Goal: Task Accomplishment & Management: Use online tool/utility

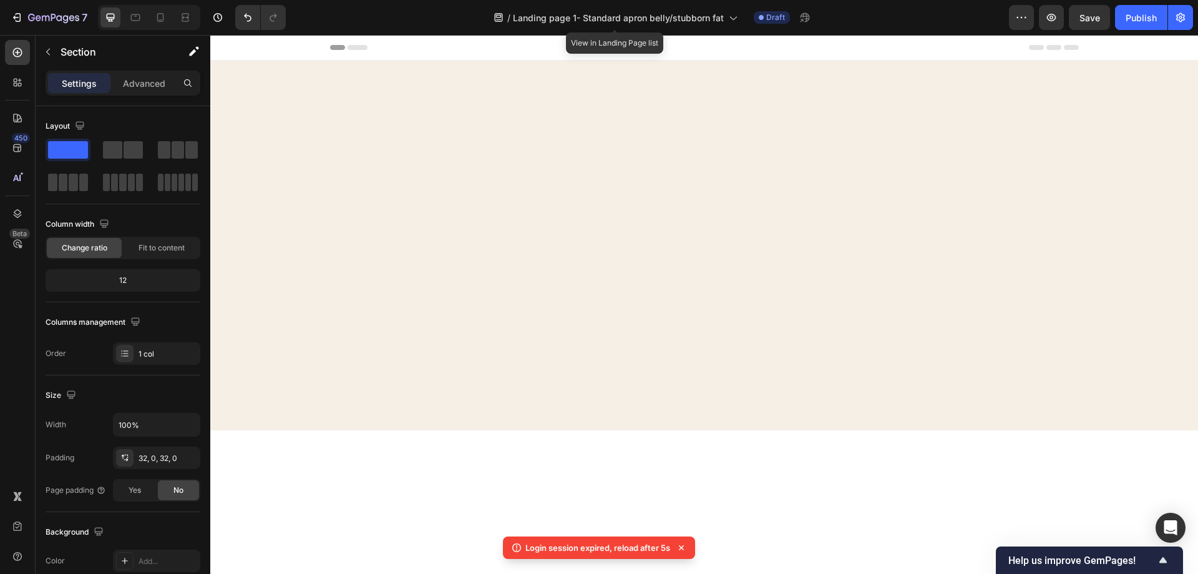
scroll to position [1269, 0]
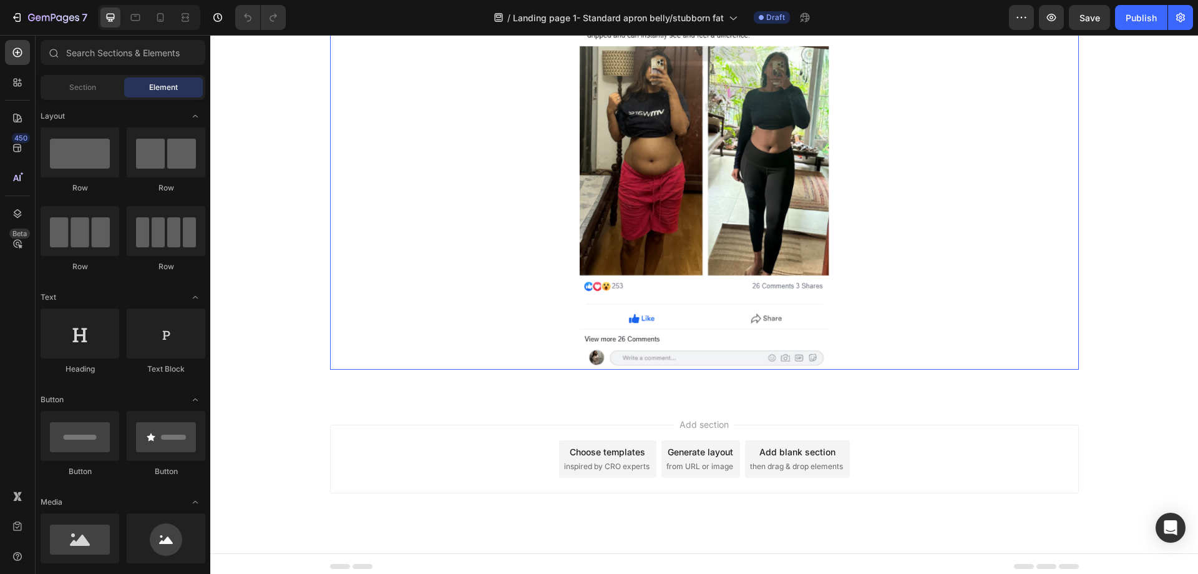
scroll to position [1893, 0]
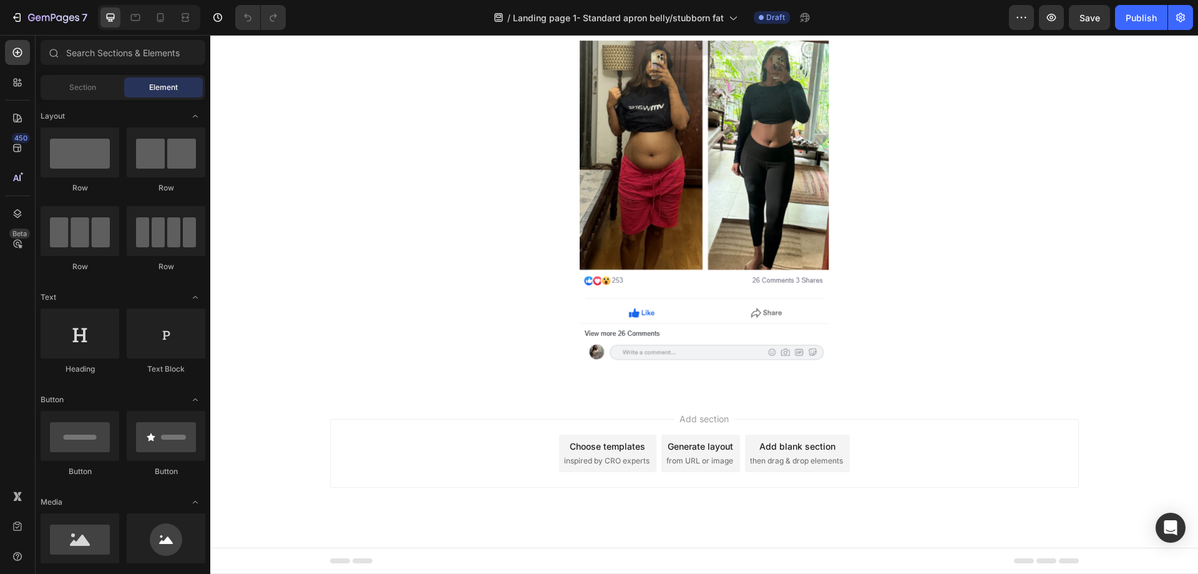
click at [777, 457] on span "then drag & drop elements" at bounding box center [796, 460] width 93 height 11
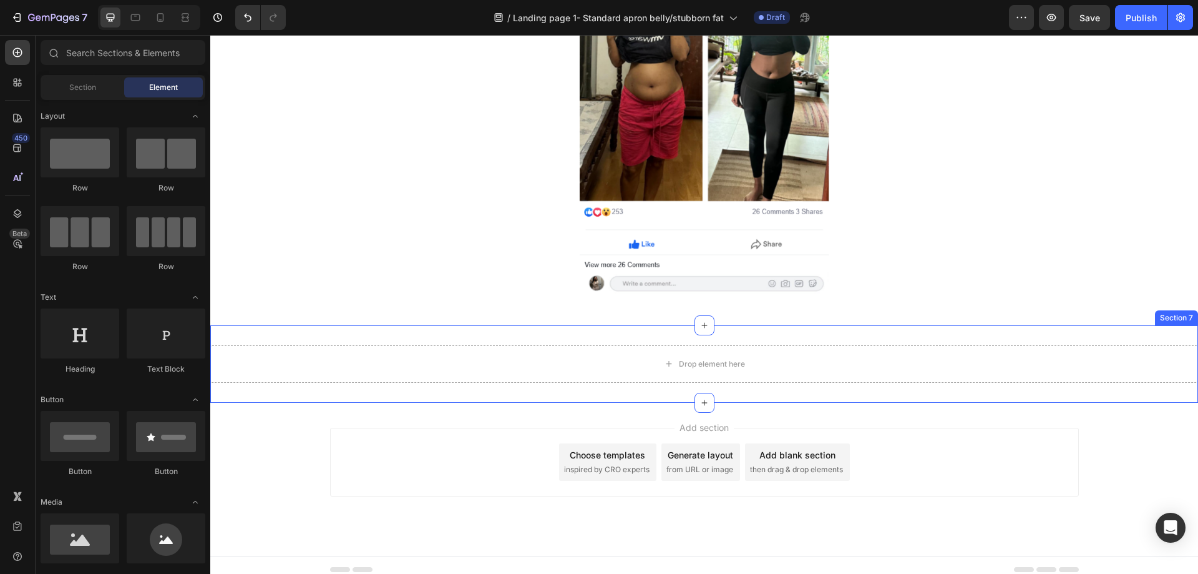
scroll to position [1970, 0]
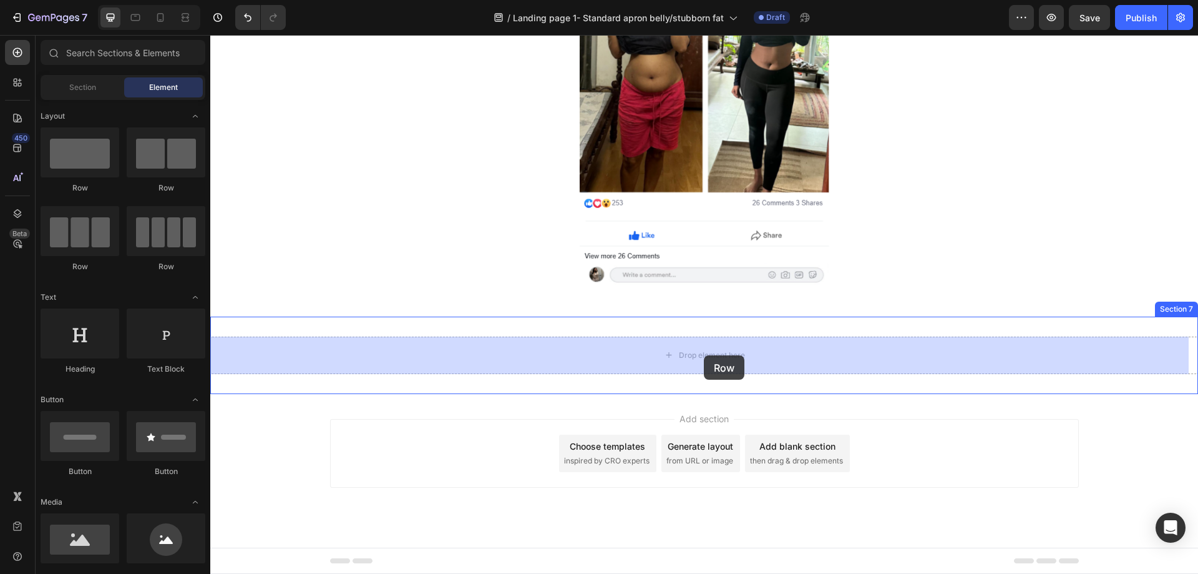
drag, startPoint x: 358, startPoint y: 204, endPoint x: 704, endPoint y: 353, distance: 376.3
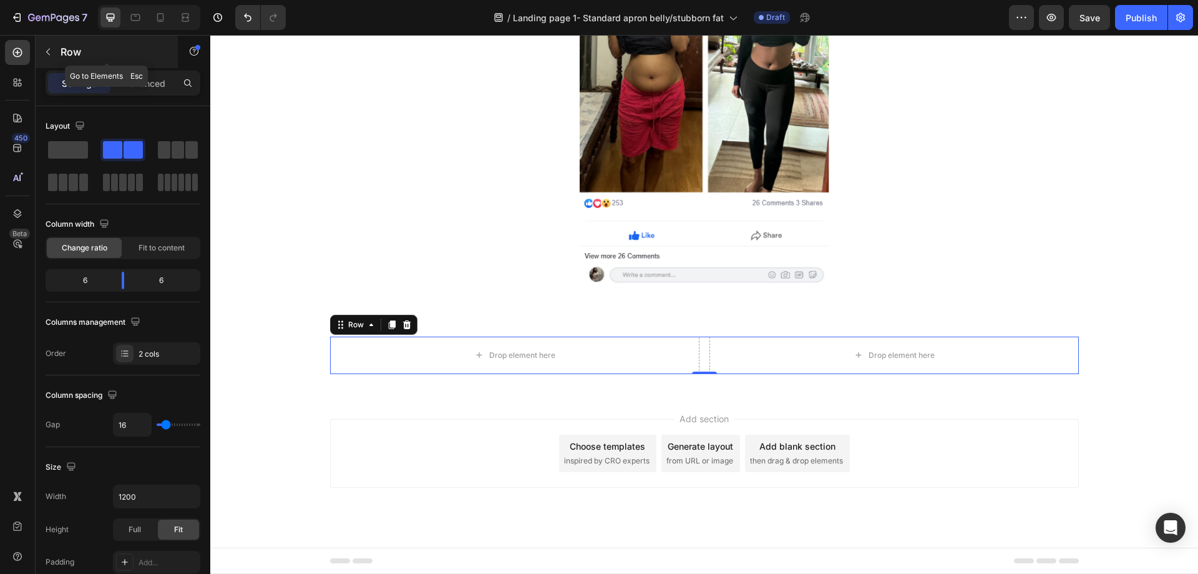
click at [52, 51] on icon "button" at bounding box center [48, 52] width 10 height 10
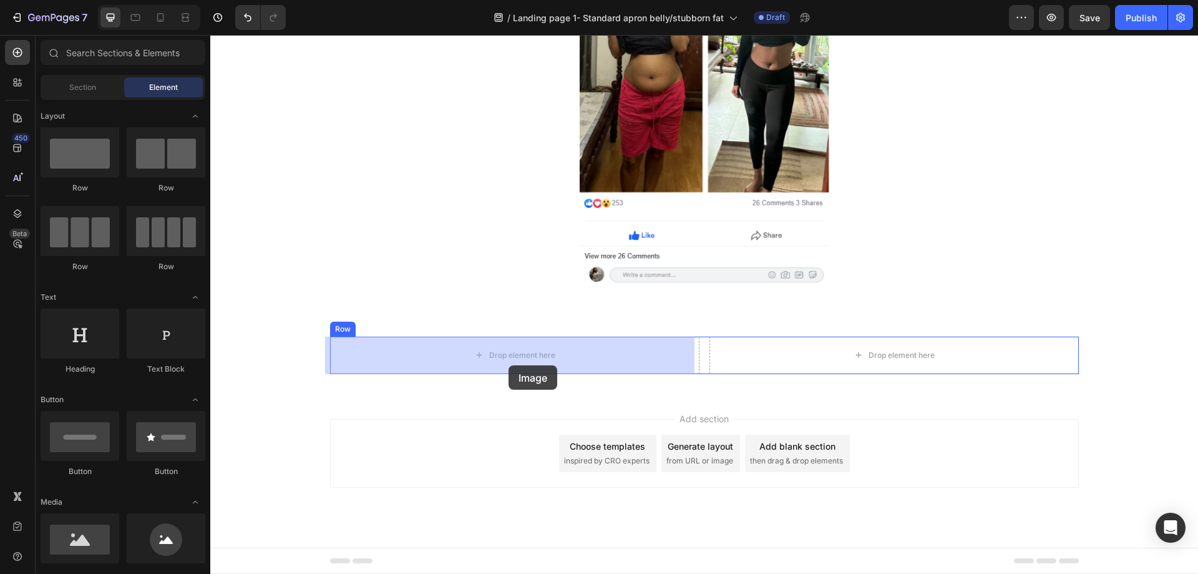
drag, startPoint x: 294, startPoint y: 567, endPoint x: 509, endPoint y: 365, distance: 295.4
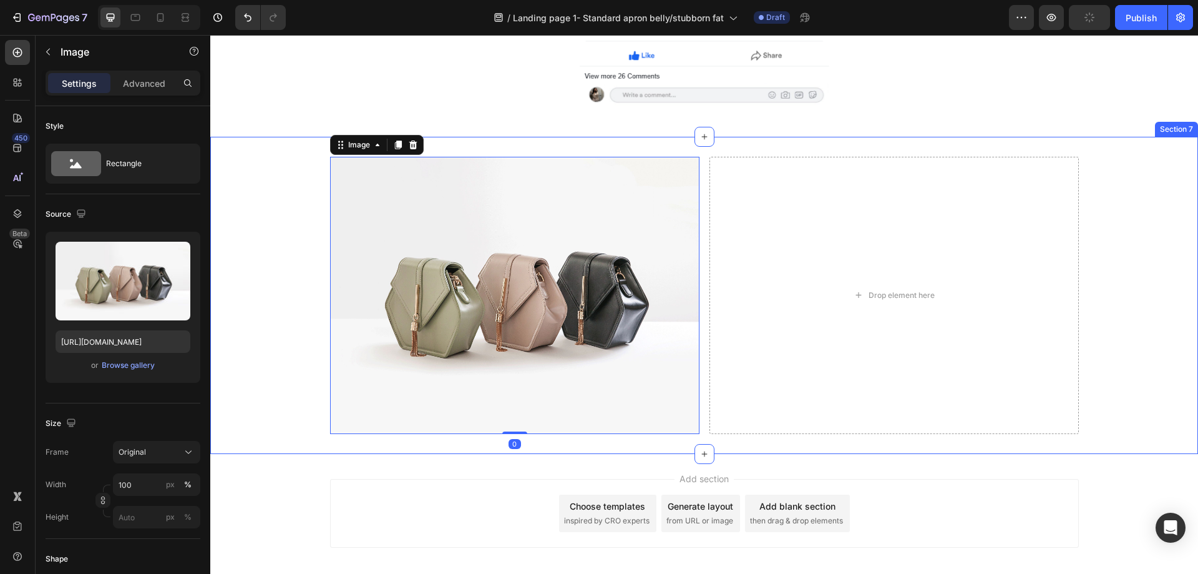
scroll to position [2158, 0]
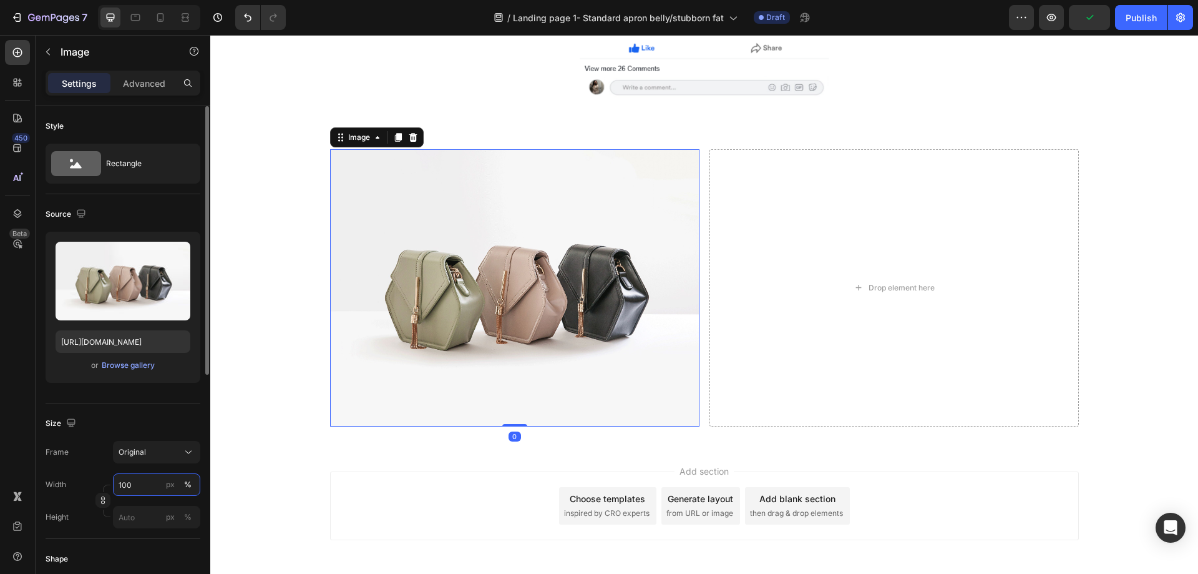
click at [145, 488] on input "100" at bounding box center [156, 484] width 87 height 22
click at [172, 484] on div "px" at bounding box center [170, 484] width 9 height 11
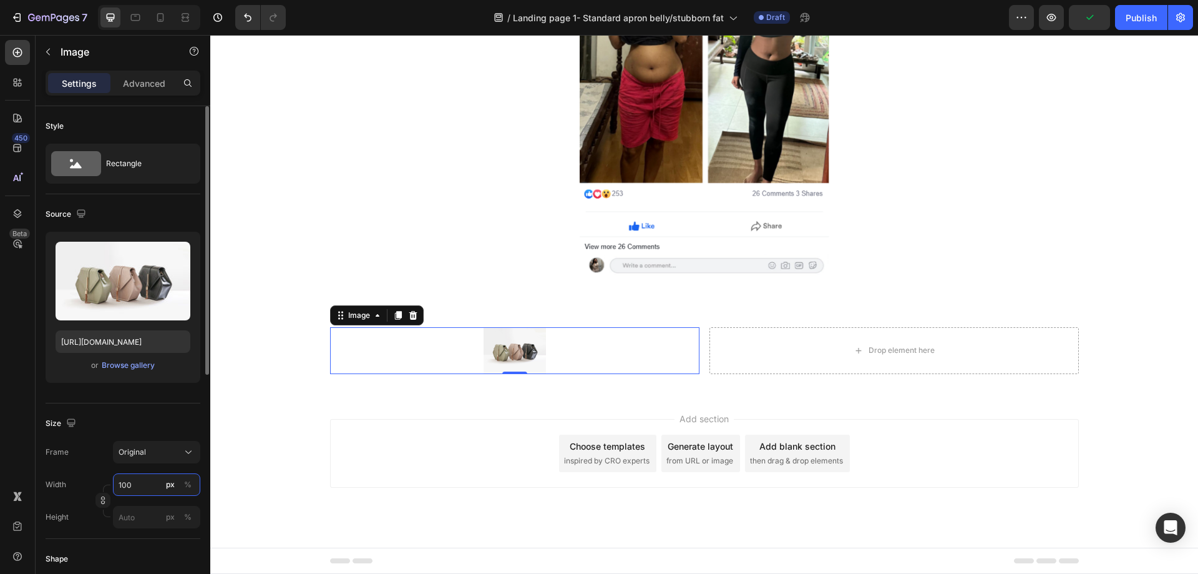
click at [149, 482] on input "100" at bounding box center [156, 484] width 87 height 22
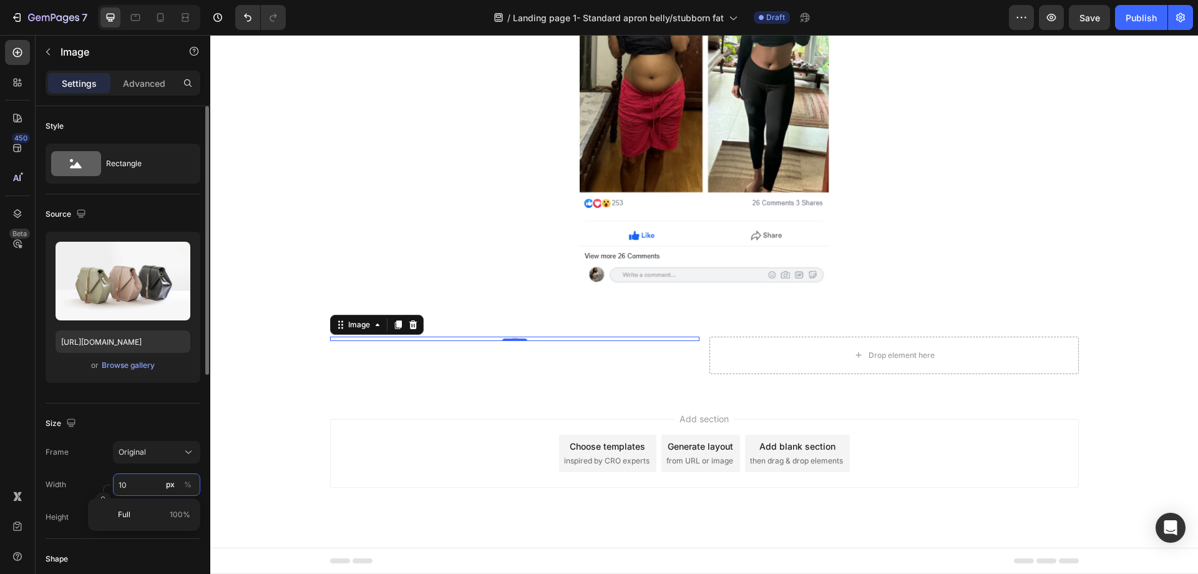
type input "1"
type input "400"
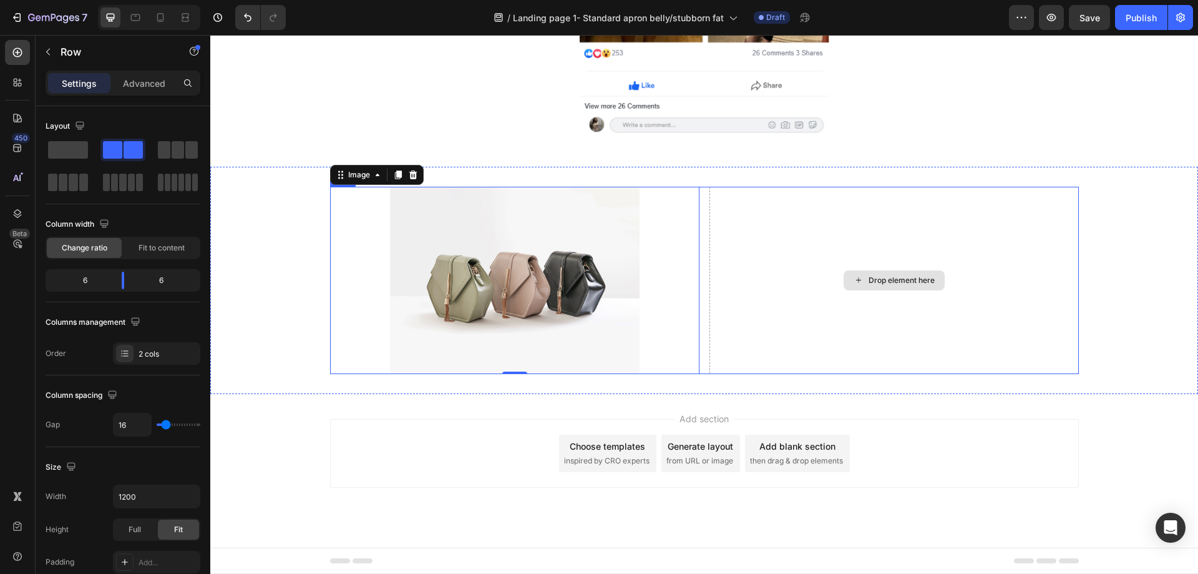
click at [813, 354] on div "Drop element here" at bounding box center [894, 280] width 369 height 187
click at [85, 154] on span at bounding box center [68, 149] width 40 height 17
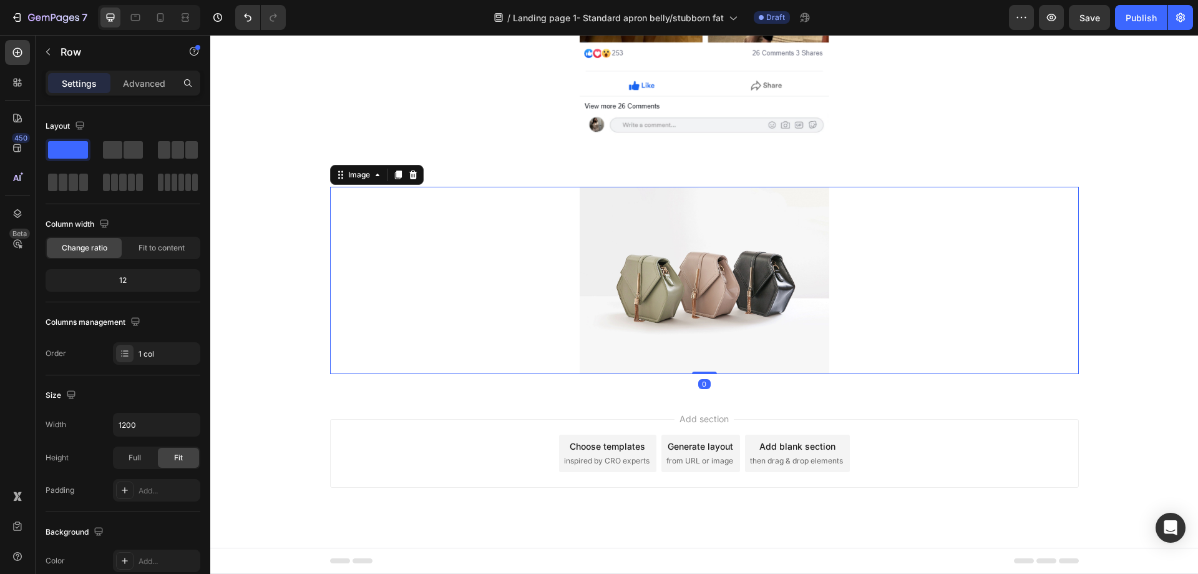
click at [749, 288] on img at bounding box center [705, 280] width 250 height 187
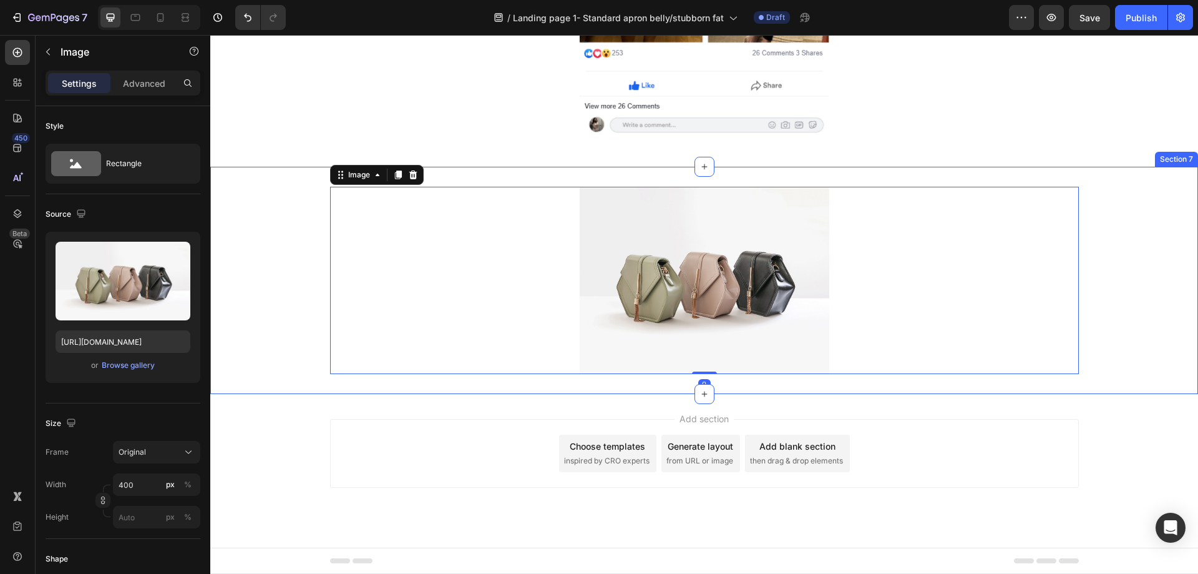
click at [908, 393] on div "Image 0 Row Section 7" at bounding box center [704, 280] width 988 height 227
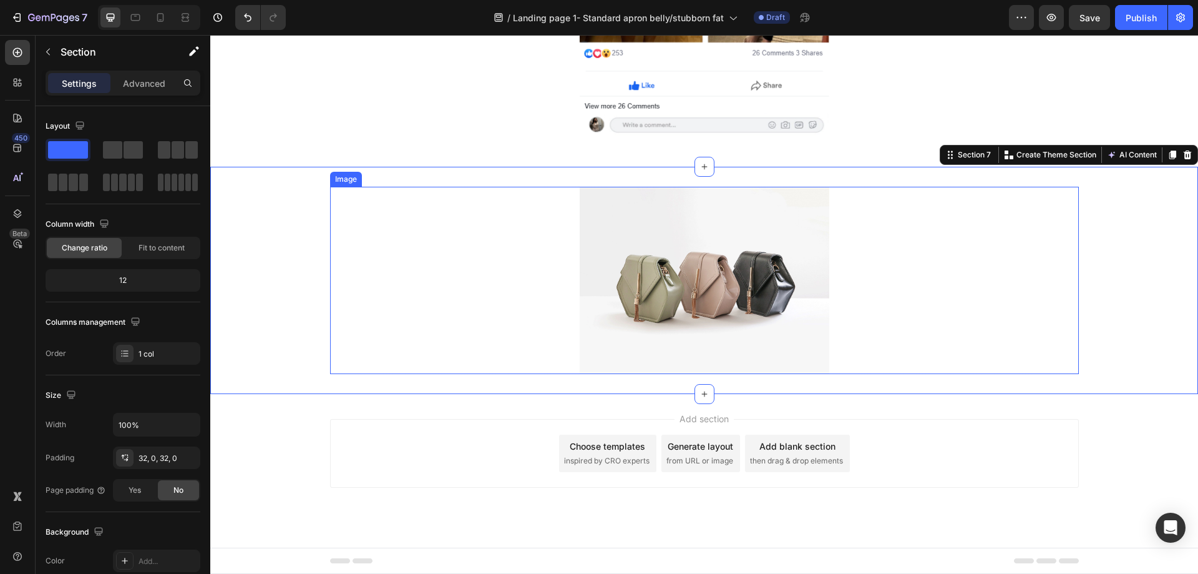
drag, startPoint x: 765, startPoint y: 290, endPoint x: 788, endPoint y: 291, distance: 23.2
click at [765, 290] on img at bounding box center [705, 280] width 250 height 187
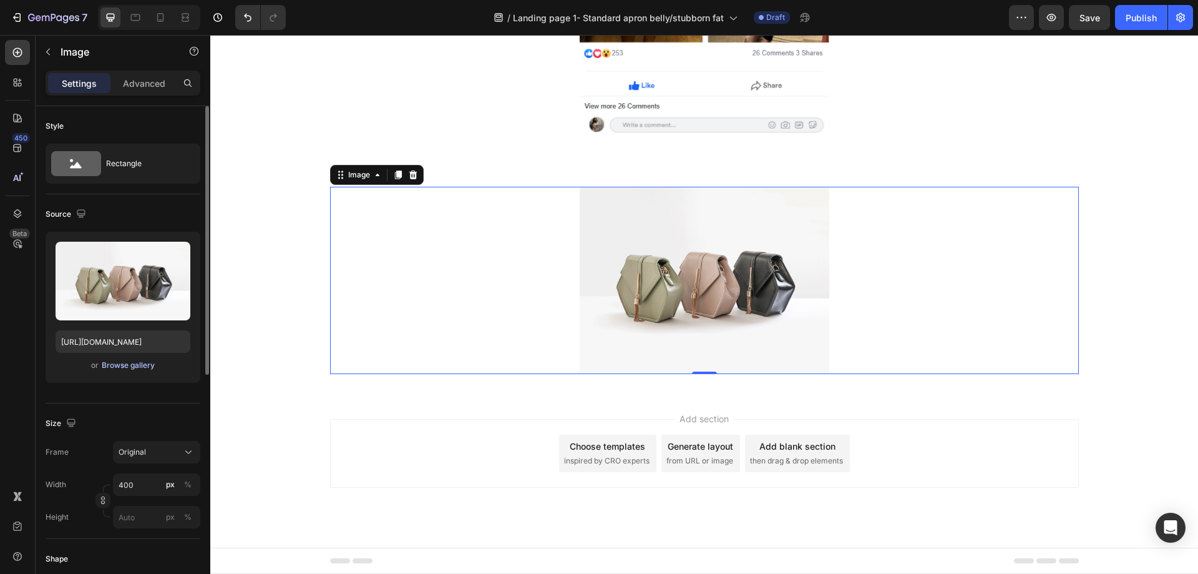
click at [133, 368] on div "Browse gallery" at bounding box center [128, 364] width 53 height 11
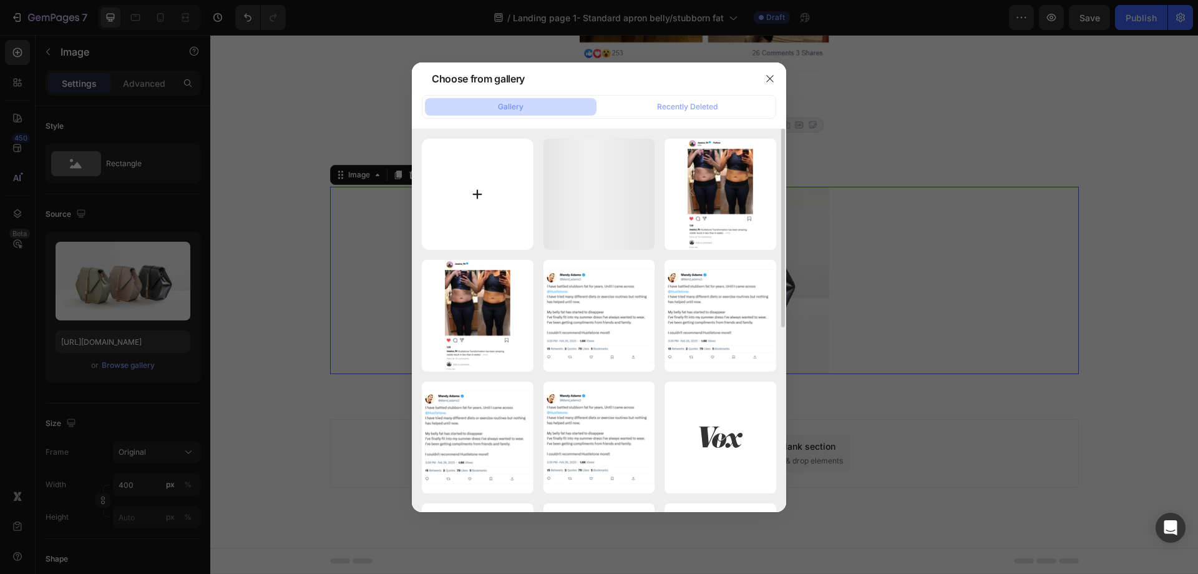
click at [490, 193] on input "file" at bounding box center [478, 195] width 112 height 112
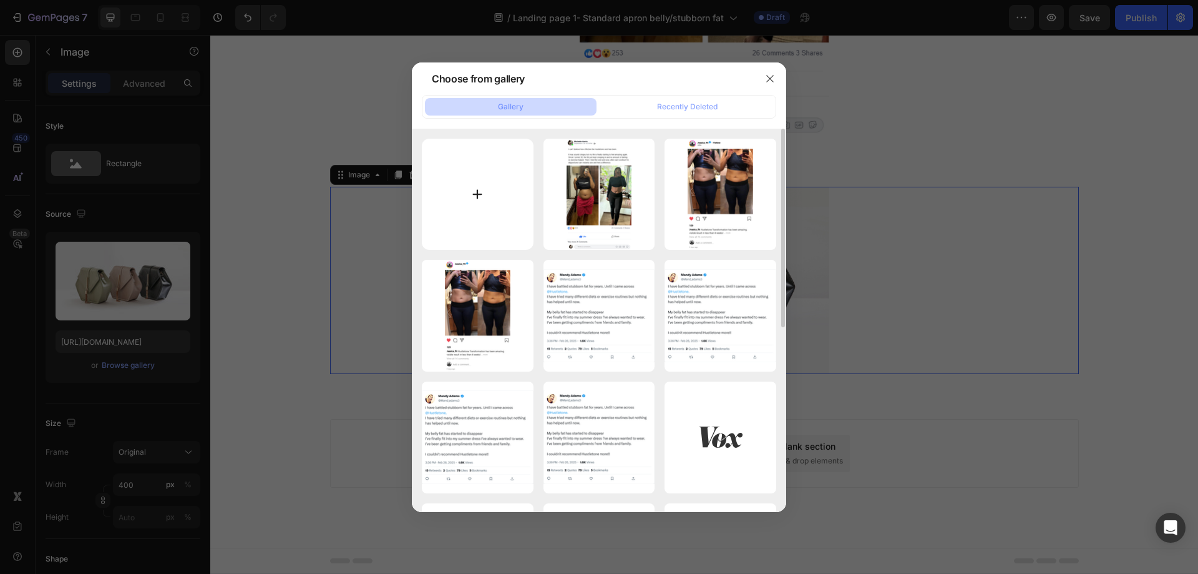
click at [482, 191] on input "file" at bounding box center [478, 195] width 112 height 112
type input "C:\fakepath\Orange Minimal Facebook Comment Meme Instagram Post.png"
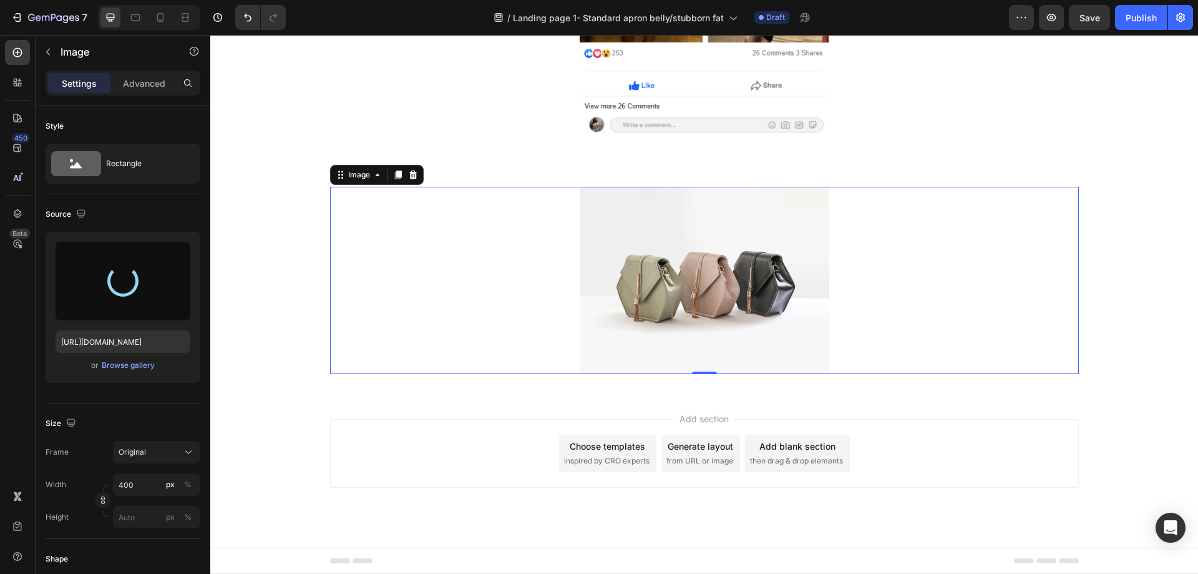
type input "https://cdn.shopify.com/s/files/1/0957/1159/2830/files/gempages_583634832253256…"
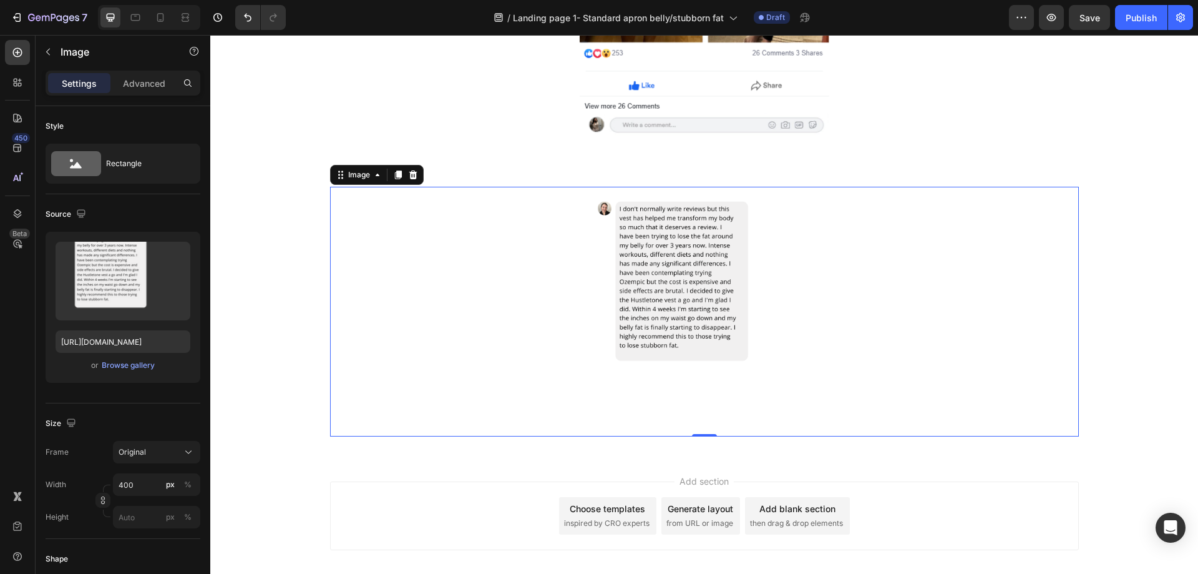
scroll to position [2158, 0]
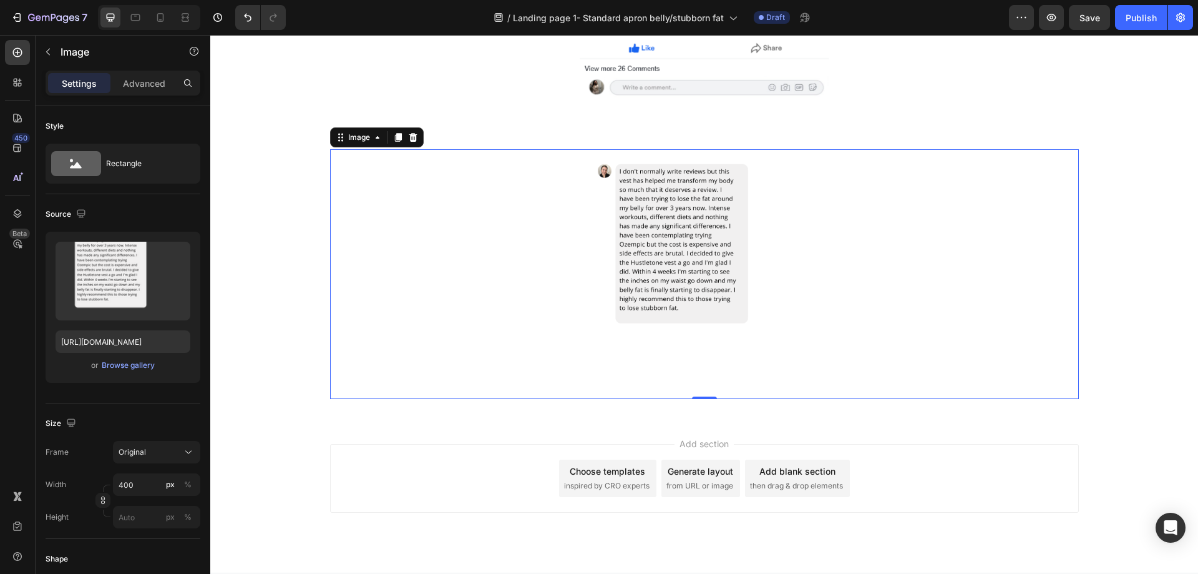
click at [673, 243] on img at bounding box center [705, 274] width 250 height 250
click at [132, 364] on div "Browse gallery" at bounding box center [128, 364] width 53 height 11
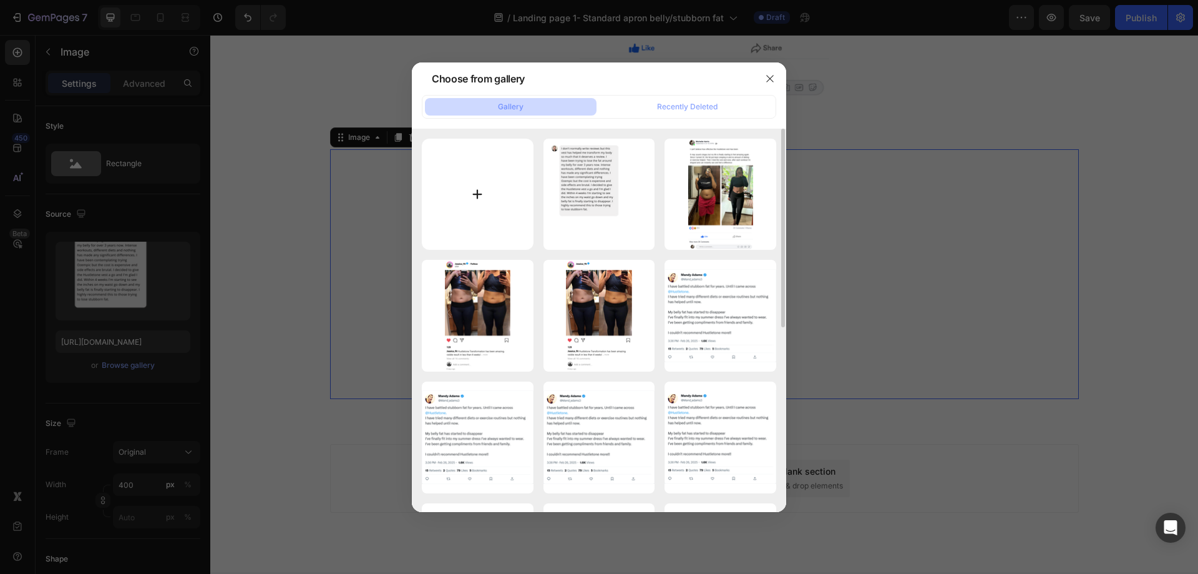
click at [486, 182] on input "file" at bounding box center [478, 195] width 112 height 112
type input "C:\fakepath\Orange Minimal Facebook Comment Meme Instagram Post (1).png"
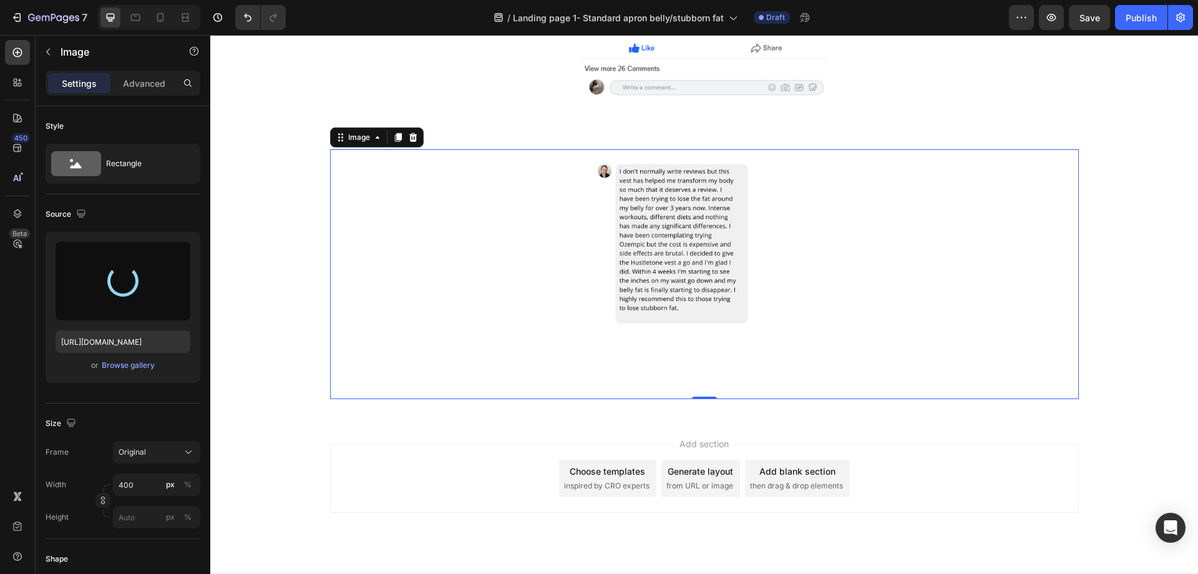
type input "https://cdn.shopify.com/s/files/1/0957/1159/2830/files/gempages_583634832253256…"
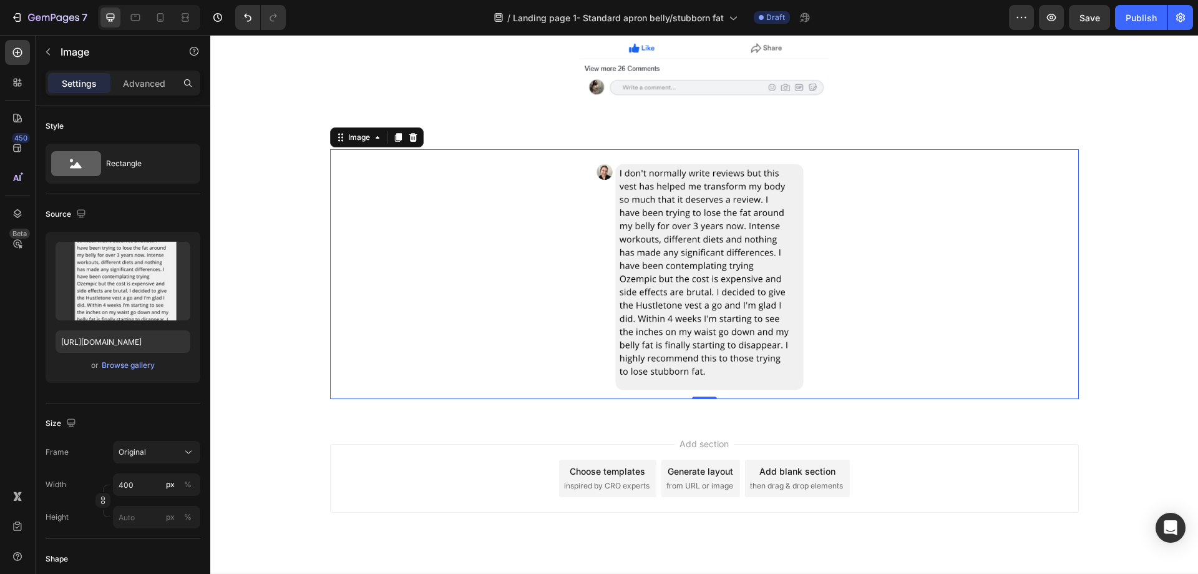
click at [526, 233] on div at bounding box center [704, 274] width 749 height 250
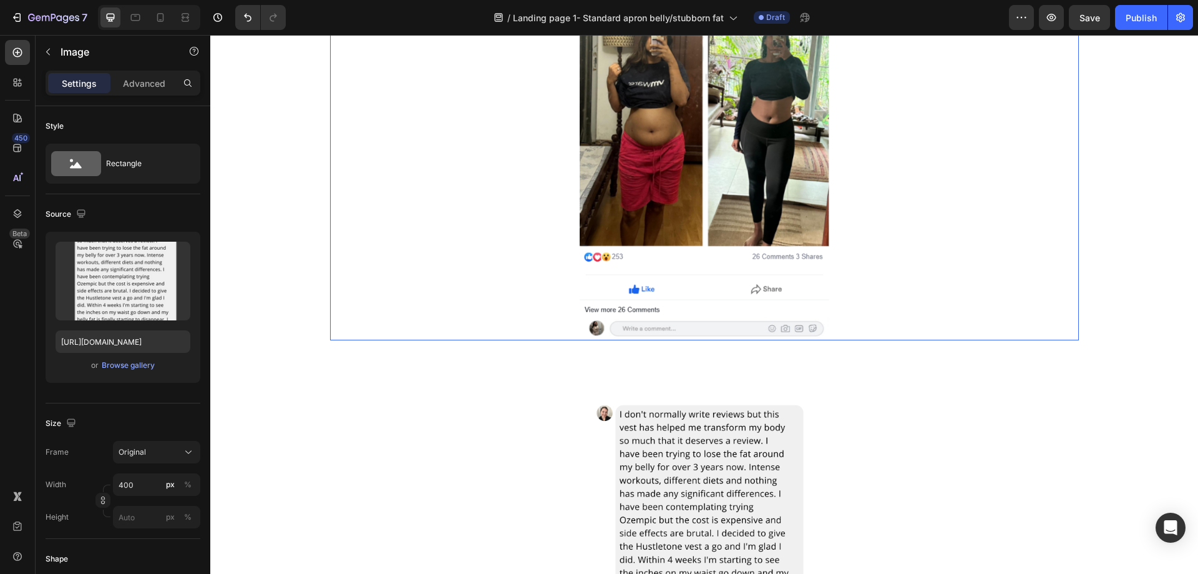
scroll to position [2095, 0]
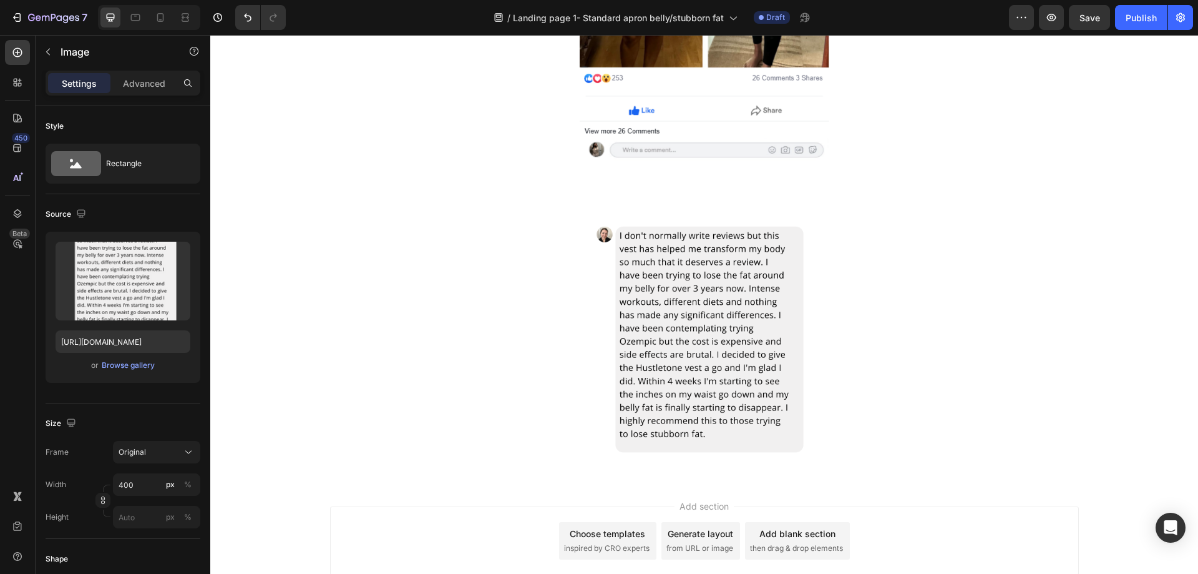
click at [828, 278] on div at bounding box center [704, 337] width 749 height 250
click at [720, 320] on img at bounding box center [705, 337] width 250 height 250
click at [723, 376] on img at bounding box center [705, 337] width 250 height 250
click at [135, 364] on div "Browse gallery" at bounding box center [128, 364] width 53 height 11
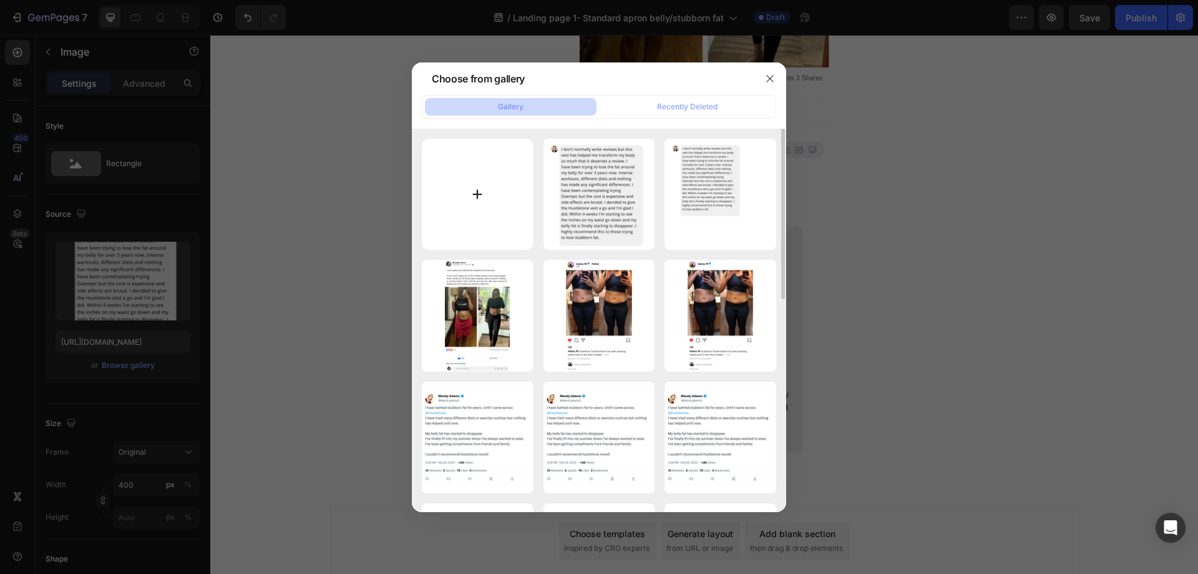
click at [501, 182] on input "file" at bounding box center [478, 195] width 112 height 112
type input "C:\fakepath\Orange Minimal Facebook Comment Meme Instagram Post (2).png"
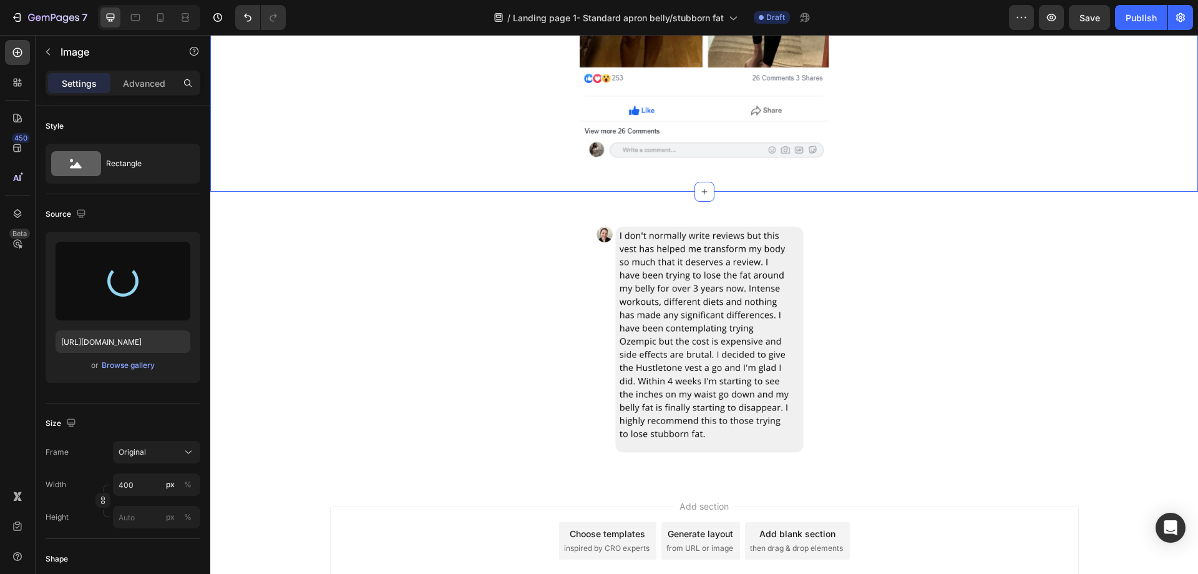
type input "https://cdn.shopify.com/s/files/1/0957/1159/2830/files/gempages_583634832253256…"
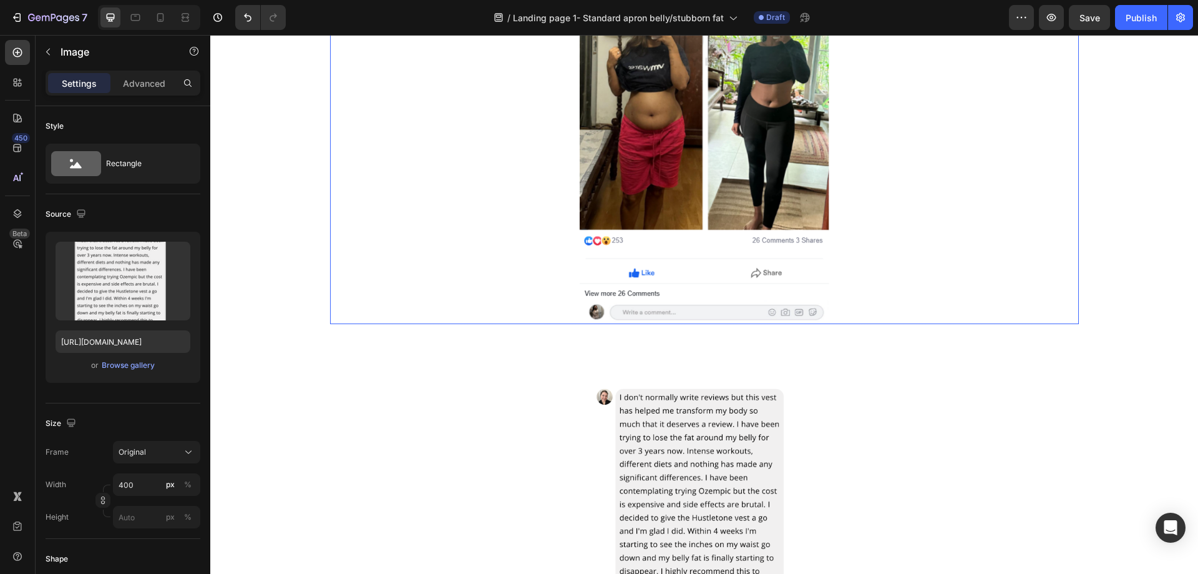
scroll to position [2033, 0]
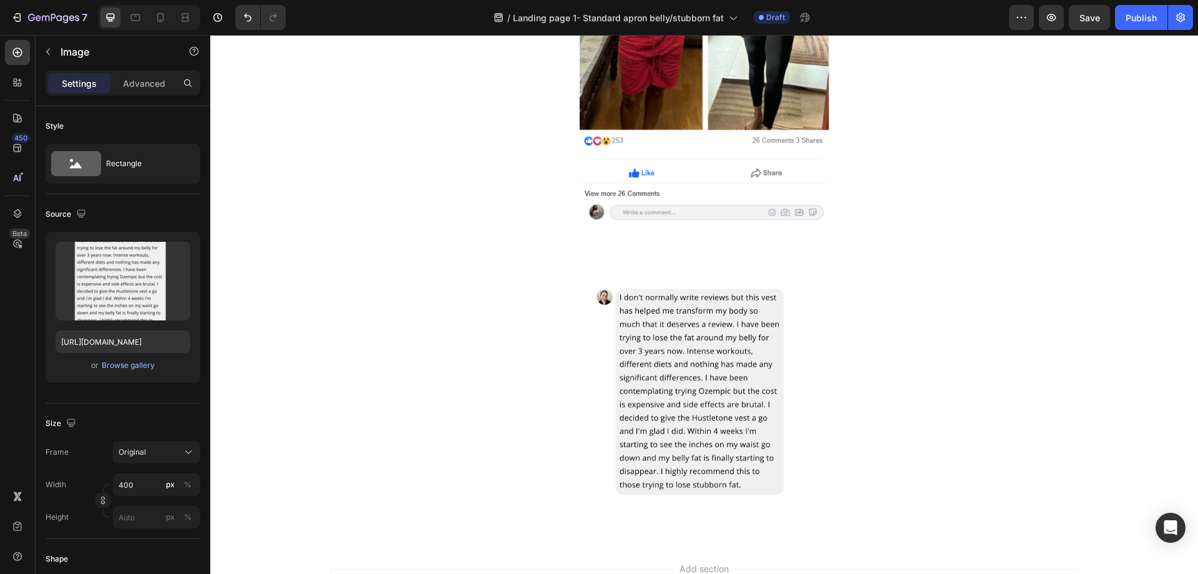
click at [702, 434] on img at bounding box center [705, 399] width 250 height 250
click at [148, 366] on div "Browse gallery" at bounding box center [128, 364] width 53 height 11
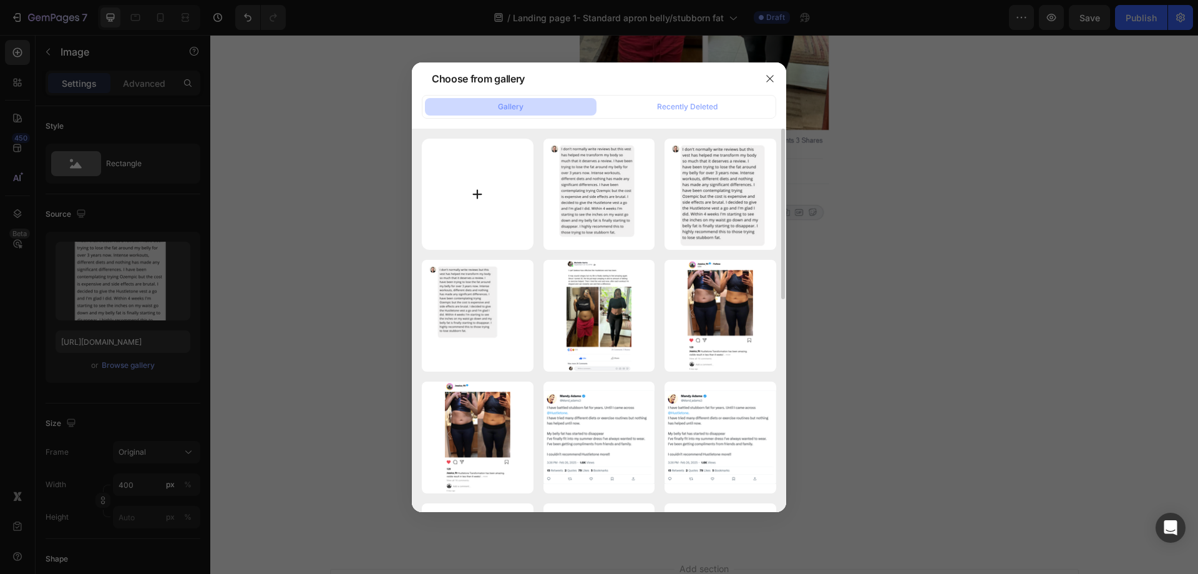
click at [494, 176] on input "file" at bounding box center [478, 195] width 112 height 112
type input "C:\fakepath\Orange Minimal Facebook Comment Meme Instagram Post (3).png"
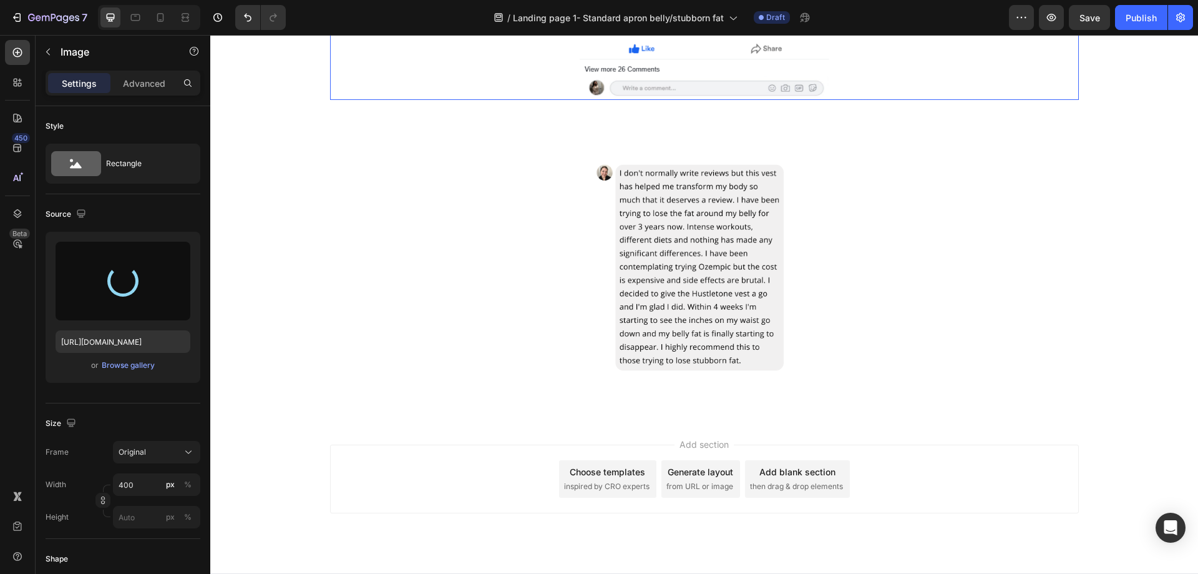
scroll to position [2158, 0]
type input "https://cdn.shopify.com/s/files/1/0957/1159/2830/files/gempages_583634832253256…"
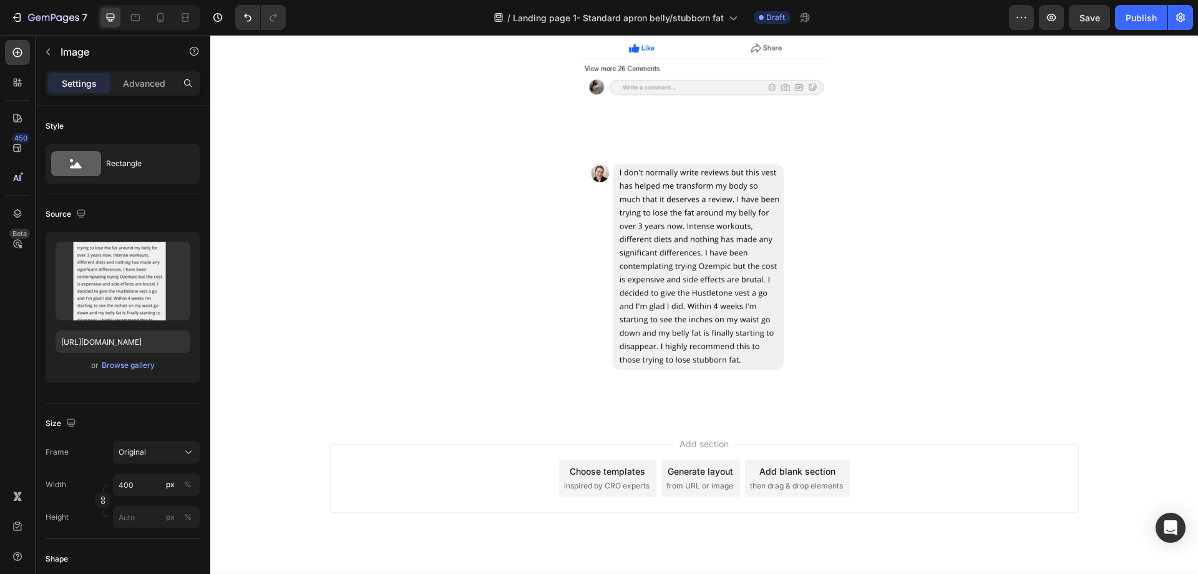
click at [464, 216] on div at bounding box center [704, 274] width 749 height 250
click at [46, 51] on icon "button" at bounding box center [48, 52] width 10 height 10
click at [874, 304] on div at bounding box center [704, 274] width 749 height 250
click at [409, 138] on icon at bounding box center [413, 137] width 10 height 10
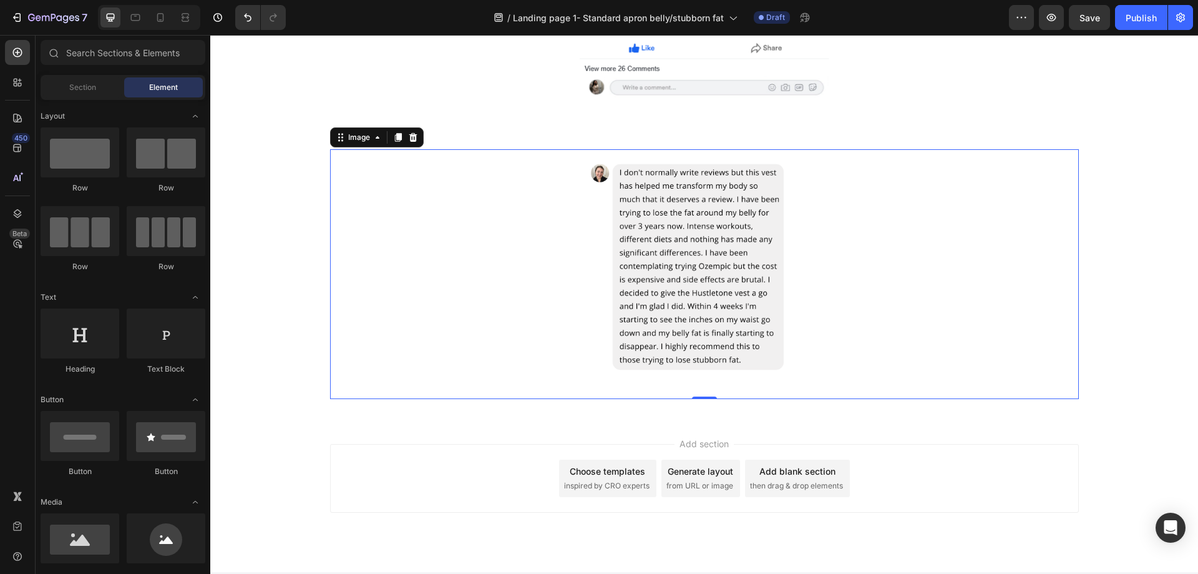
scroll to position [1970, 0]
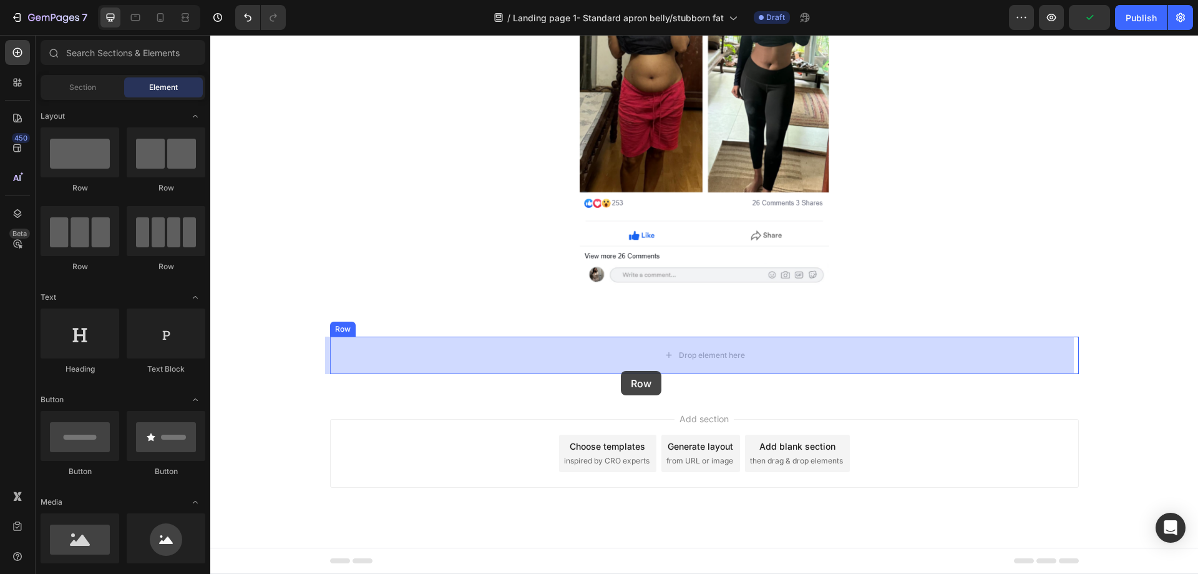
drag, startPoint x: 368, startPoint y: 190, endPoint x: 623, endPoint y: 360, distance: 306.0
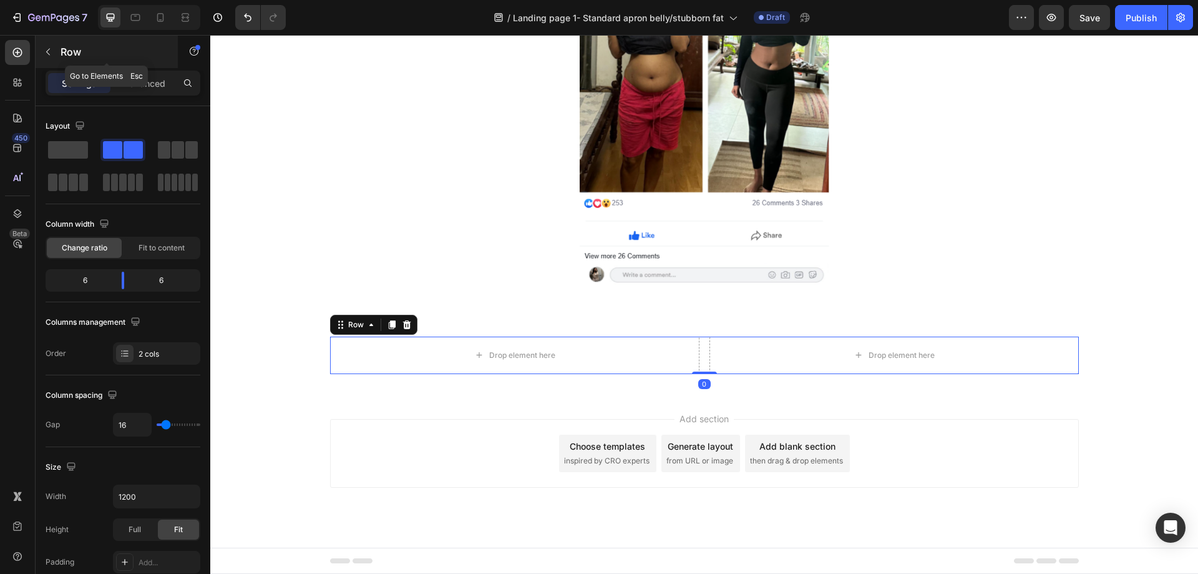
click at [44, 51] on icon "button" at bounding box center [48, 52] width 10 height 10
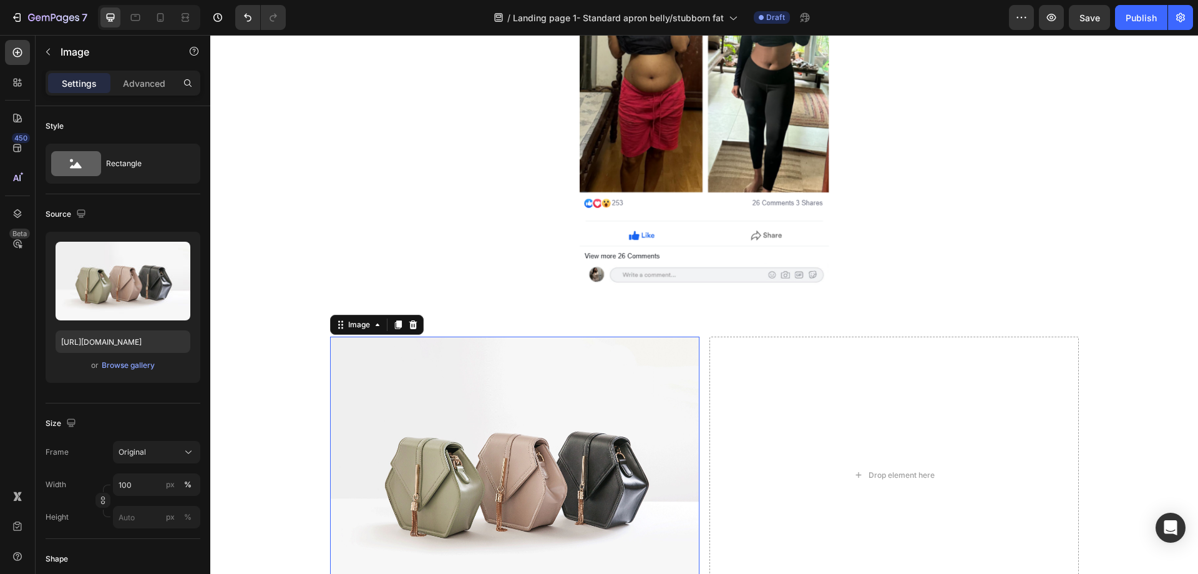
scroll to position [2158, 0]
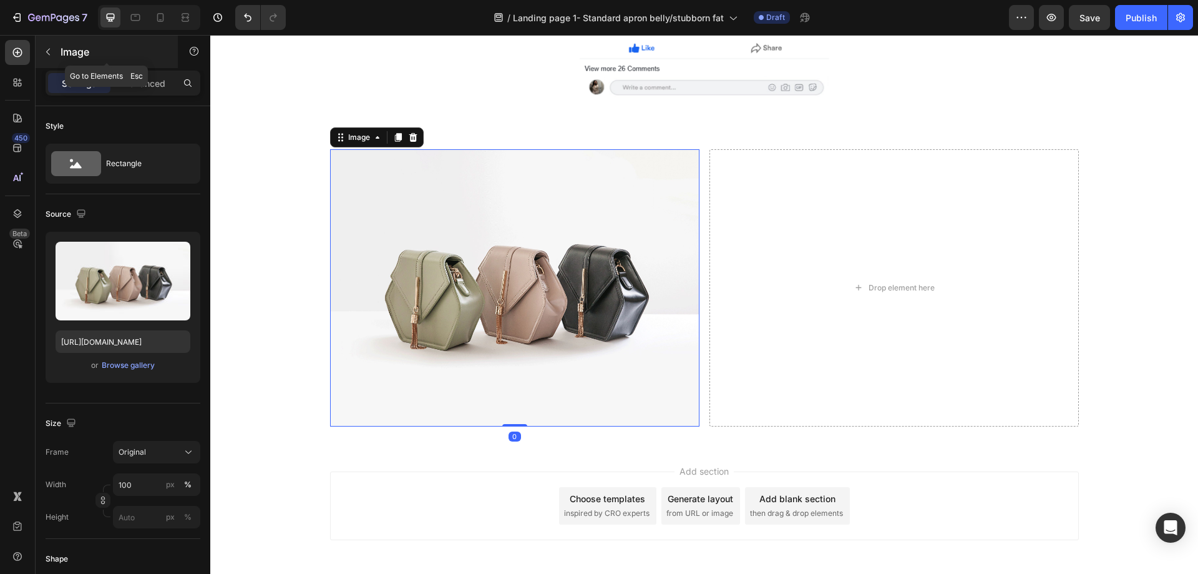
click at [39, 47] on button "button" at bounding box center [48, 52] width 20 height 20
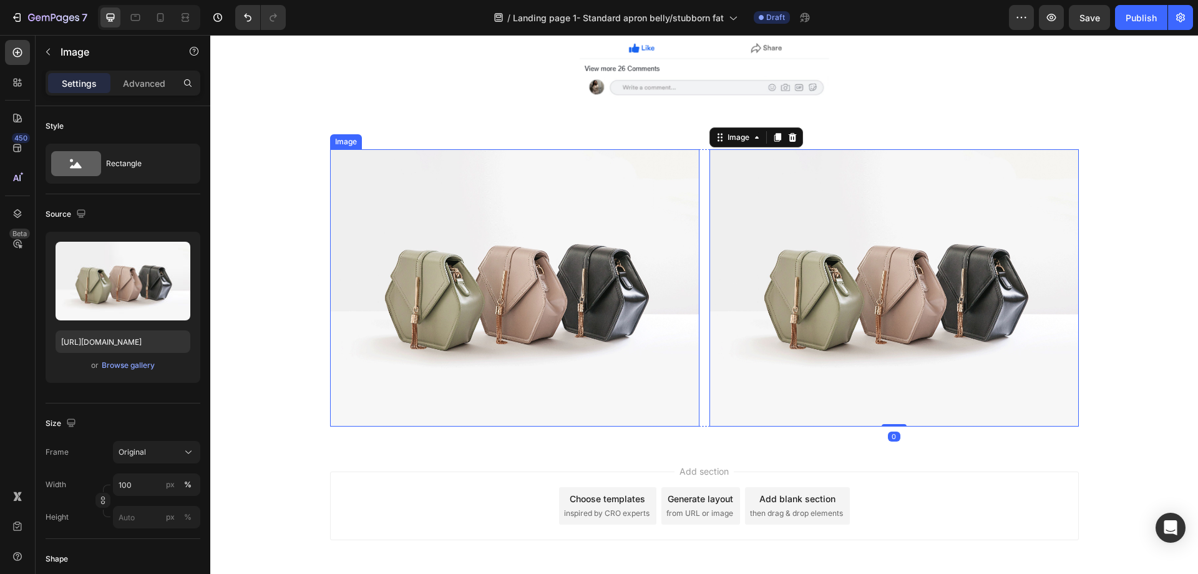
click at [468, 292] on img at bounding box center [514, 287] width 369 height 277
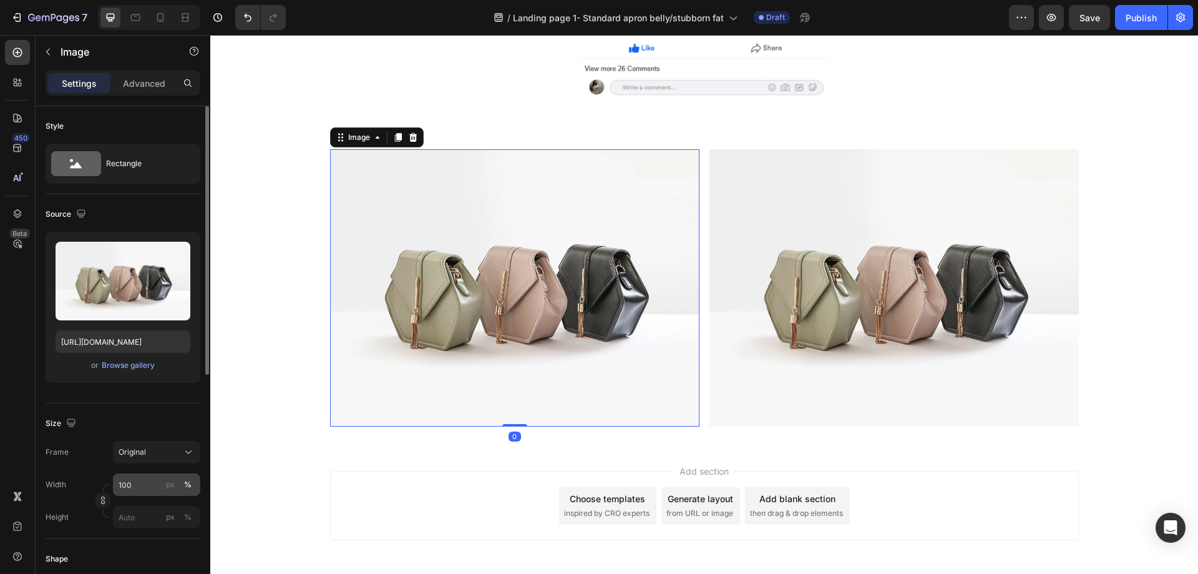
click at [182, 486] on button "%" at bounding box center [187, 484] width 15 height 15
click at [172, 484] on div "px" at bounding box center [170, 484] width 9 height 11
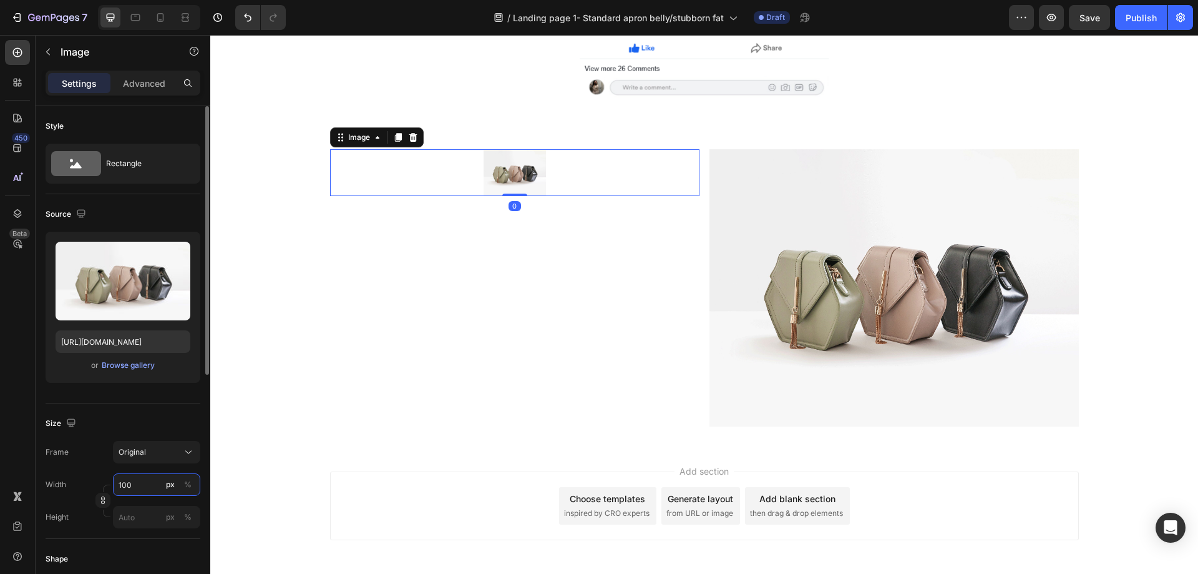
click at [144, 486] on input "100" at bounding box center [156, 484] width 87 height 22
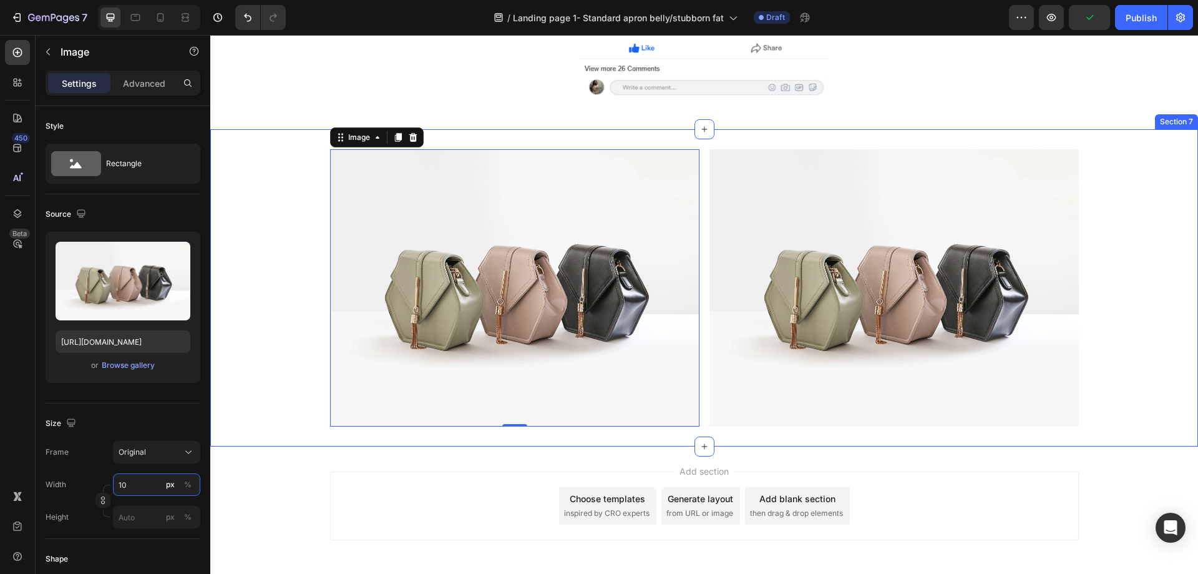
type input "1"
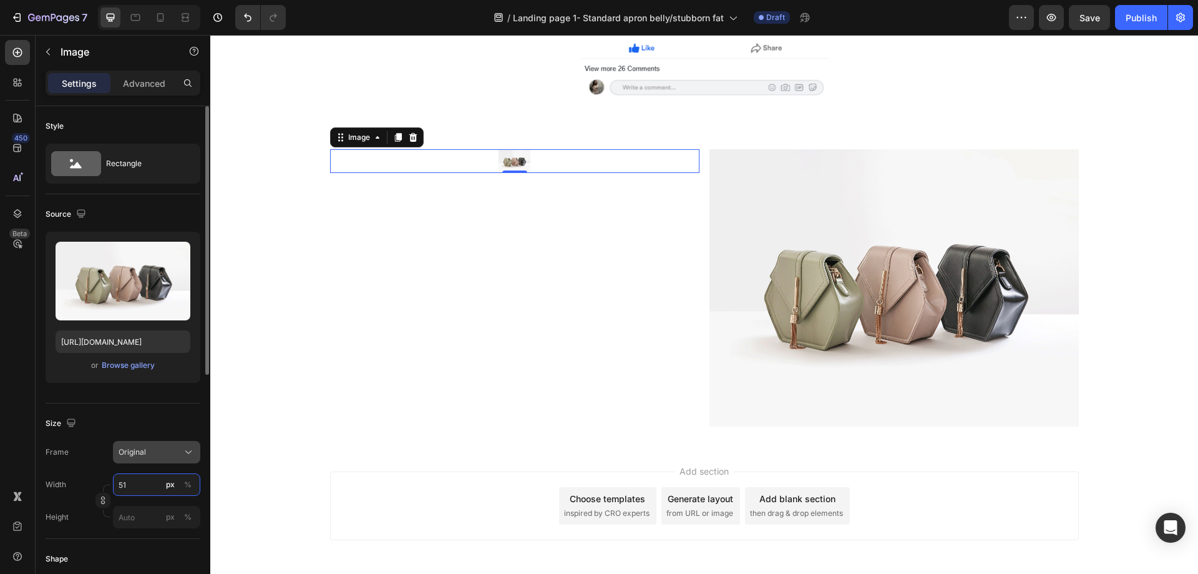
type input "5"
type input "400"
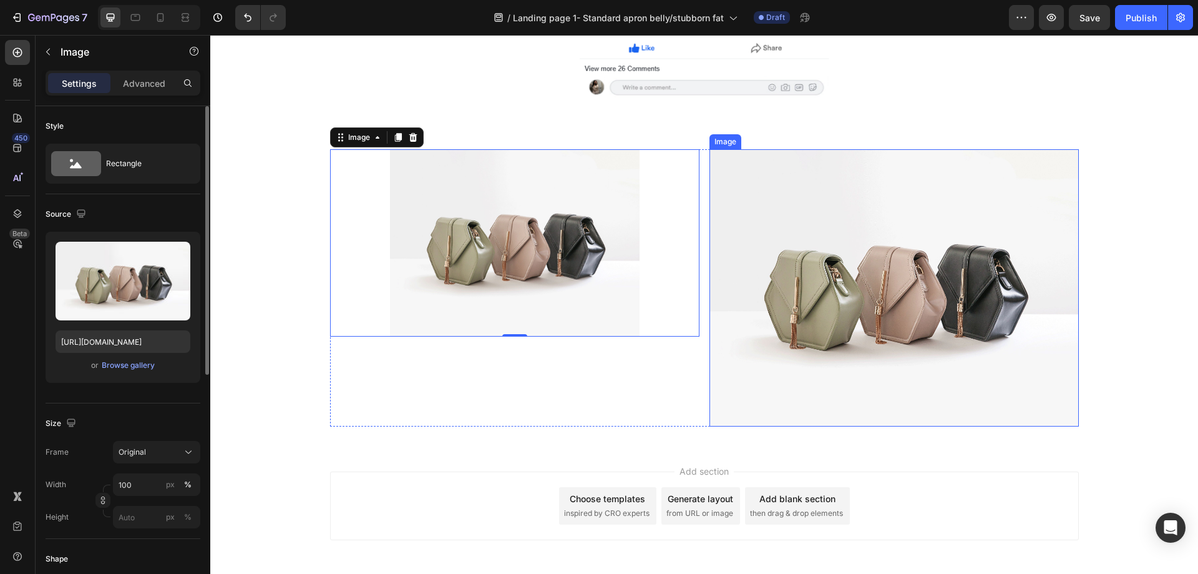
click at [828, 279] on img at bounding box center [894, 287] width 369 height 277
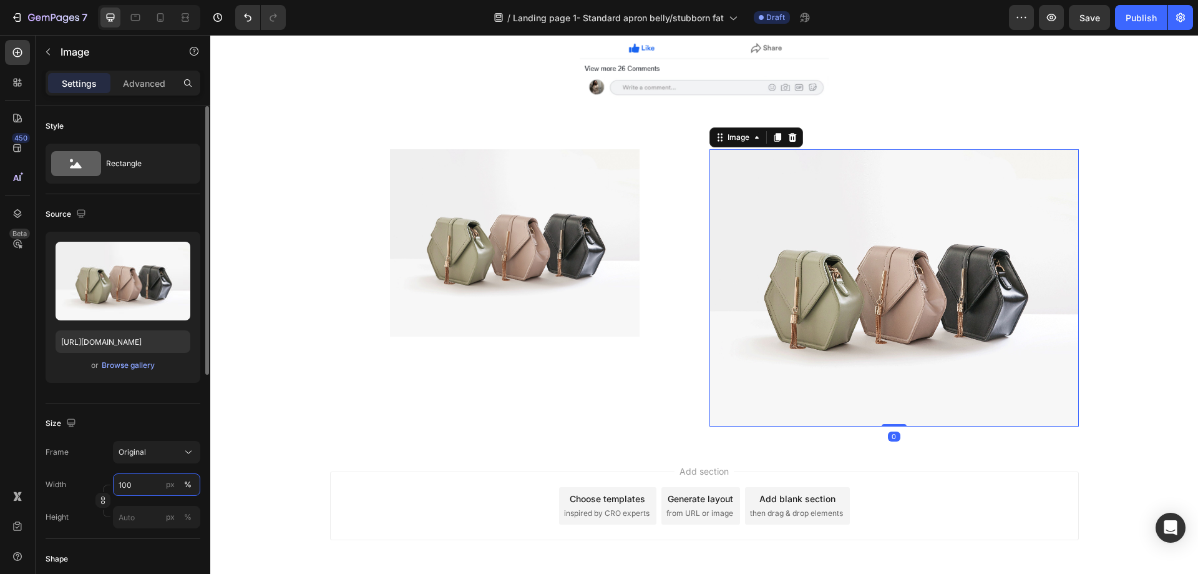
click at [139, 484] on input "100" at bounding box center [156, 484] width 87 height 22
type input "400"
click at [170, 484] on div "px" at bounding box center [170, 484] width 9 height 11
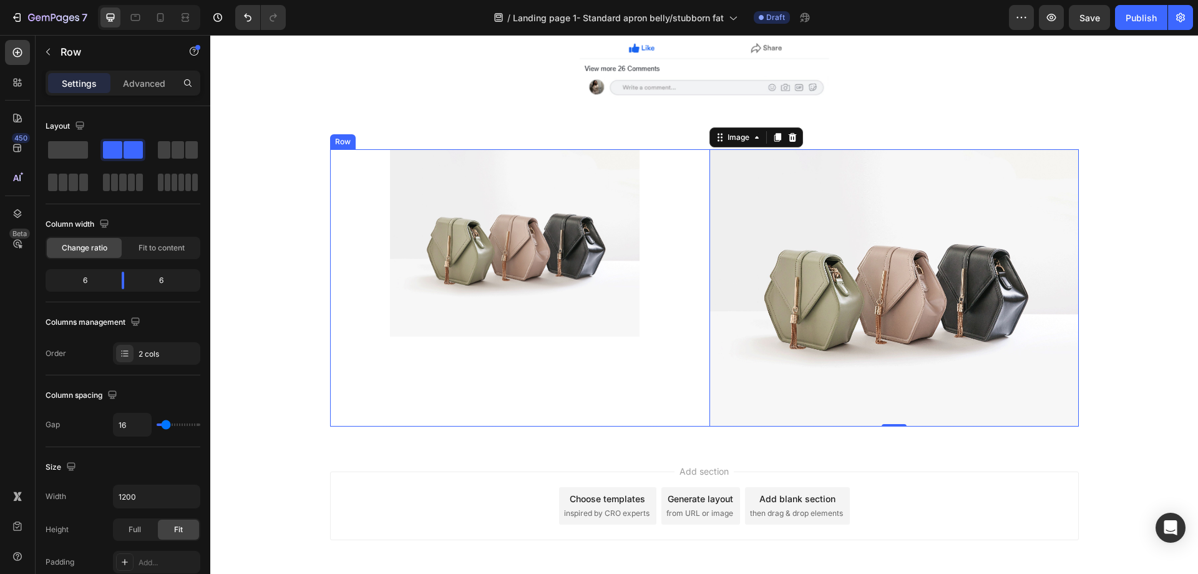
click at [335, 423] on div "Image" at bounding box center [514, 287] width 369 height 277
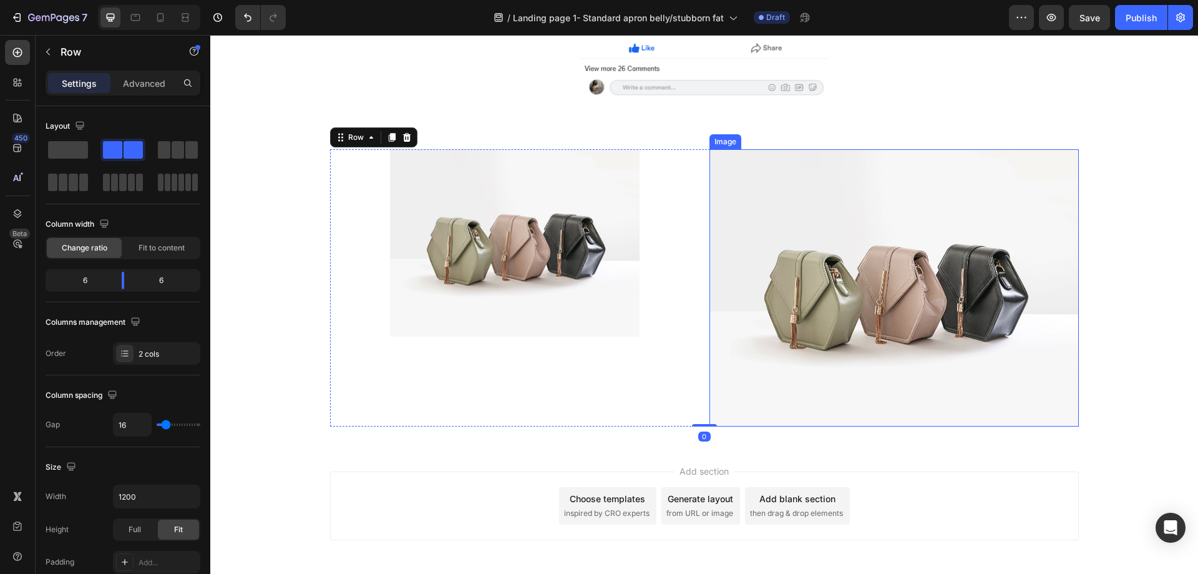
click at [800, 326] on img at bounding box center [894, 287] width 369 height 277
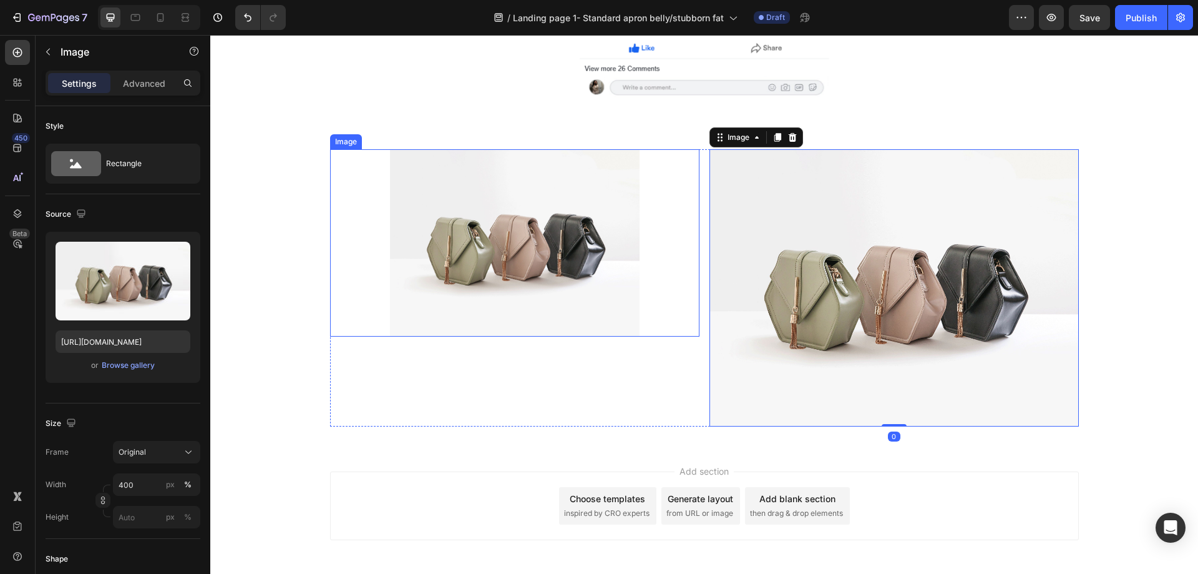
click at [568, 283] on img at bounding box center [515, 242] width 250 height 187
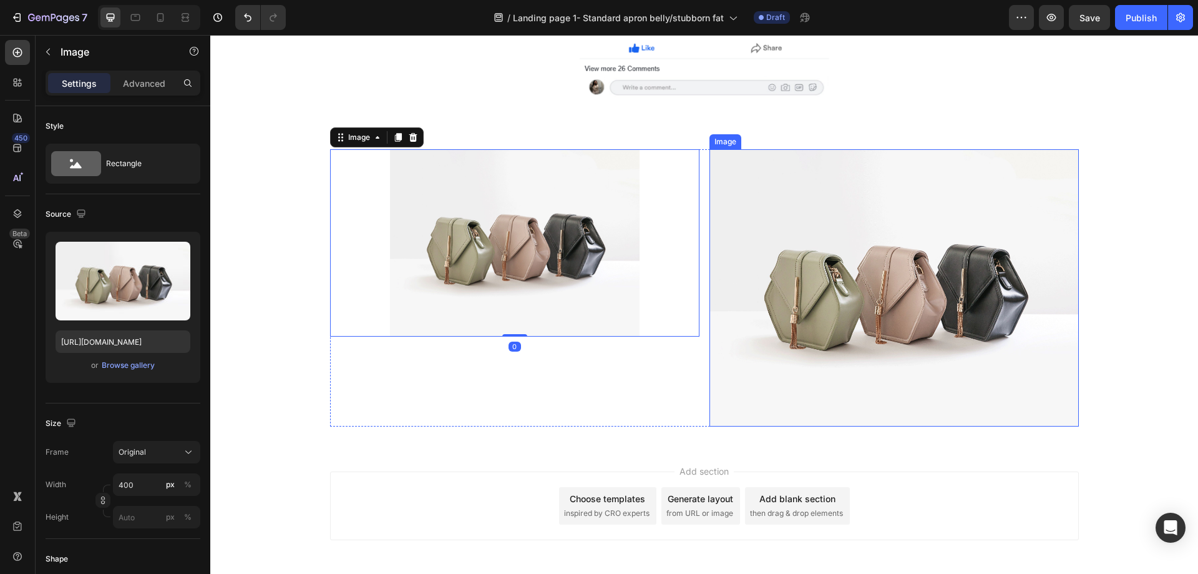
click at [813, 281] on img at bounding box center [894, 287] width 369 height 277
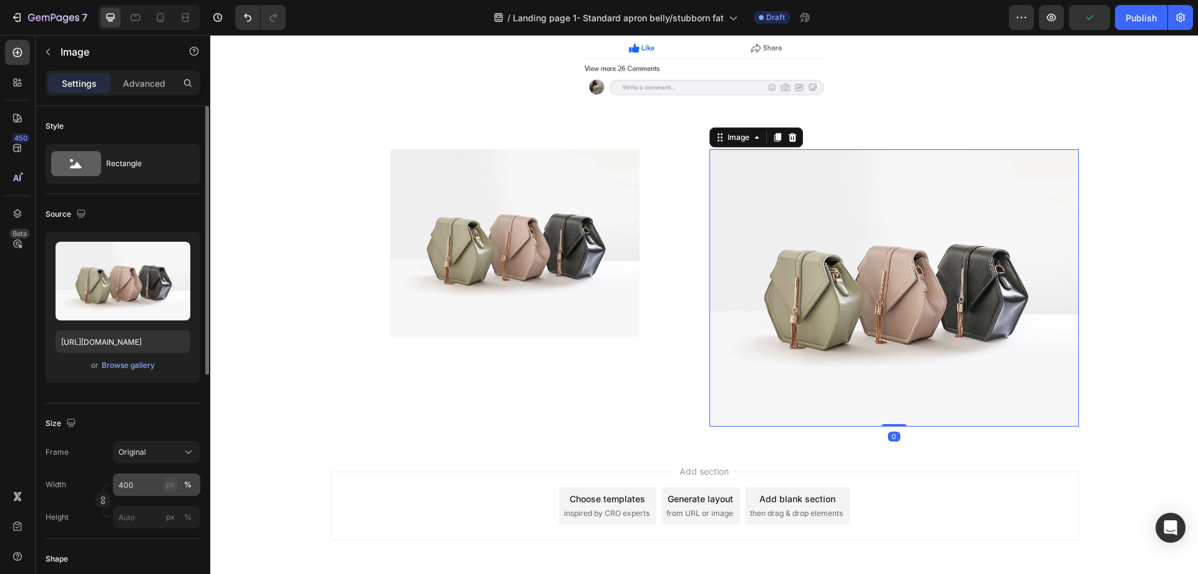
click at [169, 486] on div "px" at bounding box center [170, 484] width 9 height 11
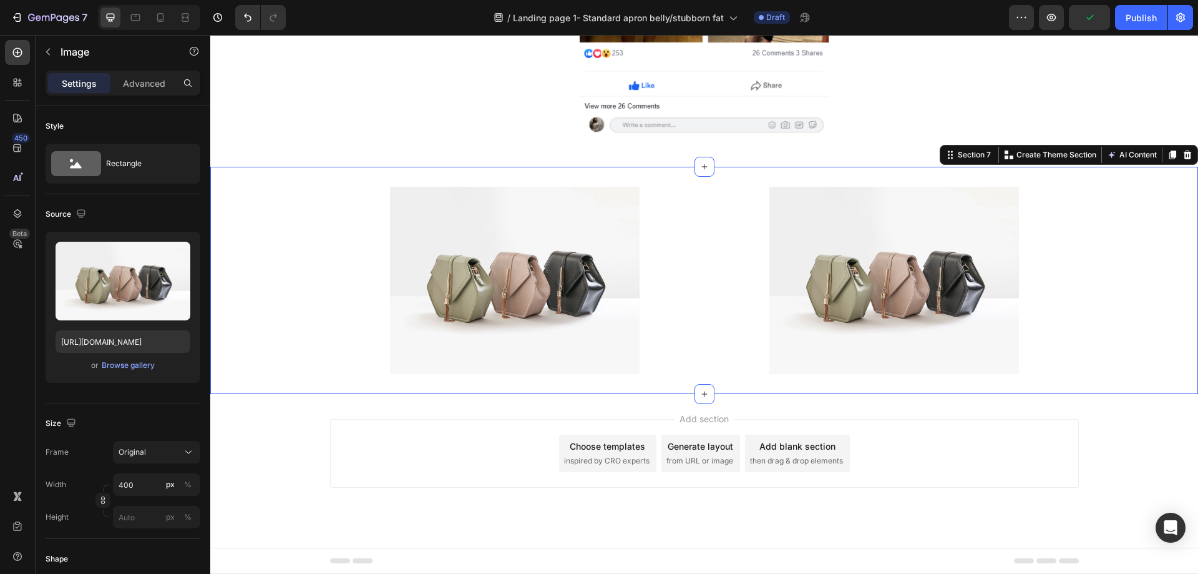
click at [491, 391] on div "Image Image Row Row Section 7 You can create reusable sections Create Theme Sec…" at bounding box center [704, 280] width 988 height 227
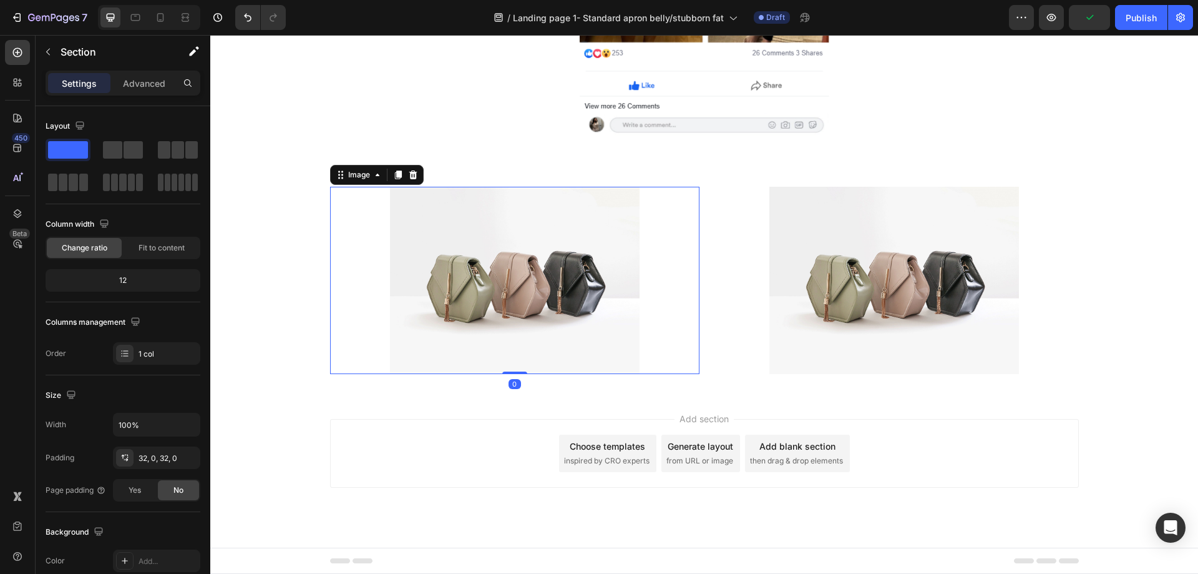
drag, startPoint x: 529, startPoint y: 317, endPoint x: 539, endPoint y: 316, distance: 9.4
click at [532, 317] on img at bounding box center [515, 280] width 250 height 187
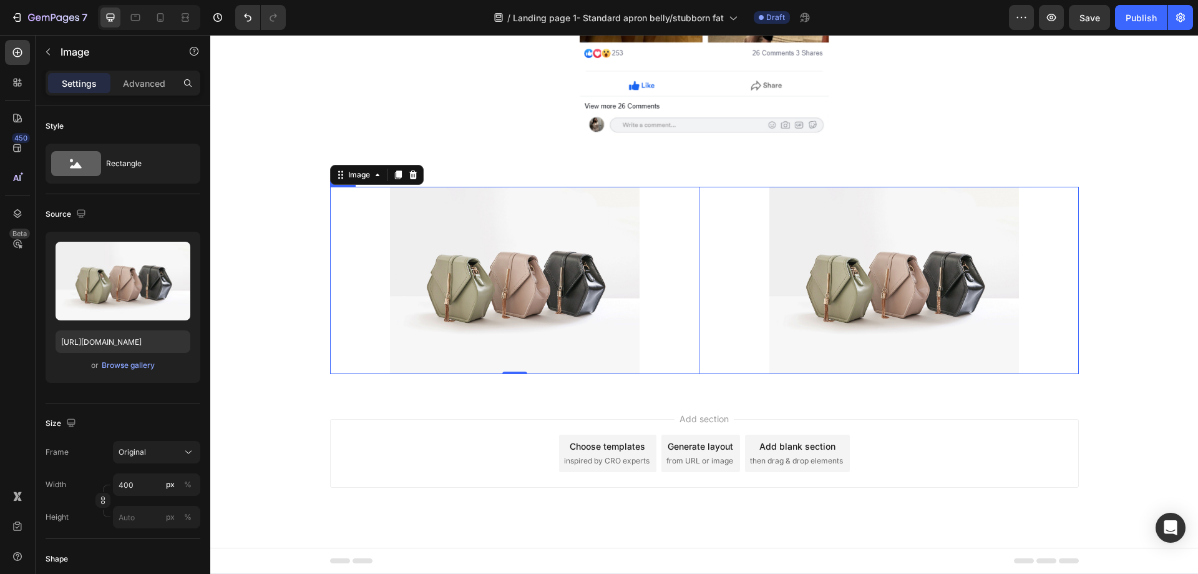
click at [702, 242] on div "Image 0 Image Row" at bounding box center [704, 280] width 749 height 187
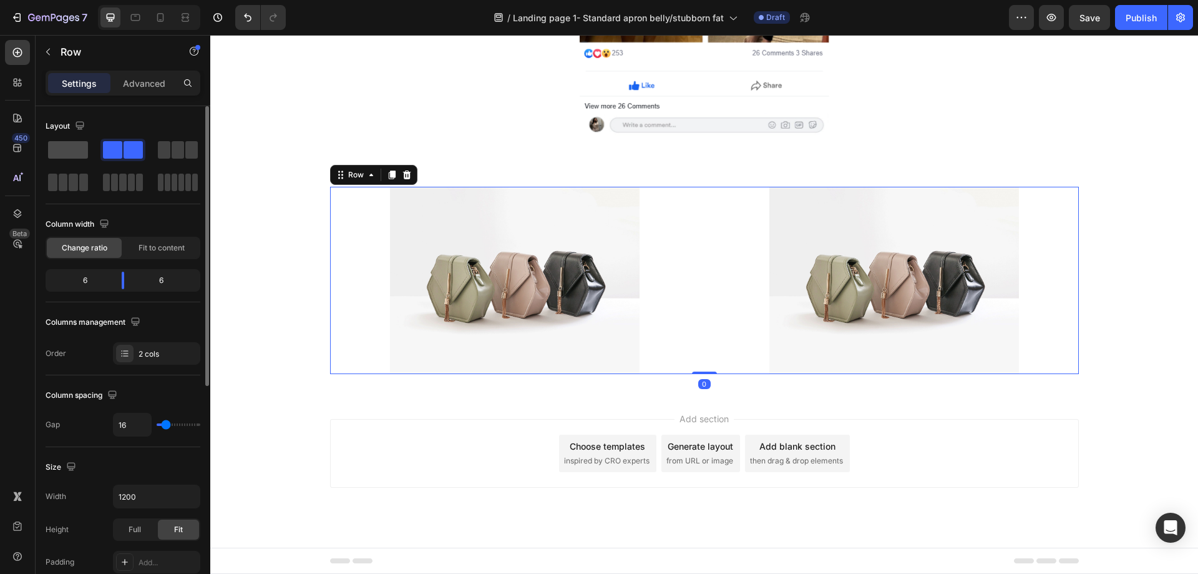
click at [79, 153] on span at bounding box center [68, 149] width 40 height 17
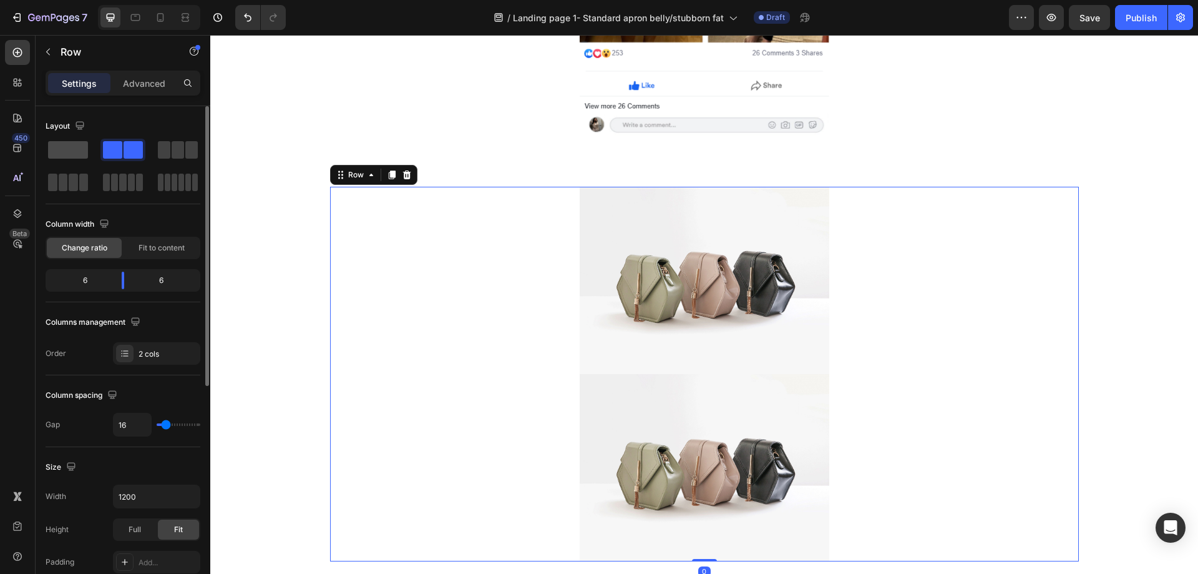
scroll to position [2158, 0]
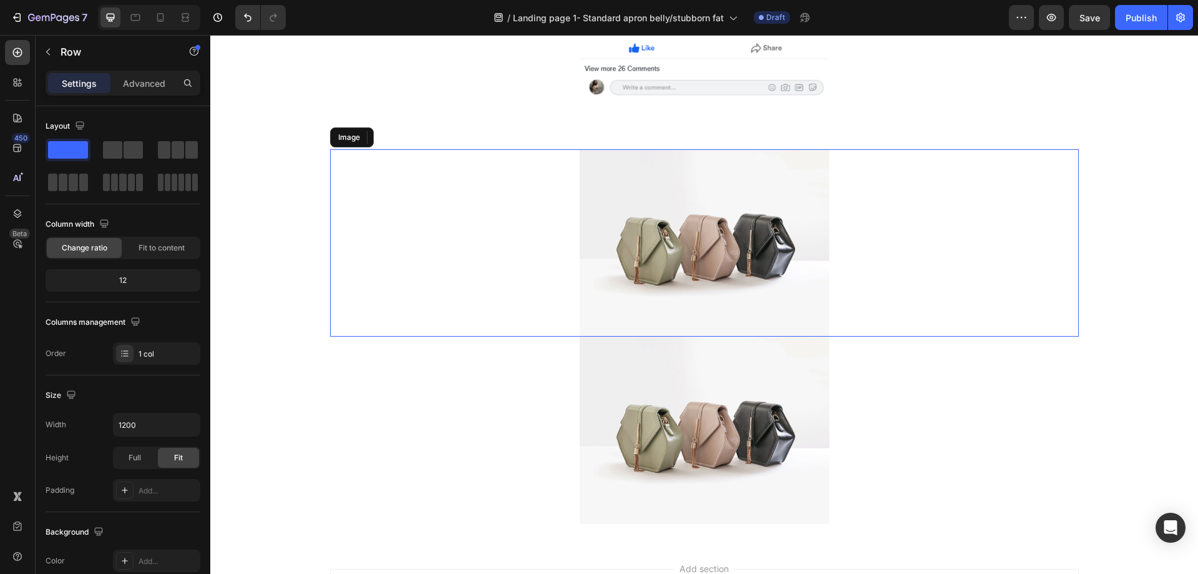
click at [836, 328] on div at bounding box center [704, 242] width 749 height 187
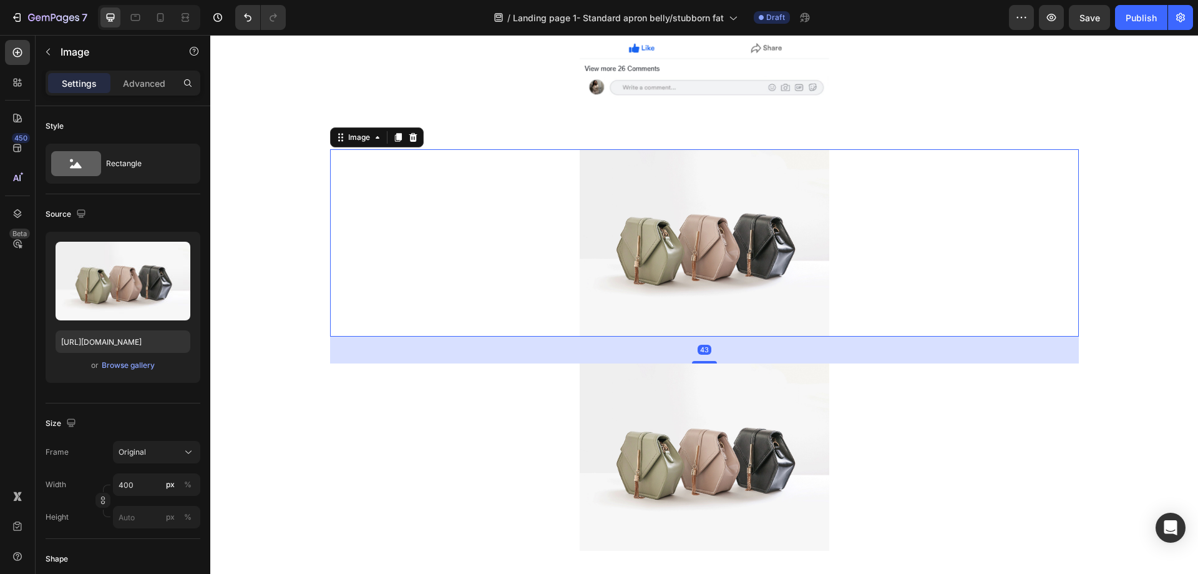
drag, startPoint x: 693, startPoint y: 333, endPoint x: 809, endPoint y: 212, distance: 168.6
click at [692, 361] on div at bounding box center [704, 362] width 25 height 2
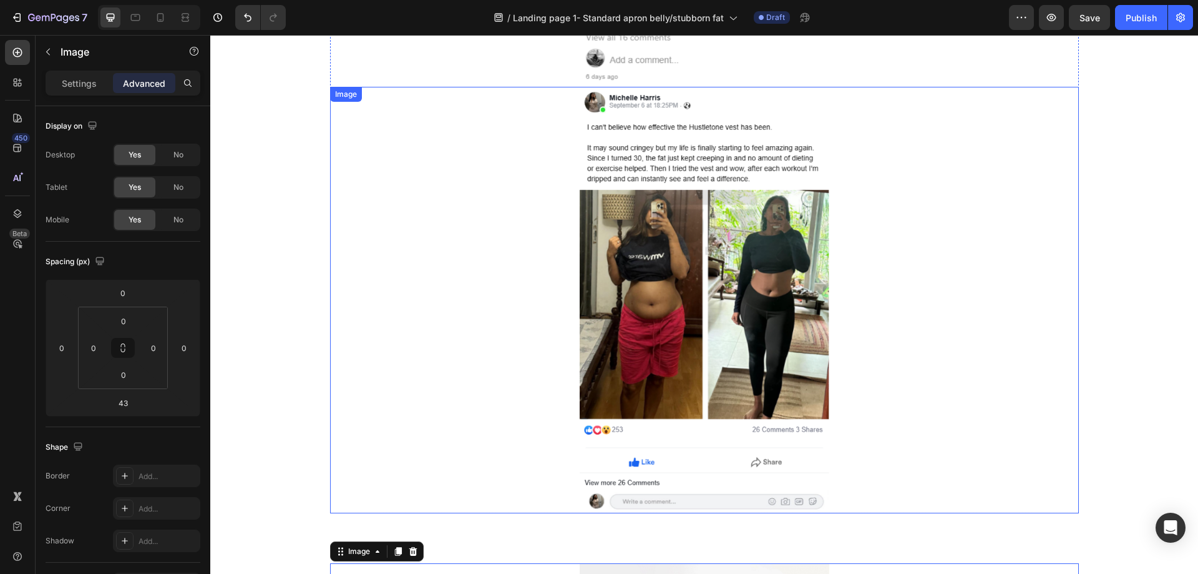
scroll to position [1658, 0]
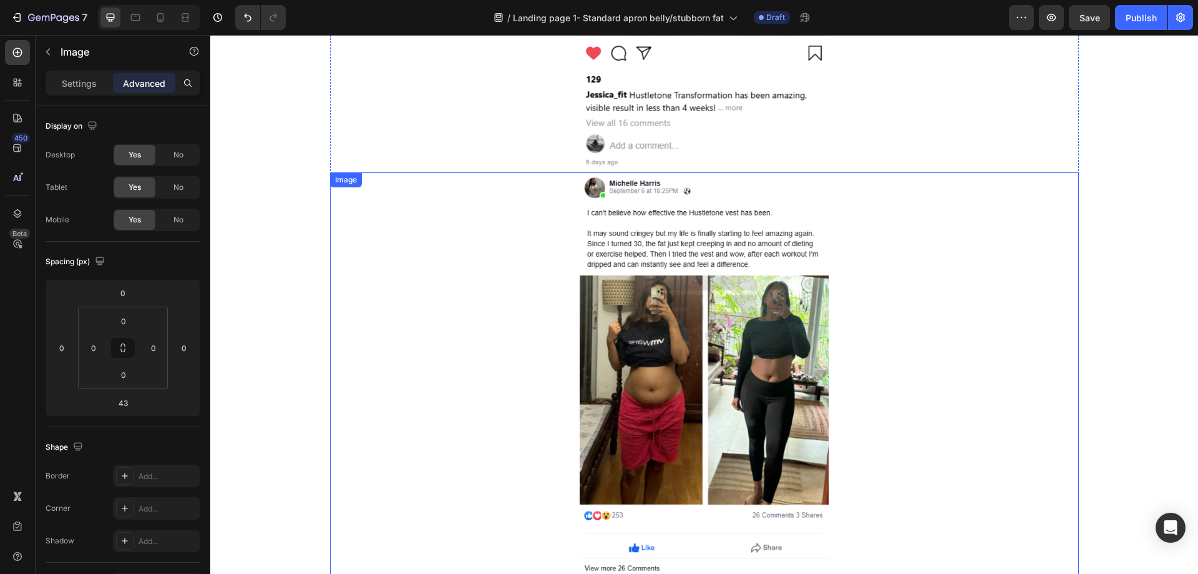
click at [858, 203] on div at bounding box center [704, 385] width 749 height 426
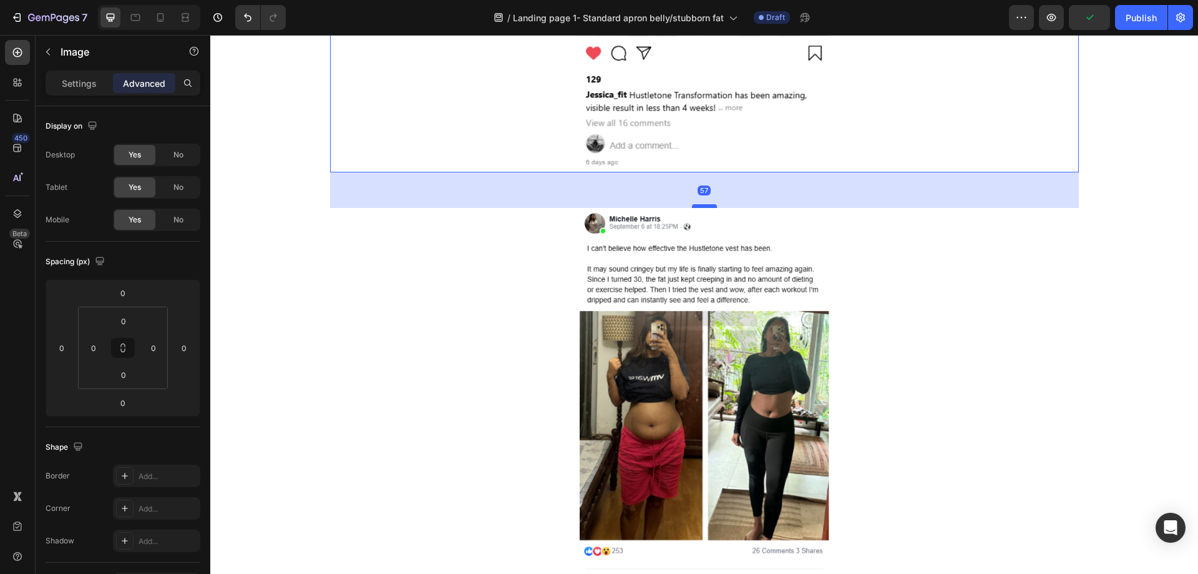
drag, startPoint x: 706, startPoint y: 169, endPoint x: 707, endPoint y: 205, distance: 35.6
click at [707, 205] on div at bounding box center [704, 206] width 25 height 4
type input "57"
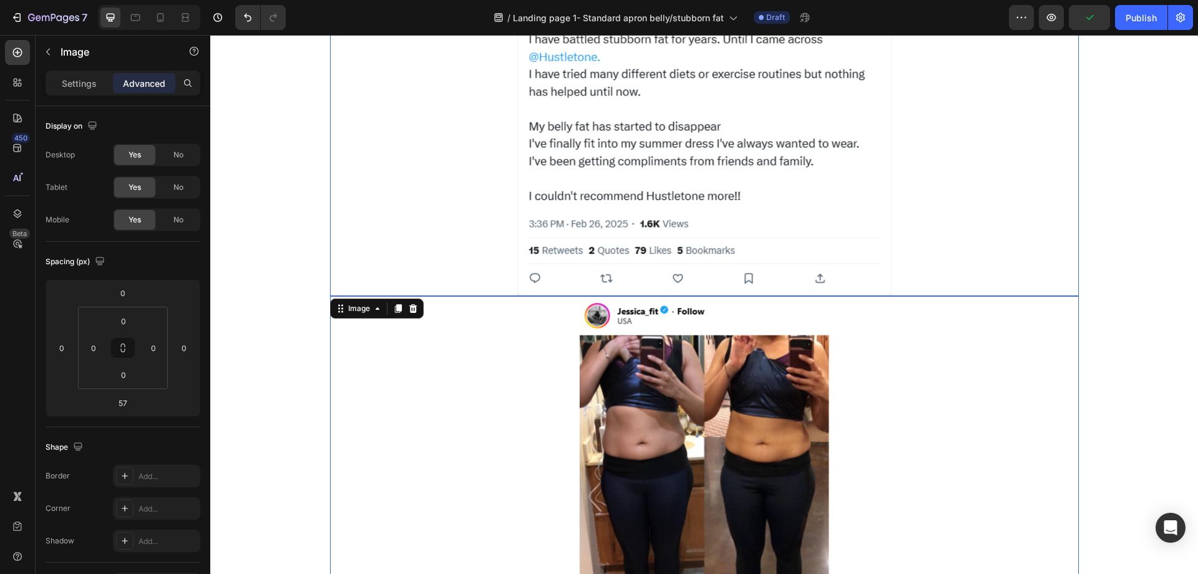
scroll to position [1097, 0]
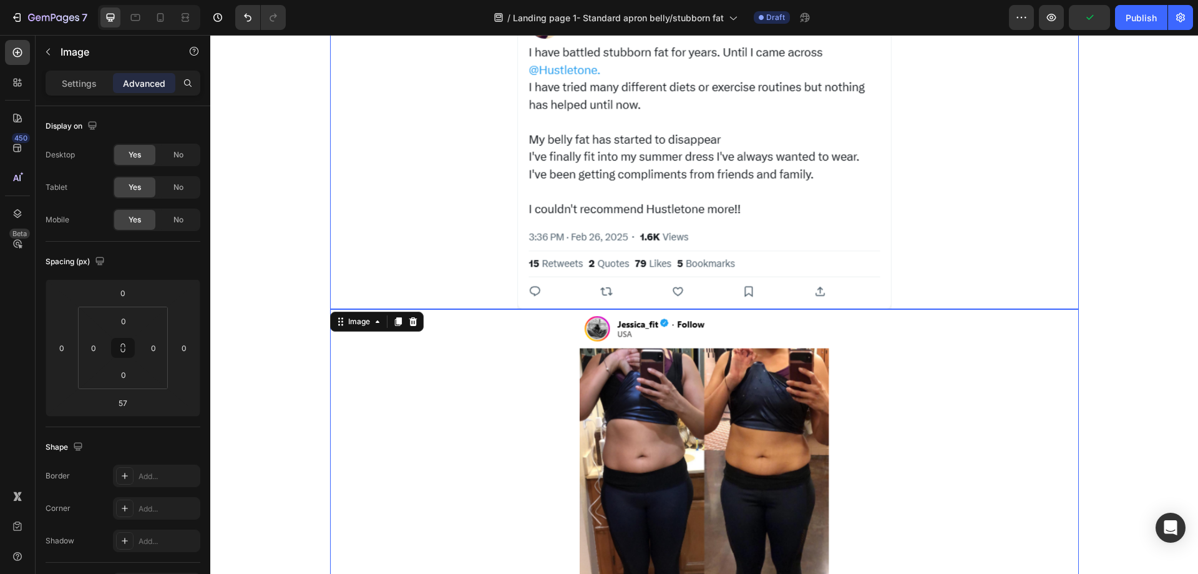
drag, startPoint x: 746, startPoint y: 215, endPoint x: 744, endPoint y: 235, distance: 20.1
click at [746, 213] on img at bounding box center [704, 151] width 374 height 315
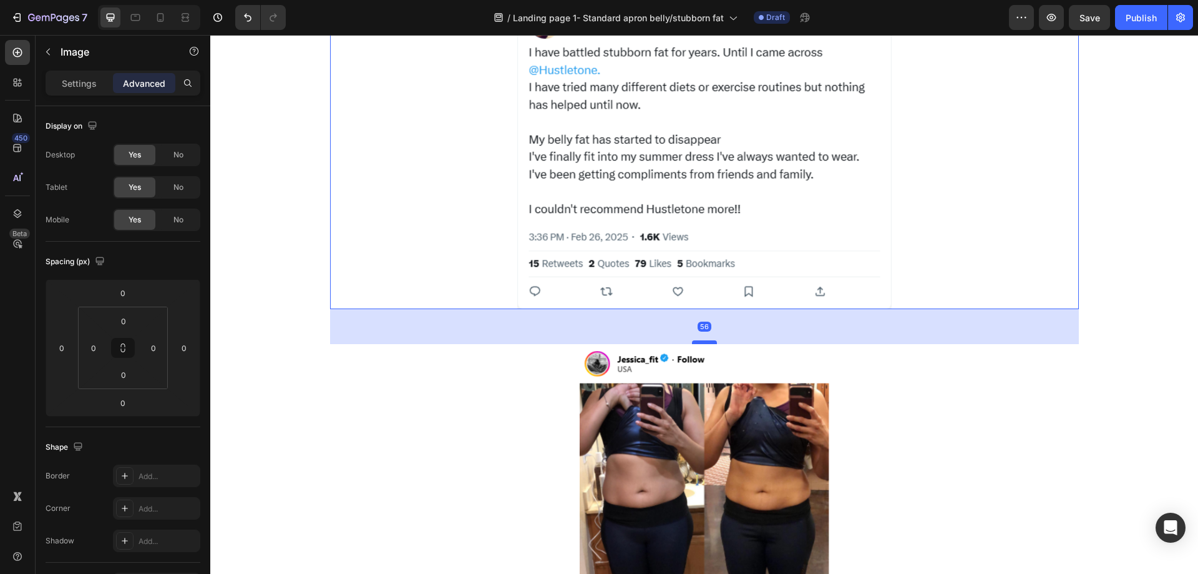
drag, startPoint x: 708, startPoint y: 308, endPoint x: 706, endPoint y: 343, distance: 34.4
click at [706, 343] on div at bounding box center [704, 342] width 25 height 4
type input "56"
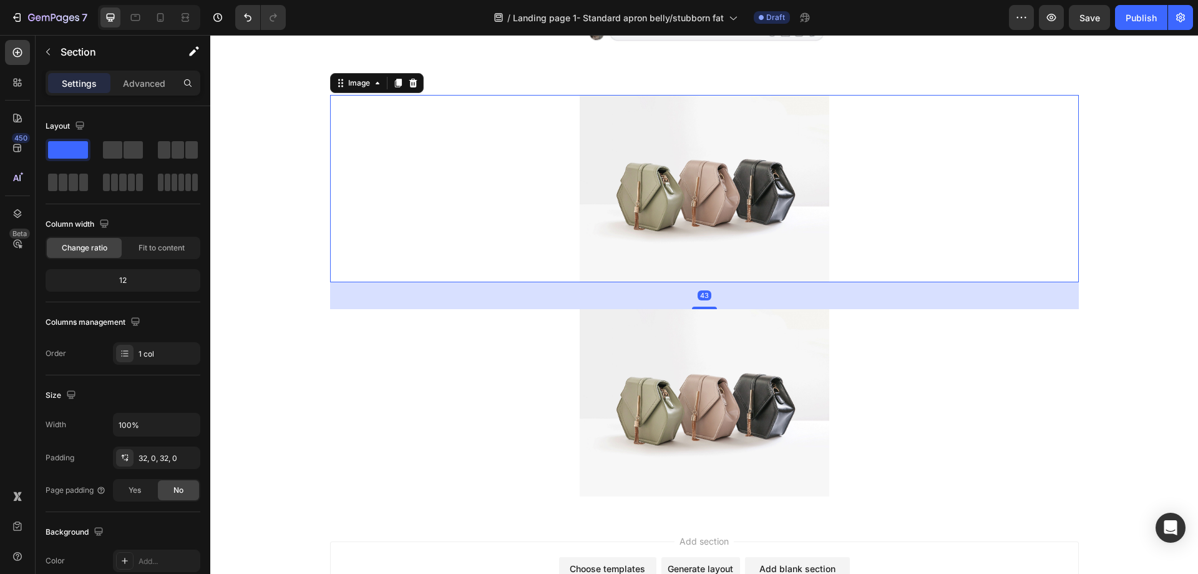
drag, startPoint x: 716, startPoint y: 251, endPoint x: 708, endPoint y: 248, distance: 9.3
click at [717, 250] on img at bounding box center [705, 188] width 250 height 187
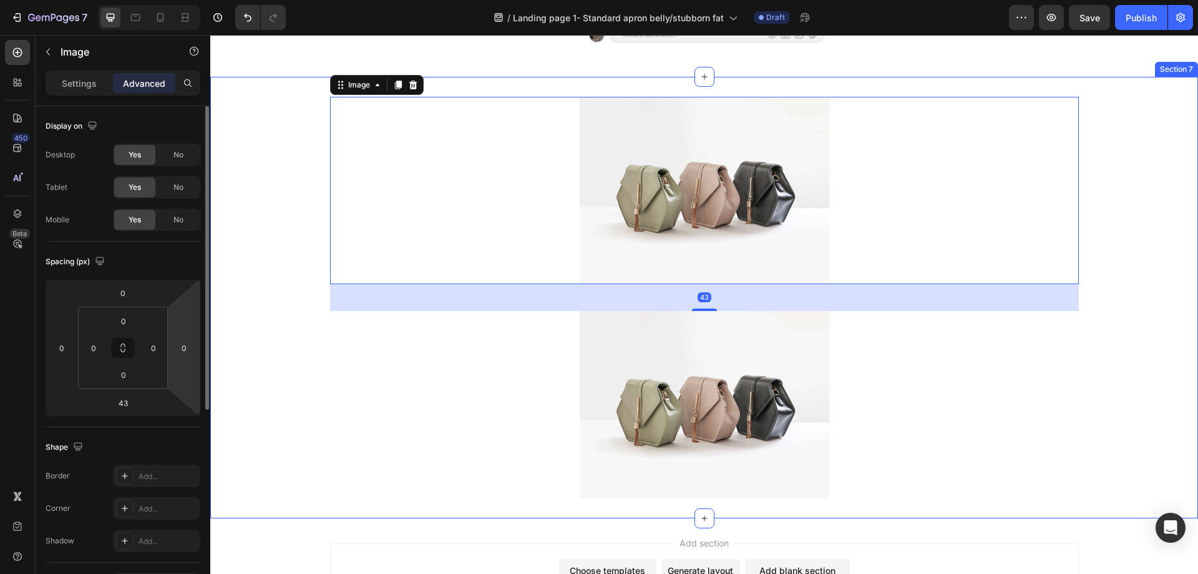
scroll to position [2282, 0]
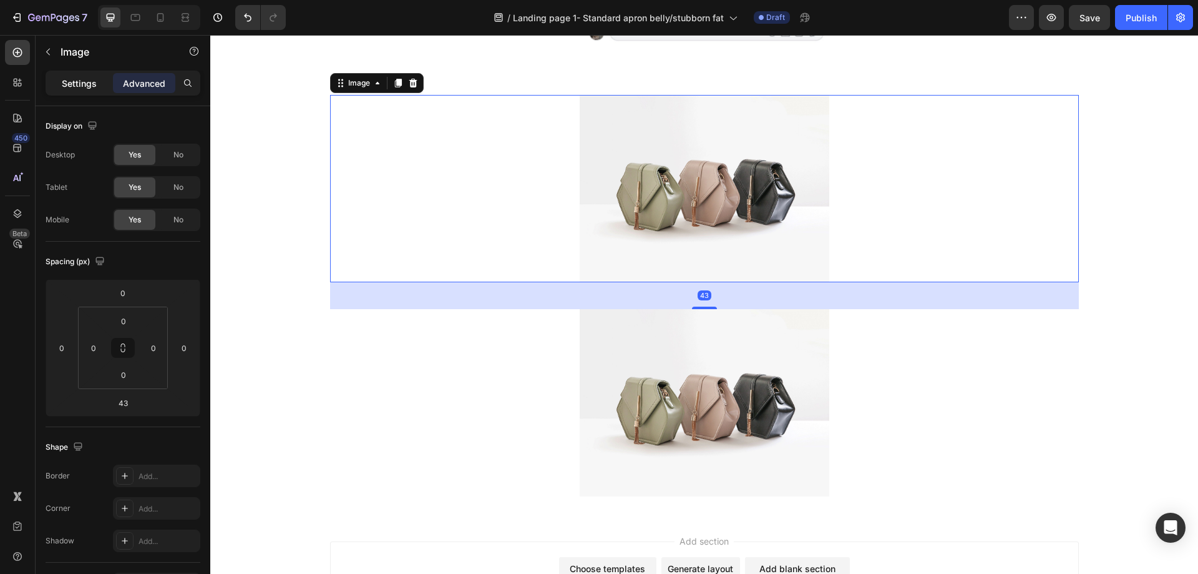
click at [84, 88] on p "Settings" at bounding box center [79, 83] width 35 height 13
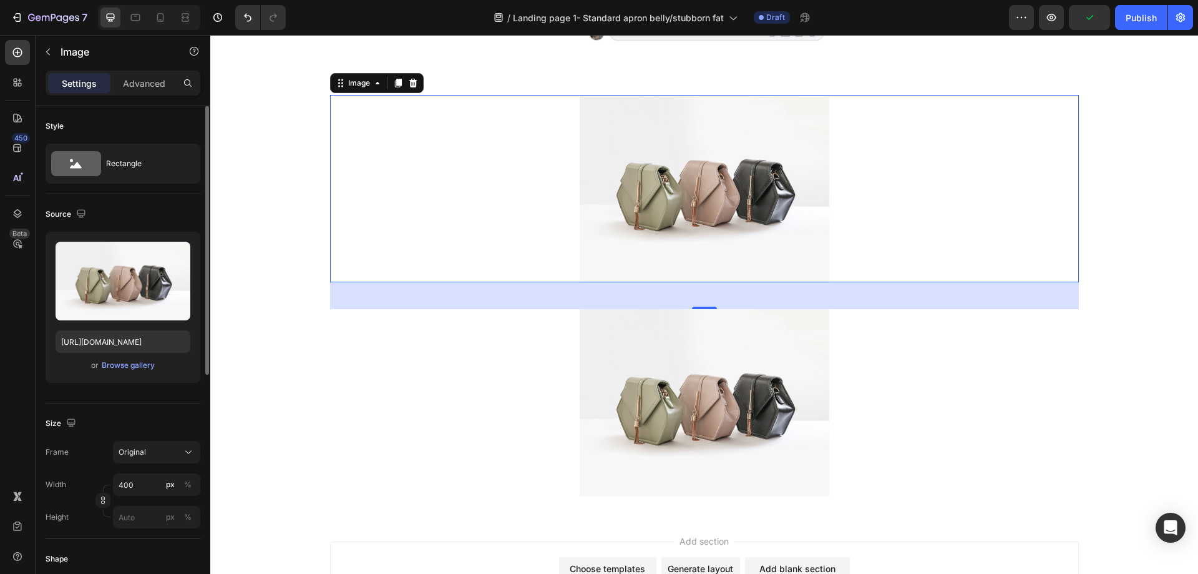
click at [145, 371] on div "or Browse gallery" at bounding box center [123, 365] width 135 height 15
click at [147, 367] on div "Browse gallery" at bounding box center [128, 364] width 53 height 11
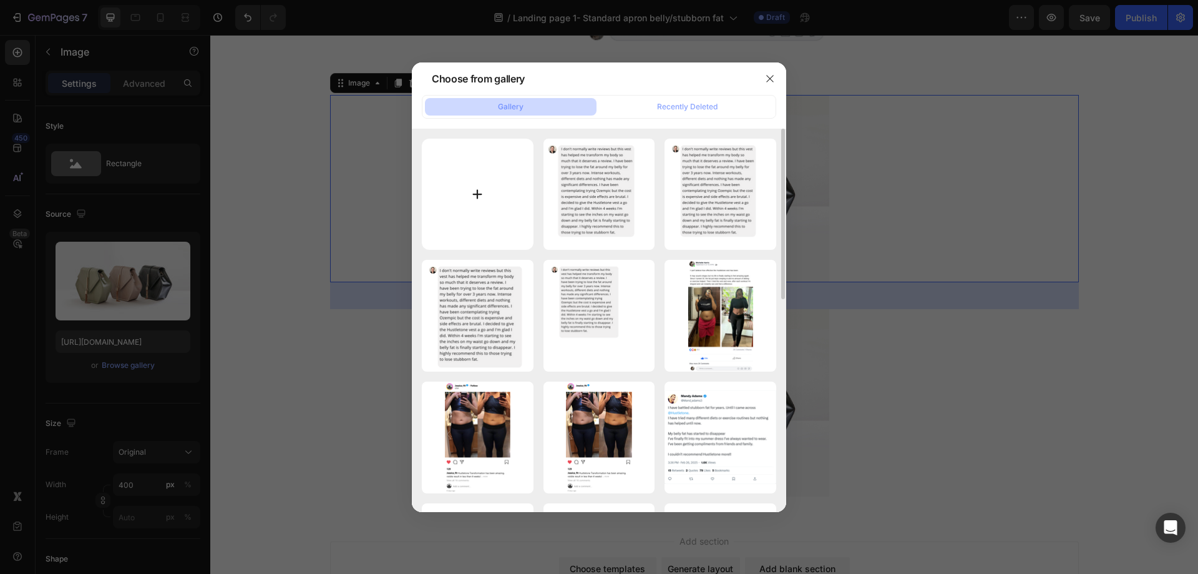
click at [487, 190] on input "file" at bounding box center [478, 195] width 112 height 112
type input "C:\fakepath\Orange Minimal Facebook Comment Meme Instagram Post (3).png"
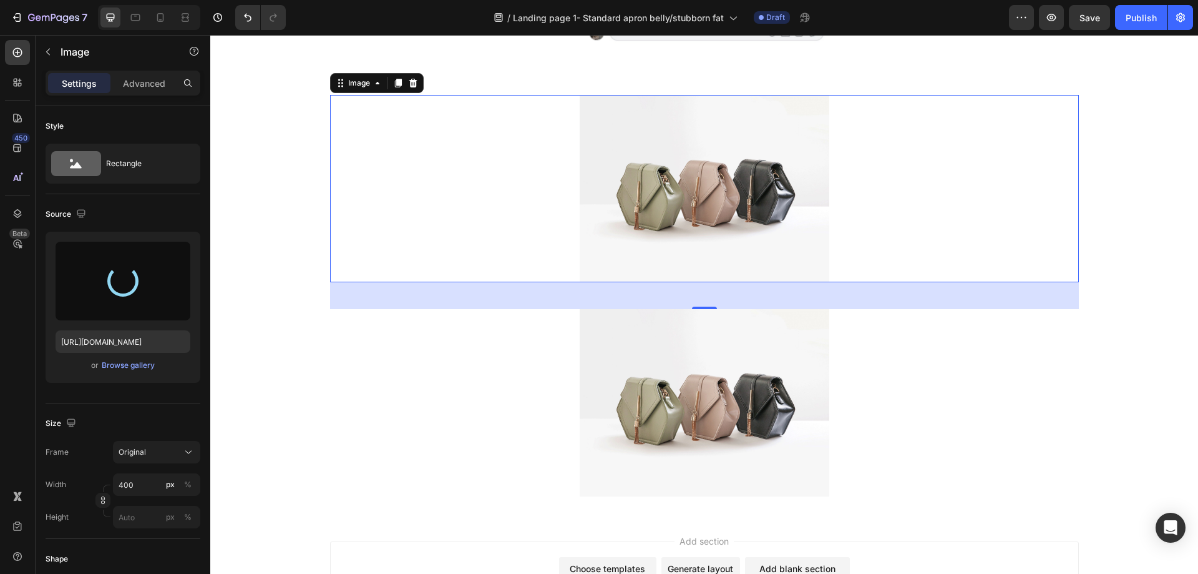
type input "https://cdn.shopify.com/s/files/1/0957/1159/2830/files/gempages_583634832253256…"
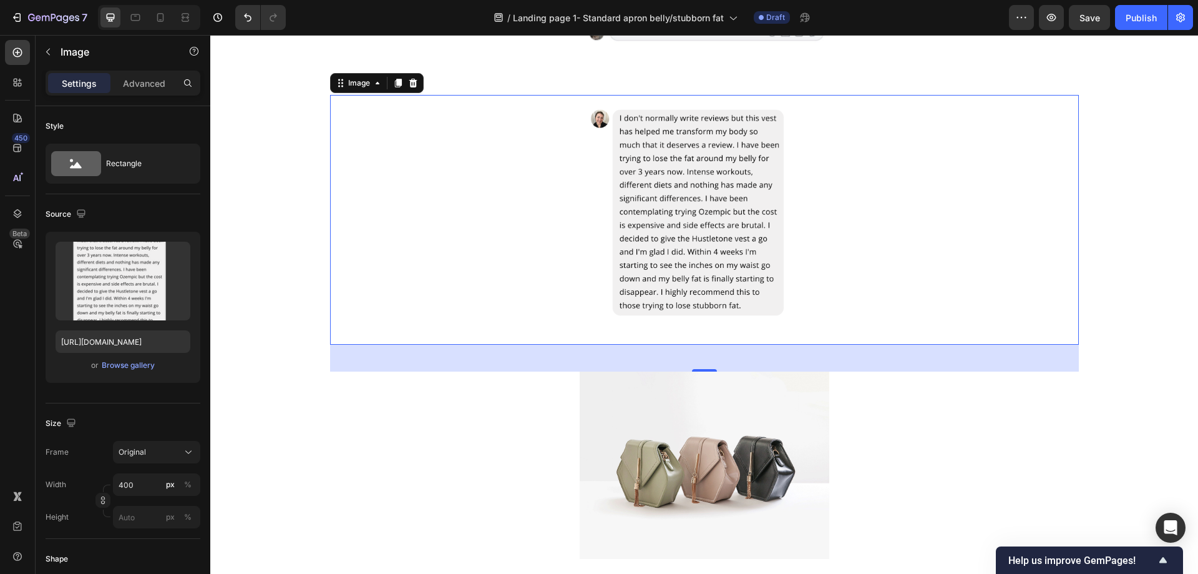
click at [835, 175] on div at bounding box center [704, 220] width 749 height 250
click at [988, 399] on div at bounding box center [704, 464] width 749 height 187
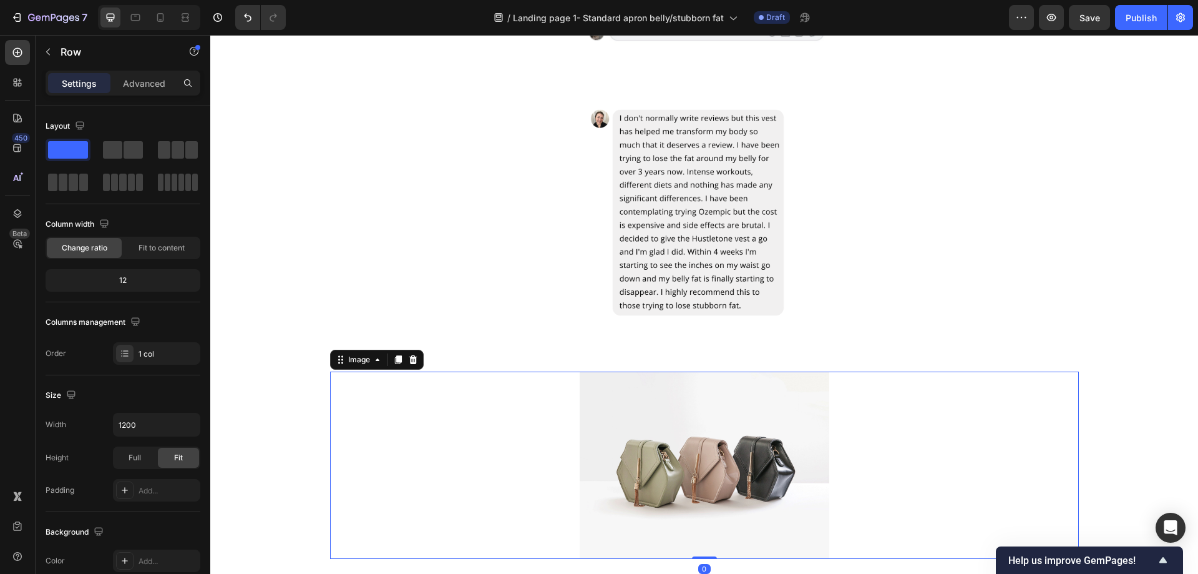
click at [1039, 369] on div "Image Image 0" at bounding box center [704, 327] width 749 height 464
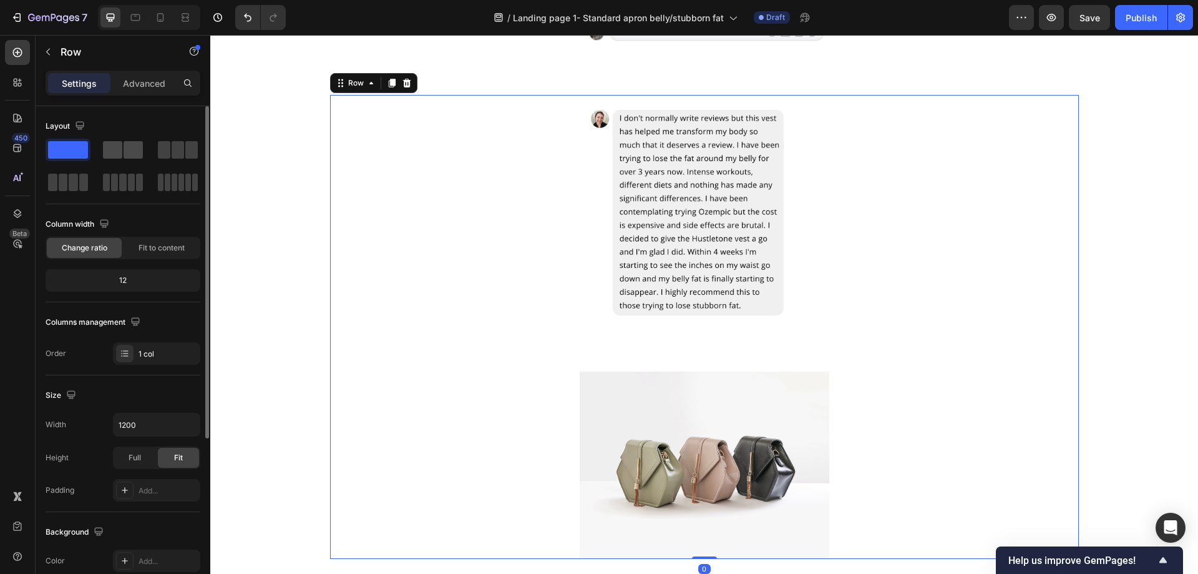
click at [129, 155] on span at bounding box center [133, 149] width 19 height 17
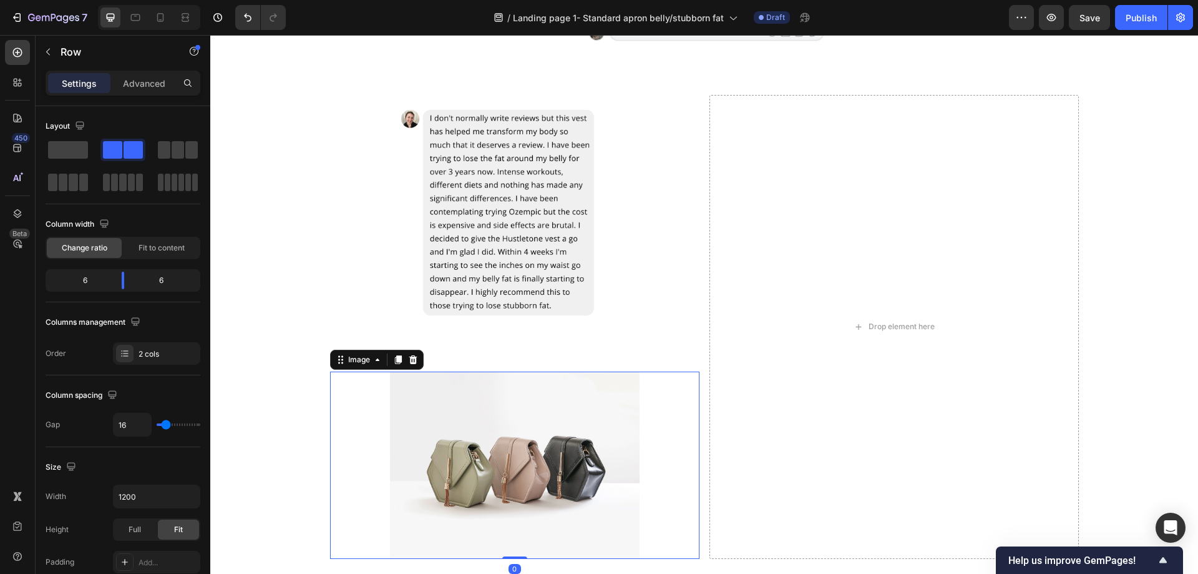
drag, startPoint x: 658, startPoint y: 408, endPoint x: 471, endPoint y: 387, distance: 187.8
click at [657, 408] on div at bounding box center [514, 464] width 369 height 187
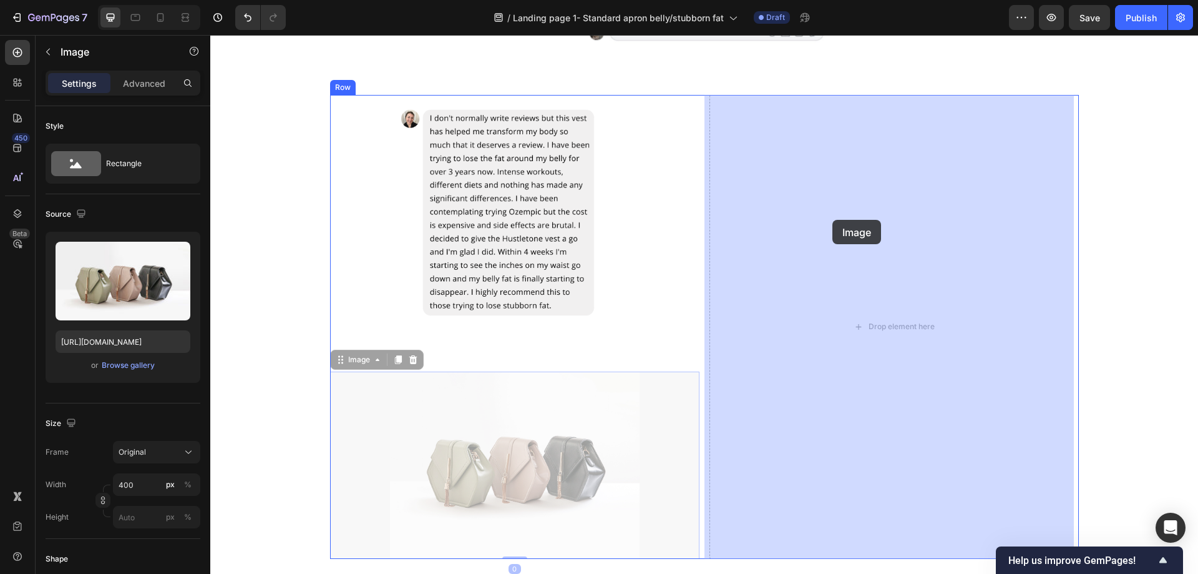
drag, startPoint x: 340, startPoint y: 364, endPoint x: 833, endPoint y: 220, distance: 513.3
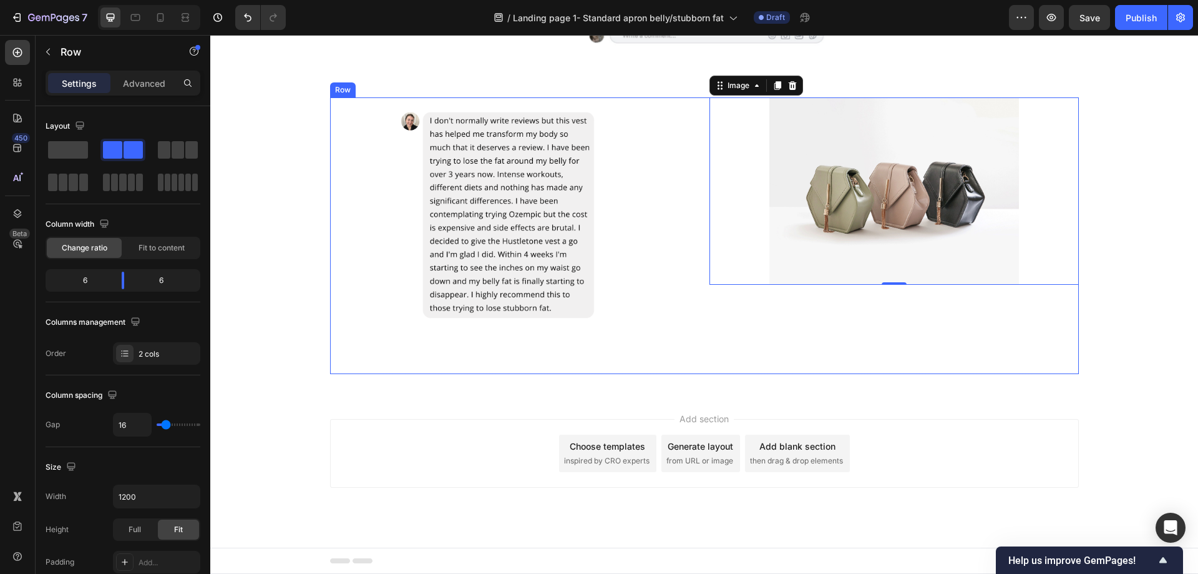
click at [811, 340] on div "Image 0" at bounding box center [894, 235] width 369 height 276
click at [886, 338] on div "Image" at bounding box center [894, 235] width 369 height 276
click at [673, 222] on div at bounding box center [514, 222] width 369 height 250
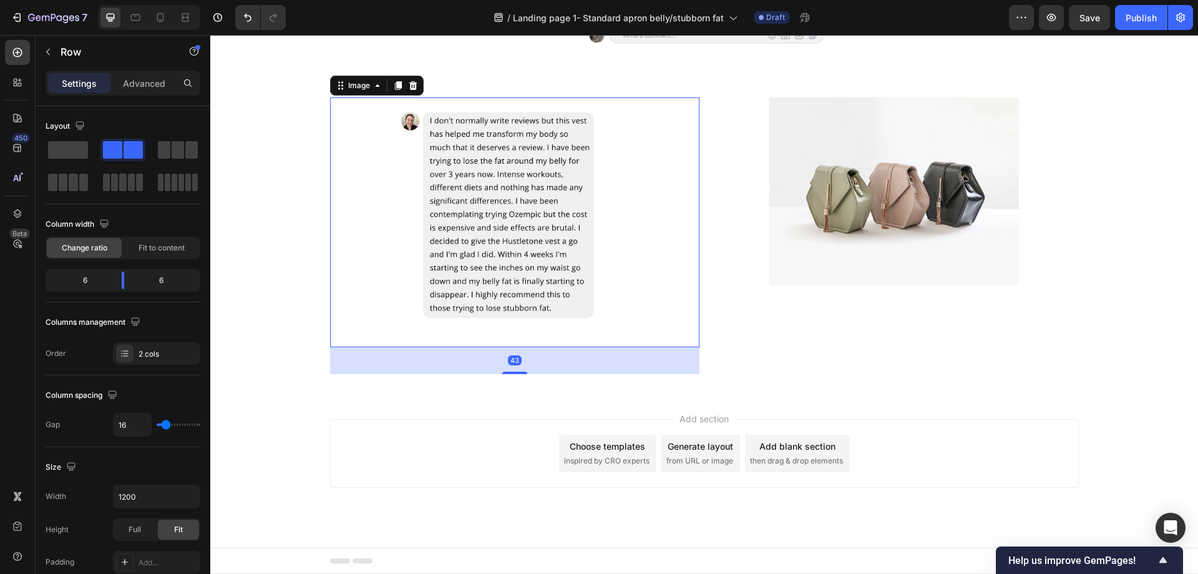
click at [695, 210] on div "Image 43 Image Row" at bounding box center [704, 235] width 749 height 276
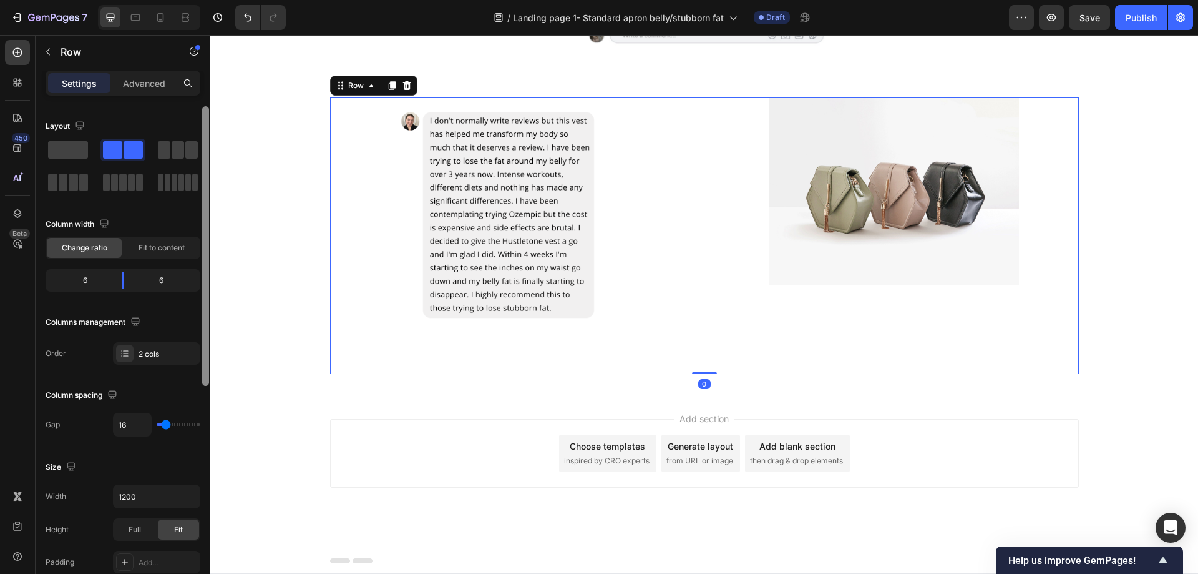
click at [75, 178] on span at bounding box center [73, 182] width 9 height 17
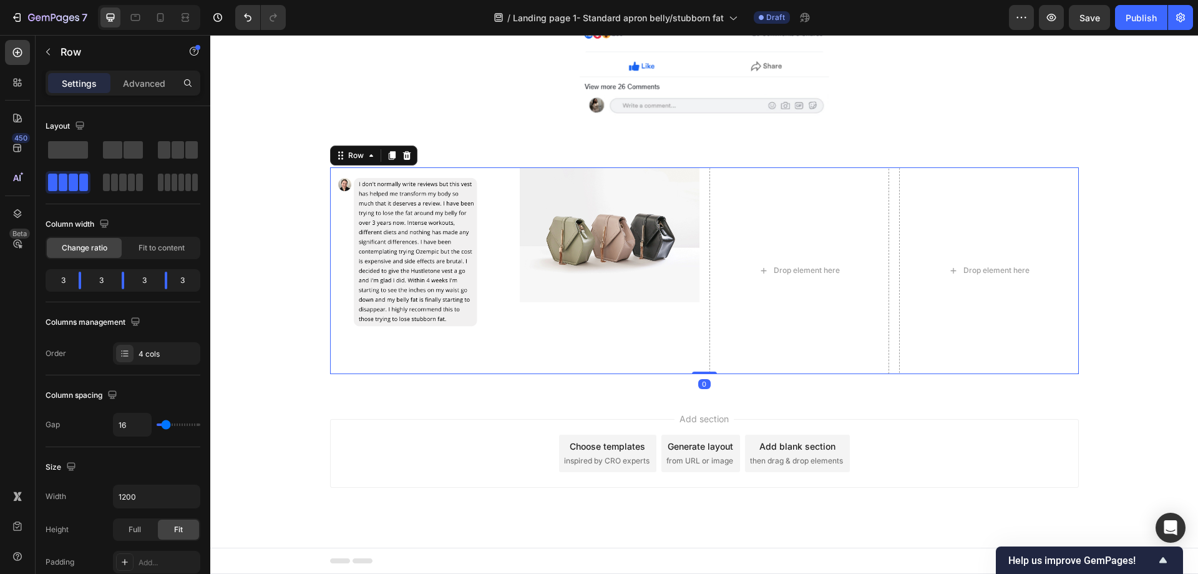
scroll to position [2210, 0]
click at [823, 322] on div "Drop element here" at bounding box center [800, 270] width 180 height 207
click at [841, 228] on div "Drop element here" at bounding box center [800, 270] width 180 height 207
click at [49, 52] on icon "button" at bounding box center [48, 52] width 10 height 10
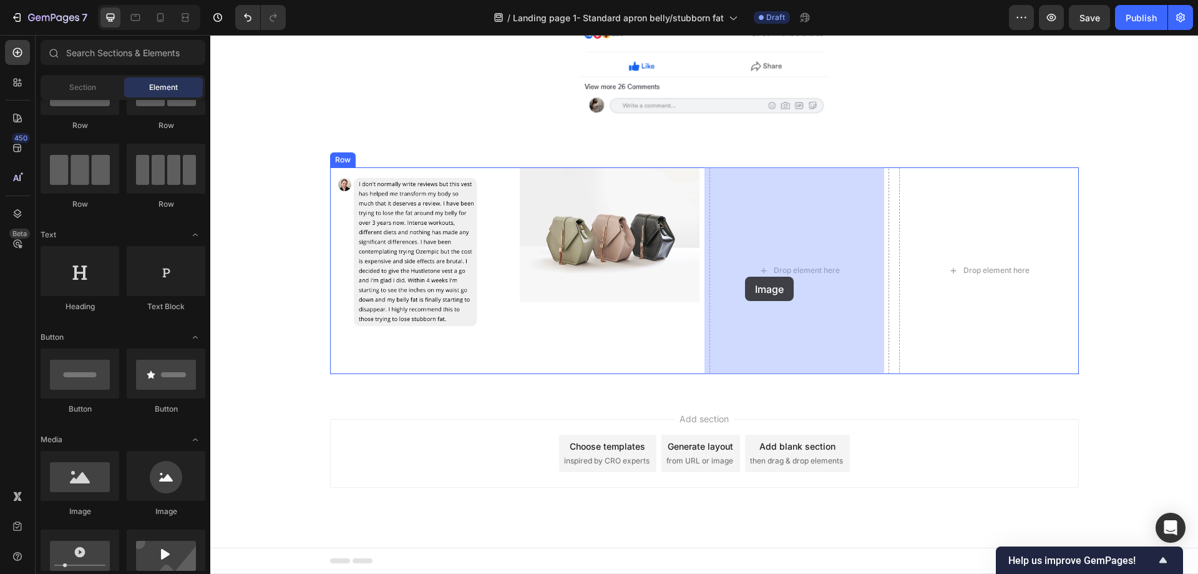
drag, startPoint x: 297, startPoint y: 519, endPoint x: 745, endPoint y: 276, distance: 509.4
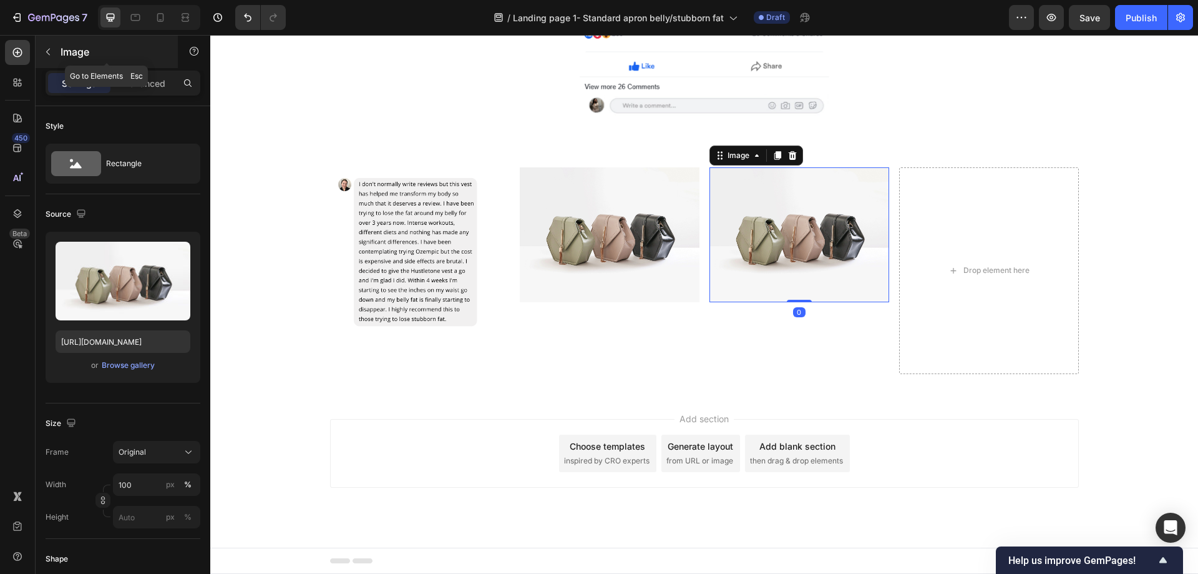
click at [47, 53] on icon "button" at bounding box center [48, 52] width 4 height 7
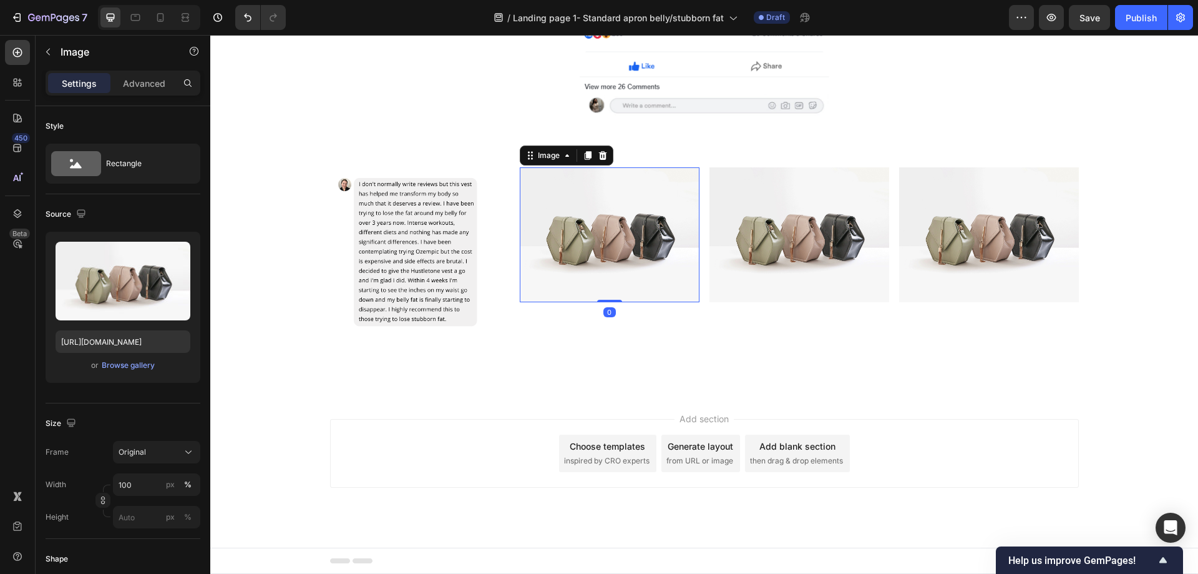
drag, startPoint x: 694, startPoint y: 244, endPoint x: 702, endPoint y: 245, distance: 8.1
click at [695, 244] on div "Image Image 0 Image Image Row" at bounding box center [704, 270] width 749 height 207
click at [702, 245] on div "Image Image 0 Image Image Row" at bounding box center [704, 270] width 749 height 207
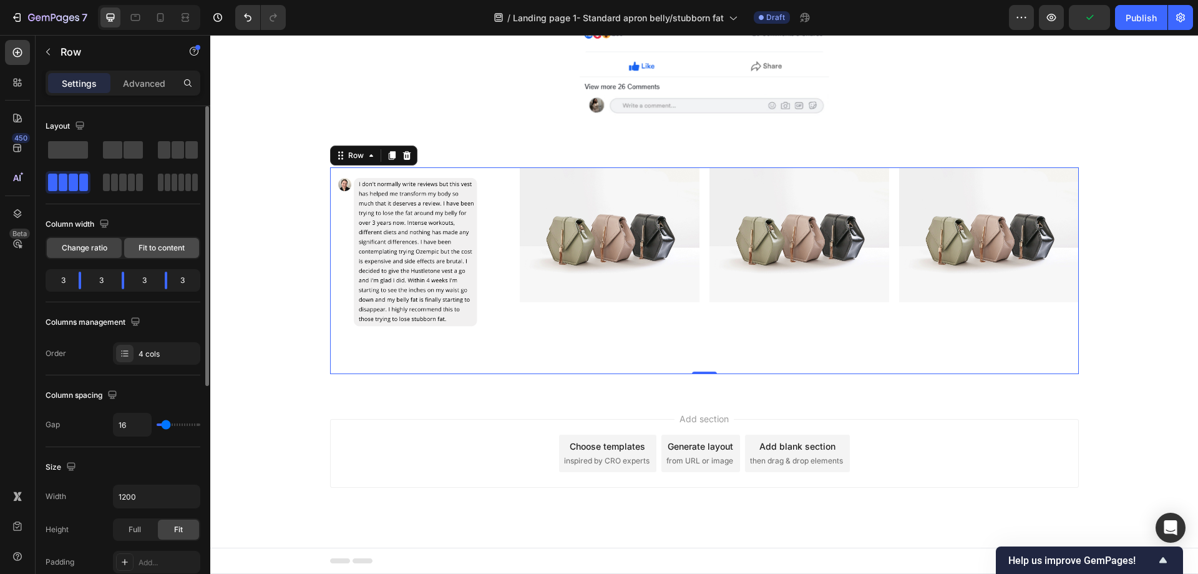
click at [161, 250] on span "Fit to content" at bounding box center [162, 247] width 46 height 11
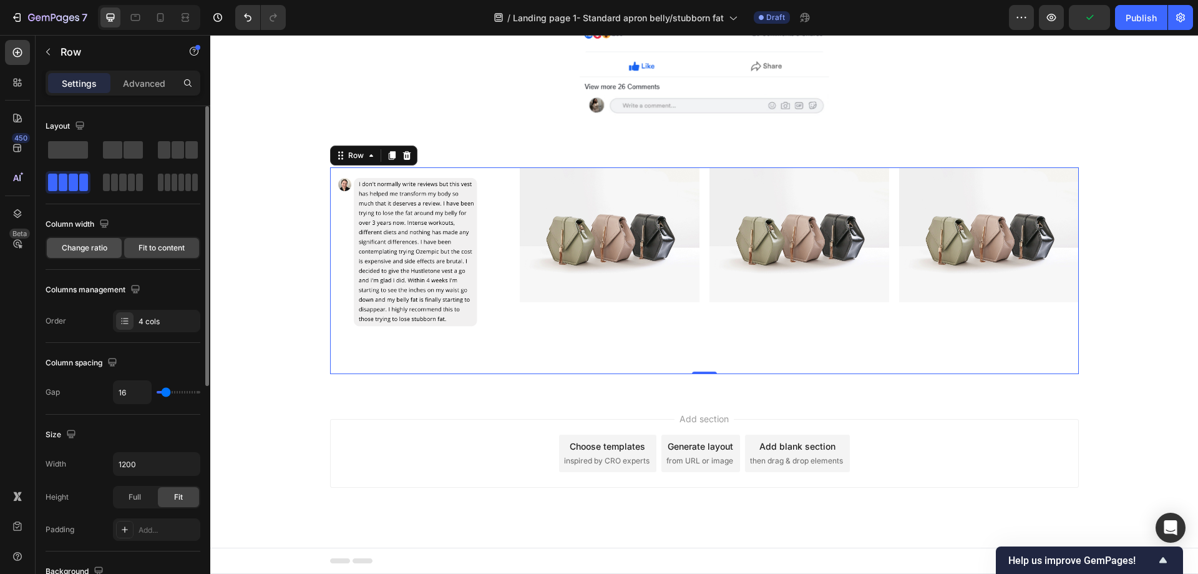
click at [85, 247] on span "Change ratio" at bounding box center [85, 247] width 46 height 11
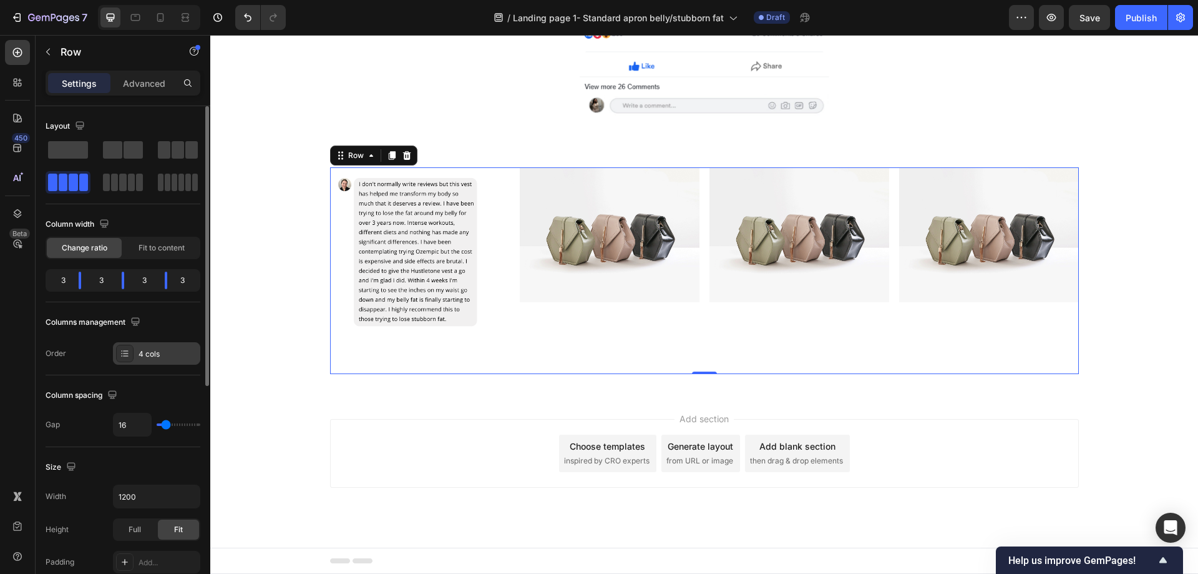
click at [169, 360] on div "4 cols" at bounding box center [156, 353] width 87 height 22
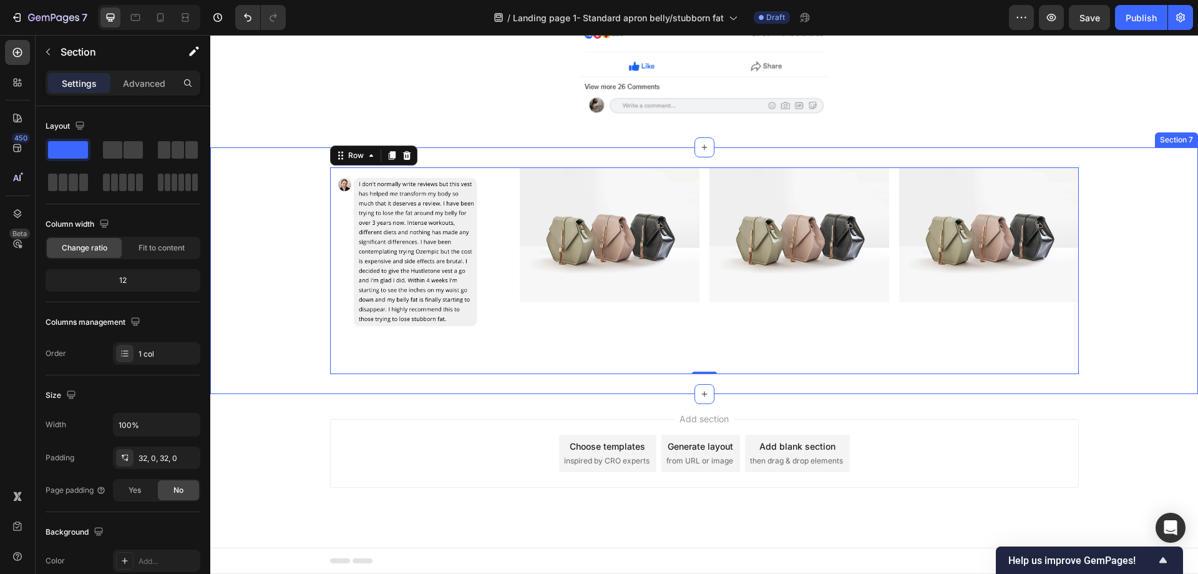
click at [258, 277] on div "Image Image Image Image Row 0 Row" at bounding box center [704, 270] width 988 height 207
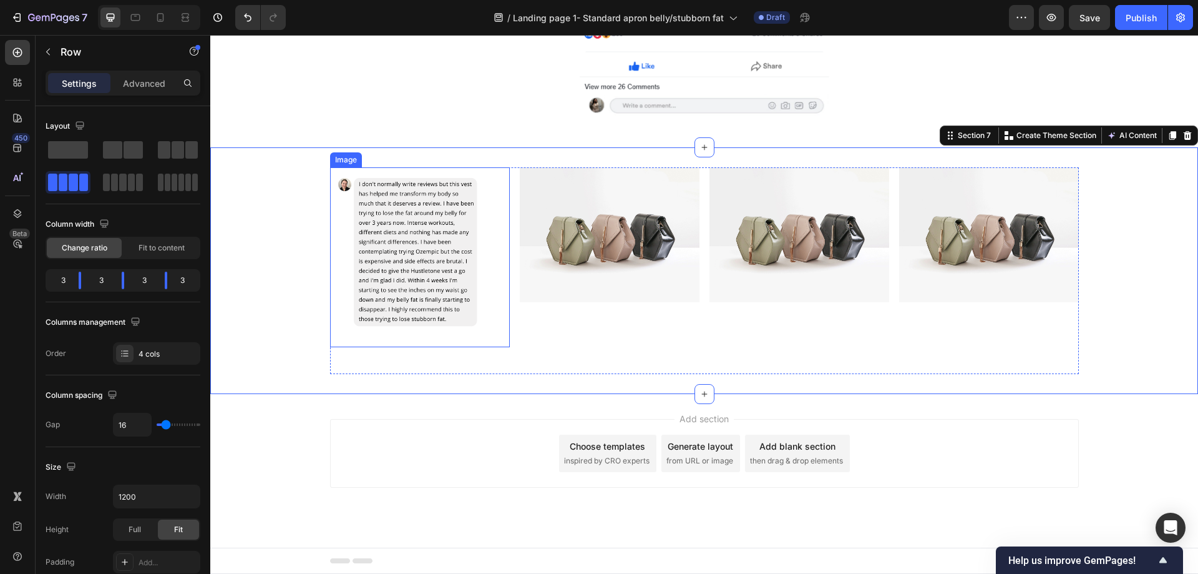
click at [509, 344] on div "Image Image Image Image Row" at bounding box center [704, 270] width 749 height 207
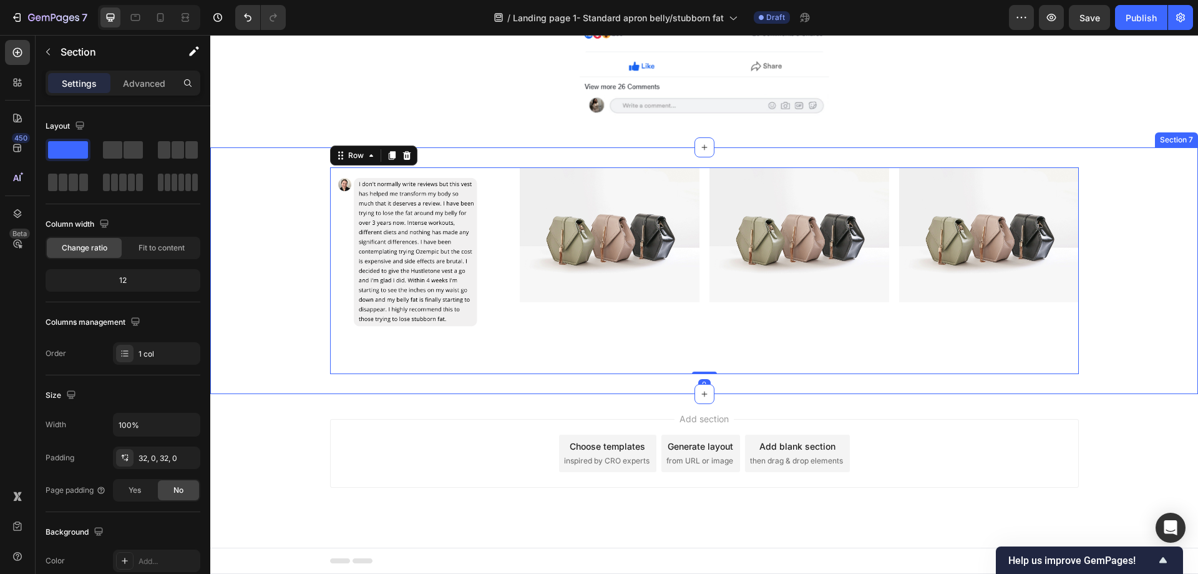
click at [482, 378] on div "Image Image Image Image Row 0 Row Section 7" at bounding box center [704, 270] width 988 height 247
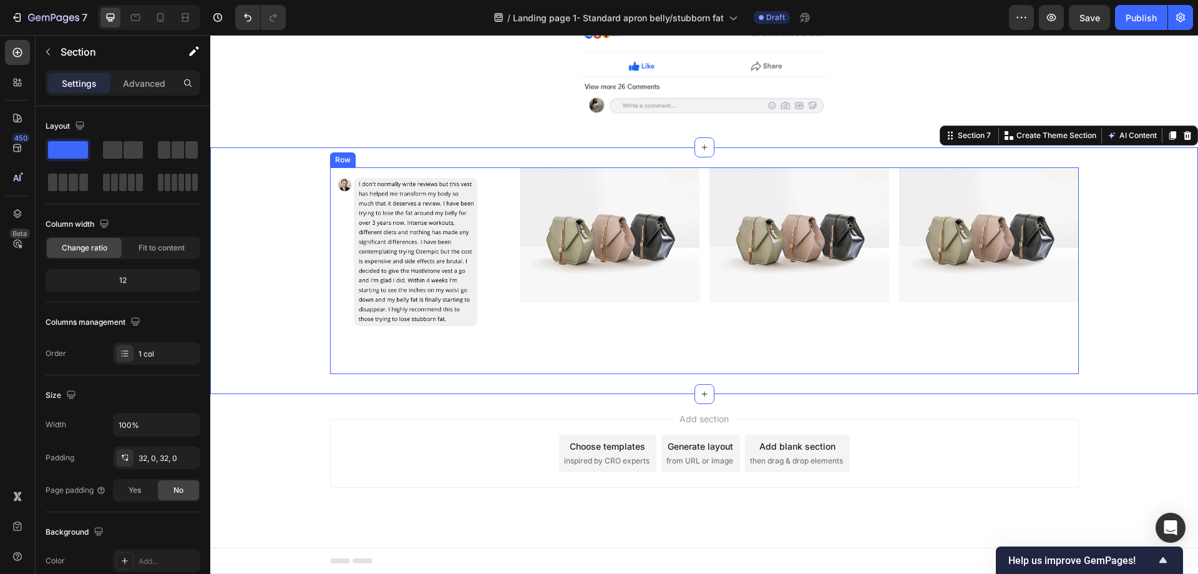
click at [487, 360] on div "Image" at bounding box center [420, 270] width 180 height 207
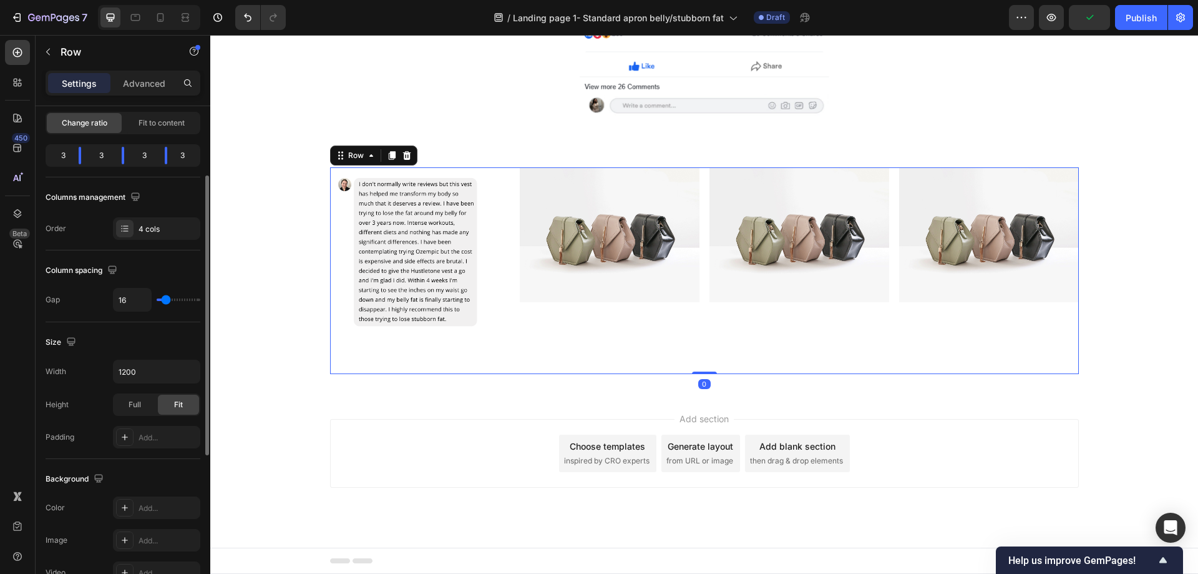
scroll to position [0, 0]
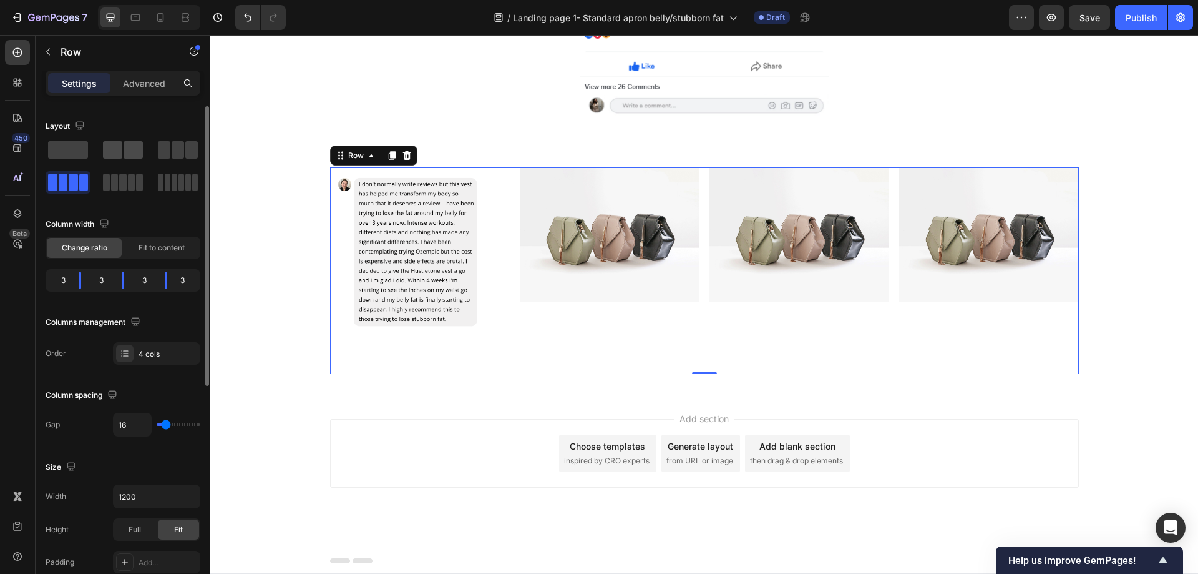
click at [133, 145] on span at bounding box center [133, 149] width 19 height 17
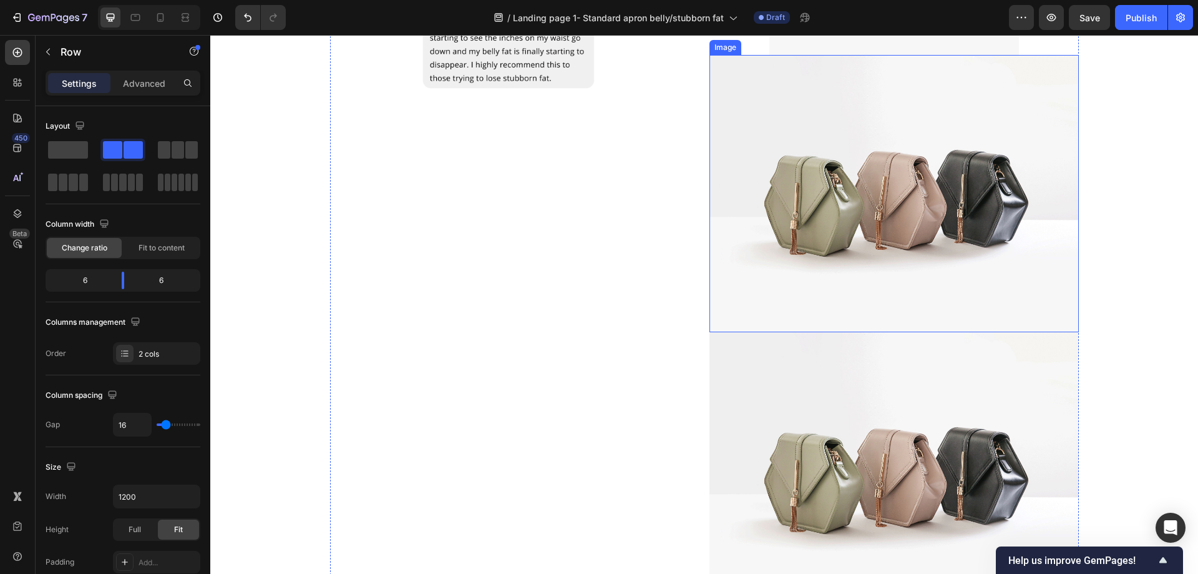
scroll to position [2530, 0]
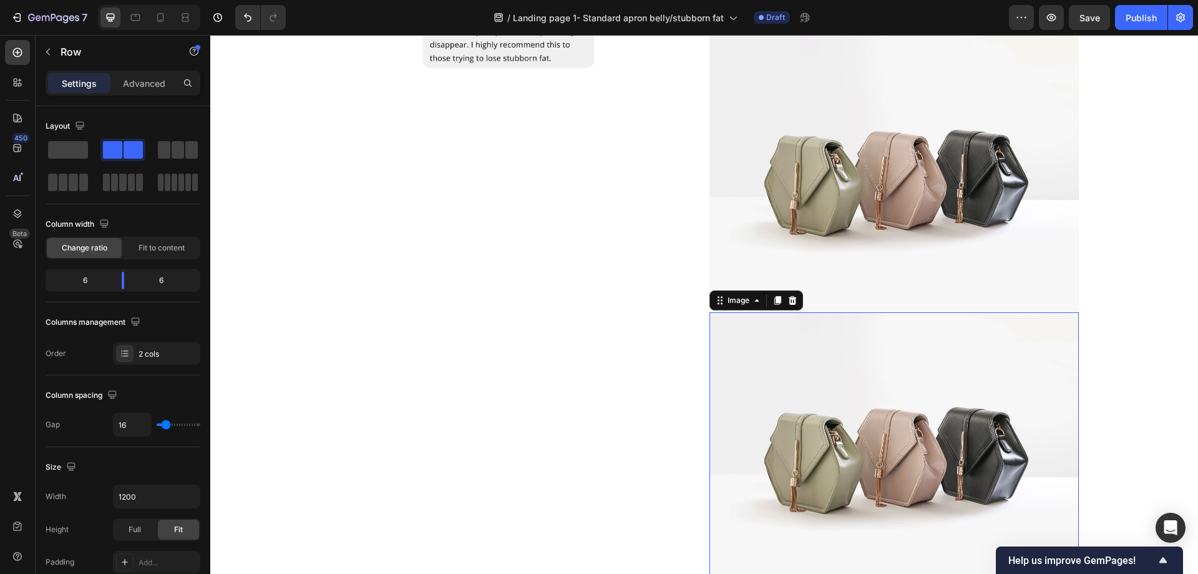
click at [792, 392] on img at bounding box center [894, 450] width 369 height 277
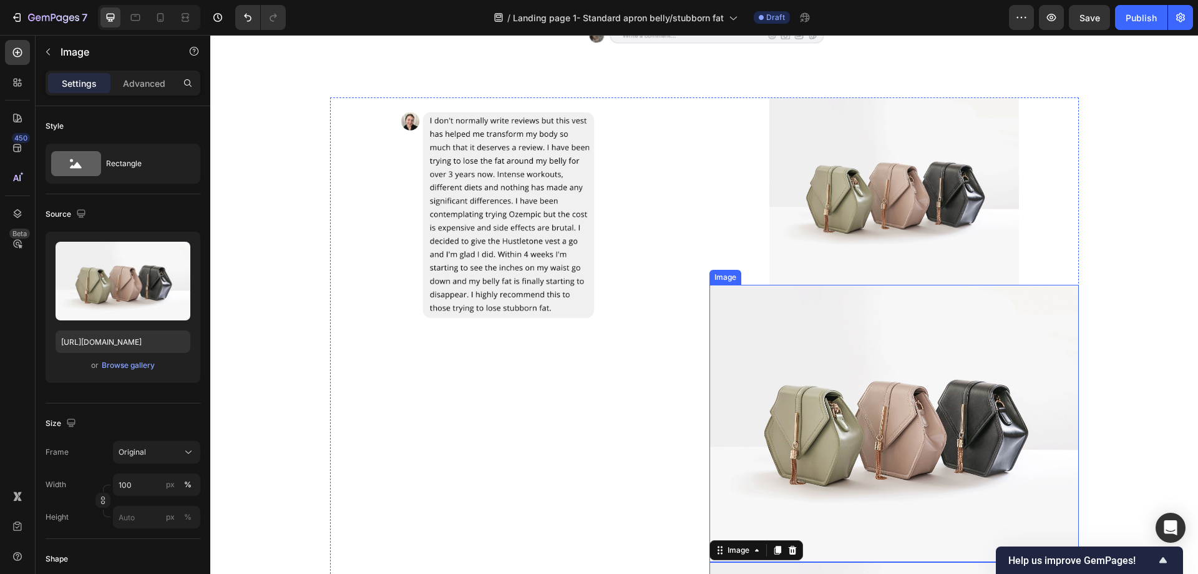
scroll to position [1579, 0]
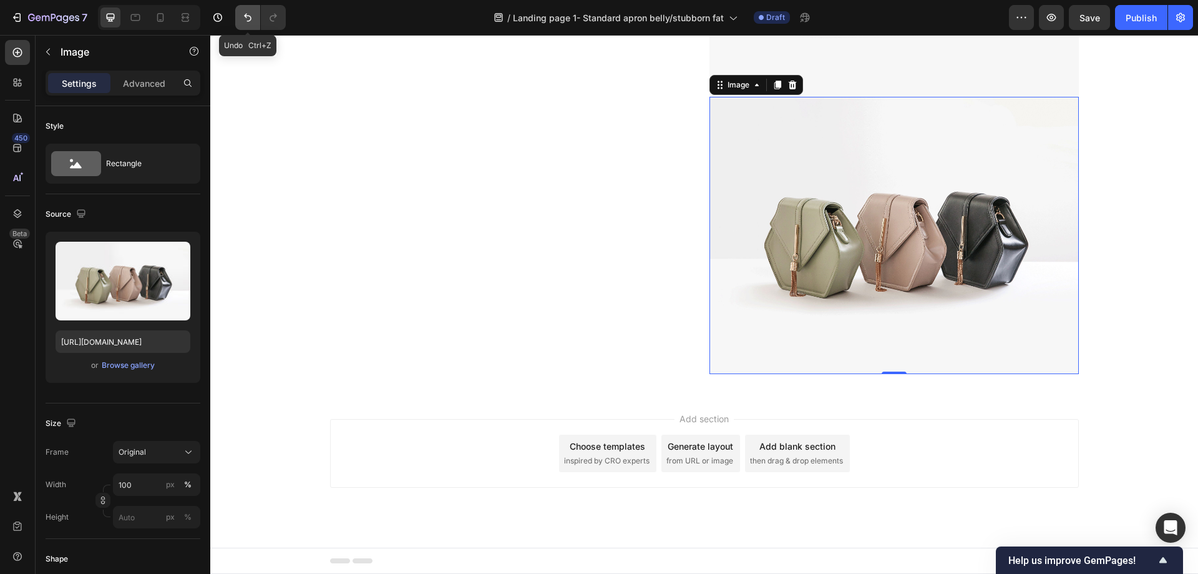
drag, startPoint x: 250, startPoint y: 20, endPoint x: 329, endPoint y: 195, distance: 191.9
click at [250, 20] on icon "Undo/Redo" at bounding box center [248, 17] width 12 height 12
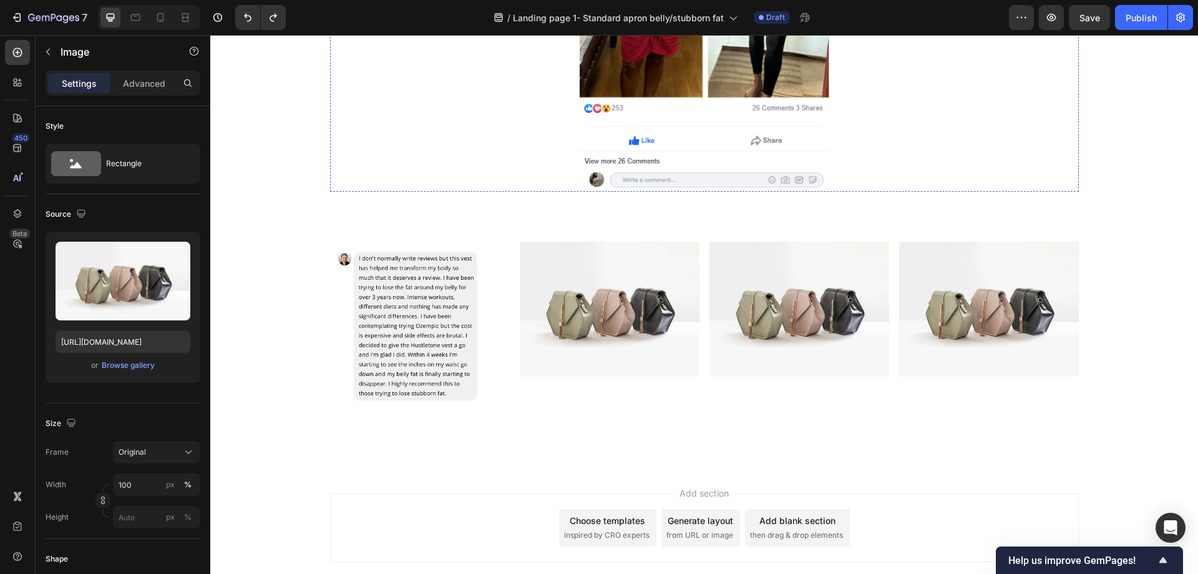
scroll to position [2210, 0]
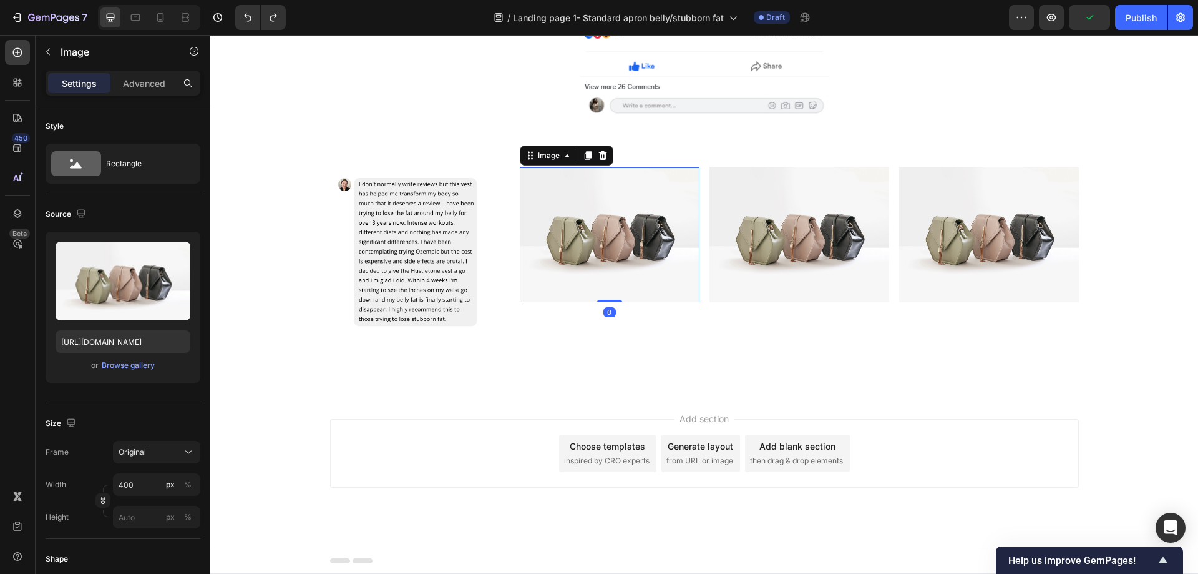
click at [638, 268] on img at bounding box center [610, 234] width 180 height 135
click at [170, 18] on div at bounding box center [149, 17] width 102 height 25
click at [166, 18] on icon at bounding box center [160, 17] width 12 height 12
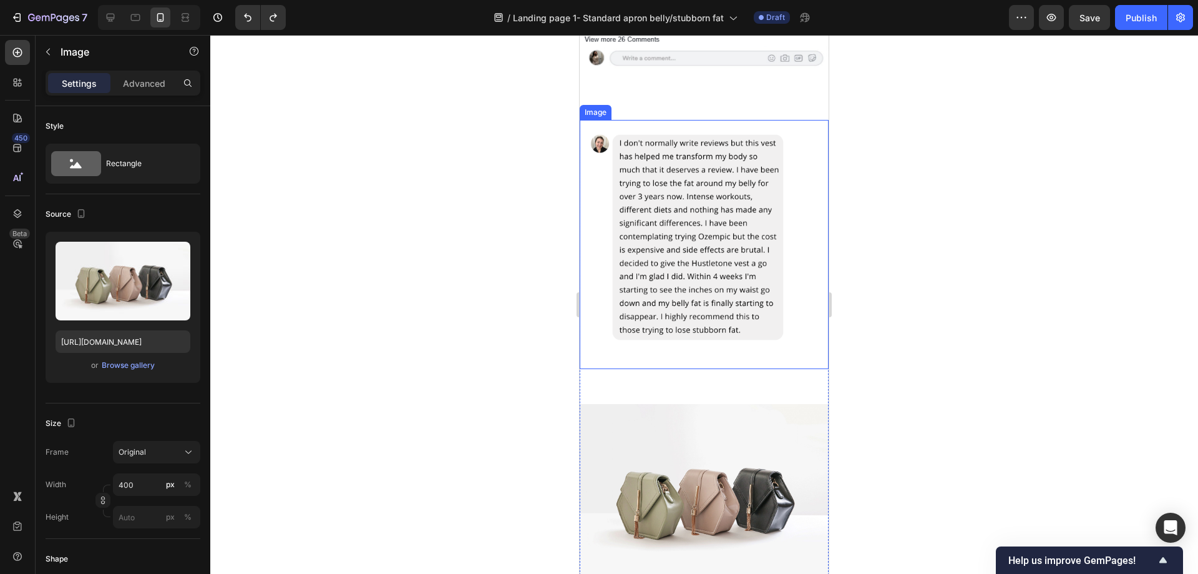
scroll to position [2984, 0]
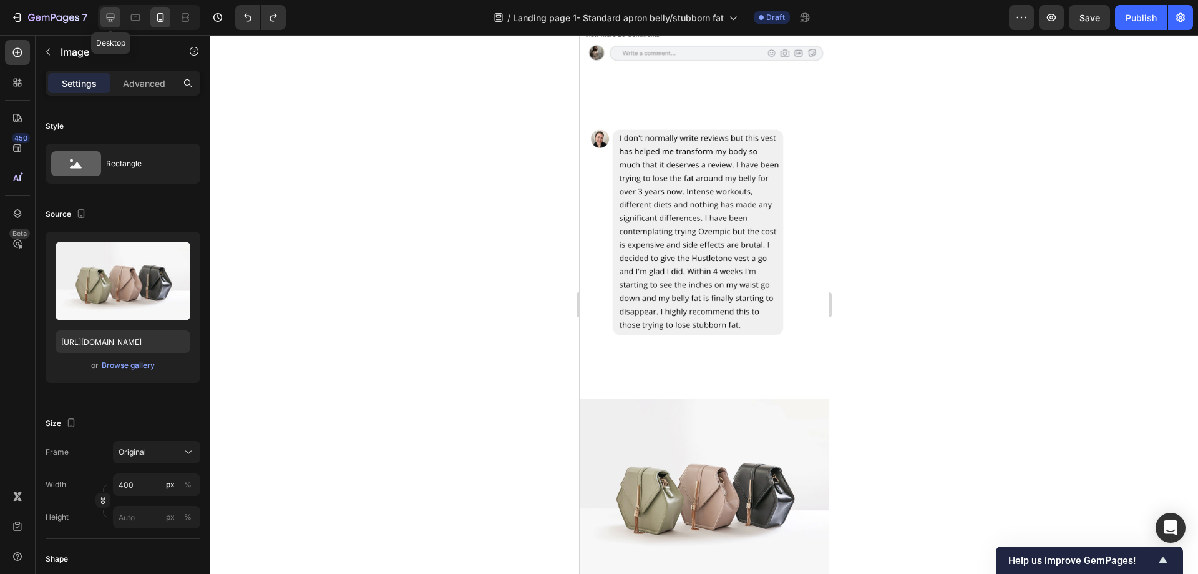
click at [113, 14] on icon at bounding box center [111, 18] width 8 height 8
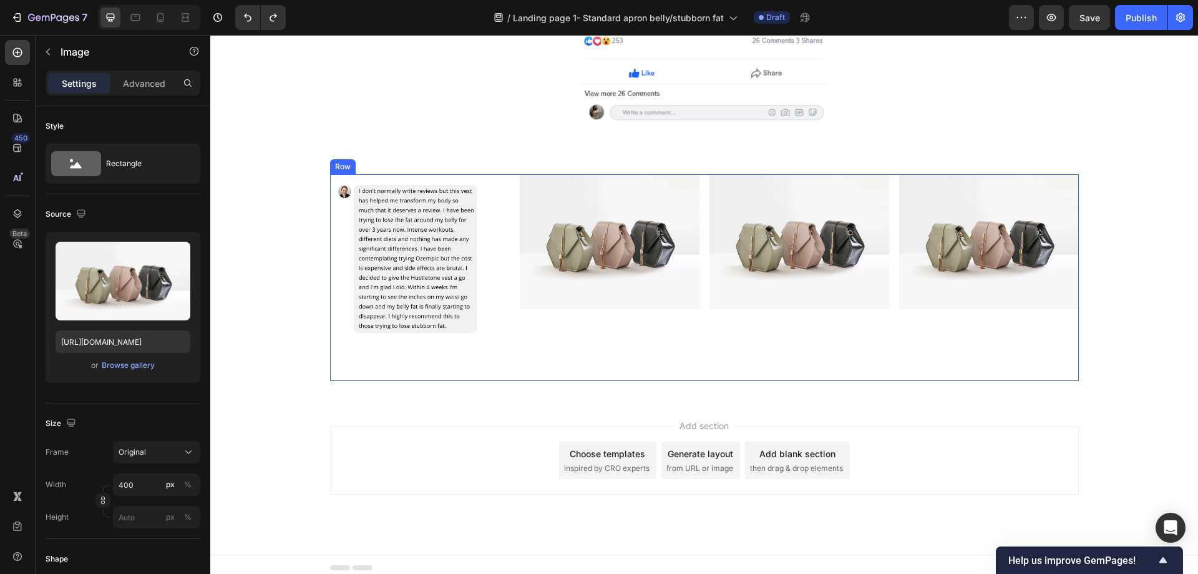
scroll to position [2171, 0]
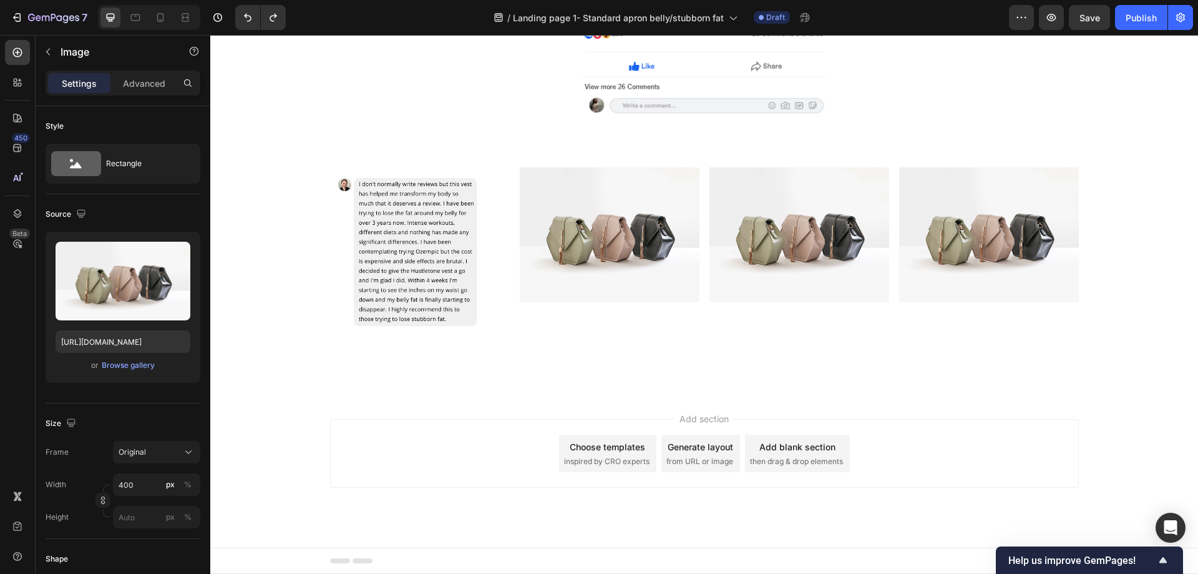
click at [626, 248] on img at bounding box center [610, 234] width 180 height 135
drag, startPoint x: 655, startPoint y: 229, endPoint x: 731, endPoint y: 234, distance: 76.9
click at [658, 229] on img at bounding box center [610, 234] width 180 height 135
click at [771, 238] on img at bounding box center [800, 234] width 180 height 135
click at [626, 224] on img at bounding box center [610, 234] width 180 height 135
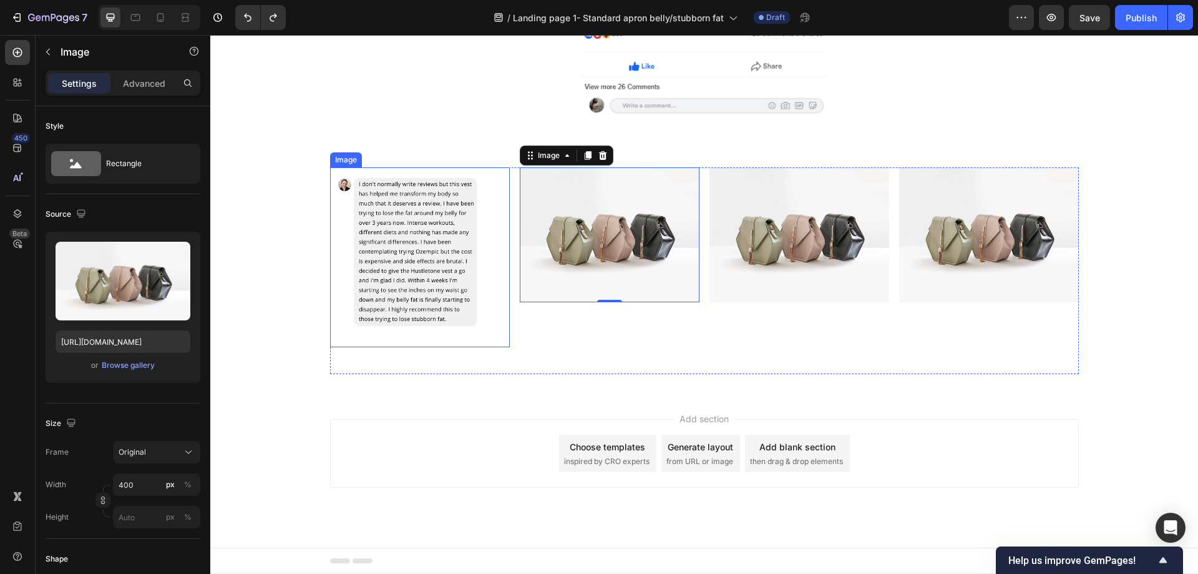
click at [369, 216] on img at bounding box center [420, 257] width 180 height 180
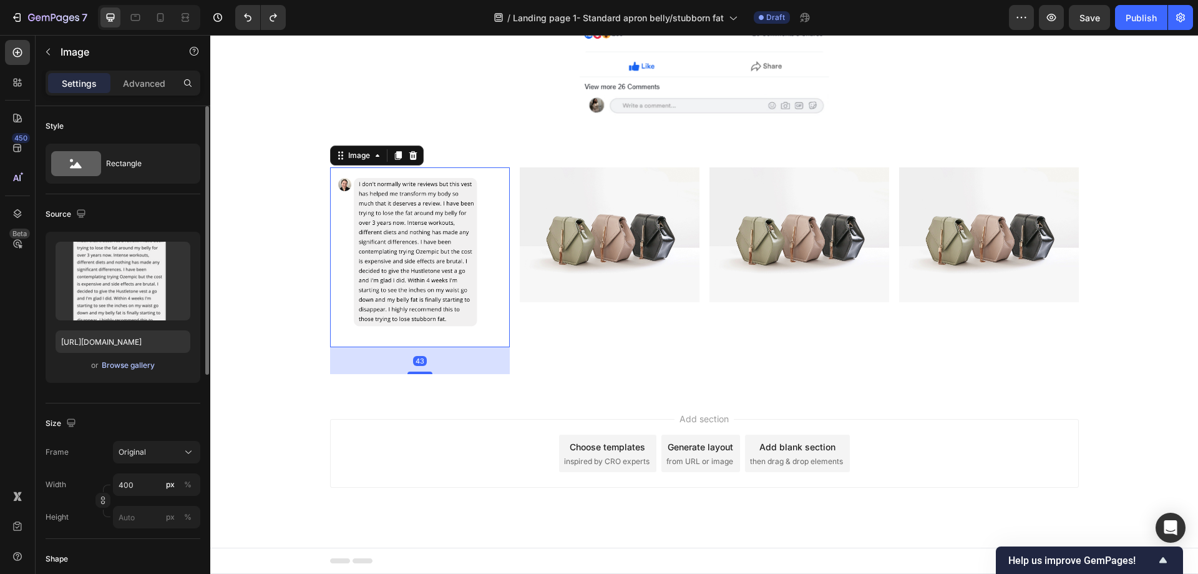
click at [134, 363] on div "Browse gallery" at bounding box center [128, 364] width 53 height 11
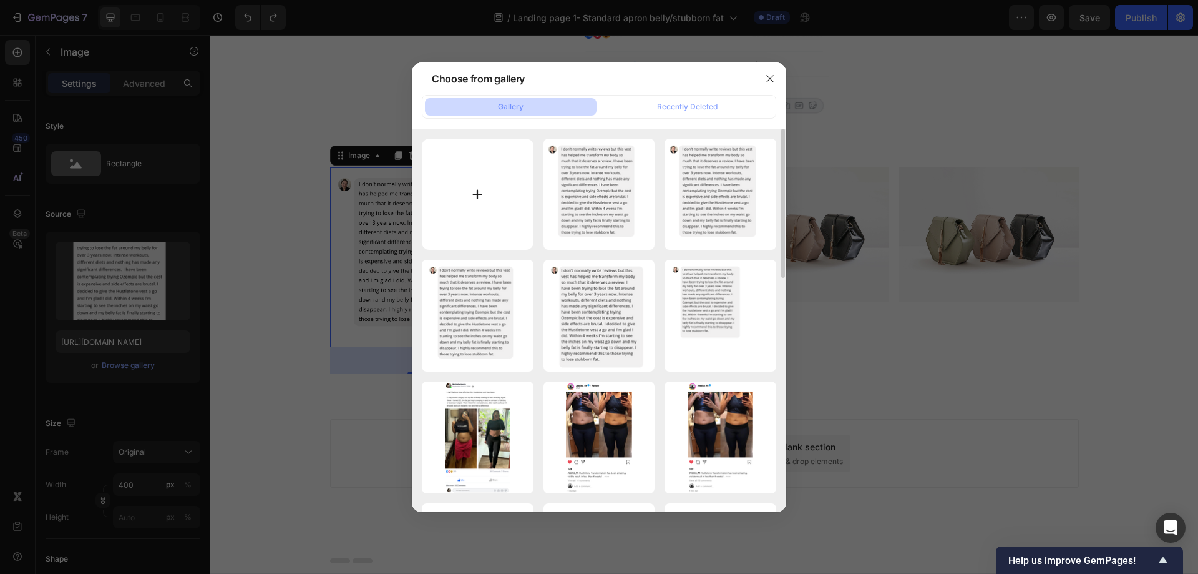
click at [490, 195] on input "file" at bounding box center [478, 195] width 112 height 112
type input "C:\fakepath\Orange Minimal Facebook Comment Meme Instagram Post (4).png"
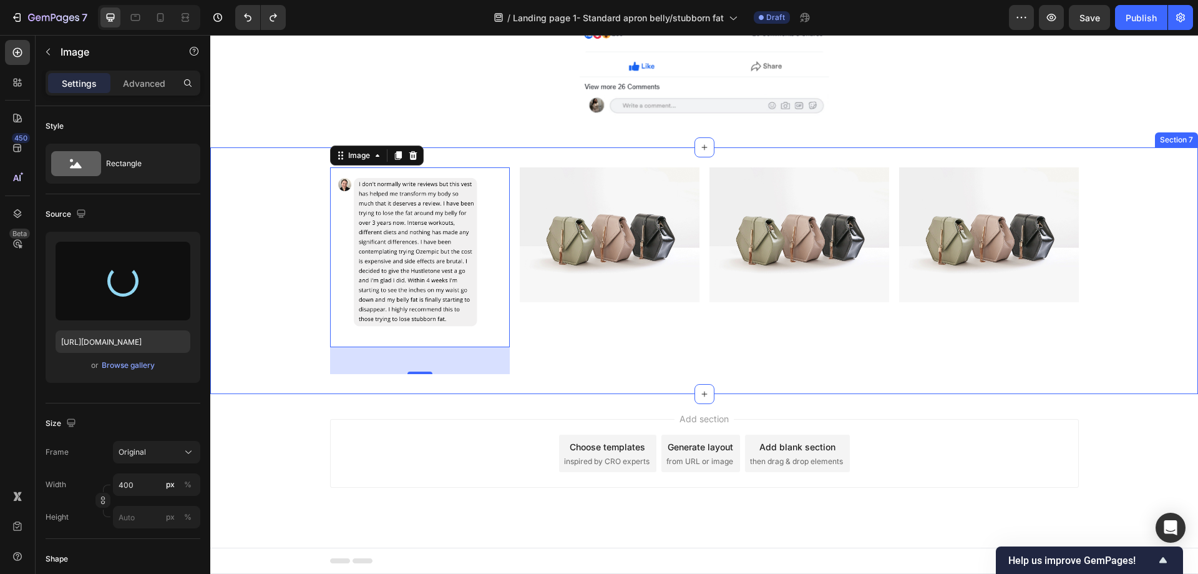
type input "https://cdn.shopify.com/s/files/1/0957/1159/2830/files/gempages_583634832253256…"
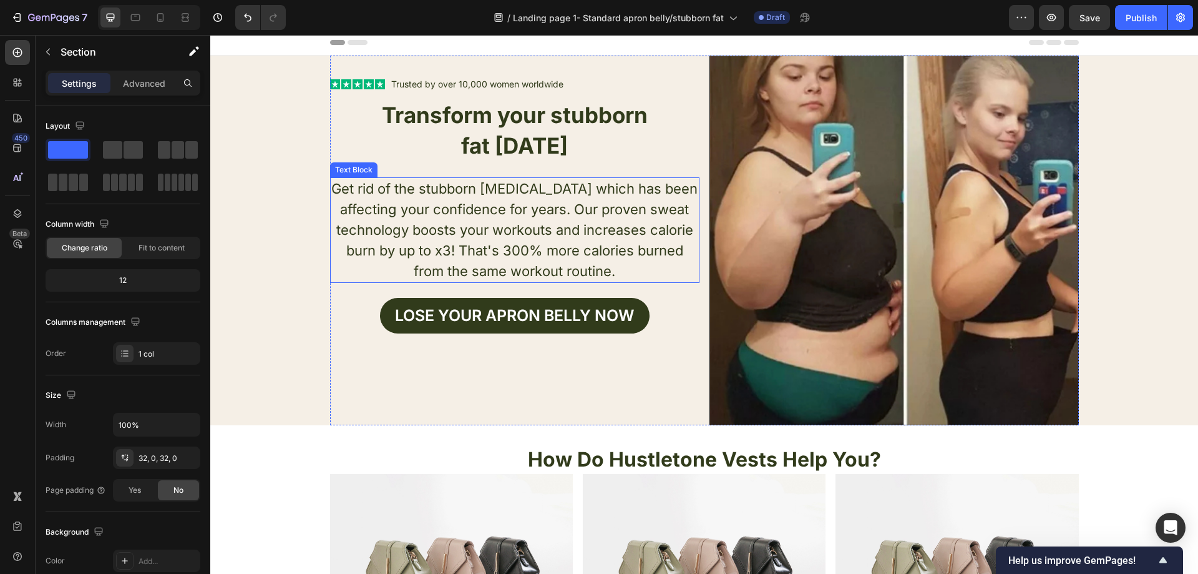
scroll to position [0, 0]
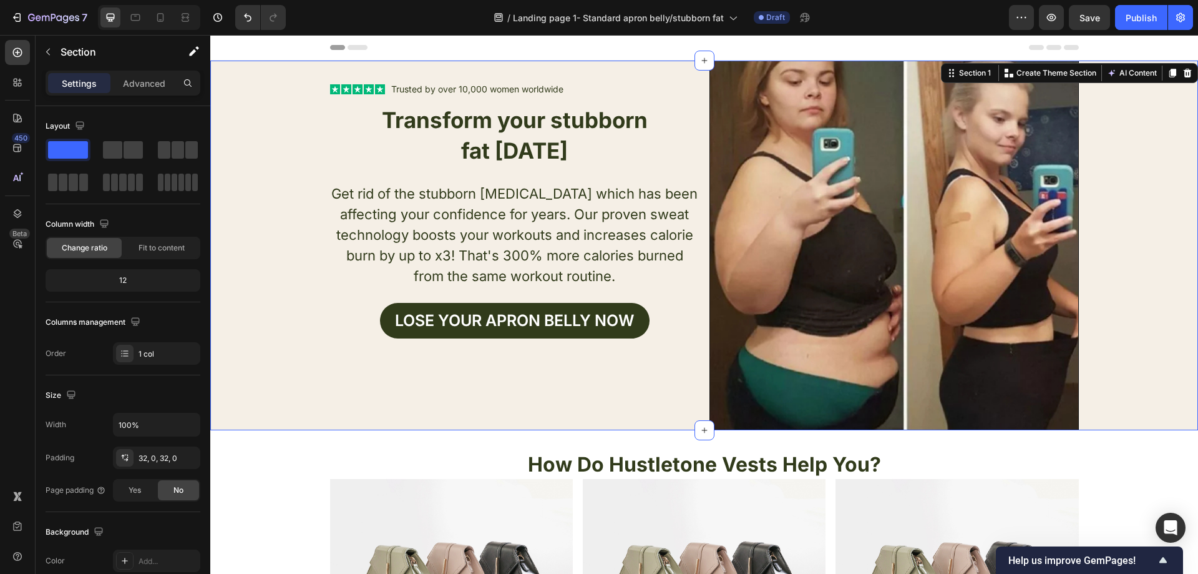
click at [293, 118] on div "Text Block Icon Icon Icon Icon Icon Icon List Trusted by over 10,000 women worl…" at bounding box center [704, 245] width 988 height 369
click at [263, 117] on div "Text Block Icon Icon Icon Icon Icon Icon List Trusted by over 10,000 women worl…" at bounding box center [704, 245] width 988 height 369
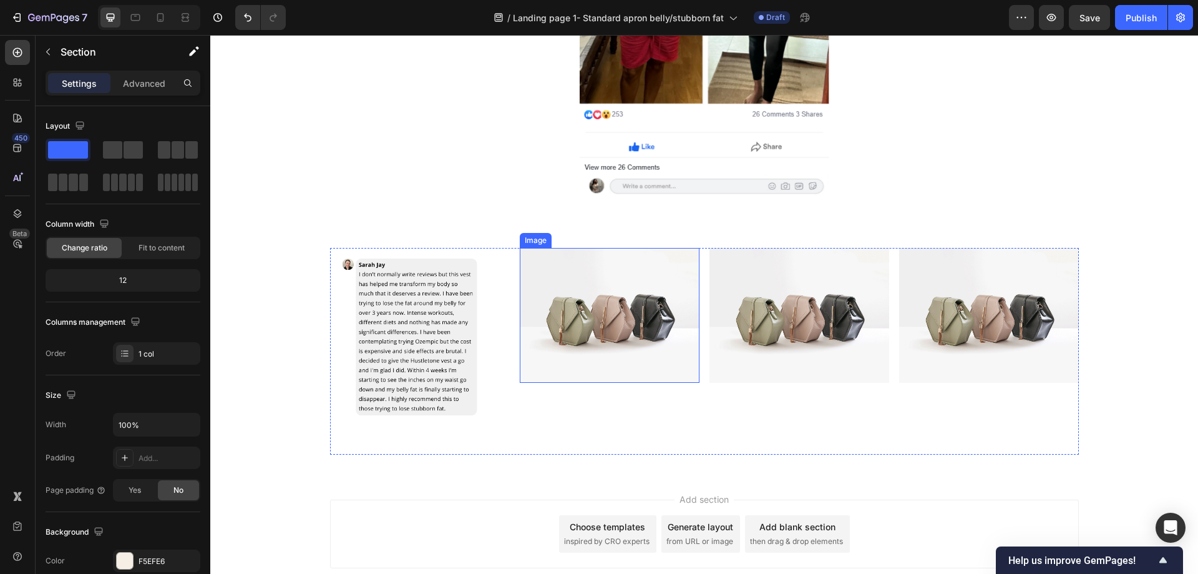
scroll to position [2210, 0]
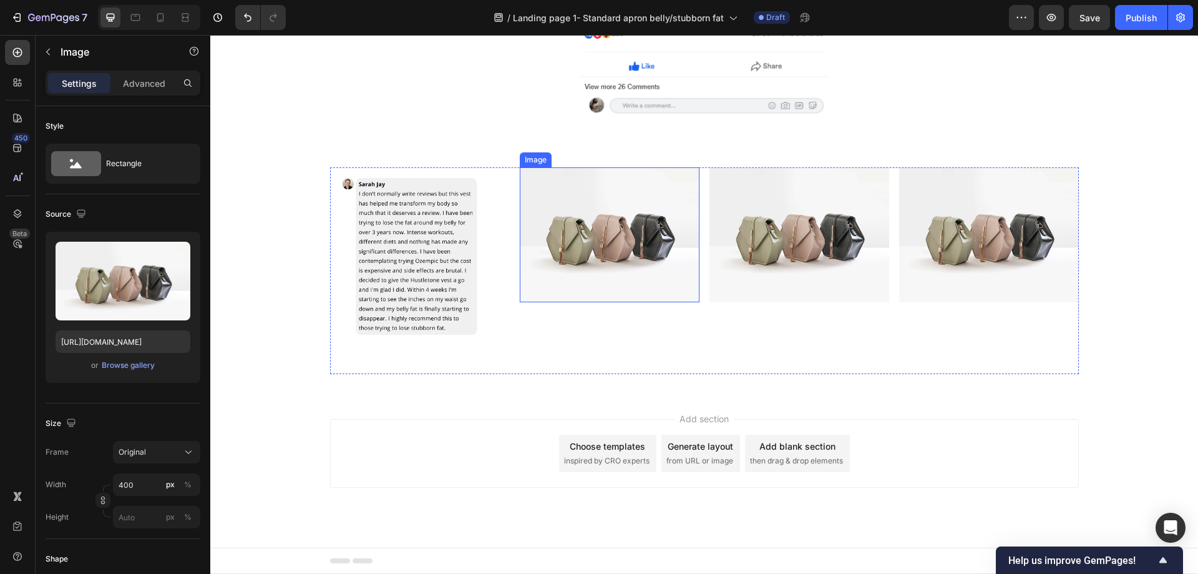
click at [602, 253] on img at bounding box center [610, 234] width 180 height 135
click at [141, 363] on div "Browse gallery" at bounding box center [128, 364] width 53 height 11
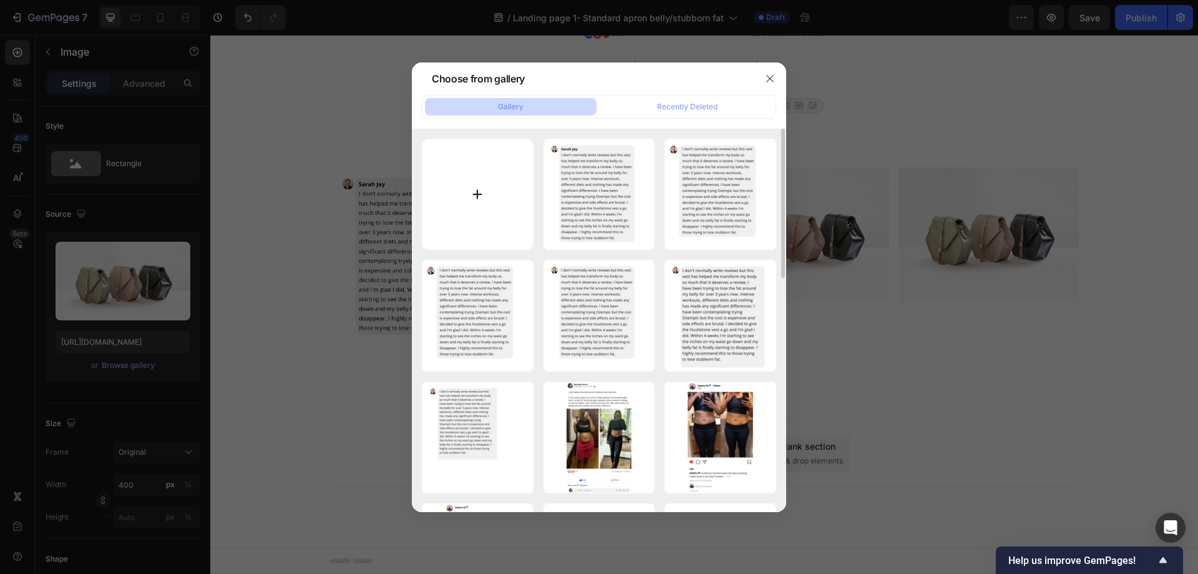
click at [473, 185] on input "file" at bounding box center [478, 195] width 112 height 112
type input "C:\fakepath\facebook 2.png"
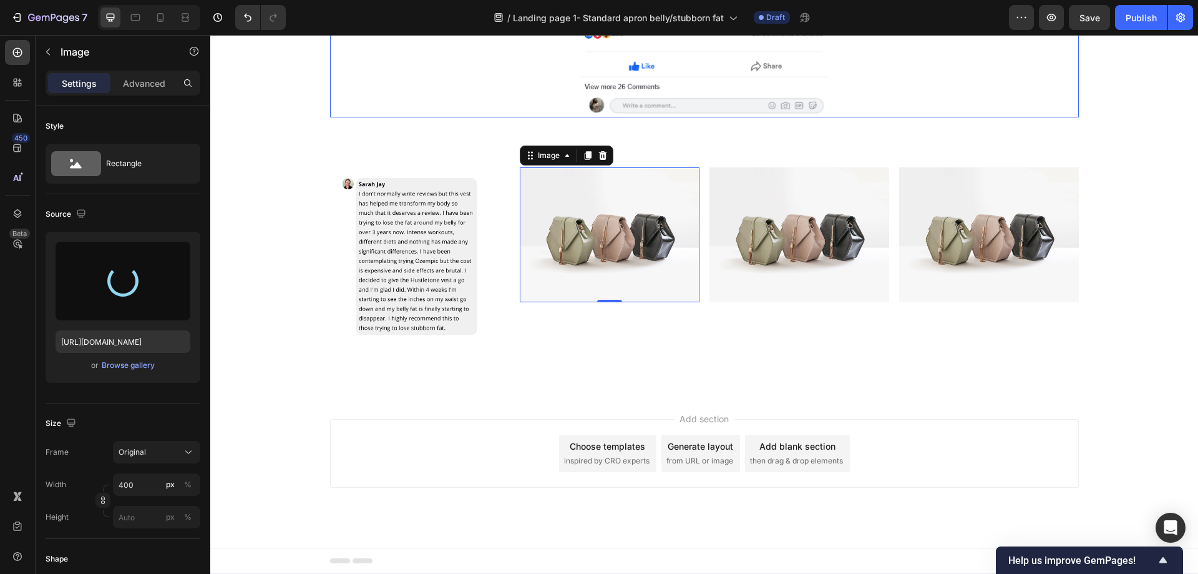
type input "https://cdn.shopify.com/s/files/1/0957/1159/2830/files/gempages_583634832253256…"
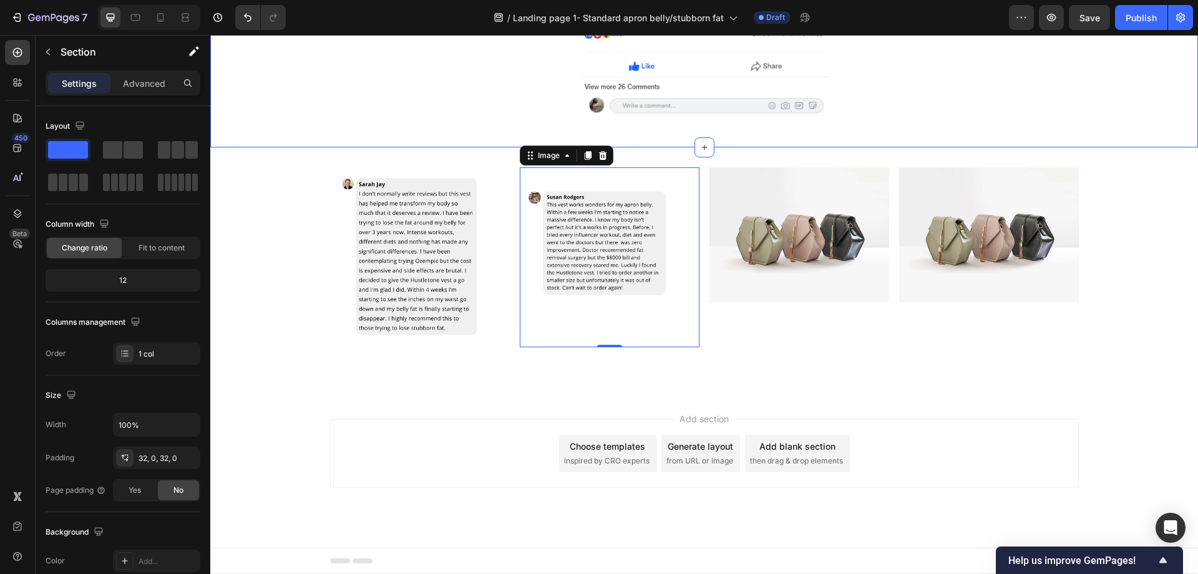
click at [540, 240] on img at bounding box center [610, 257] width 180 height 180
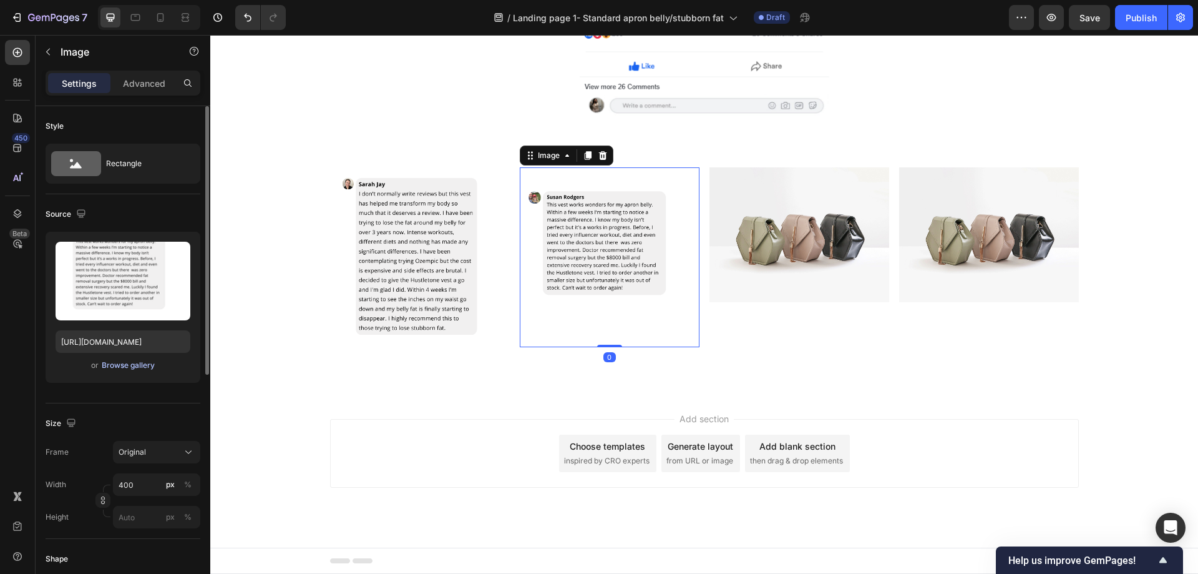
click at [153, 368] on div "Browse gallery" at bounding box center [128, 364] width 53 height 11
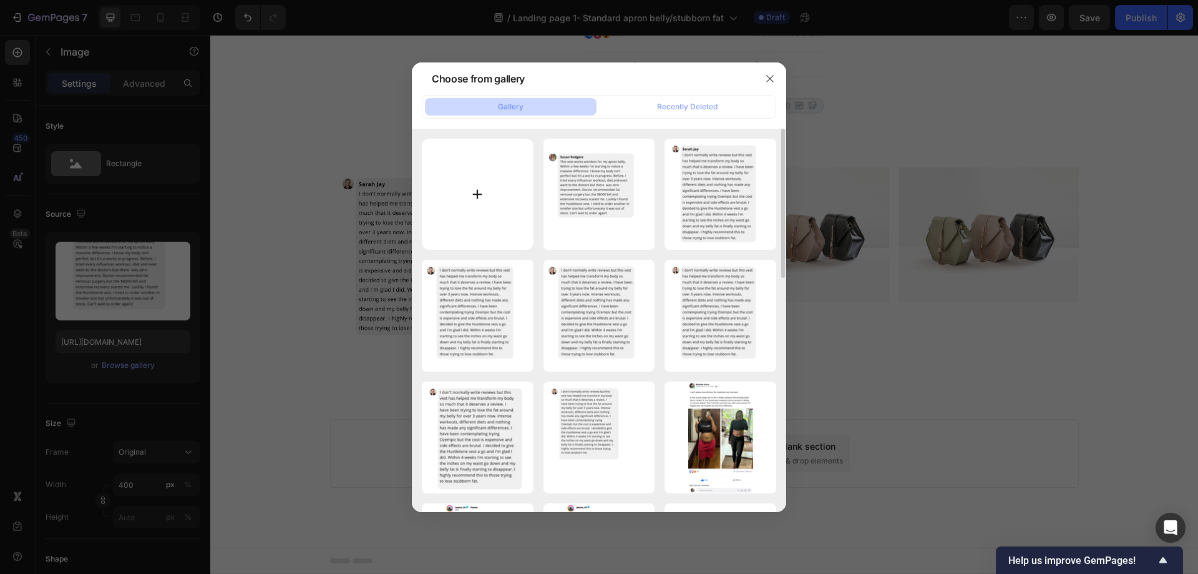
click at [484, 198] on input "file" at bounding box center [478, 195] width 112 height 112
type input "C:\fakepath\fdfdf.png"
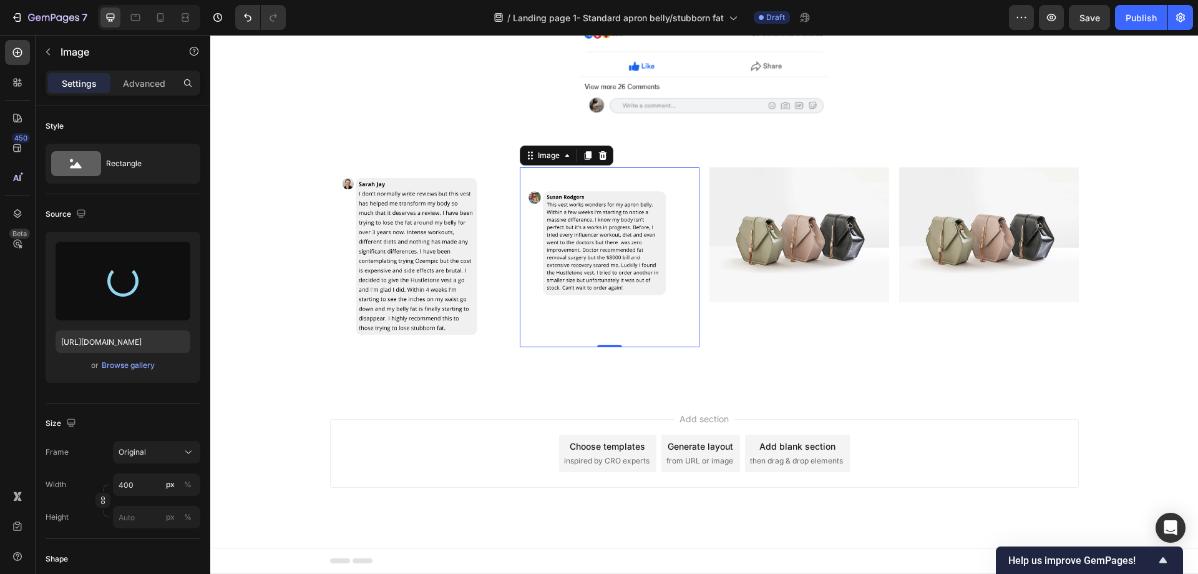
type input "https://cdn.shopify.com/s/files/1/0957/1159/2830/files/gempages_583634832253256…"
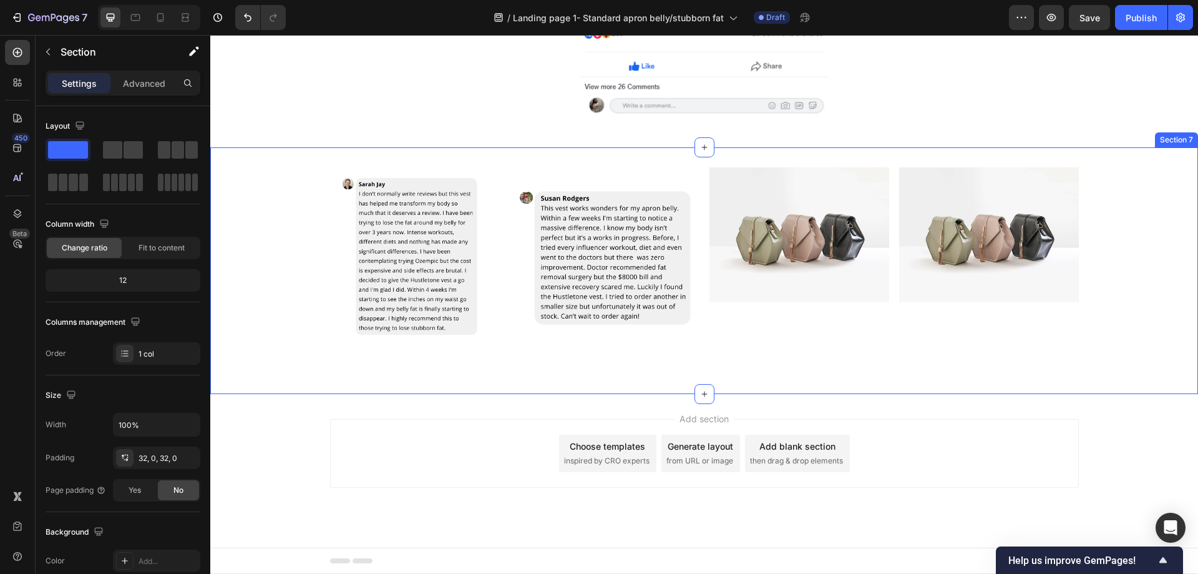
click at [1130, 163] on div "Image Image Image Image Row Row Section 7" at bounding box center [704, 270] width 988 height 247
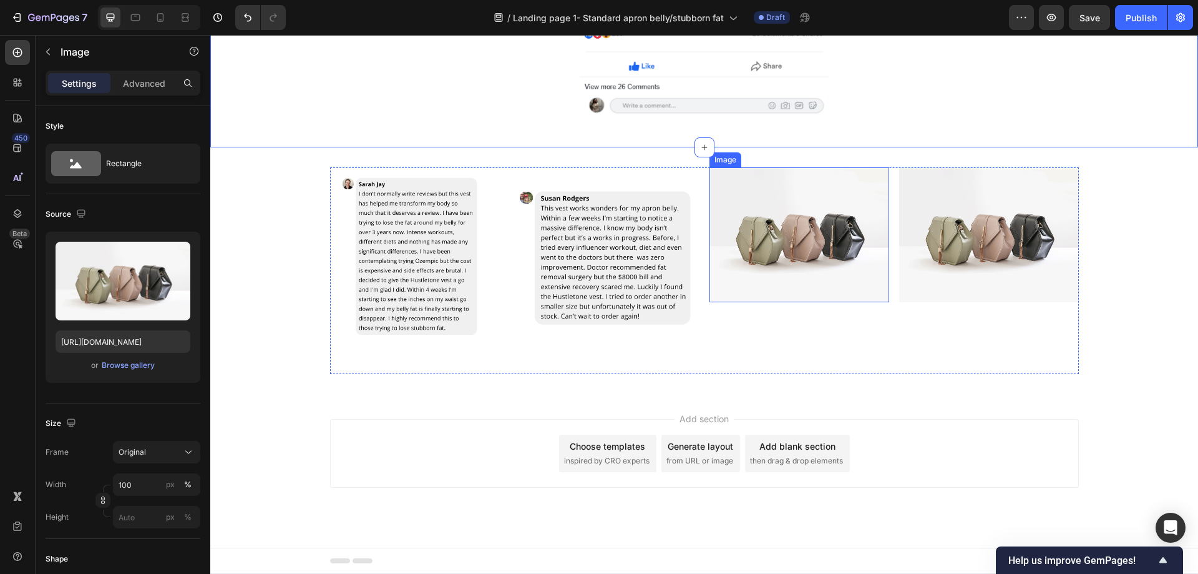
click at [758, 230] on img at bounding box center [800, 234] width 180 height 135
click at [791, 152] on icon at bounding box center [793, 155] width 10 height 10
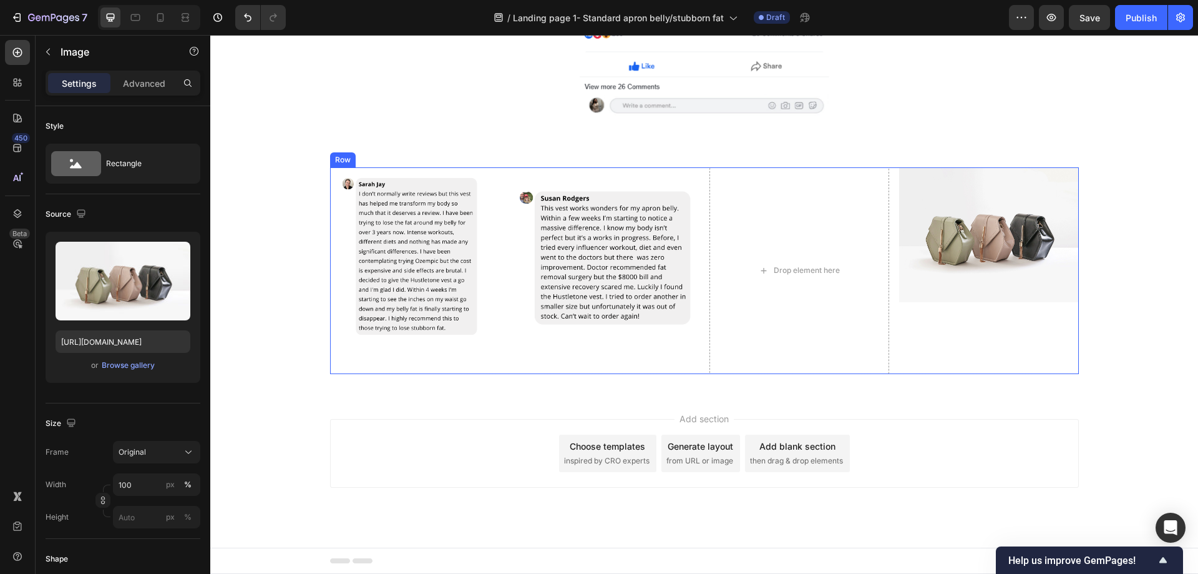
click at [934, 233] on img at bounding box center [989, 234] width 180 height 135
click at [985, 155] on div at bounding box center [982, 155] width 15 height 15
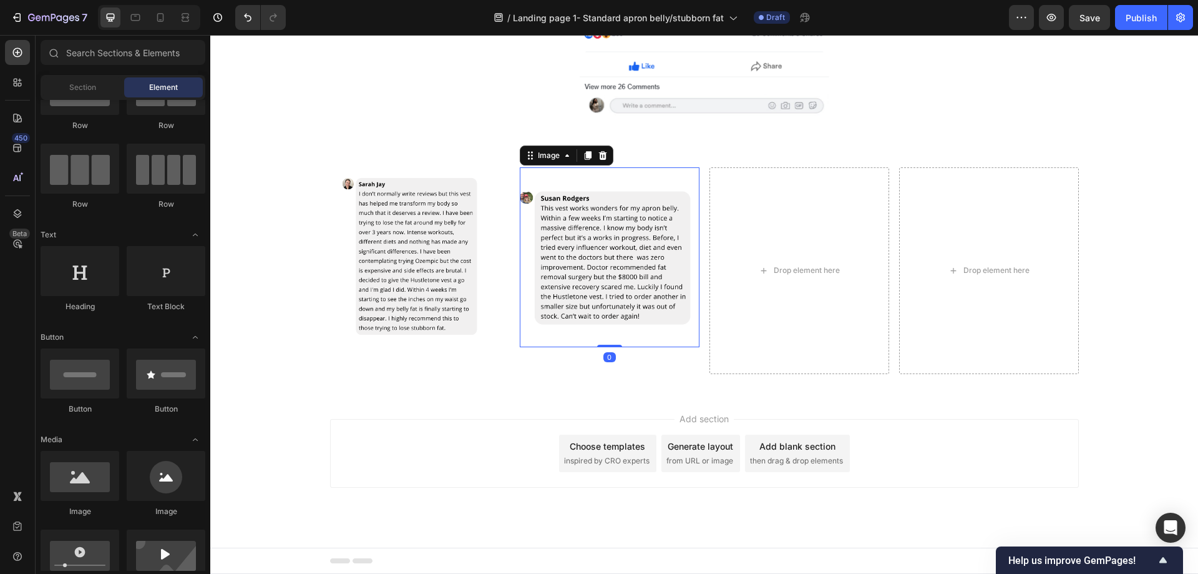
click at [673, 345] on img at bounding box center [610, 257] width 180 height 180
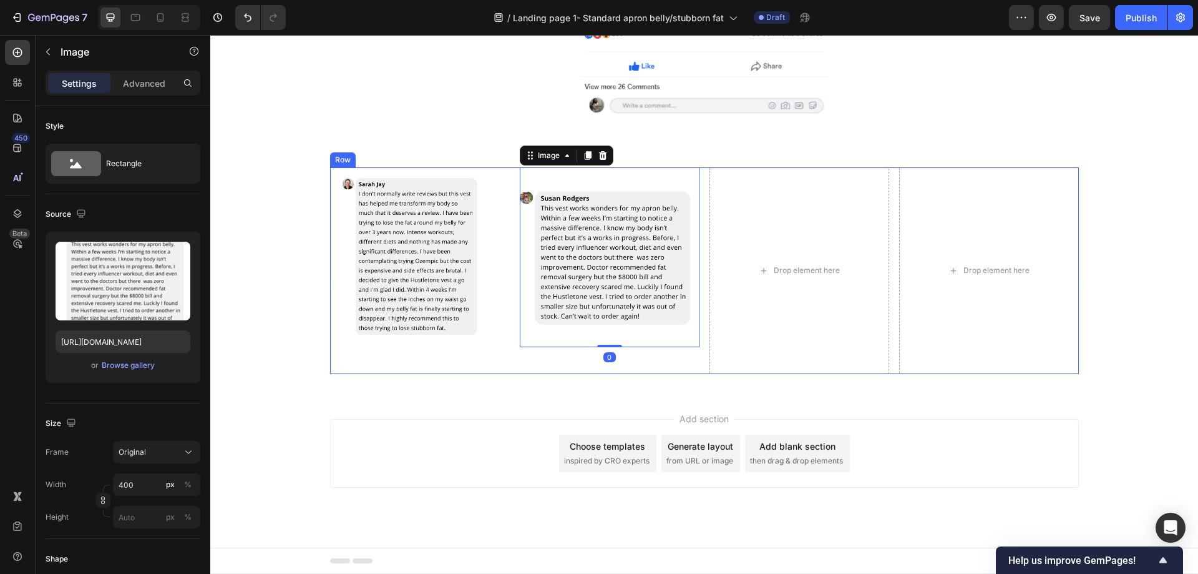
click at [889, 204] on div "Image Image 0 Drop element here Drop element here Row" at bounding box center [704, 270] width 749 height 207
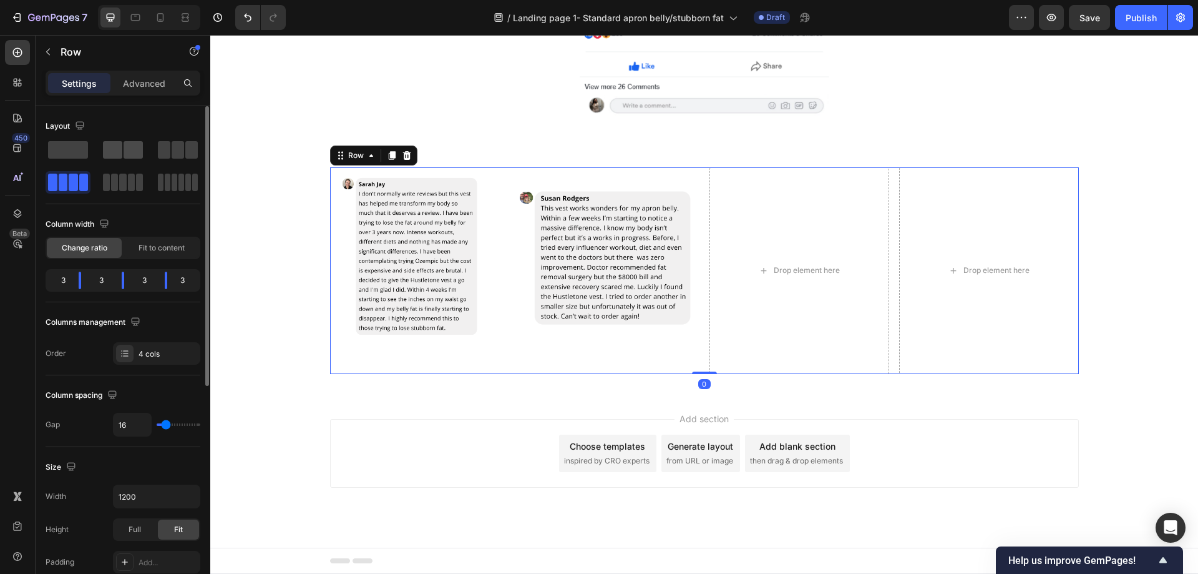
click at [142, 145] on span at bounding box center [133, 149] width 19 height 17
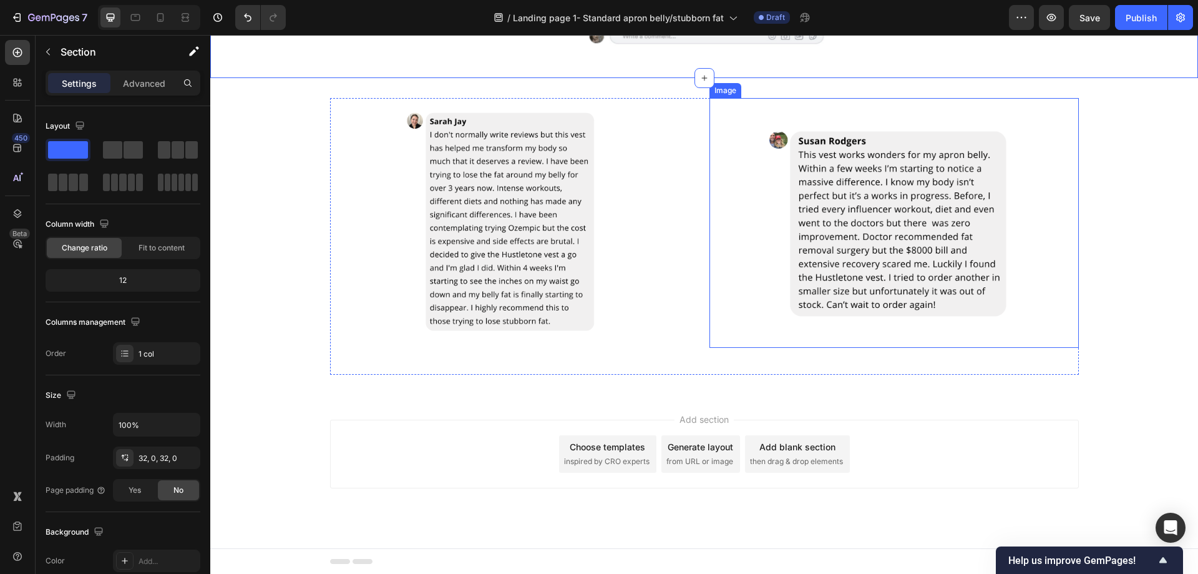
scroll to position [2280, 0]
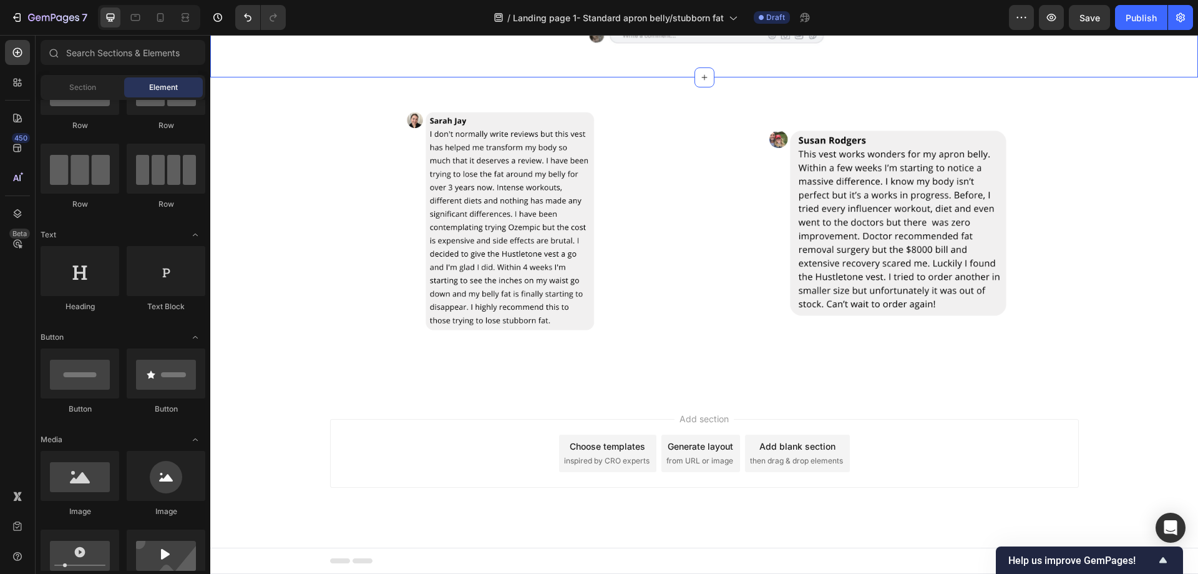
click at [886, 399] on div "Add section Choose templates inspired by CRO experts Generate layout from URL o…" at bounding box center [704, 471] width 988 height 154
click at [812, 453] on div "Add blank section then drag & drop elements" at bounding box center [797, 452] width 105 height 37
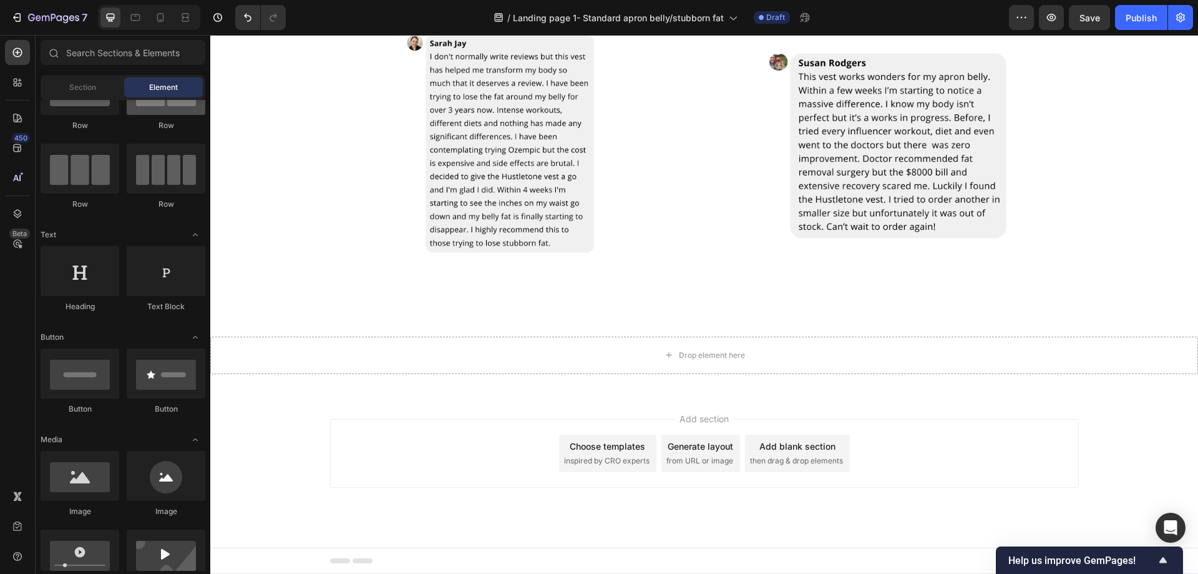
scroll to position [0, 0]
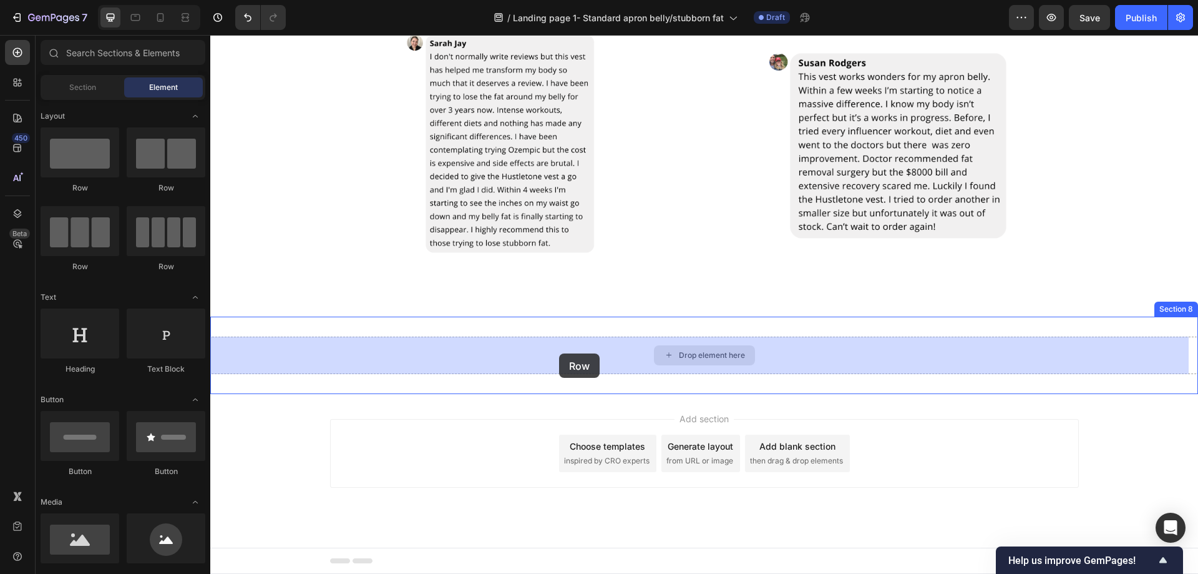
drag, startPoint x: 417, startPoint y: 218, endPoint x: 585, endPoint y: 353, distance: 214.9
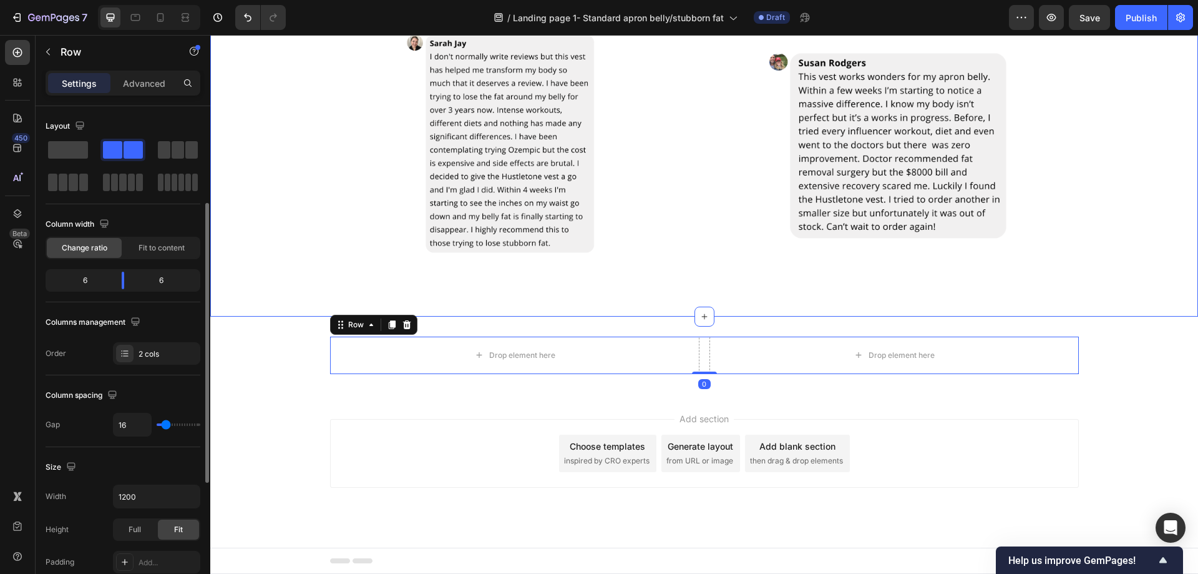
scroll to position [62, 0]
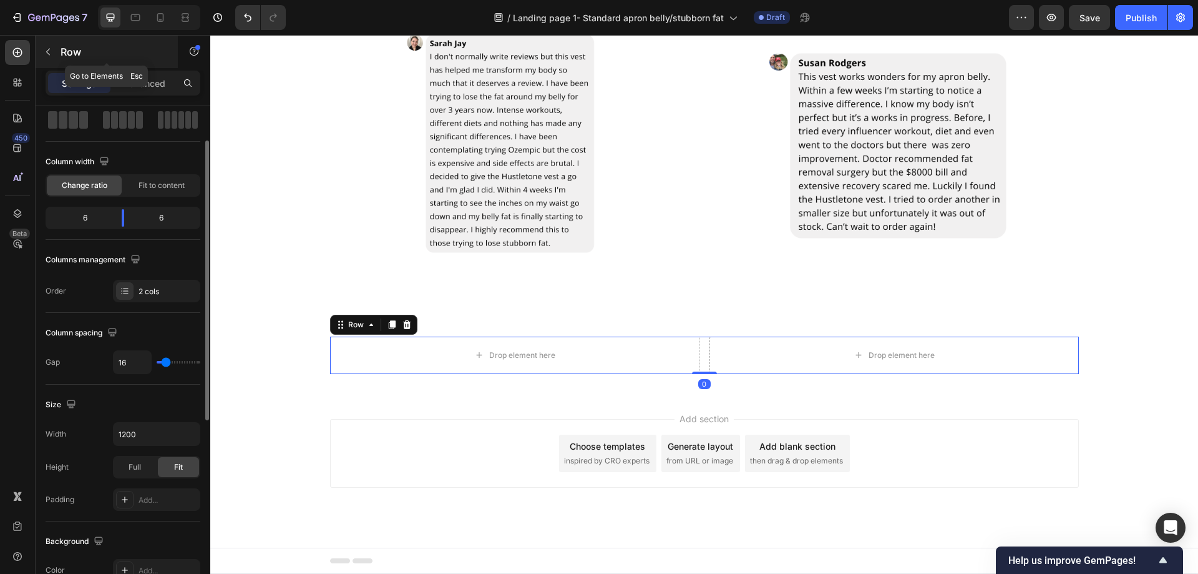
click at [51, 54] on icon "button" at bounding box center [48, 52] width 10 height 10
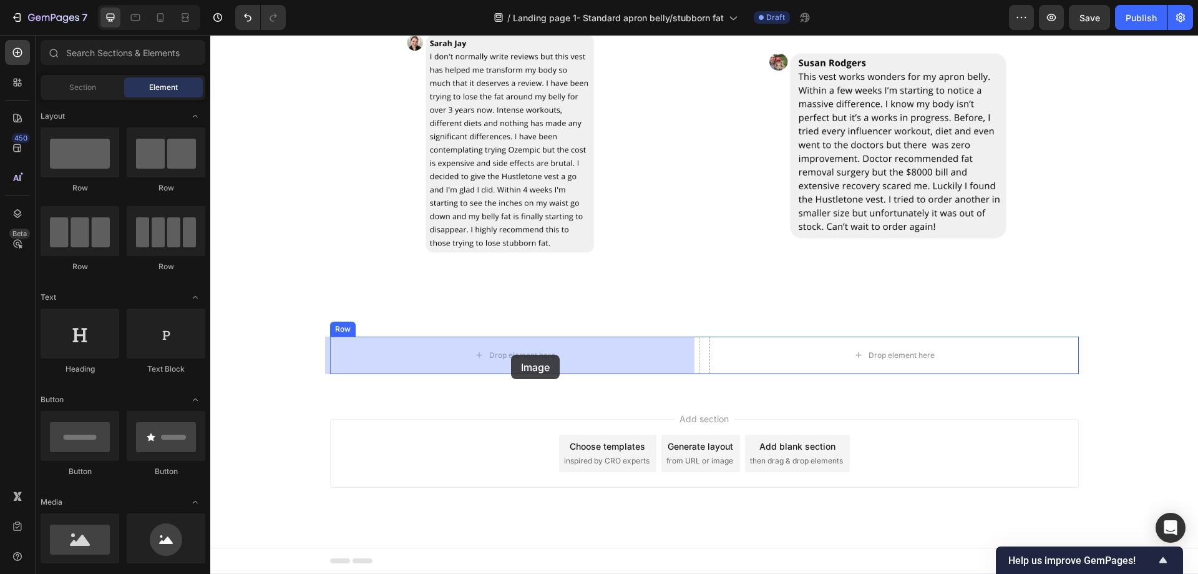
drag, startPoint x: 286, startPoint y: 580, endPoint x: 511, endPoint y: 356, distance: 318.2
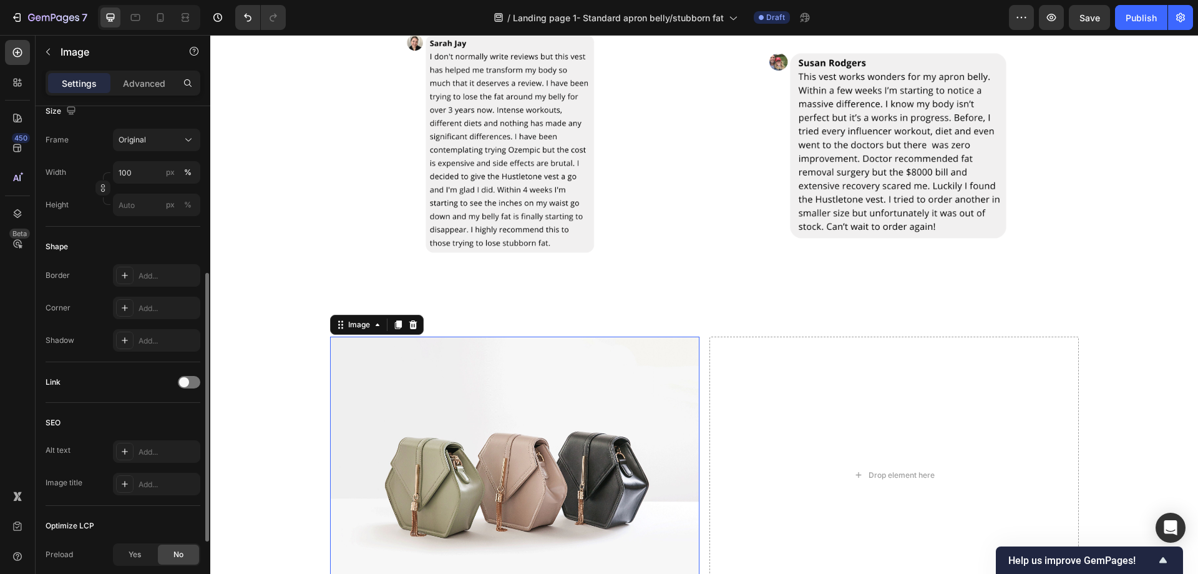
scroll to position [250, 0]
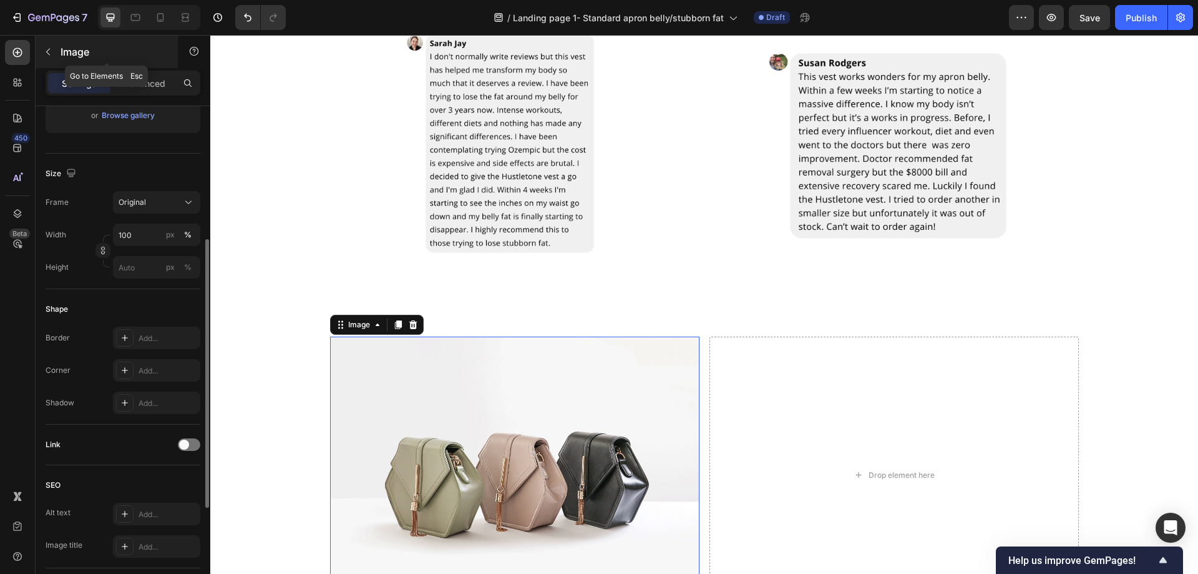
click at [52, 49] on icon "button" at bounding box center [48, 52] width 10 height 10
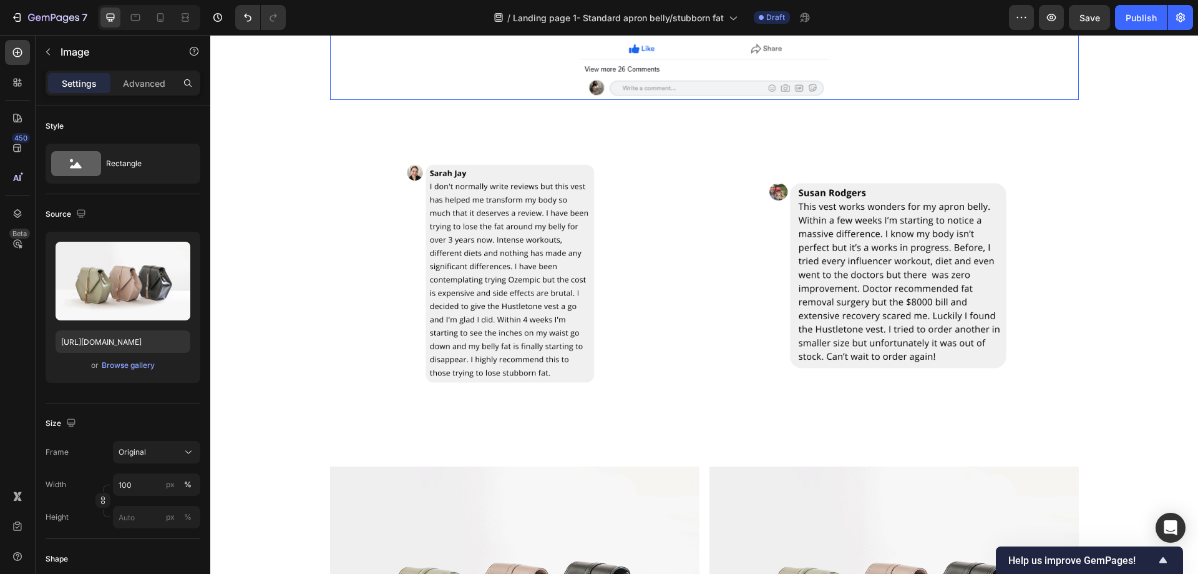
scroll to position [2242, 0]
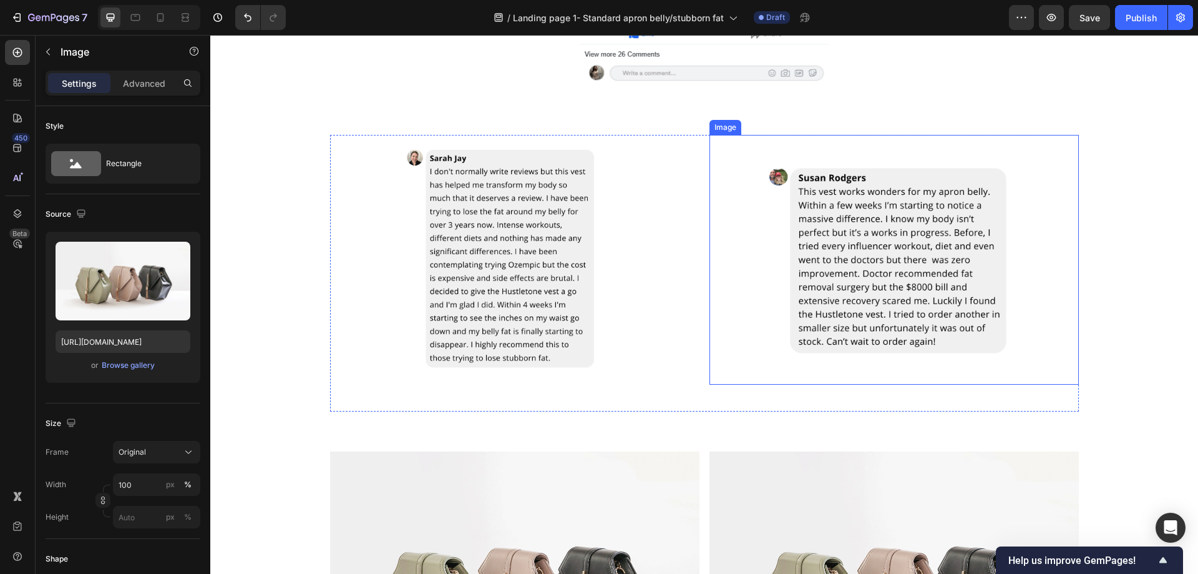
click at [535, 261] on img at bounding box center [515, 260] width 250 height 250
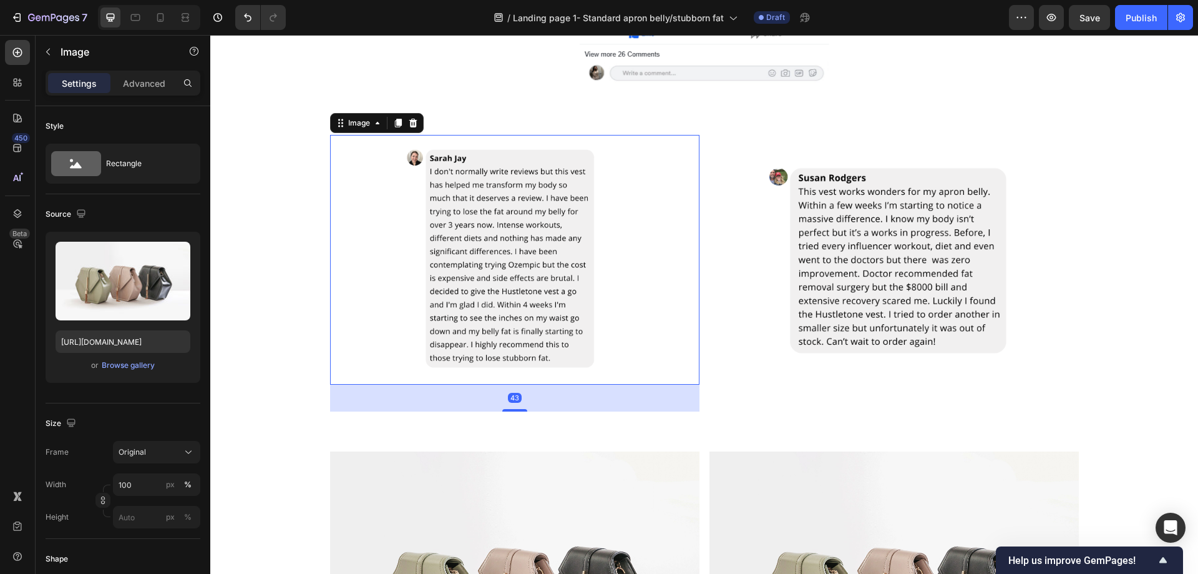
scroll to position [250, 0]
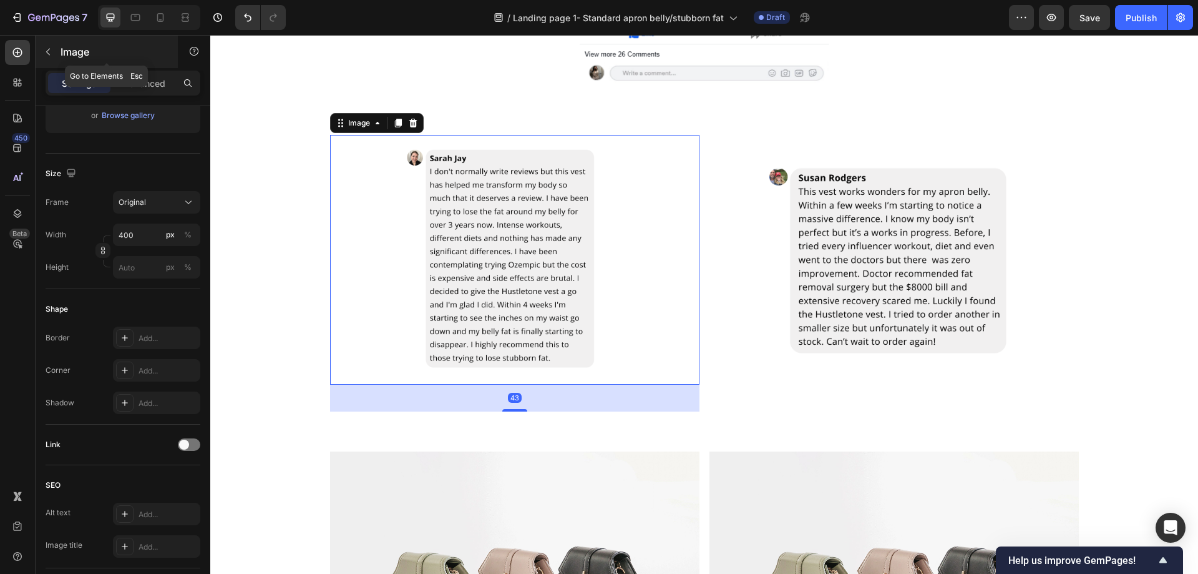
click at [42, 52] on button "button" at bounding box center [48, 52] width 20 height 20
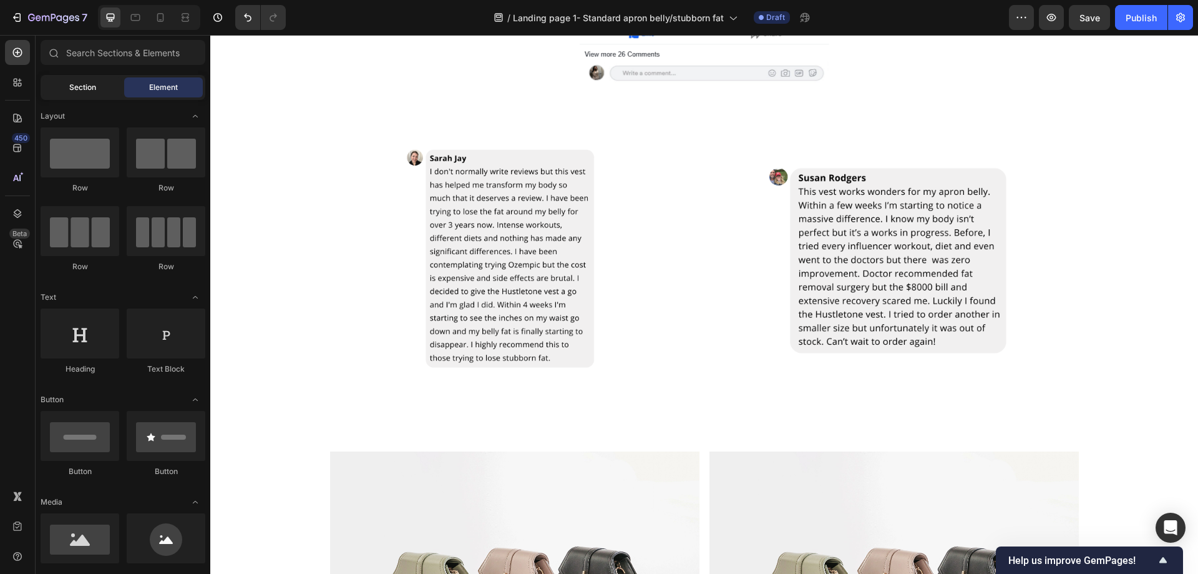
click at [92, 94] on div "Section" at bounding box center [82, 87] width 79 height 20
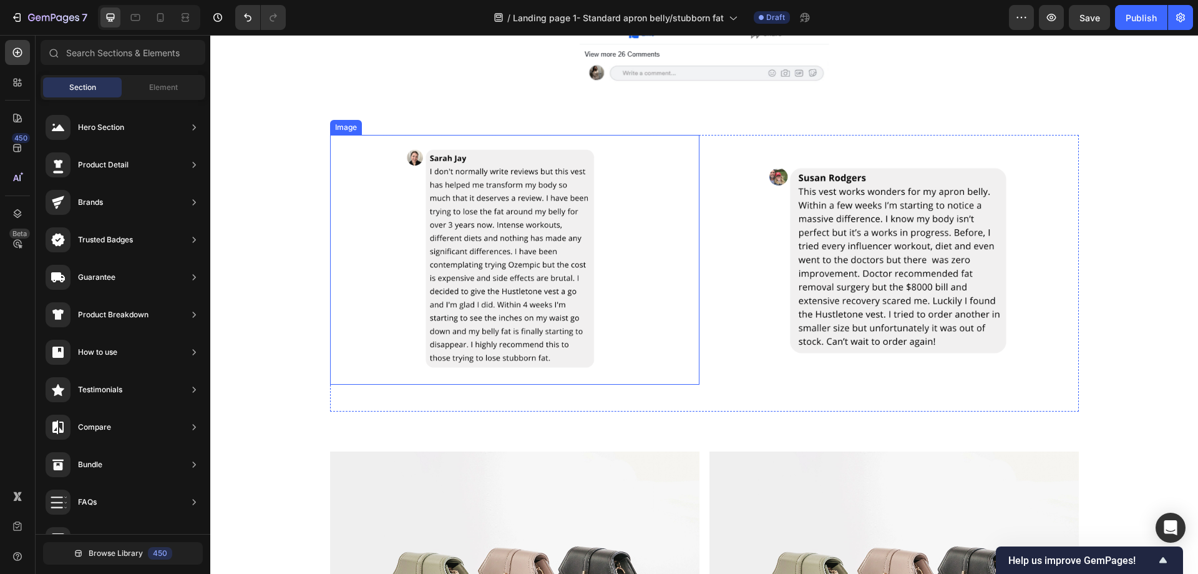
click at [504, 222] on img at bounding box center [515, 260] width 250 height 250
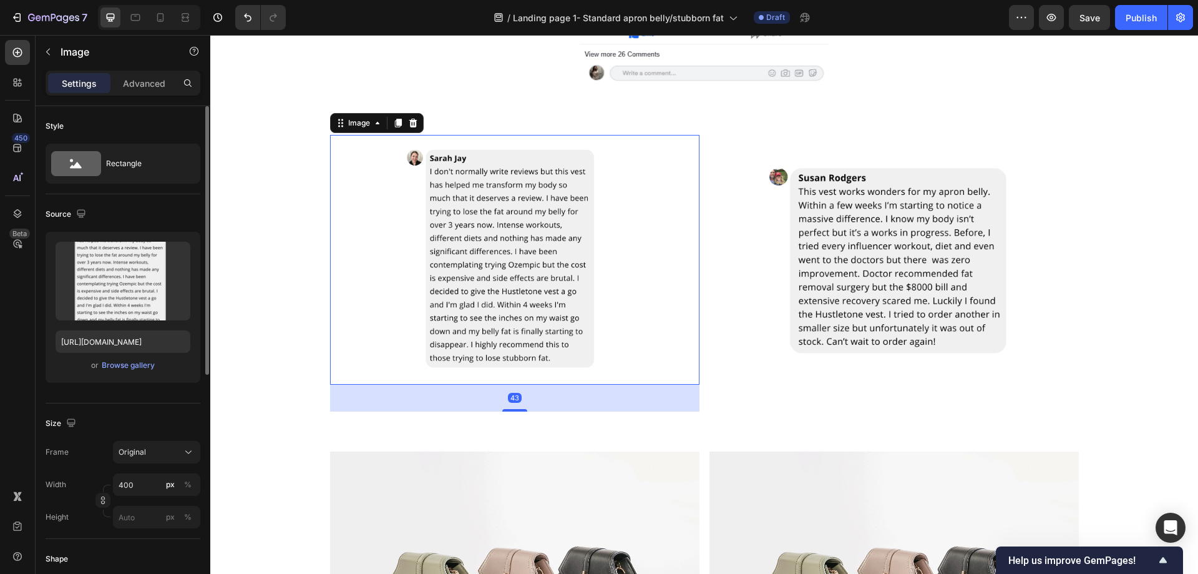
click at [130, 373] on div "Upload Image https://cdn.shopify.com/s/files/1/0957/1159/2830/files/gempages_58…" at bounding box center [123, 307] width 155 height 151
click at [139, 371] on button "Browse gallery" at bounding box center [128, 365] width 54 height 12
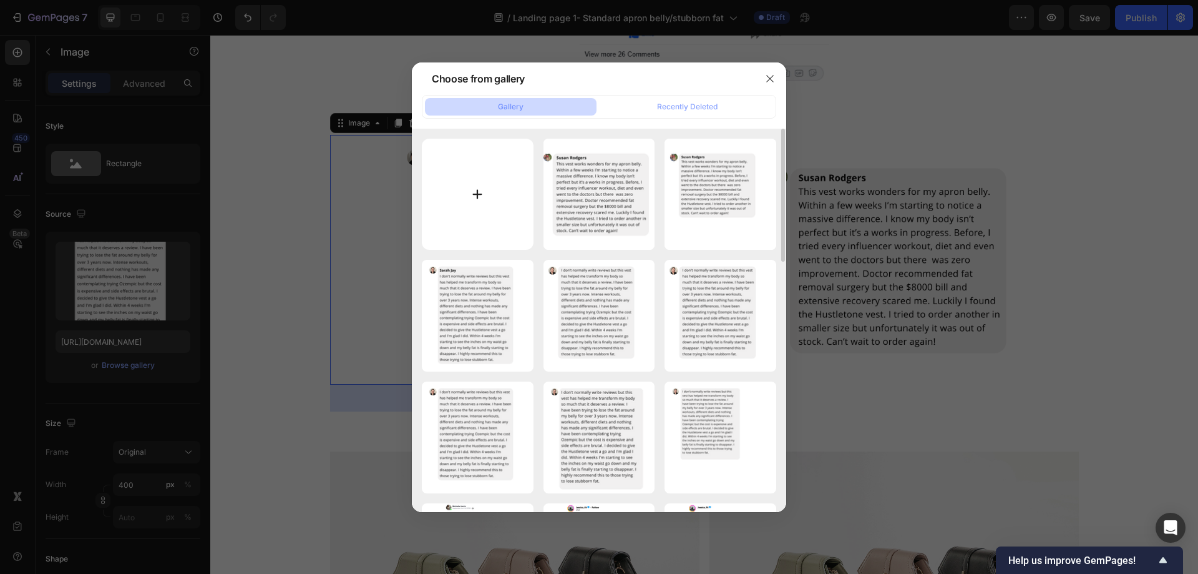
click at [480, 205] on input "file" at bounding box center [478, 195] width 112 height 112
type input "C:\fakepath\Untitled design.png"
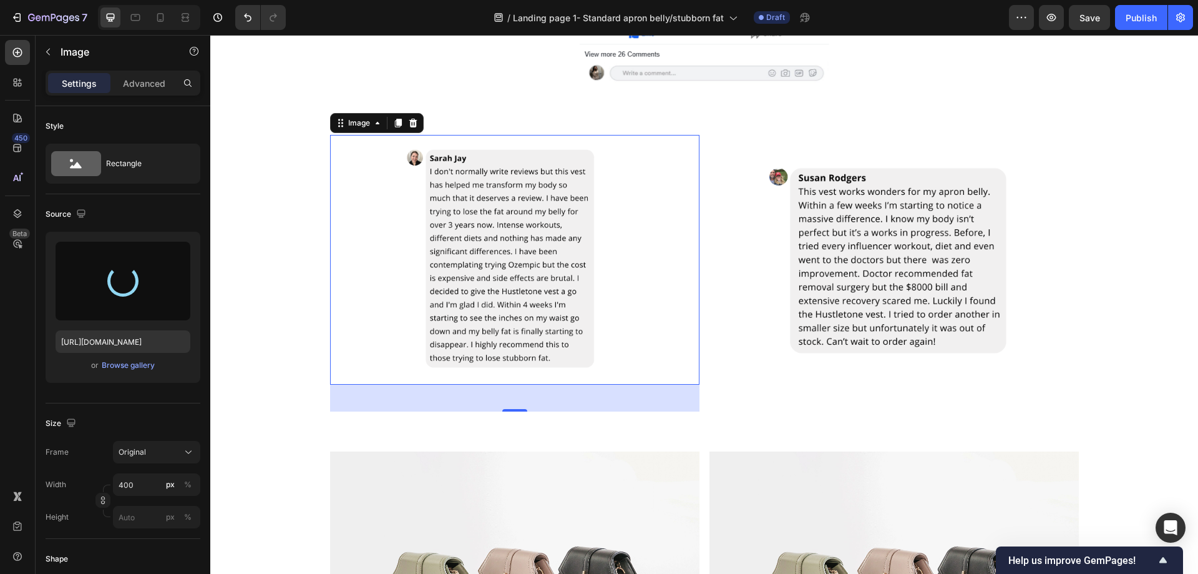
type input "https://cdn.shopify.com/s/files/1/0957/1159/2830/files/gempages_583634832253256…"
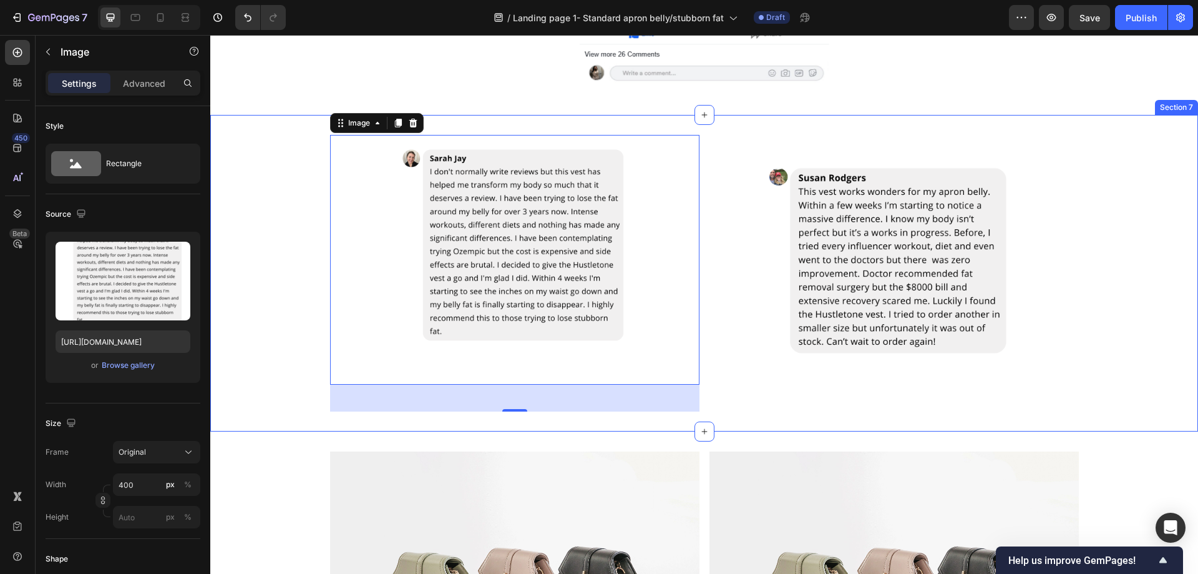
click at [268, 202] on div "Image 43 Image Row Row" at bounding box center [704, 273] width 988 height 276
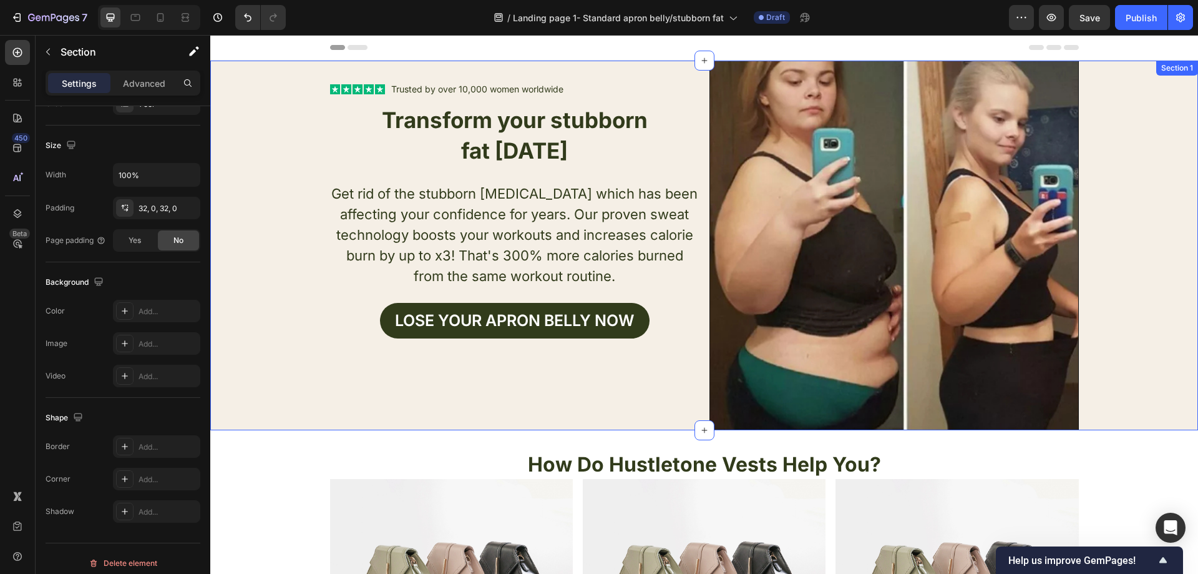
click at [296, 174] on div "Text Block Icon Icon Icon Icon Icon Icon List Trusted by over 10,000 women worl…" at bounding box center [704, 245] width 988 height 369
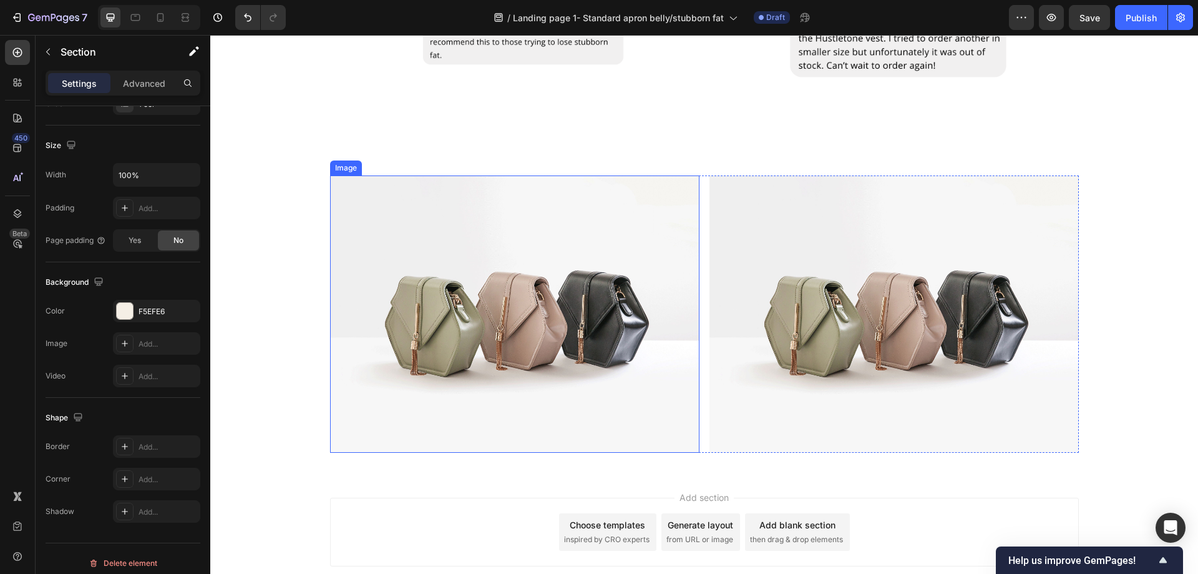
scroll to position [2535, 0]
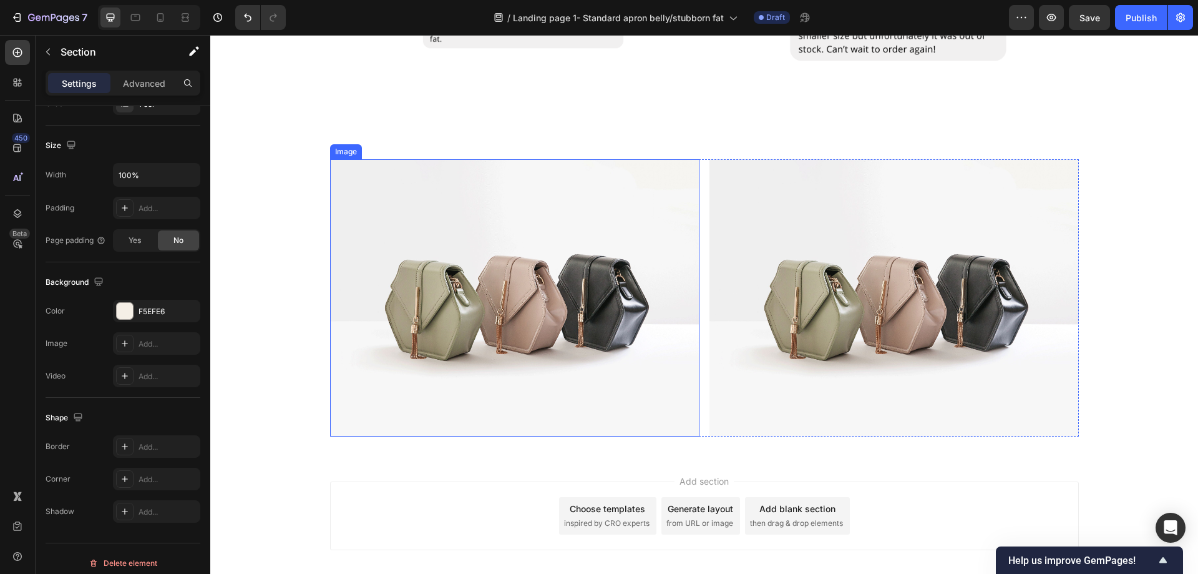
click at [501, 225] on img at bounding box center [514, 297] width 369 height 277
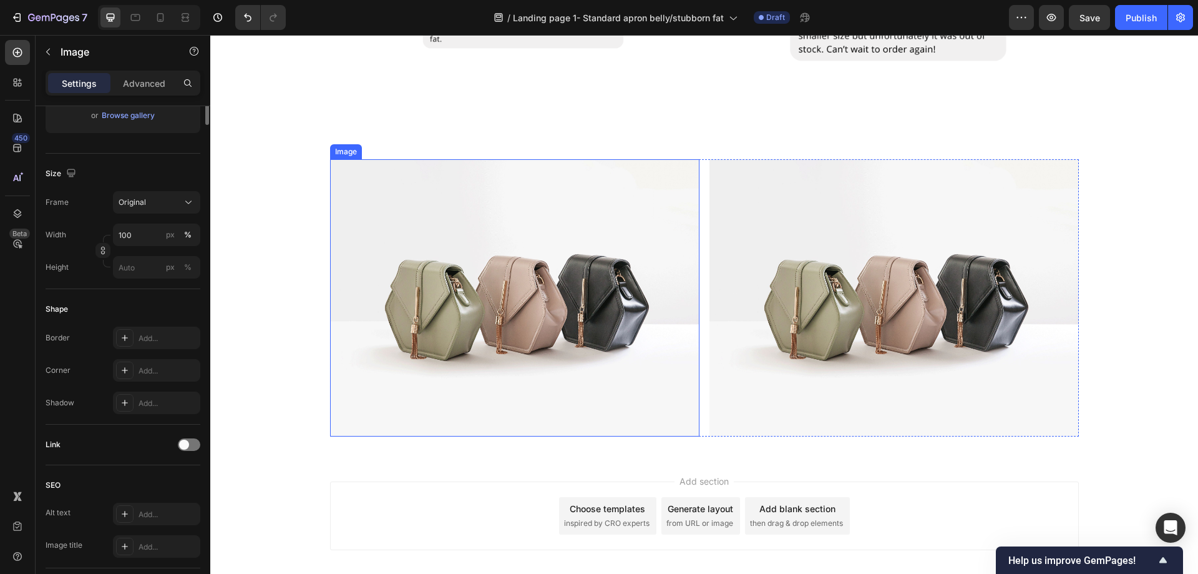
scroll to position [0, 0]
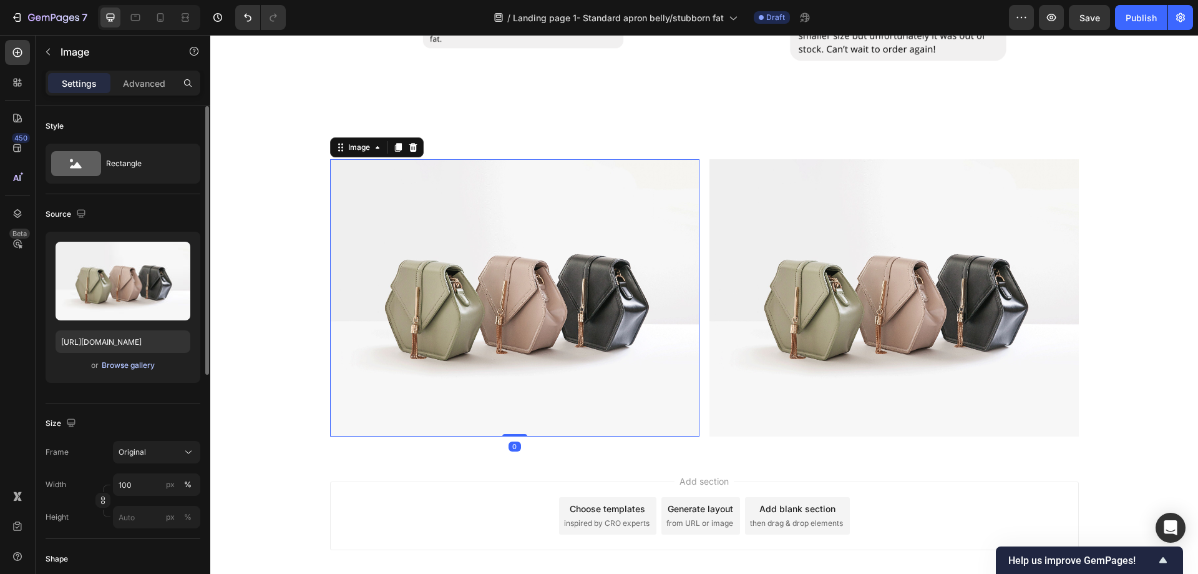
click at [134, 368] on div "Browse gallery" at bounding box center [128, 364] width 53 height 11
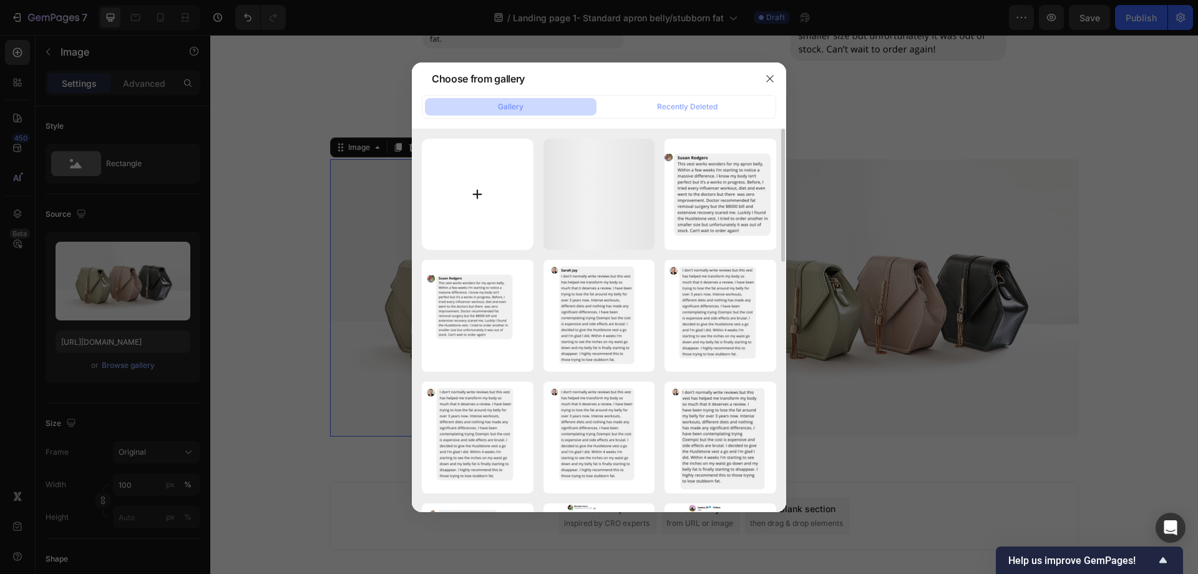
click at [494, 220] on input "file" at bounding box center [478, 195] width 112 height 112
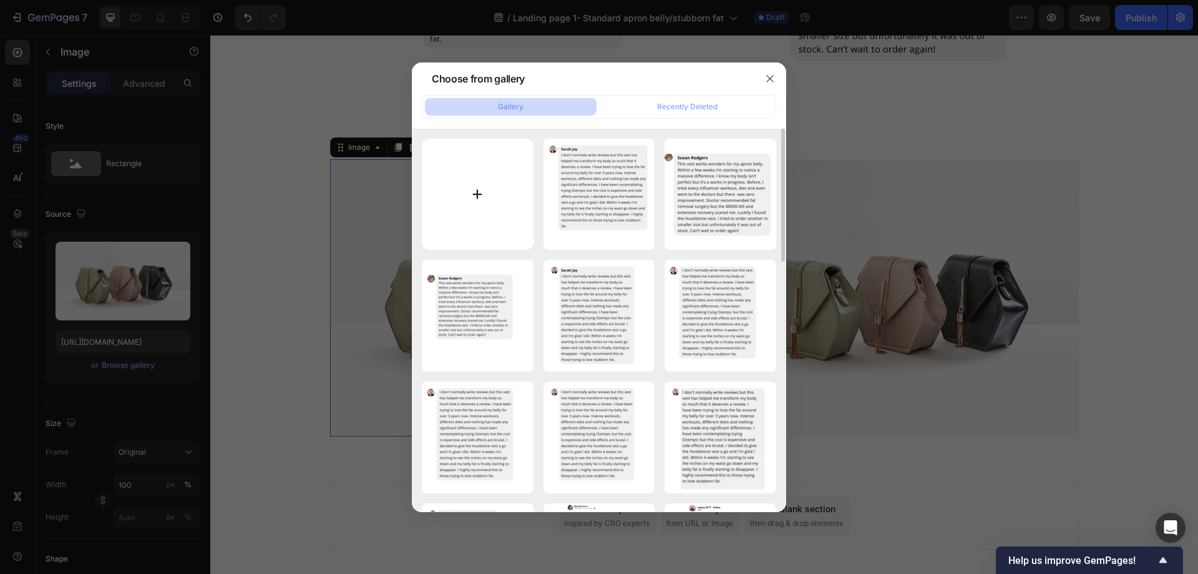
type input "C:\fakepath\gfggffg332.png"
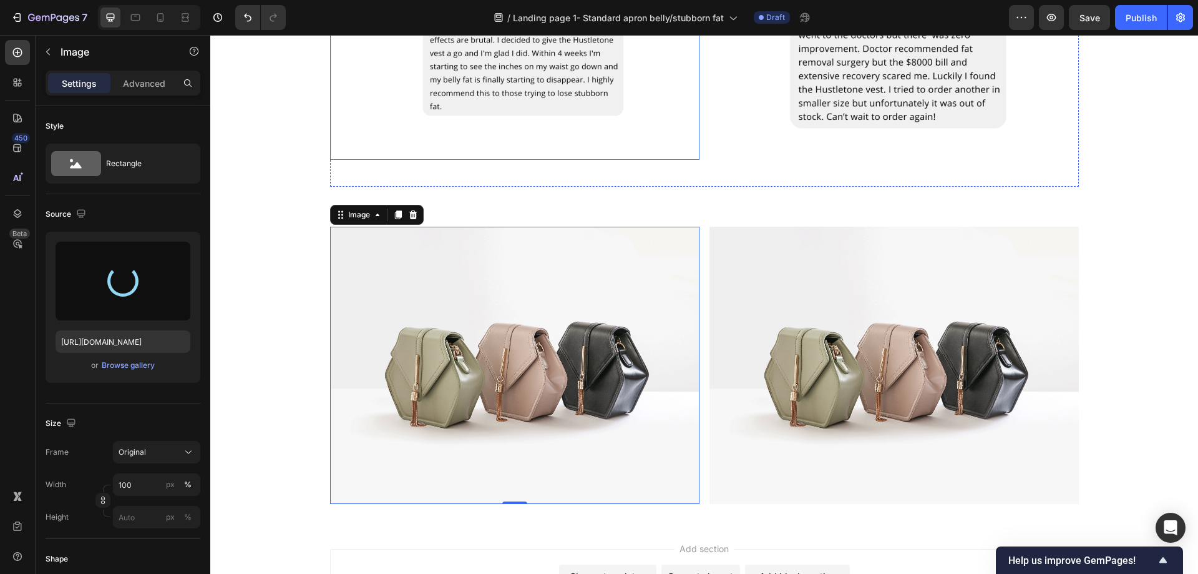
scroll to position [2472, 0]
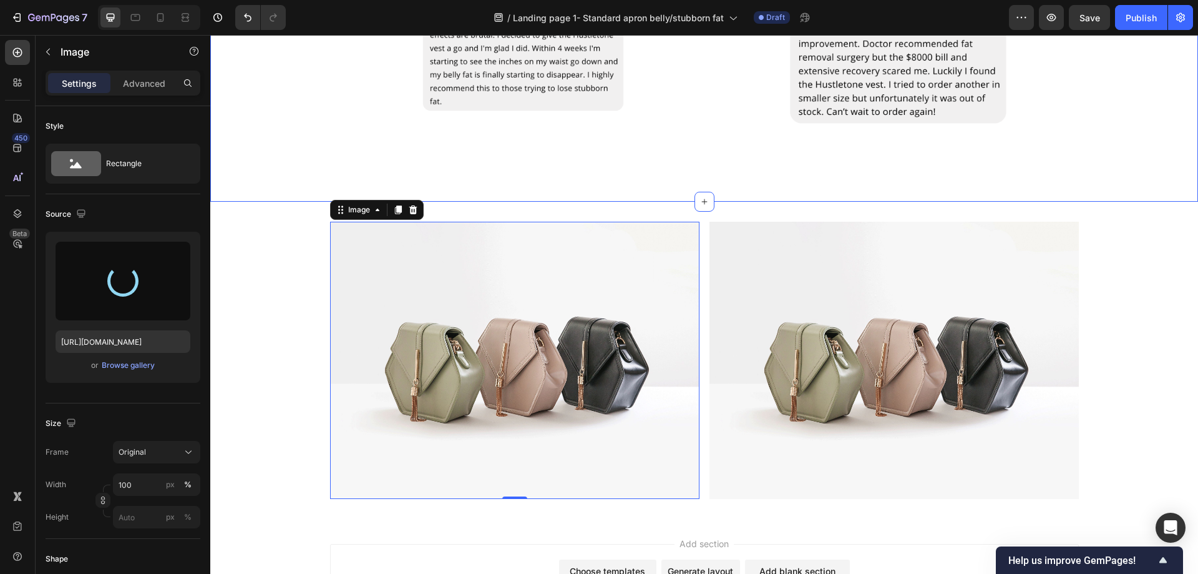
type input "https://cdn.shopify.com/s/files/1/0957/1159/2830/files/gempages_583634832253256…"
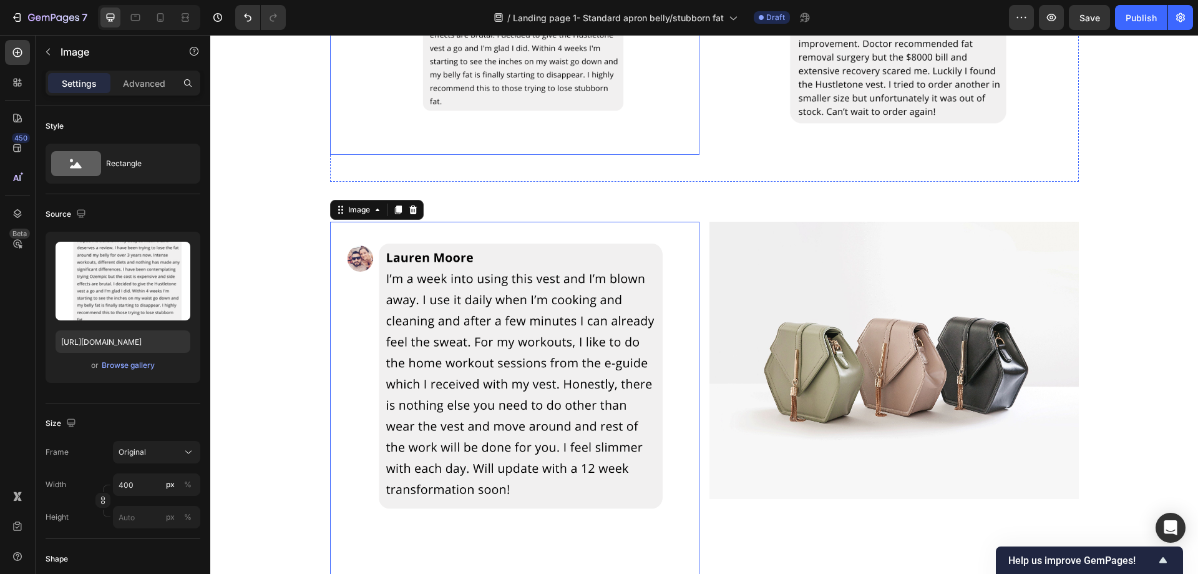
click at [330, 145] on div at bounding box center [514, 30] width 369 height 250
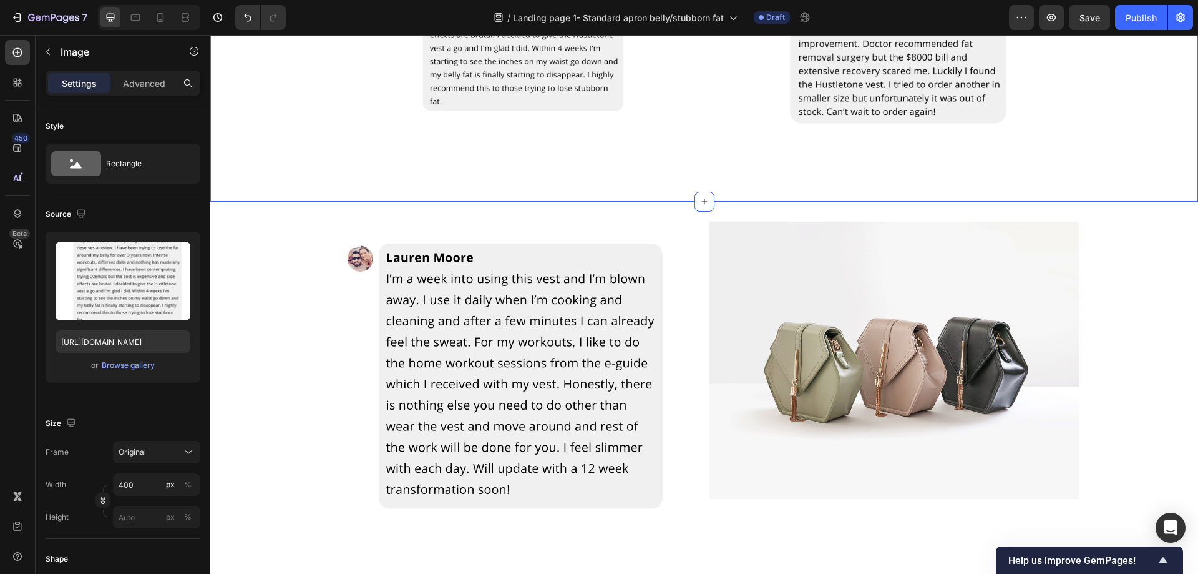
click at [291, 160] on div "Image Image Row Row" at bounding box center [704, 43] width 988 height 276
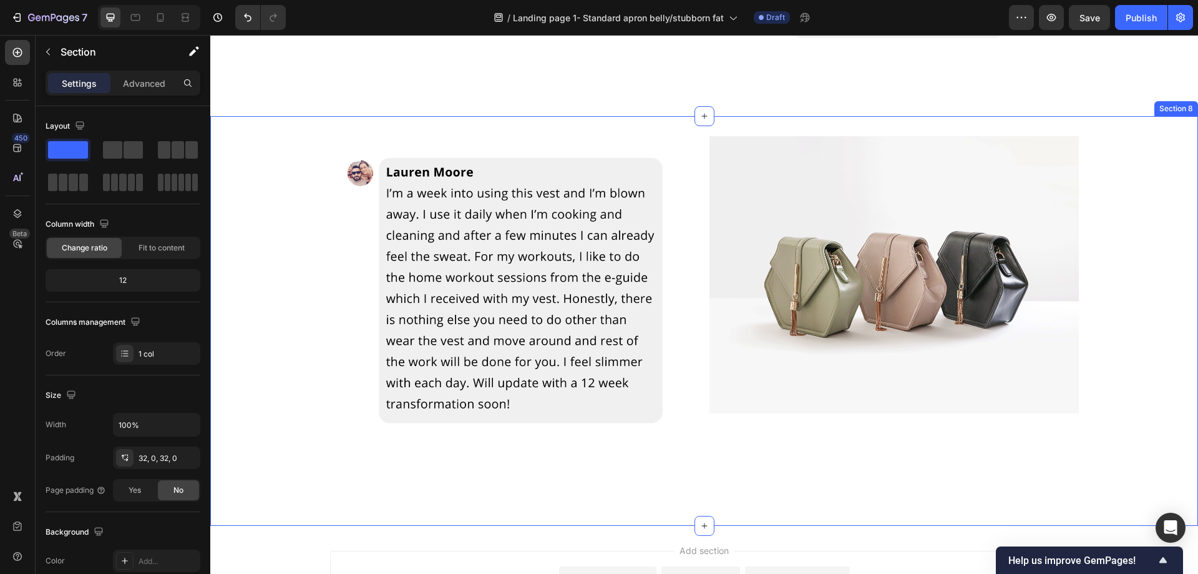
scroll to position [1523, 0]
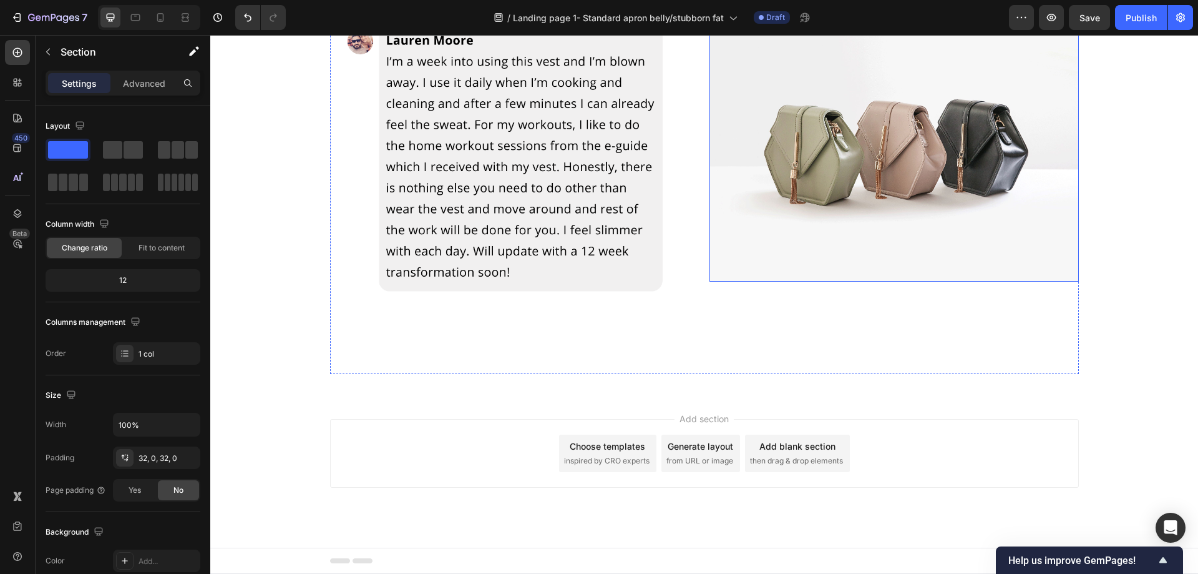
click at [813, 204] on img at bounding box center [894, 142] width 369 height 277
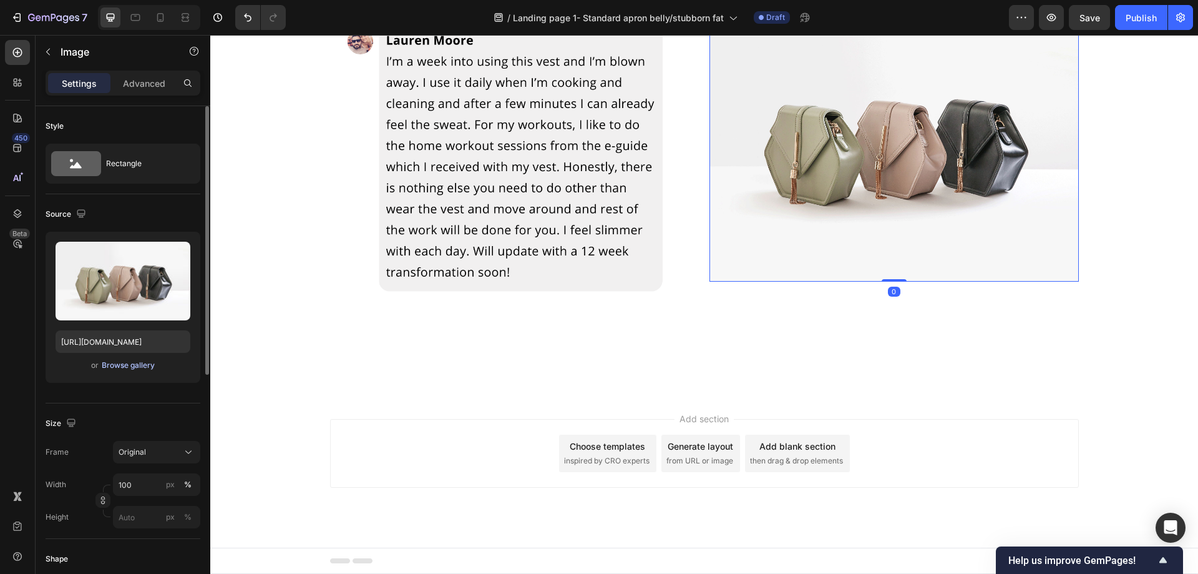
click at [140, 362] on div "Browse gallery" at bounding box center [128, 364] width 53 height 11
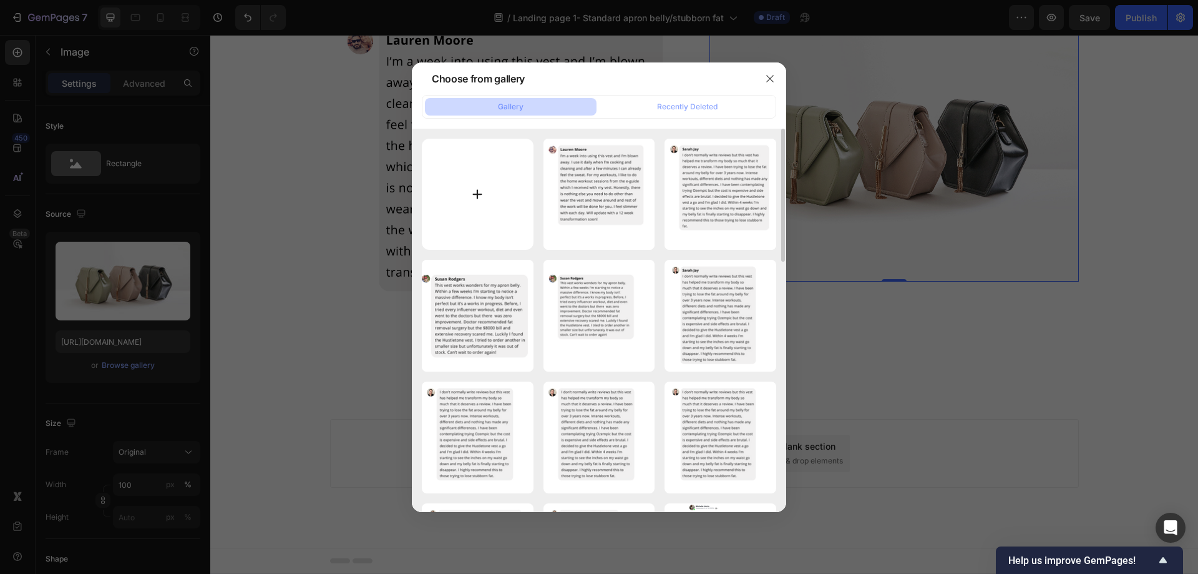
click at [433, 177] on input "file" at bounding box center [478, 195] width 112 height 112
type input "C:\fakepath\man.png"
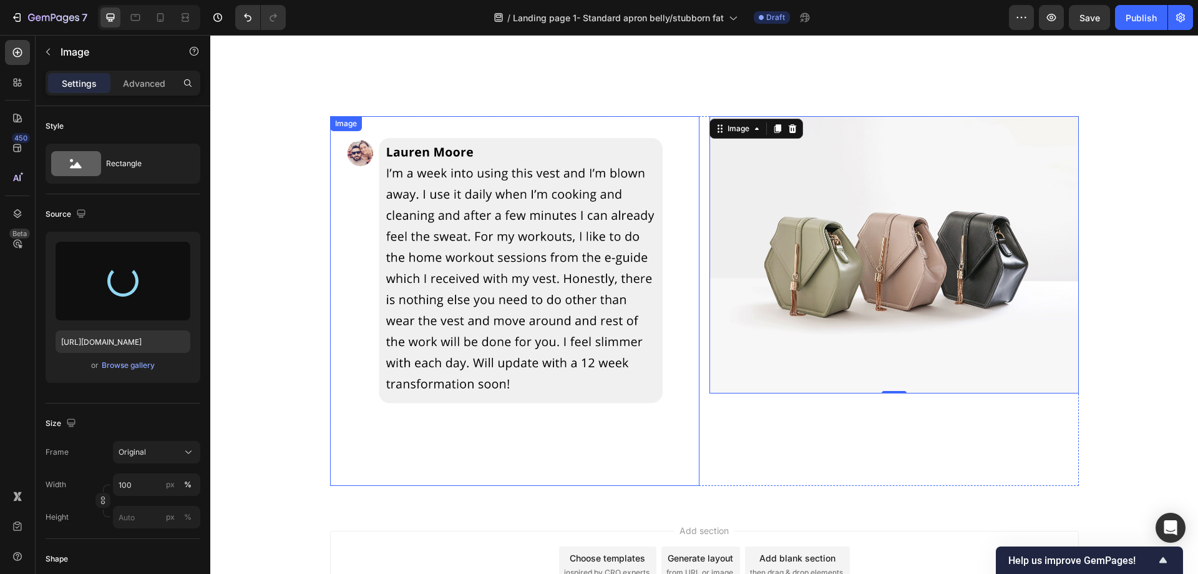
scroll to position [1399, 0]
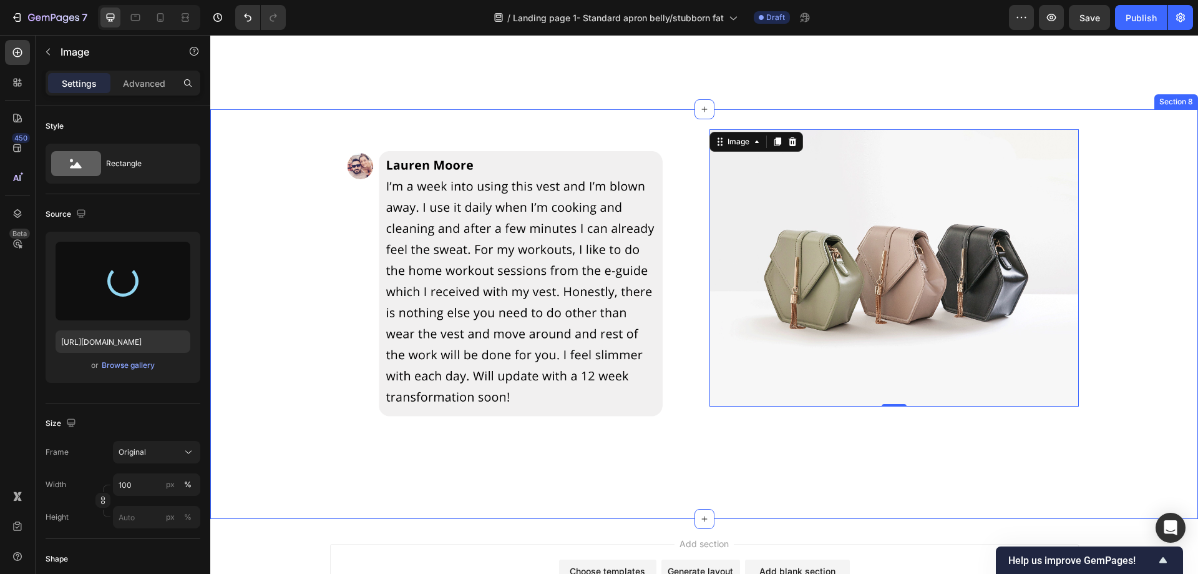
type input "https://cdn.shopify.com/s/files/1/0957/1159/2830/files/gempages_583634832253256…"
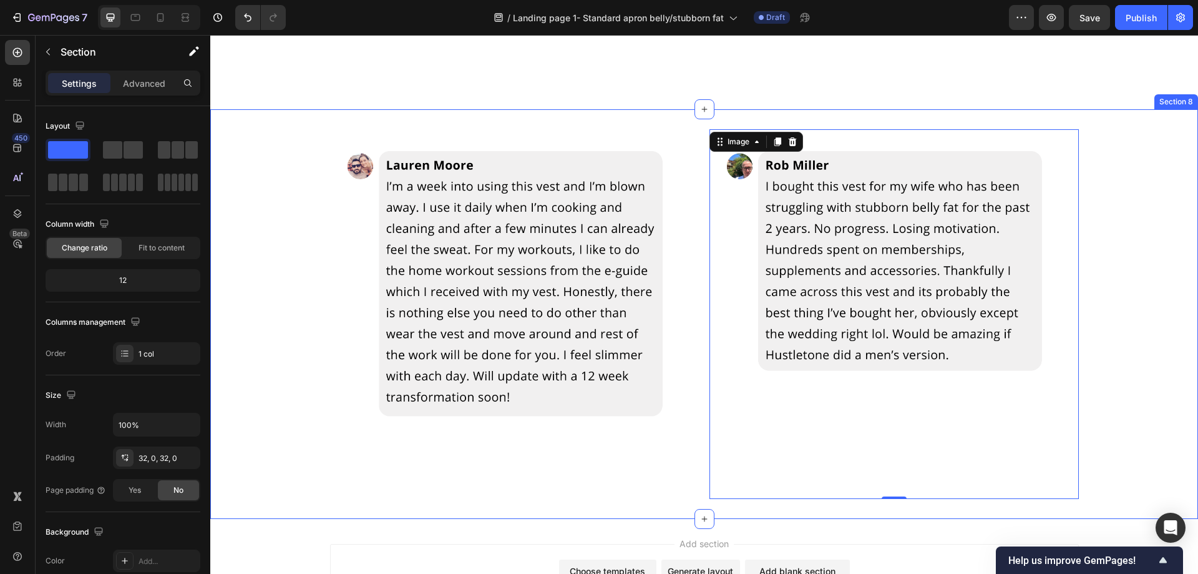
click at [1157, 304] on div "Image Image 0 Row" at bounding box center [704, 313] width 988 height 369
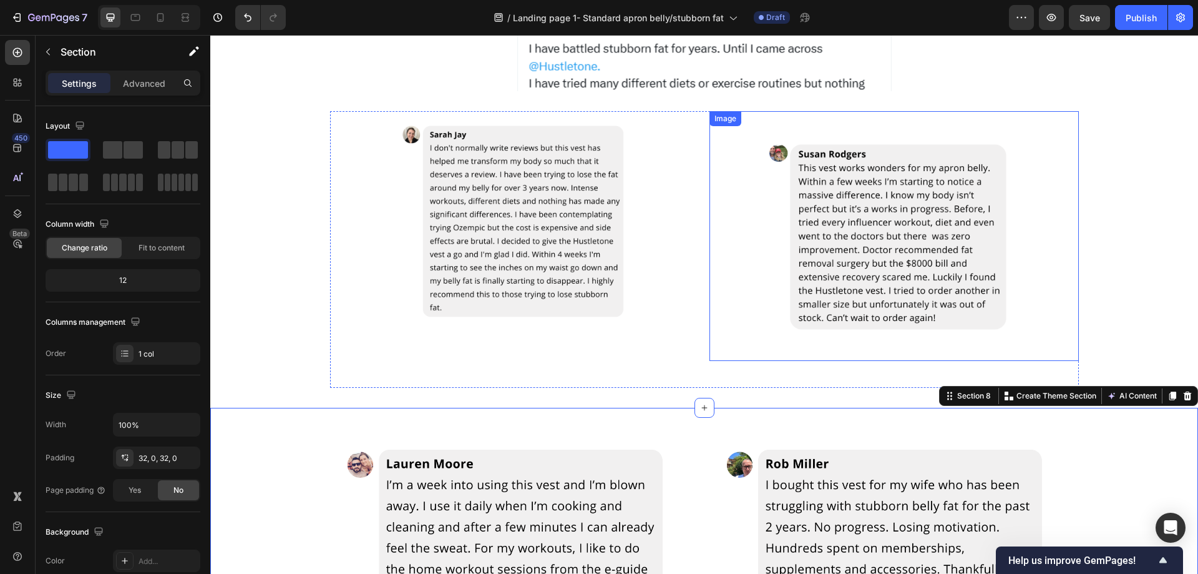
scroll to position [1087, 0]
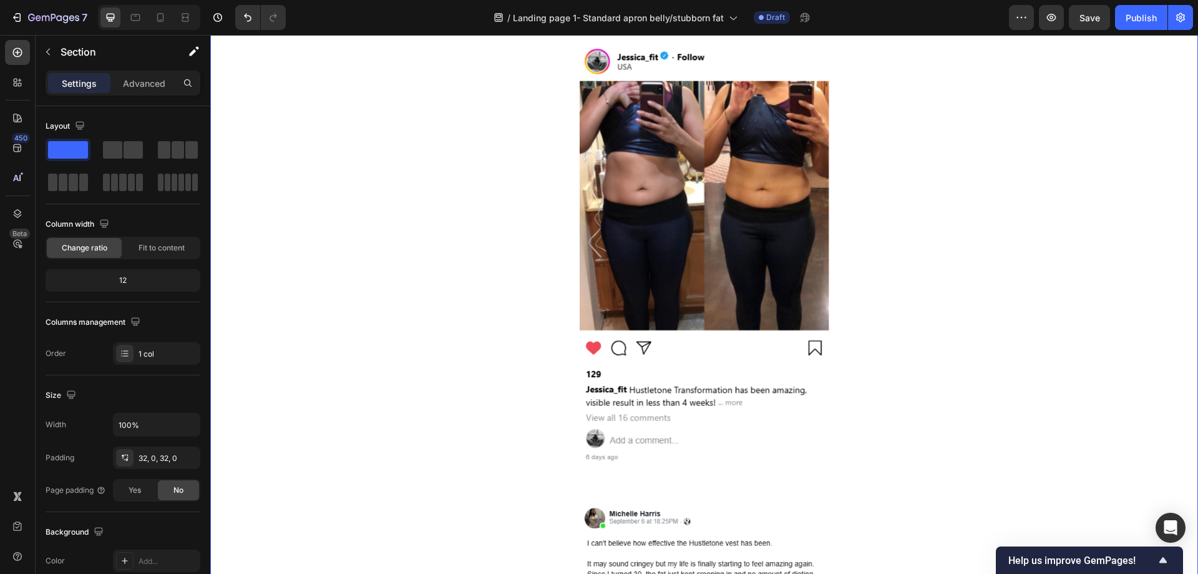
click at [1152, 280] on div "Image Image Image Row" at bounding box center [704, 315] width 988 height 1246
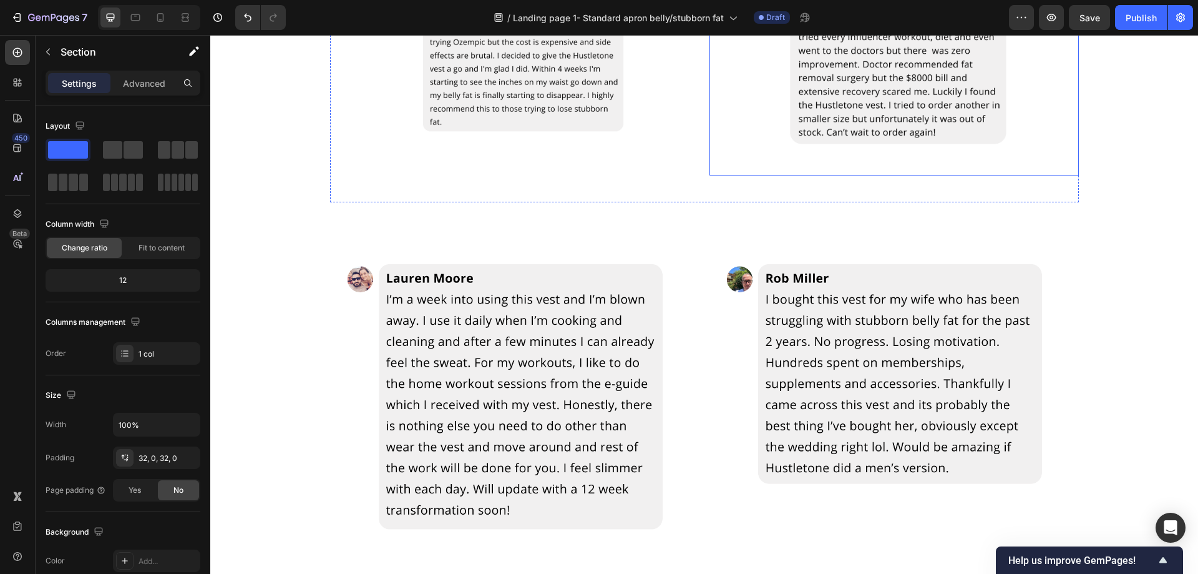
scroll to position [2460, 0]
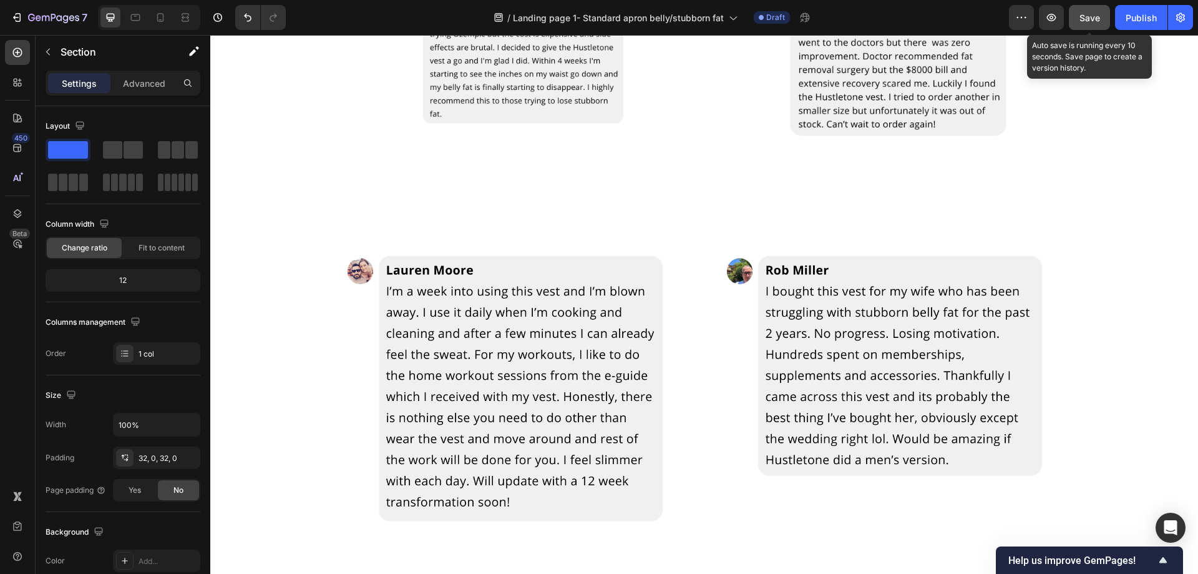
click at [1088, 26] on button "Save" at bounding box center [1089, 17] width 41 height 25
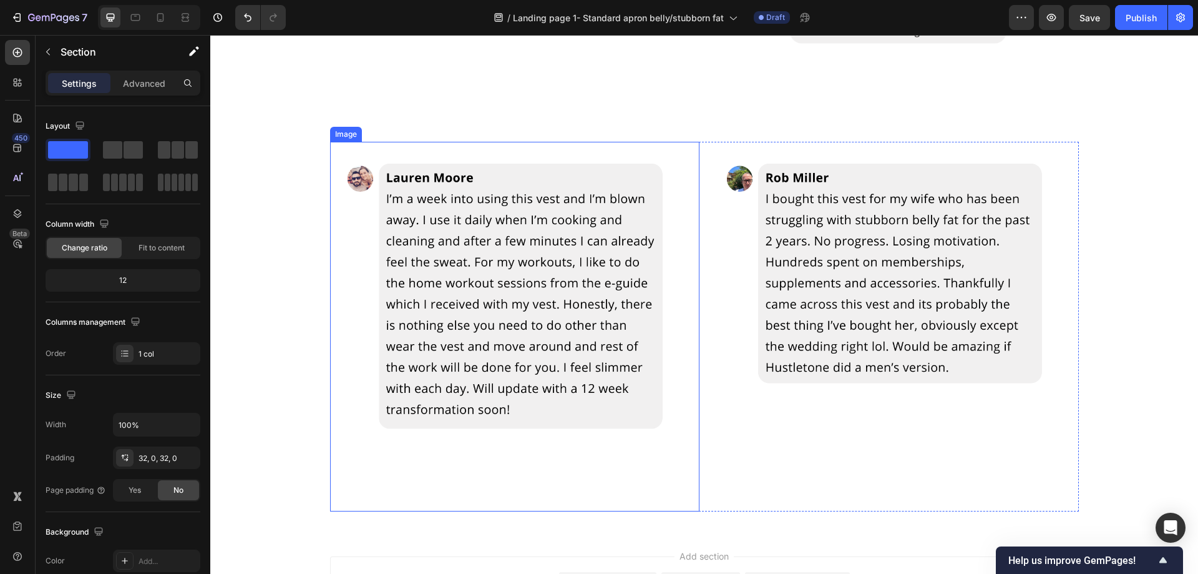
scroll to position [2315, 0]
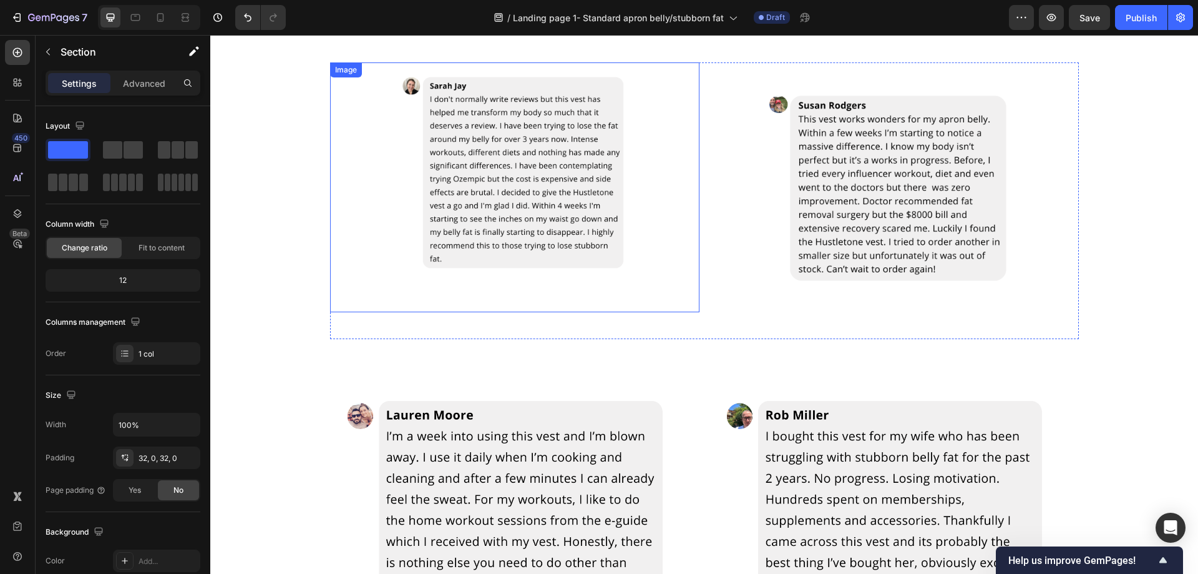
click at [567, 172] on img at bounding box center [515, 187] width 250 height 250
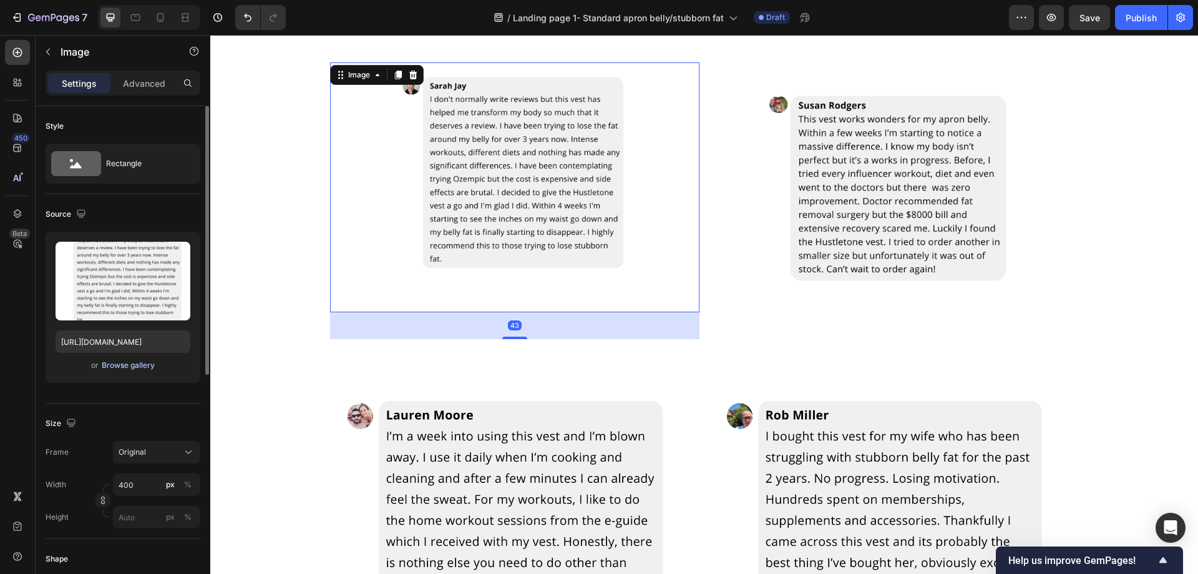
click at [125, 362] on div "Browse gallery" at bounding box center [128, 364] width 53 height 11
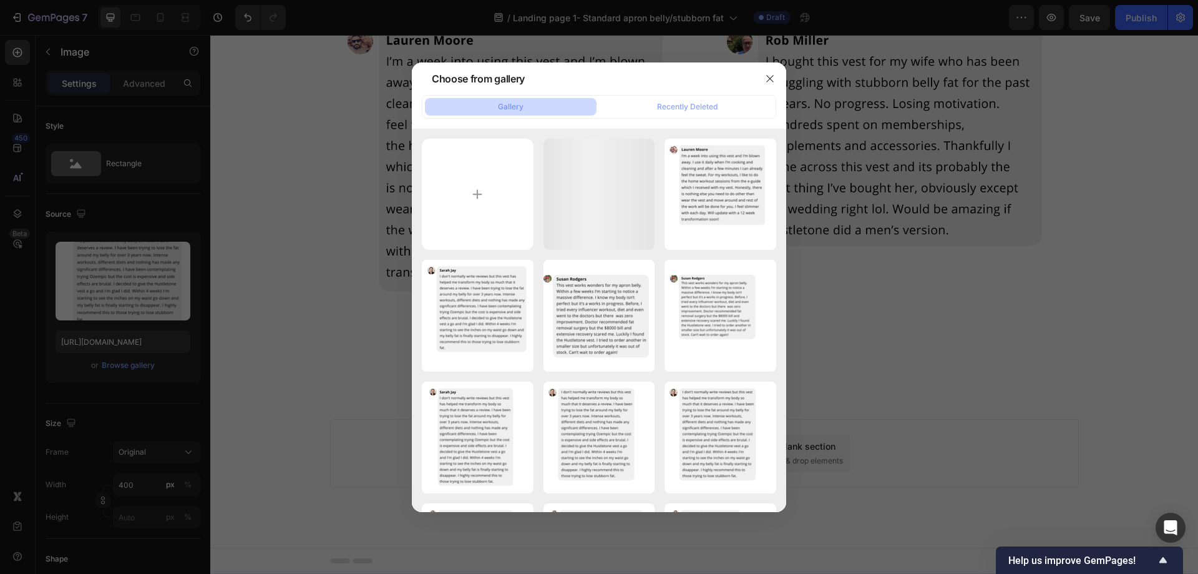
scroll to position [1523, 0]
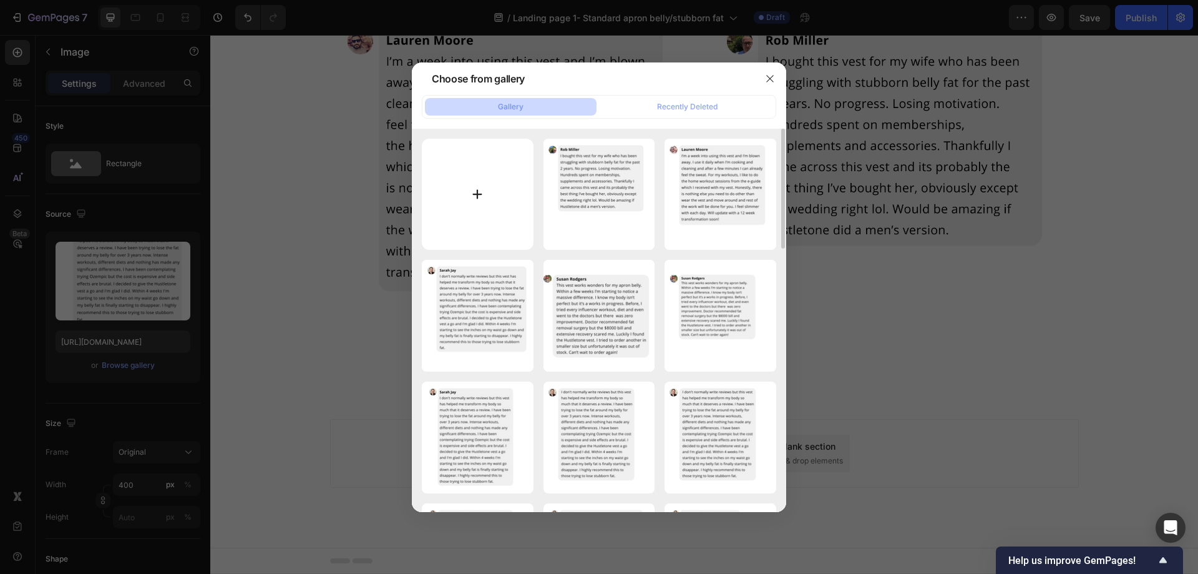
click at [508, 185] on input "file" at bounding box center [478, 195] width 112 height 112
type input "C:\fakepath\sara.png"
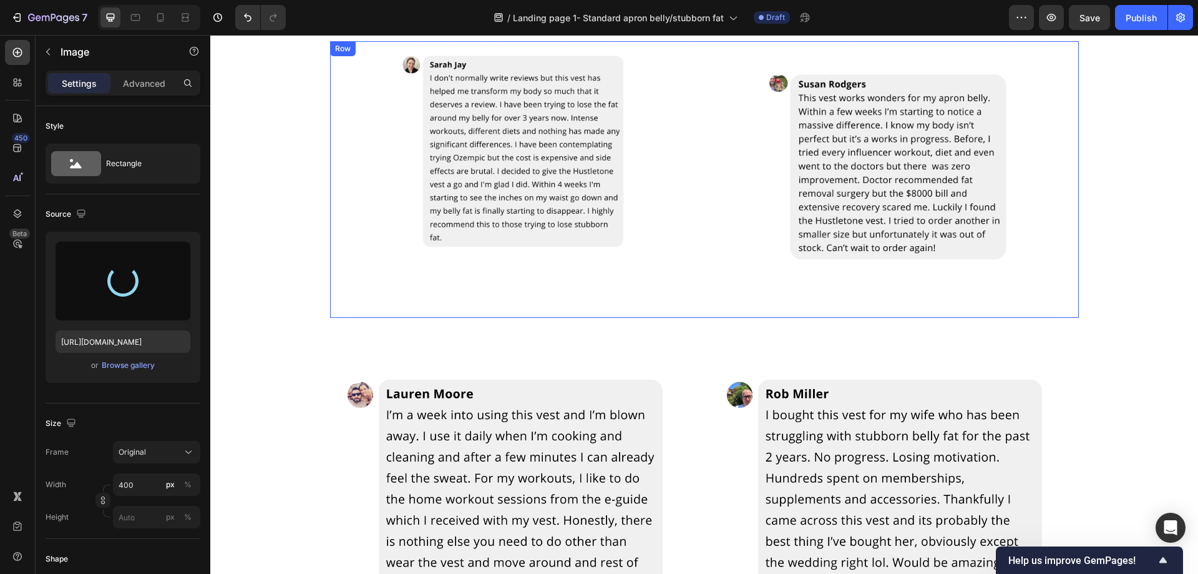
scroll to position [1149, 0]
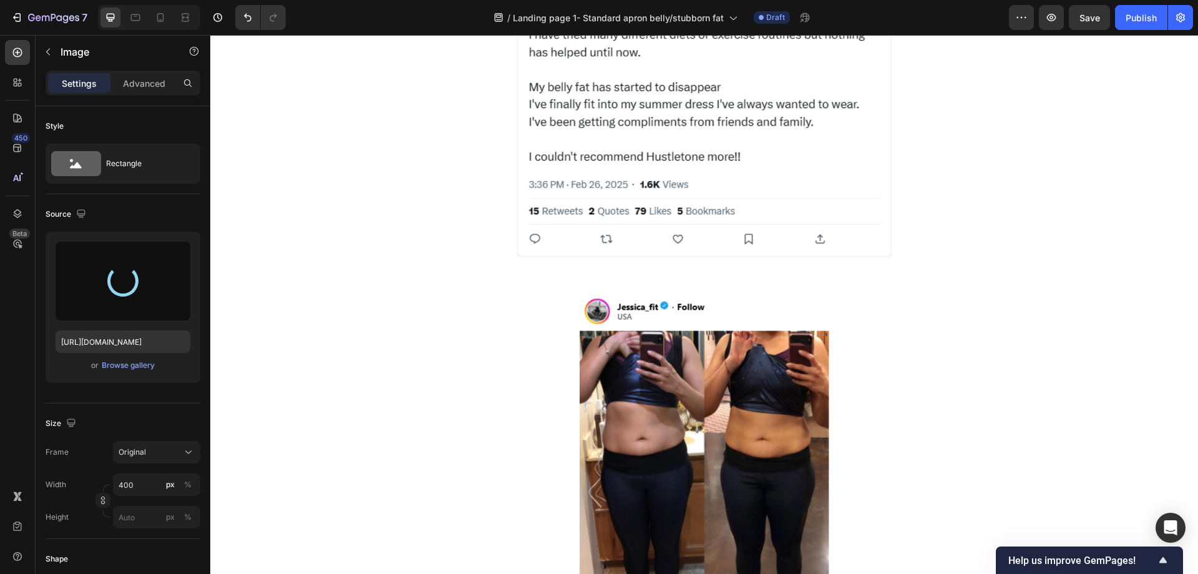
type input "https://cdn.shopify.com/s/files/1/0957/1159/2830/files/gempages_583634832253256…"
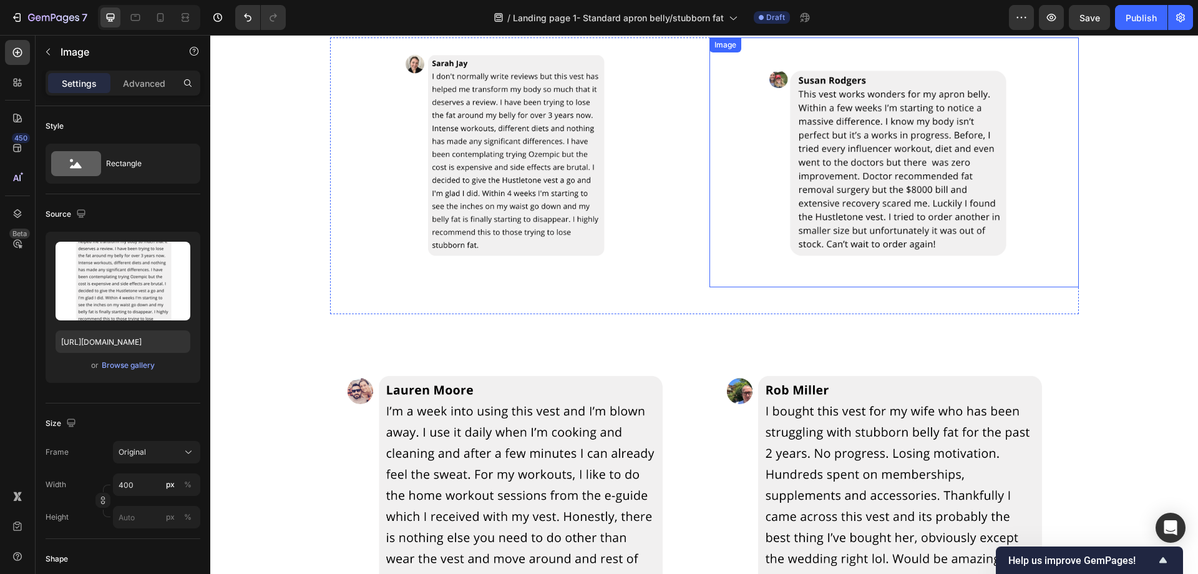
scroll to position [2335, 0]
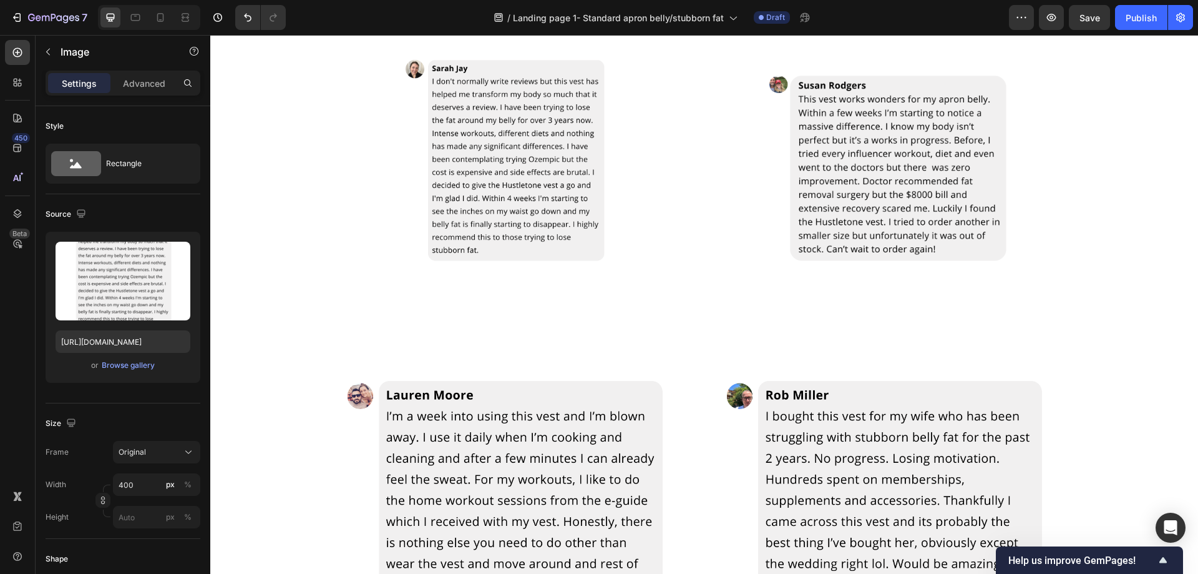
click at [517, 188] on img at bounding box center [515, 167] width 250 height 250
click at [639, 161] on div at bounding box center [514, 167] width 369 height 250
click at [590, 152] on img at bounding box center [515, 167] width 250 height 250
click at [602, 157] on img at bounding box center [515, 167] width 250 height 250
click at [798, 147] on img at bounding box center [895, 167] width 250 height 250
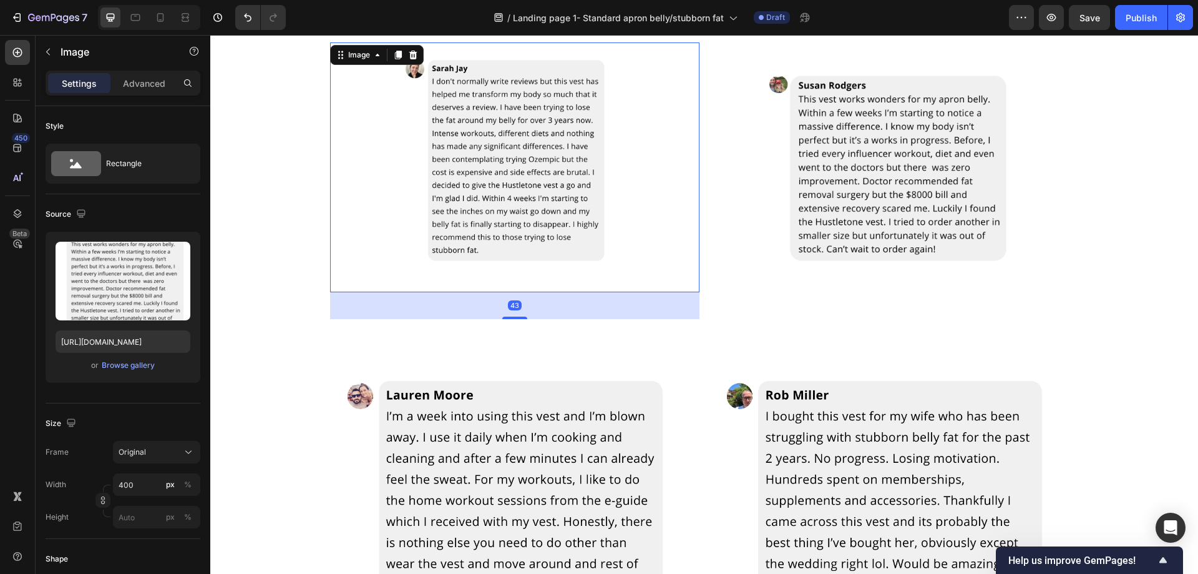
click at [616, 159] on img at bounding box center [515, 167] width 250 height 250
click at [135, 365] on div "Browse gallery" at bounding box center [128, 364] width 53 height 11
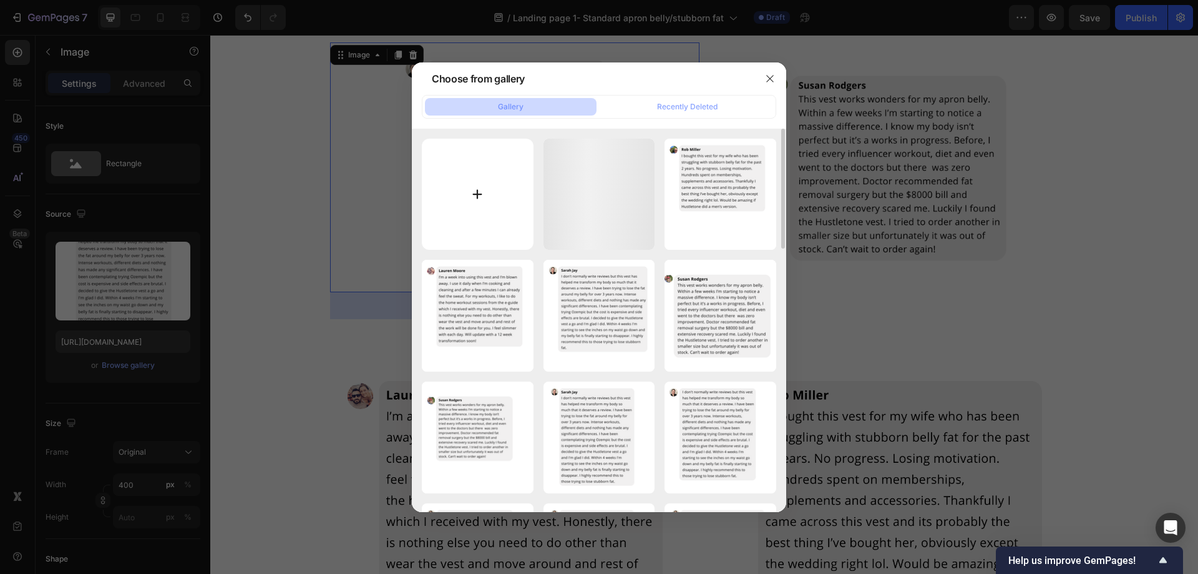
click at [478, 213] on input "file" at bounding box center [478, 195] width 112 height 112
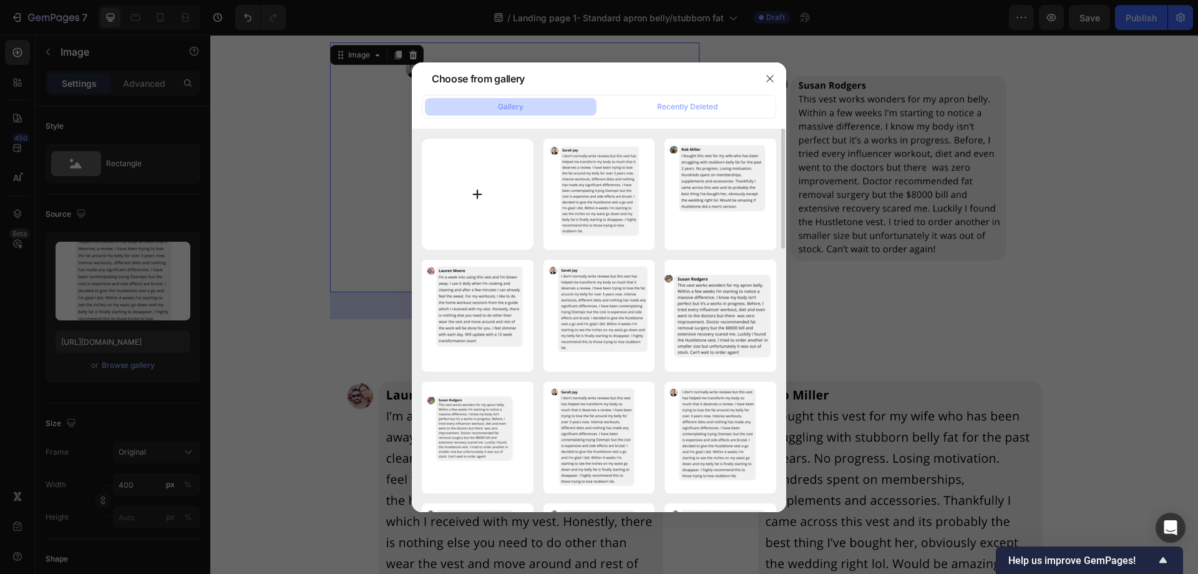
type input "C:\fakepath\gfgffgfggf1111.png"
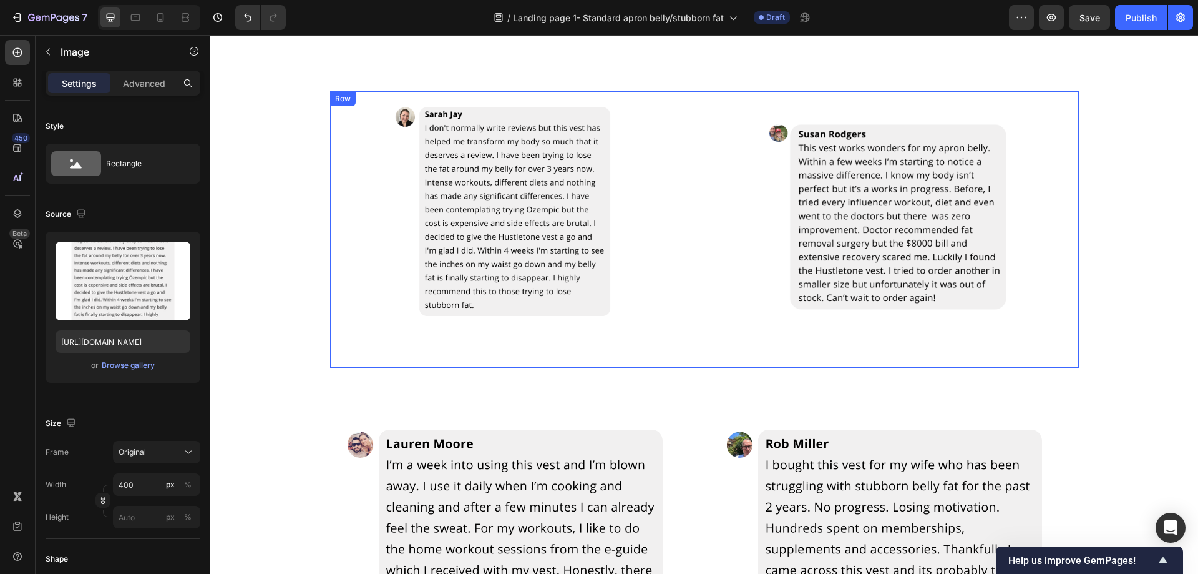
scroll to position [2275, 0]
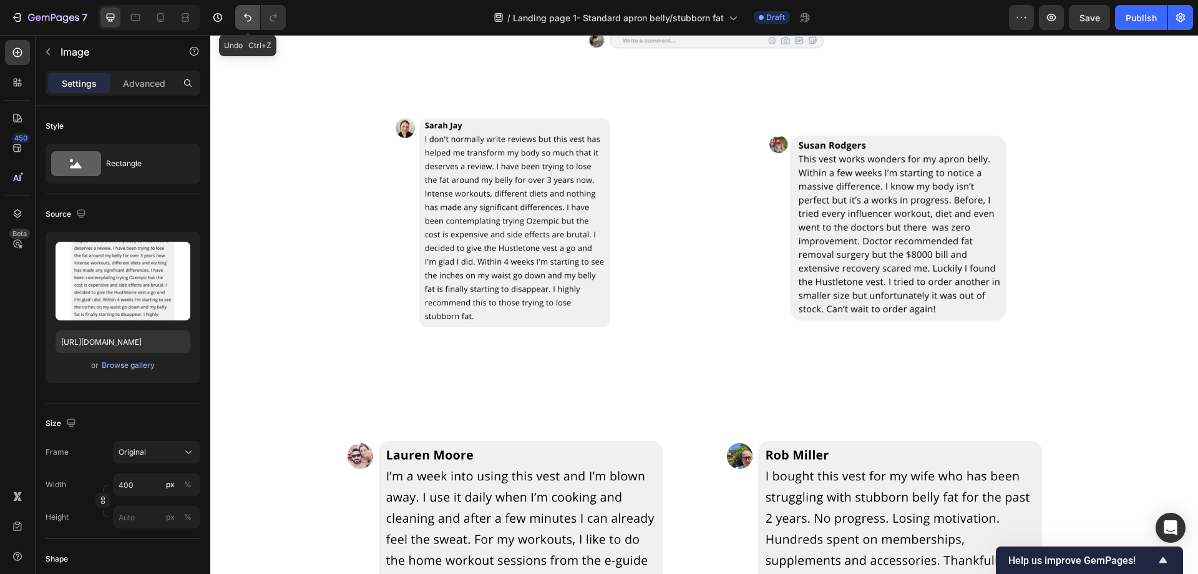
click at [247, 14] on icon "Undo/Redo" at bounding box center [247, 18] width 7 height 8
click at [245, 14] on icon "Undo/Redo" at bounding box center [248, 17] width 12 height 12
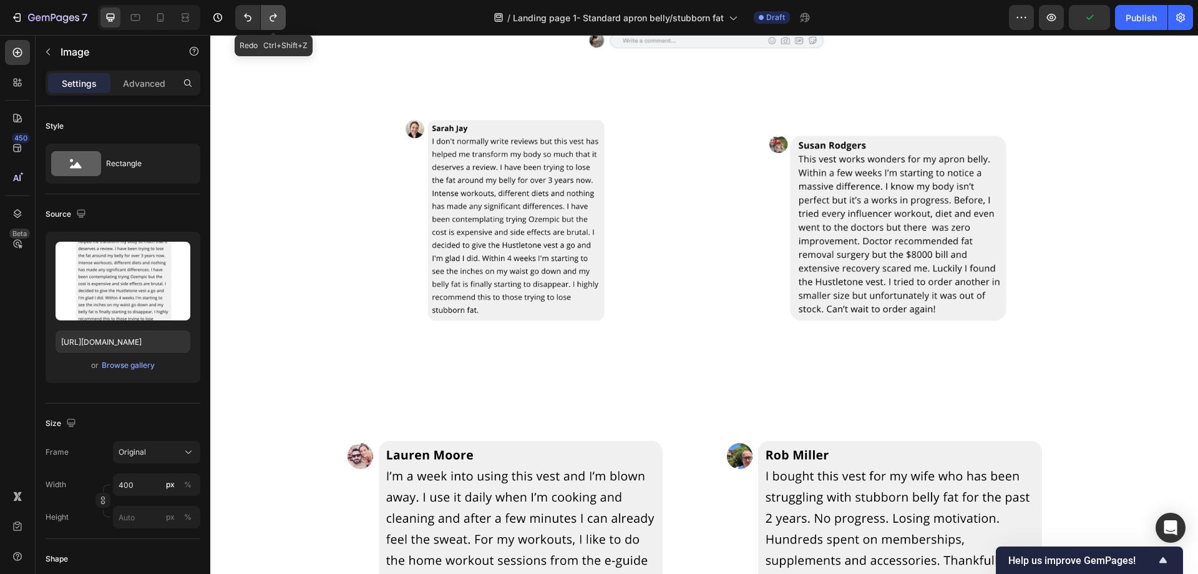
click at [276, 18] on icon "Undo/Redo" at bounding box center [273, 17] width 12 height 12
click at [271, 17] on icon "Undo/Redo" at bounding box center [273, 17] width 12 height 12
type input "https://cdn.shopify.com/s/files/1/0957/1159/2830/files/gempages_583634832253256…"
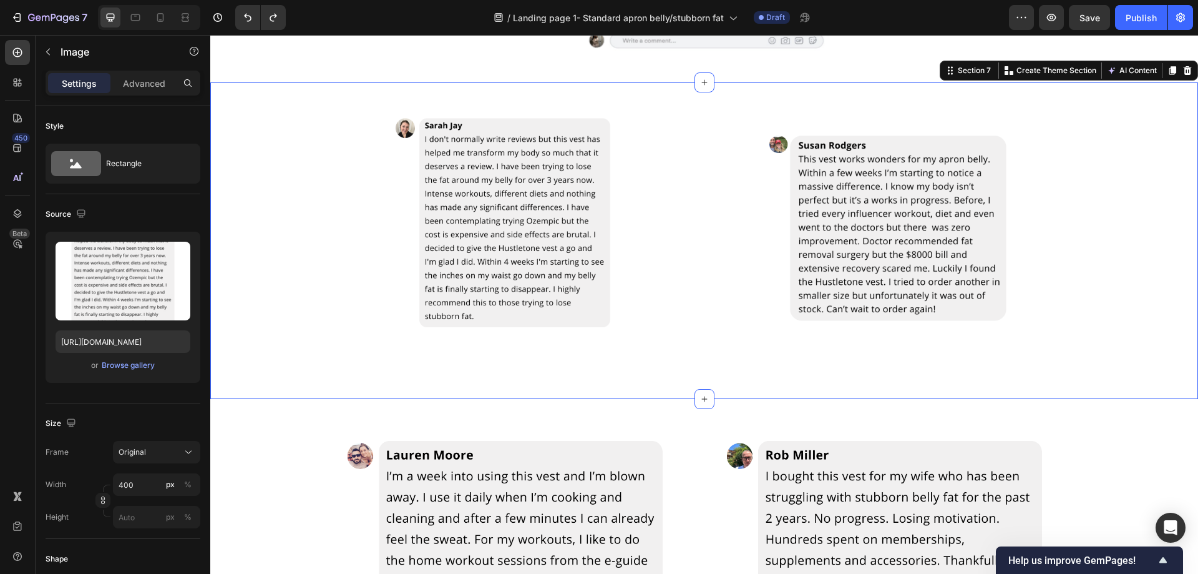
click at [291, 157] on div "Image Image Row Row" at bounding box center [704, 240] width 988 height 276
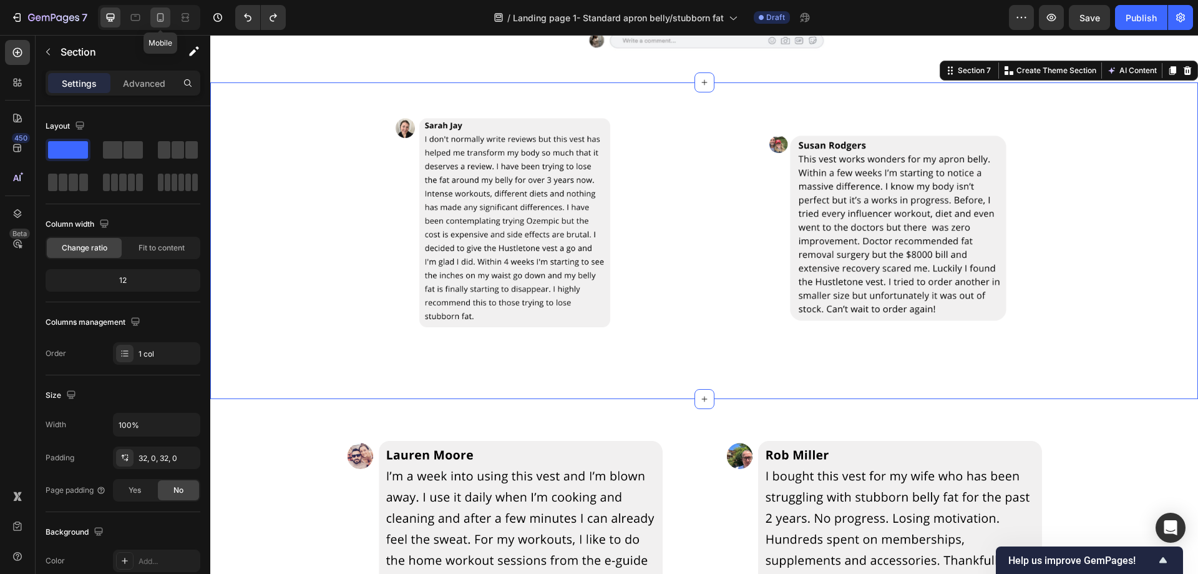
click at [163, 21] on icon at bounding box center [160, 17] width 7 height 9
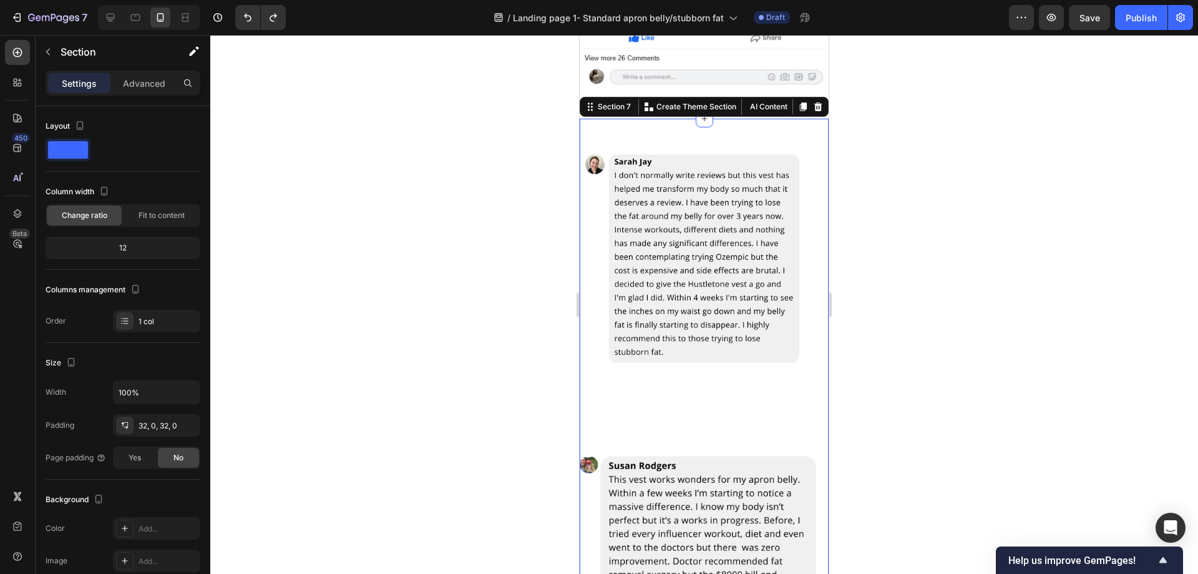
click at [489, 188] on div at bounding box center [704, 304] width 988 height 539
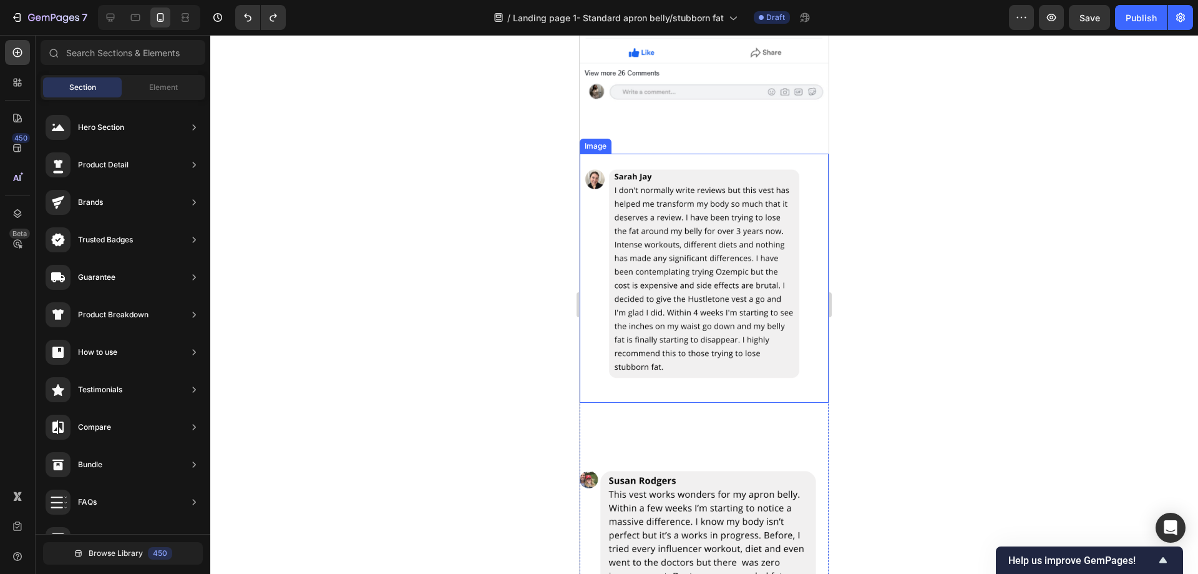
scroll to position [2987, 0]
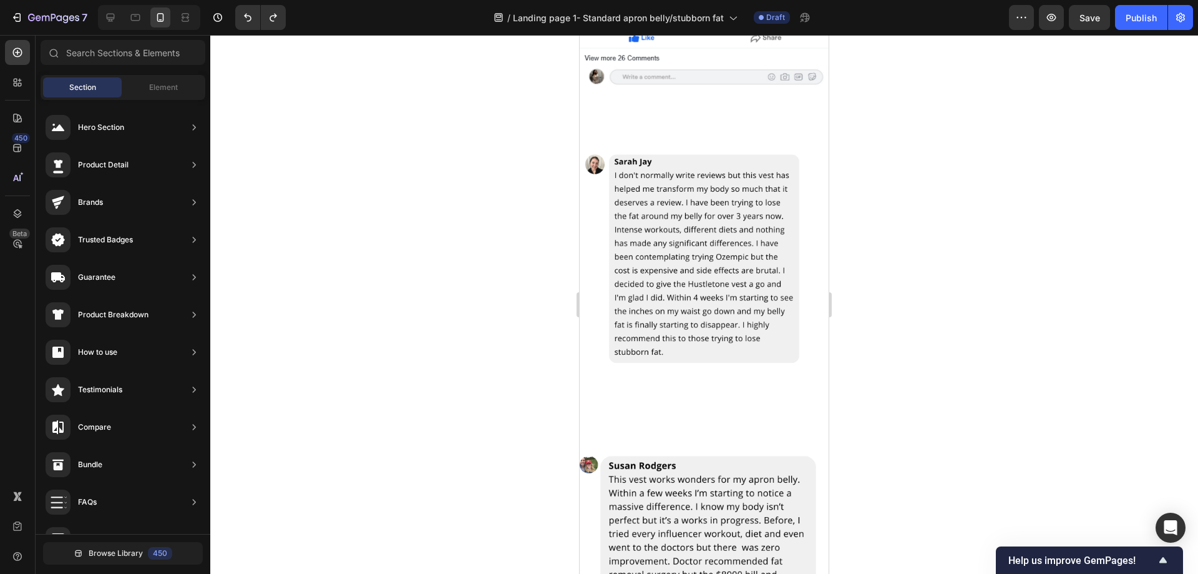
click at [969, 206] on div at bounding box center [704, 304] width 988 height 539
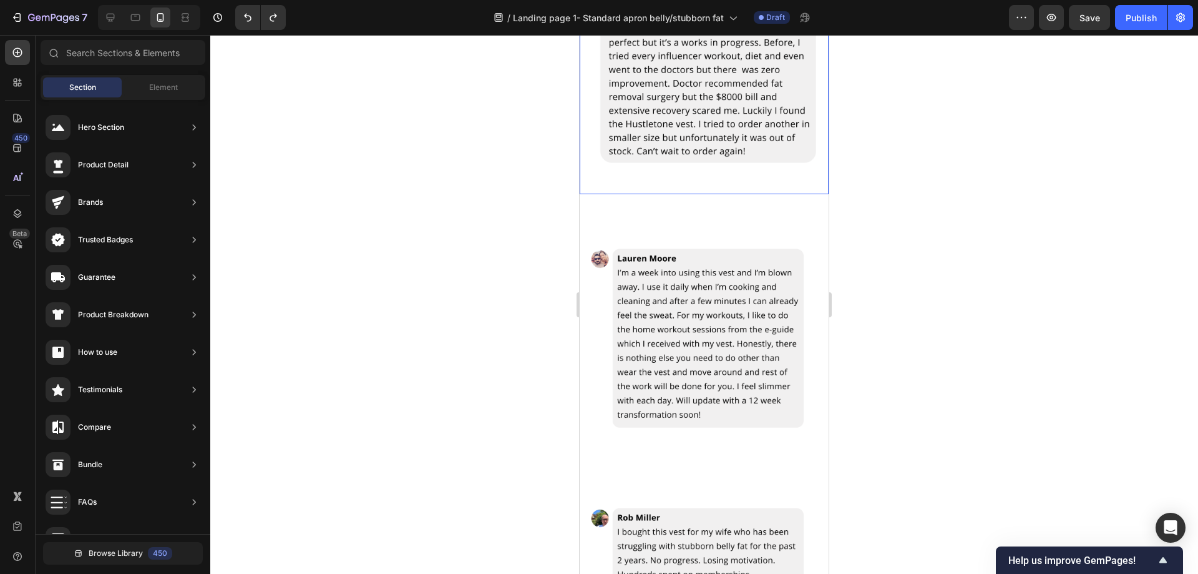
scroll to position [3424, 0]
click at [108, 17] on icon at bounding box center [111, 18] width 8 height 8
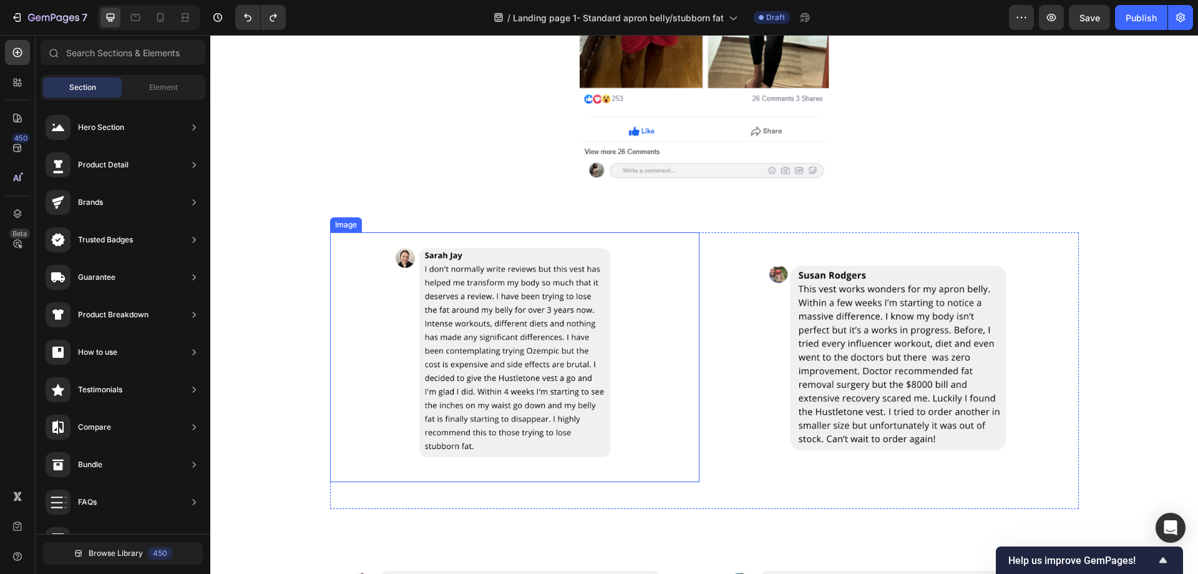
scroll to position [2115, 0]
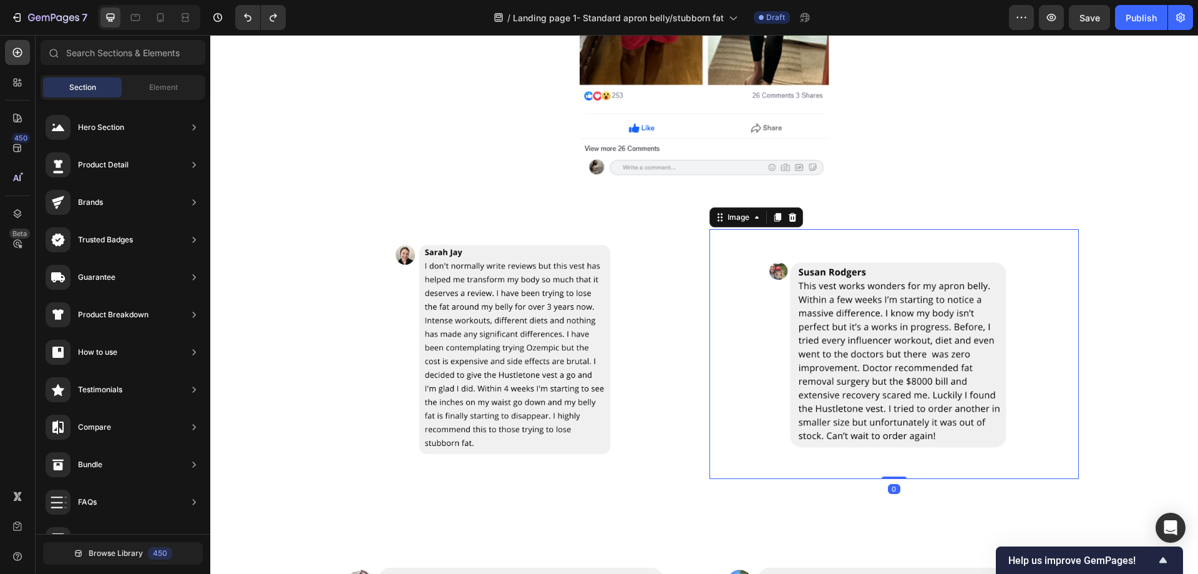
click at [720, 299] on div at bounding box center [894, 354] width 369 height 250
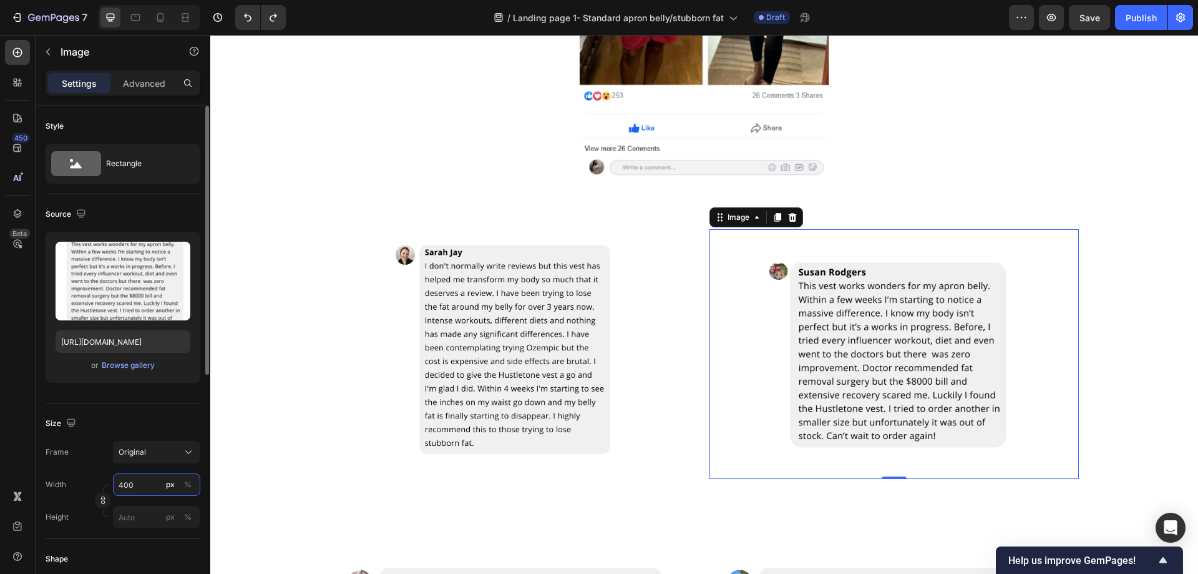
click at [137, 484] on input "400" at bounding box center [156, 484] width 87 height 22
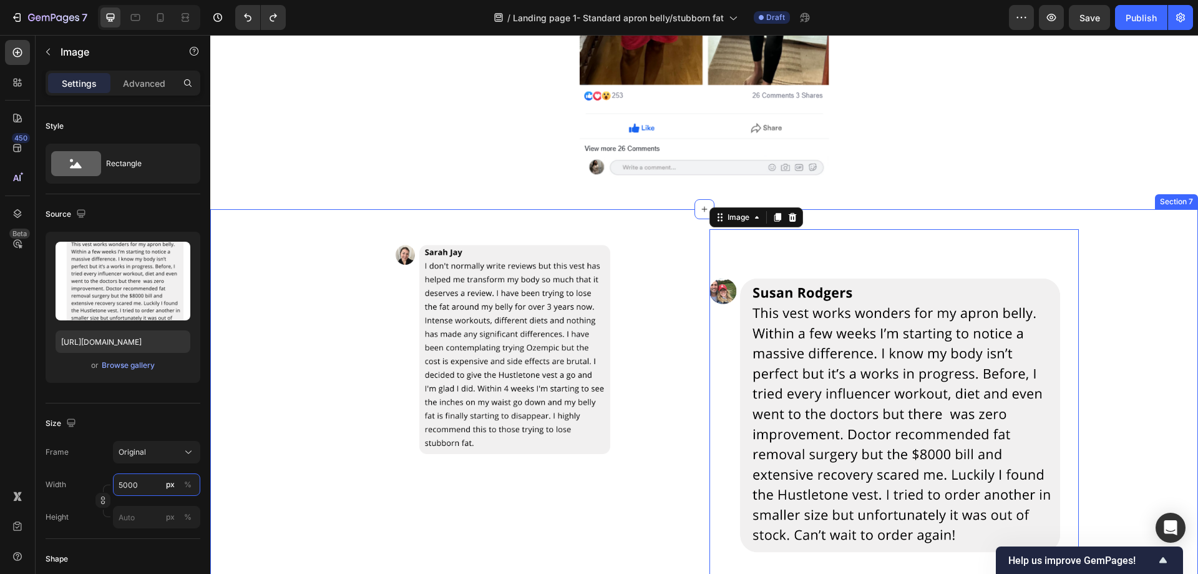
type input "500"
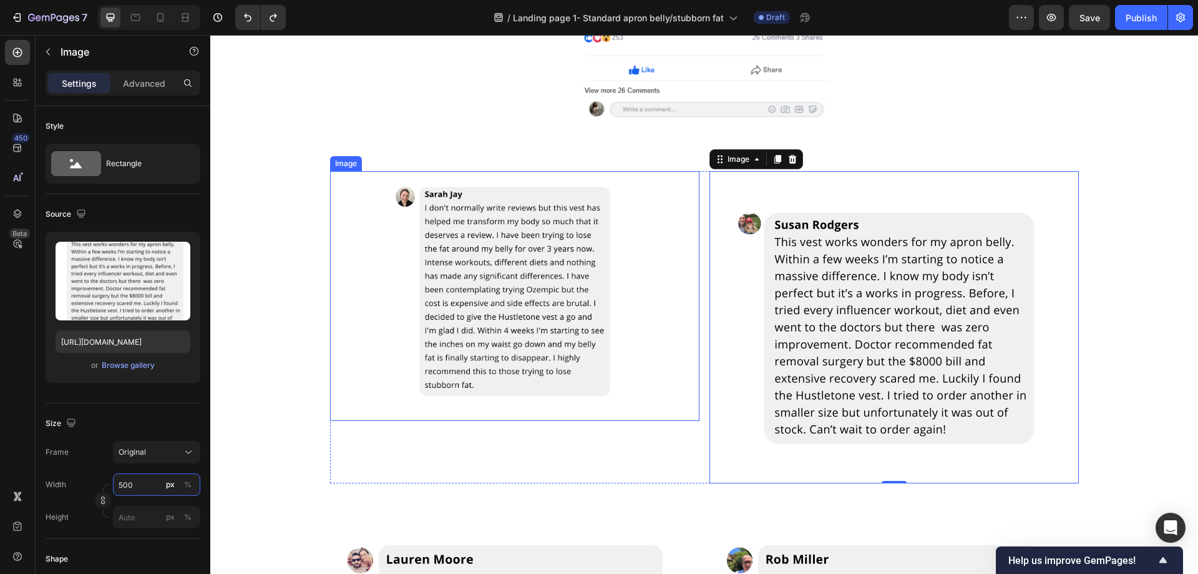
scroll to position [2177, 0]
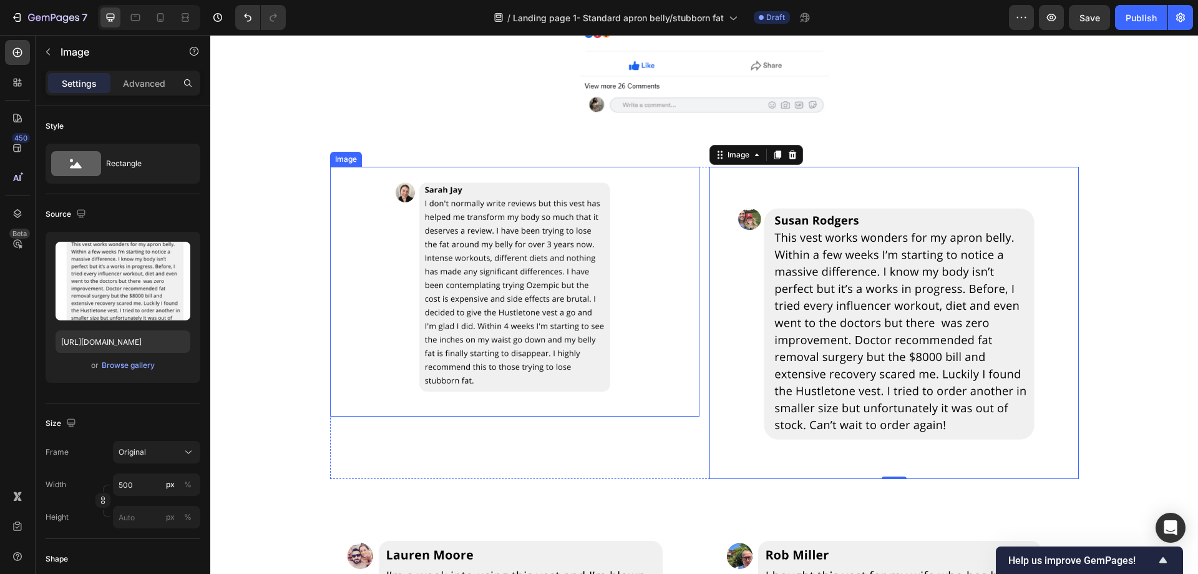
click at [660, 283] on div at bounding box center [514, 292] width 369 height 250
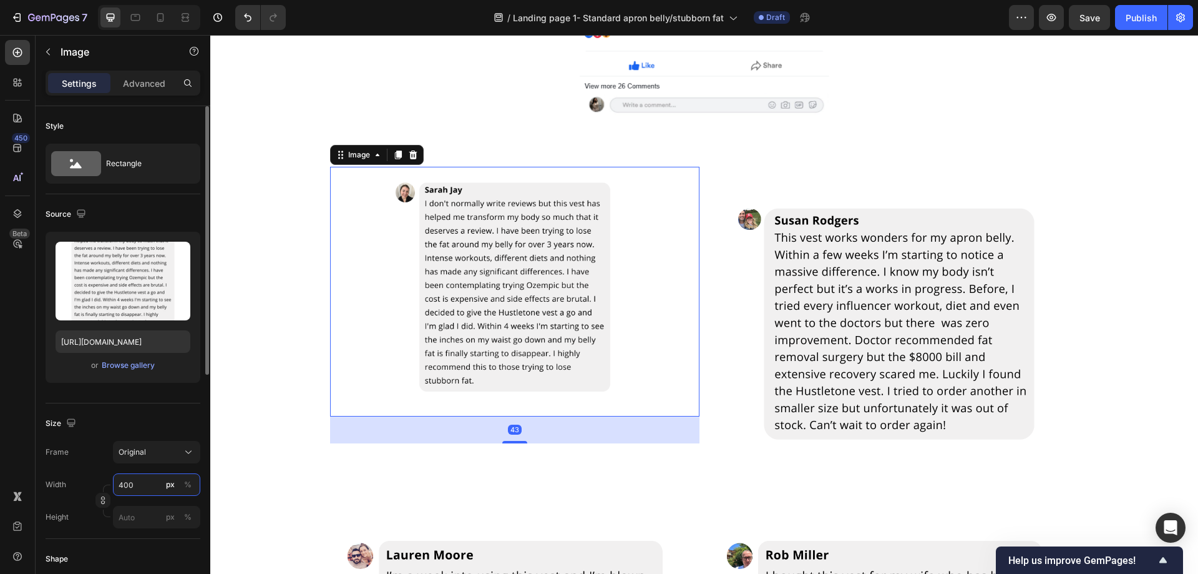
click at [149, 477] on input "400" at bounding box center [156, 484] width 87 height 22
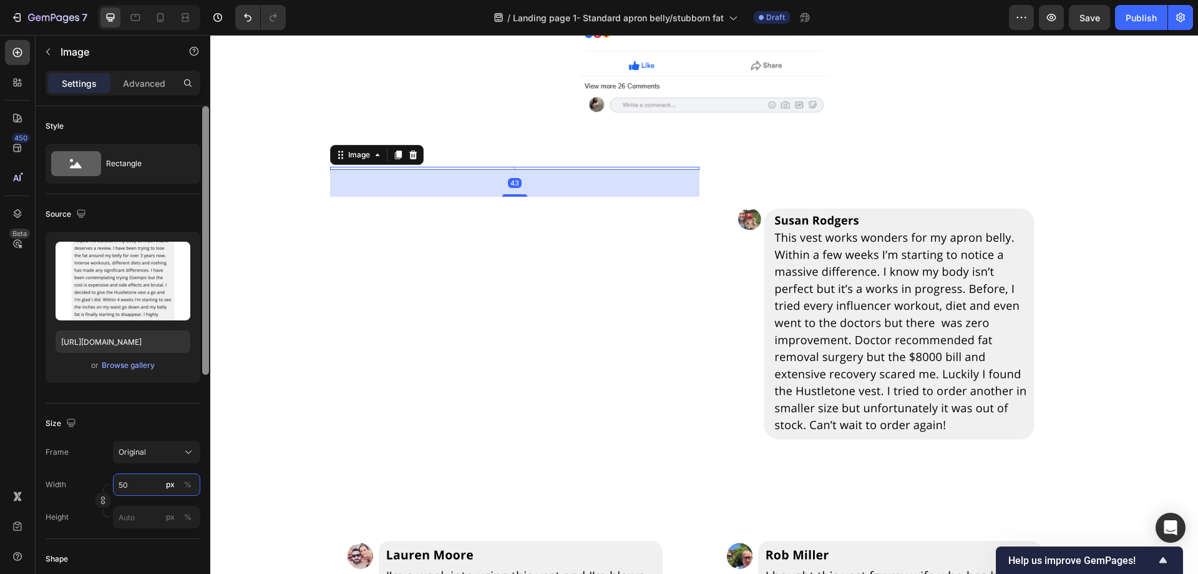
type input "500"
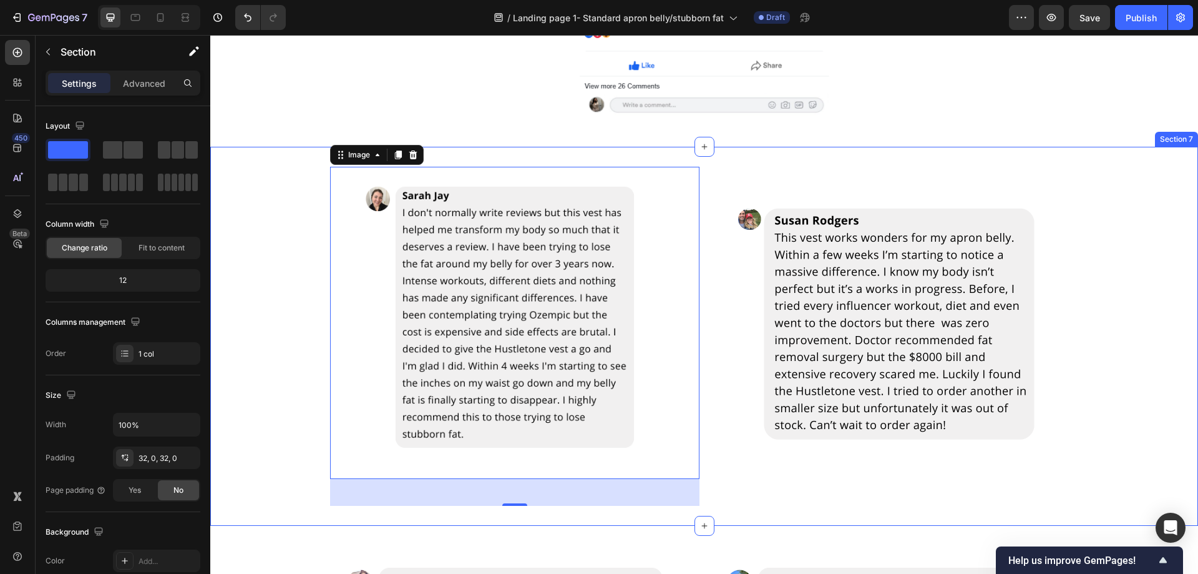
click at [1129, 290] on div "Image 43 Image Row Row" at bounding box center [704, 336] width 988 height 339
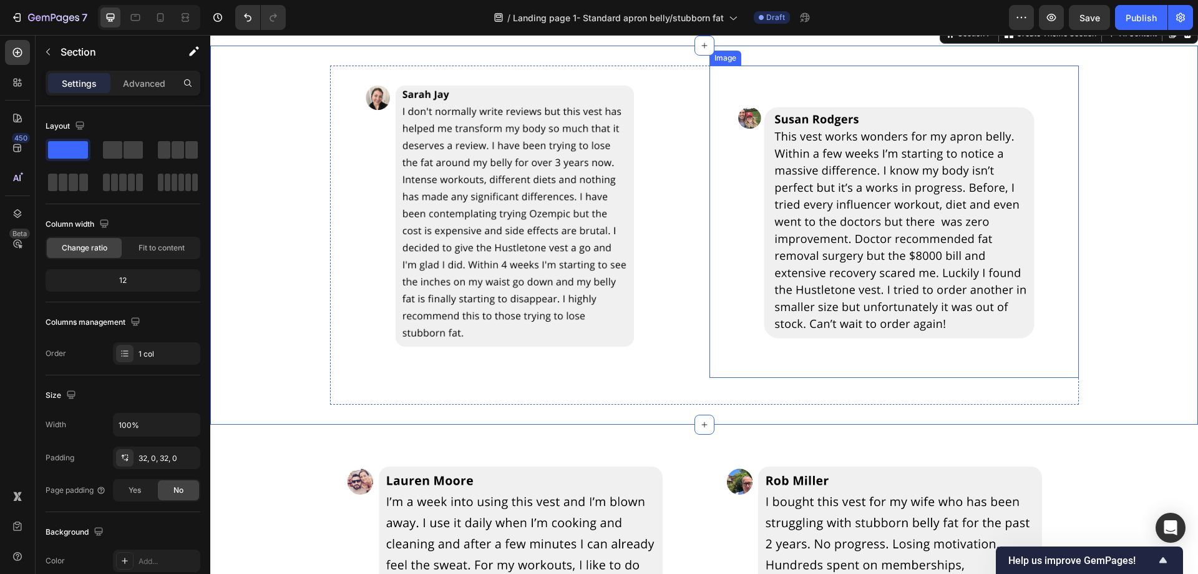
scroll to position [2489, 0]
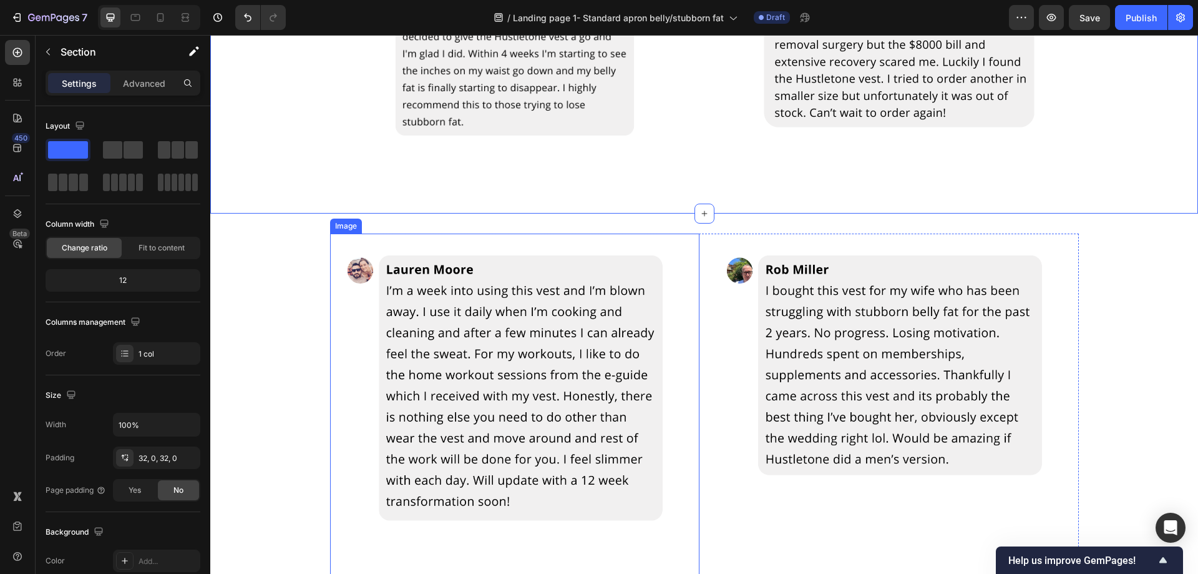
click at [678, 308] on img at bounding box center [514, 417] width 369 height 369
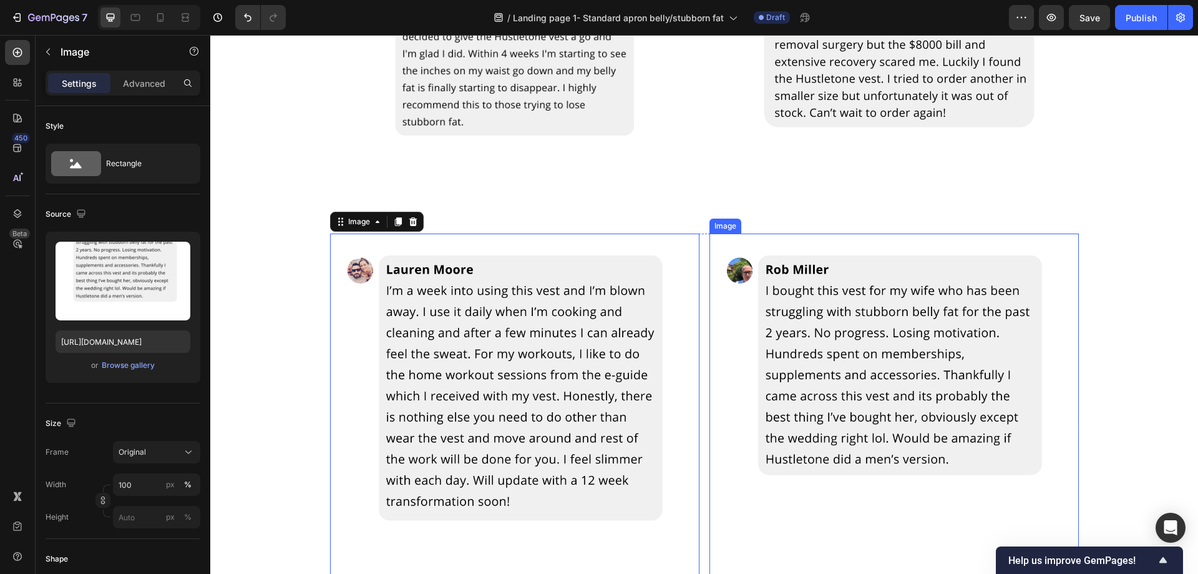
click at [741, 343] on img at bounding box center [894, 417] width 369 height 369
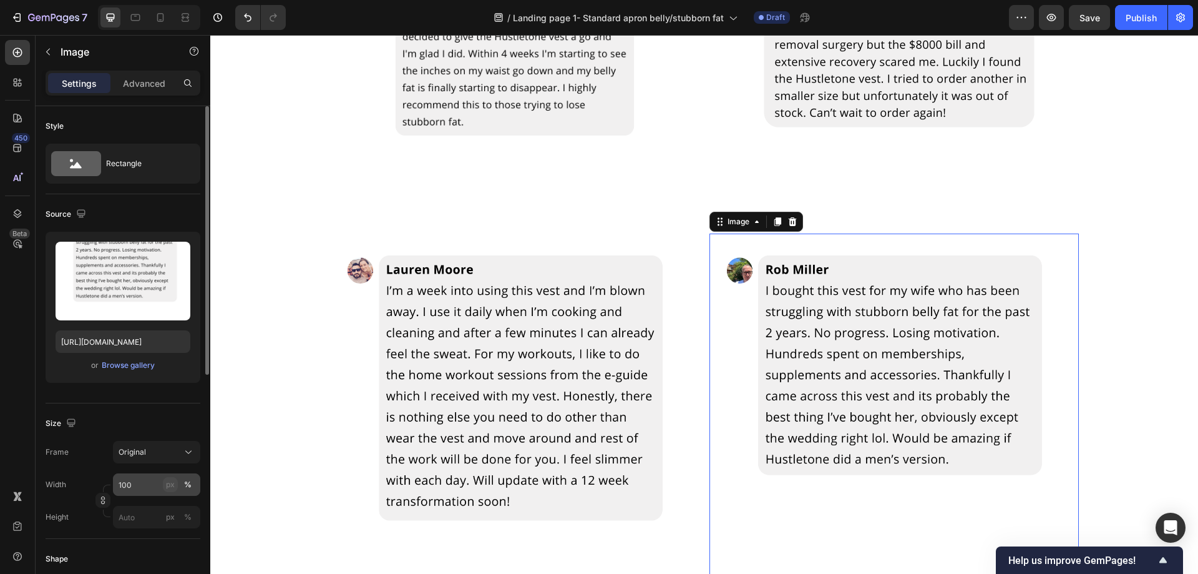
click at [177, 484] on button "px" at bounding box center [170, 484] width 15 height 15
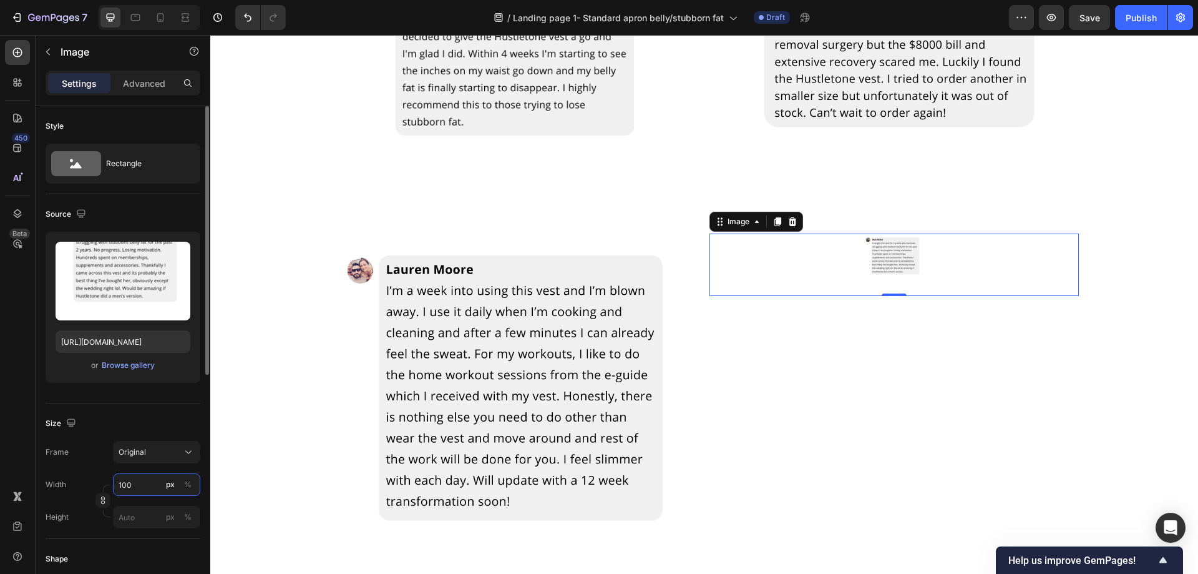
click at [155, 486] on input "100" at bounding box center [156, 484] width 87 height 22
type input "1"
type input "500"
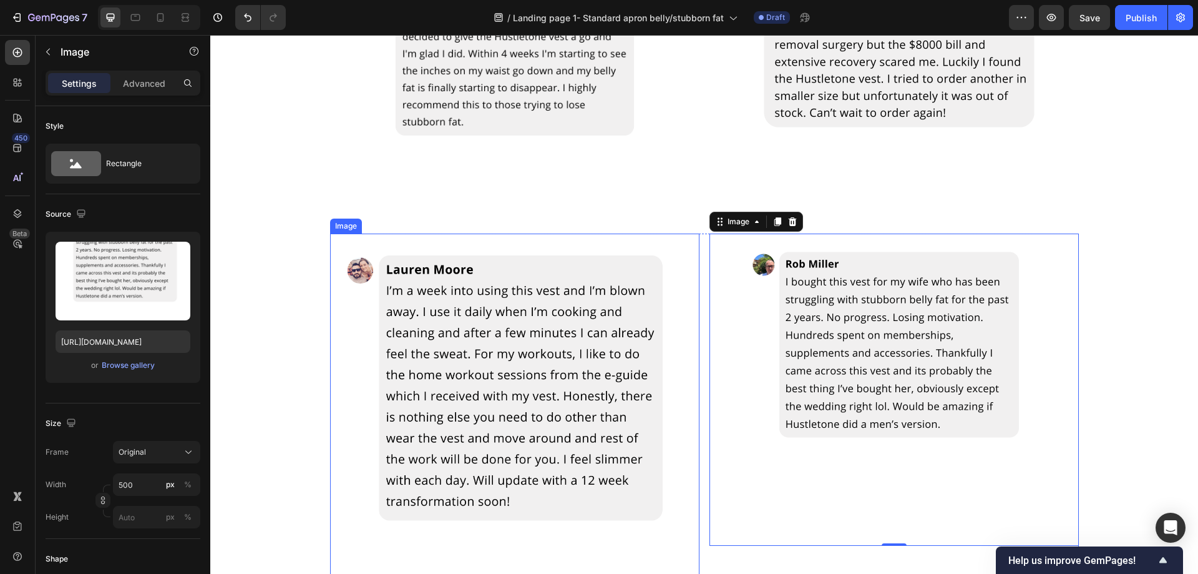
click at [668, 311] on img at bounding box center [514, 417] width 369 height 369
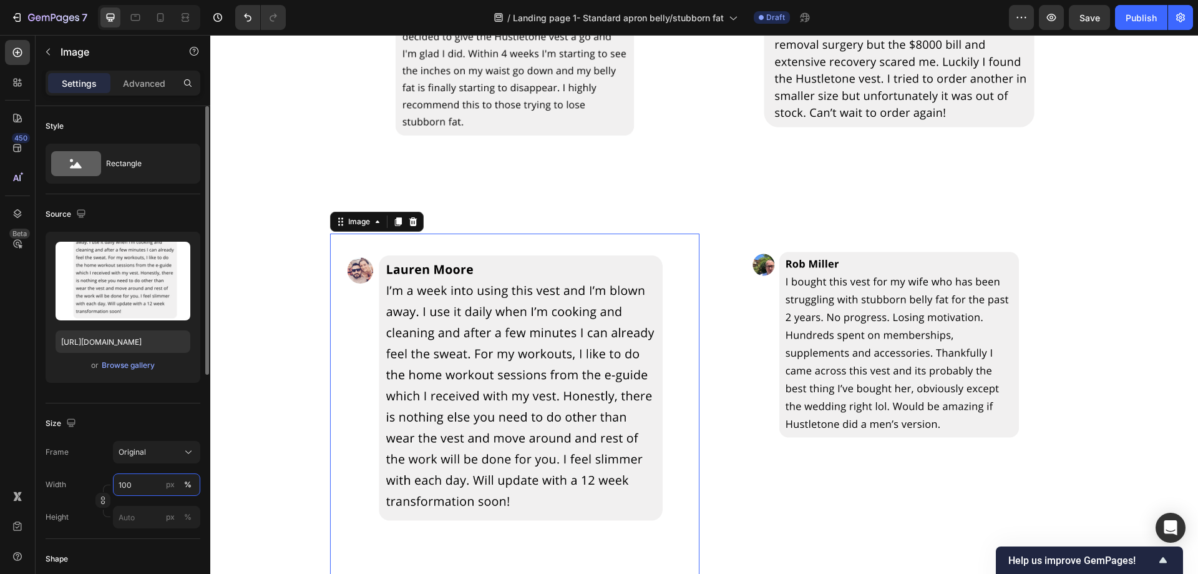
click at [141, 485] on input "100" at bounding box center [156, 484] width 87 height 22
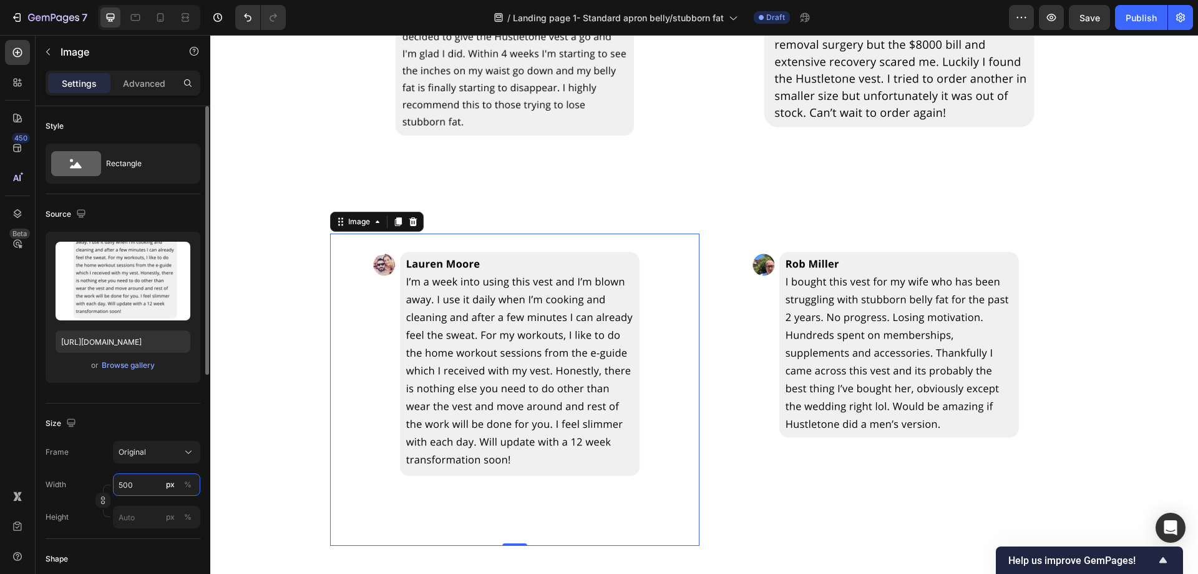
type input "500"
click at [174, 487] on div "px" at bounding box center [170, 484] width 9 height 11
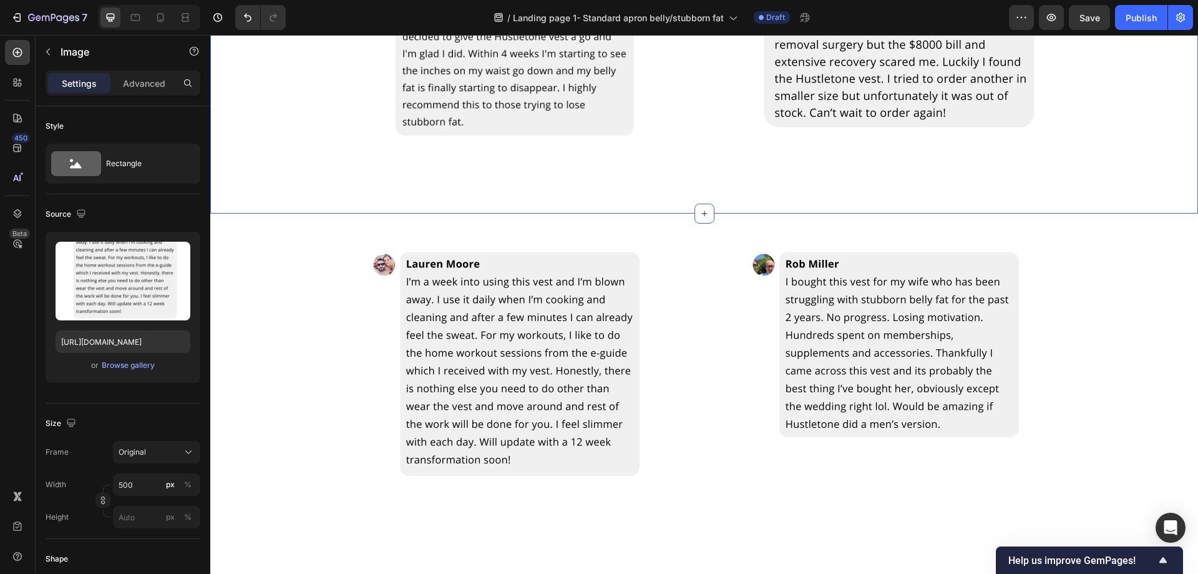
drag, startPoint x: 670, startPoint y: 205, endPoint x: 680, endPoint y: 203, distance: 9.4
click at [672, 205] on div "Image Image Row Row Section 7 You can create reusable sections Create Theme Sec…" at bounding box center [704, 24] width 988 height 379
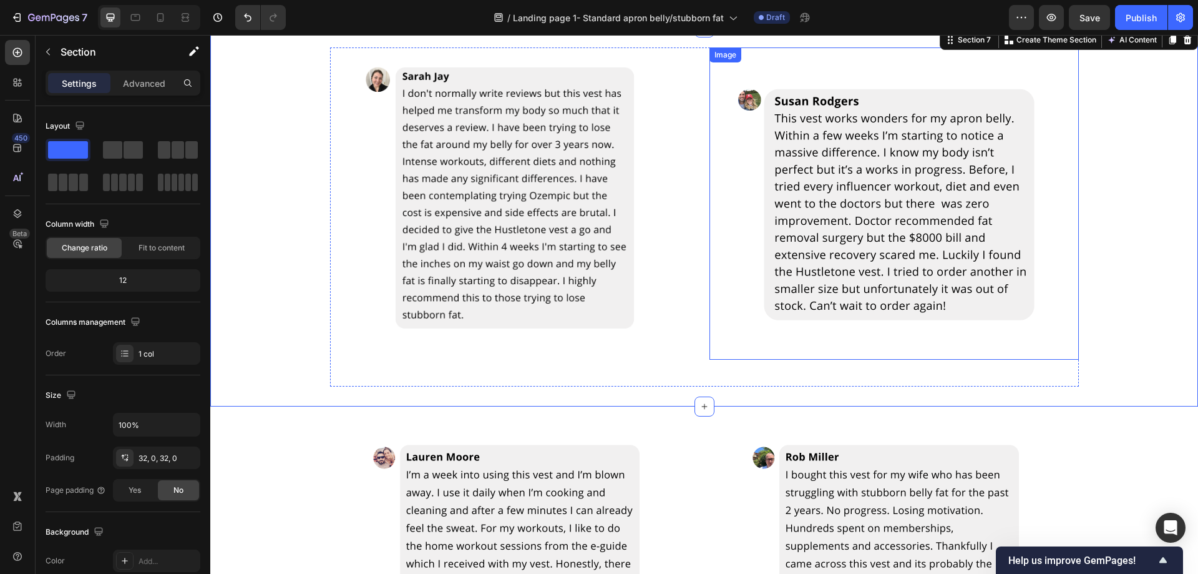
scroll to position [1310, 0]
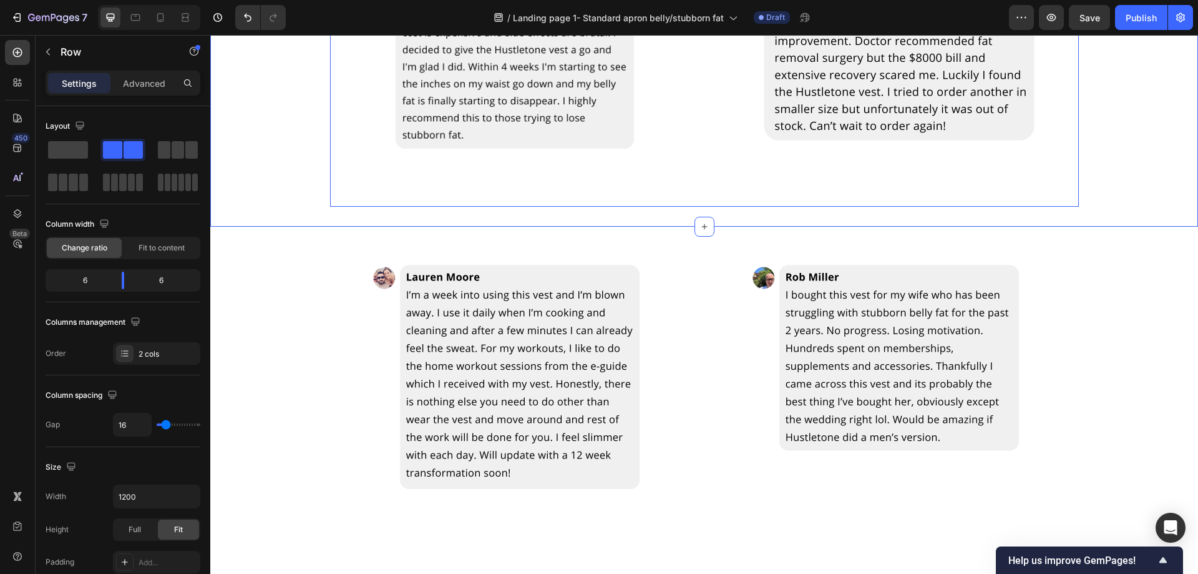
click at [808, 182] on div "Image" at bounding box center [894, 37] width 369 height 339
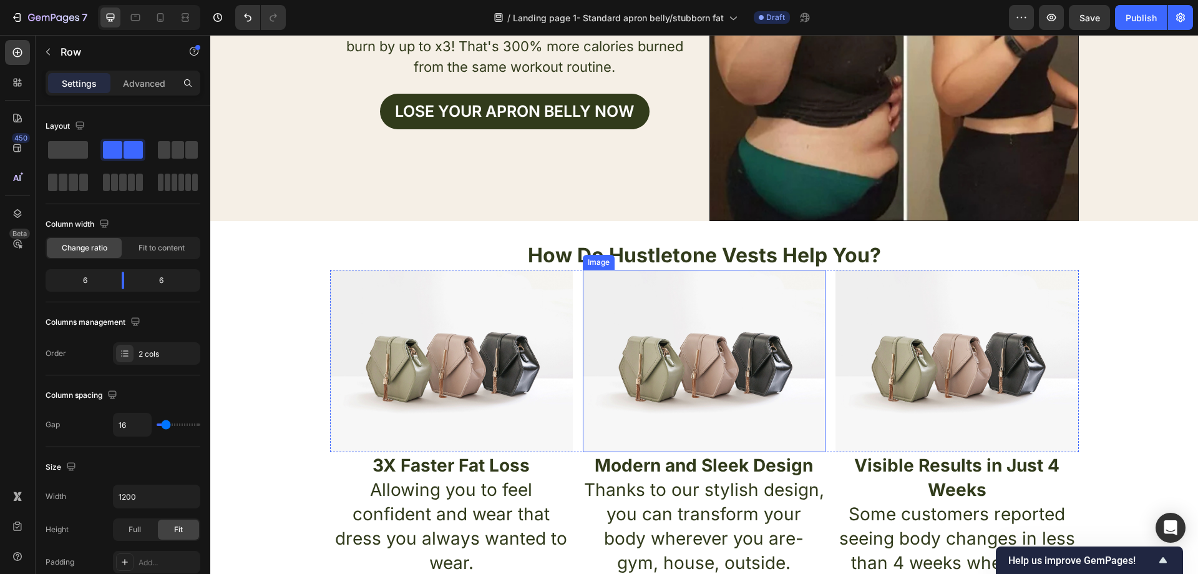
scroll to position [184, 0]
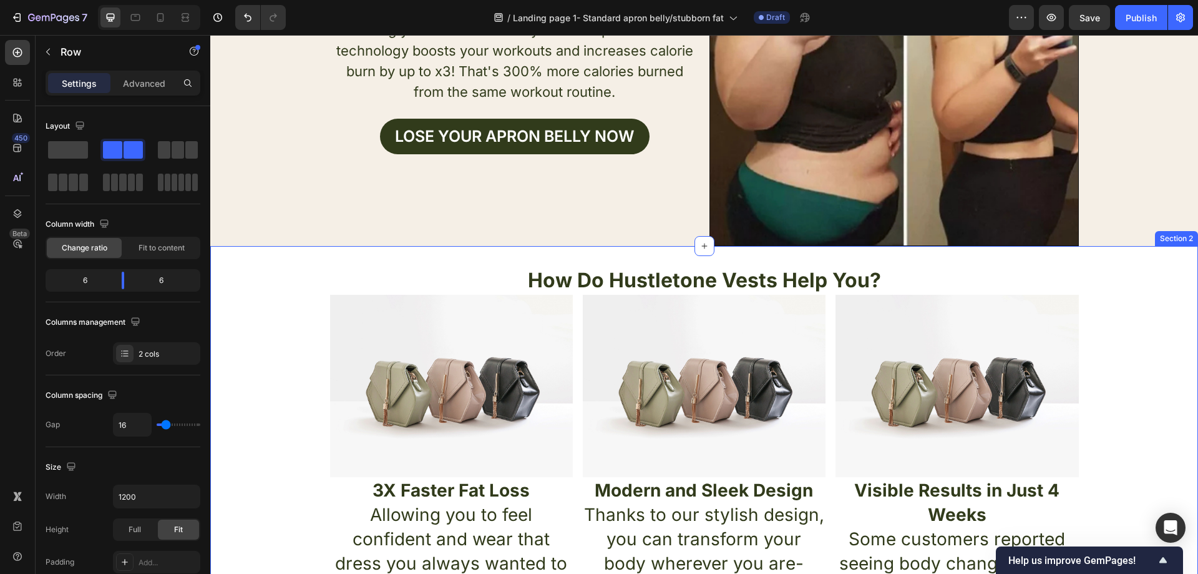
click at [252, 295] on div "How Do Hustletone Vests Help You? Heading Image Image Image Row 3X Faster Fat L…" at bounding box center [704, 446] width 988 height 360
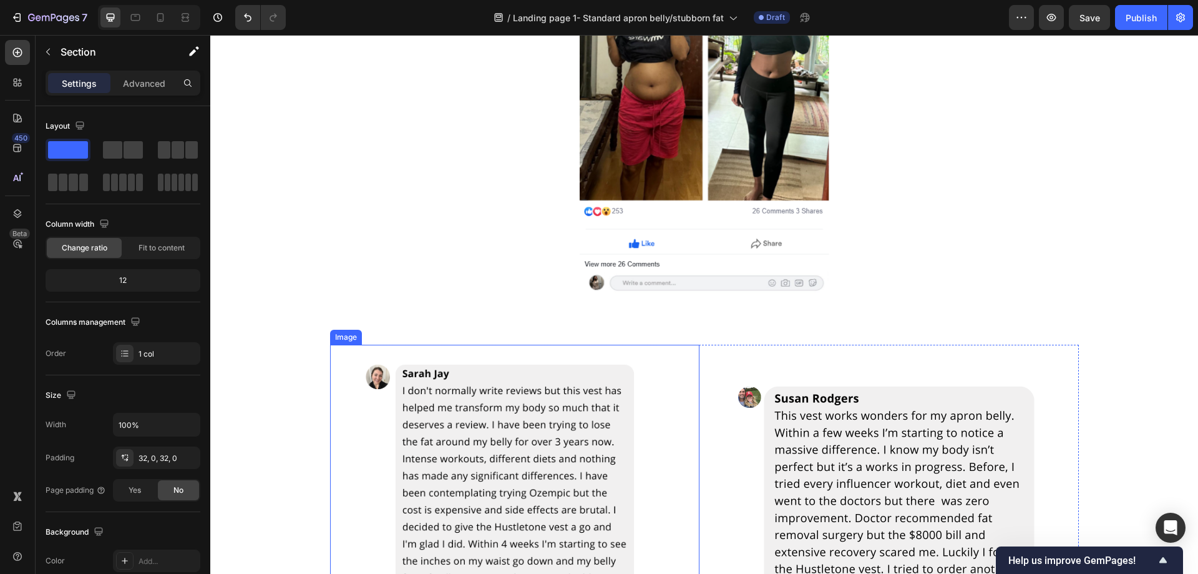
scroll to position [2247, 0]
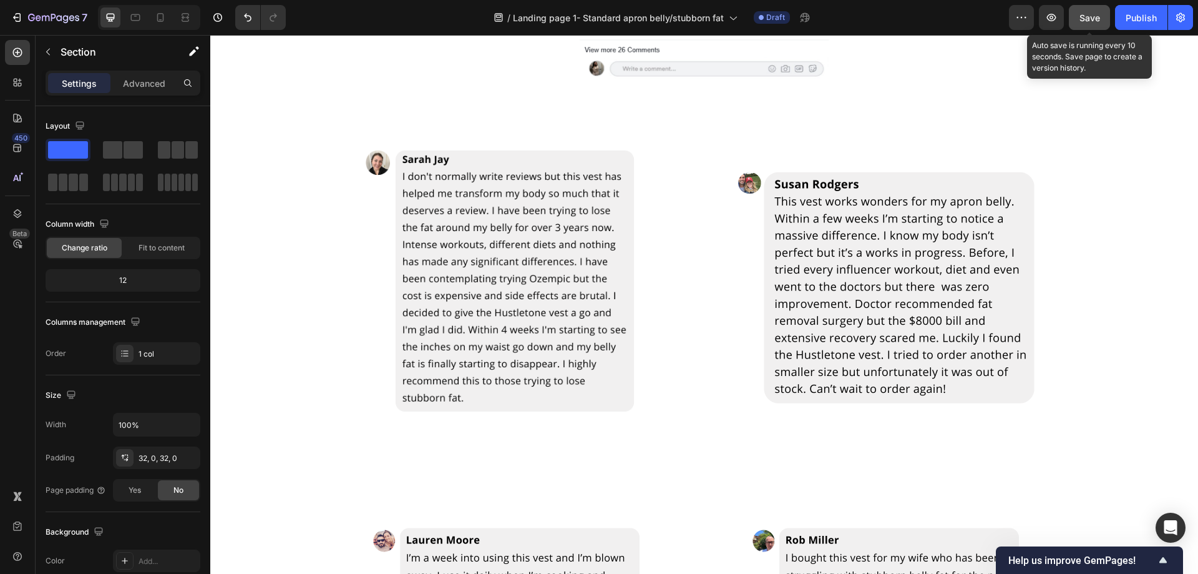
click at [1078, 18] on button "Save" at bounding box center [1089, 17] width 41 height 25
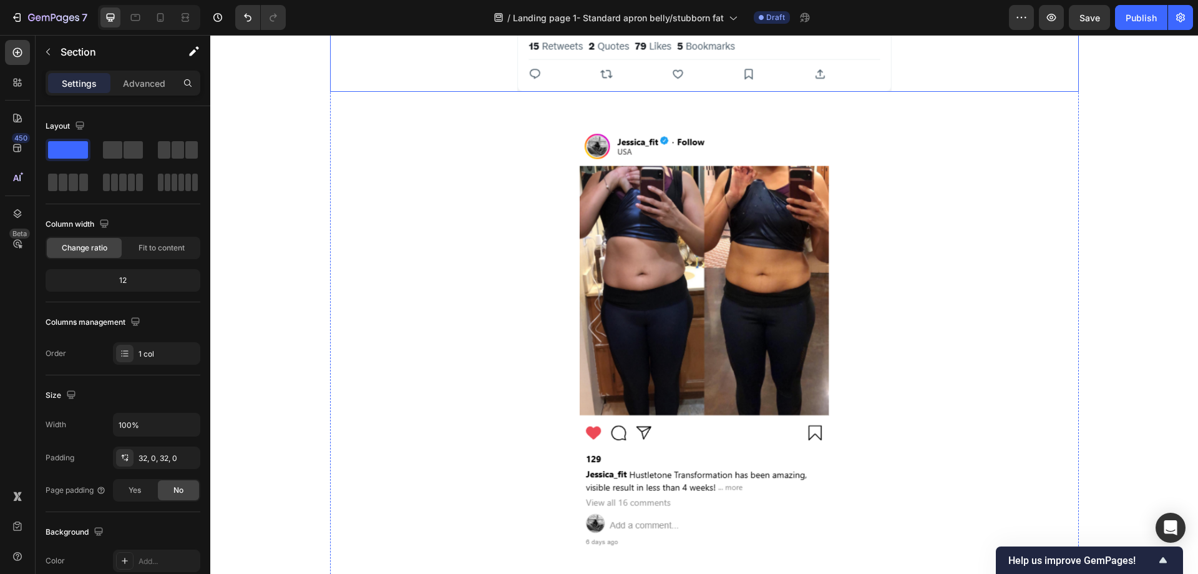
scroll to position [1386, 0]
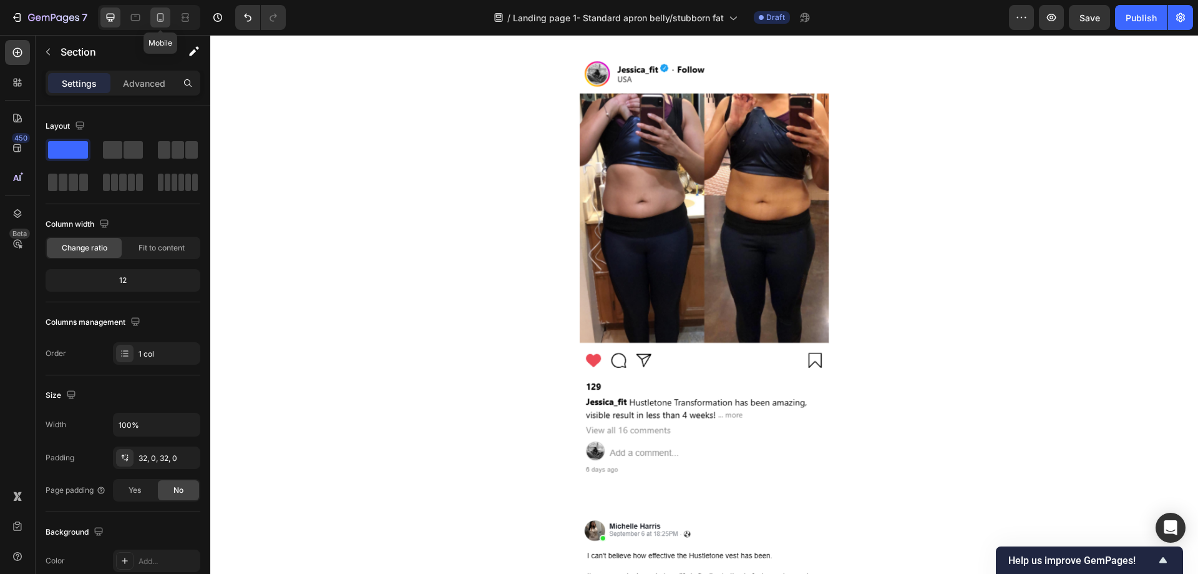
click at [157, 22] on icon at bounding box center [160, 17] width 12 height 12
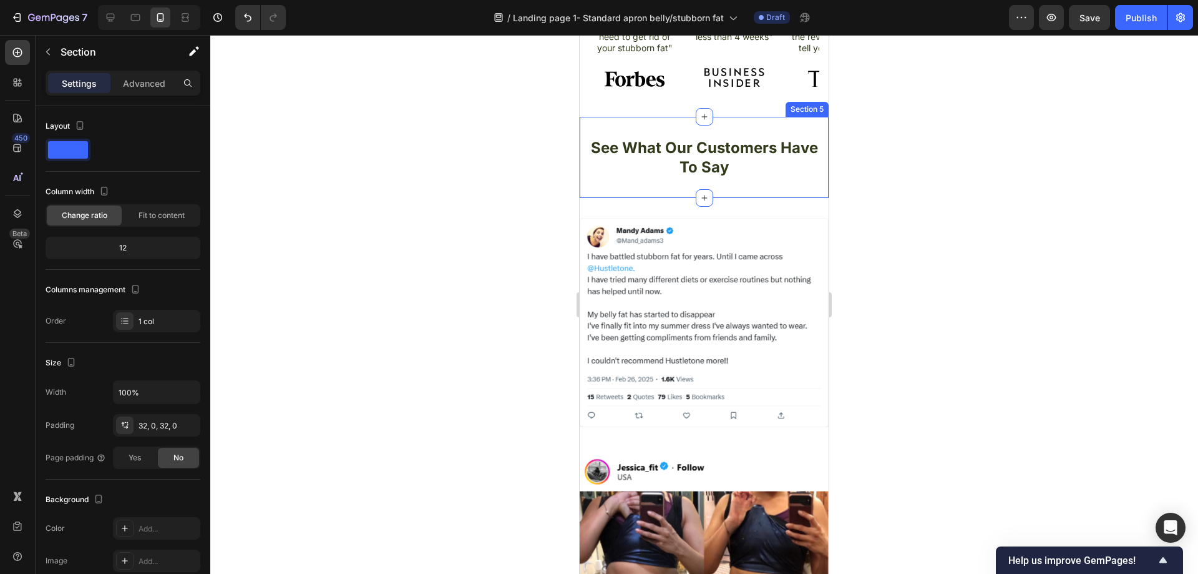
scroll to position [1560, 0]
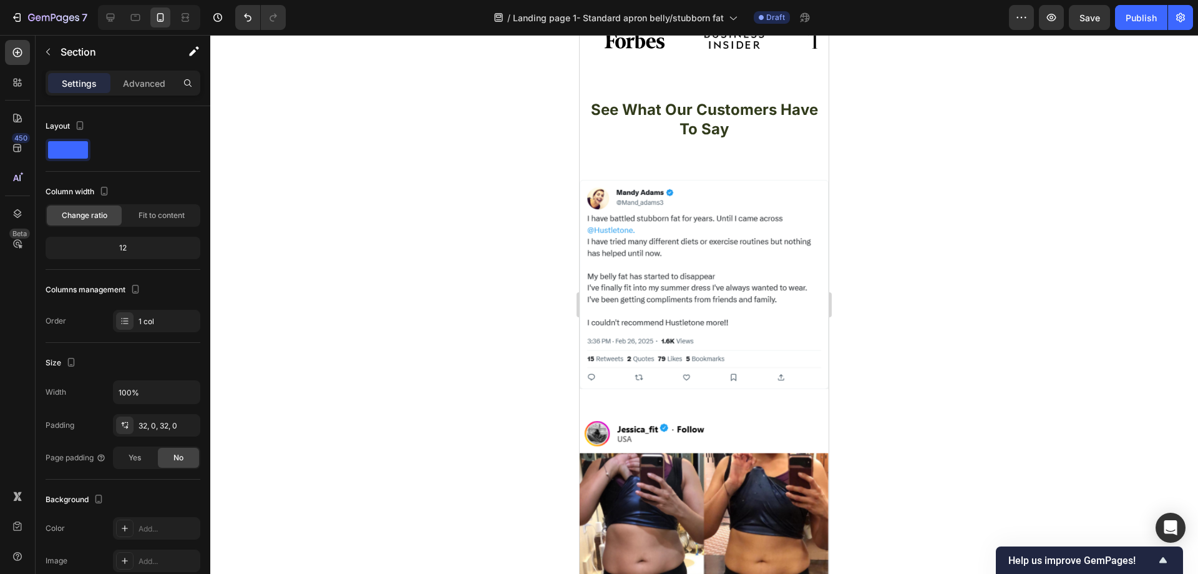
click at [957, 266] on div at bounding box center [704, 304] width 988 height 539
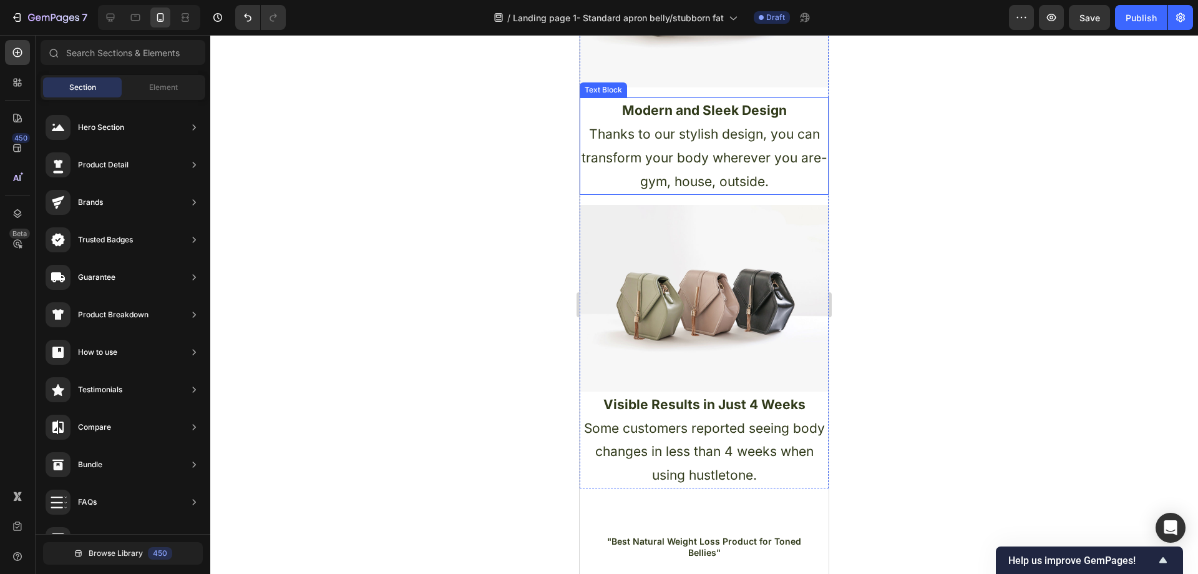
scroll to position [936, 0]
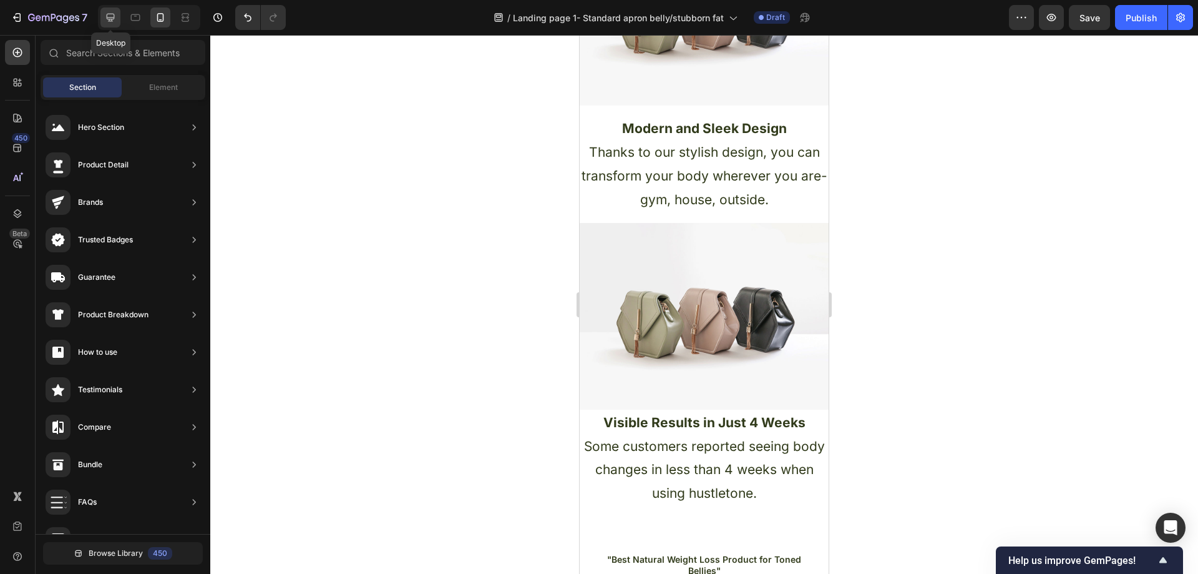
click at [105, 13] on icon at bounding box center [110, 17] width 12 height 12
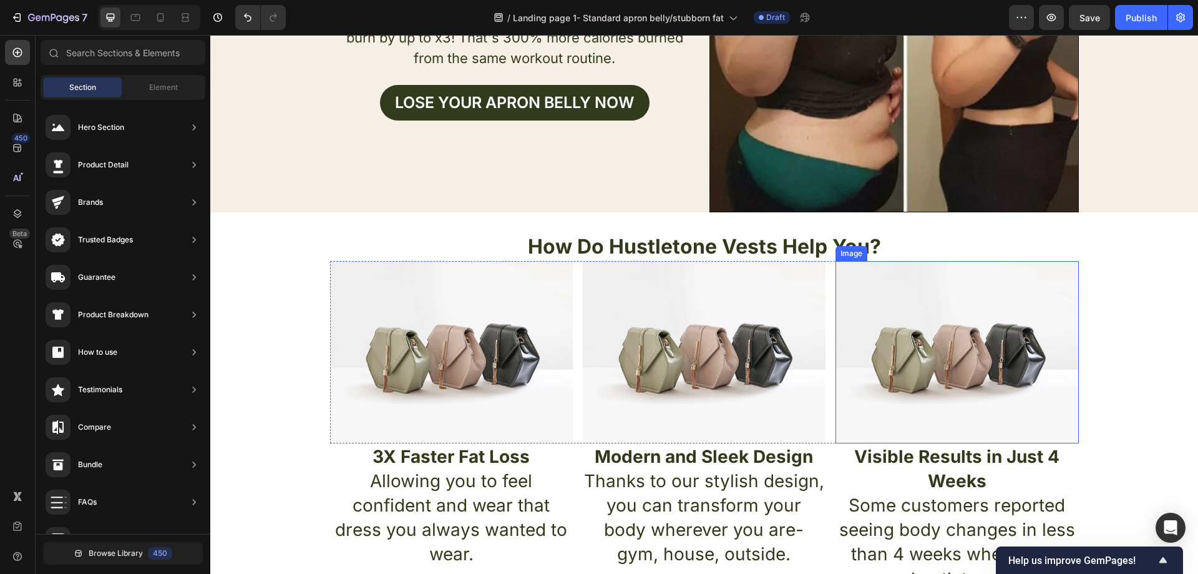
scroll to position [374, 0]
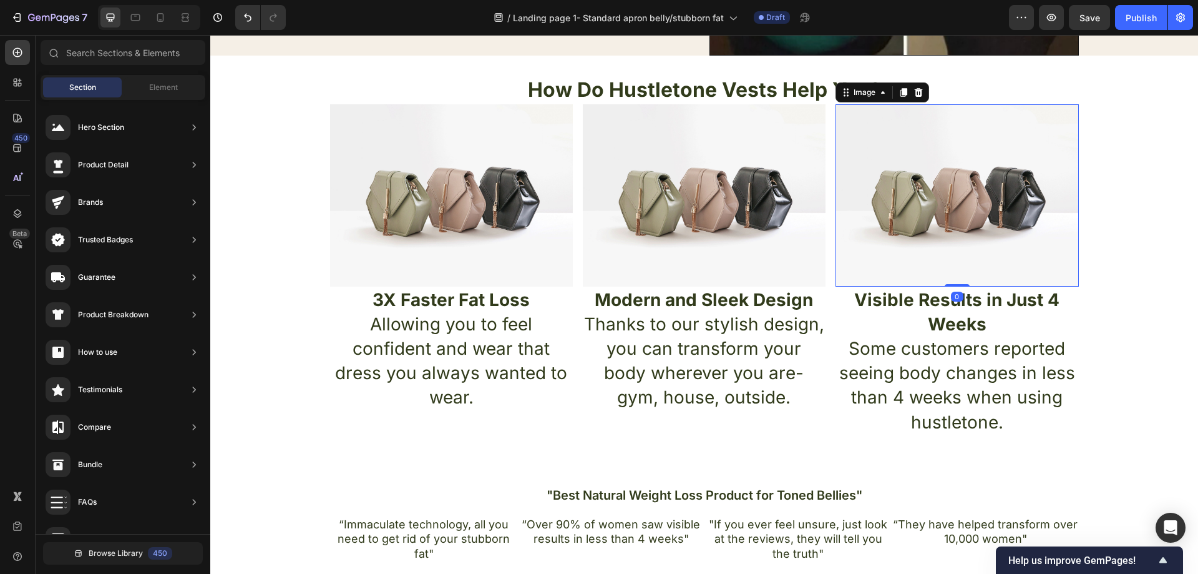
click at [958, 199] on img at bounding box center [957, 195] width 243 height 182
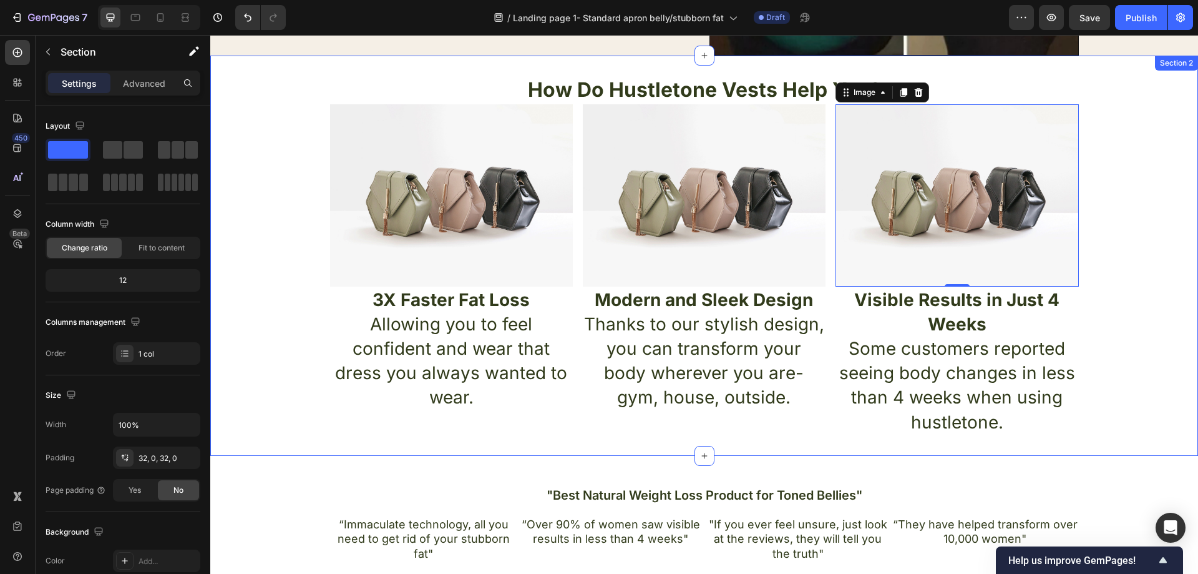
click at [1124, 240] on div "How Do Hustletone Vests Help You? Heading Image Image Image 0 Row 3X Faster Fat…" at bounding box center [704, 256] width 988 height 360
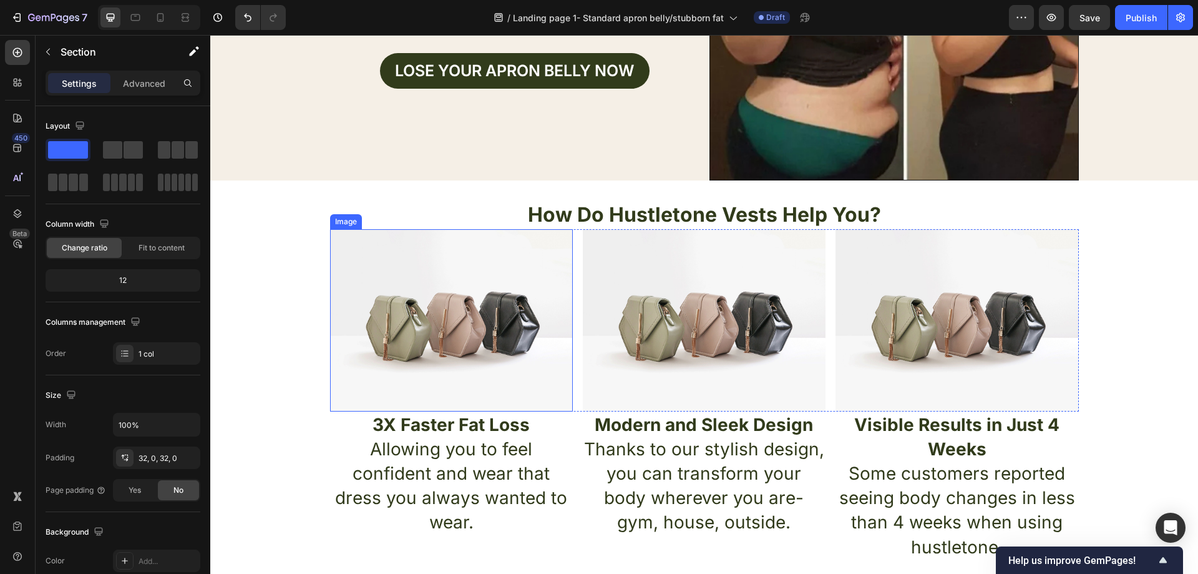
scroll to position [312, 0]
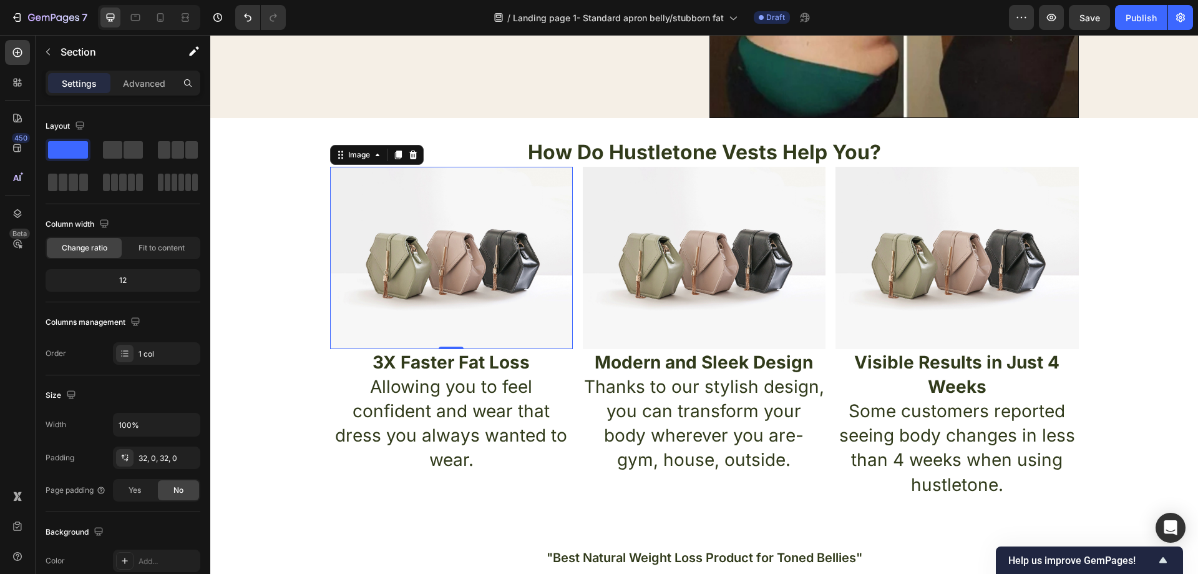
click at [524, 260] on img at bounding box center [451, 258] width 243 height 182
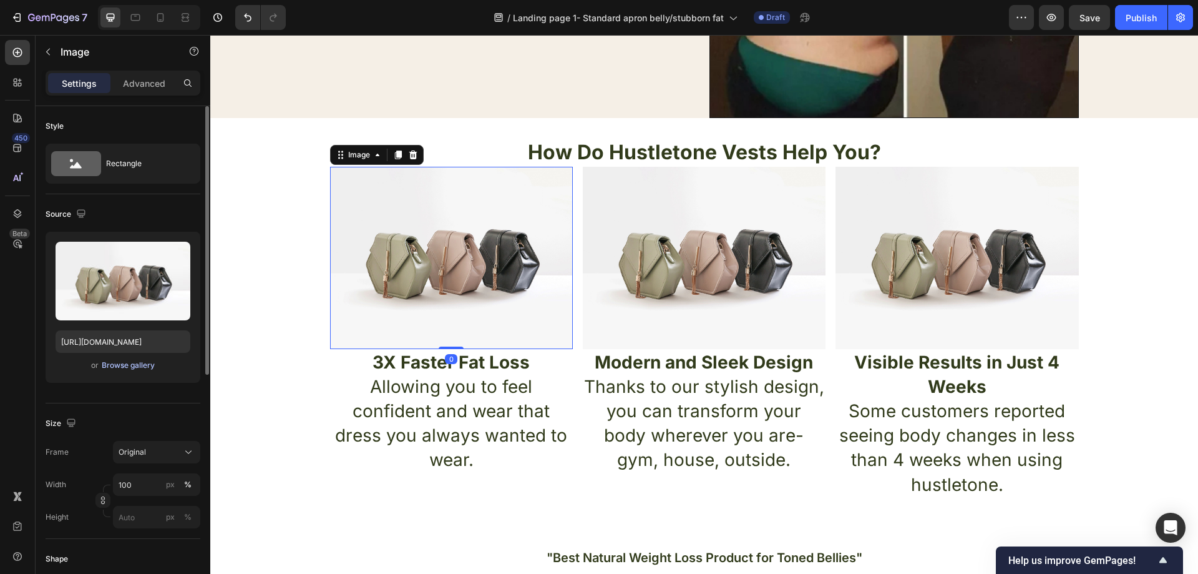
click at [142, 364] on div "Browse gallery" at bounding box center [128, 364] width 53 height 11
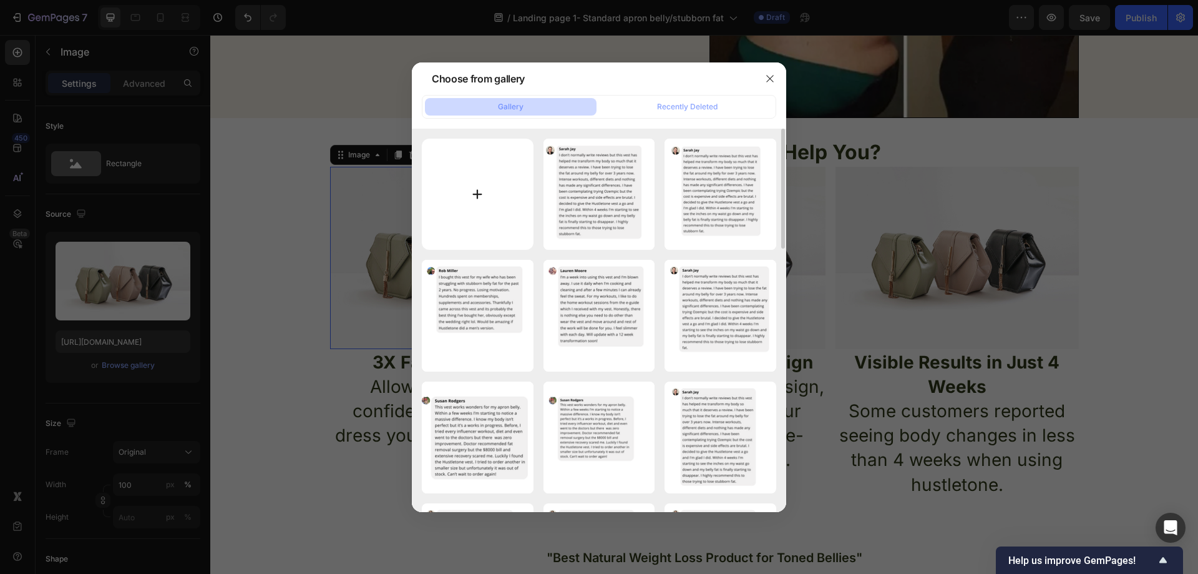
click at [496, 205] on input "file" at bounding box center [478, 195] width 112 height 112
click at [498, 184] on input "file" at bounding box center [478, 195] width 112 height 112
type input "C:\fakepath\weight.png"
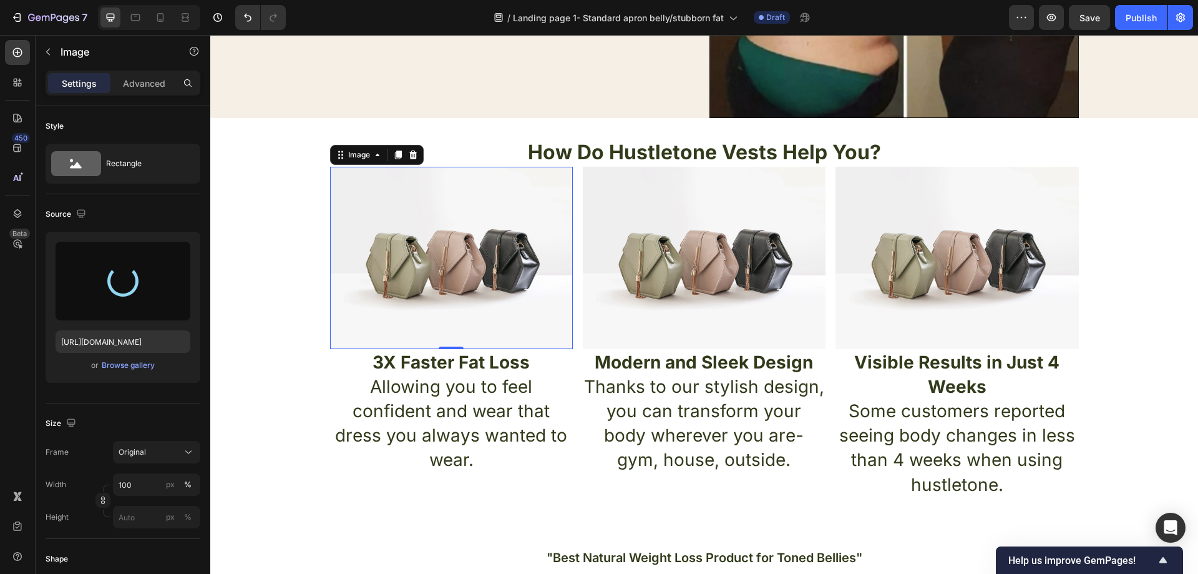
type input "https://cdn.shopify.com/s/files/1/0957/1159/2830/files/gempages_583634832253256…"
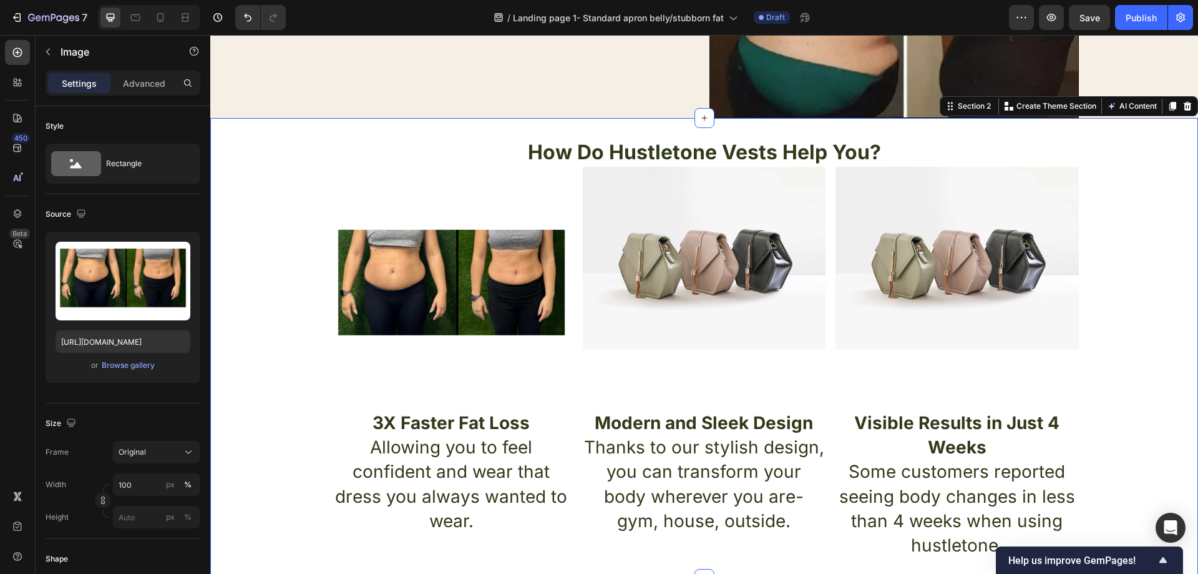
click at [252, 198] on div "How Do Hustletone Vests Help You? Heading Image Image Image Row 3X Faster Fat L…" at bounding box center [704, 348] width 988 height 421
click at [477, 383] on img at bounding box center [451, 288] width 243 height 243
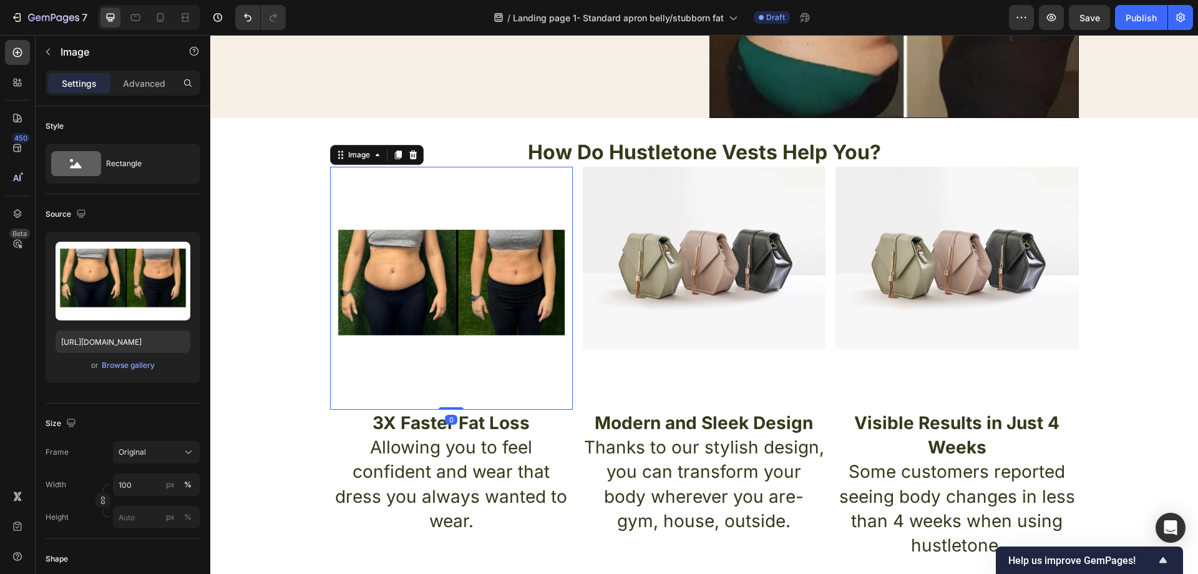
drag, startPoint x: 446, startPoint y: 406, endPoint x: 443, endPoint y: 366, distance: 40.0
click at [443, 366] on div "Image 0" at bounding box center [451, 288] width 243 height 243
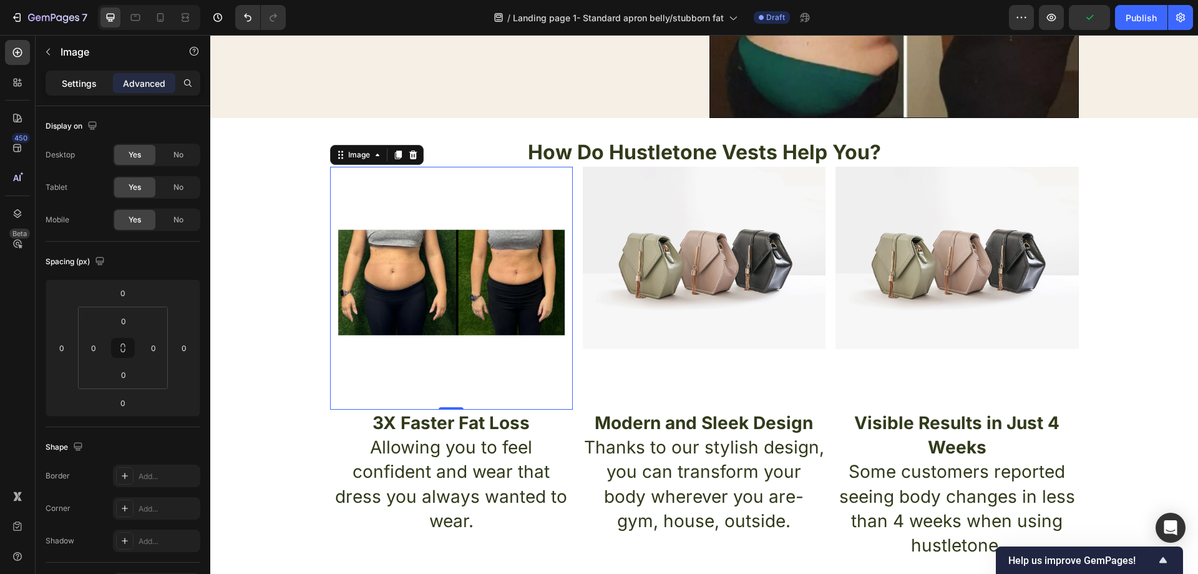
click at [81, 79] on p "Settings" at bounding box center [79, 83] width 35 height 13
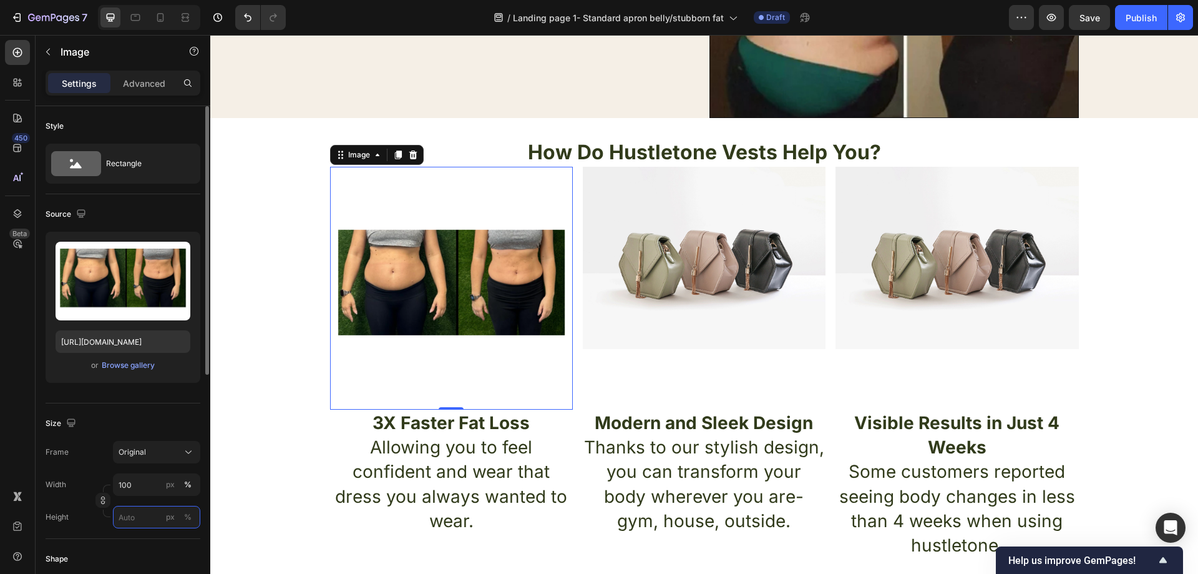
click at [148, 517] on input "px %" at bounding box center [156, 517] width 87 height 22
click at [176, 519] on button "px" at bounding box center [170, 516] width 15 height 15
click at [143, 519] on input "px %" at bounding box center [156, 517] width 87 height 22
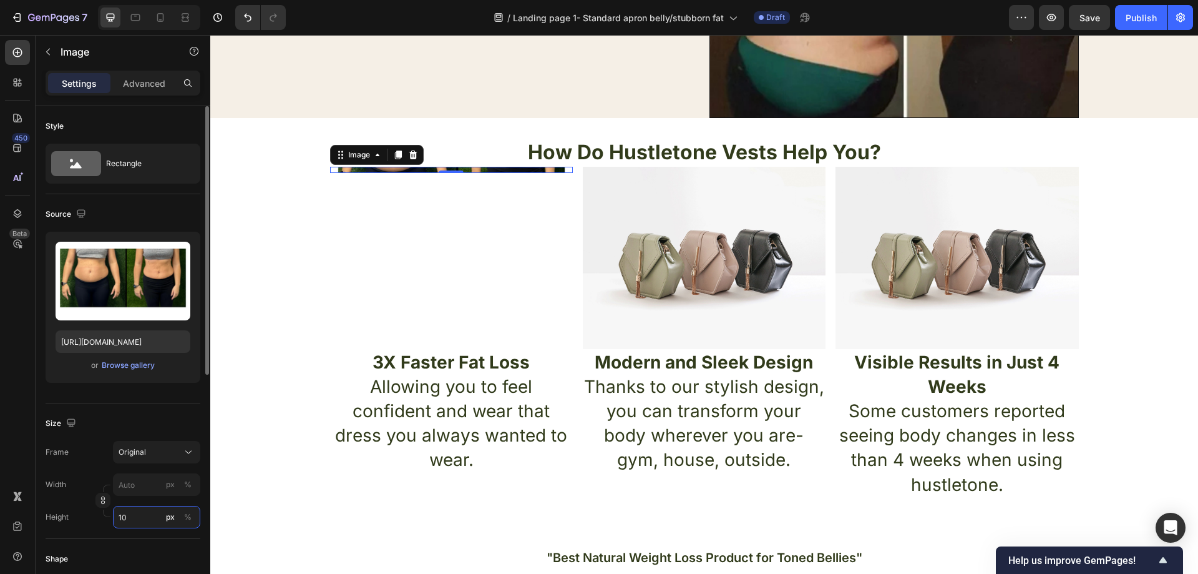
type input "1"
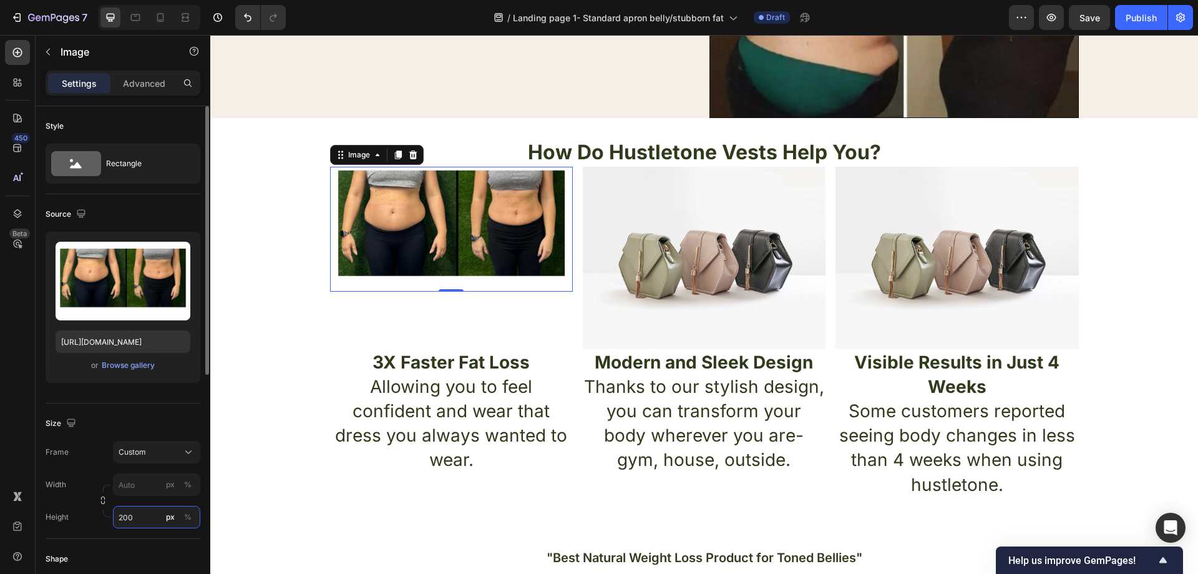
type input "1"
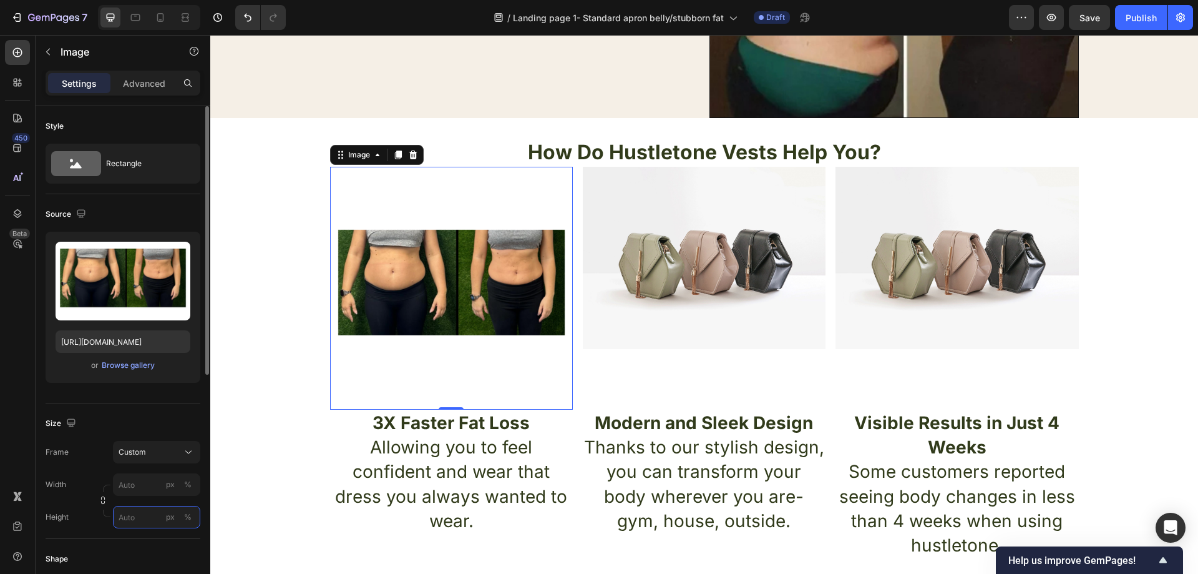
type input "3"
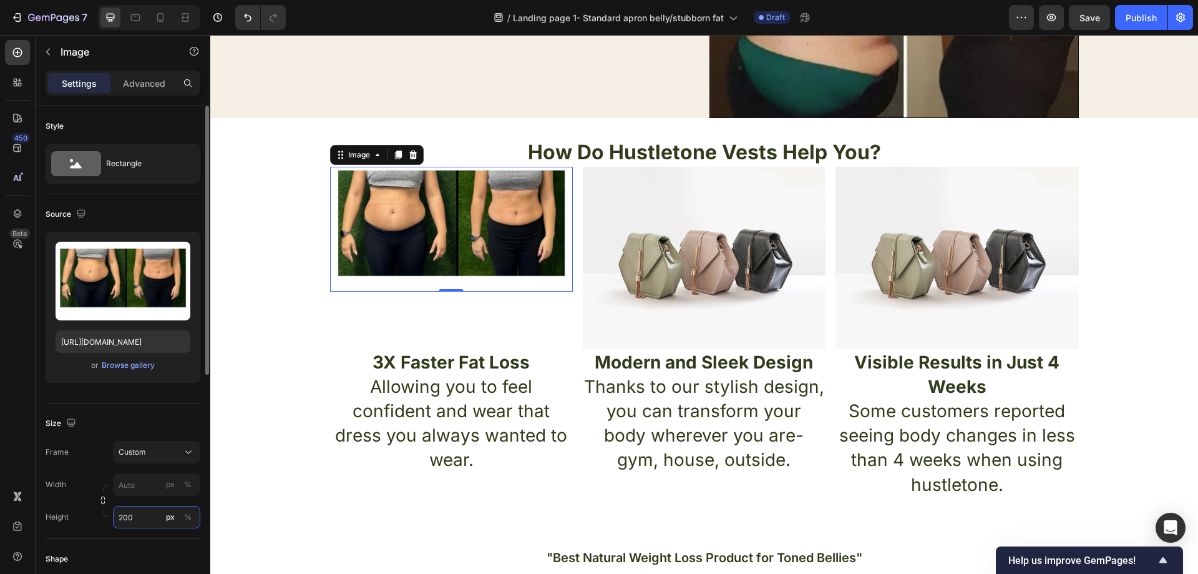
type input "200"
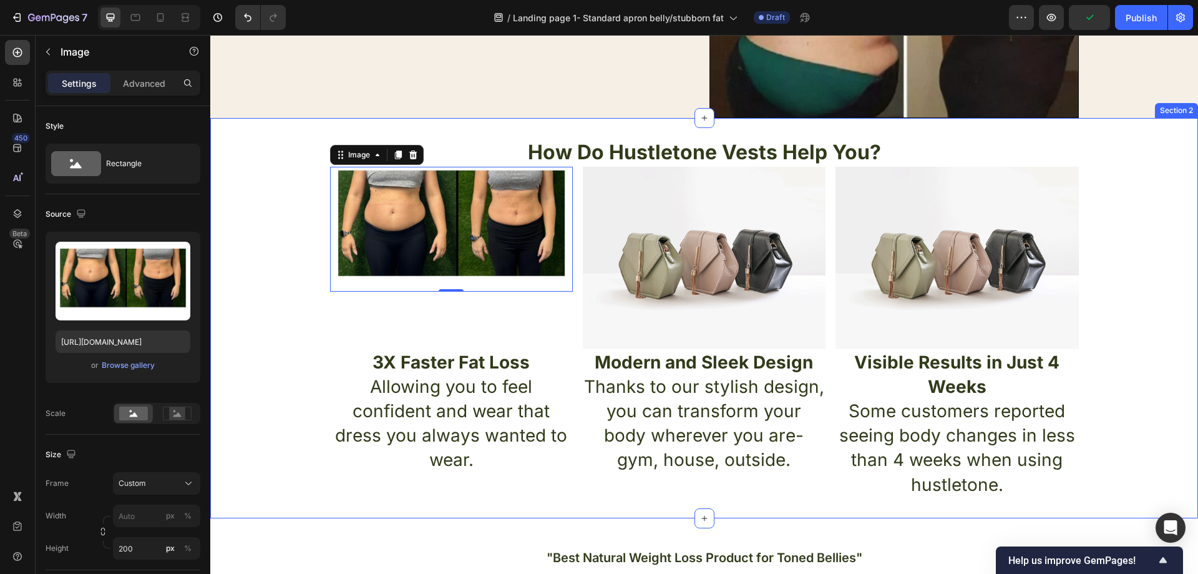
click at [311, 340] on div "How Do Hustletone Vests Help You? Heading Image 0 Image Image Row 3X Faster Fat…" at bounding box center [704, 318] width 988 height 360
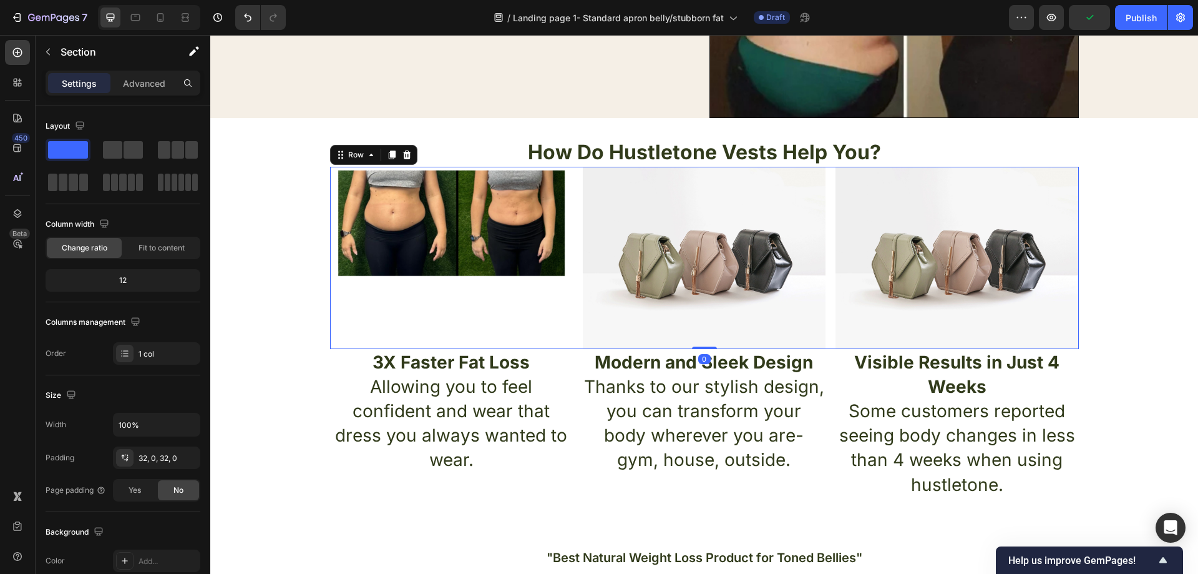
click at [419, 347] on div "Image" at bounding box center [451, 258] width 243 height 182
click at [293, 260] on div "How Do Hustletone Vests Help You? Heading Image Image Image Row 0 3X Faster Fat…" at bounding box center [704, 318] width 988 height 360
click at [456, 227] on img at bounding box center [451, 229] width 243 height 125
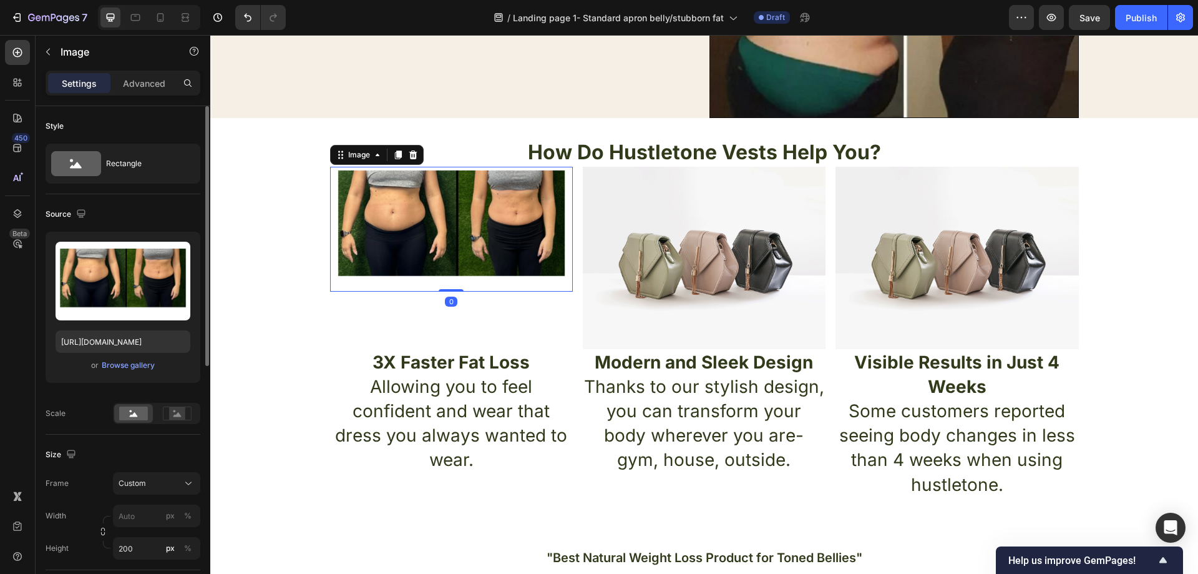
click at [159, 368] on div "or Browse gallery" at bounding box center [123, 365] width 135 height 15
click at [152, 364] on div "Browse gallery" at bounding box center [128, 364] width 53 height 11
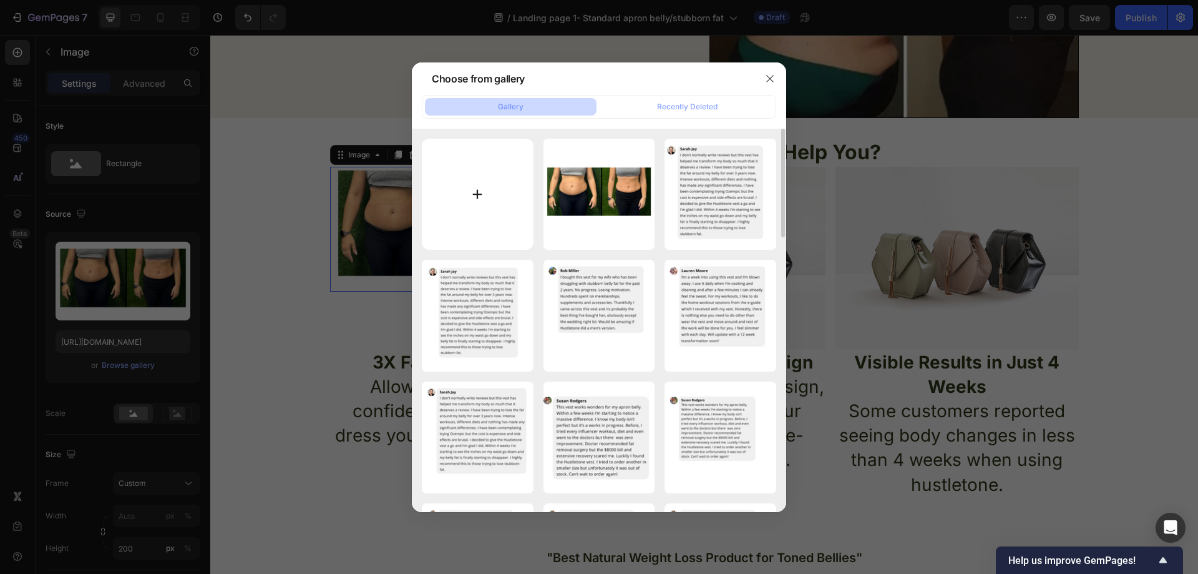
click at [488, 196] on input "file" at bounding box center [478, 195] width 112 height 112
type input "C:\fakepath\weight.png"
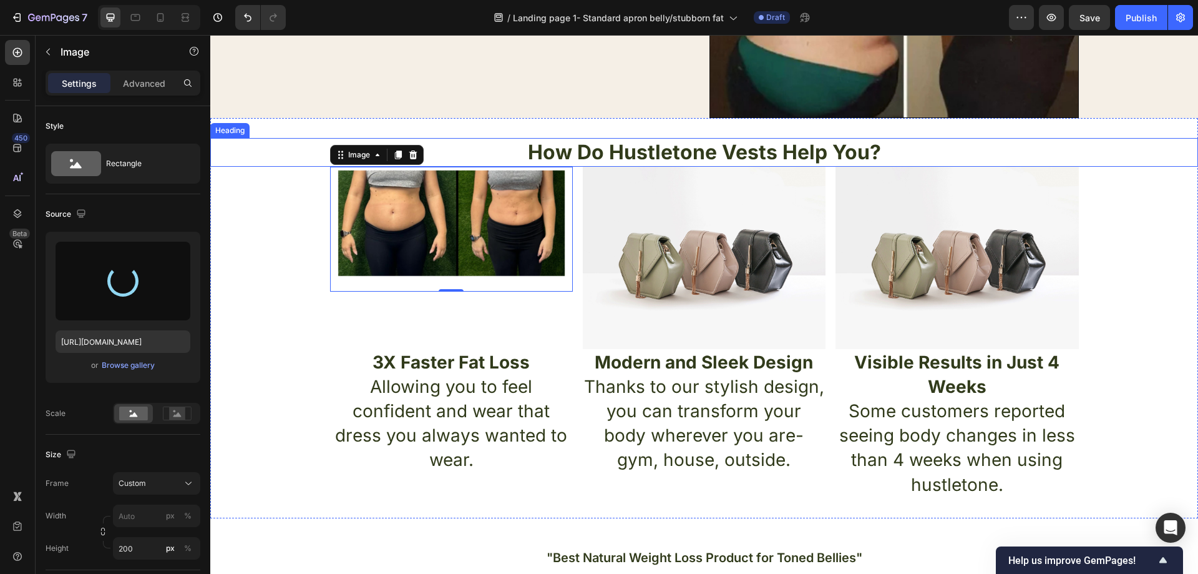
type input "https://cdn.shopify.com/s/files/1/0957/1159/2830/files/gempages_583634832253256…"
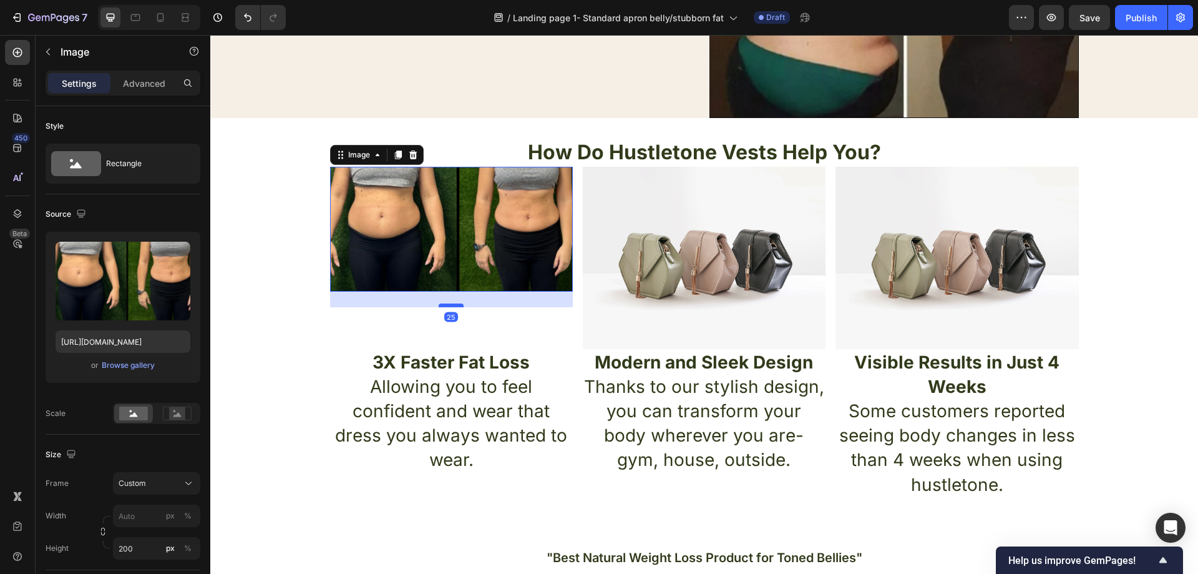
drag, startPoint x: 446, startPoint y: 287, endPoint x: 444, endPoint y: 303, distance: 15.7
click at [444, 303] on div at bounding box center [451, 305] width 25 height 4
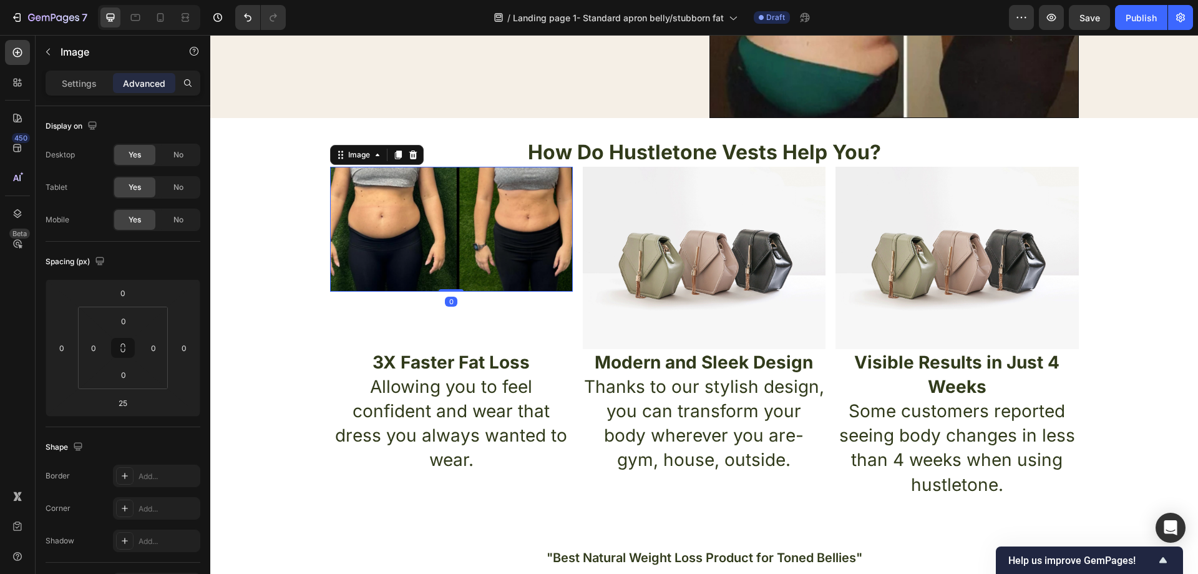
drag, startPoint x: 444, startPoint y: 303, endPoint x: 447, endPoint y: 285, distance: 18.4
click at [447, 285] on div "Image 0" at bounding box center [451, 229] width 243 height 125
type input "0"
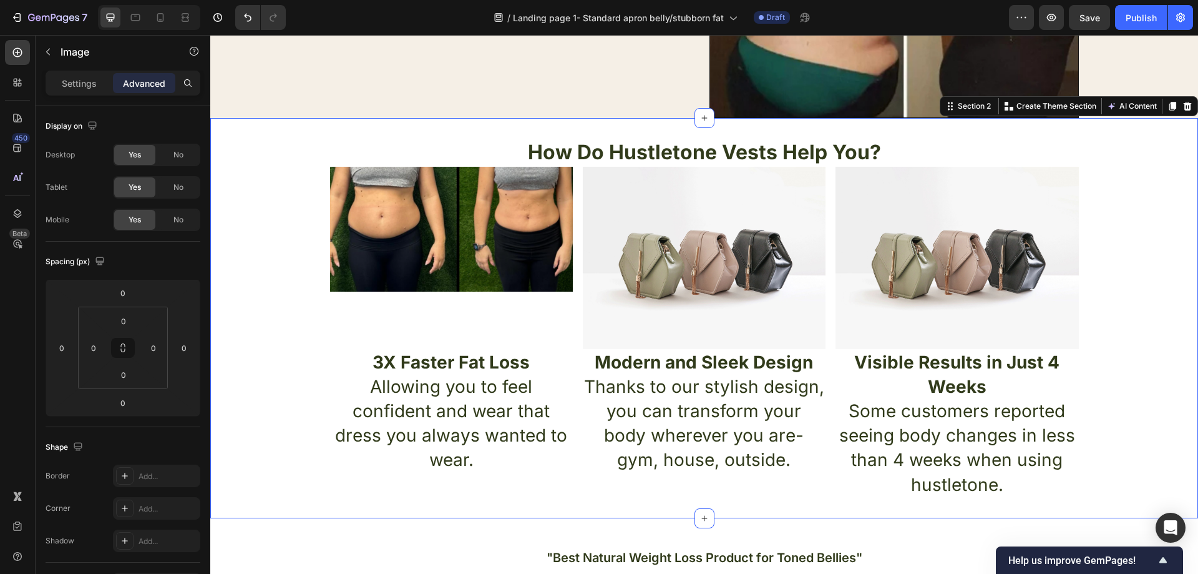
click at [319, 342] on div "How Do Hustletone Vests Help You? Heading Image Image Image Row 3X Faster Fat L…" at bounding box center [704, 318] width 988 height 360
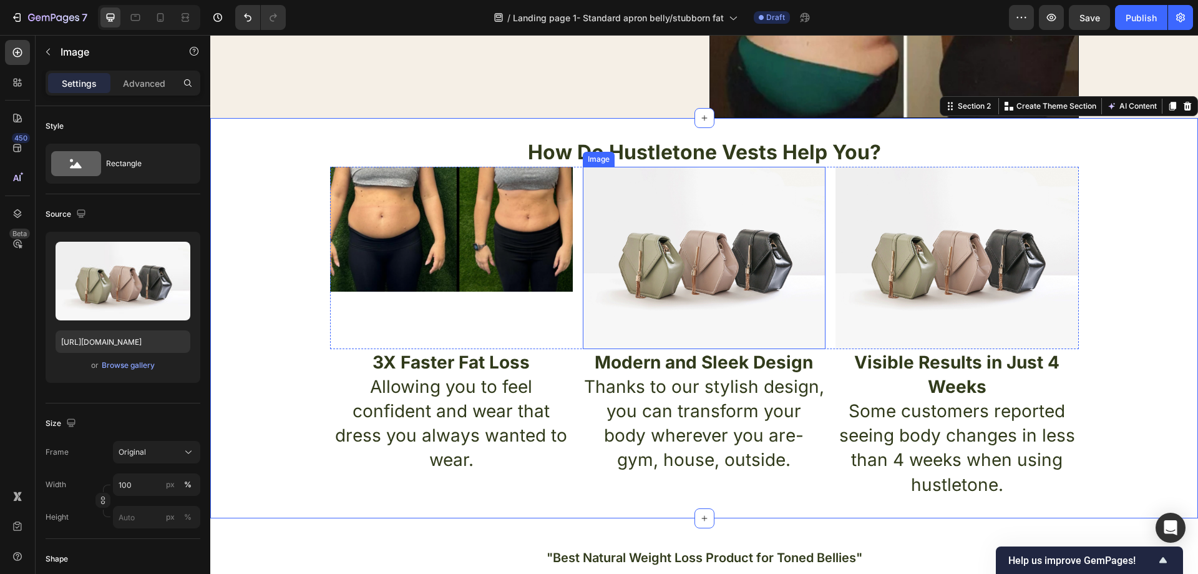
click at [645, 237] on img at bounding box center [704, 258] width 243 height 182
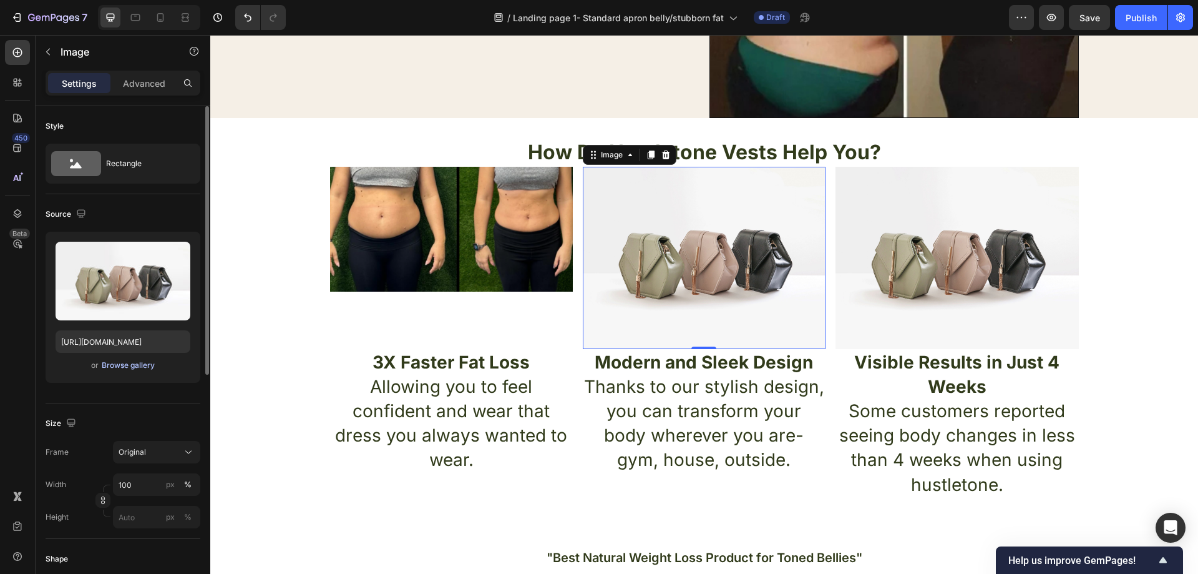
click at [119, 363] on div "Browse gallery" at bounding box center [128, 364] width 53 height 11
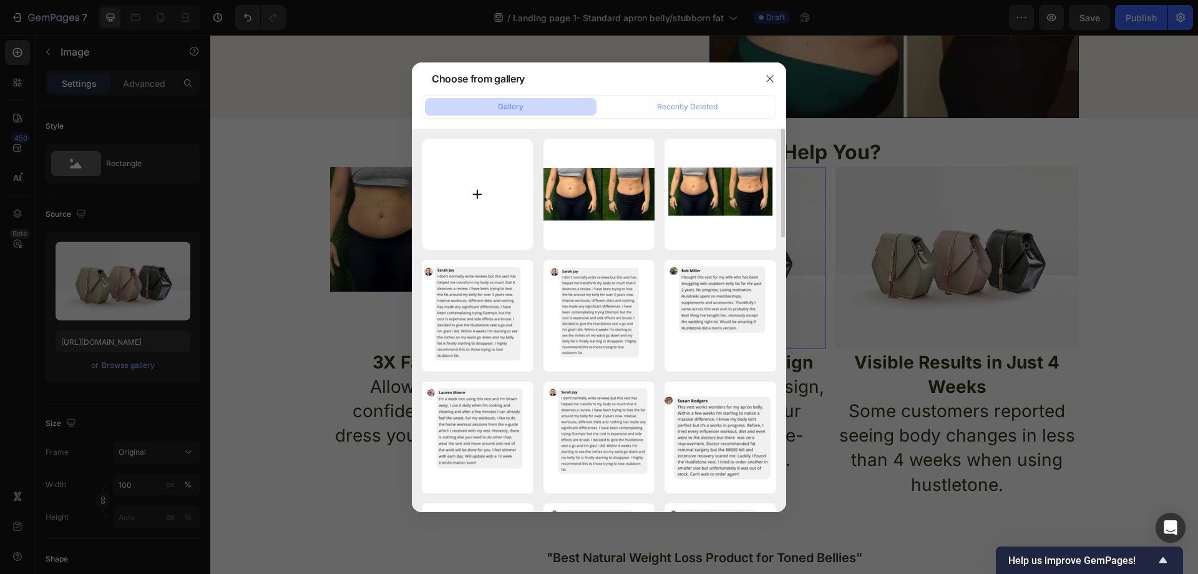
click at [487, 188] on input "file" at bounding box center [478, 195] width 112 height 112
type input "C:\fakepath\vest.png"
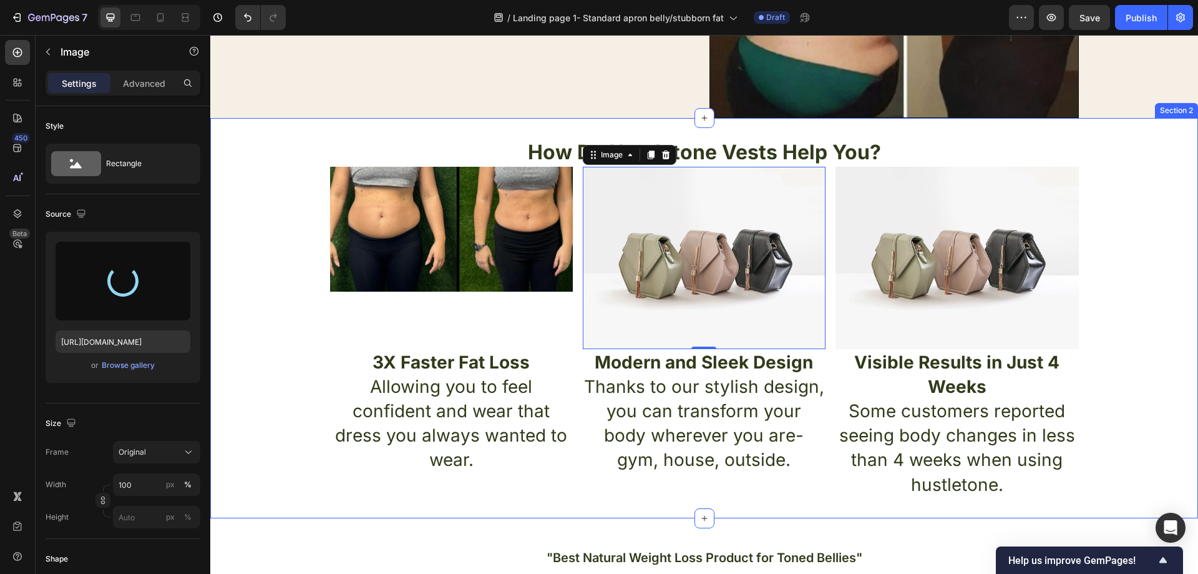
type input "https://cdn.shopify.com/s/files/1/0957/1159/2830/files/gempages_583634832253256…"
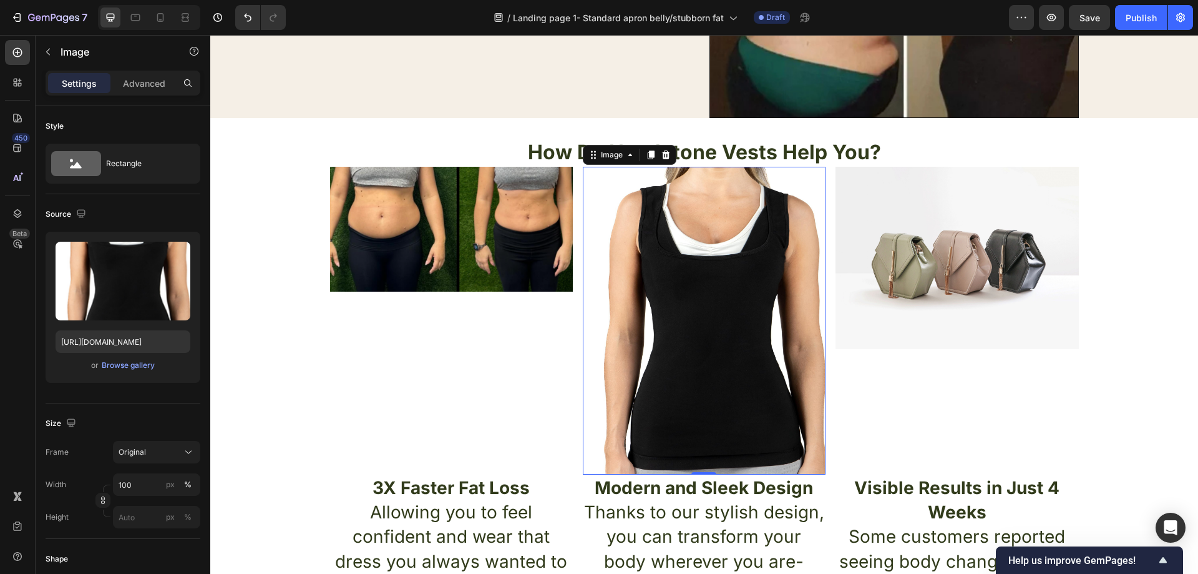
click at [749, 379] on img at bounding box center [704, 321] width 243 height 308
drag, startPoint x: 700, startPoint y: 252, endPoint x: 640, endPoint y: 252, distance: 59.9
click at [699, 252] on img at bounding box center [704, 321] width 243 height 308
click at [152, 366] on div "Browse gallery" at bounding box center [128, 364] width 53 height 11
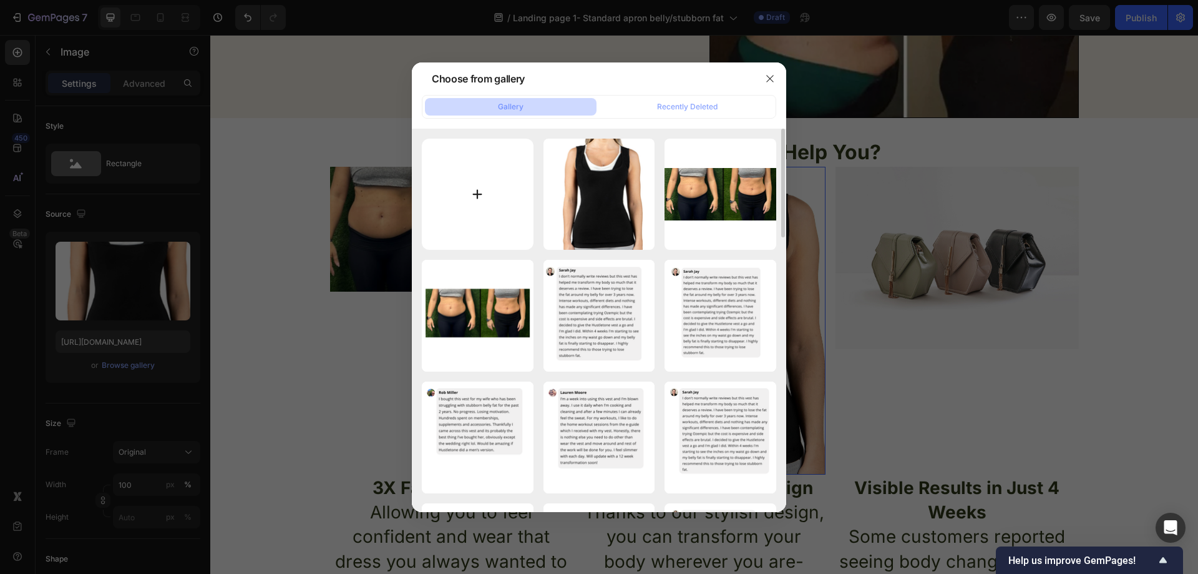
click at [496, 185] on input "file" at bounding box center [478, 195] width 112 height 112
type input "C:\fakepath\fdfdffddfddffdfdfdfddf.png"
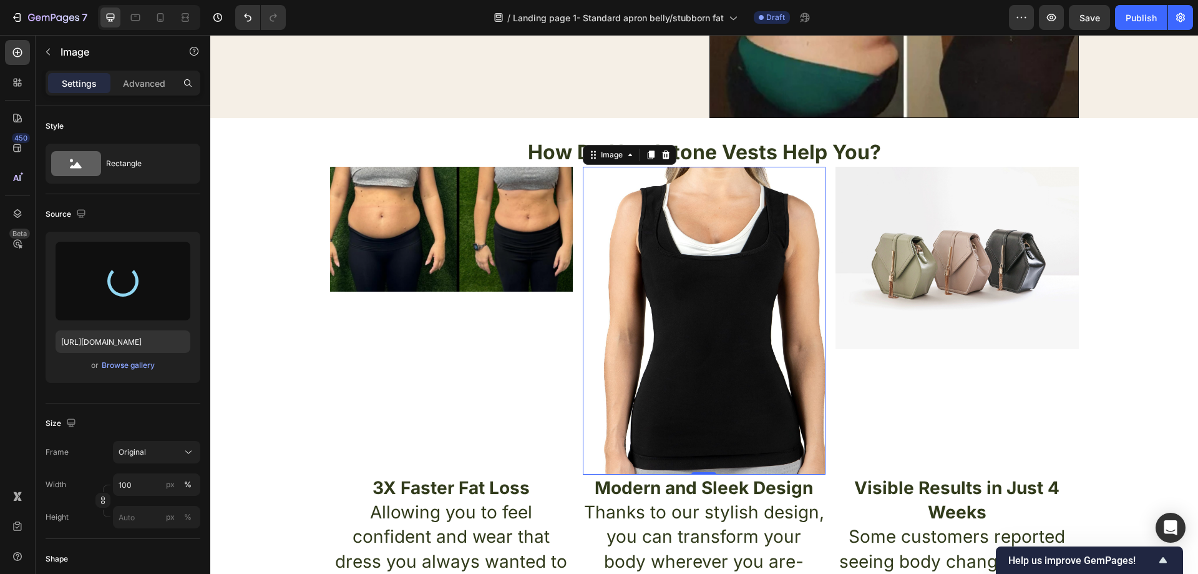
type input "https://cdn.shopify.com/s/files/1/0957/1159/2830/files/gempages_583634832253256…"
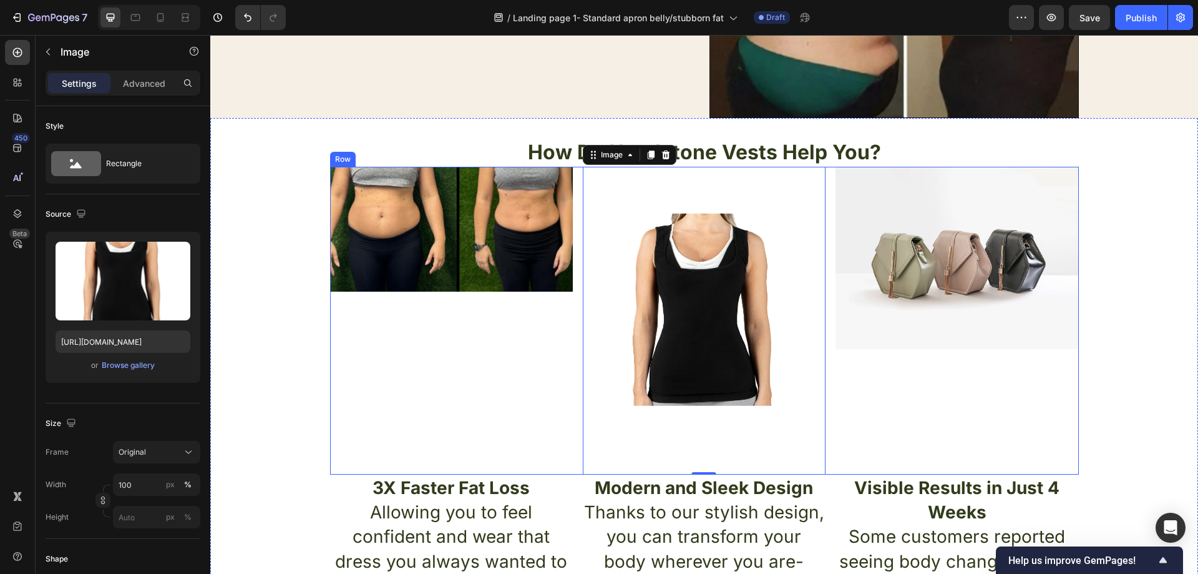
click at [564, 364] on div "Image" at bounding box center [451, 321] width 243 height 308
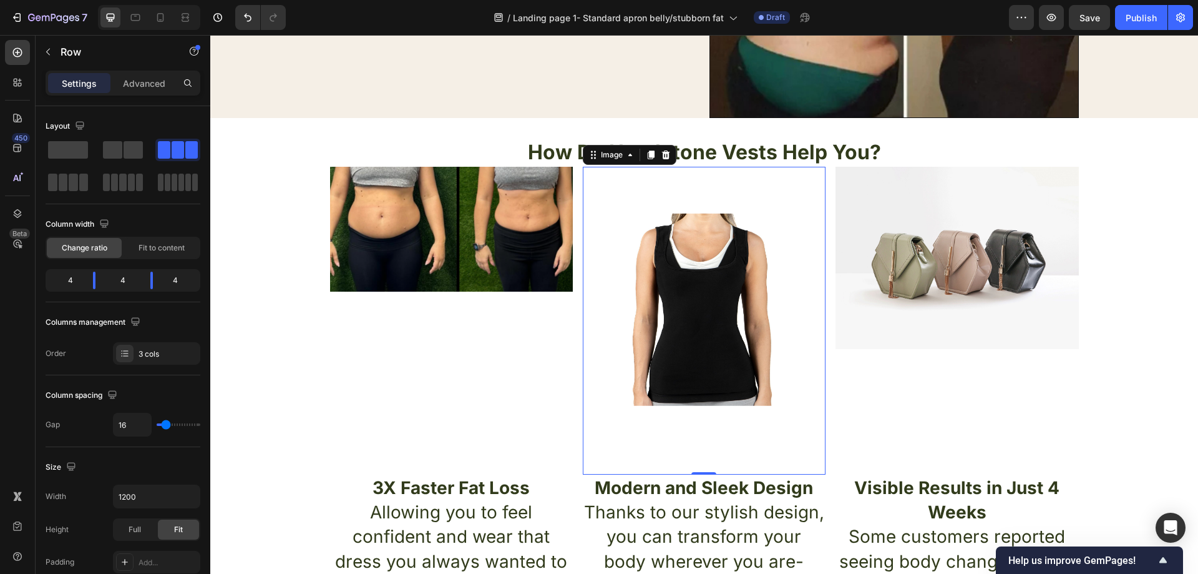
click at [650, 327] on img at bounding box center [704, 321] width 243 height 308
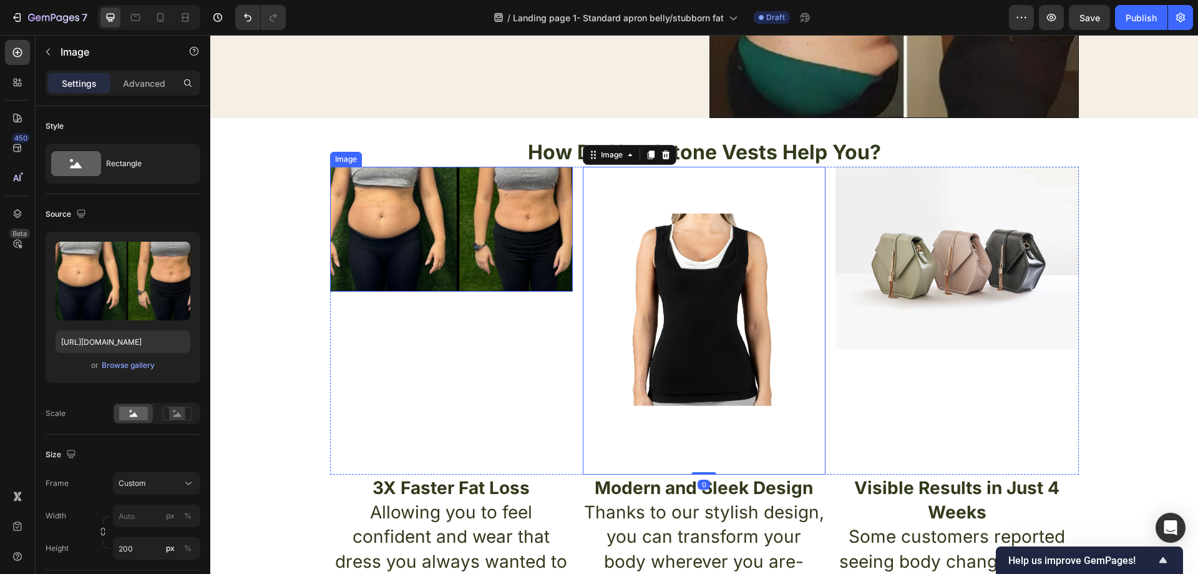
click at [524, 254] on img at bounding box center [451, 229] width 243 height 125
click at [693, 281] on img at bounding box center [704, 321] width 243 height 308
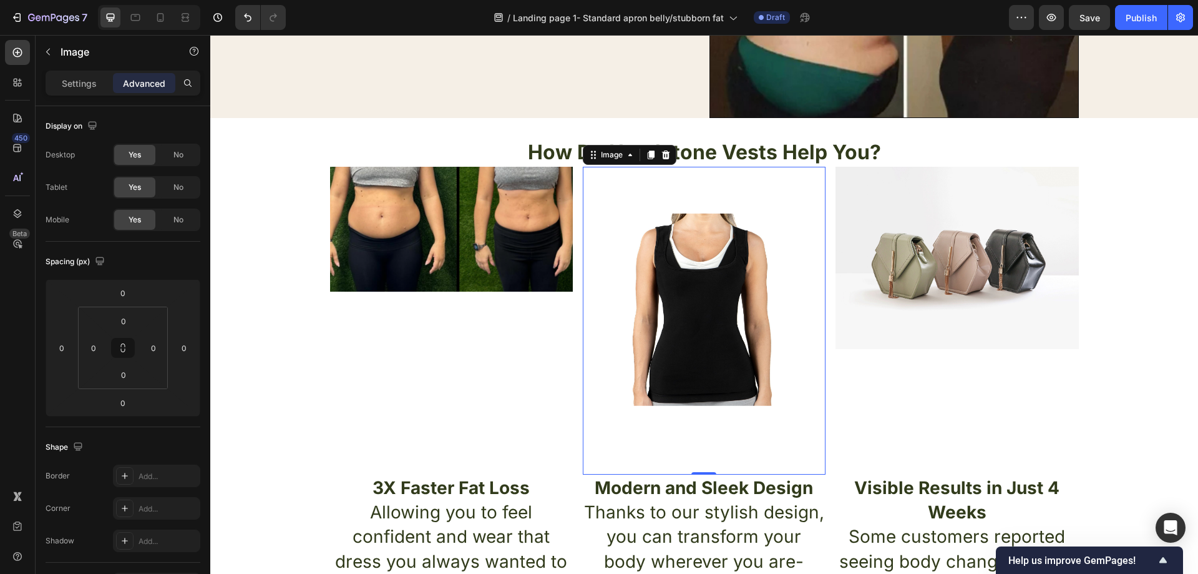
drag, startPoint x: 670, startPoint y: 268, endPoint x: 428, endPoint y: 293, distance: 243.4
click at [670, 268] on img at bounding box center [704, 321] width 243 height 308
click at [87, 89] on p "Settings" at bounding box center [79, 83] width 35 height 13
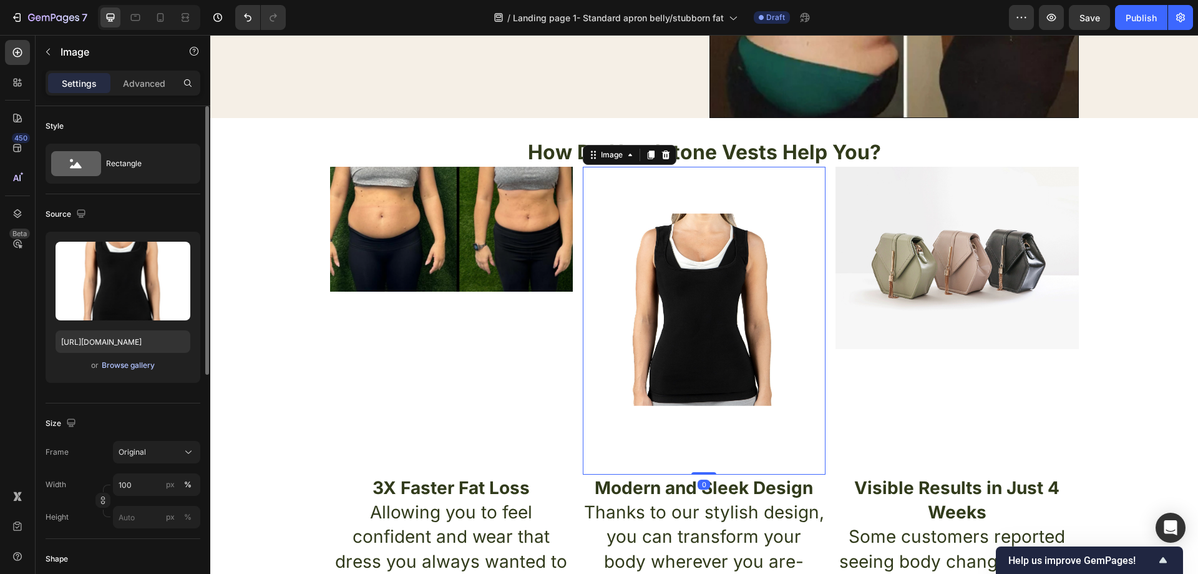
click at [125, 368] on div "Browse gallery" at bounding box center [128, 364] width 53 height 11
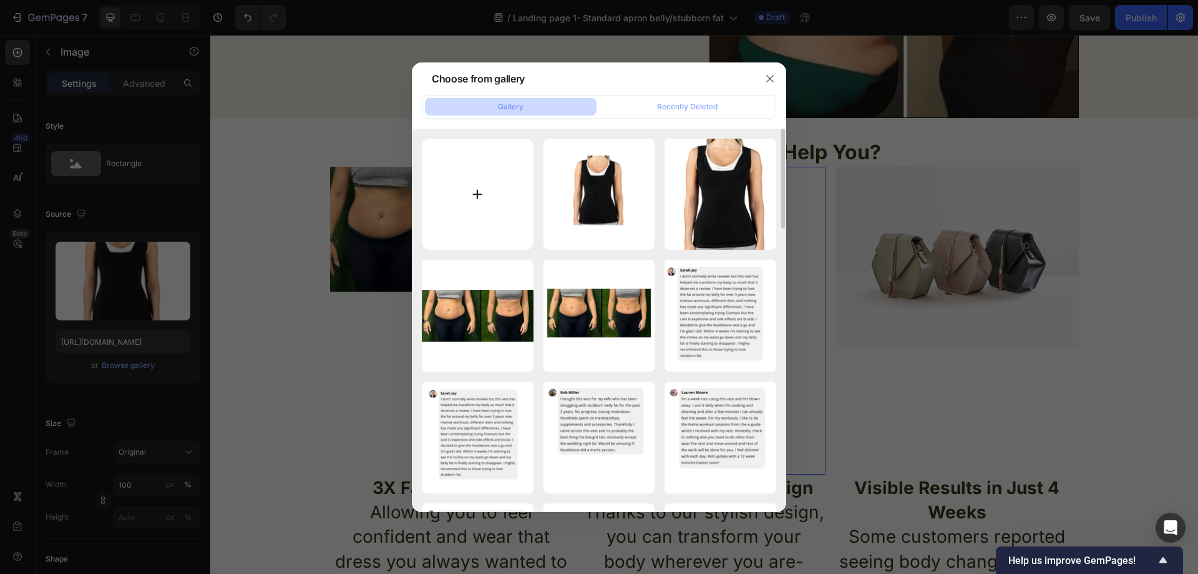
click at [485, 192] on input "file" at bounding box center [478, 195] width 112 height 112
type input "C:\fakepath\vest.png"
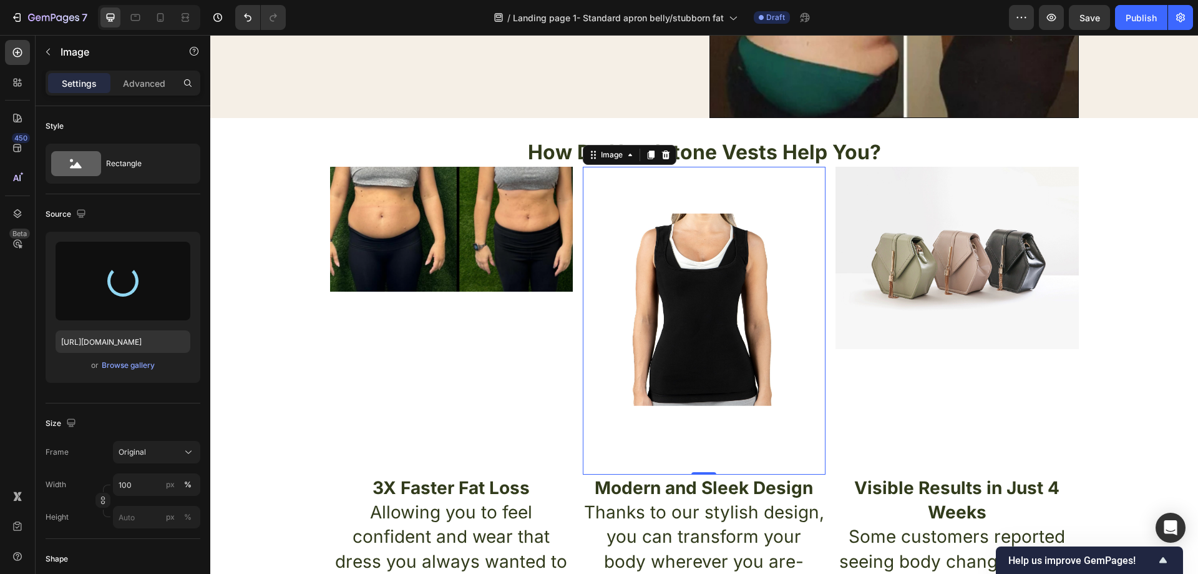
type input "https://cdn.shopify.com/s/files/1/0957/1159/2830/files/gempages_583634832253256…"
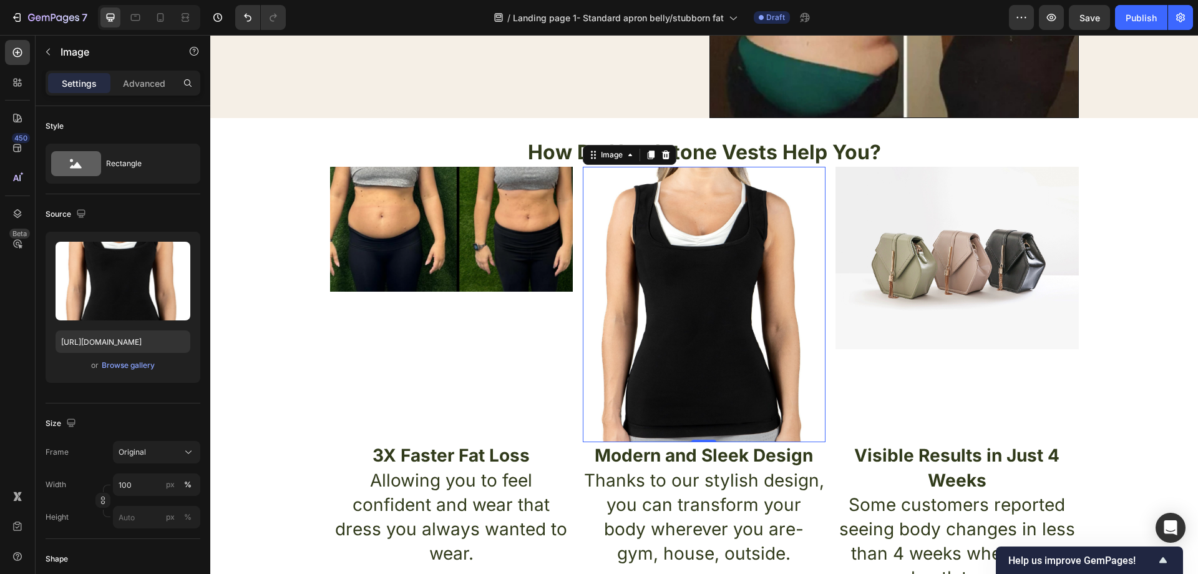
click at [726, 281] on img at bounding box center [704, 305] width 243 height 276
click at [134, 366] on div "Browse gallery" at bounding box center [128, 364] width 53 height 11
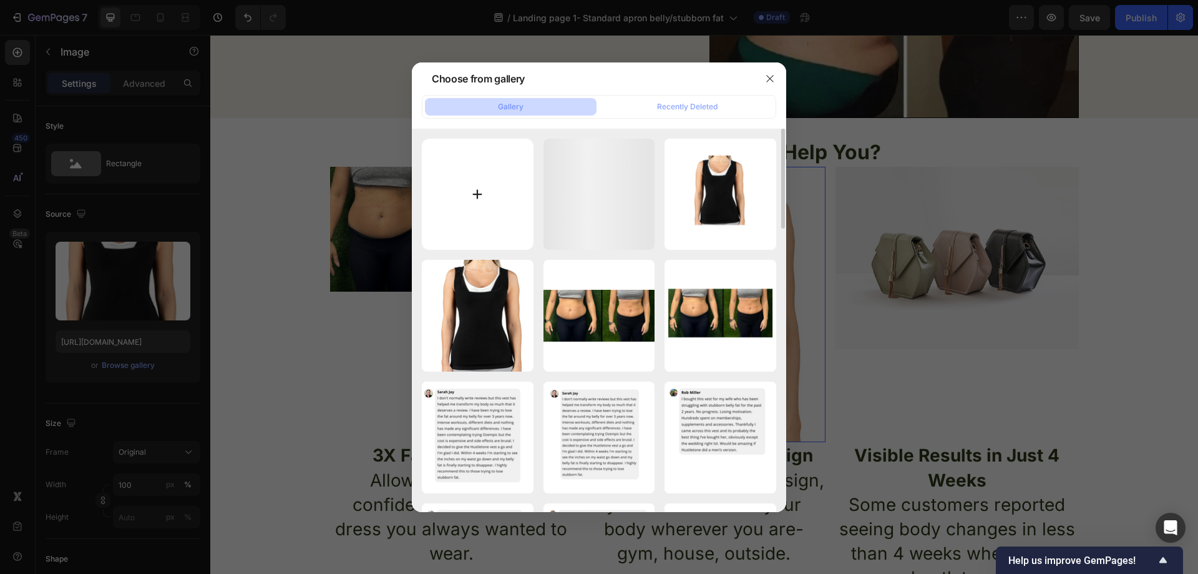
click at [499, 189] on input "file" at bounding box center [478, 195] width 112 height 112
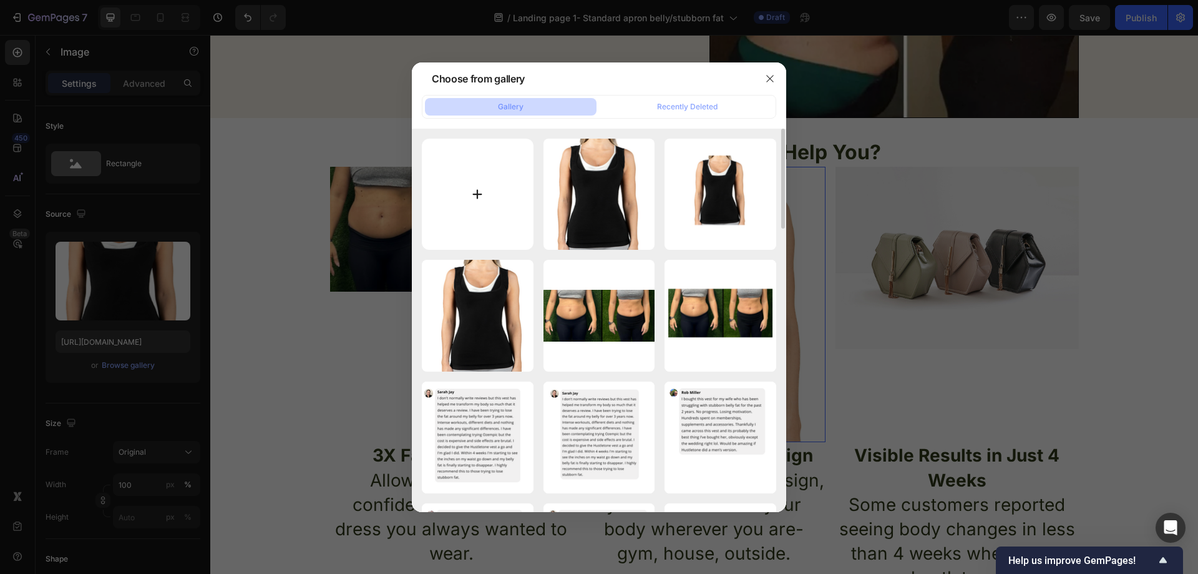
type input "C:\fakepath\vest.png"
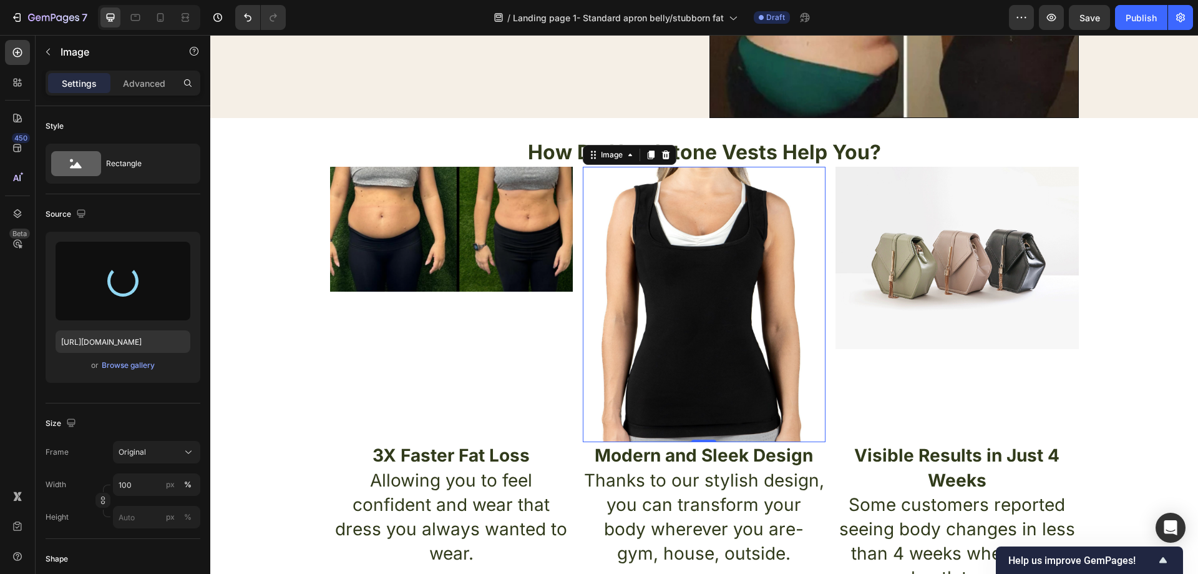
type input "https://cdn.shopify.com/s/files/1/0957/1159/2830/files/gempages_583634832253256…"
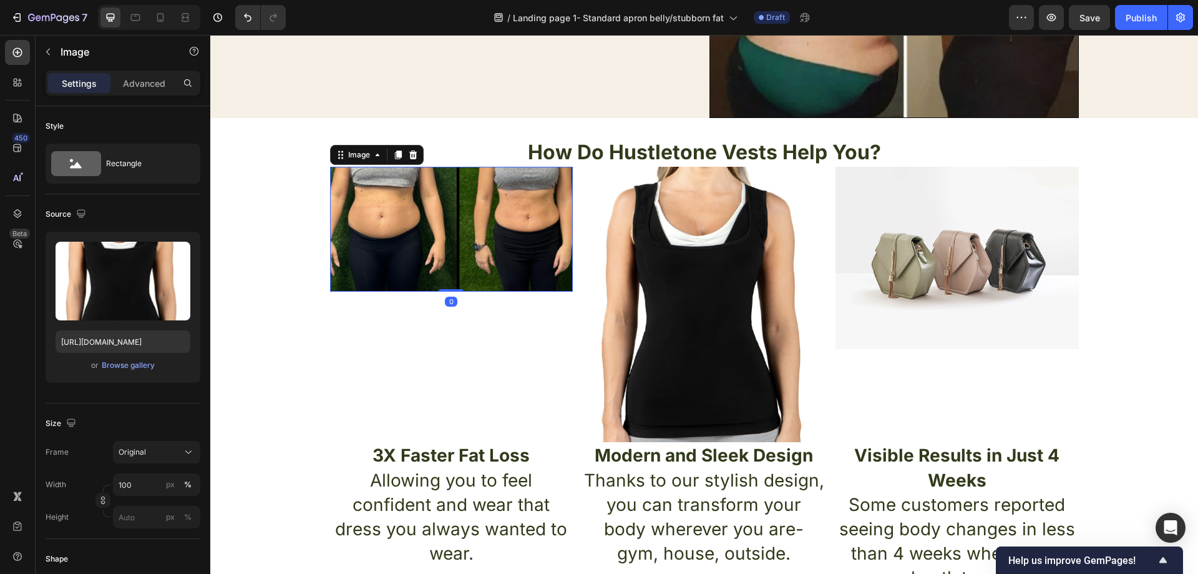
click at [512, 222] on img at bounding box center [451, 229] width 243 height 125
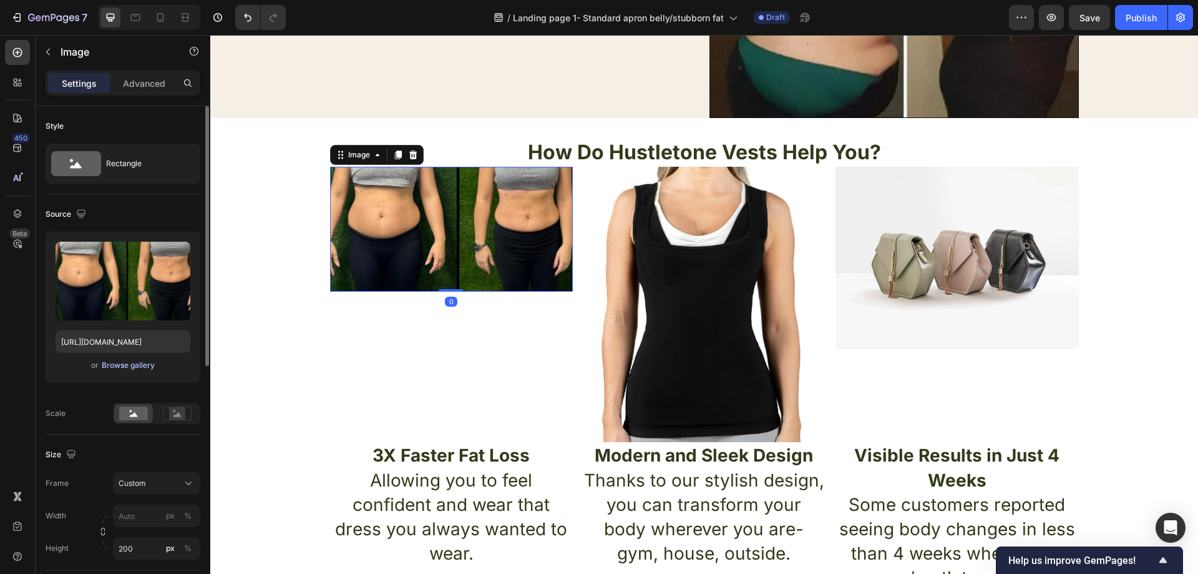
click at [119, 363] on div "Browse gallery" at bounding box center [128, 364] width 53 height 11
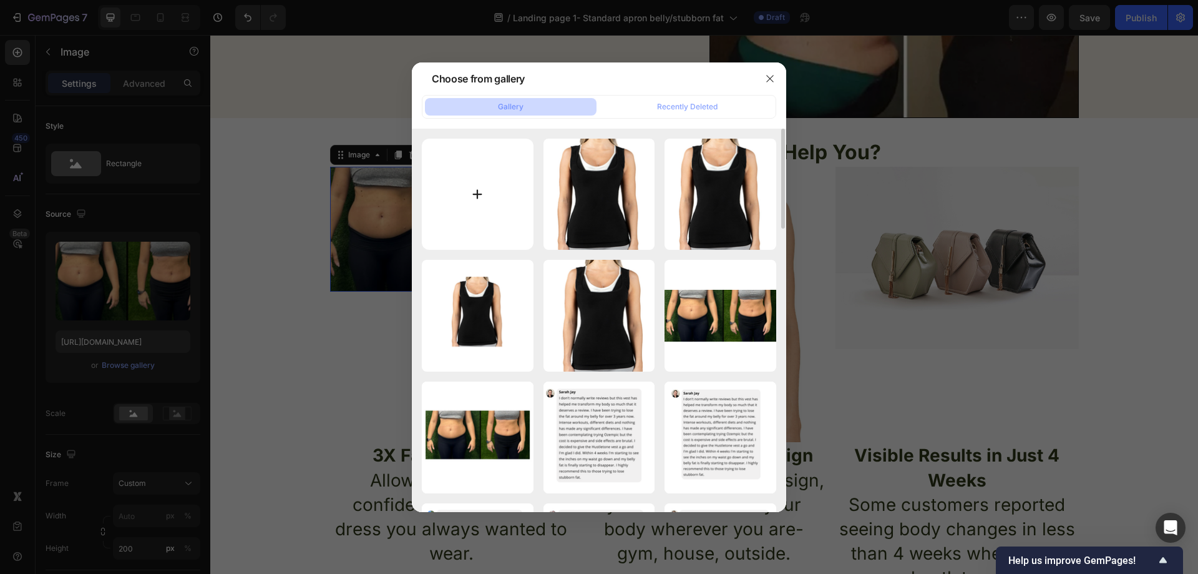
click at [486, 200] on input "file" at bounding box center [478, 195] width 112 height 112
type input "C:\fakepath\comparison.png"
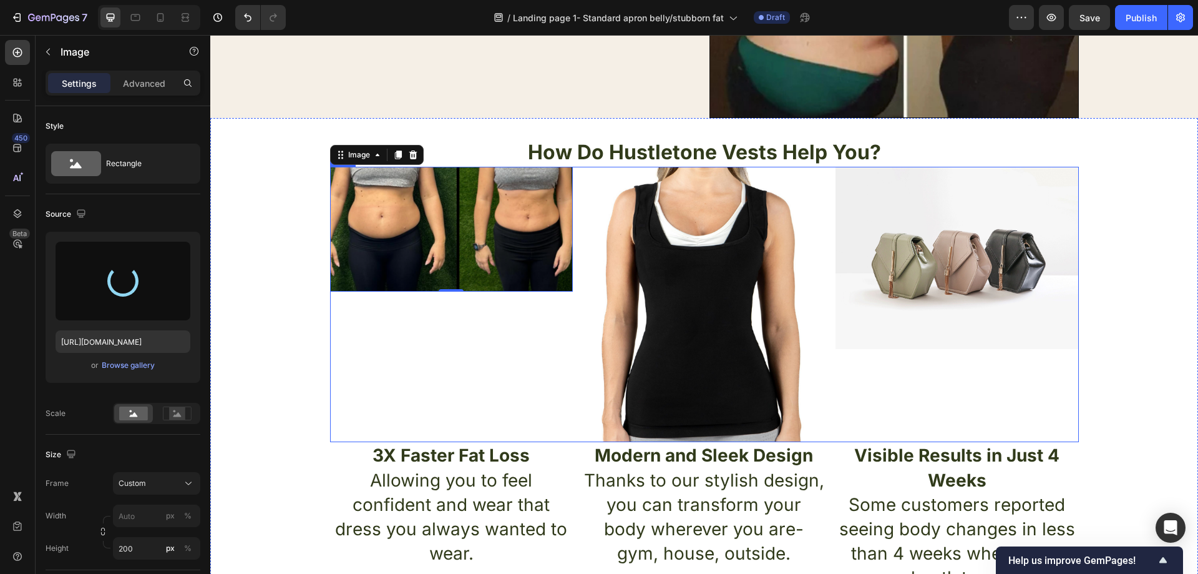
type input "https://cdn.shopify.com/s/files/1/0957/1159/2830/files/gempages_583634832253256…"
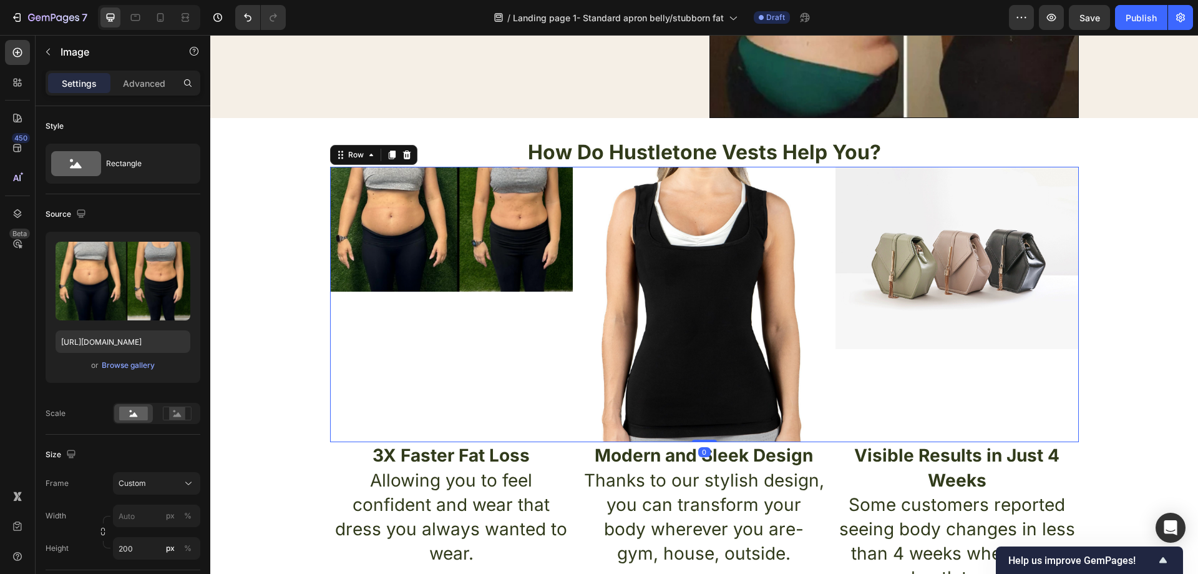
click at [492, 351] on div "Image" at bounding box center [451, 305] width 243 height 276
click at [464, 271] on img at bounding box center [451, 229] width 243 height 125
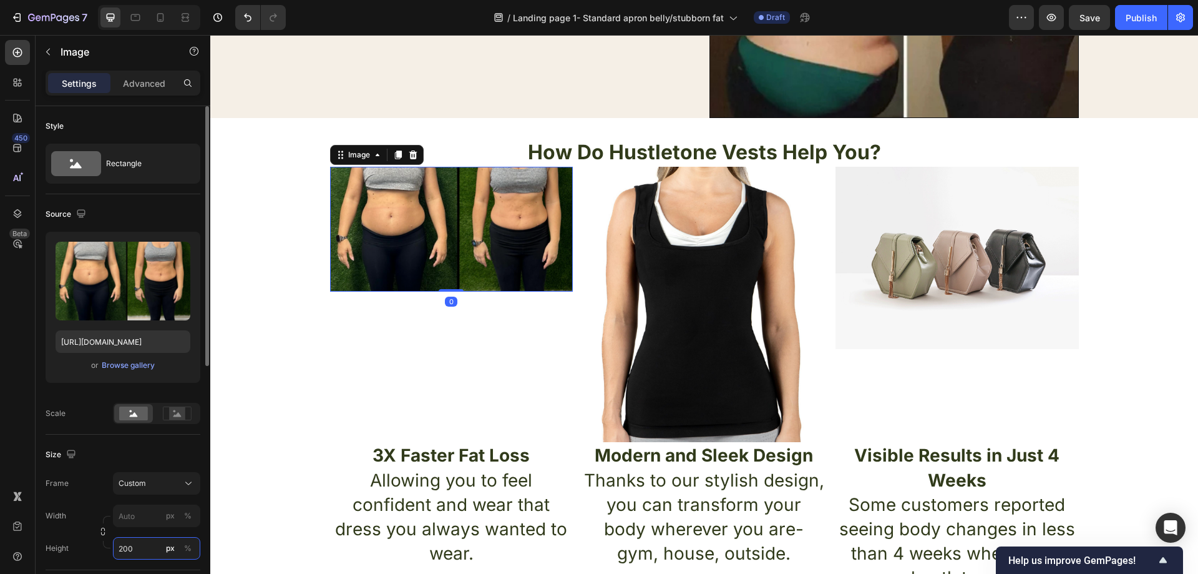
click at [160, 545] on input "200" at bounding box center [156, 548] width 87 height 22
click at [195, 545] on input "200" at bounding box center [156, 548] width 87 height 22
click at [190, 550] on div "%" at bounding box center [187, 547] width 7 height 11
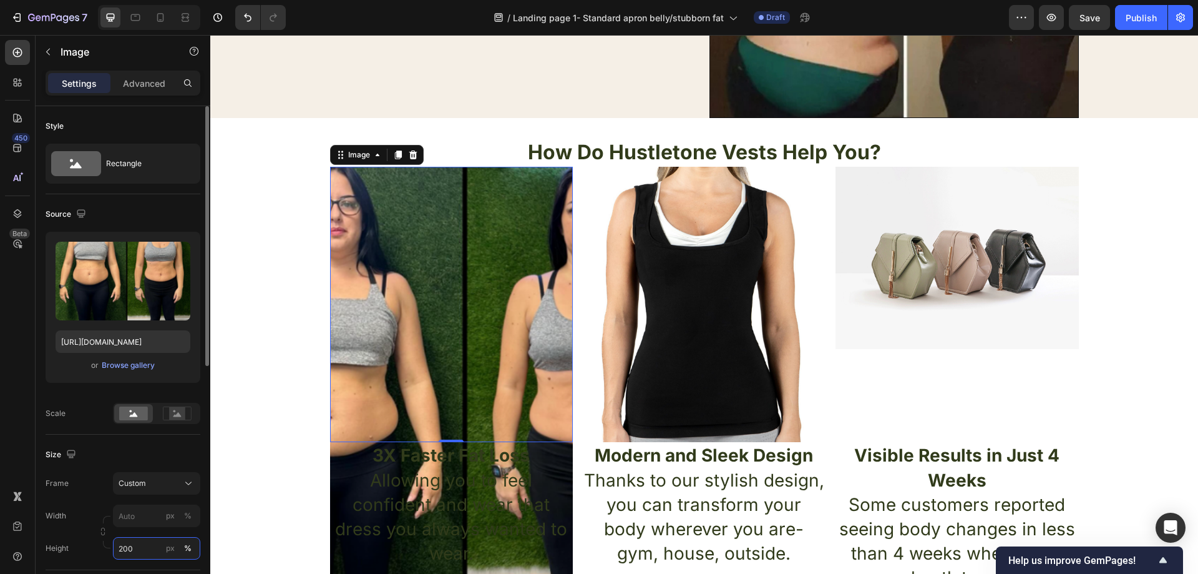
click at [151, 545] on input "200" at bounding box center [156, 548] width 87 height 22
type input "2"
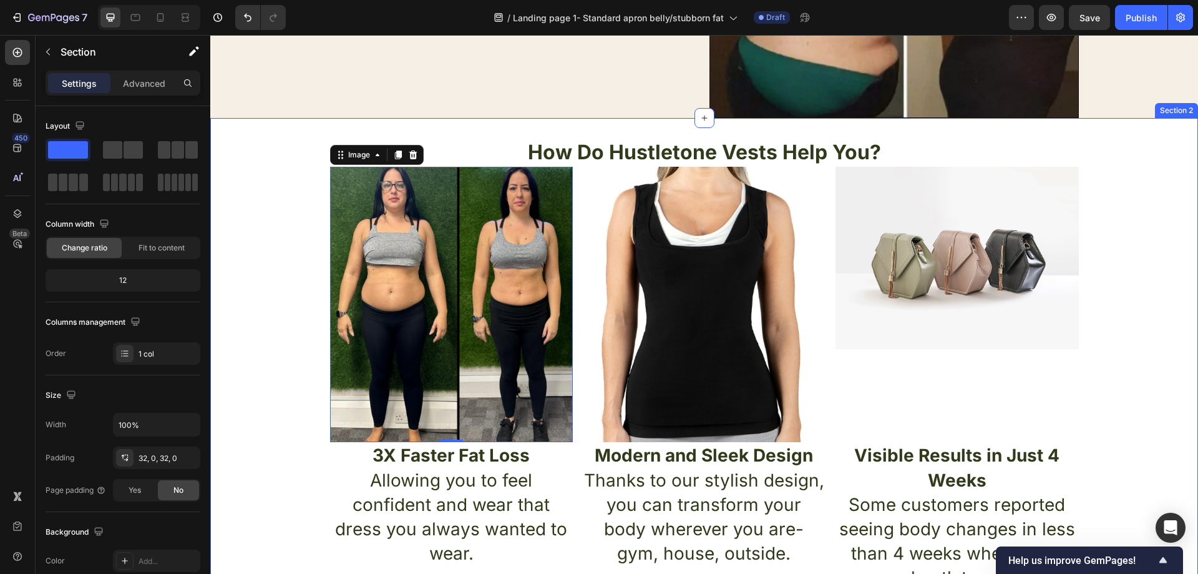
click at [249, 376] on div "How Do Hustletone Vests Help You? Heading Image 0 Image Image Row 3X Faster Fat…" at bounding box center [704, 365] width 988 height 454
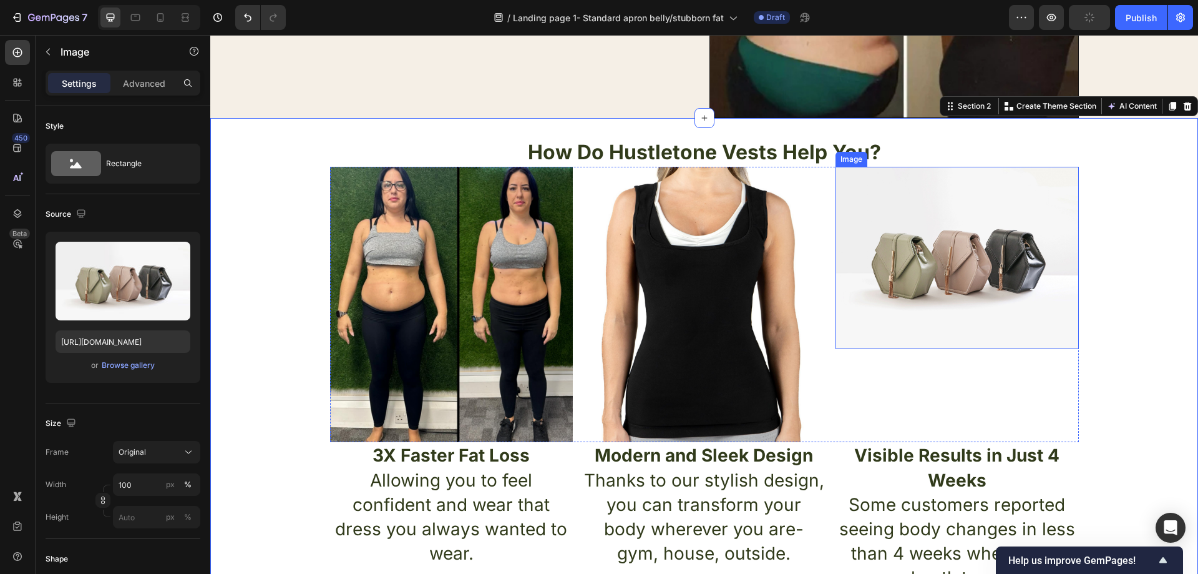
click at [874, 300] on img at bounding box center [957, 258] width 243 height 182
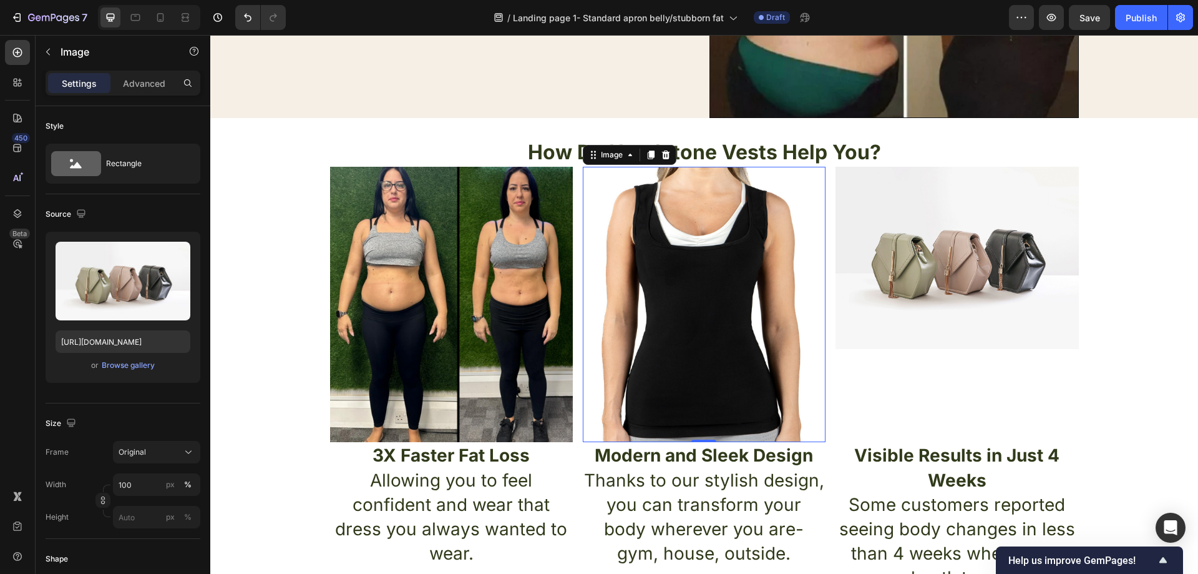
click at [804, 248] on img at bounding box center [704, 305] width 243 height 276
click at [898, 237] on img at bounding box center [957, 258] width 243 height 182
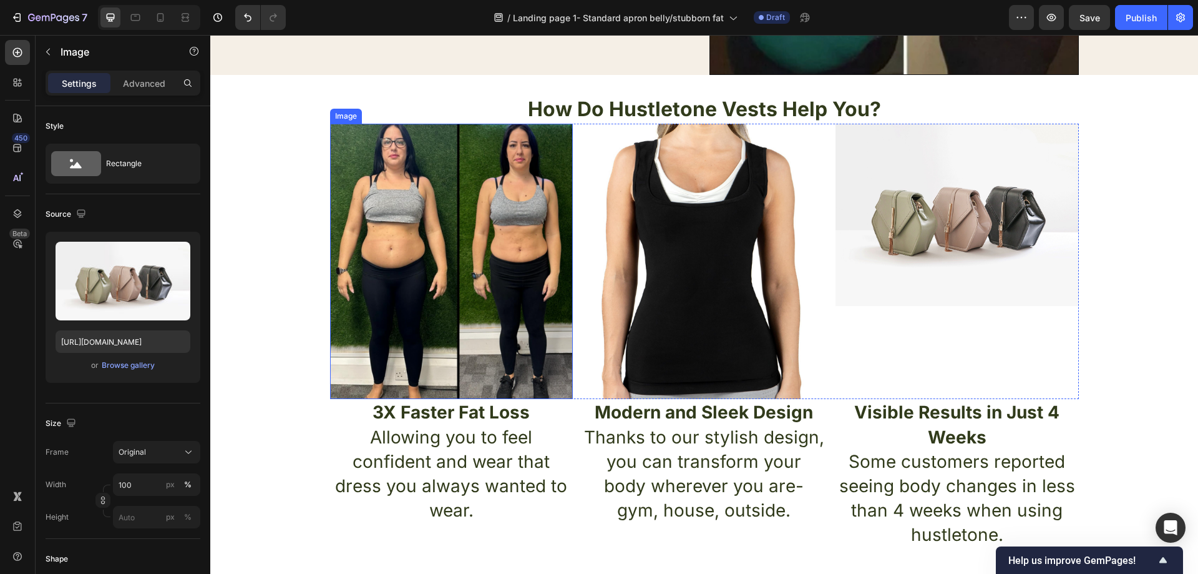
scroll to position [353, 0]
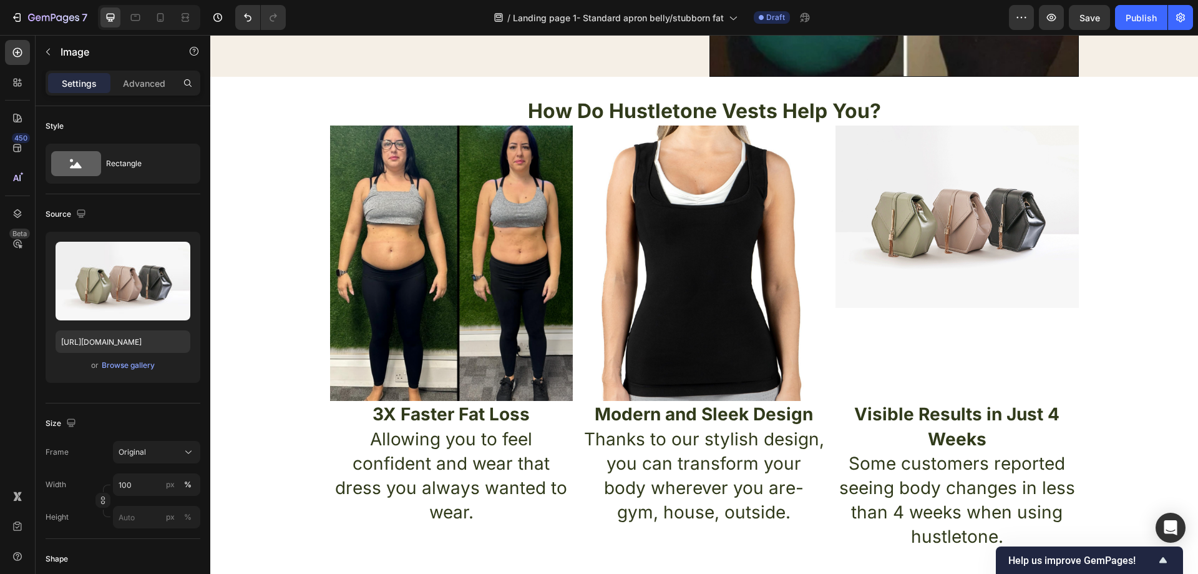
click at [926, 237] on img at bounding box center [957, 216] width 243 height 182
click at [933, 243] on img at bounding box center [957, 216] width 243 height 182
click at [149, 364] on div "Browse gallery" at bounding box center [128, 364] width 53 height 11
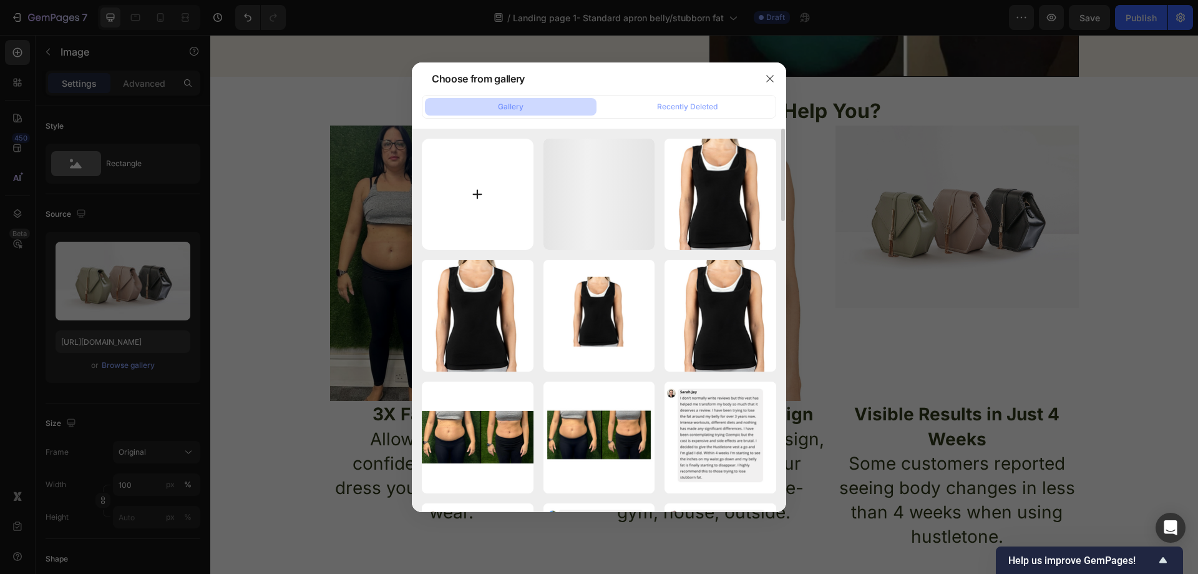
click at [503, 208] on input "file" at bounding box center [478, 195] width 112 height 112
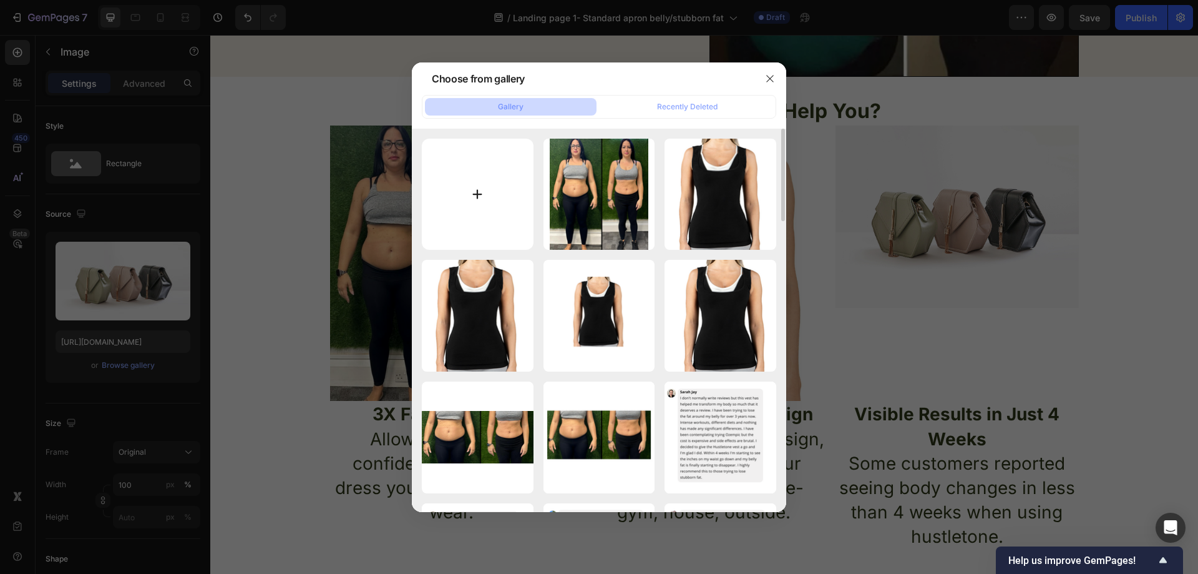
type input "C:\fakepath\ytytyty.png"
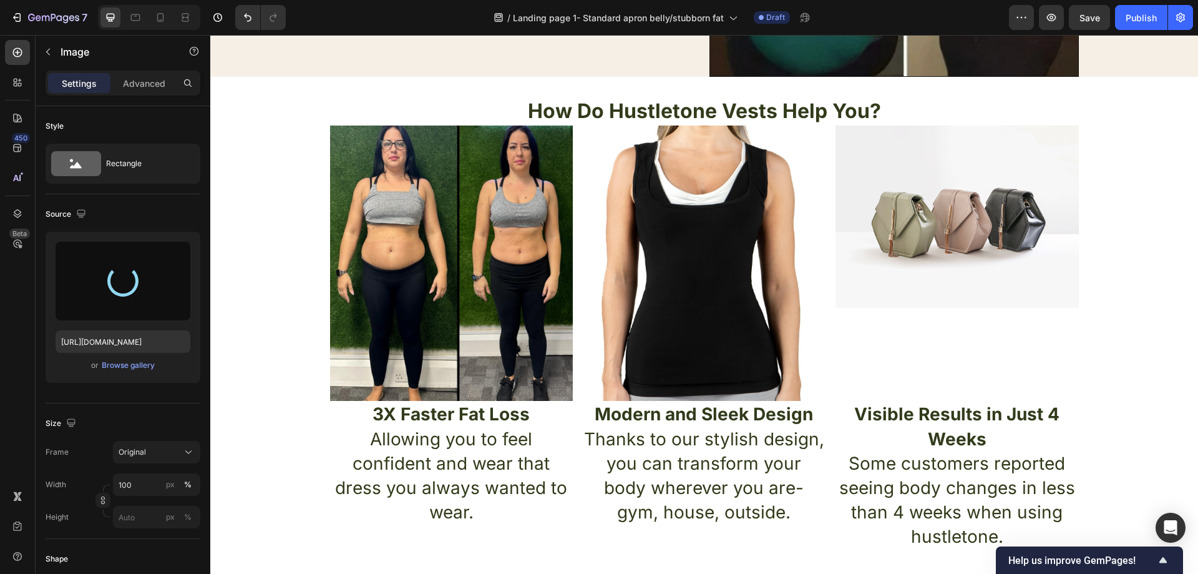
type input "https://cdn.shopify.com/s/files/1/0957/1159/2830/files/gempages_583634832253256…"
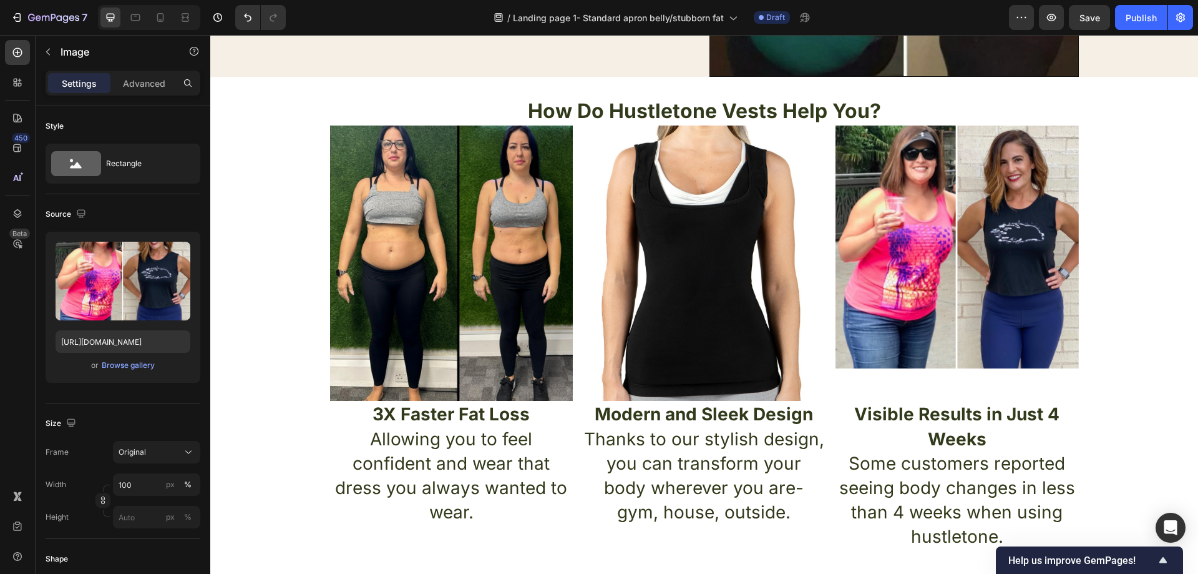
click at [927, 281] on img at bounding box center [957, 246] width 243 height 243
click at [738, 330] on img at bounding box center [704, 263] width 243 height 276
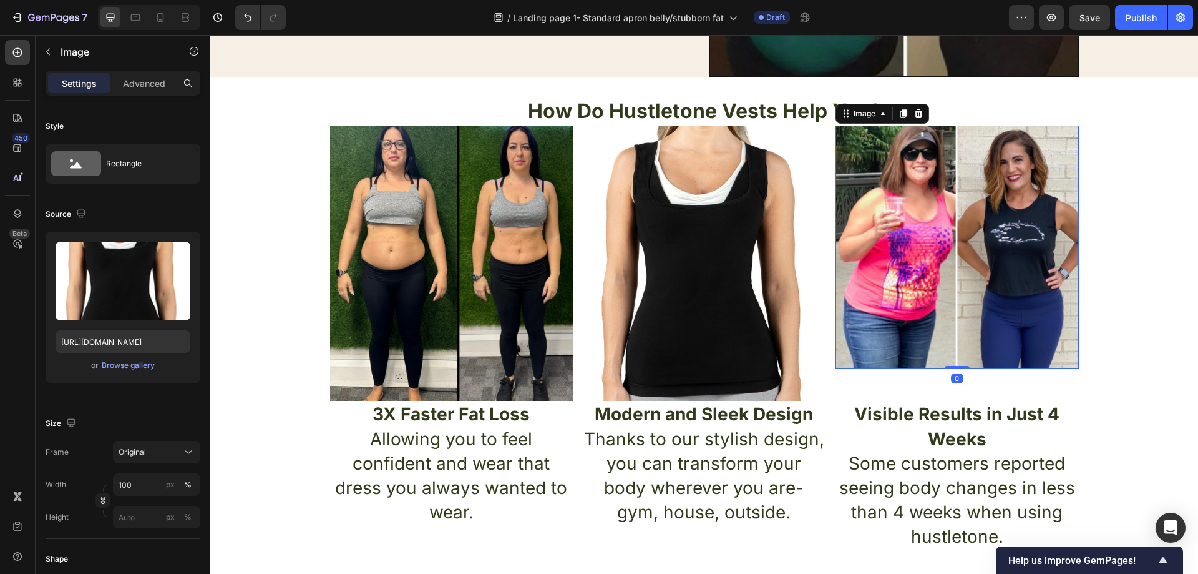
click at [927, 249] on img at bounding box center [957, 246] width 243 height 243
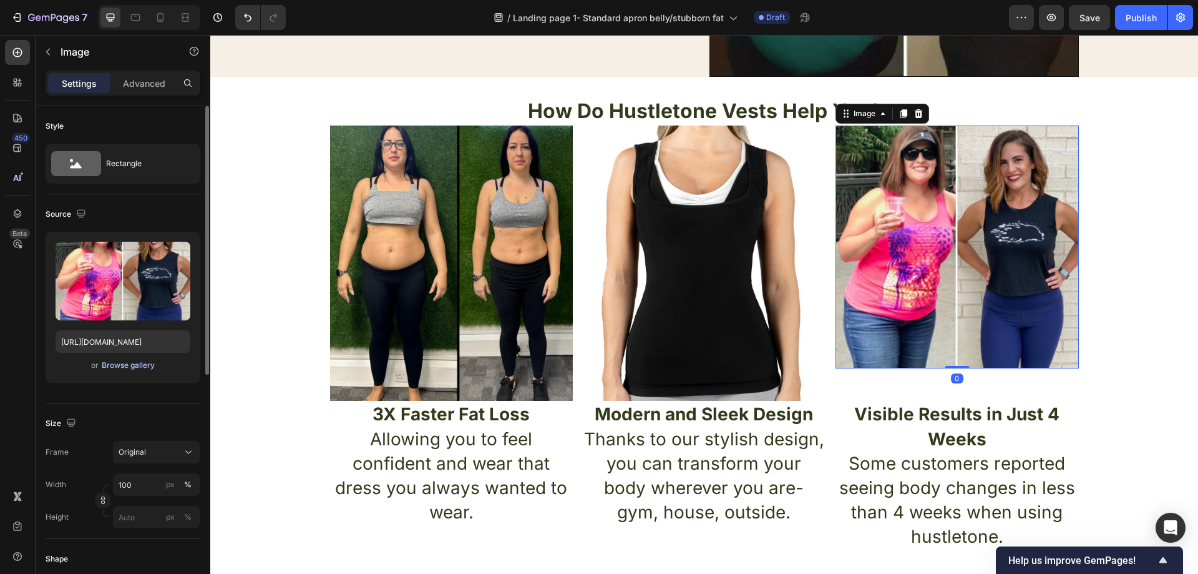
click at [134, 360] on div "Browse gallery" at bounding box center [128, 364] width 53 height 11
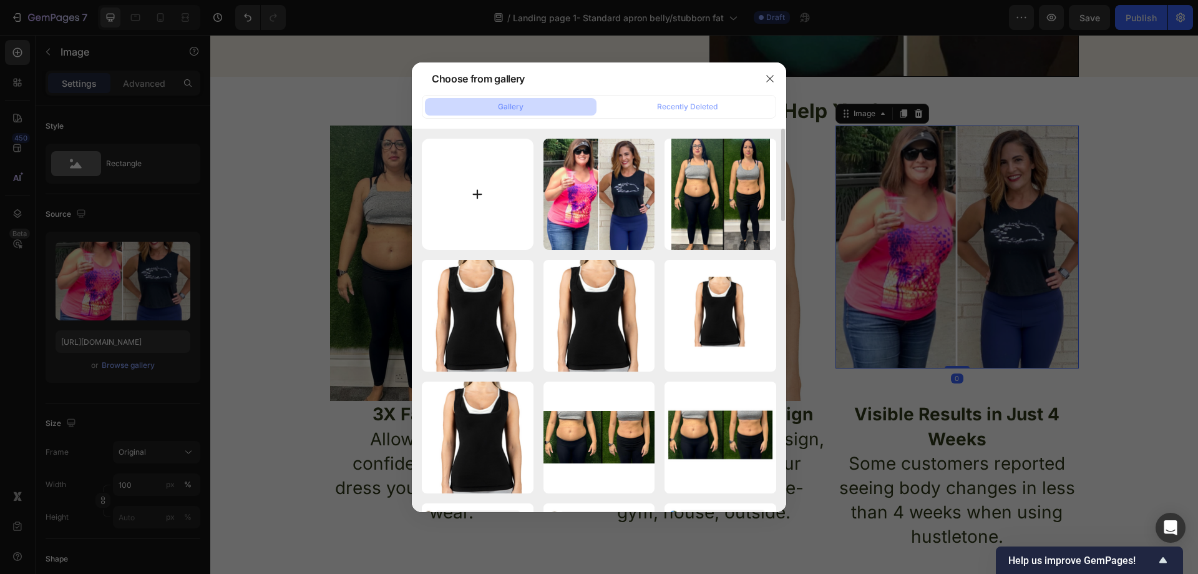
click at [502, 187] on input "file" at bounding box center [478, 195] width 112 height 112
type input "C:\fakepath\ytytyty.png"
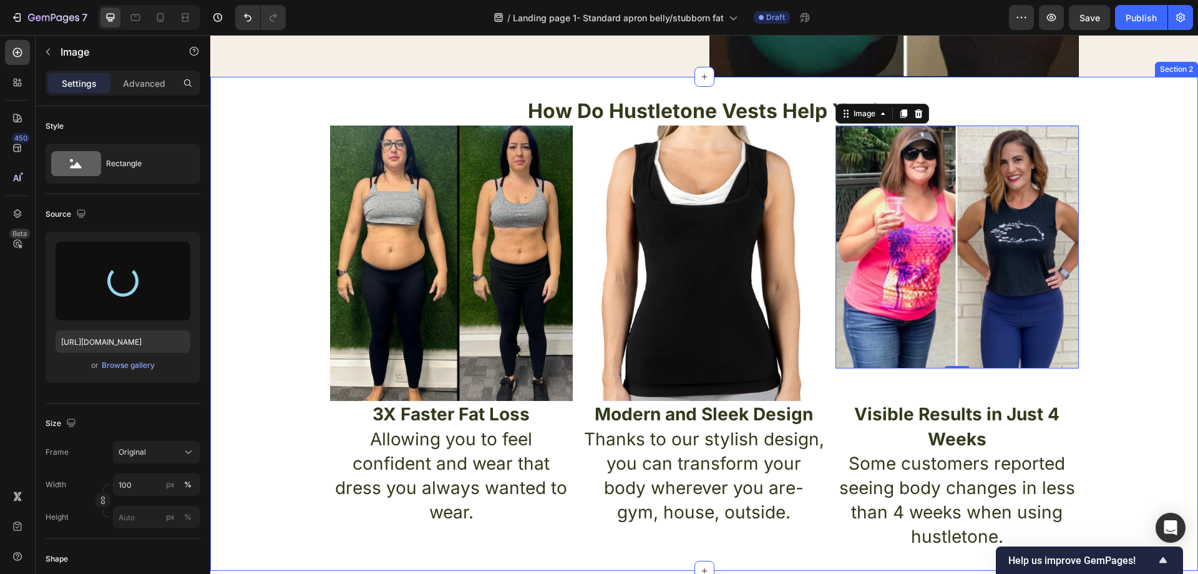
type input "https://cdn.shopify.com/s/files/1/0957/1159/2830/files/gempages_583634832253256…"
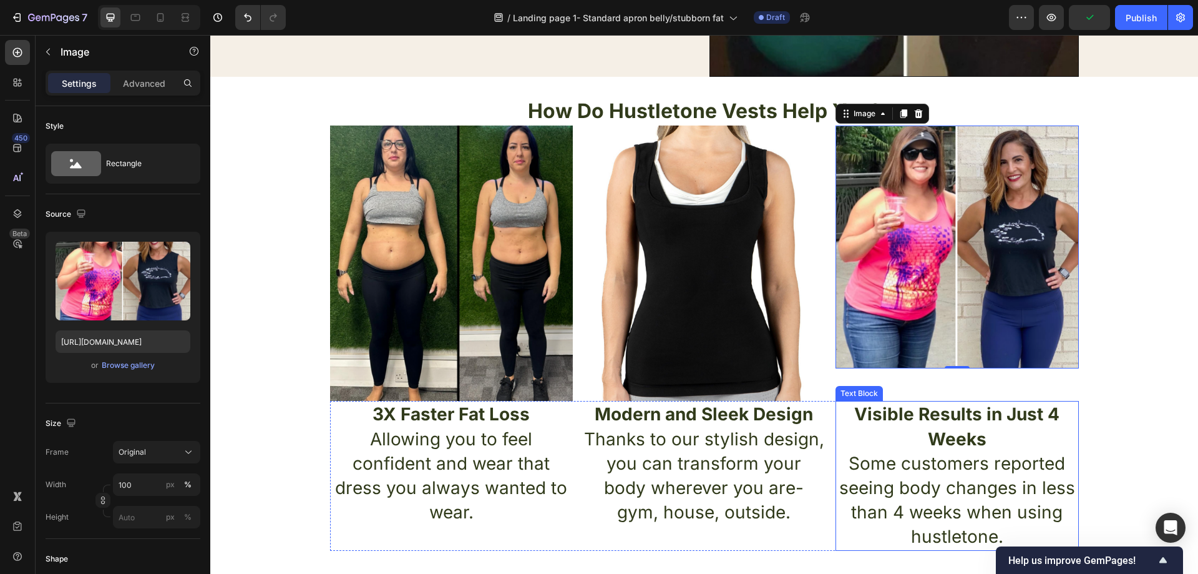
click at [870, 393] on div "Text Block" at bounding box center [859, 393] width 42 height 11
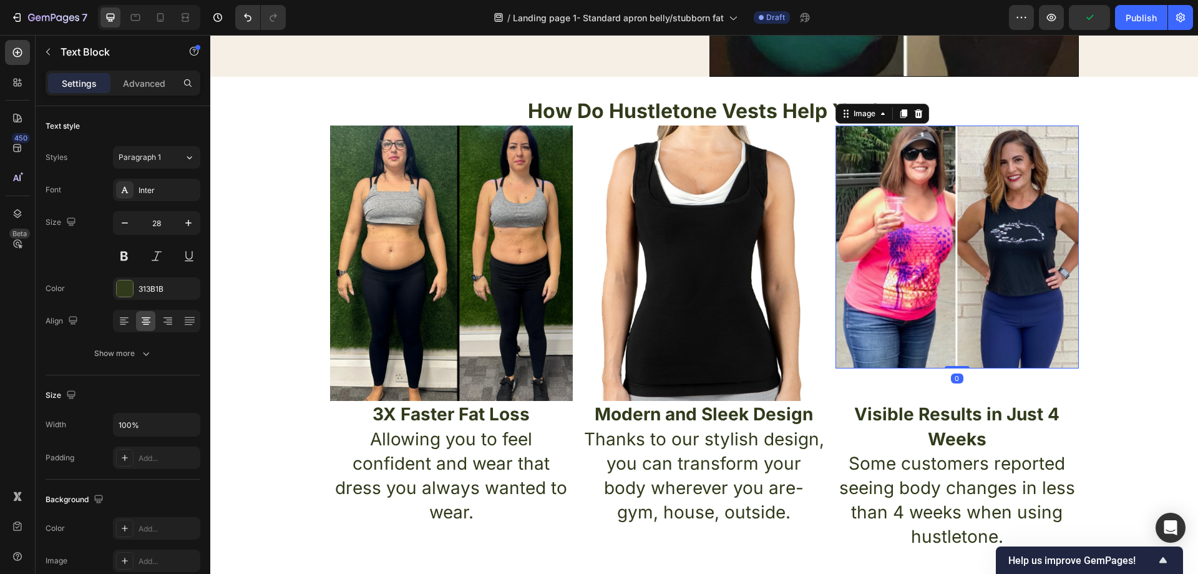
click at [988, 263] on img at bounding box center [957, 246] width 243 height 243
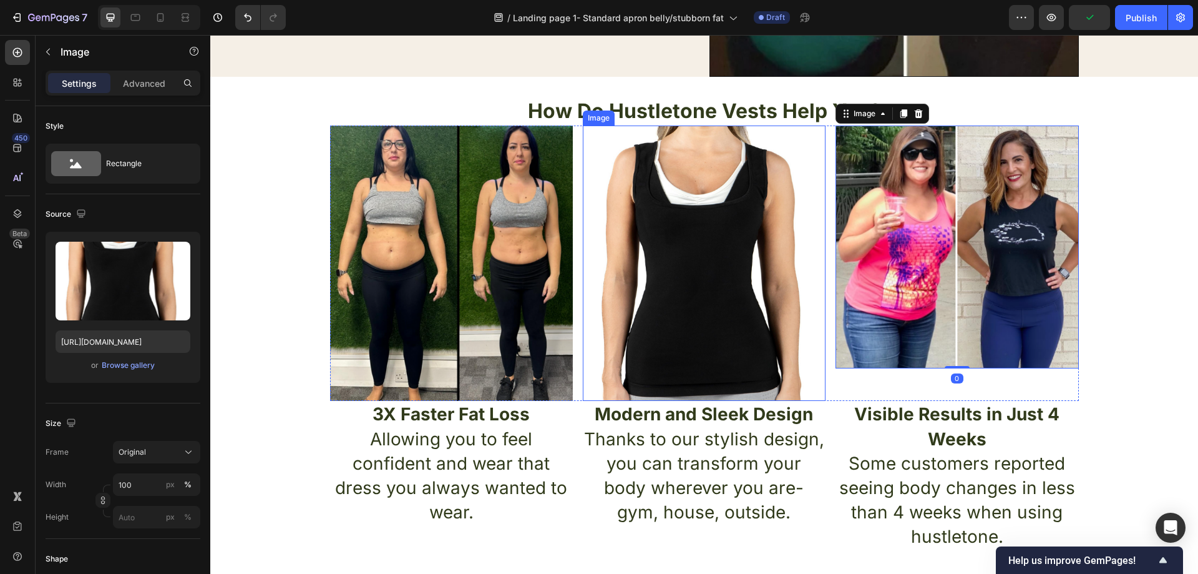
click at [788, 290] on img at bounding box center [704, 263] width 243 height 276
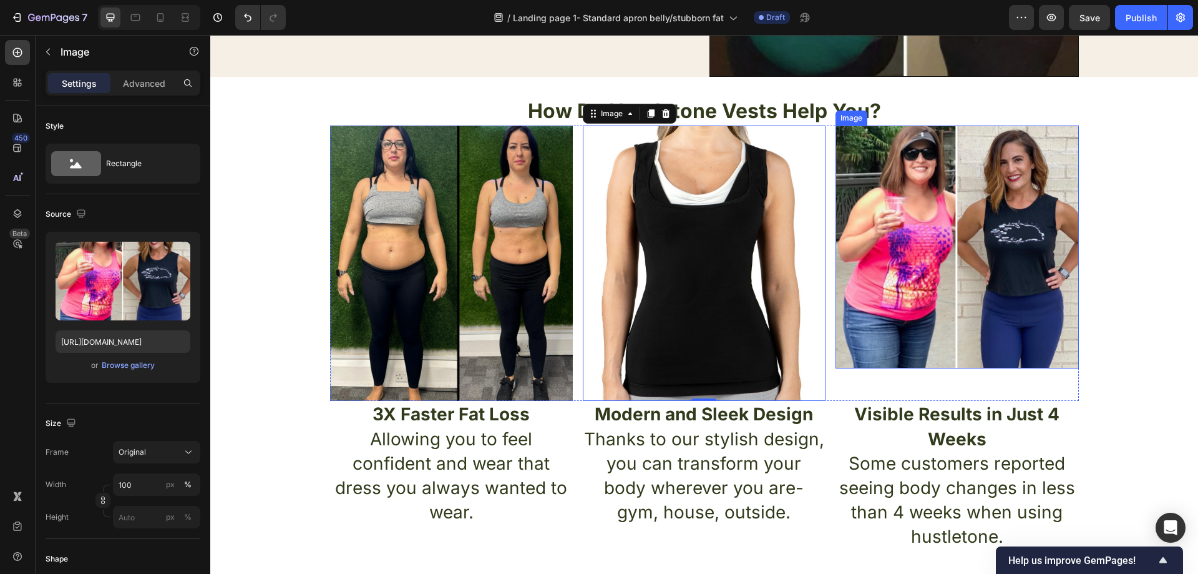
click at [884, 263] on img at bounding box center [957, 246] width 243 height 243
click at [964, 249] on img at bounding box center [957, 246] width 243 height 243
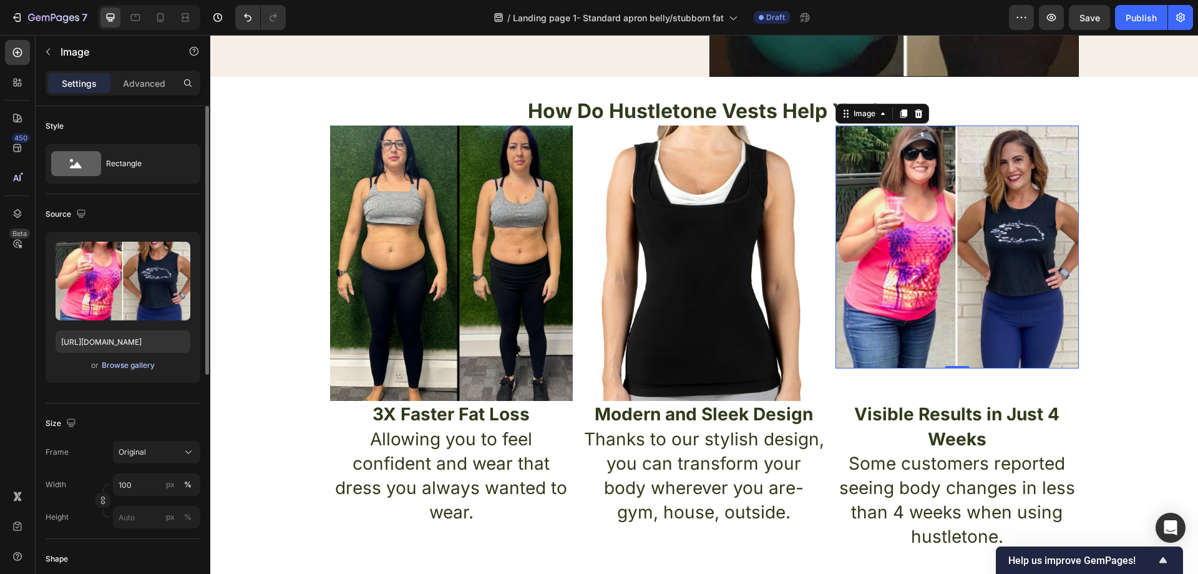
click at [149, 364] on div "Browse gallery" at bounding box center [128, 364] width 53 height 11
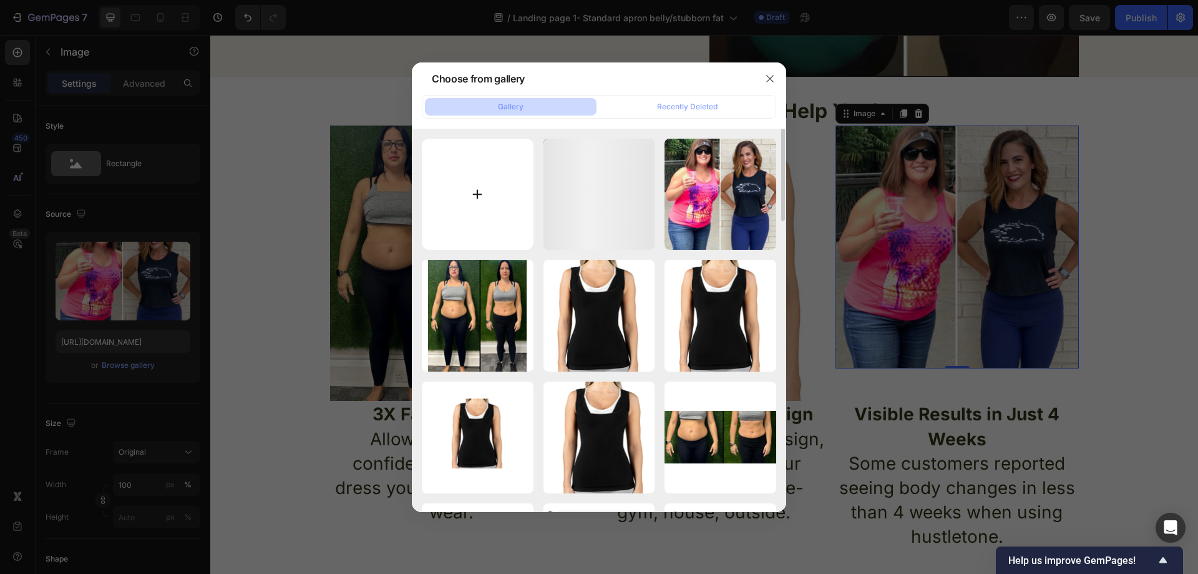
click at [465, 209] on input "file" at bounding box center [478, 195] width 112 height 112
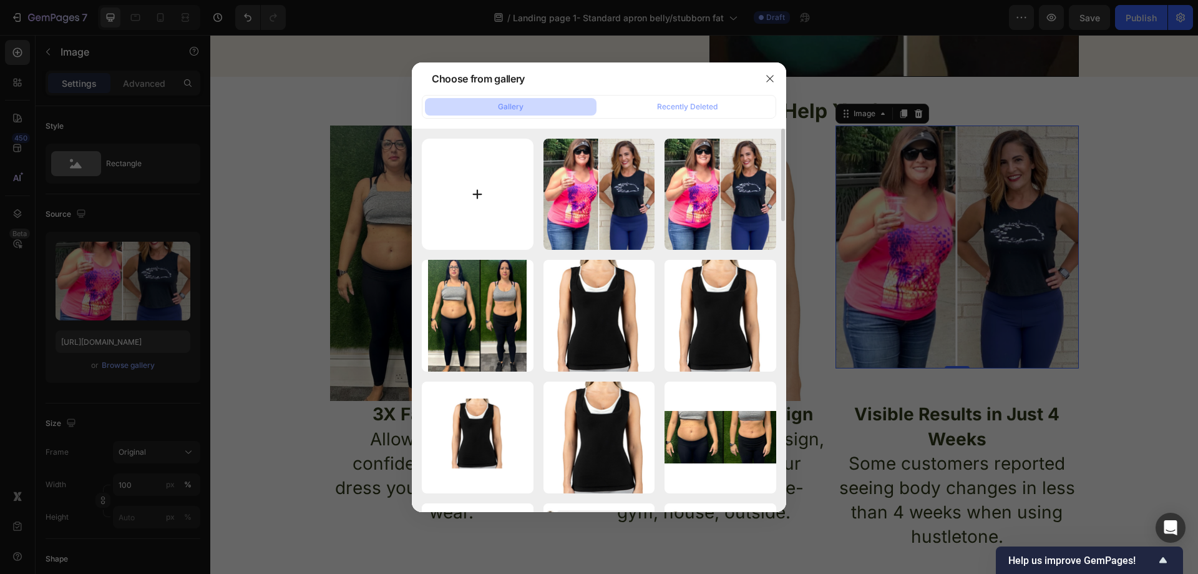
type input "C:\fakepath\ytytyty.png"
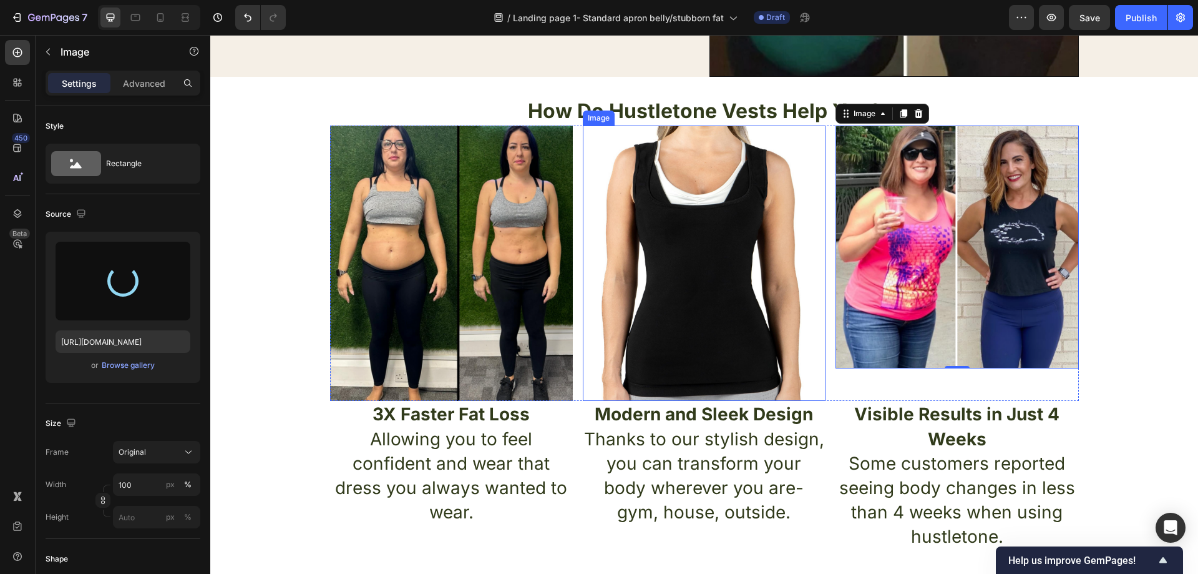
type input "https://cdn.shopify.com/s/files/1/0957/1159/2830/files/gempages_583634832253256…"
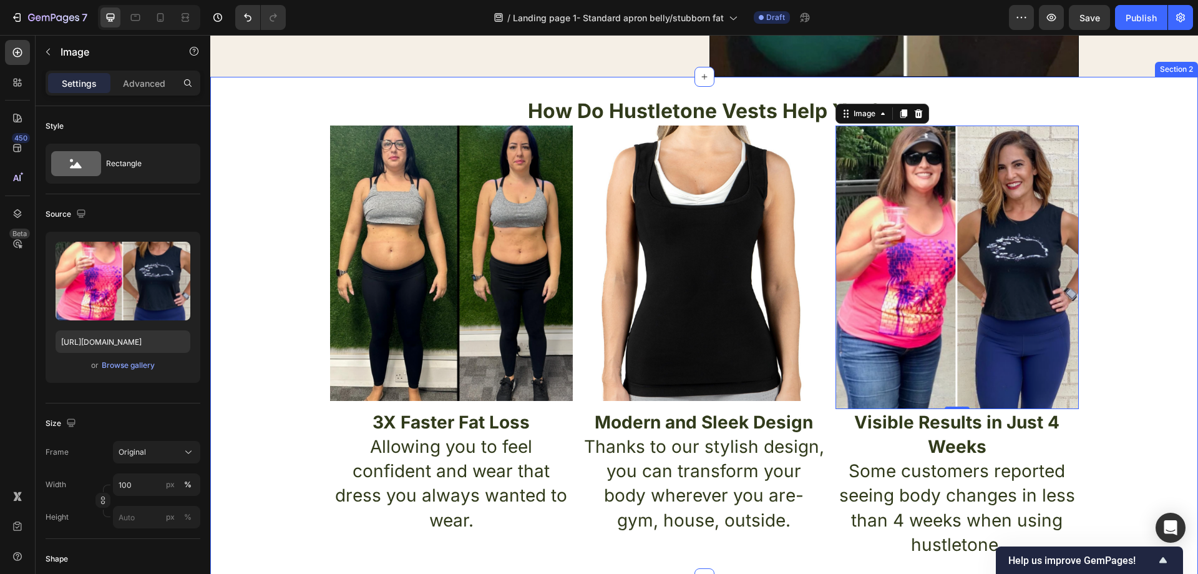
click at [263, 318] on div "How Do Hustletone Vests Help You? Heading Image Image Image 0 Row 3X Faster Fat…" at bounding box center [704, 327] width 988 height 461
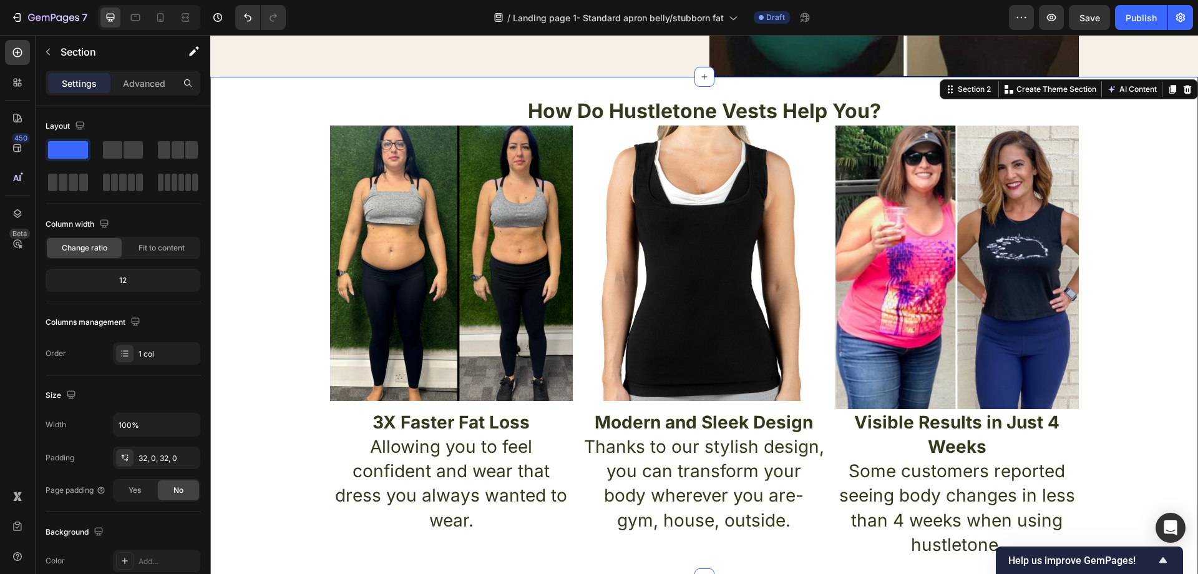
click at [1141, 237] on div "How Do Hustletone Vests Help You? Heading Image Image Image Row 3X Faster Fat L…" at bounding box center [704, 327] width 988 height 461
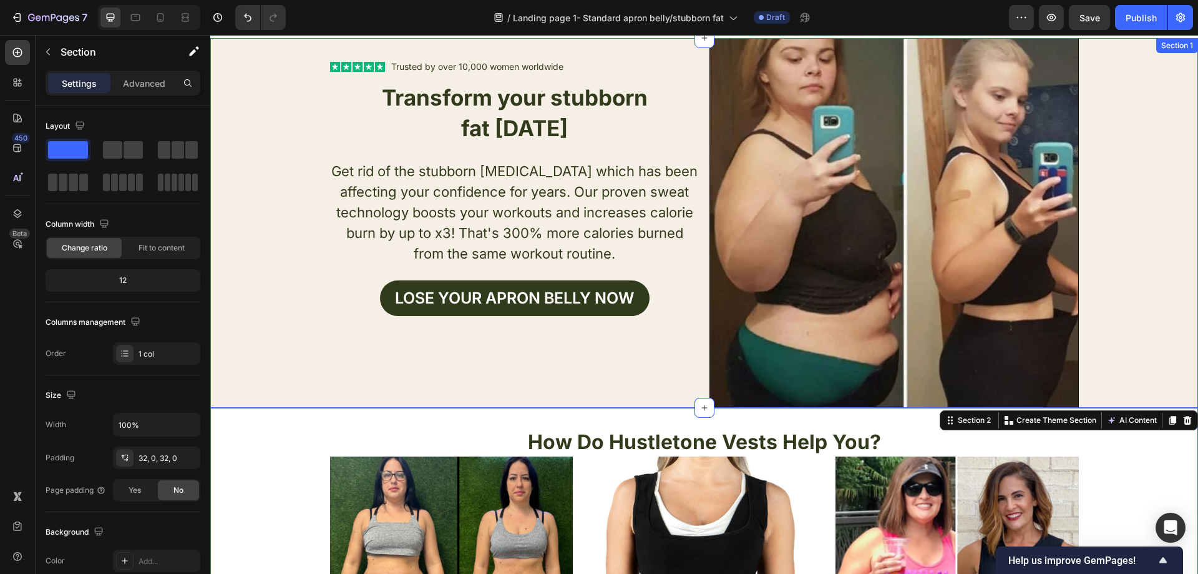
scroll to position [0, 0]
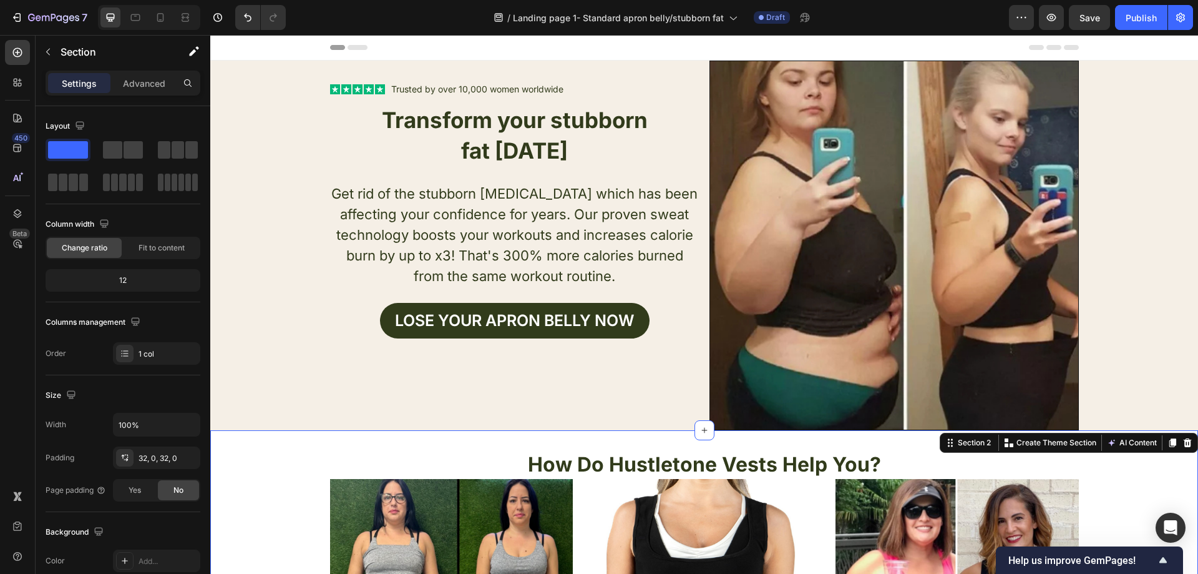
click at [979, 44] on div "Header" at bounding box center [704, 47] width 749 height 25
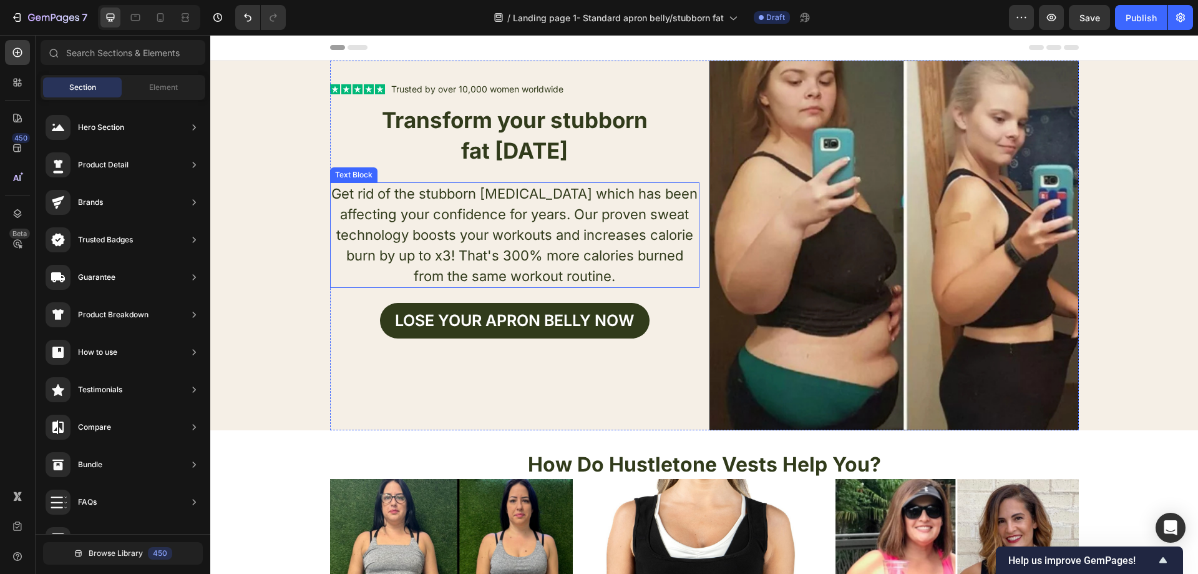
click at [559, 217] on p "Get rid of the stubborn belly fat which has been affecting your confidence for …" at bounding box center [514, 234] width 367 height 103
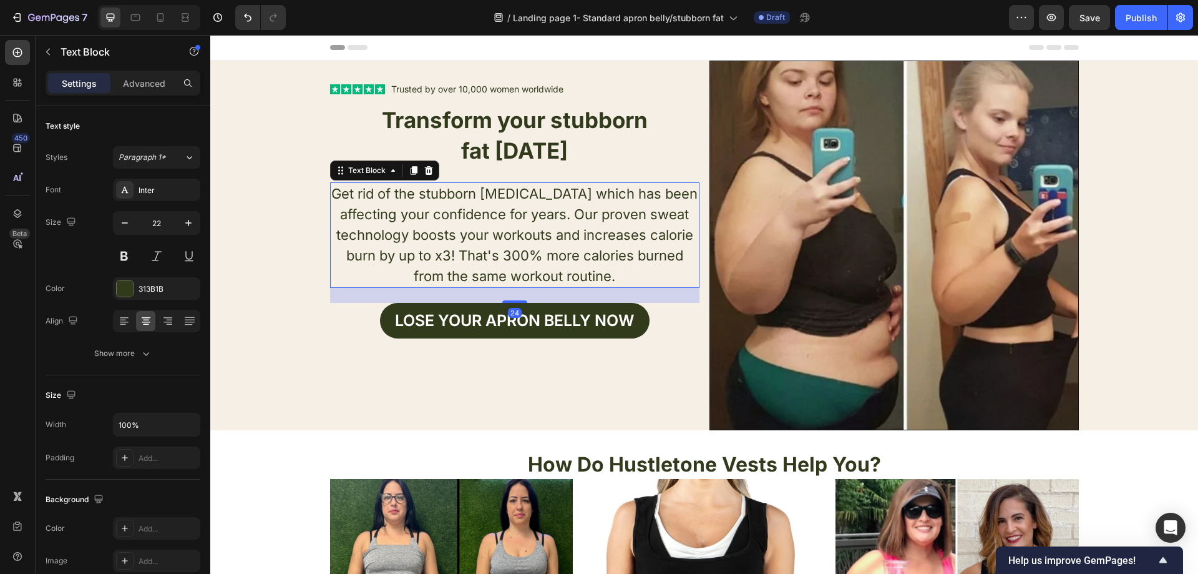
click at [562, 217] on p "Get rid of the stubborn belly fat which has been affecting your confidence for …" at bounding box center [514, 234] width 367 height 103
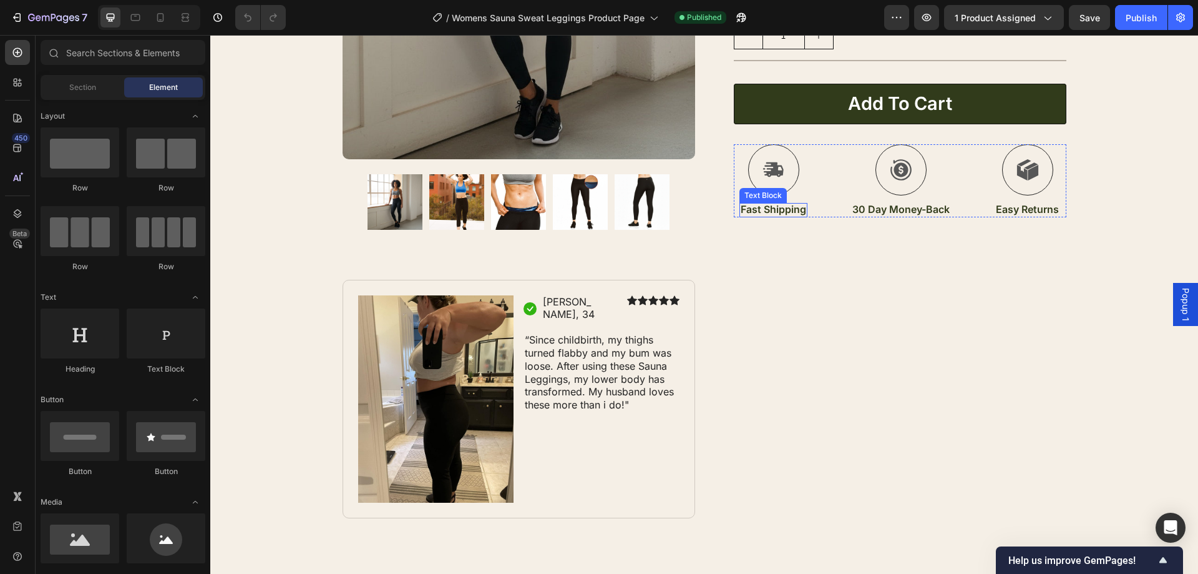
scroll to position [312, 0]
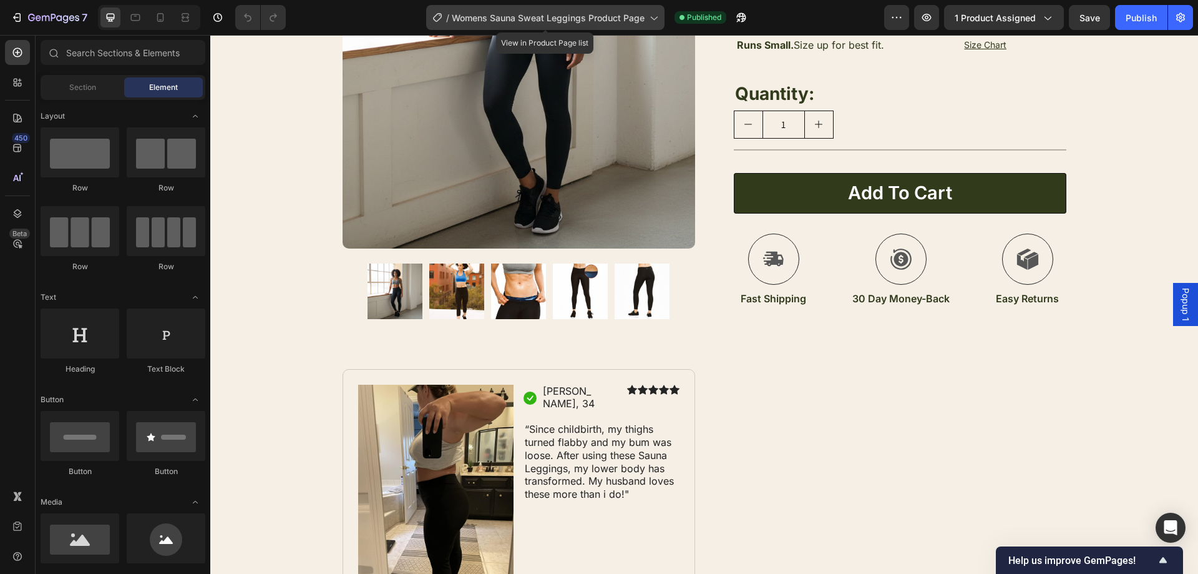
click at [629, 13] on span "Womens Sauna Sweat Leggings Product Page" at bounding box center [548, 17] width 193 height 13
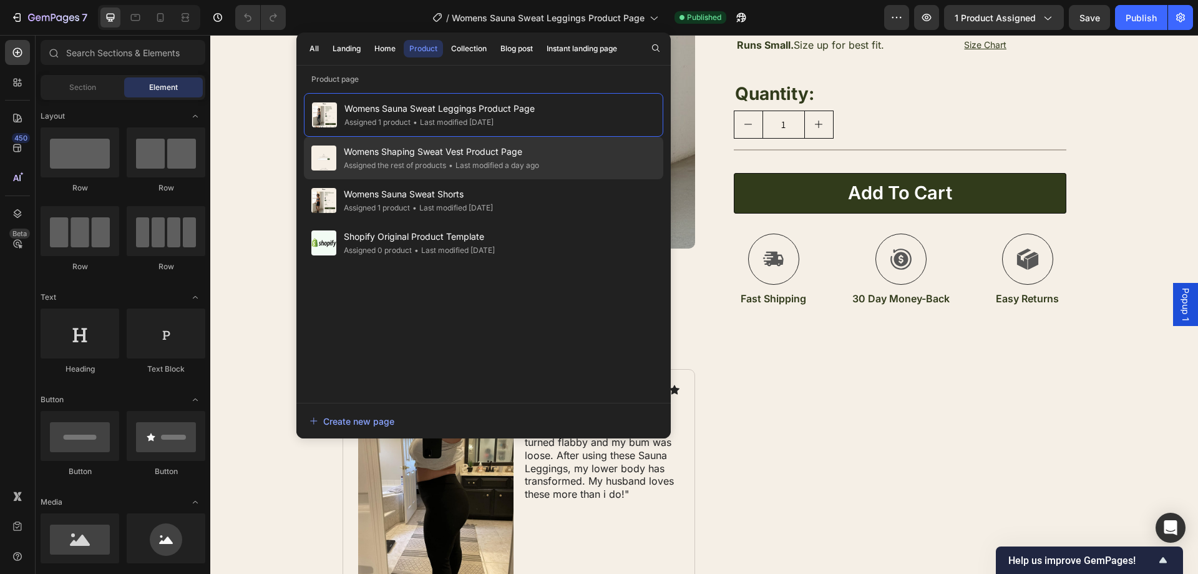
click at [530, 162] on div "• Last modified a day ago" at bounding box center [492, 165] width 93 height 12
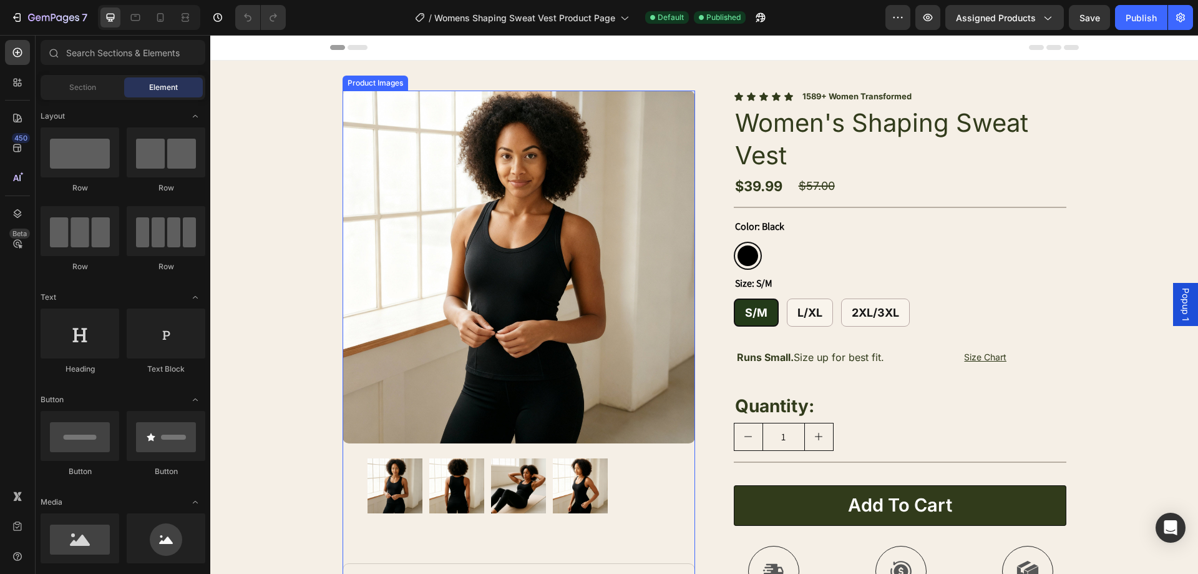
click at [572, 495] on img at bounding box center [580, 485] width 55 height 55
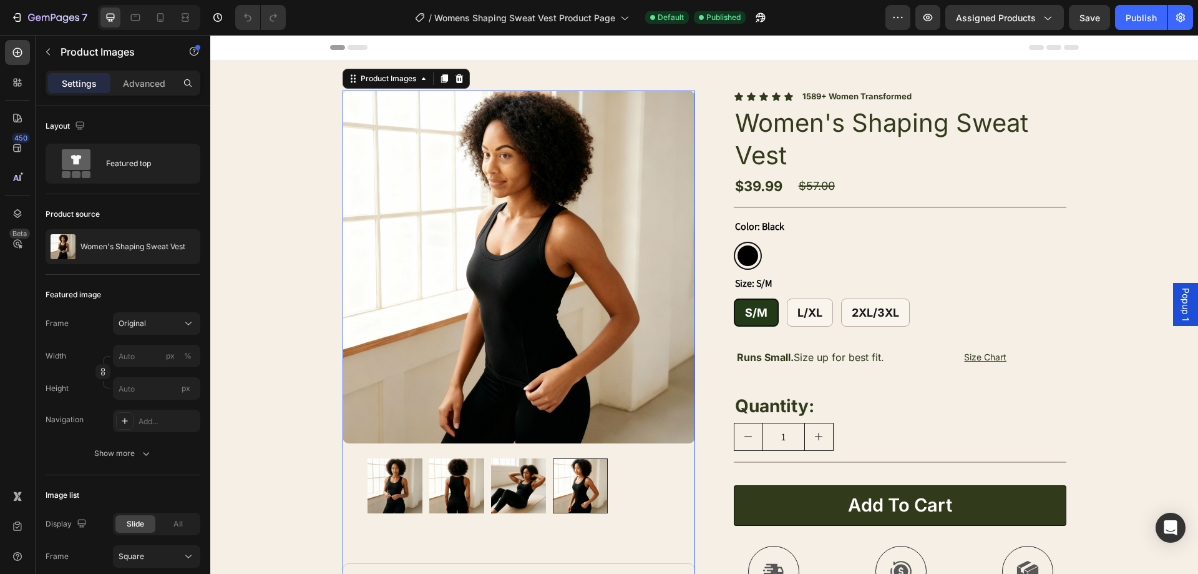
click at [429, 484] on img at bounding box center [456, 485] width 55 height 55
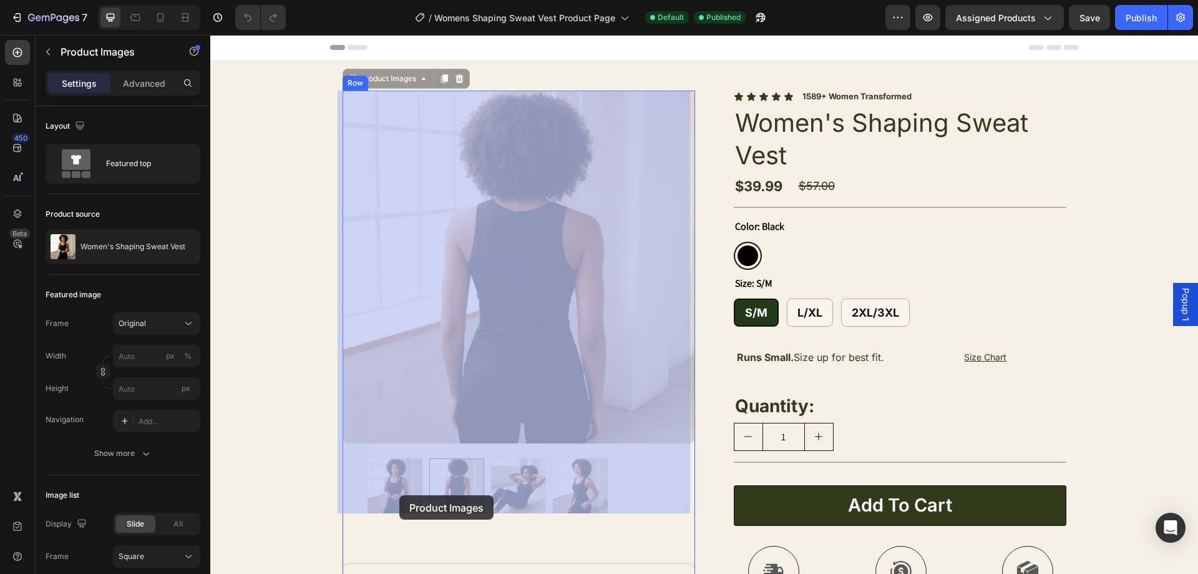
drag, startPoint x: 399, startPoint y: 495, endPoint x: 401, endPoint y: 489, distance: 6.4
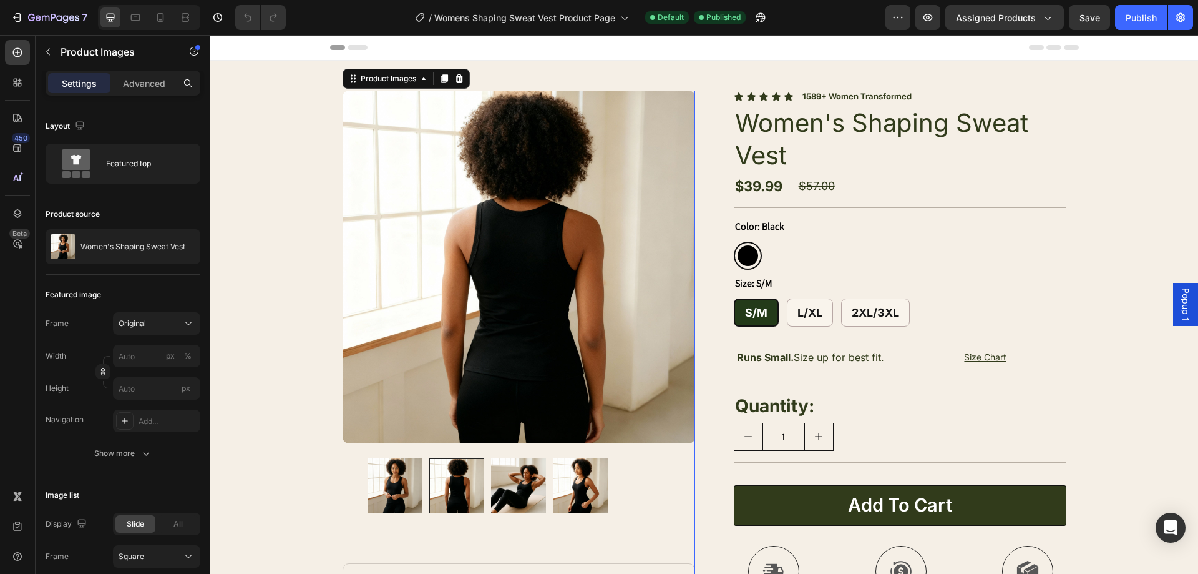
click at [434, 486] on div at bounding box center [456, 485] width 55 height 55
click at [402, 489] on img at bounding box center [395, 485] width 55 height 55
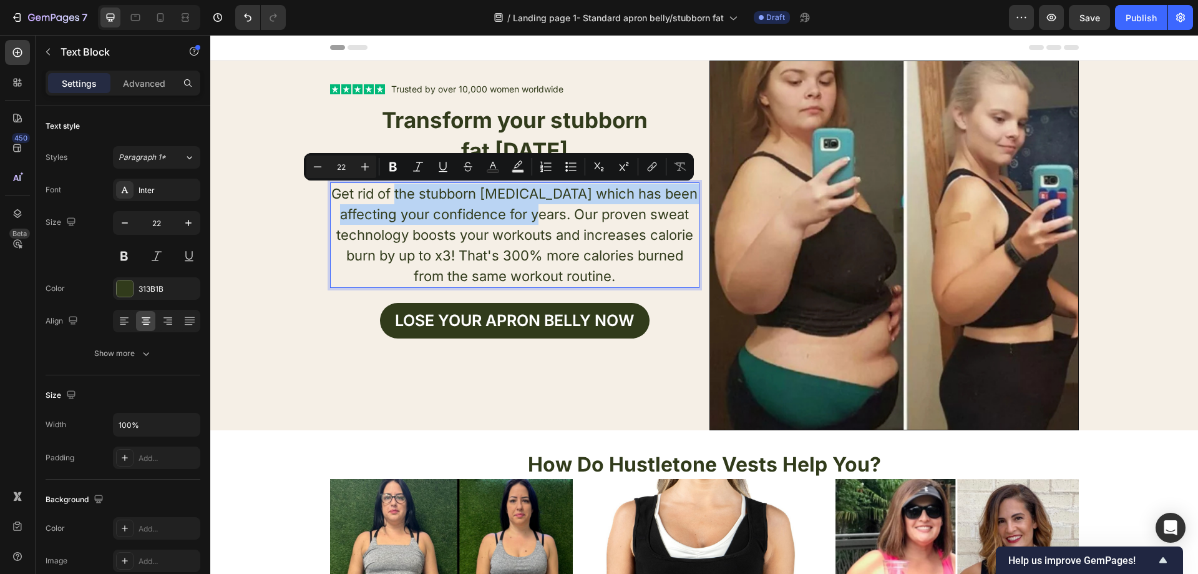
click at [435, 195] on p "Get rid of the stubborn [MEDICAL_DATA] which has been affecting your confidence…" at bounding box center [514, 234] width 367 height 103
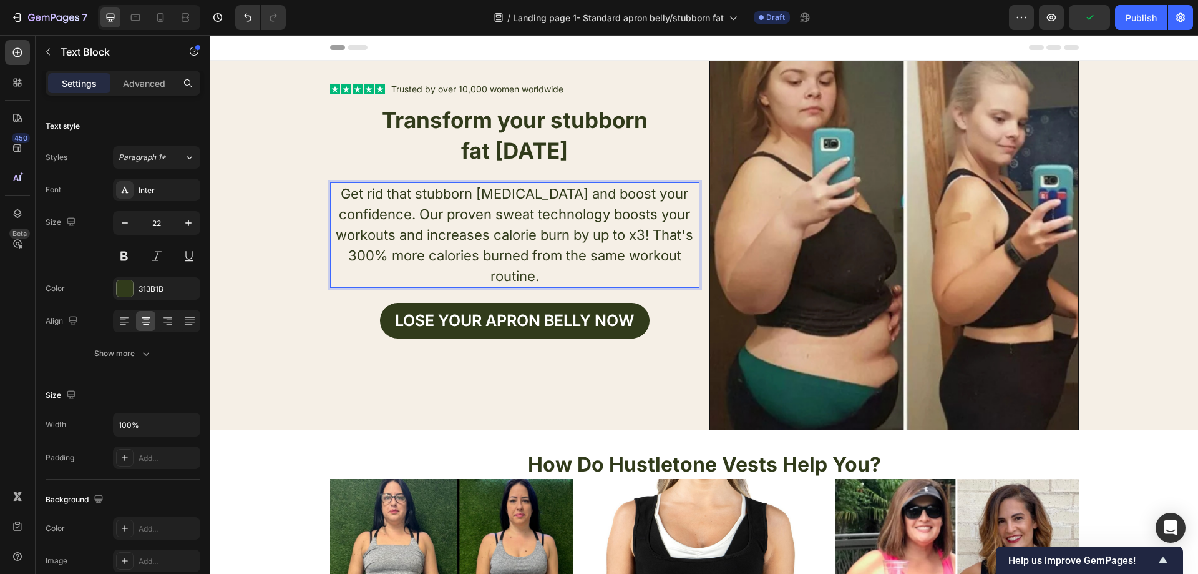
drag, startPoint x: 555, startPoint y: 274, endPoint x: 546, endPoint y: 272, distance: 8.9
click at [547, 271] on p "Get rid that stubborn [MEDICAL_DATA] and boost your confidence. Our proven swea…" at bounding box center [514, 234] width 367 height 103
drag, startPoint x: 513, startPoint y: 275, endPoint x: 486, endPoint y: 274, distance: 27.5
click at [486, 274] on p "Get rid that stubborn [MEDICAL_DATA] and boost your confidence. Our proven swea…" at bounding box center [514, 234] width 367 height 103
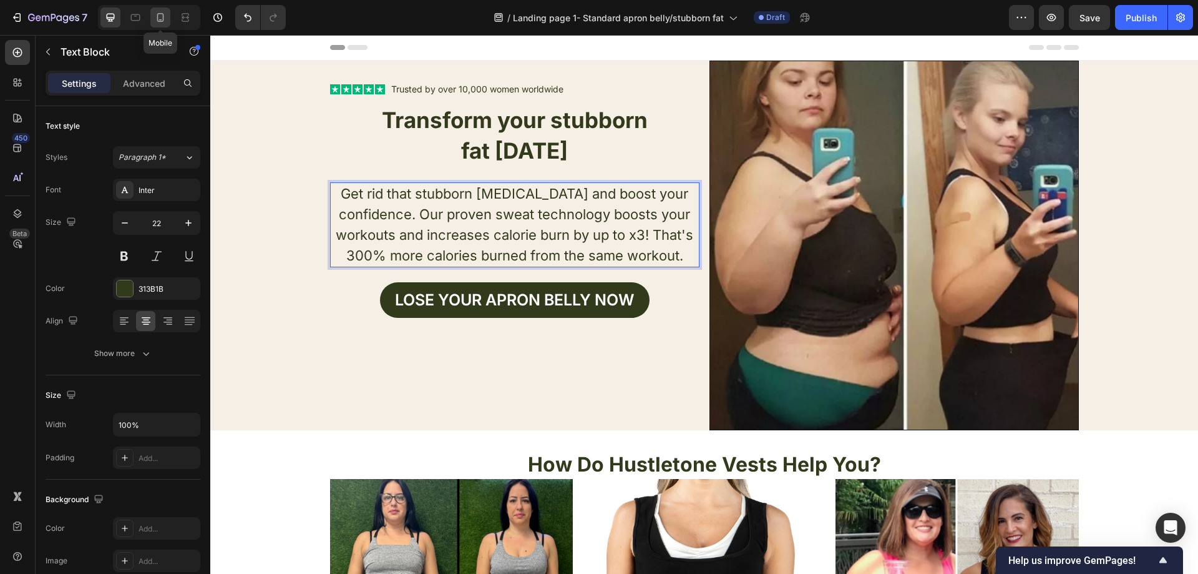
click at [166, 18] on icon at bounding box center [160, 17] width 12 height 12
type input "14"
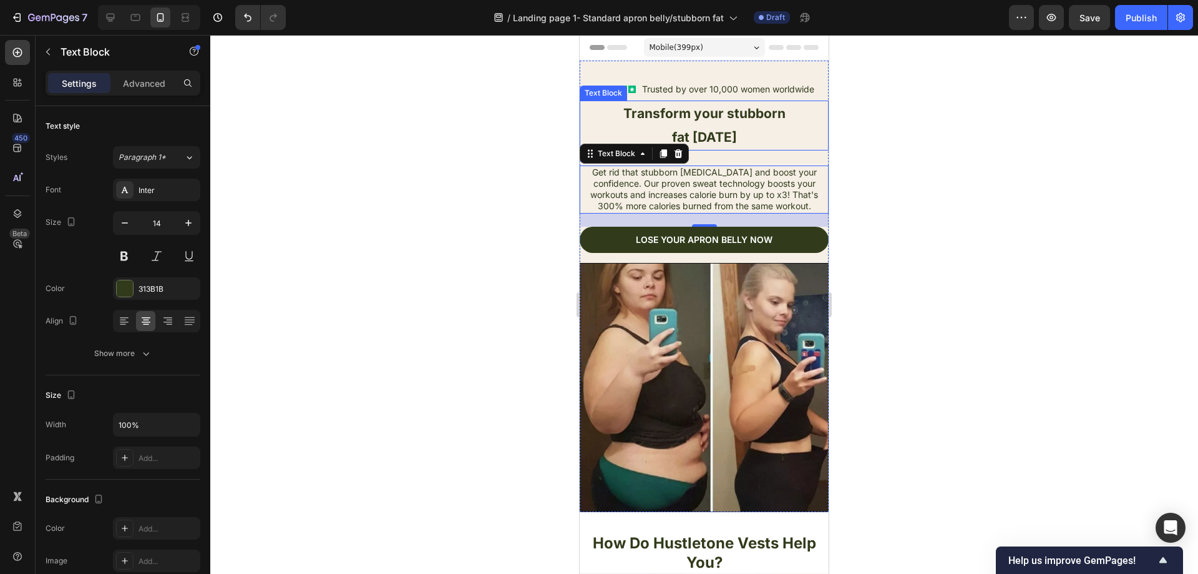
click at [789, 139] on p "fat [DATE]" at bounding box center [704, 137] width 247 height 24
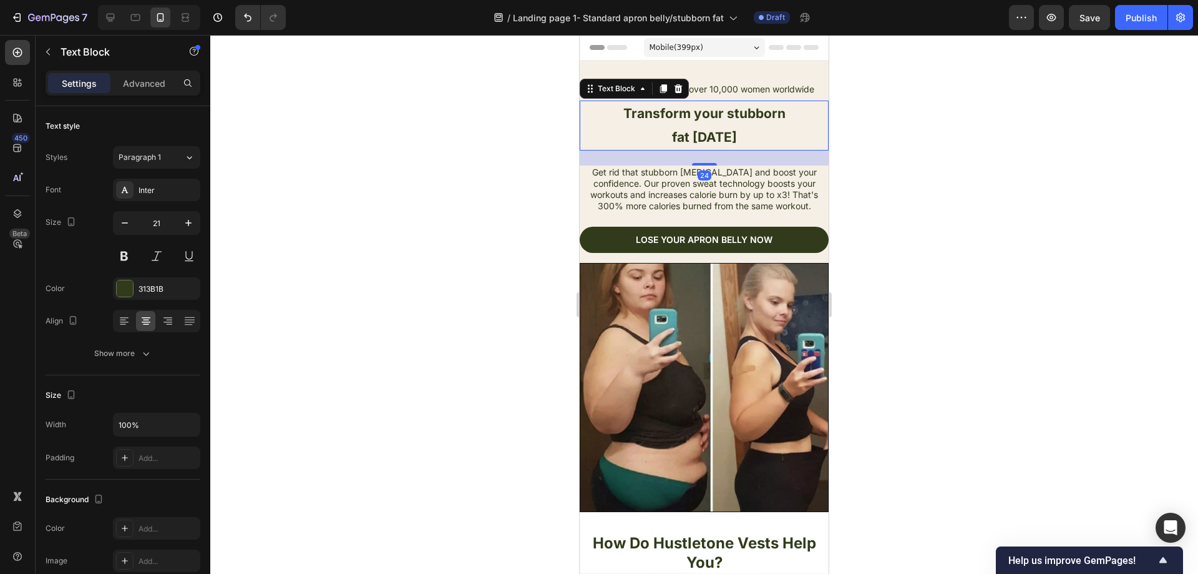
click at [894, 192] on div at bounding box center [704, 304] width 988 height 539
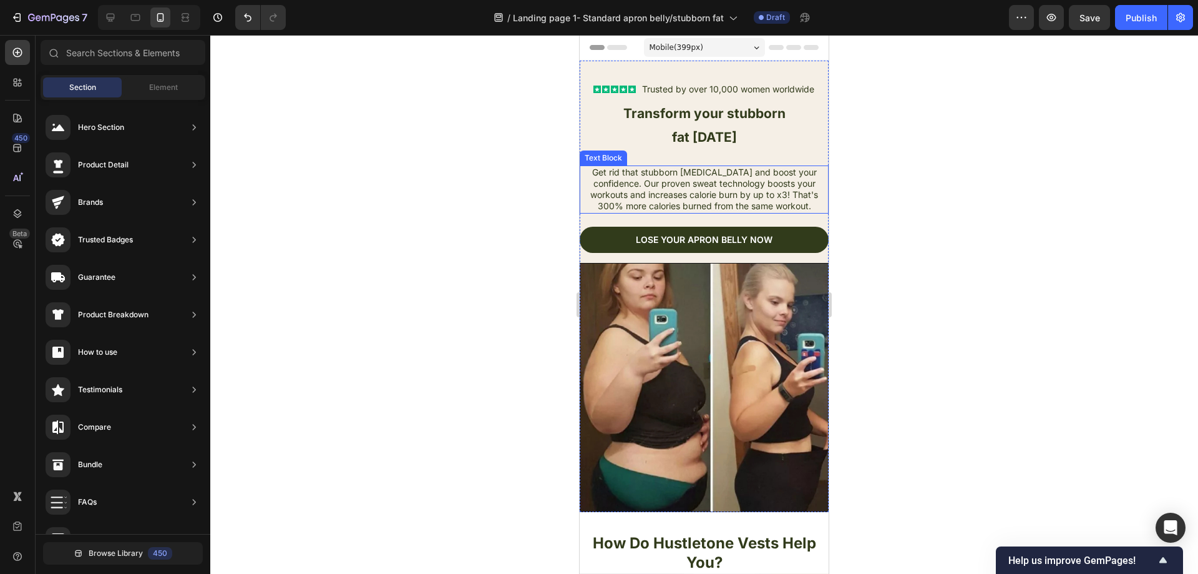
click at [628, 178] on p "Get rid that stubborn [MEDICAL_DATA] and boost your confidence. Our proven swea…" at bounding box center [704, 190] width 247 height 46
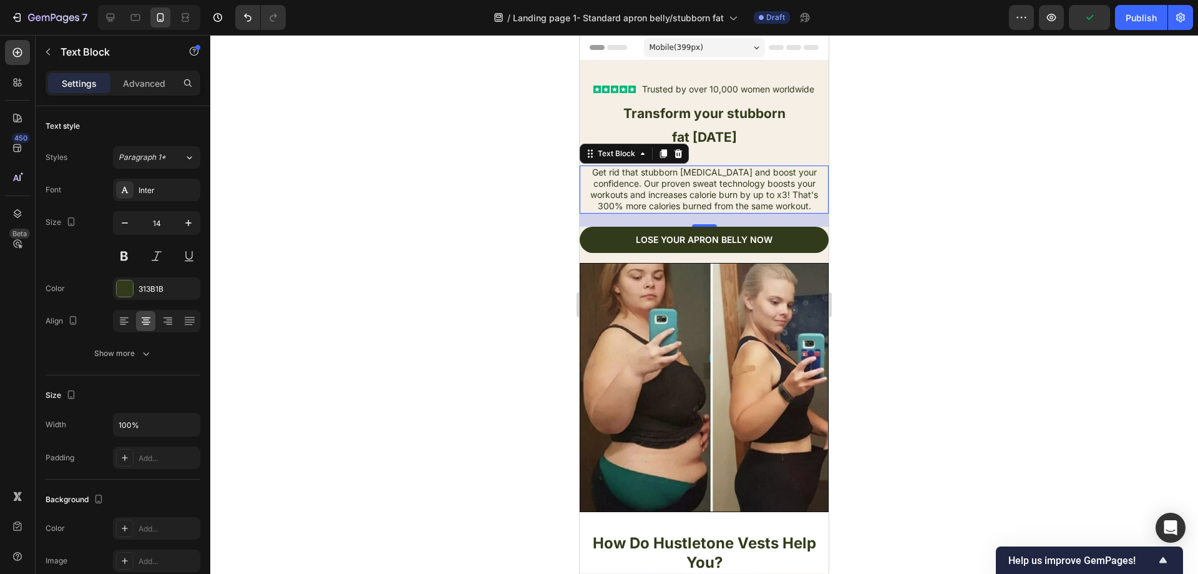
click at [989, 137] on div at bounding box center [704, 304] width 988 height 539
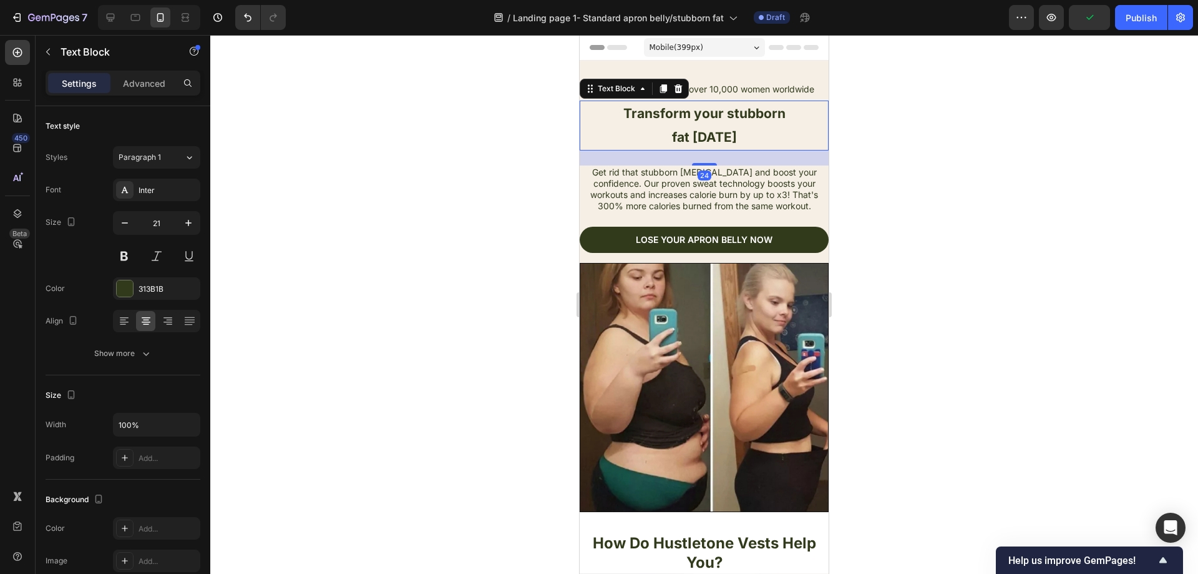
click at [732, 128] on p "fat TODAY" at bounding box center [704, 137] width 247 height 24
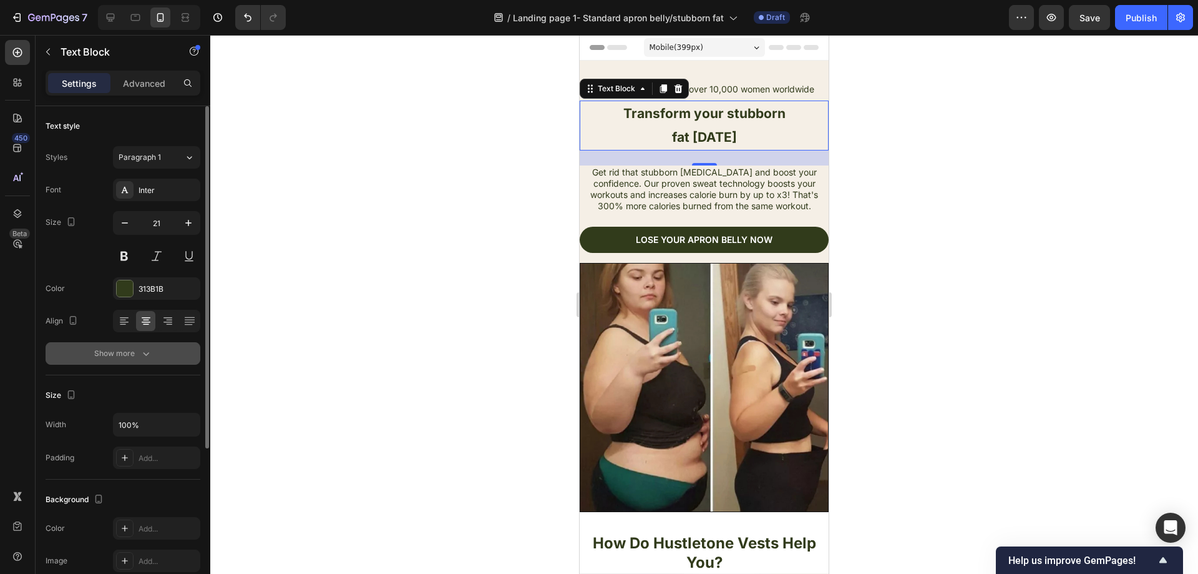
click at [144, 357] on icon "button" at bounding box center [146, 353] width 12 height 12
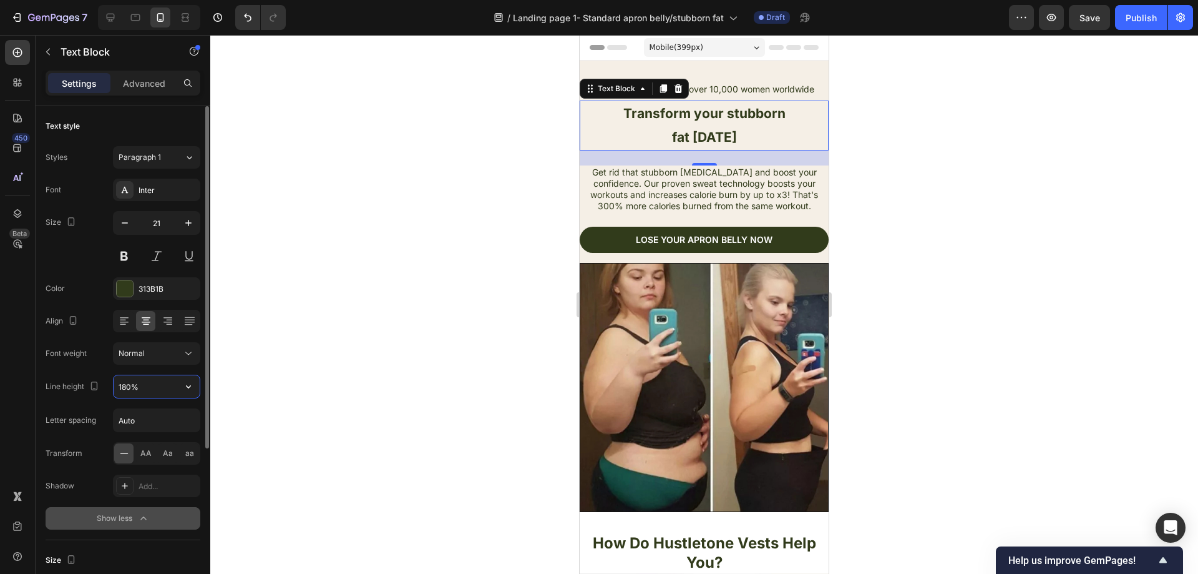
click at [157, 378] on input "180%" at bounding box center [157, 386] width 86 height 22
click at [175, 392] on input "180%" at bounding box center [157, 386] width 86 height 22
drag, startPoint x: 182, startPoint y: 386, endPoint x: 184, endPoint y: 398, distance: 12.6
click at [183, 386] on icon "button" at bounding box center [188, 386] width 12 height 12
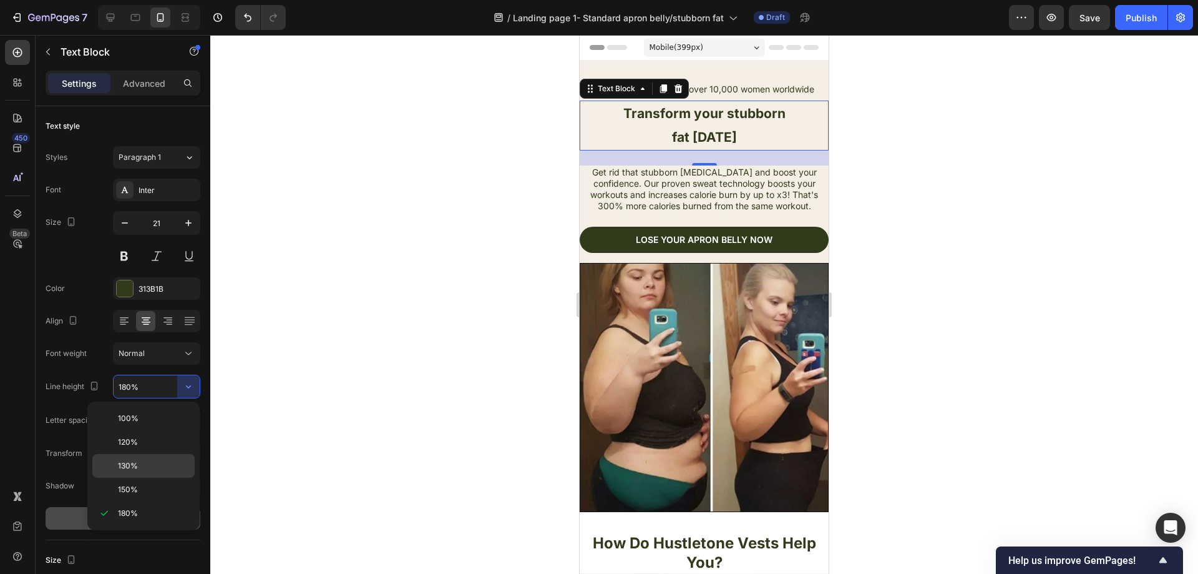
click at [158, 454] on div "130%" at bounding box center [143, 466] width 102 height 24
type input "130%"
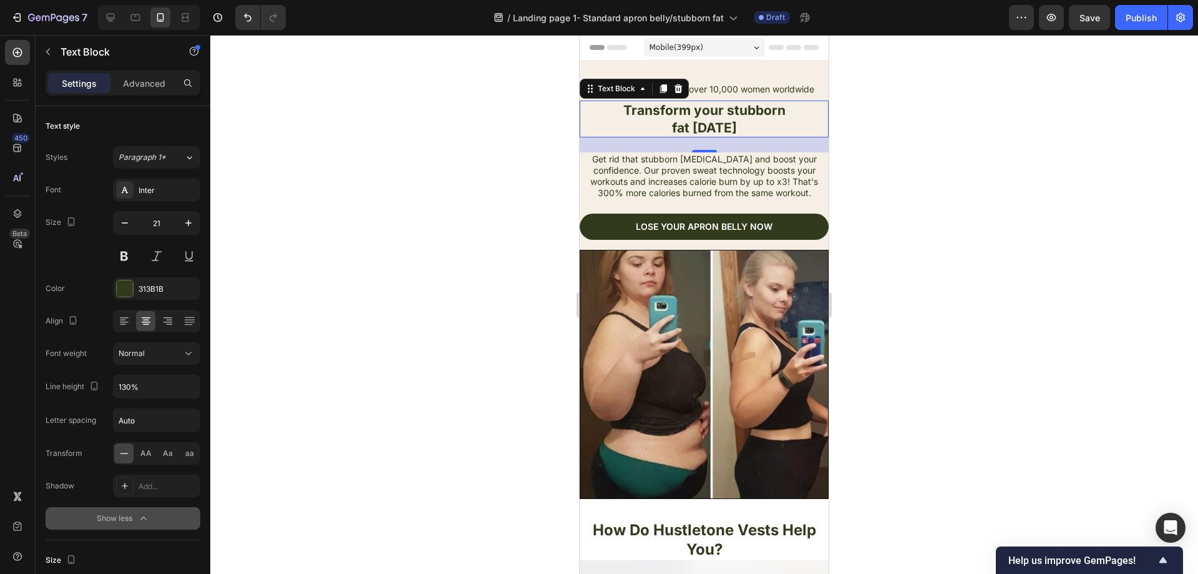
click at [374, 246] on div at bounding box center [704, 304] width 988 height 539
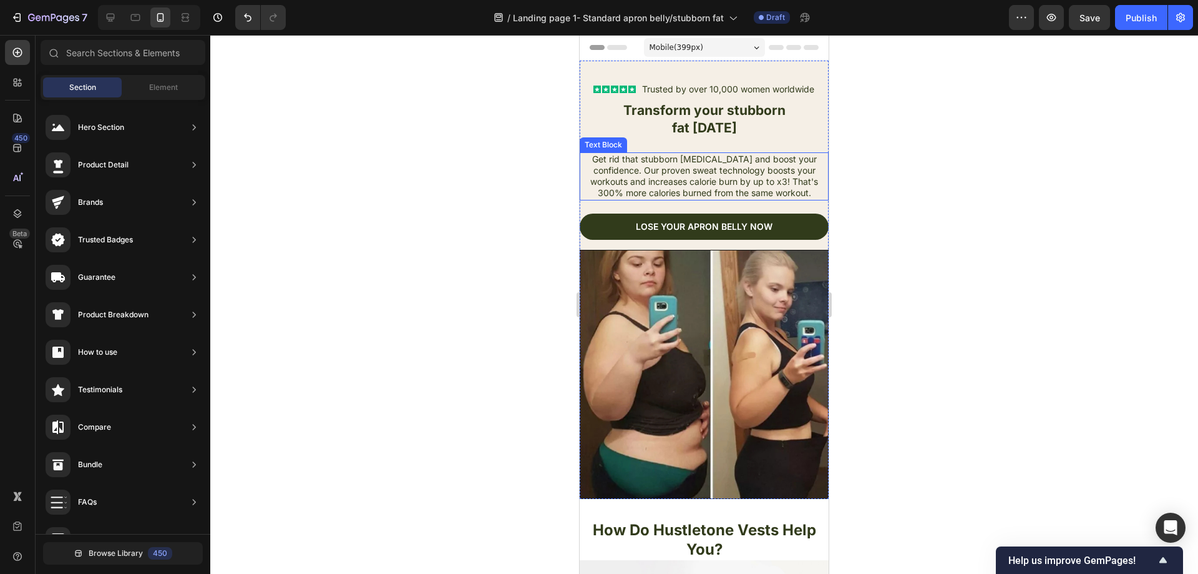
click at [703, 184] on p "Get rid that stubborn belly fat and boost your confidence. Our proven sweat tec…" at bounding box center [704, 177] width 247 height 46
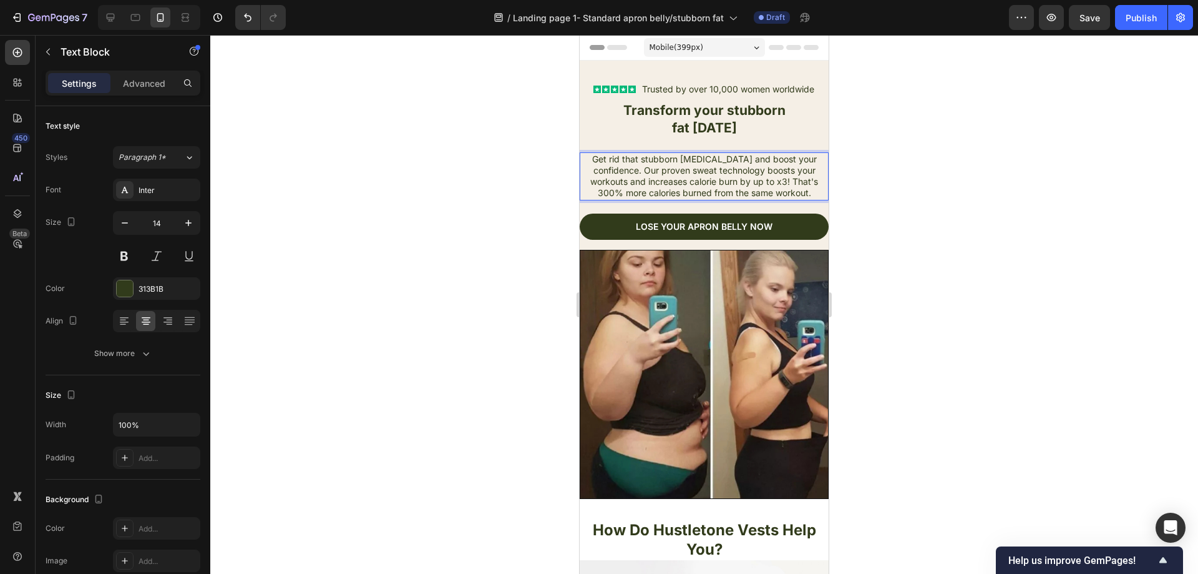
click at [762, 192] on p "Get rid that stubborn belly fat and boost your confidence. Our proven sweat tec…" at bounding box center [704, 177] width 247 height 46
click at [119, 14] on div at bounding box center [110, 17] width 20 height 20
type input "22"
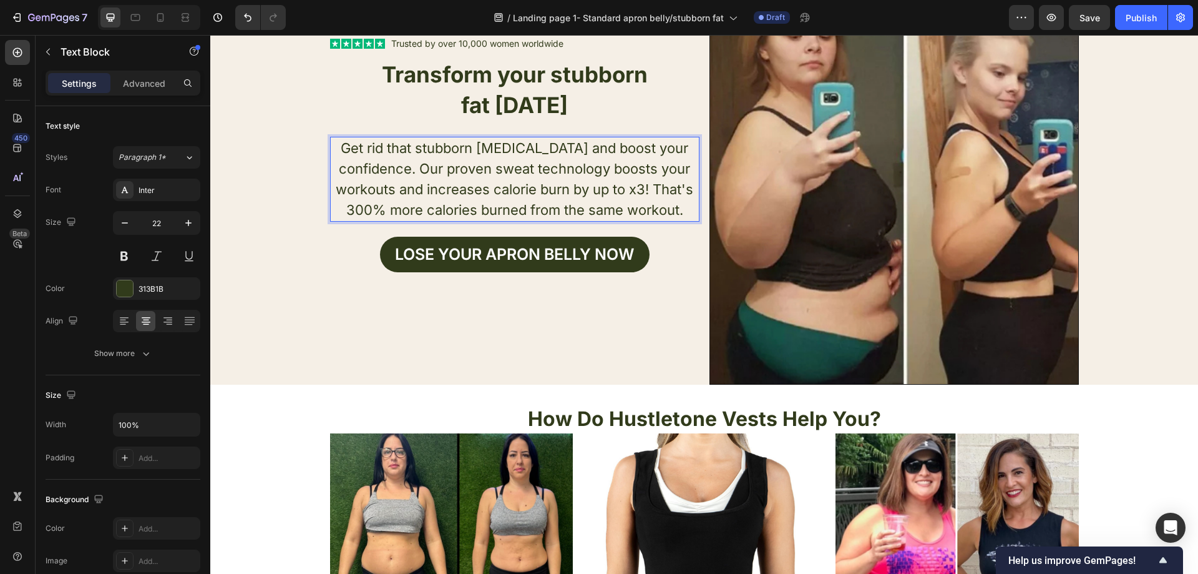
scroll to position [41, 0]
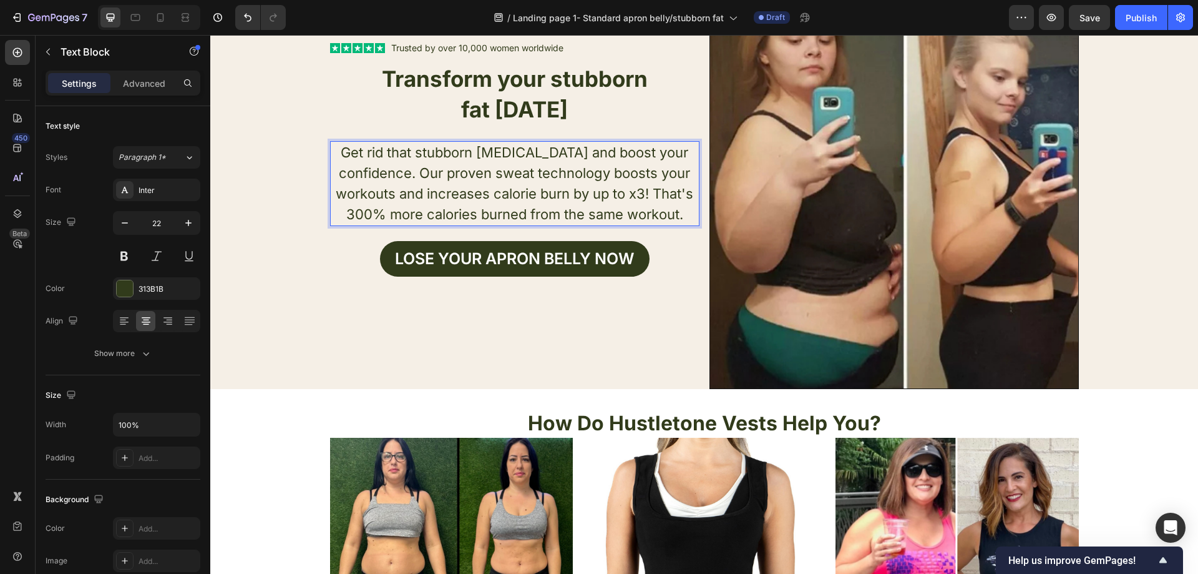
click at [676, 213] on p "Get rid that stubborn belly fat and boost your confidence. Our proven sweat tec…" at bounding box center [514, 183] width 367 height 82
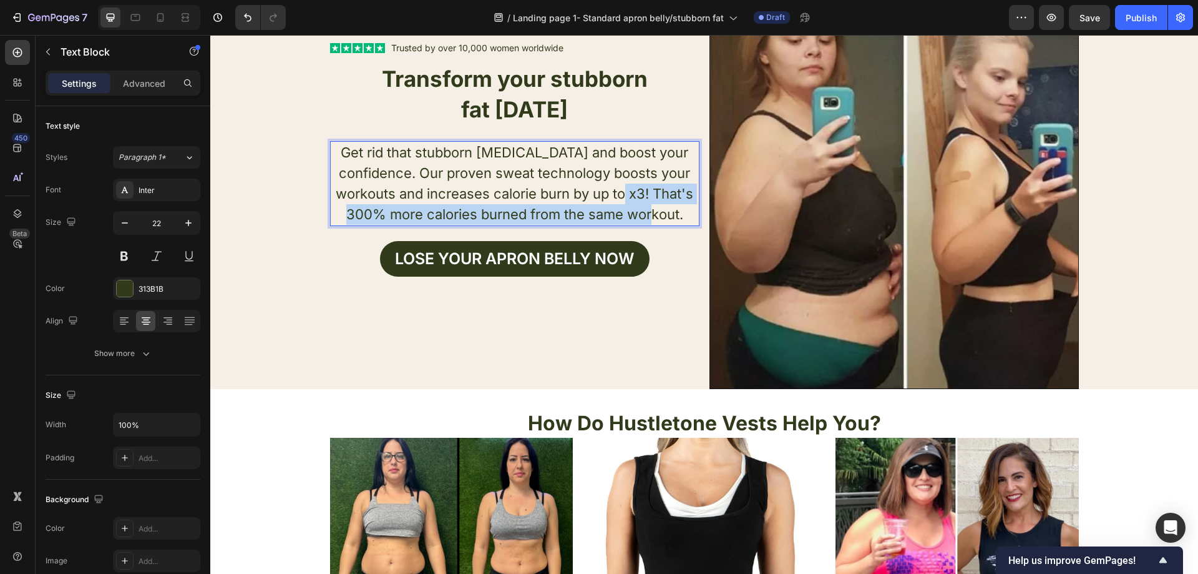
drag, startPoint x: 678, startPoint y: 213, endPoint x: 652, endPoint y: 195, distance: 32.7
click at [652, 195] on p "Get rid that stubborn belly fat and boost your confidence. Our proven sweat tec…" at bounding box center [514, 183] width 367 height 82
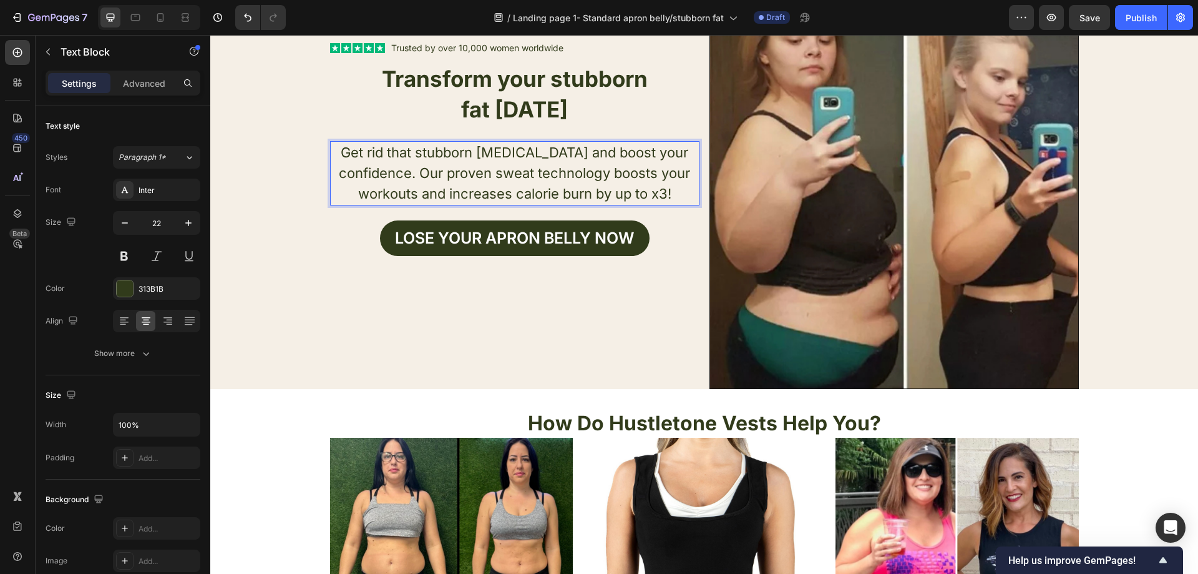
click at [614, 174] on p "Get rid that stubborn belly fat and boost your confidence. Our proven sweat tec…" at bounding box center [514, 173] width 367 height 62
click at [612, 174] on p "Get rid that stubborn belly fat and boost your confidence. Our proven sweat tec…" at bounding box center [514, 173] width 367 height 62
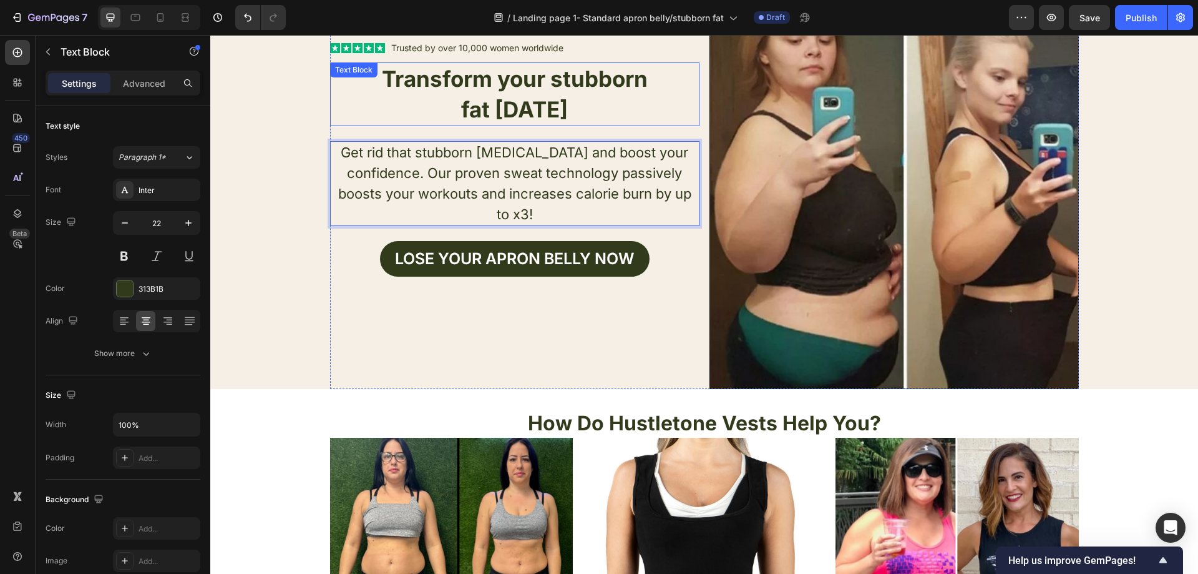
click at [358, 123] on p "fat TODAY" at bounding box center [514, 109] width 367 height 31
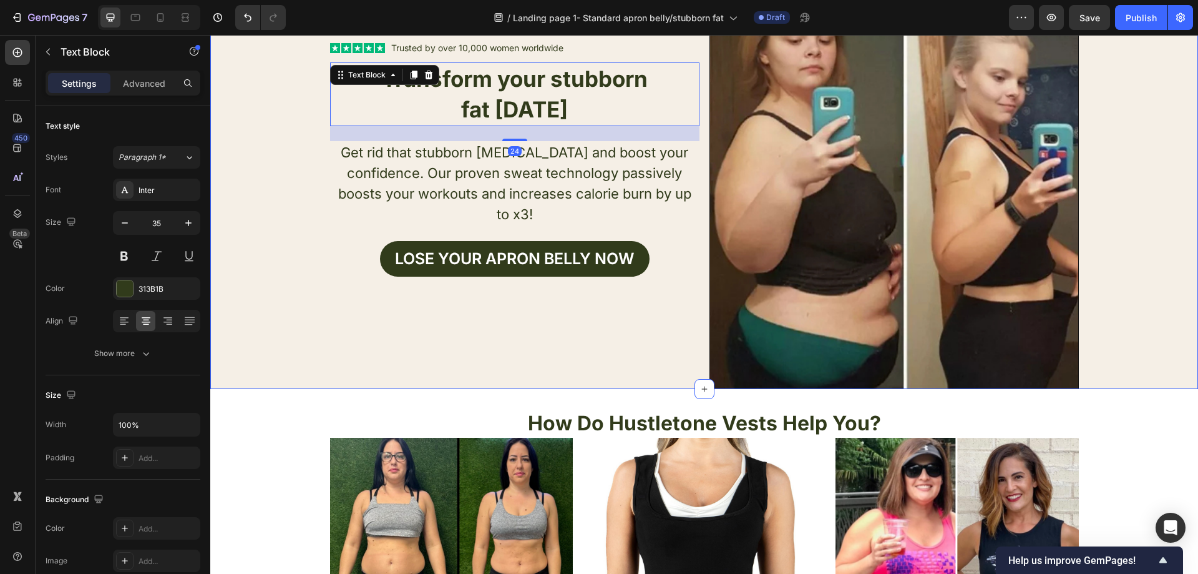
click at [312, 142] on div "Text Block Icon Icon Icon Icon Icon Icon List Trusted by over 10,000 women worl…" at bounding box center [704, 203] width 988 height 369
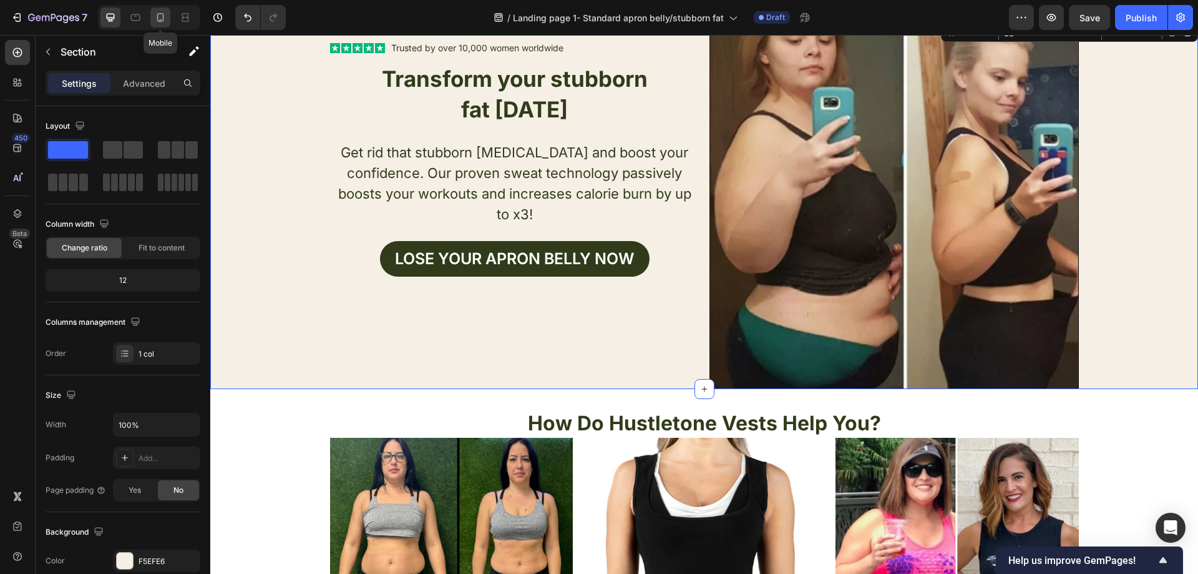
click at [157, 17] on icon at bounding box center [160, 17] width 12 height 12
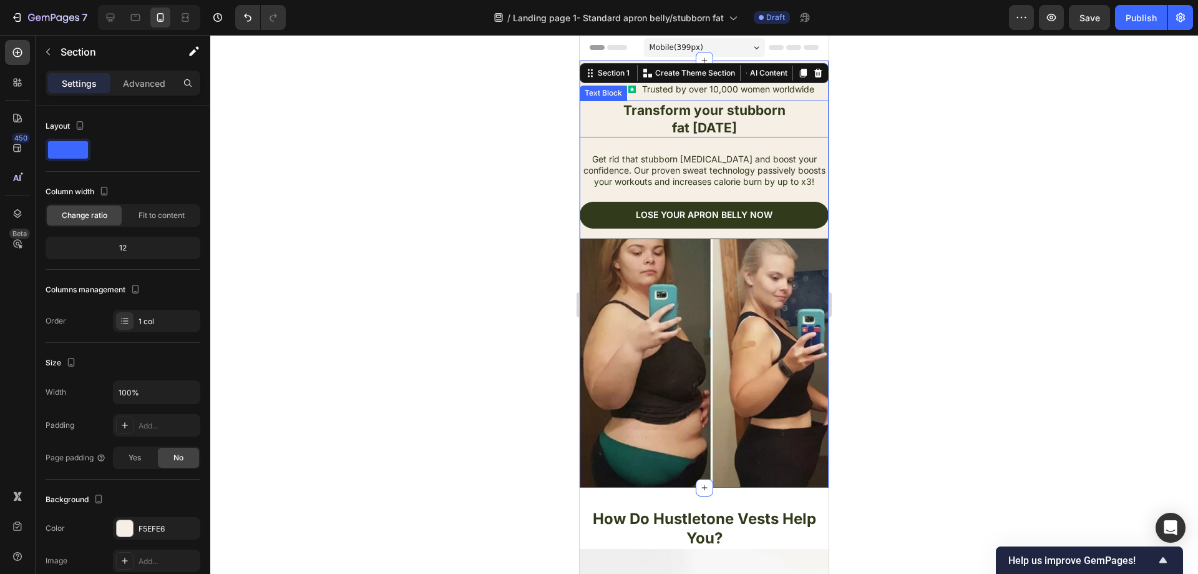
click at [751, 129] on p "fat TODAY" at bounding box center [704, 127] width 247 height 17
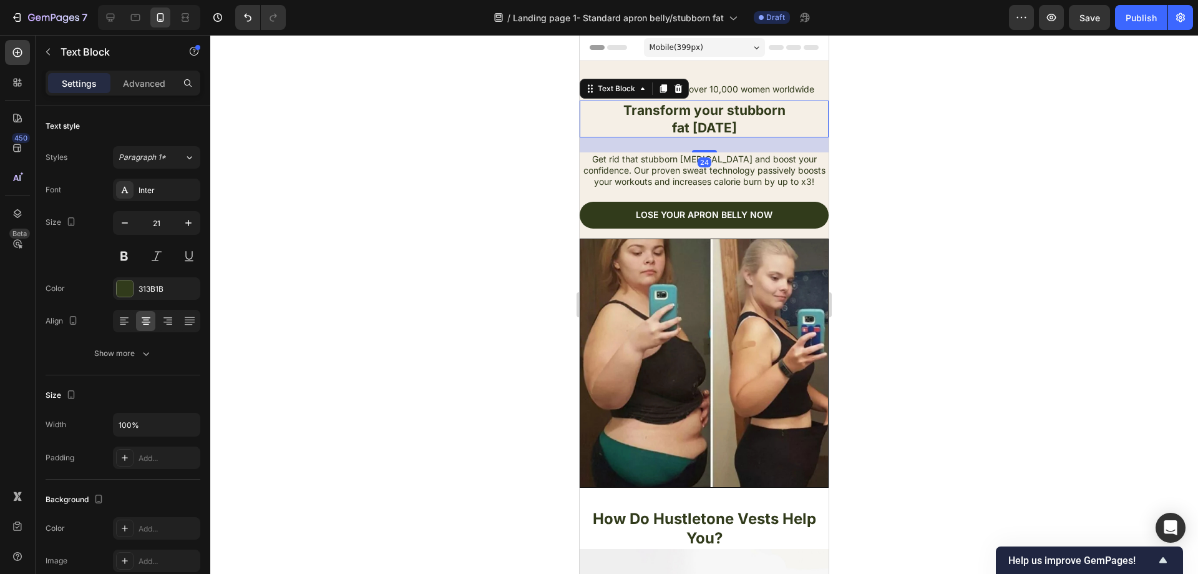
click at [489, 150] on div at bounding box center [704, 304] width 988 height 539
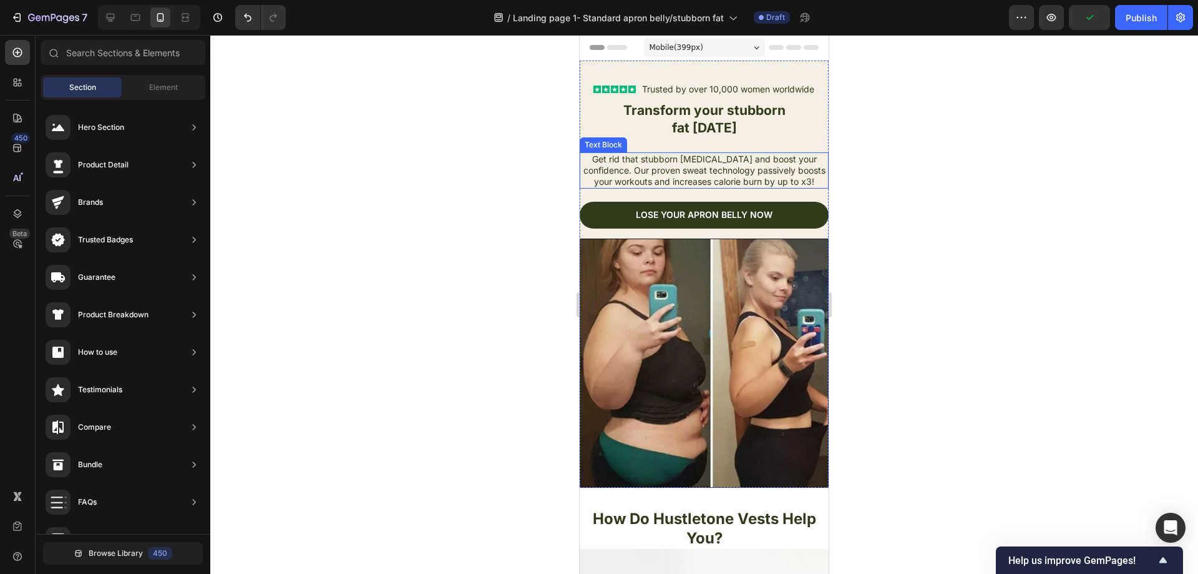
click at [688, 162] on p "Get rid that stubborn belly fat and boost your confidence. Our proven sweat tec…" at bounding box center [704, 171] width 247 height 34
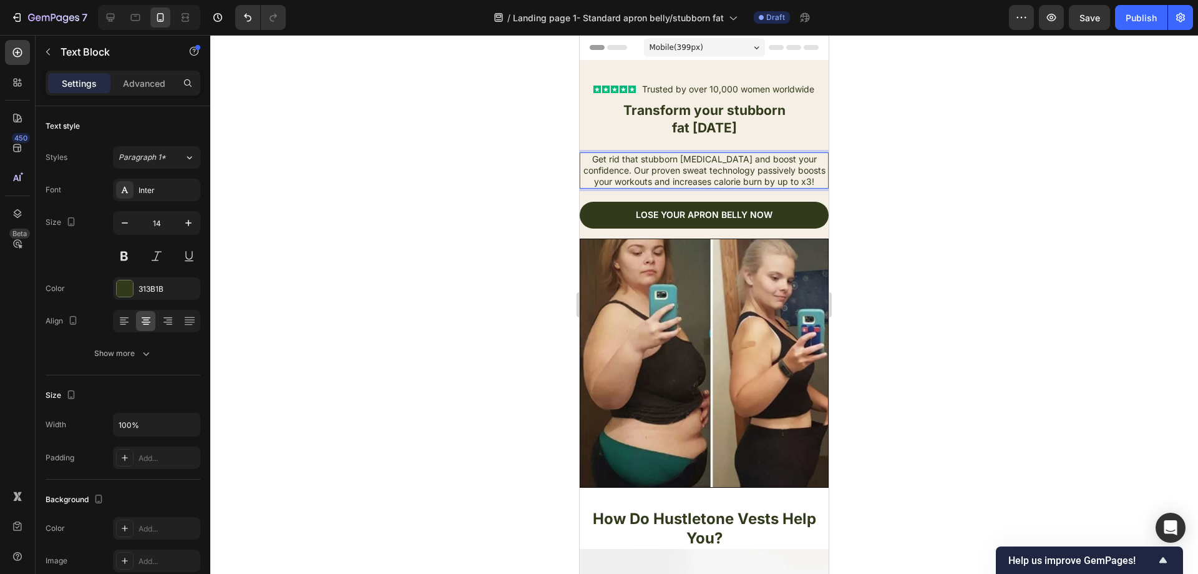
drag, startPoint x: 795, startPoint y: 178, endPoint x: 802, endPoint y: 180, distance: 7.3
click at [796, 178] on p "Get rid that stubborn belly fat and boost your confidence. Our proven sweat tec…" at bounding box center [704, 171] width 247 height 34
click at [803, 182] on p "Get rid that stubborn belly fat and boost your confidence. Our proven sweat tec…" at bounding box center [704, 171] width 247 height 34
drag, startPoint x: 801, startPoint y: 182, endPoint x: 1138, endPoint y: 192, distance: 336.6
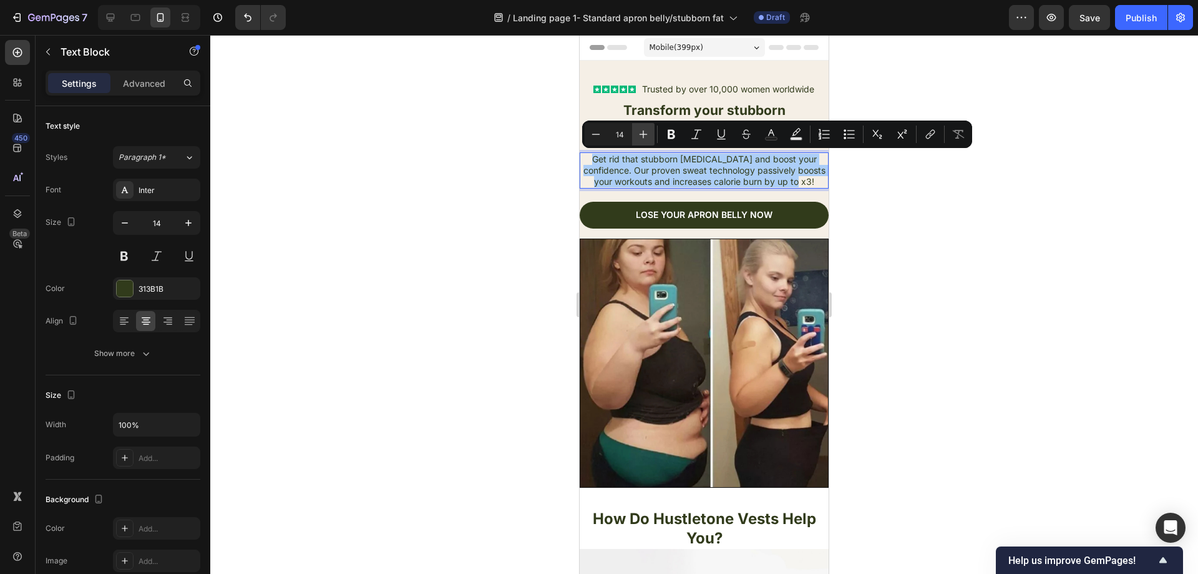
click at [642, 138] on icon "Editor contextual toolbar" at bounding box center [643, 134] width 12 height 12
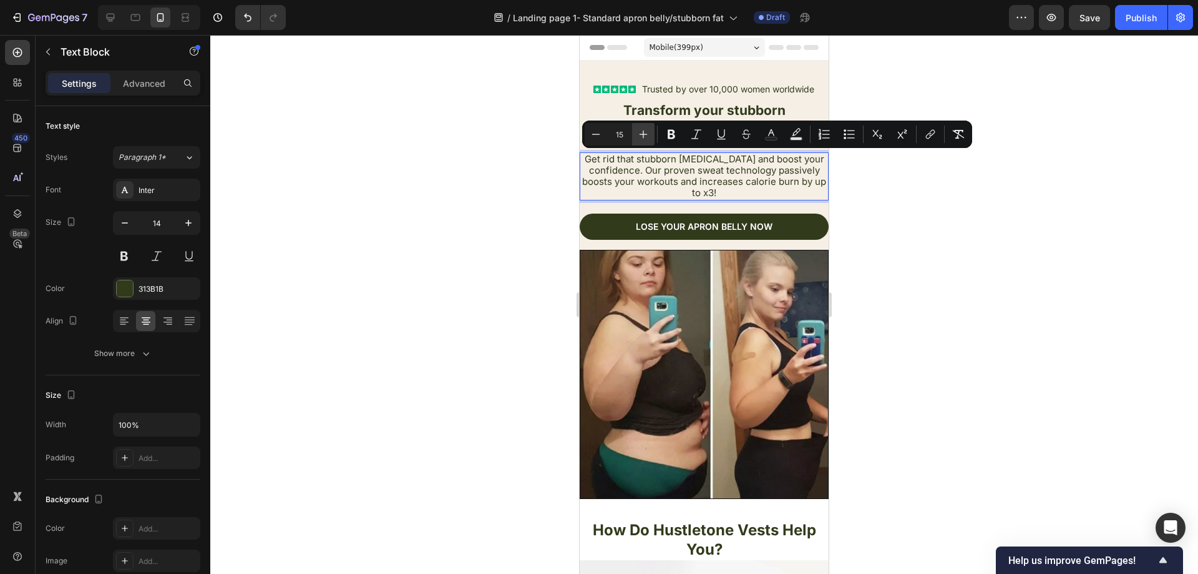
click at [642, 138] on icon "Editor contextual toolbar" at bounding box center [643, 134] width 12 height 12
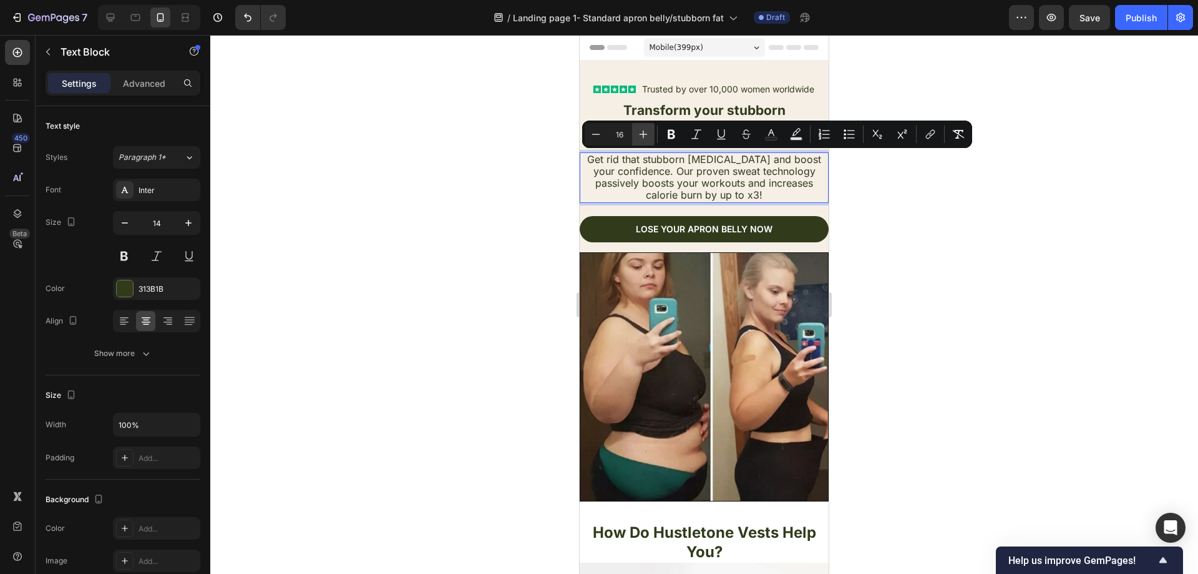
click at [642, 138] on icon "Editor contextual toolbar" at bounding box center [643, 134] width 12 height 12
type input "18"
click at [509, 145] on div at bounding box center [704, 304] width 988 height 539
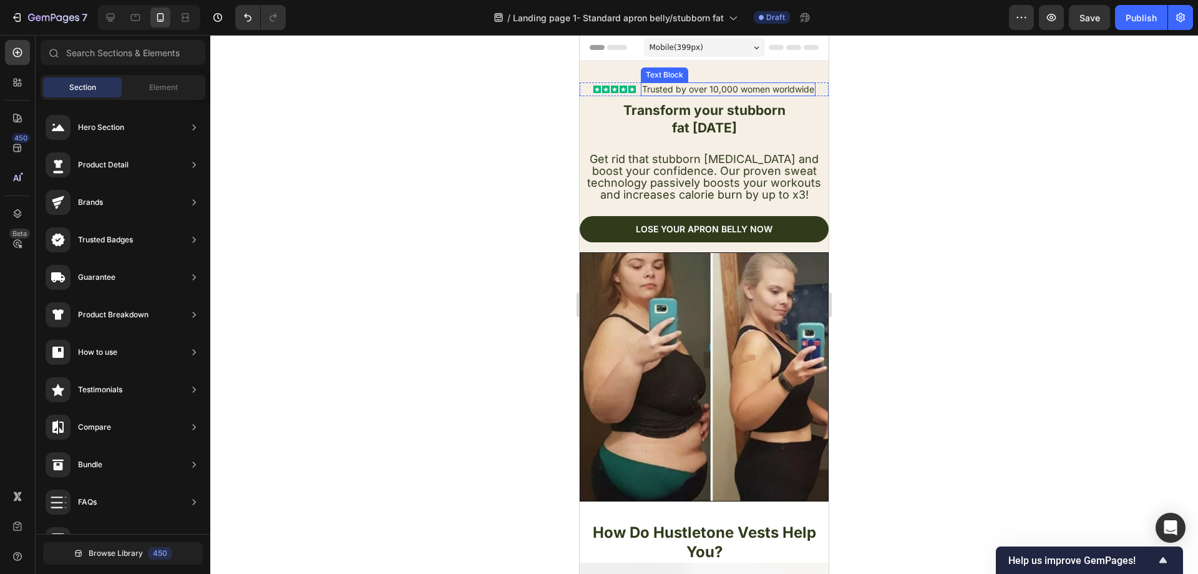
click at [766, 95] on p "Trusted by over 10,000 women worldwide" at bounding box center [728, 89] width 172 height 11
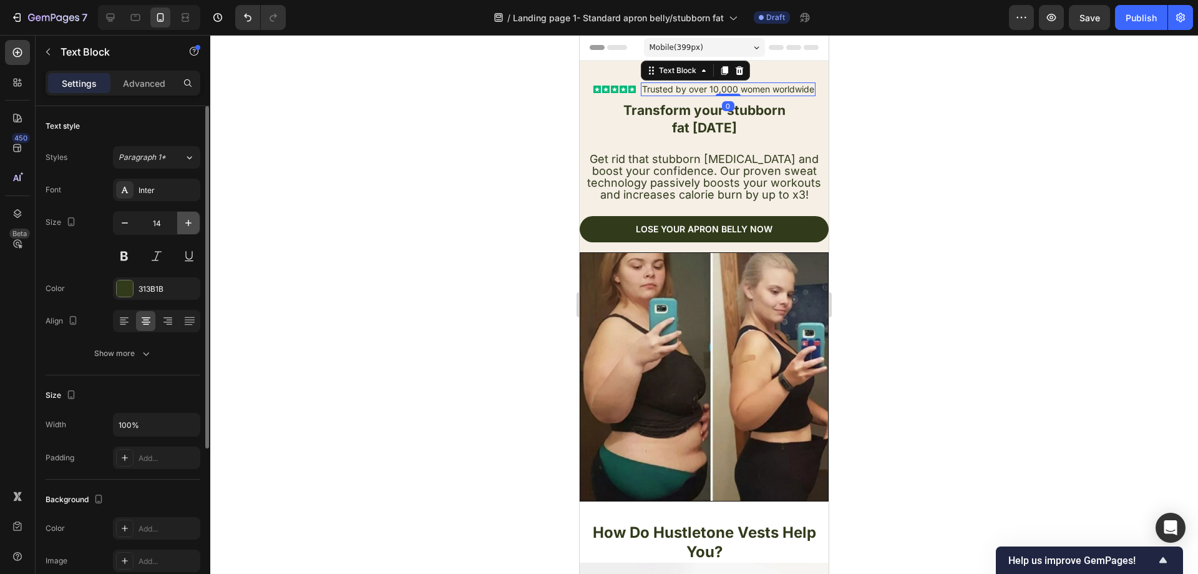
click at [194, 228] on icon "button" at bounding box center [188, 223] width 12 height 12
click at [191, 227] on icon "button" at bounding box center [188, 223] width 12 height 12
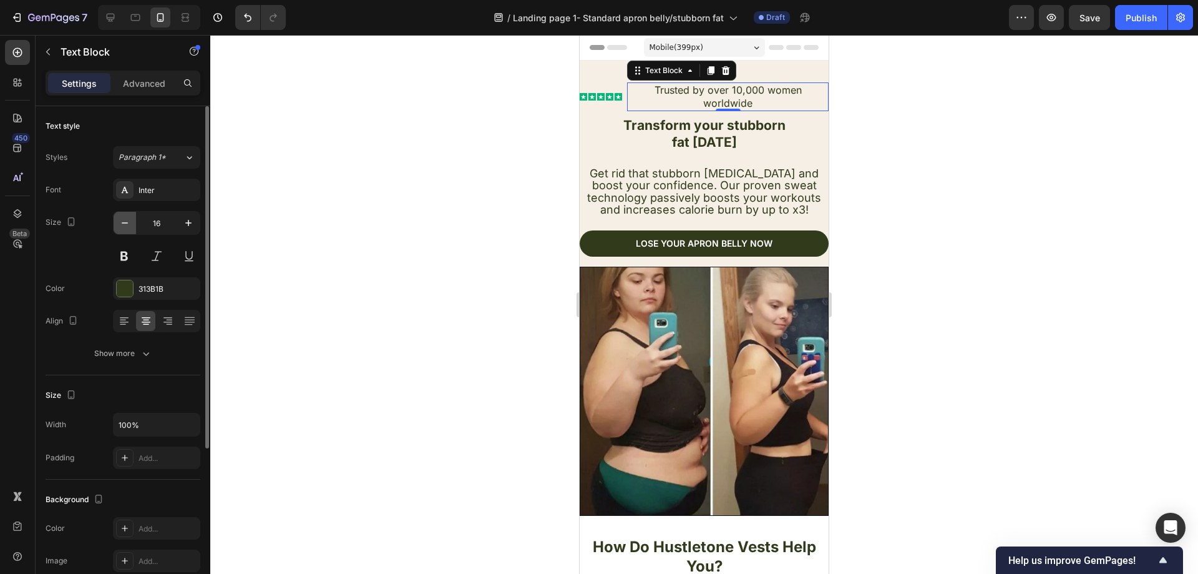
click at [130, 222] on icon "button" at bounding box center [125, 223] width 12 height 12
type input "15"
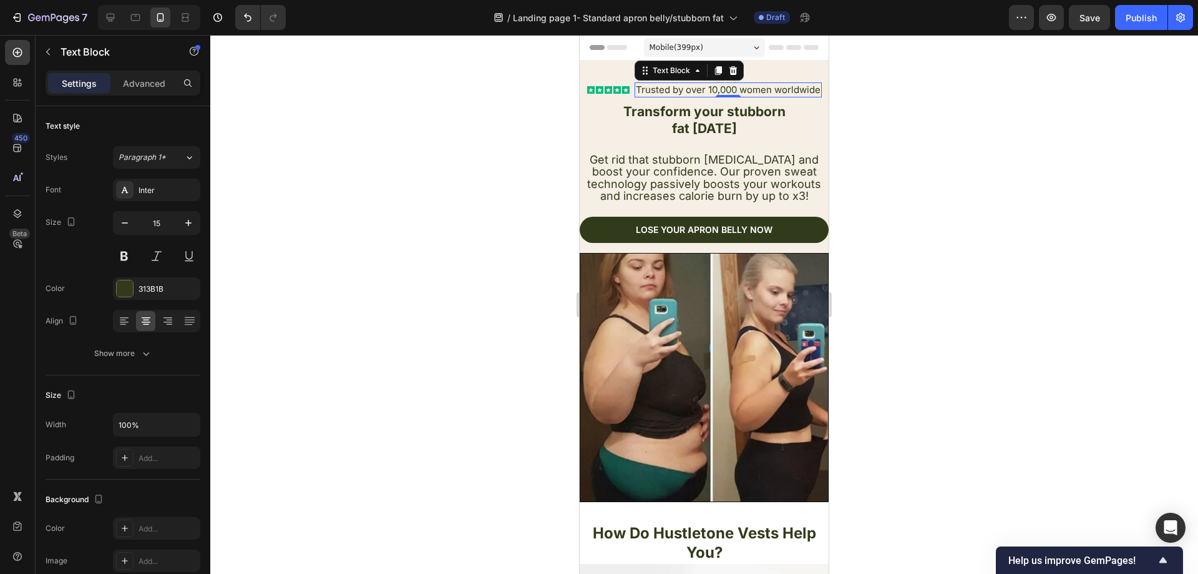
click at [385, 196] on div at bounding box center [704, 304] width 988 height 539
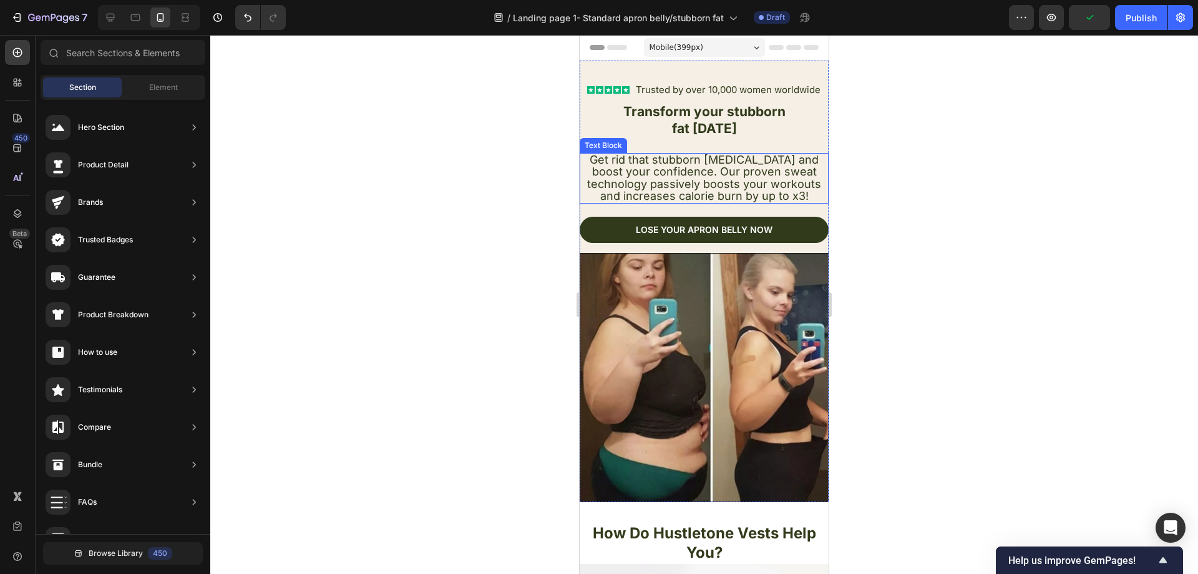
click at [957, 169] on div at bounding box center [704, 304] width 988 height 539
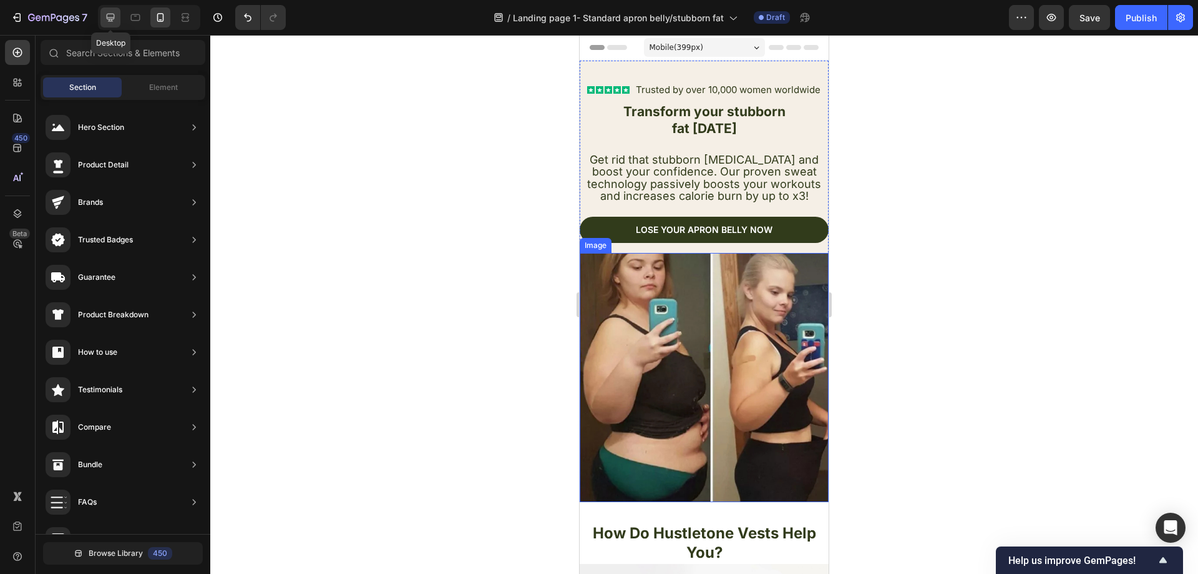
click at [105, 19] on icon at bounding box center [110, 17] width 12 height 12
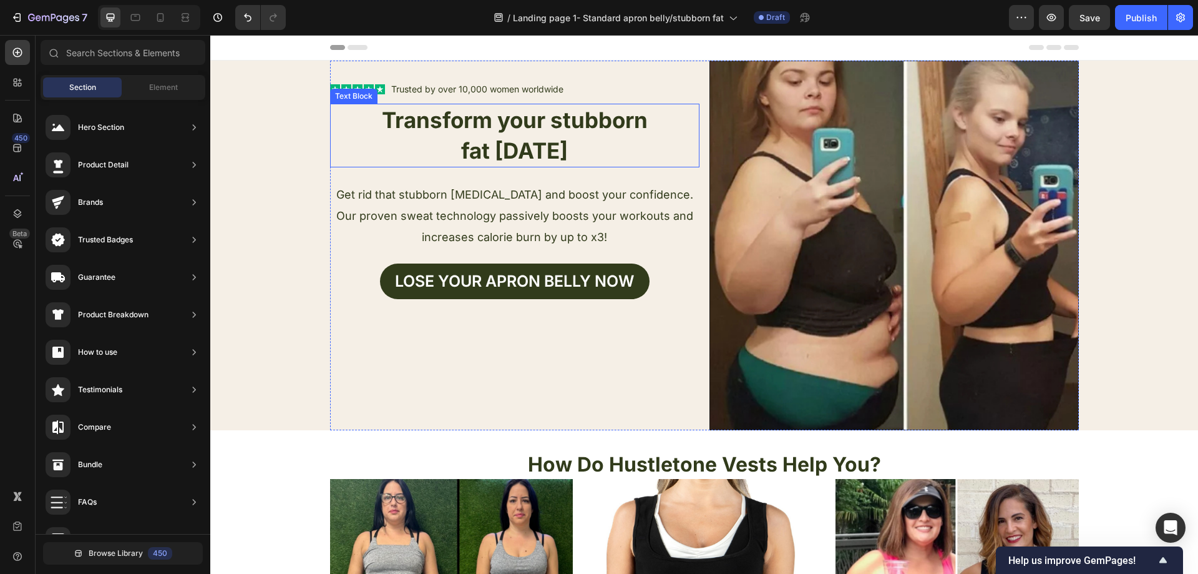
click at [491, 136] on p "fat [DATE]" at bounding box center [514, 150] width 367 height 31
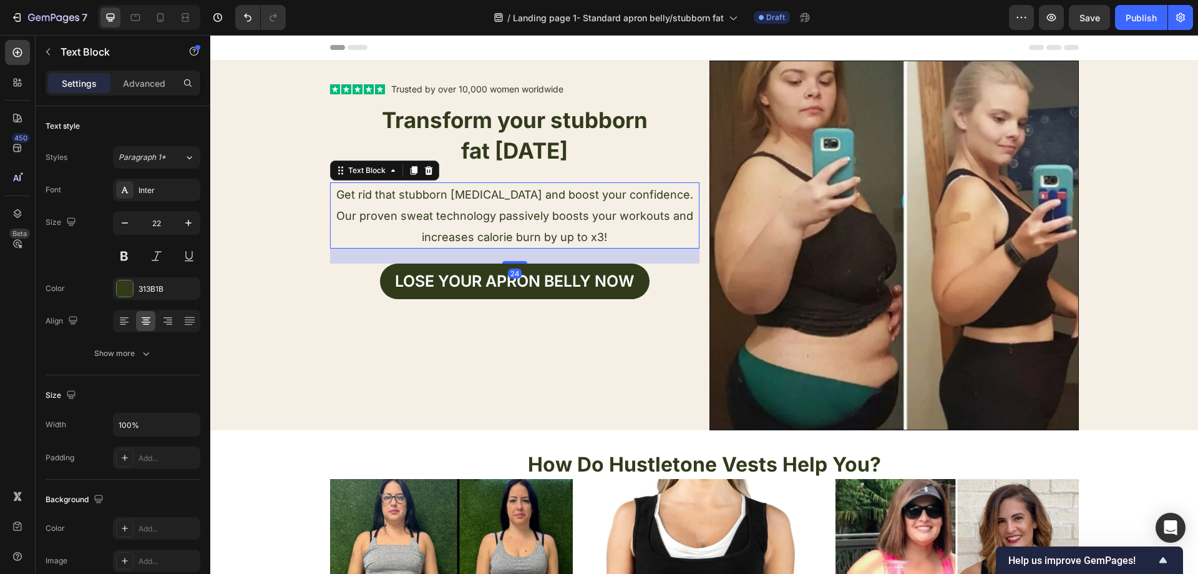
click at [479, 220] on span "Get rid that stubborn belly fat and boost your confidence. Our proven sweat tec…" at bounding box center [514, 216] width 357 height 56
click at [509, 139] on strong "fat [DATE]" at bounding box center [514, 150] width 107 height 26
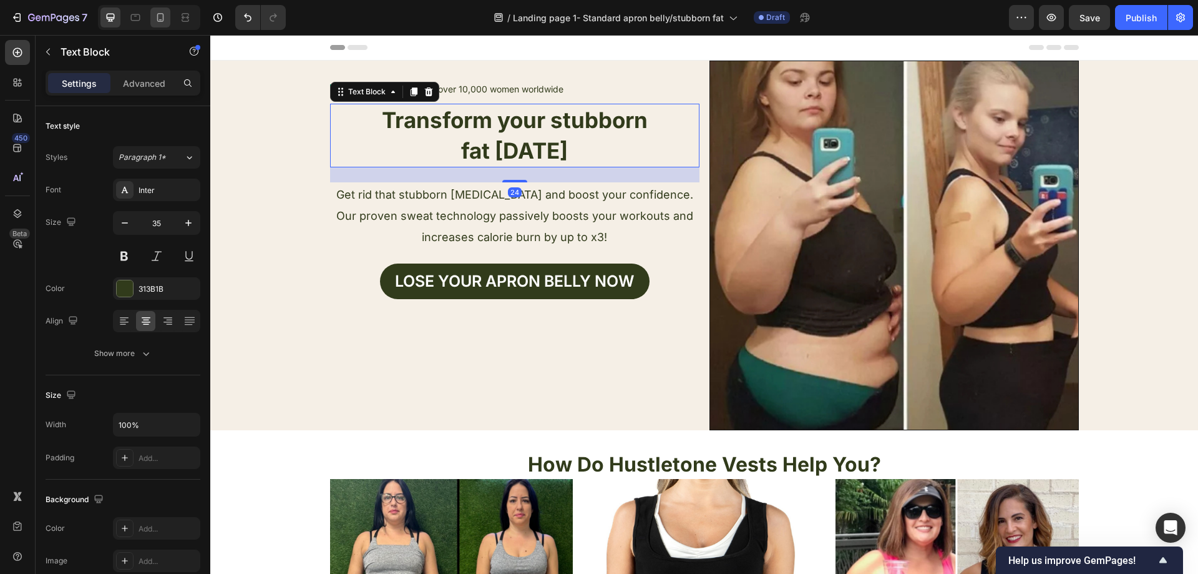
click at [155, 16] on icon at bounding box center [160, 17] width 12 height 12
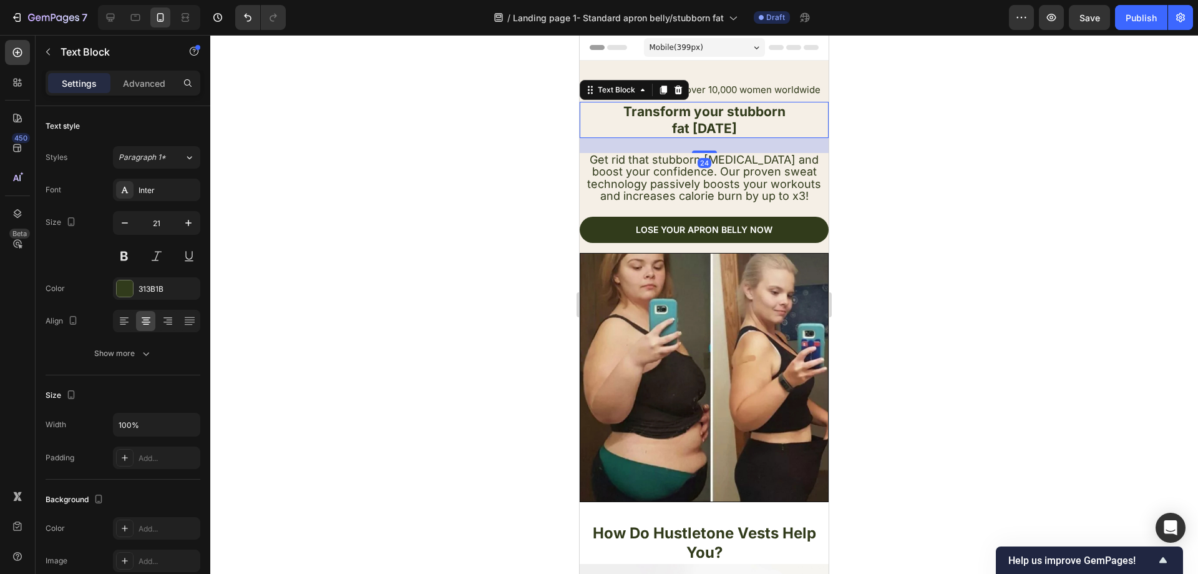
scroll to position [23, 0]
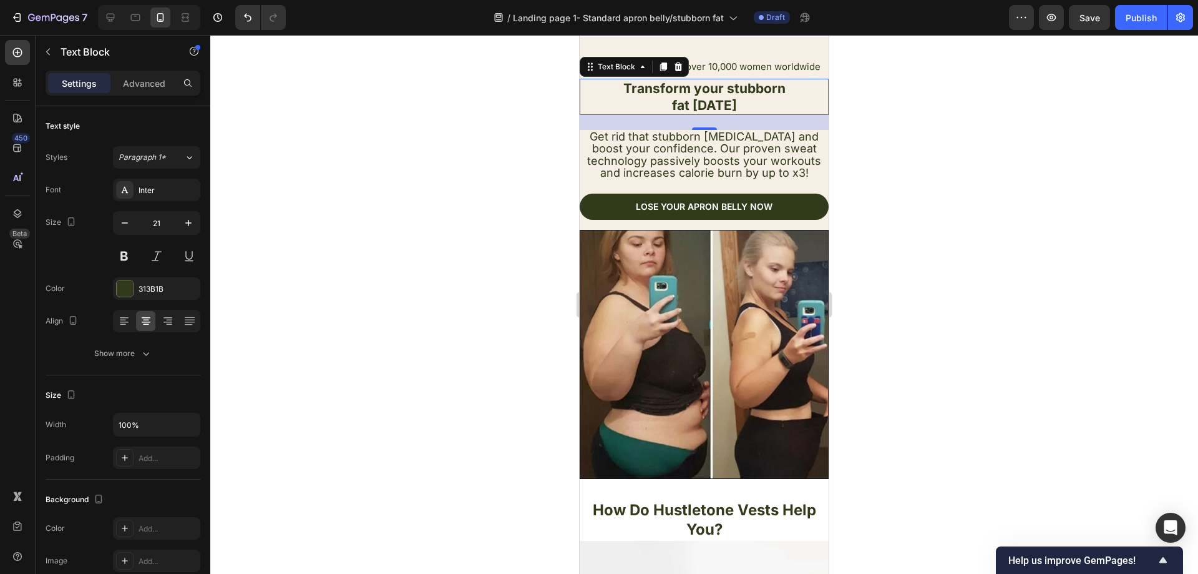
click at [722, 101] on strong "fat [DATE]" at bounding box center [704, 105] width 65 height 16
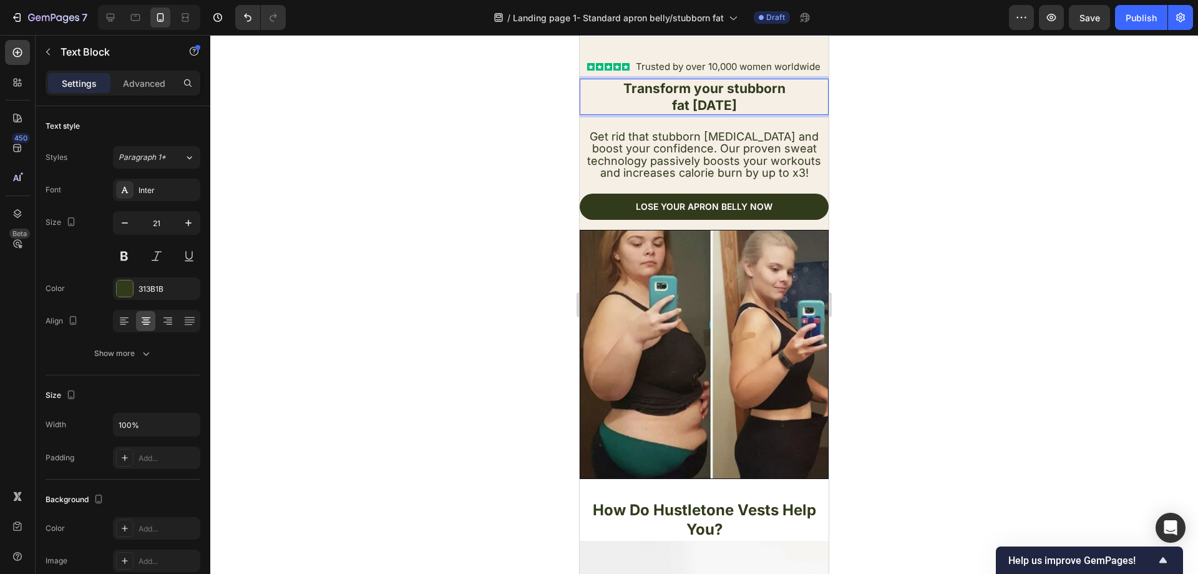
click at [741, 104] on p "fat [DATE]" at bounding box center [704, 105] width 247 height 17
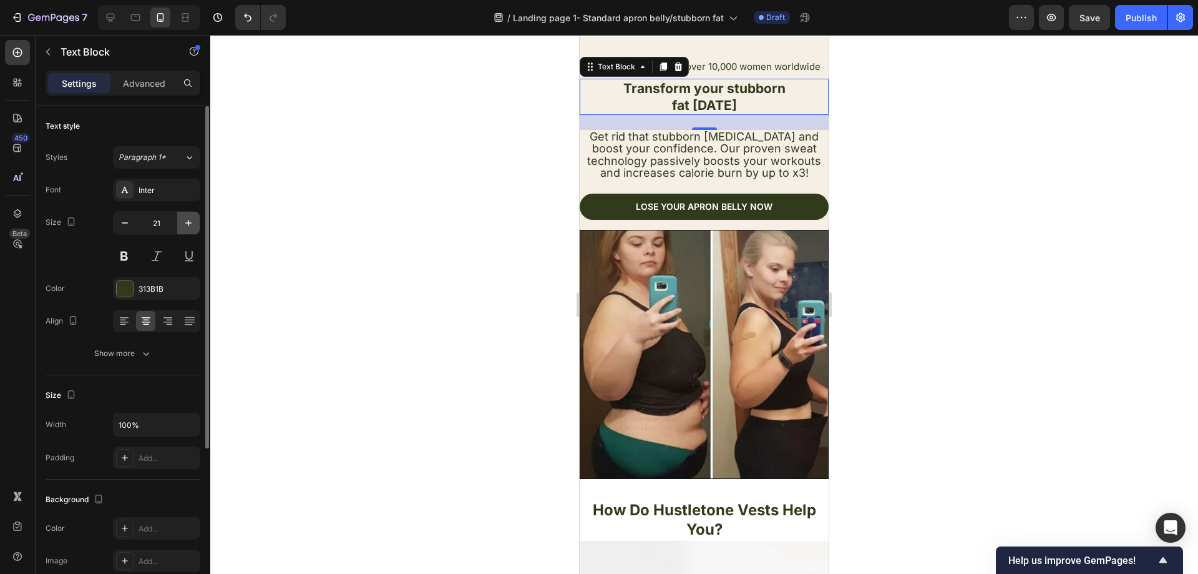
click at [184, 224] on icon "button" at bounding box center [188, 223] width 12 height 12
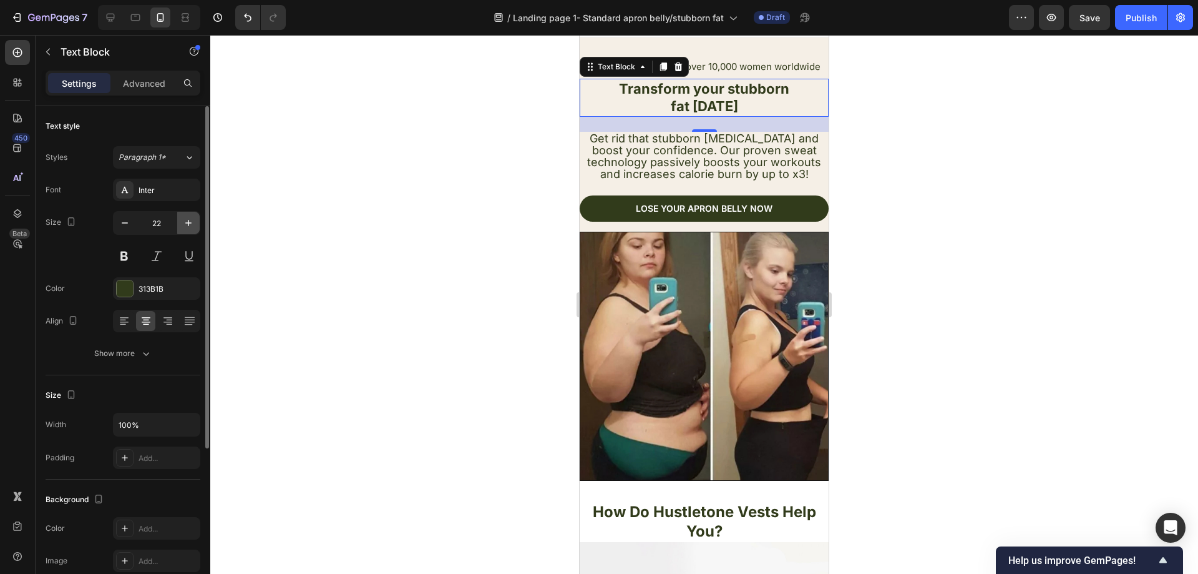
click at [184, 223] on icon "button" at bounding box center [188, 223] width 12 height 12
type input "23"
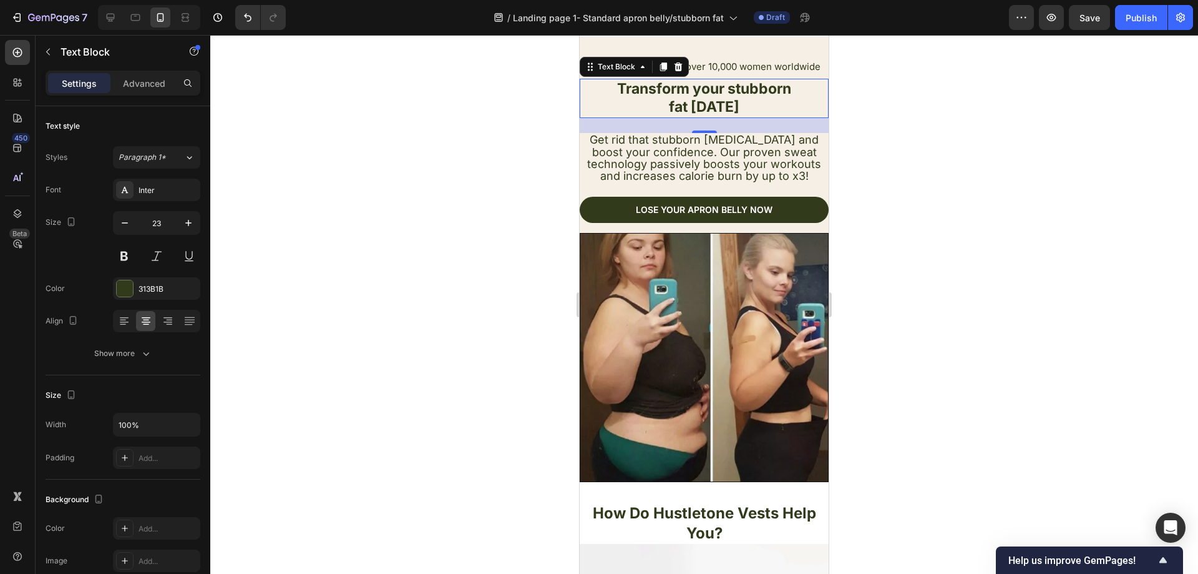
click at [965, 193] on div at bounding box center [704, 304] width 988 height 539
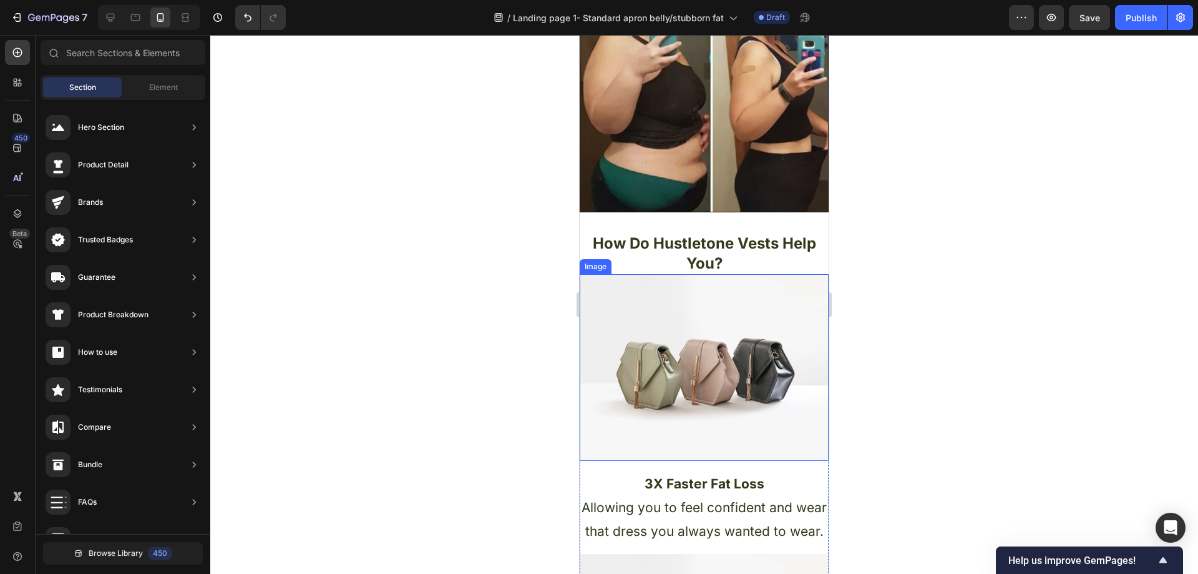
scroll to position [273, 0]
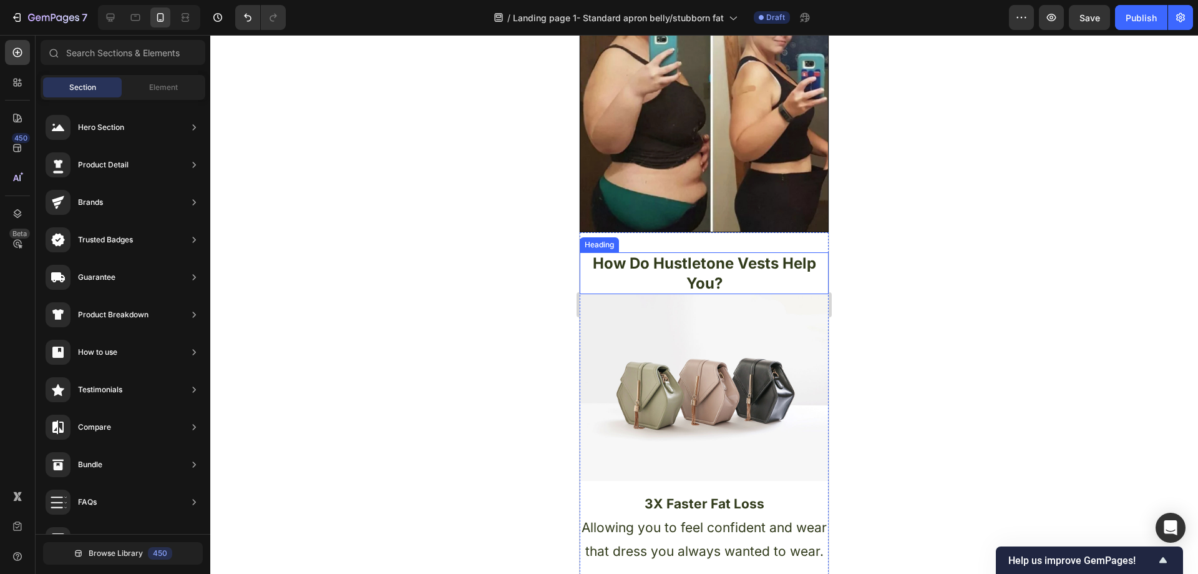
click at [718, 268] on h2 "How Do Hustletone Vests Help You?" at bounding box center [704, 272] width 249 height 41
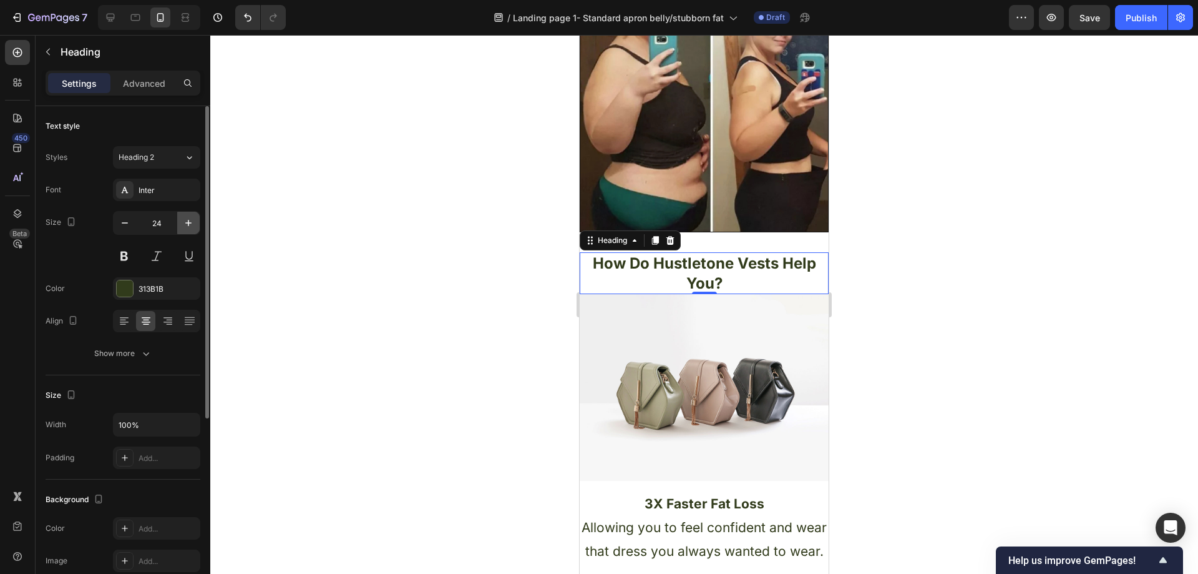
click at [184, 222] on icon "button" at bounding box center [188, 223] width 12 height 12
type input "26"
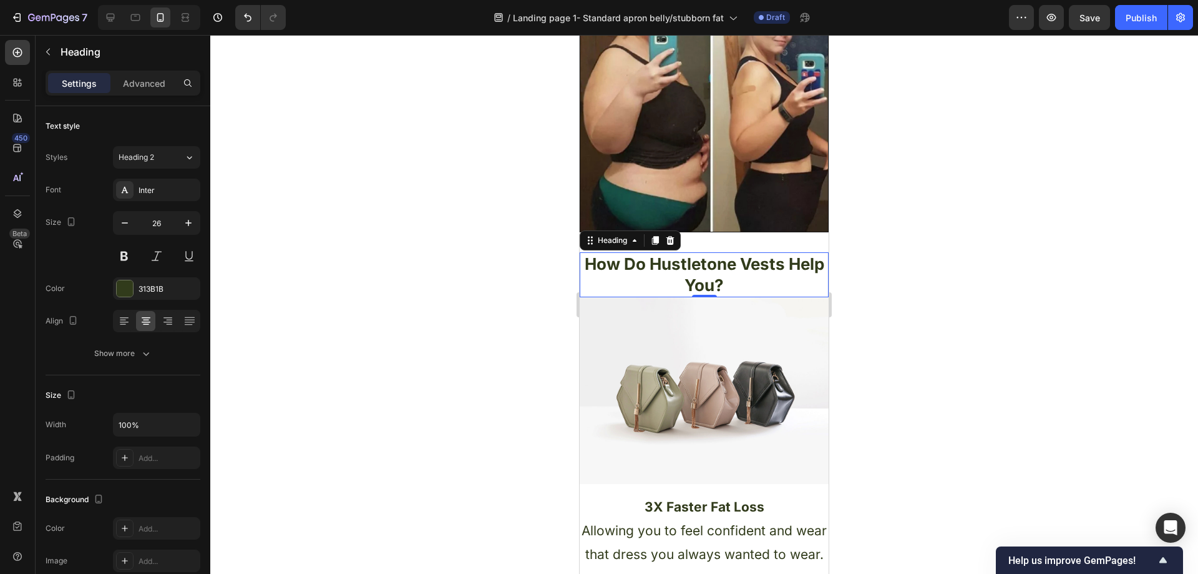
click at [444, 338] on div at bounding box center [704, 304] width 988 height 539
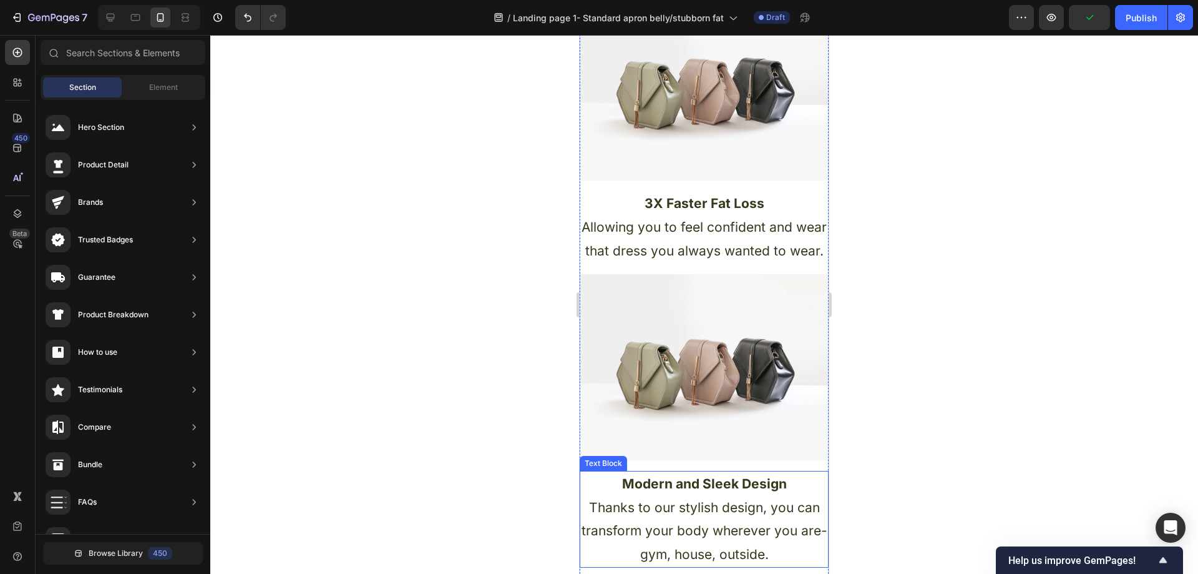
scroll to position [460, 0]
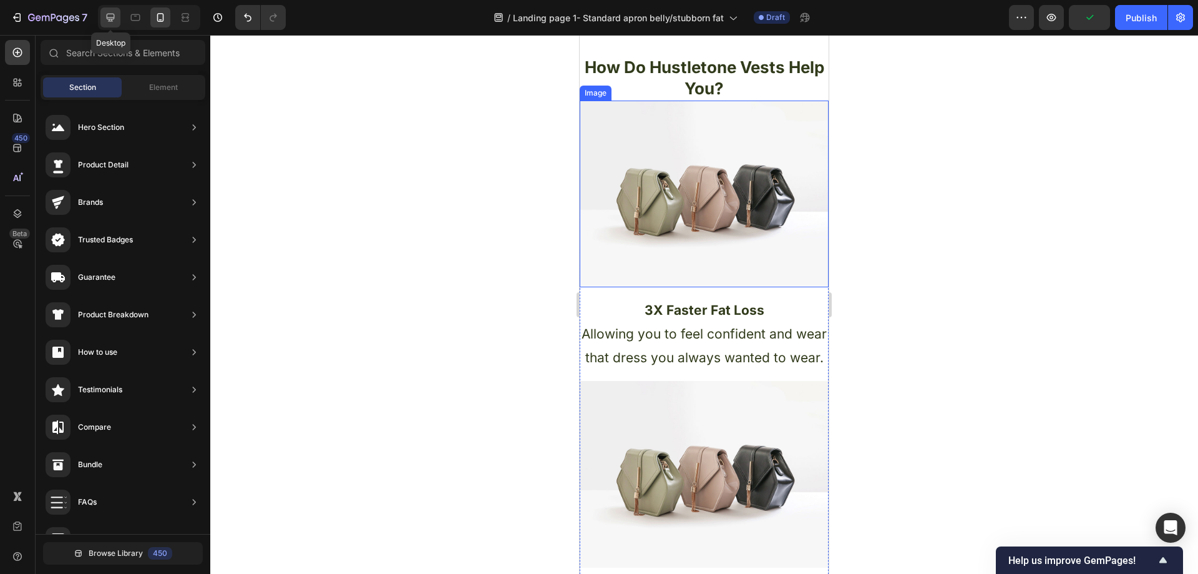
click at [106, 23] on icon at bounding box center [110, 17] width 12 height 12
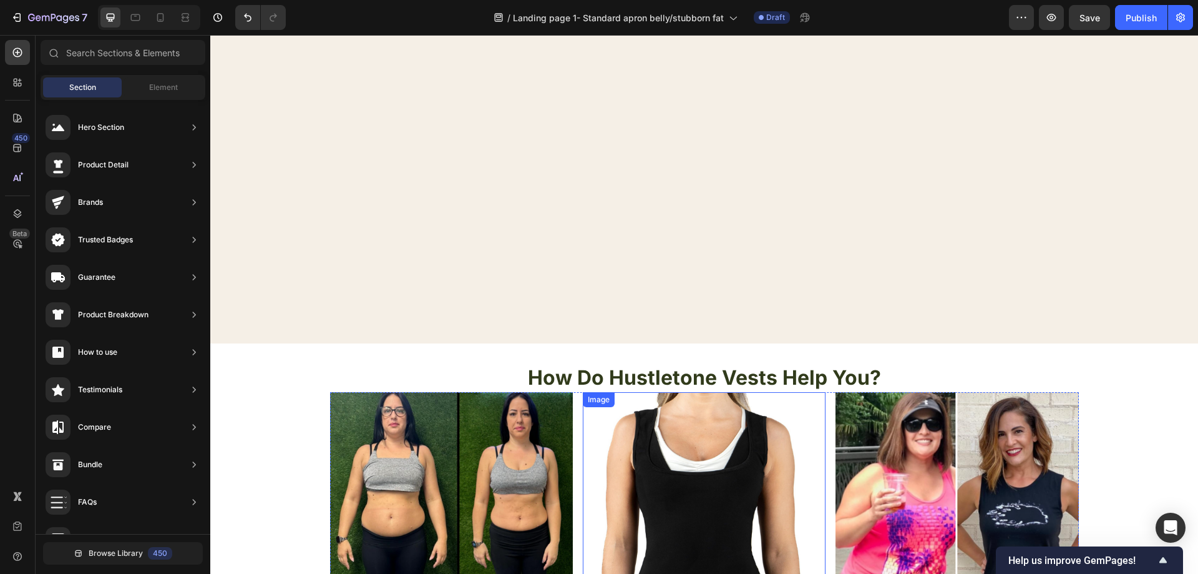
scroll to position [86, 0]
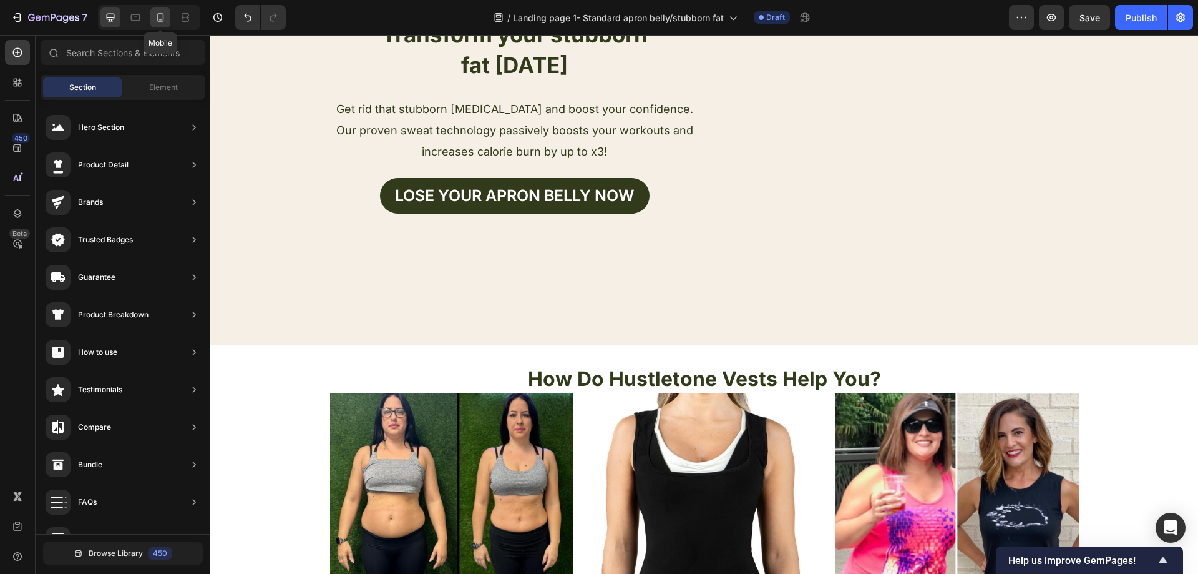
click at [158, 13] on icon at bounding box center [160, 17] width 12 height 12
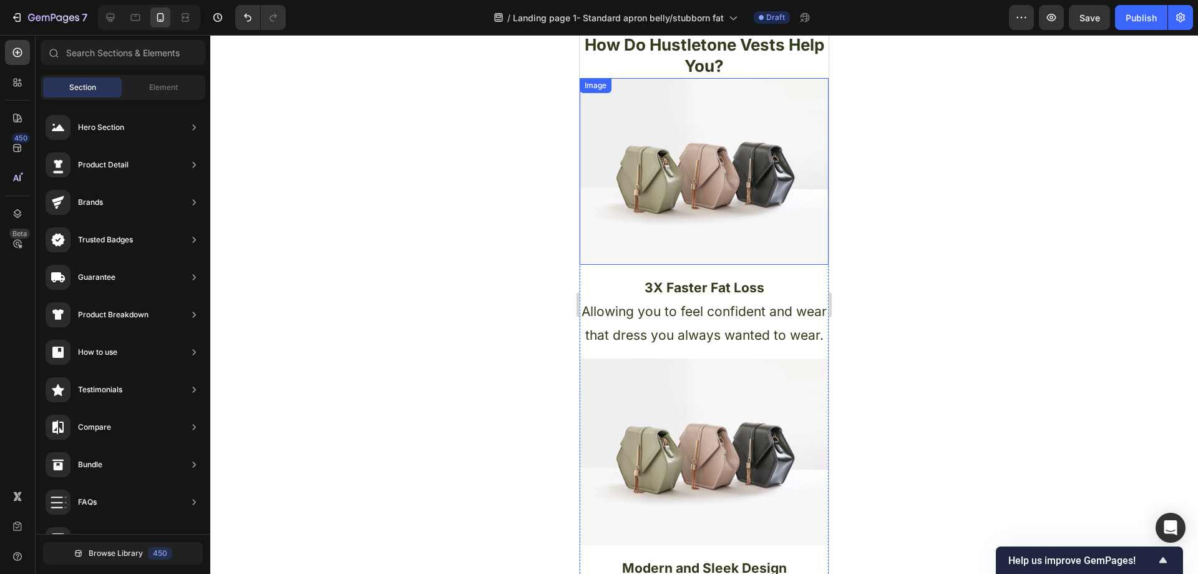
scroll to position [455, 0]
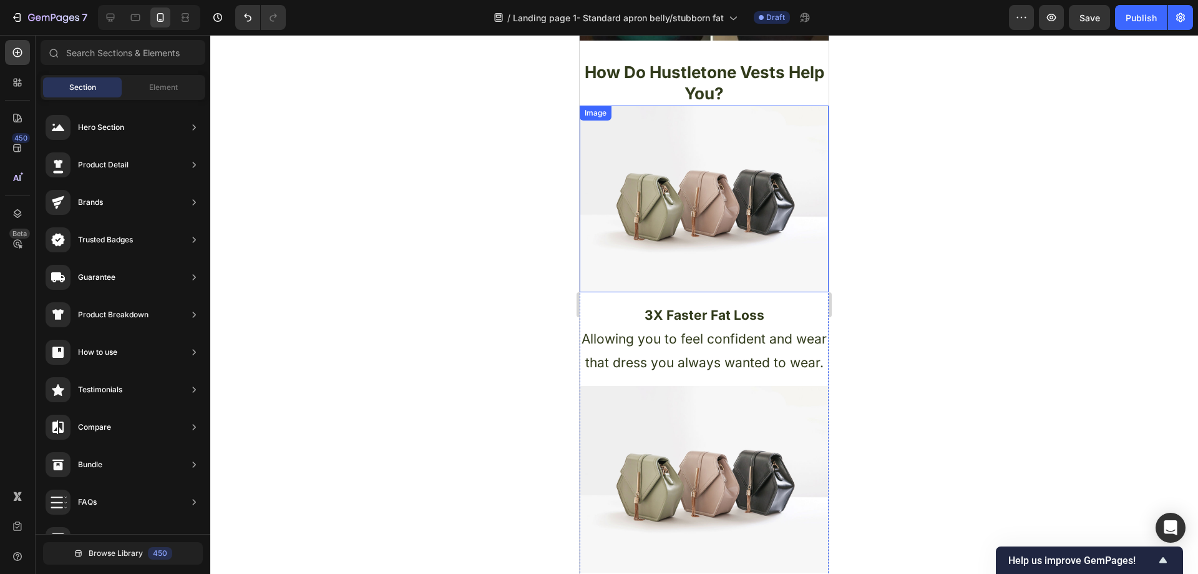
click at [702, 221] on img at bounding box center [704, 198] width 249 height 187
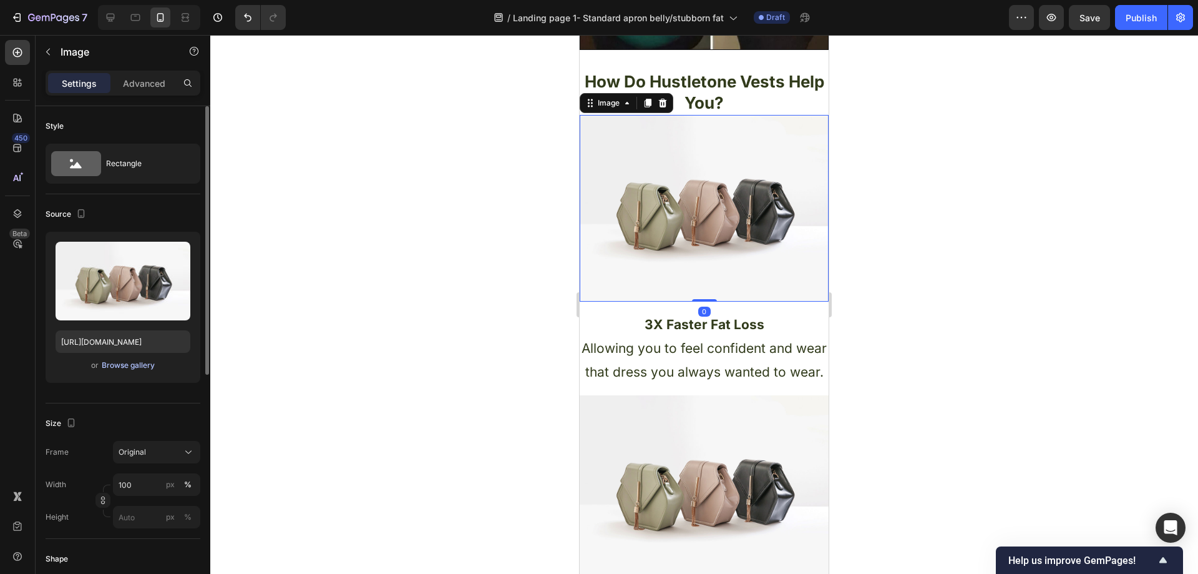
click at [140, 369] on div "Browse gallery" at bounding box center [128, 364] width 53 height 11
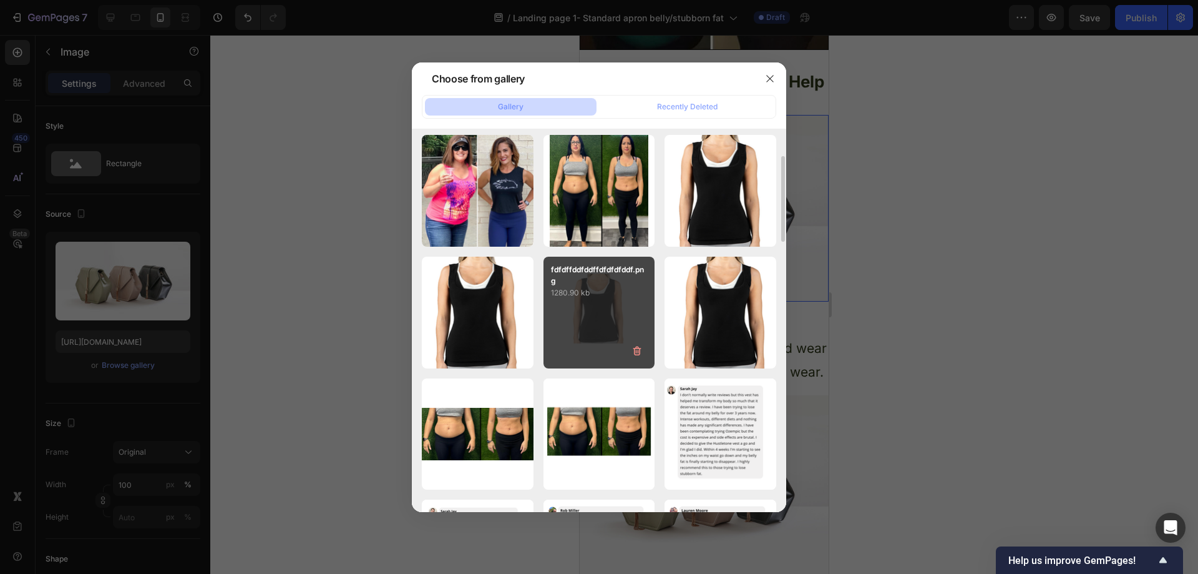
scroll to position [187, 0]
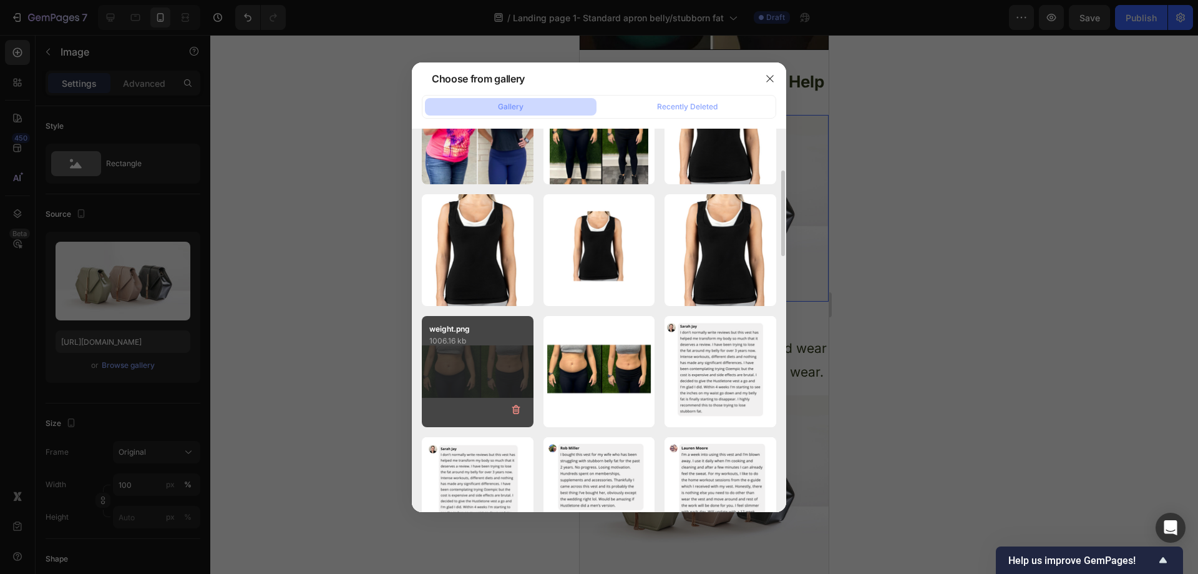
click at [497, 351] on div "weight.png 1006.16 kb" at bounding box center [478, 372] width 112 height 112
type input "https://cdn.shopify.com/s/files/1/0957/1159/2830/files/gempages_583634832253256…"
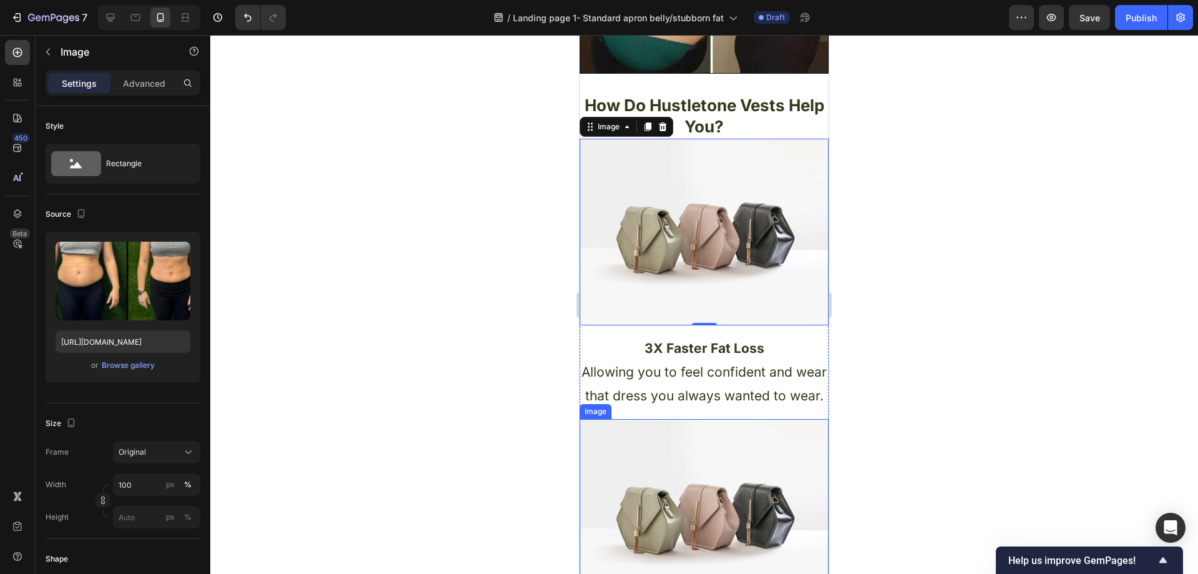
scroll to position [455, 0]
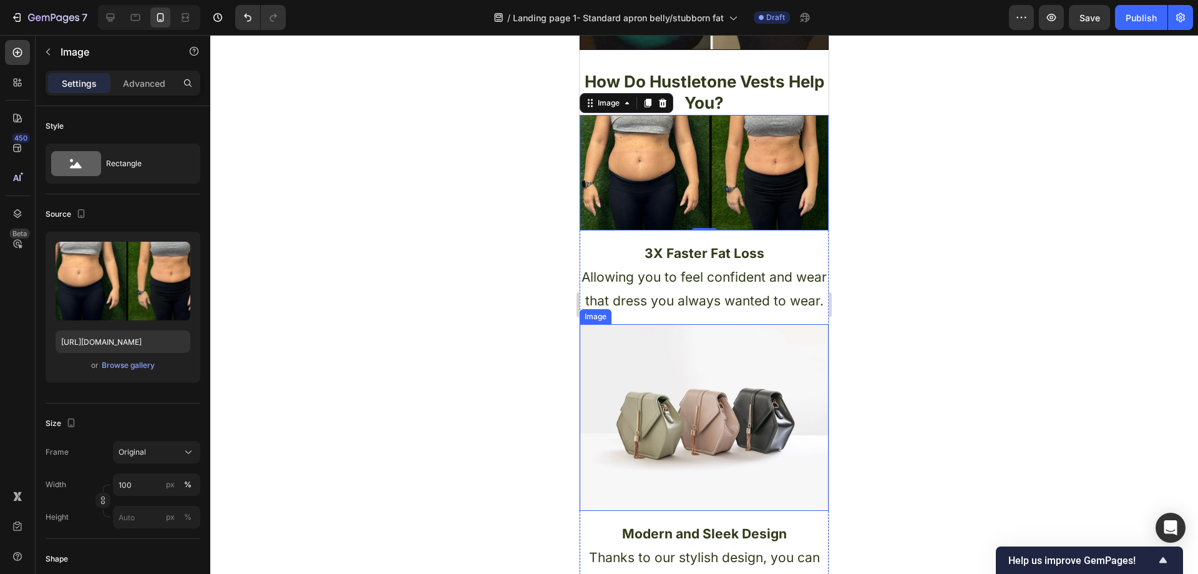
click at [725, 420] on img at bounding box center [704, 417] width 249 height 187
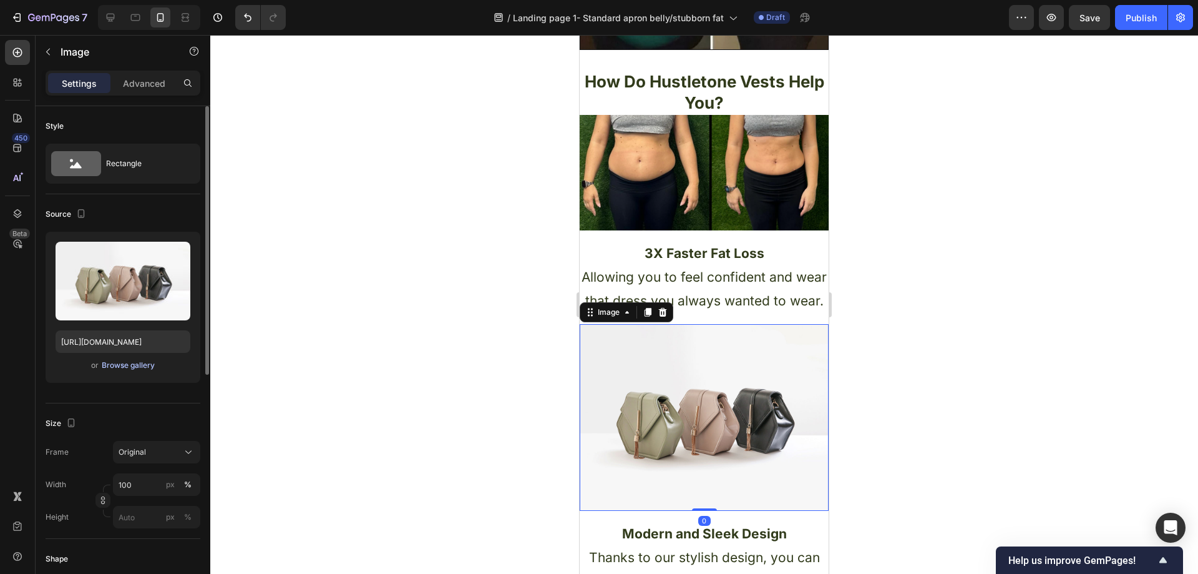
click at [121, 360] on div "Browse gallery" at bounding box center [128, 364] width 53 height 11
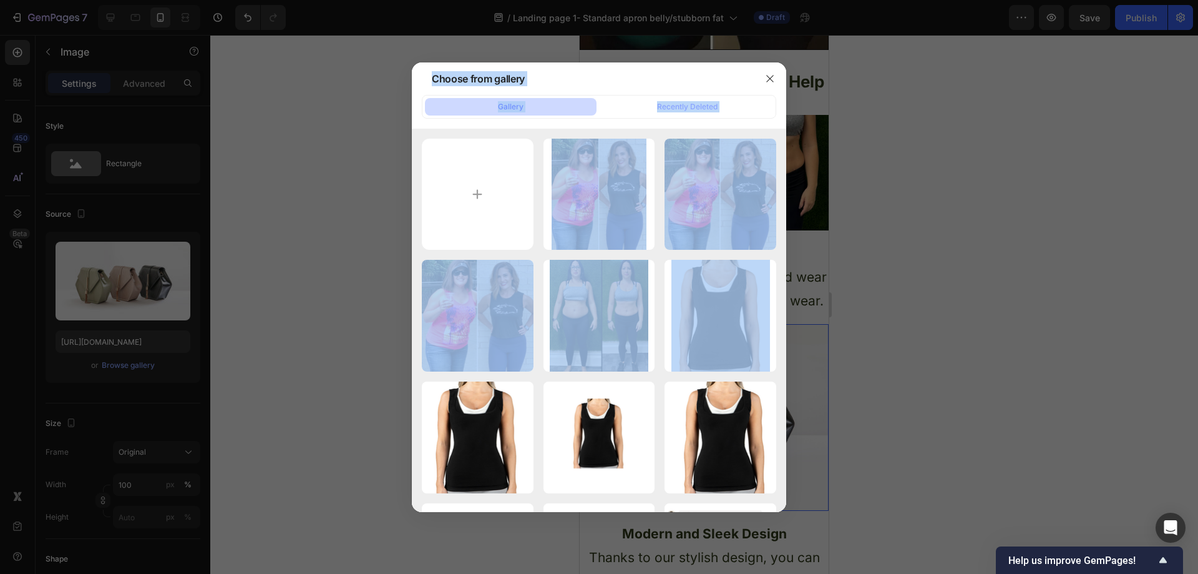
drag, startPoint x: 615, startPoint y: 297, endPoint x: 246, endPoint y: 171, distance: 389.8
click at [246, 171] on div "Choose from gallery Gallery Recently Deleted ytytyty.png 3118.48 kb ytytyty.png…" at bounding box center [599, 287] width 1198 height 574
click at [307, 179] on div at bounding box center [599, 287] width 1198 height 574
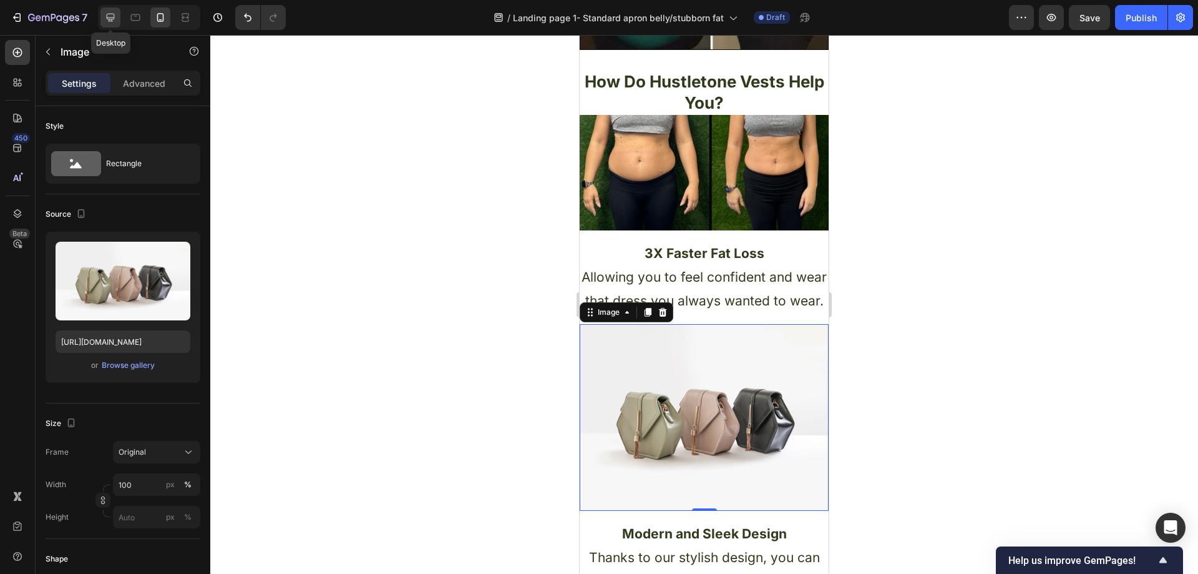
click at [119, 16] on div at bounding box center [110, 17] width 20 height 20
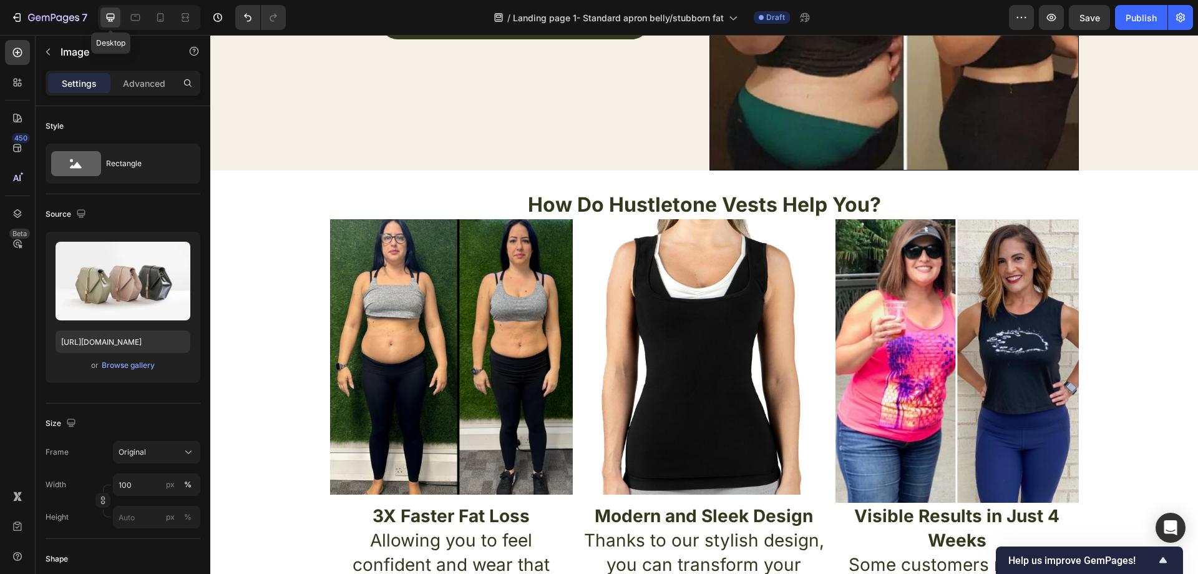
scroll to position [216, 0]
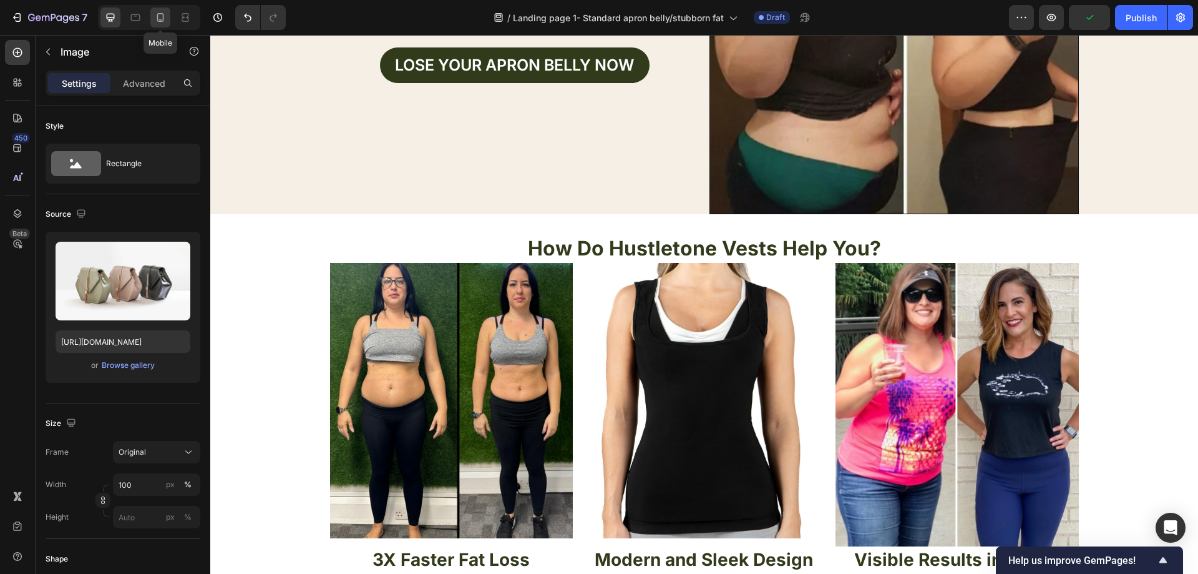
click at [159, 17] on icon at bounding box center [160, 17] width 12 height 12
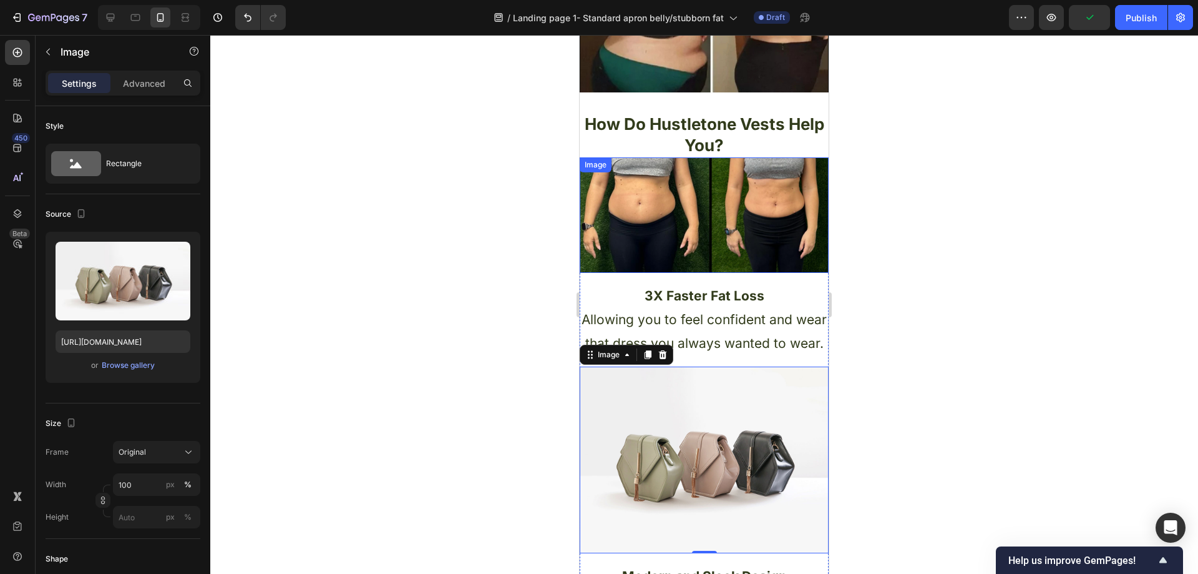
scroll to position [398, 0]
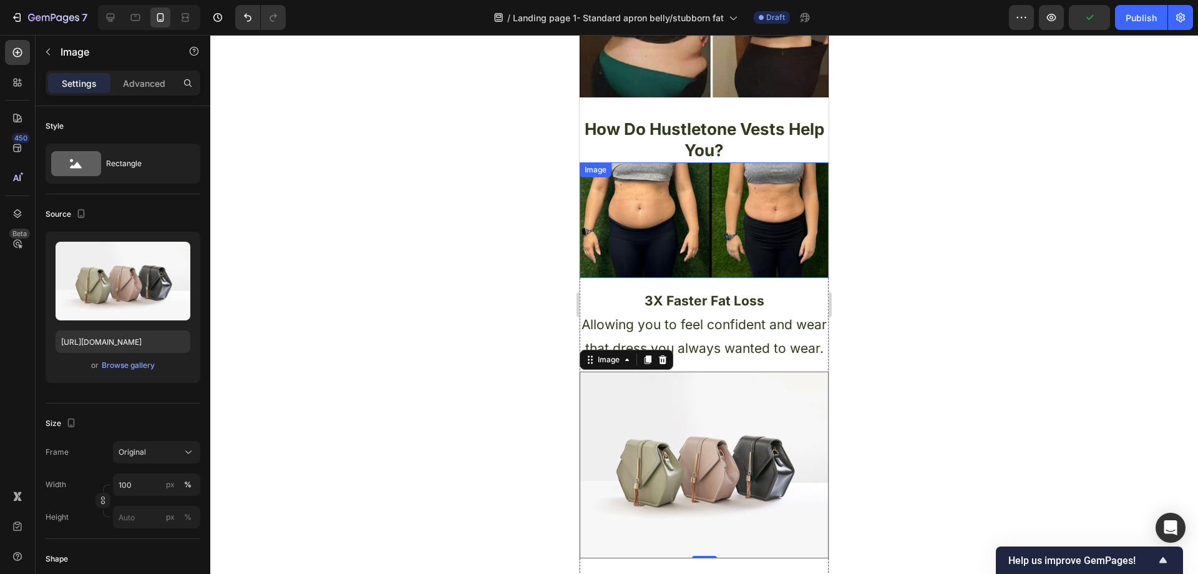
click at [705, 217] on img at bounding box center [704, 219] width 249 height 115
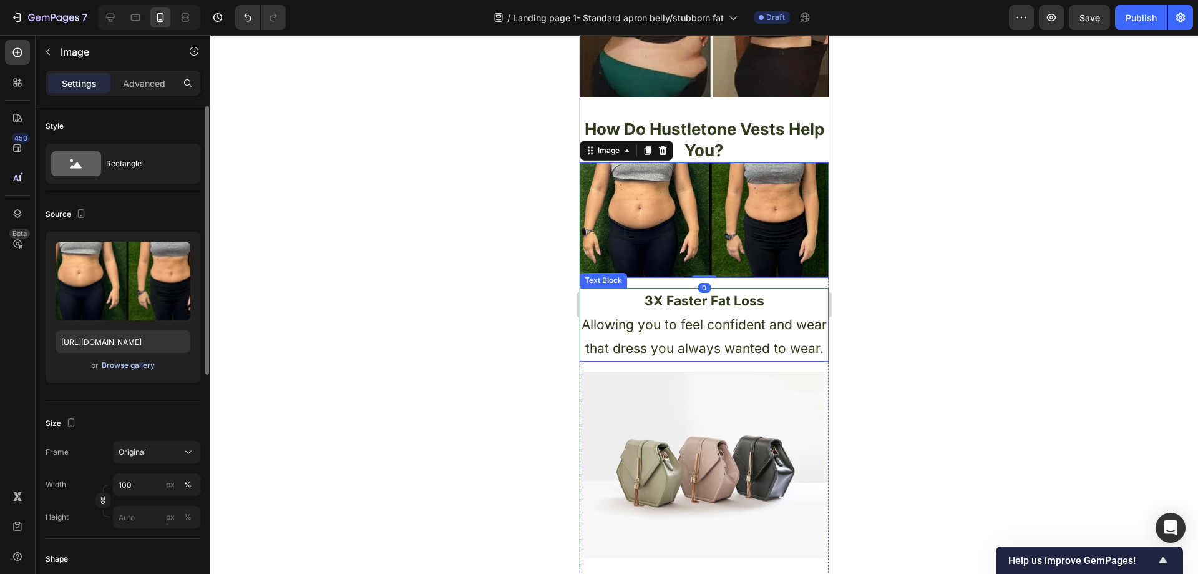
click at [130, 369] on div "Browse gallery" at bounding box center [128, 364] width 53 height 11
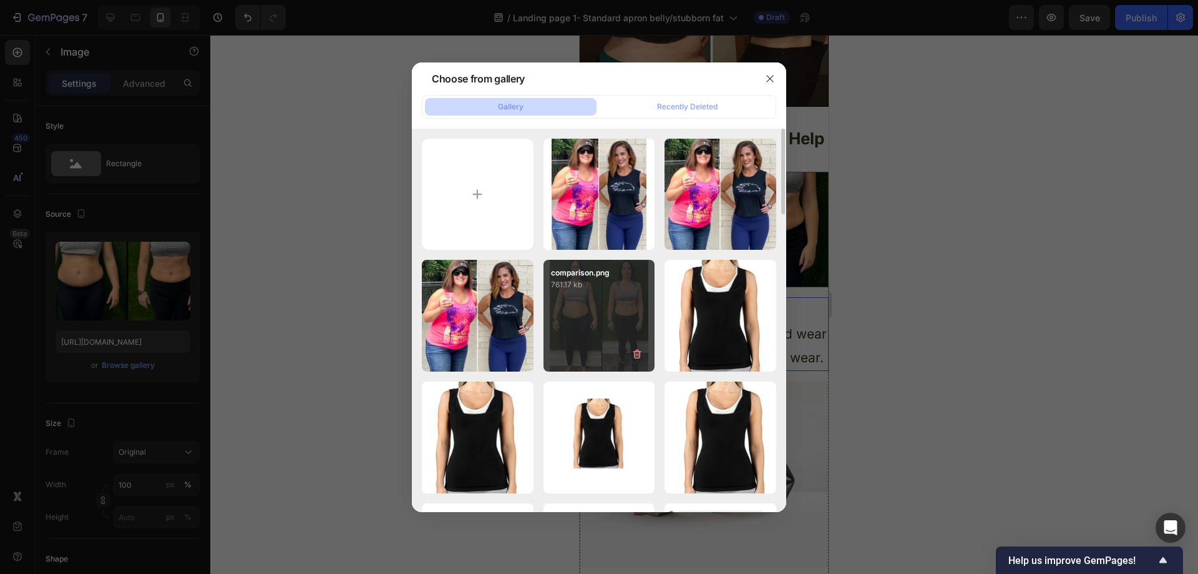
click at [598, 313] on div "comparison.png 761.17 kb" at bounding box center [600, 316] width 112 height 112
type input "https://cdn.shopify.com/s/files/1/0957/1159/2830/files/gempages_583634832253256…"
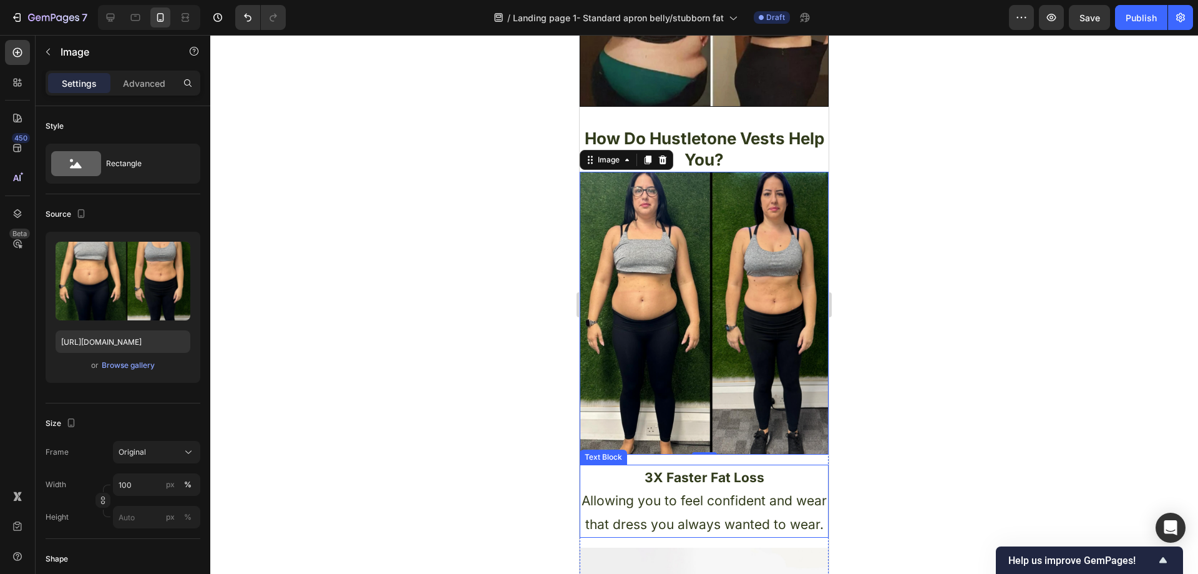
click at [977, 276] on div at bounding box center [704, 304] width 988 height 539
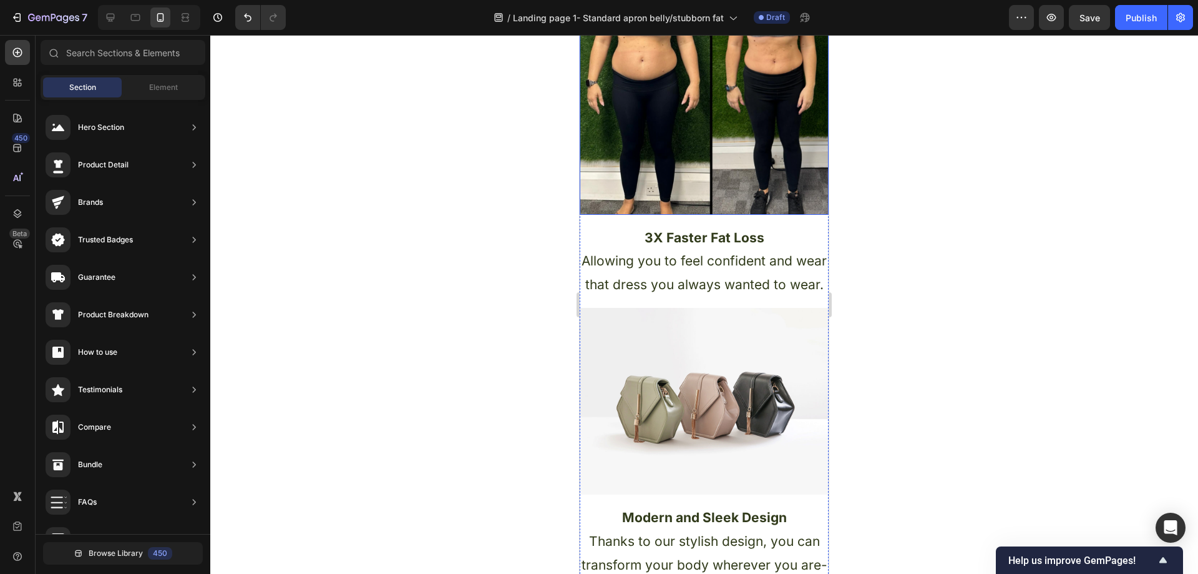
scroll to position [710, 0]
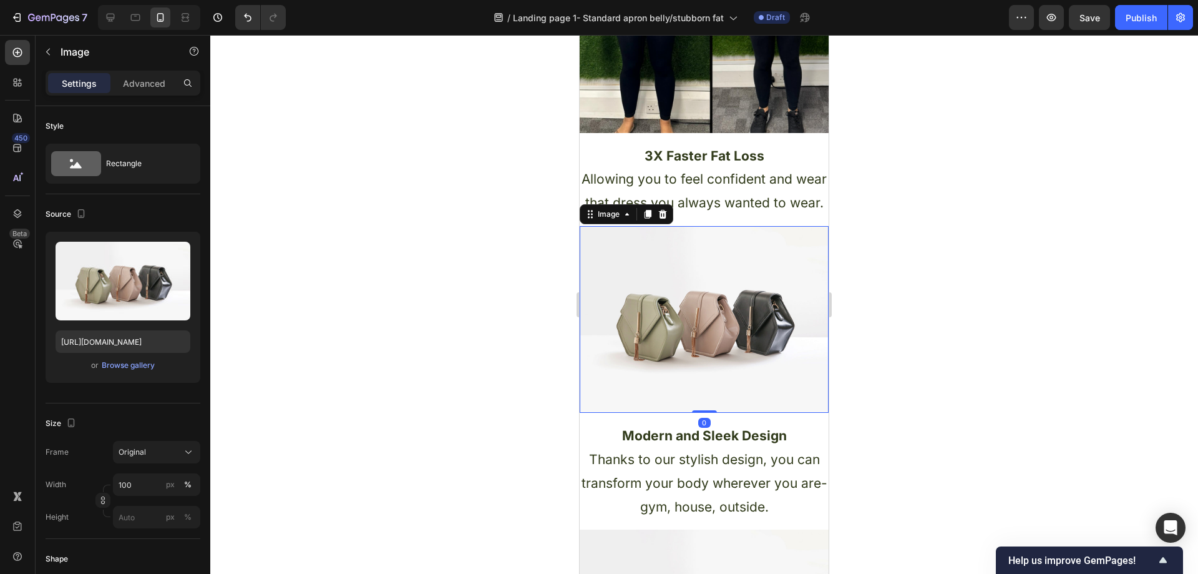
click at [708, 362] on img at bounding box center [704, 319] width 249 height 187
click at [142, 361] on div "Browse gallery" at bounding box center [128, 364] width 53 height 11
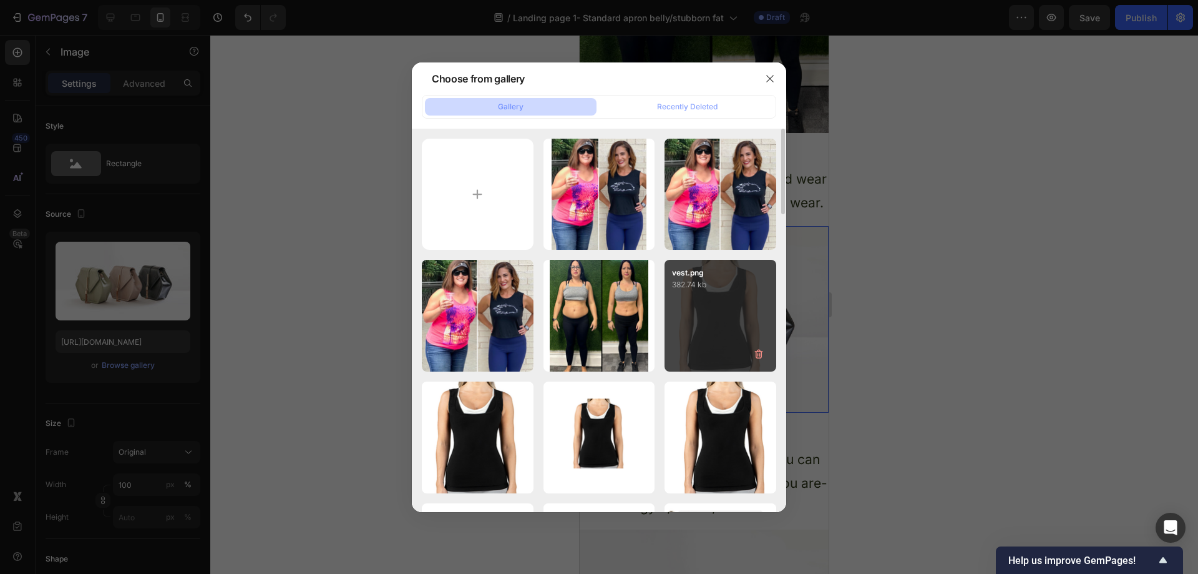
click at [739, 310] on div "vest.png 382.74 kb" at bounding box center [721, 316] width 112 height 112
type input "https://cdn.shopify.com/s/files/1/0957/1159/2830/files/gempages_583634832253256…"
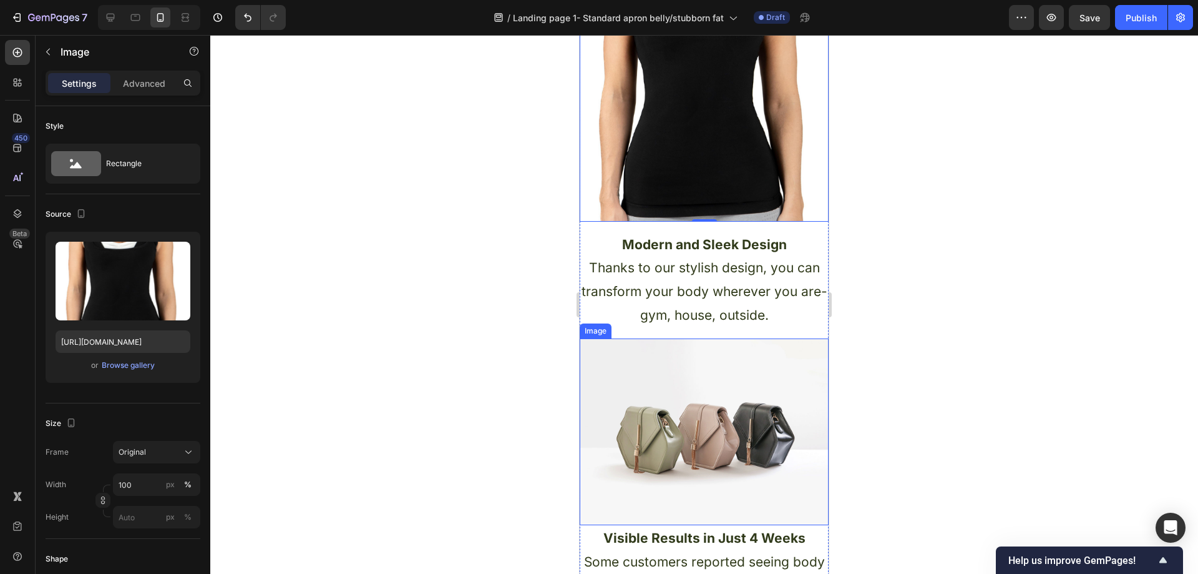
scroll to position [1147, 0]
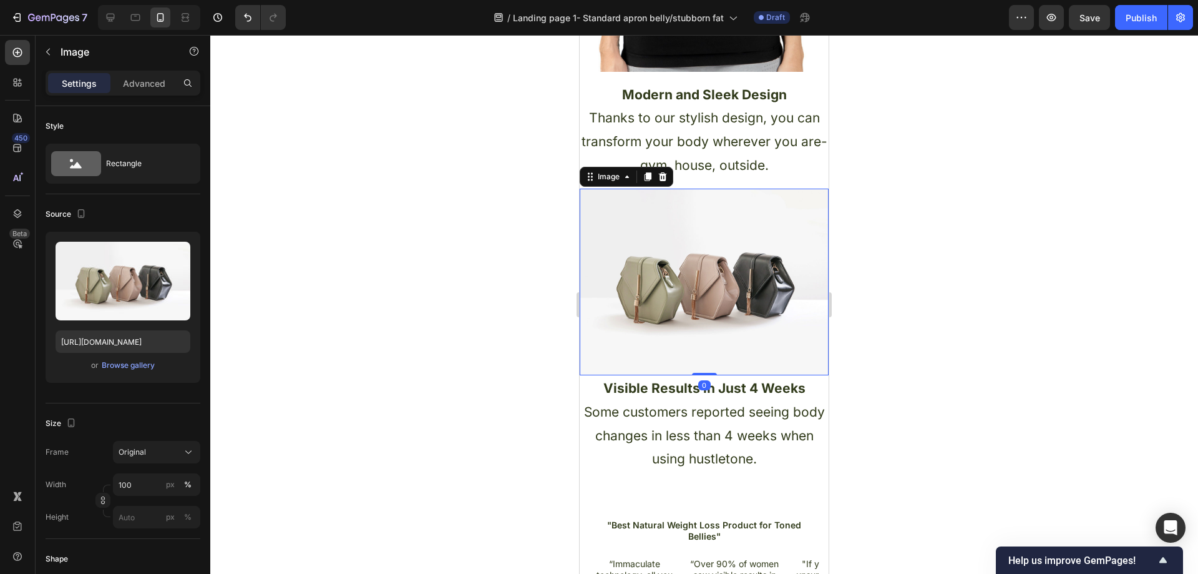
click at [700, 319] on img at bounding box center [704, 281] width 249 height 187
click at [137, 365] on div "Browse gallery" at bounding box center [128, 364] width 53 height 11
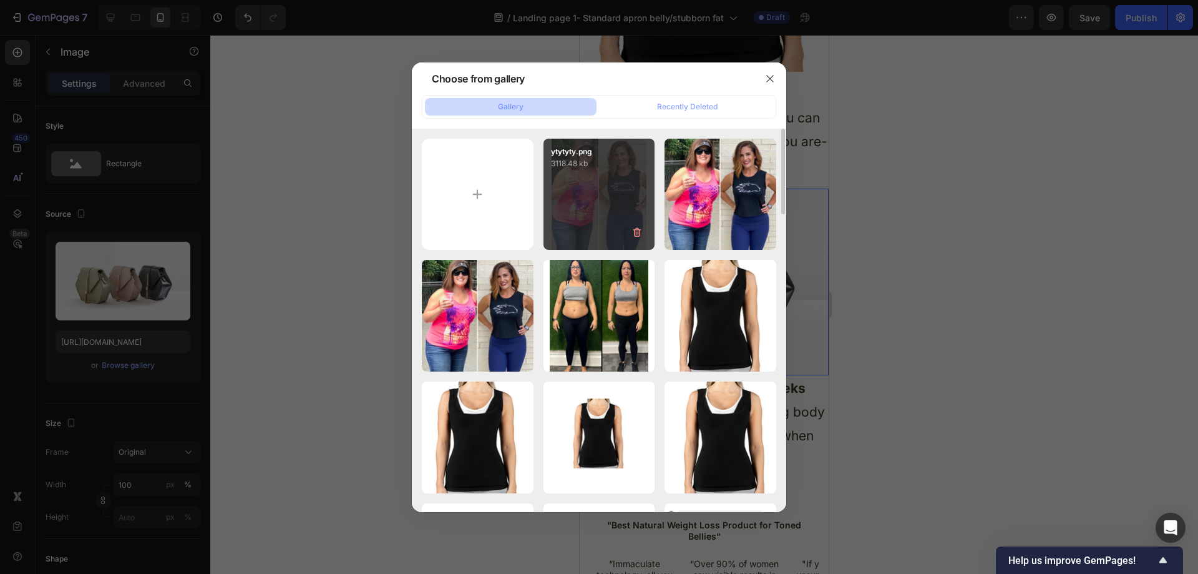
click at [611, 192] on div "ytytyty.png 3118.48 kb" at bounding box center [600, 195] width 112 height 112
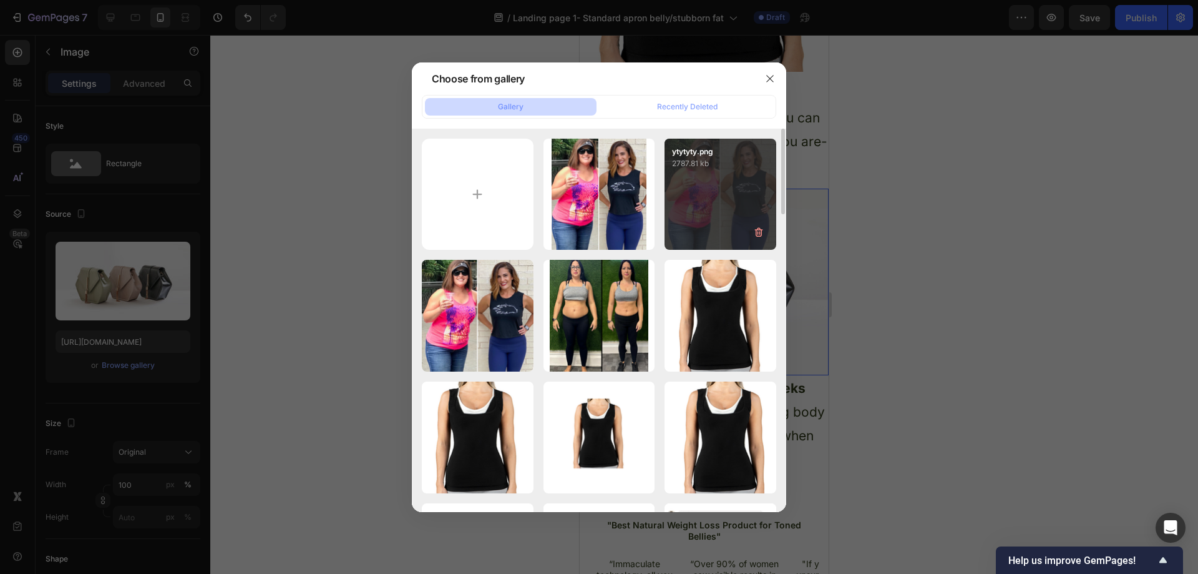
type input "https://cdn.shopify.com/s/files/1/0957/1159/2830/files/gempages_583634832253256…"
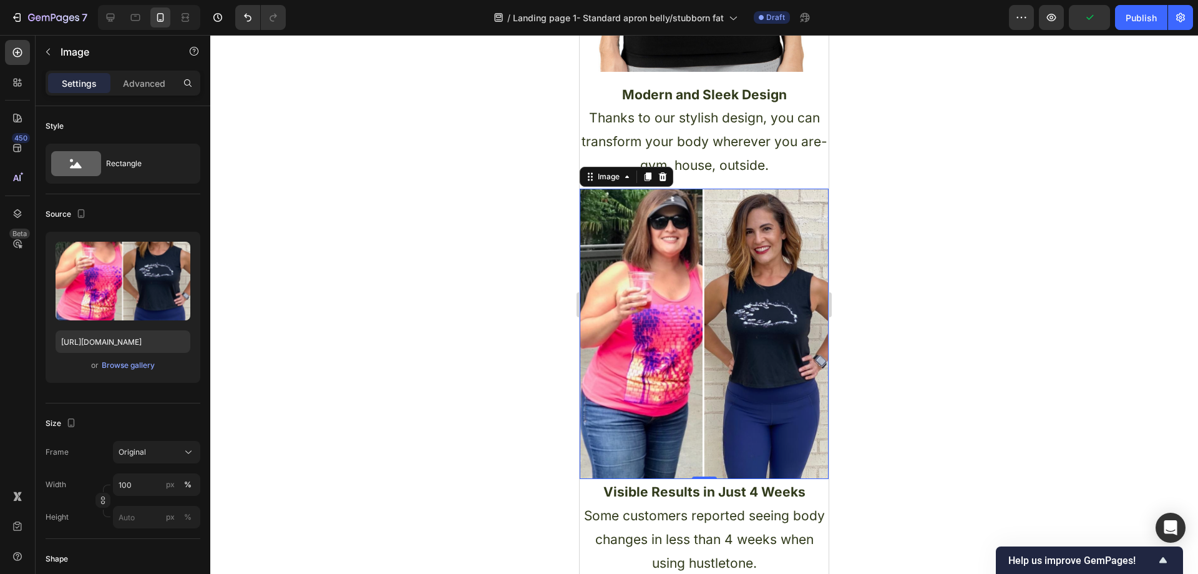
click at [962, 207] on div at bounding box center [704, 304] width 988 height 539
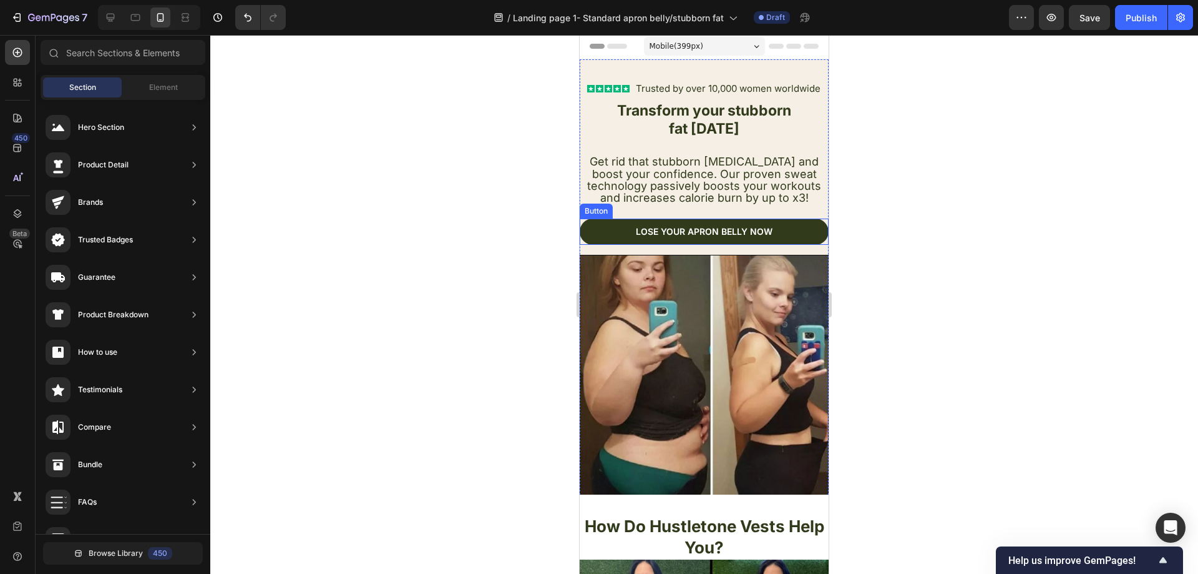
scroll to position [0, 0]
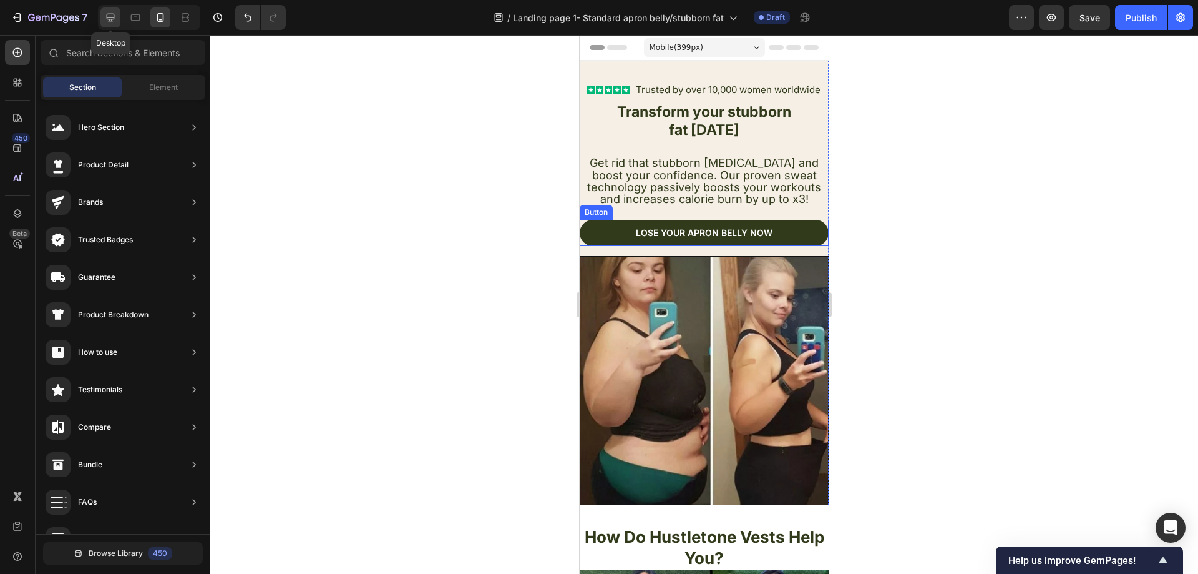
click at [110, 24] on div at bounding box center [110, 17] width 20 height 20
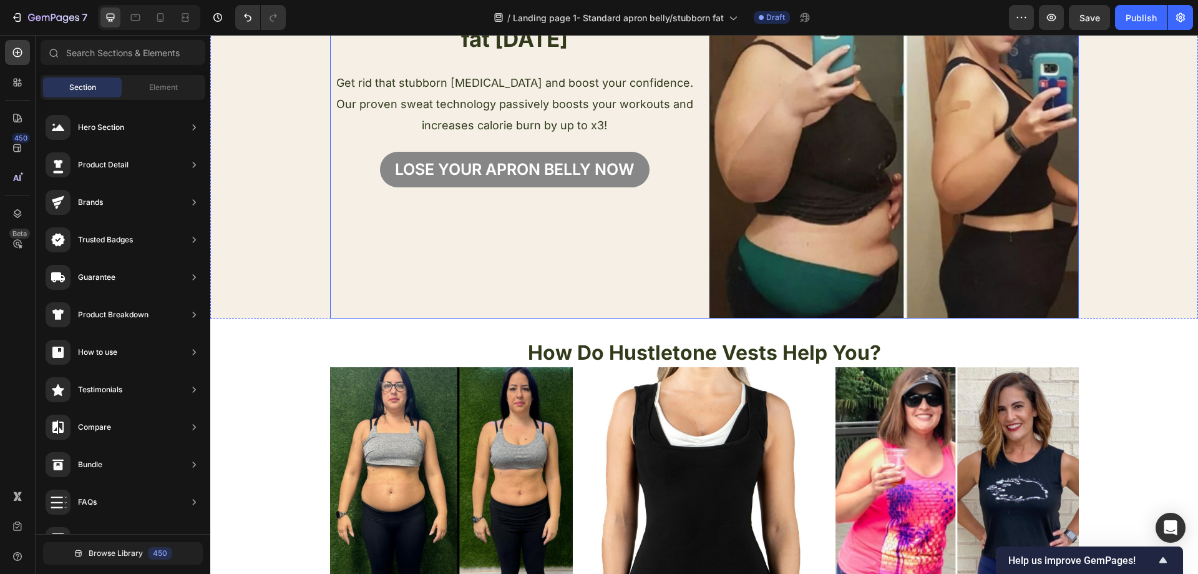
scroll to position [125, 0]
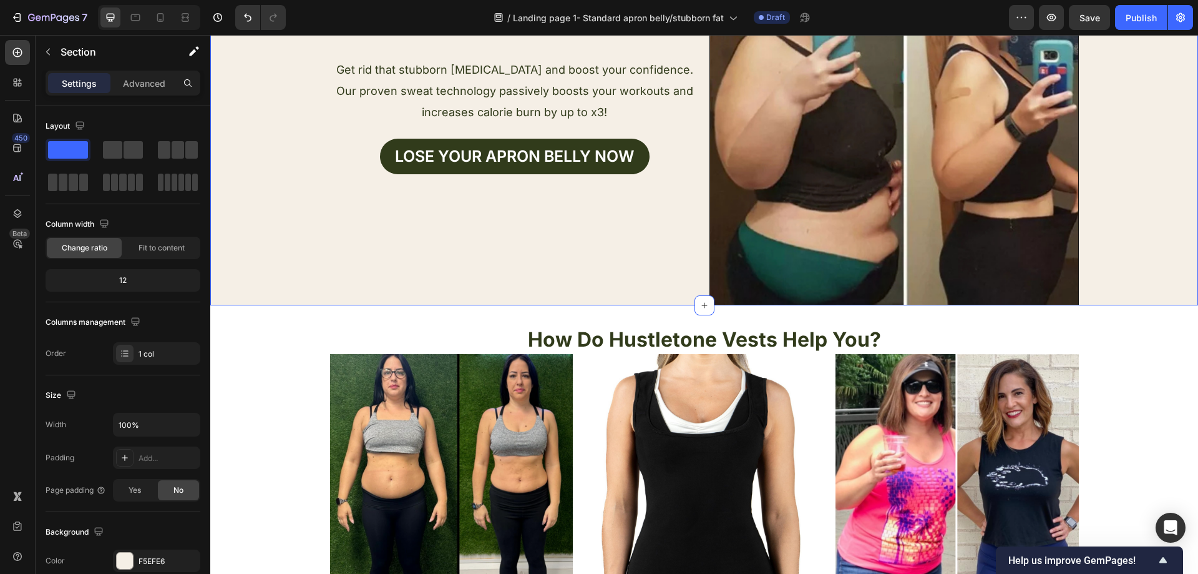
click at [296, 197] on div "Text Block Icon Icon Icon Icon Icon Icon List Trusted by over 10,000 women worl…" at bounding box center [704, 120] width 988 height 369
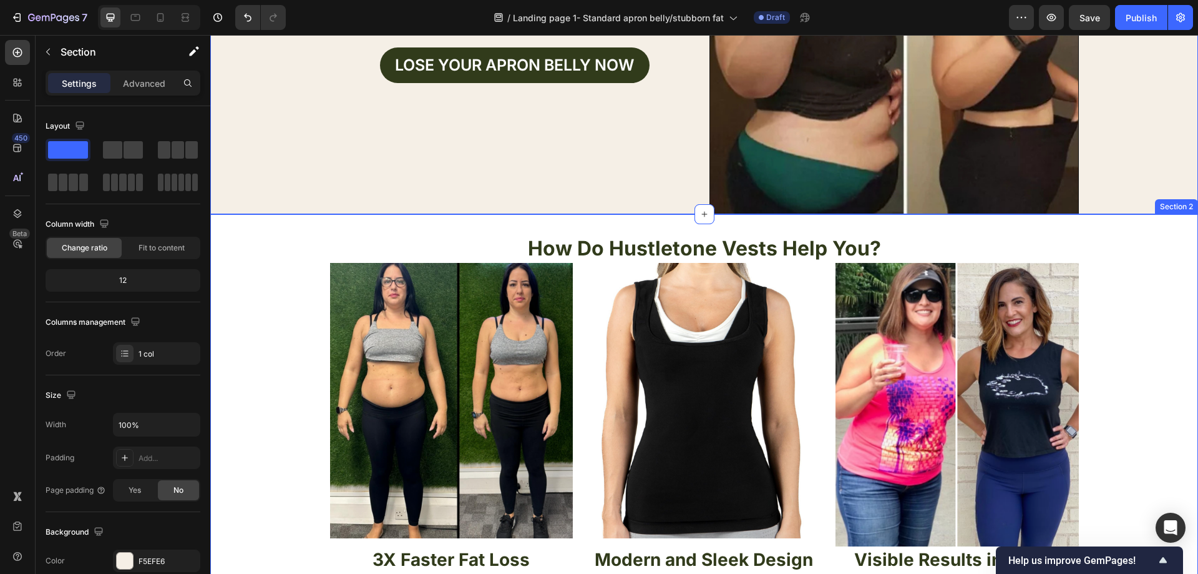
scroll to position [250, 0]
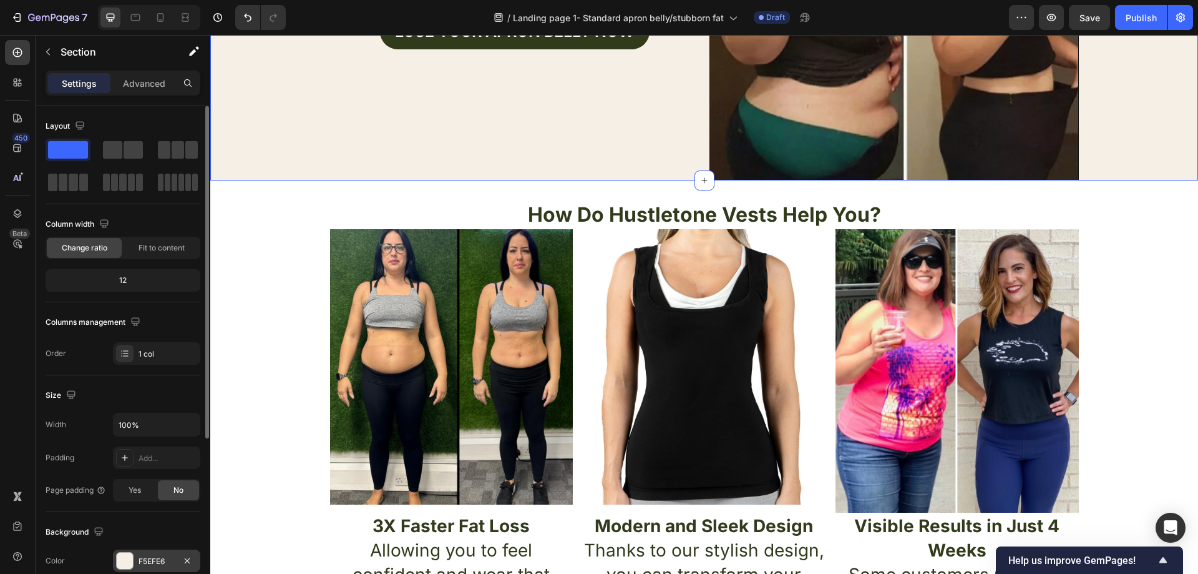
click at [152, 554] on div "F5EFE6" at bounding box center [156, 560] width 87 height 22
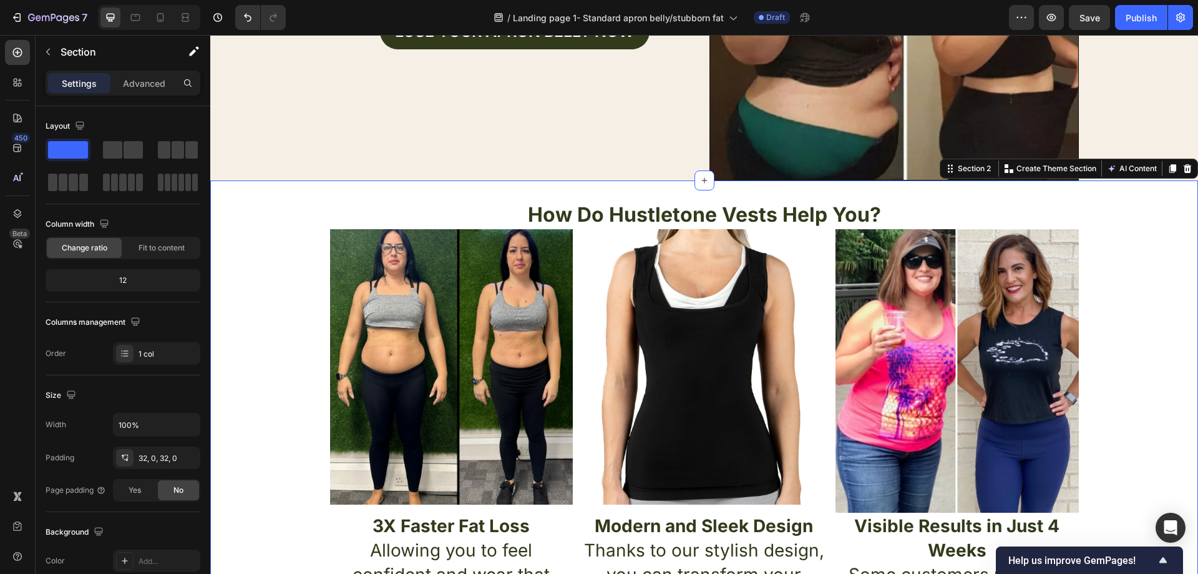
click at [249, 279] on div "How Do Hustletone Vests Help You? Heading Image Image Image Row 3X Faster Fat L…" at bounding box center [704, 430] width 988 height 461
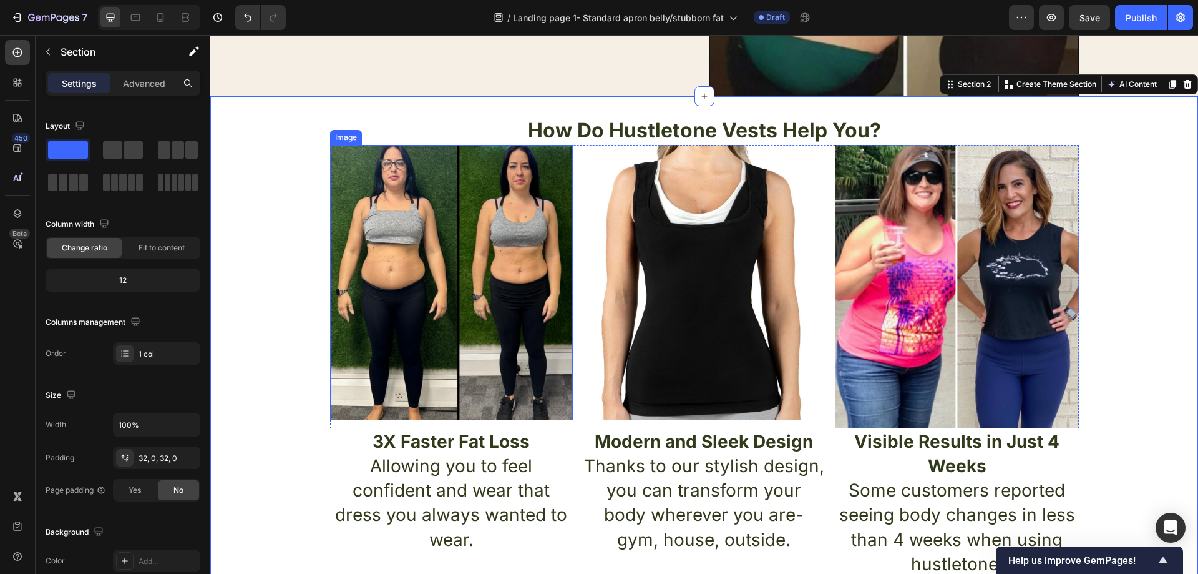
scroll to position [374, 0]
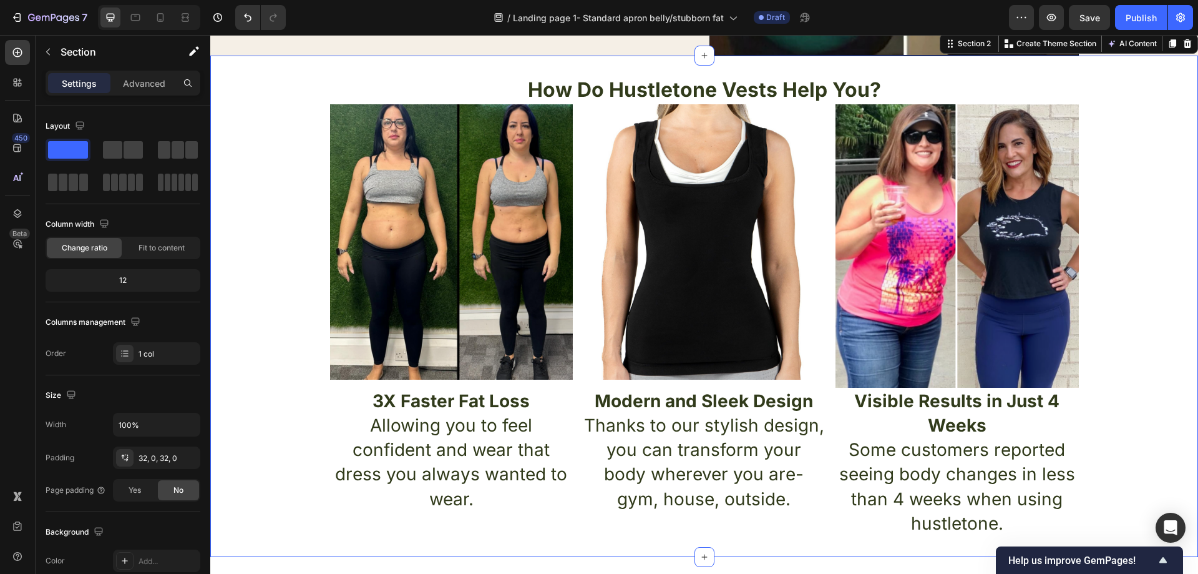
click at [283, 214] on div "How Do Hustletone Vests Help You? Heading Image Image Image Row 3X Faster Fat L…" at bounding box center [704, 306] width 988 height 461
click at [275, 191] on div "How Do Hustletone Vests Help You? Heading Image Image Image Row 3X Faster Fat L…" at bounding box center [704, 306] width 988 height 461
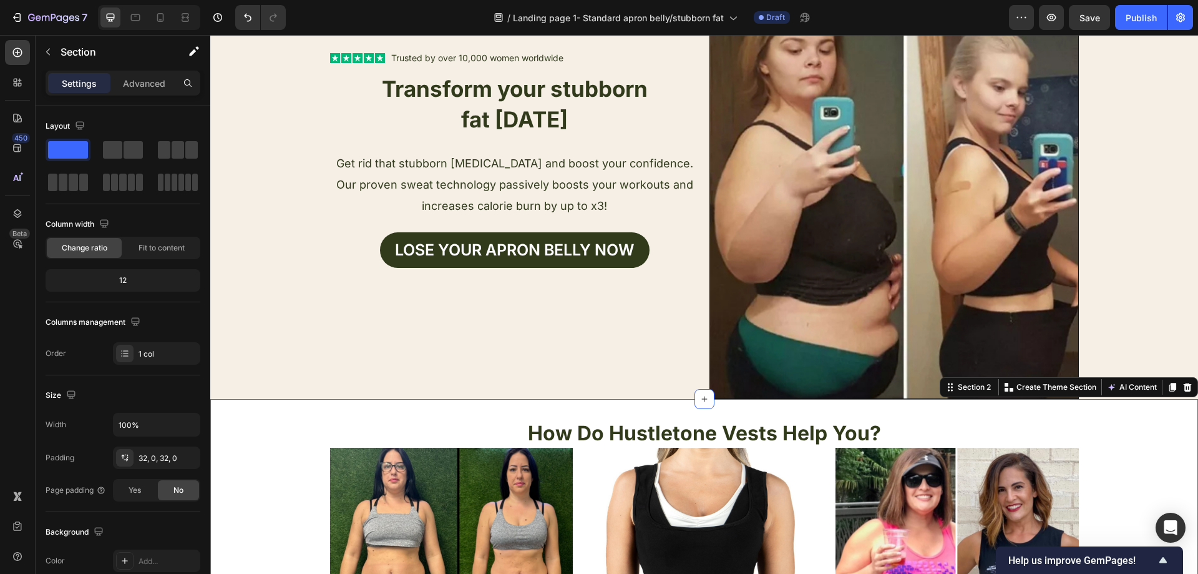
scroll to position [0, 0]
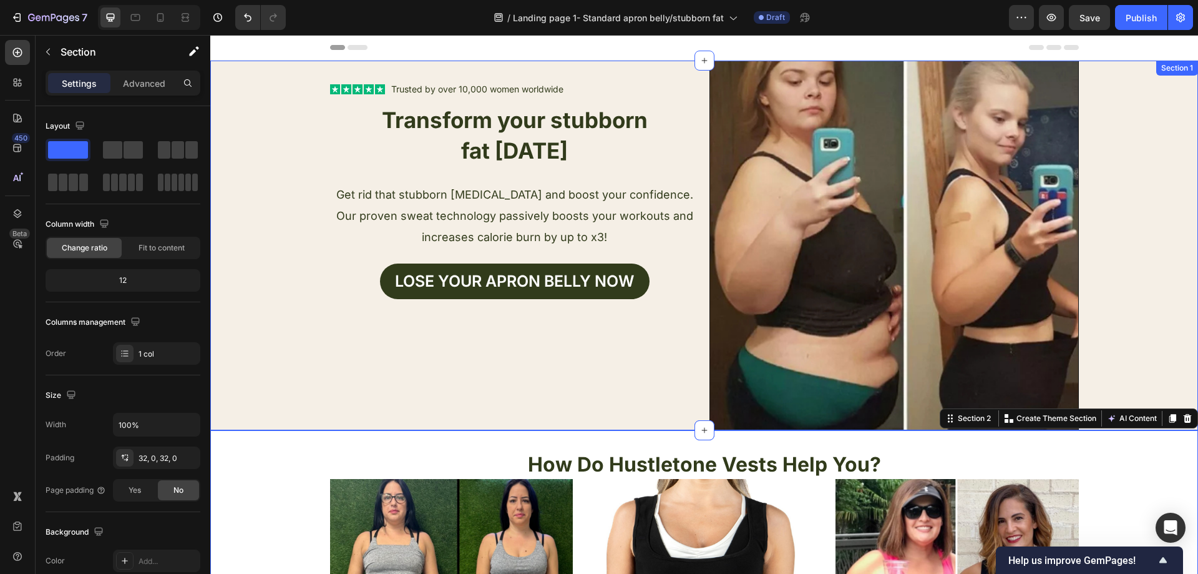
click at [302, 333] on div "Text Block Icon Icon Icon Icon Icon Icon List Trusted by over 10,000 women worl…" at bounding box center [704, 245] width 988 height 369
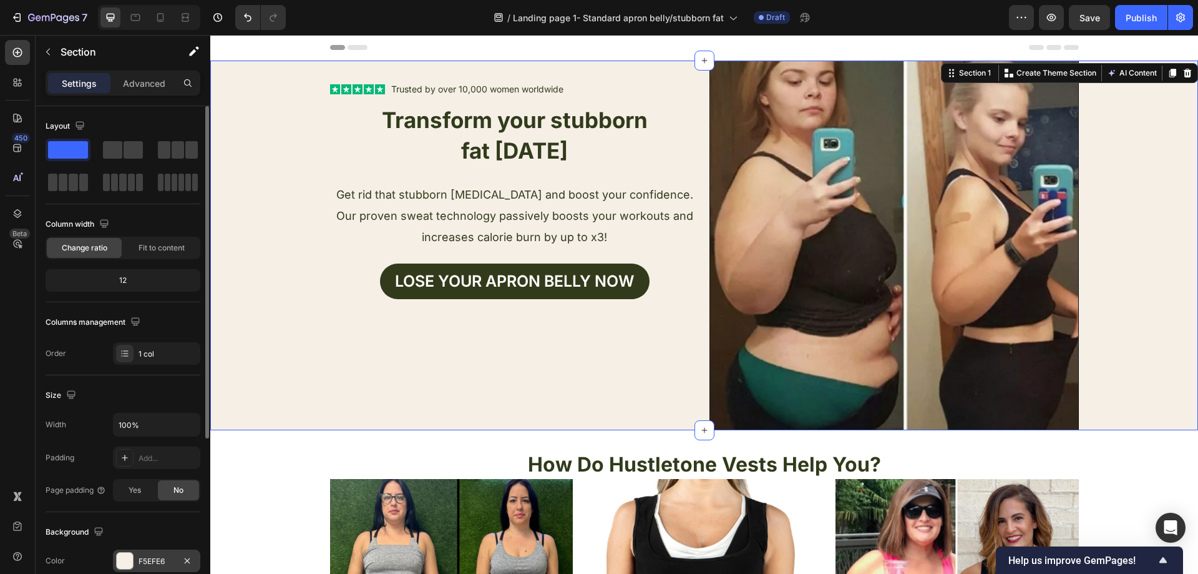
click at [155, 558] on div "F5EFE6" at bounding box center [157, 560] width 36 height 11
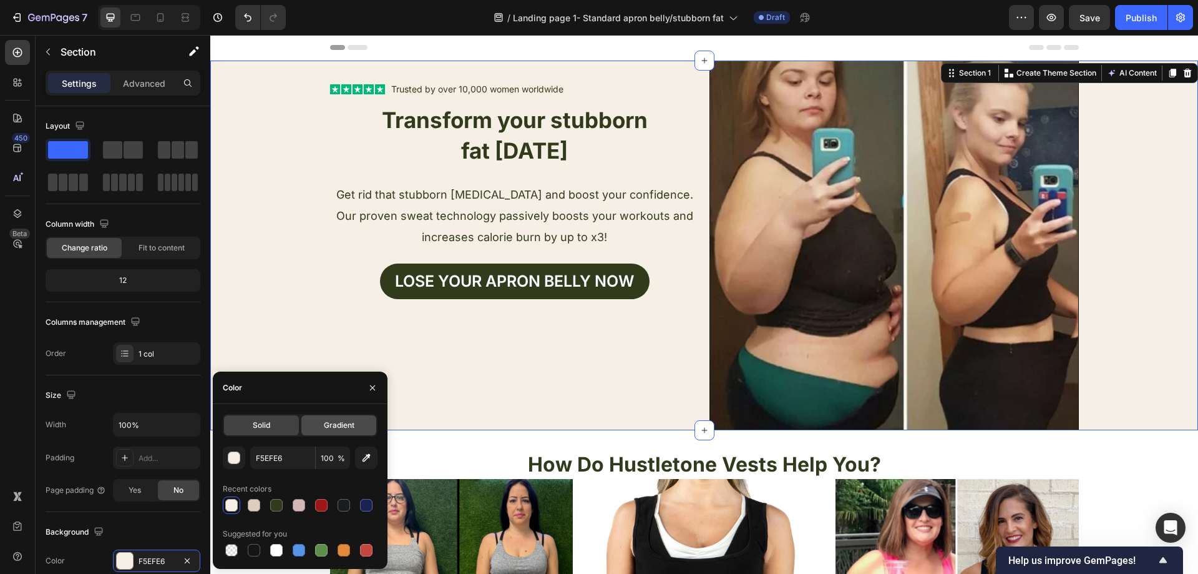
click at [341, 427] on span "Gradient" at bounding box center [339, 424] width 31 height 11
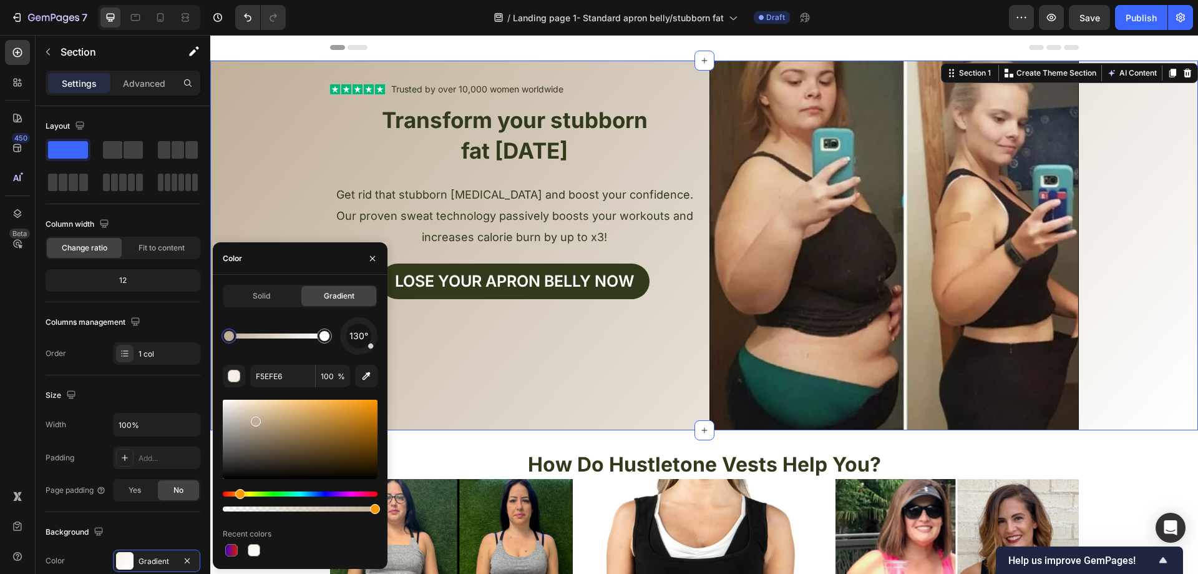
drag, startPoint x: 306, startPoint y: 436, endPoint x: 384, endPoint y: 428, distance: 78.4
click at [257, 419] on div at bounding box center [300, 438] width 155 height 79
click at [602, 395] on div "Text Block Icon Icon Icon Icon Icon Icon List Trusted by over 10,000 women worl…" at bounding box center [514, 245] width 369 height 369
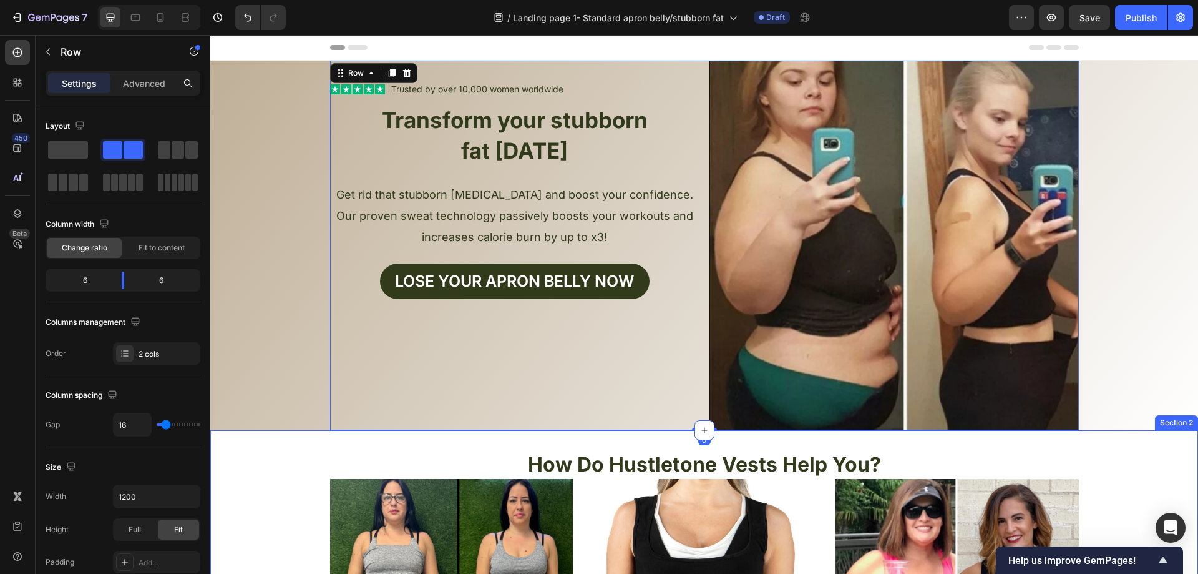
drag, startPoint x: 438, startPoint y: 447, endPoint x: 414, endPoint y: 445, distance: 23.8
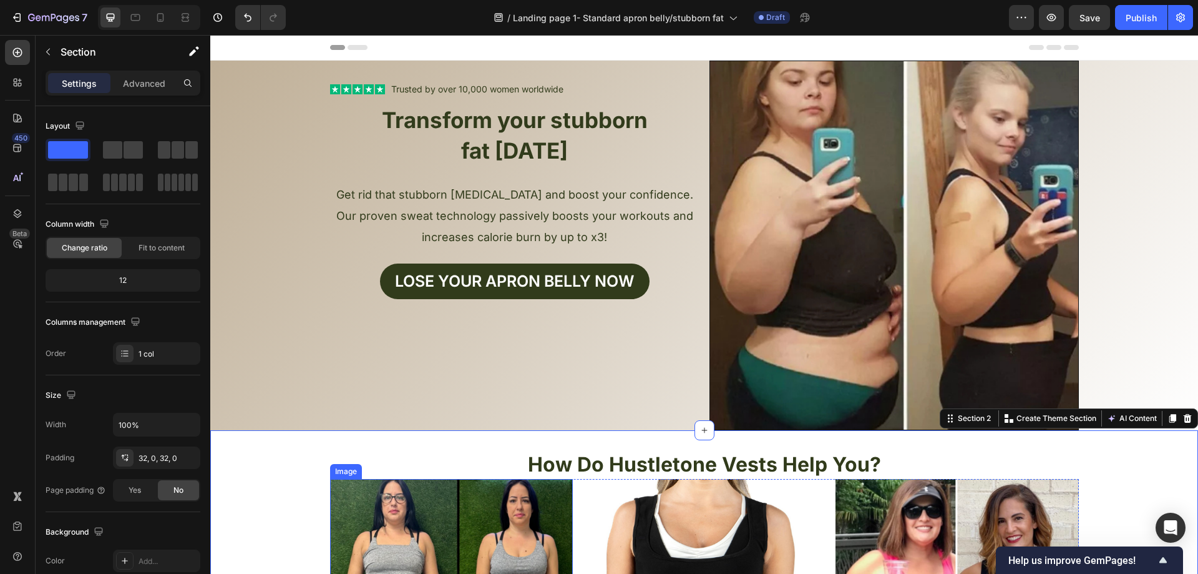
click at [333, 472] on div "Image" at bounding box center [346, 471] width 27 height 11
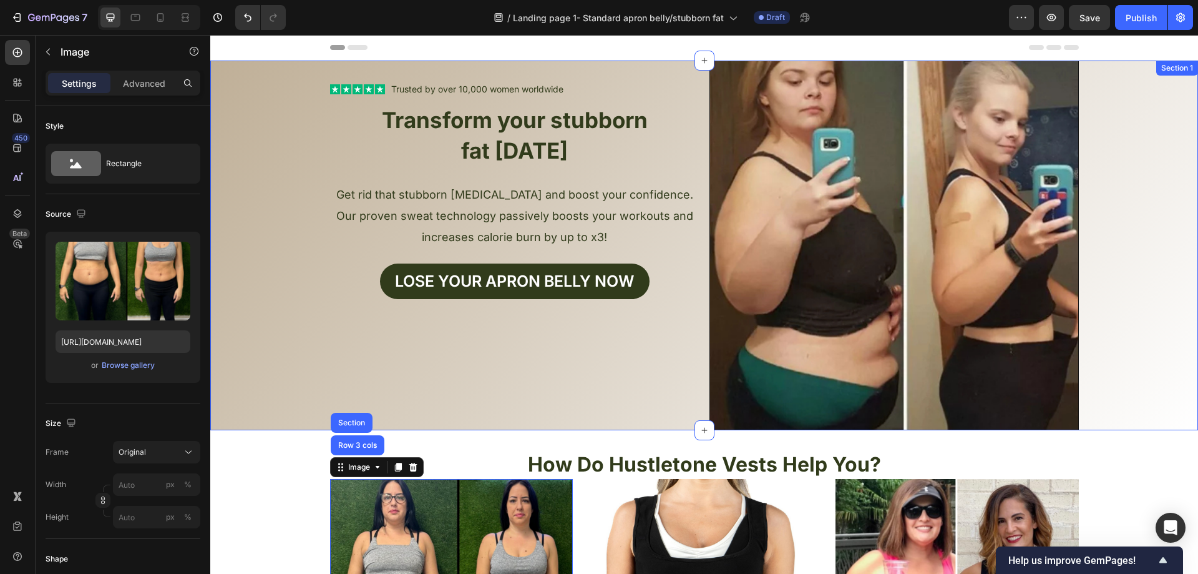
click at [310, 360] on div "Text Block Icon Icon Icon Icon Icon Icon List Trusted by over 10,000 women worl…" at bounding box center [704, 245] width 988 height 369
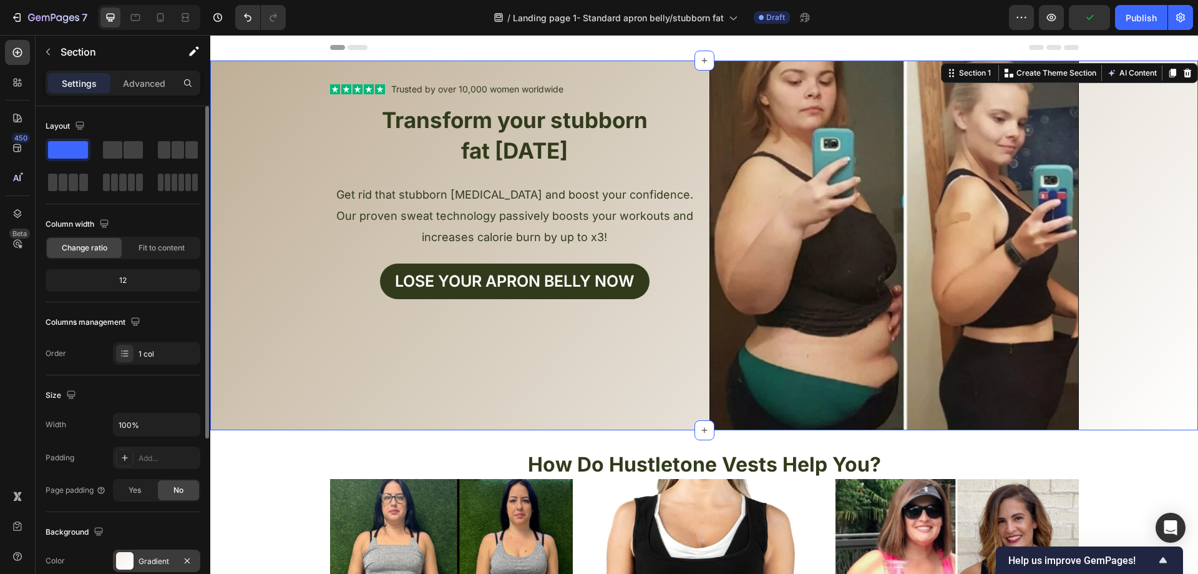
click at [141, 552] on div "Gradient" at bounding box center [156, 560] width 87 height 22
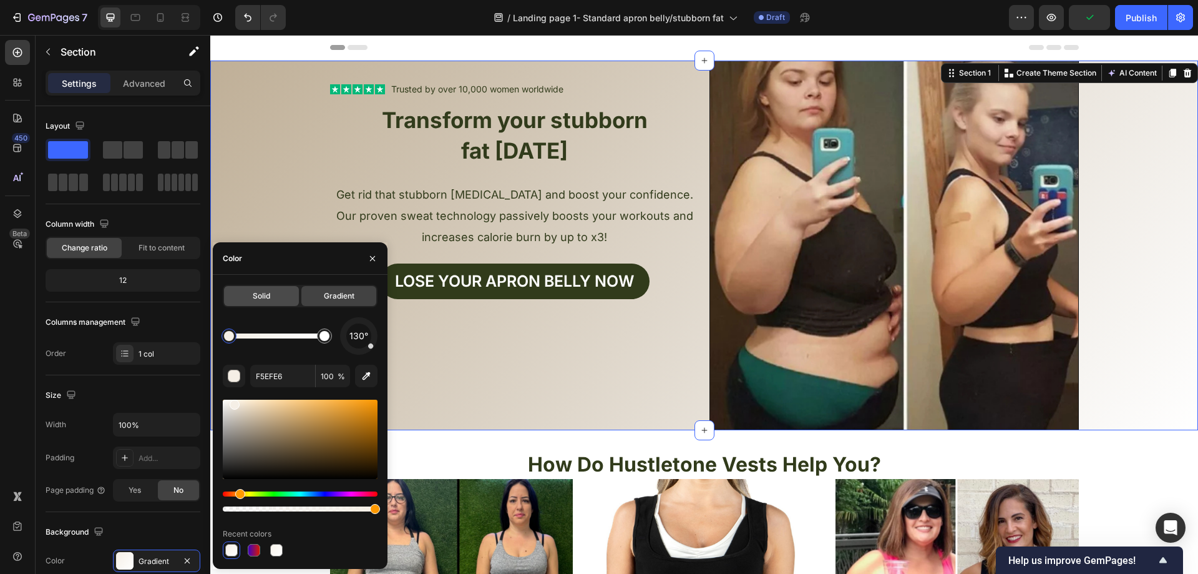
click at [262, 303] on div "Solid" at bounding box center [261, 296] width 75 height 20
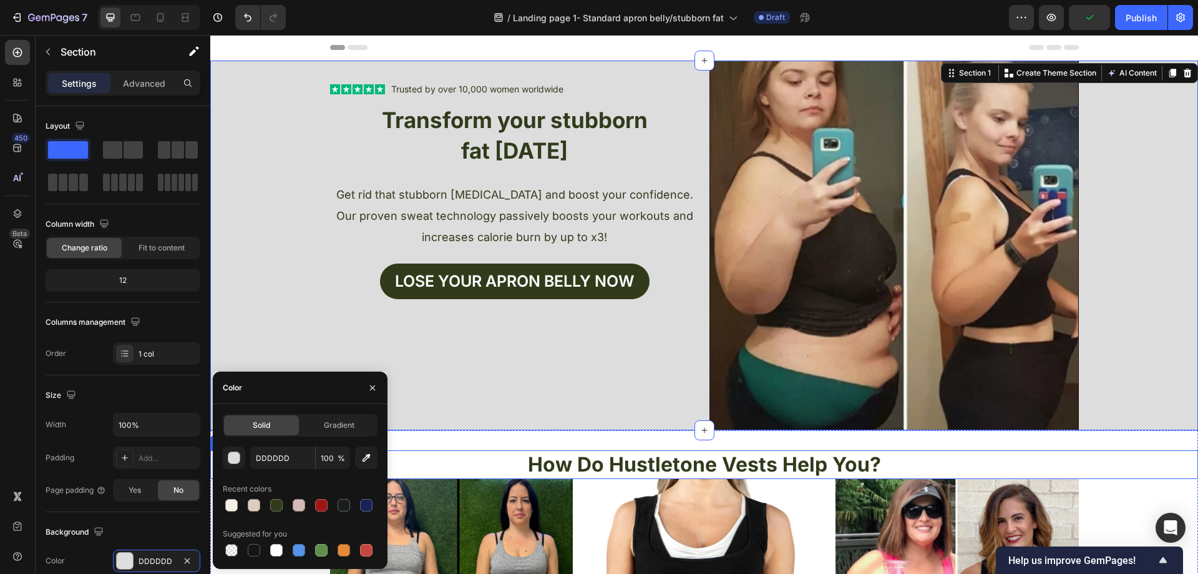
click at [1085, 461] on h2 "How Do Hustletone Vests Help You?" at bounding box center [704, 464] width 988 height 29
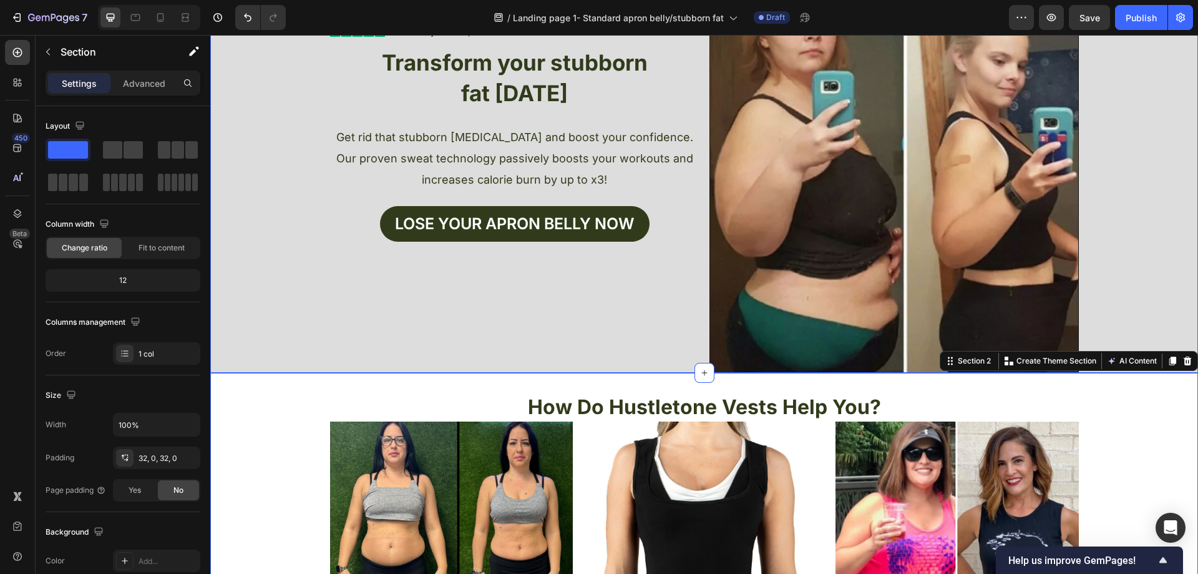
scroll to position [62, 0]
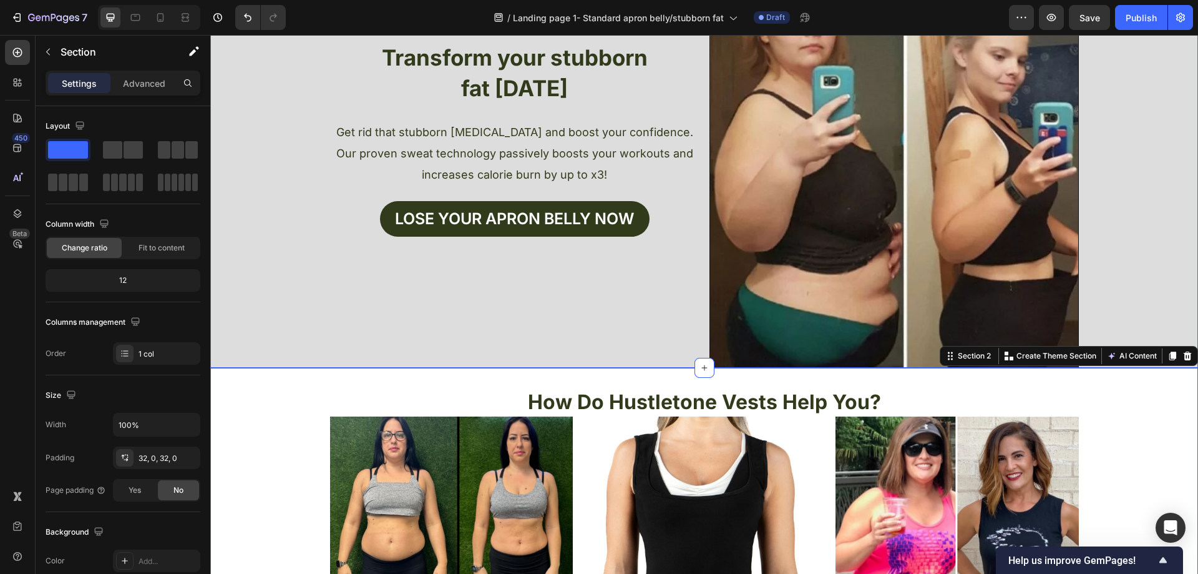
click at [307, 340] on div "Text Block Icon Icon Icon Icon Icon Icon List Trusted by over 10,000 women worl…" at bounding box center [704, 182] width 988 height 369
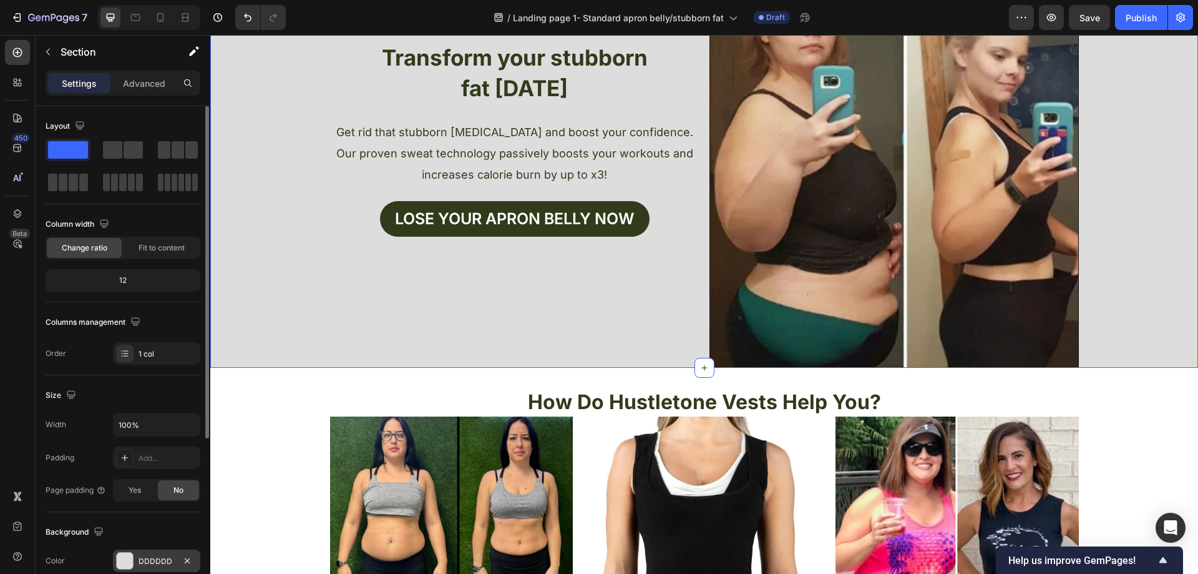
click at [147, 551] on div "DDDDDD" at bounding box center [156, 560] width 87 height 22
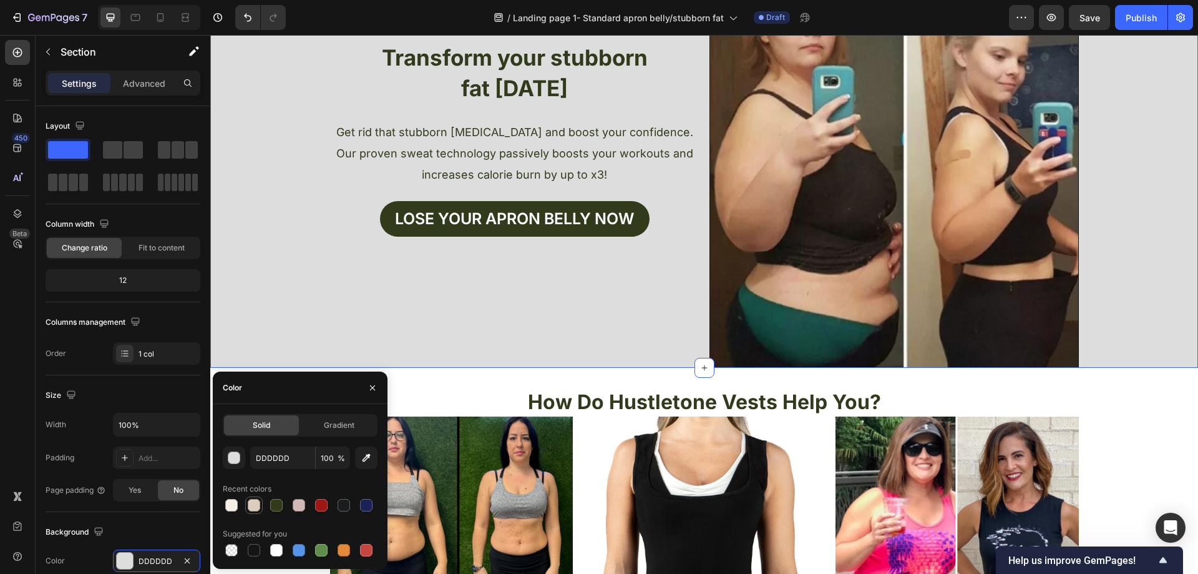
click at [248, 499] on div at bounding box center [254, 504] width 15 height 15
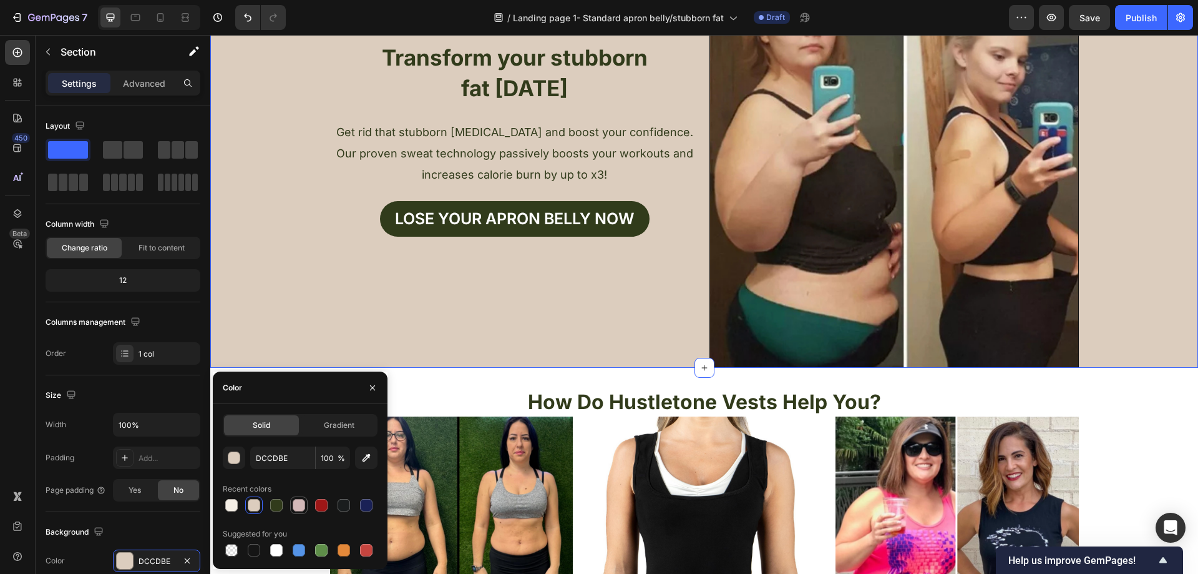
click at [293, 497] on div at bounding box center [298, 504] width 17 height 17
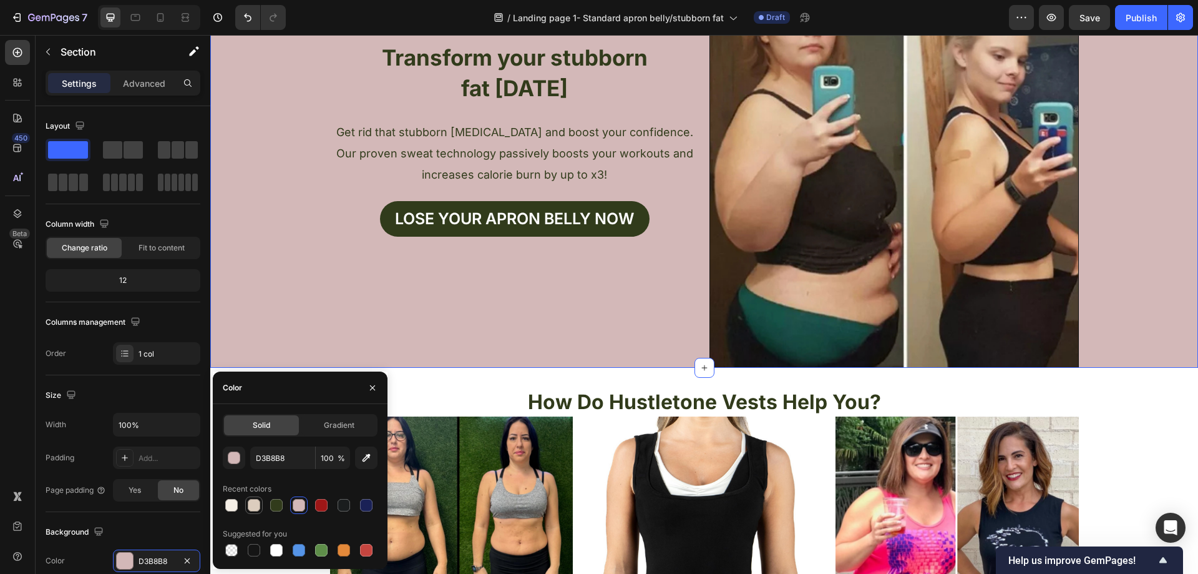
click at [253, 503] on div at bounding box center [254, 505] width 12 height 12
type input "DCCDBE"
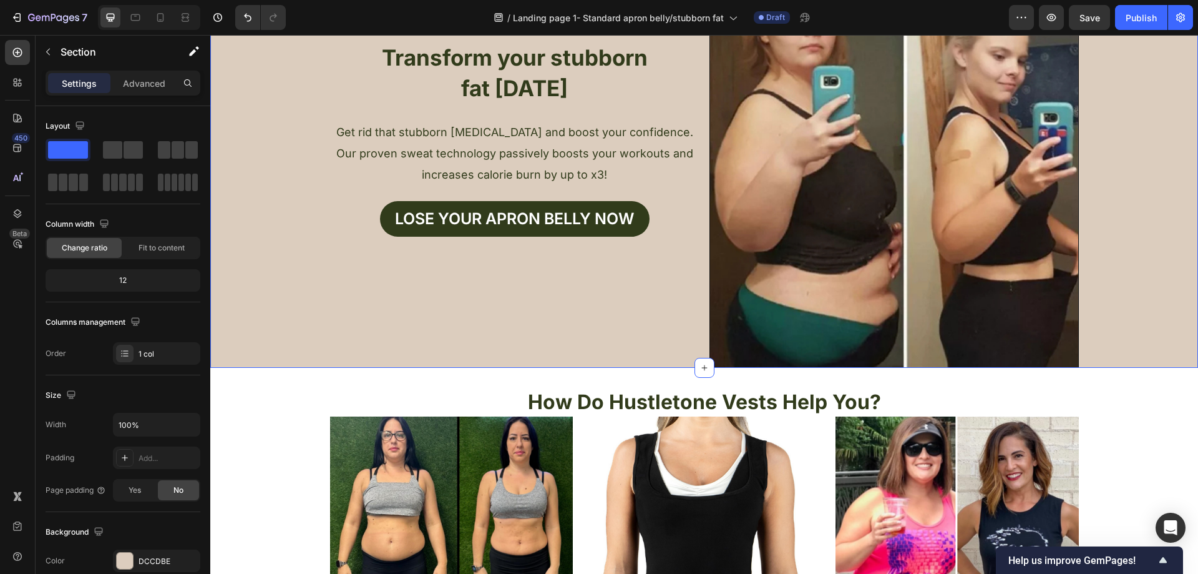
click at [271, 340] on div "Text Block Icon Icon Icon Icon Icon Icon List Trusted by over 10,000 women worl…" at bounding box center [704, 182] width 988 height 369
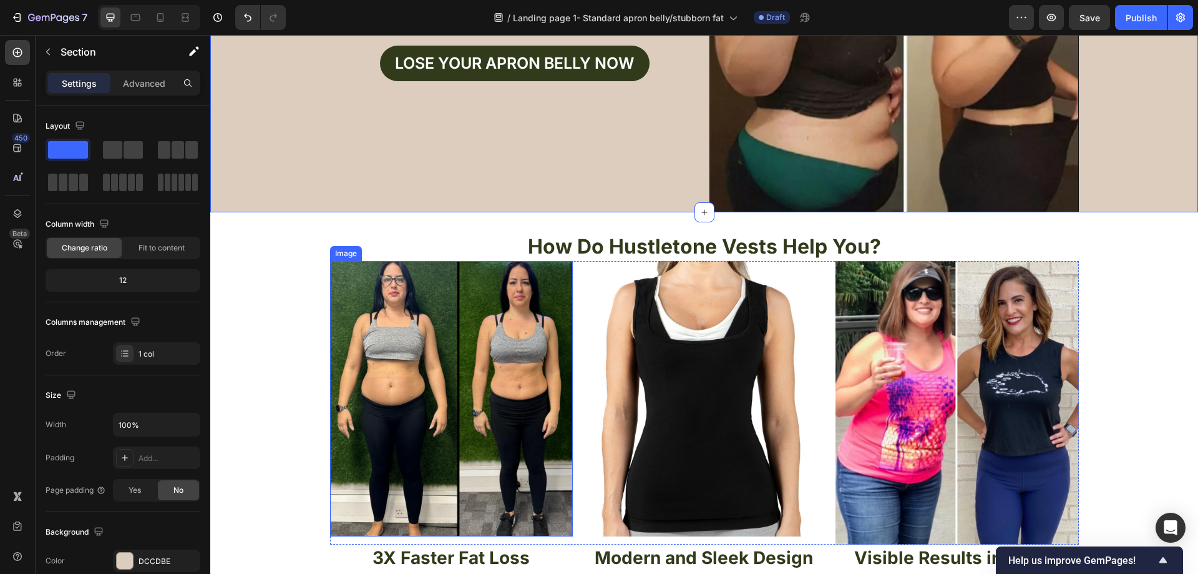
scroll to position [250, 0]
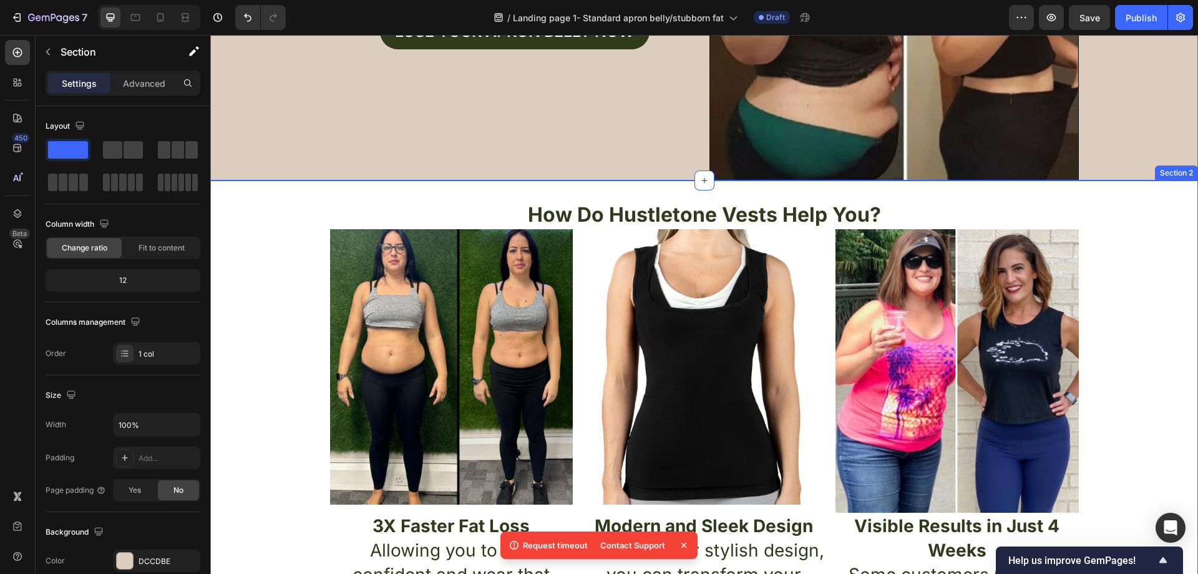
drag, startPoint x: 1132, startPoint y: 259, endPoint x: 1097, endPoint y: 87, distance: 175.6
click at [1132, 258] on div "How Do Hustletone Vests Help You? Heading Image Image Image Row 3X Faster Fat L…" at bounding box center [704, 430] width 988 height 461
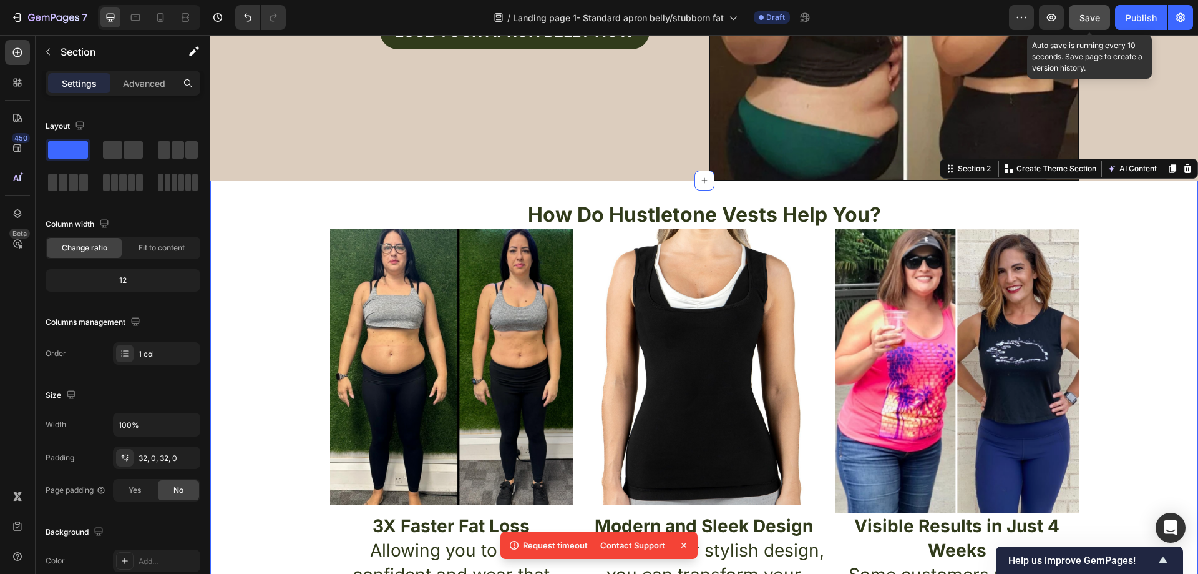
click at [1095, 14] on span "Save" at bounding box center [1090, 17] width 21 height 11
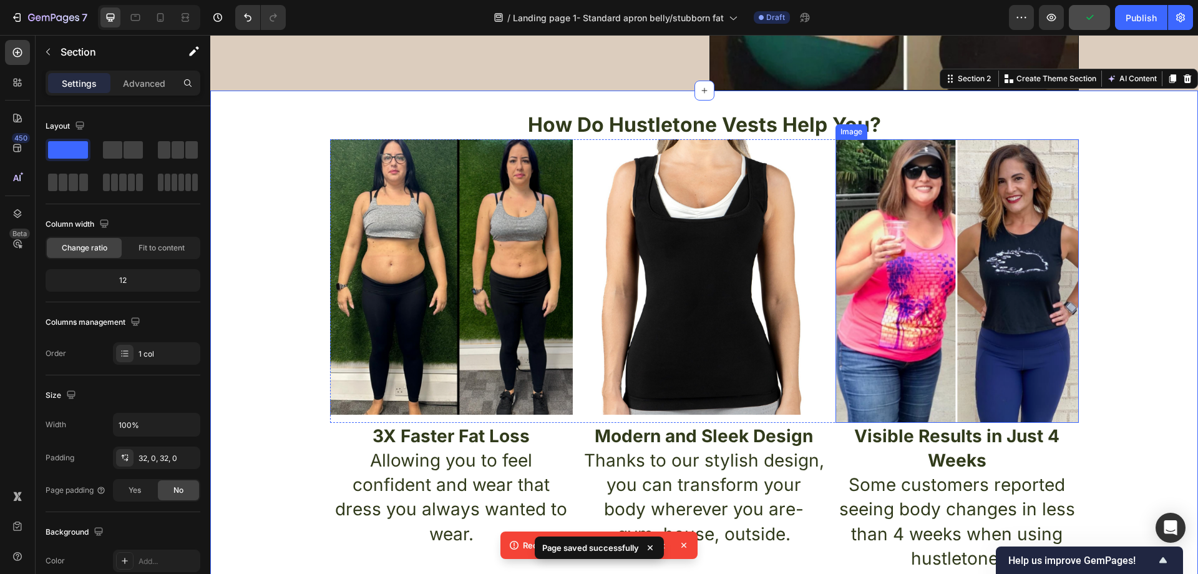
scroll to position [374, 0]
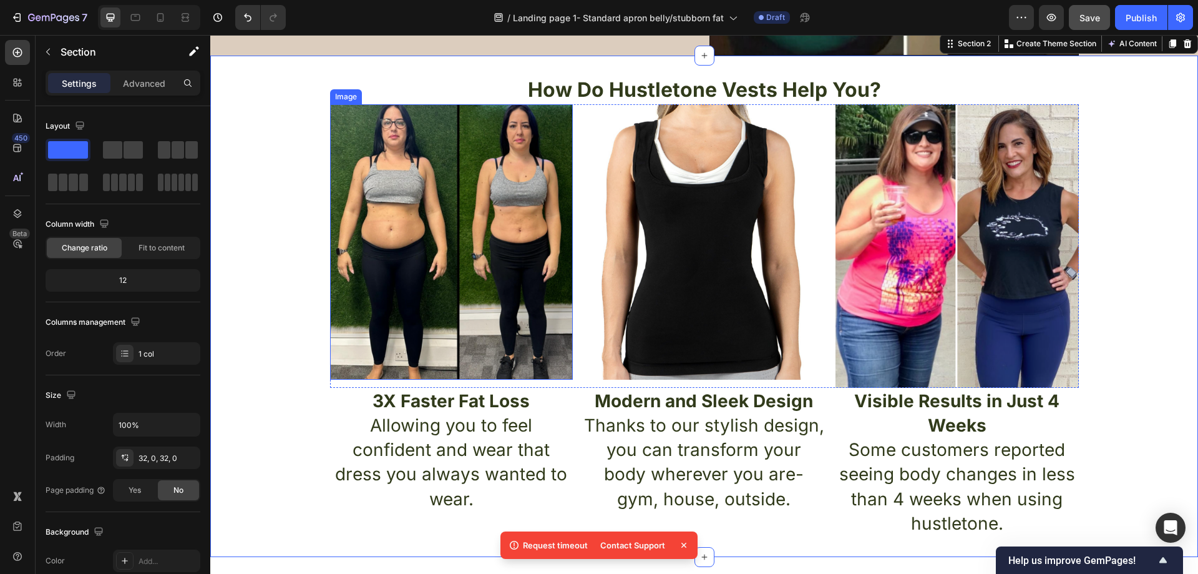
click at [415, 276] on img at bounding box center [451, 242] width 243 height 276
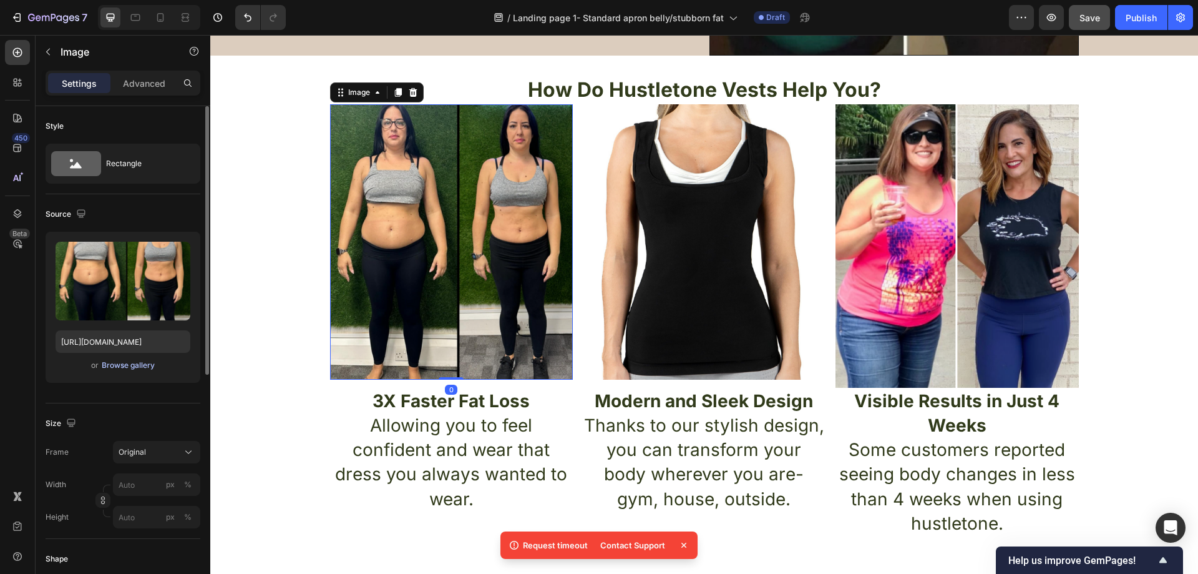
click at [137, 371] on button "Browse gallery" at bounding box center [128, 365] width 54 height 12
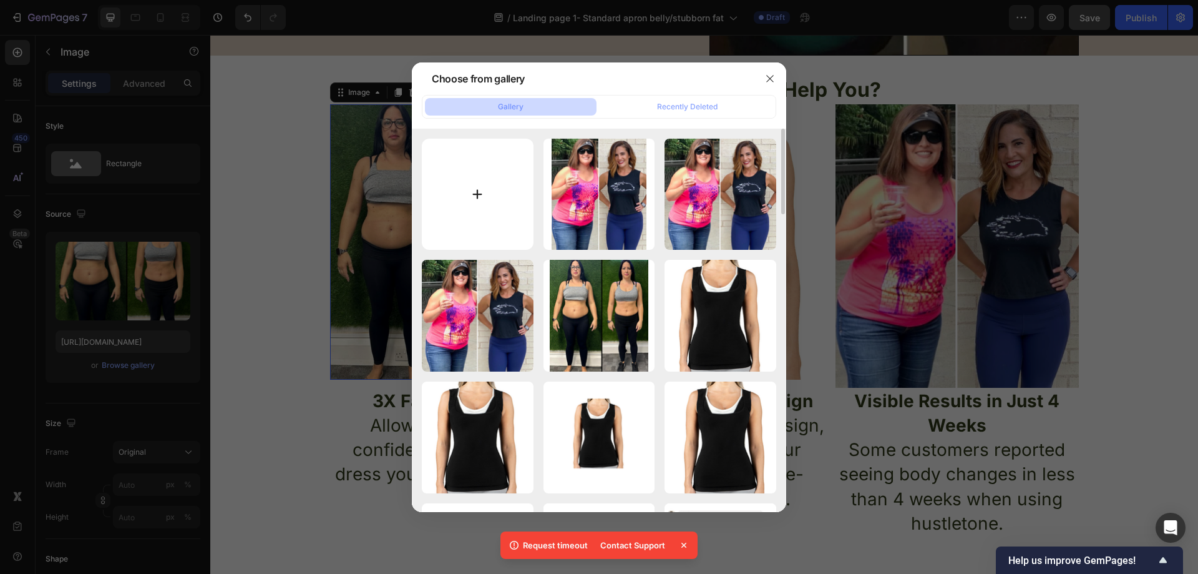
click at [487, 184] on input "file" at bounding box center [478, 195] width 112 height 112
type input "C:\fakepath\dupaaa.png"
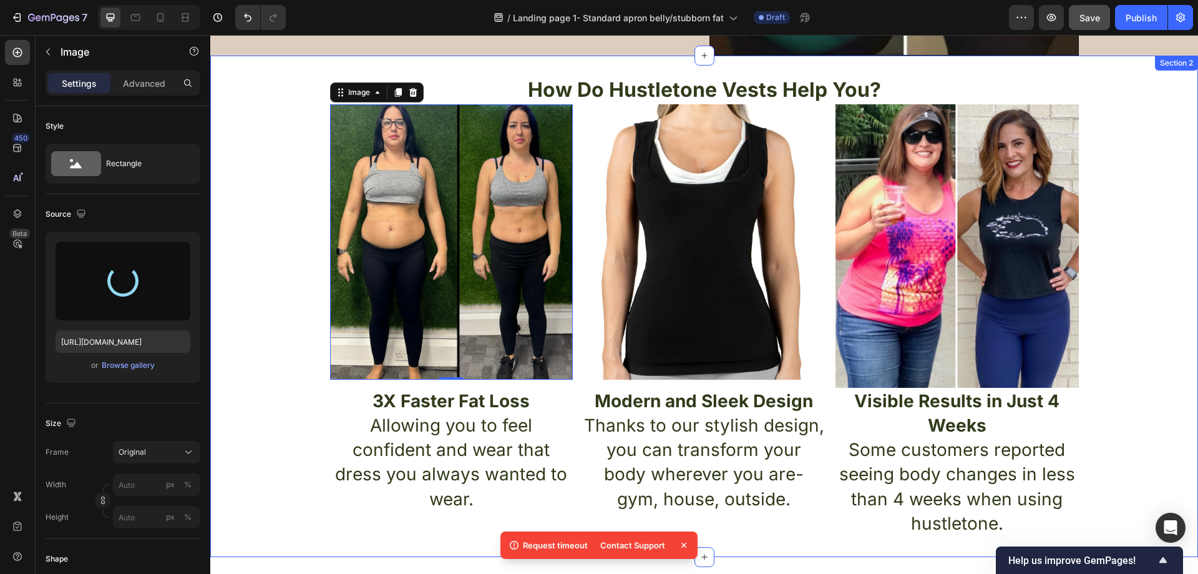
type input "https://cdn.shopify.com/s/files/1/0957/1159/2830/files/gempages_583634832253256…"
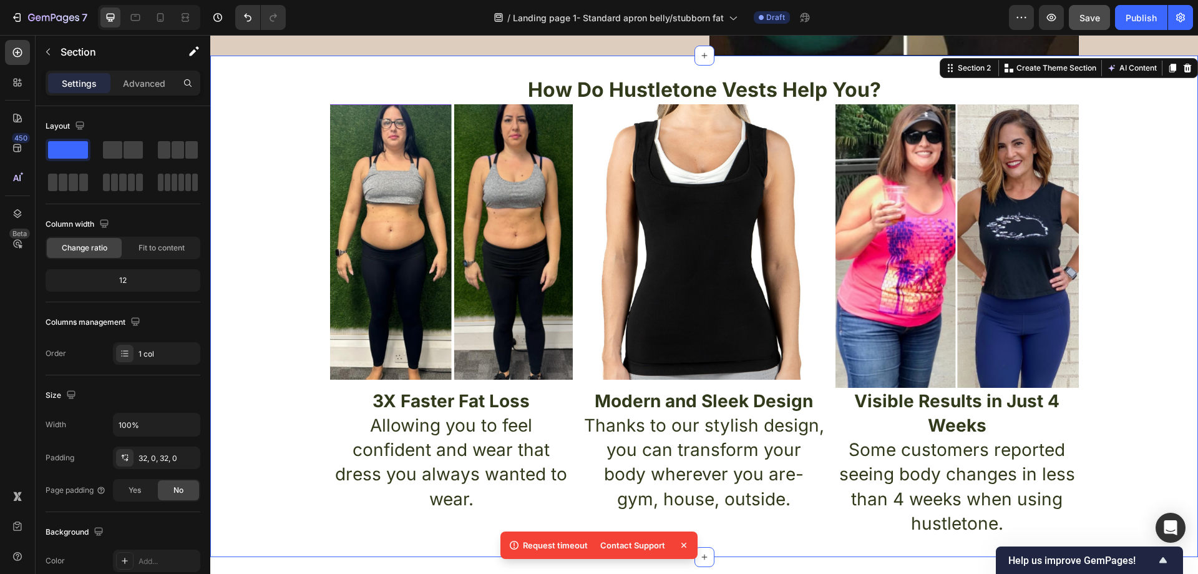
click at [256, 220] on div "How Do Hustletone Vests Help You? Heading Image Image Image Row 3X Faster Fat L…" at bounding box center [704, 306] width 988 height 461
click at [1087, 13] on span "Save" at bounding box center [1090, 17] width 21 height 11
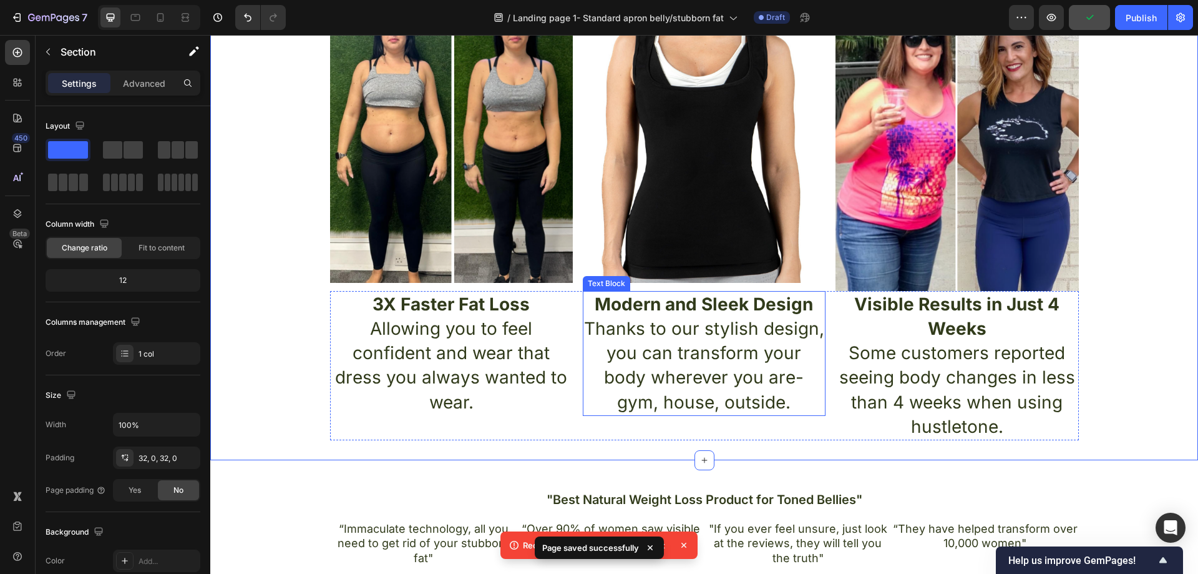
scroll to position [499, 0]
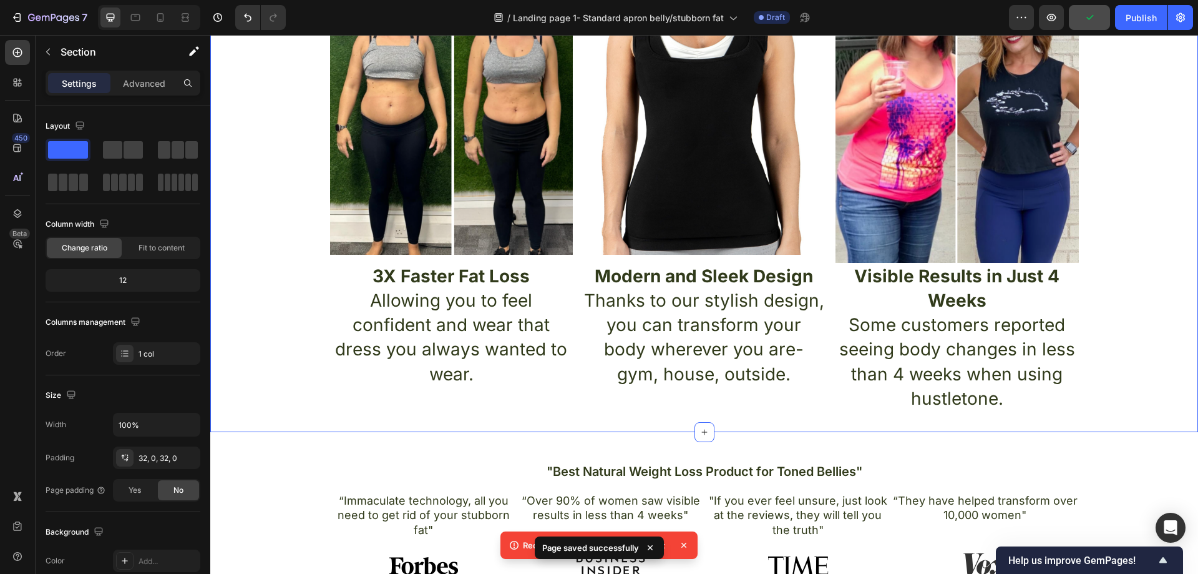
click at [685, 544] on icon at bounding box center [684, 544] width 5 height 5
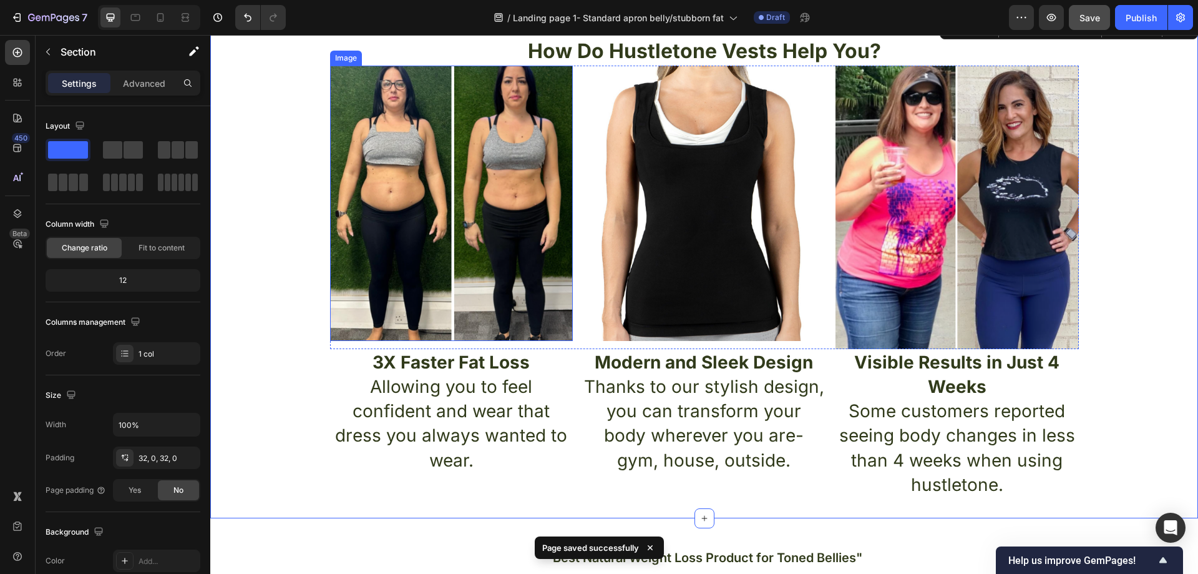
scroll to position [374, 0]
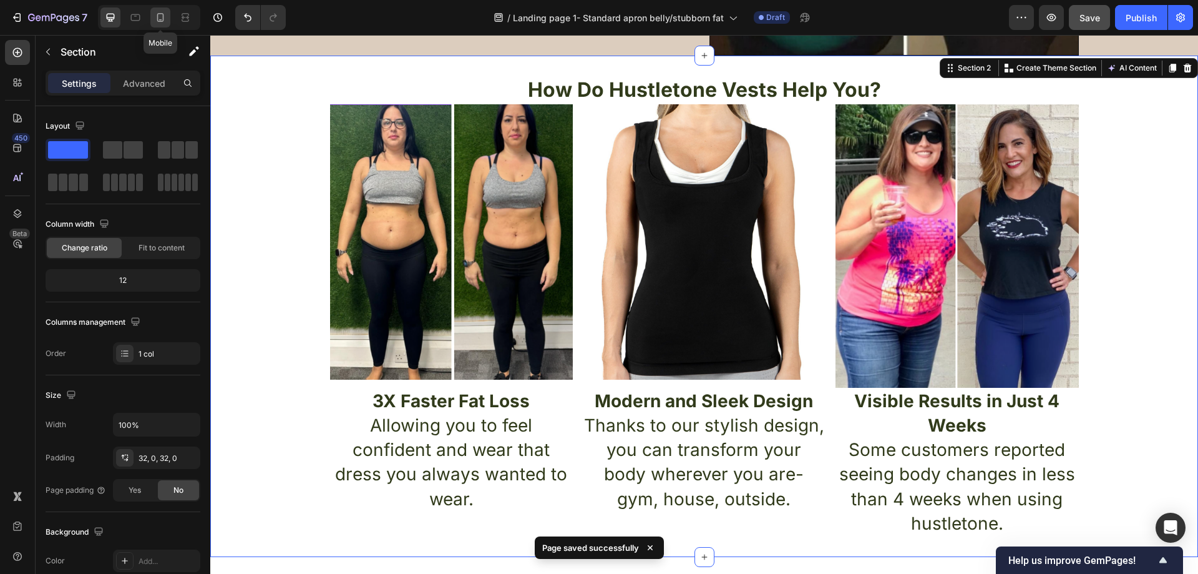
click at [162, 16] on icon at bounding box center [160, 17] width 12 height 12
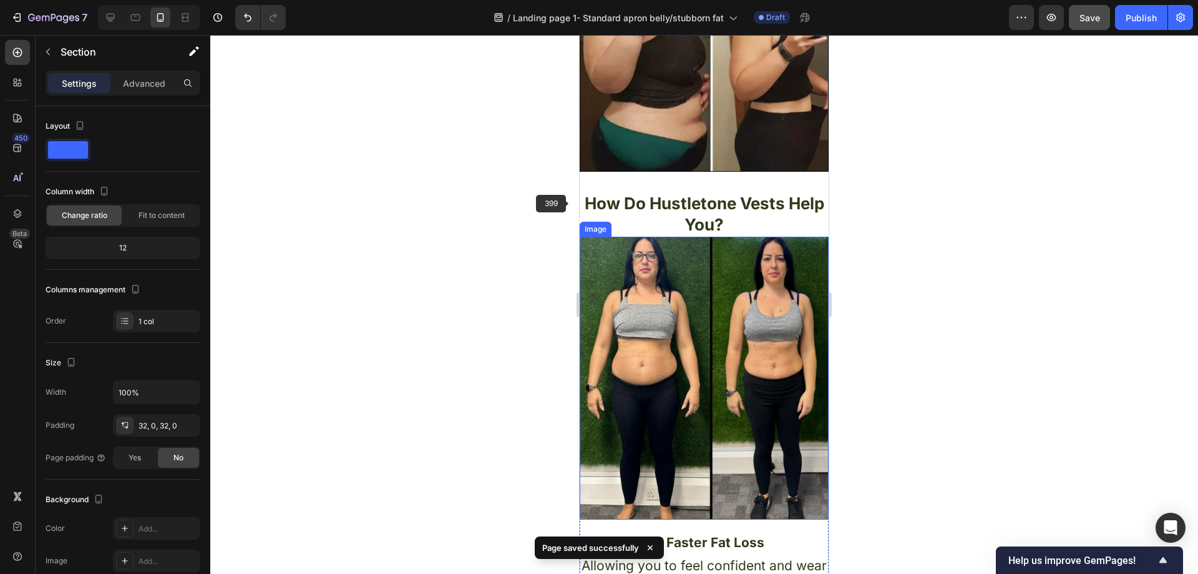
scroll to position [331, 0]
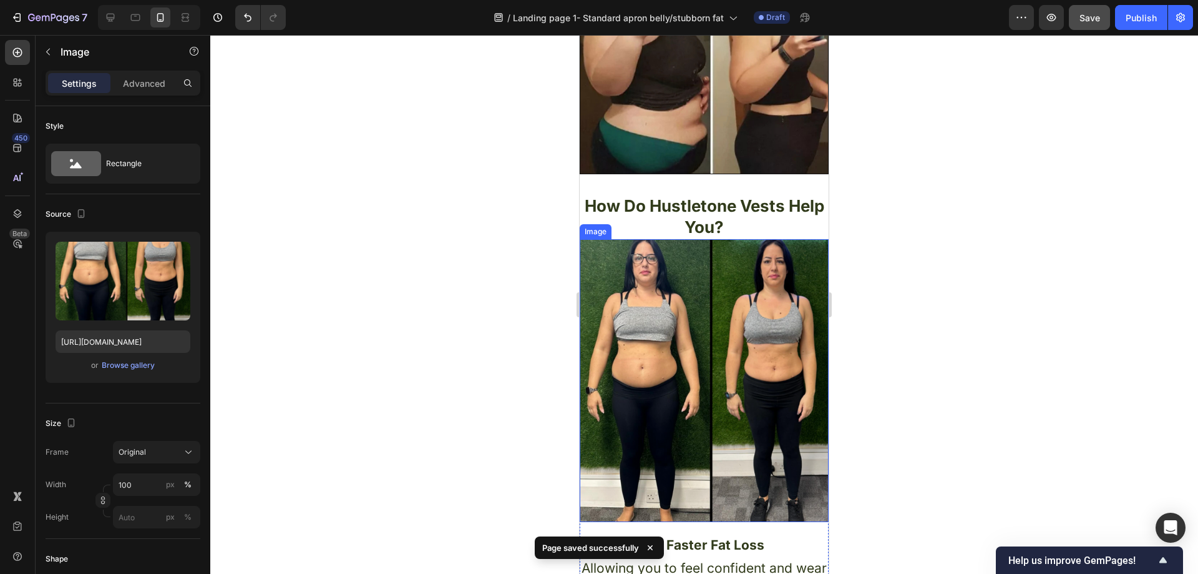
click at [711, 316] on img at bounding box center [704, 380] width 249 height 283
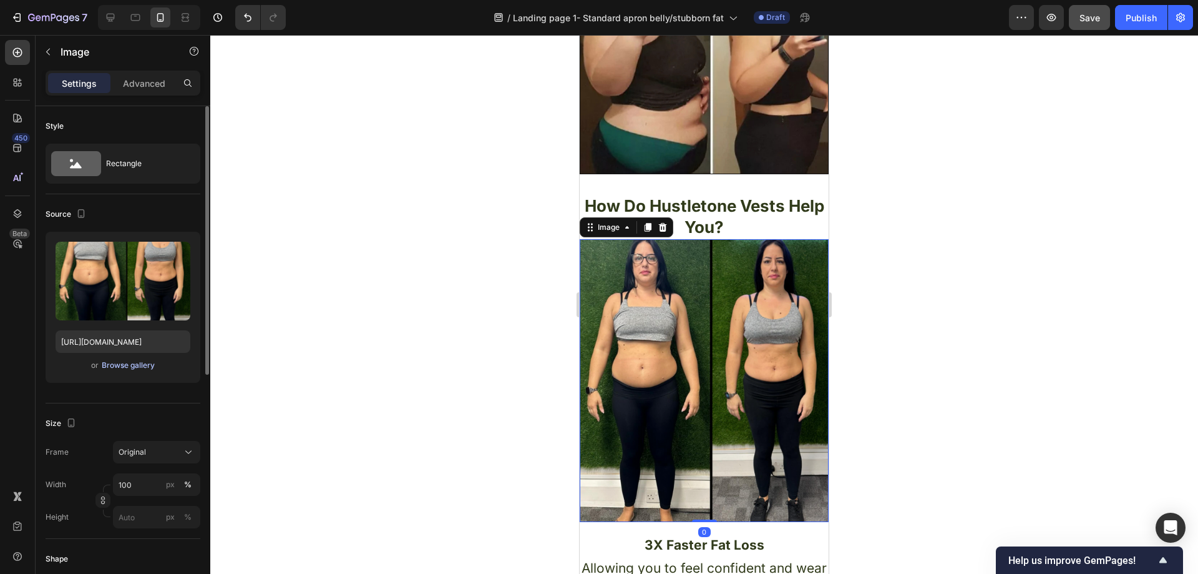
click at [119, 367] on div "Browse gallery" at bounding box center [128, 364] width 53 height 11
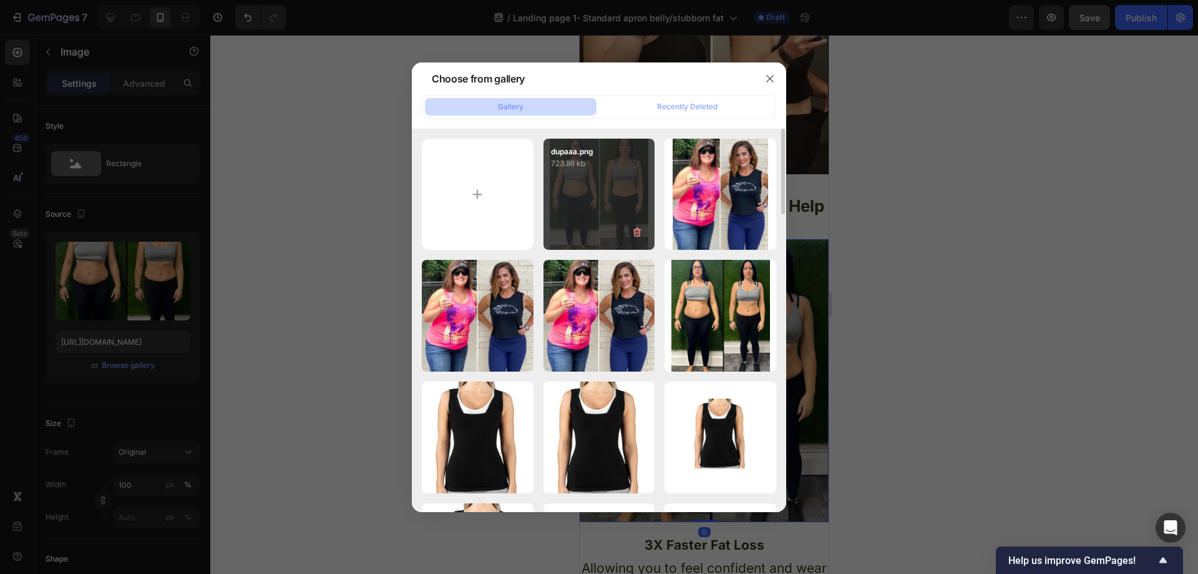
click at [586, 192] on div "dupaaa.png 723.86 kb" at bounding box center [600, 195] width 112 height 112
type input "https://cdn.shopify.com/s/files/1/0957/1159/2830/files/gempages_583634832253256…"
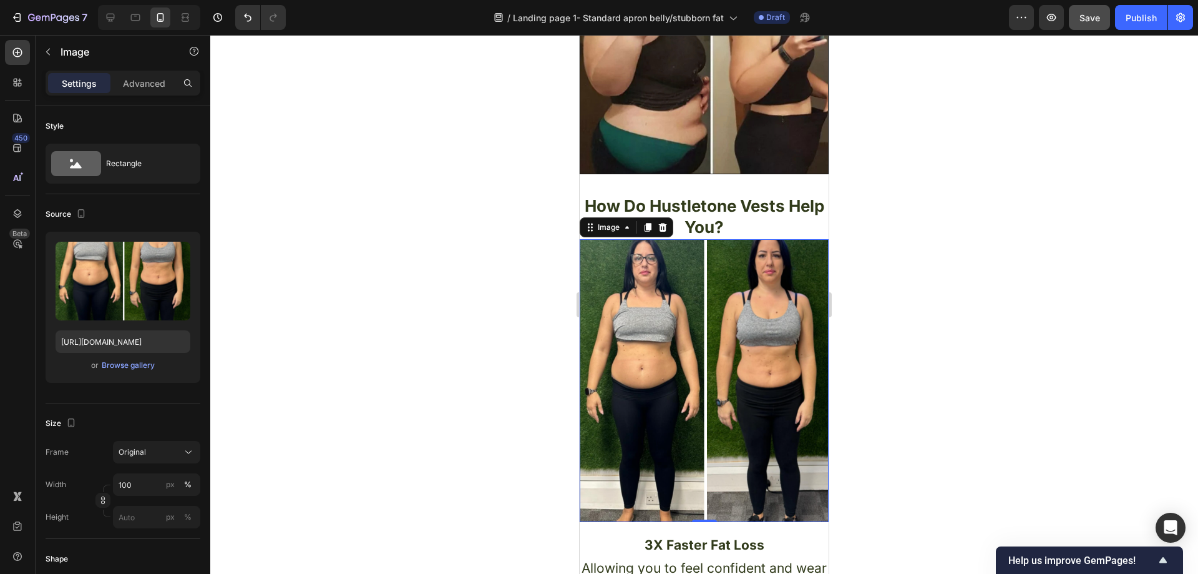
click at [944, 205] on div at bounding box center [704, 304] width 988 height 539
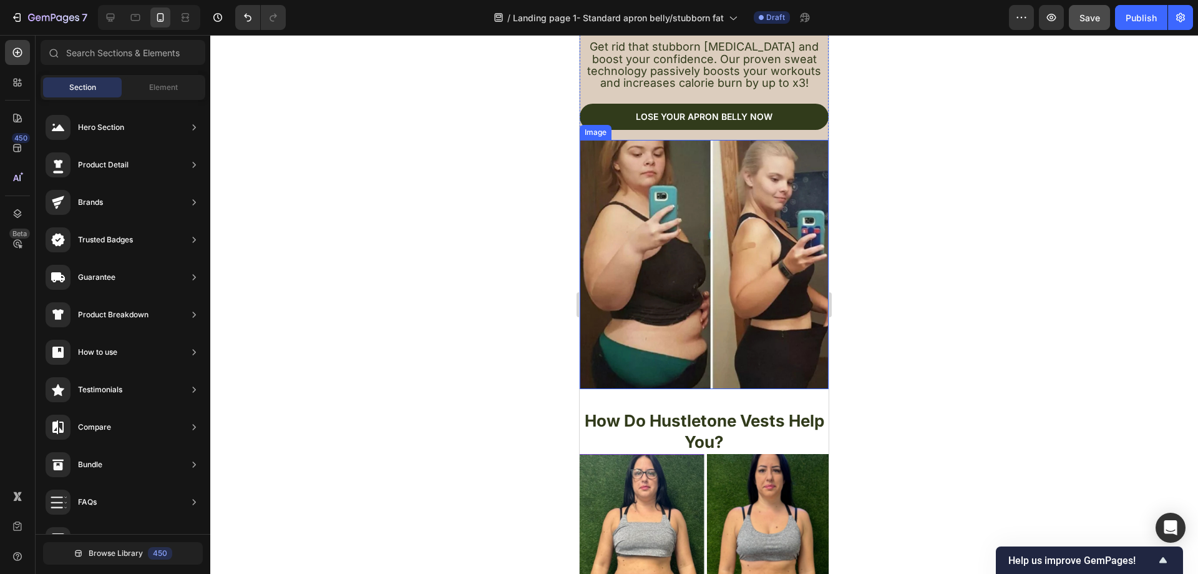
scroll to position [125, 0]
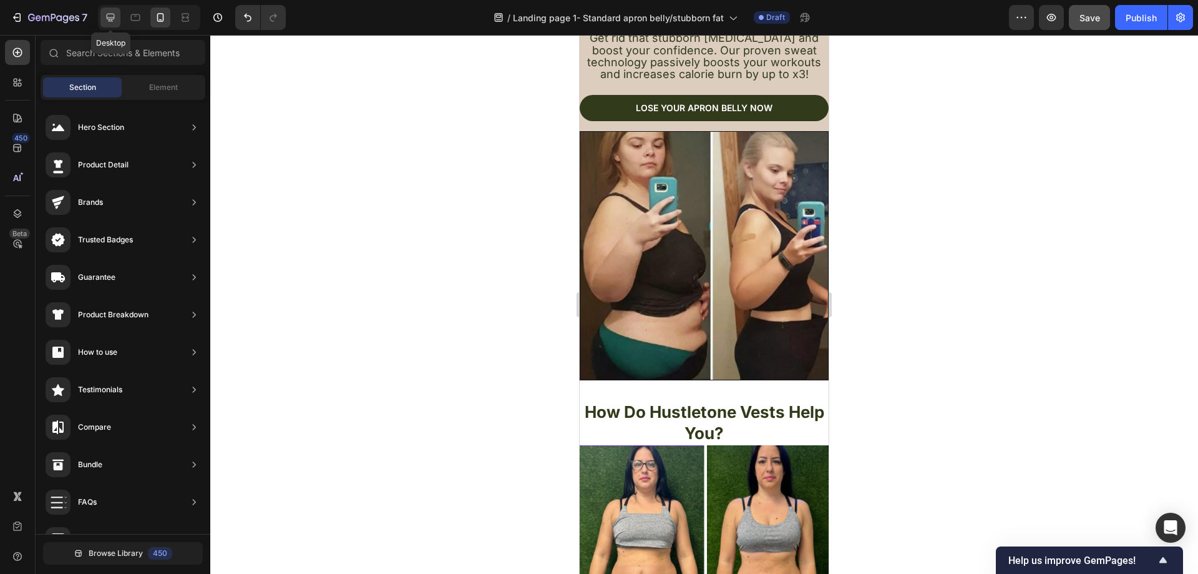
click at [114, 16] on icon at bounding box center [110, 17] width 12 height 12
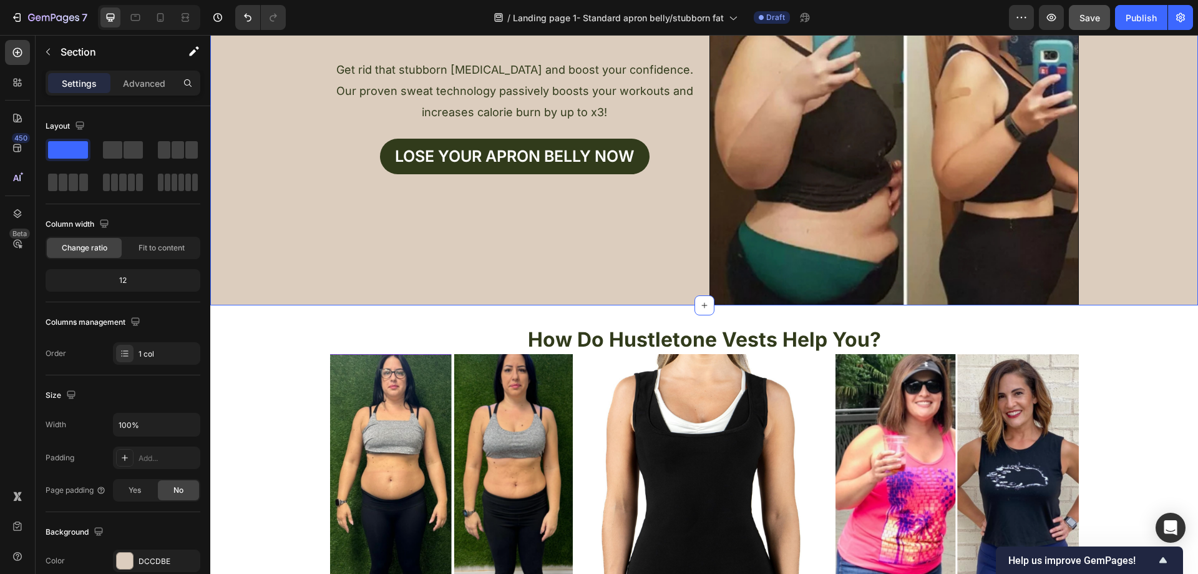
click at [266, 225] on div "Text Block Icon Icon Icon Icon Icon Icon List Trusted by over 10,000 women worl…" at bounding box center [704, 120] width 988 height 369
click at [147, 556] on div "DCCDBE" at bounding box center [157, 560] width 36 height 11
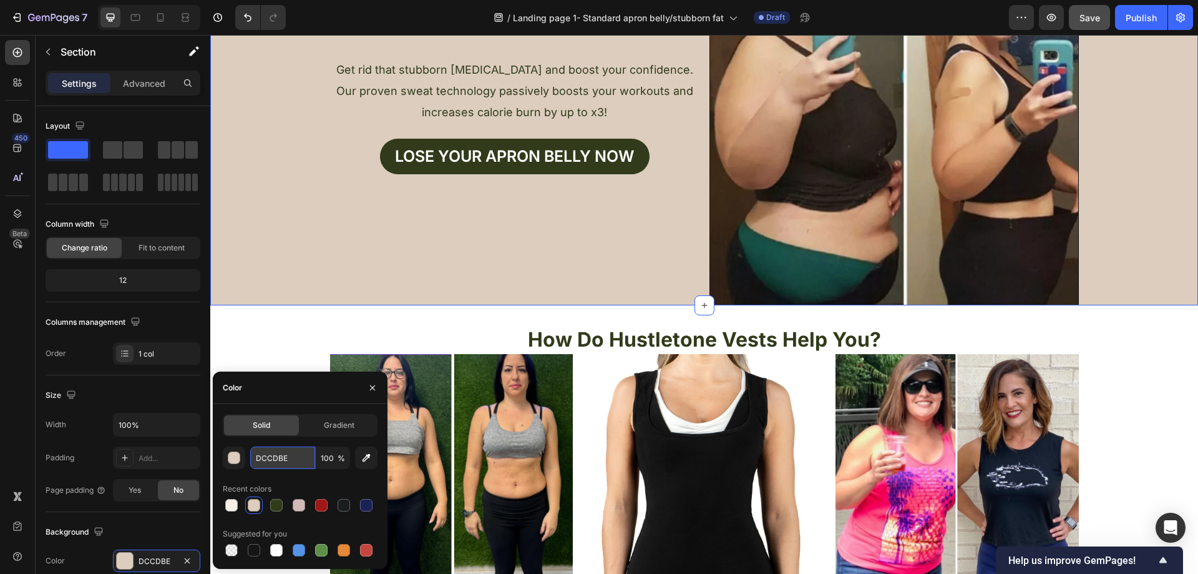
click at [289, 464] on input "DCCDBE" at bounding box center [282, 457] width 65 height 22
click at [274, 342] on h2 "How Do Hustletone Vests Help You?" at bounding box center [704, 339] width 988 height 29
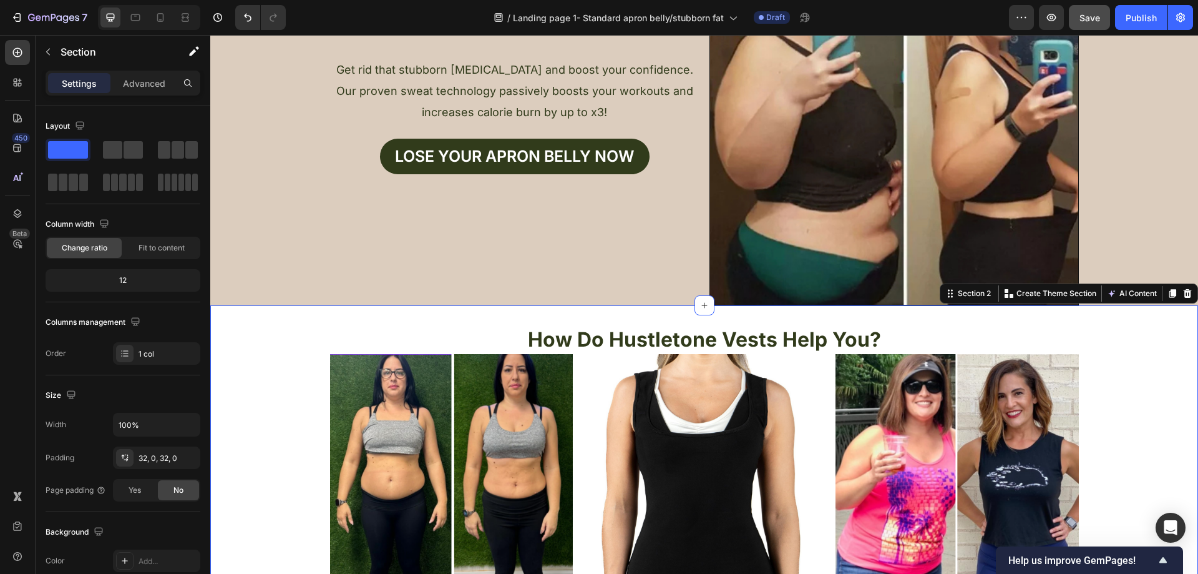
click at [253, 396] on div "How Do Hustletone Vests Help You? Heading Image Image Image Row 3X Faster Fat L…" at bounding box center [704, 555] width 988 height 461
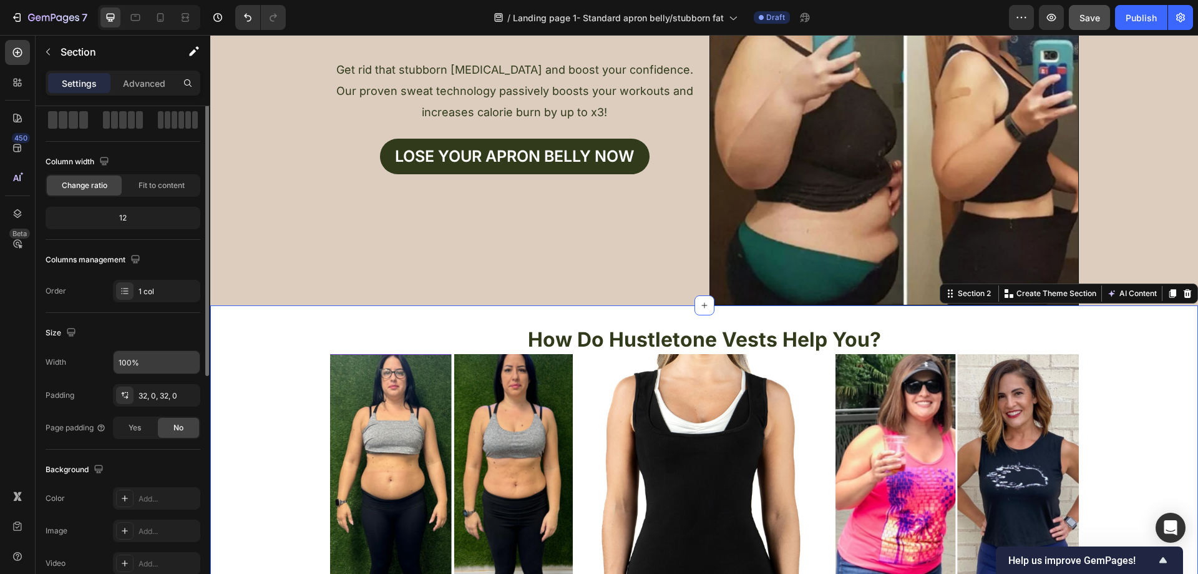
scroll to position [125, 0]
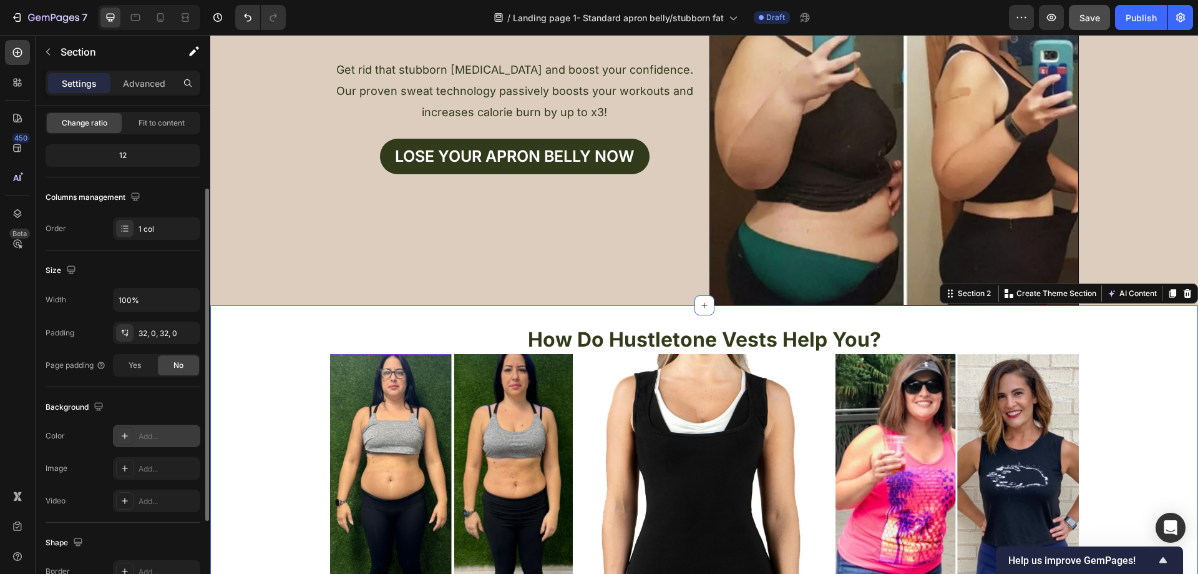
click at [151, 439] on div "Add..." at bounding box center [168, 436] width 59 height 11
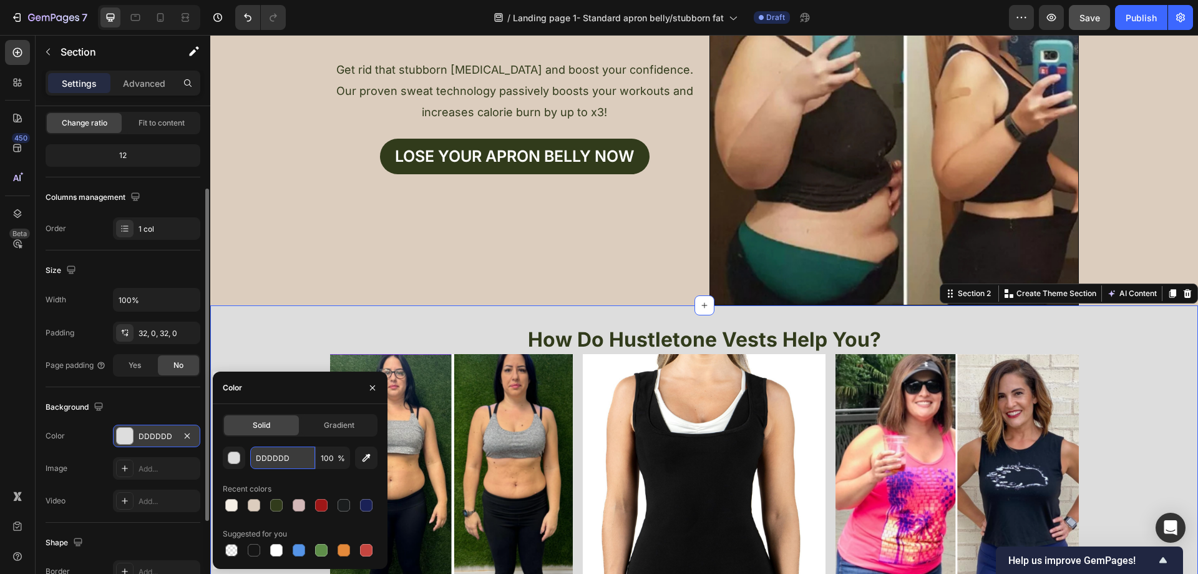
click at [282, 458] on input "DDDDDD" at bounding box center [282, 457] width 65 height 22
paste input "CCDBE"
type input "DCCDBE"
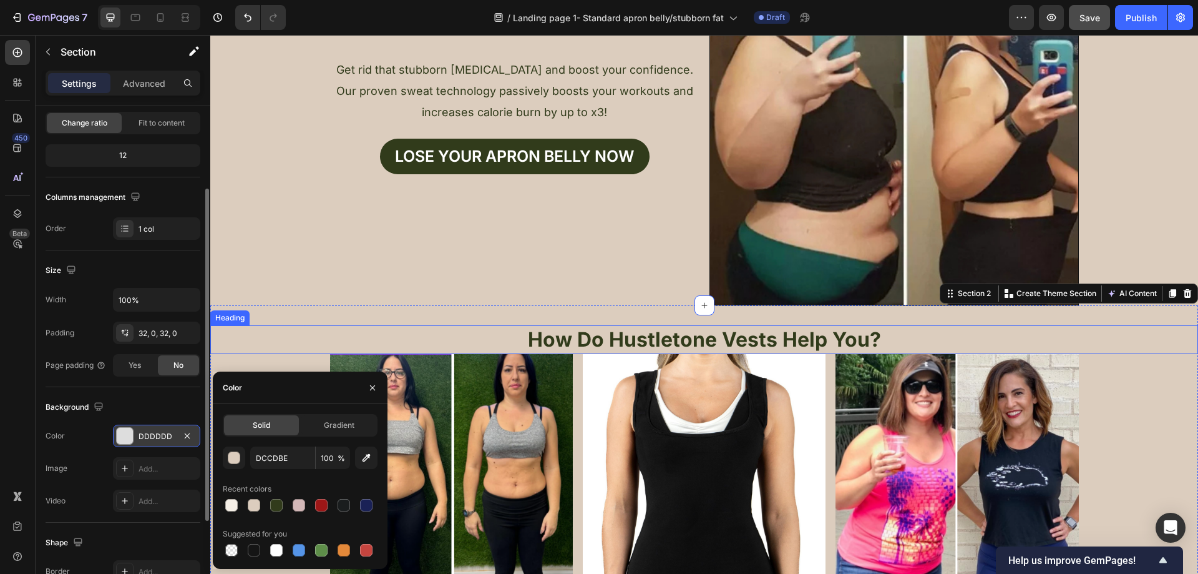
click at [264, 346] on h2 "How Do Hustletone Vests Help You?" at bounding box center [704, 339] width 988 height 29
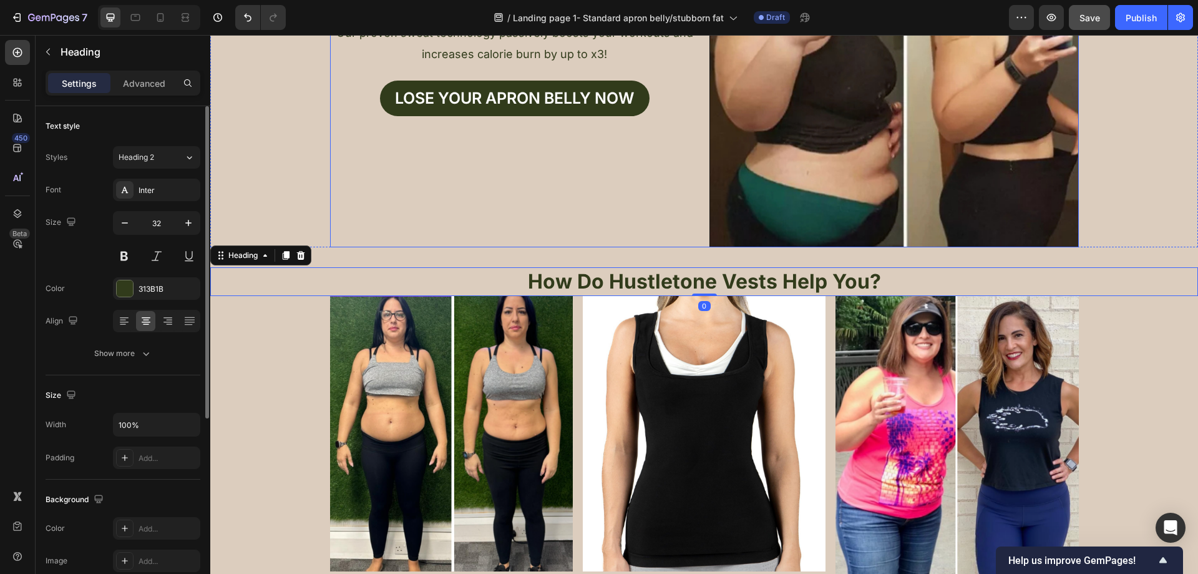
scroll to position [187, 0]
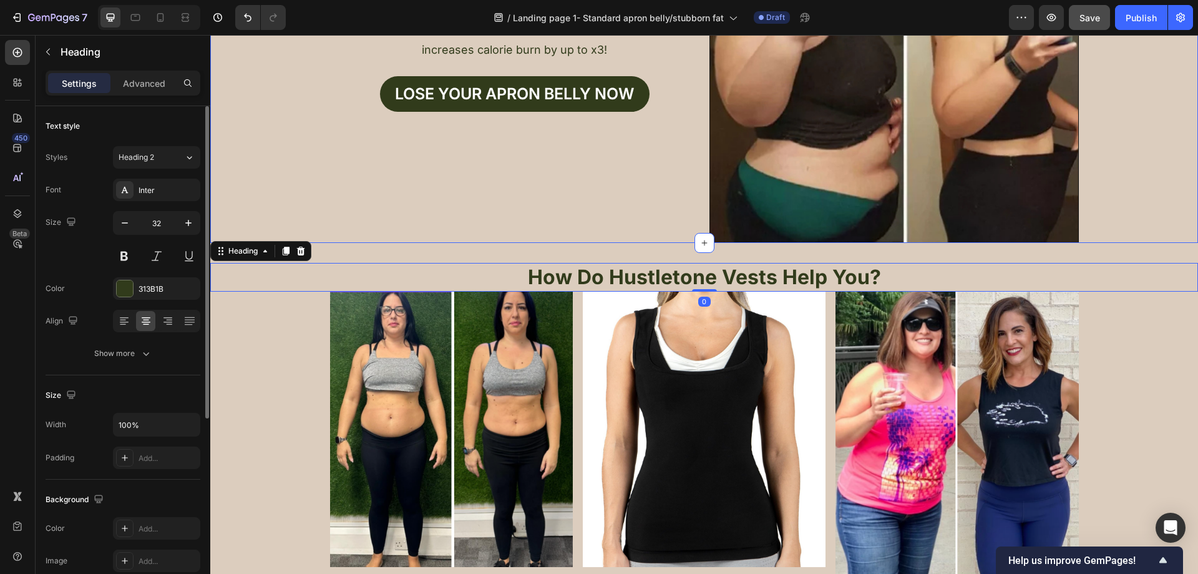
click at [268, 192] on div "Text Block Icon Icon Icon Icon Icon Icon List Trusted by over 10,000 women worl…" at bounding box center [704, 57] width 988 height 369
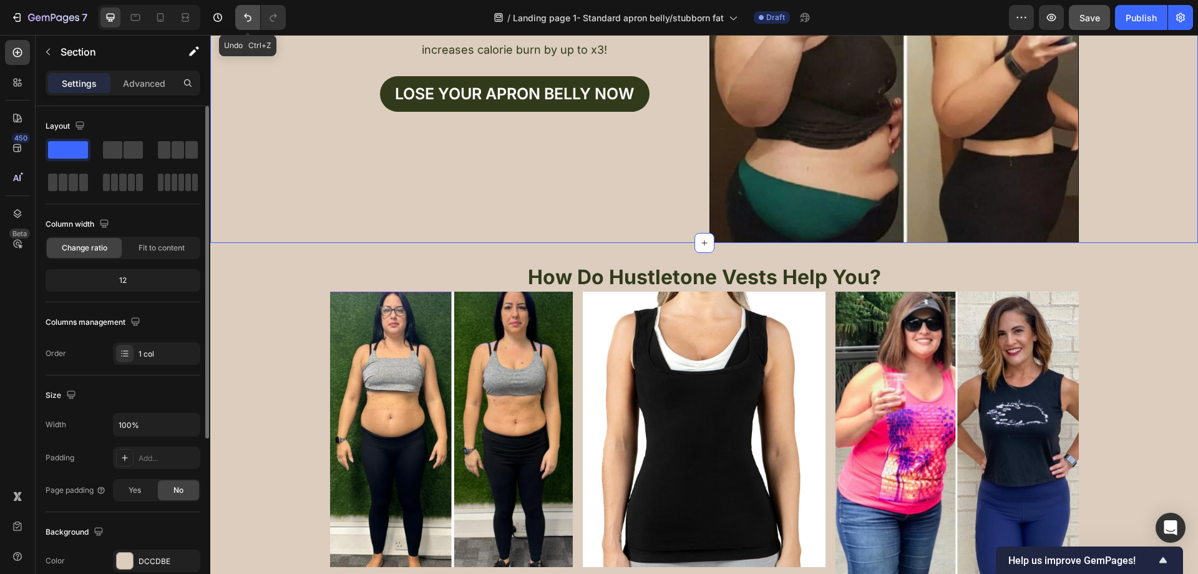
click at [241, 12] on button "Undo/Redo" at bounding box center [247, 17] width 25 height 25
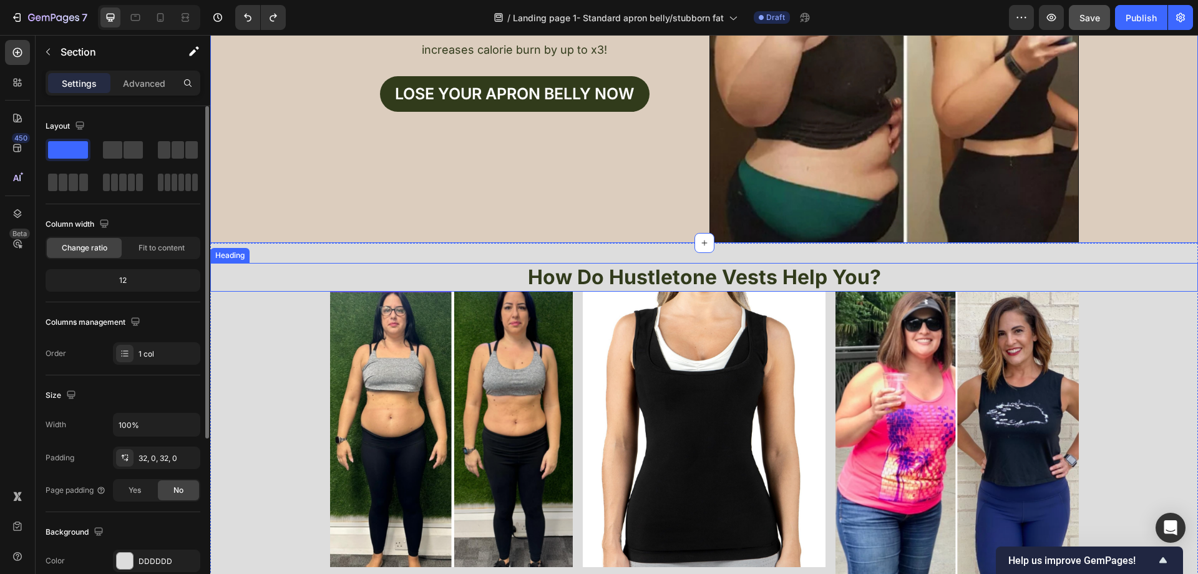
click at [255, 312] on div "How Do Hustletone Vests Help You? Heading Image Image Image Row 3X Faster Fat L…" at bounding box center [704, 493] width 988 height 461
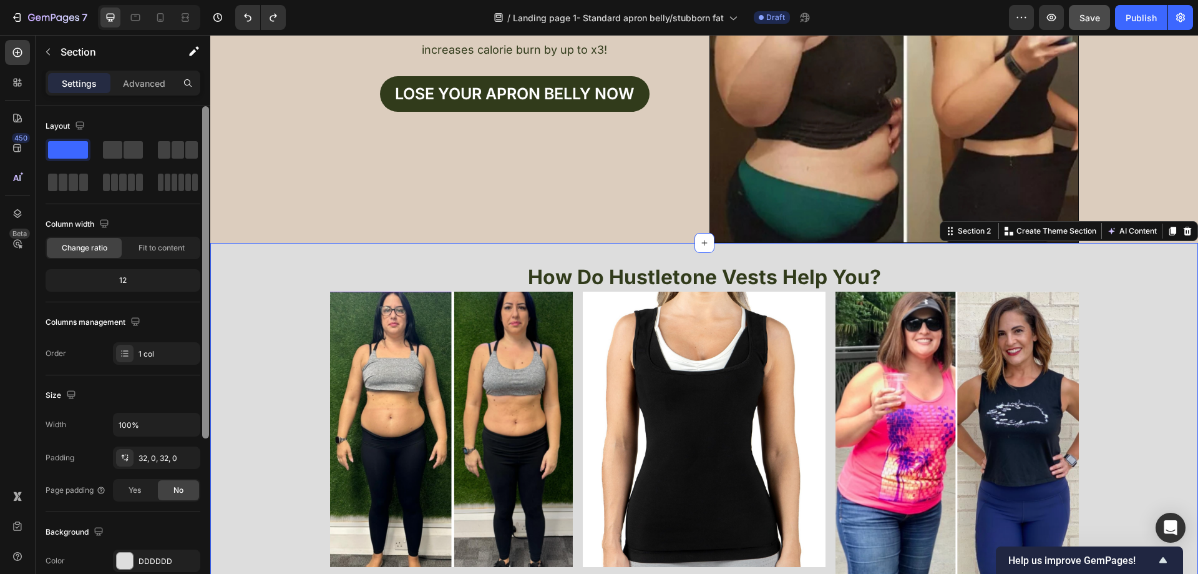
drag, startPoint x: 150, startPoint y: 554, endPoint x: 204, endPoint y: 512, distance: 68.2
click at [151, 554] on div "DDDDDD" at bounding box center [156, 560] width 87 height 22
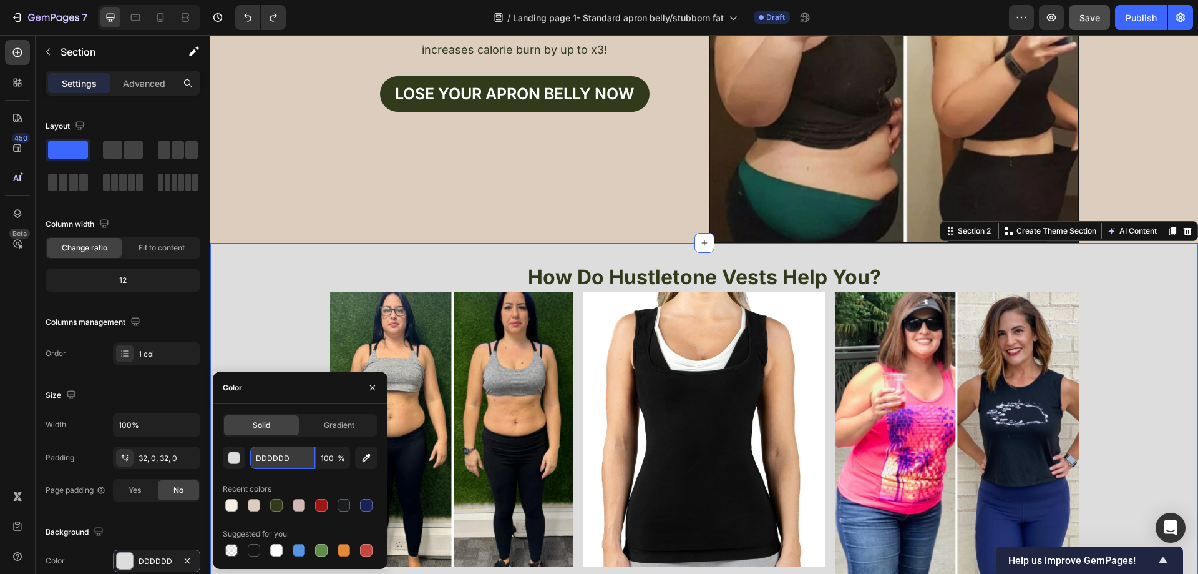
click at [293, 462] on input "DDDDDD" at bounding box center [282, 457] width 65 height 22
paste input "F5EFE6"
type input "F5EFE6"
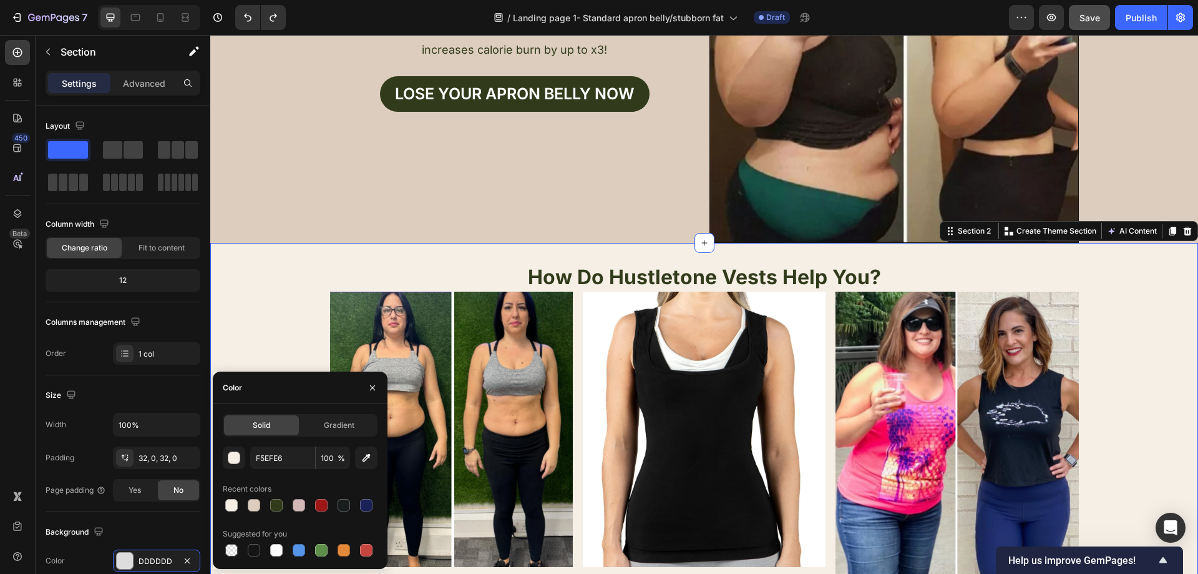
click at [237, 328] on div "How Do Hustletone Vests Help You? Heading Image Image Image Row 3X Faster Fat L…" at bounding box center [704, 493] width 988 height 461
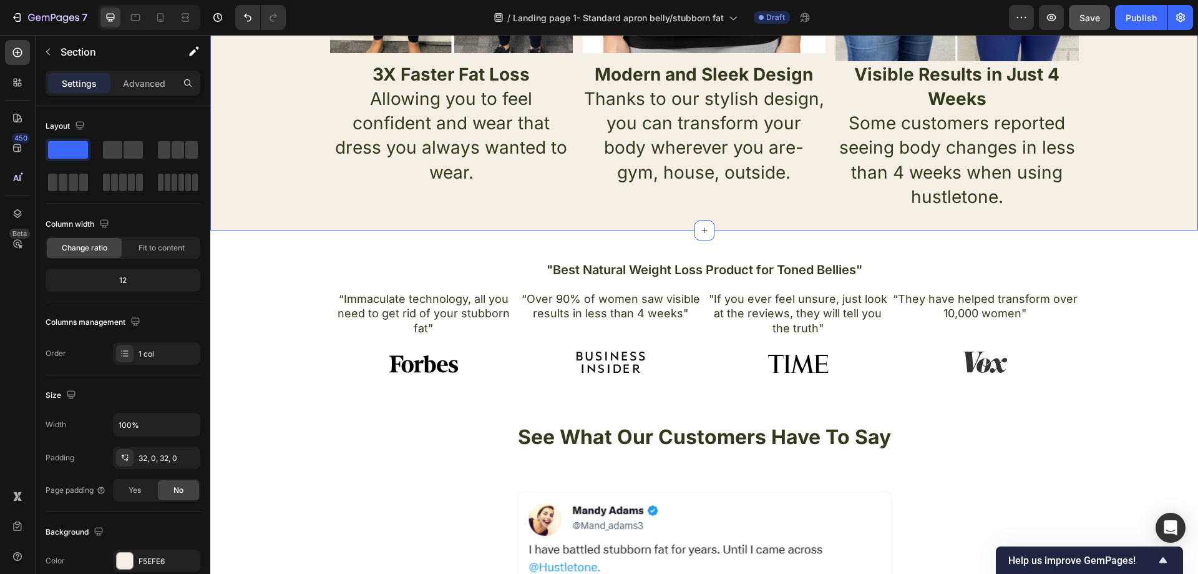
scroll to position [811, 0]
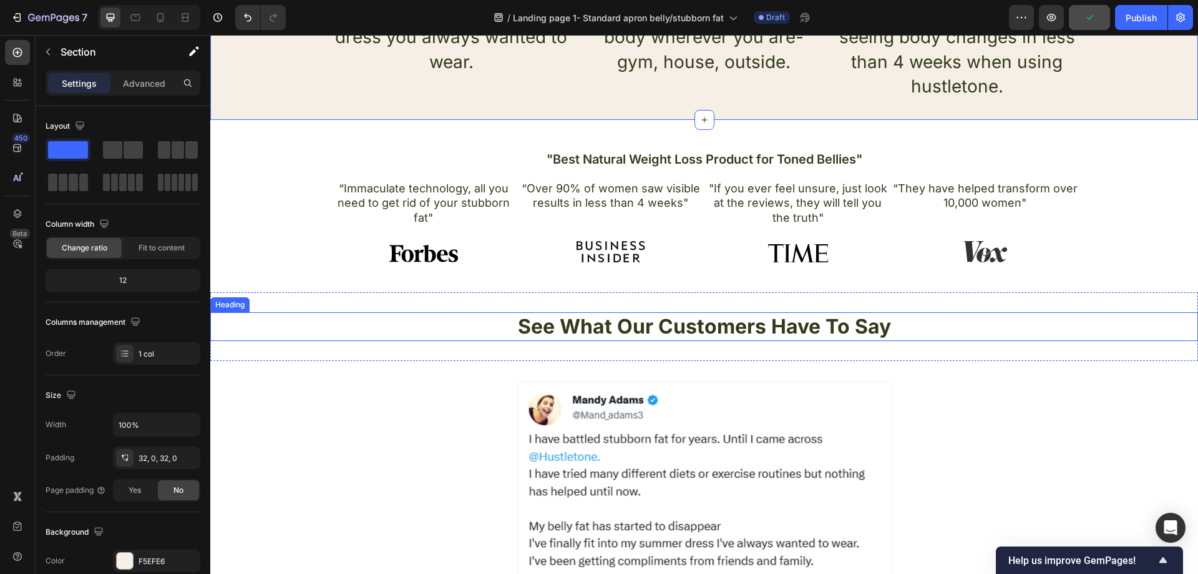
click at [267, 326] on h2 "See What Our Customers Have To Say" at bounding box center [704, 326] width 988 height 29
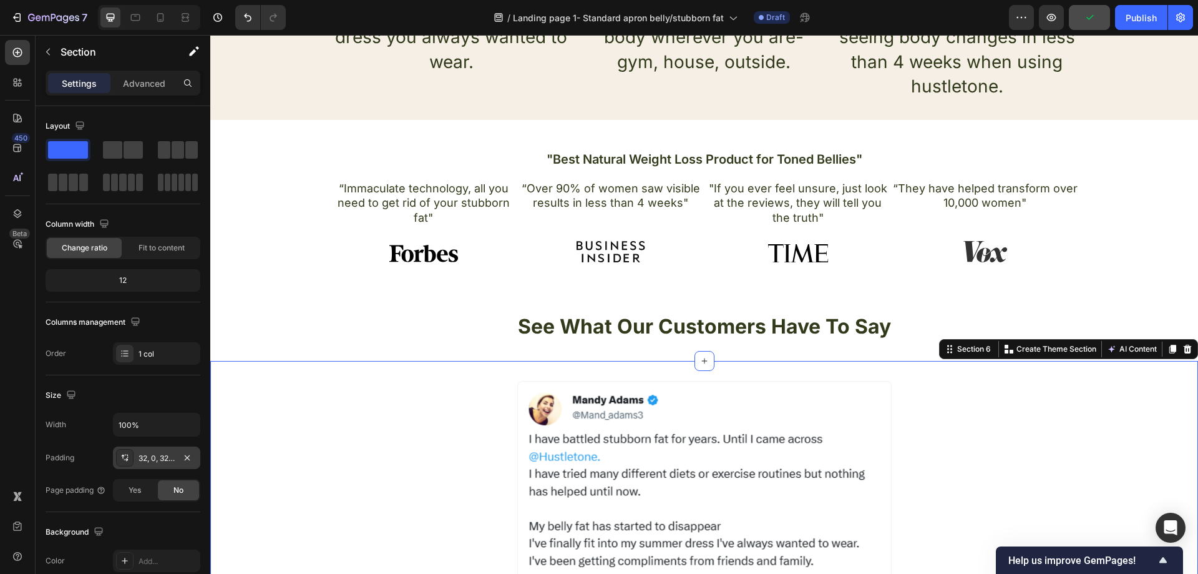
scroll to position [187, 0]
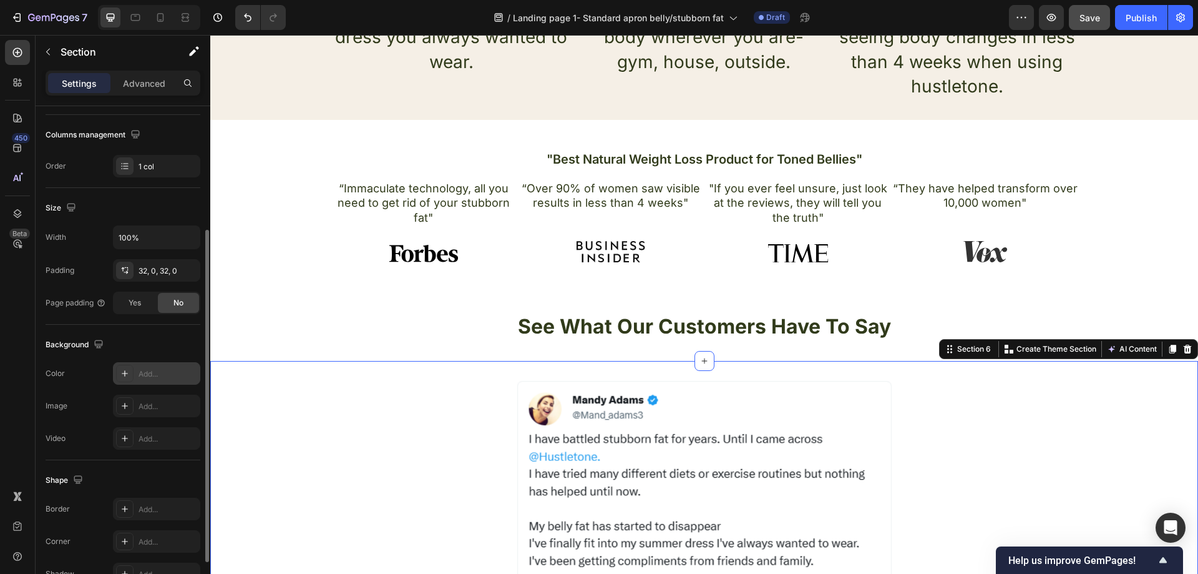
click at [155, 378] on div "Add..." at bounding box center [168, 373] width 59 height 11
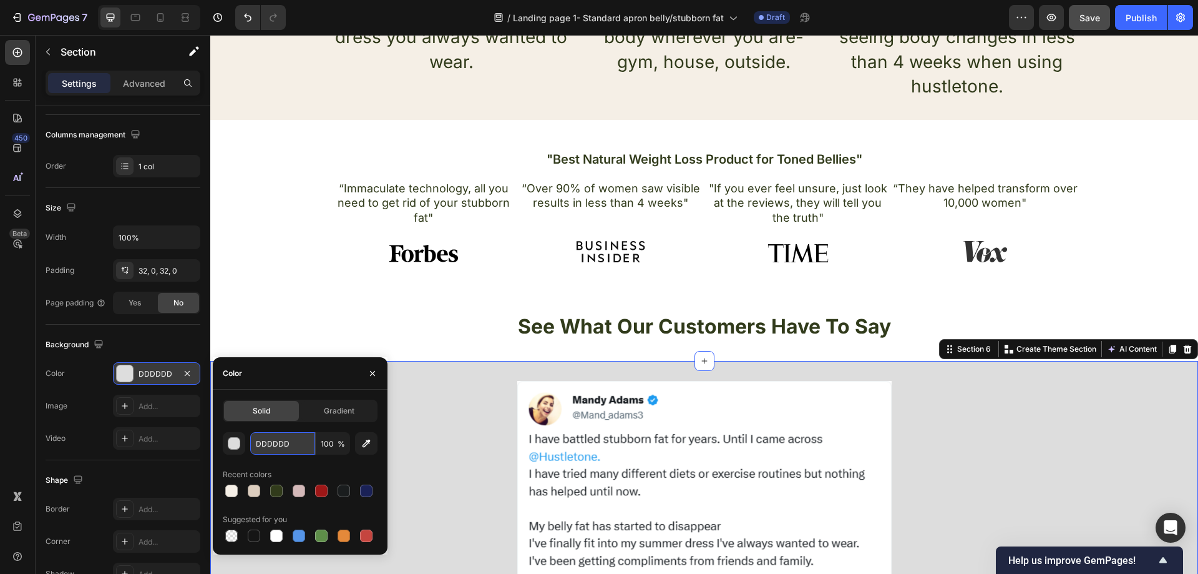
click at [293, 442] on input "DDDDDD" at bounding box center [282, 443] width 65 height 22
paste input "F5EFE6"
type input "F5EFE6"
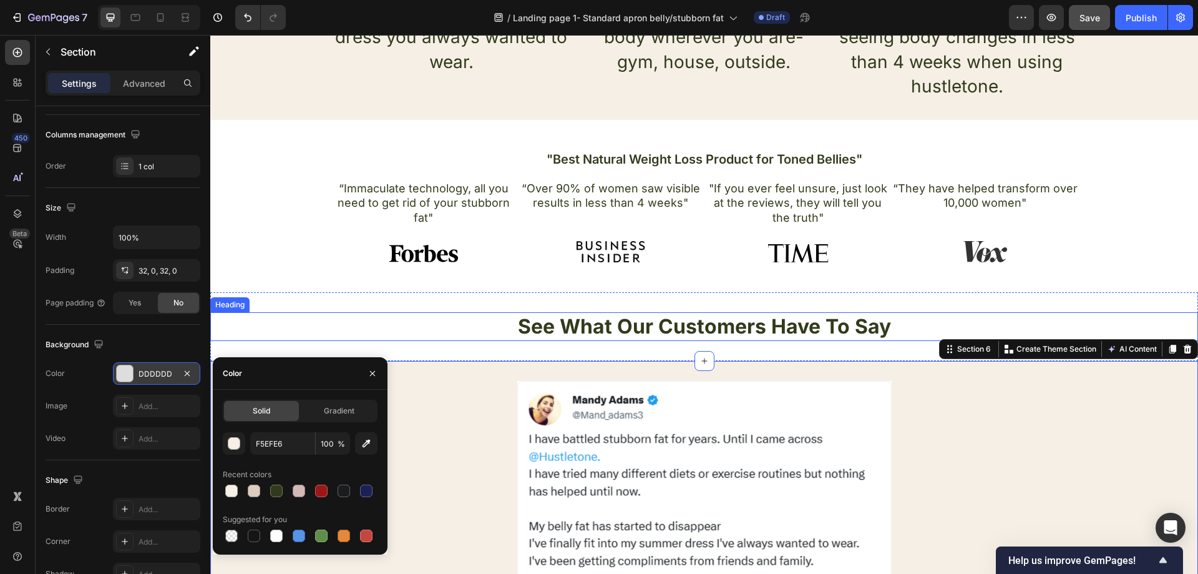
click at [250, 289] on div ""Best Natural Weight Loss Product for Toned Bellies" Heading “Immaculate techno…" at bounding box center [704, 206] width 988 height 172
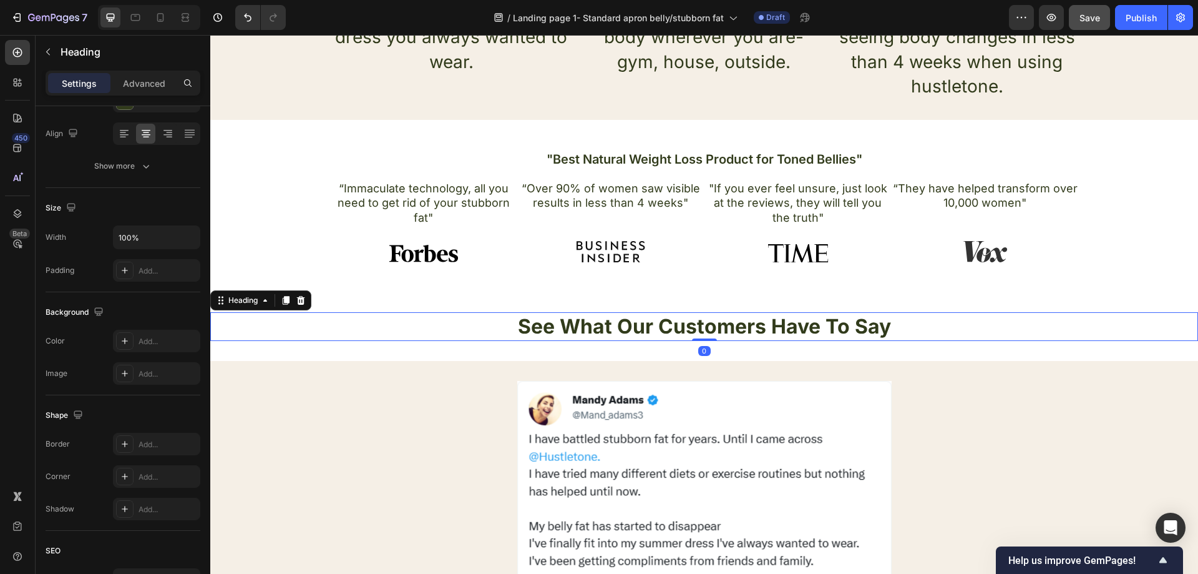
click at [290, 326] on h2 "See What Our Customers Have To Say" at bounding box center [704, 326] width 988 height 29
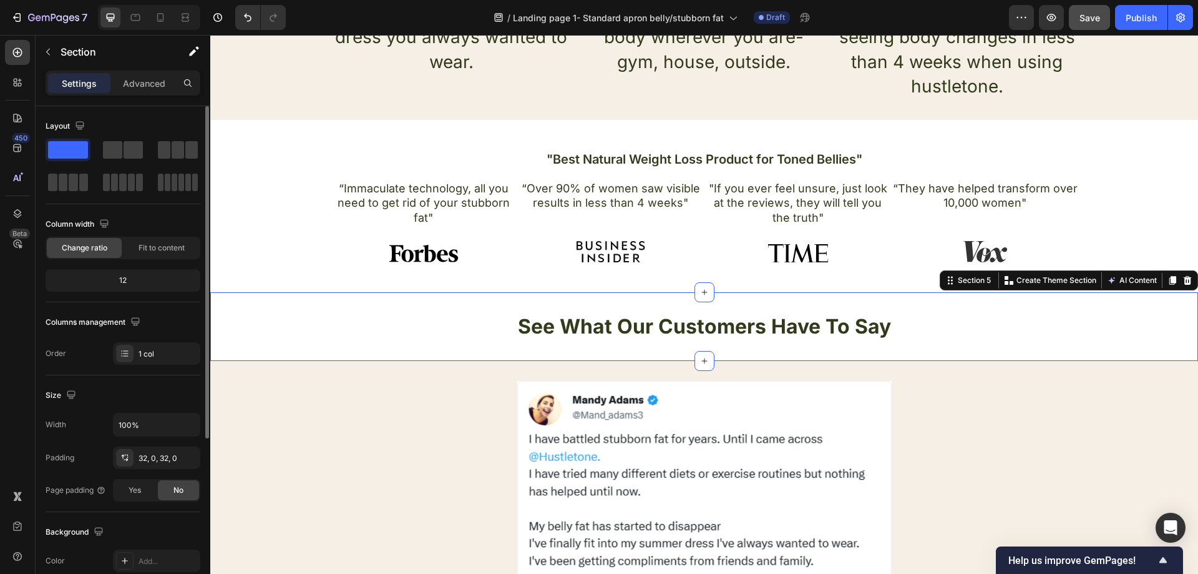
click at [264, 353] on div "See What Our Customers Have To Say Heading Section 5 You can create reusable se…" at bounding box center [704, 326] width 988 height 69
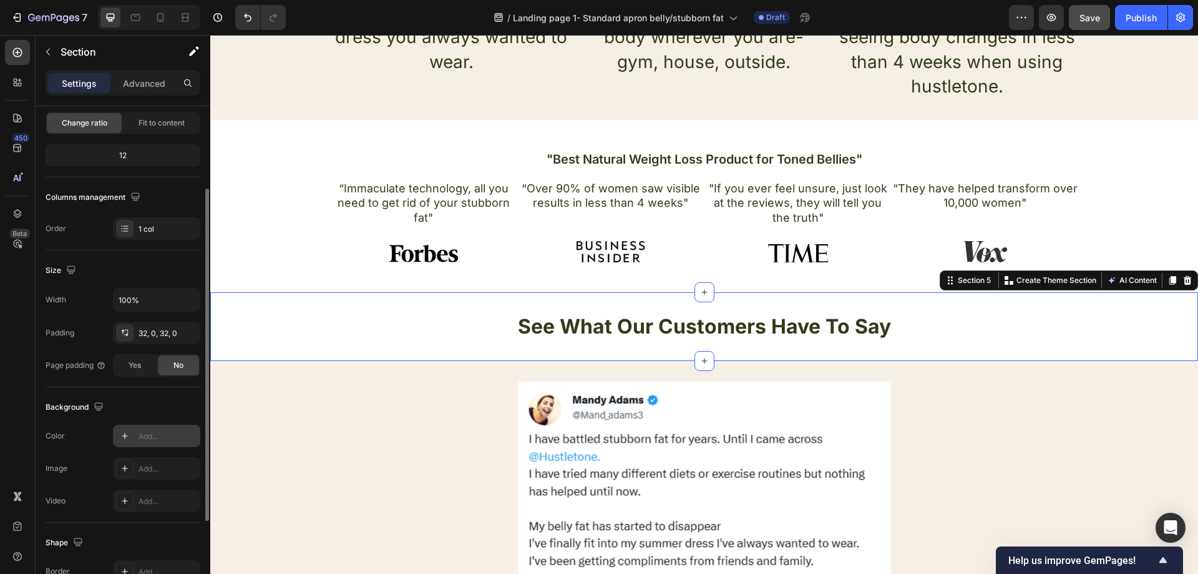
click at [151, 435] on div "Add..." at bounding box center [168, 436] width 59 height 11
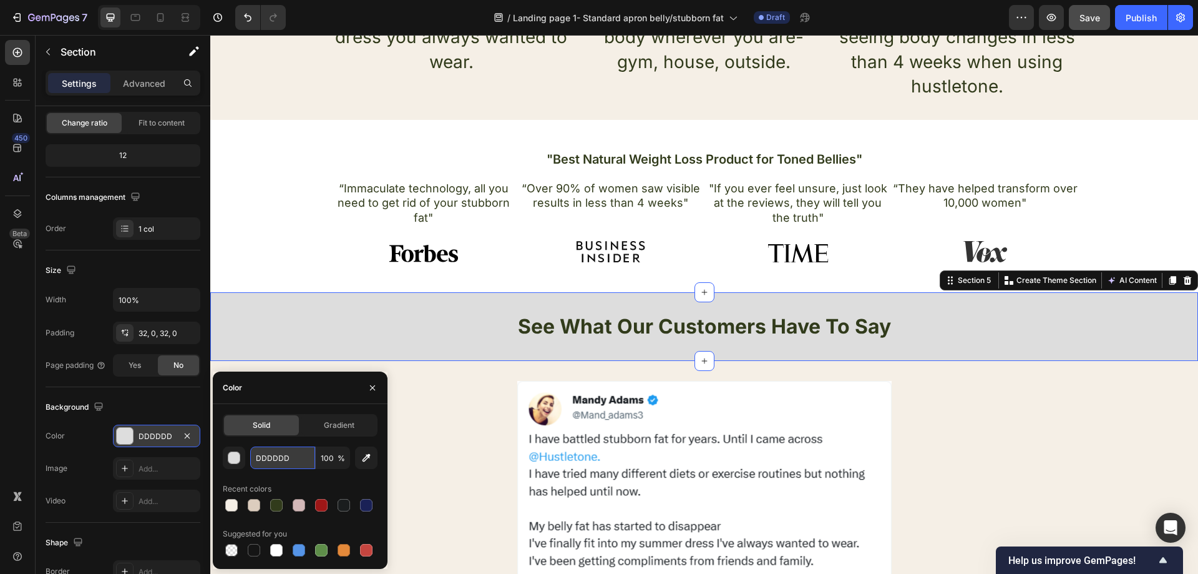
click at [285, 453] on input "DDDDDD" at bounding box center [282, 457] width 65 height 22
paste input "F5EFE6"
type input "F5EFE6"
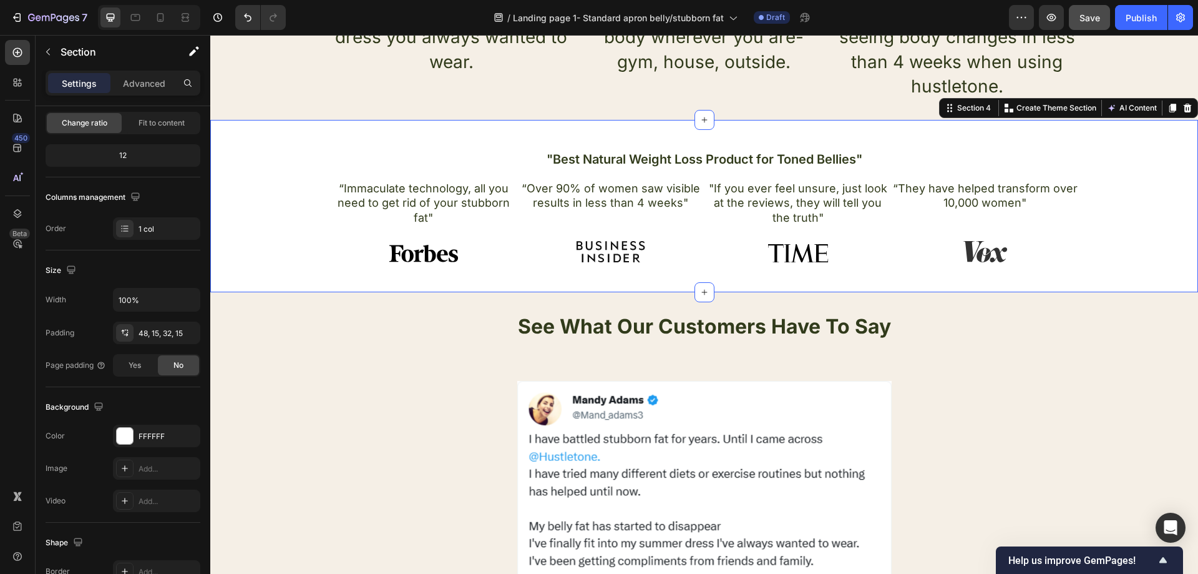
click at [265, 242] on div ""Best Natural Weight Loss Product for Toned Bellies" Heading “Immaculate techno…" at bounding box center [704, 211] width 969 height 122
click at [167, 432] on div "FFFFFF" at bounding box center [157, 436] width 36 height 11
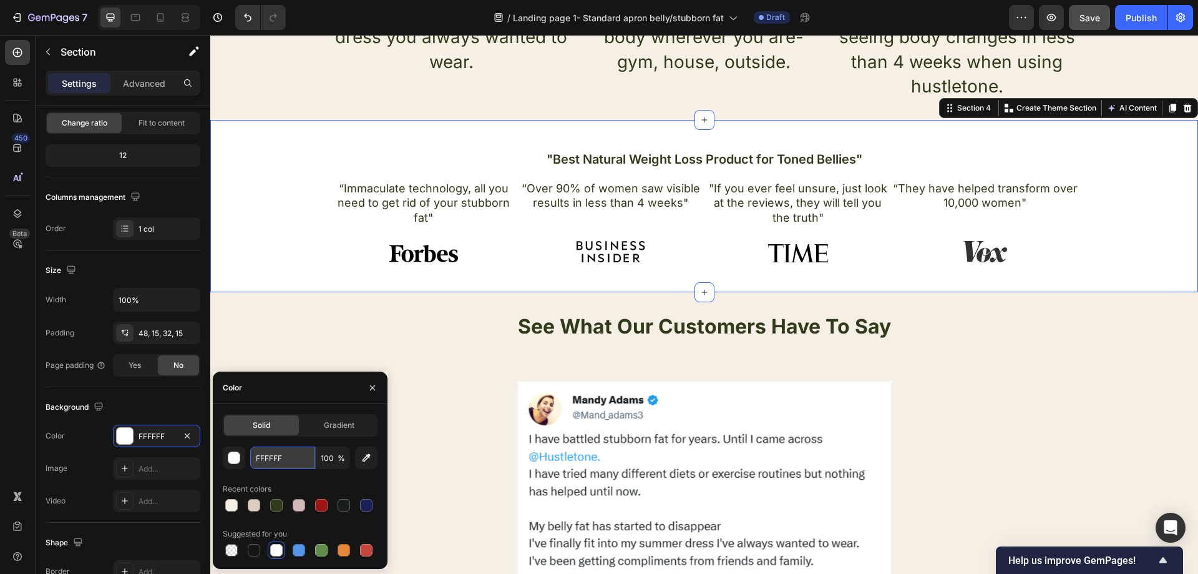
click at [280, 457] on input "FFFFFF" at bounding box center [282, 457] width 65 height 22
paste input "5EFE6"
type input "F5EFE6"
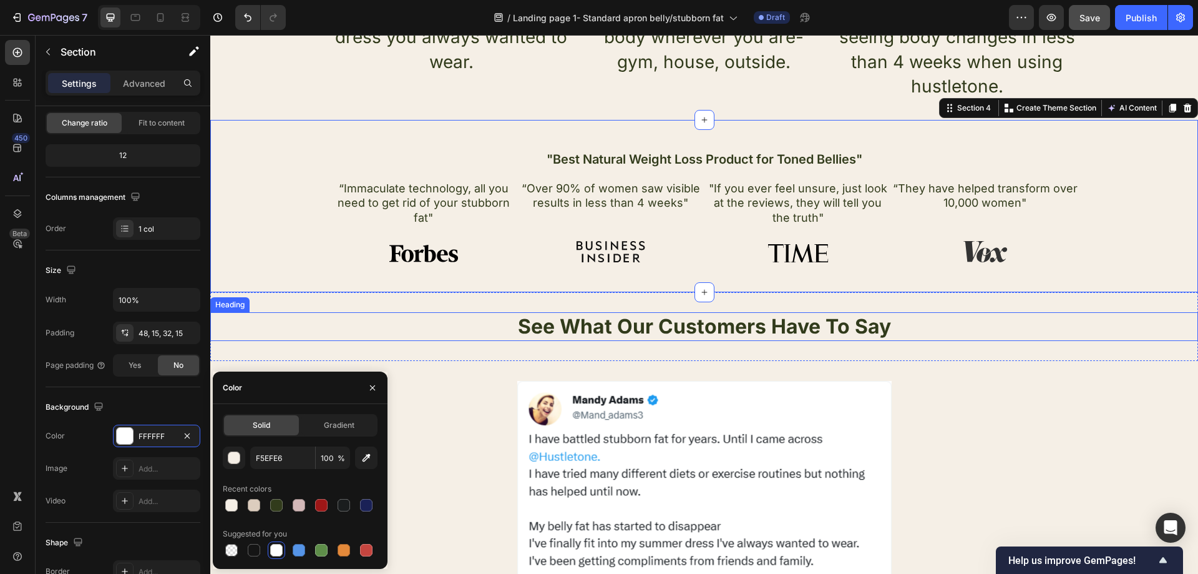
click at [262, 338] on h2 "See What Our Customers Have To Say" at bounding box center [704, 326] width 988 height 29
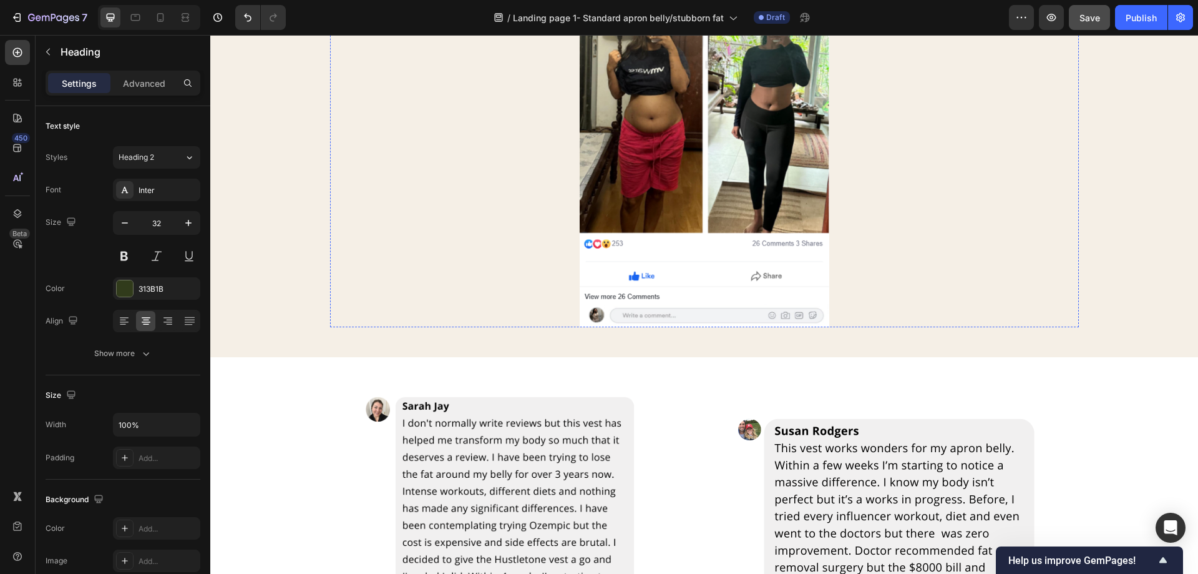
scroll to position [2372, 0]
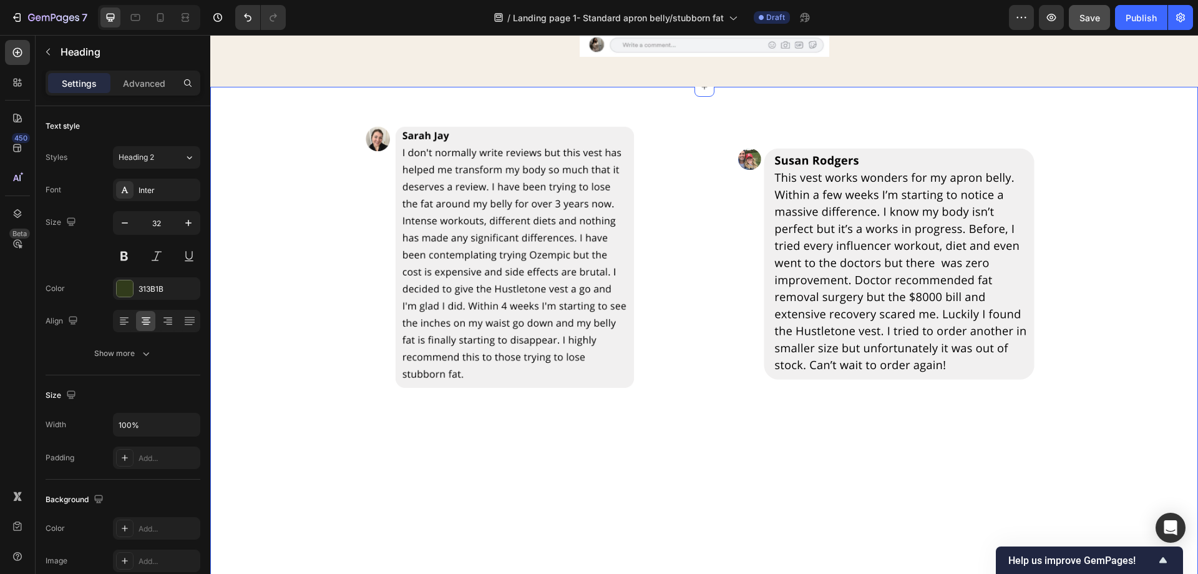
click at [263, 281] on div "Image Image Row Row" at bounding box center [704, 364] width 988 height 514
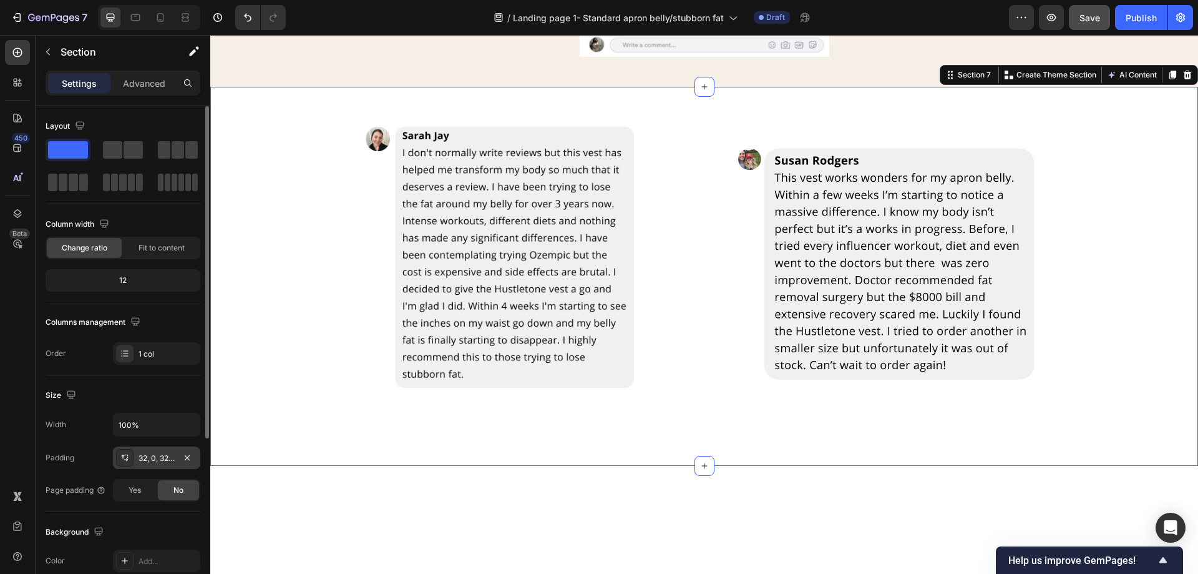
scroll to position [125, 0]
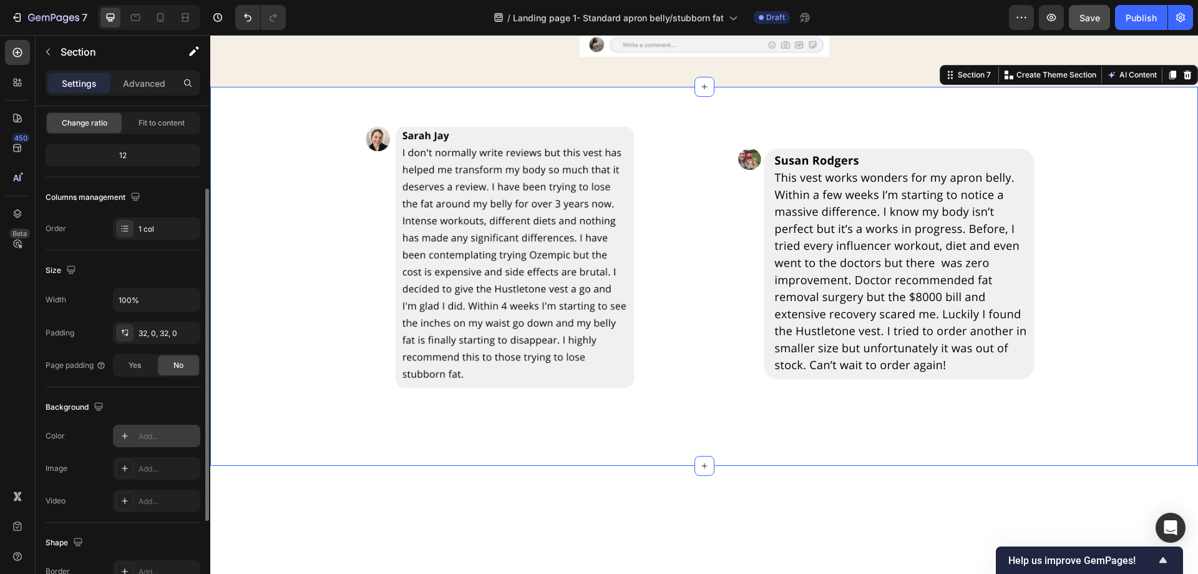
click at [154, 431] on div "Add..." at bounding box center [168, 436] width 59 height 11
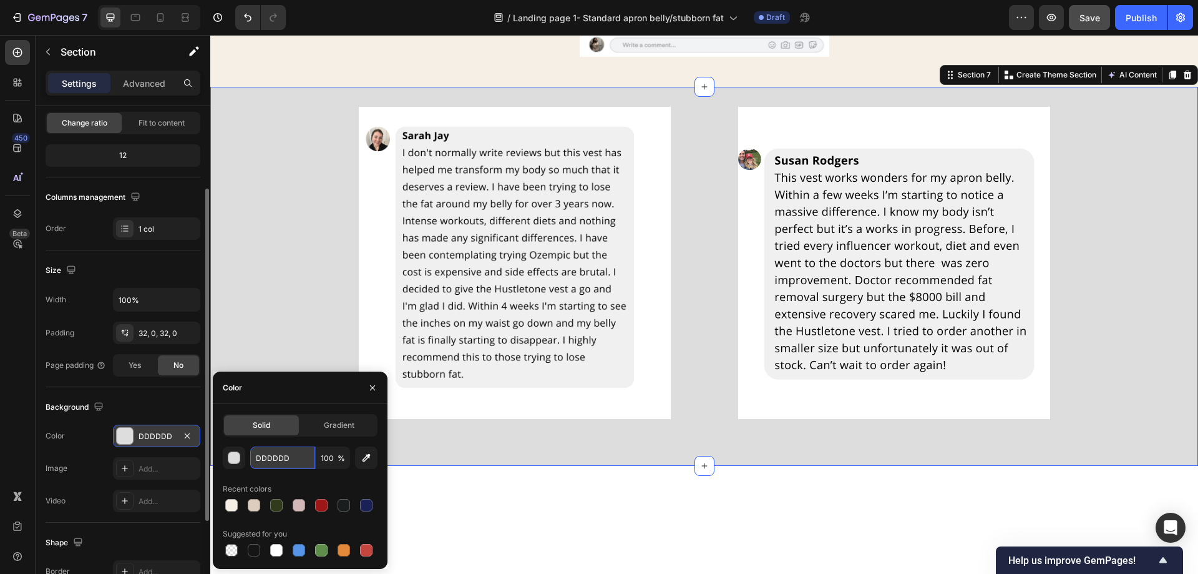
click at [297, 457] on input "DDDDDD" at bounding box center [282, 457] width 65 height 22
paste input "F5EFE6"
type input "F5EFE6"
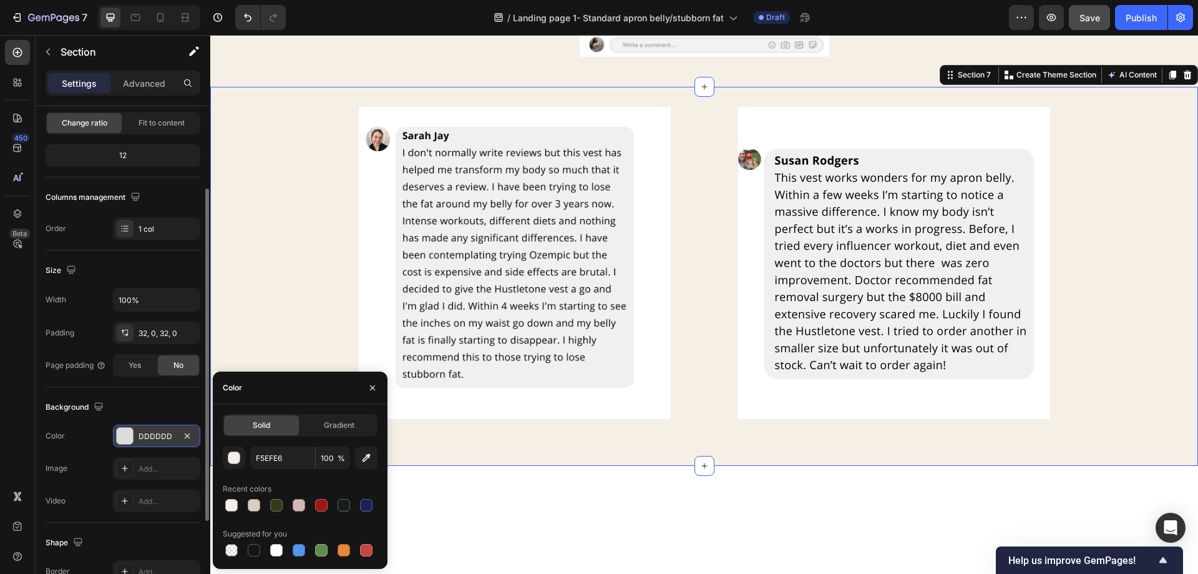
click at [273, 296] on div "Image Image Row Row" at bounding box center [704, 276] width 988 height 339
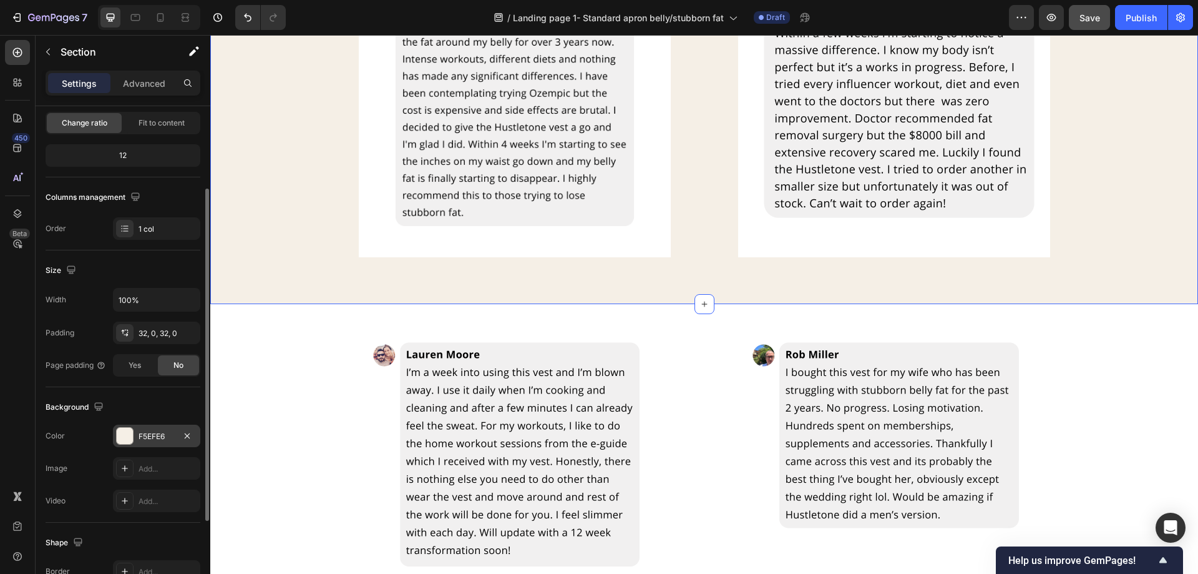
scroll to position [2559, 0]
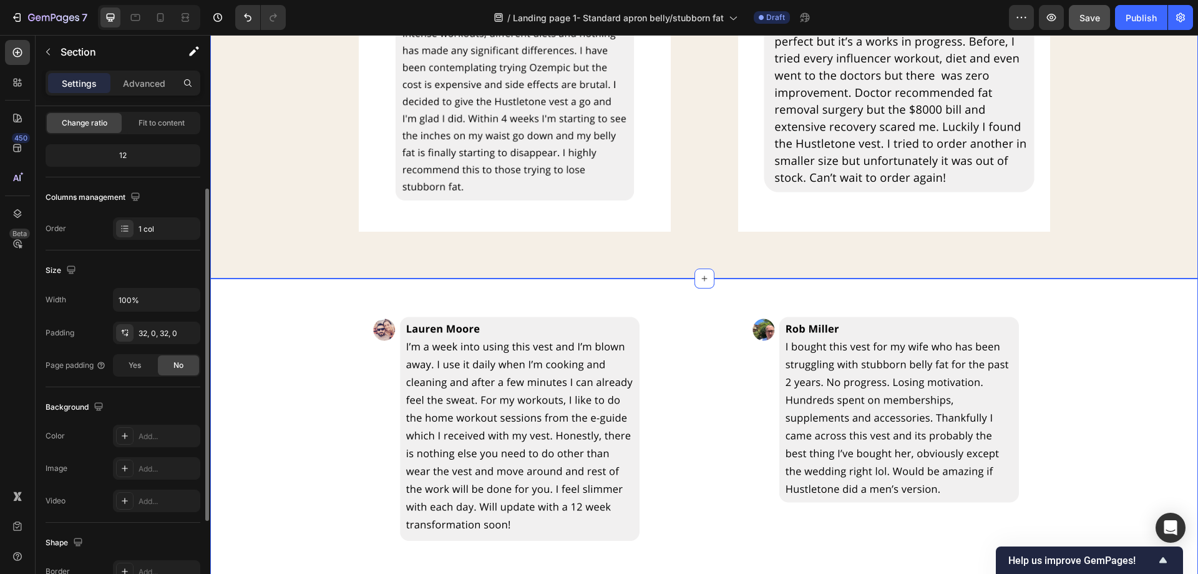
click at [267, 373] on div "Image Image Row" at bounding box center [704, 542] width 988 height 489
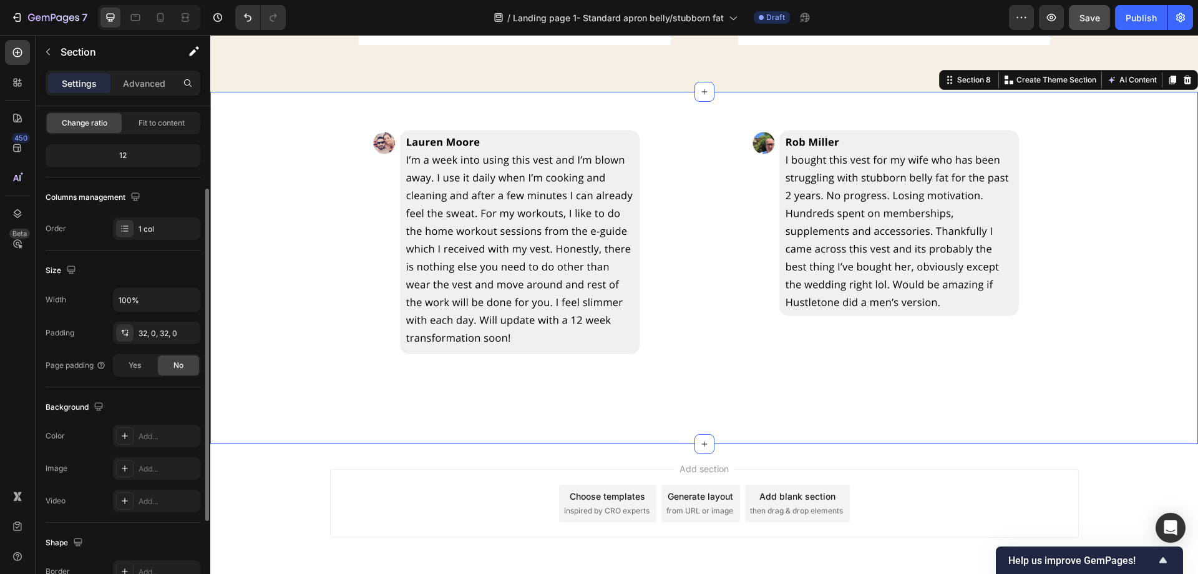
scroll to position [2746, 0]
click at [157, 426] on div "Add..." at bounding box center [156, 435] width 87 height 22
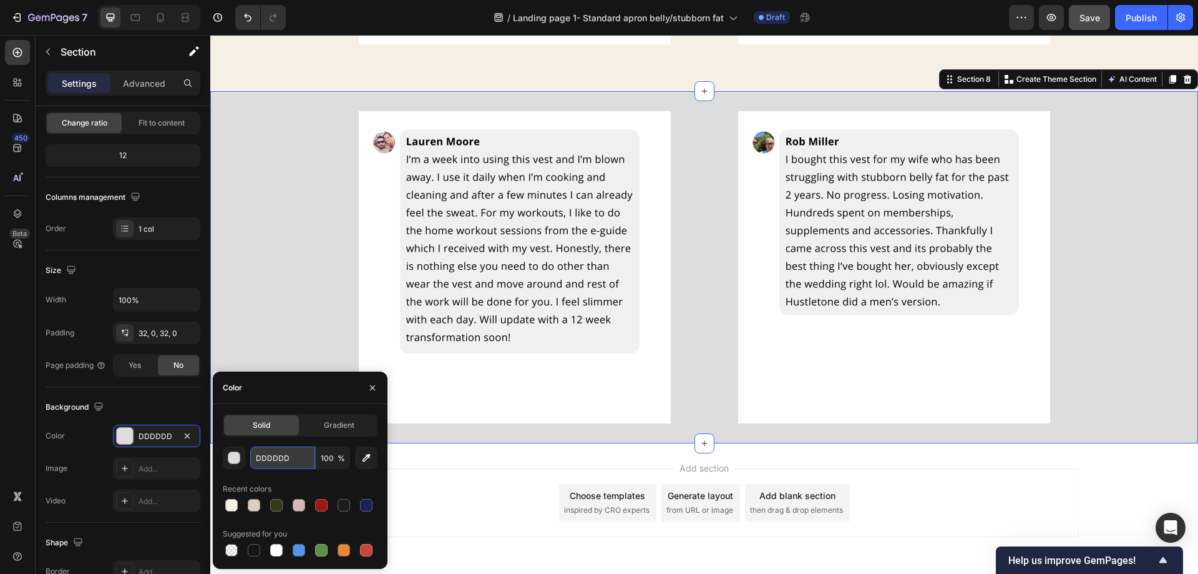
click at [295, 452] on input "DDDDDD" at bounding box center [282, 457] width 65 height 22
paste input "F5EFE6"
type input "F5EFE6"
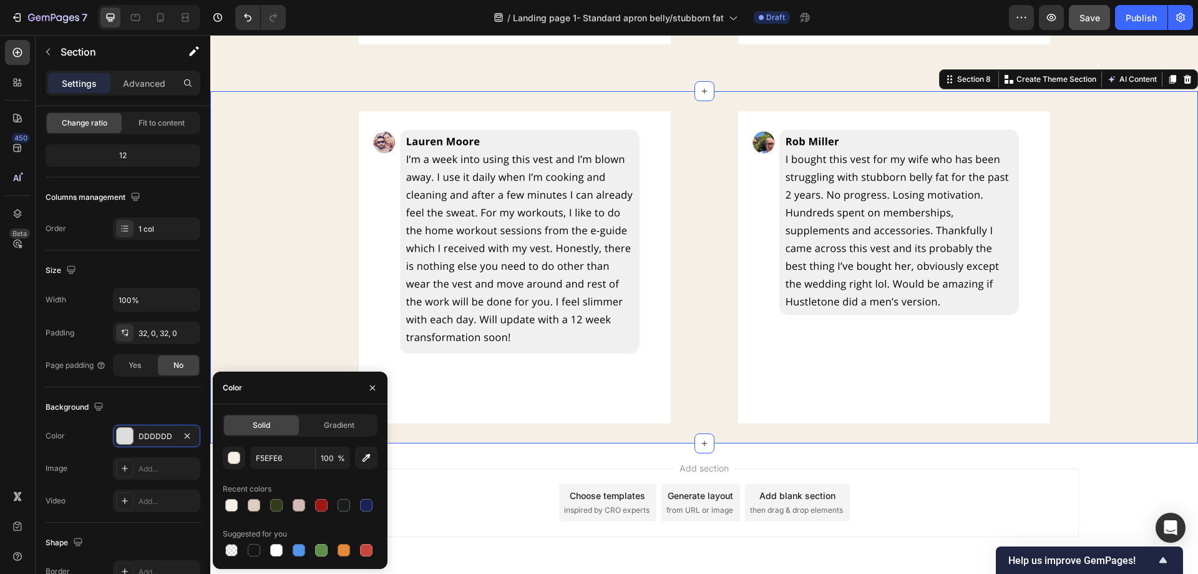
click at [277, 278] on div "Image Image Row" at bounding box center [704, 267] width 988 height 312
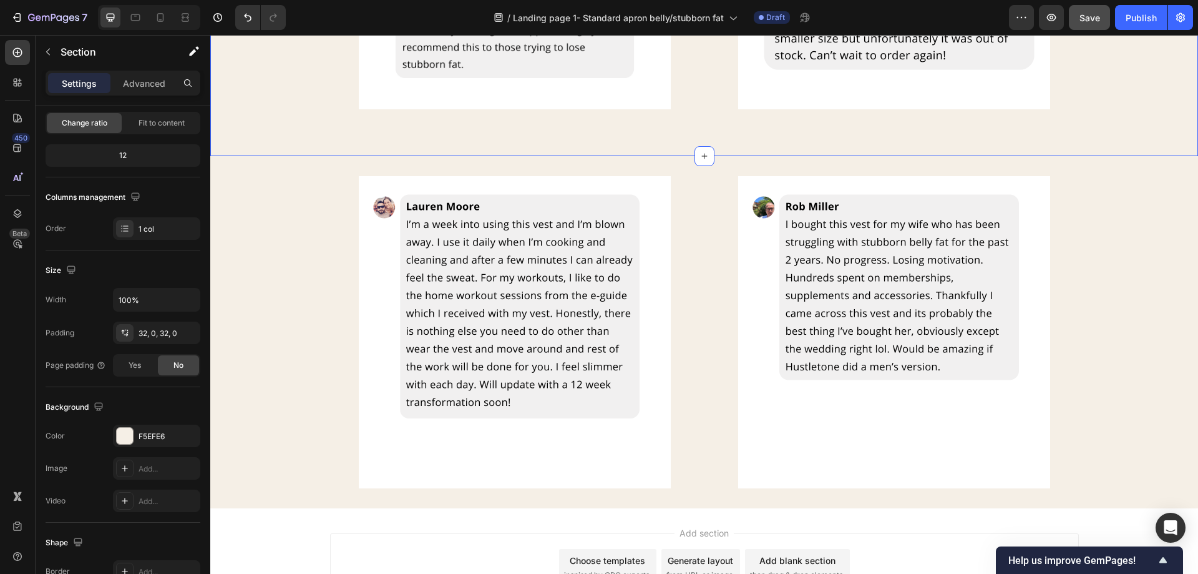
scroll to position [2684, 0]
click at [250, 20] on icon "Undo/Redo" at bounding box center [248, 17] width 12 height 12
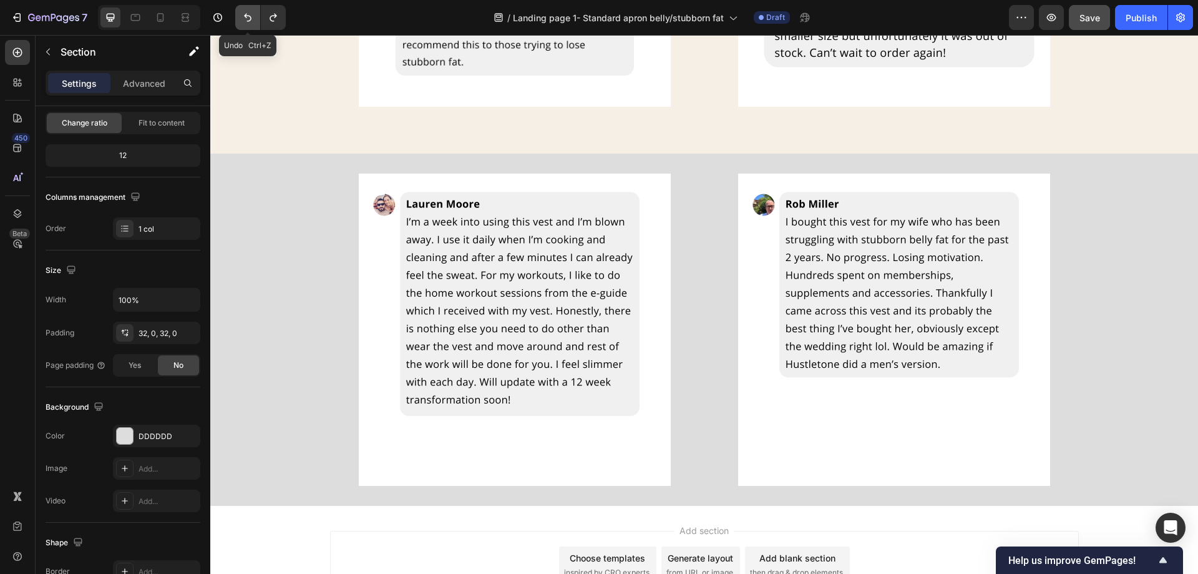
click at [252, 20] on icon "Undo/Redo" at bounding box center [248, 17] width 12 height 12
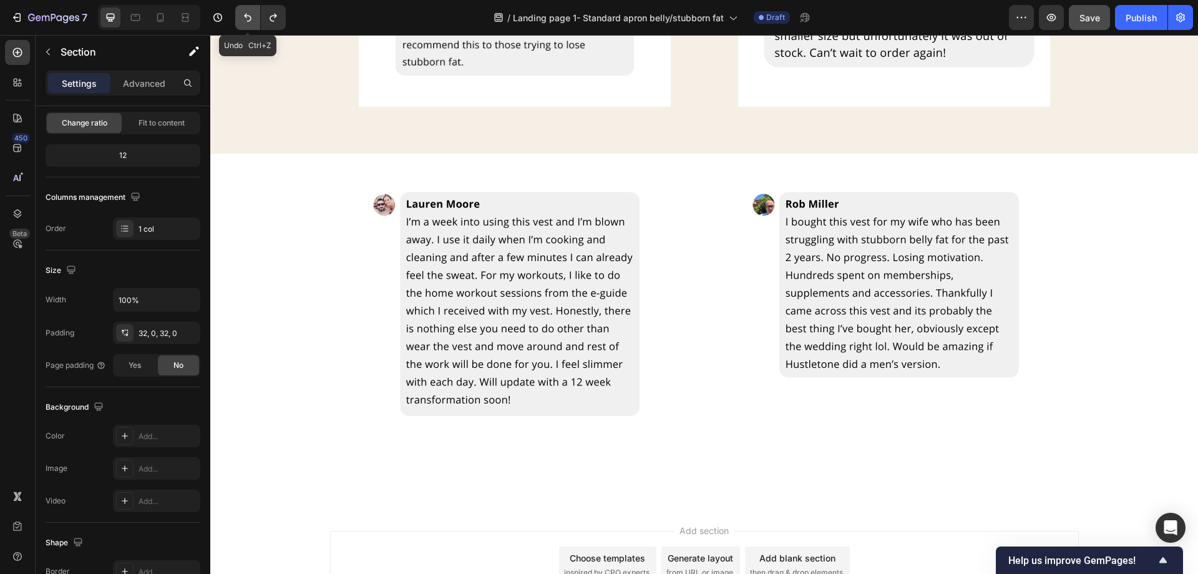
click at [253, 24] on button "Undo/Redo" at bounding box center [247, 17] width 25 height 25
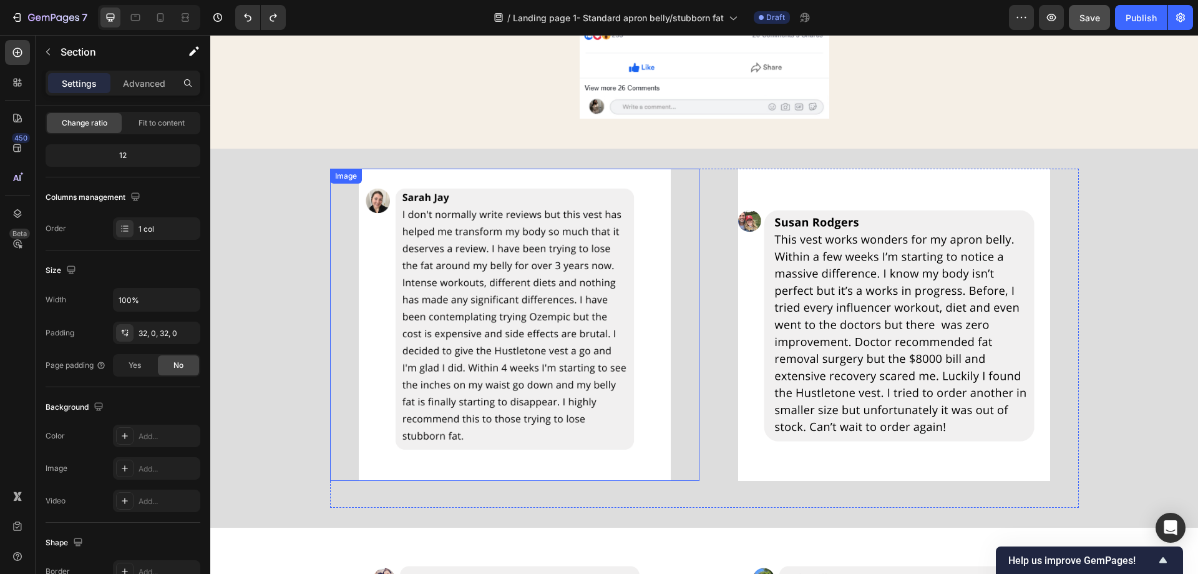
scroll to position [2309, 0]
drag, startPoint x: 292, startPoint y: 94, endPoint x: 282, endPoint y: 82, distance: 15.5
click at [247, 22] on icon "Undo/Redo" at bounding box center [248, 17] width 12 height 12
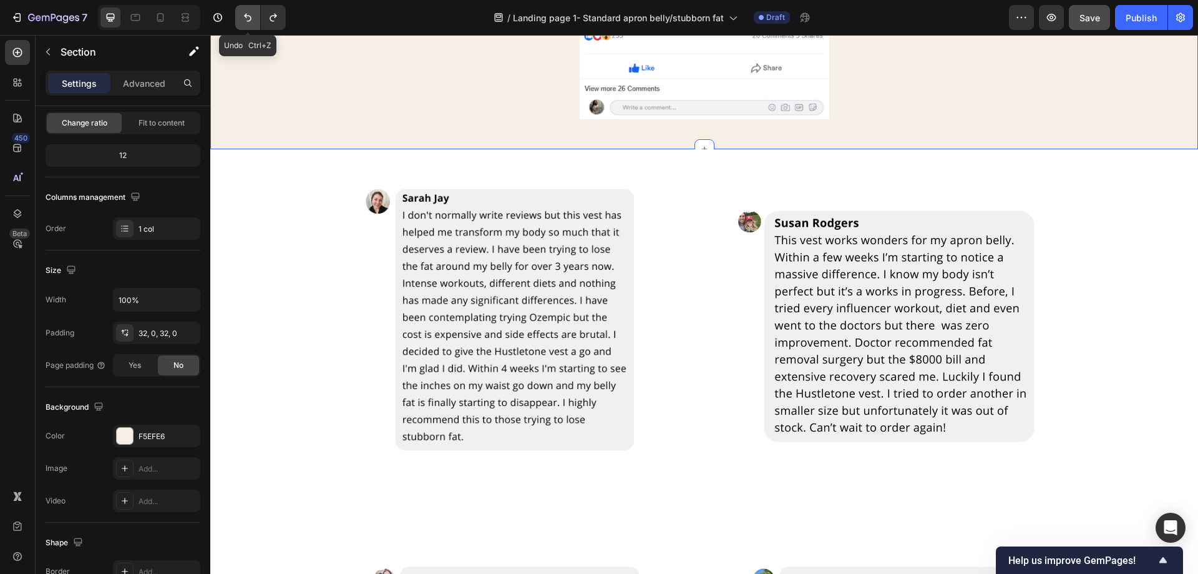
scroll to position [2795, 0]
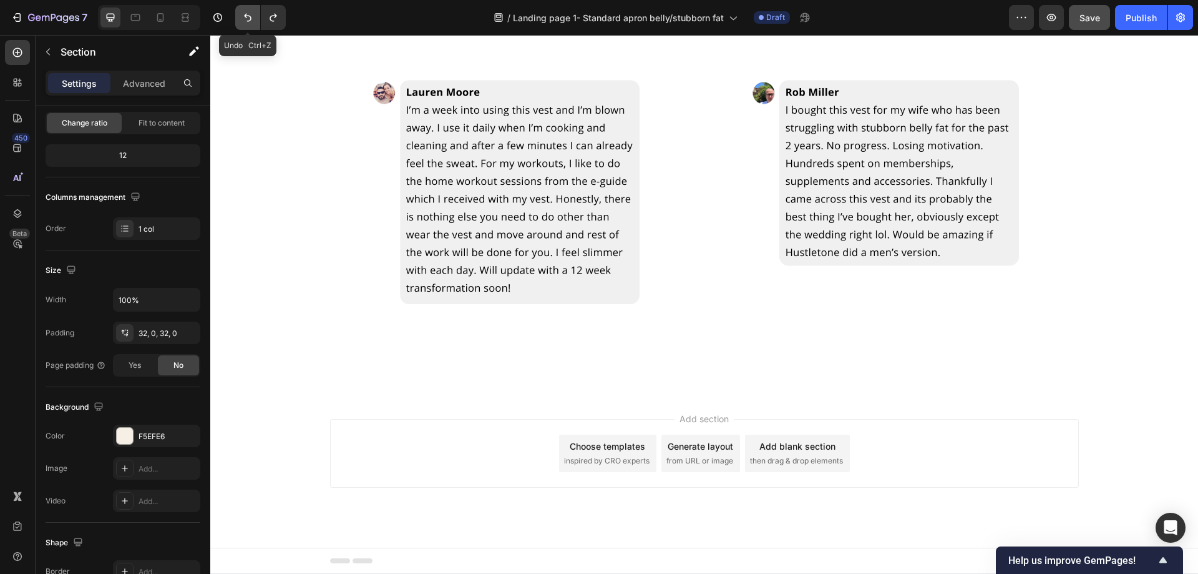
click at [247, 22] on icon "Undo/Redo" at bounding box center [248, 17] width 12 height 12
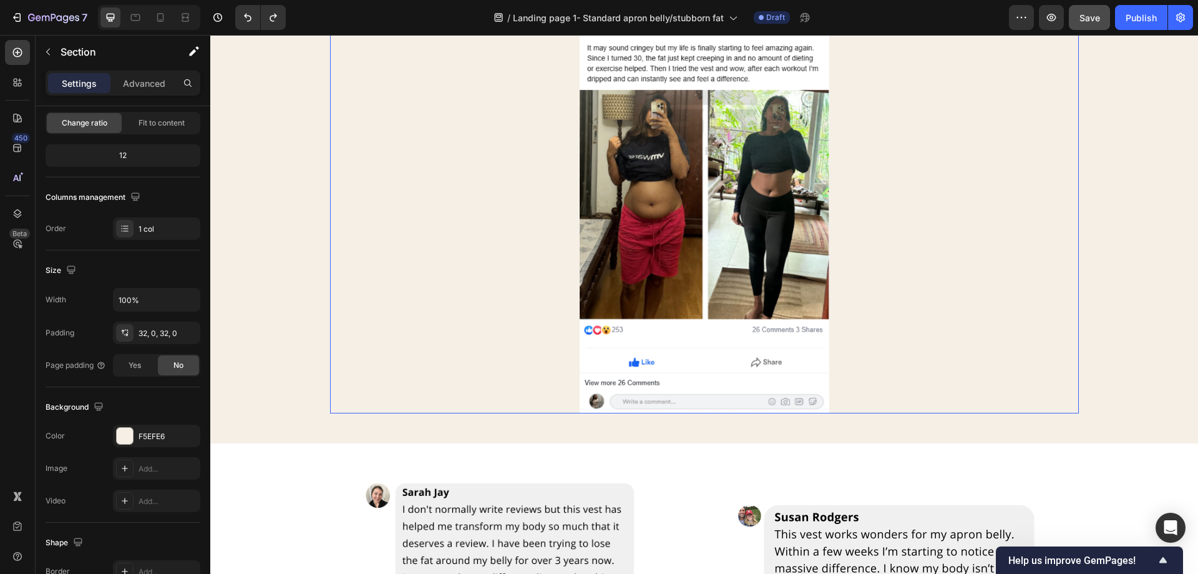
scroll to position [1984, 0]
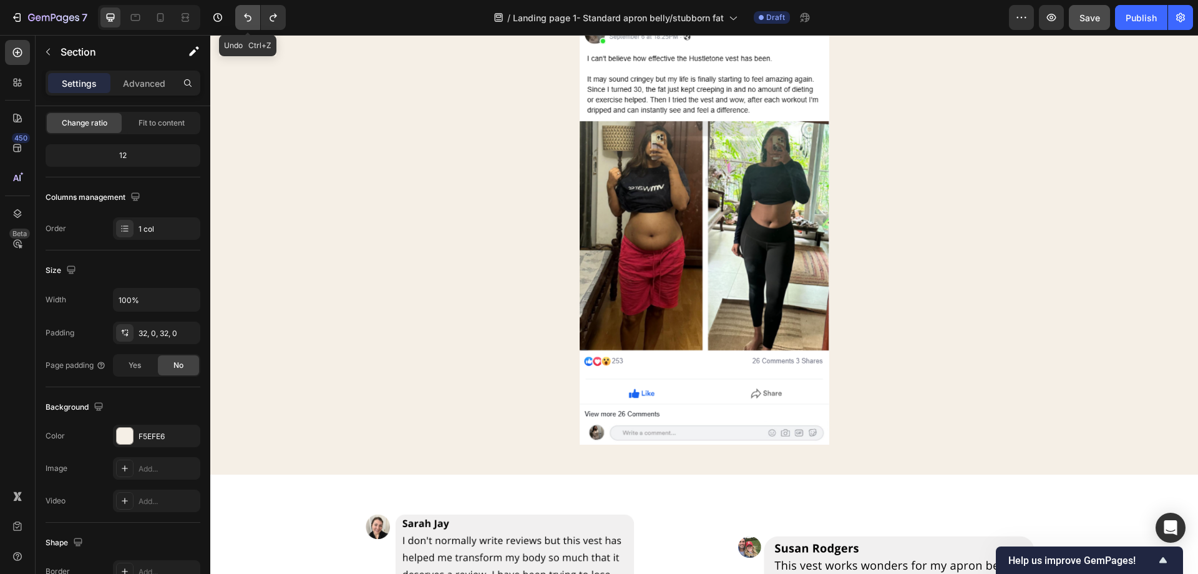
click at [245, 21] on icon "Undo/Redo" at bounding box center [248, 17] width 12 height 12
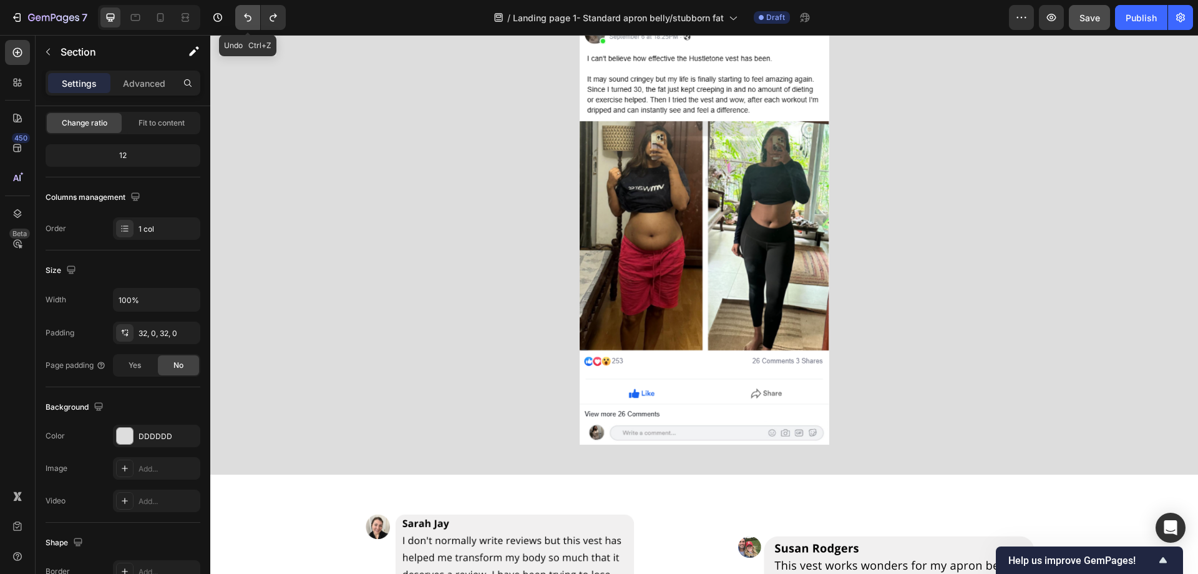
click at [245, 21] on icon "Undo/Redo" at bounding box center [248, 17] width 12 height 12
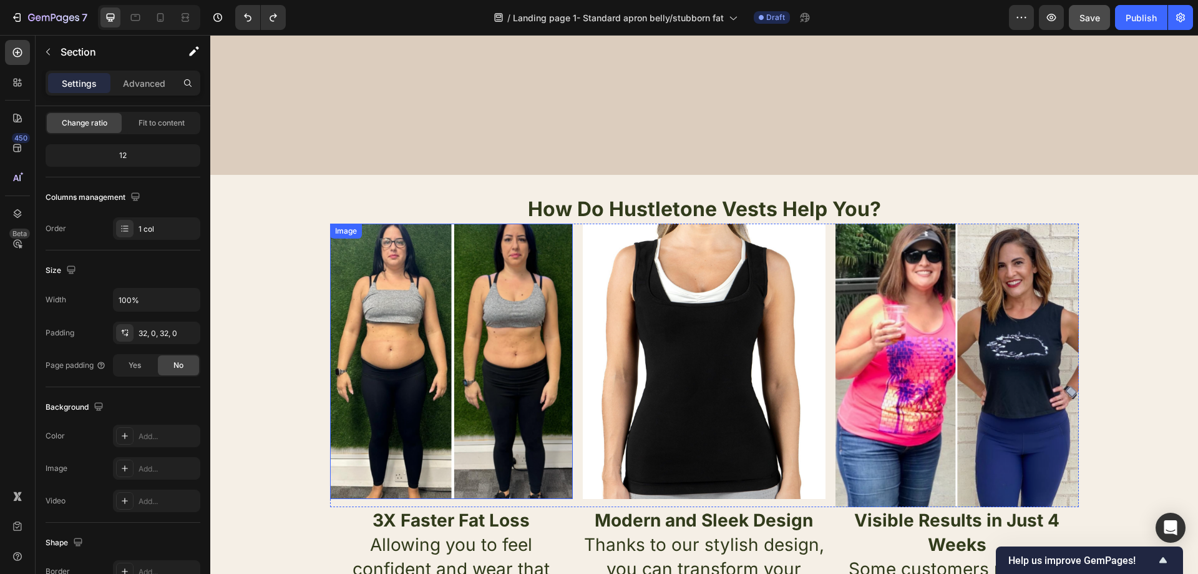
scroll to position [237, 0]
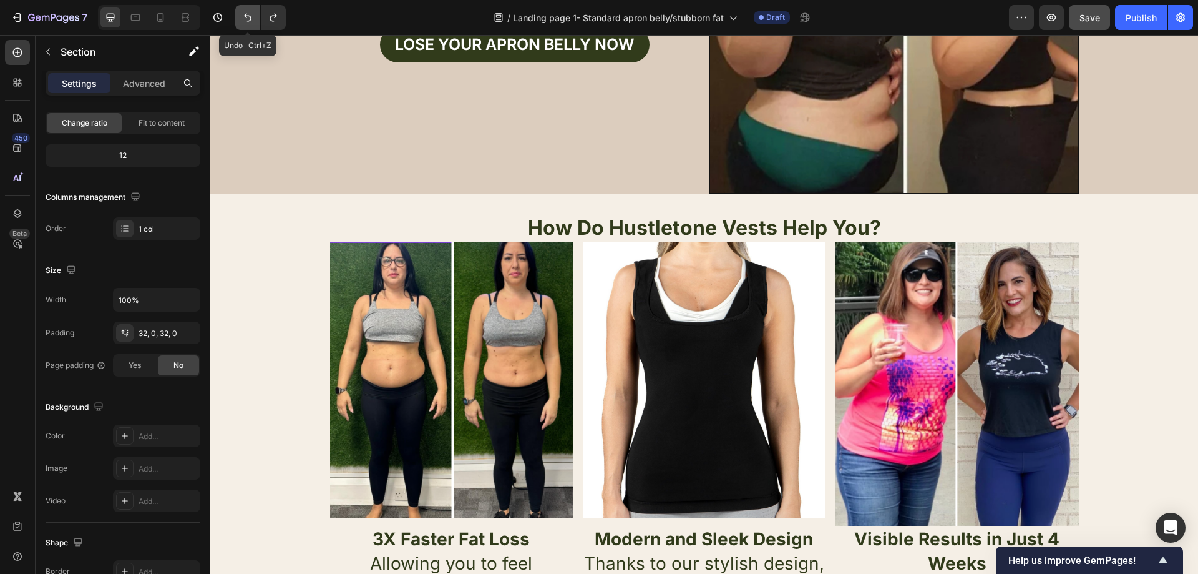
click at [250, 14] on icon "Undo/Redo" at bounding box center [248, 17] width 12 height 12
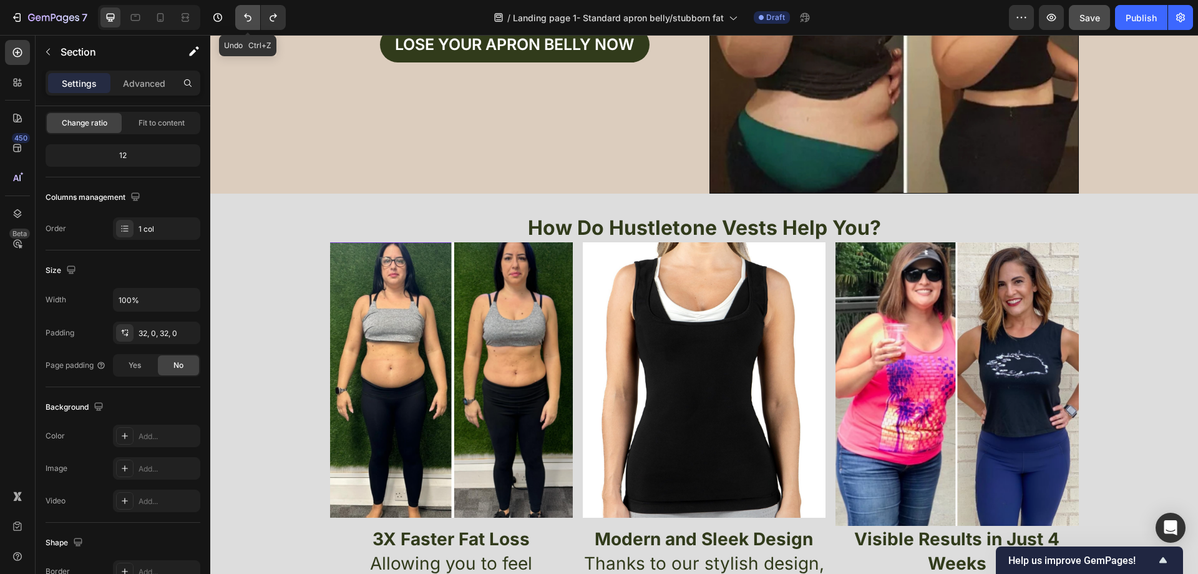
click at [250, 19] on icon "Undo/Redo" at bounding box center [248, 17] width 12 height 12
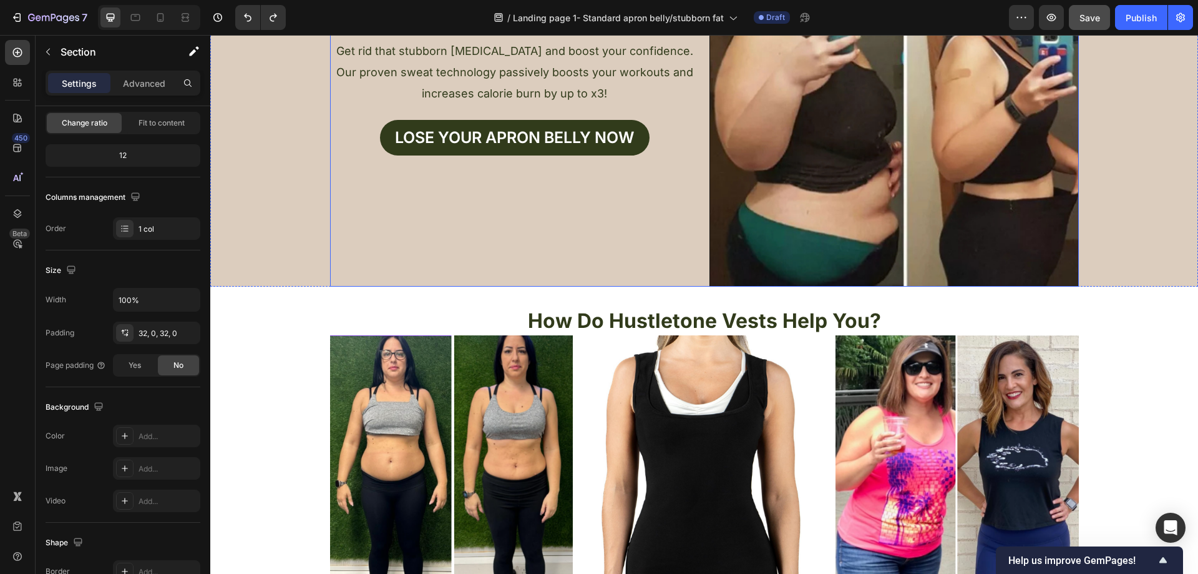
scroll to position [0, 0]
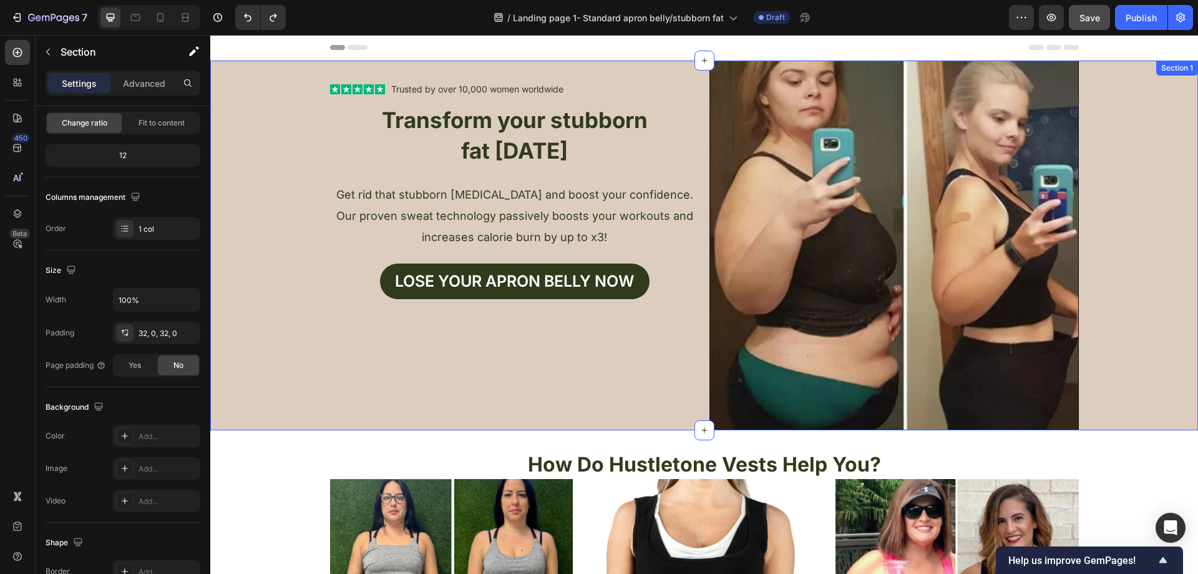
click at [286, 241] on div "Text Block Icon Icon Icon Icon Icon Icon List Trusted by over 10,000 women worl…" at bounding box center [704, 245] width 988 height 369
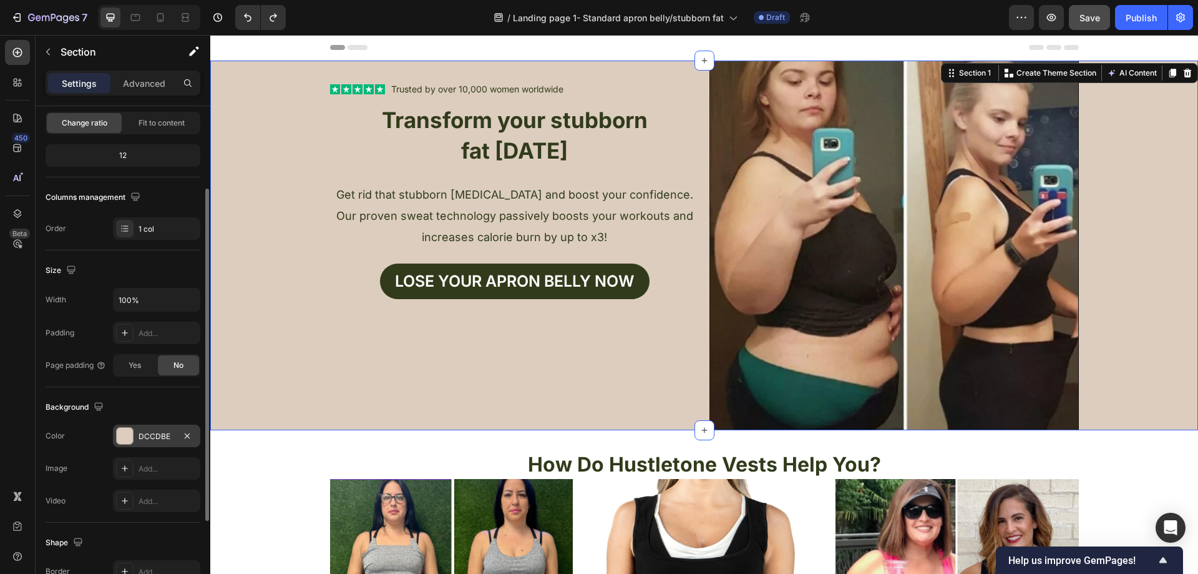
click at [142, 431] on div "DCCDBE" at bounding box center [157, 436] width 36 height 11
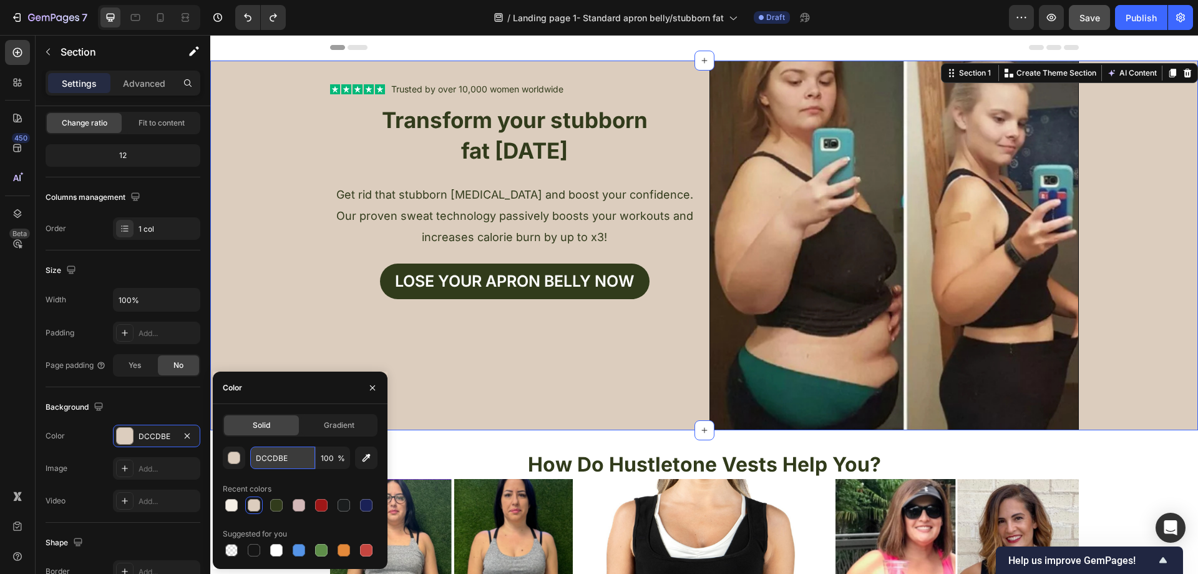
click at [280, 452] on input "DCCDBE" at bounding box center [282, 457] width 65 height 22
paste input "F5EFE6"
type input "F5EFE6"
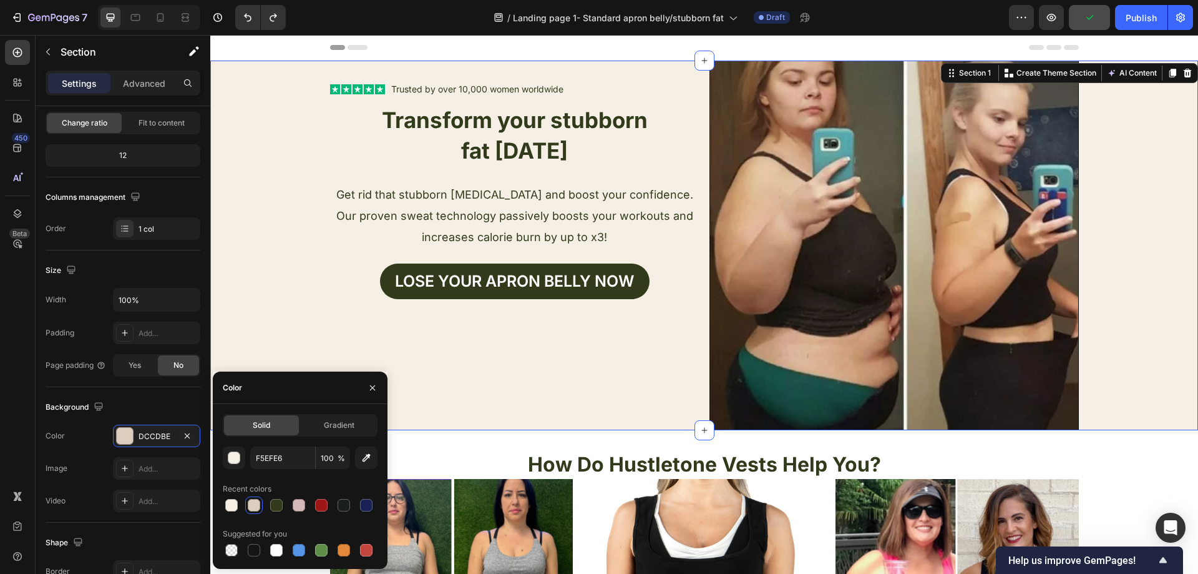
click at [271, 290] on div "Text Block Icon Icon Icon Icon Icon Icon List Trusted by over 10,000 women worl…" at bounding box center [704, 245] width 988 height 369
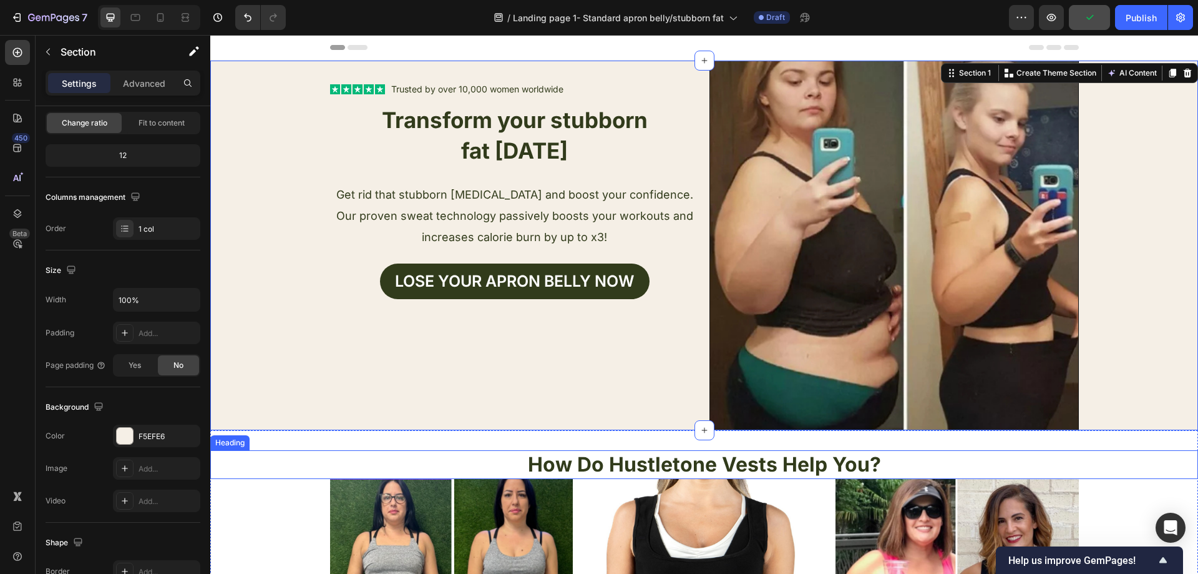
click at [259, 476] on h2 "How Do Hustletone Vests Help You?" at bounding box center [704, 464] width 988 height 29
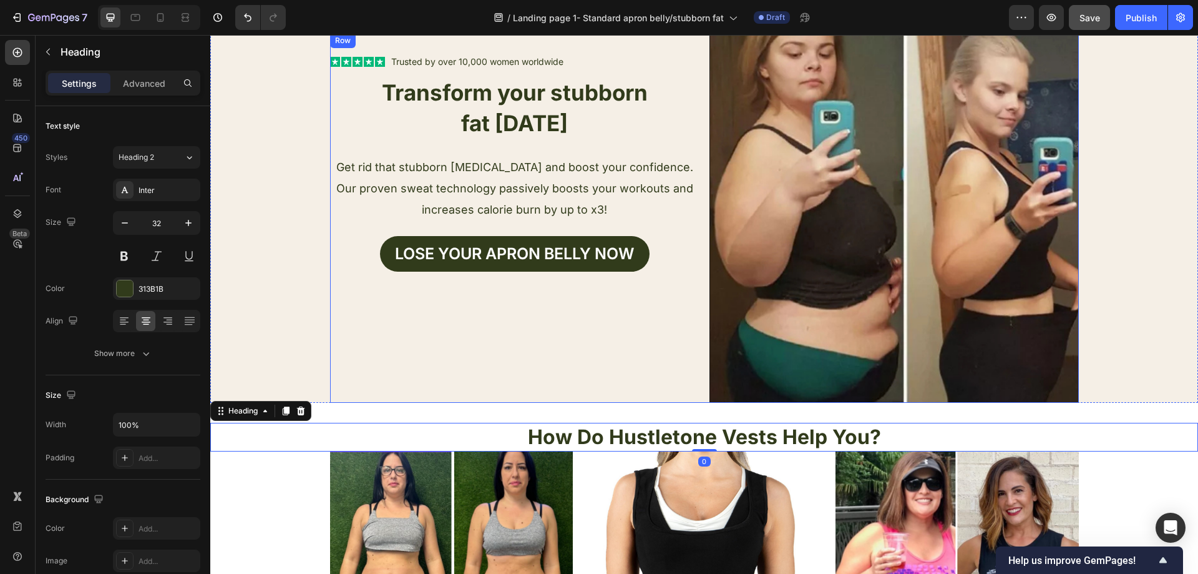
scroll to position [125, 0]
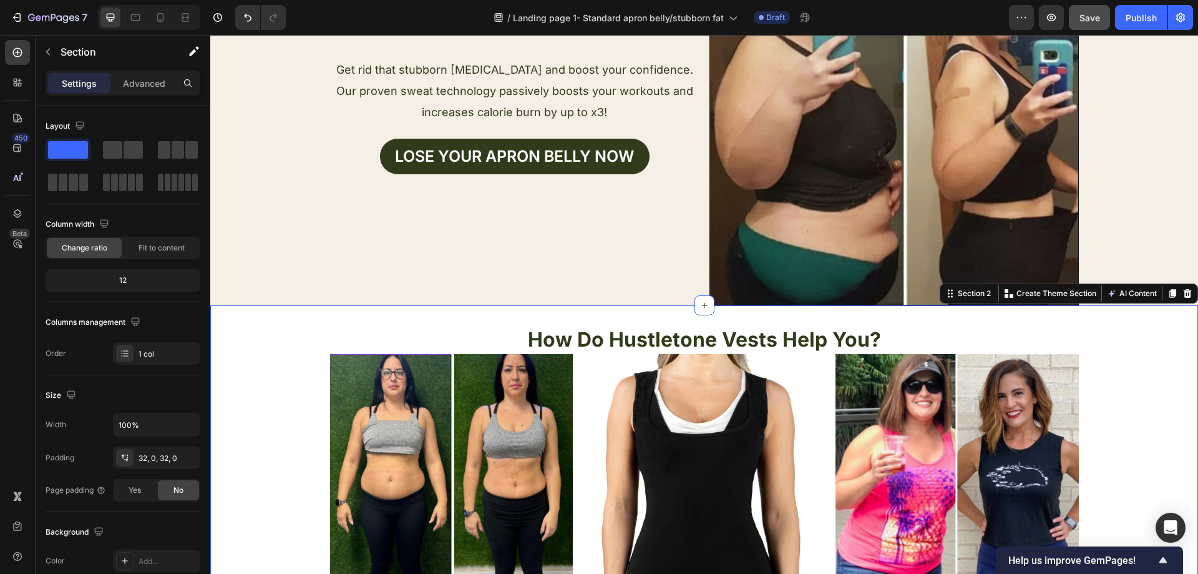
click at [275, 407] on div "How Do Hustletone Vests Help You? Heading Image Image Image Row 3X Faster Fat L…" at bounding box center [704, 555] width 988 height 461
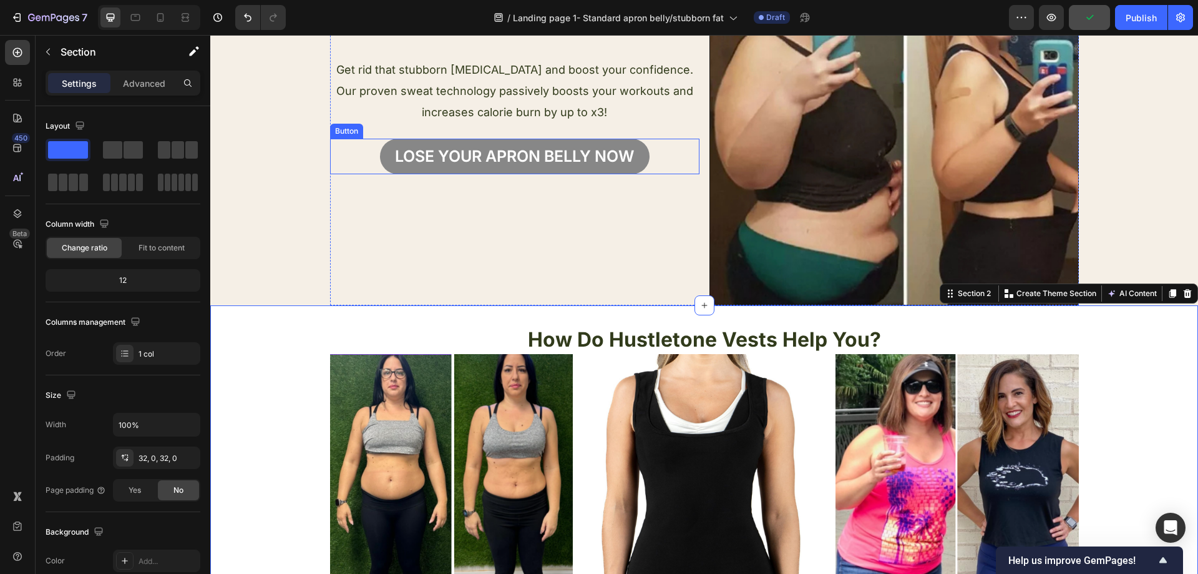
click at [380, 159] on button "Lose your apron bellY now" at bounding box center [515, 157] width 270 height 36
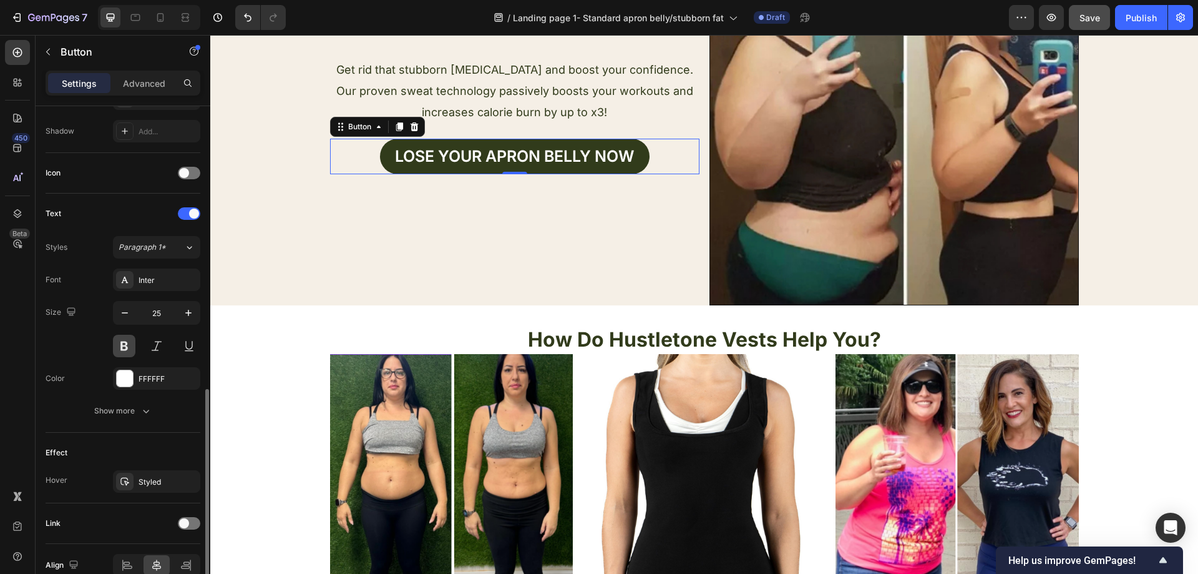
scroll to position [392, 0]
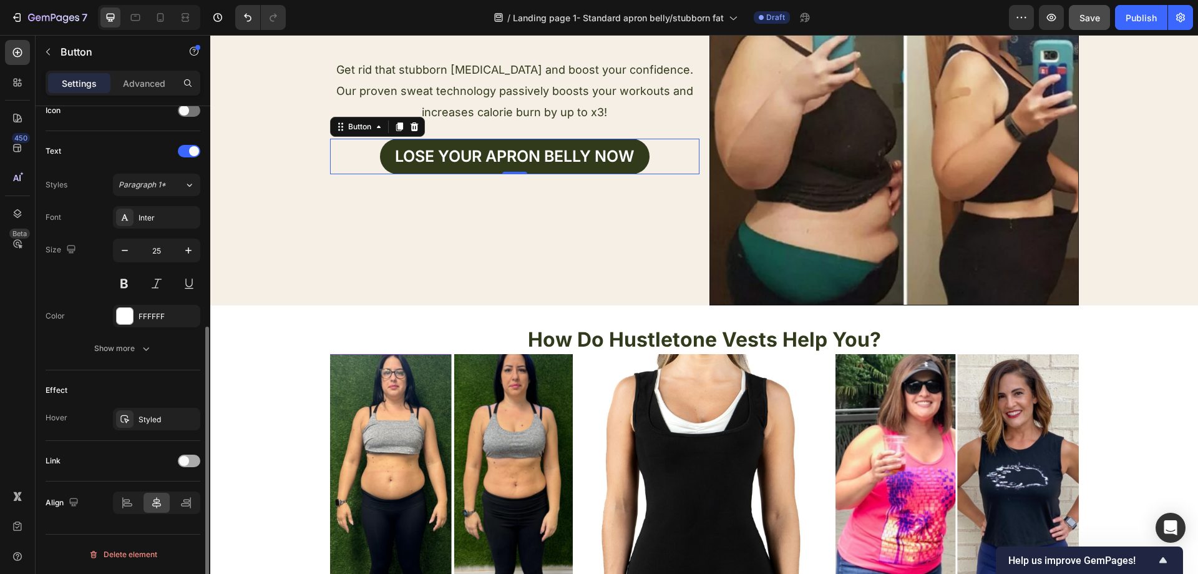
click at [178, 456] on div "Link" at bounding box center [123, 461] width 155 height 20
click at [181, 458] on span at bounding box center [184, 461] width 10 height 10
click at [184, 458] on div at bounding box center [189, 460] width 22 height 12
click at [188, 457] on div at bounding box center [189, 461] width 22 height 10
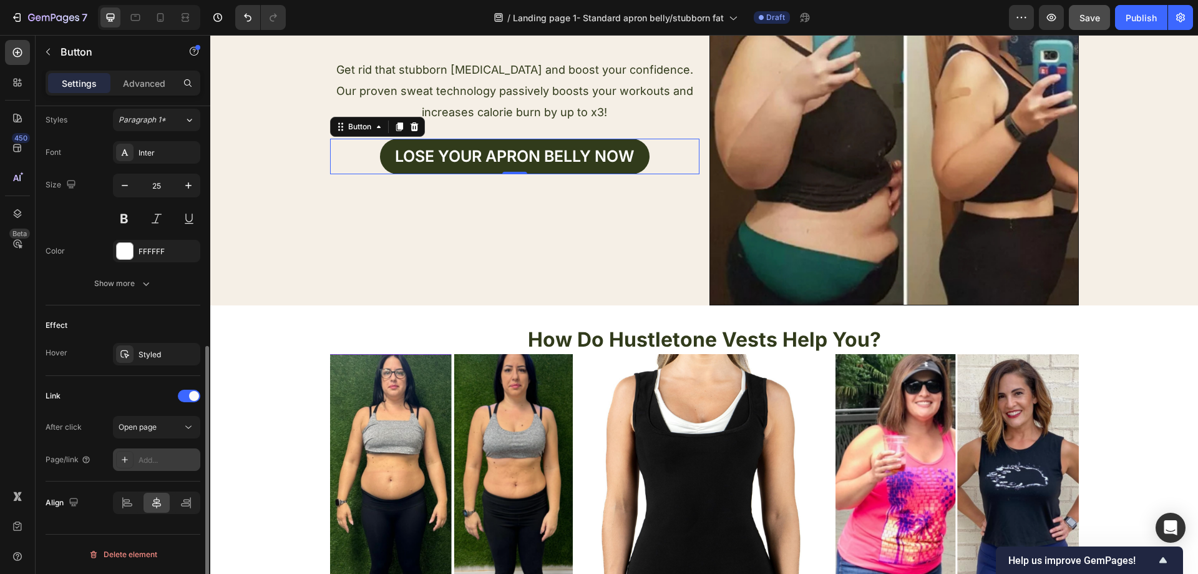
click at [163, 454] on div "Add..." at bounding box center [168, 459] width 59 height 11
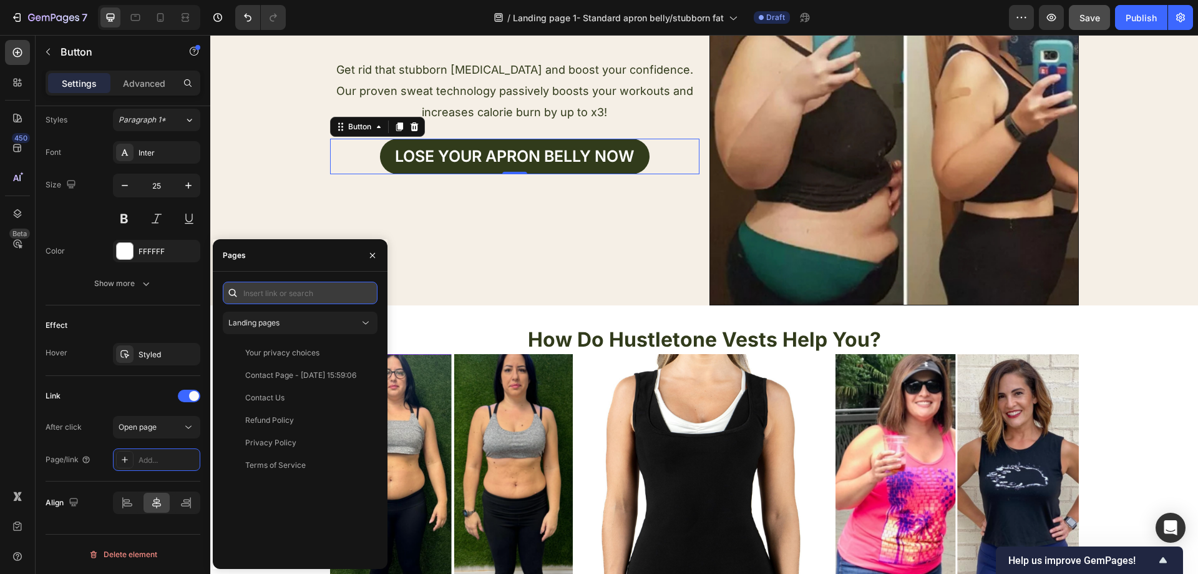
click at [302, 293] on input "text" at bounding box center [300, 292] width 155 height 22
paste input "https://hustletone.com/products/womens-shaping-sweat-vest?variant=56231697908094"
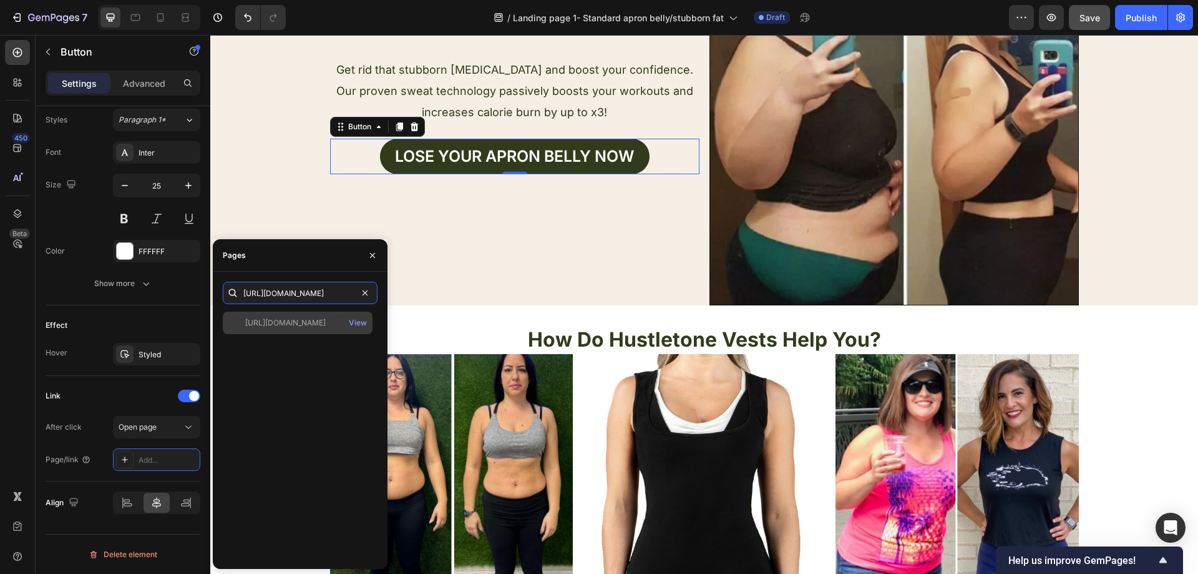
type input "https://hustletone.com/products/womens-shaping-sweat-vest?variant=56231697908094"
click at [307, 323] on div "https://hustletone.com/products/womens-shaping-sweat-vest?variant=56231697908094" at bounding box center [285, 322] width 81 height 11
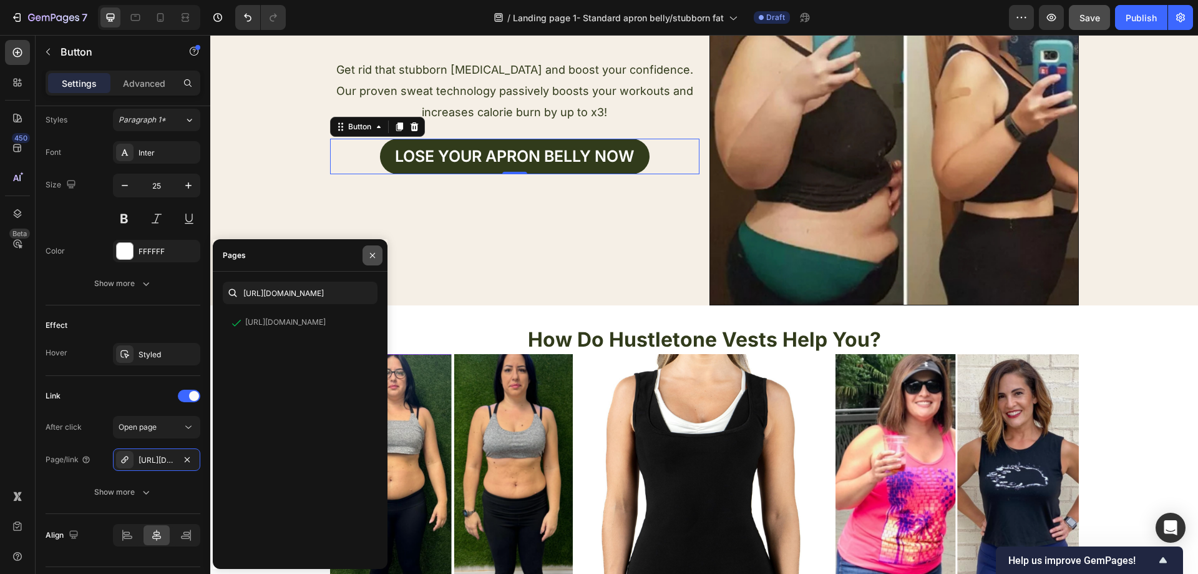
click at [373, 258] on icon "button" at bounding box center [373, 255] width 10 height 10
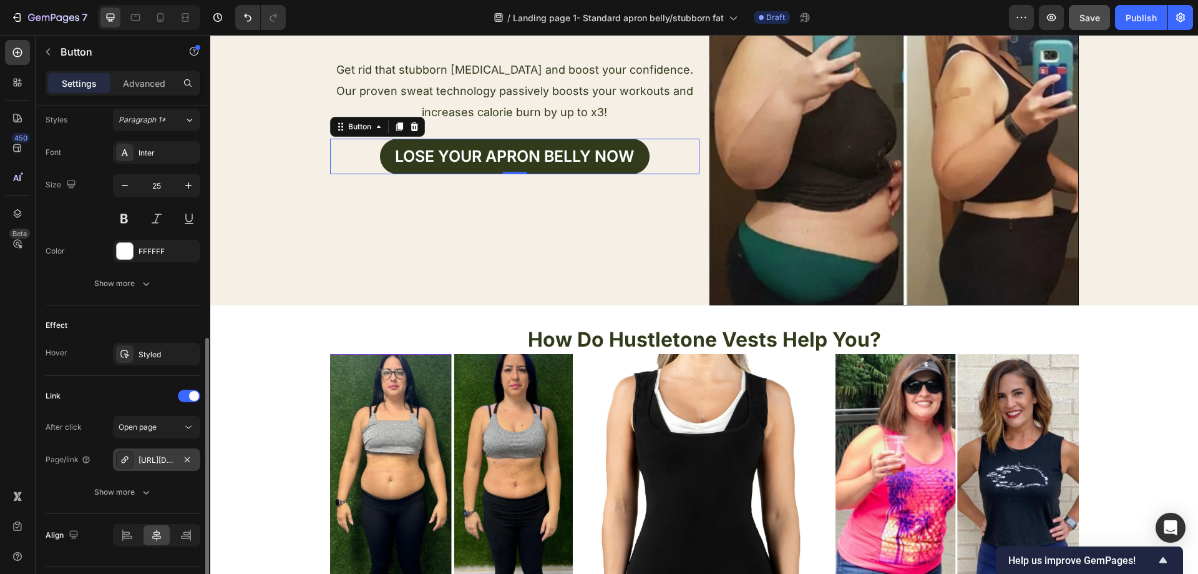
click at [162, 457] on div "https://hustletone.com/womens-shaping-sweat-vest?variant=56231697908094" at bounding box center [157, 459] width 36 height 11
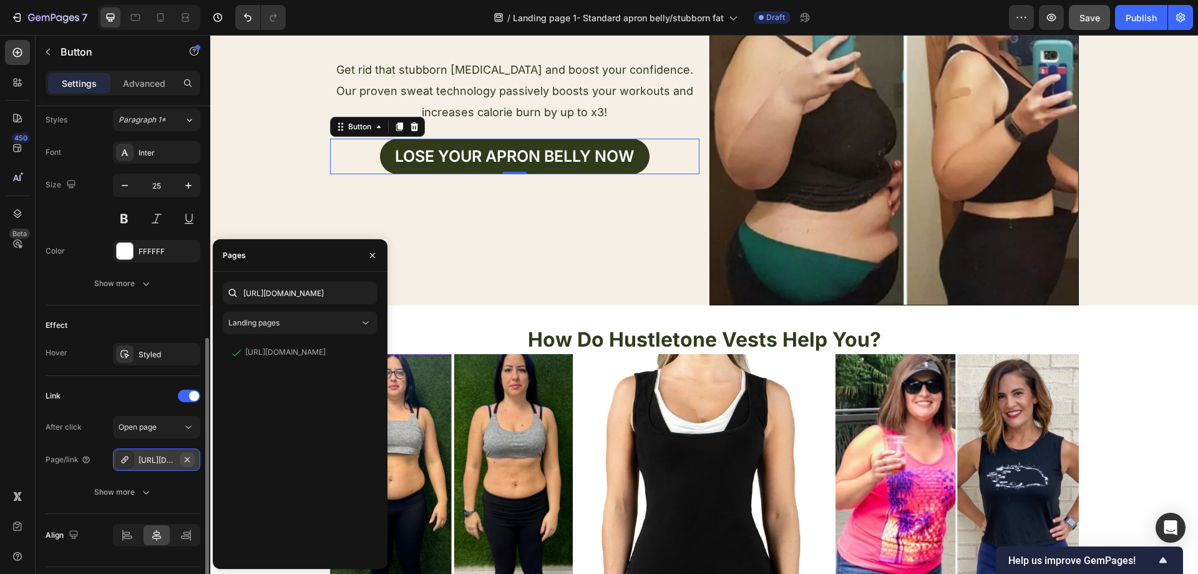
click at [183, 459] on icon "button" at bounding box center [187, 459] width 10 height 10
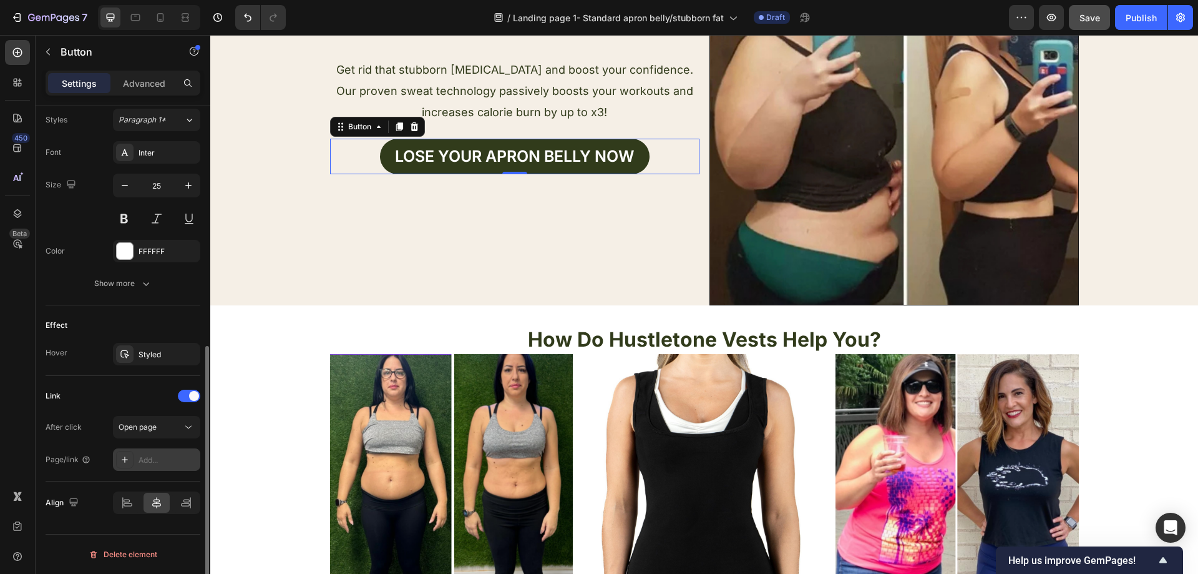
click at [175, 456] on div "Add..." at bounding box center [168, 459] width 59 height 11
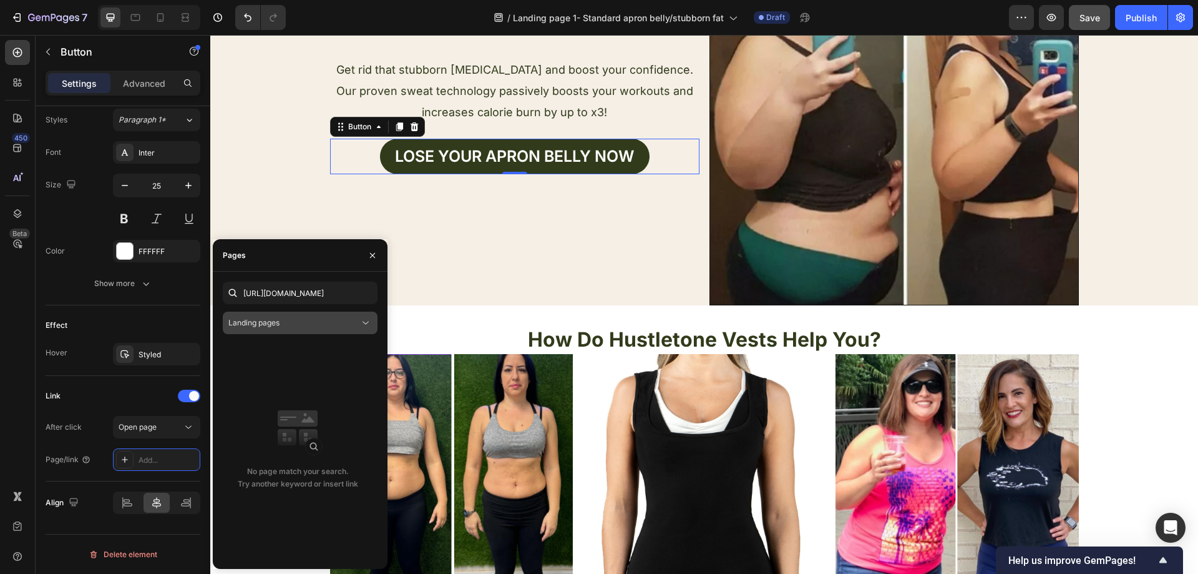
click at [307, 322] on div "Landing pages" at bounding box center [293, 322] width 131 height 11
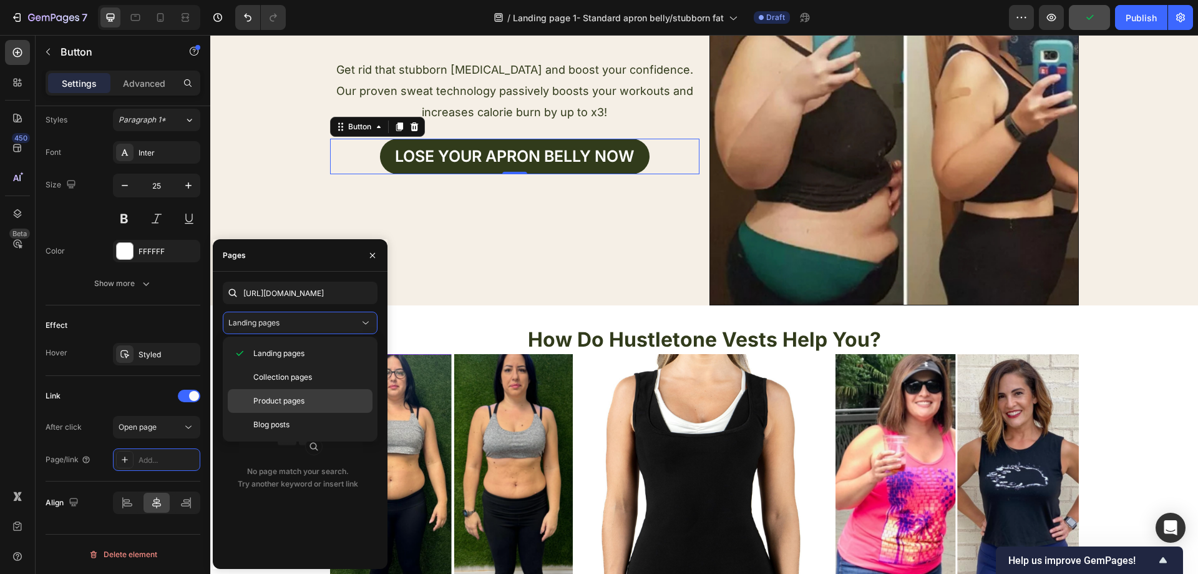
click at [310, 409] on div "Product pages" at bounding box center [300, 401] width 145 height 24
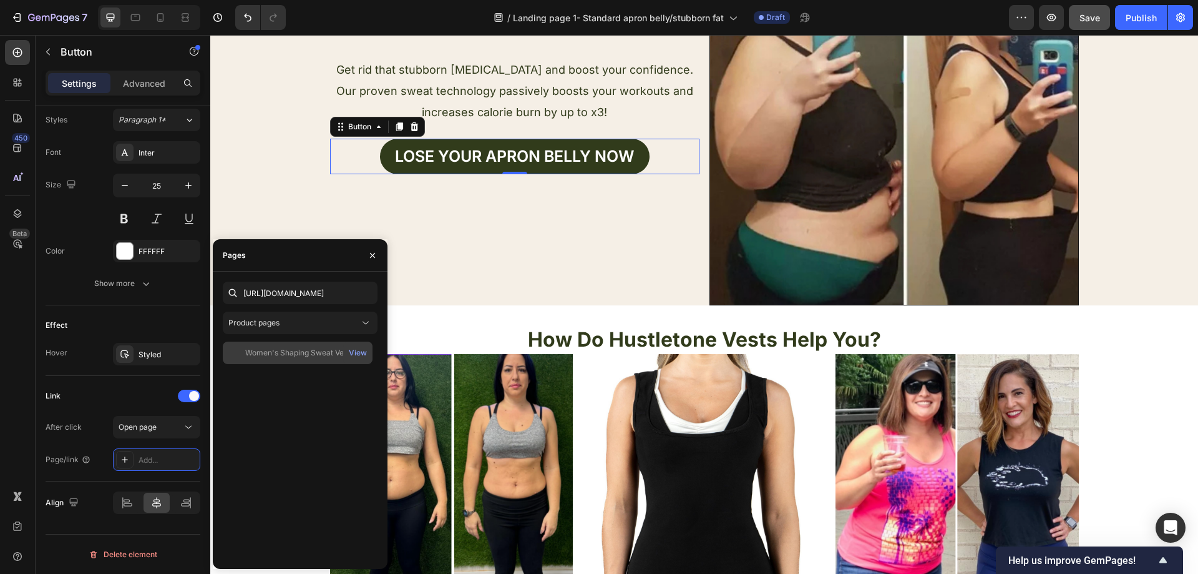
click at [301, 354] on div "Women's Shaping Sweat Vest" at bounding box center [297, 352] width 105 height 11
click at [358, 351] on div "View" at bounding box center [358, 352] width 18 height 11
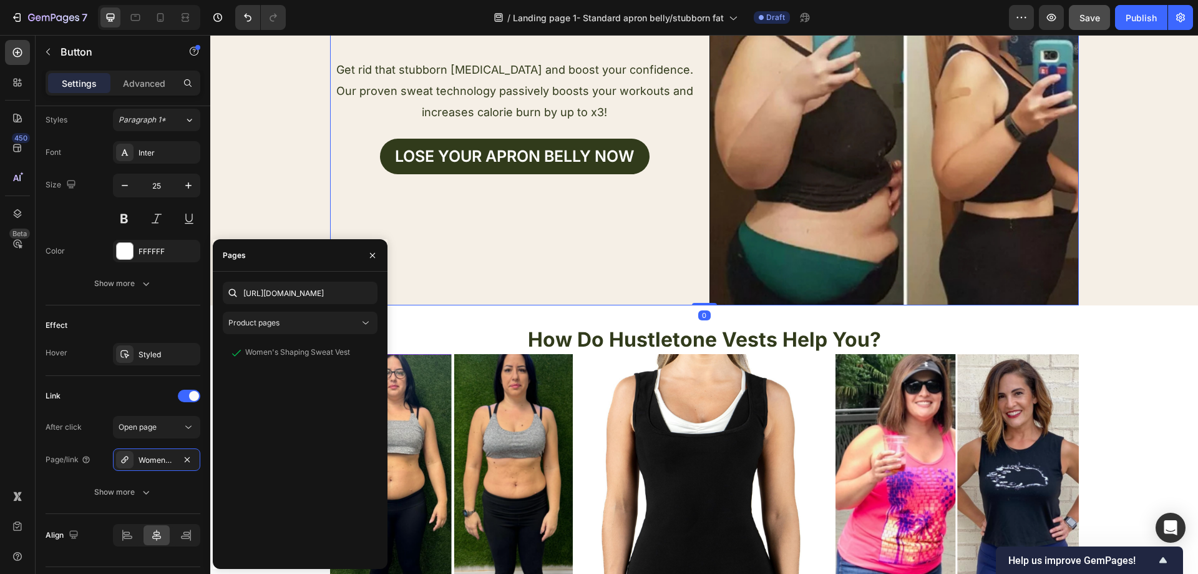
click at [519, 215] on div "Text Block Icon Icon Icon Icon Icon Icon List Trusted by over 10,000 women worl…" at bounding box center [514, 120] width 369 height 369
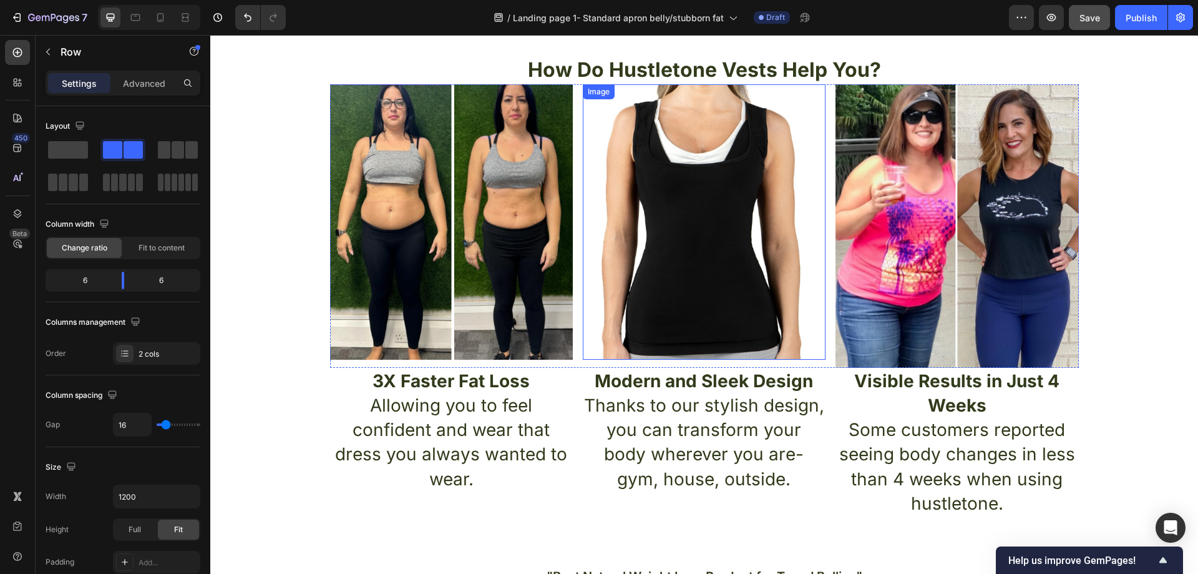
scroll to position [125, 0]
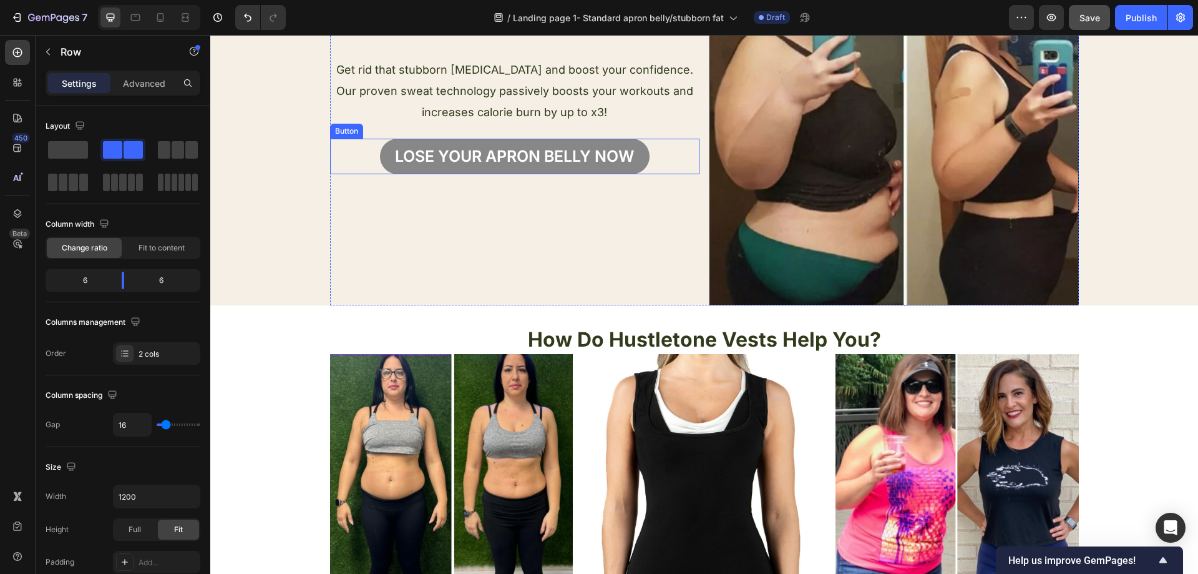
click at [531, 168] on button "Lose your apron bellY now" at bounding box center [515, 157] width 270 height 36
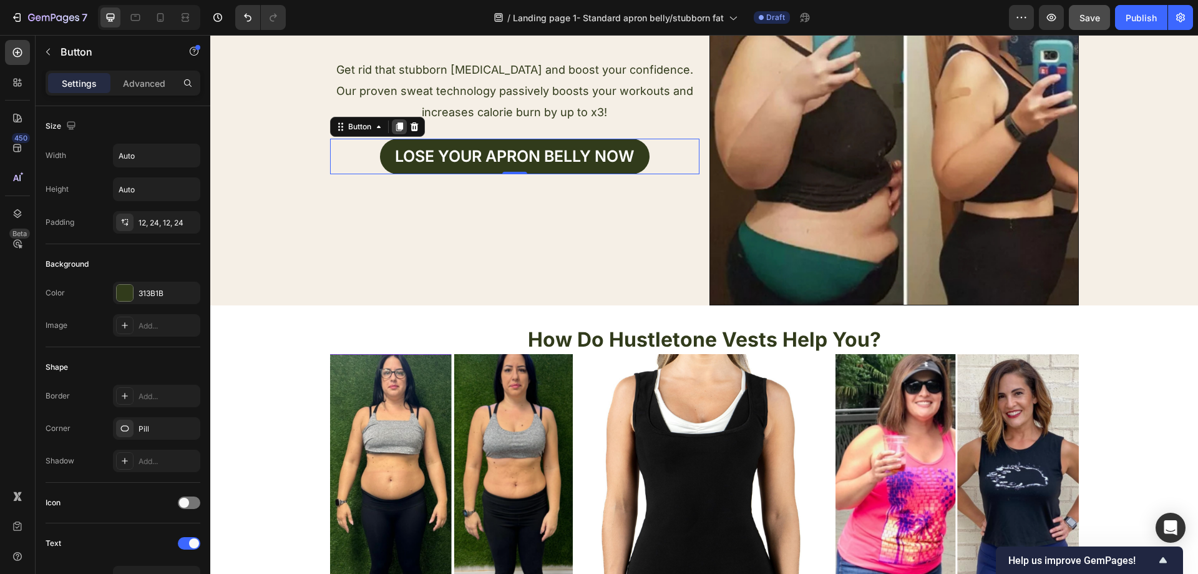
click at [396, 125] on icon at bounding box center [399, 126] width 7 height 9
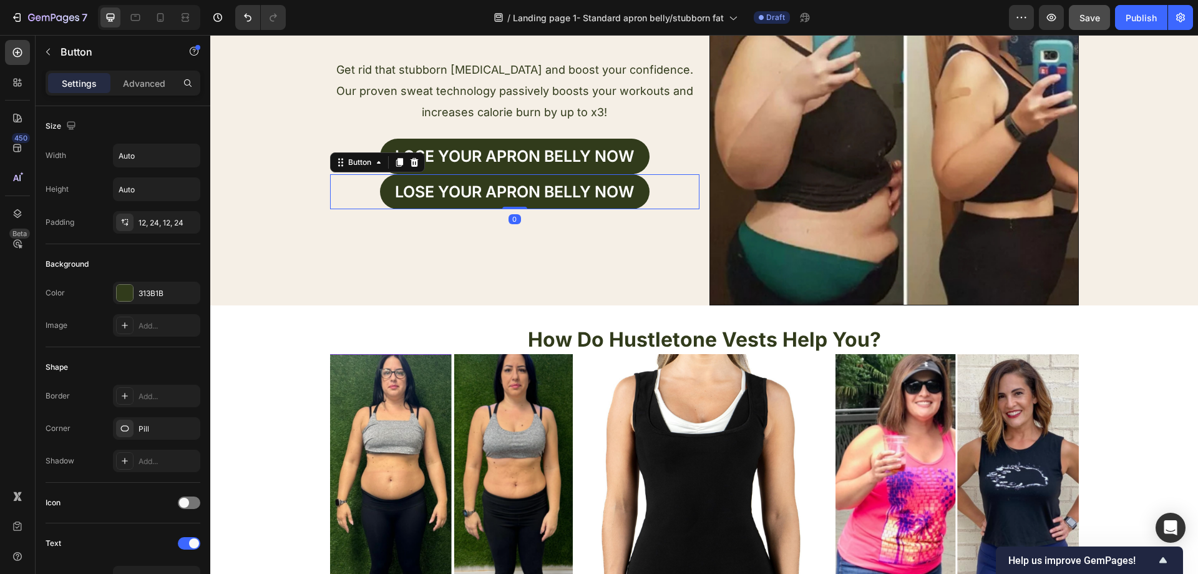
click at [363, 198] on div "Lose your apron bellY now Button 0" at bounding box center [514, 192] width 369 height 36
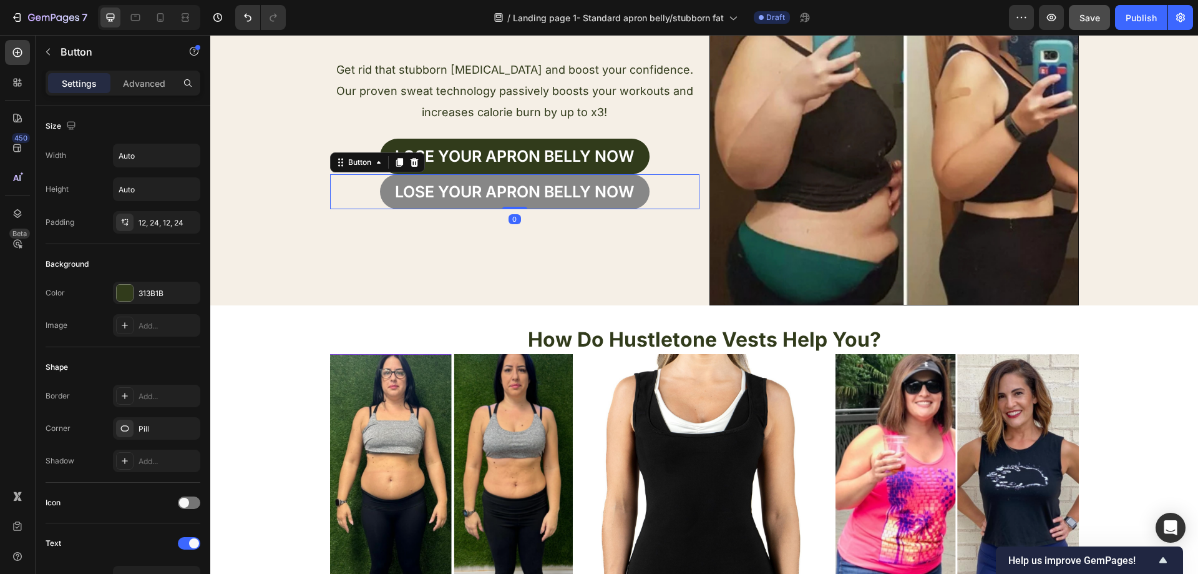
click at [384, 191] on button "Lose your apron bellY now" at bounding box center [515, 192] width 270 height 36
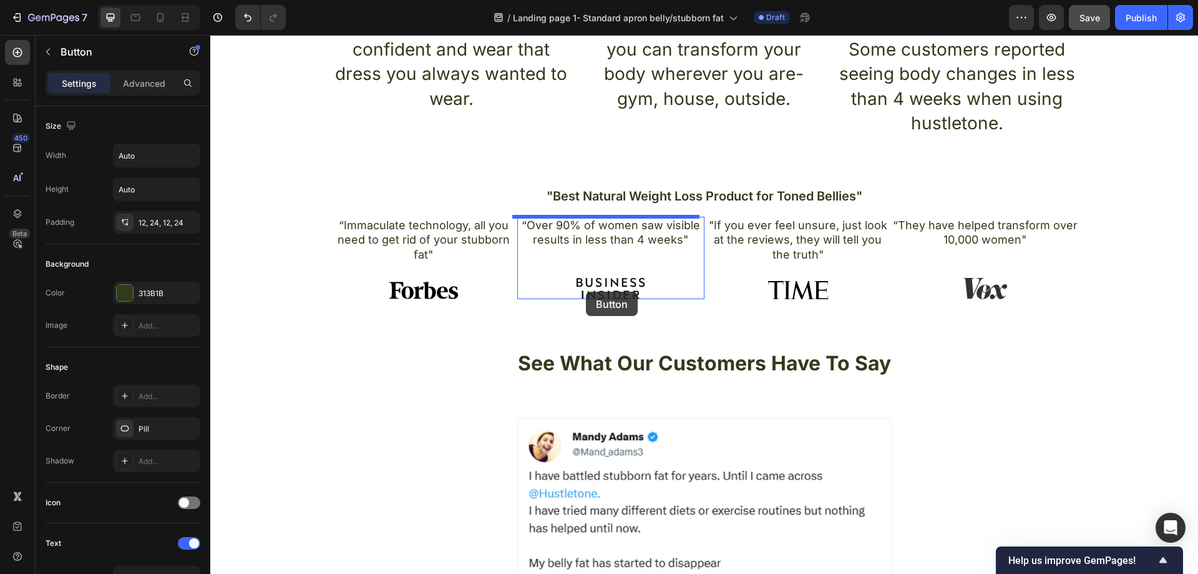
scroll to position [811, 0]
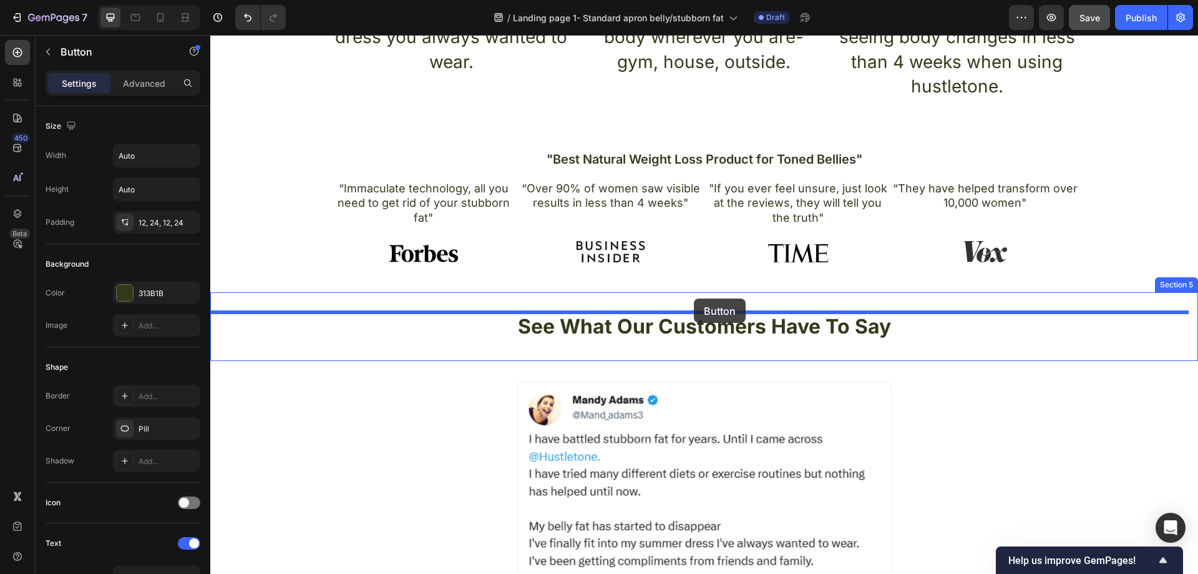
drag, startPoint x: 339, startPoint y: 167, endPoint x: 694, endPoint y: 298, distance: 378.5
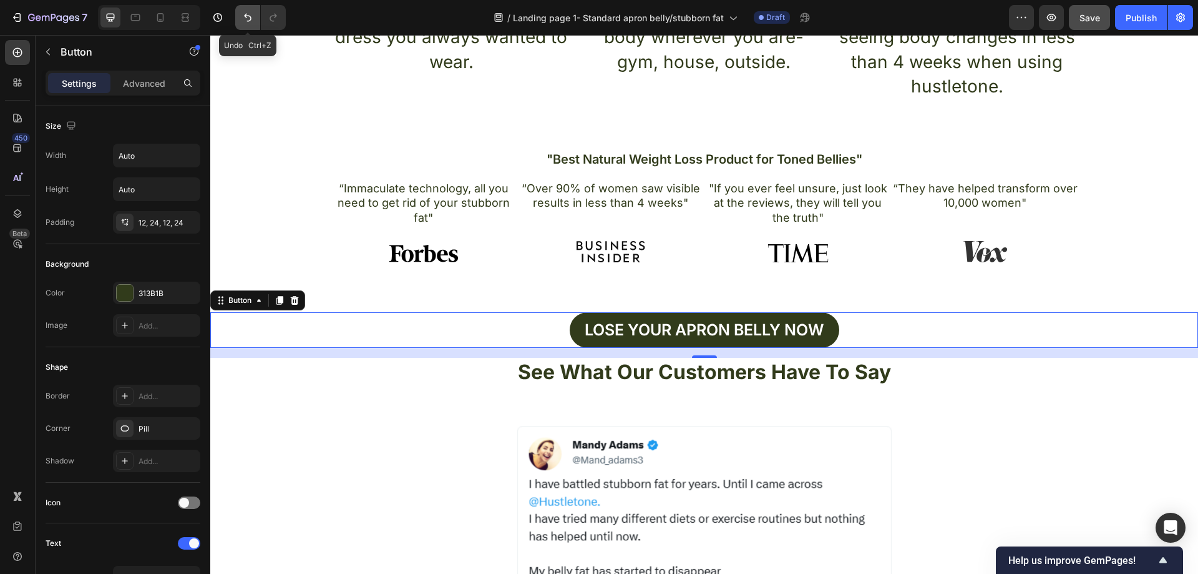
click at [246, 23] on icon "Undo/Redo" at bounding box center [248, 17] width 12 height 12
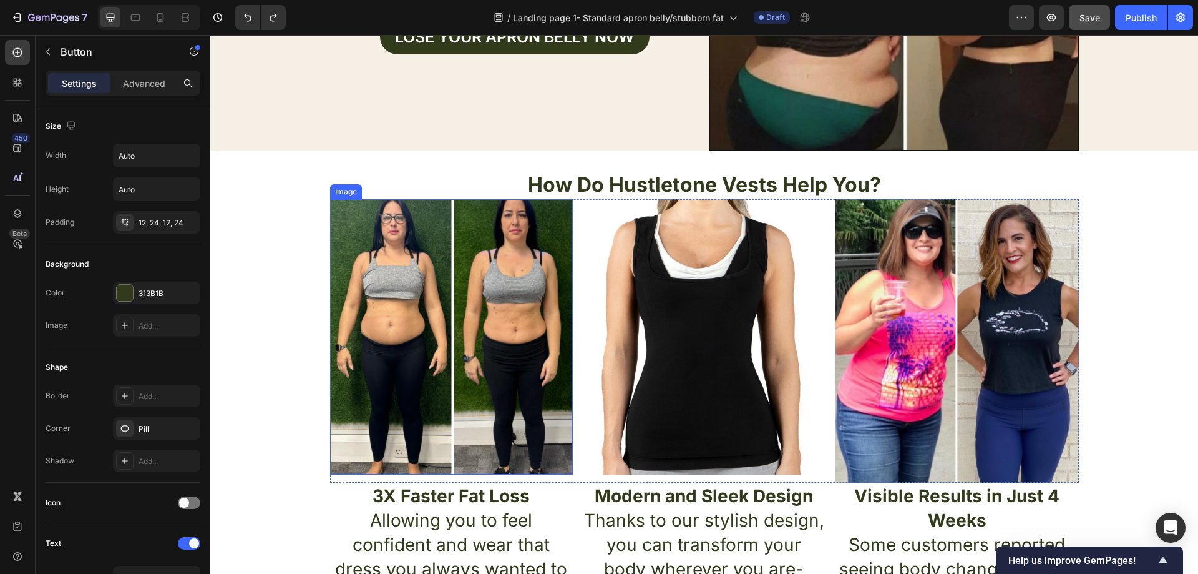
scroll to position [0, 0]
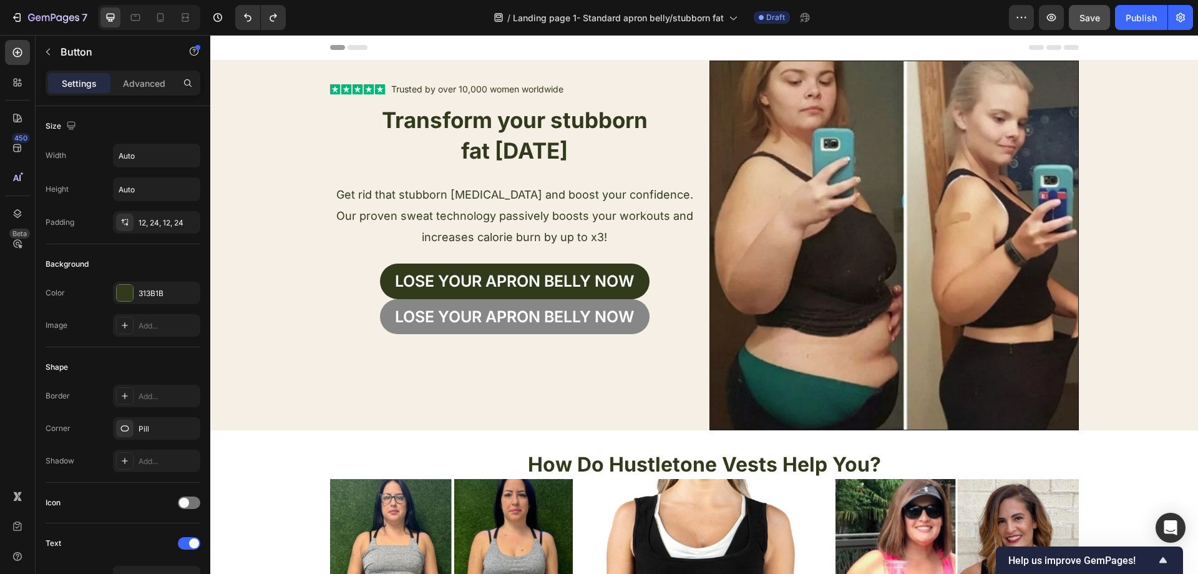
click at [381, 317] on button "Lose your apron bellY now" at bounding box center [515, 317] width 270 height 36
click at [429, 330] on button "Lose your apron bellY now" at bounding box center [515, 317] width 270 height 36
click at [639, 303] on button "Lose your apron bellY now" at bounding box center [515, 317] width 270 height 36
click at [605, 333] on button "Lose your apron bellY now" at bounding box center [515, 317] width 270 height 36
click at [616, 329] on button "Lose your apron bellY now" at bounding box center [515, 317] width 270 height 36
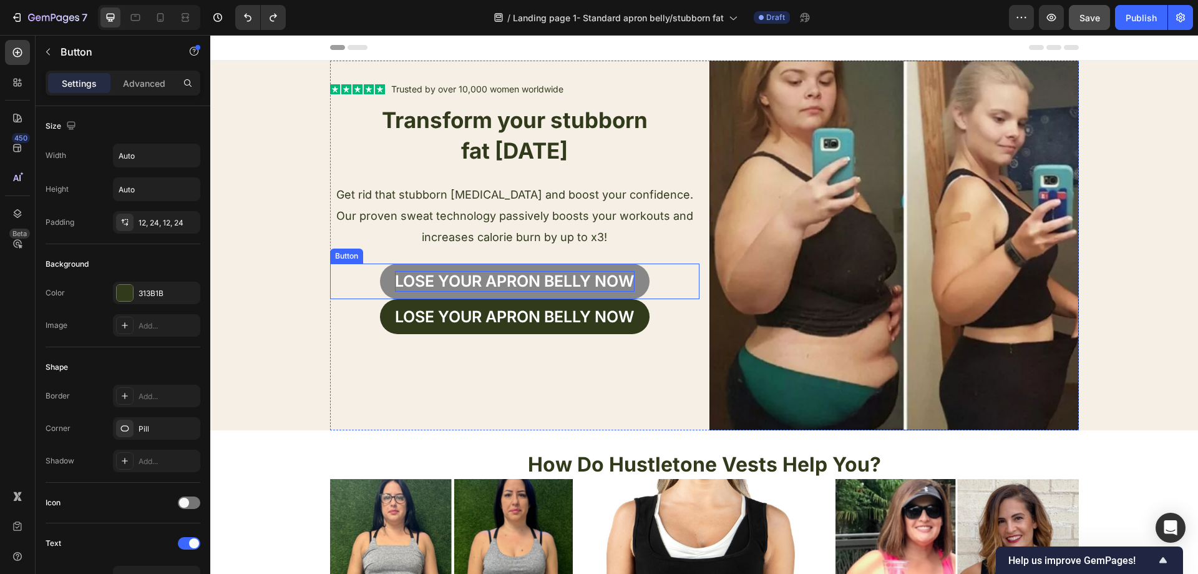
click at [576, 290] on p "Lose your apron bellY now" at bounding box center [515, 281] width 240 height 21
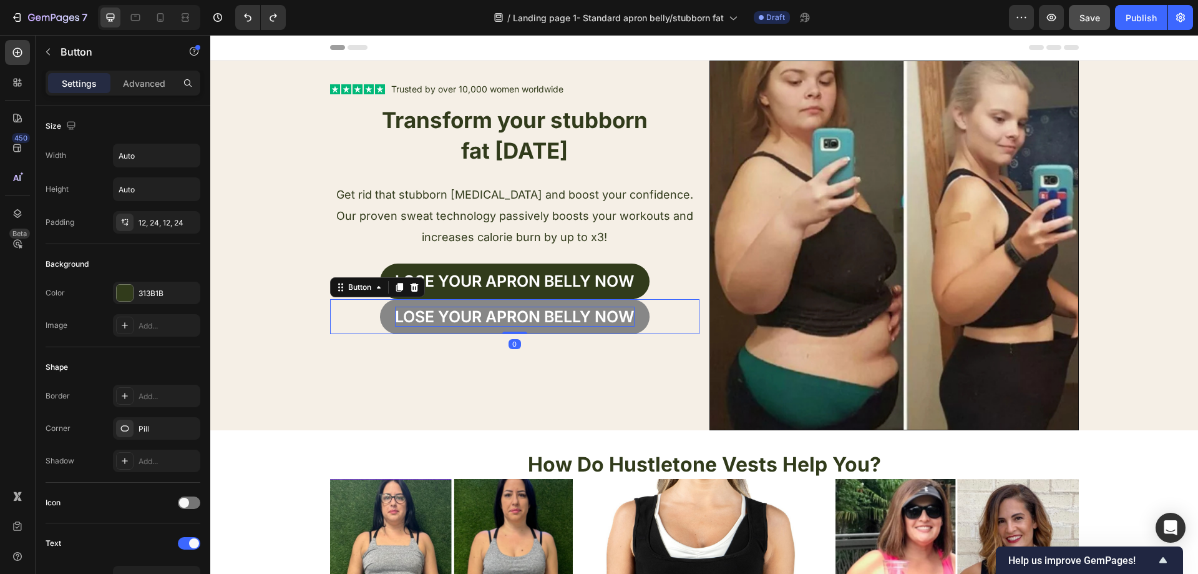
click at [579, 314] on p "Lose your apron bellY now" at bounding box center [515, 316] width 240 height 21
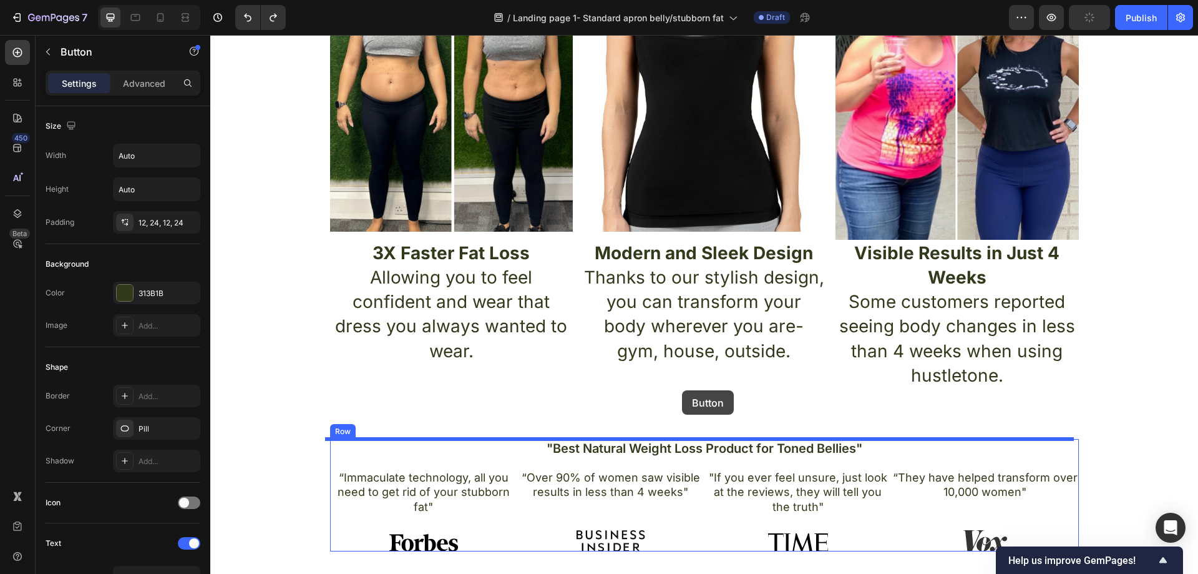
scroll to position [624, 0]
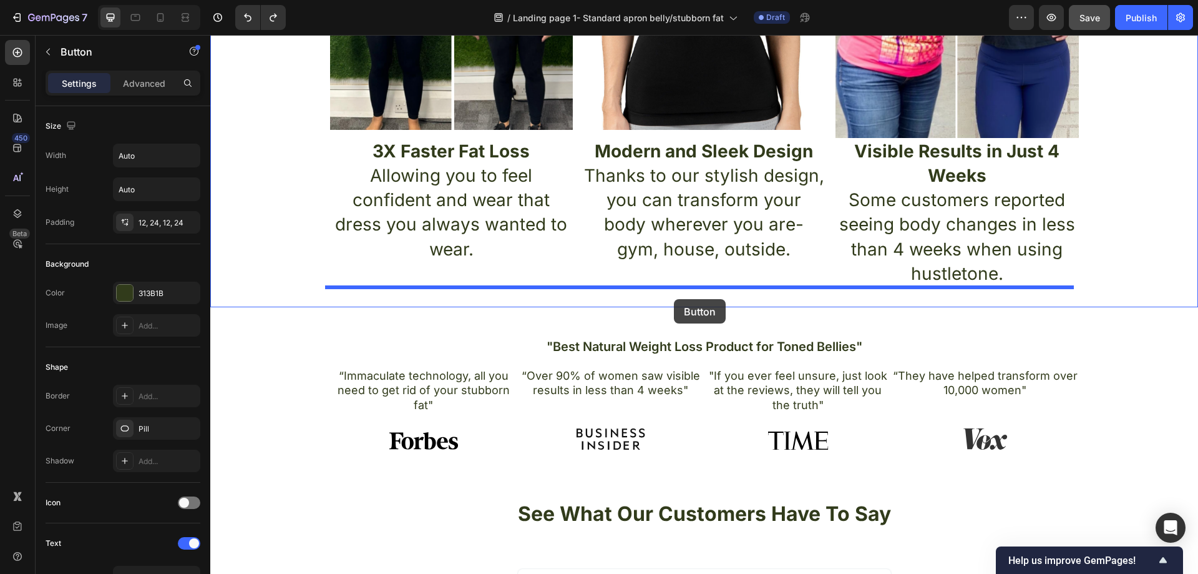
drag, startPoint x: 335, startPoint y: 290, endPoint x: 674, endPoint y: 299, distance: 339.0
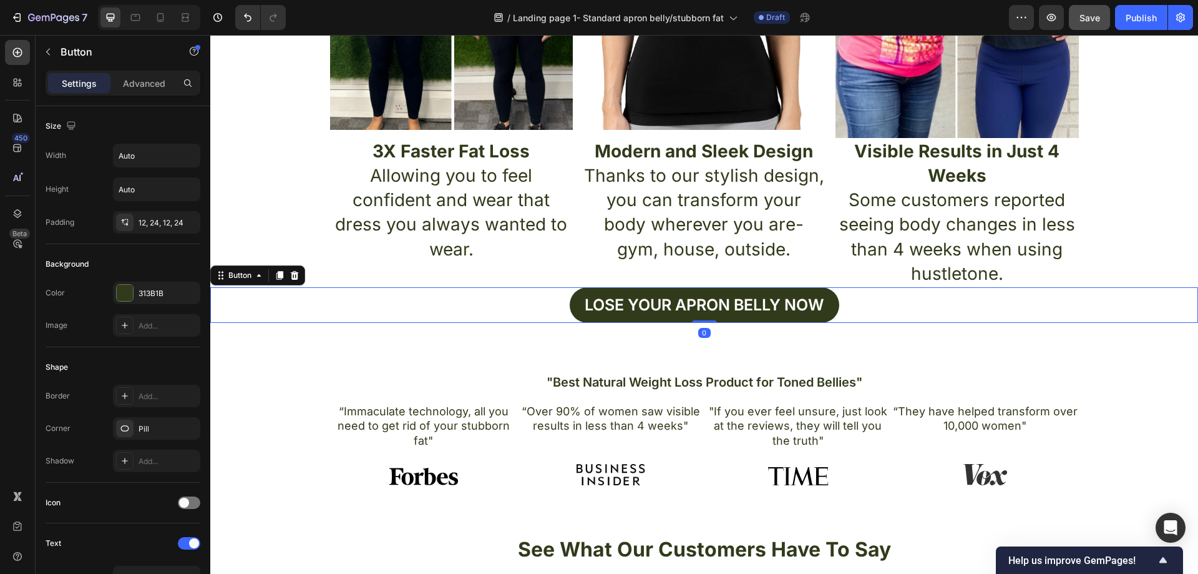
click at [431, 308] on div "Lose your apron bellY now Button 0" at bounding box center [704, 305] width 988 height 36
click at [404, 353] on div ""Best Natural Weight Loss Product for Toned Bellies" Heading “Immaculate techno…" at bounding box center [704, 429] width 988 height 172
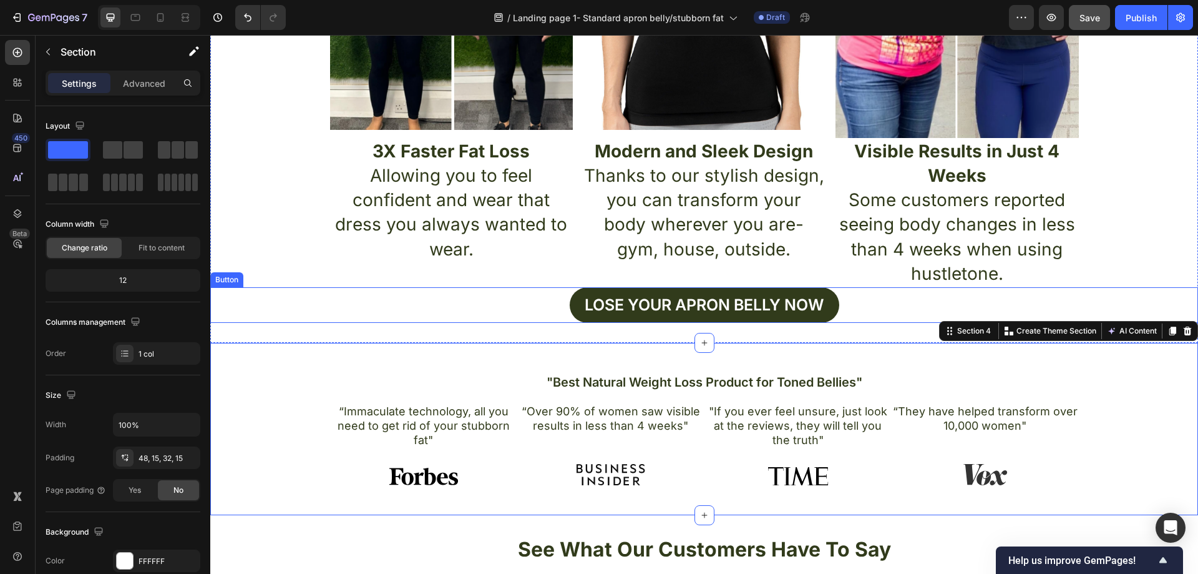
click at [952, 295] on div "Lose your apron bellY now Button" at bounding box center [704, 305] width 988 height 36
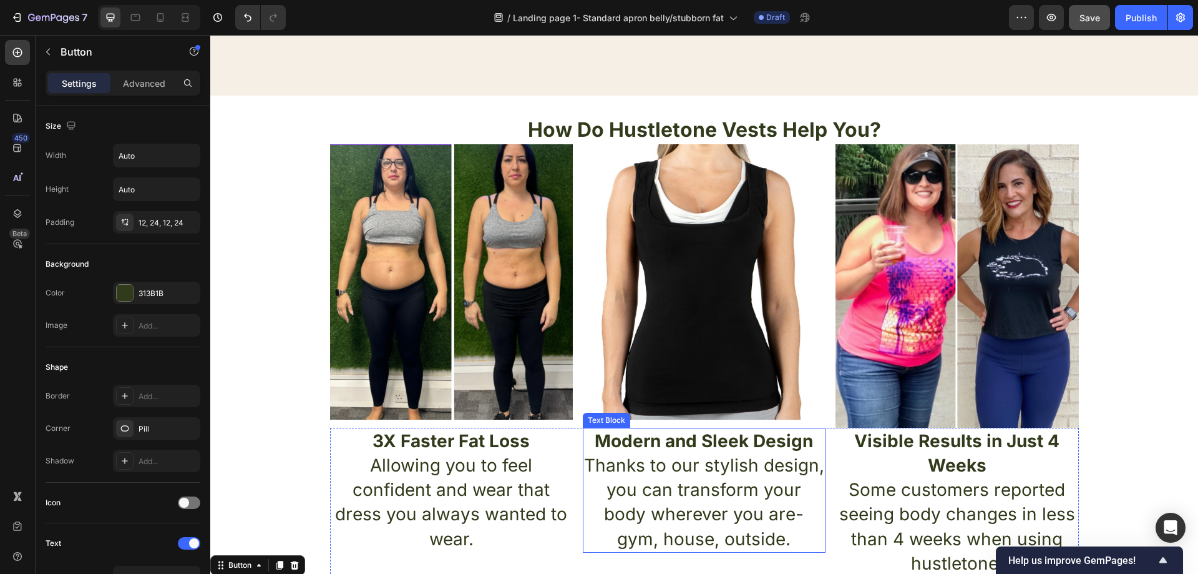
scroll to position [562, 0]
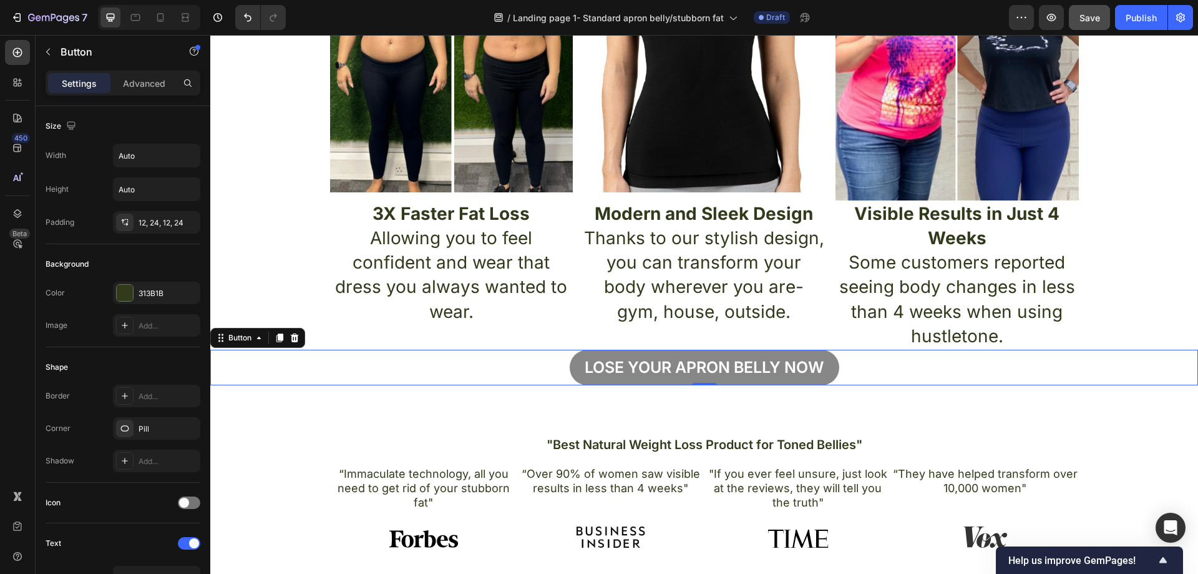
click at [833, 368] on button "Lose your apron bellY now" at bounding box center [705, 368] width 270 height 36
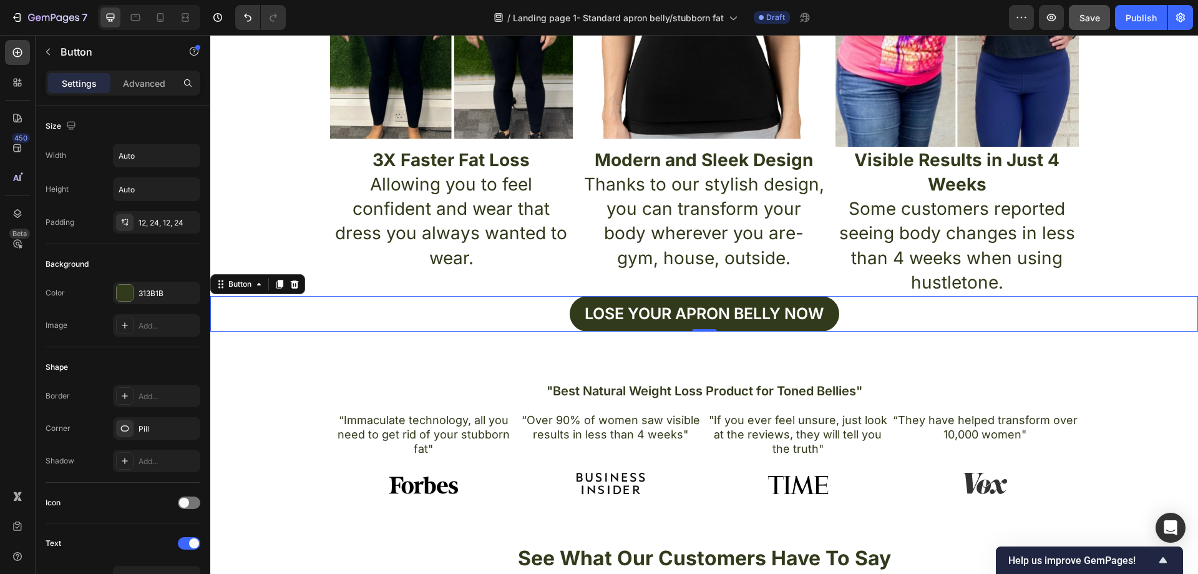
scroll to position [624, 0]
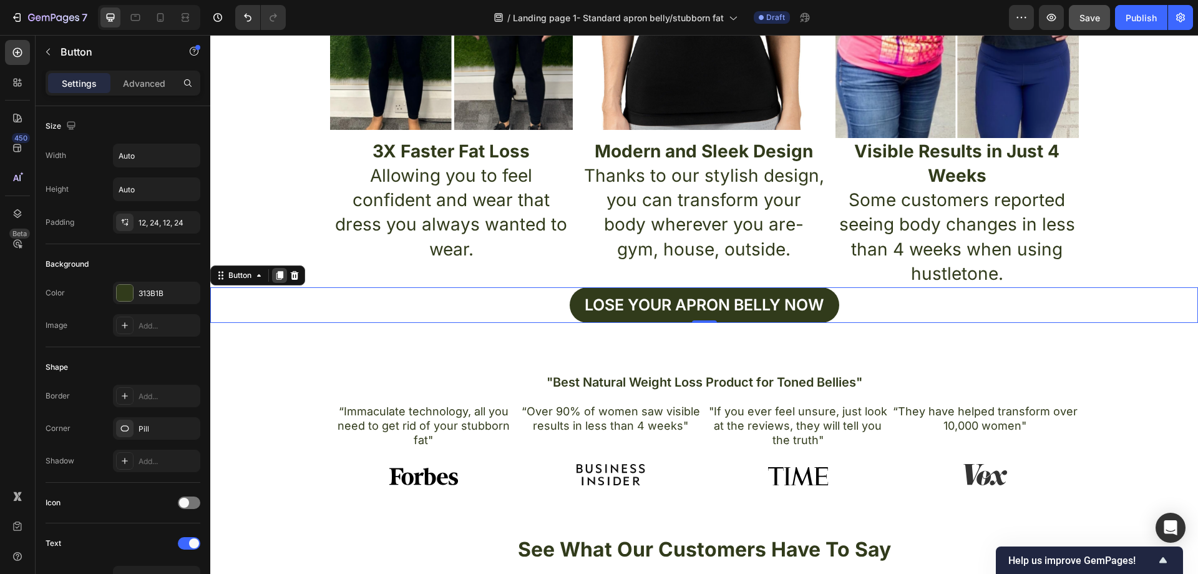
click at [277, 281] on div at bounding box center [279, 275] width 15 height 15
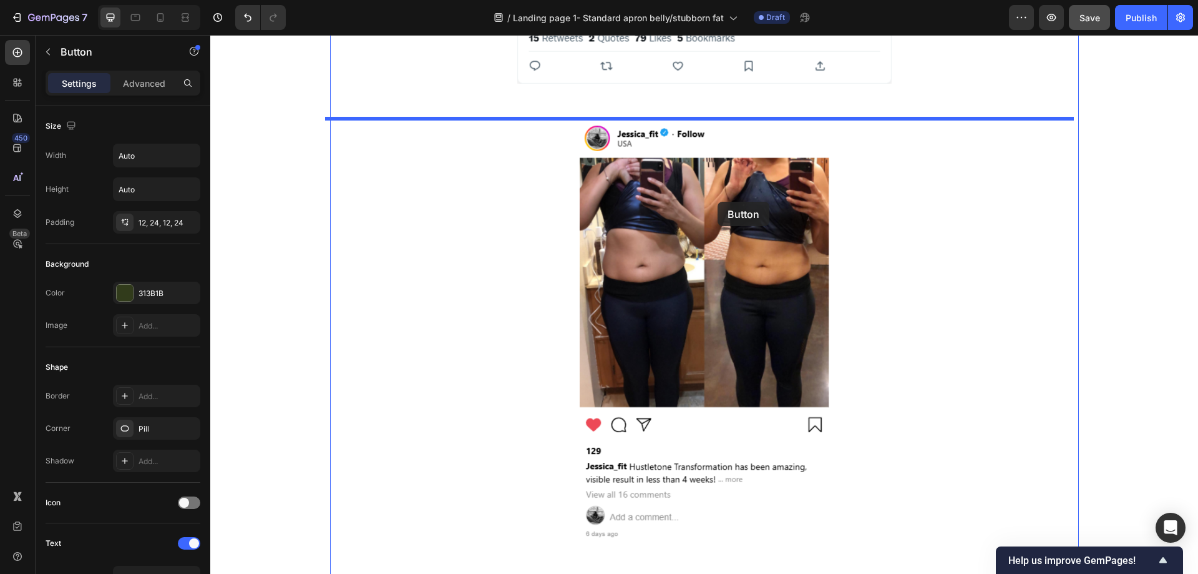
scroll to position [1498, 0]
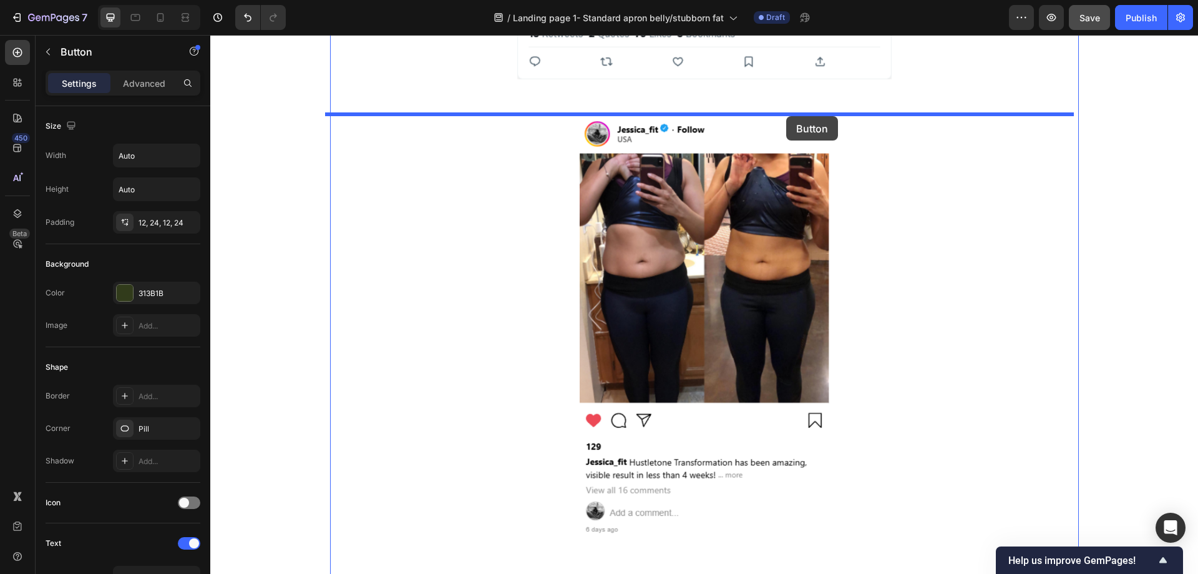
drag, startPoint x: 223, startPoint y: 255, endPoint x: 786, endPoint y: 116, distance: 580.4
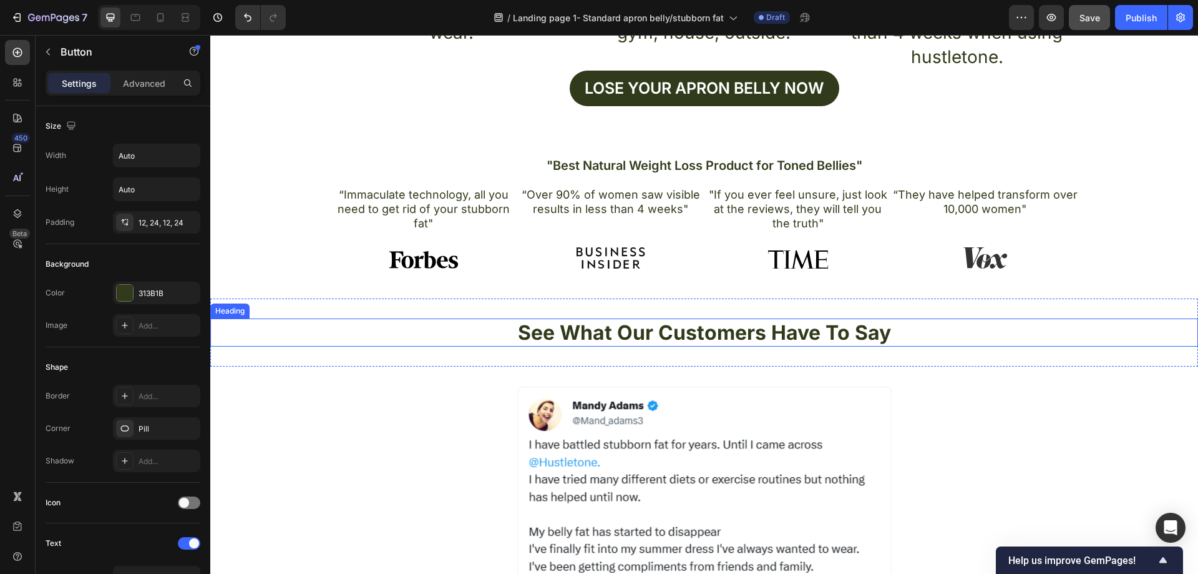
scroll to position [811, 0]
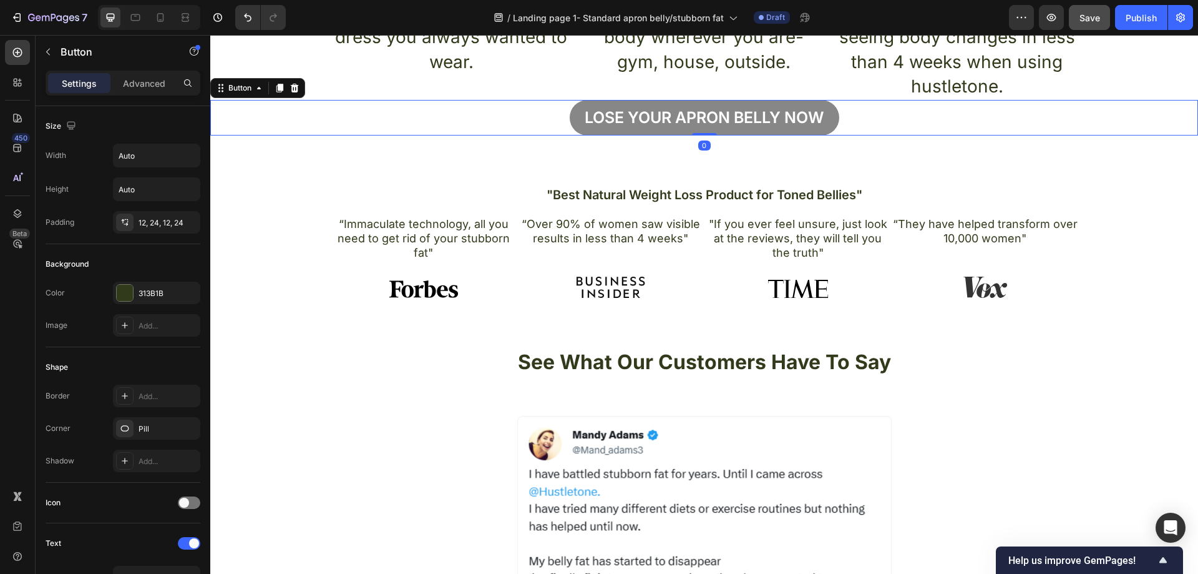
click at [827, 115] on button "Lose your apron bellY now" at bounding box center [705, 118] width 270 height 36
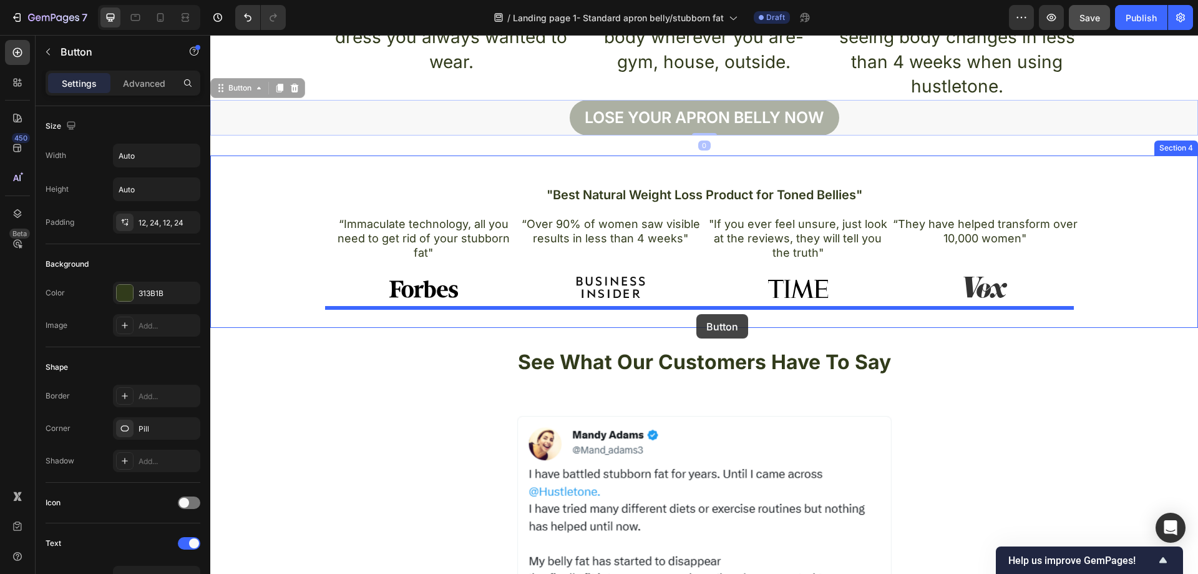
drag, startPoint x: 225, startPoint y: 94, endPoint x: 697, endPoint y: 314, distance: 520.2
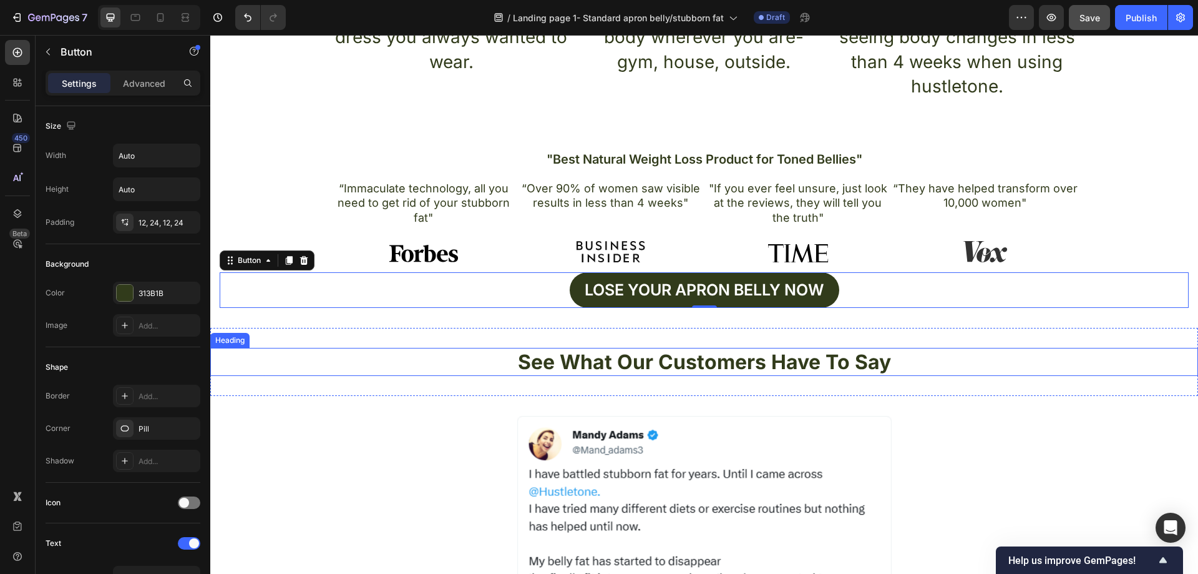
click at [405, 379] on div "See What Our Customers Have To Say Heading Section 5" at bounding box center [704, 362] width 988 height 69
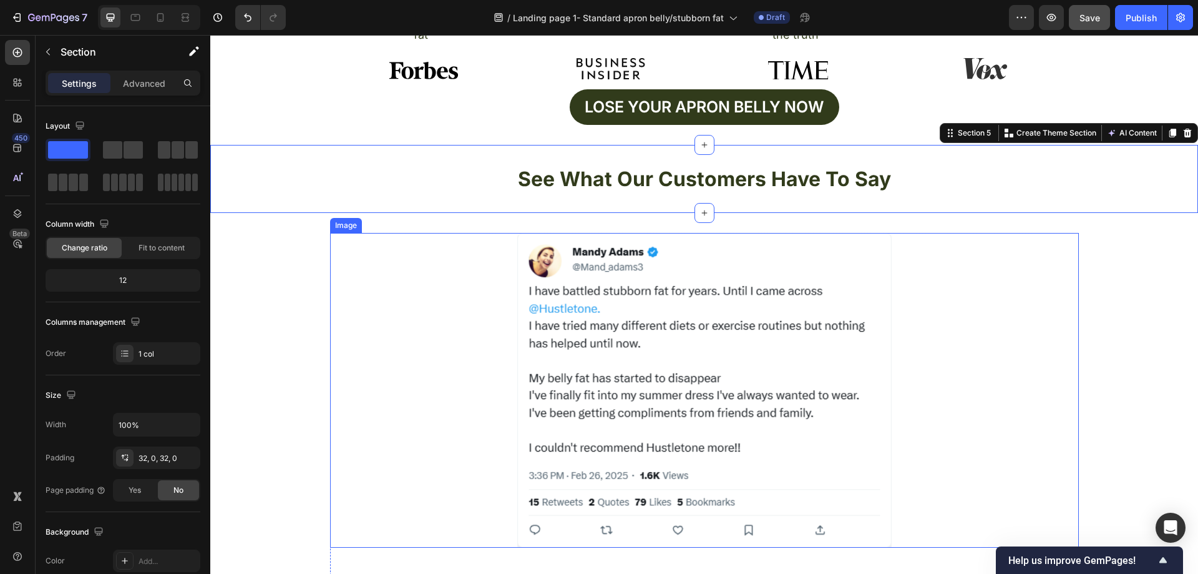
scroll to position [999, 0]
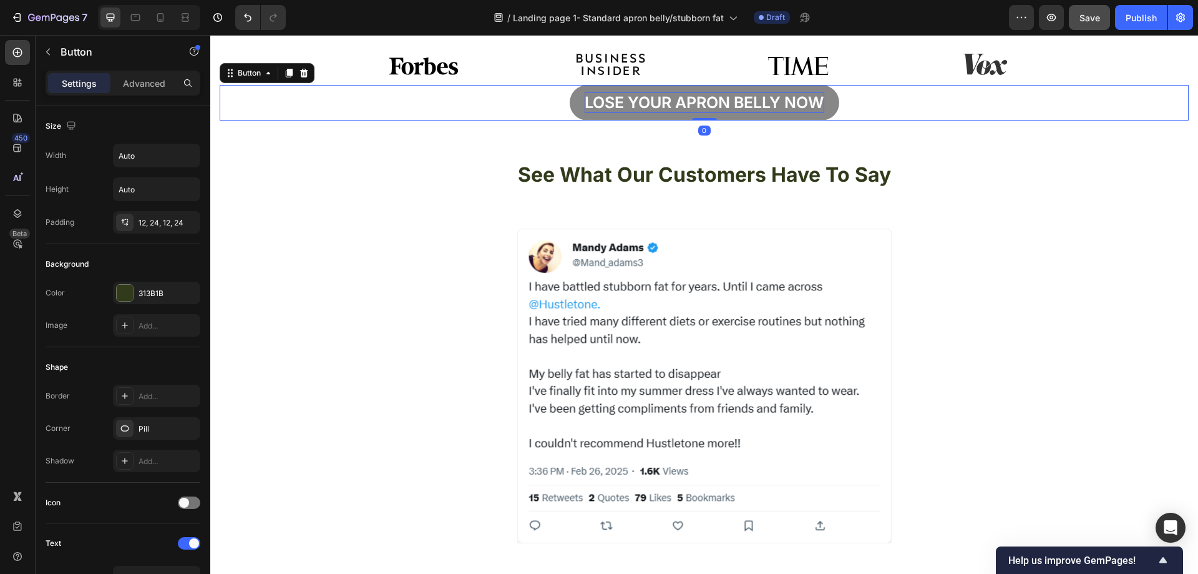
drag, startPoint x: 833, startPoint y: 110, endPoint x: 790, endPoint y: 110, distance: 43.7
click at [833, 110] on button "Lose your apron bellY now" at bounding box center [705, 103] width 270 height 36
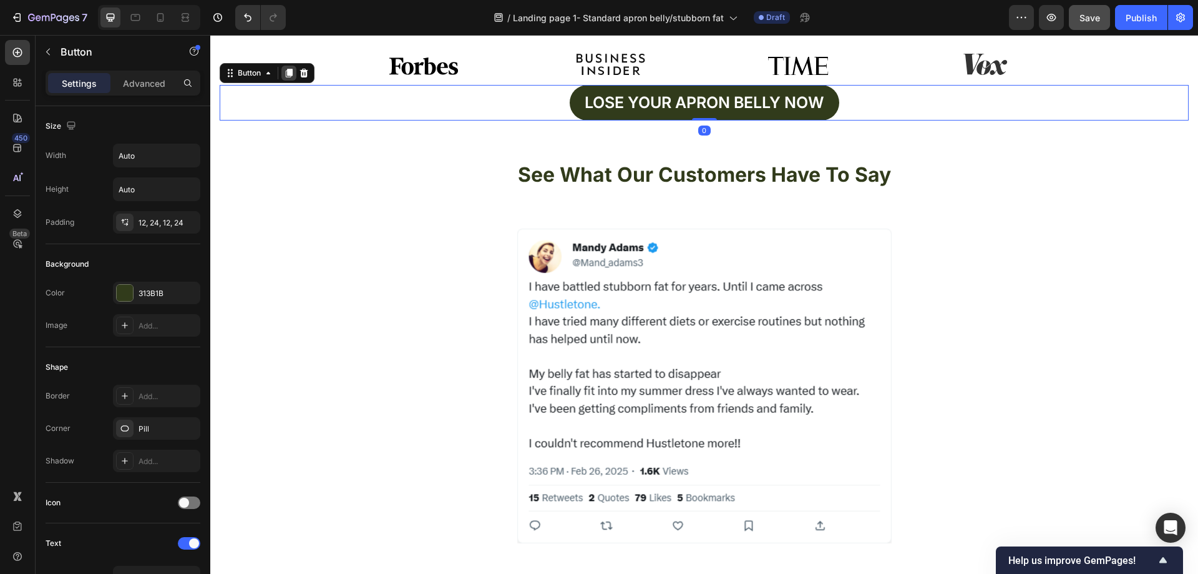
click at [289, 75] on icon at bounding box center [289, 73] width 7 height 9
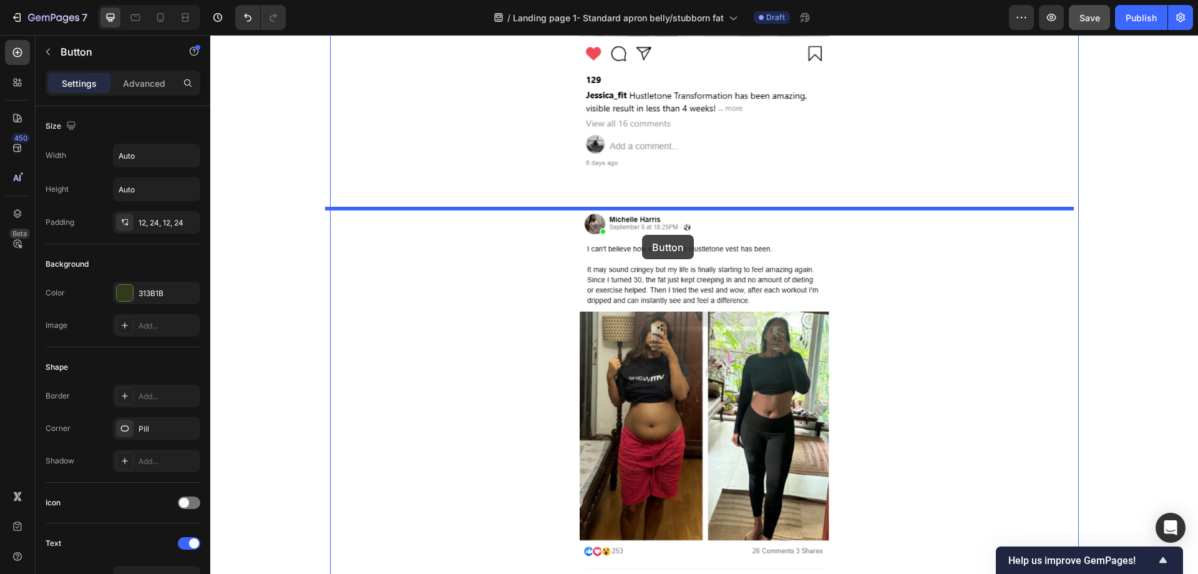
scroll to position [2122, 0]
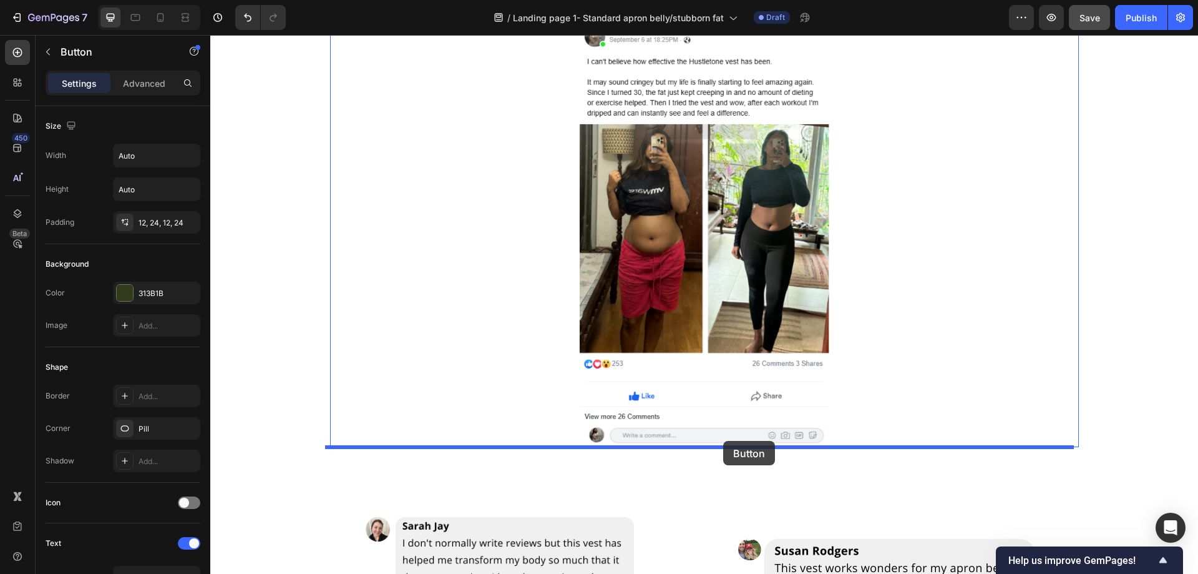
drag, startPoint x: 231, startPoint y: 112, endPoint x: 723, endPoint y: 441, distance: 591.8
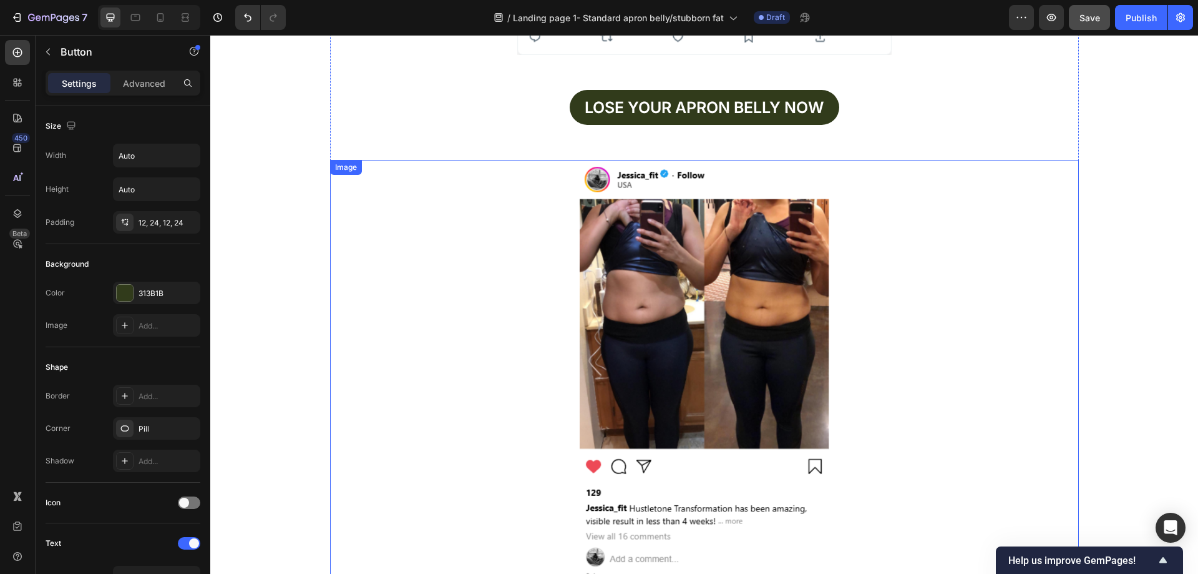
scroll to position [1435, 0]
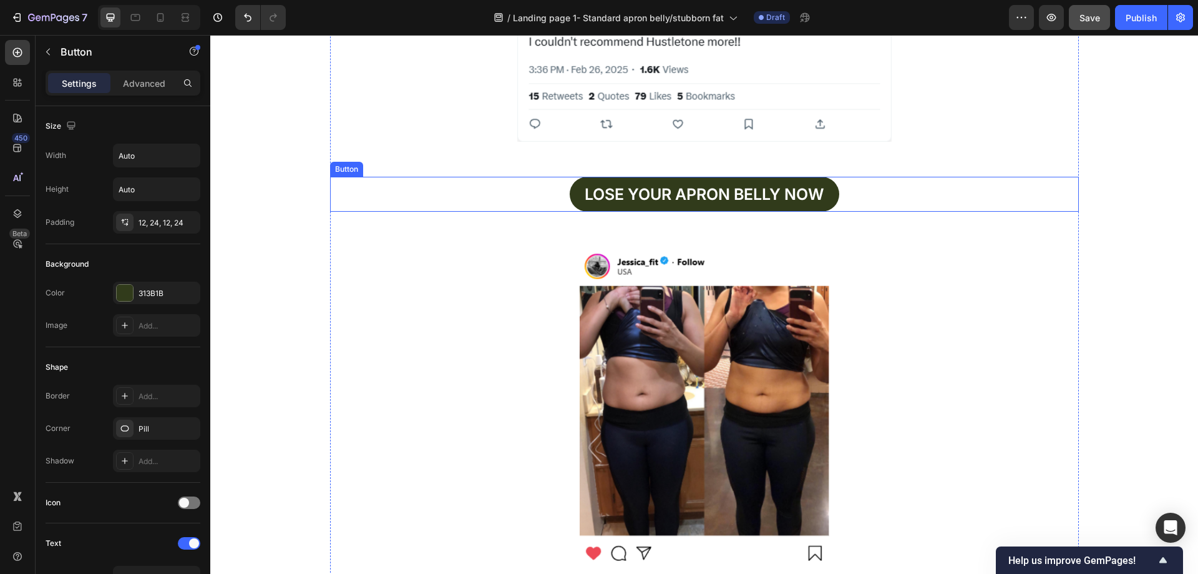
click at [559, 193] on div "Lose your apron bellY now Button" at bounding box center [704, 195] width 749 height 36
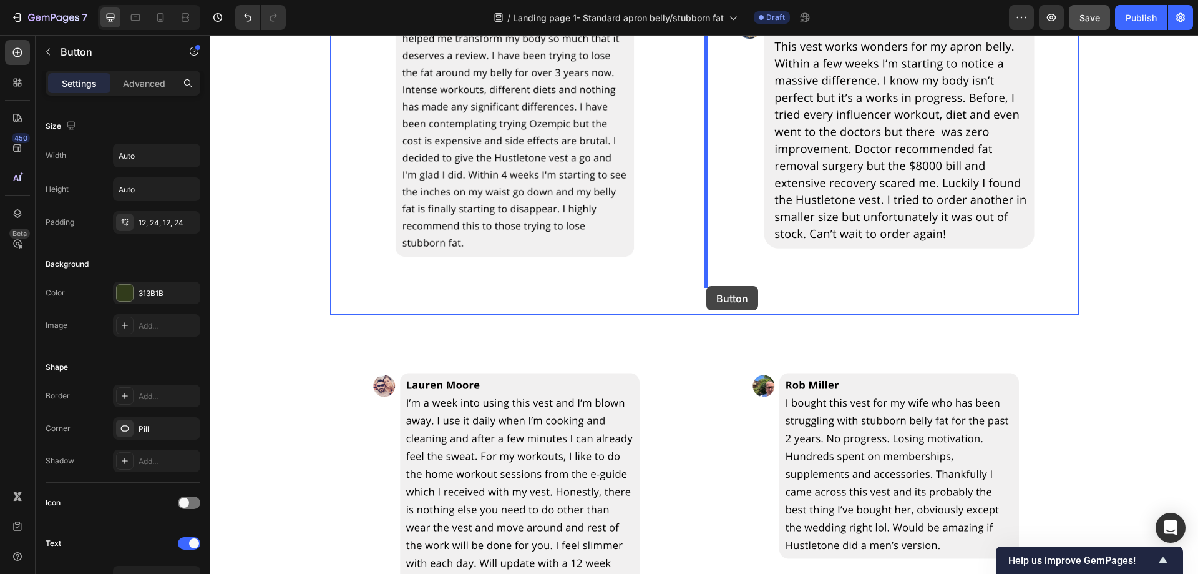
scroll to position [2684, 0]
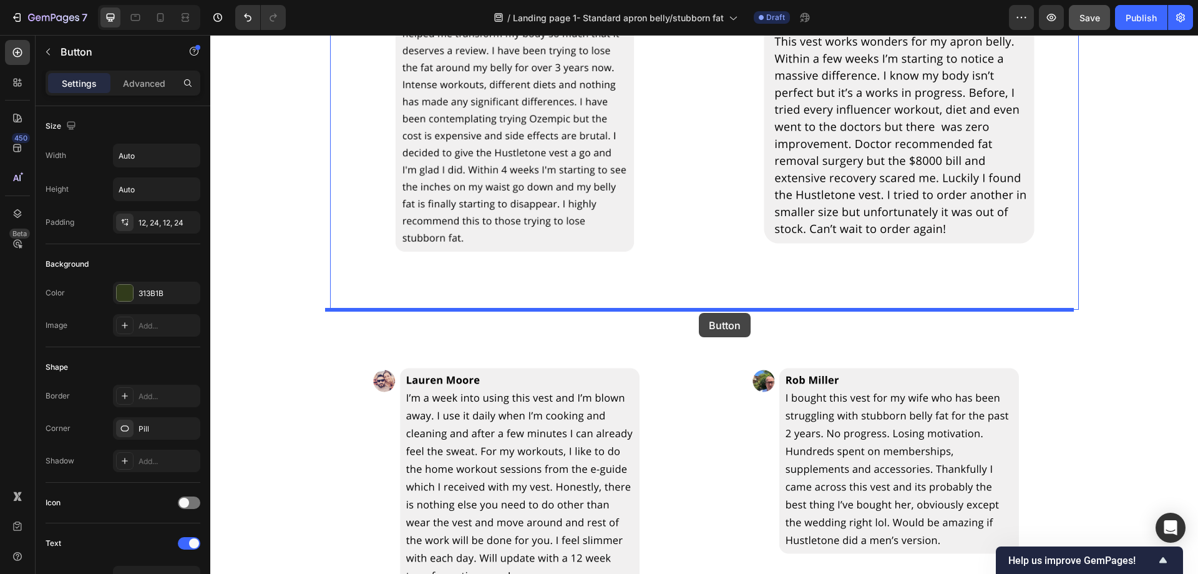
drag, startPoint x: 335, startPoint y: 167, endPoint x: 699, endPoint y: 313, distance: 392.1
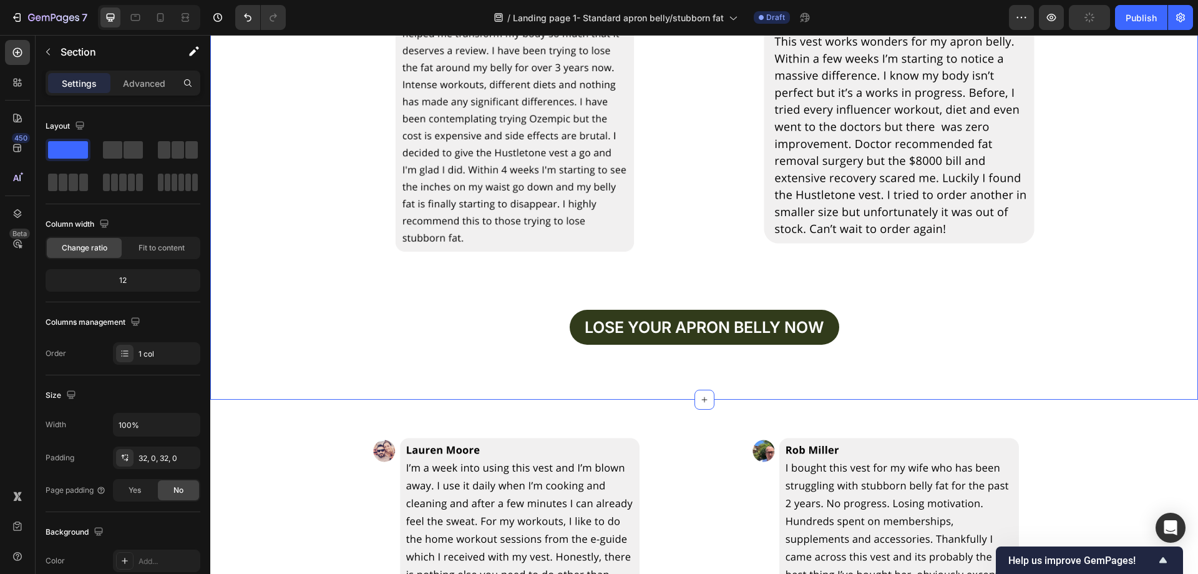
click at [1140, 303] on div "Image Image Row Lose your apron bellY now Button Row" at bounding box center [704, 175] width 988 height 409
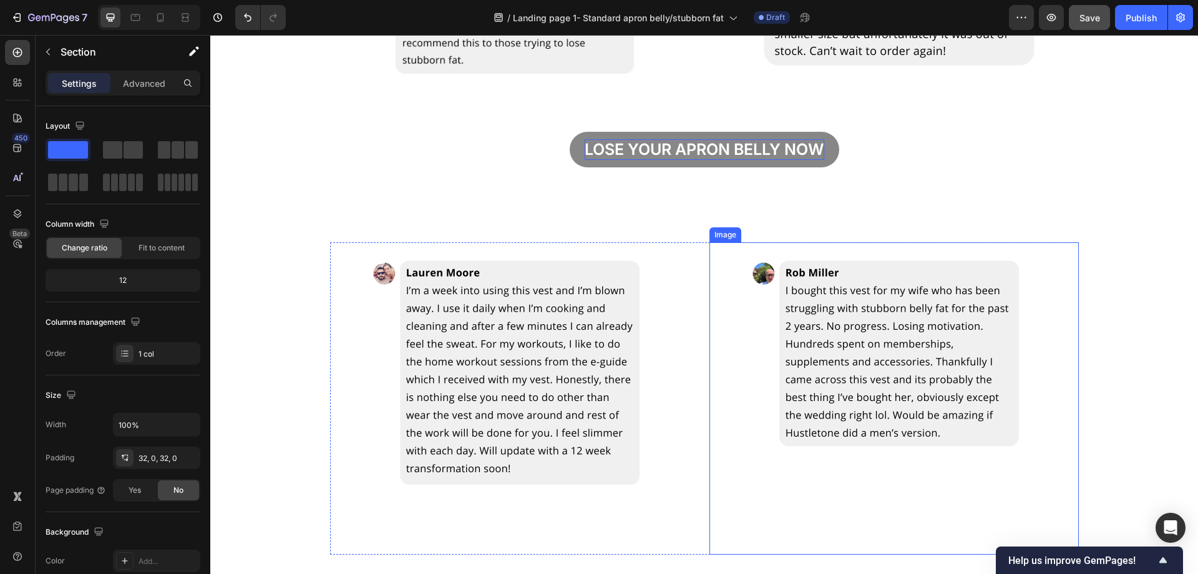
scroll to position [2659, 0]
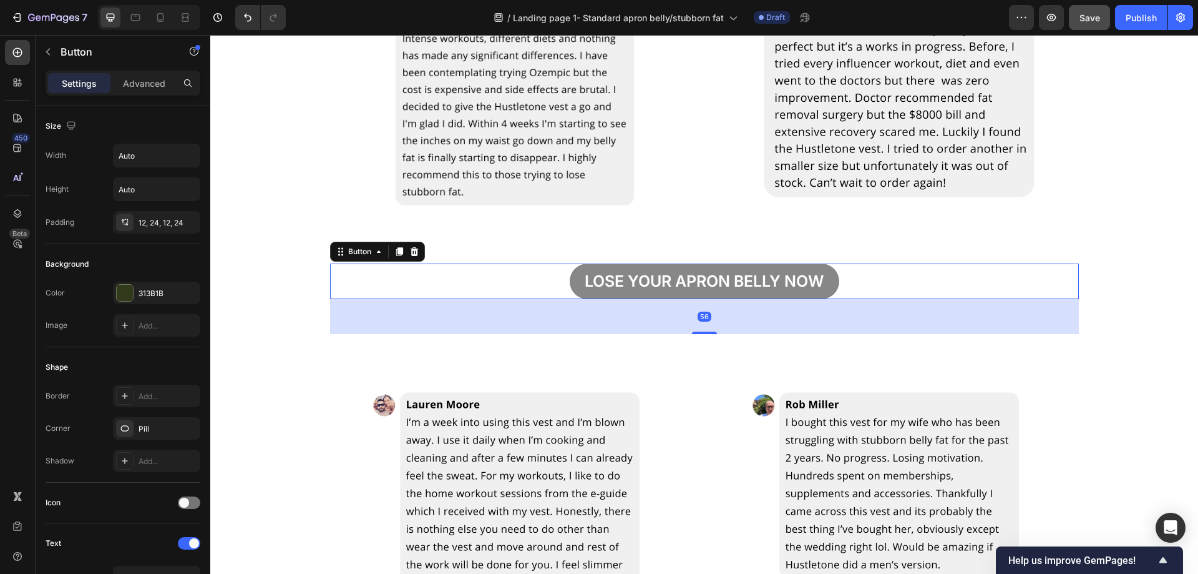
click at [827, 282] on button "Lose your apron bellY now" at bounding box center [705, 281] width 270 height 36
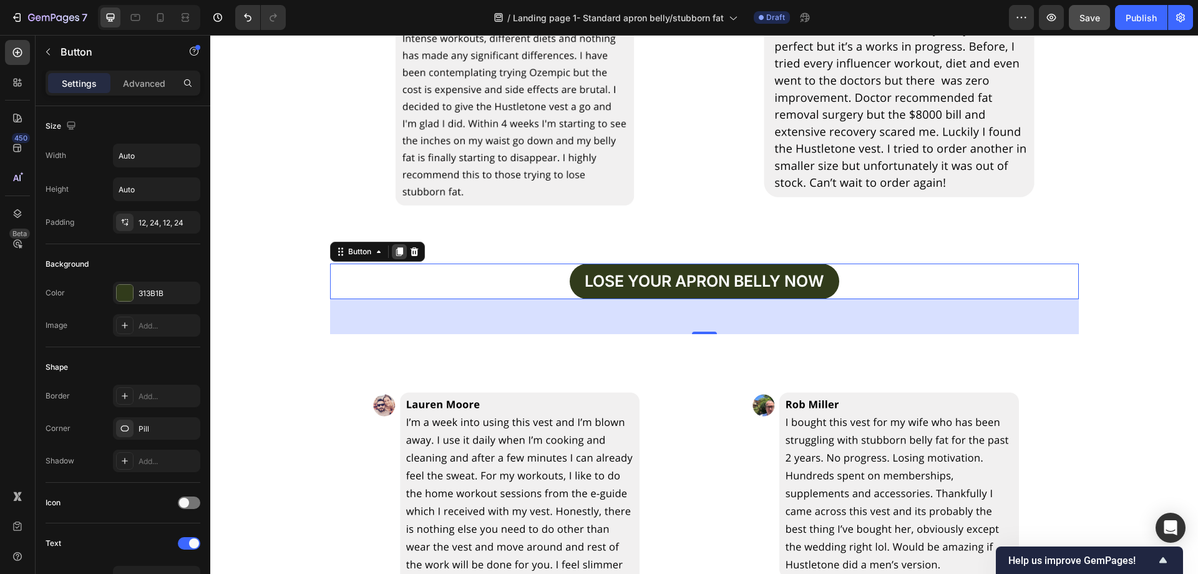
click at [399, 250] on icon at bounding box center [399, 252] width 10 height 10
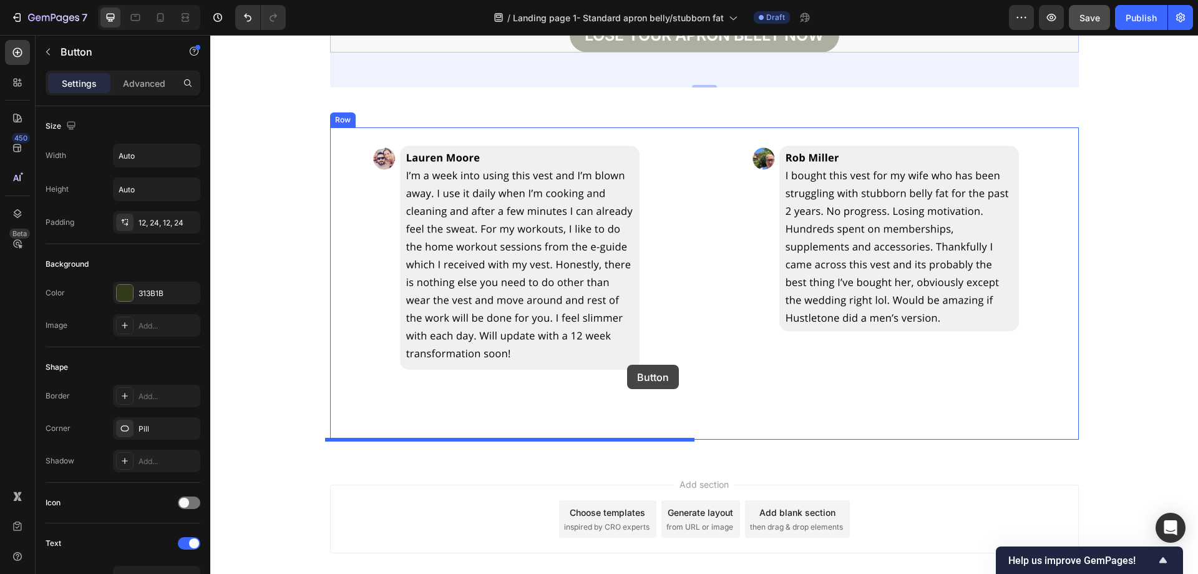
scroll to position [2979, 0]
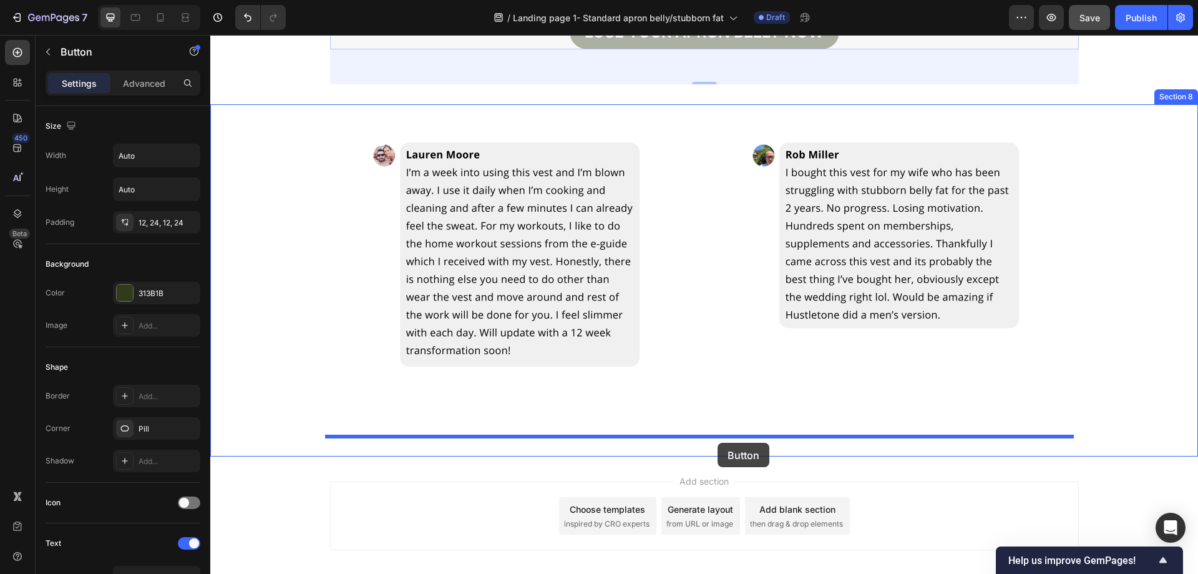
drag, startPoint x: 336, startPoint y: 325, endPoint x: 712, endPoint y: 442, distance: 394.2
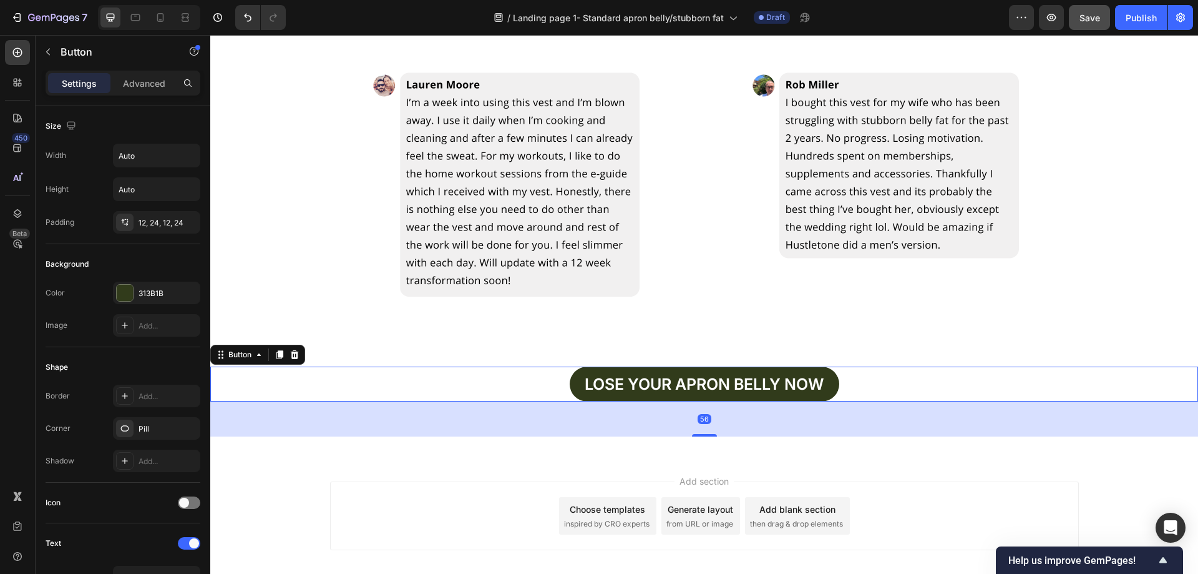
click at [509, 490] on div "Add section Choose templates inspired by CRO experts Generate layout from URL o…" at bounding box center [704, 515] width 749 height 69
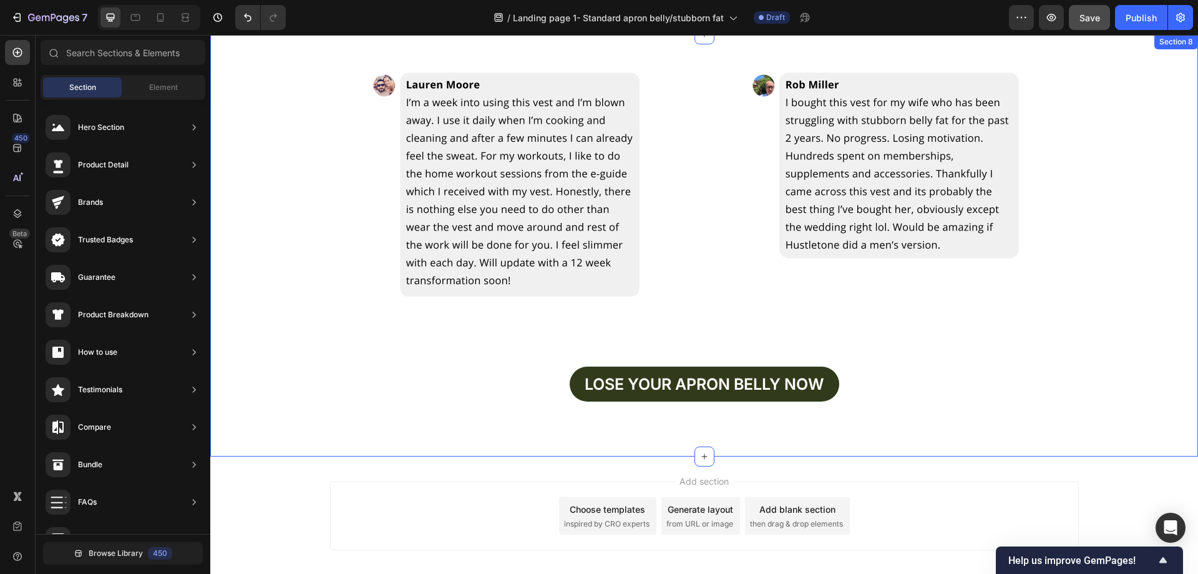
click at [652, 447] on div "Image Image Row Lose your apron bellY now Button Section 8" at bounding box center [704, 245] width 988 height 423
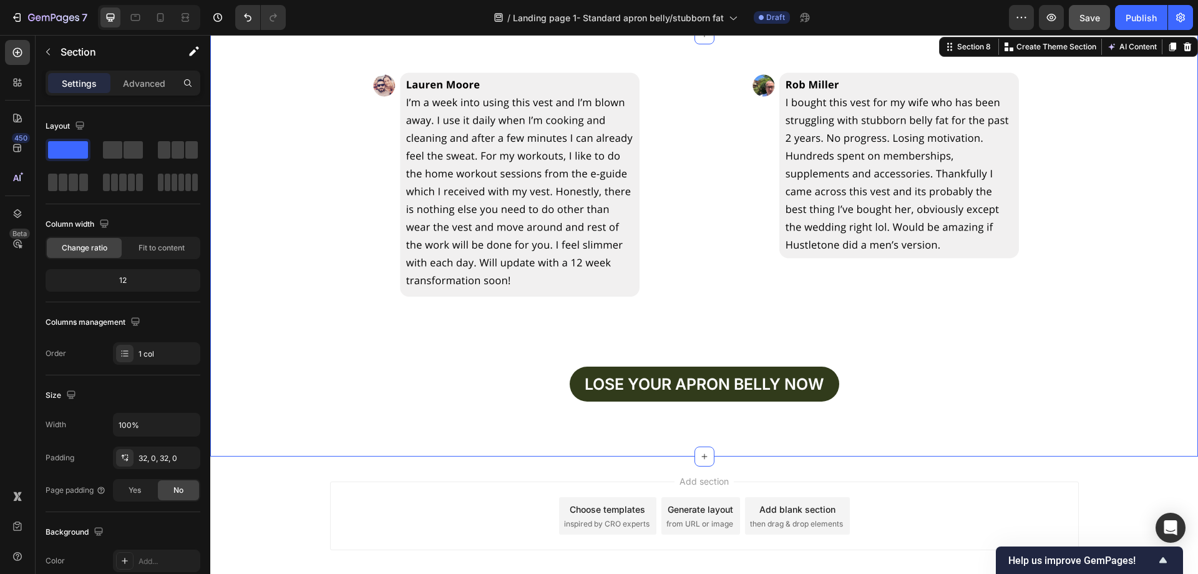
click at [706, 423] on div "Lose your apron bellY now Button" at bounding box center [704, 401] width 988 height 71
click at [708, 405] on div "Lose your apron bellY now Button" at bounding box center [704, 401] width 988 height 71
click at [870, 381] on div "Lose your apron bellY now Button" at bounding box center [704, 384] width 988 height 36
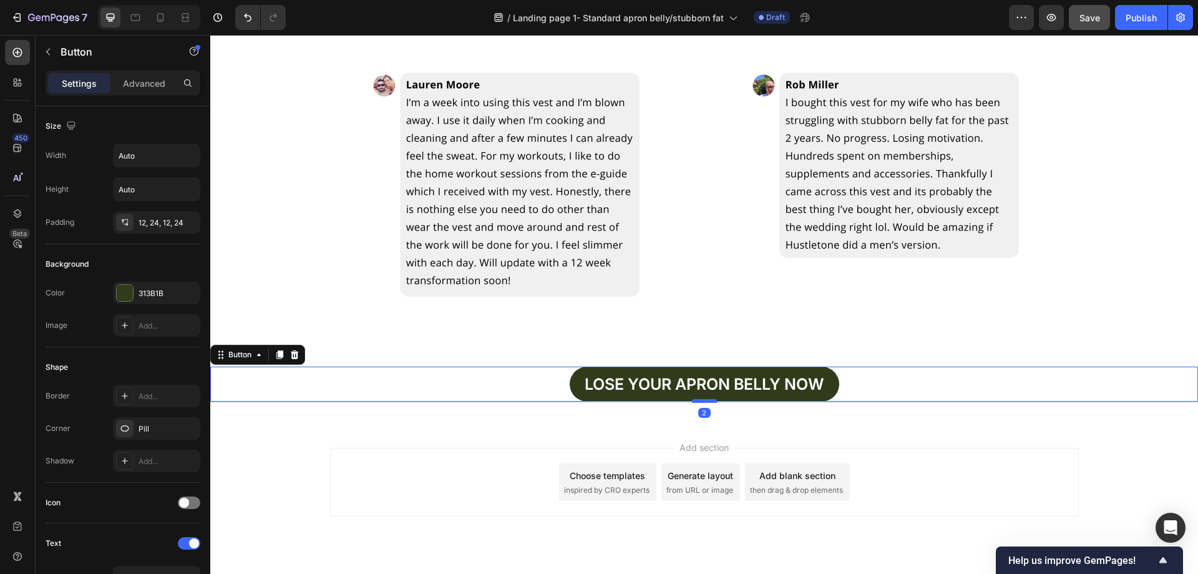
drag, startPoint x: 700, startPoint y: 434, endPoint x: 700, endPoint y: 401, distance: 33.7
click at [700, 401] on div at bounding box center [704, 401] width 25 height 4
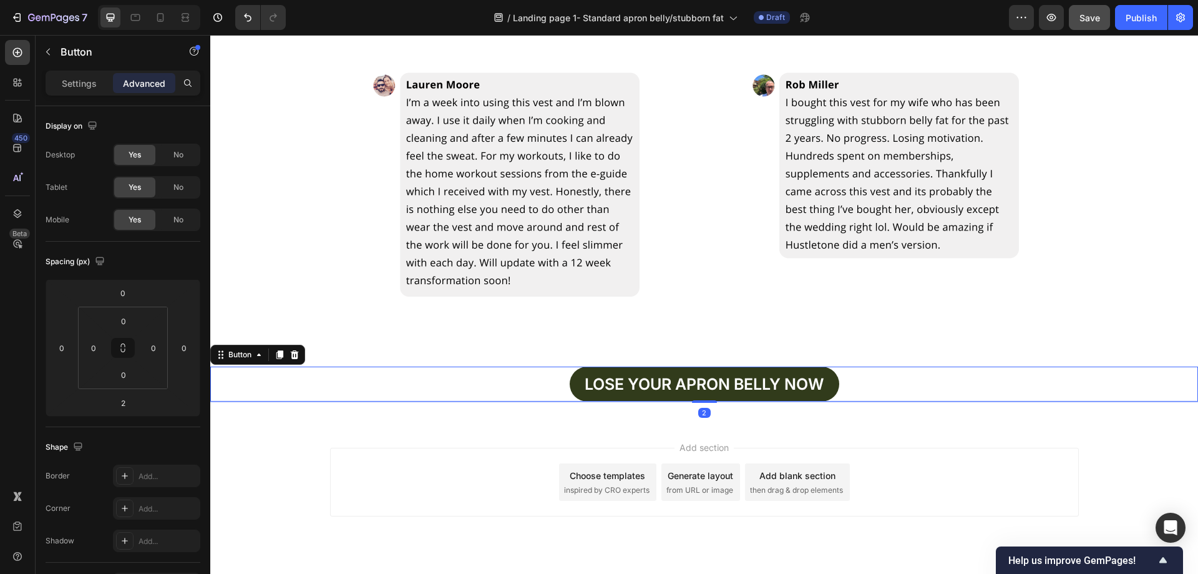
click at [471, 427] on div "Add section Choose templates inspired by CRO experts Generate layout from URL o…" at bounding box center [704, 500] width 988 height 154
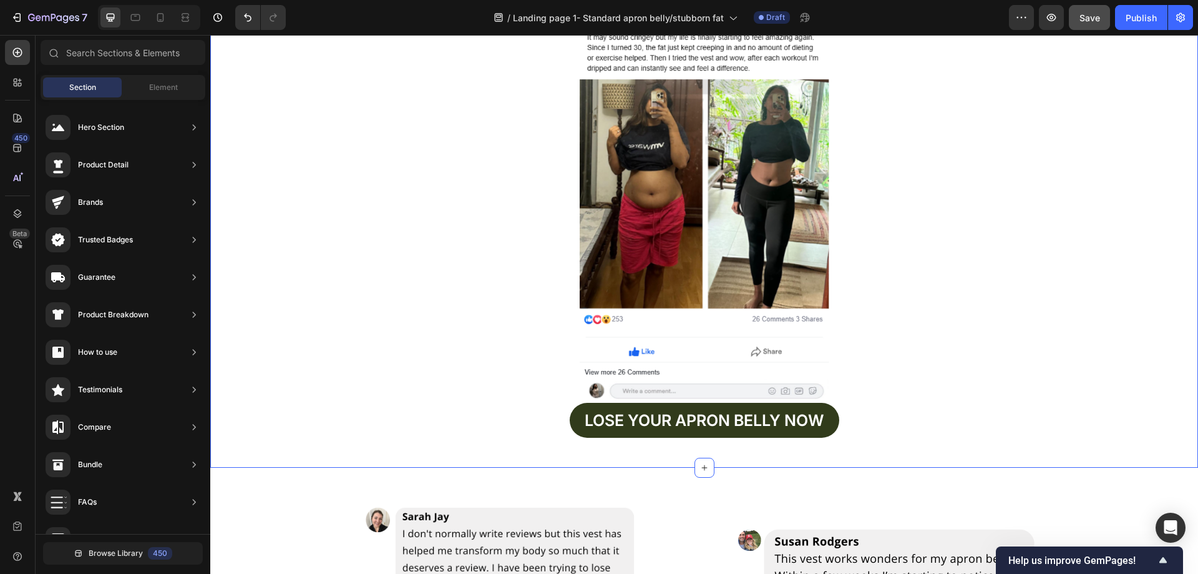
scroll to position [2108, 0]
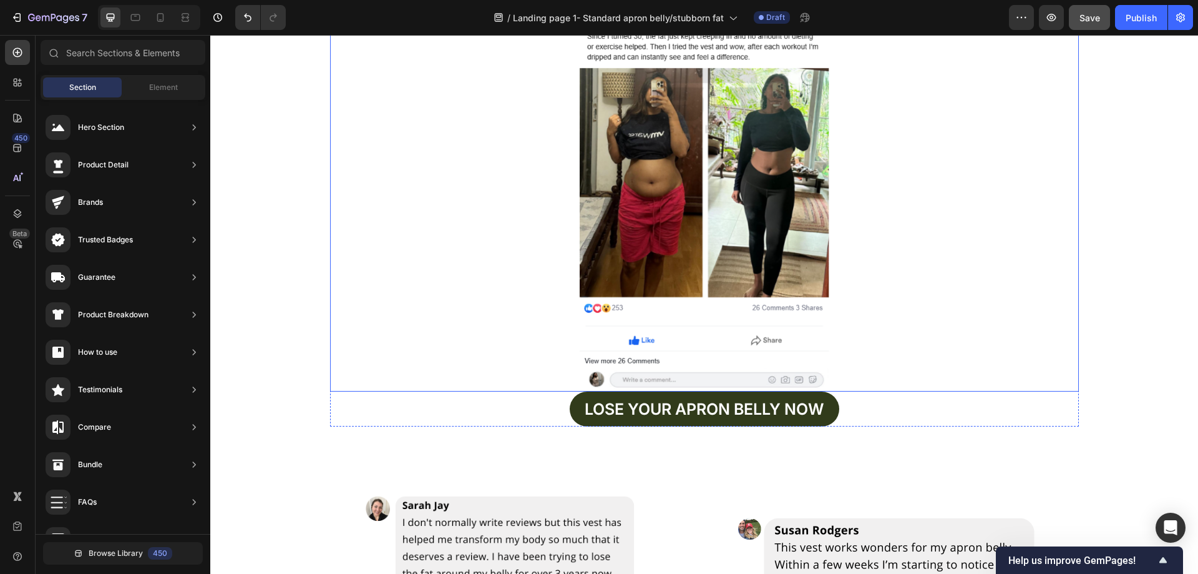
click at [850, 358] on div at bounding box center [704, 178] width 749 height 426
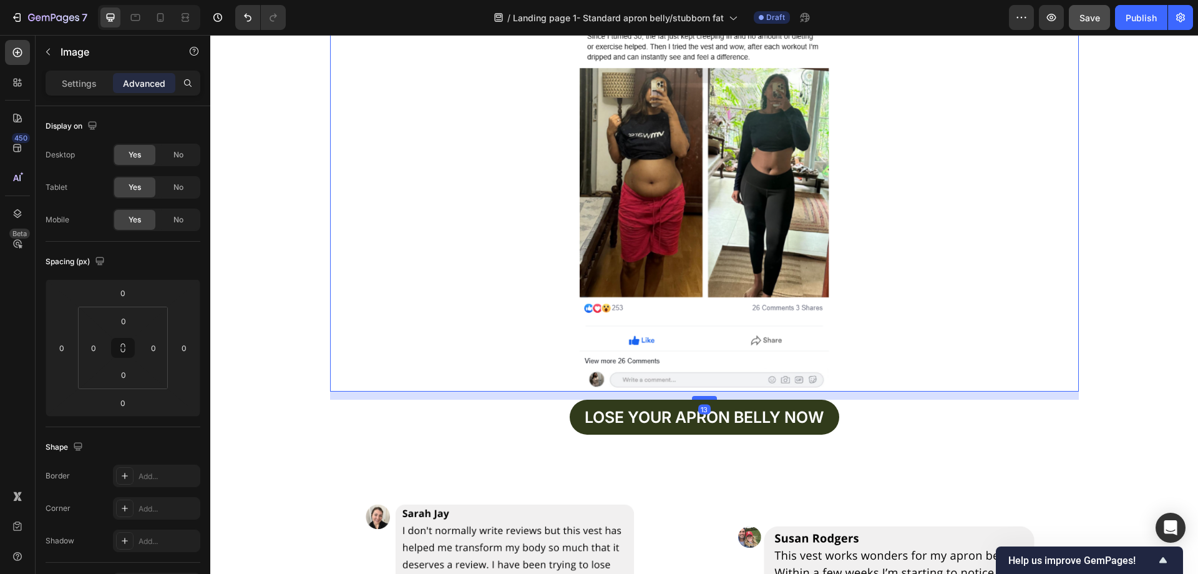
drag, startPoint x: 703, startPoint y: 389, endPoint x: 703, endPoint y: 397, distance: 8.1
click at [703, 397] on div at bounding box center [704, 398] width 25 height 4
type input "13"
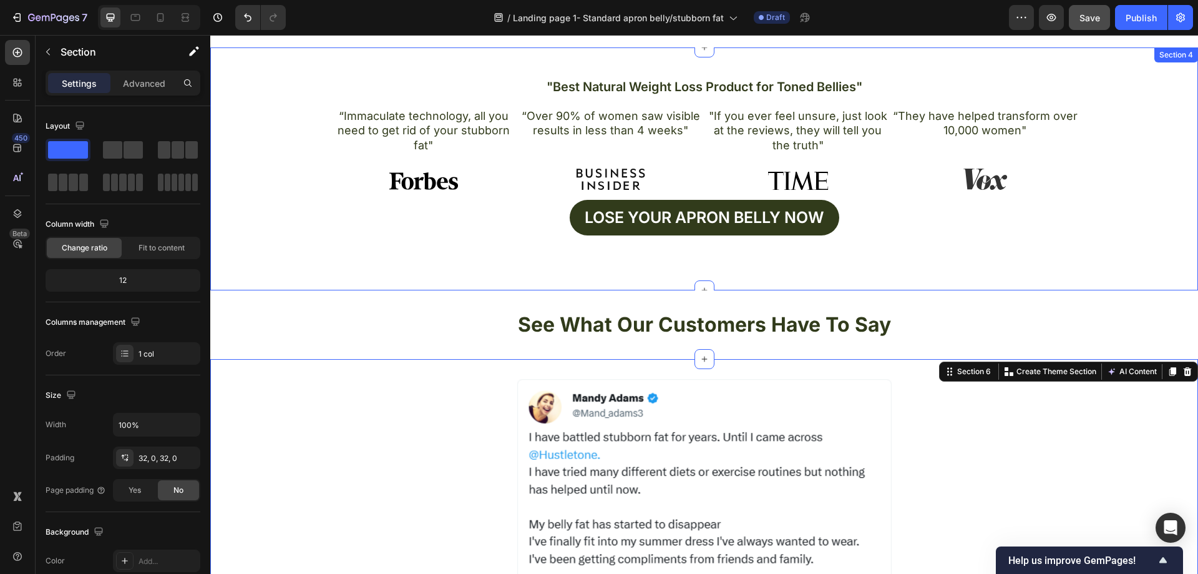
scroll to position [881, 0]
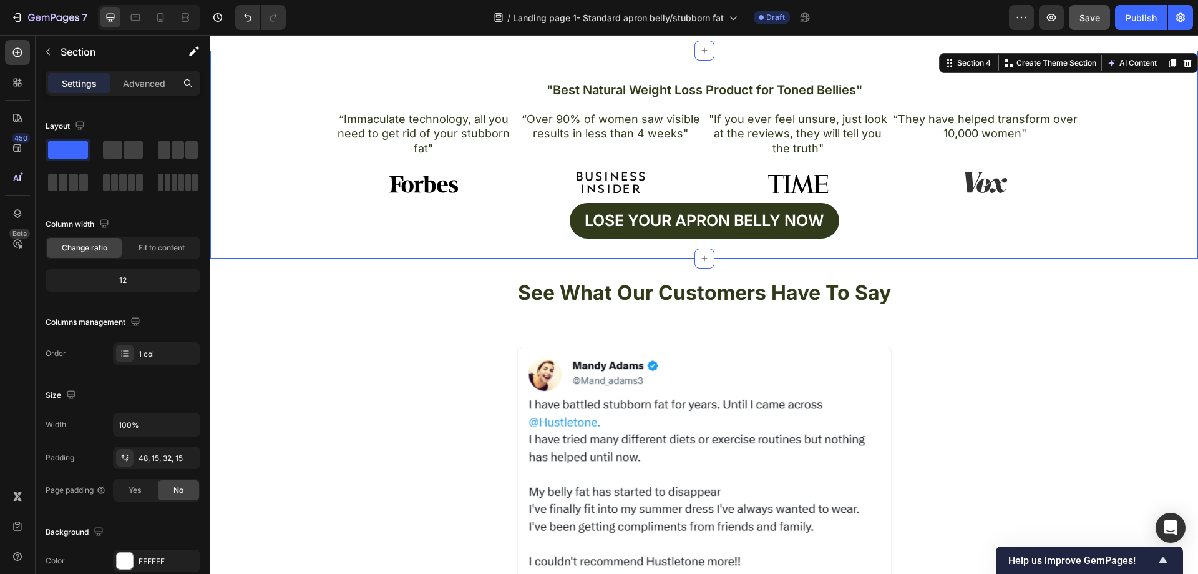
click at [858, 197] on div ""Best Natural Weight Loss Product for Toned Bellies" Heading “Immaculate techno…" at bounding box center [704, 160] width 969 height 158
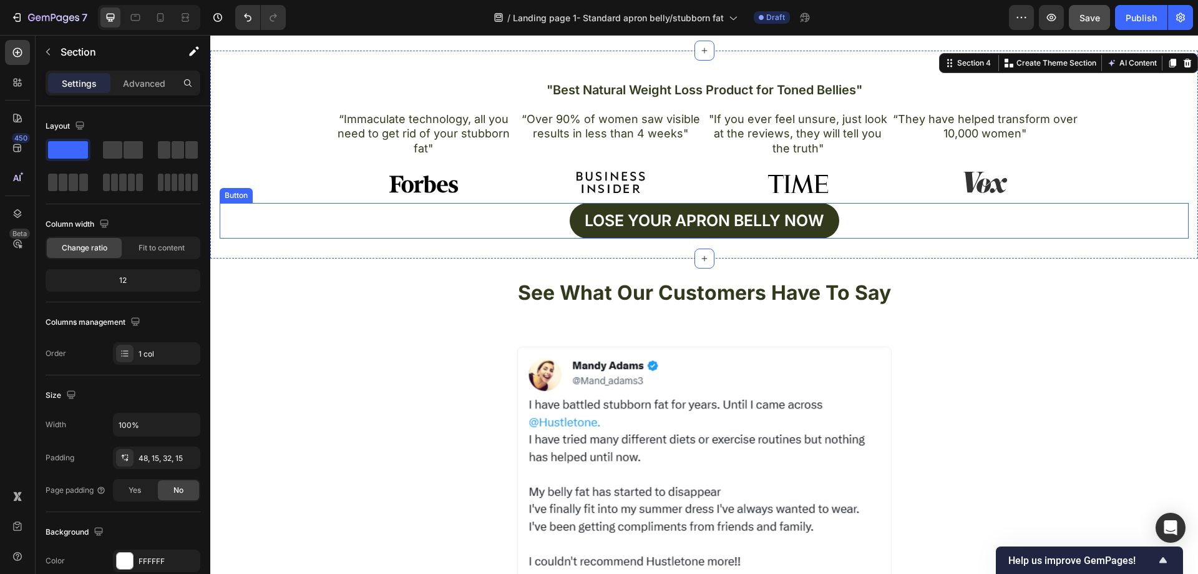
click at [839, 205] on div "Lose your apron bellY now Button" at bounding box center [704, 221] width 969 height 36
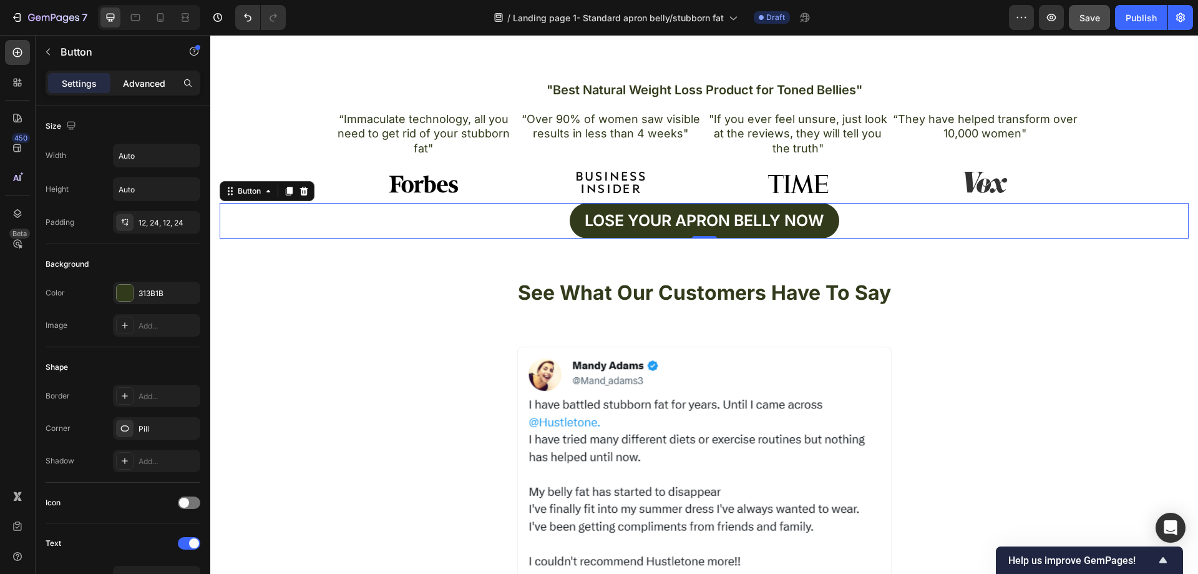
click at [146, 84] on p "Advanced" at bounding box center [144, 83] width 42 height 13
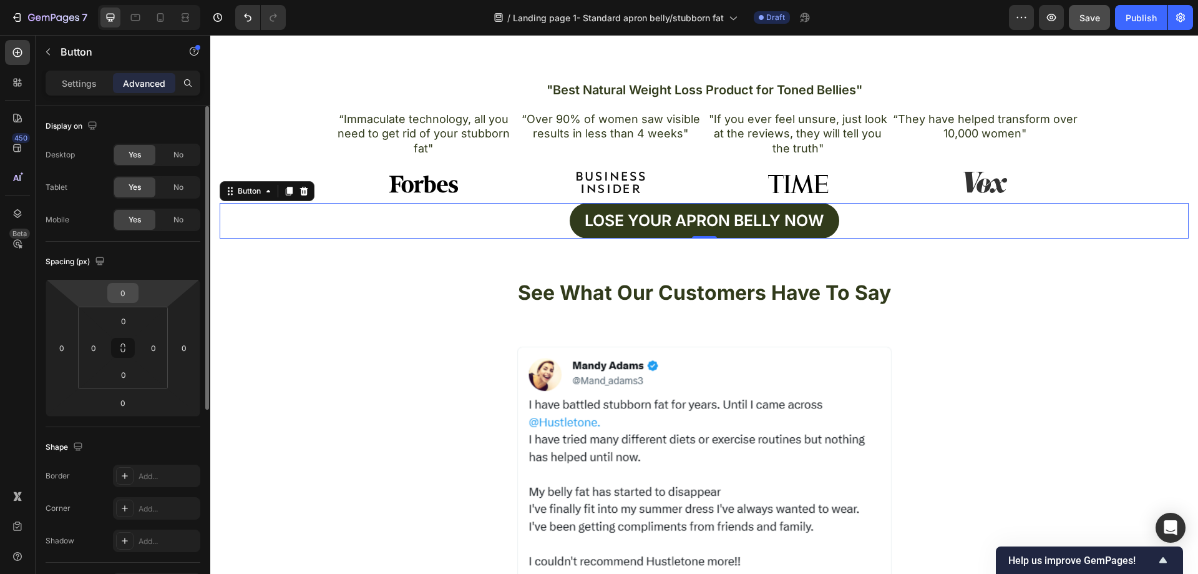
click at [133, 295] on input "0" at bounding box center [122, 292] width 25 height 19
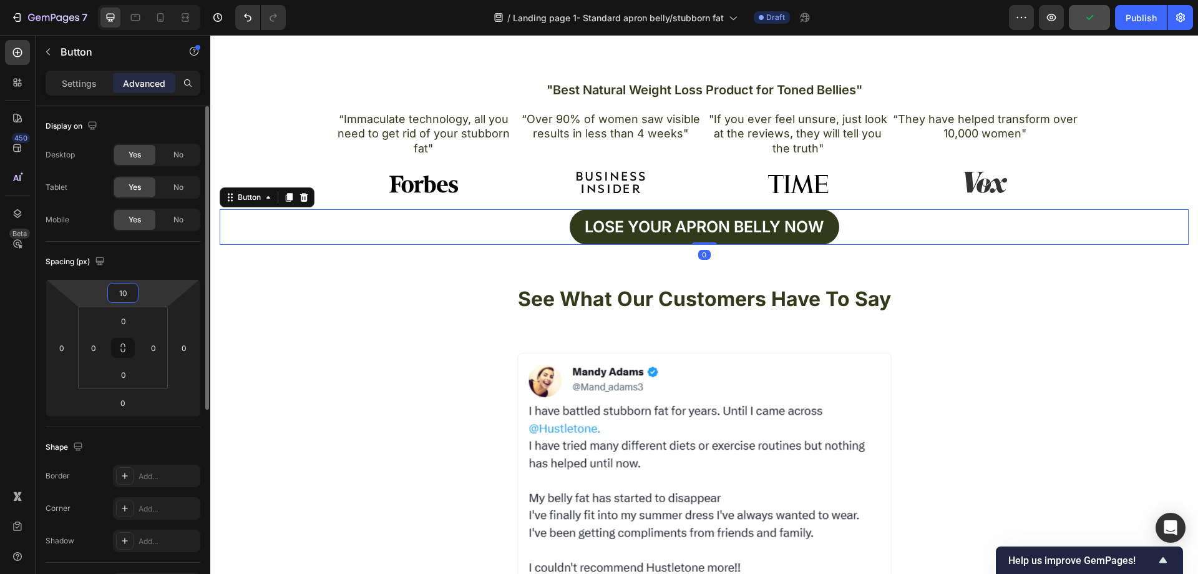
type input "1"
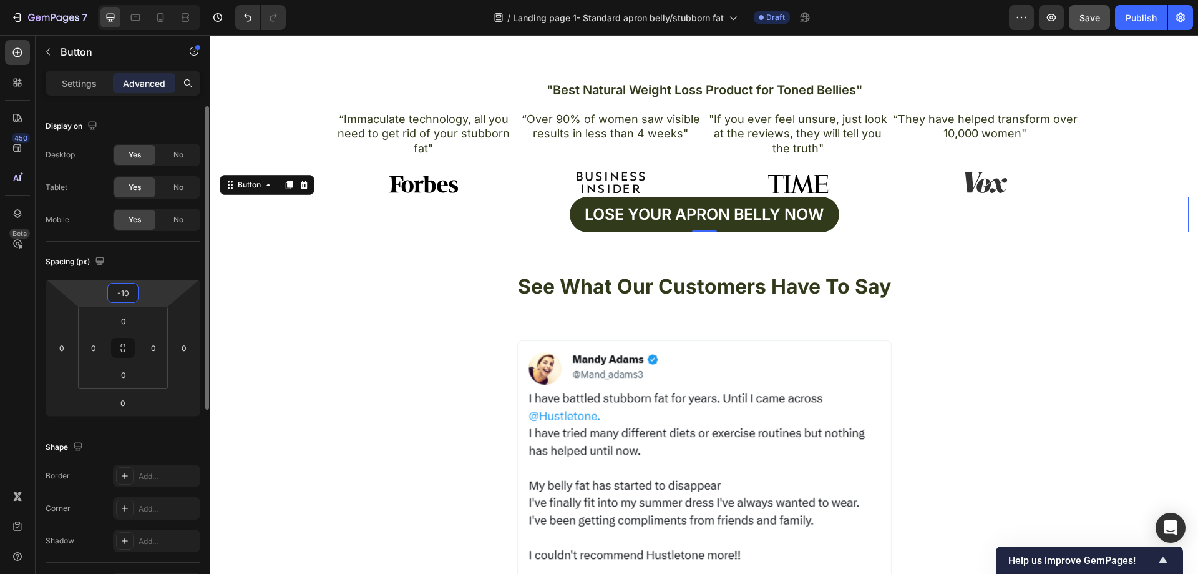
type input "-1"
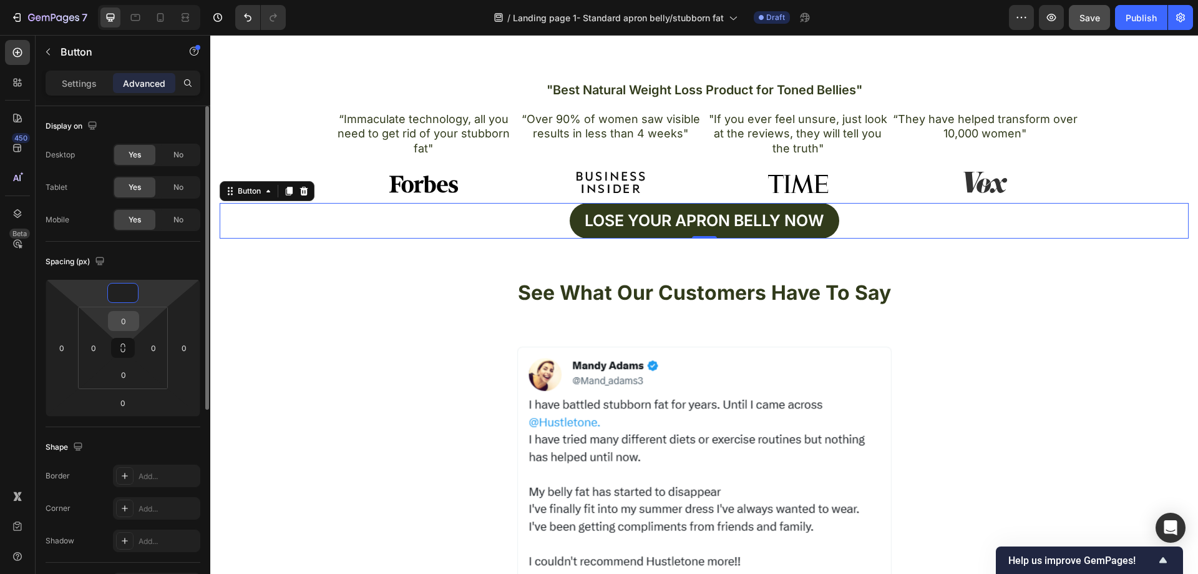
type input "0"
click at [130, 318] on input "0" at bounding box center [123, 320] width 25 height 19
type input "10"
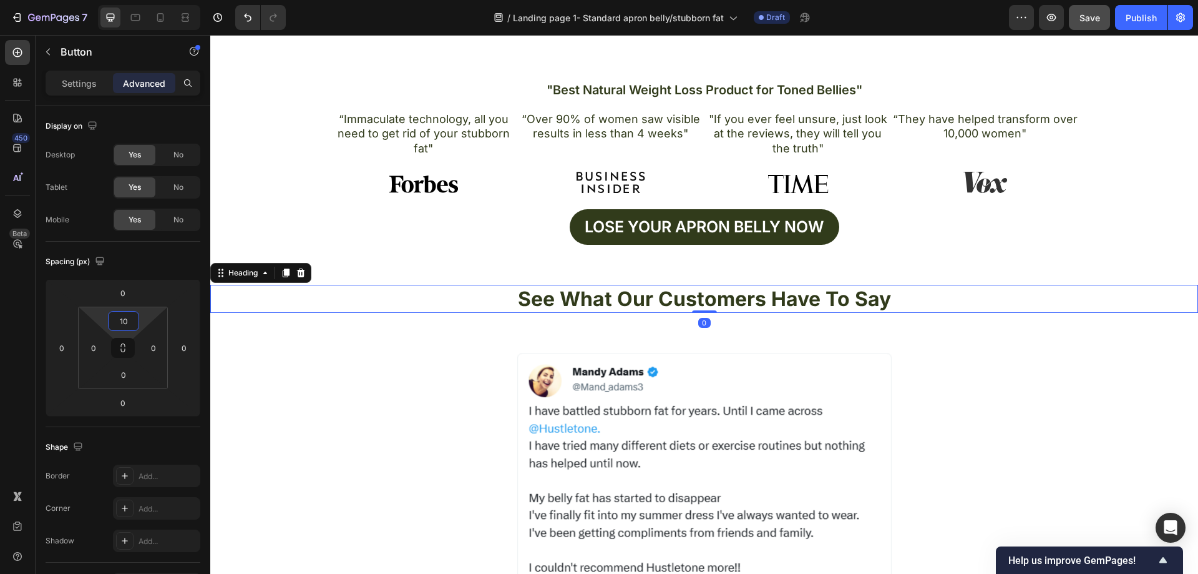
click at [391, 299] on h2 "See What Our Customers Have To Say" at bounding box center [704, 299] width 988 height 29
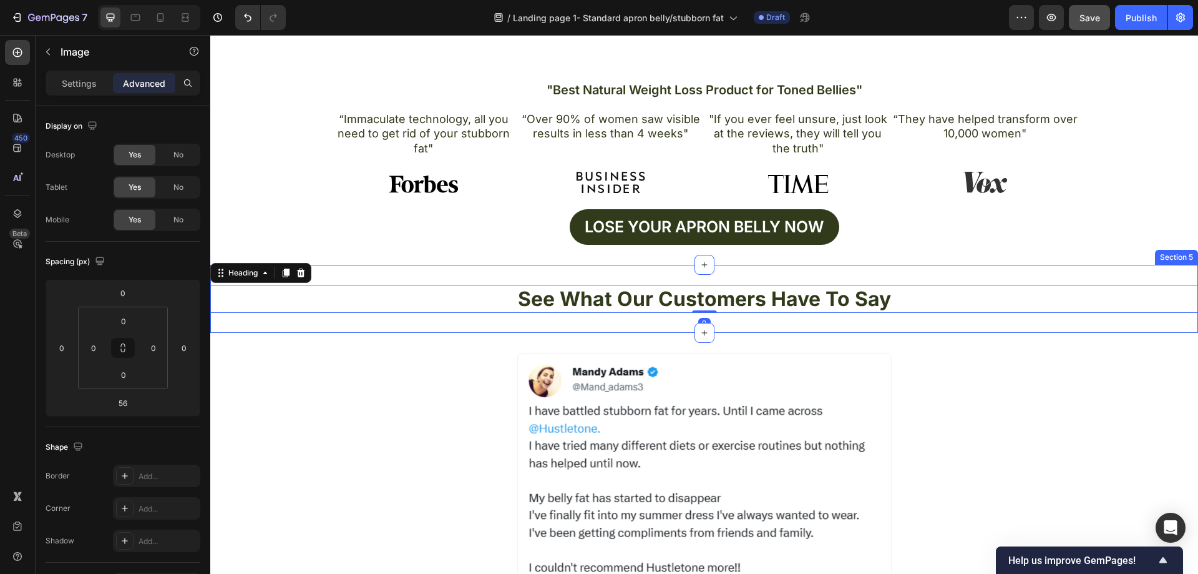
click at [356, 373] on div at bounding box center [704, 510] width 749 height 315
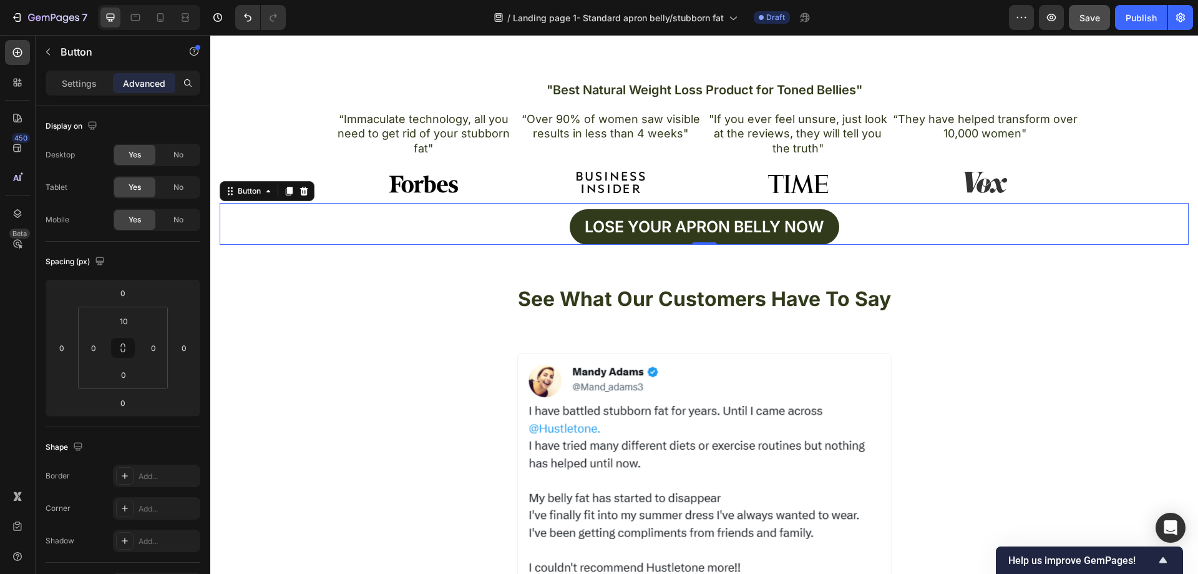
click at [258, 225] on div "Lose your apron bellY now Button 0" at bounding box center [704, 224] width 969 height 42
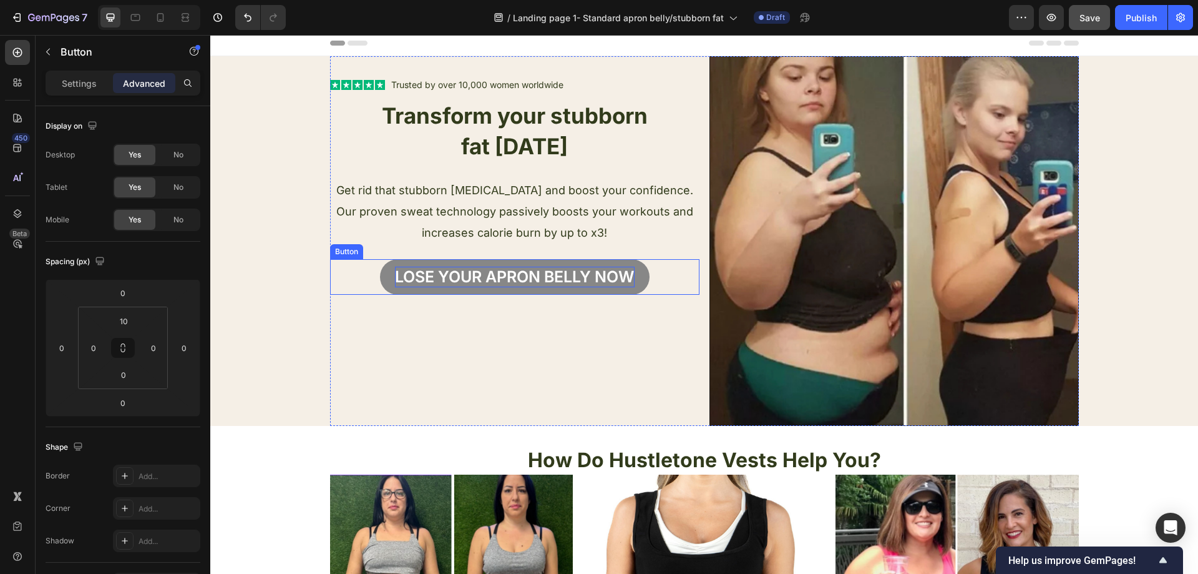
scroll to position [0, 0]
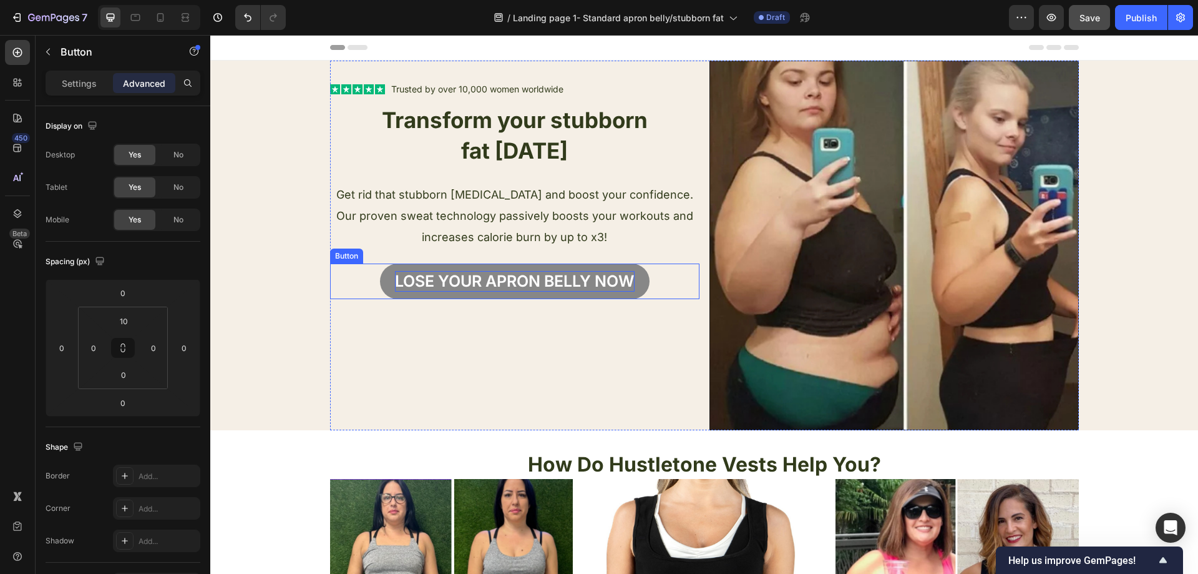
click at [628, 283] on p "Lose your apron bellY now" at bounding box center [515, 281] width 240 height 21
click at [627, 278] on p "Lose your apron bellY now" at bounding box center [515, 281] width 240 height 21
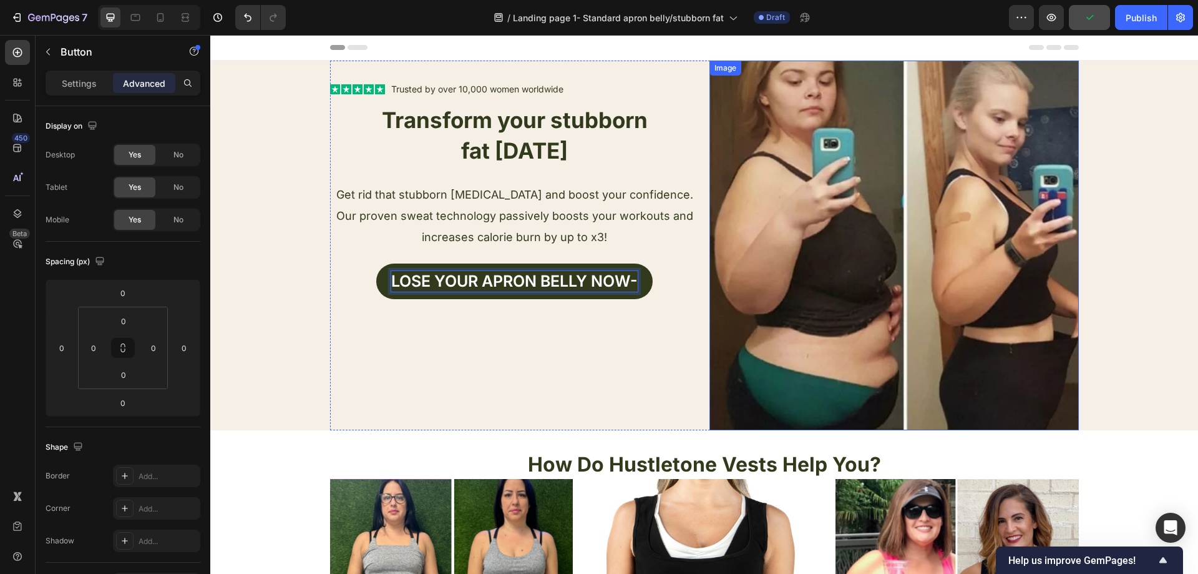
click at [376, 263] on button "Lose your apron bellY now-" at bounding box center [514, 281] width 276 height 36
click at [359, 263] on button "Lose your apron bellY now- Sav" at bounding box center [514, 281] width 311 height 36
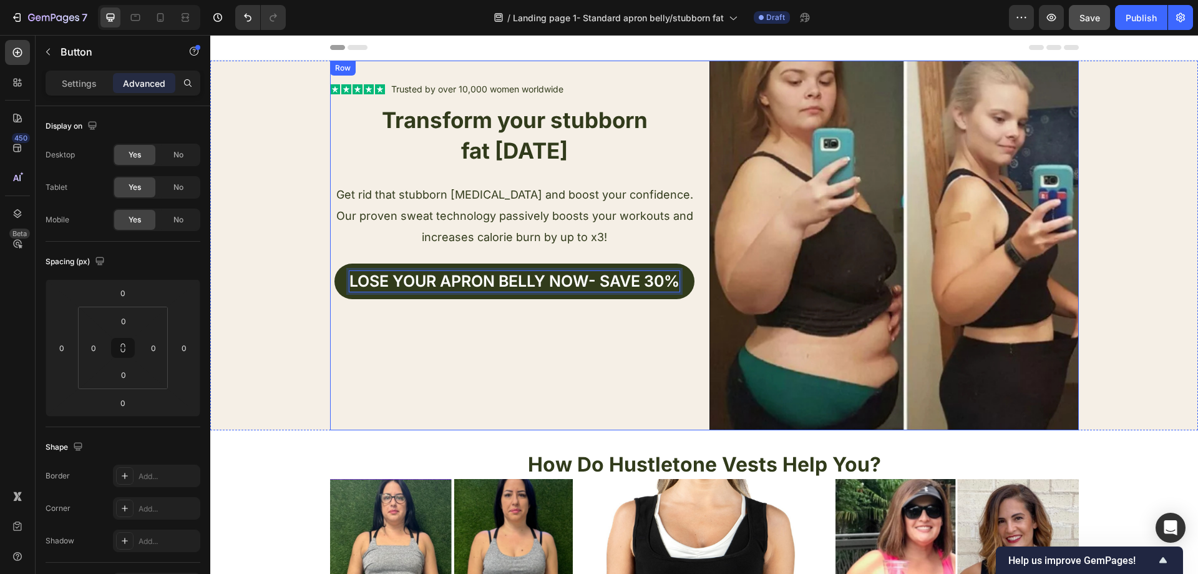
click at [358, 360] on div "Text Block Icon Icon Icon Icon Icon Icon List Trusted by over 10,000 women worl…" at bounding box center [514, 245] width 369 height 369
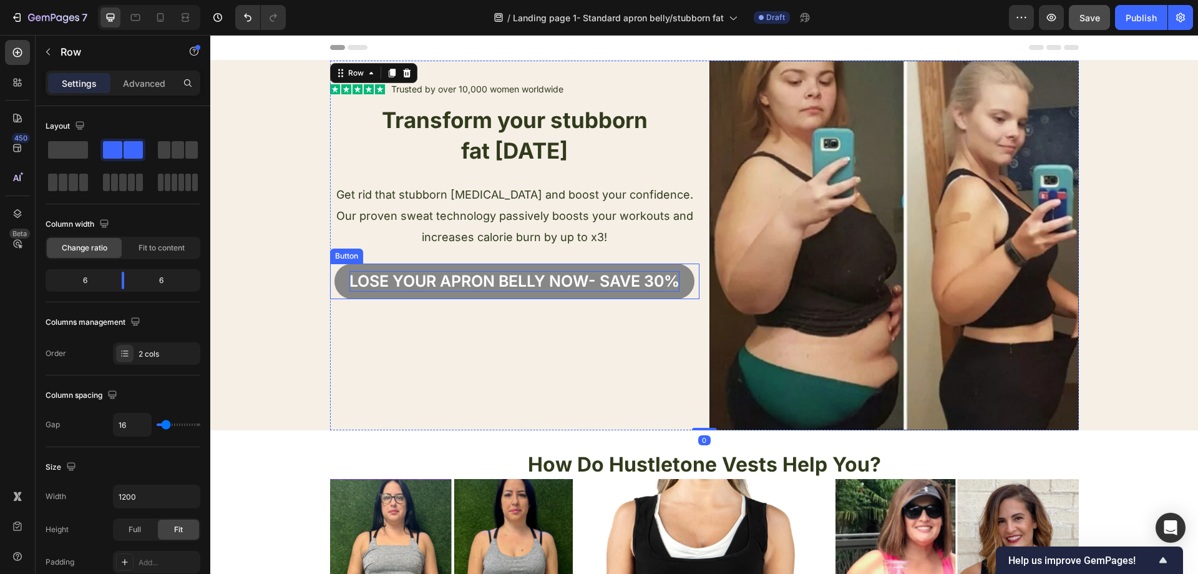
click at [609, 285] on p "Lose your apron bellY now- Save 30%" at bounding box center [515, 281] width 330 height 21
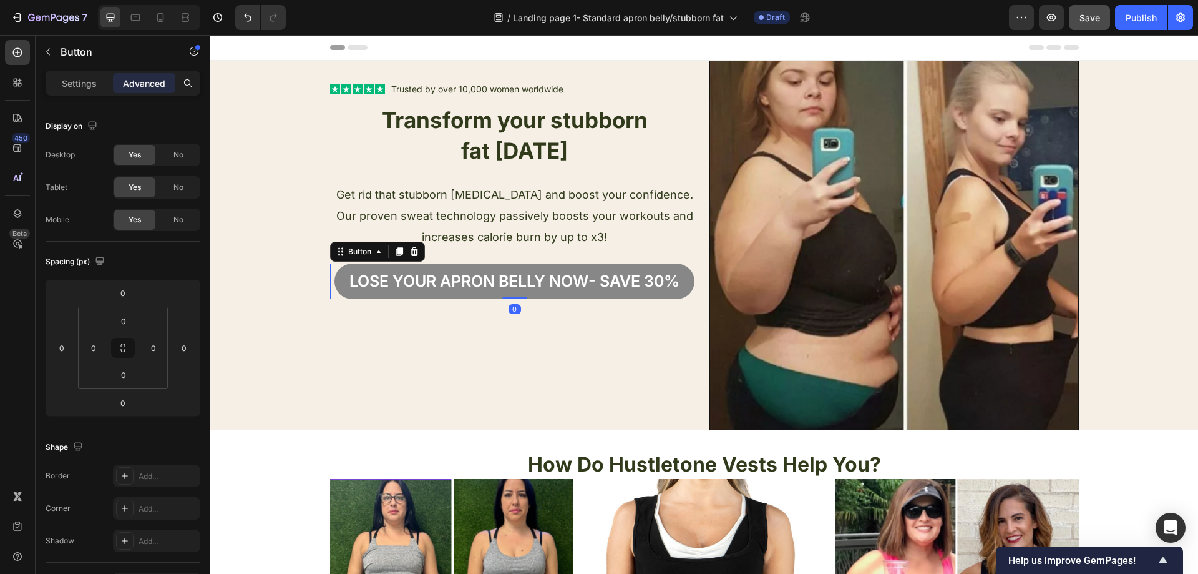
click at [335, 282] on button "Lose your apron bellY now- Save 30%" at bounding box center [515, 281] width 360 height 36
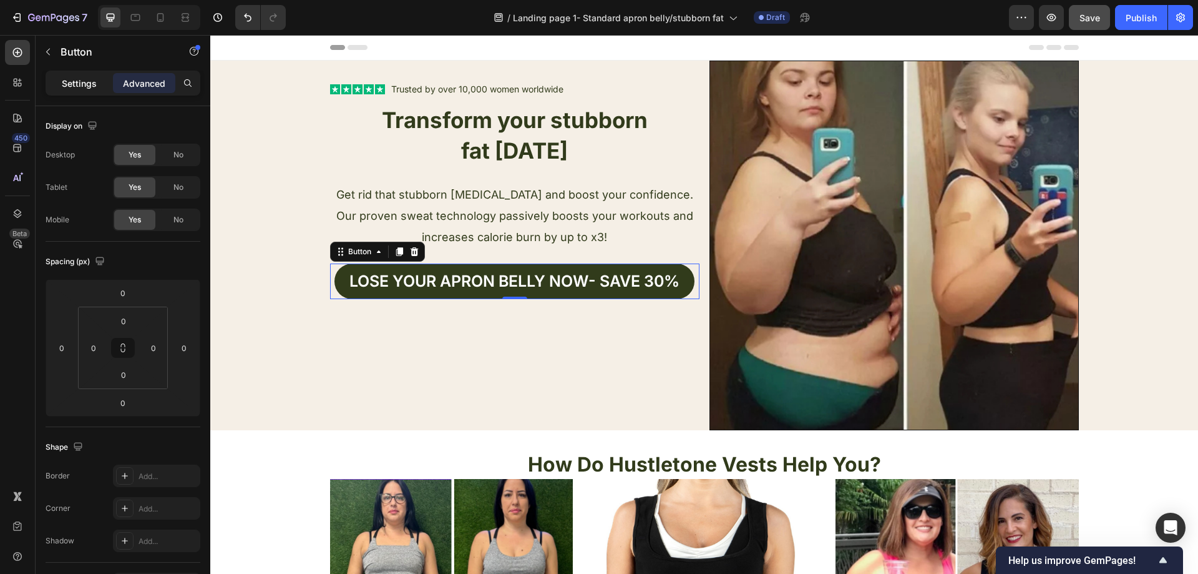
click at [84, 90] on div "Settings" at bounding box center [79, 83] width 62 height 20
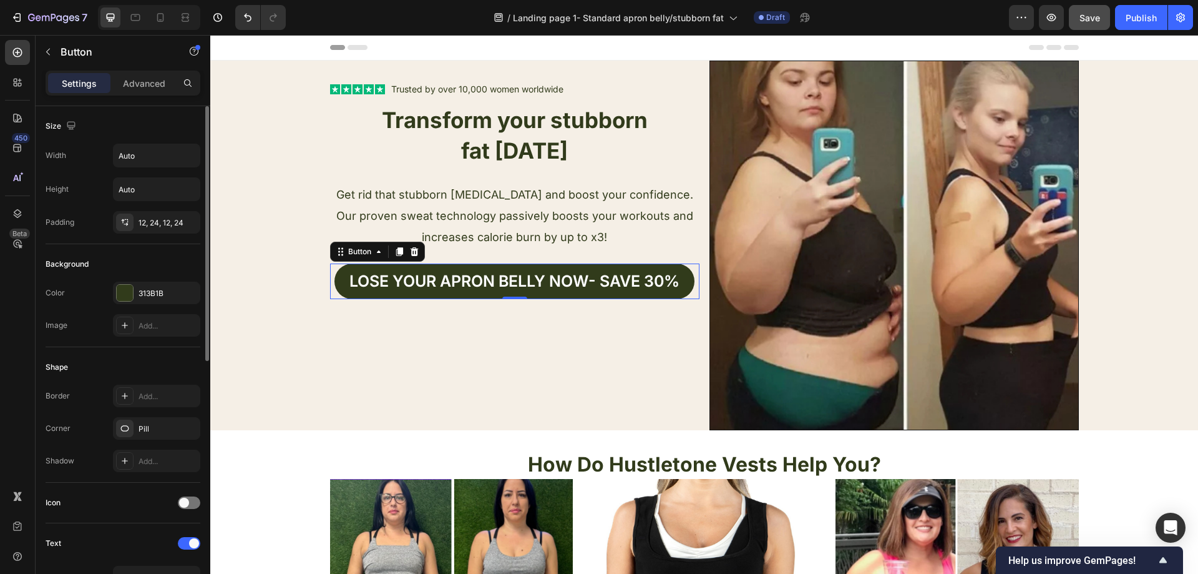
scroll to position [125, 0]
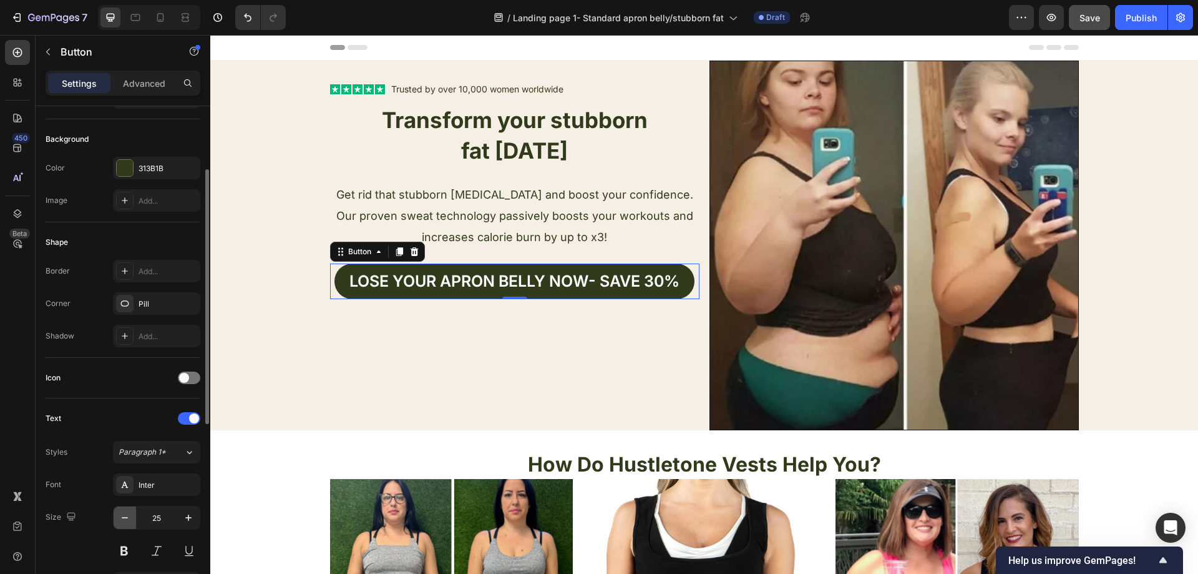
click at [125, 517] on icon "button" at bounding box center [125, 517] width 12 height 12
type input "24"
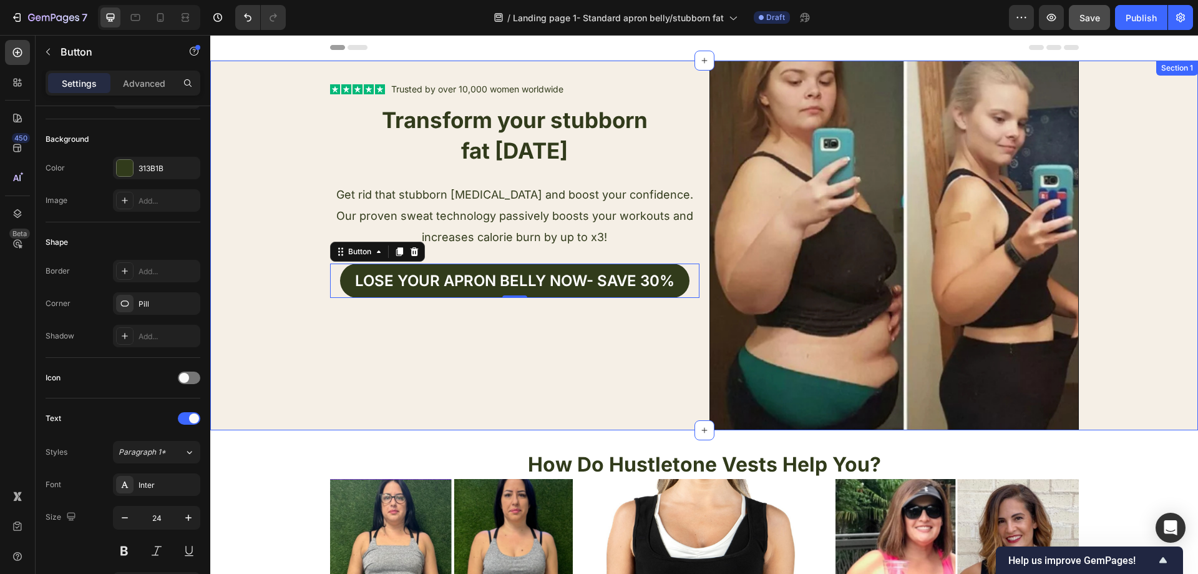
click at [271, 419] on div "Text Block Icon Icon Icon Icon Icon Icon List Trusted by over 10,000 women worl…" at bounding box center [704, 245] width 988 height 369
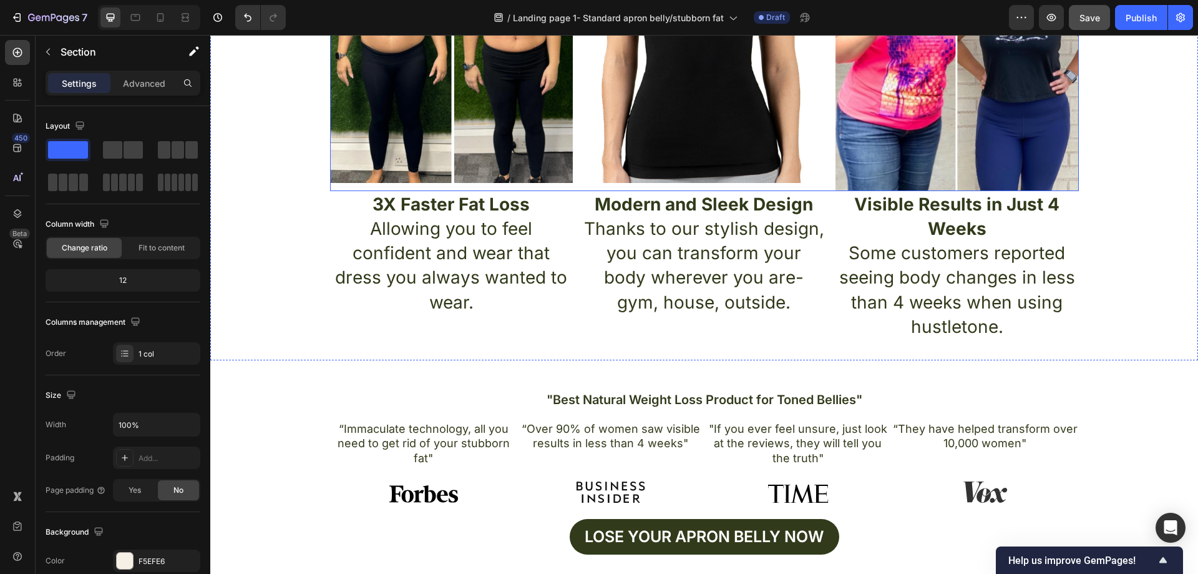
scroll to position [624, 0]
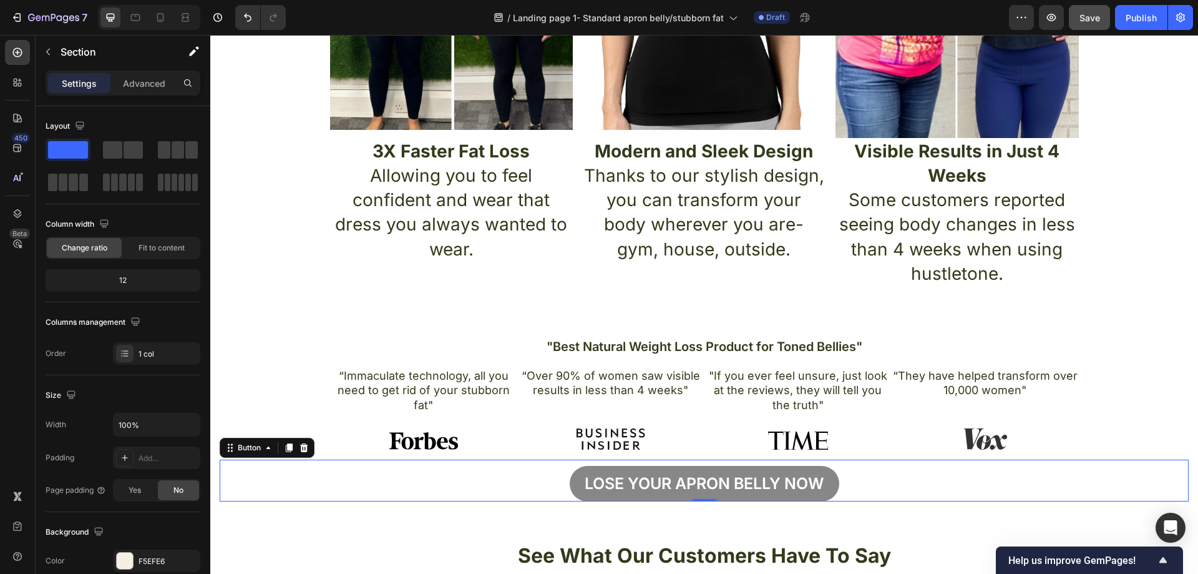
click at [823, 484] on button "Lose your apron bellY now" at bounding box center [705, 484] width 270 height 36
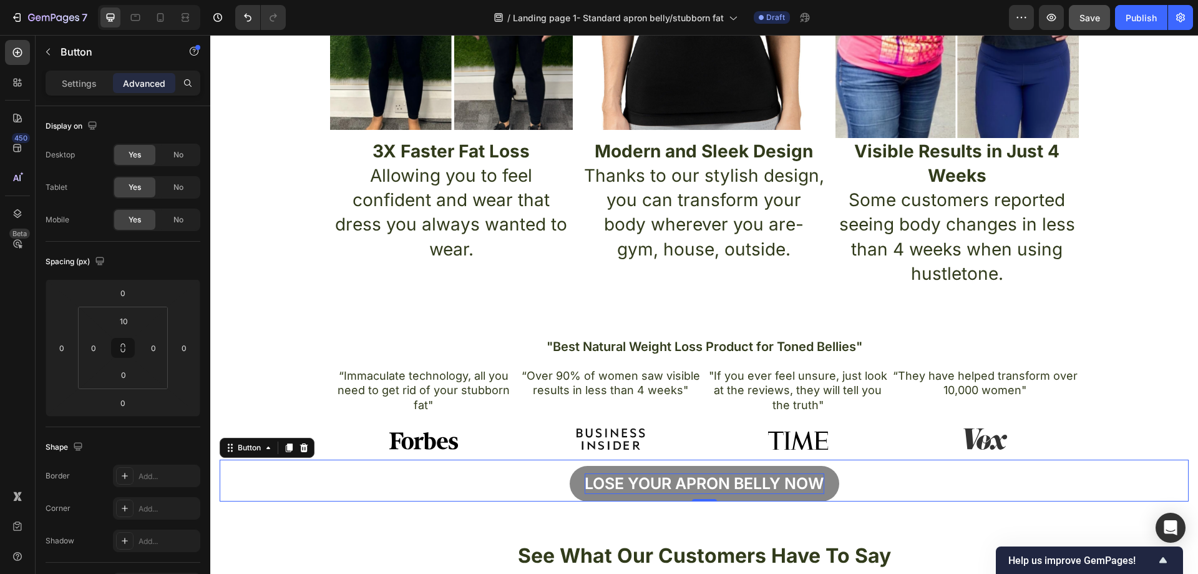
click at [820, 483] on p "Lose your apron bellY now" at bounding box center [705, 483] width 240 height 21
click at [566, 466] on button "Lose your apron bellY now-" at bounding box center [704, 484] width 276 height 36
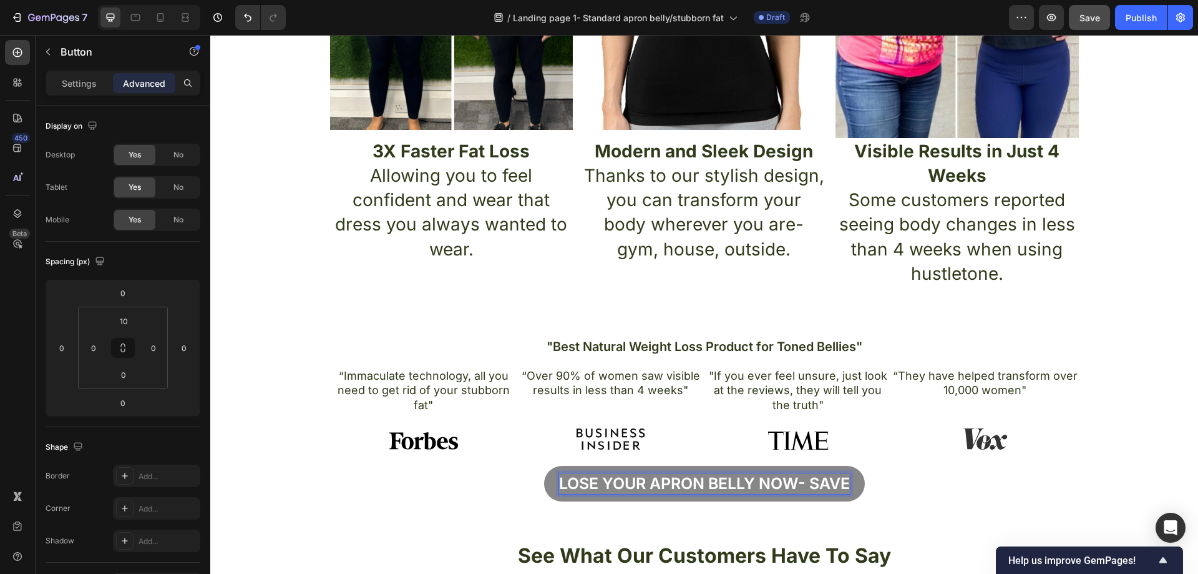
click at [544, 466] on button "Lose your apron bellY now- Save" at bounding box center [704, 484] width 321 height 36
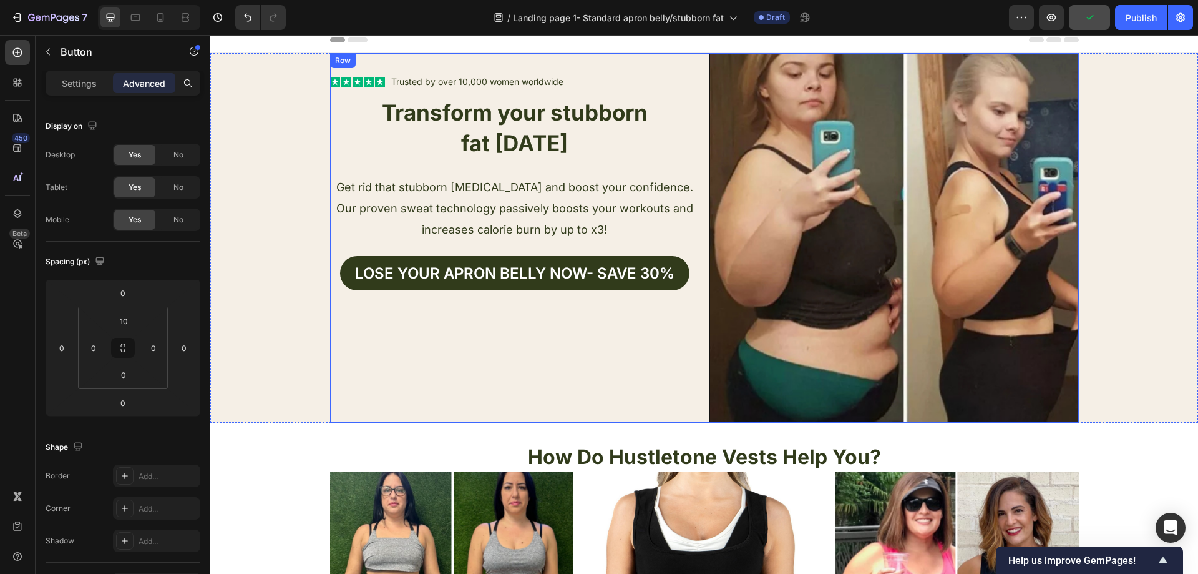
scroll to position [0, 0]
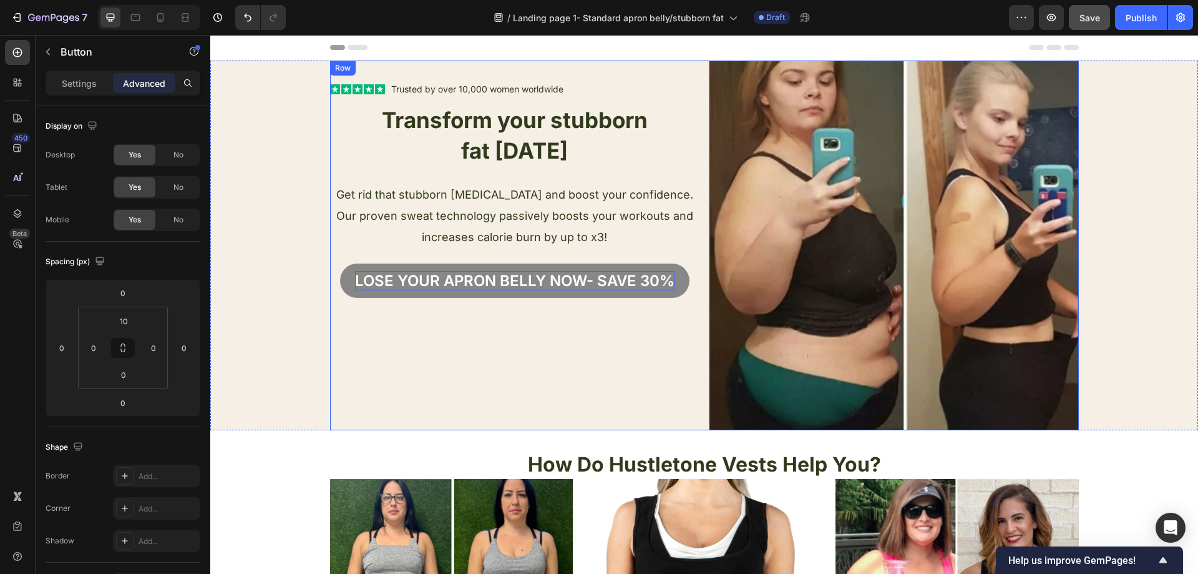
click at [599, 273] on p "Lose your apron bellY now- Save 30%" at bounding box center [515, 280] width 320 height 19
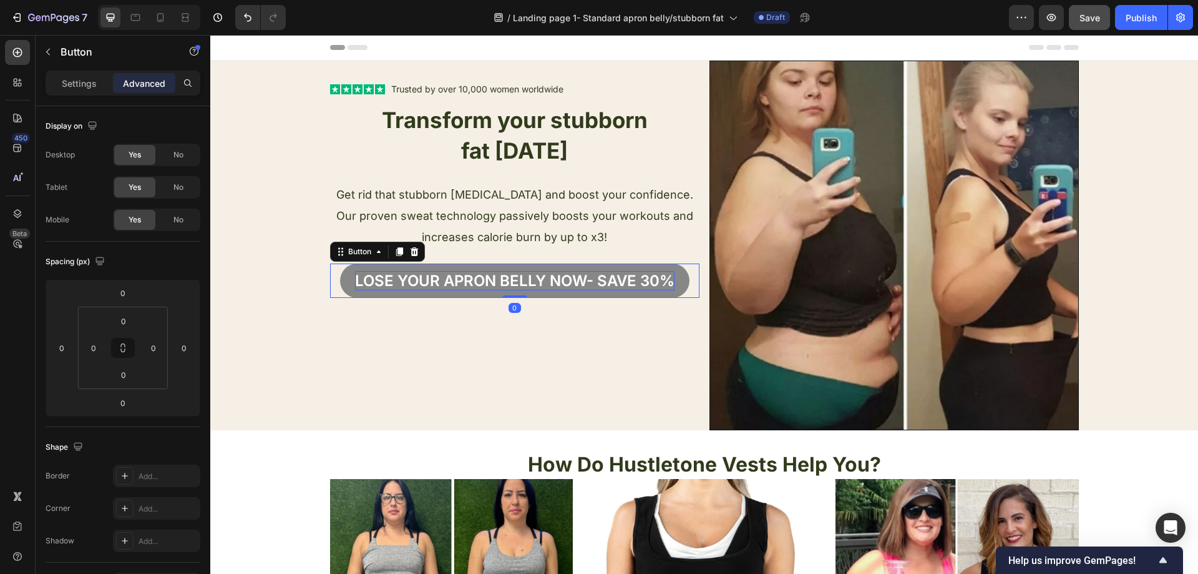
click at [584, 279] on p "Lose your apron bellY now- Save 30%" at bounding box center [515, 280] width 320 height 19
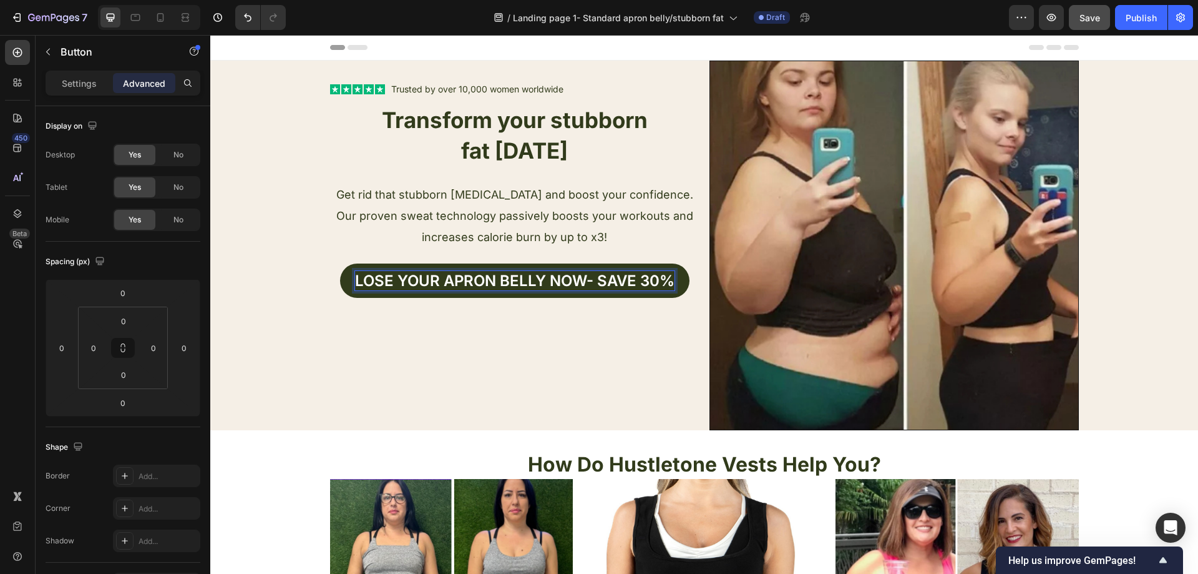
click at [340, 263] on button "Lose your apron bellY now- Save 30%" at bounding box center [515, 280] width 350 height 34
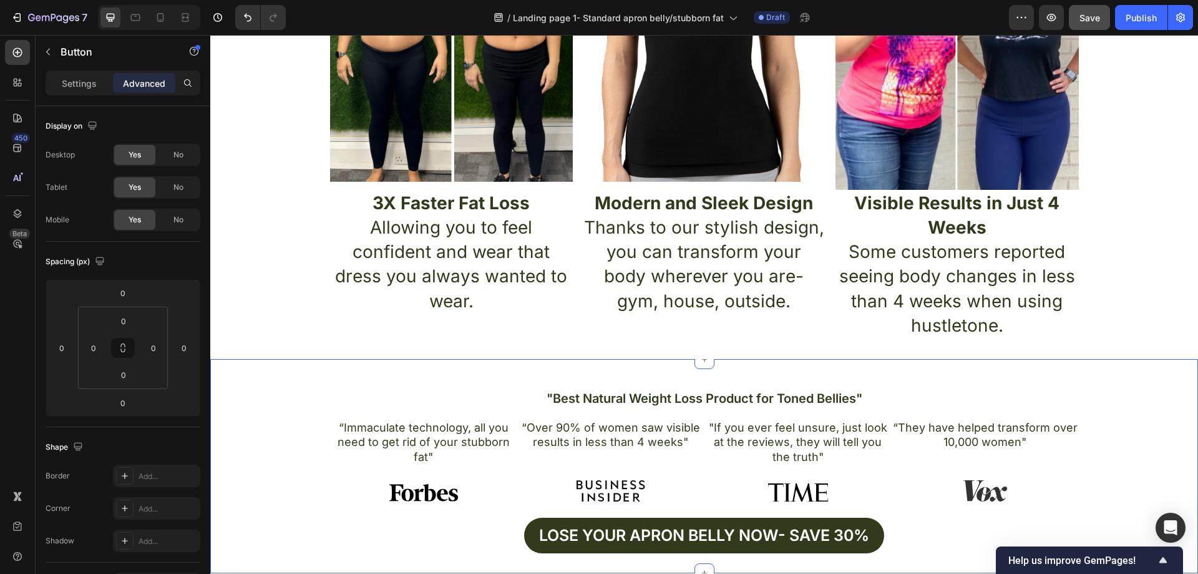
scroll to position [811, 0]
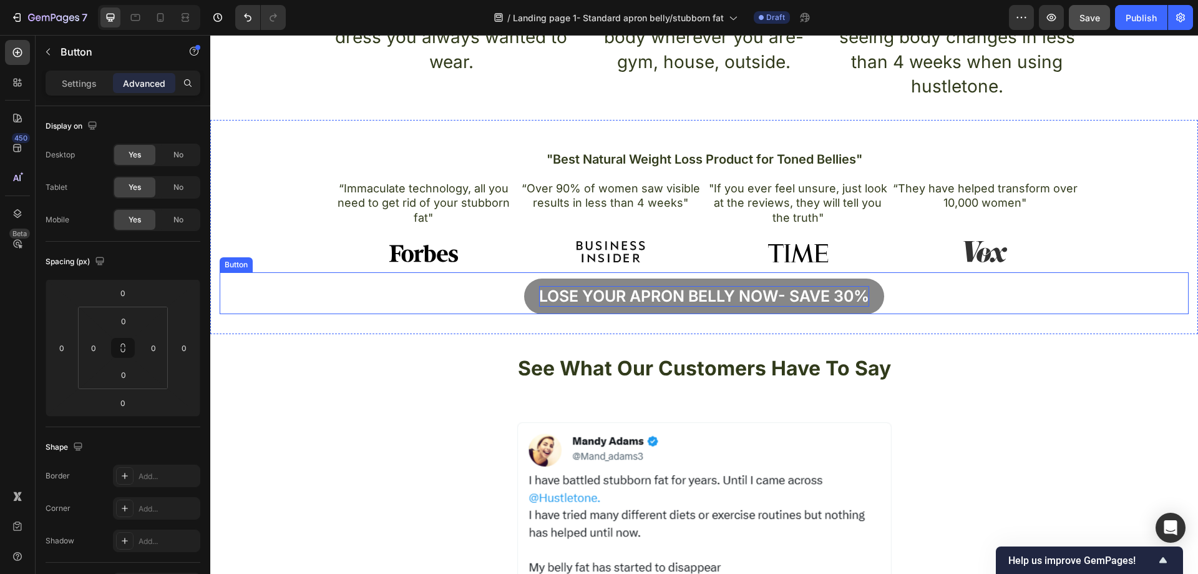
click at [778, 299] on p "Lose your apron bellY now- Save 30%" at bounding box center [704, 296] width 330 height 21
click at [775, 298] on p "Lose your apron bellY now- Save 30%" at bounding box center [704, 296] width 330 height 21
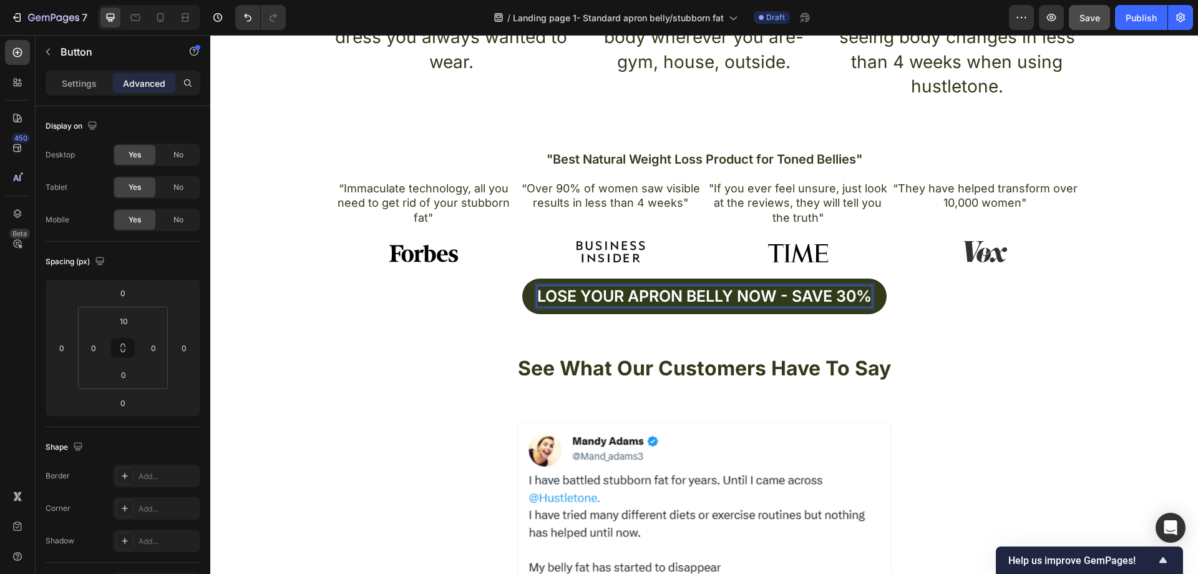
click at [522, 278] on button "Lose your apron bellY now - Save 30%" at bounding box center [704, 296] width 364 height 36
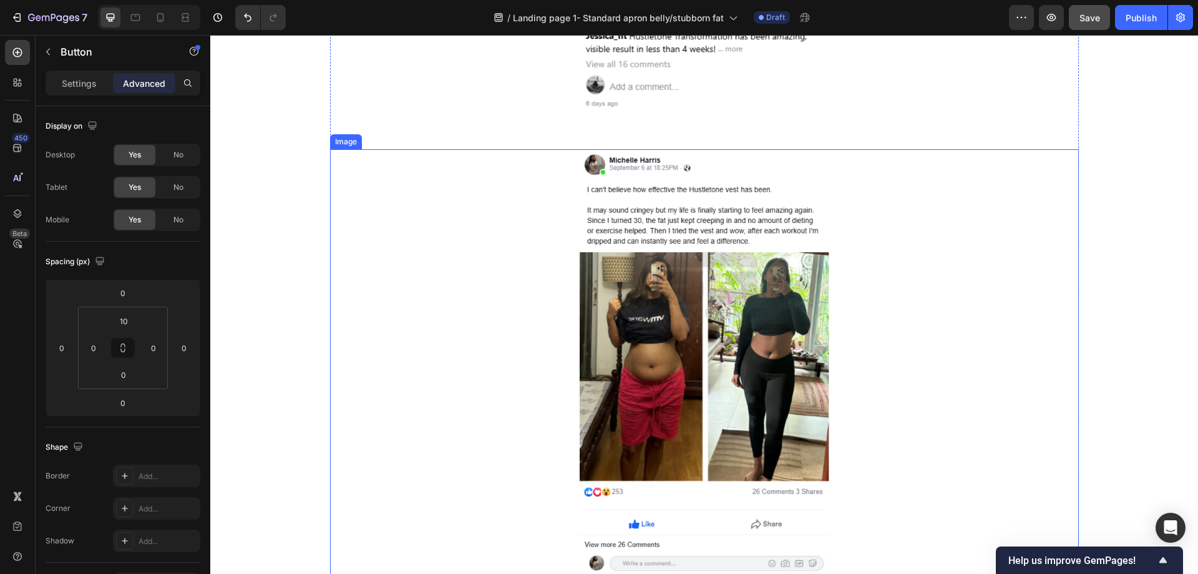
scroll to position [2247, 0]
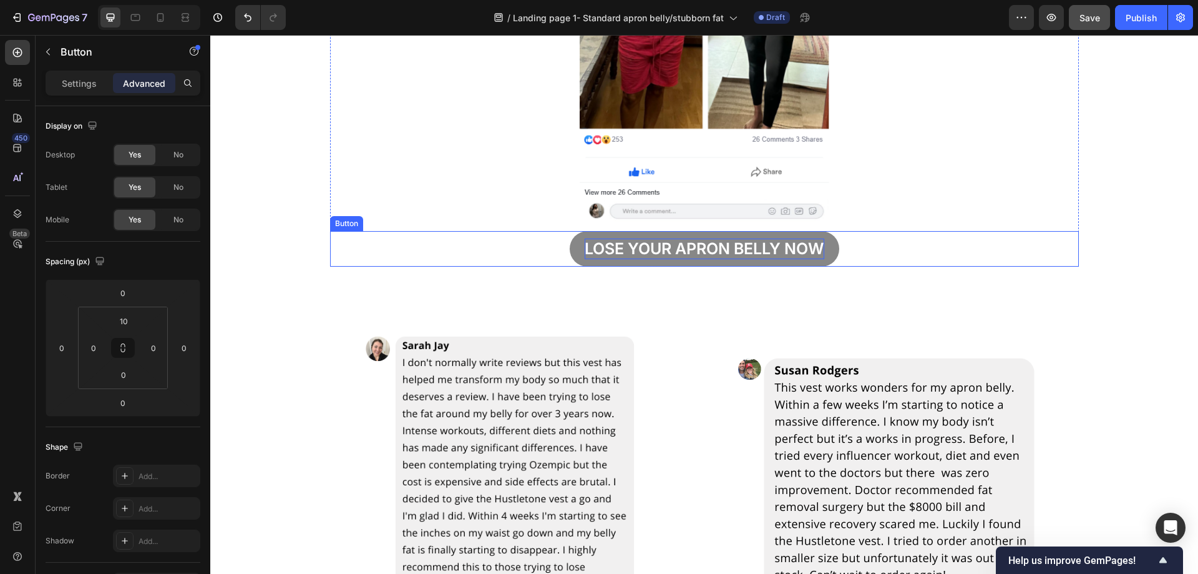
click at [819, 251] on p "Lose your apron bellY now" at bounding box center [705, 248] width 240 height 21
click at [823, 247] on button "Lose your apron bellY now" at bounding box center [705, 249] width 270 height 36
click at [819, 248] on p "Lose your apron bellY now" at bounding box center [705, 248] width 240 height 21
click at [570, 231] on button "Lose your apron bellY now" at bounding box center [705, 249] width 270 height 36
click at [564, 231] on button "Lose your apron bellY now -" at bounding box center [704, 249] width 281 height 36
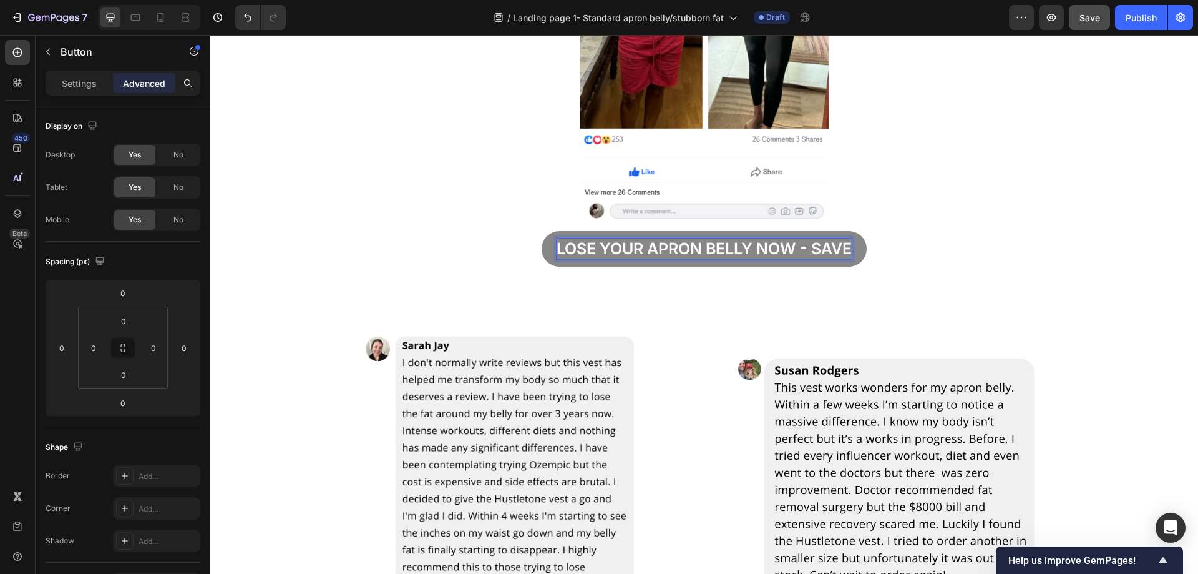
click at [542, 231] on button "Lose your apron bellY now - Save" at bounding box center [704, 249] width 325 height 36
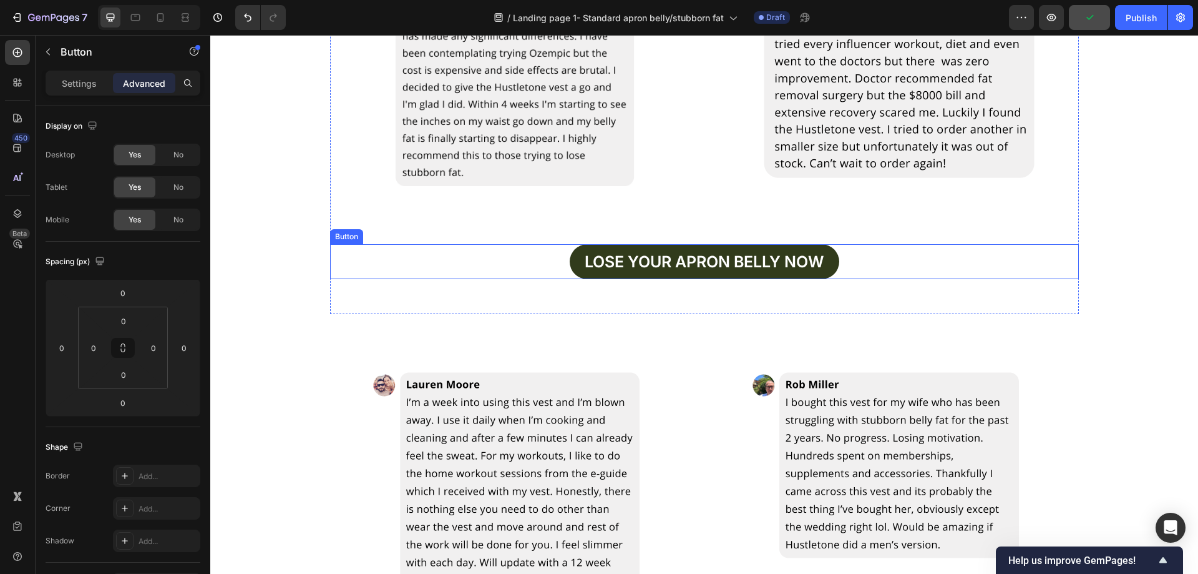
scroll to position [2621, 0]
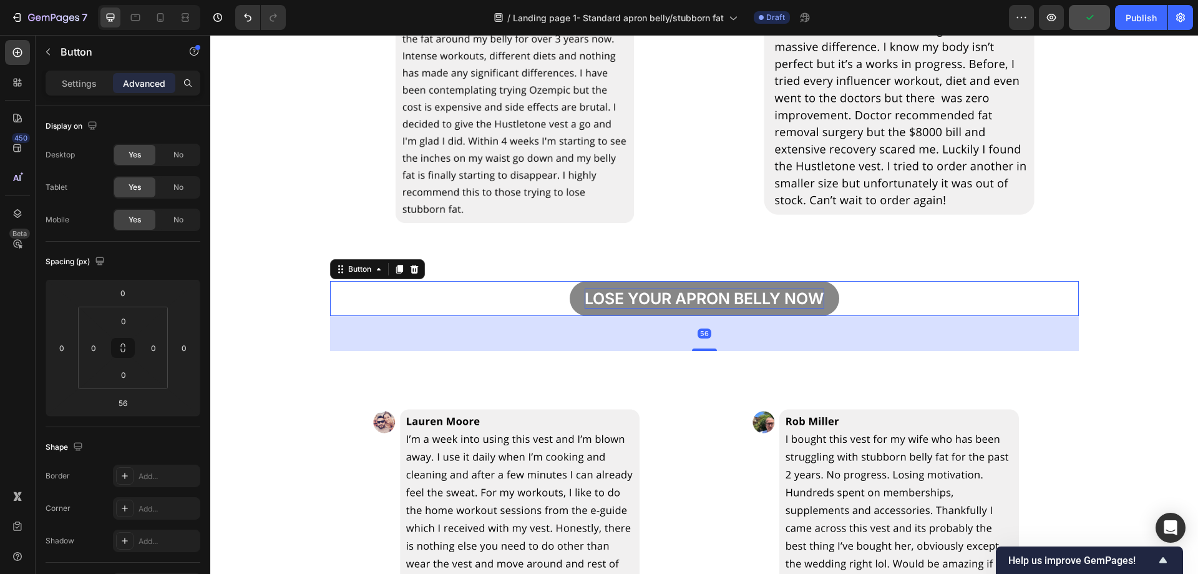
click at [818, 296] on p "Lose your apron bellY now" at bounding box center [705, 298] width 240 height 21
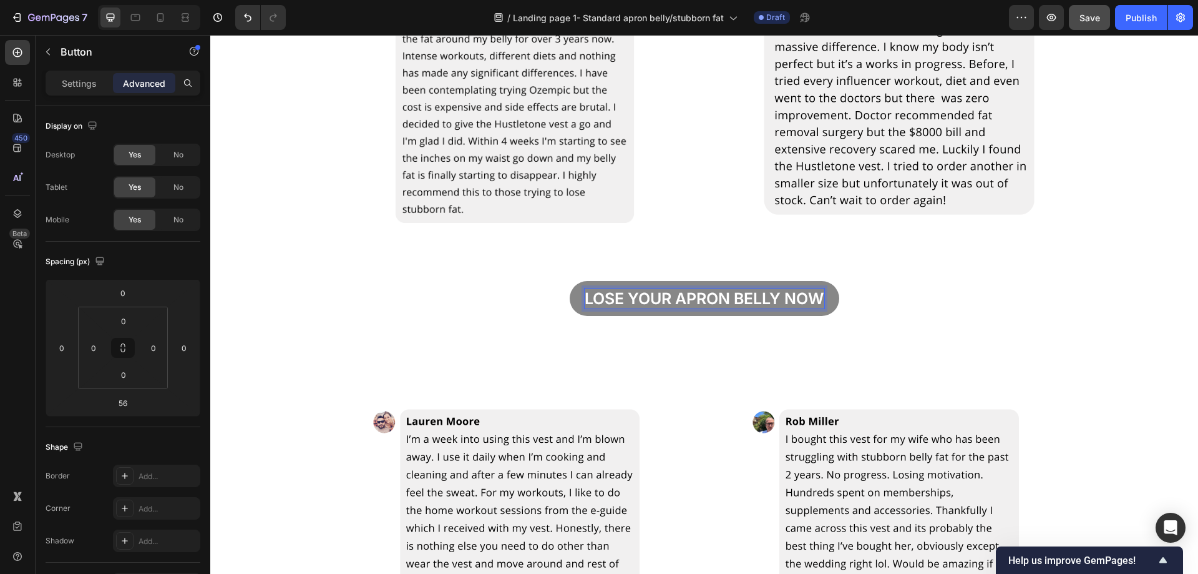
click at [819, 297] on p "Lose your apron bellY now" at bounding box center [705, 298] width 240 height 21
click at [570, 281] on button "Lose your apron bellY now" at bounding box center [705, 299] width 270 height 36
click at [564, 281] on button "Lose your apron bellY now -" at bounding box center [704, 299] width 281 height 36
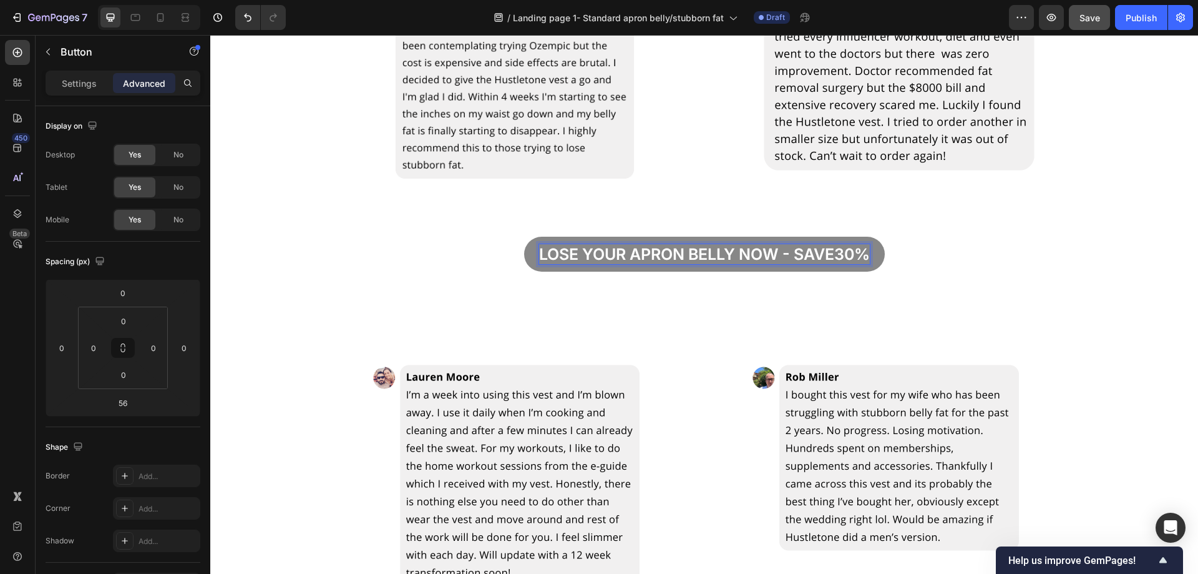
scroll to position [2684, 0]
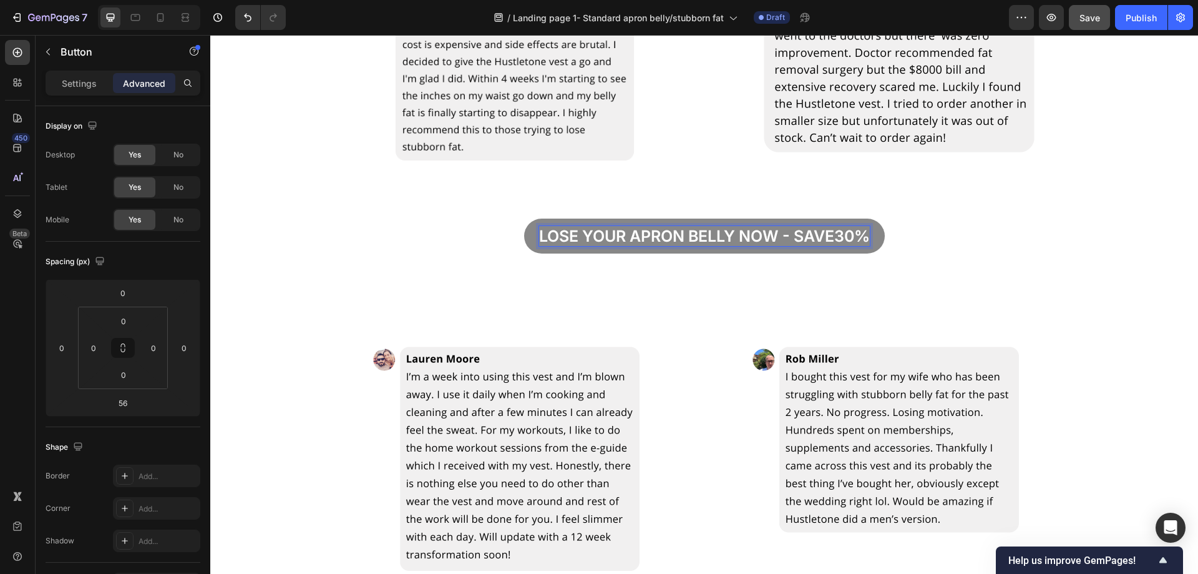
click at [834, 237] on p "Lose your apron bellY now - save30%" at bounding box center [704, 236] width 331 height 21
click at [524, 218] on button "Lose your apron bellY now - save30%" at bounding box center [704, 236] width 361 height 36
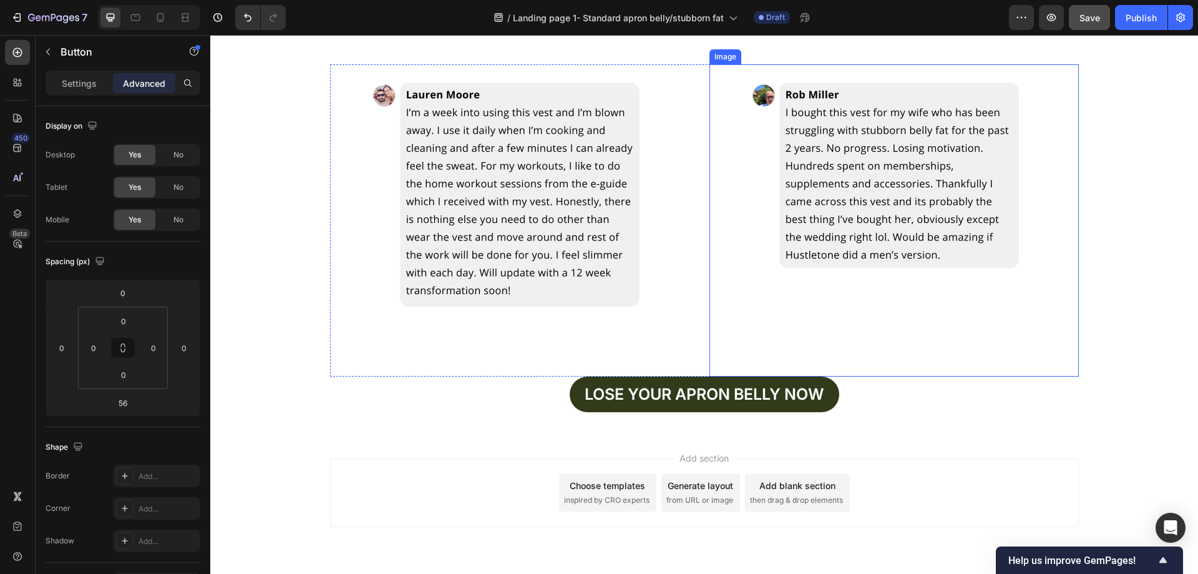
scroll to position [2987, 0]
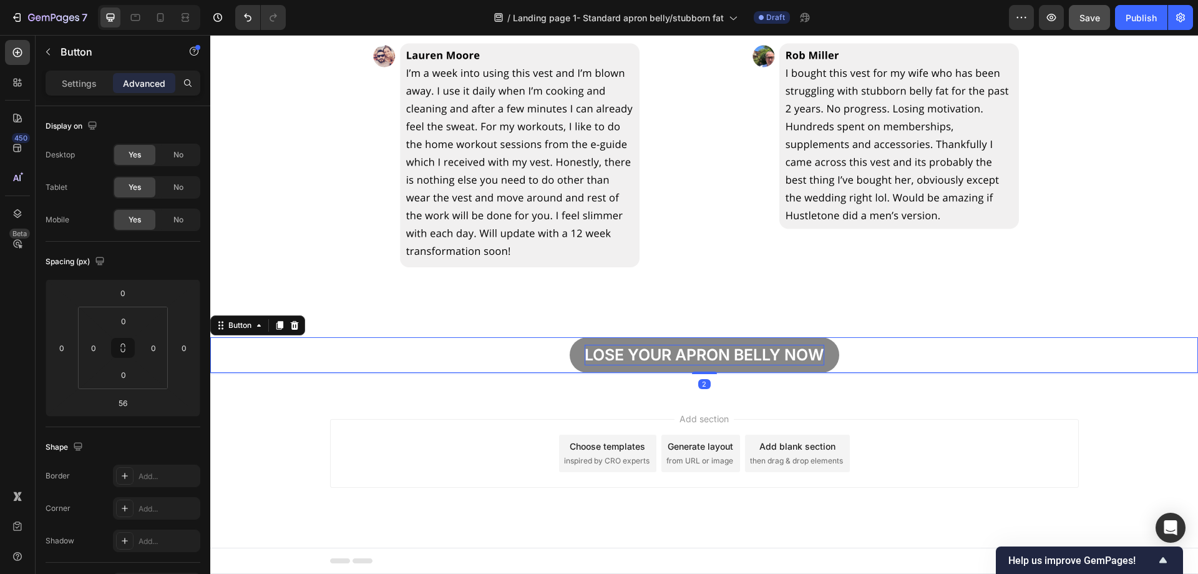
click at [820, 356] on p "Lose your apron bellY now" at bounding box center [705, 355] width 240 height 21
click at [818, 353] on p "Lose your apron bellY now" at bounding box center [705, 355] width 240 height 21
click at [566, 337] on button "Lose your apron bellY now-" at bounding box center [704, 355] width 276 height 36
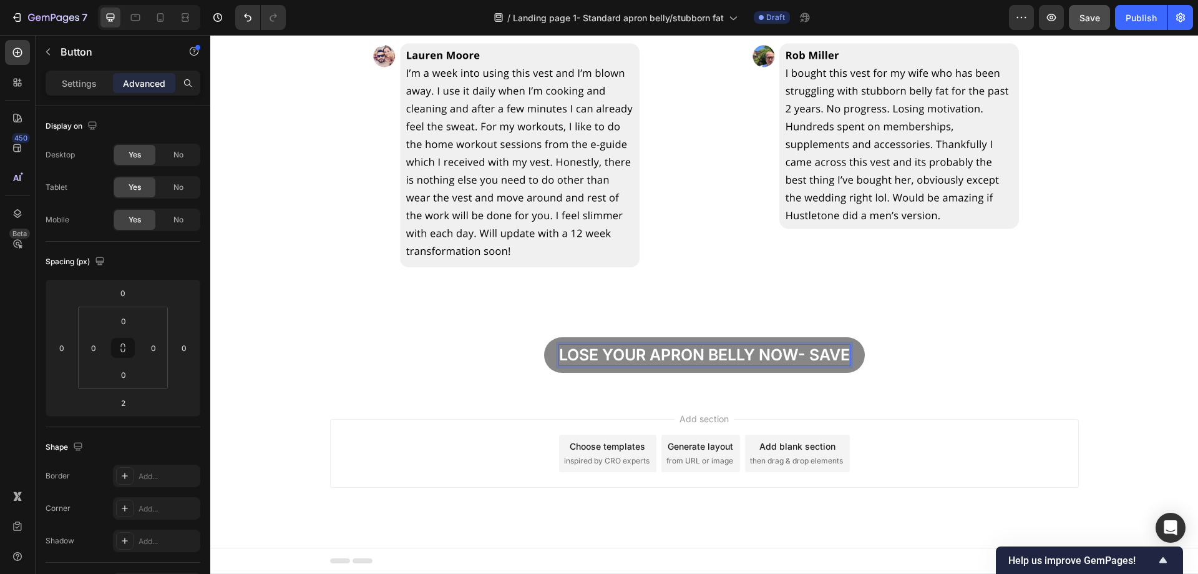
click at [544, 337] on button "Lose your apron bellY now- save" at bounding box center [704, 355] width 321 height 36
click at [499, 330] on img at bounding box center [515, 181] width 312 height 312
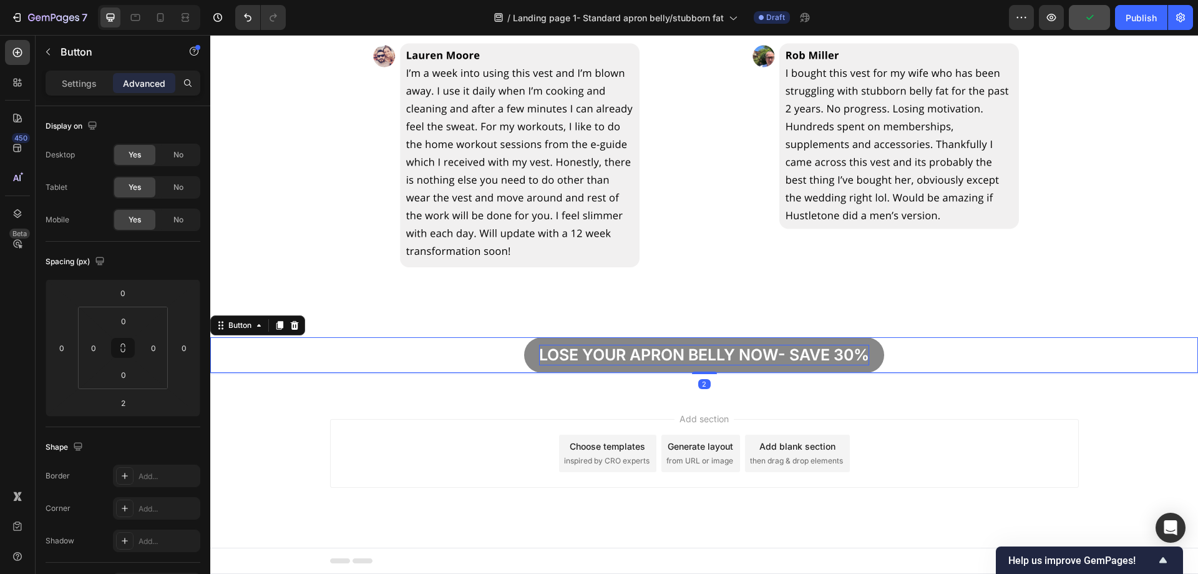
click at [456, 357] on div "Lose your apron bellY now- save 30% Button 2" at bounding box center [704, 355] width 988 height 36
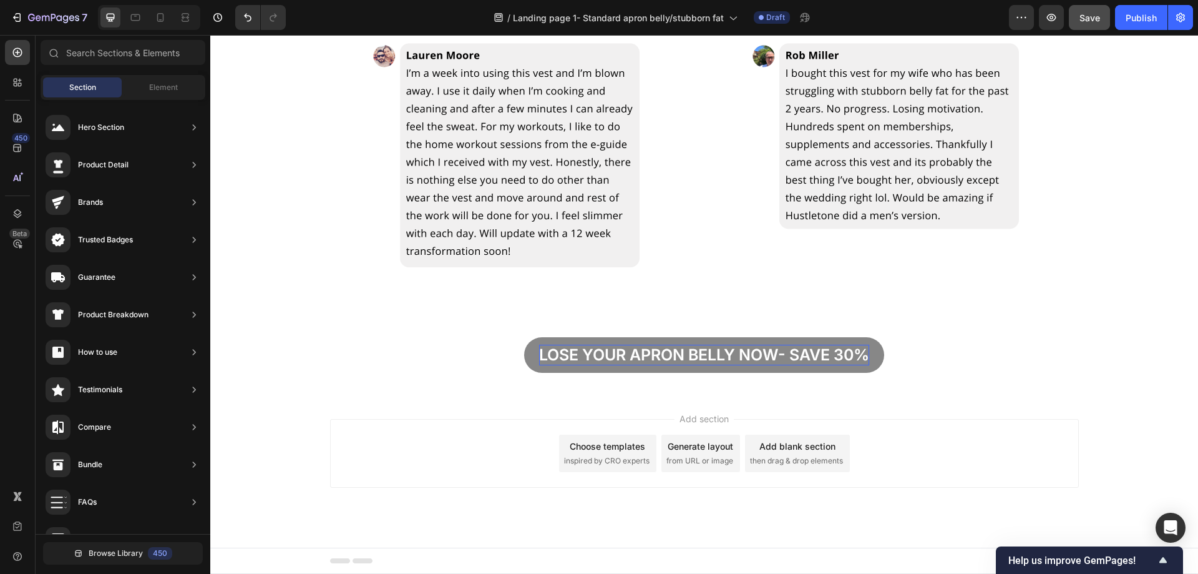
click at [442, 403] on div "Add section Choose templates inspired by CRO experts Generate layout from URL o…" at bounding box center [704, 471] width 988 height 154
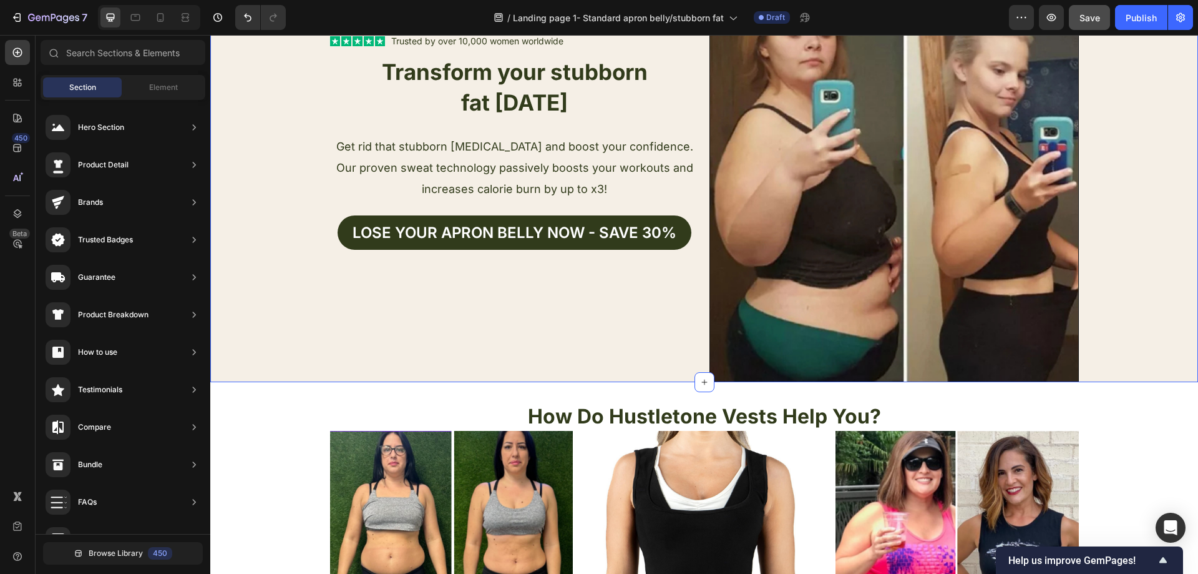
scroll to position [0, 0]
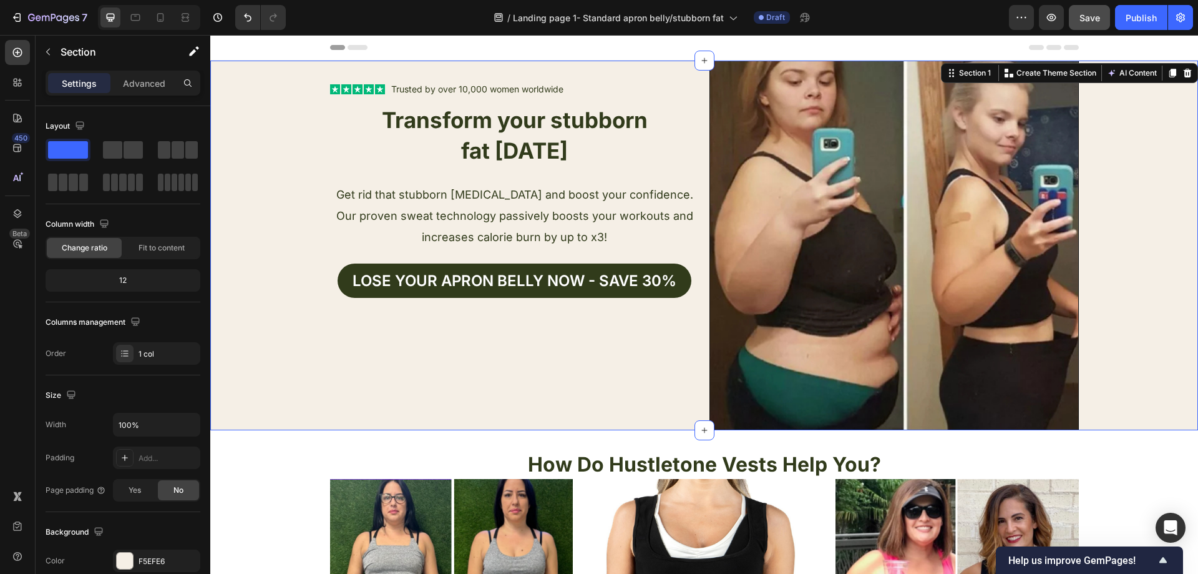
click at [271, 316] on div "Text Block Icon Icon Icon Icon Icon Icon List Trusted by over 10,000 women worl…" at bounding box center [704, 245] width 988 height 369
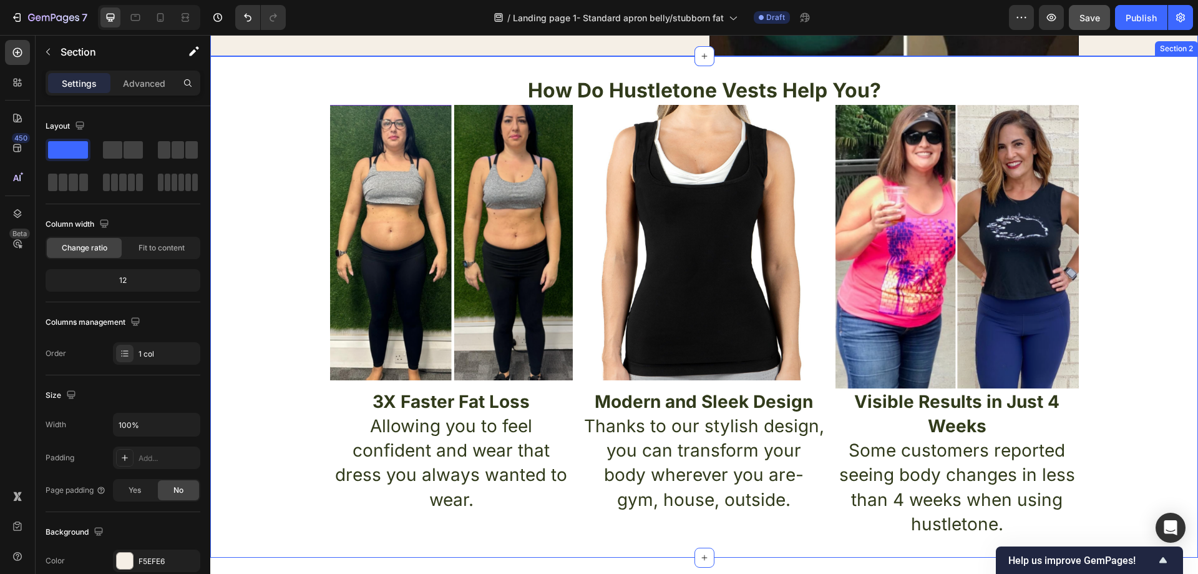
scroll to position [374, 0]
click at [268, 172] on div "How Do Hustletone Vests Help You? Heading Image Image Image Row 3X Faster Fat L…" at bounding box center [704, 306] width 988 height 461
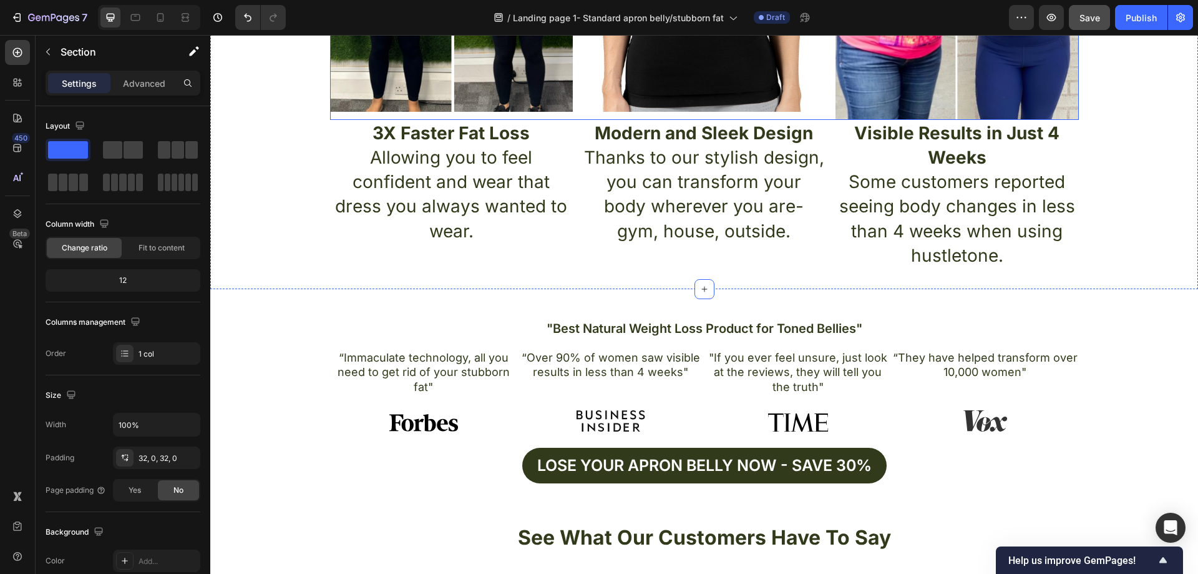
scroll to position [811, 0]
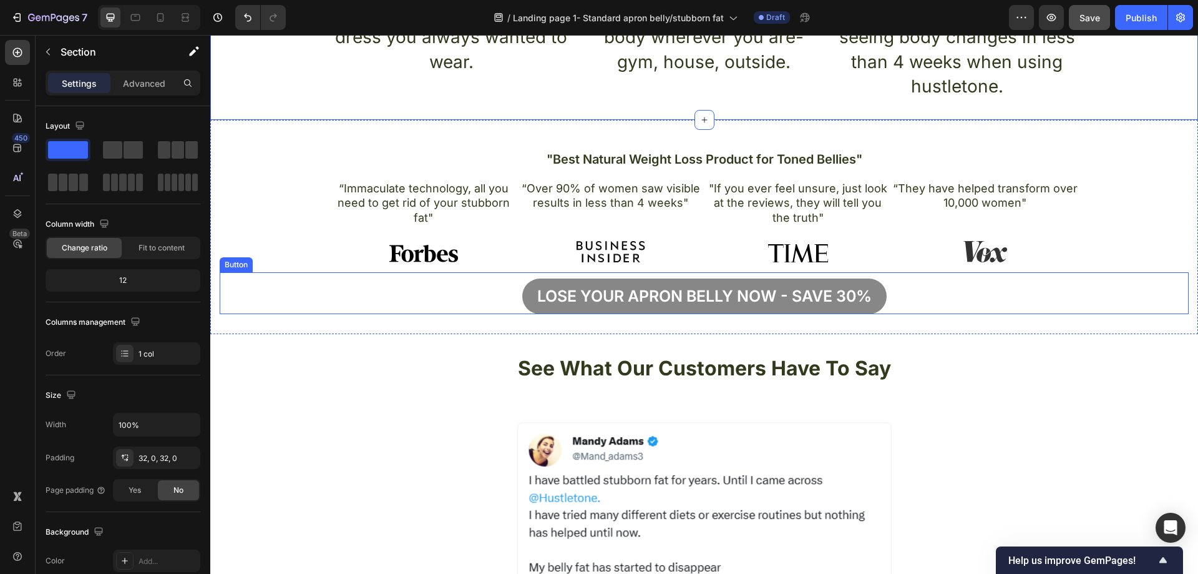
click at [879, 287] on button "Lose your apron bellY now - Save 30%" at bounding box center [704, 296] width 364 height 36
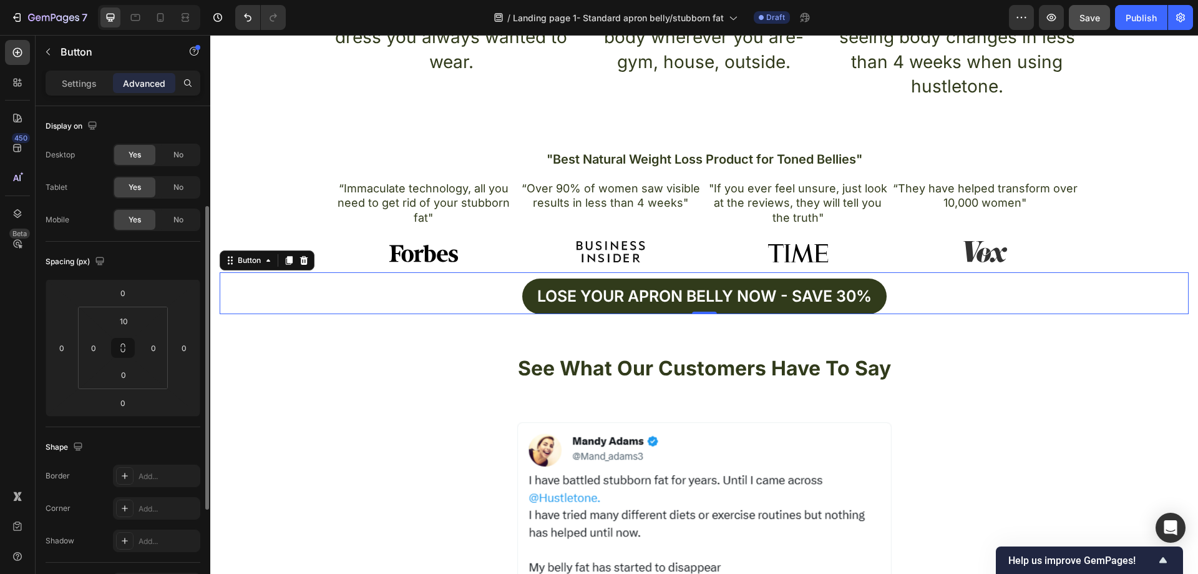
scroll to position [62, 0]
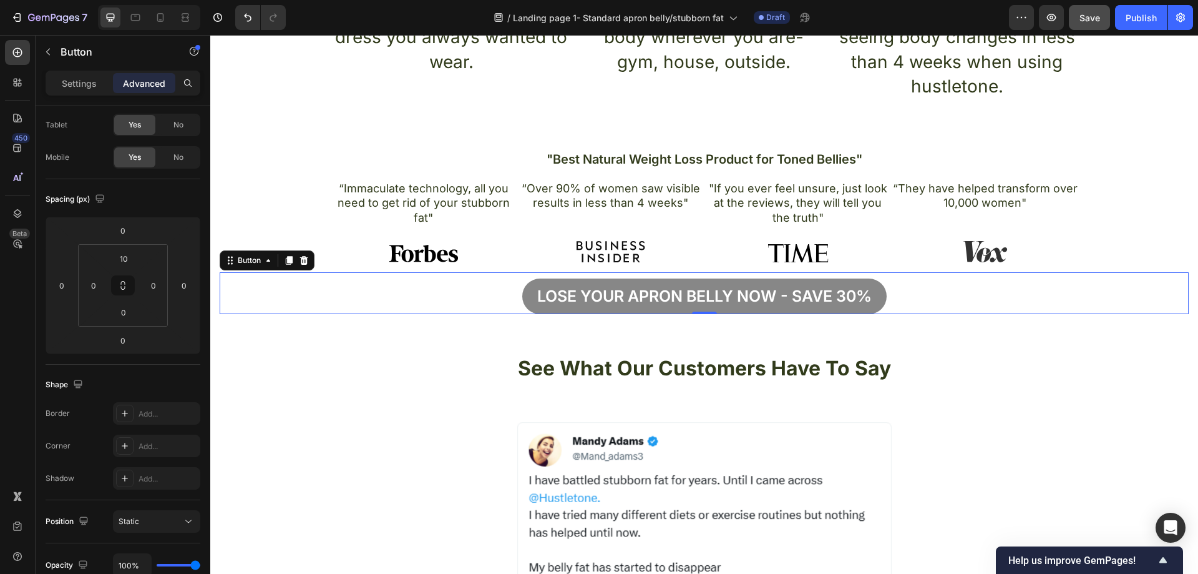
click at [875, 295] on button "Lose your apron bellY now - Save 30%" at bounding box center [704, 296] width 364 height 36
click at [522, 296] on button "Lose your apron bellY now - Save 30%" at bounding box center [704, 296] width 364 height 36
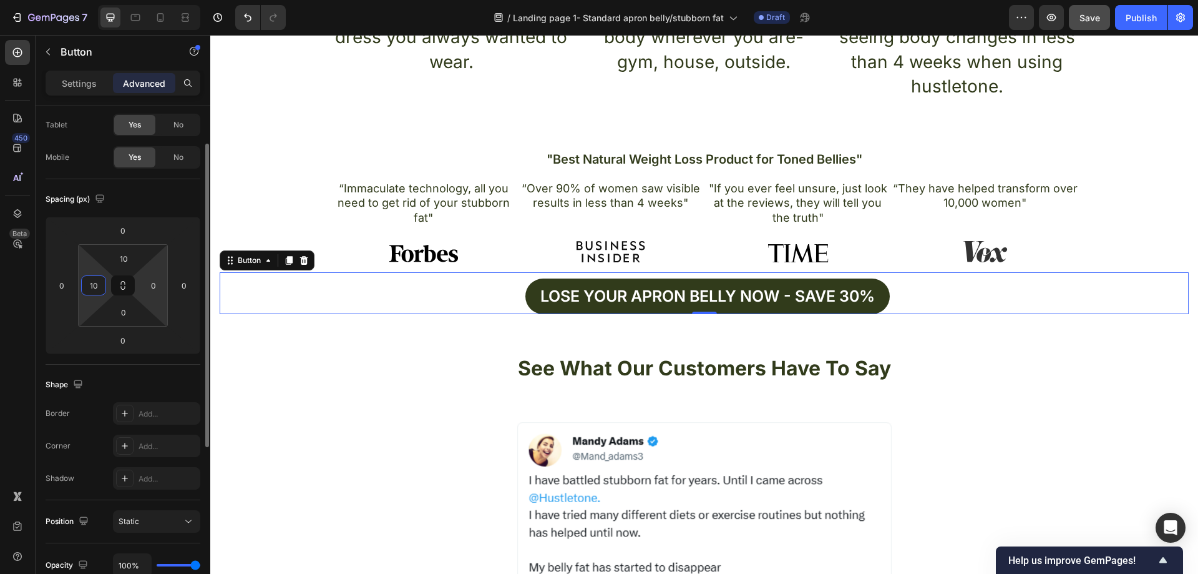
type input "1"
type input "-"
type input "1"
type input "0"
drag, startPoint x: 67, startPoint y: 284, endPoint x: 105, endPoint y: 291, distance: 39.4
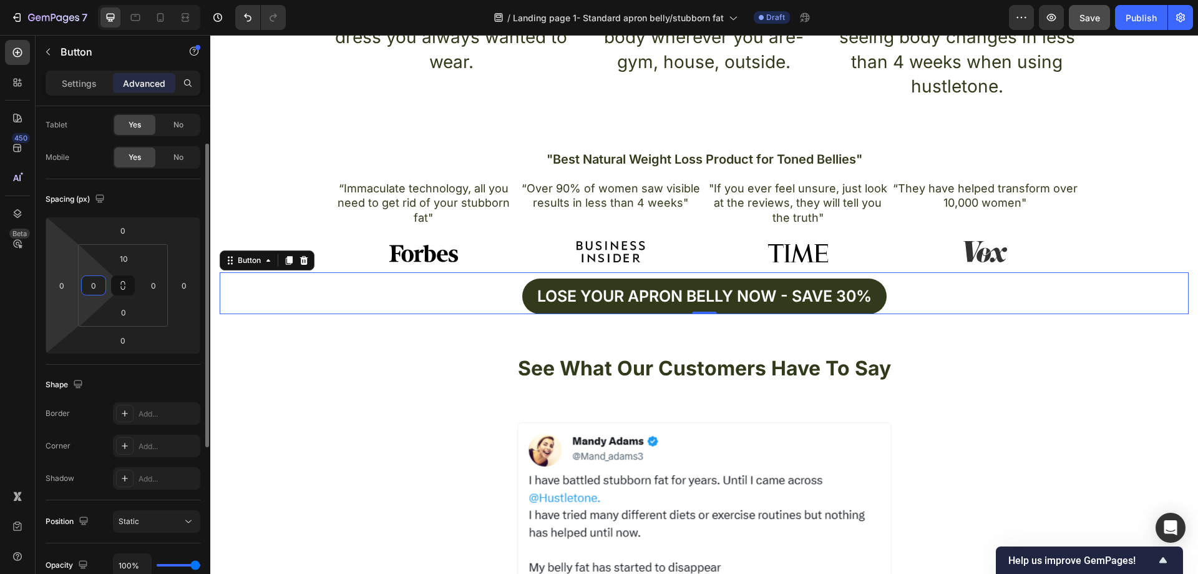
click at [67, 285] on input "0" at bounding box center [61, 285] width 19 height 19
type input "1"
click at [383, 320] on div ""Best Natural Weight Loss Product for Toned Bellies" Heading “Immaculate techno…" at bounding box center [704, 227] width 988 height 214
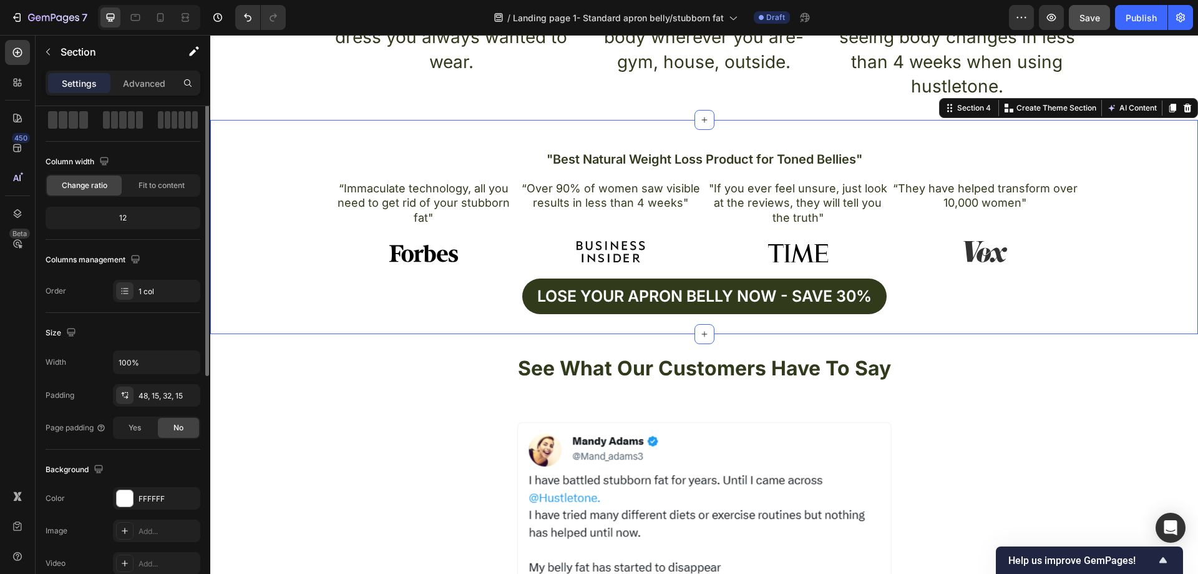
scroll to position [0, 0]
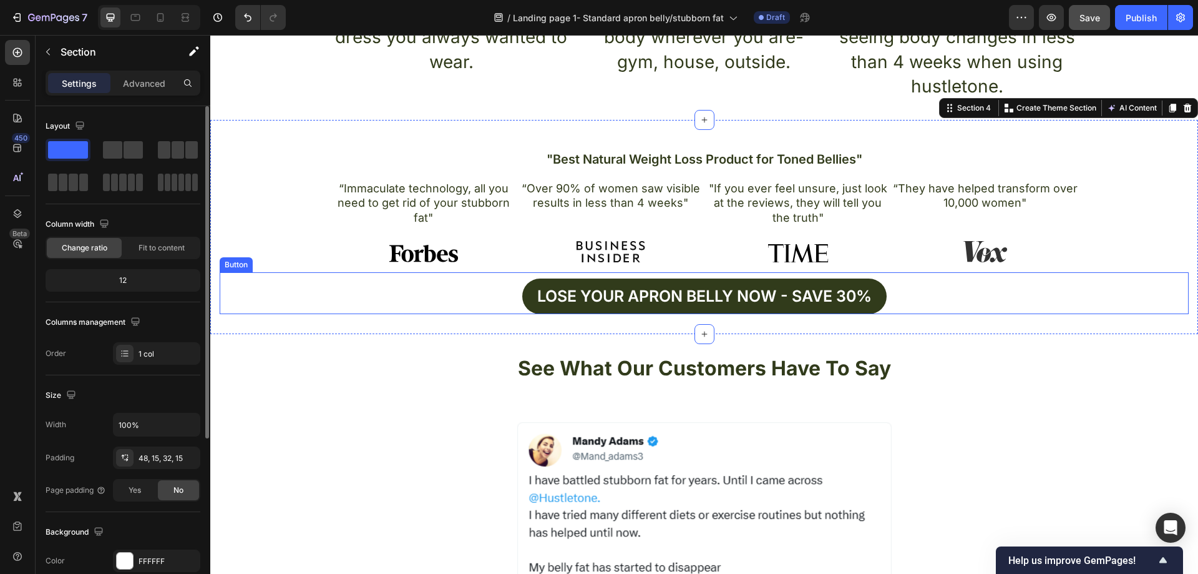
click at [450, 280] on div "Lose your apron bellY now - Save 30% Button" at bounding box center [704, 293] width 969 height 42
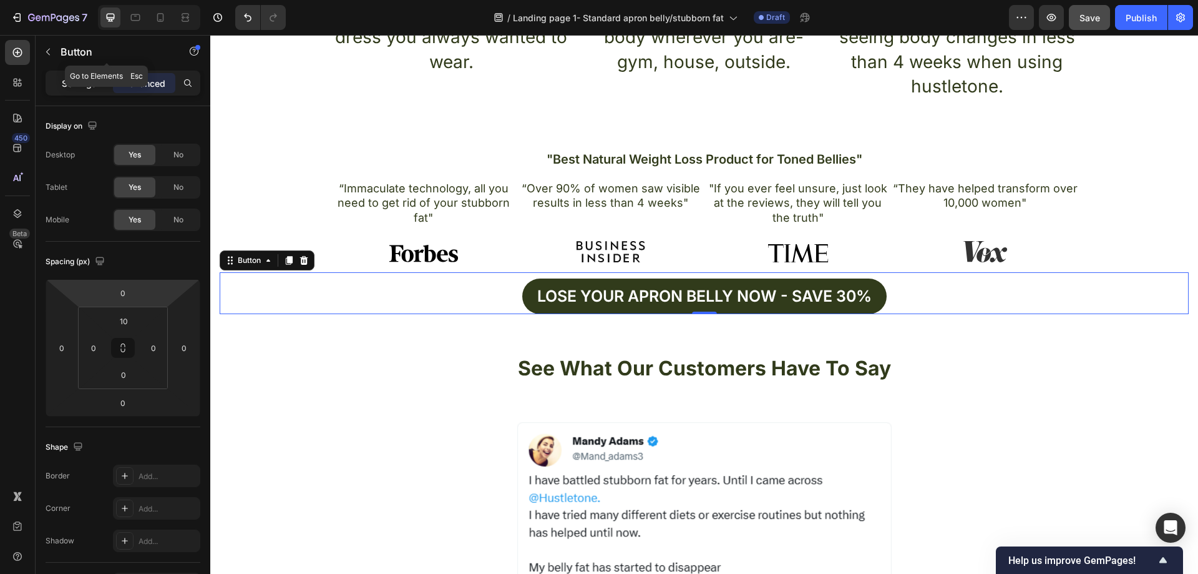
click at [80, 77] on p "Settings" at bounding box center [79, 83] width 35 height 13
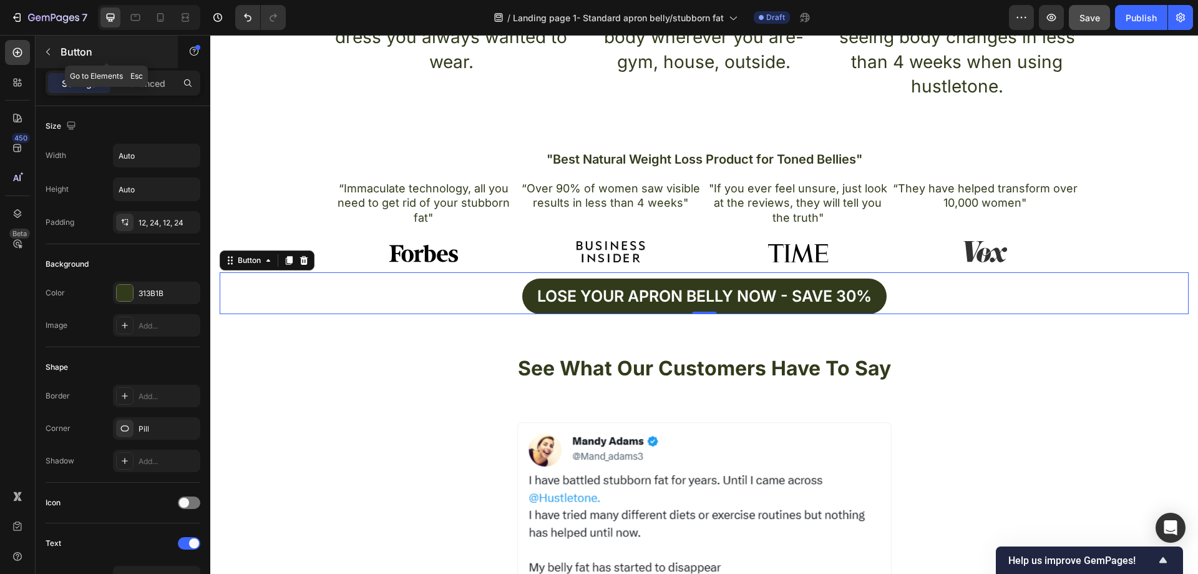
click at [50, 53] on icon "button" at bounding box center [48, 52] width 10 height 10
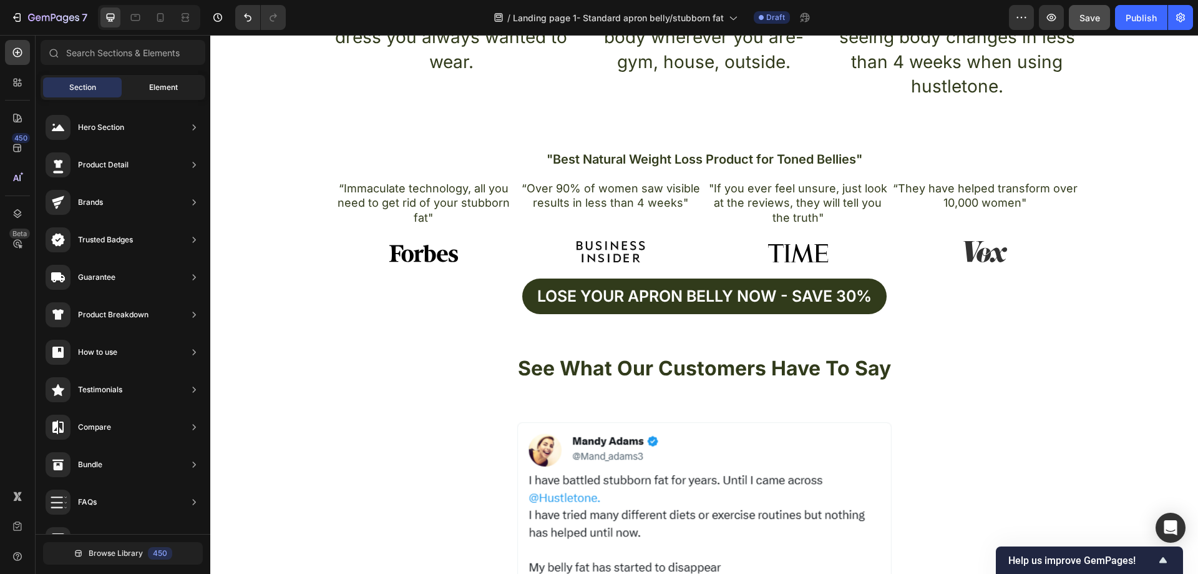
click at [138, 88] on div "Element" at bounding box center [163, 87] width 79 height 20
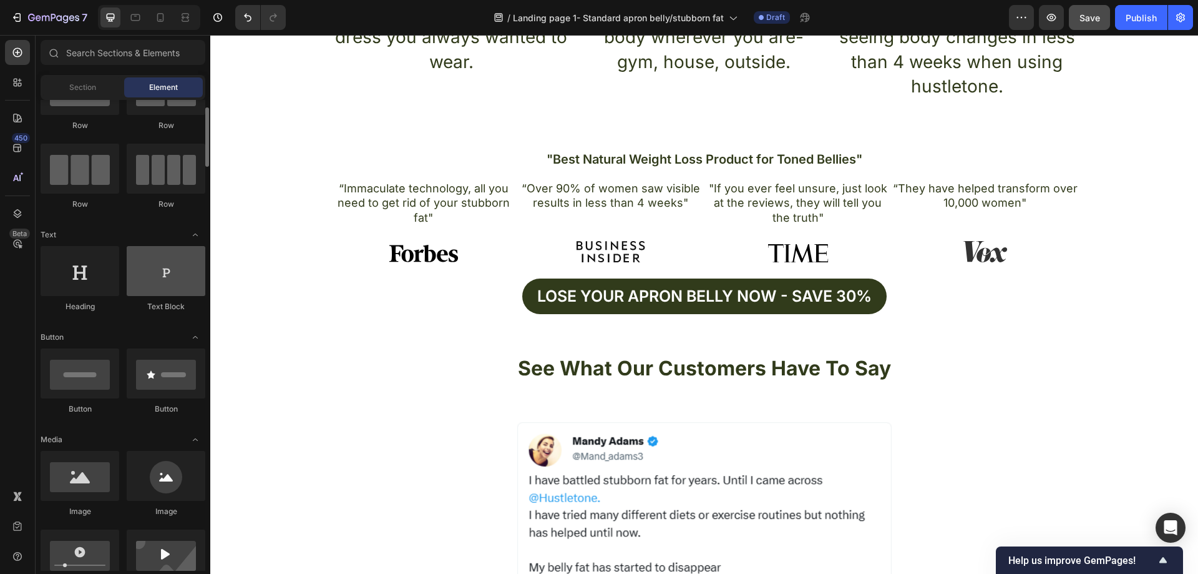
scroll to position [125, 0]
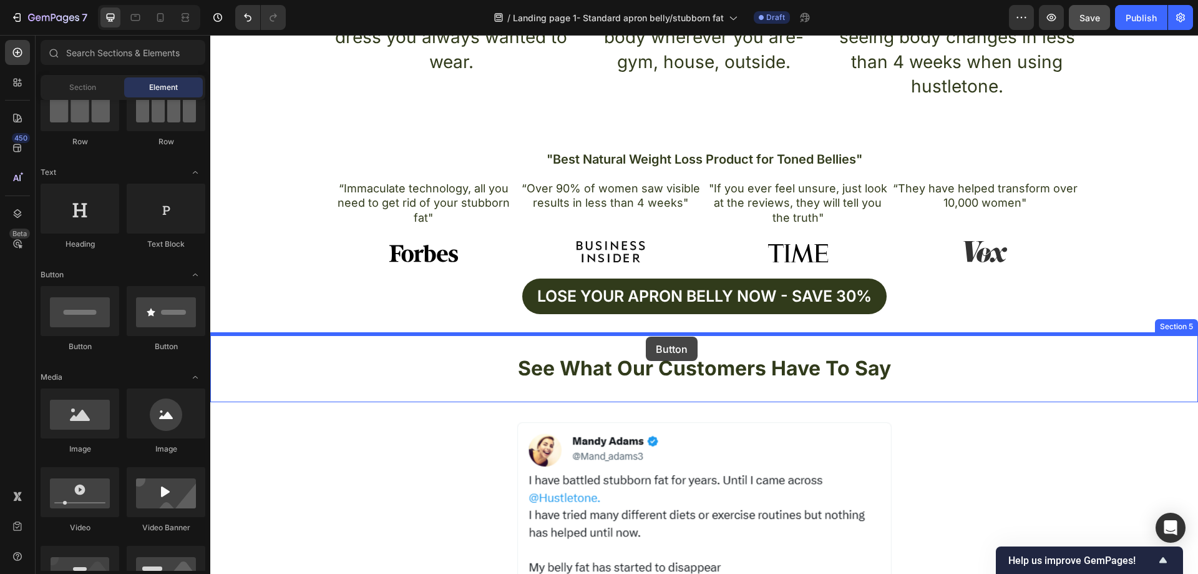
drag, startPoint x: 396, startPoint y: 349, endPoint x: 646, endPoint y: 336, distance: 250.0
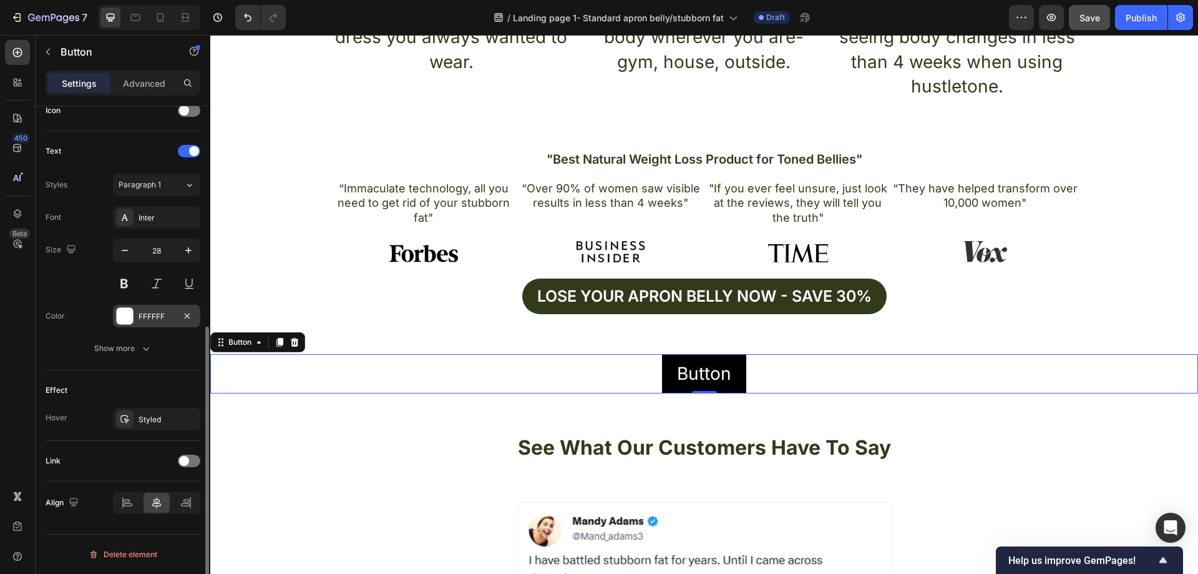
scroll to position [0, 0]
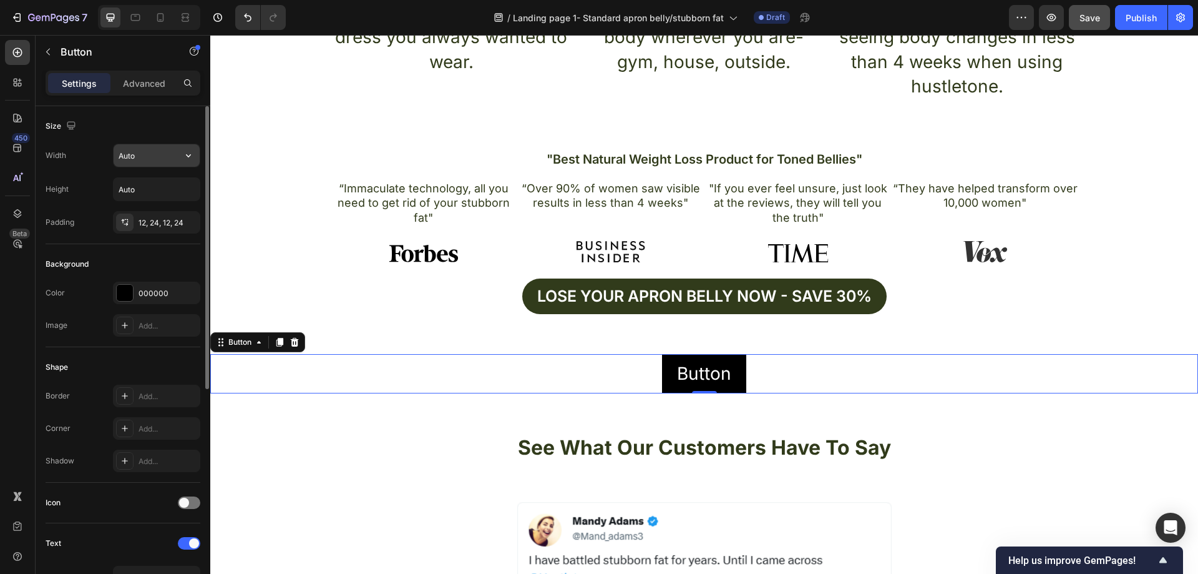
click at [152, 152] on input "Auto" at bounding box center [157, 155] width 86 height 22
click at [194, 152] on icon "button" at bounding box center [188, 155] width 12 height 12
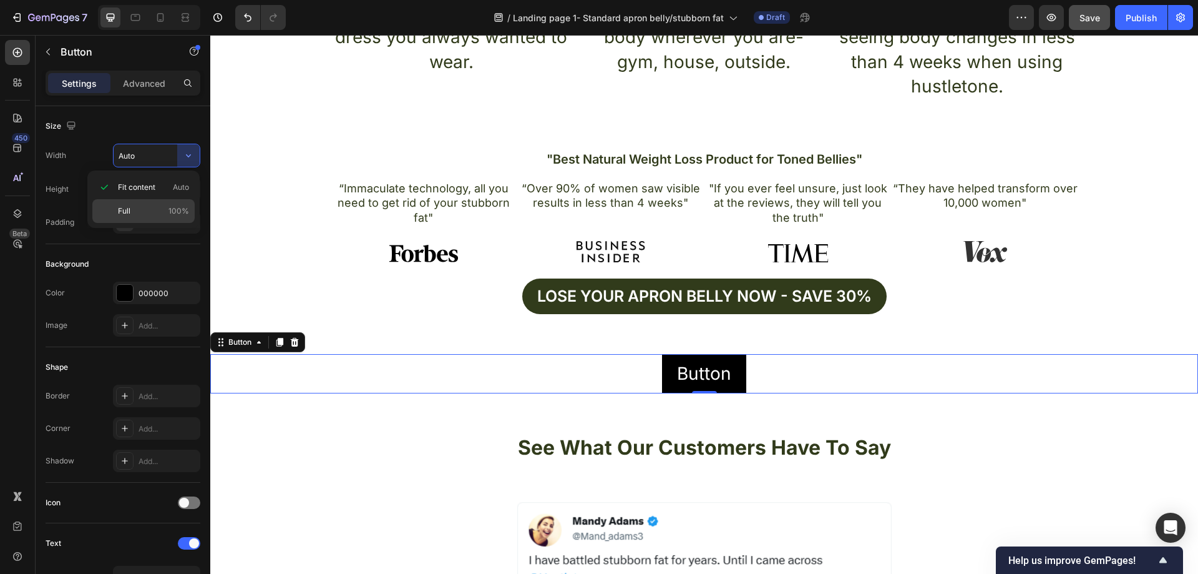
click at [152, 208] on p "Full 100%" at bounding box center [153, 210] width 71 height 11
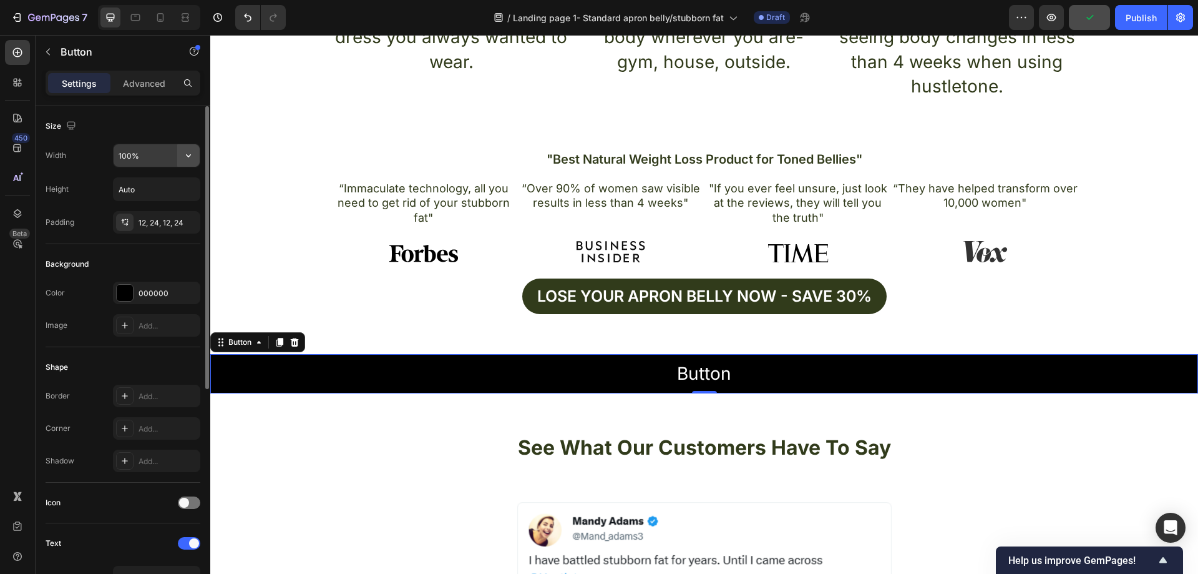
click at [182, 155] on icon "button" at bounding box center [188, 155] width 12 height 12
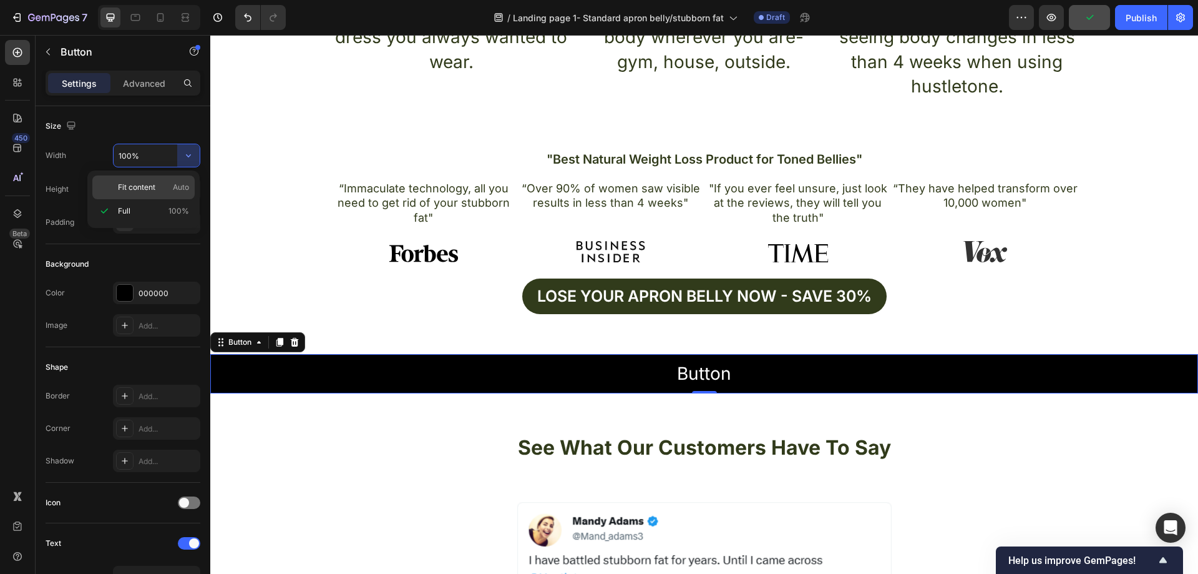
click at [150, 181] on div "Fit content Auto" at bounding box center [143, 187] width 102 height 24
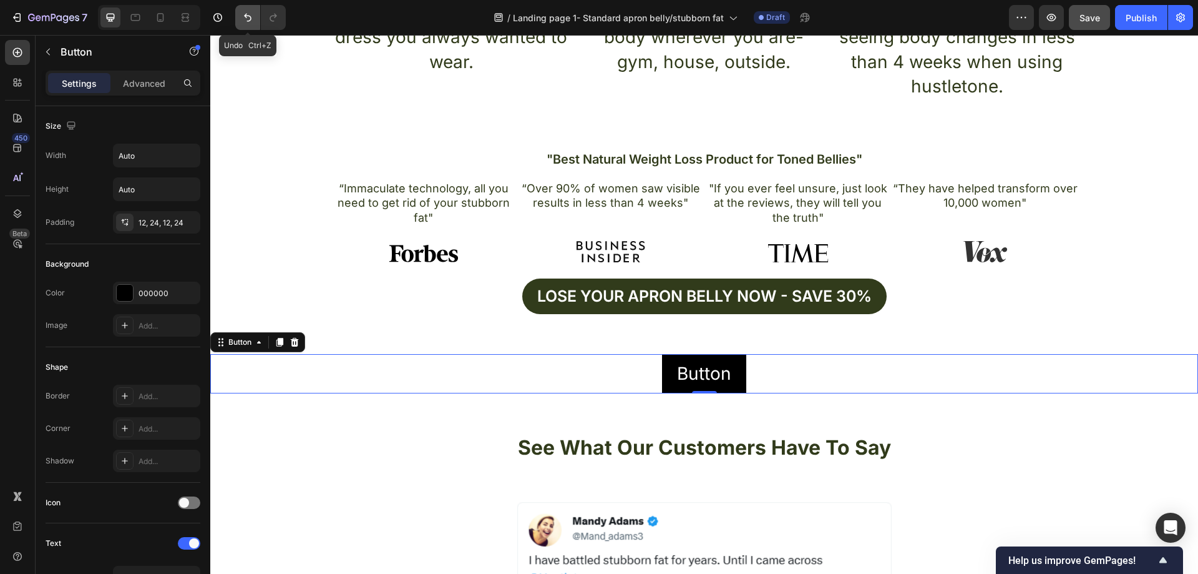
click at [247, 21] on icon "Undo/Redo" at bounding box center [247, 18] width 7 height 8
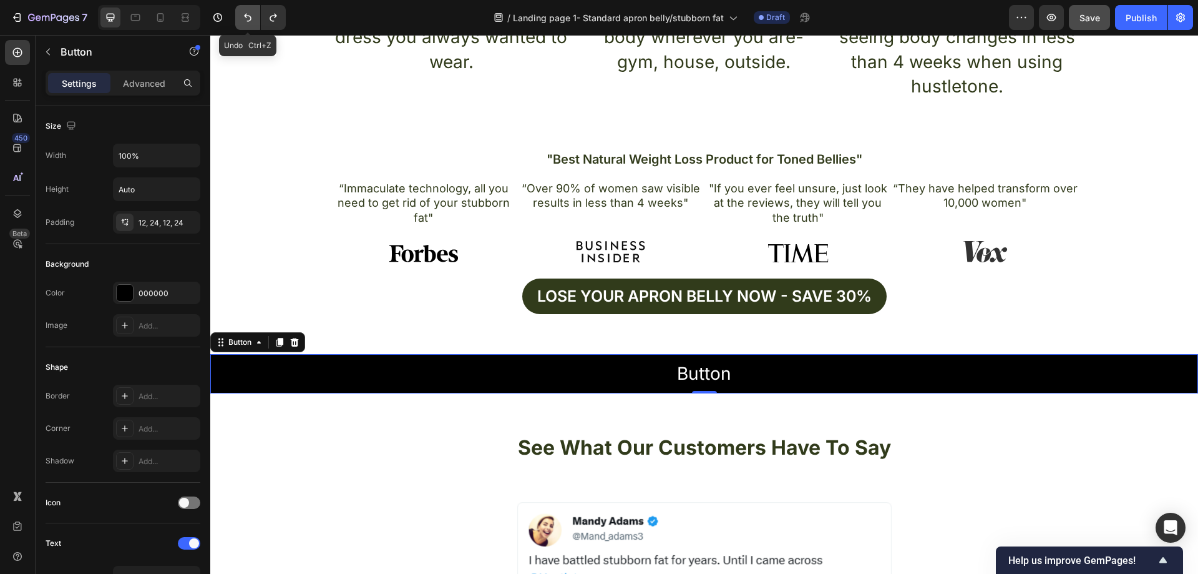
click at [247, 21] on icon "Undo/Redo" at bounding box center [247, 18] width 7 height 8
type input "Auto"
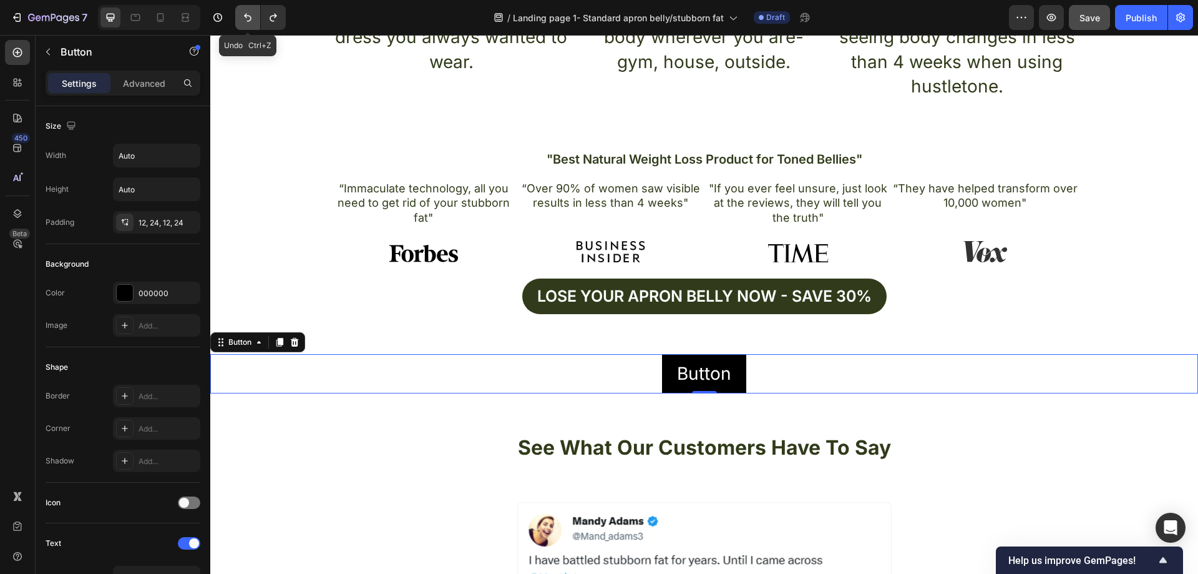
click at [247, 21] on icon "Undo/Redo" at bounding box center [248, 17] width 12 height 12
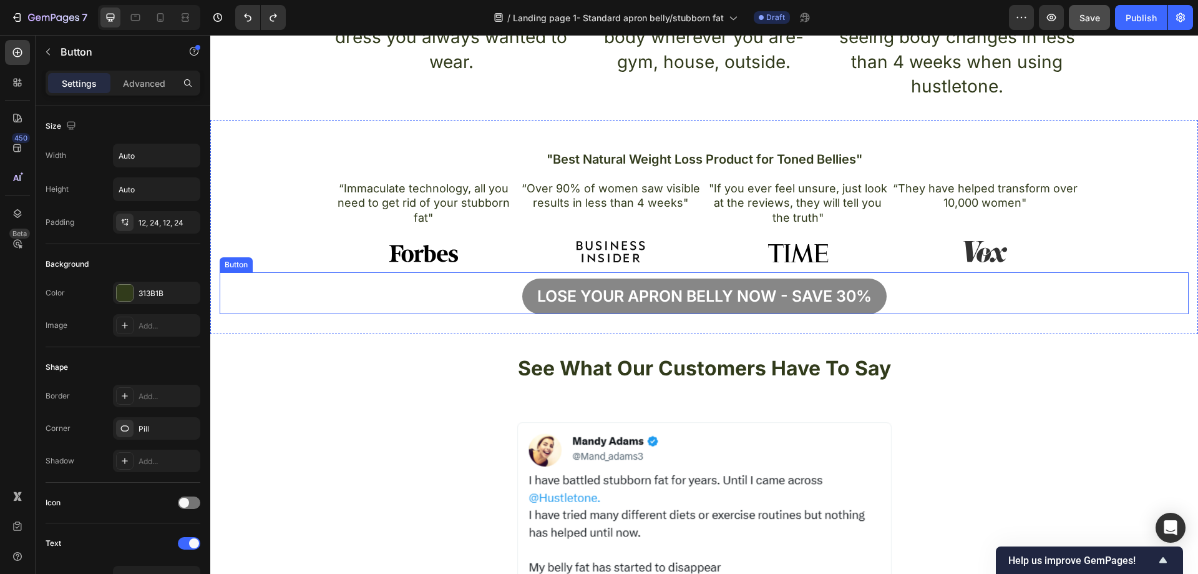
click at [879, 294] on button "Lose your apron bellY now - Save 30%" at bounding box center [704, 296] width 364 height 36
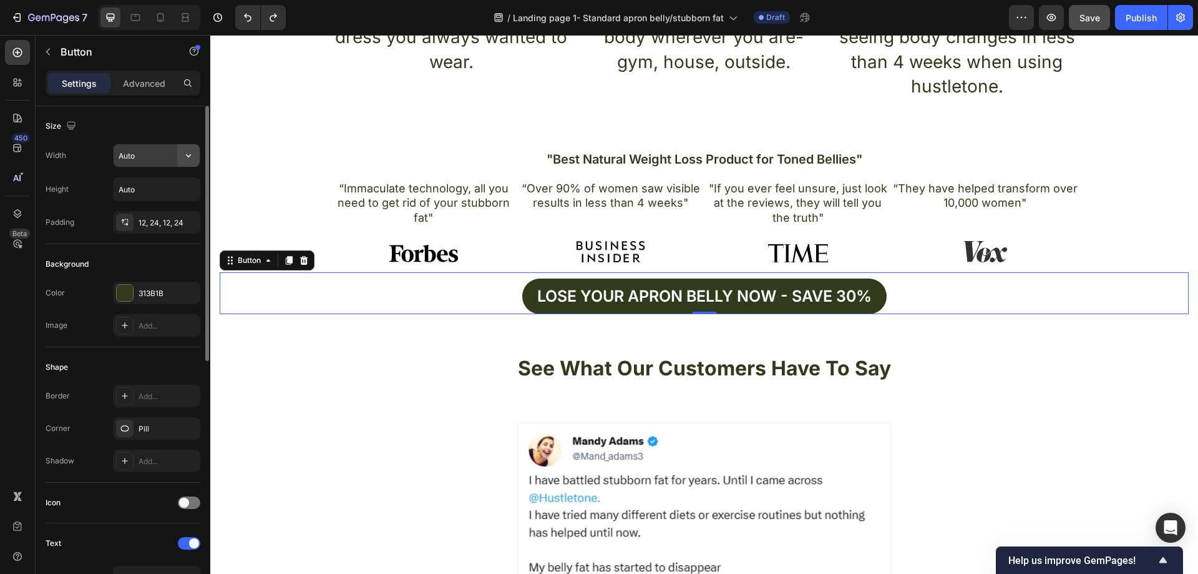
click at [185, 154] on icon "button" at bounding box center [188, 155] width 12 height 12
click at [139, 205] on p "Full 100%" at bounding box center [153, 210] width 71 height 11
type input "100%"
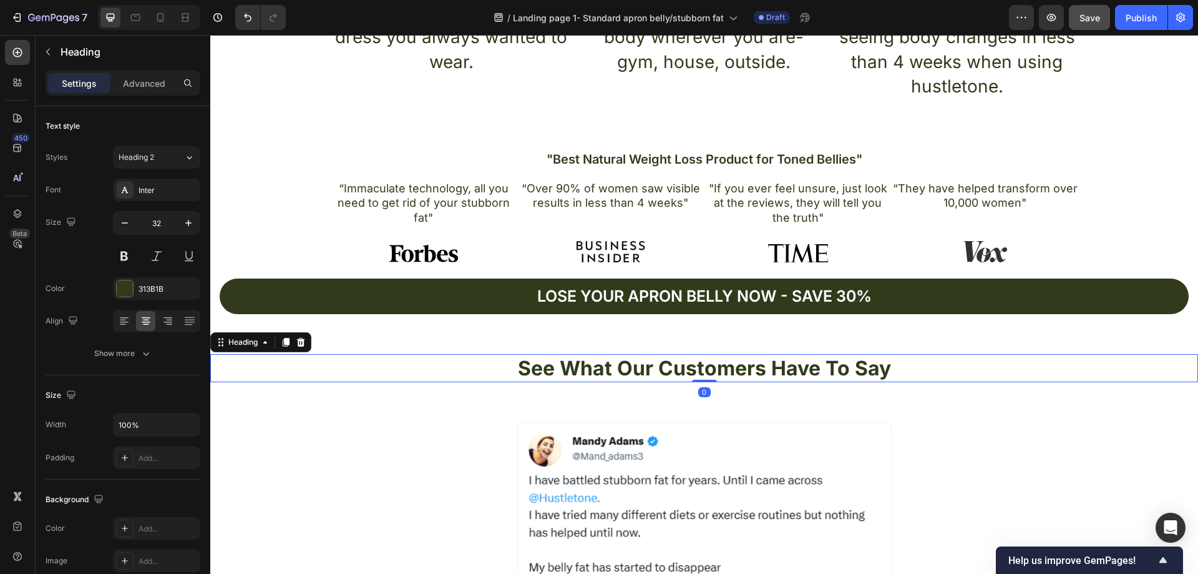
click at [325, 355] on h2 "See What Our Customers Have To Say" at bounding box center [704, 368] width 988 height 29
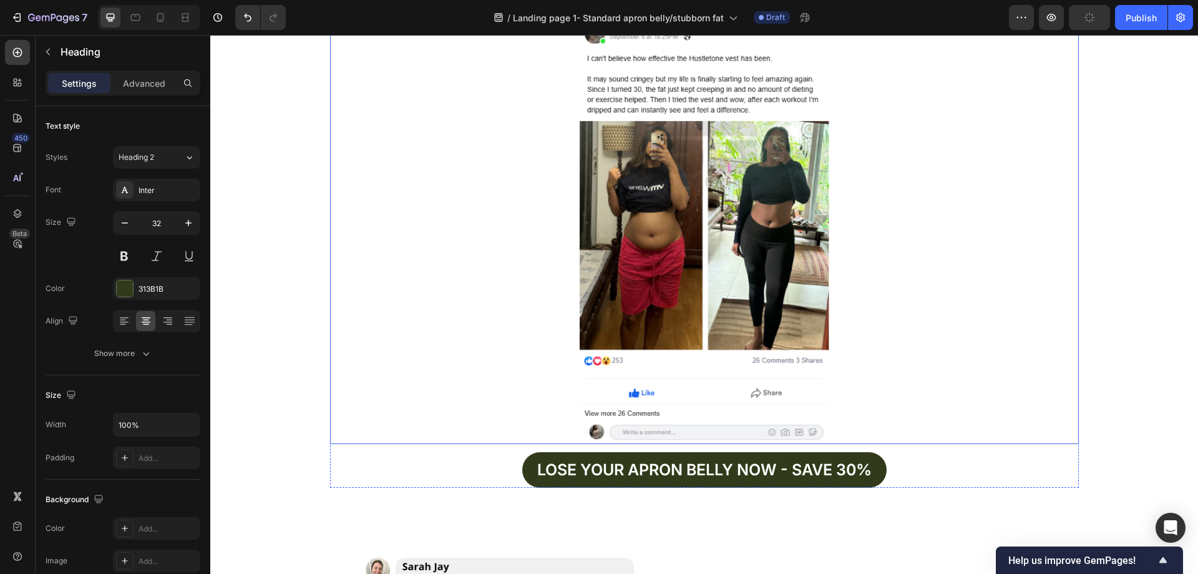
scroll to position [2060, 0]
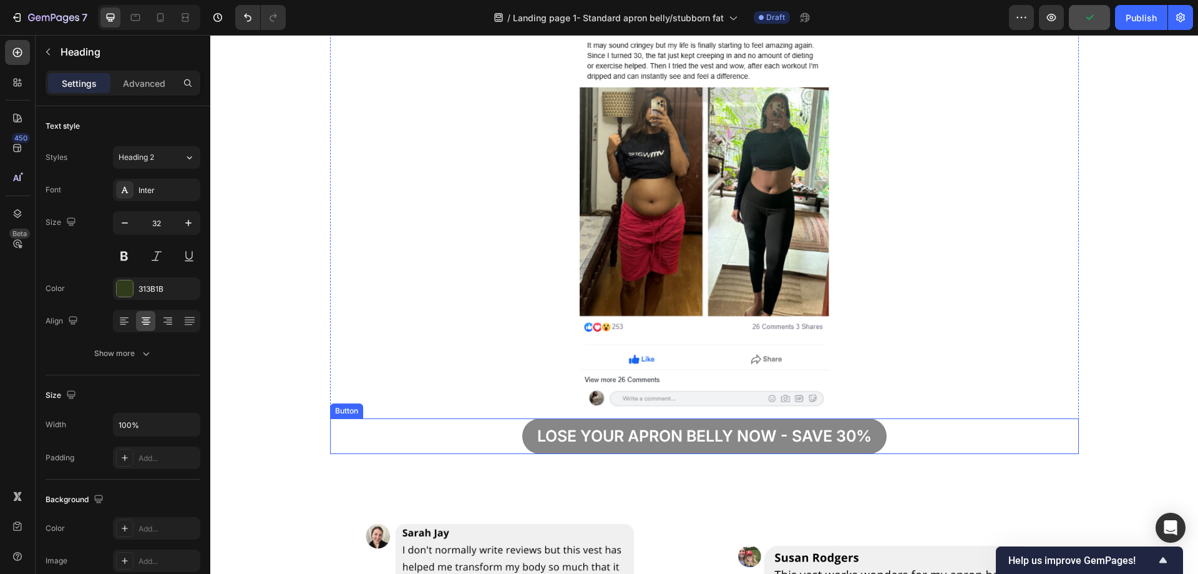
click at [878, 431] on button "Lose your apron bellY now - Save 30%" at bounding box center [704, 436] width 364 height 36
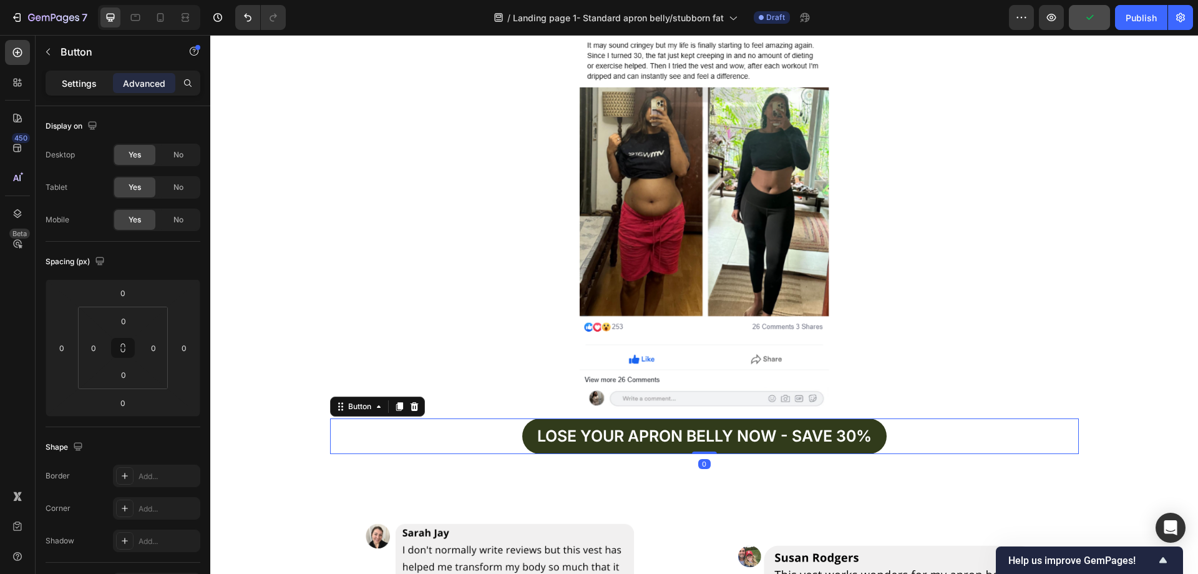
click at [81, 87] on p "Settings" at bounding box center [79, 83] width 35 height 13
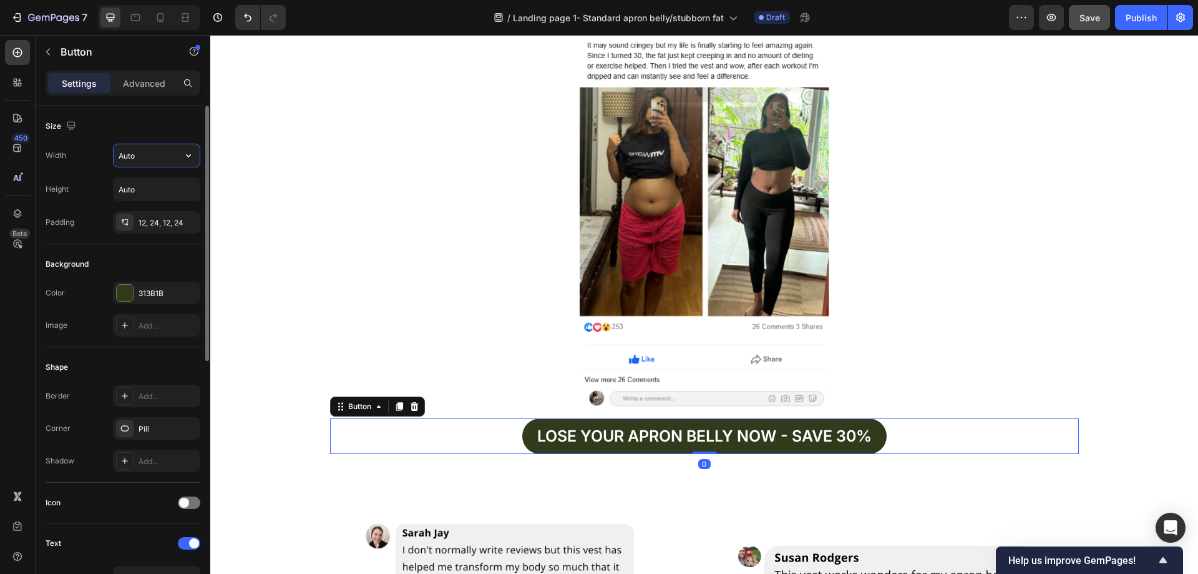
click at [154, 156] on input "Auto" at bounding box center [157, 155] width 86 height 22
click at [190, 159] on icon "button" at bounding box center [188, 155] width 12 height 12
click at [154, 202] on div "Full 100%" at bounding box center [143, 211] width 102 height 24
type input "100%"
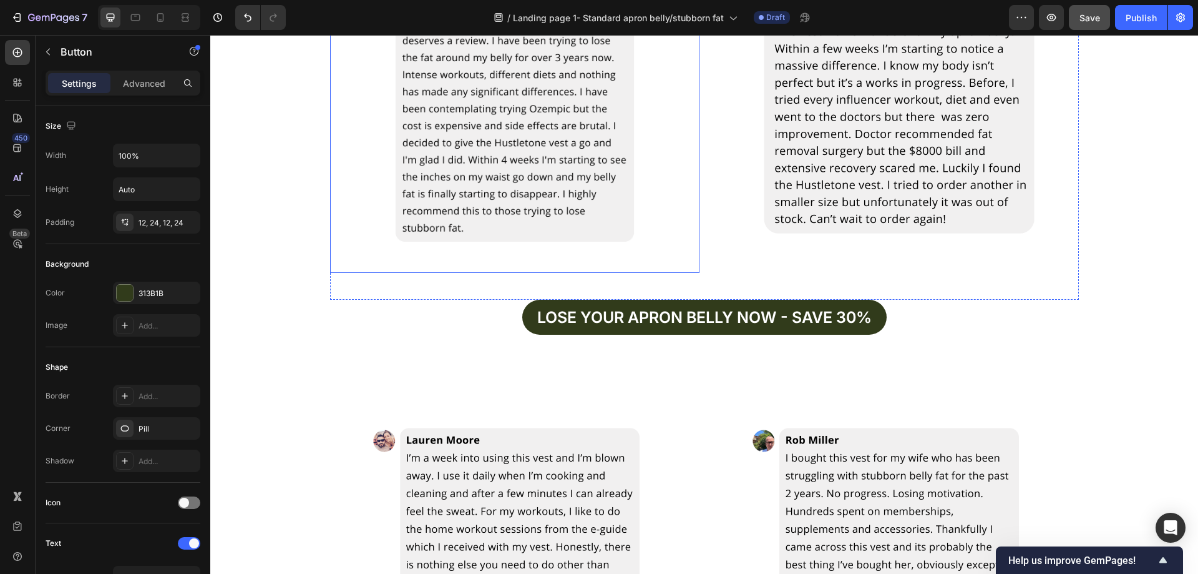
scroll to position [2684, 0]
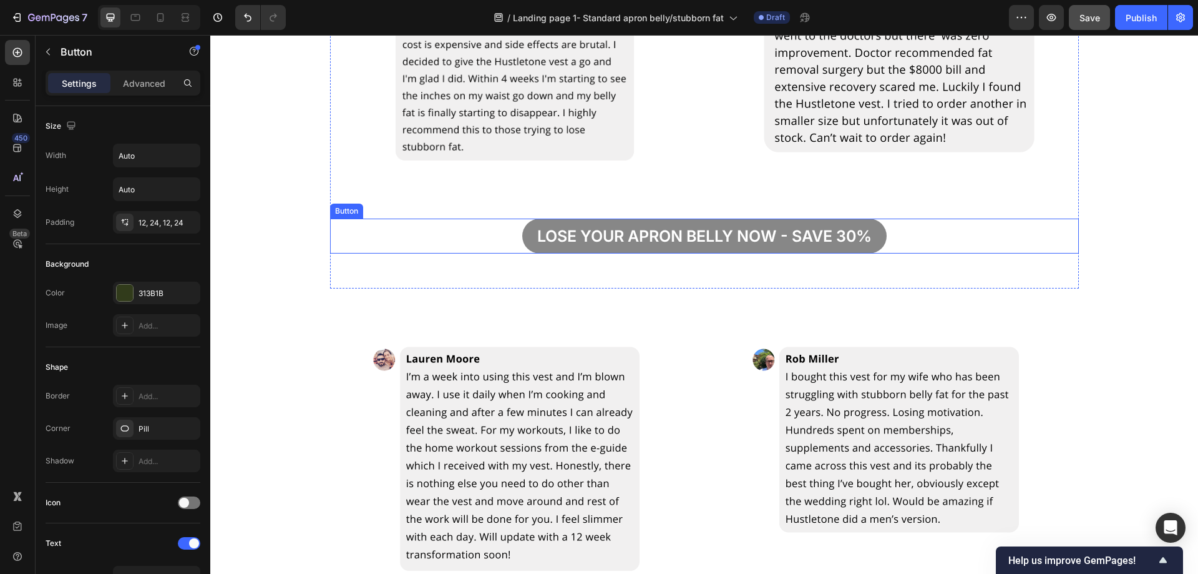
click at [876, 228] on button "Lose your apron bellY now - save 30%" at bounding box center [704, 236] width 364 height 36
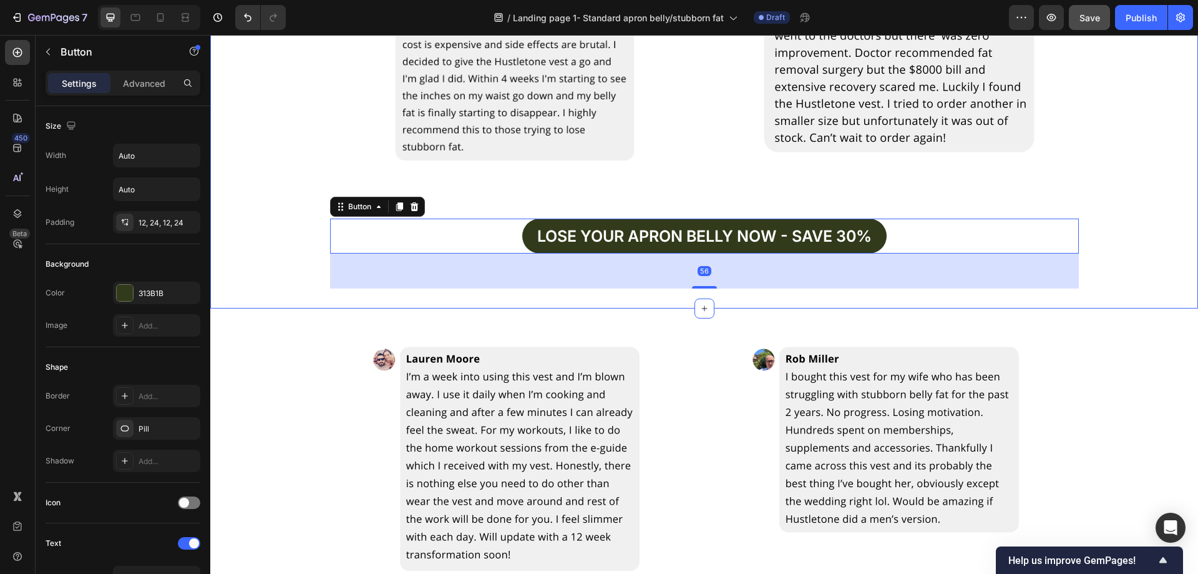
click at [268, 283] on div "Image Image Row Lose your apron bellY now - save 30% Button 56 Row" at bounding box center [704, 84] width 988 height 409
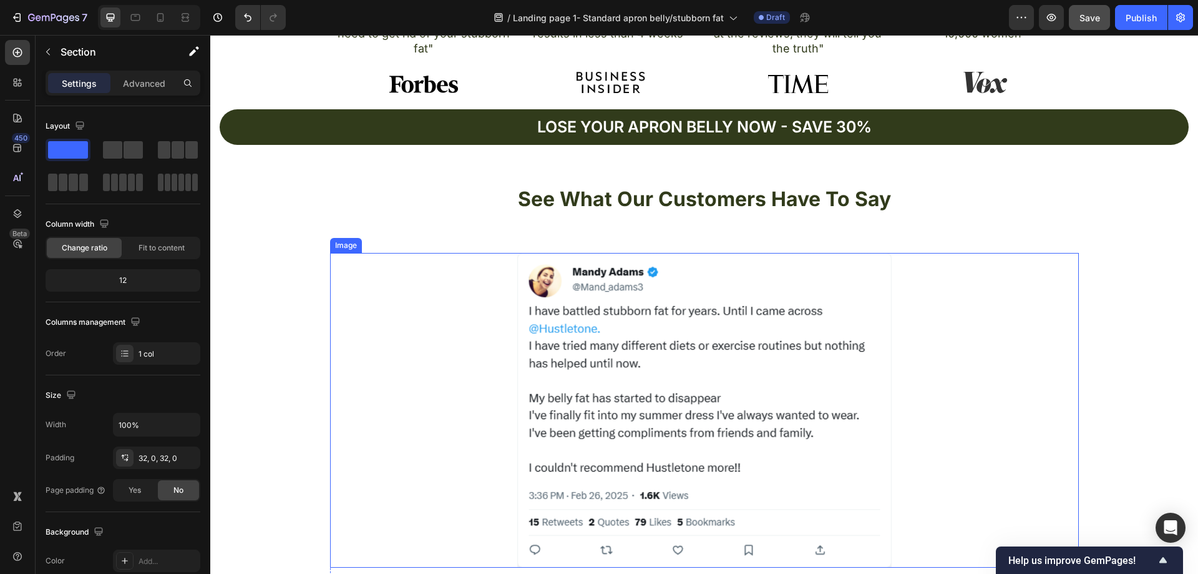
scroll to position [936, 0]
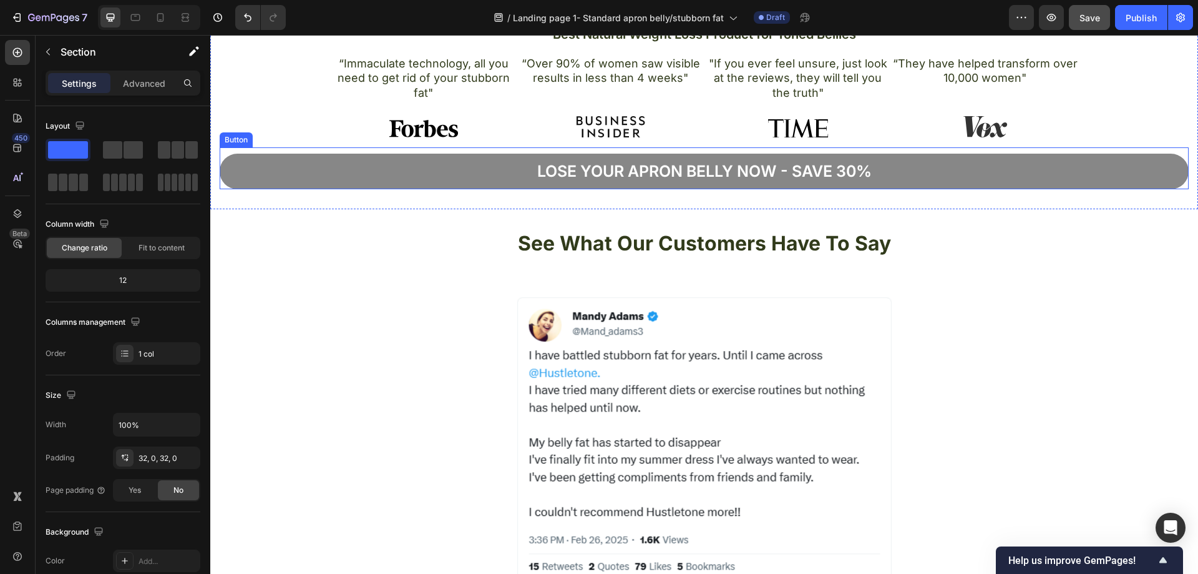
click at [420, 178] on button "Lose your apron bellY now - Save 30%" at bounding box center [704, 172] width 969 height 36
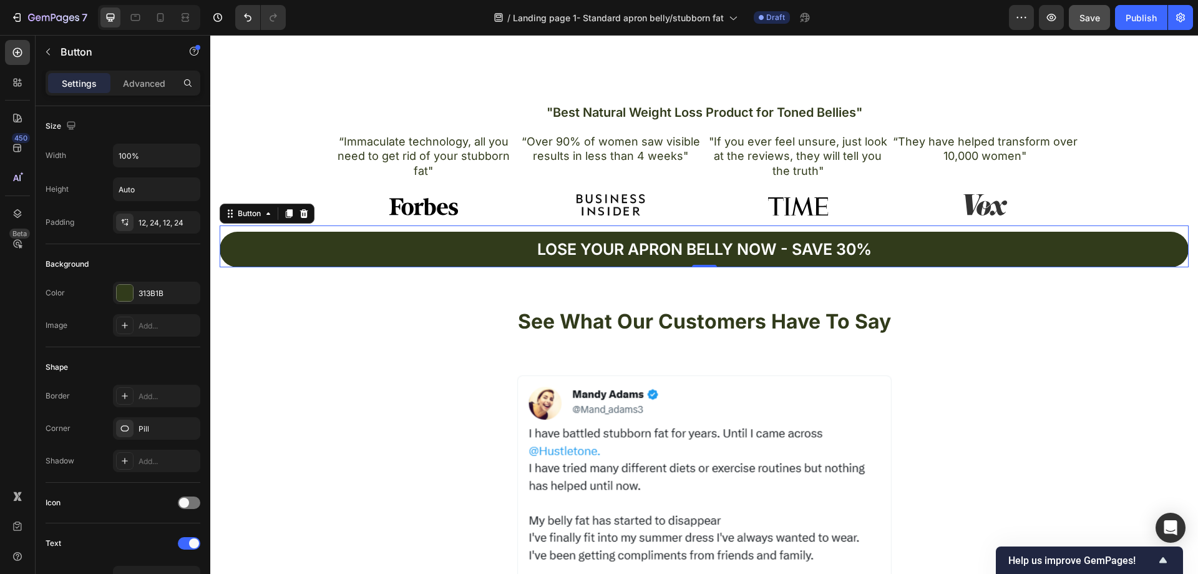
scroll to position [819, 0]
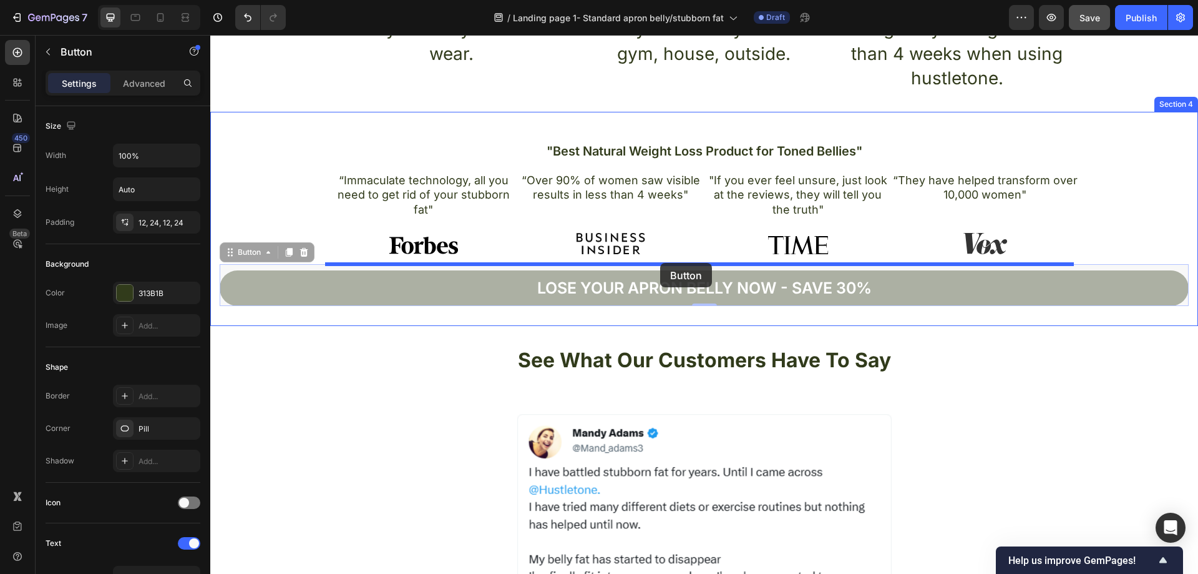
drag, startPoint x: 235, startPoint y: 256, endPoint x: 660, endPoint y: 263, distance: 425.7
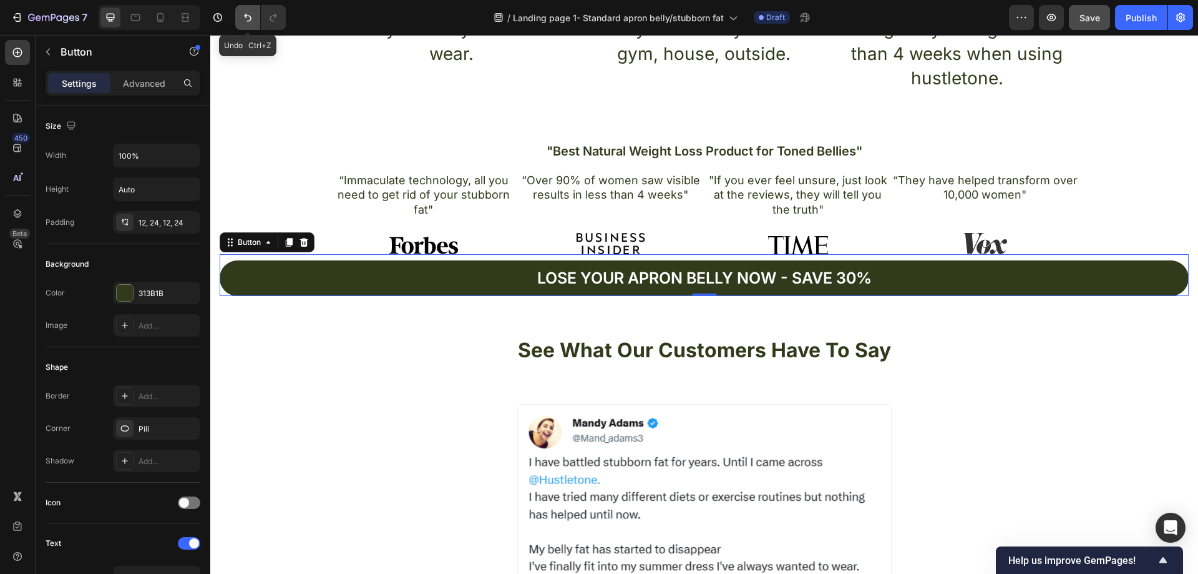
click at [248, 16] on icon "Undo/Redo" at bounding box center [247, 18] width 7 height 8
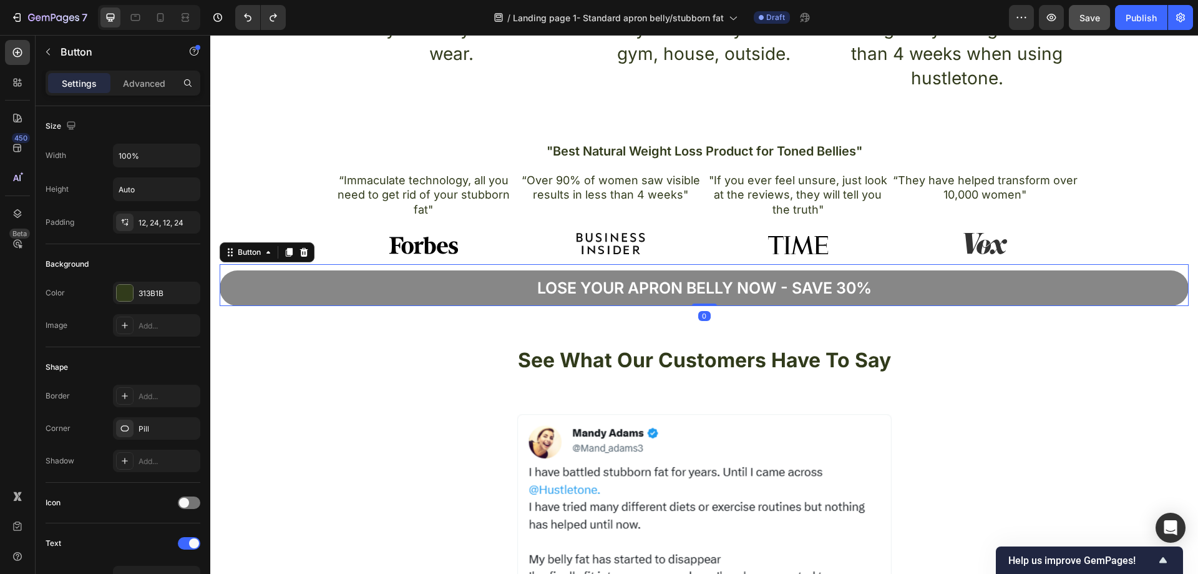
click at [376, 284] on button "Lose your apron bellY now - Save 30%" at bounding box center [704, 288] width 969 height 36
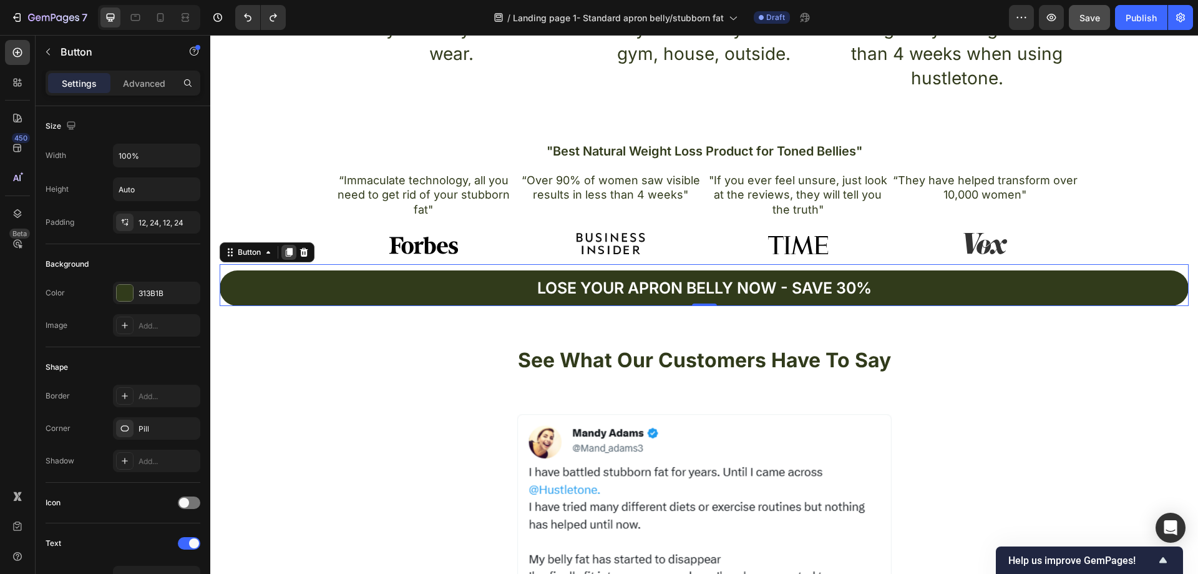
click at [288, 250] on icon at bounding box center [289, 252] width 7 height 9
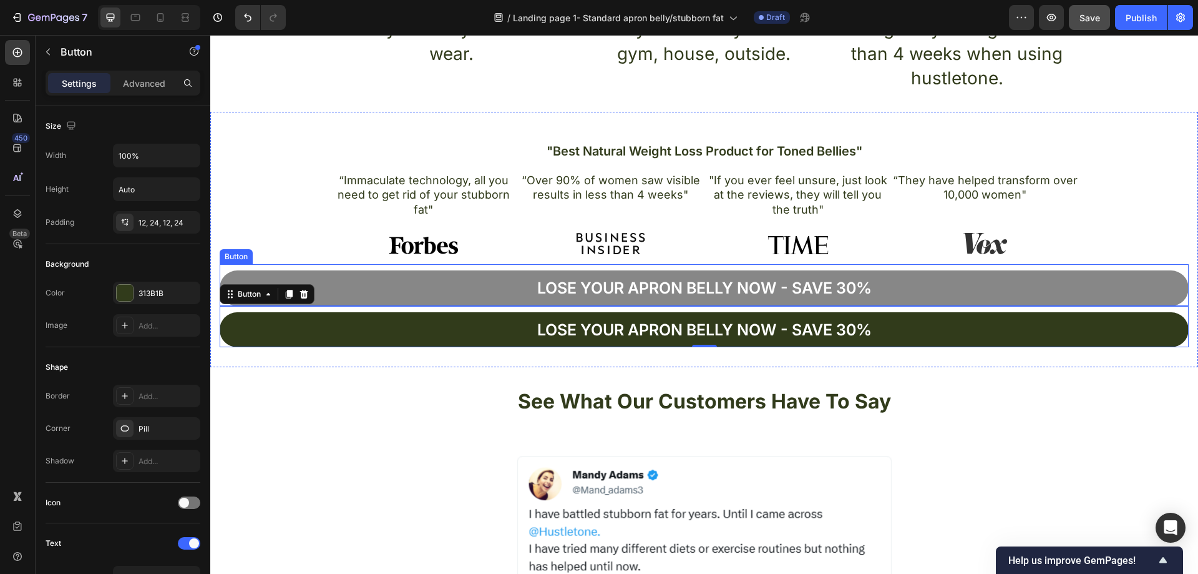
click at [392, 283] on button "Lose your apron bellY now - Save 30%" at bounding box center [704, 288] width 969 height 36
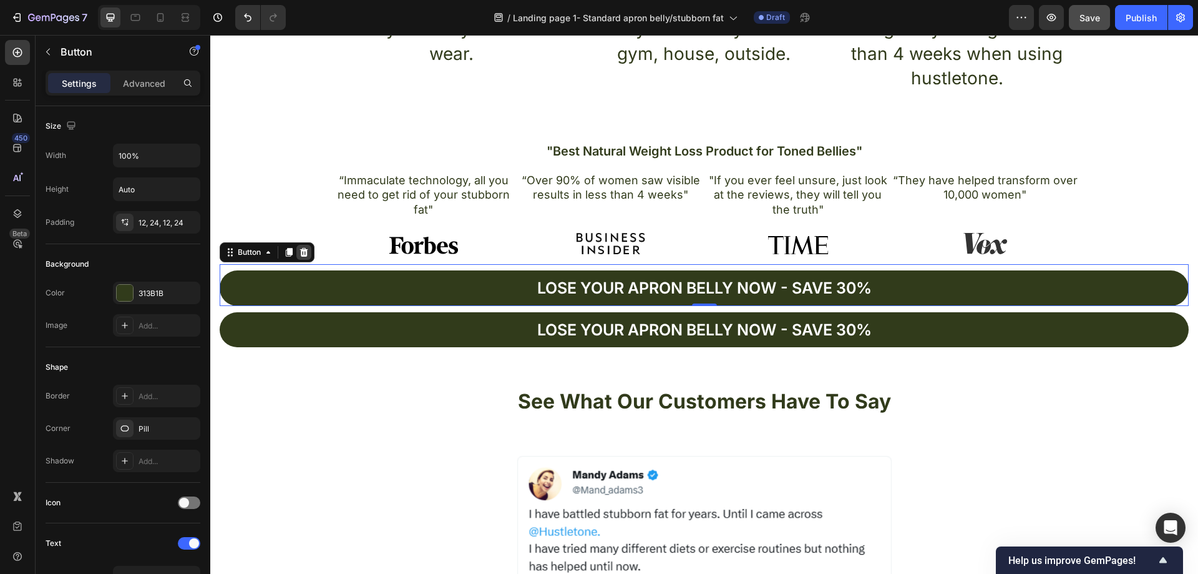
click at [310, 250] on div at bounding box center [303, 252] width 15 height 15
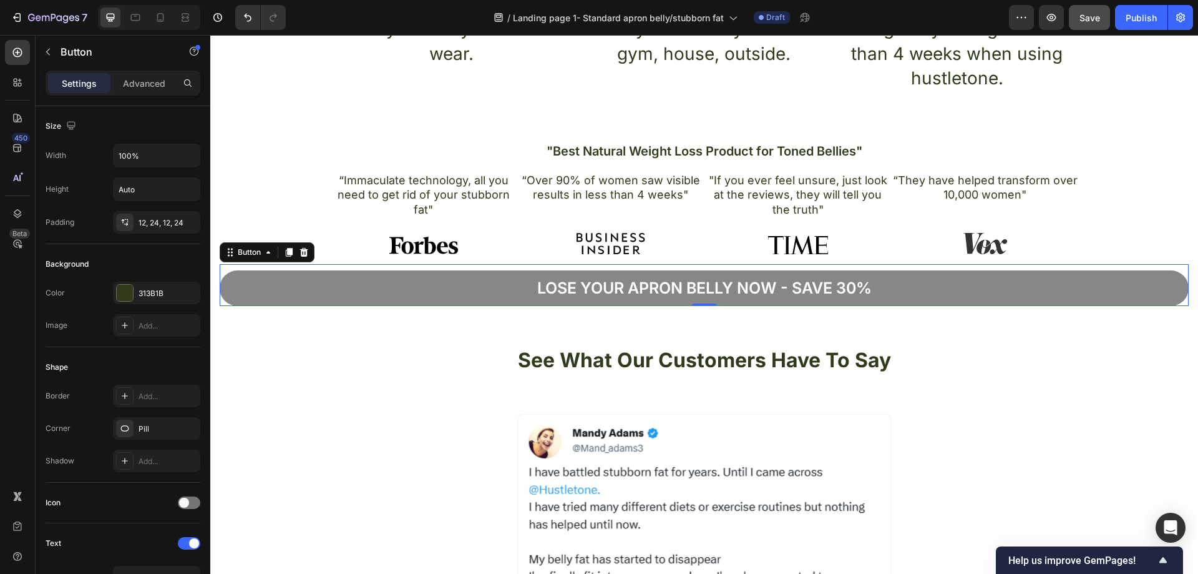
click at [497, 291] on button "Lose your apron bellY now - Save 30%" at bounding box center [704, 288] width 969 height 36
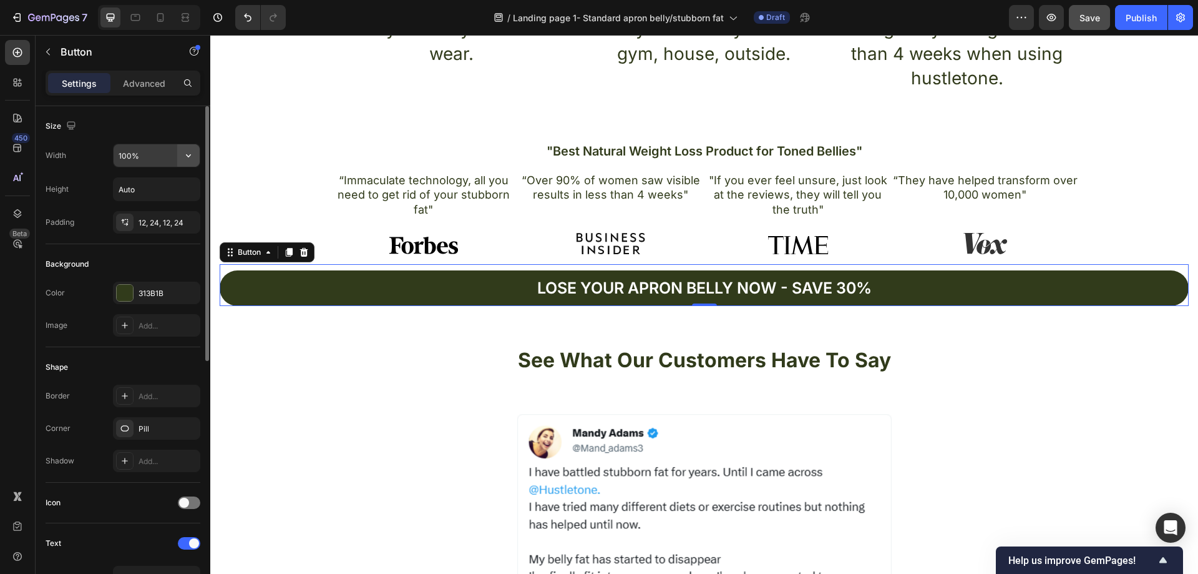
click at [180, 159] on button "button" at bounding box center [188, 155] width 22 height 22
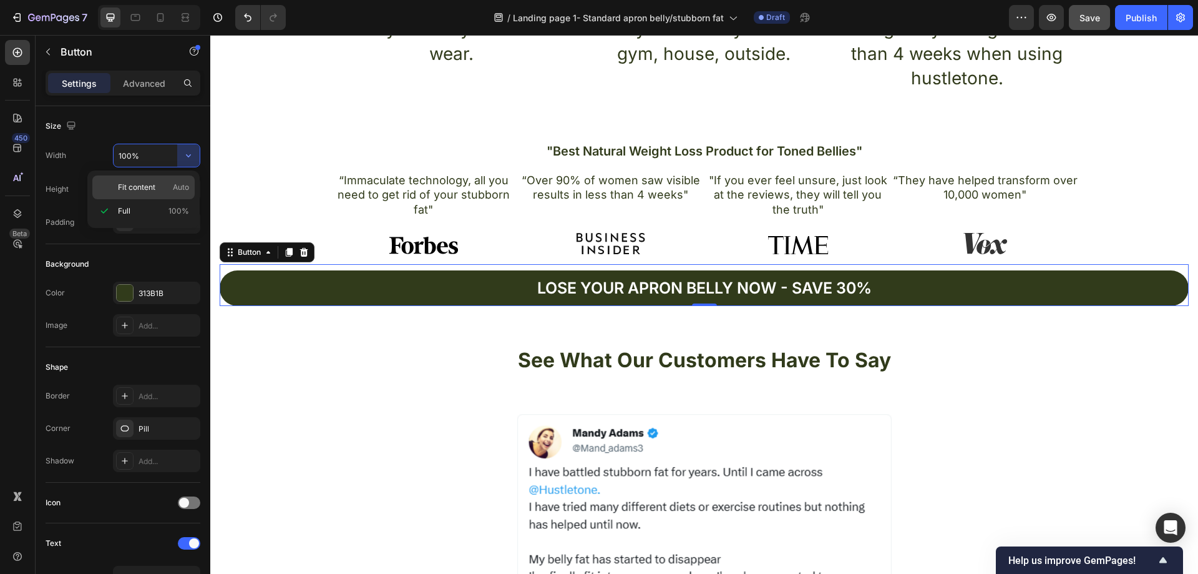
click at [147, 190] on span "Fit content" at bounding box center [136, 187] width 37 height 11
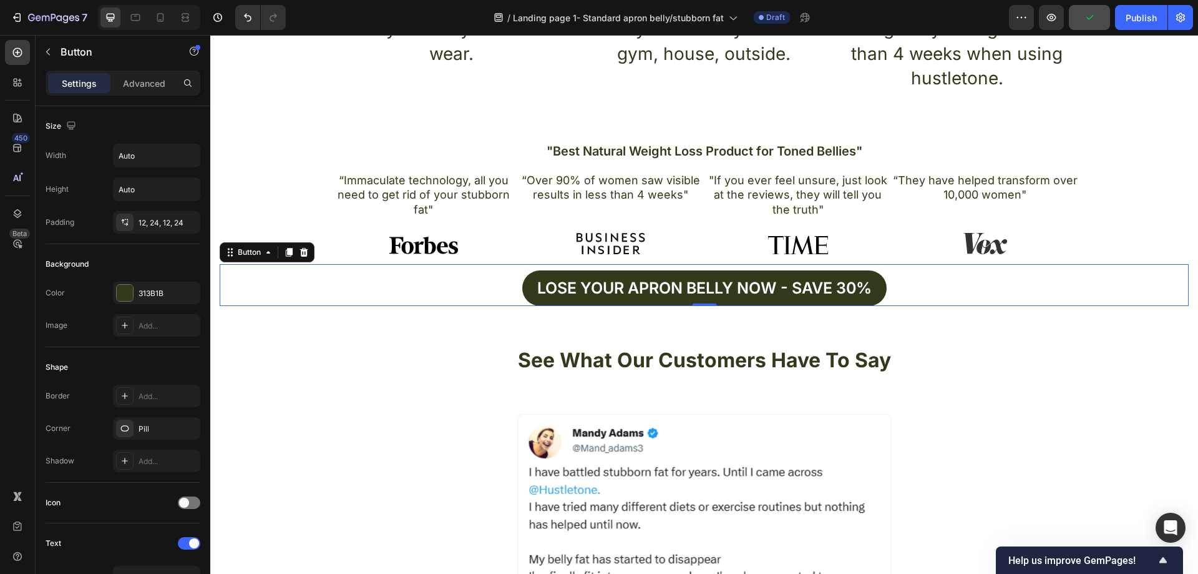
drag, startPoint x: 288, startPoint y: 252, endPoint x: 265, endPoint y: 285, distance: 40.3
click at [266, 285] on div "Lose your apron bellY now - Save 30% Button 0" at bounding box center [704, 285] width 969 height 42
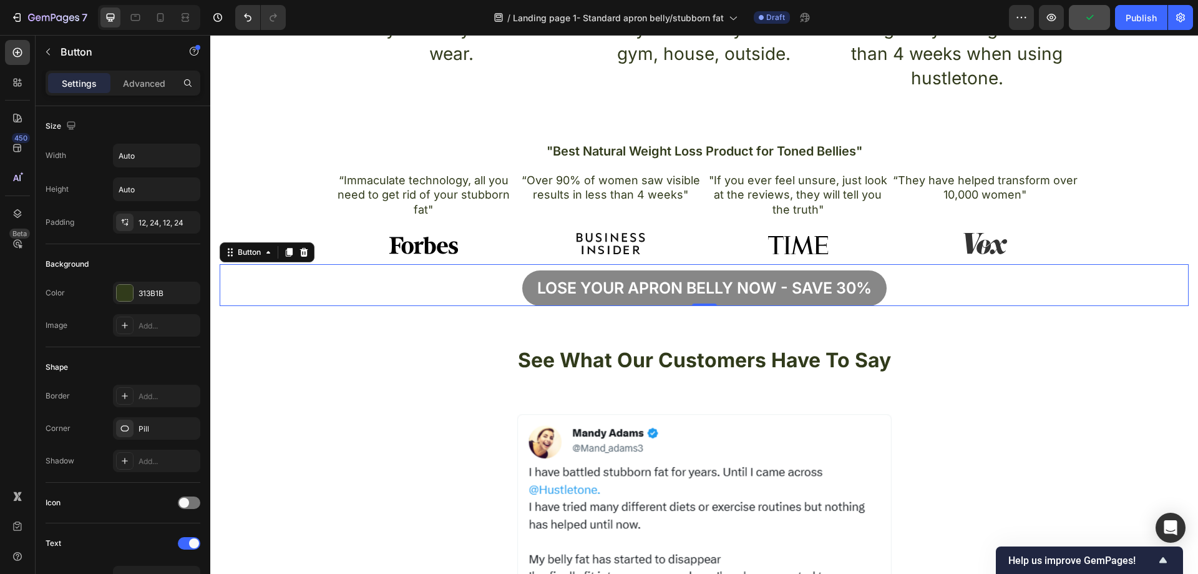
click at [529, 287] on button "Lose your apron bellY now - Save 30%" at bounding box center [704, 288] width 364 height 36
click at [522, 291] on button "Lose your apron bellY now - Save 30%" at bounding box center [704, 288] width 364 height 36
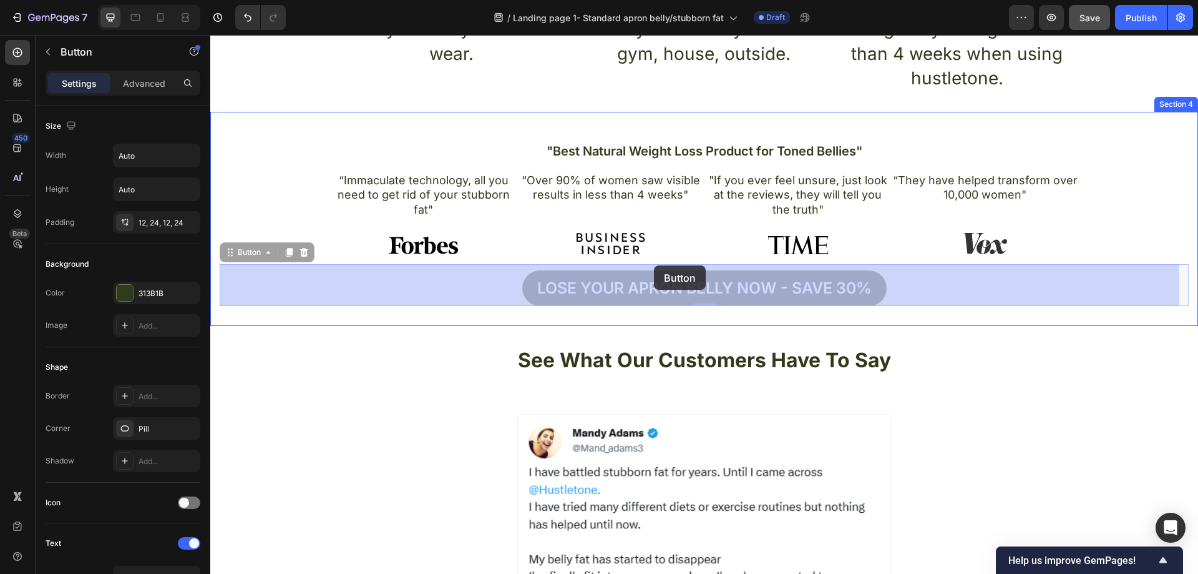
drag, startPoint x: 231, startPoint y: 255, endPoint x: 654, endPoint y: 265, distance: 423.3
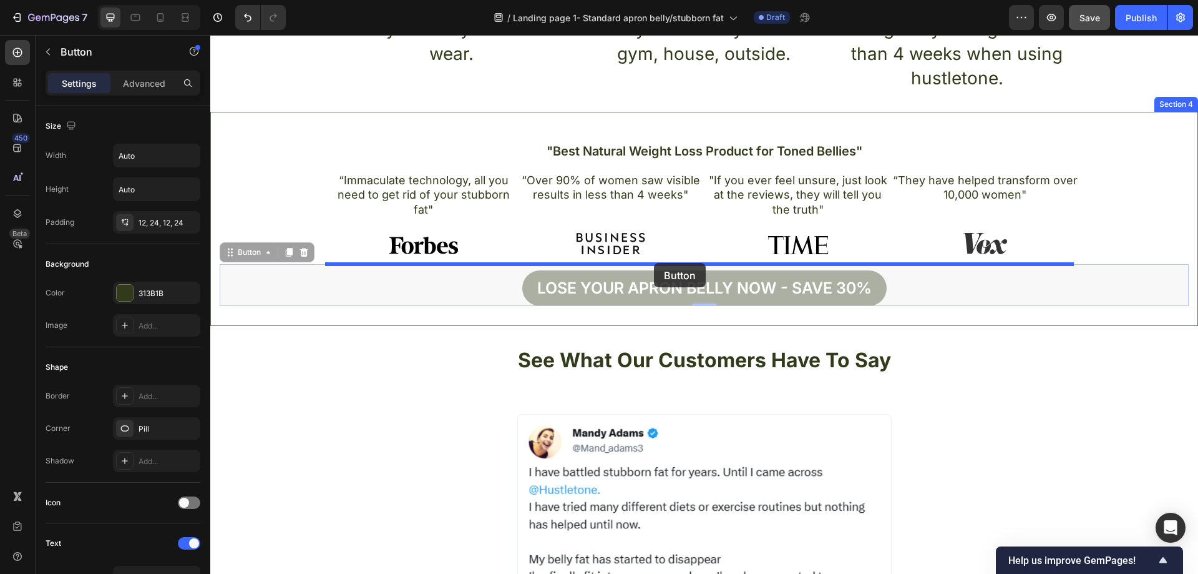
drag, startPoint x: 230, startPoint y: 252, endPoint x: 654, endPoint y: 262, distance: 424.5
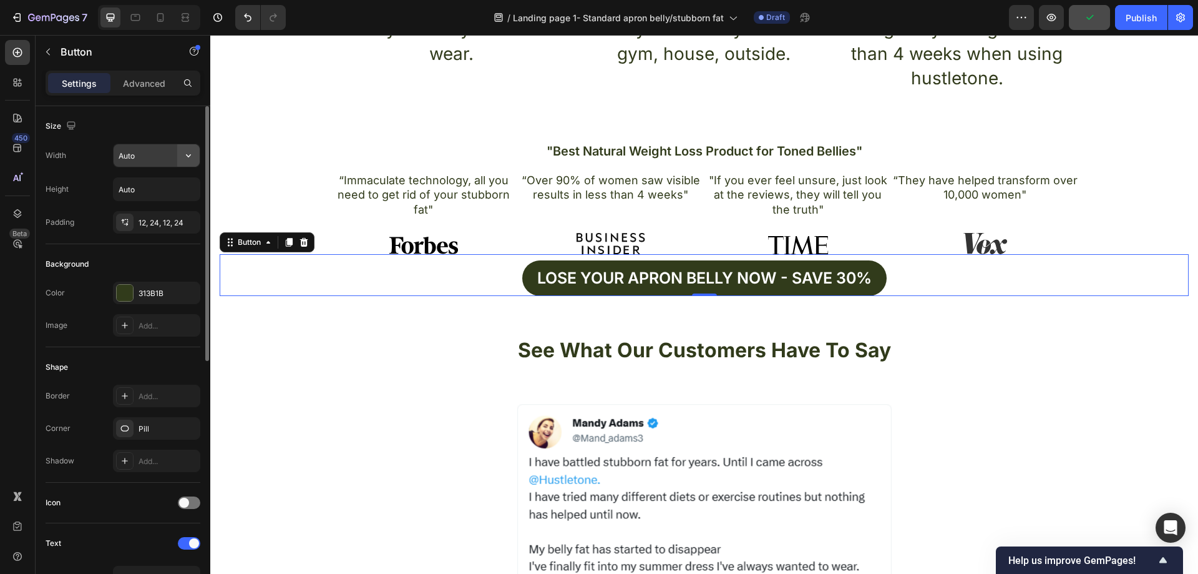
click at [191, 155] on icon "button" at bounding box center [188, 155] width 12 height 12
click at [154, 208] on p "Full 100%" at bounding box center [153, 210] width 71 height 11
type input "100%"
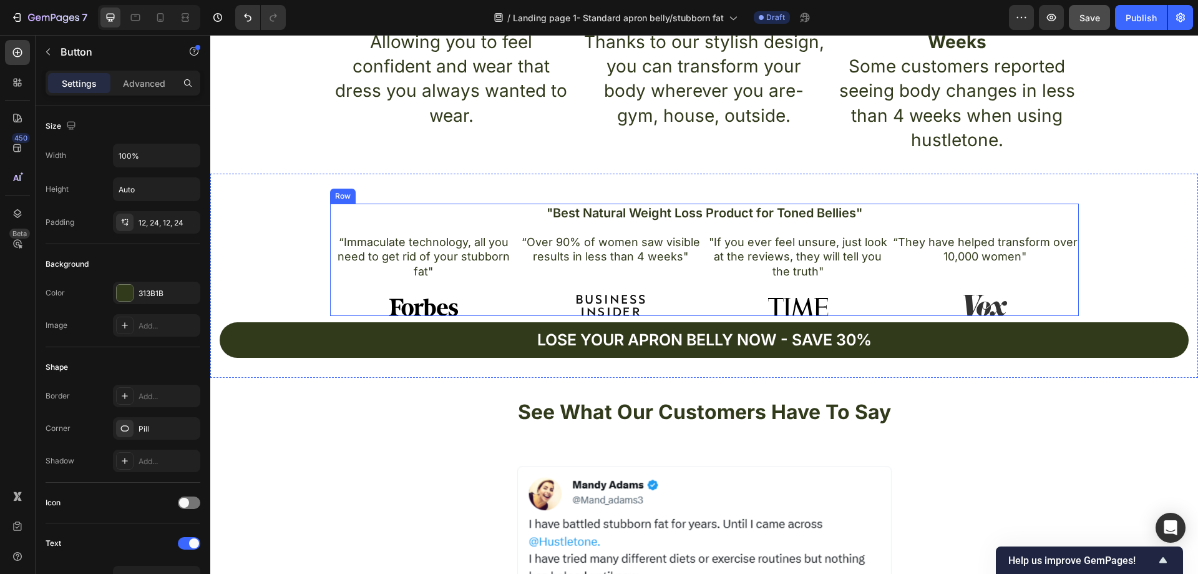
scroll to position [757, 0]
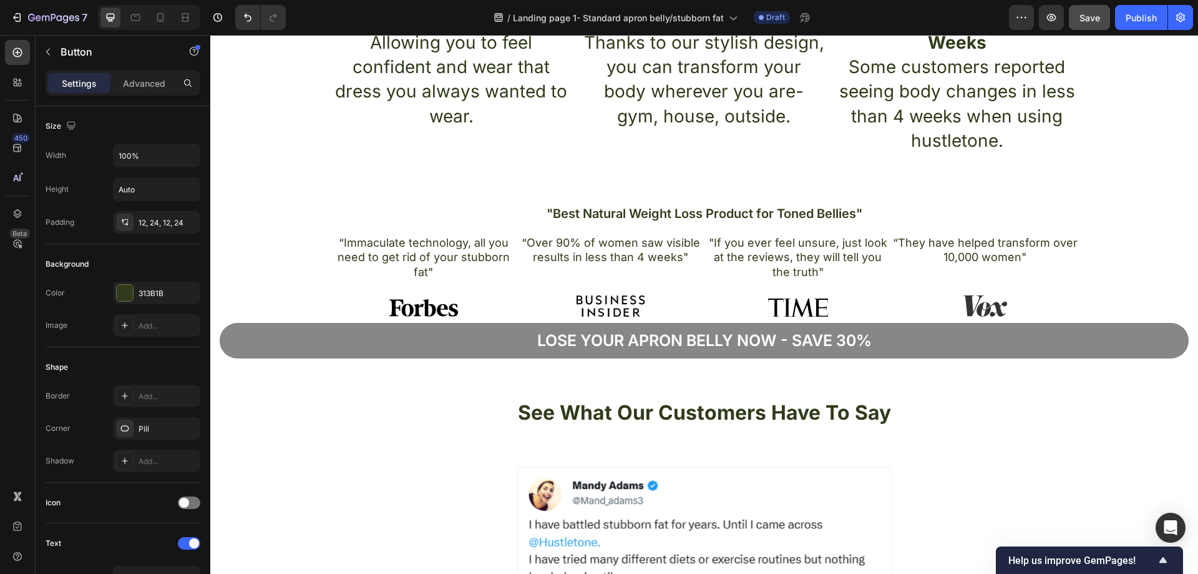
click at [1083, 326] on button "Lose your apron bellY now - Save 30%" at bounding box center [704, 341] width 969 height 36
click at [518, 335] on button "Lose your apron bellY now - Save 30%" at bounding box center [704, 341] width 969 height 36
click at [859, 343] on p "Lose your apron bellY now - Save 30%" at bounding box center [704, 340] width 335 height 21
click at [898, 343] on button "Lose your apron bellY now - Save 30%" at bounding box center [704, 341] width 969 height 36
click at [876, 348] on button "Lose your apron bellY now - Save 30%" at bounding box center [704, 341] width 969 height 36
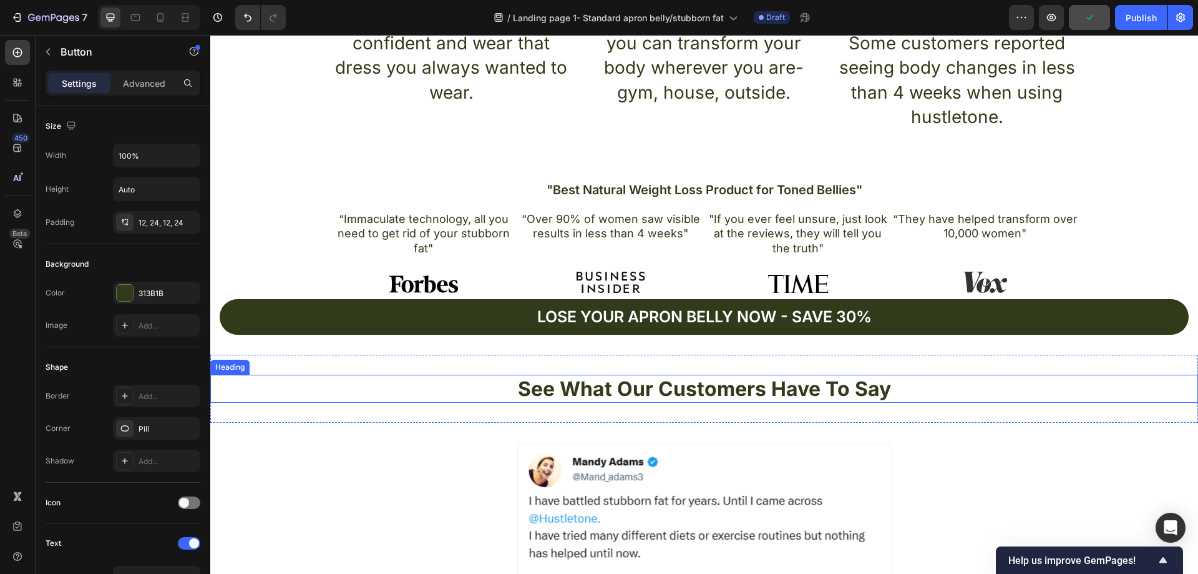
scroll to position [882, 0]
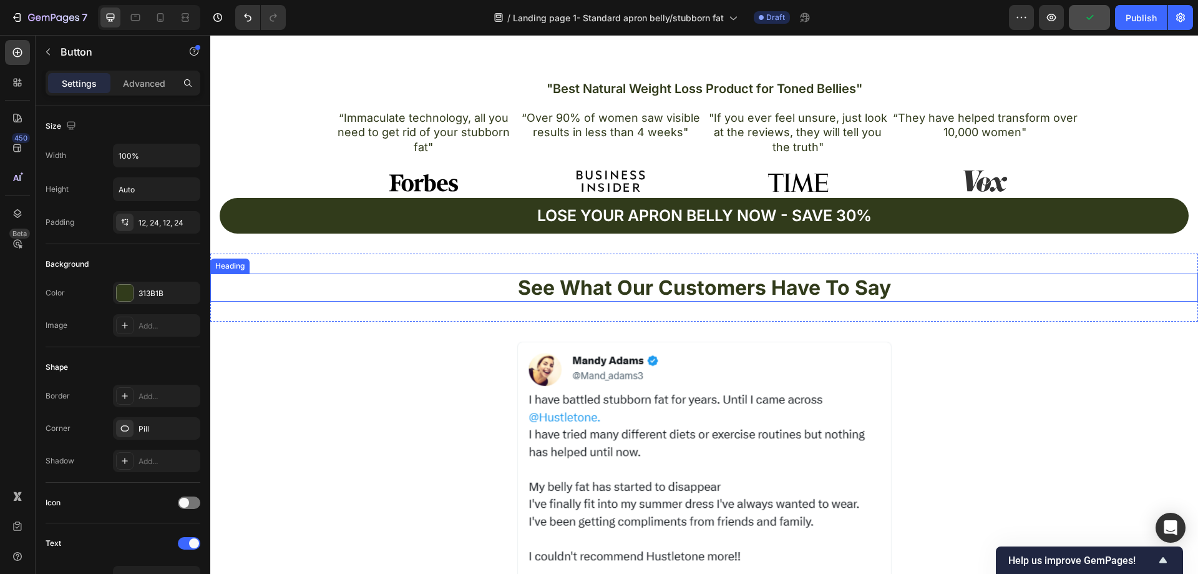
drag, startPoint x: 740, startPoint y: 338, endPoint x: 747, endPoint y: 323, distance: 17.0
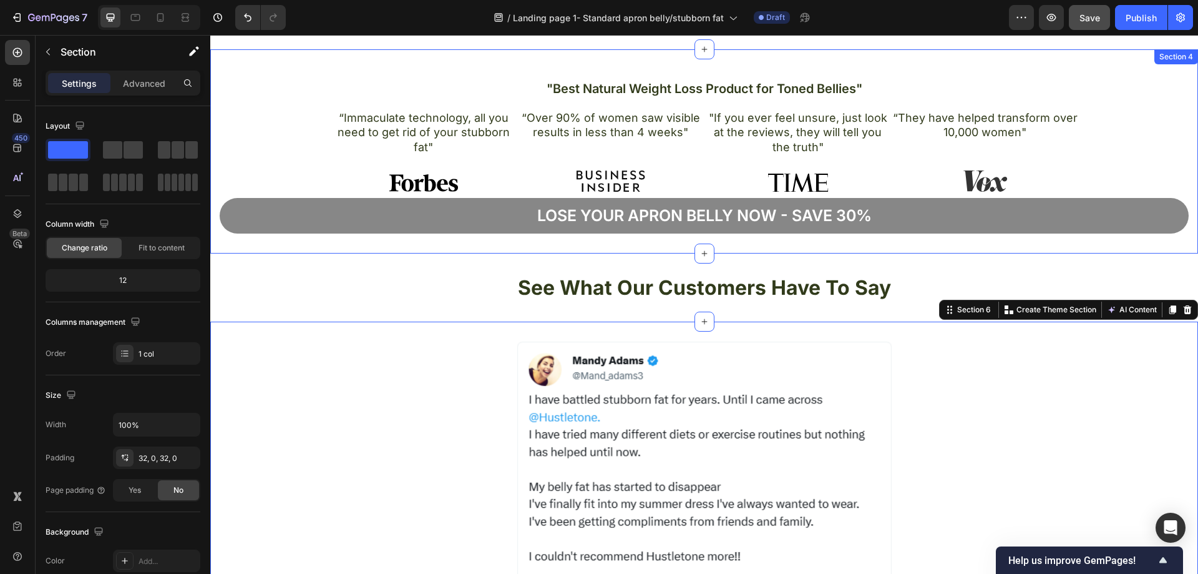
click at [768, 231] on button "Lose your apron bellY now - Save 30%" at bounding box center [704, 216] width 969 height 36
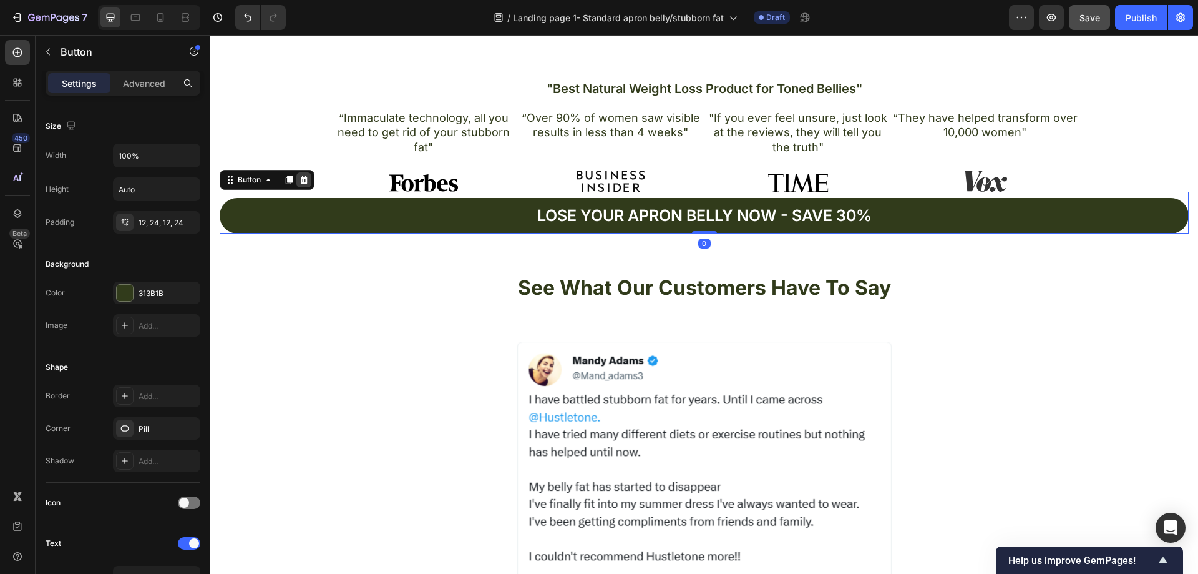
click at [305, 182] on icon at bounding box center [304, 179] width 8 height 9
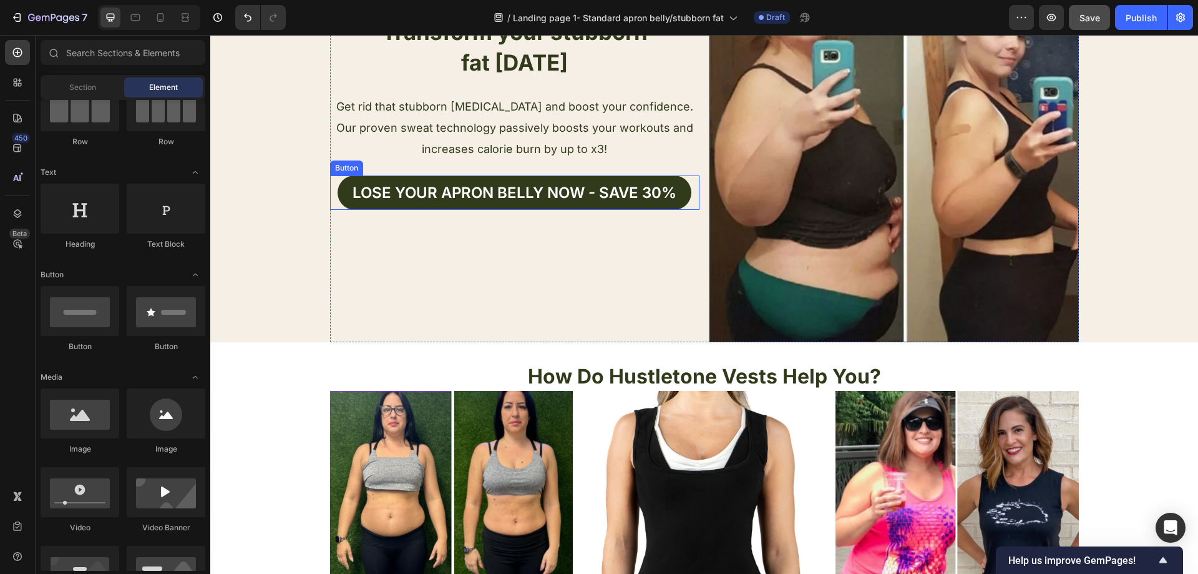
scroll to position [0, 0]
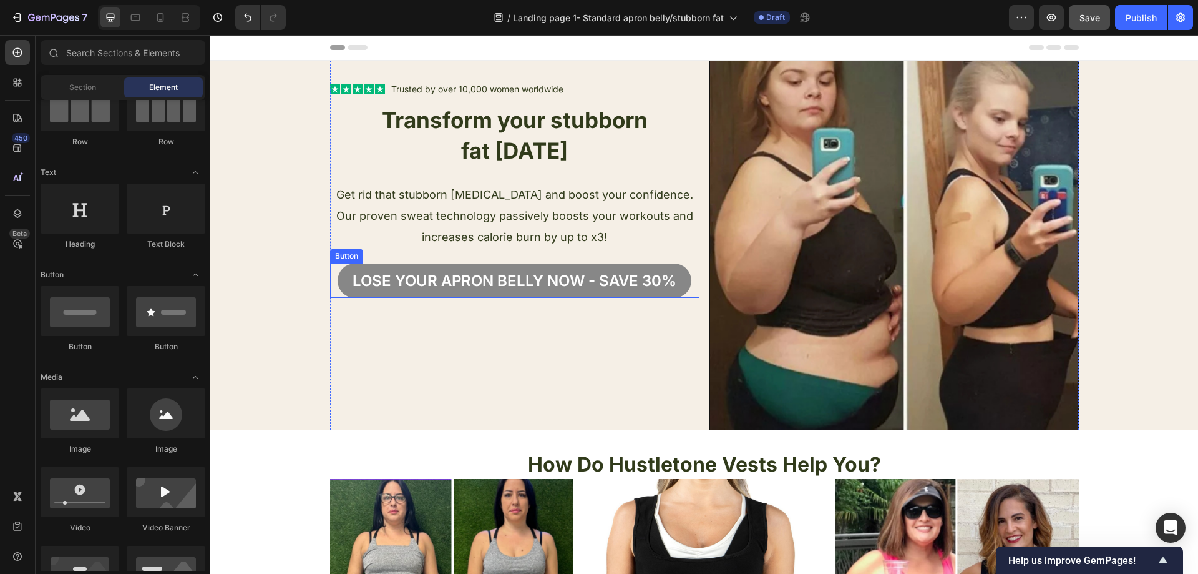
click at [589, 265] on button "Lose your apron bellY now - Save 30%" at bounding box center [515, 280] width 354 height 34
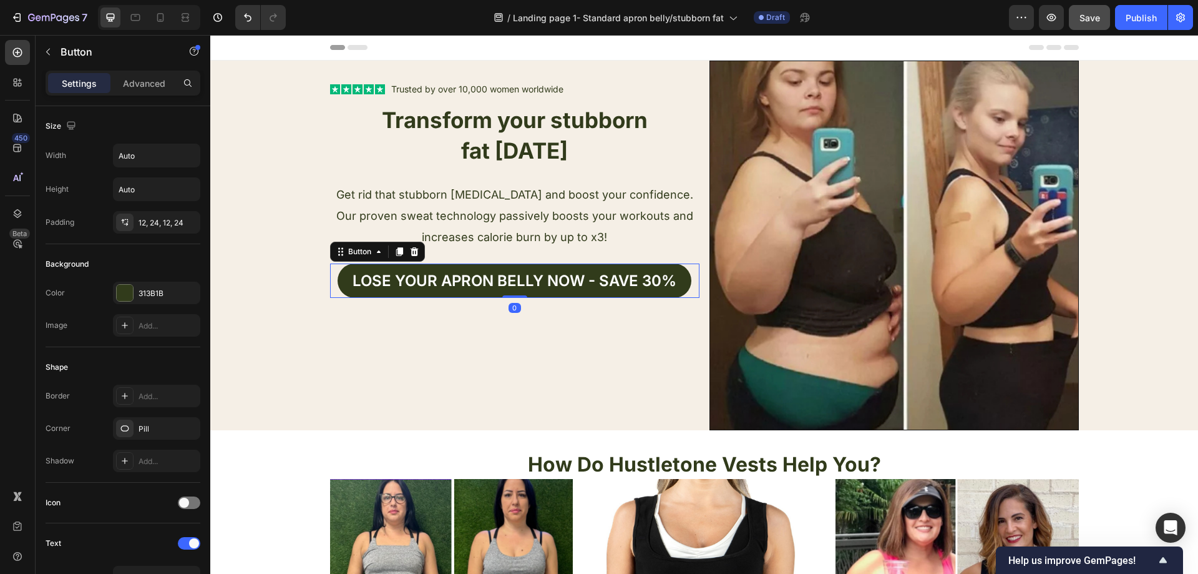
click at [396, 253] on icon at bounding box center [399, 251] width 7 height 9
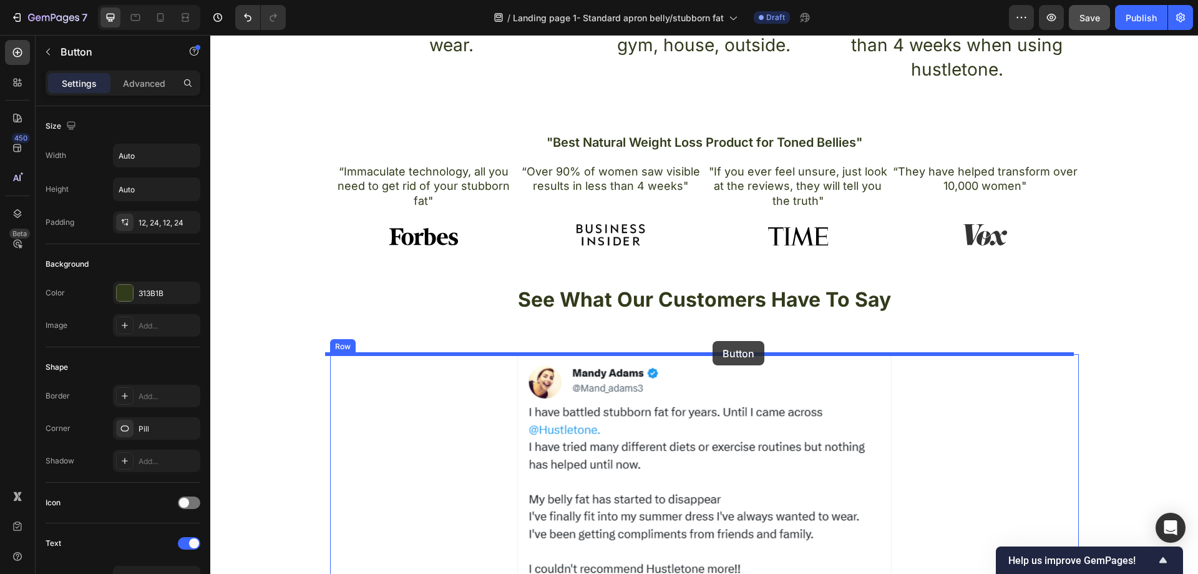
scroll to position [874, 0]
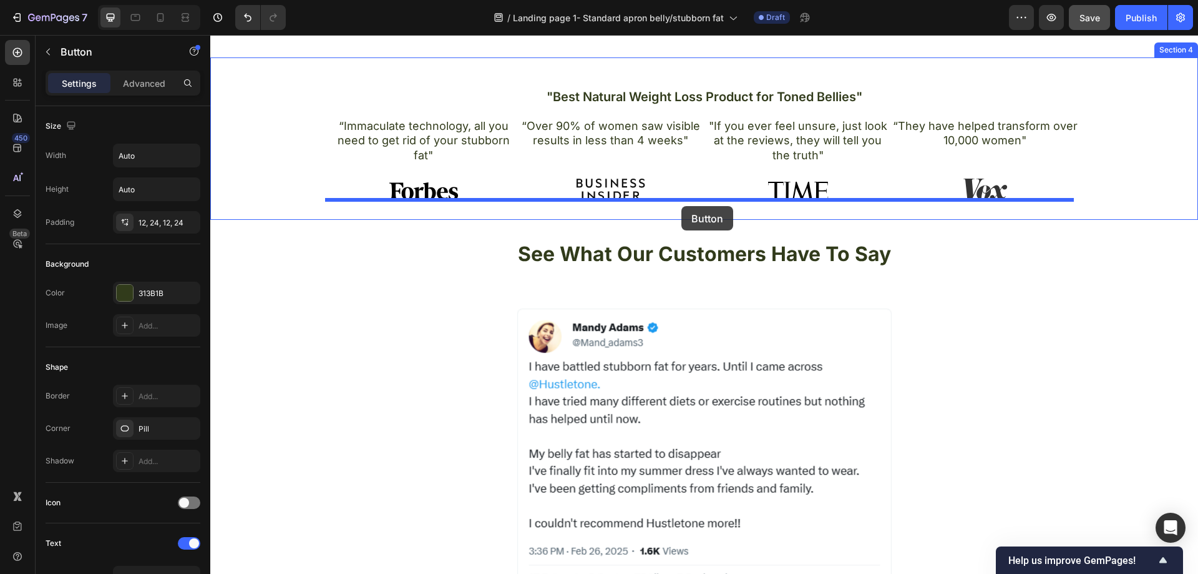
drag, startPoint x: 337, startPoint y: 286, endPoint x: 682, endPoint y: 206, distance: 353.8
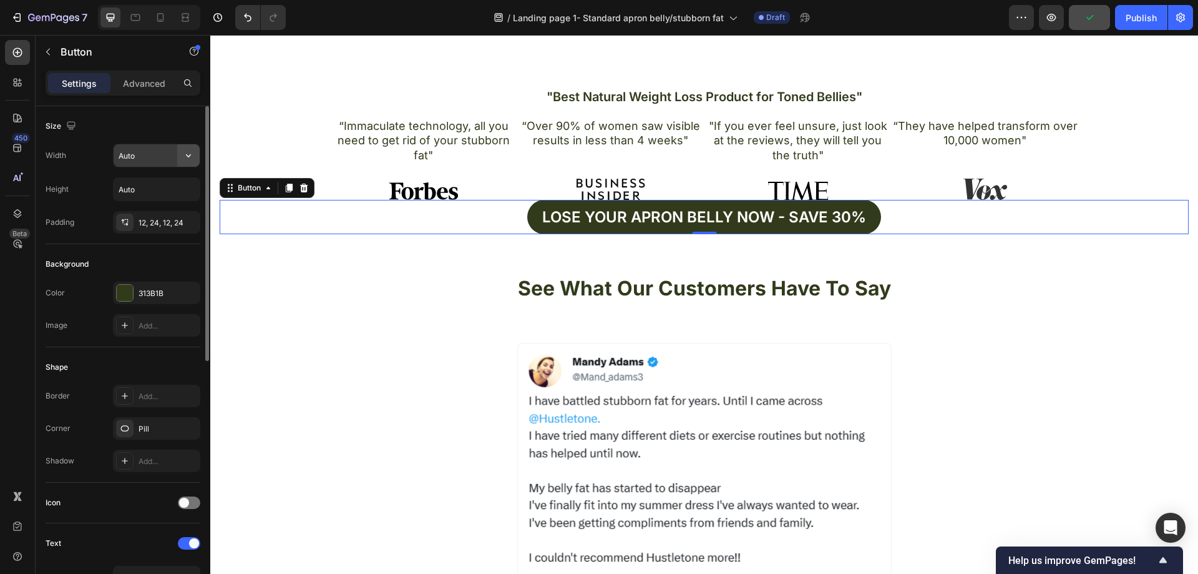
click at [187, 156] on icon "button" at bounding box center [188, 155] width 12 height 12
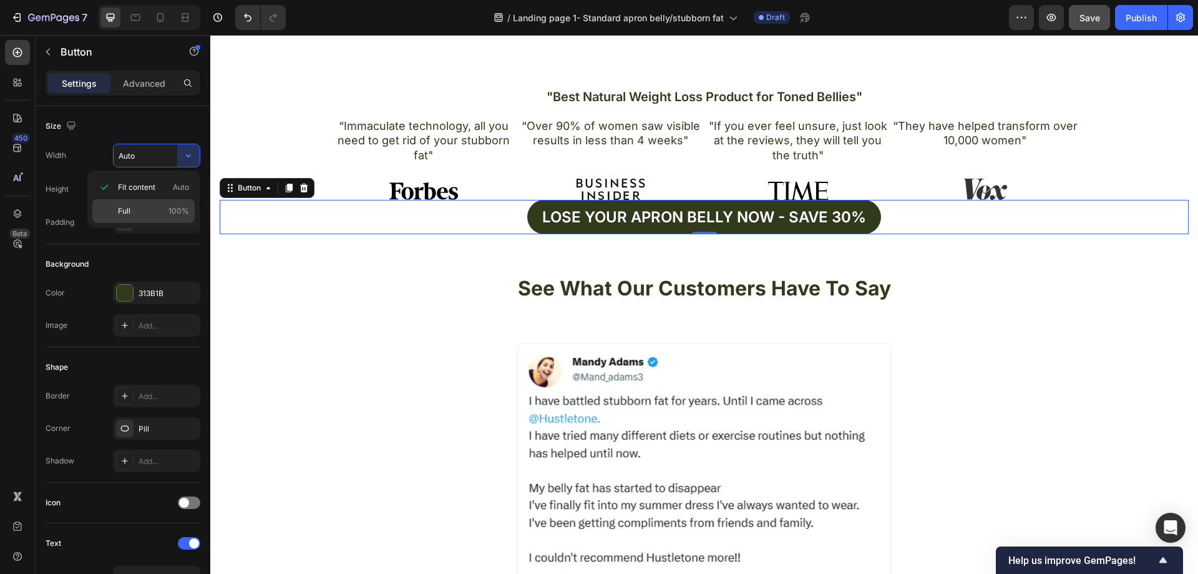
click at [150, 209] on p "Full 100%" at bounding box center [153, 210] width 71 height 11
type input "100%"
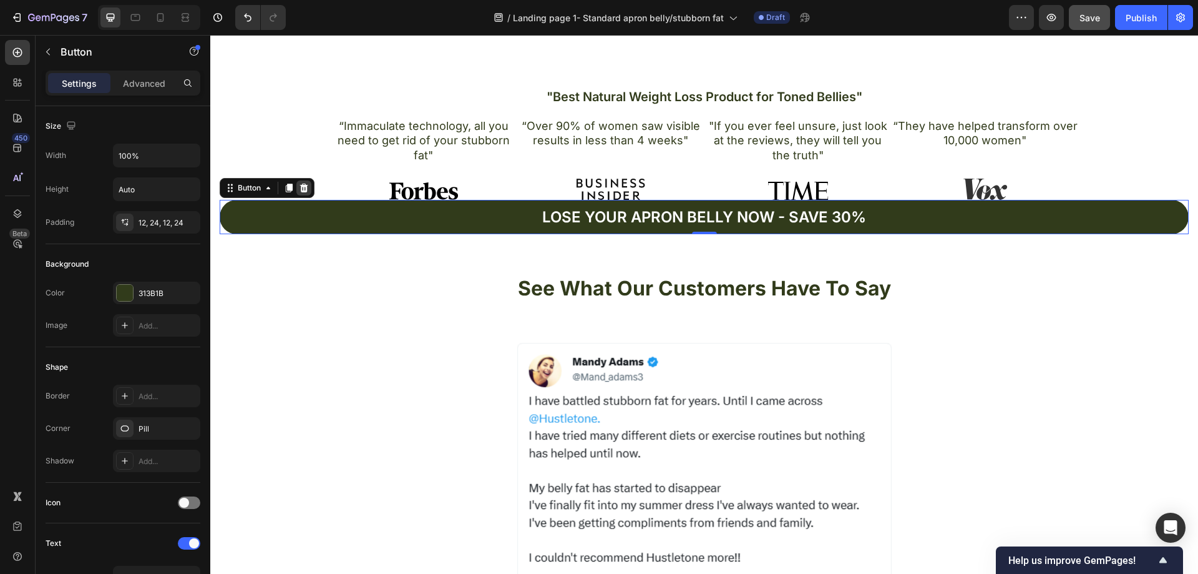
click at [302, 190] on icon at bounding box center [304, 187] width 8 height 9
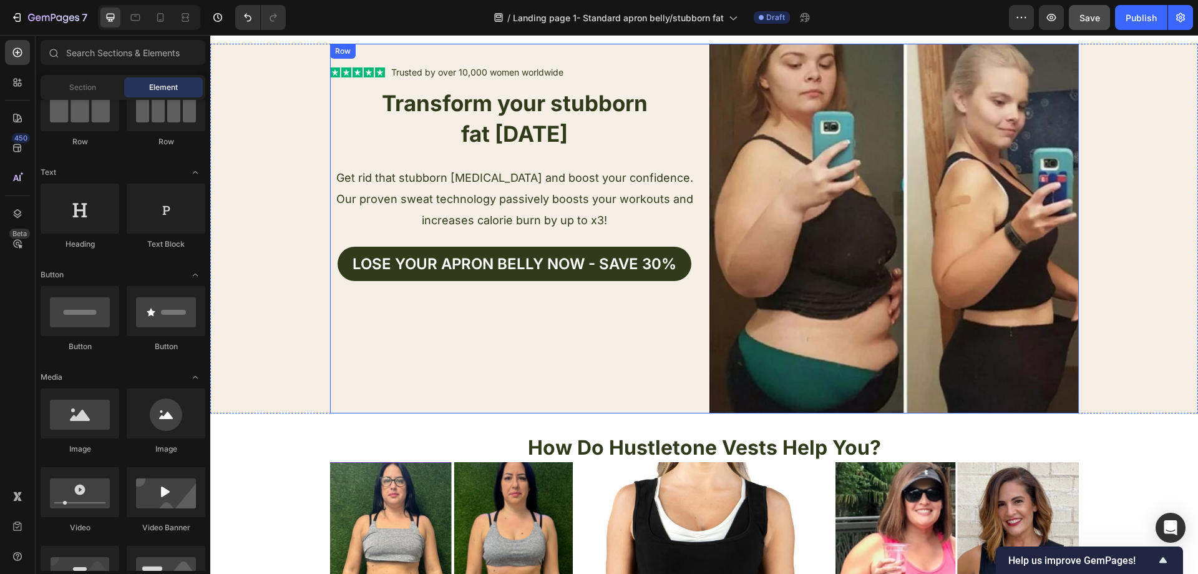
scroll to position [0, 0]
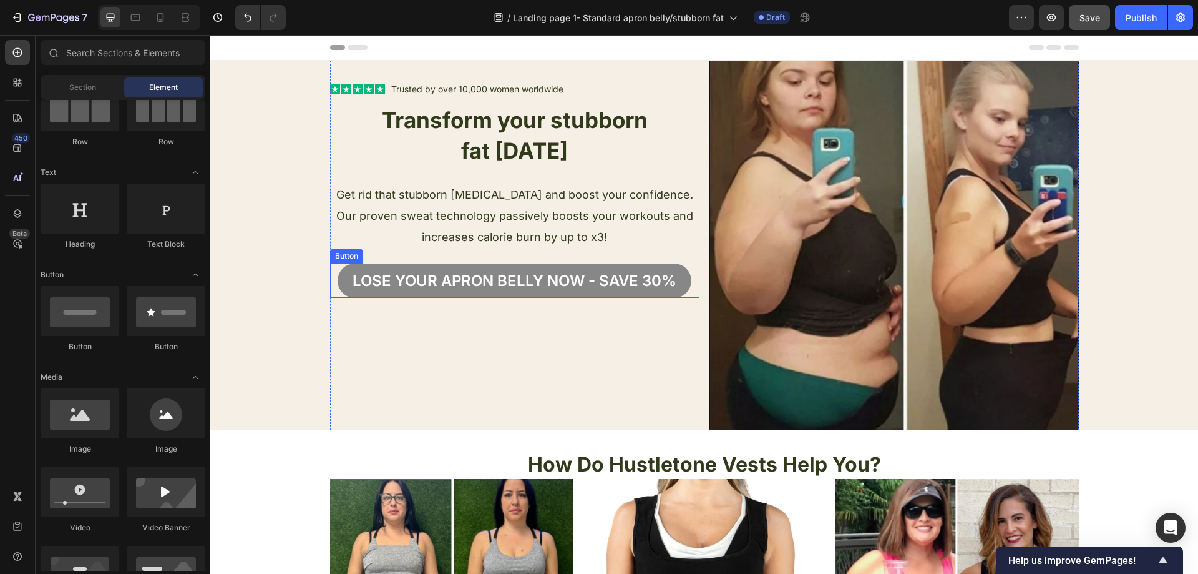
click at [592, 266] on button "Lose your apron bellY now - Save 30%" at bounding box center [515, 280] width 354 height 34
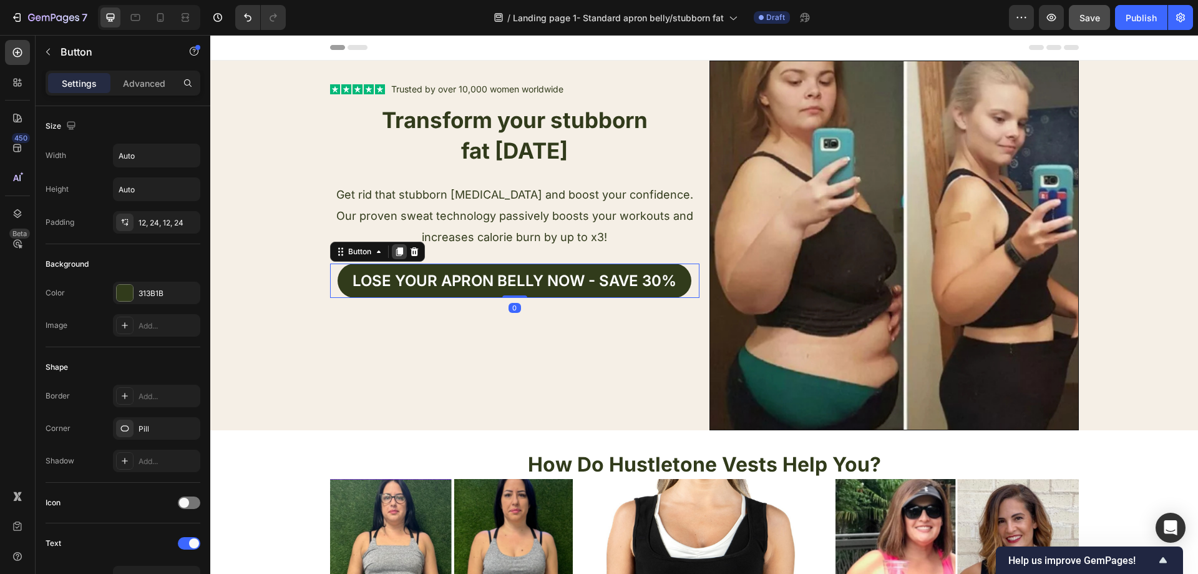
click at [398, 256] on icon at bounding box center [399, 252] width 10 height 10
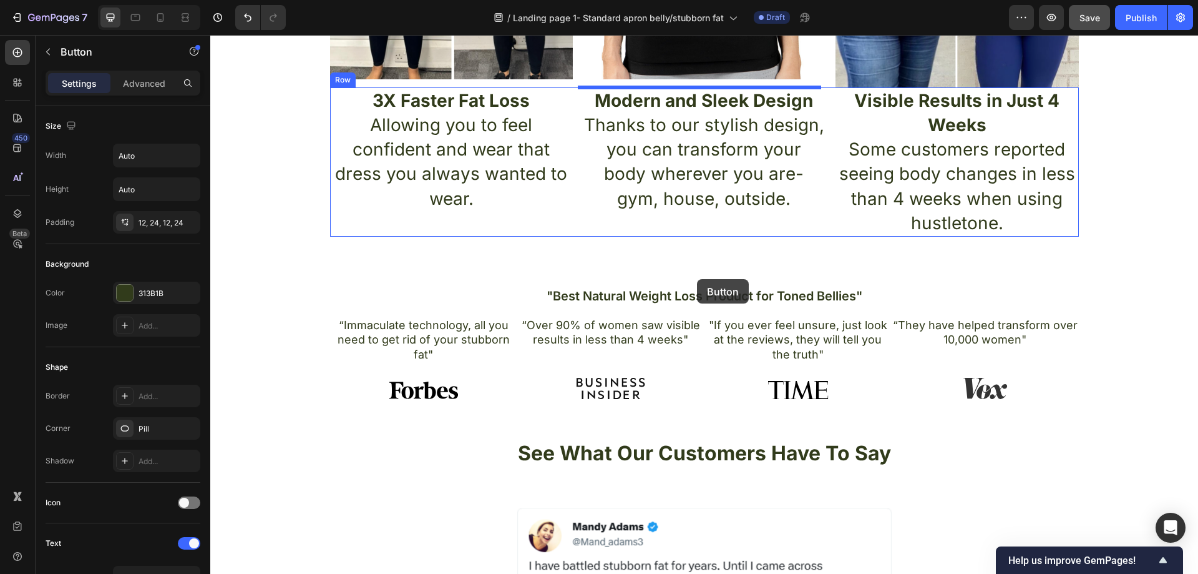
scroll to position [811, 0]
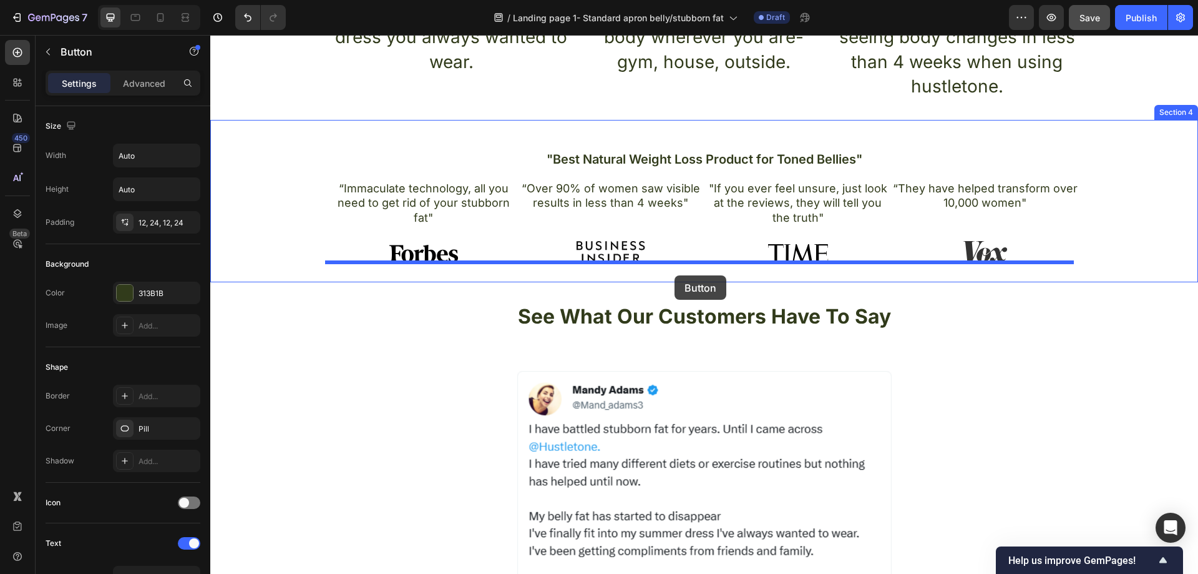
drag, startPoint x: 337, startPoint y: 288, endPoint x: 675, endPoint y: 275, distance: 337.9
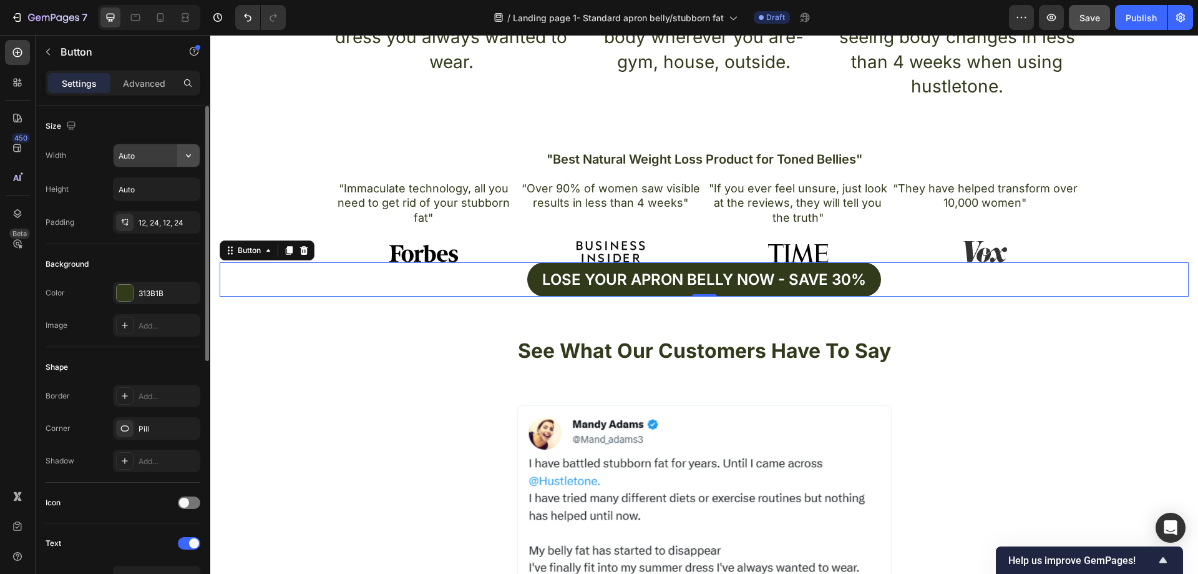
click at [191, 152] on icon "button" at bounding box center [188, 155] width 12 height 12
click at [156, 204] on div "Full 100%" at bounding box center [143, 211] width 102 height 24
type input "100%"
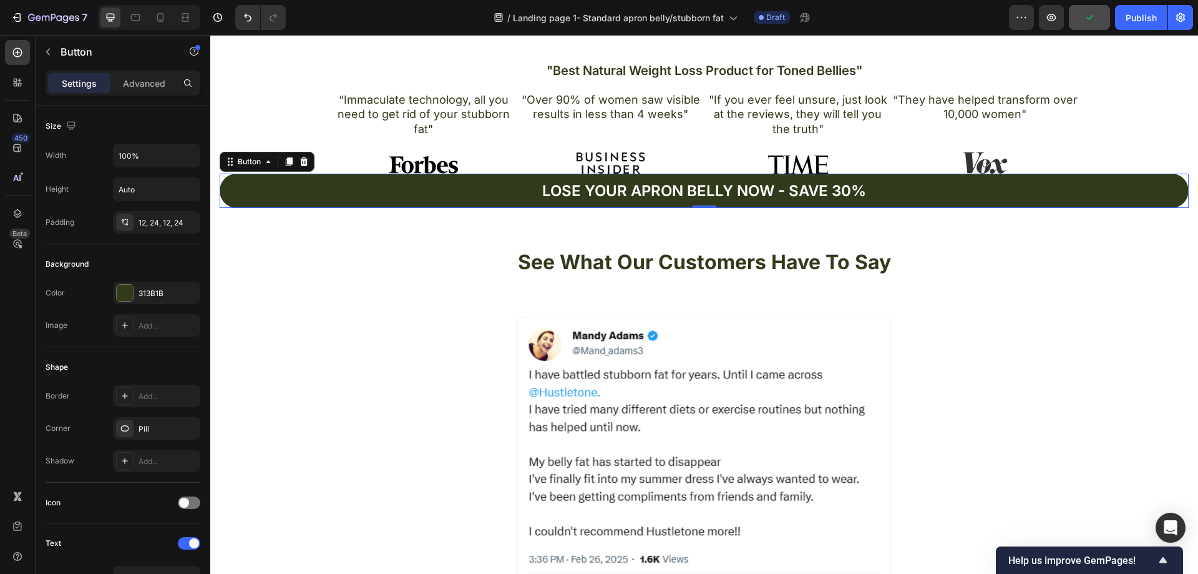
scroll to position [936, 0]
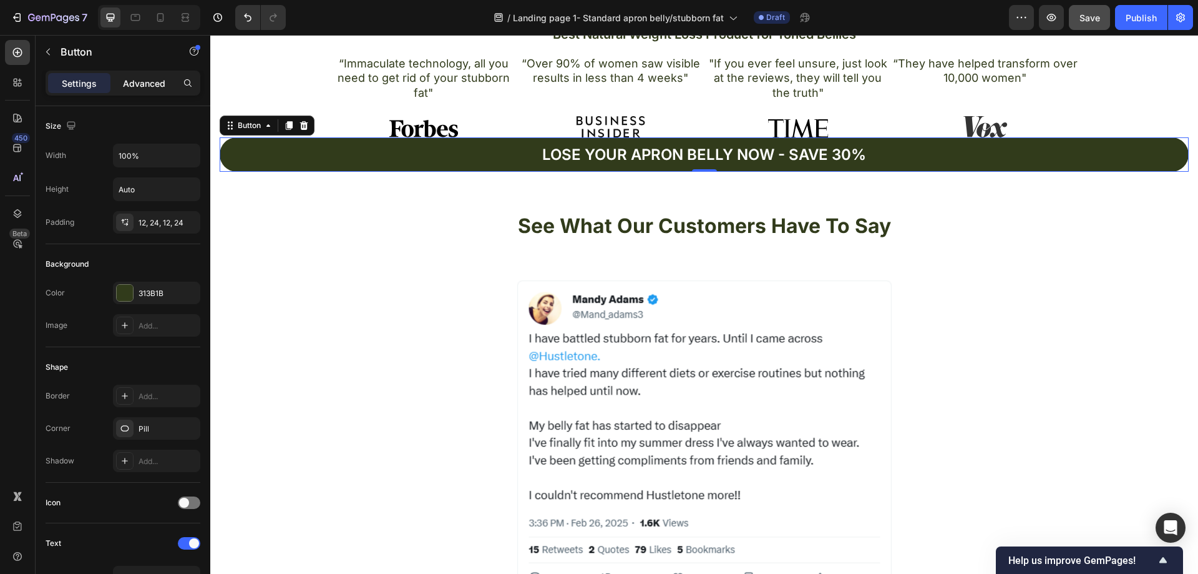
click at [135, 86] on p "Advanced" at bounding box center [144, 83] width 42 height 13
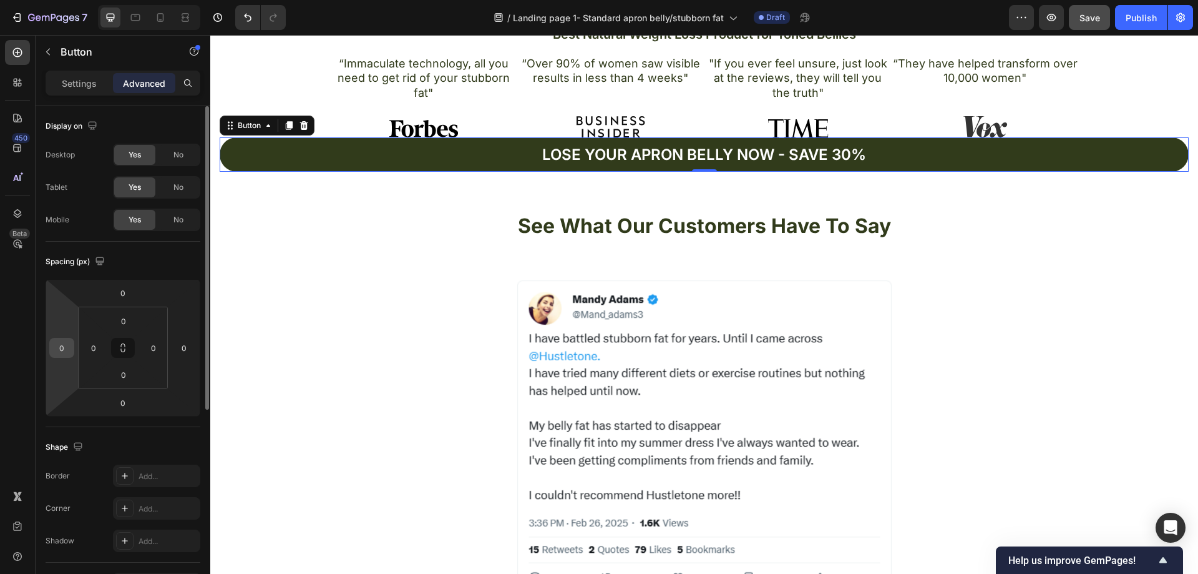
click at [68, 349] on input "0" at bounding box center [61, 347] width 19 height 19
type input "-1"
type input "1"
type input "2"
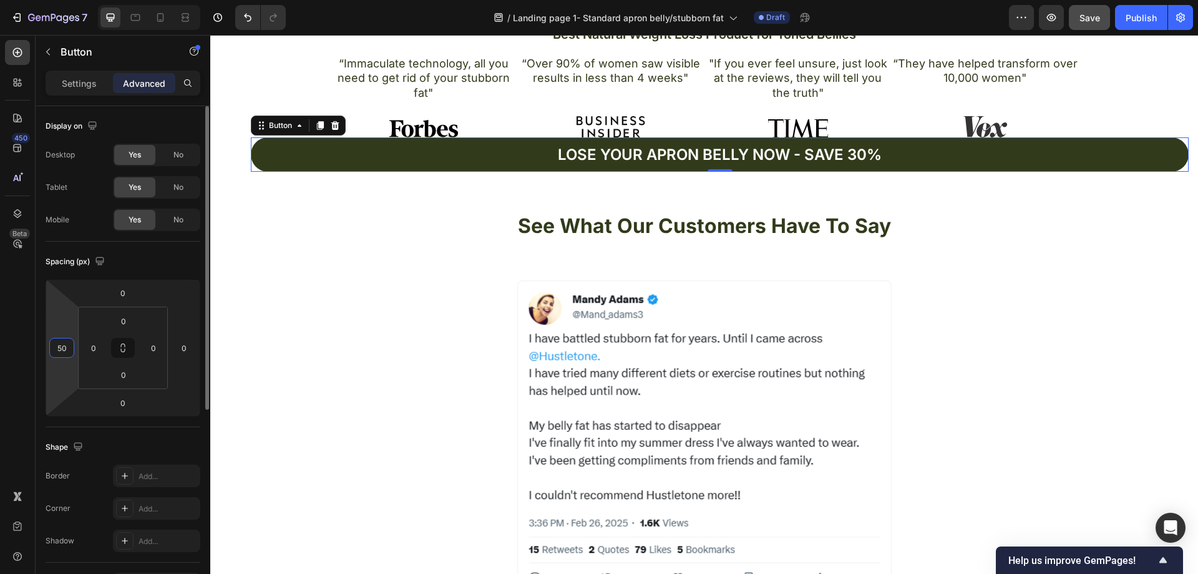
type input "5"
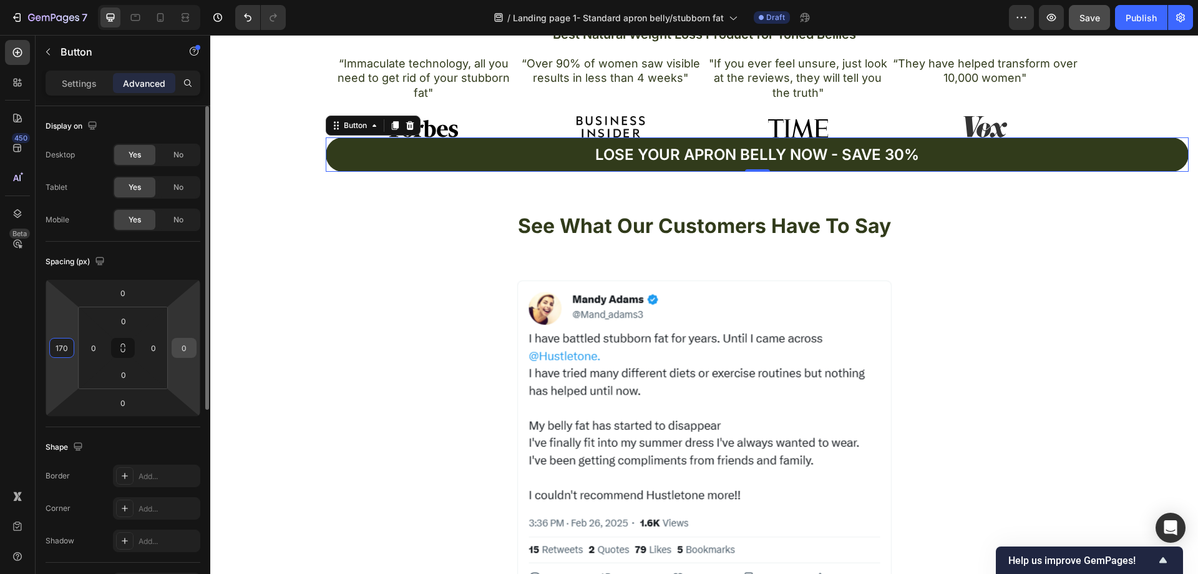
type input "170"
click at [190, 346] on input "0" at bounding box center [184, 347] width 19 height 19
type input "170"
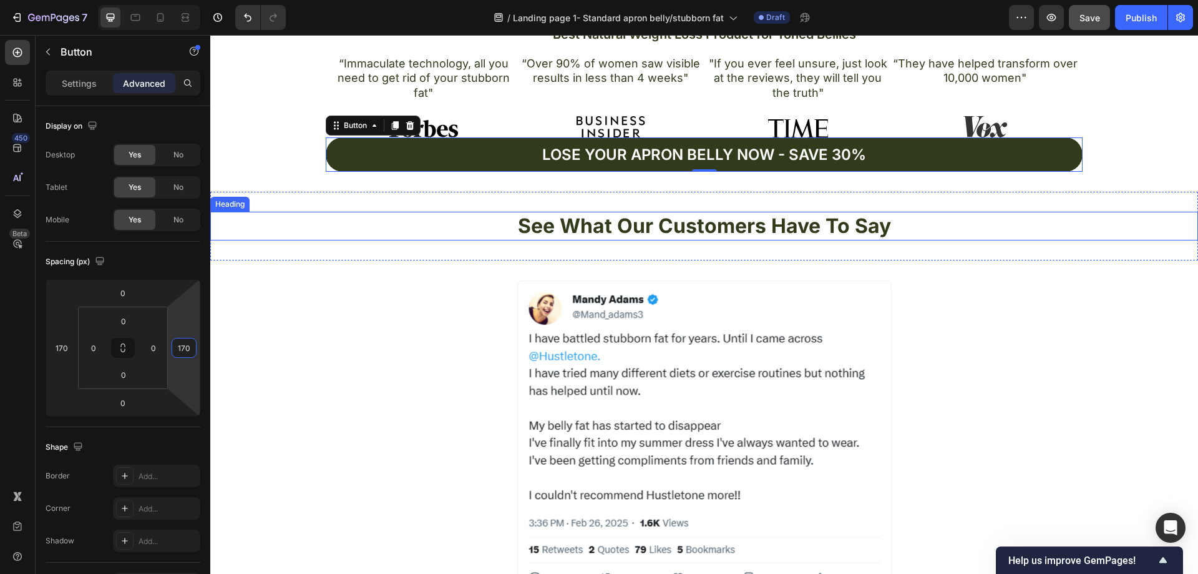
click at [1057, 235] on h2 "See What Our Customers Have To Say" at bounding box center [704, 226] width 988 height 29
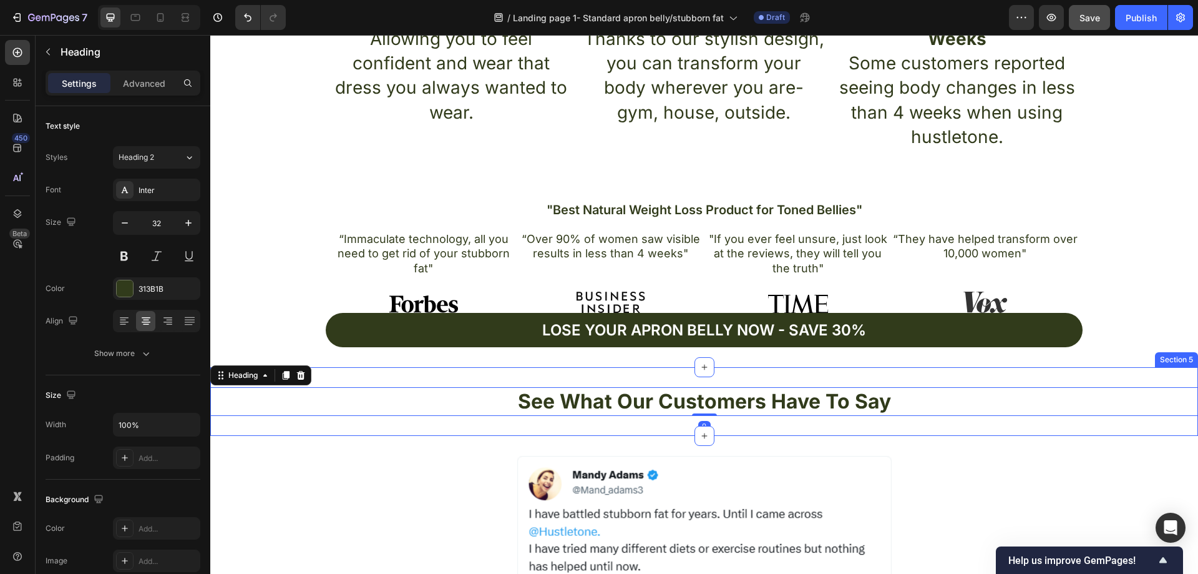
scroll to position [756, 0]
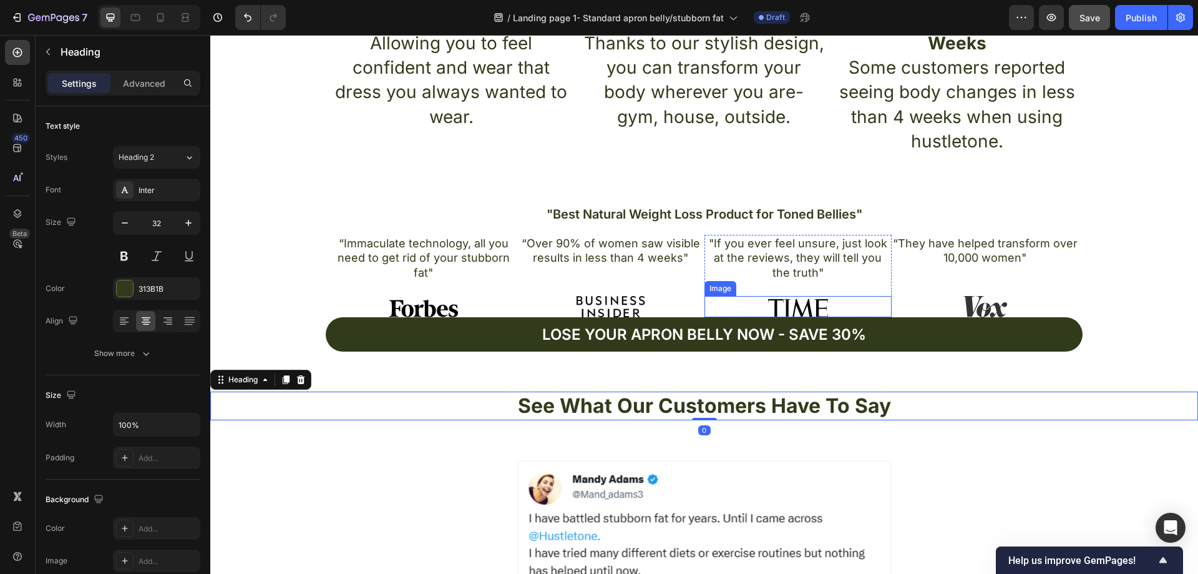
click at [862, 300] on div at bounding box center [798, 306] width 187 height 21
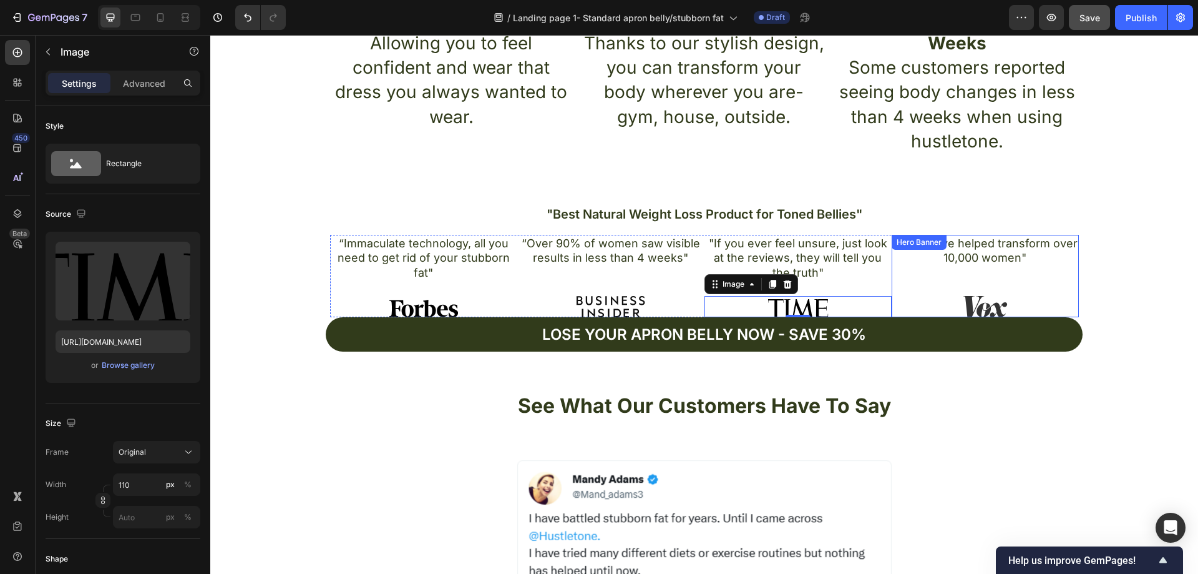
drag, startPoint x: 931, startPoint y: 287, endPoint x: 908, endPoint y: 304, distance: 28.1
click at [931, 286] on div "“They have helped transform over 10,000 women" Text Block Image" at bounding box center [985, 276] width 187 height 82
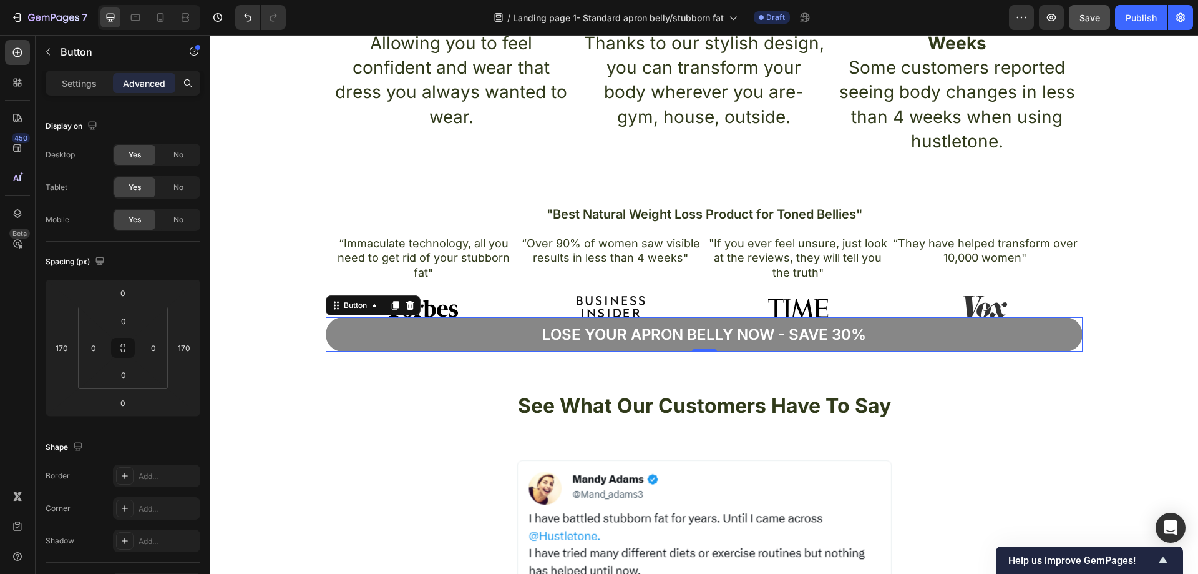
click at [895, 321] on button "Lose your apron bellY now - Save 30%" at bounding box center [704, 334] width 757 height 34
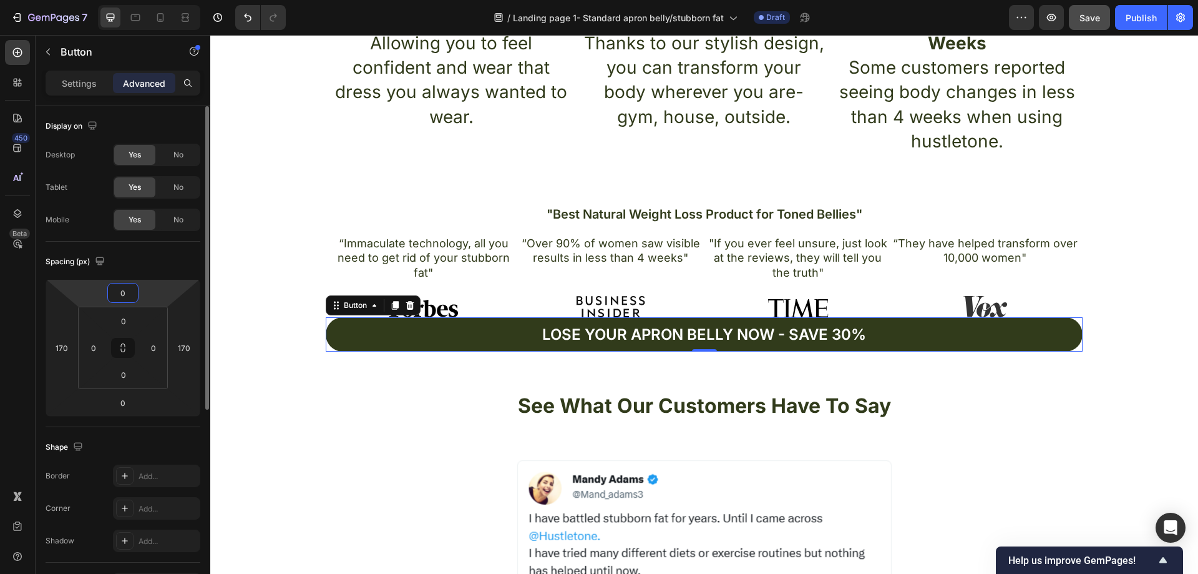
click at [128, 290] on input "0" at bounding box center [122, 292] width 25 height 19
type input "15"
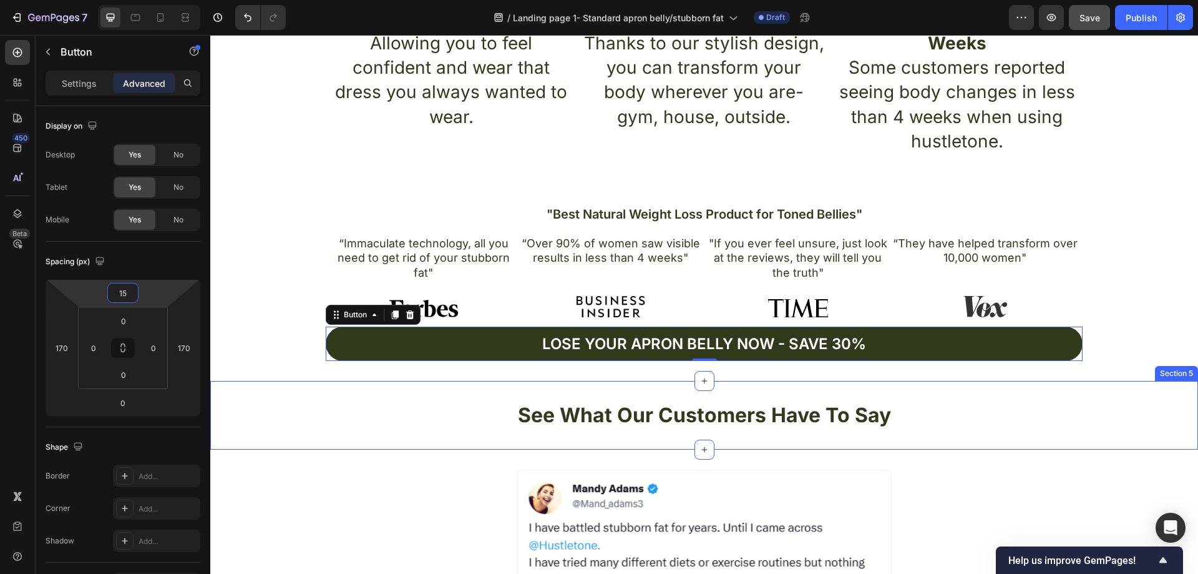
click at [368, 442] on div "See What Our Customers Have To Say Heading Section 5" at bounding box center [704, 415] width 988 height 69
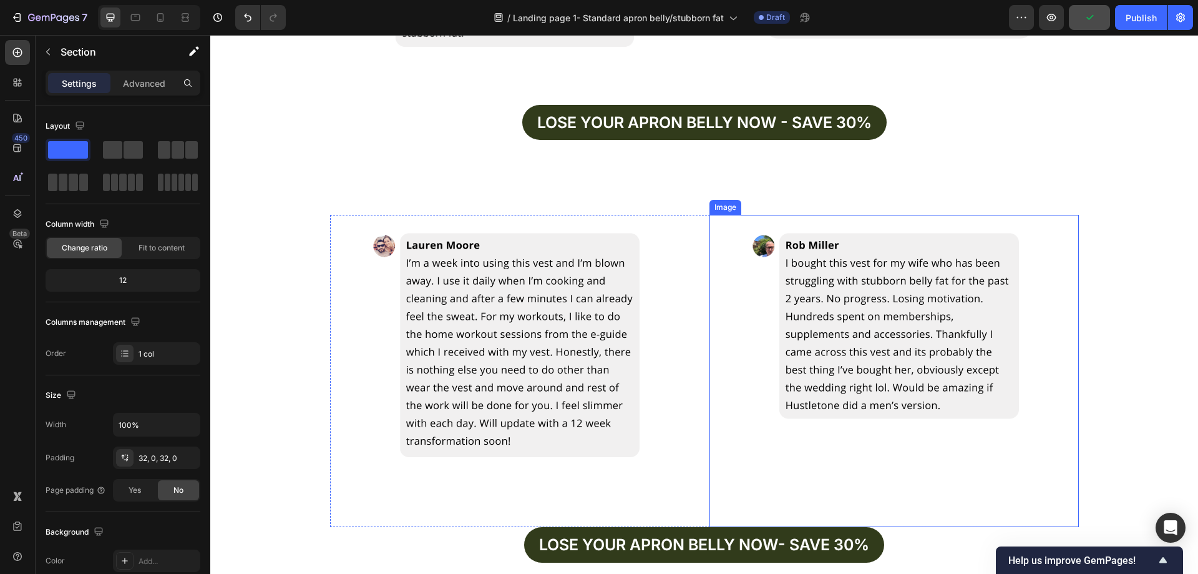
scroll to position [2566, 0]
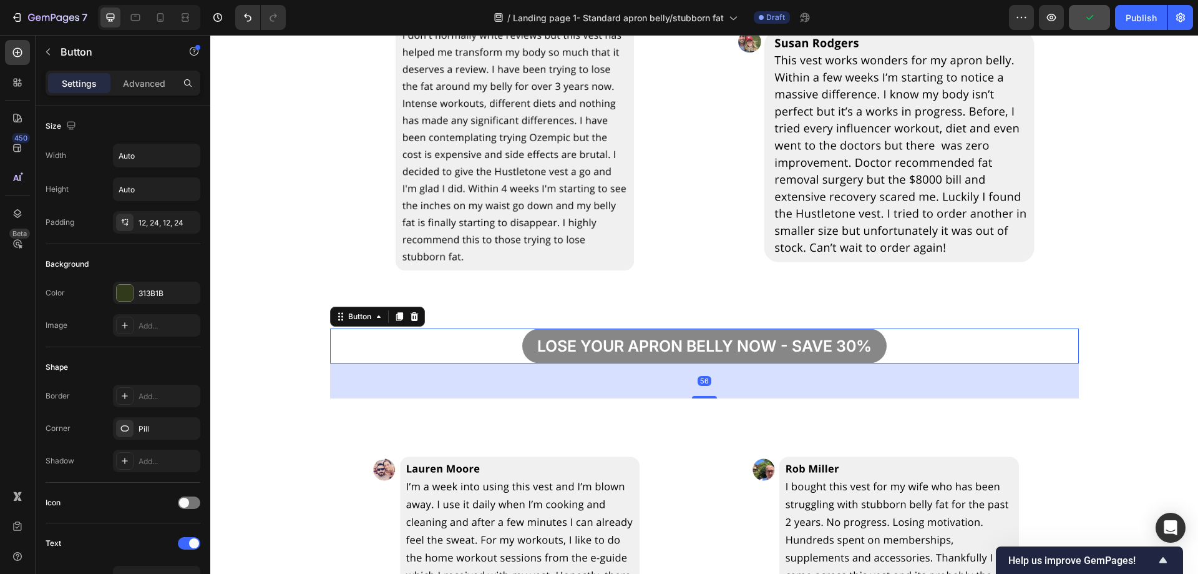
click at [878, 343] on button "Lose your apron bellY now - save 30%" at bounding box center [704, 346] width 364 height 36
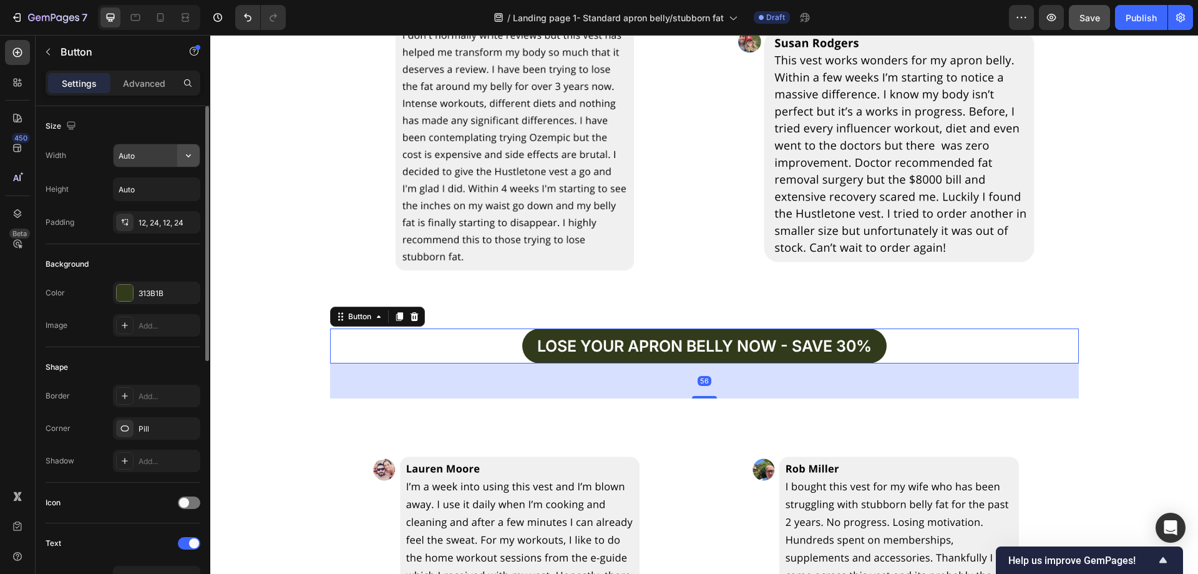
click at [184, 157] on icon "button" at bounding box center [188, 155] width 12 height 12
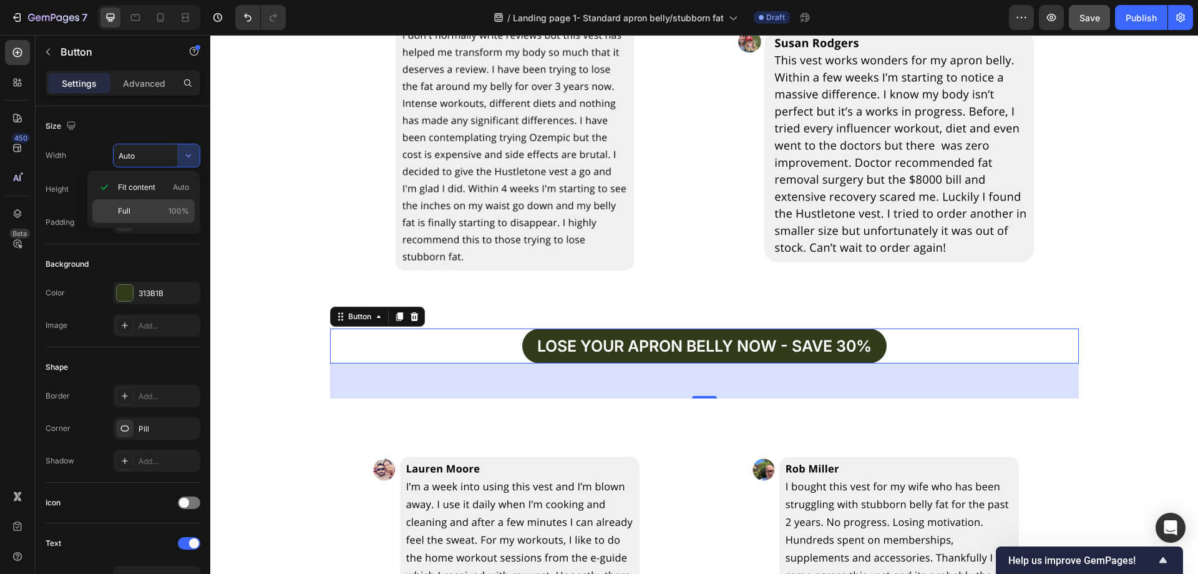
click at [149, 206] on p "Full 100%" at bounding box center [153, 210] width 71 height 11
type input "100%"
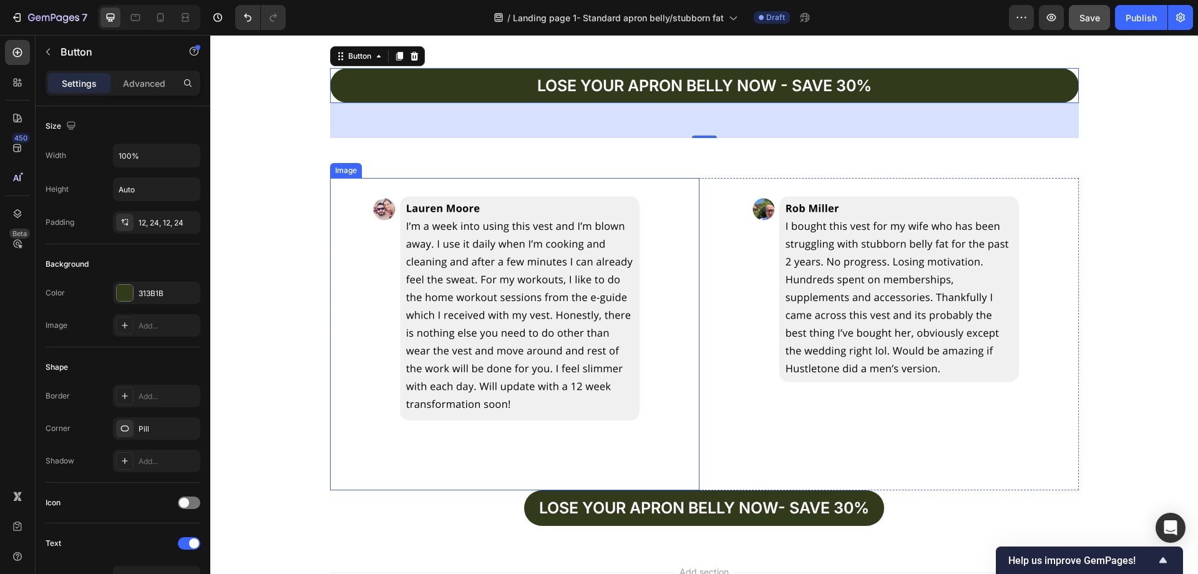
scroll to position [2941, 0]
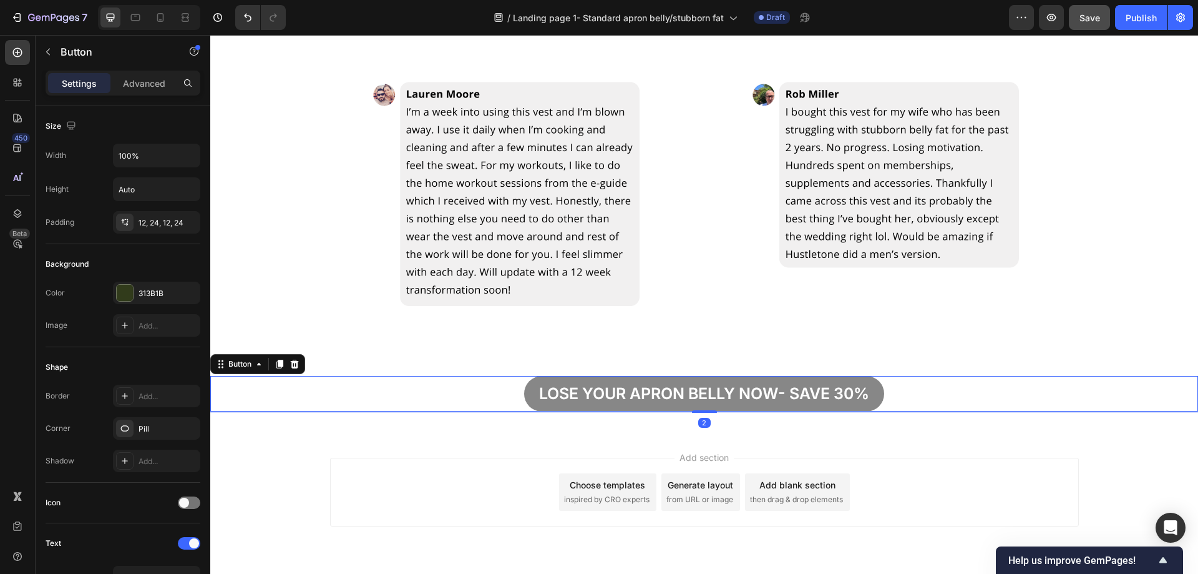
click at [873, 386] on button "Lose your apron bellY now- save 30%" at bounding box center [704, 394] width 360 height 36
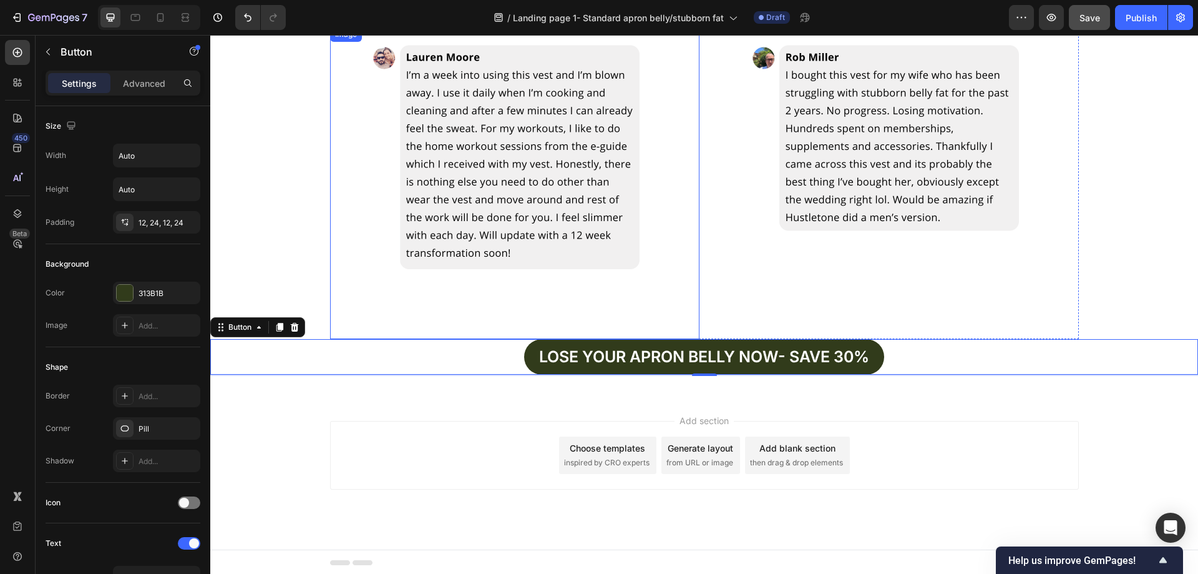
scroll to position [2980, 0]
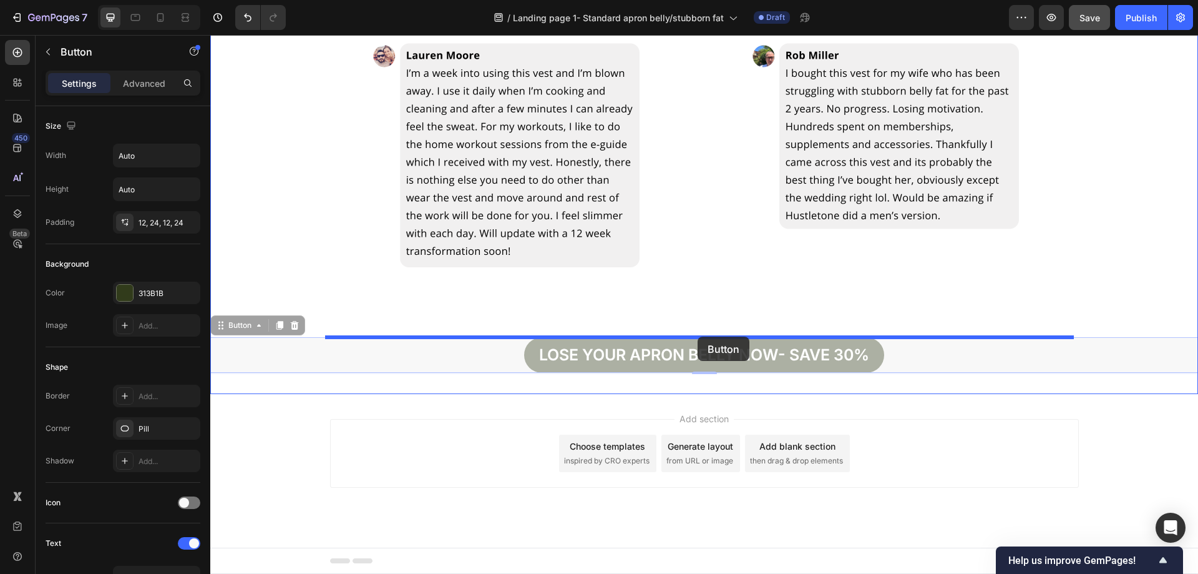
drag, startPoint x: 222, startPoint y: 329, endPoint x: 698, endPoint y: 336, distance: 476.3
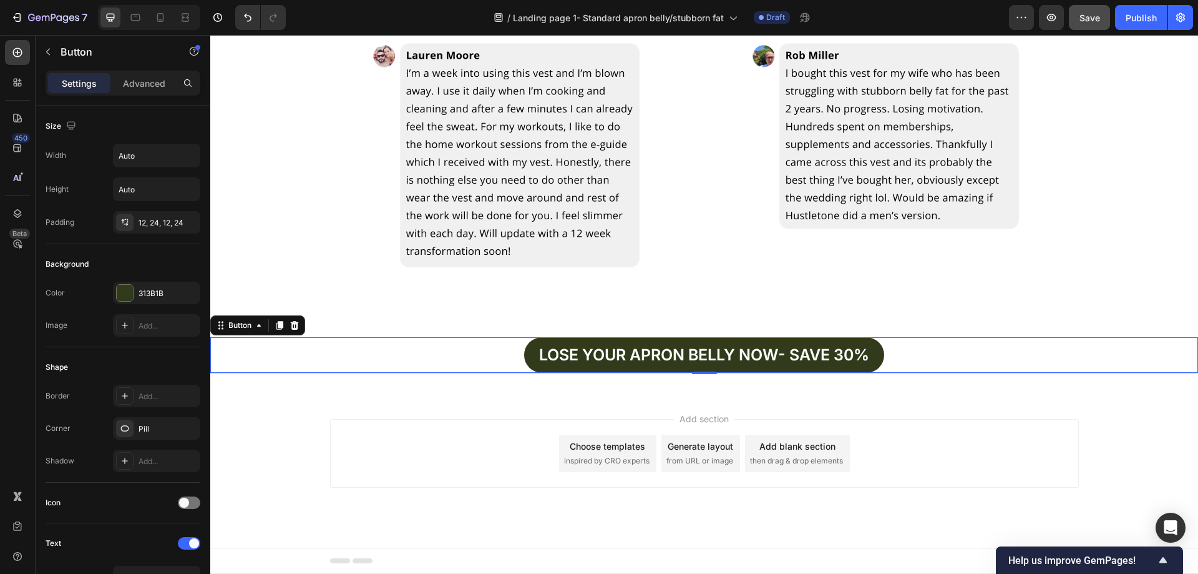
click at [293, 322] on icon at bounding box center [295, 325] width 8 height 9
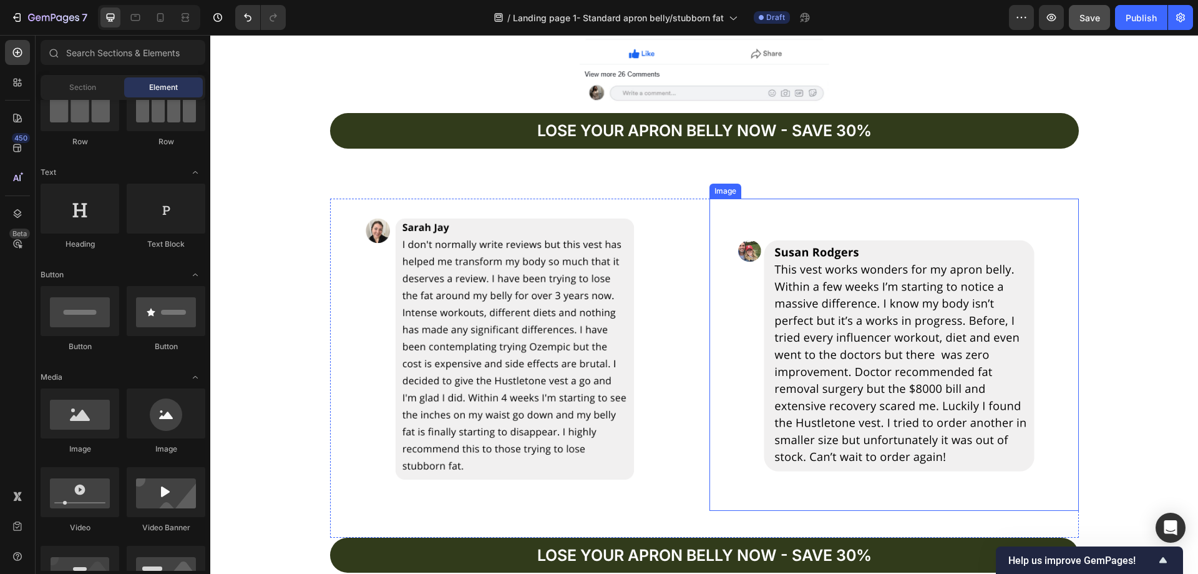
scroll to position [2631, 0]
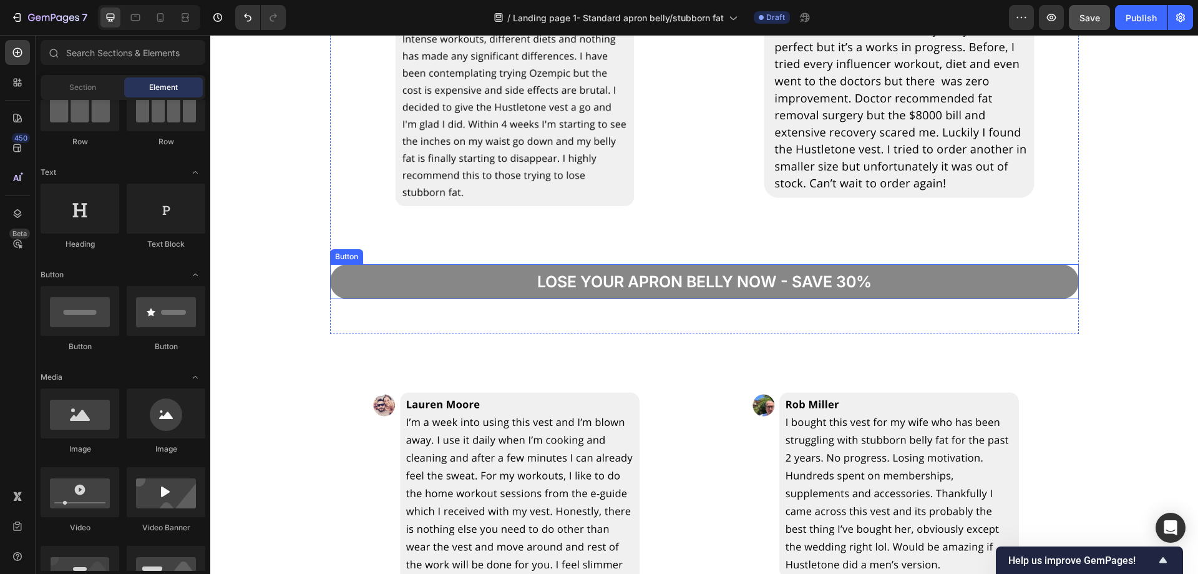
click at [1035, 287] on button "Lose your apron bellY now - save 30%" at bounding box center [704, 282] width 749 height 36
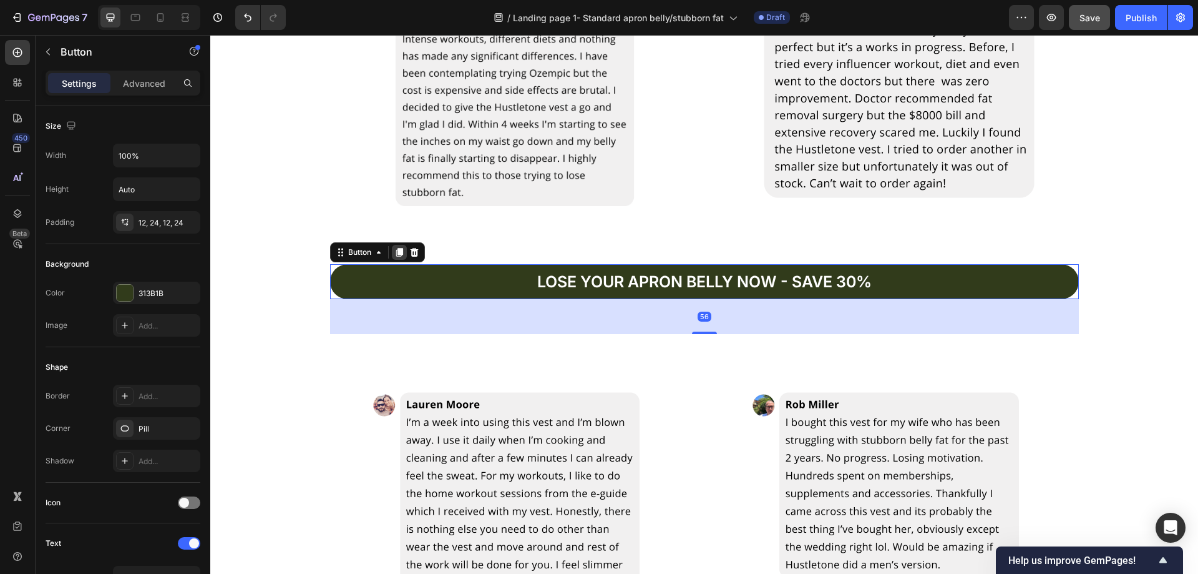
click at [396, 257] on icon at bounding box center [399, 252] width 10 height 10
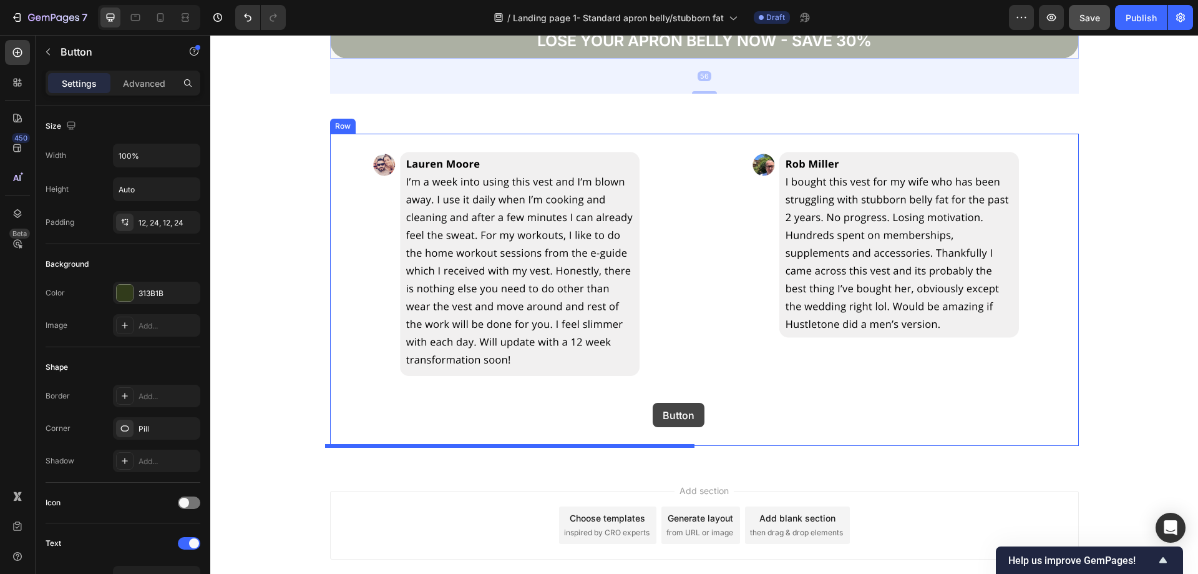
scroll to position [2943, 0]
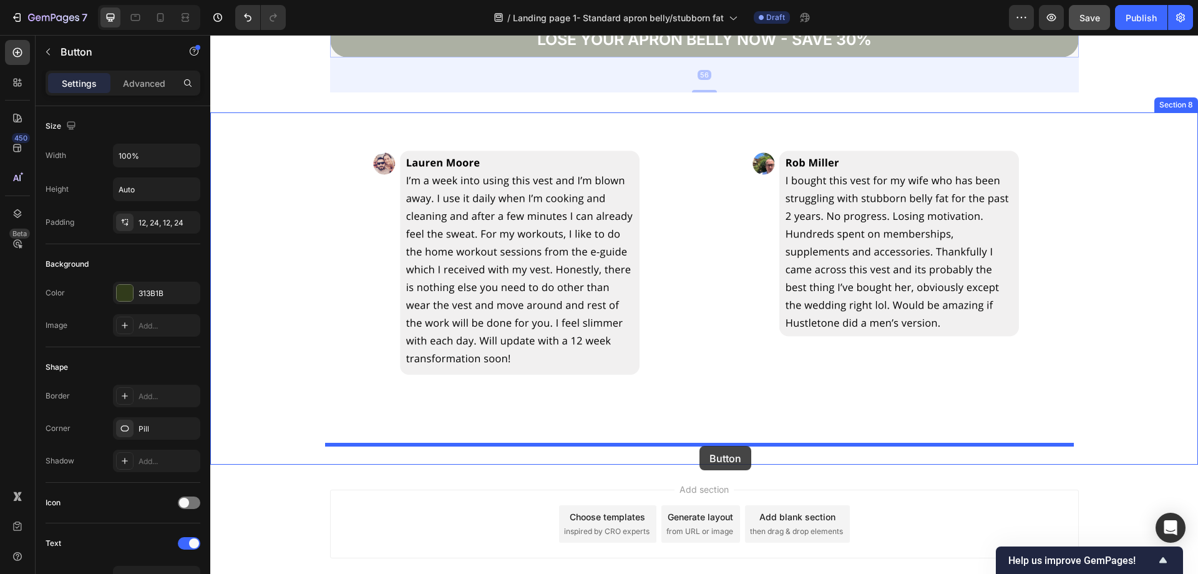
drag, startPoint x: 341, startPoint y: 329, endPoint x: 700, endPoint y: 446, distance: 377.4
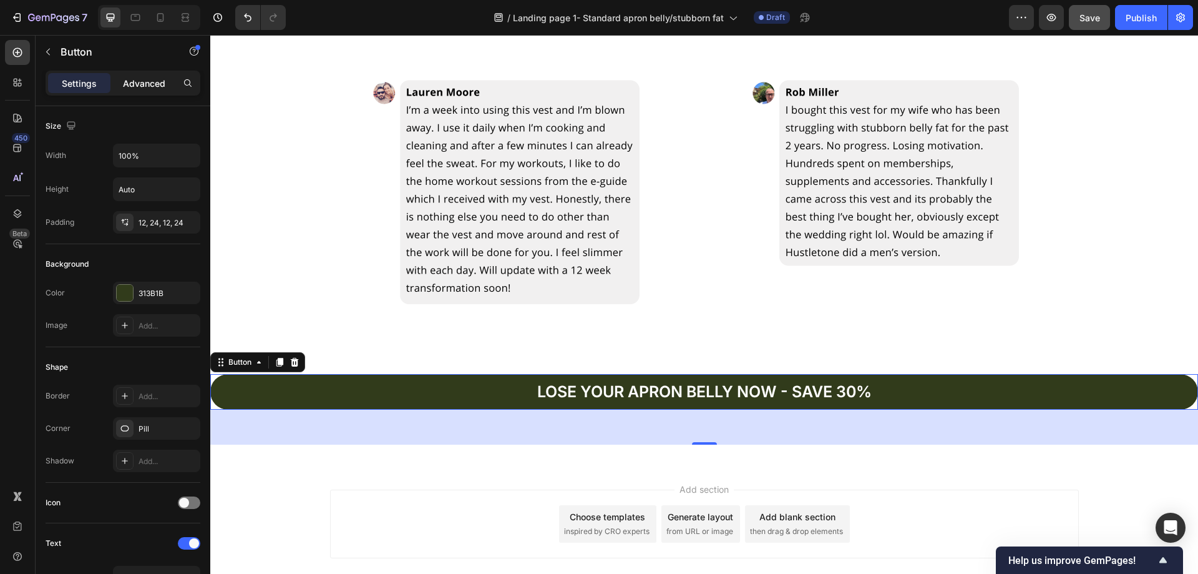
click at [150, 87] on p "Advanced" at bounding box center [144, 83] width 42 height 13
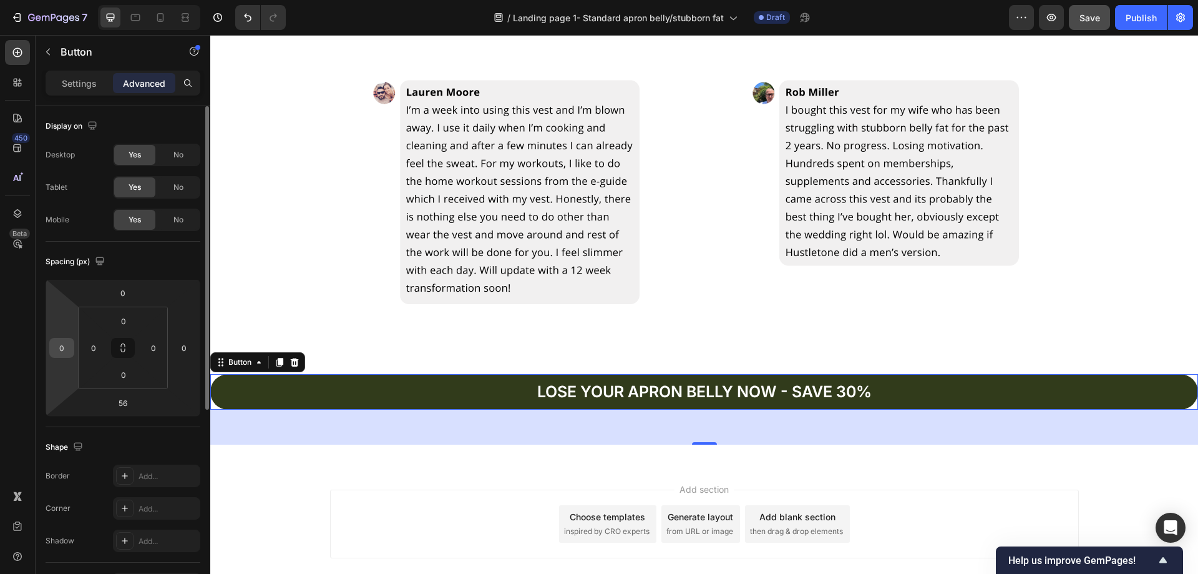
click at [67, 348] on input "0" at bounding box center [61, 347] width 19 height 19
type input "-1"
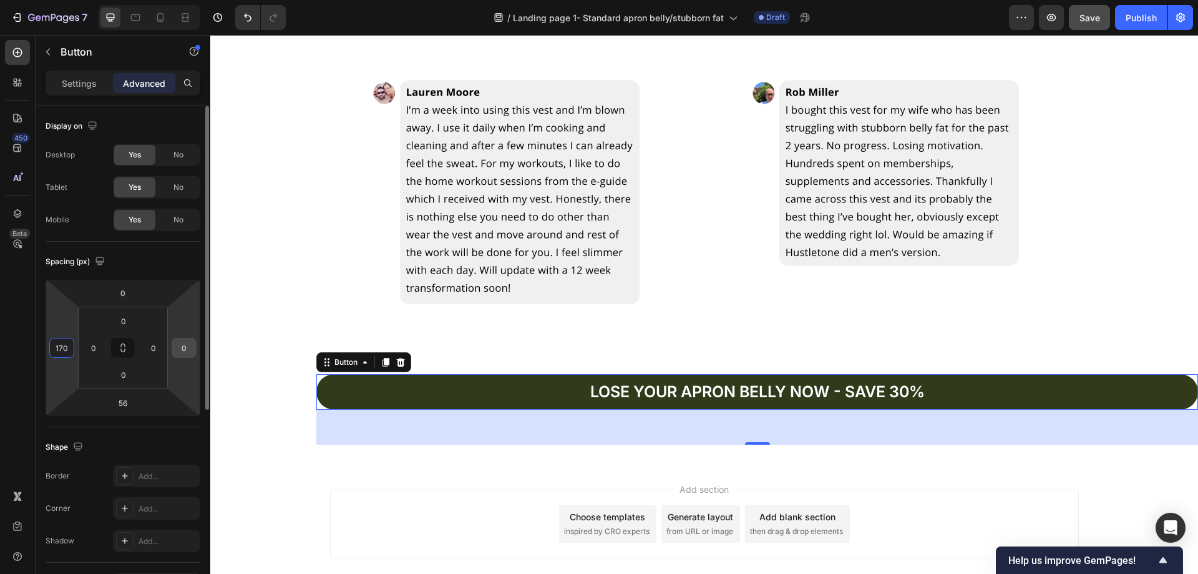
type input "170"
click at [185, 348] on input "0" at bounding box center [184, 347] width 19 height 19
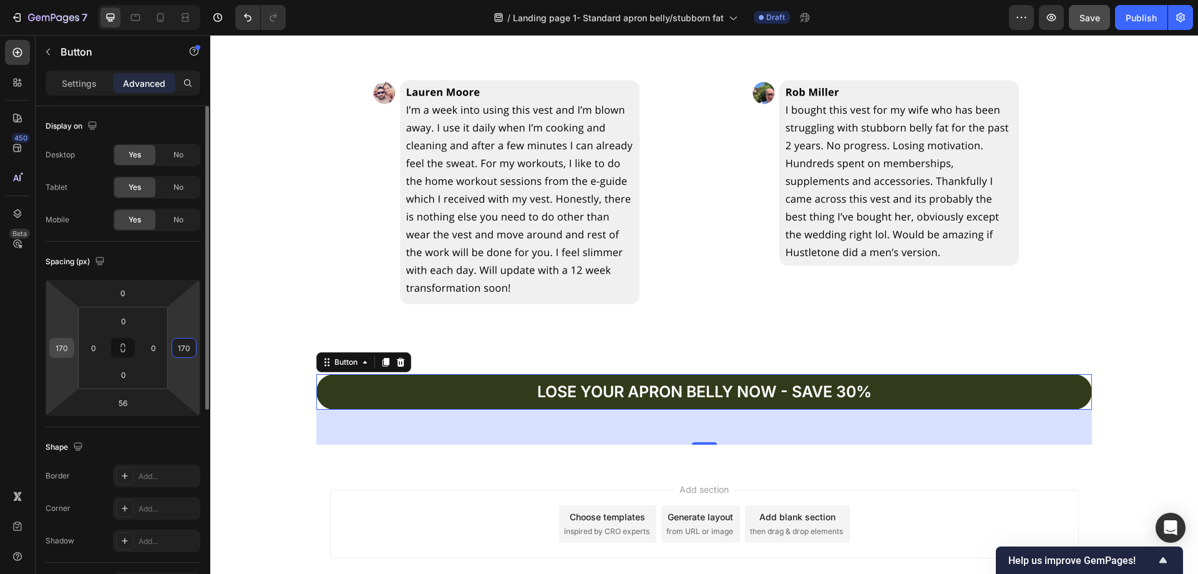
type input "170"
click at [71, 346] on input "170" at bounding box center [61, 347] width 19 height 19
type input "184"
click at [192, 350] on input "170" at bounding box center [184, 347] width 19 height 19
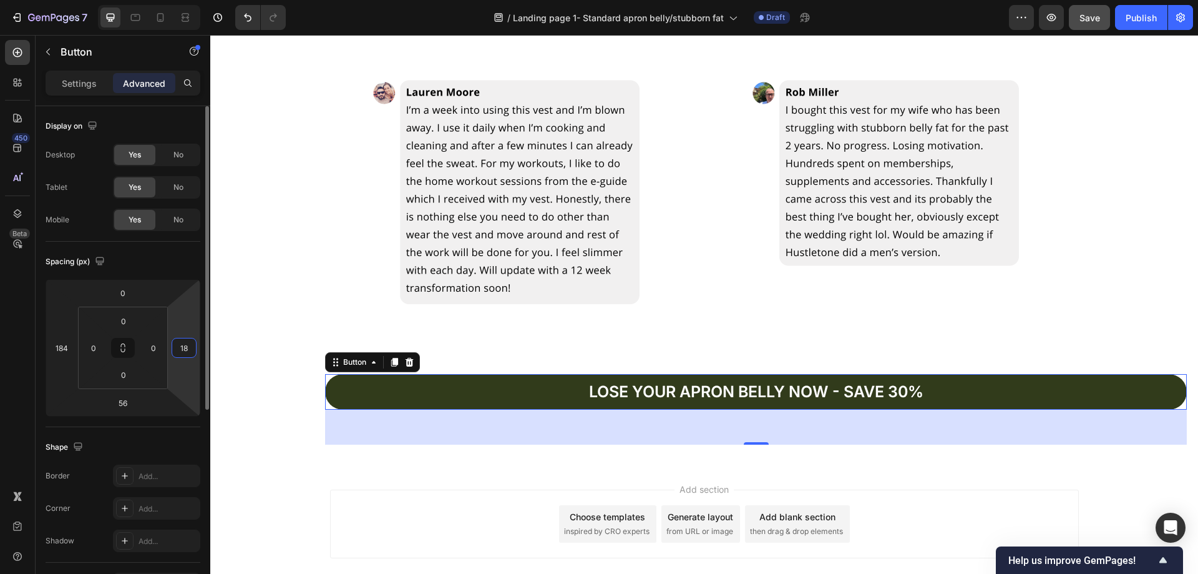
type input "184"
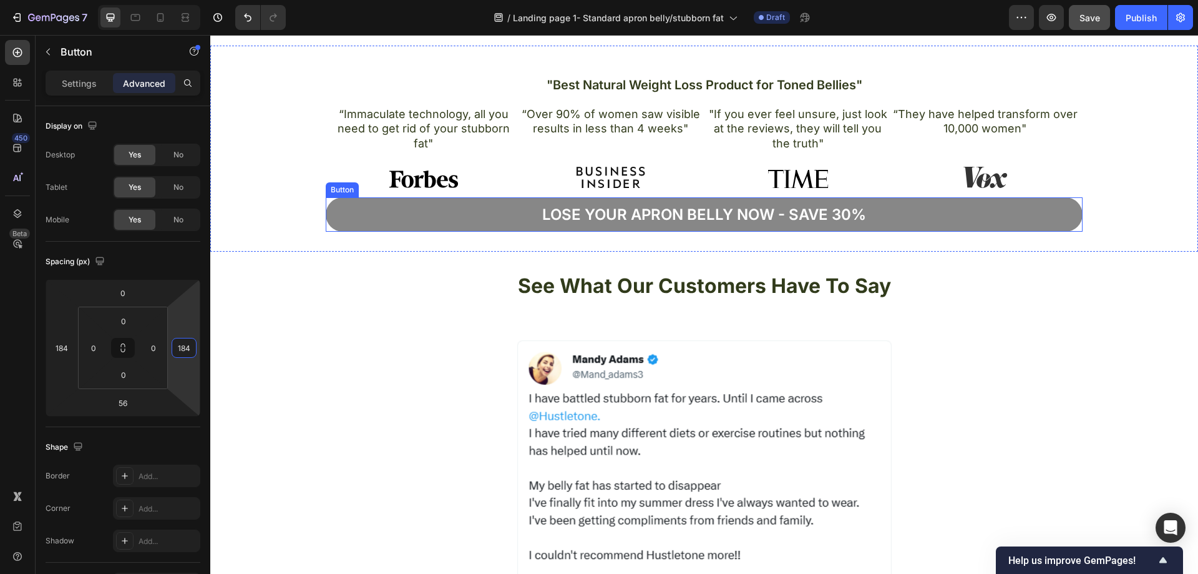
scroll to position [883, 0]
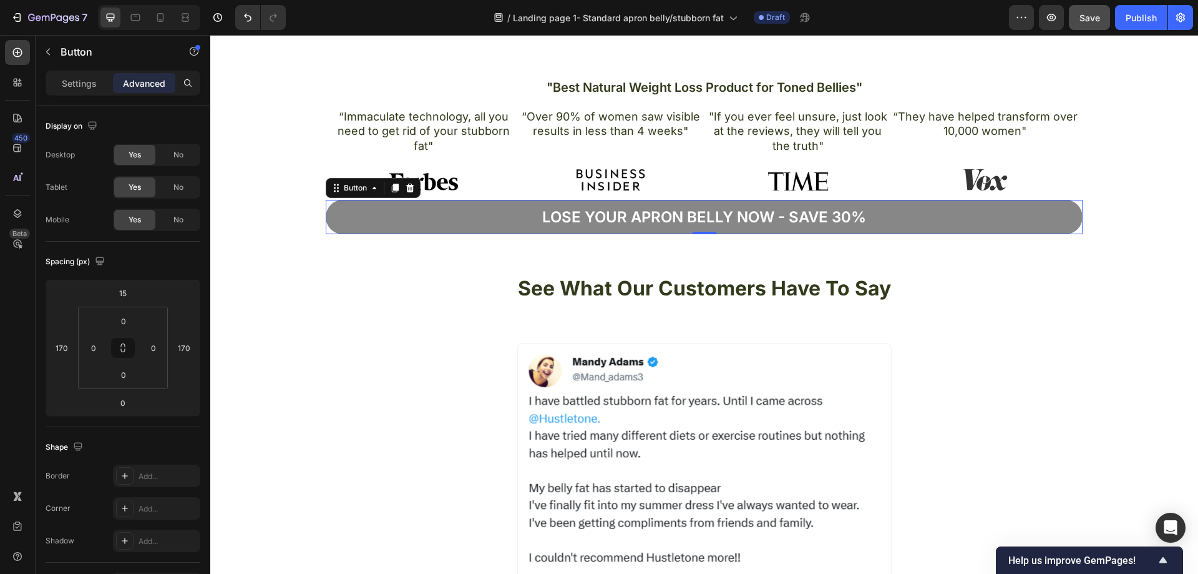
click at [1056, 218] on button "Lose your apron bellY now - Save 30%" at bounding box center [704, 217] width 757 height 34
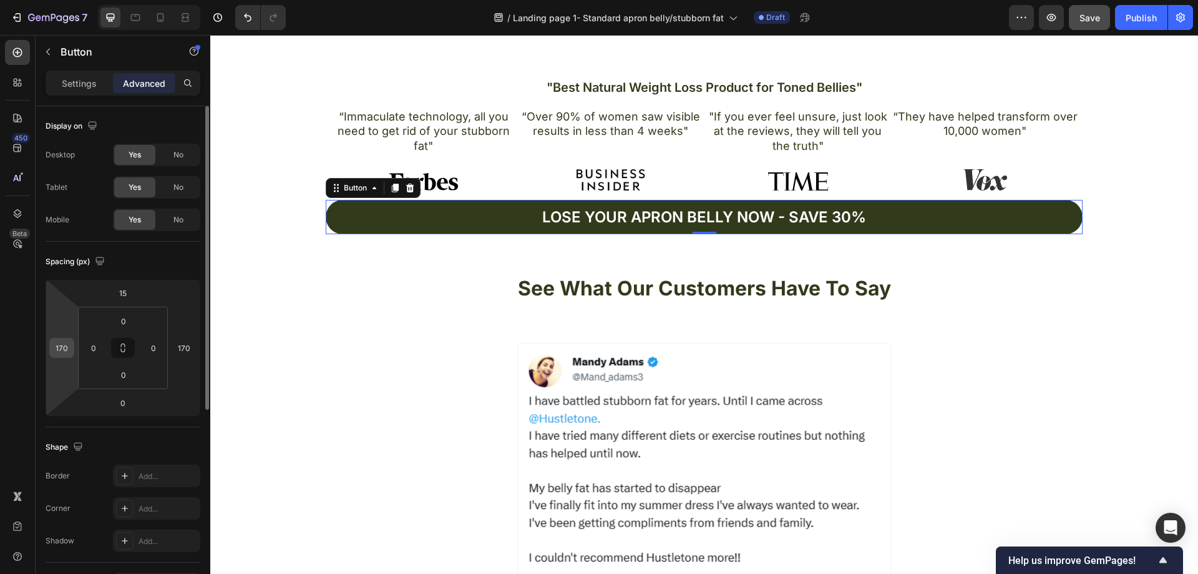
click at [69, 347] on input "170" at bounding box center [61, 347] width 19 height 19
type input "184"
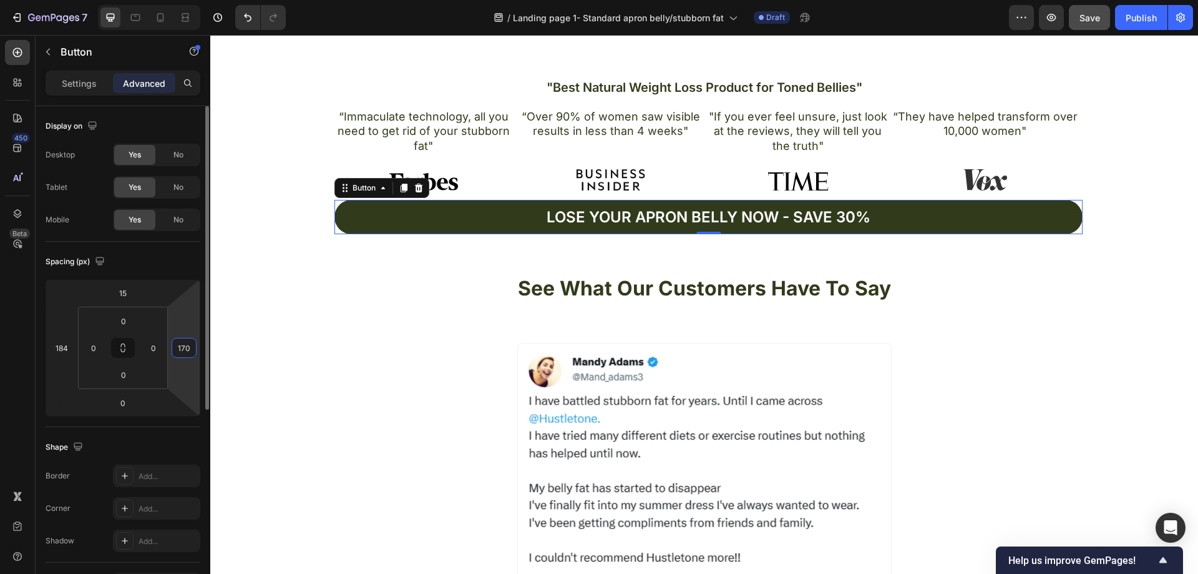
click at [190, 348] on input "170" at bounding box center [184, 347] width 19 height 19
type input "184"
click at [67, 345] on input "184" at bounding box center [61, 347] width 19 height 19
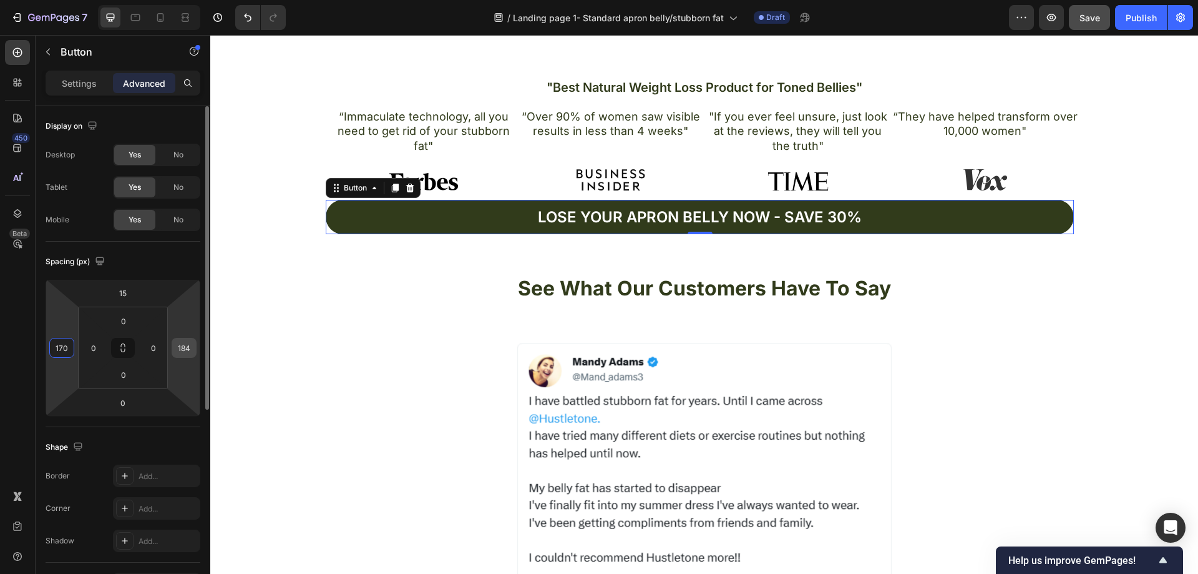
type input "170"
click at [190, 346] on input "184" at bounding box center [184, 347] width 19 height 19
type input "170"
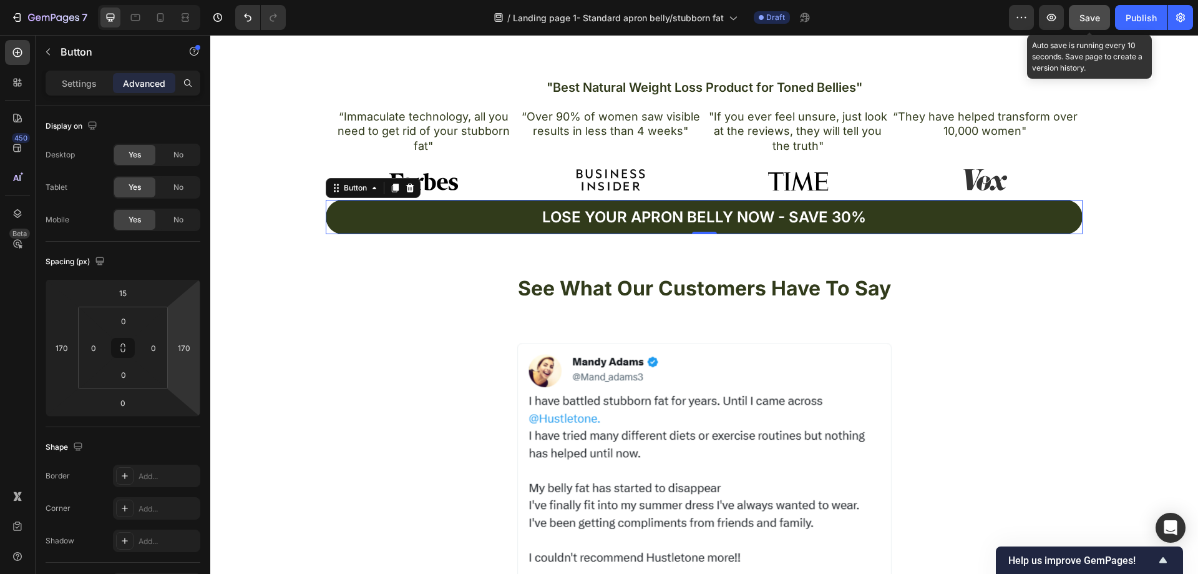
click at [1099, 27] on button "Save" at bounding box center [1089, 17] width 41 height 25
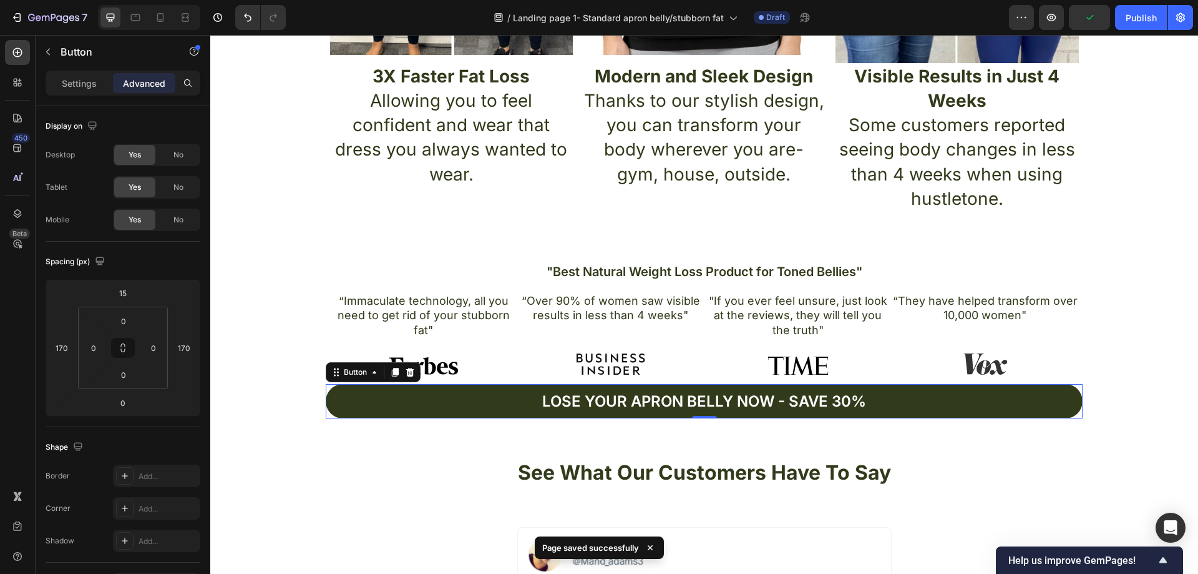
scroll to position [696, 0]
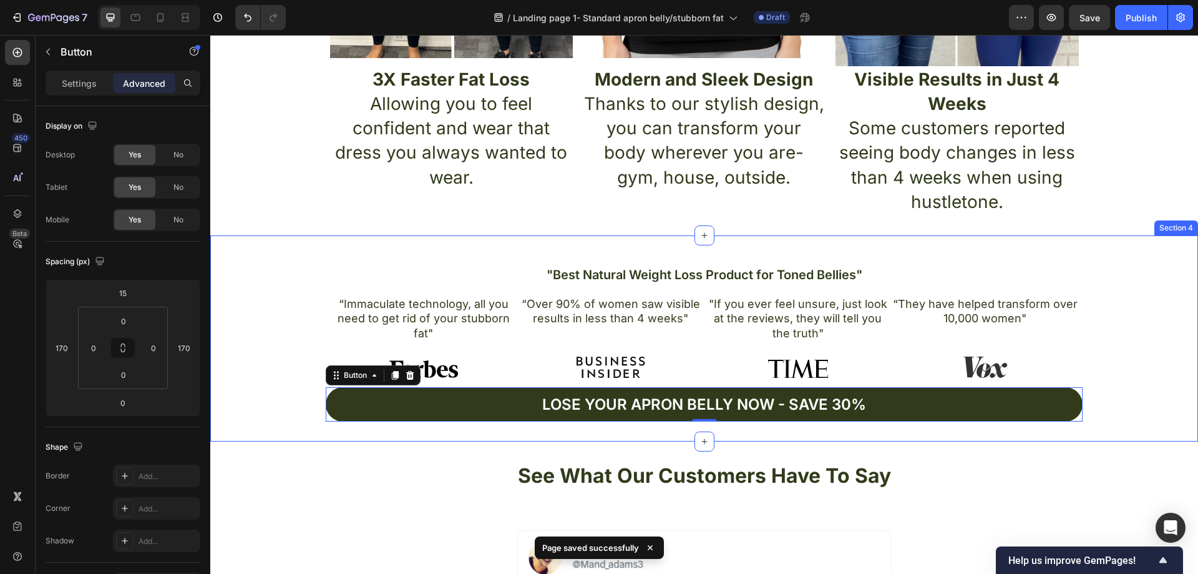
click at [1185, 248] on div ""Best Natural Weight Loss Product for Toned Bellies" Heading “Immaculate techno…" at bounding box center [704, 338] width 988 height 206
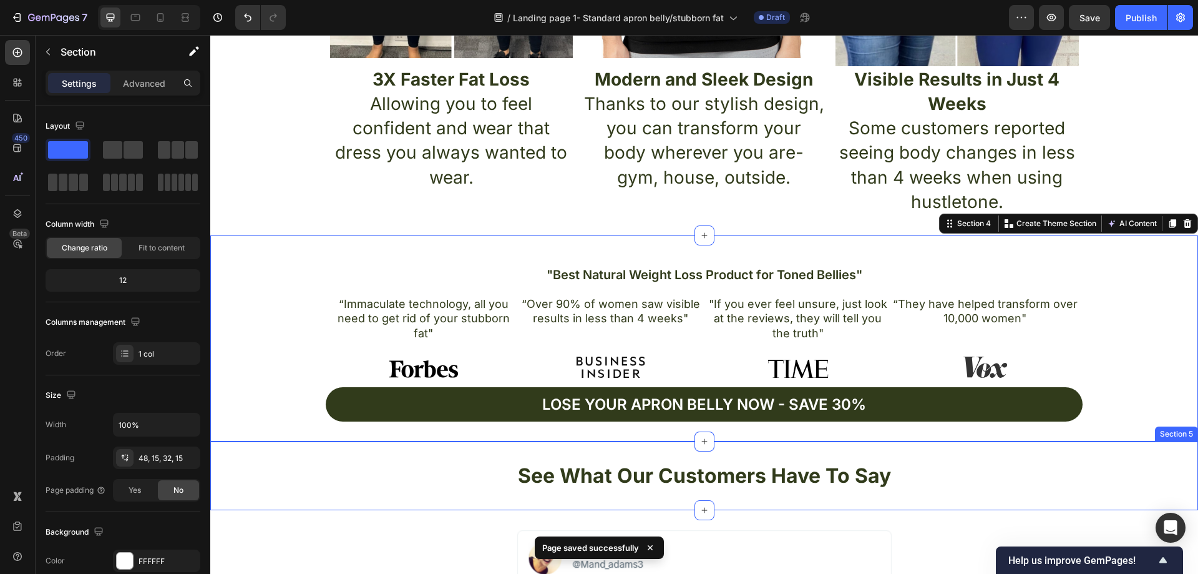
click at [1048, 476] on h2 "See What Our Customers Have To Say" at bounding box center [704, 475] width 988 height 29
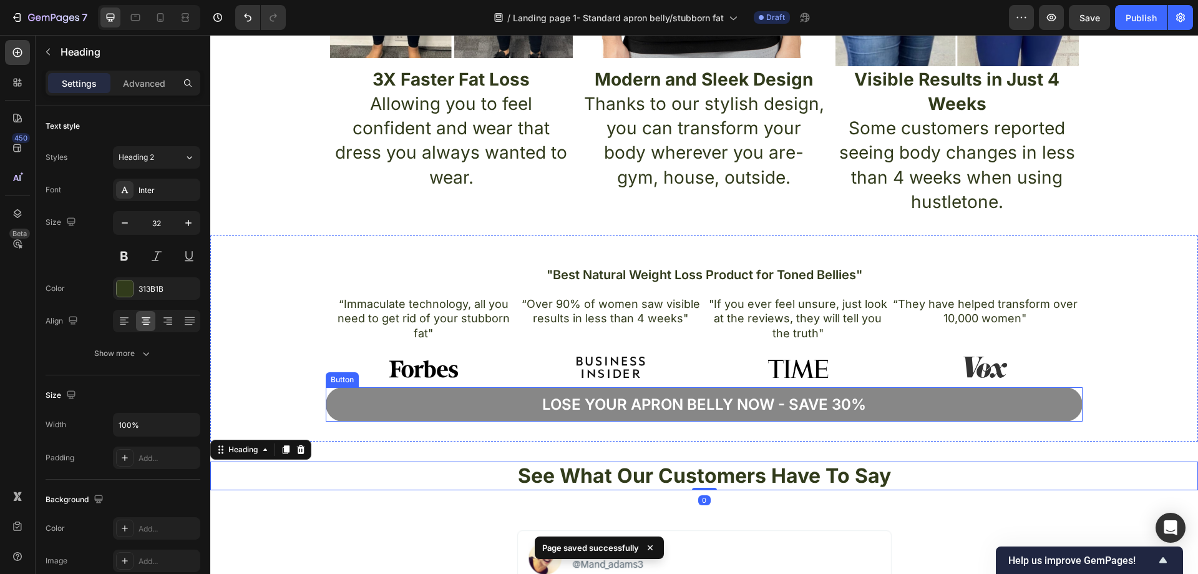
click at [931, 406] on button "Lose your apron bellY now - Save 30%" at bounding box center [704, 404] width 757 height 34
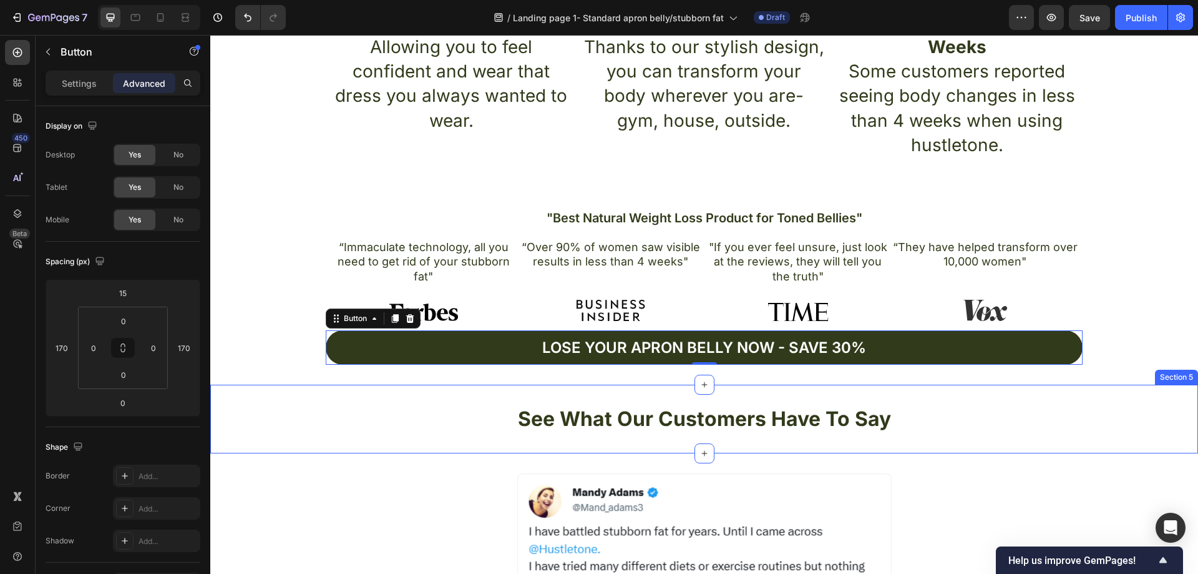
scroll to position [883, 0]
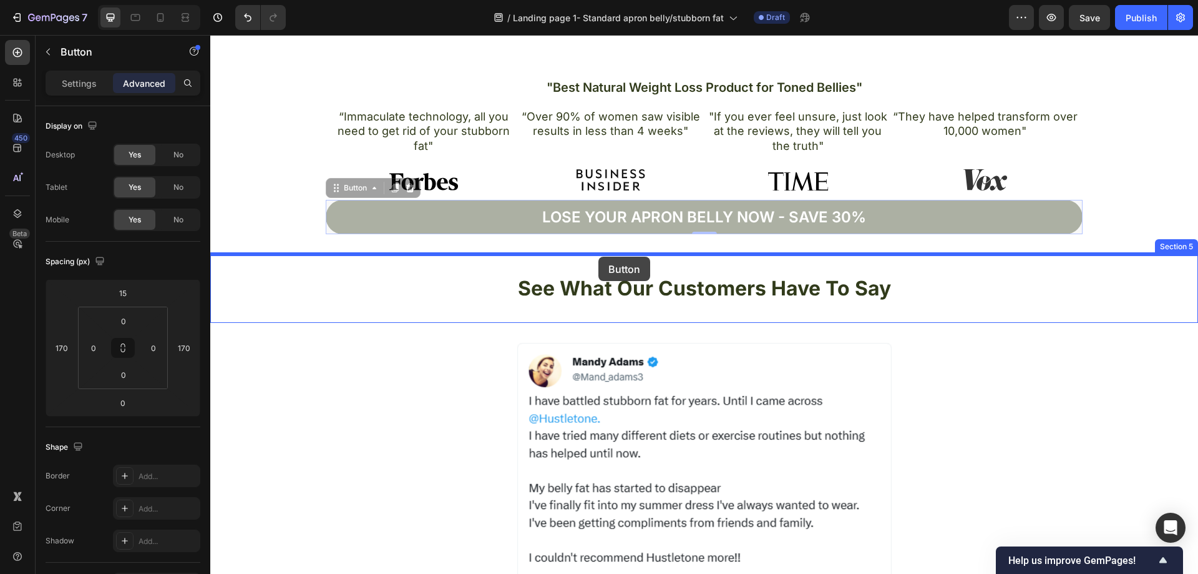
drag, startPoint x: 339, startPoint y: 190, endPoint x: 599, endPoint y: 257, distance: 268.1
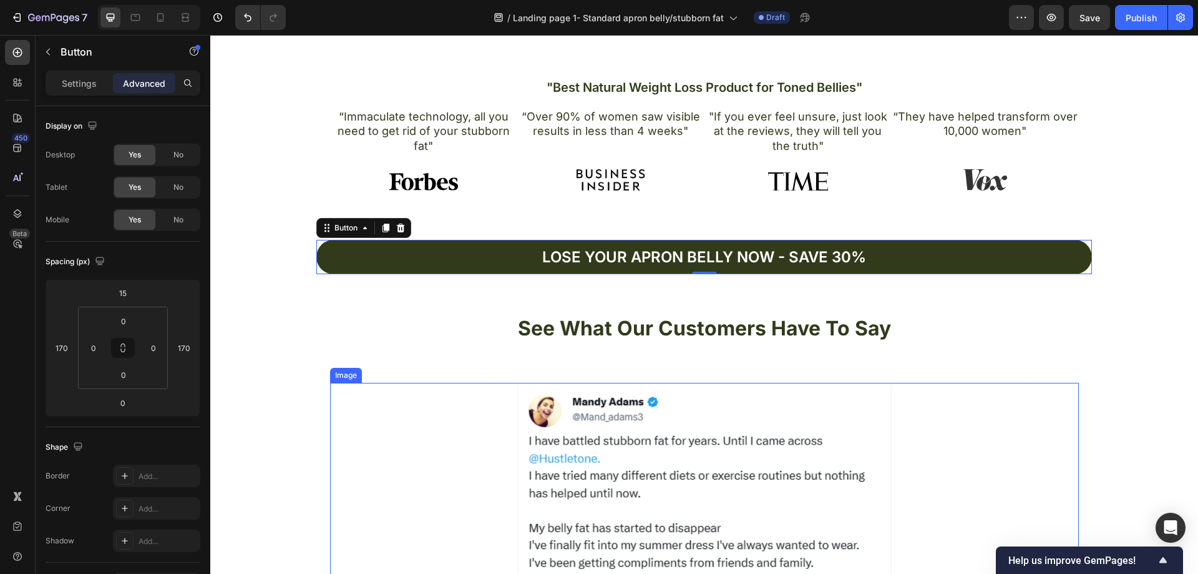
click at [1012, 404] on div at bounding box center [704, 540] width 749 height 315
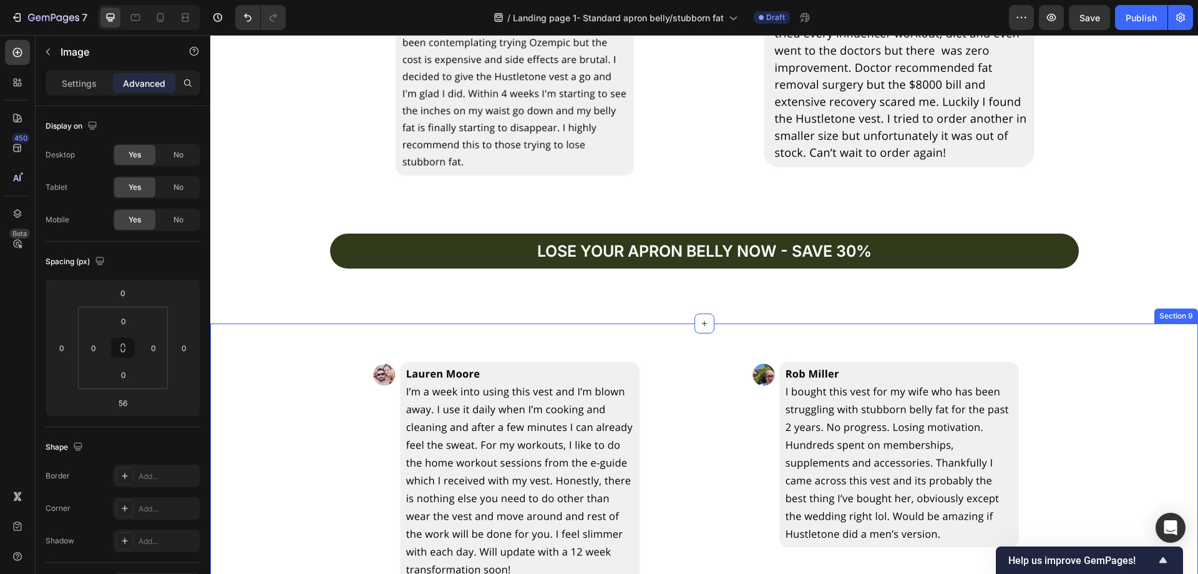
scroll to position [2679, 0]
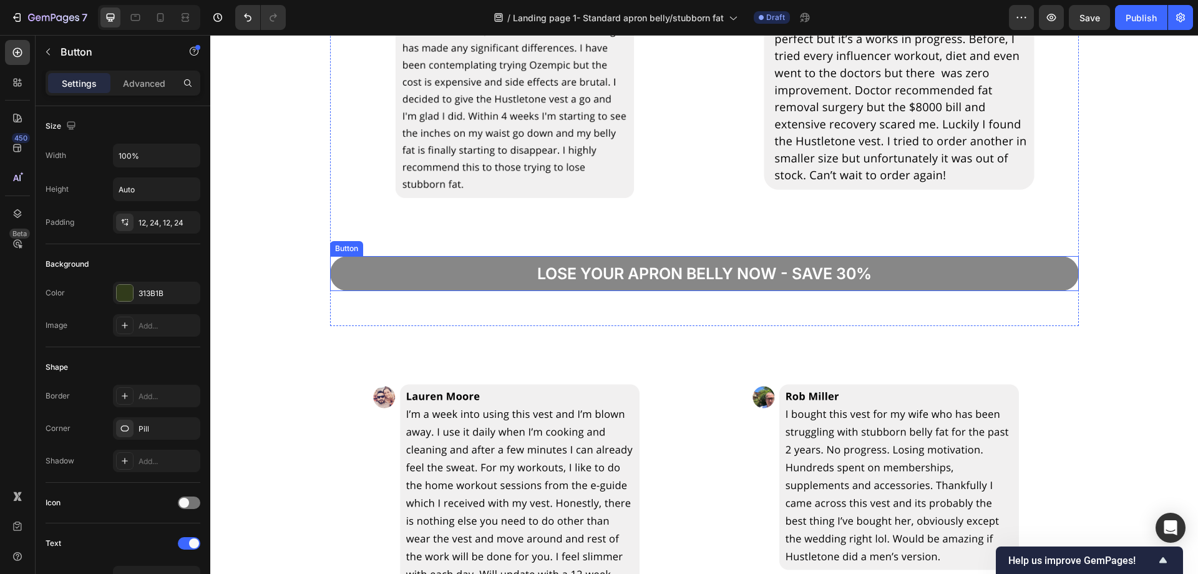
click at [1031, 271] on button "Lose your apron bellY now - save 30%" at bounding box center [704, 274] width 749 height 36
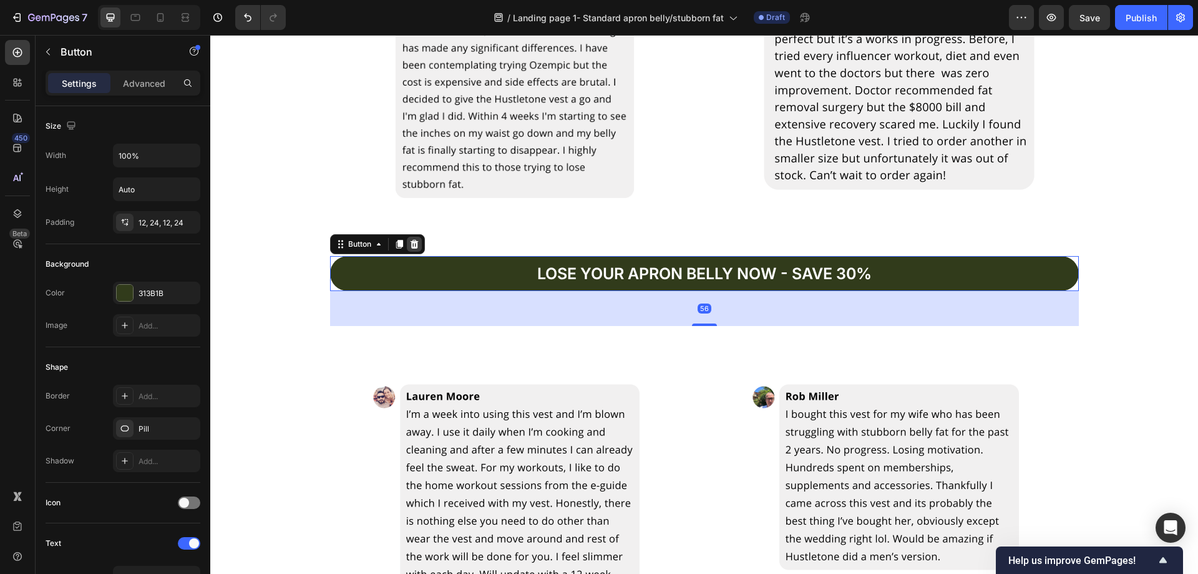
click at [410, 245] on icon at bounding box center [414, 243] width 8 height 9
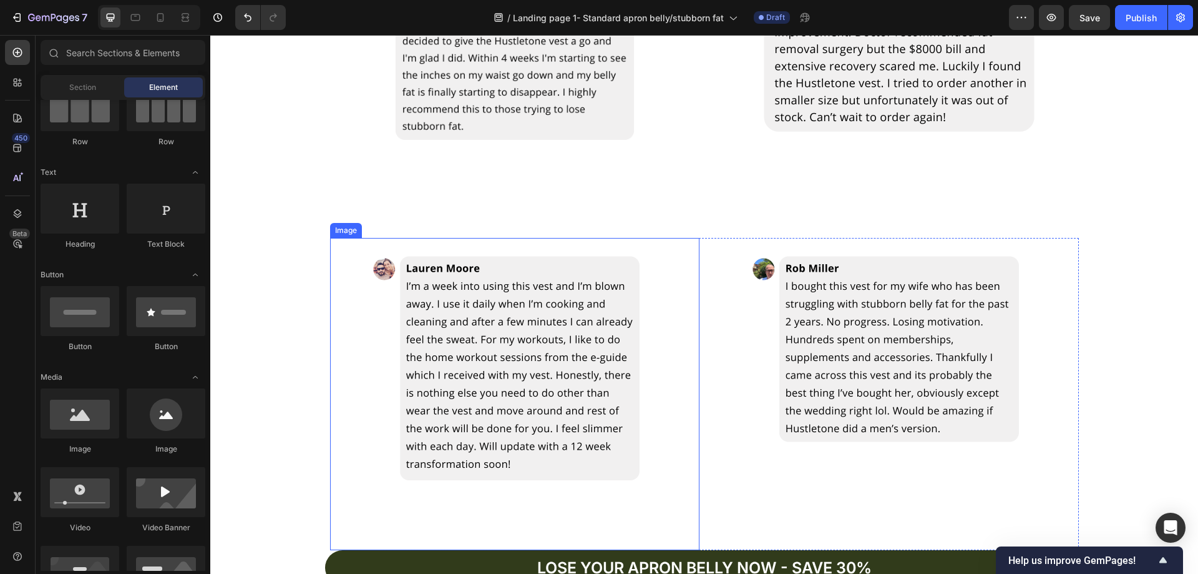
scroll to position [2741, 0]
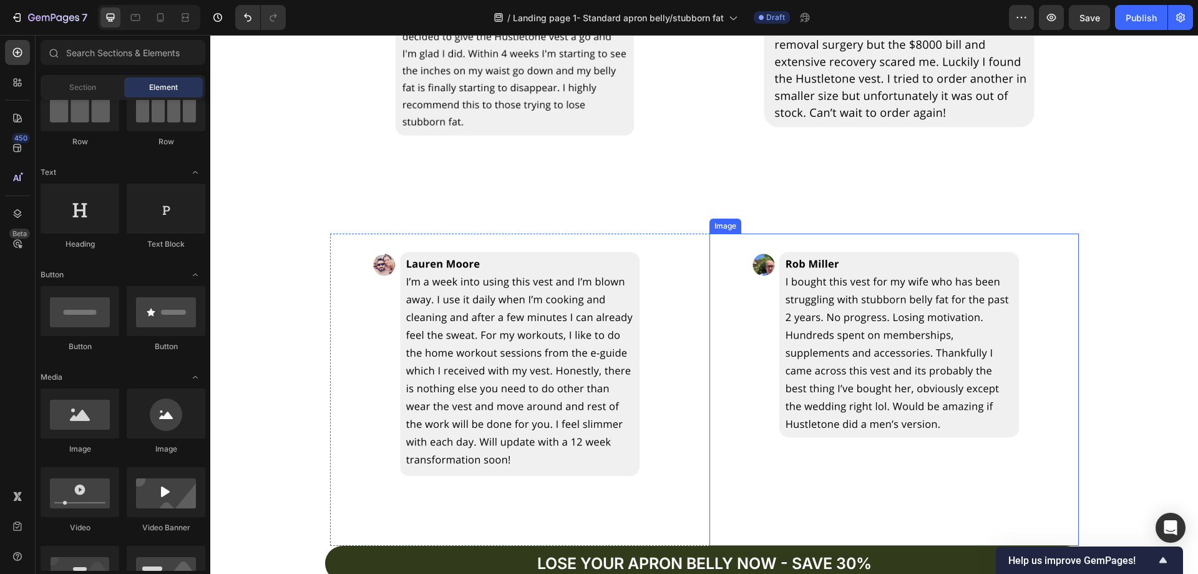
click at [851, 272] on img at bounding box center [894, 389] width 312 height 312
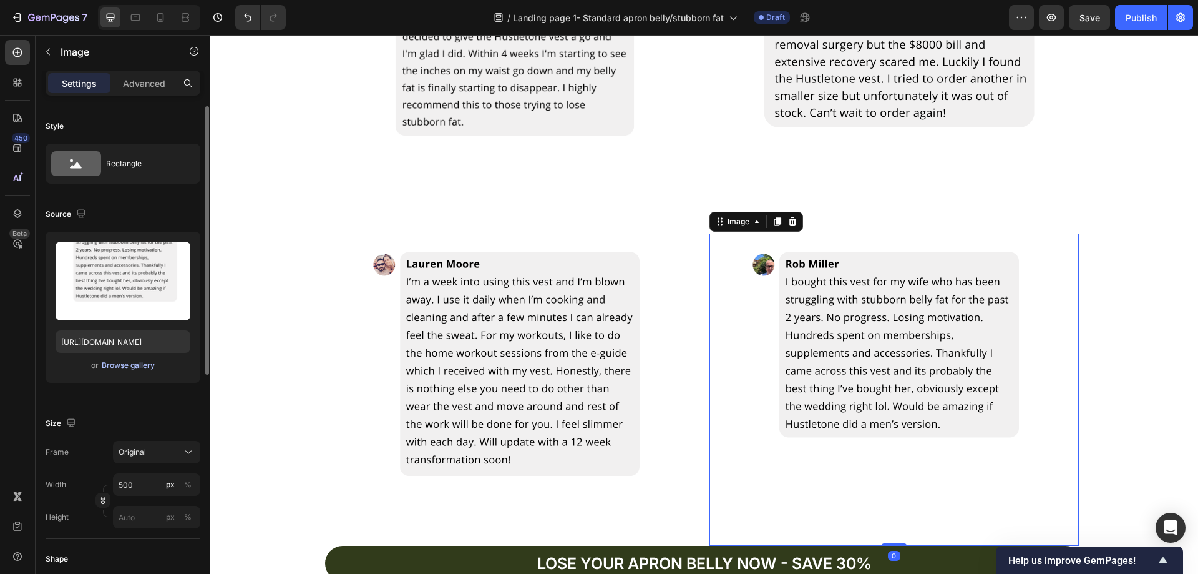
click at [150, 368] on div "Browse gallery" at bounding box center [128, 364] width 53 height 11
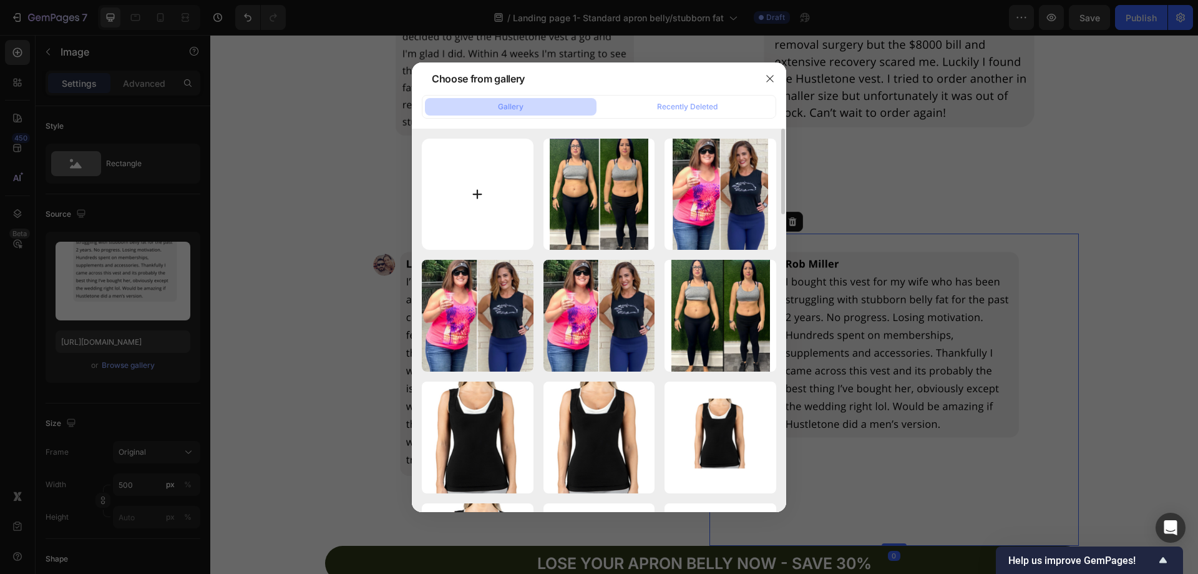
click at [488, 192] on input "file" at bounding box center [478, 195] width 112 height 112
type input "C:\fakepath\rob.png"
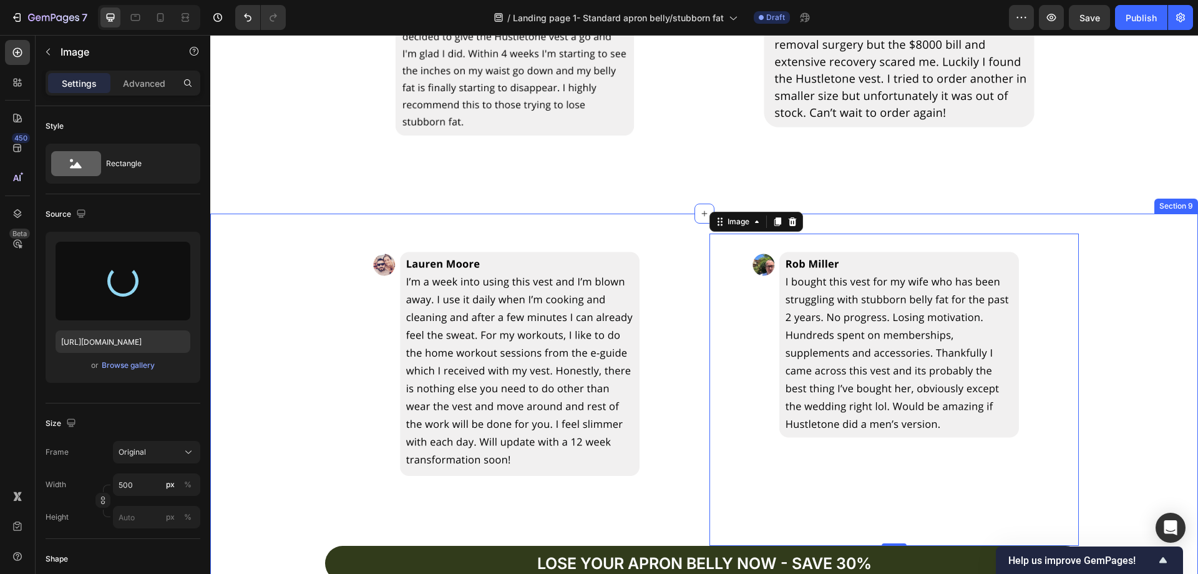
type input "https://cdn.shopify.com/s/files/1/0957/1159/2830/files/gempages_583634832253256…"
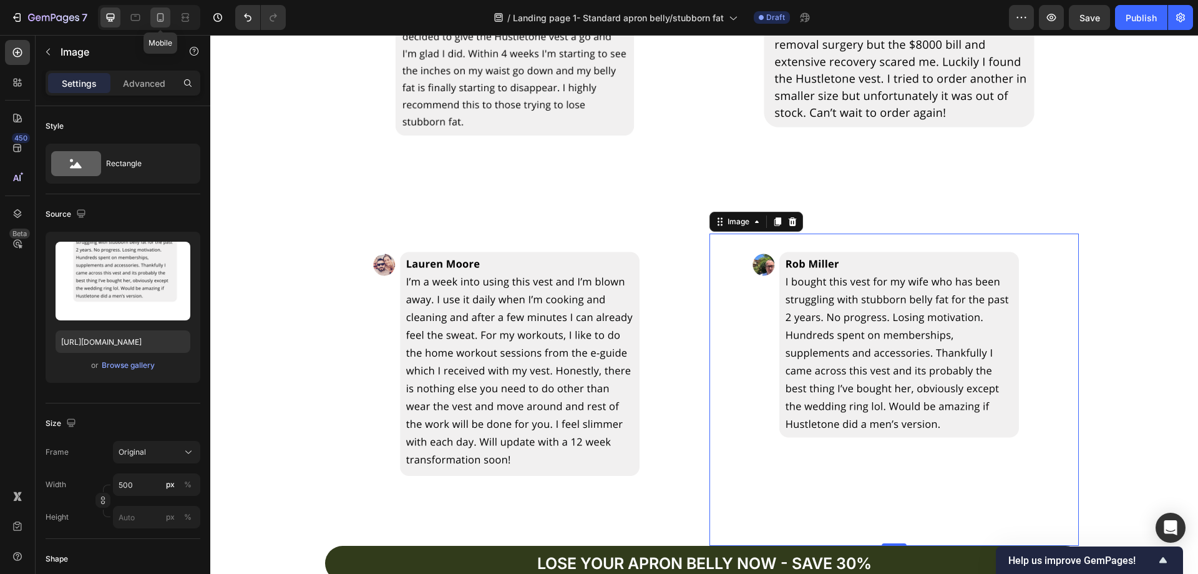
click at [165, 21] on icon at bounding box center [160, 17] width 12 height 12
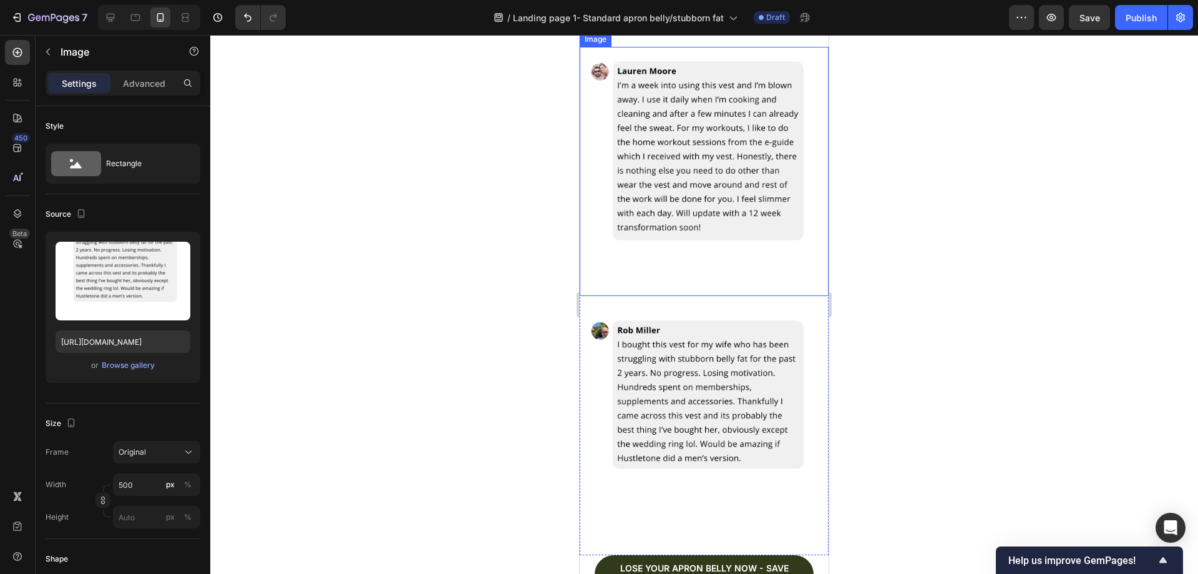
scroll to position [3512, 0]
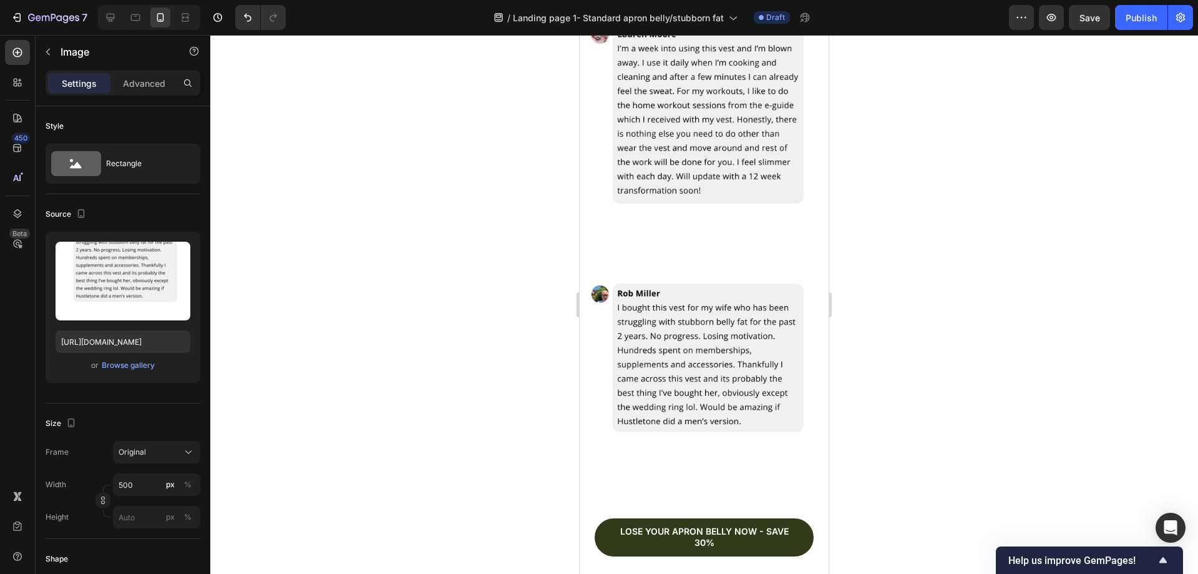
click at [735, 354] on img at bounding box center [704, 393] width 249 height 249
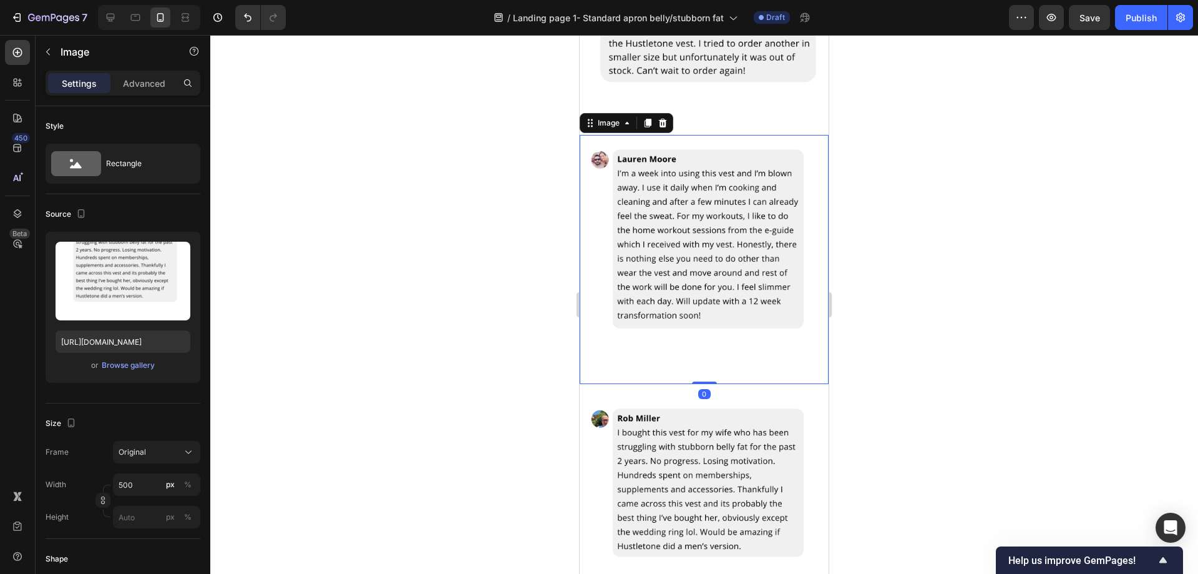
click at [720, 301] on img at bounding box center [704, 259] width 249 height 249
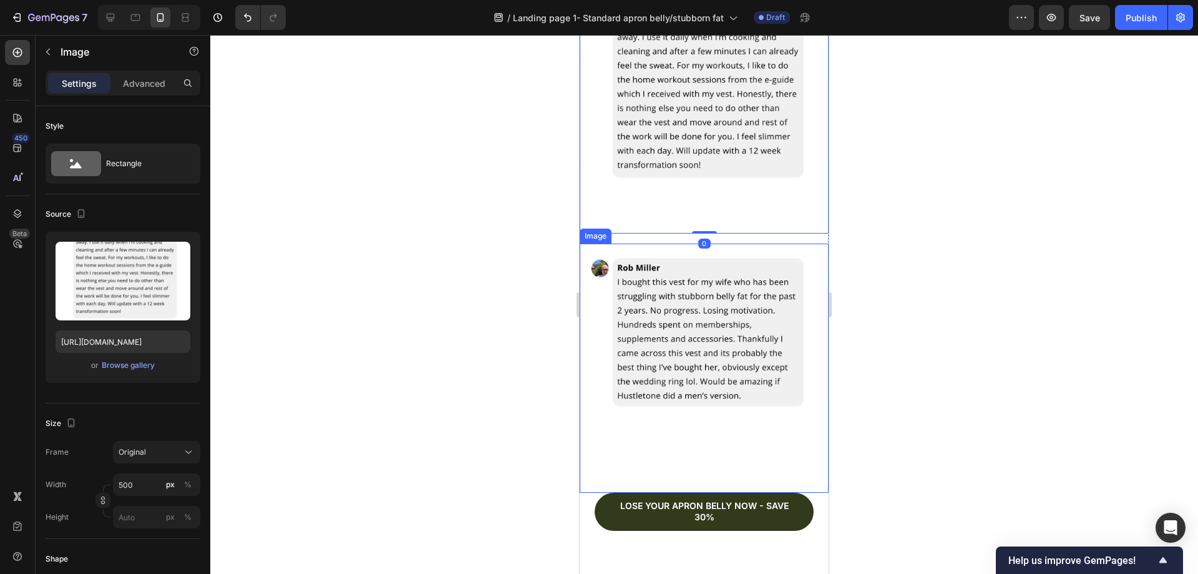
scroll to position [3574, 0]
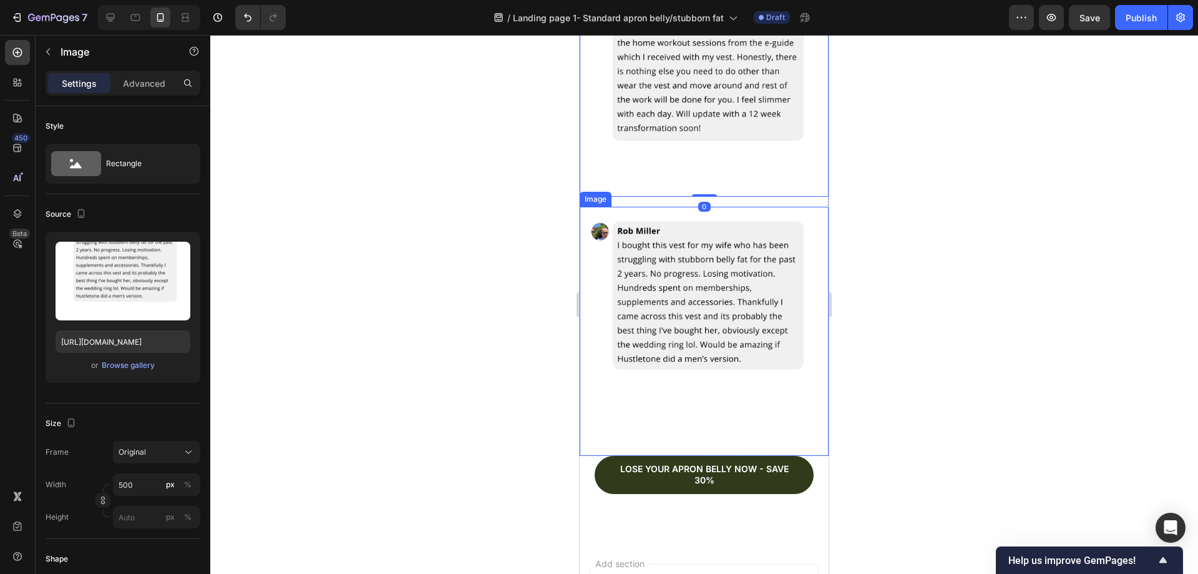
click at [726, 336] on img at bounding box center [704, 331] width 249 height 249
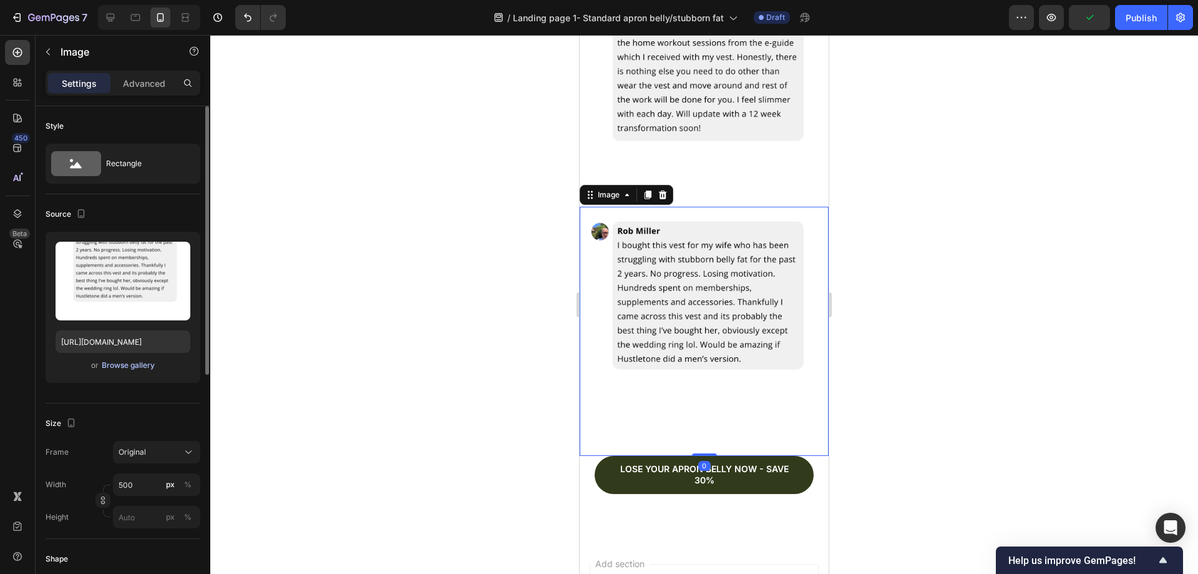
click at [124, 363] on div "Browse gallery" at bounding box center [128, 364] width 53 height 11
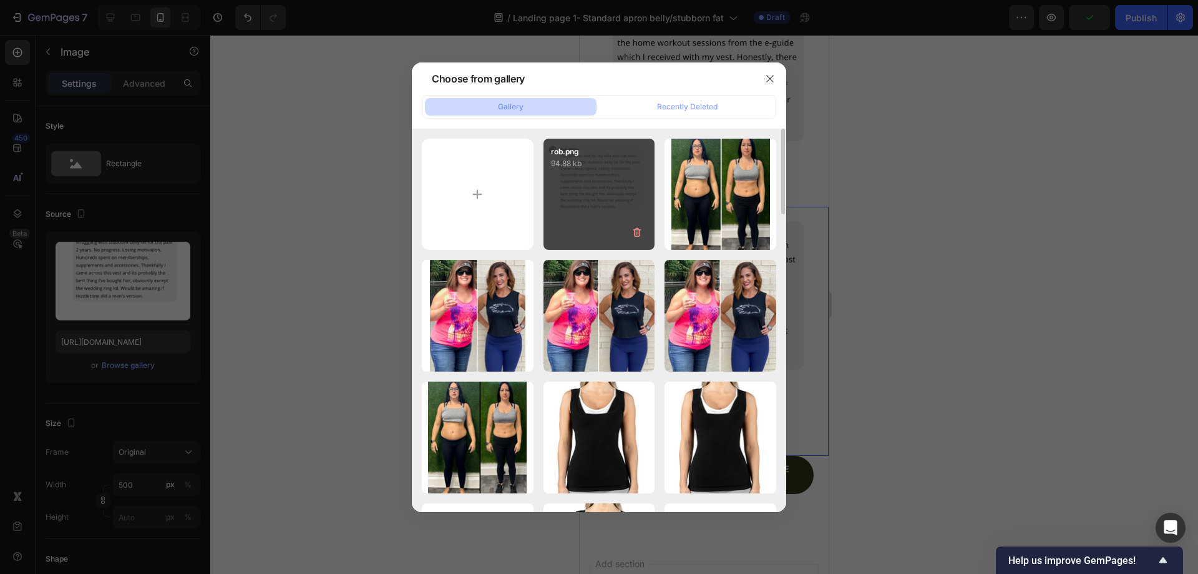
click at [587, 191] on div "rob.png 94.88 kb" at bounding box center [600, 195] width 112 height 112
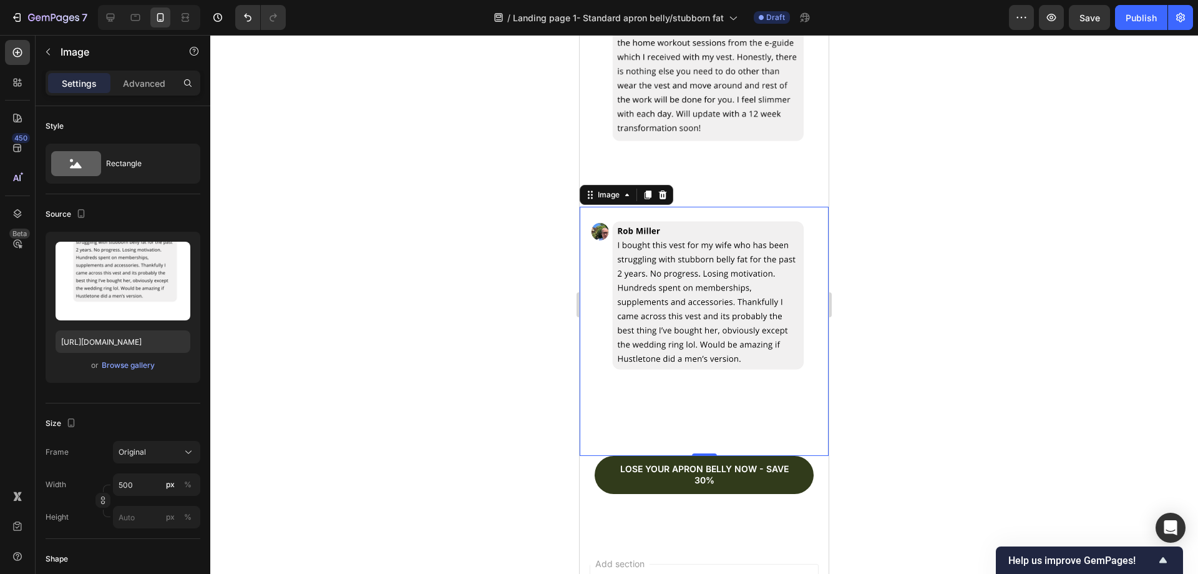
click at [877, 226] on div at bounding box center [704, 304] width 988 height 539
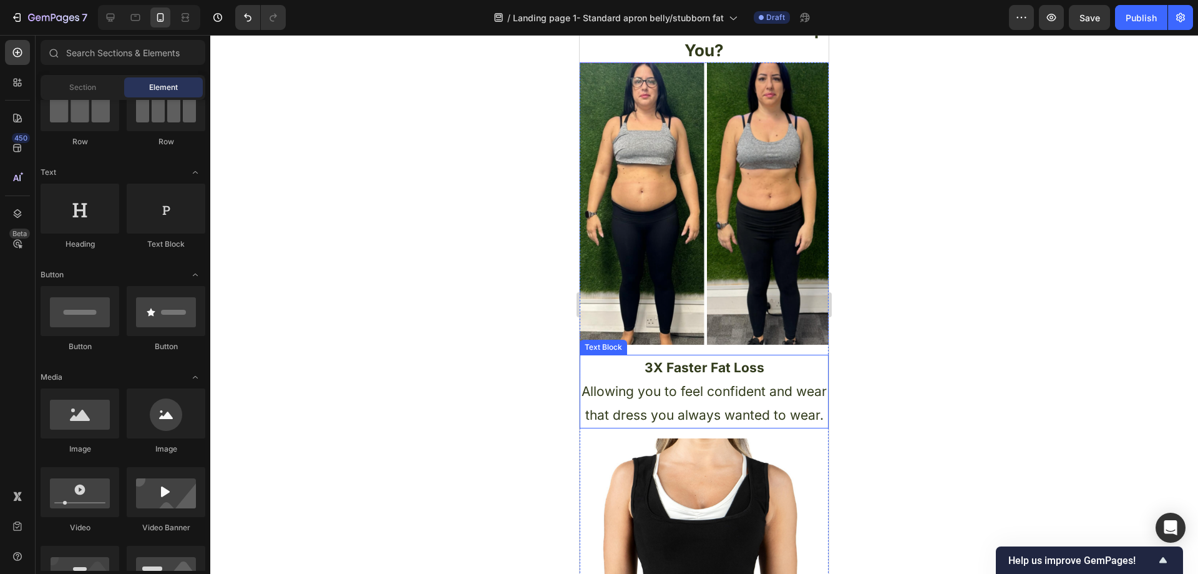
scroll to position [0, 0]
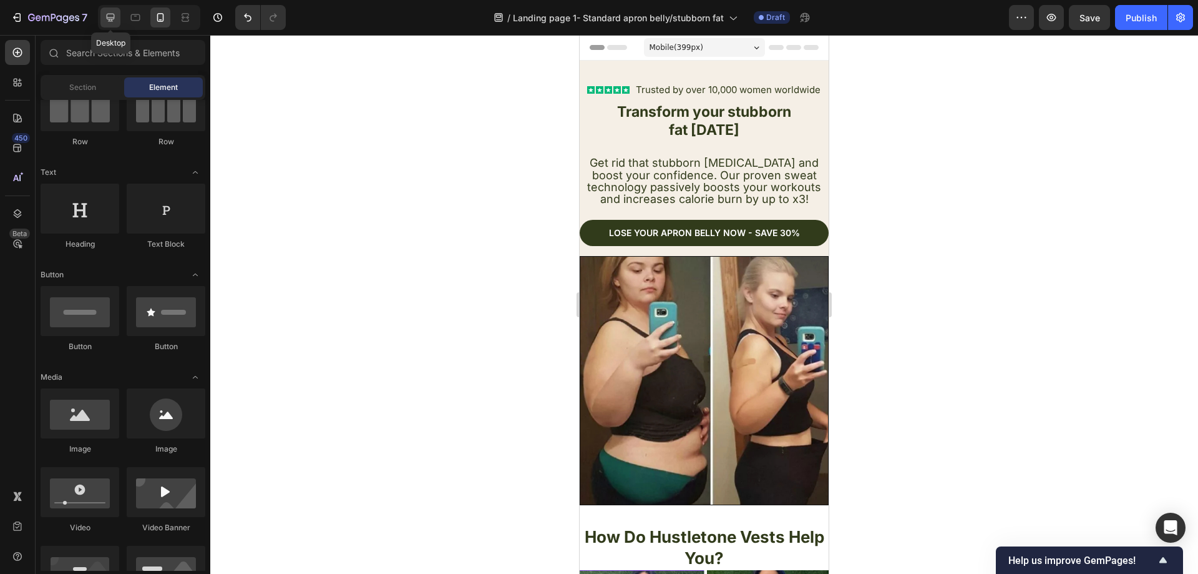
click at [113, 21] on icon at bounding box center [111, 18] width 8 height 8
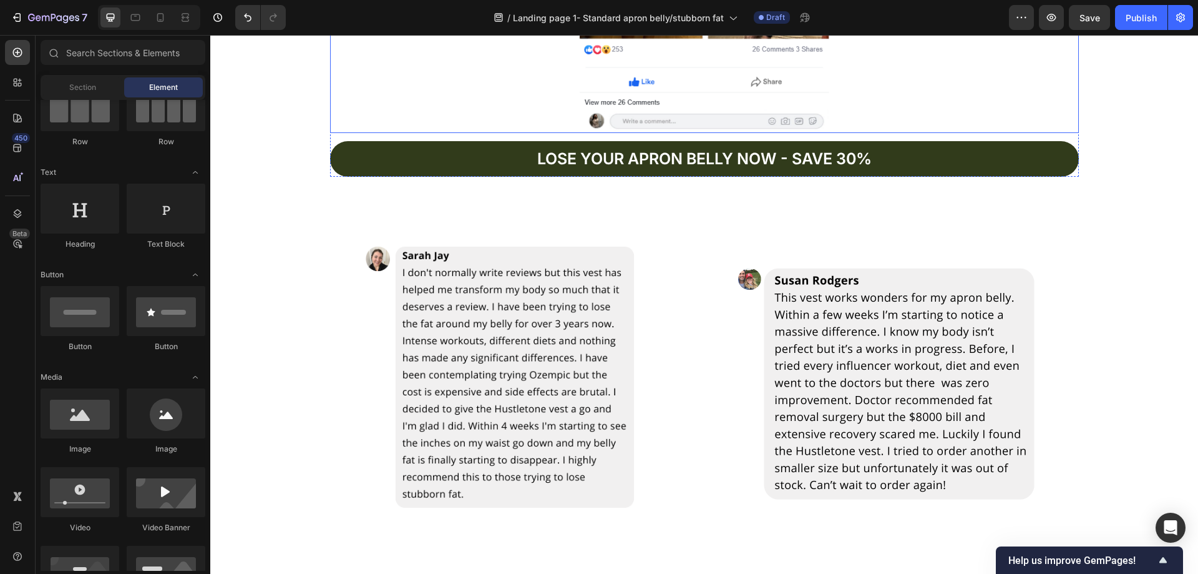
scroll to position [2372, 0]
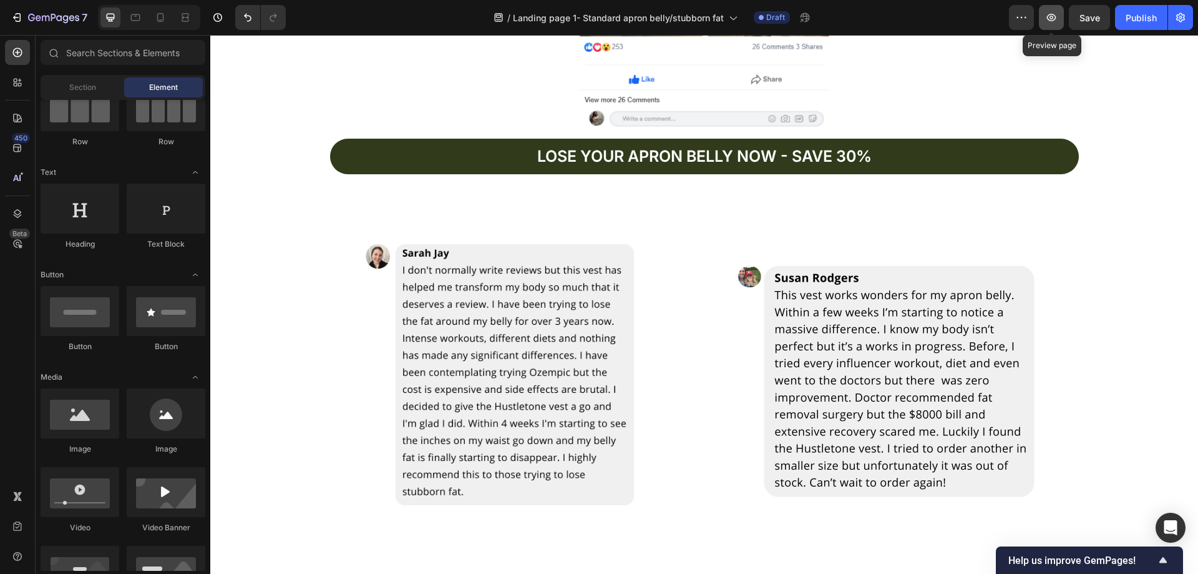
click at [1059, 17] on button "button" at bounding box center [1051, 17] width 25 height 25
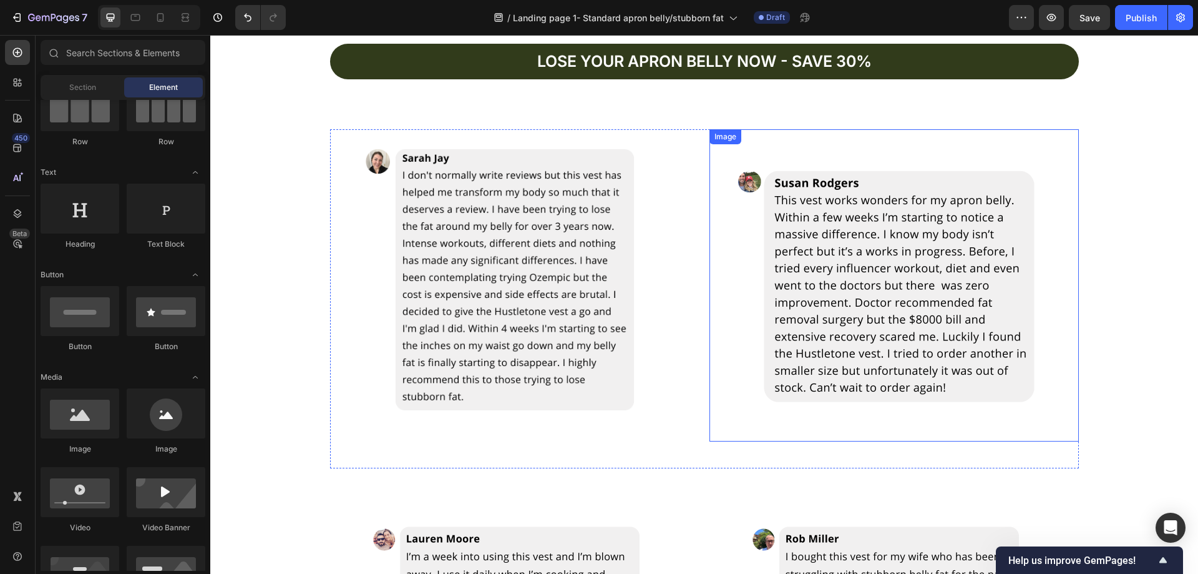
scroll to position [2309, 0]
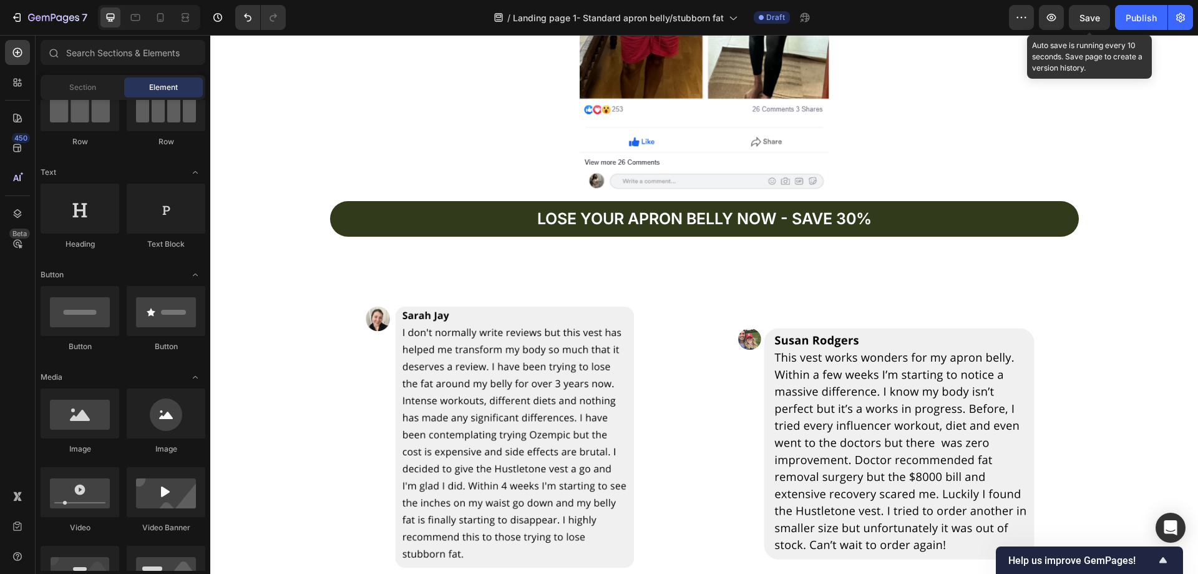
click at [1089, 19] on span "Save" at bounding box center [1090, 17] width 21 height 11
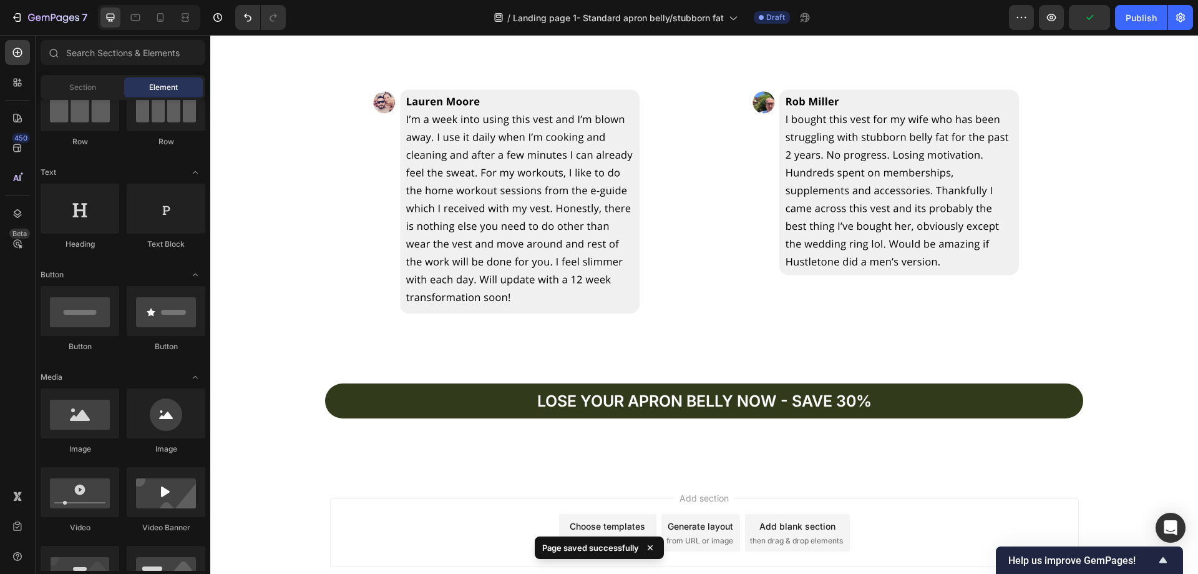
scroll to position [1533, 0]
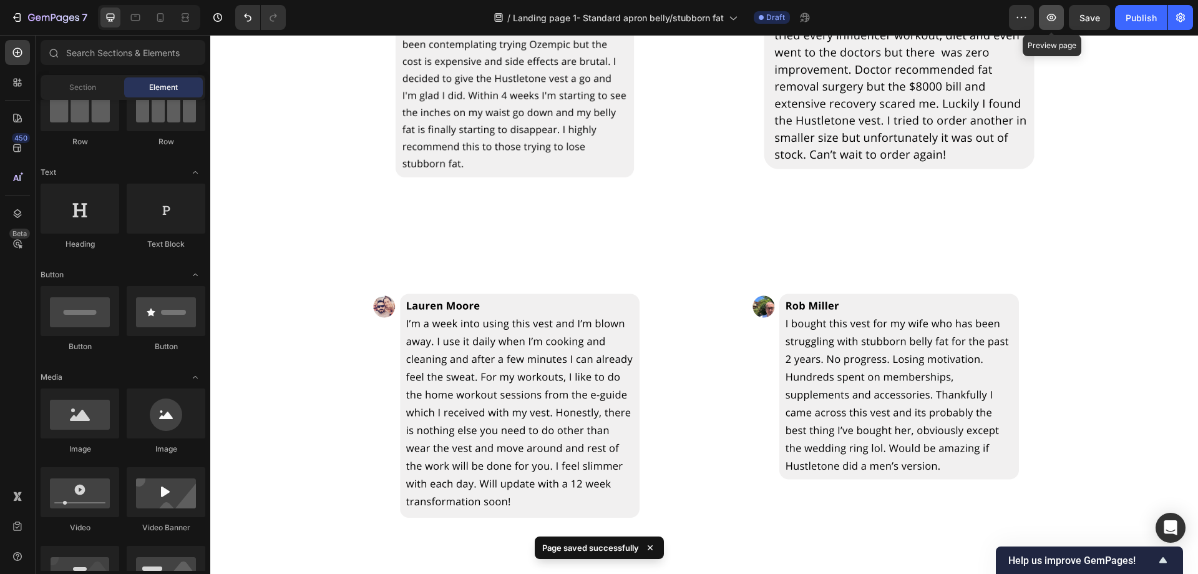
click at [1049, 18] on icon "button" at bounding box center [1051, 17] width 12 height 12
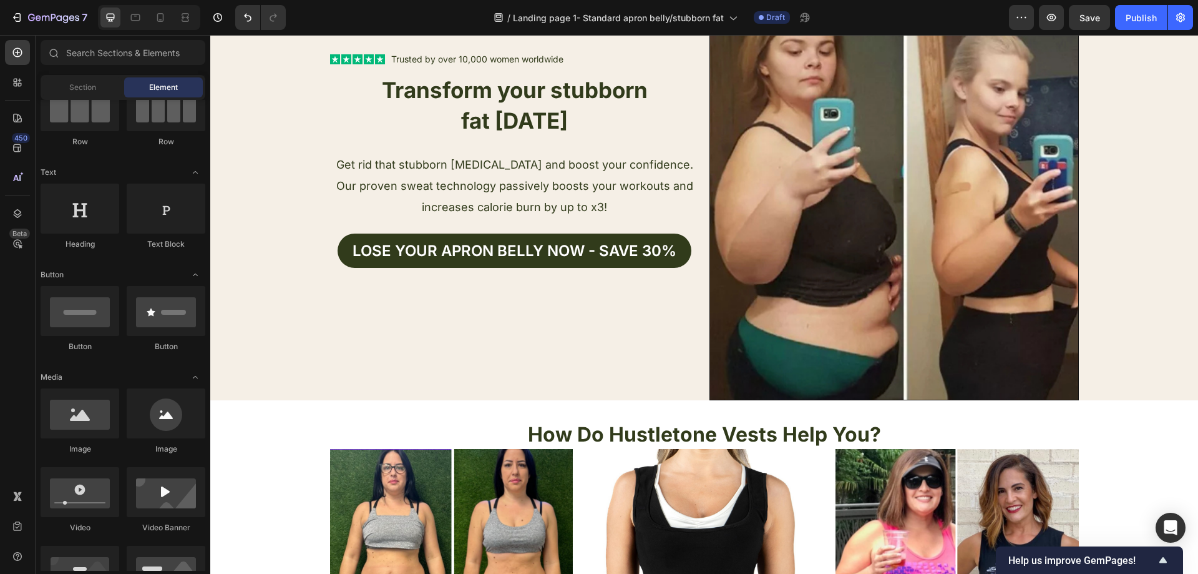
scroll to position [0, 0]
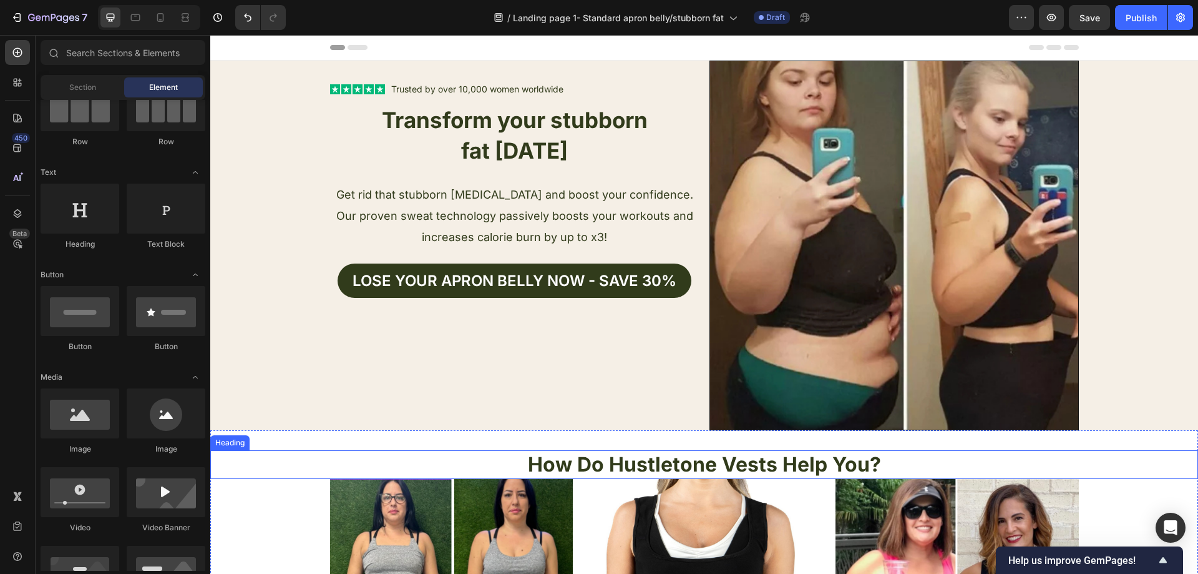
click at [872, 466] on h2 "How Do Hustletone Vests Help You?" at bounding box center [704, 464] width 988 height 29
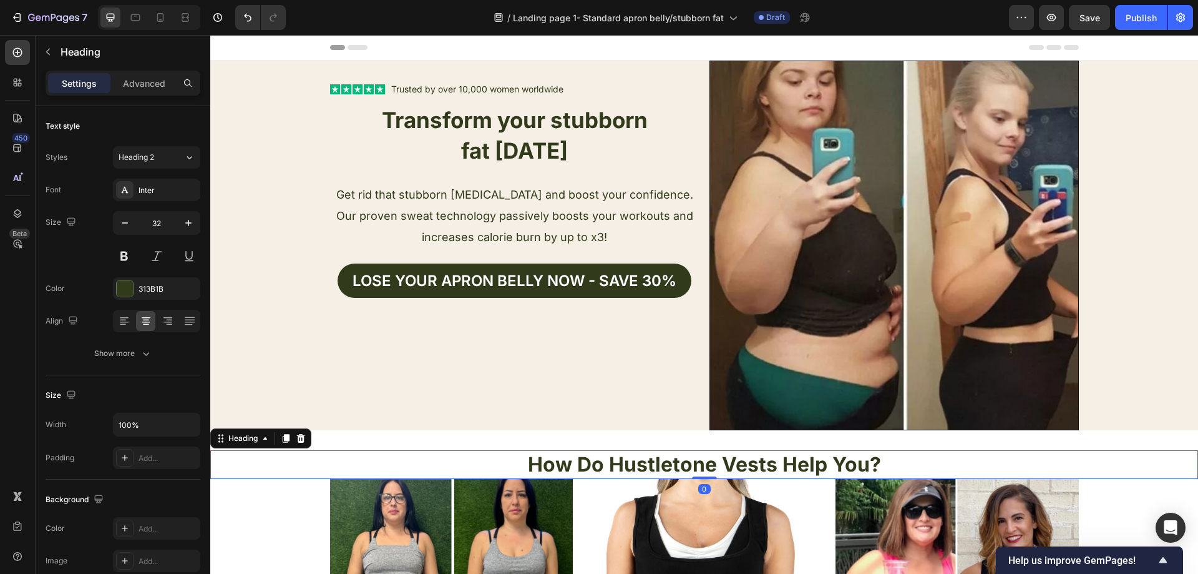
click at [868, 463] on h2 "How Do Hustletone Vests Help You?" at bounding box center [704, 464] width 988 height 29
click at [879, 463] on p "How Do Hustletone Vests Help You?" at bounding box center [704, 464] width 985 height 26
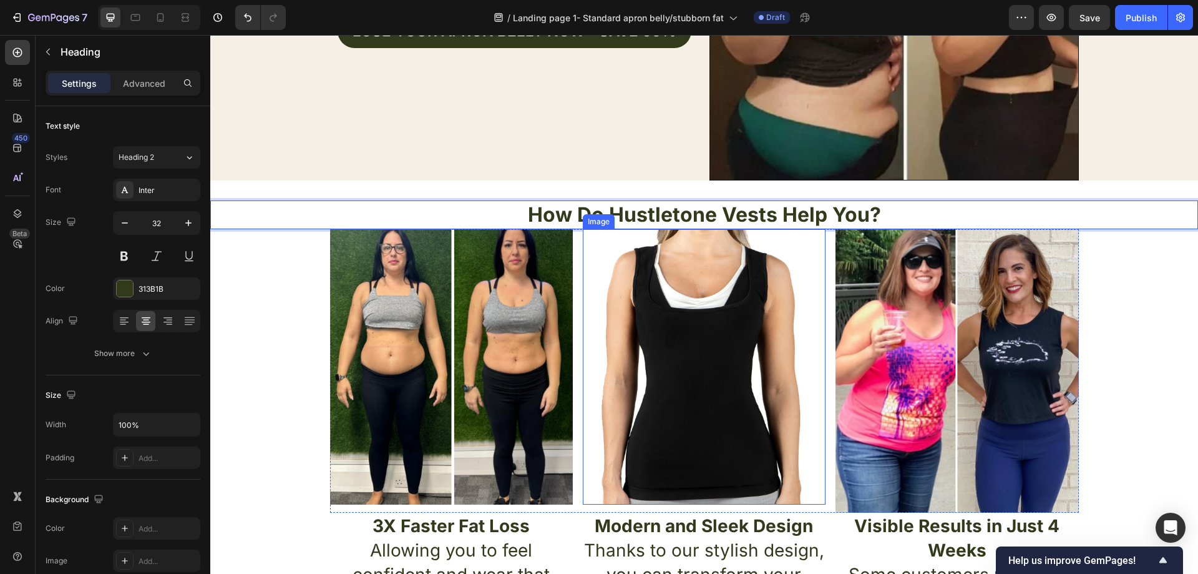
scroll to position [374, 0]
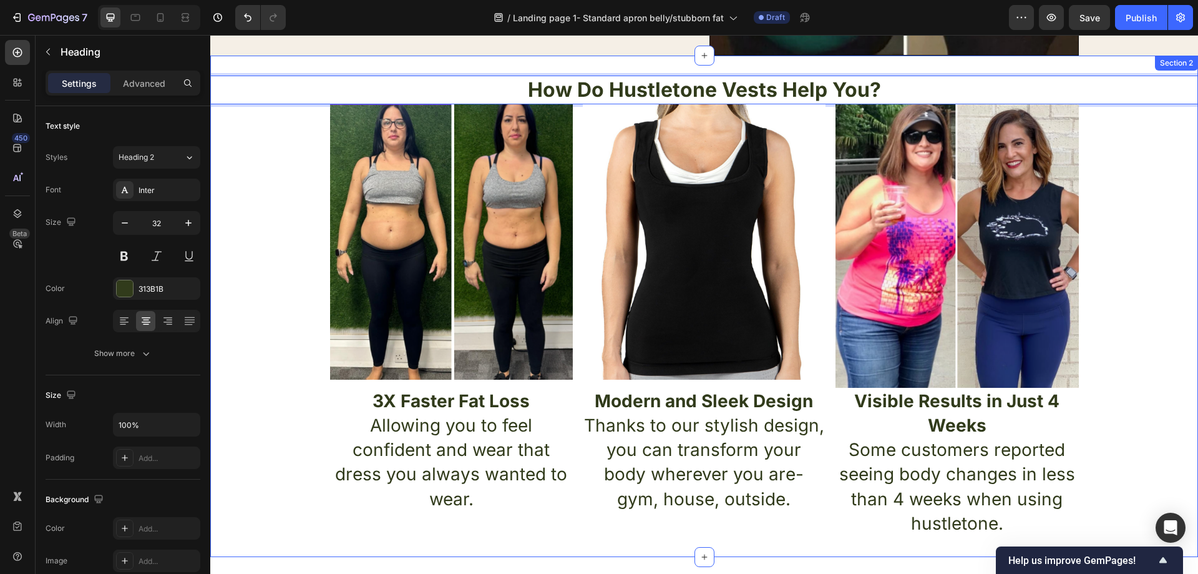
click at [1100, 220] on div "How Do Hustletone Vests Help You? Heading 0 Image Image Image Row 3X Faster Fat…" at bounding box center [704, 306] width 988 height 461
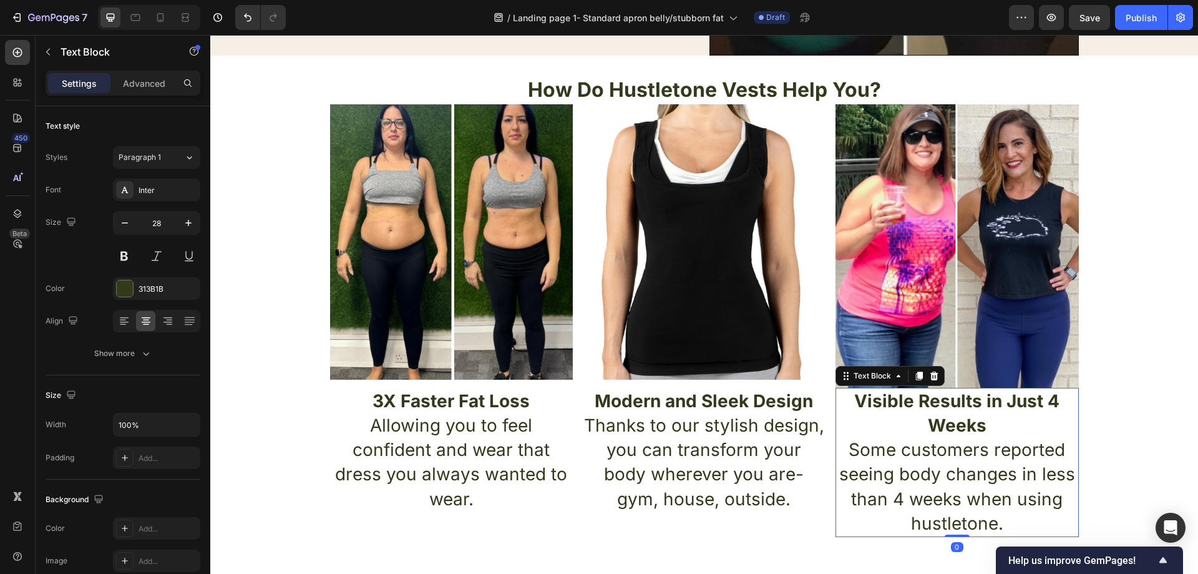
click at [913, 389] on p "Visible Results in Just 4 Weeks" at bounding box center [957, 413] width 240 height 49
click at [916, 403] on strong "Visible Results in Just 4 Weeks" at bounding box center [956, 413] width 205 height 46
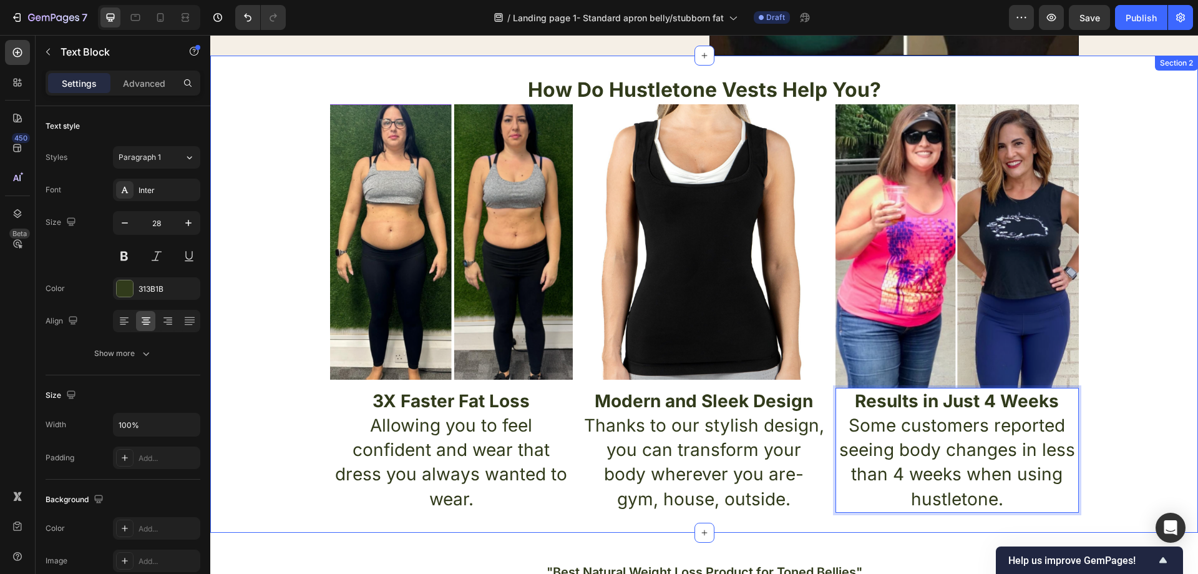
click at [288, 383] on div "How Do Hustletone Vests Help You? Heading Image Image Image Row 3X Faster Fat L…" at bounding box center [704, 294] width 988 height 437
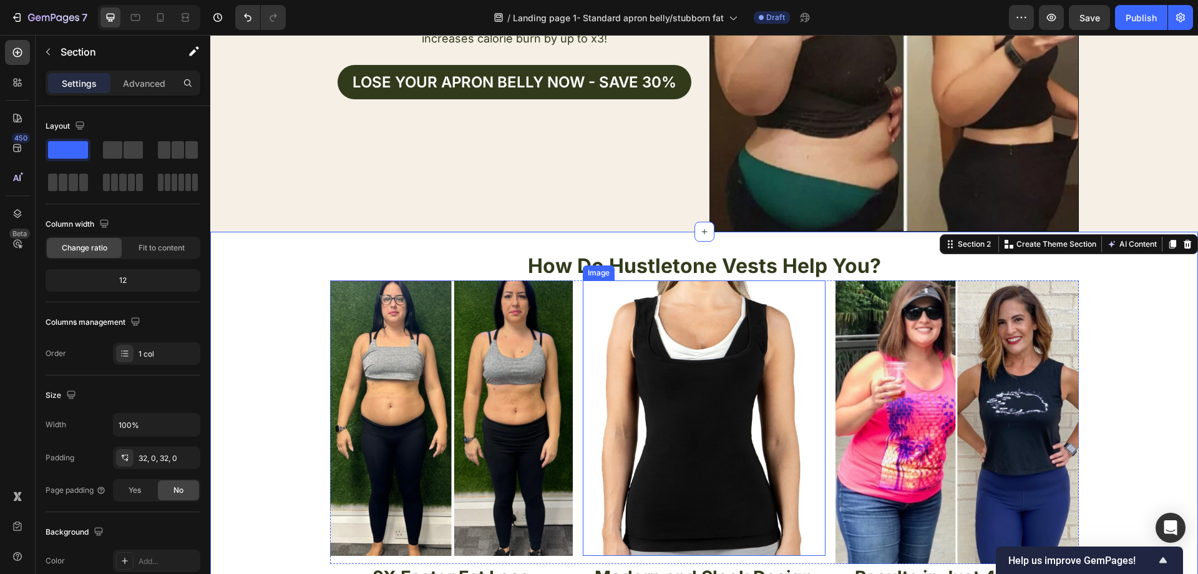
scroll to position [187, 0]
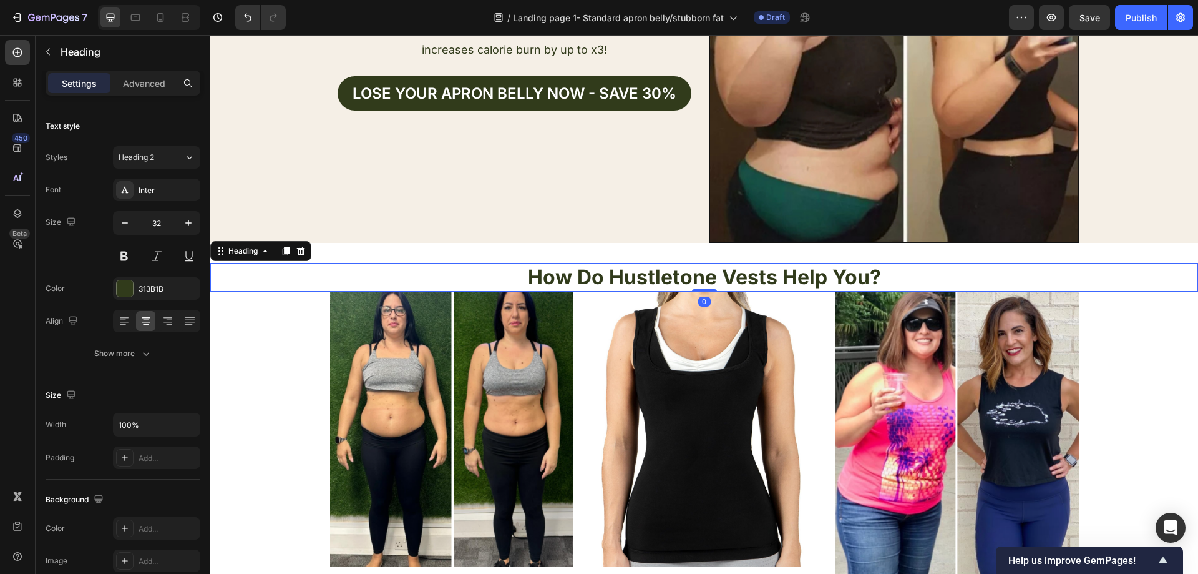
click at [873, 278] on p "How Do Hustletone Vests Help You?" at bounding box center [704, 277] width 985 height 26
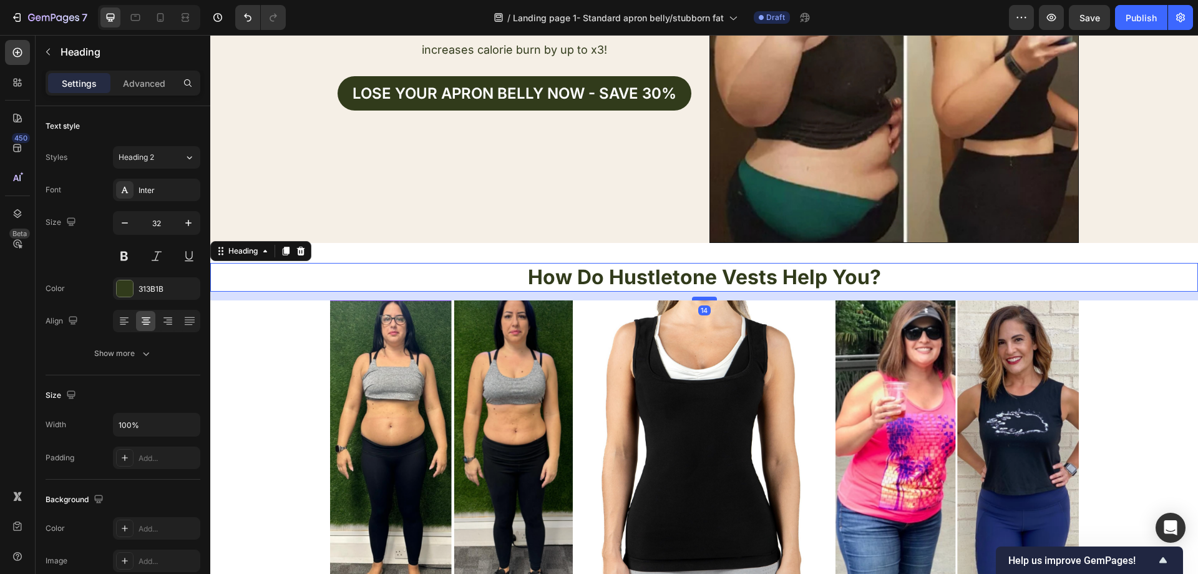
drag, startPoint x: 705, startPoint y: 290, endPoint x: 703, endPoint y: 299, distance: 9.4
click at [703, 299] on div at bounding box center [704, 298] width 25 height 4
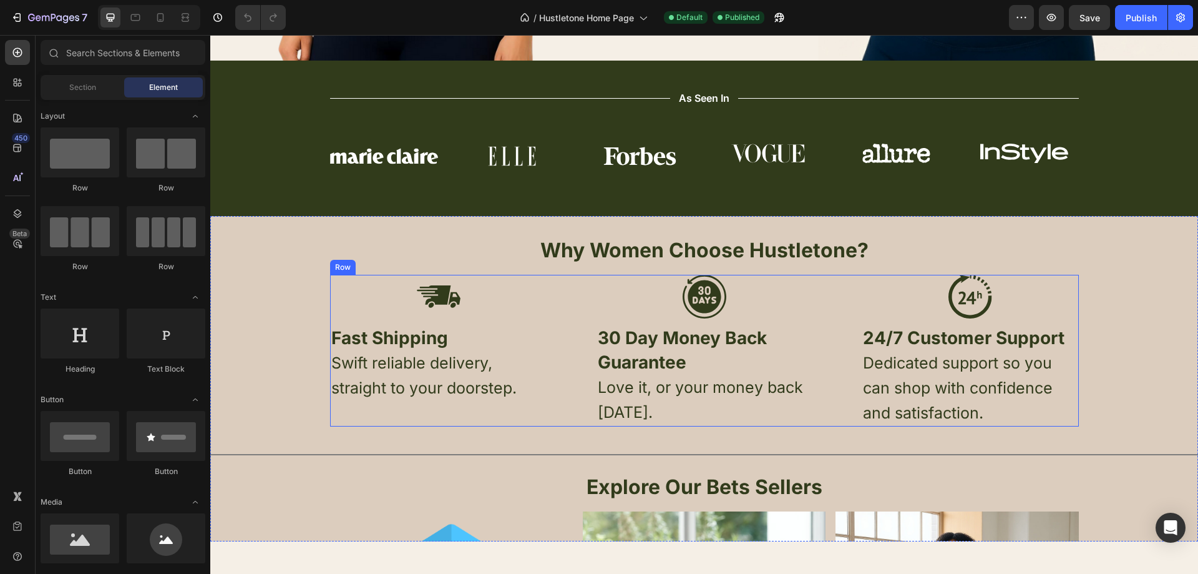
radio input "false"
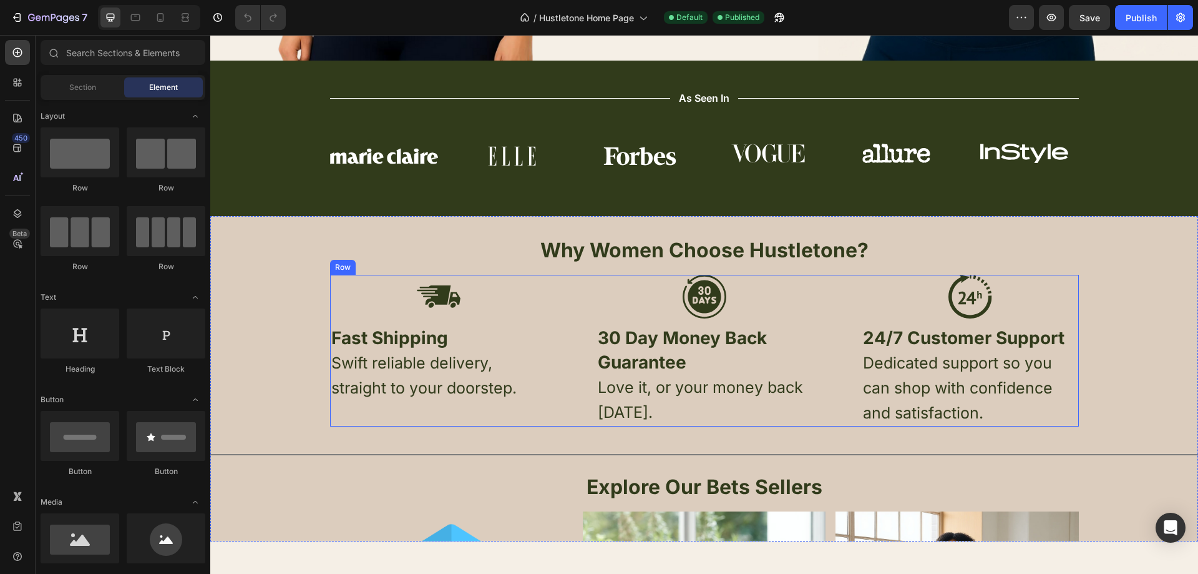
radio input "false"
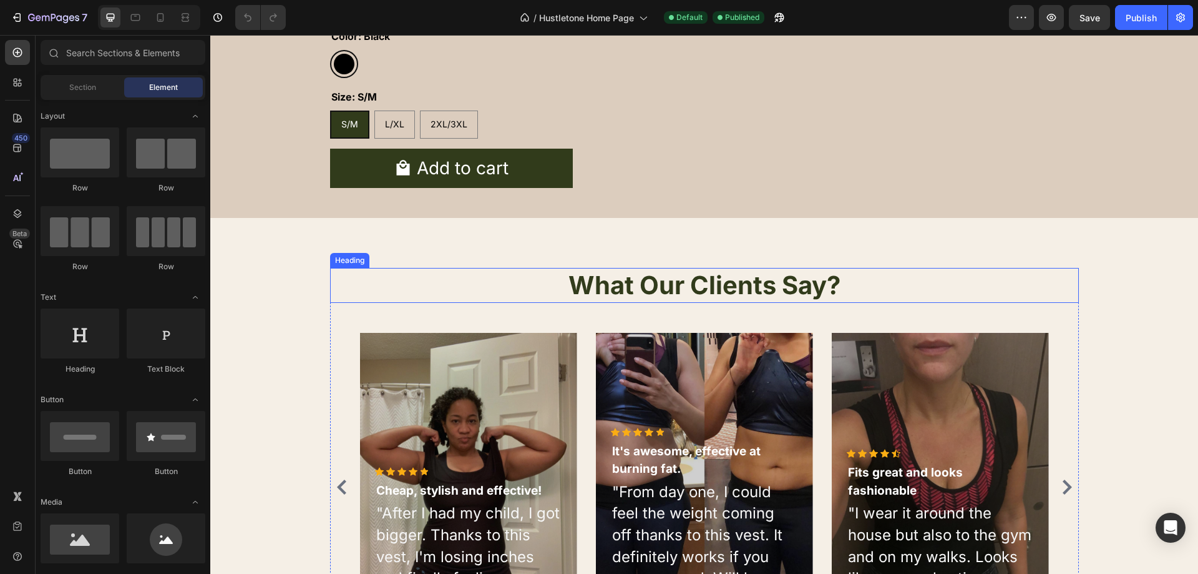
scroll to position [1935, 0]
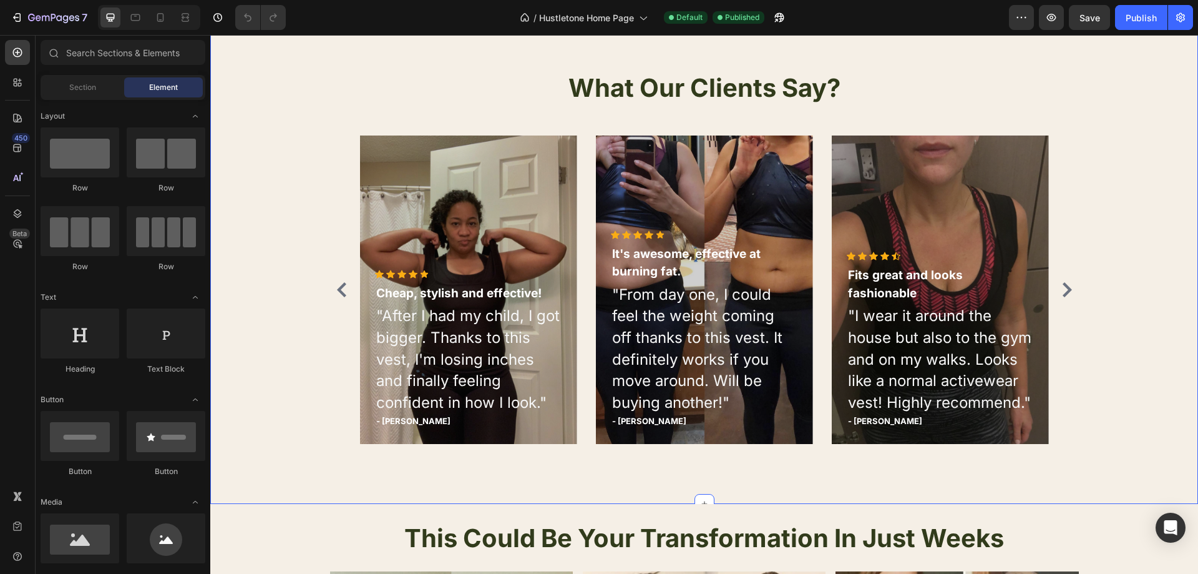
click at [249, 307] on div "What Our Clients Say? Heading Icon Icon Icon Icon Icon Icon List Hoz Cheap, sty…" at bounding box center [704, 262] width 969 height 383
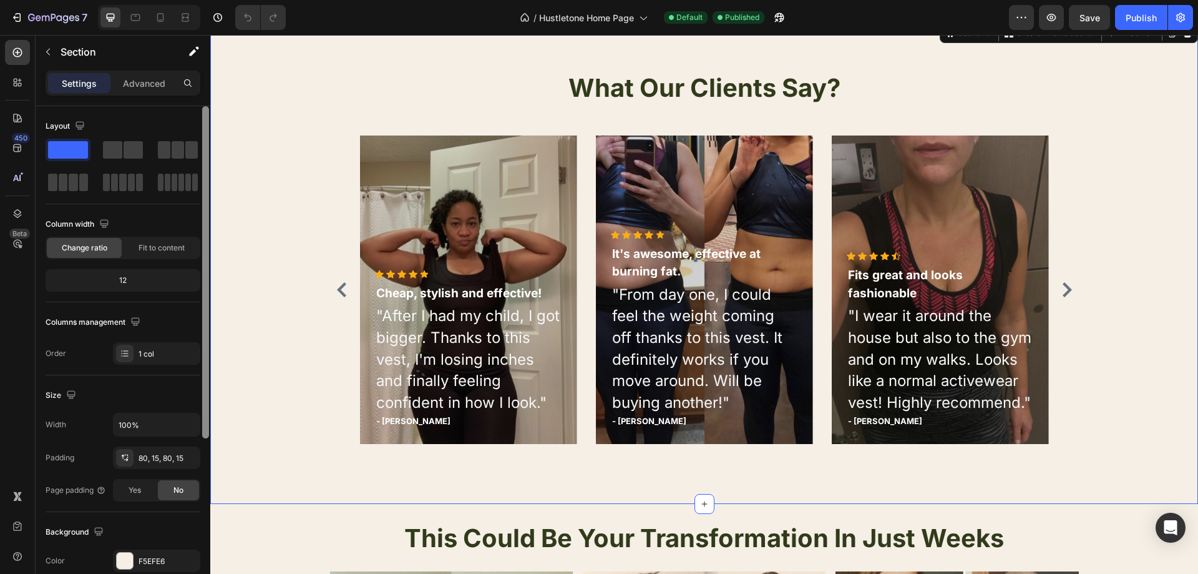
drag, startPoint x: 147, startPoint y: 560, endPoint x: 203, endPoint y: 524, distance: 67.3
click at [147, 559] on div "F5EFE6" at bounding box center [168, 560] width 59 height 11
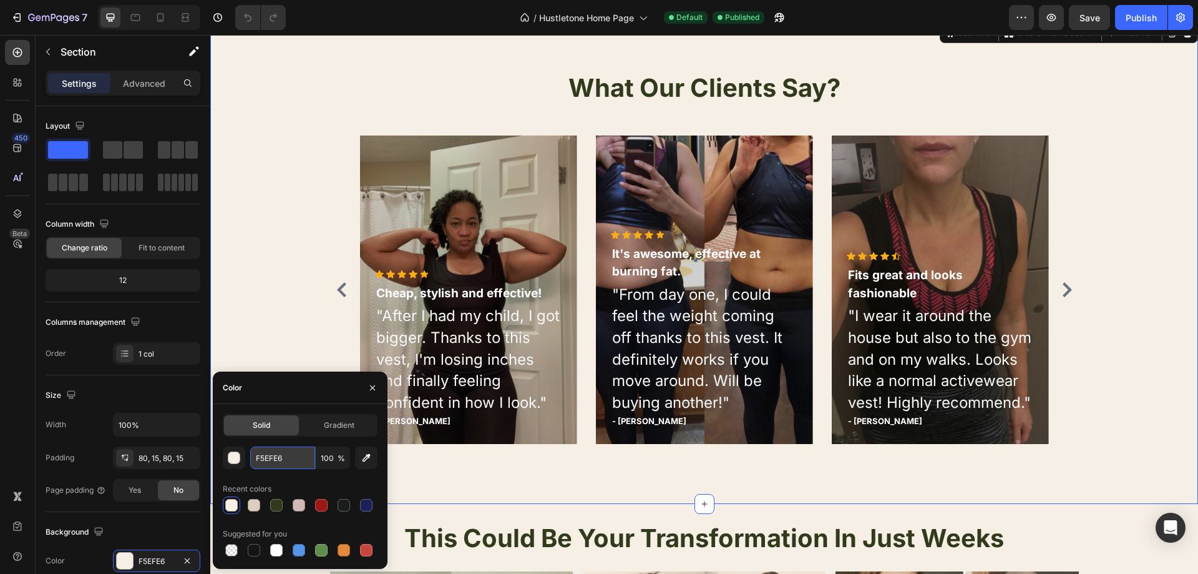
click at [292, 459] on input "F5EFE6" at bounding box center [282, 457] width 65 height 22
drag, startPoint x: 250, startPoint y: 286, endPoint x: 250, endPoint y: 296, distance: 10.0
click at [251, 286] on div "What Our Clients Say? Heading Icon Icon Icon Icon Icon Icon List Hoz Cheap, sty…" at bounding box center [704, 262] width 969 height 383
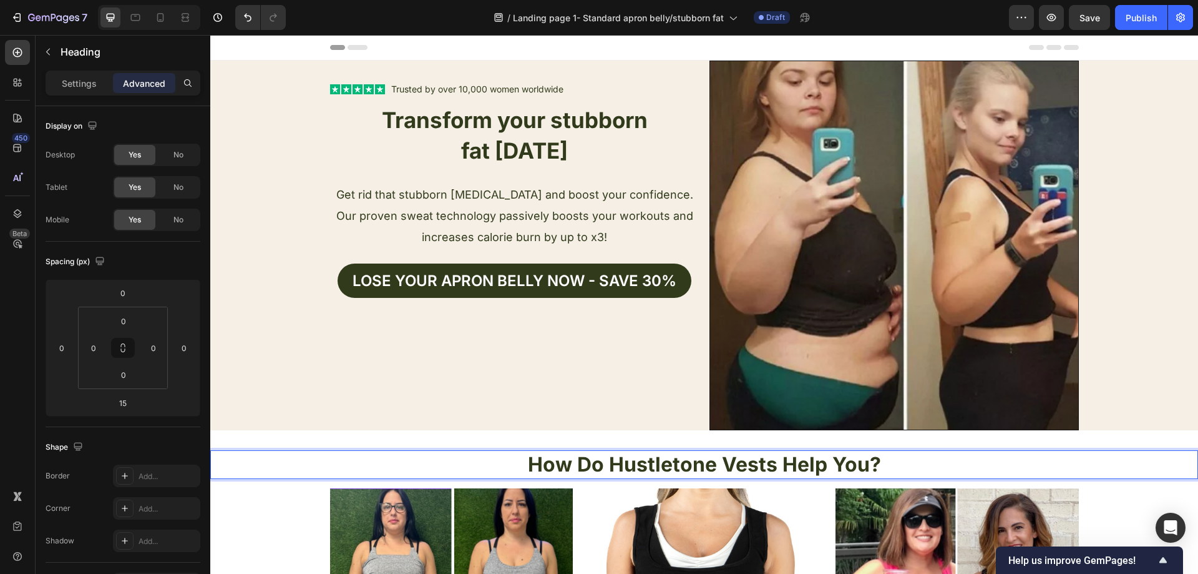
scroll to position [187, 0]
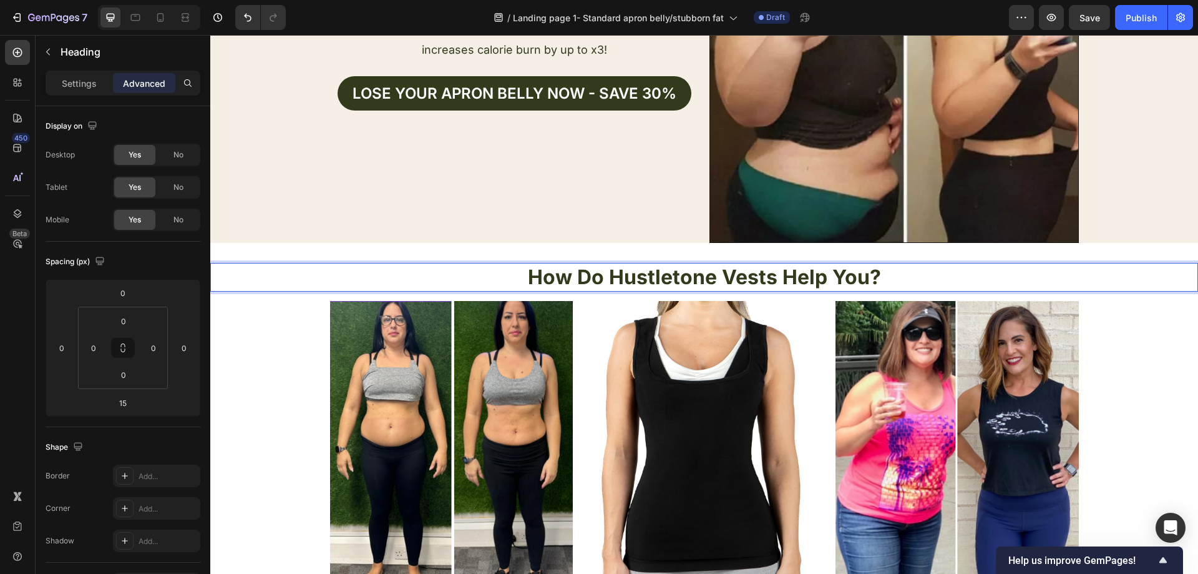
drag, startPoint x: 210, startPoint y: 35, endPoint x: 512, endPoint y: 278, distance: 387.5
click at [517, 278] on p "How Do Hustletone Vests Help You?" at bounding box center [704, 277] width 985 height 26
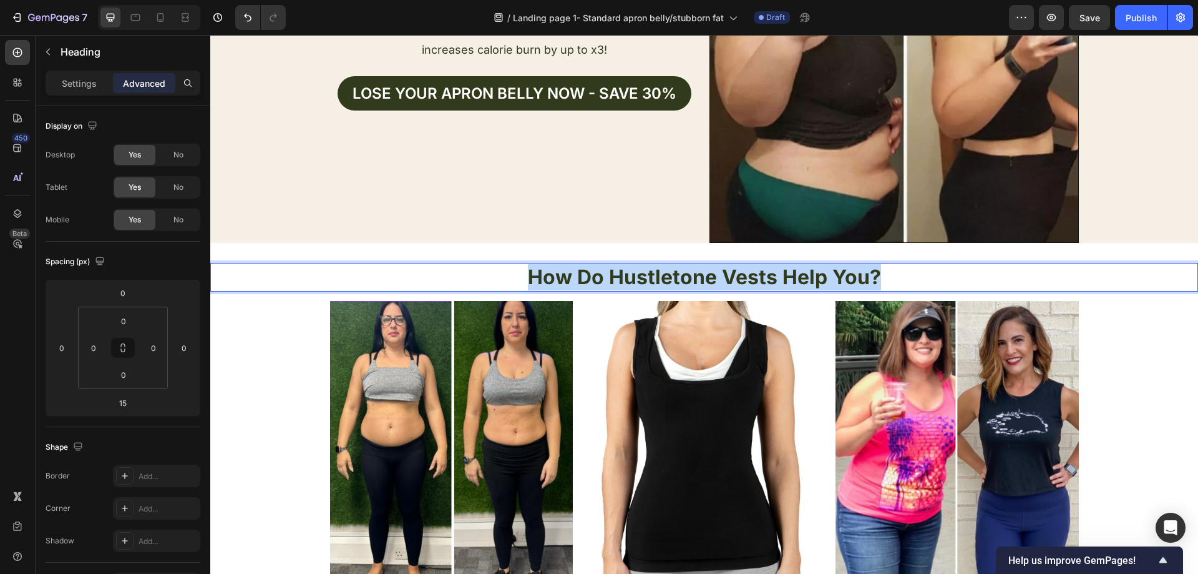
drag, startPoint x: 868, startPoint y: 281, endPoint x: 526, endPoint y: 280, distance: 342.6
click at [526, 280] on p "How Do Hustletone Vests Help You?" at bounding box center [704, 277] width 985 height 26
click at [80, 79] on p "Settings" at bounding box center [79, 83] width 35 height 13
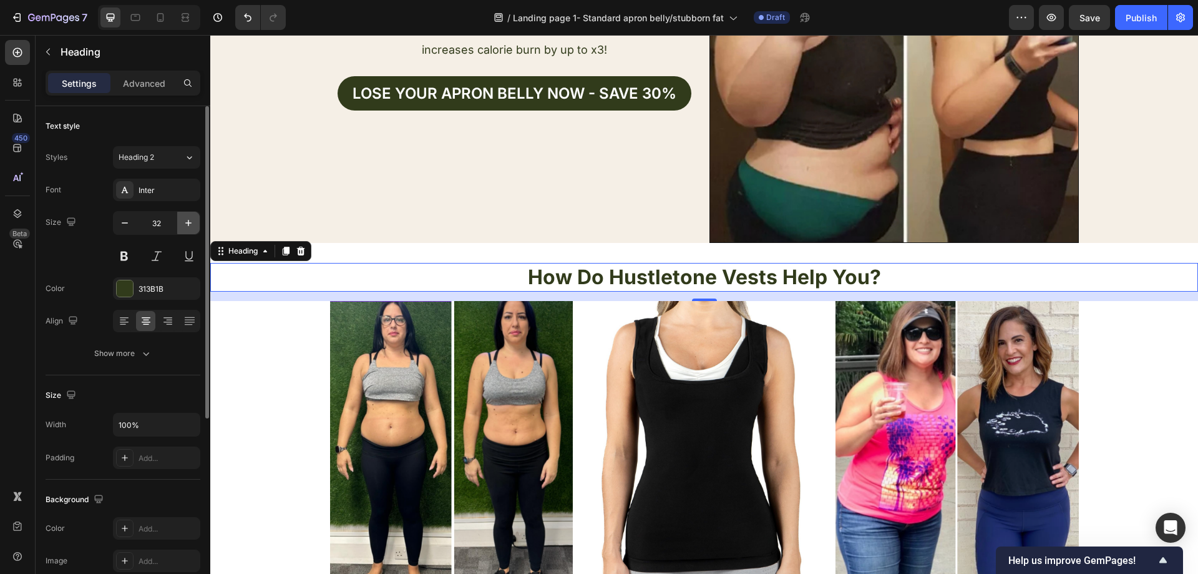
click at [185, 220] on icon "button" at bounding box center [188, 223] width 12 height 12
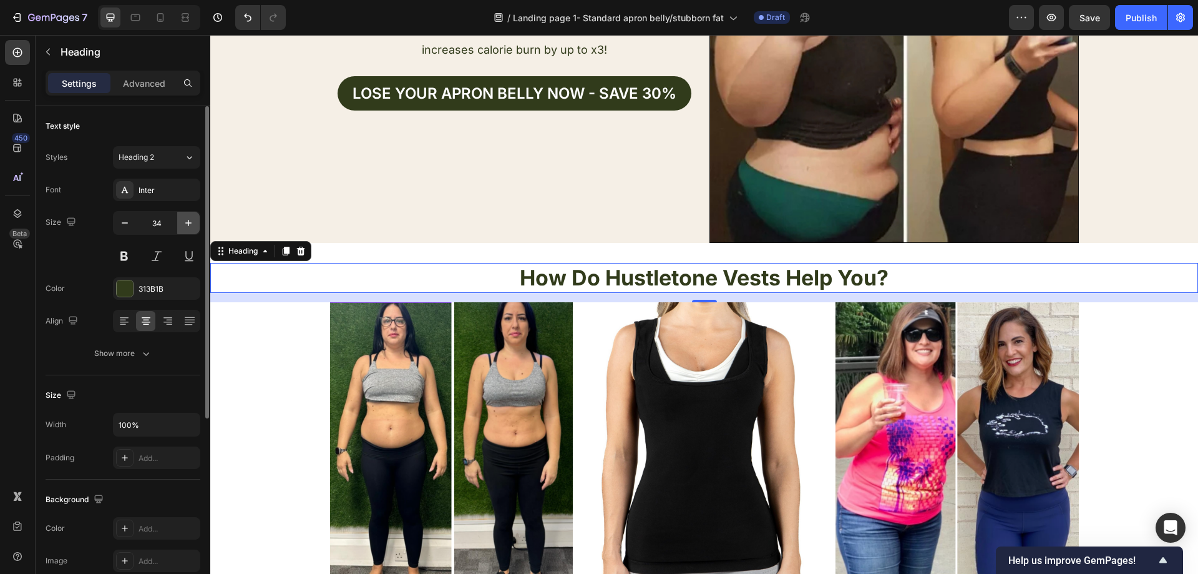
click at [185, 220] on icon "button" at bounding box center [188, 223] width 12 height 12
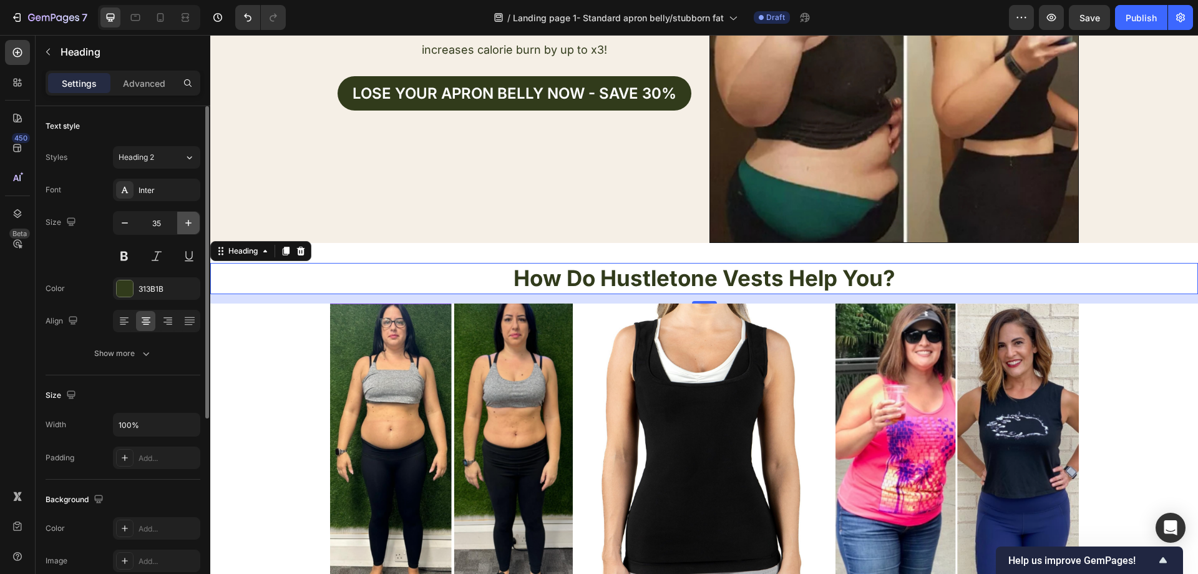
click at [185, 220] on icon "button" at bounding box center [188, 223] width 12 height 12
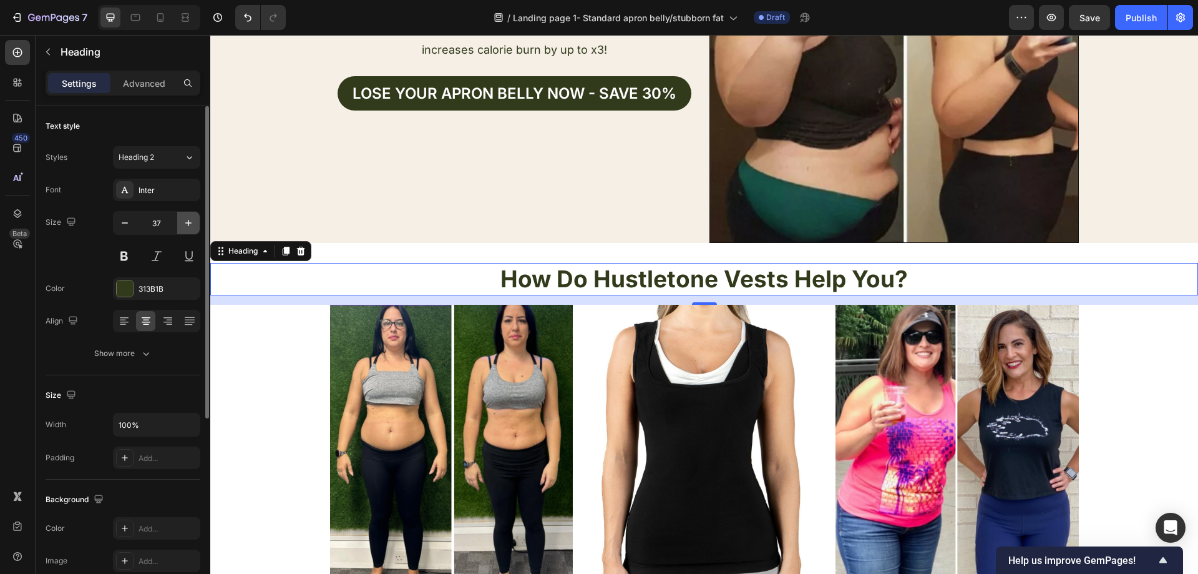
click at [185, 220] on icon "button" at bounding box center [188, 223] width 12 height 12
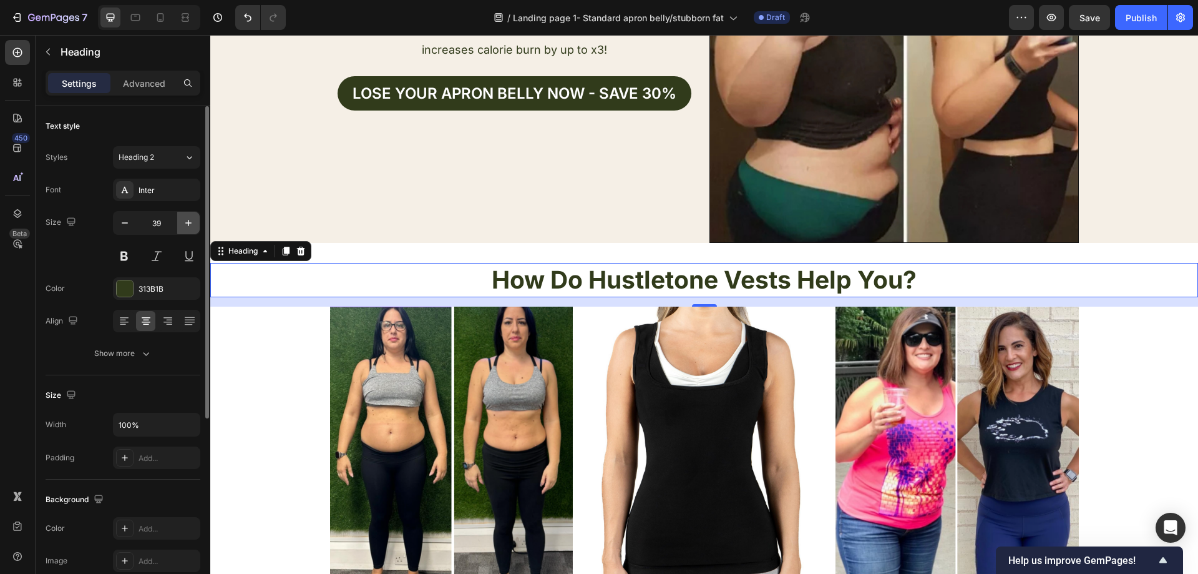
click at [185, 220] on icon "button" at bounding box center [188, 223] width 12 height 12
type input "40"
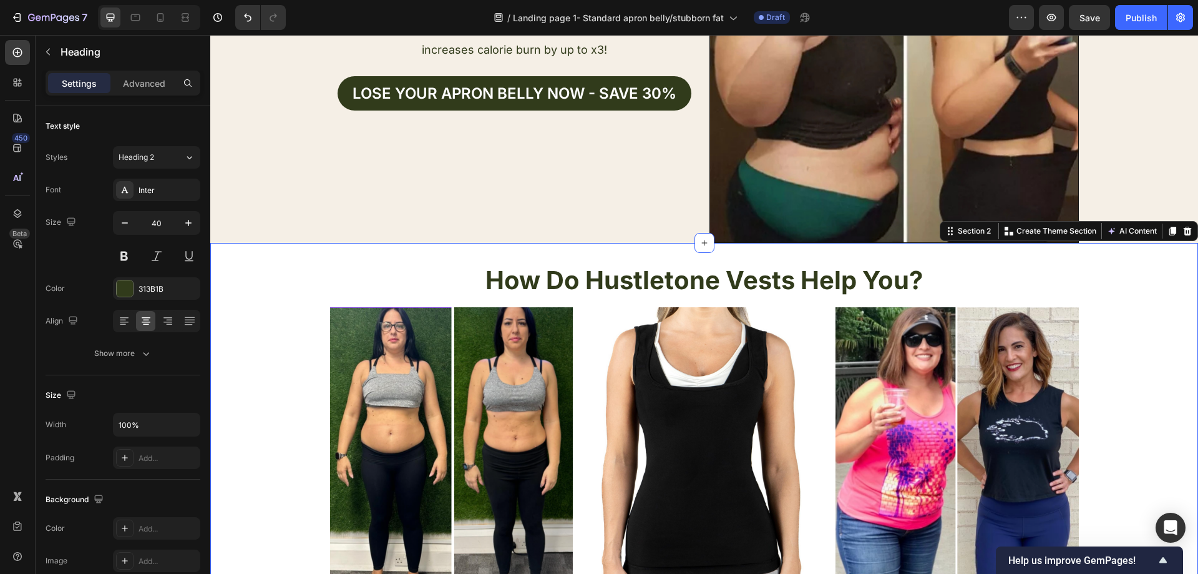
click at [387, 252] on div "How Do Hustletone Vests Help You? Heading Image Image Image Row 3X Faster Fat L…" at bounding box center [704, 489] width 988 height 492
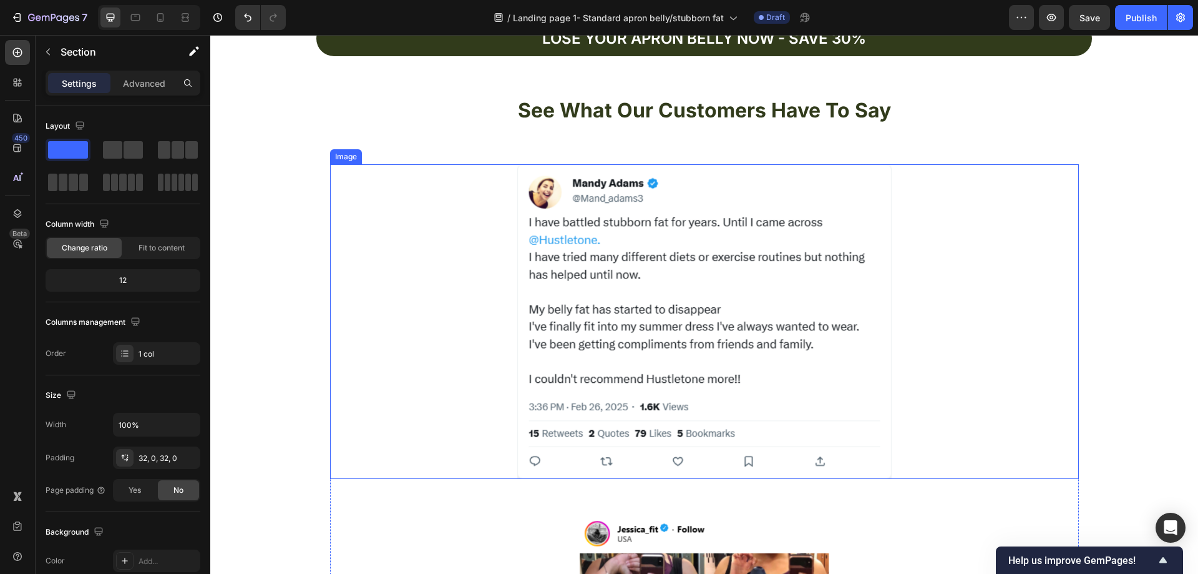
scroll to position [936, 0]
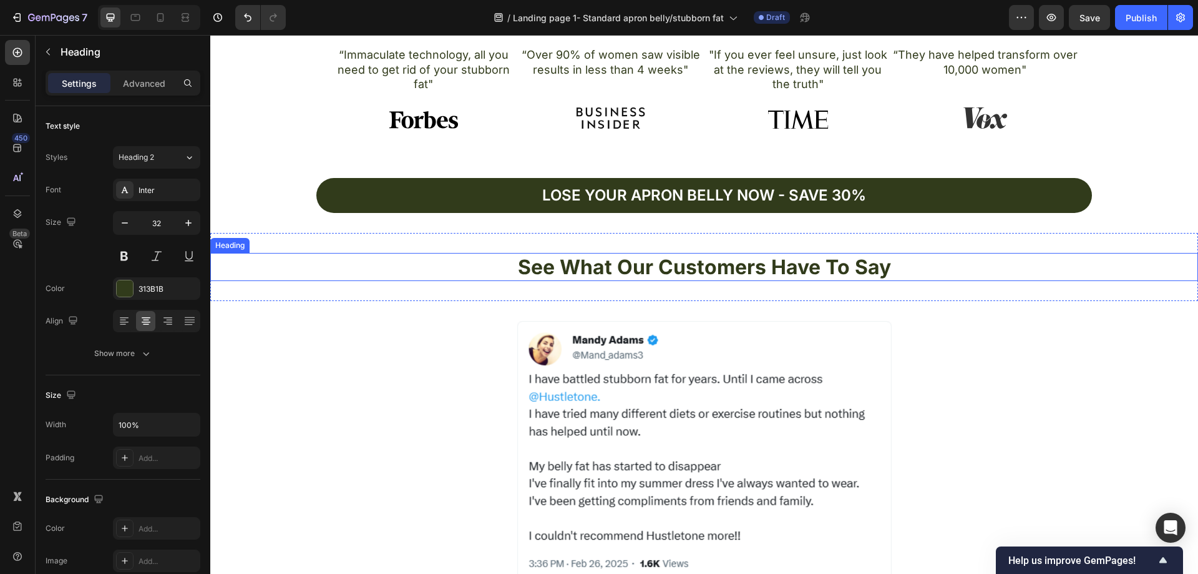
click at [887, 271] on h2 "See What Our Customers Have To Say" at bounding box center [704, 267] width 988 height 29
click at [191, 218] on icon "button" at bounding box center [188, 223] width 12 height 12
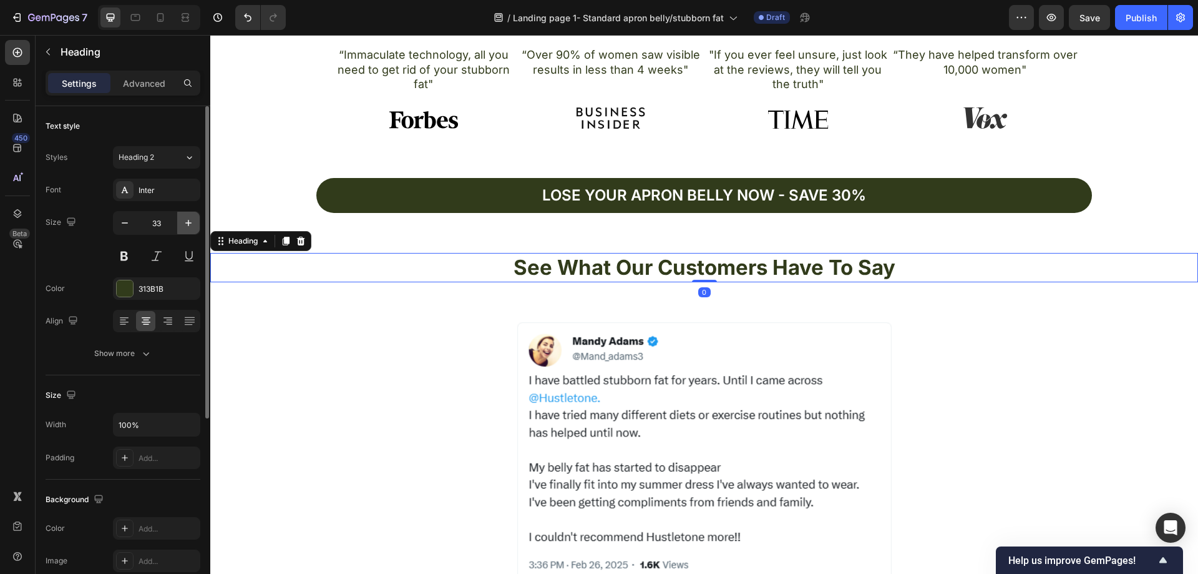
click at [191, 218] on icon "button" at bounding box center [188, 223] width 12 height 12
click at [190, 220] on icon "button" at bounding box center [188, 223] width 12 height 12
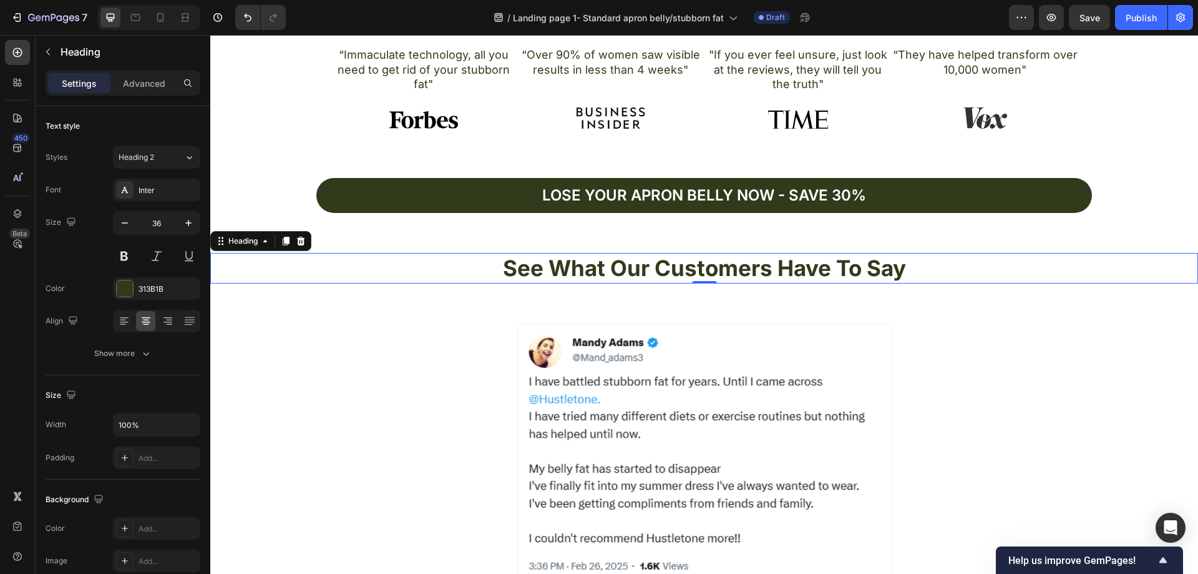
type input "37"
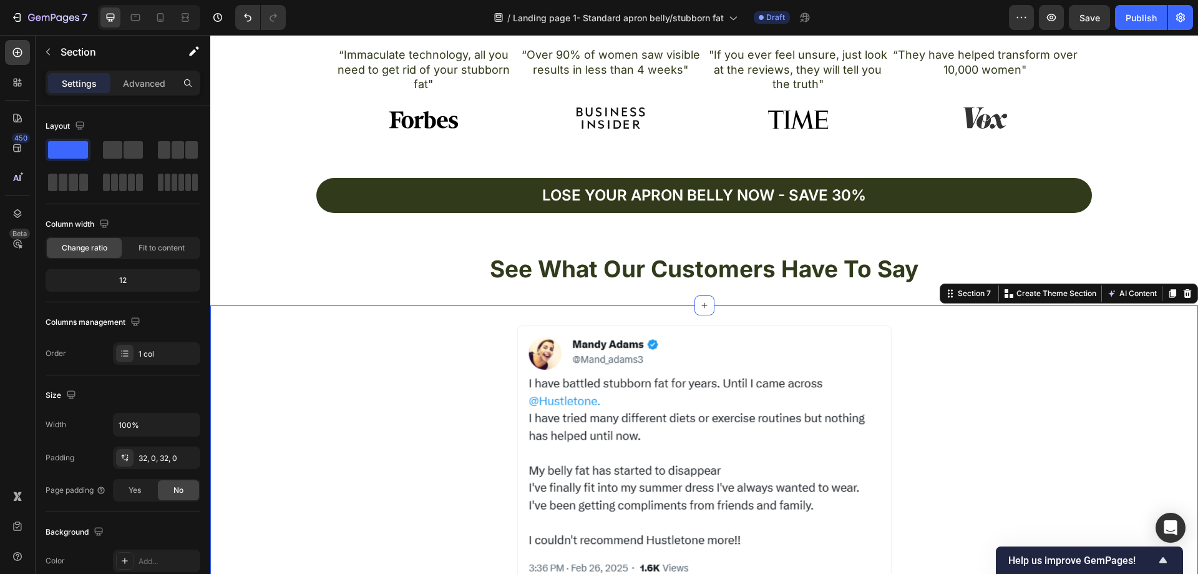
click at [783, 339] on img at bounding box center [704, 482] width 374 height 315
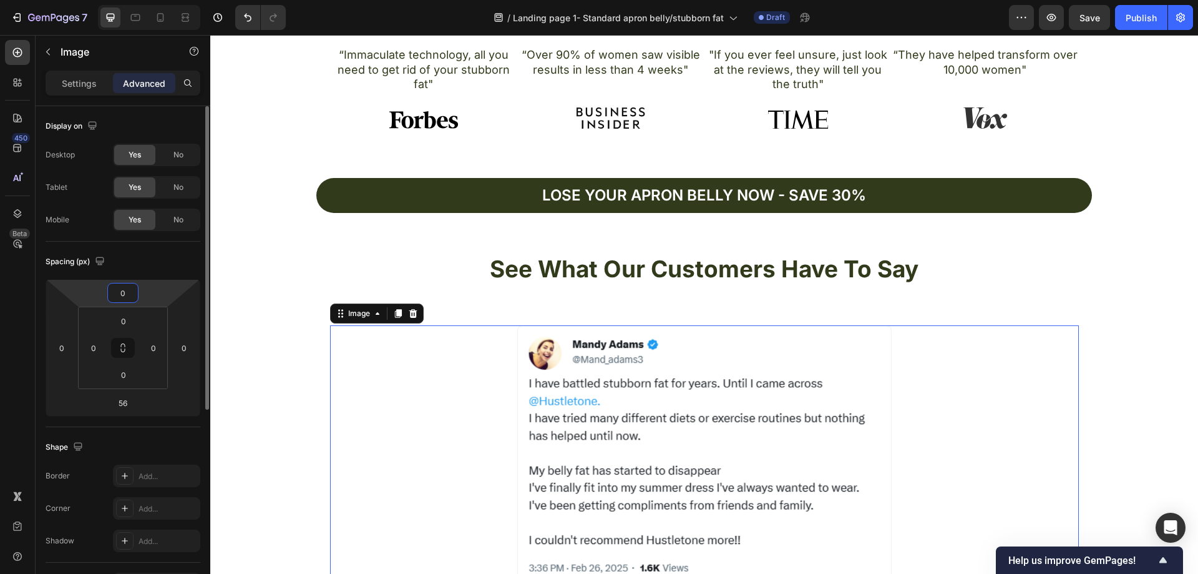
click at [132, 291] on input "0" at bounding box center [122, 292] width 25 height 19
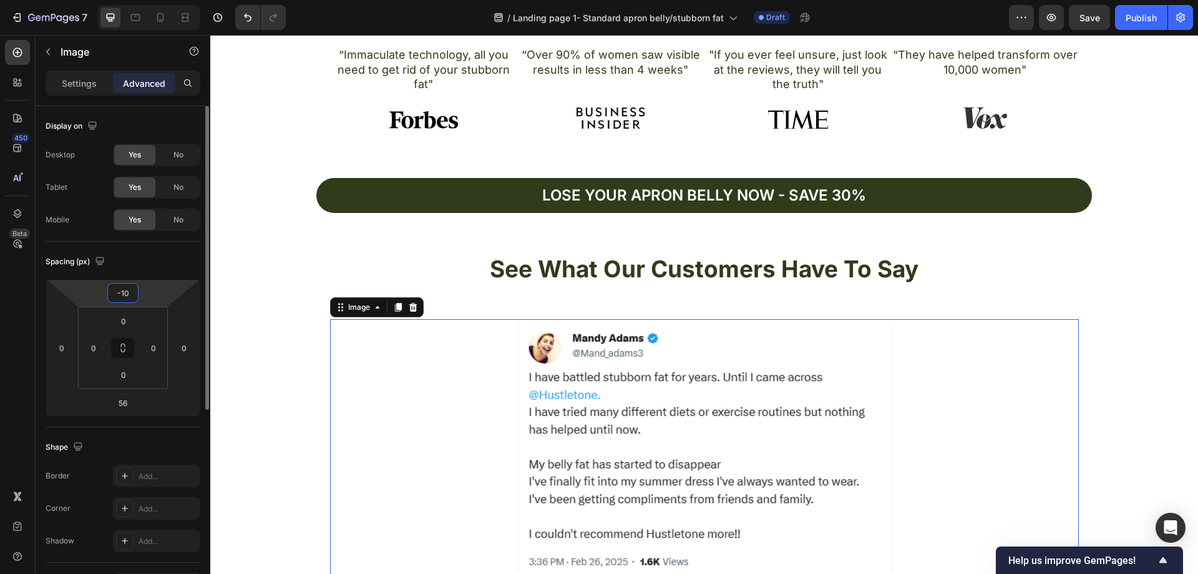
type input "-1"
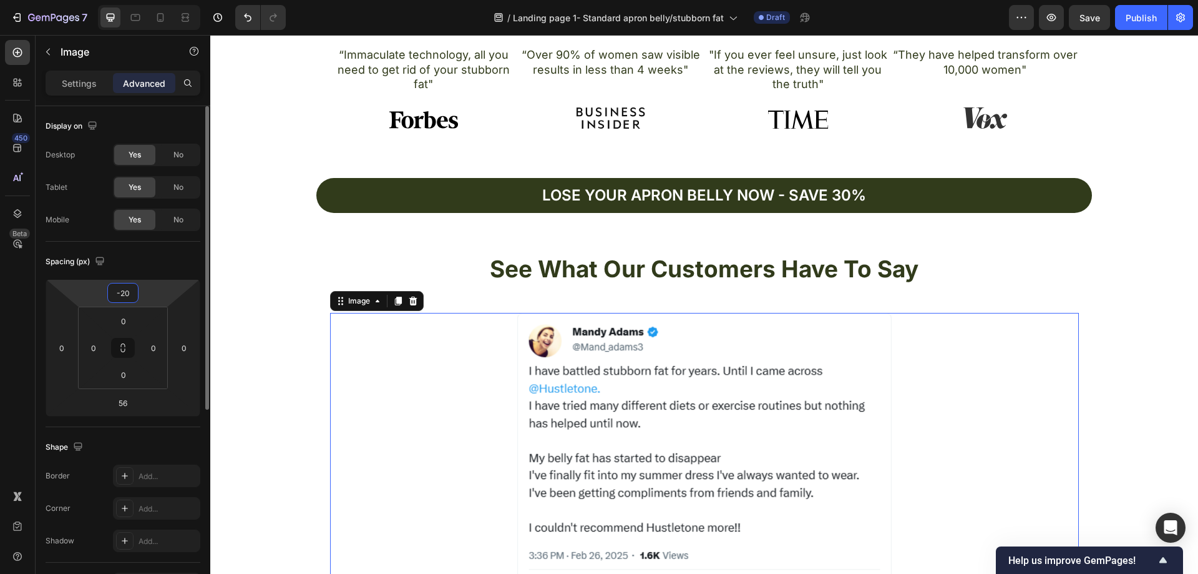
type input "-2"
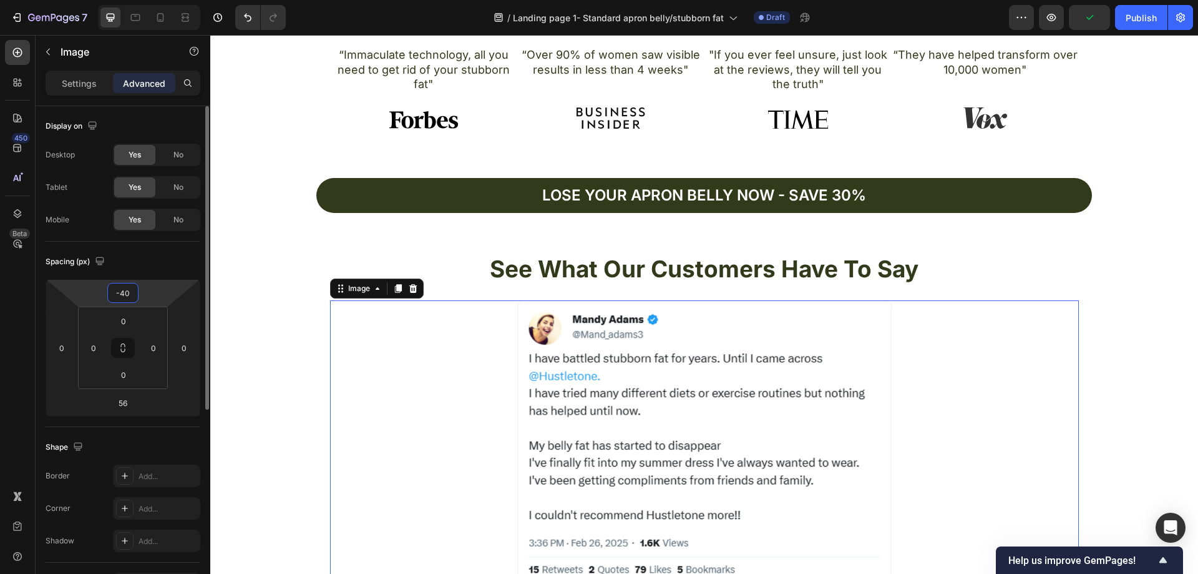
type input "-4"
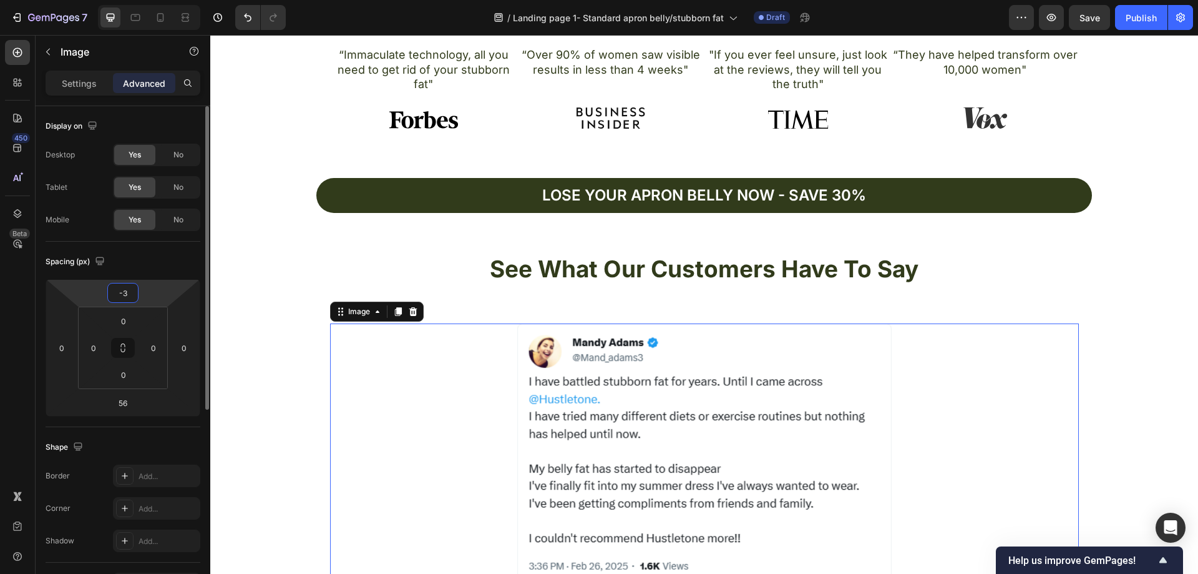
type input "-35"
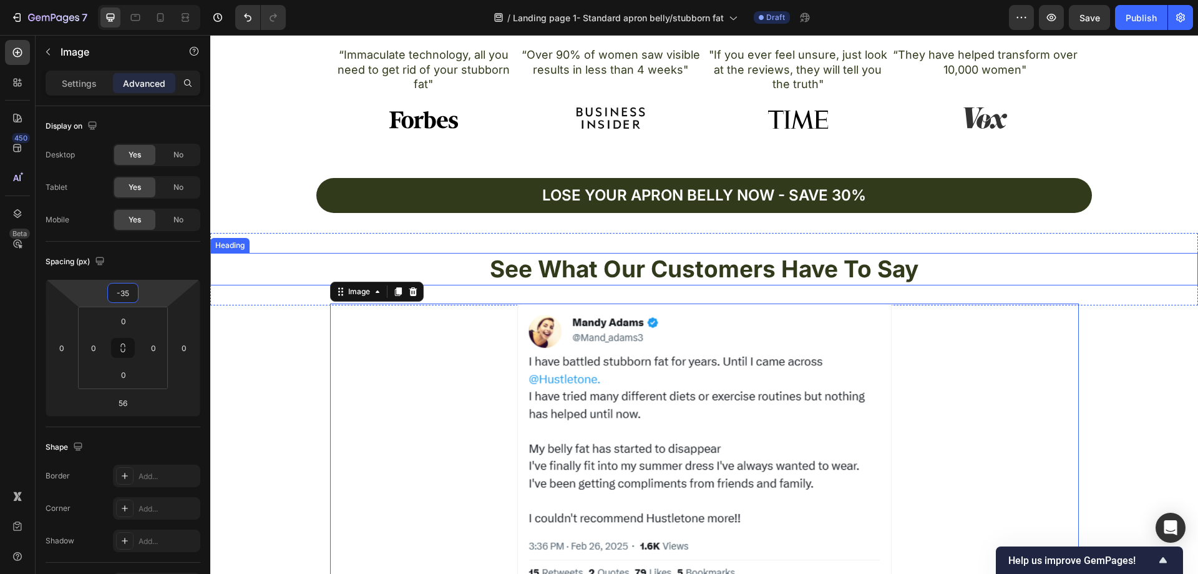
click at [280, 254] on h2 "See What Our Customers Have To Say" at bounding box center [704, 269] width 988 height 32
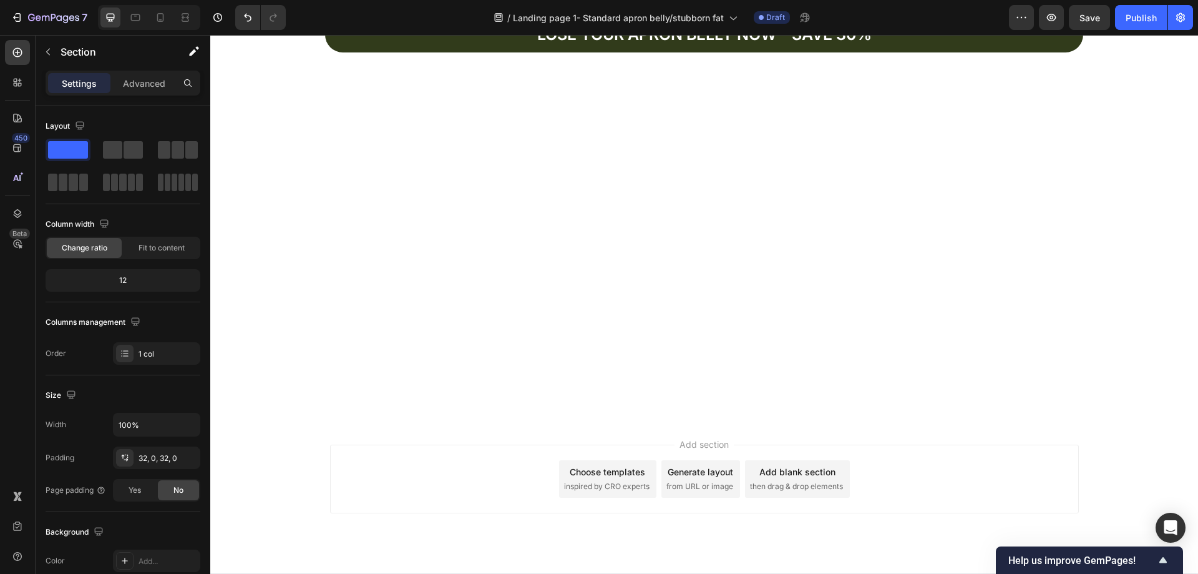
scroll to position [2933, 0]
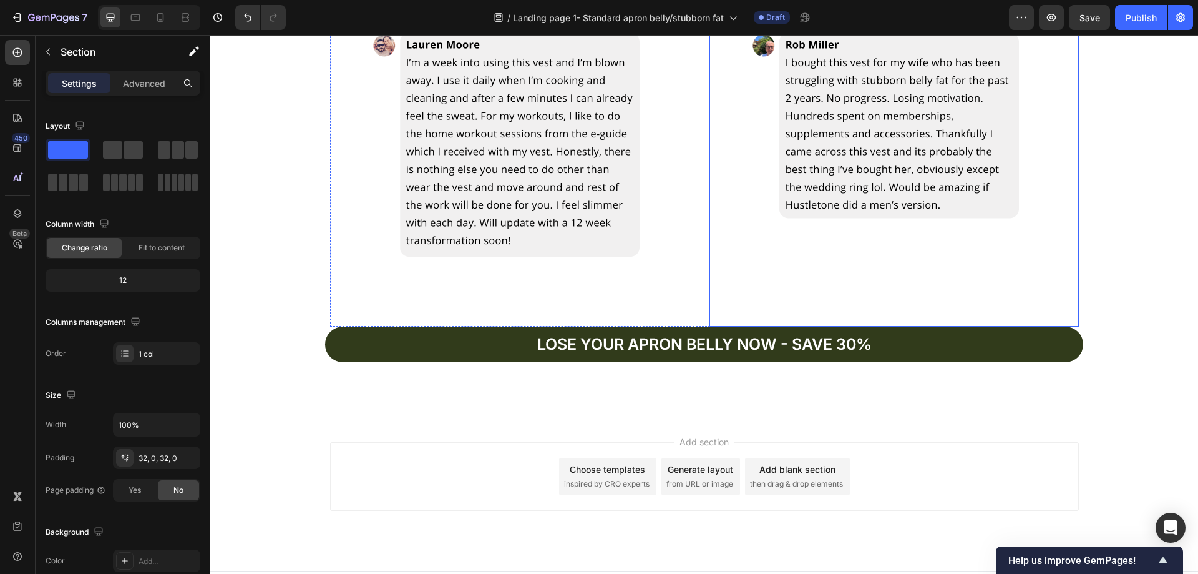
click at [710, 301] on div at bounding box center [894, 170] width 369 height 312
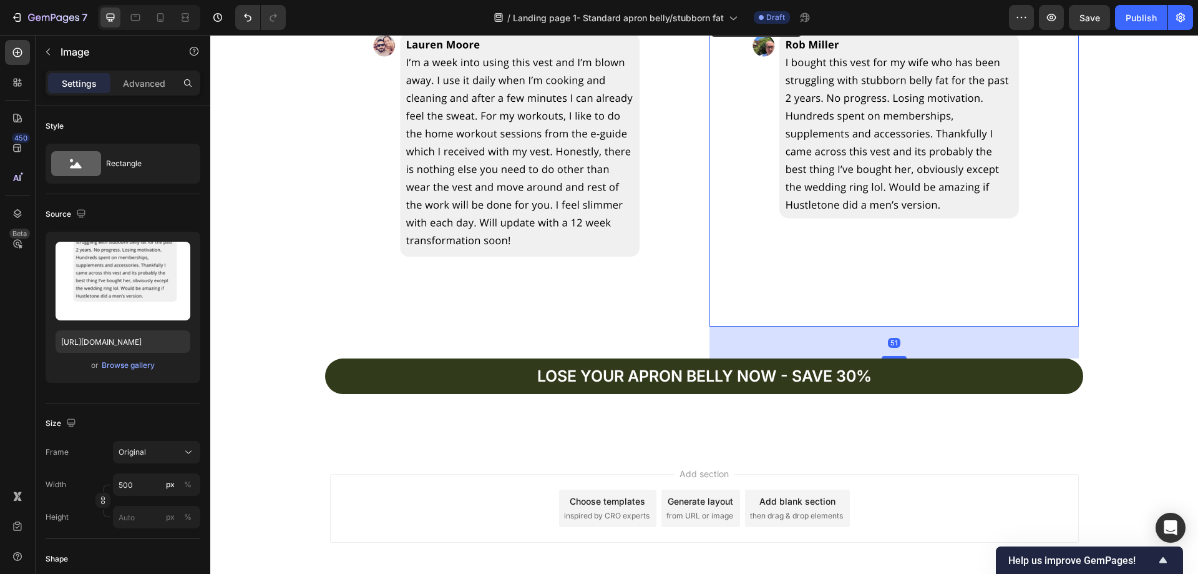
drag, startPoint x: 889, startPoint y: 326, endPoint x: 706, endPoint y: 321, distance: 182.9
click at [891, 326] on div "51" at bounding box center [894, 326] width 369 height 0
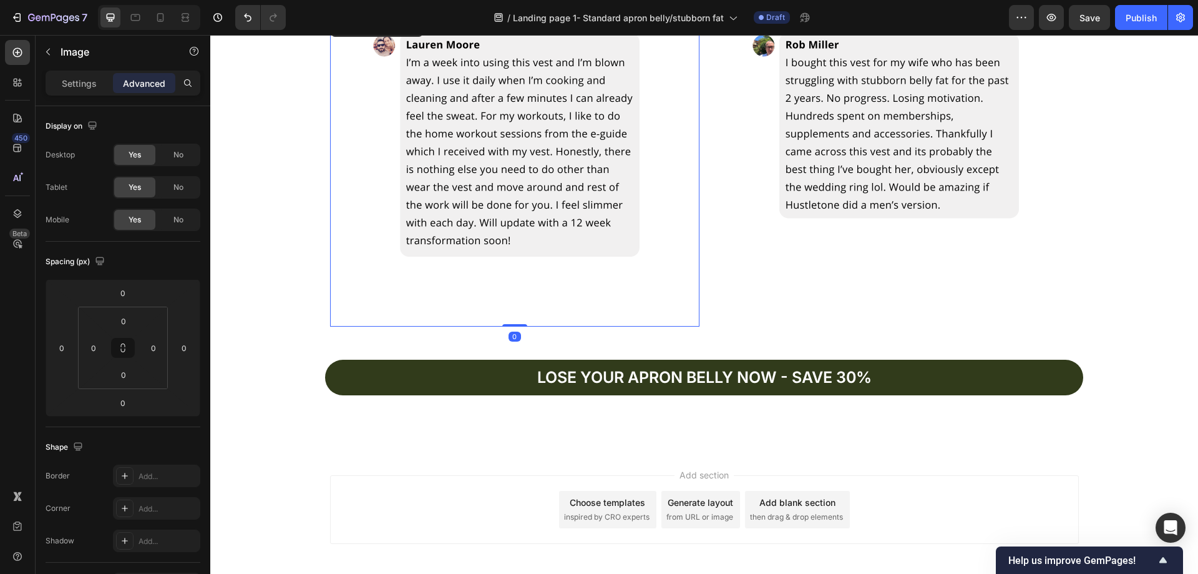
click at [658, 303] on img at bounding box center [515, 170] width 312 height 312
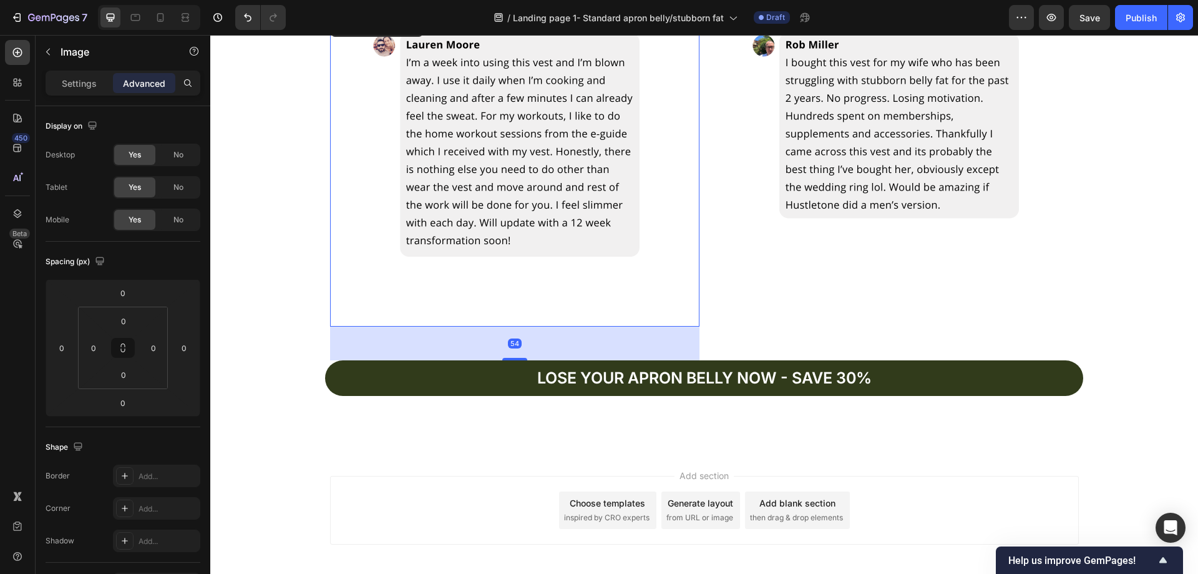
drag, startPoint x: 514, startPoint y: 326, endPoint x: 524, endPoint y: 359, distance: 35.3
click at [524, 326] on div "54" at bounding box center [514, 326] width 369 height 0
type input "54"
click at [1111, 326] on div "Image 54 Image Row Lose your apron bellY now - save 30% Button" at bounding box center [704, 222] width 988 height 416
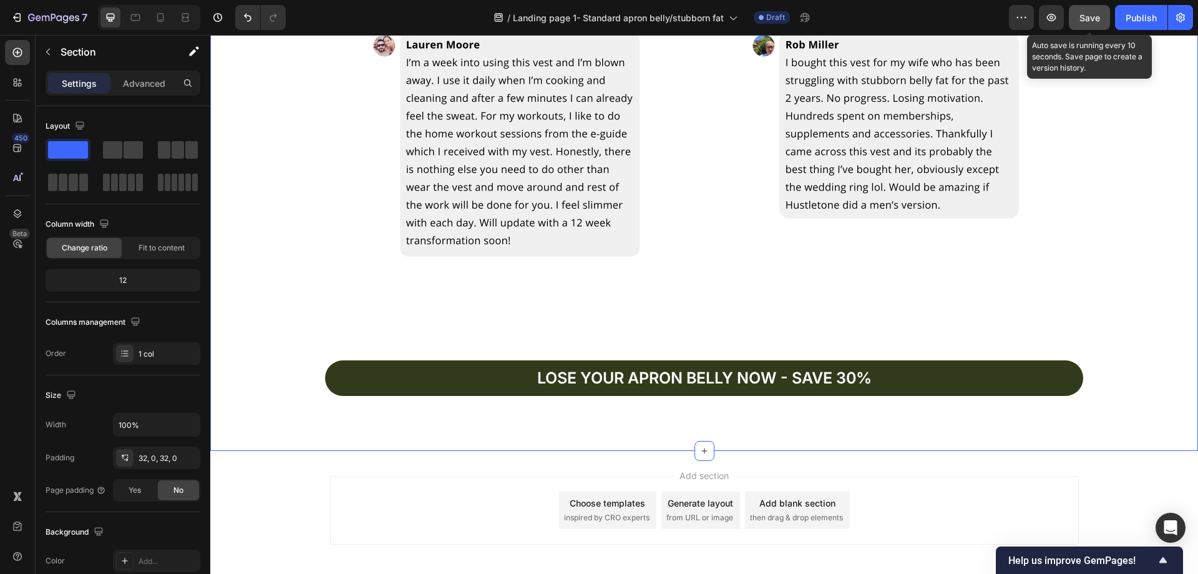
click at [1083, 16] on span "Save" at bounding box center [1090, 17] width 21 height 11
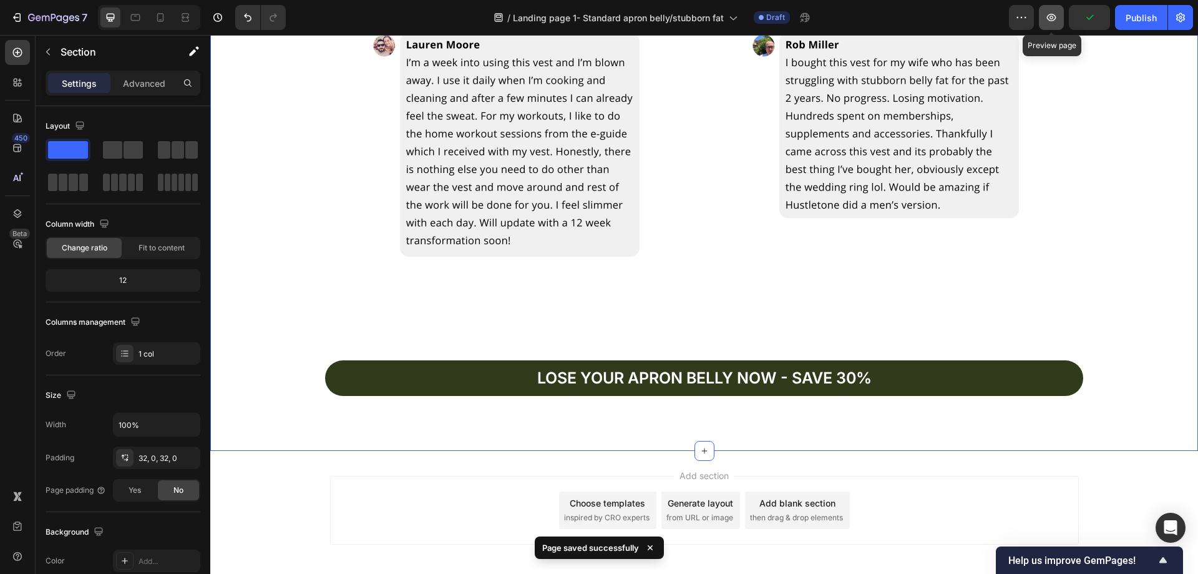
click at [1048, 23] on icon "button" at bounding box center [1051, 17] width 12 height 12
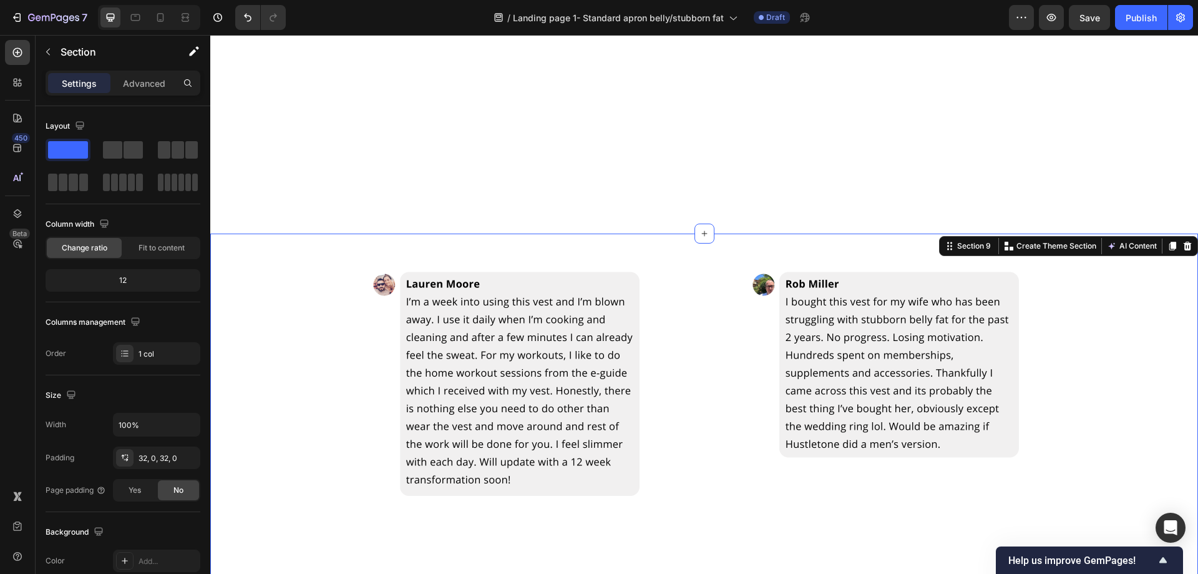
scroll to position [2621, 0]
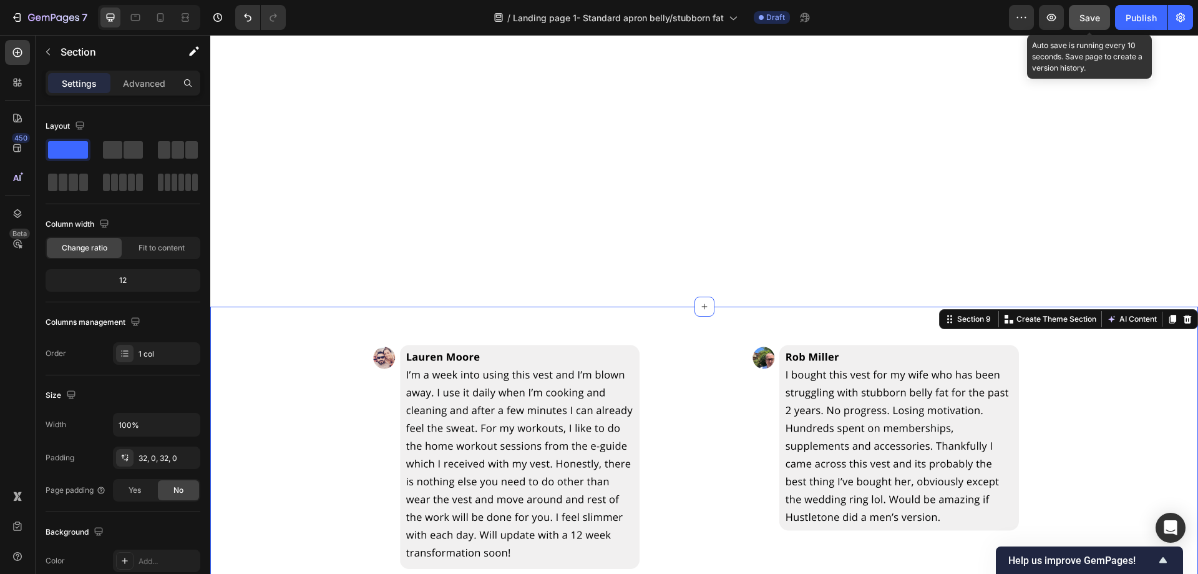
click at [1087, 11] on div "Save" at bounding box center [1090, 17] width 21 height 13
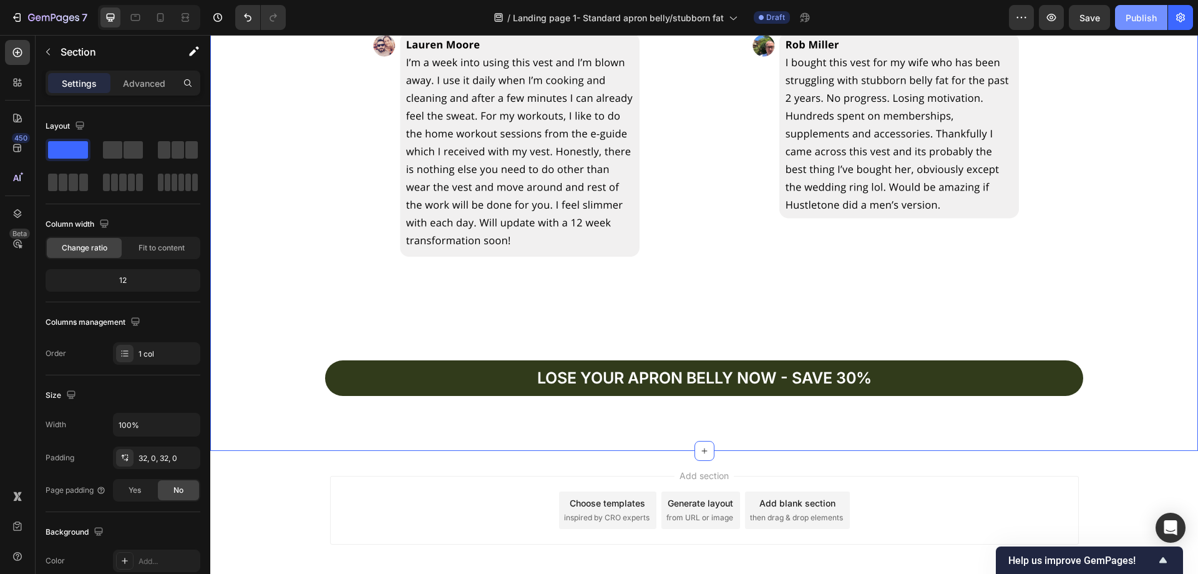
click at [1134, 16] on div "Publish" at bounding box center [1141, 17] width 31 height 13
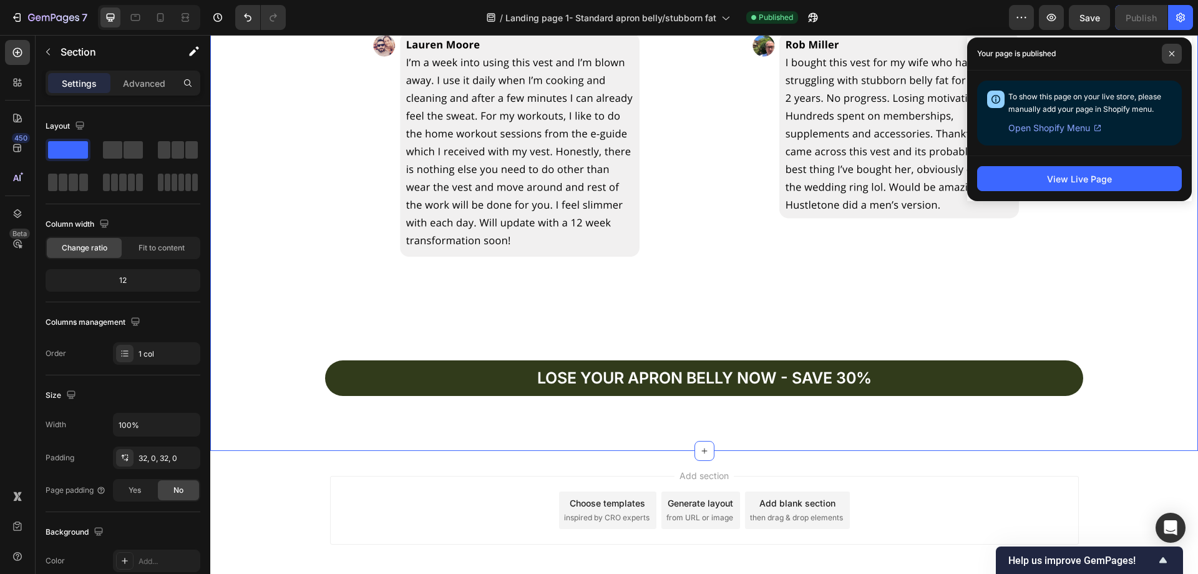
click at [1172, 55] on icon at bounding box center [1172, 54] width 6 height 6
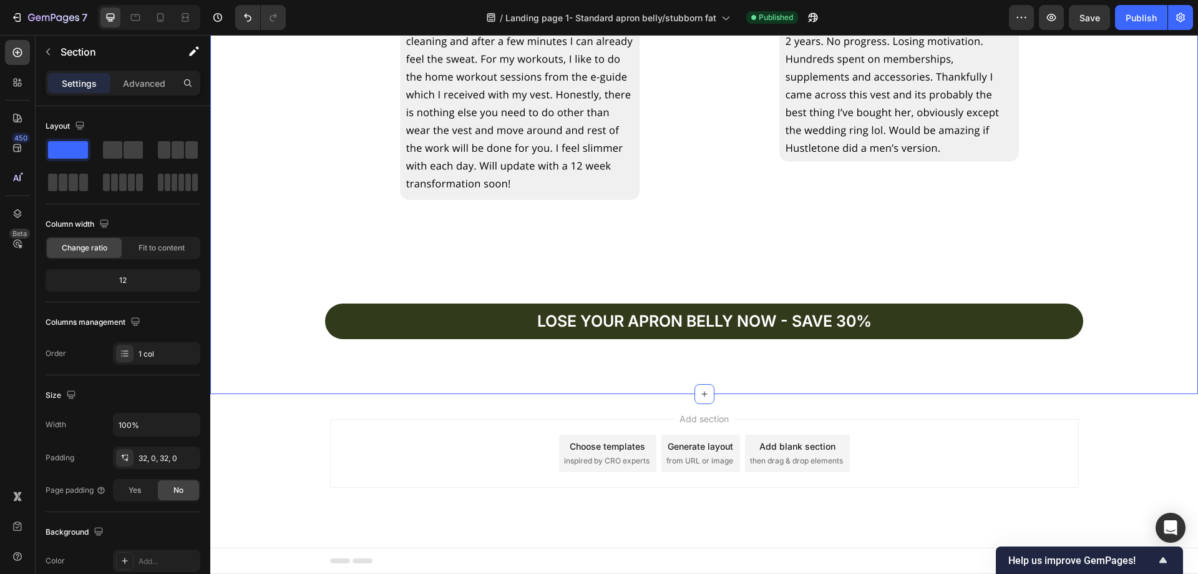
scroll to position [2684, 0]
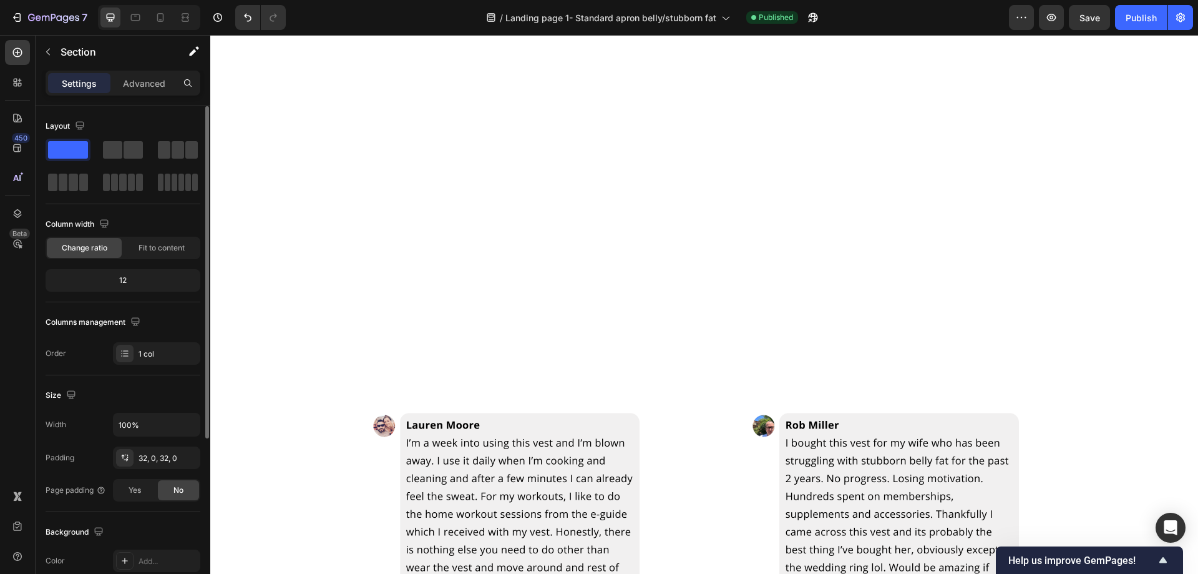
scroll to position [62, 0]
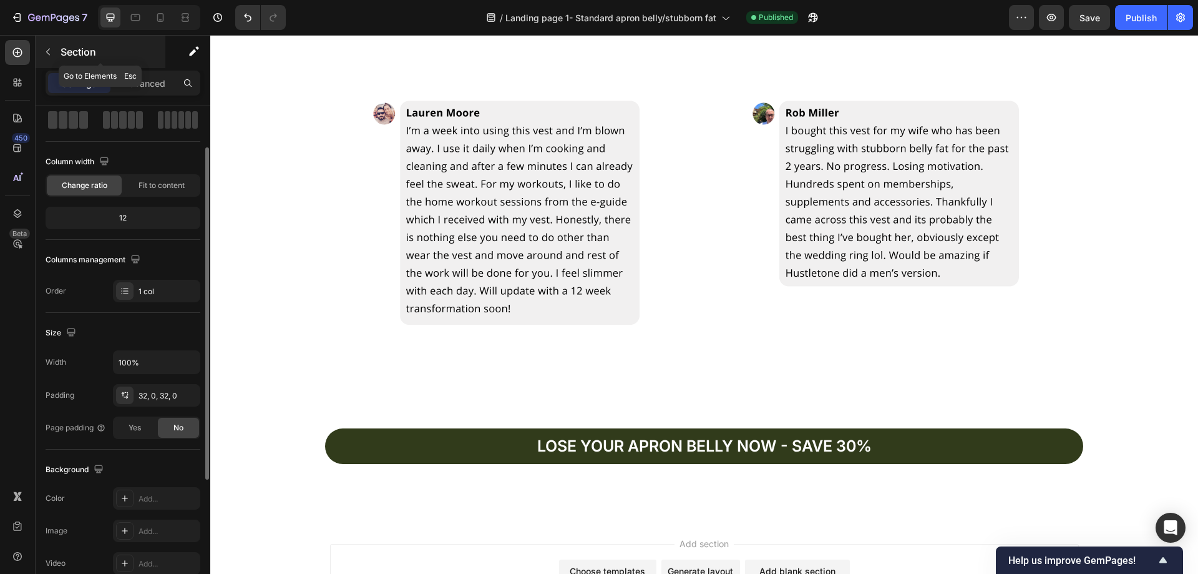
click at [55, 53] on button "button" at bounding box center [48, 52] width 20 height 20
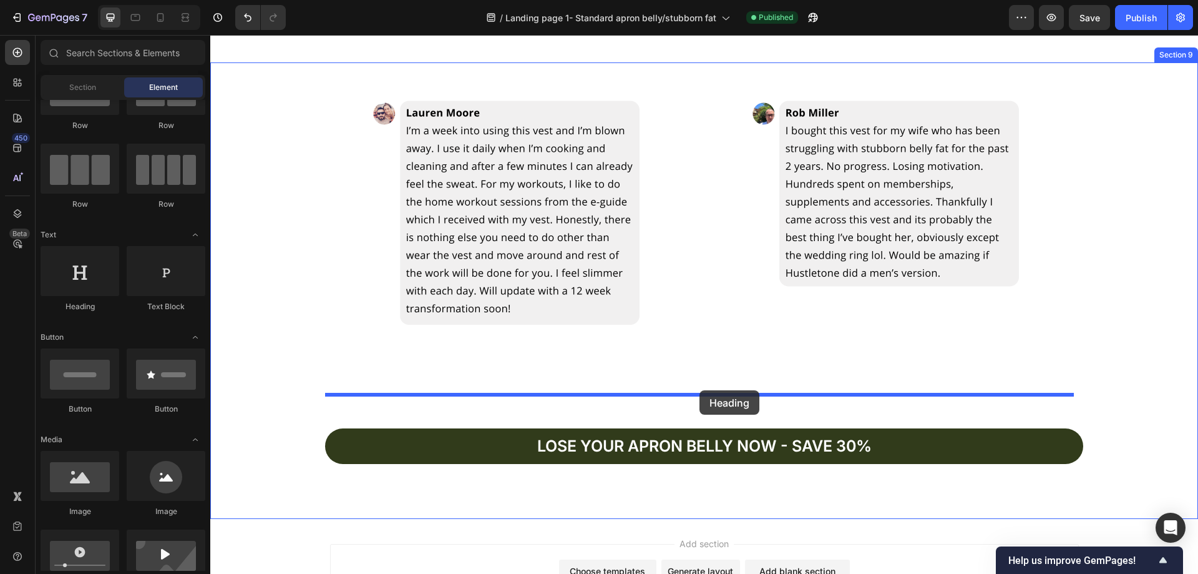
drag, startPoint x: 300, startPoint y: 316, endPoint x: 700, endPoint y: 390, distance: 406.2
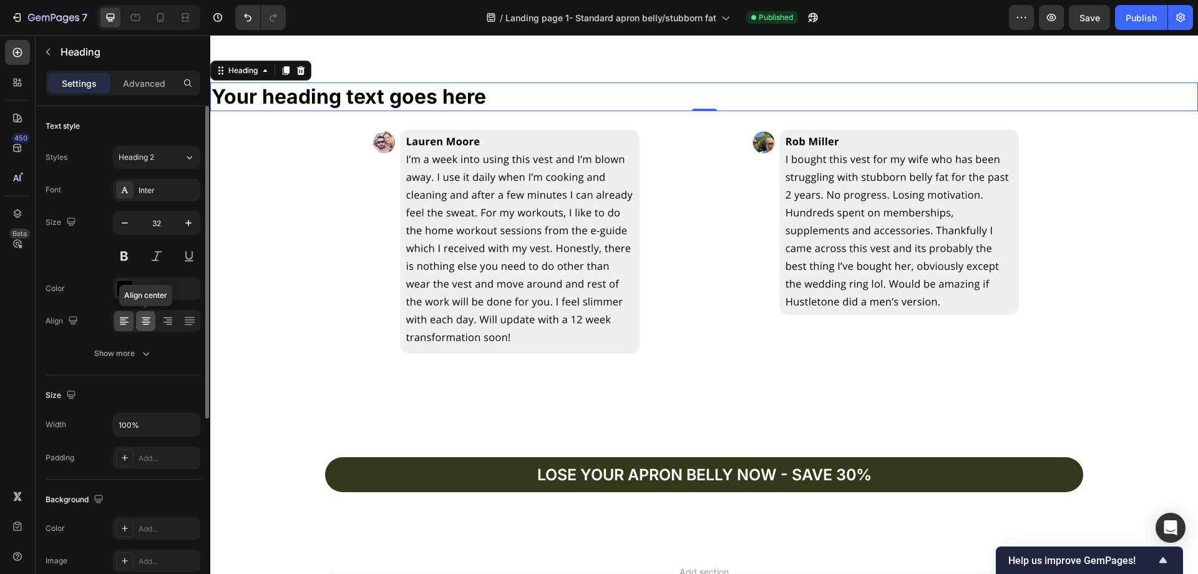
click at [146, 318] on icon at bounding box center [146, 321] width 12 height 12
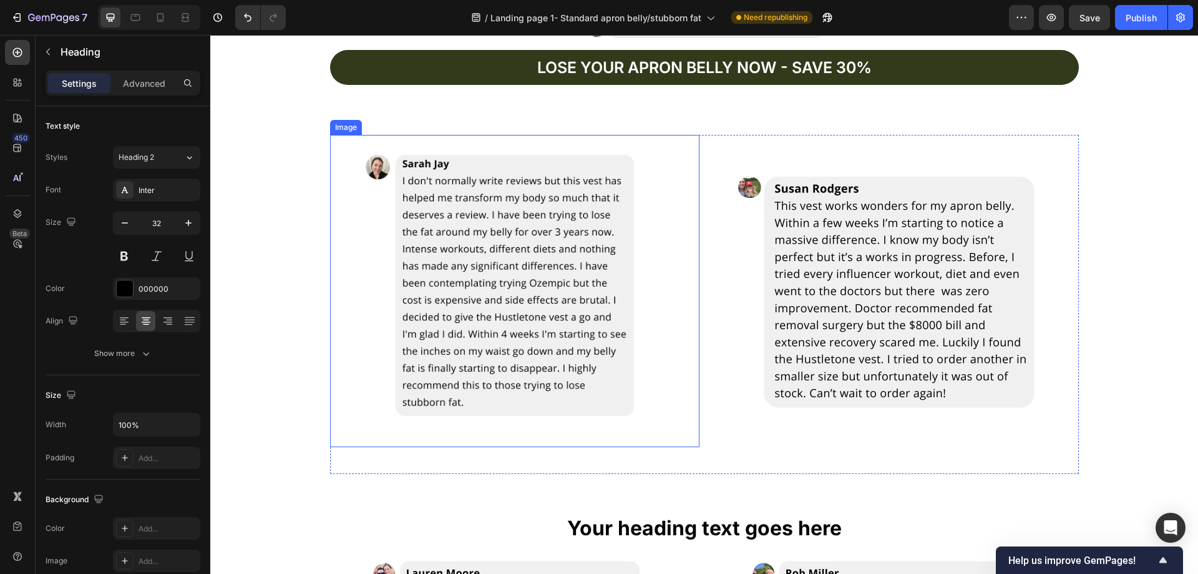
scroll to position [2431, 0]
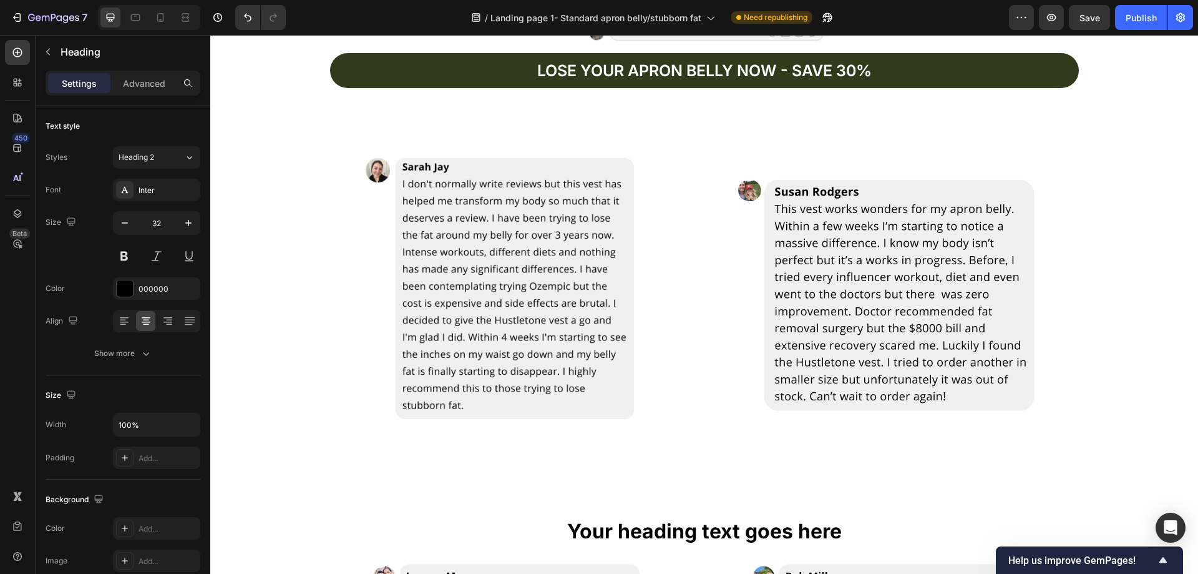
click at [713, 525] on h2 "Your heading text goes here" at bounding box center [704, 531] width 988 height 29
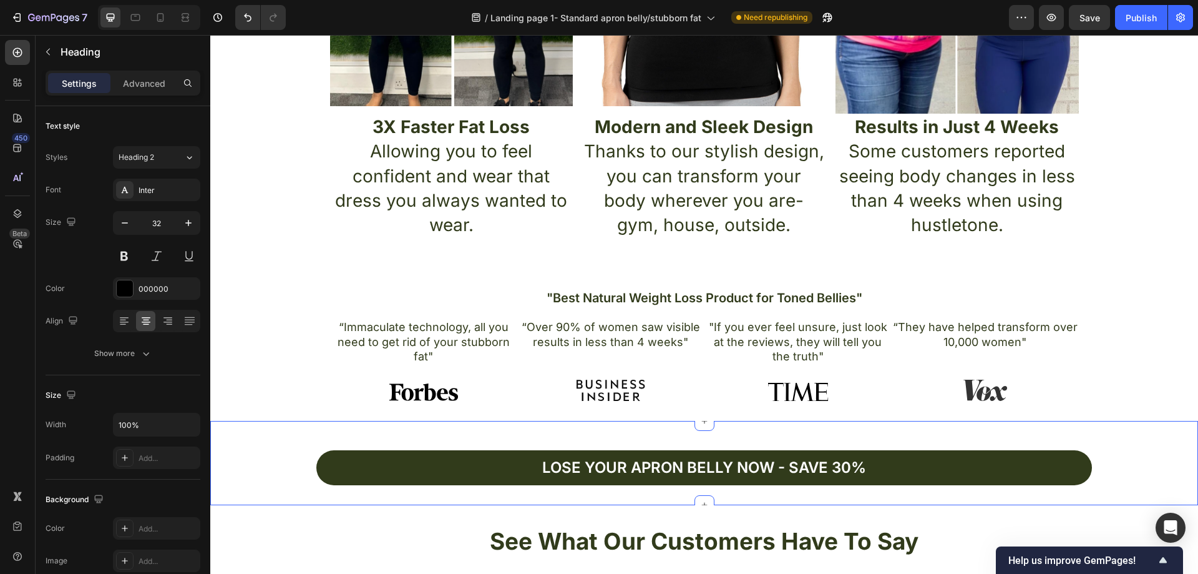
scroll to position [559, 0]
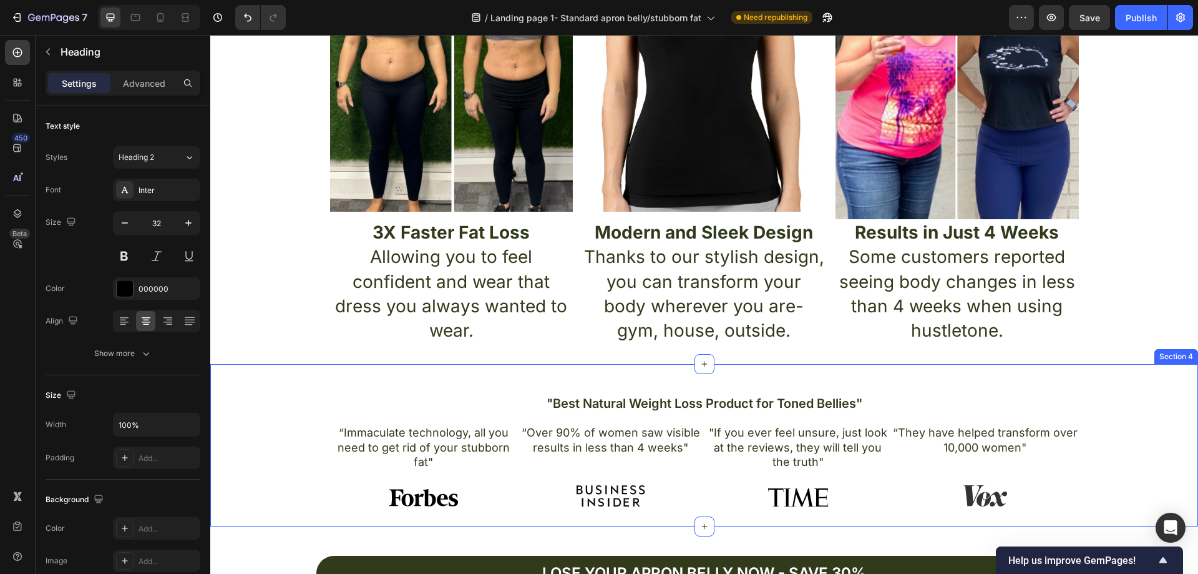
click at [1140, 432] on div ""Best Natural Weight Loss Product for Toned Bellies" Heading “Immaculate techno…" at bounding box center [704, 450] width 969 height 112
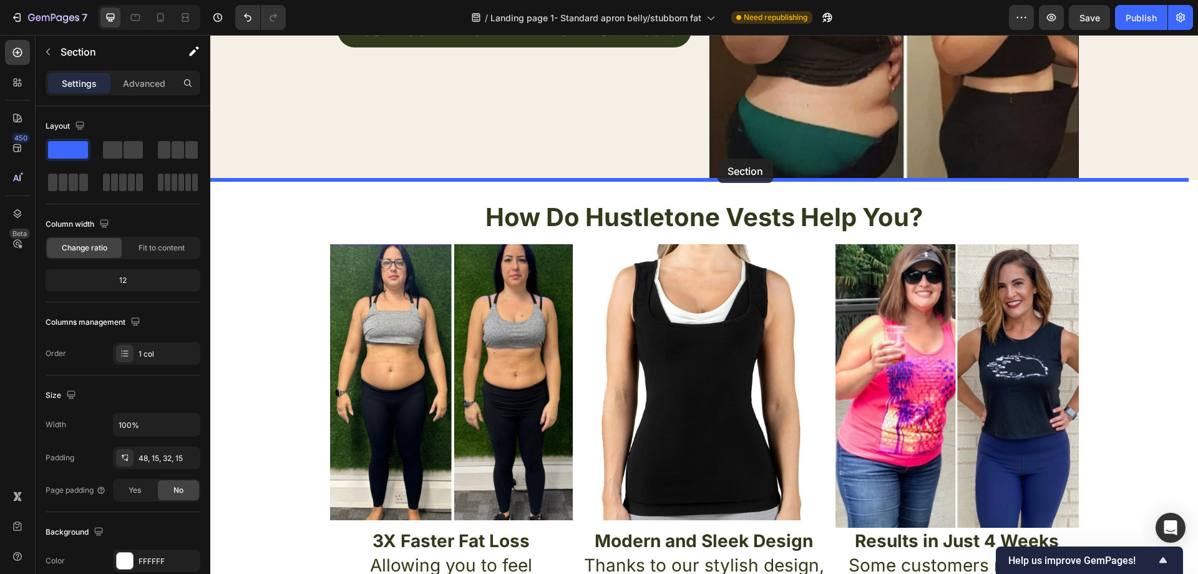
scroll to position [247, 0]
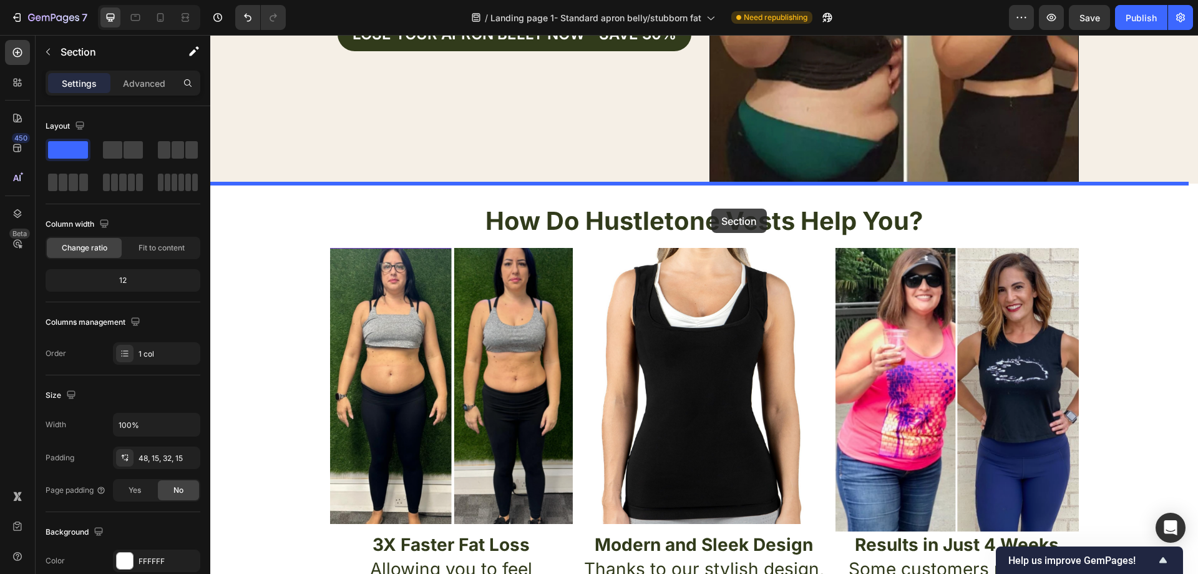
drag, startPoint x: 944, startPoint y: 418, endPoint x: 711, endPoint y: 208, distance: 312.9
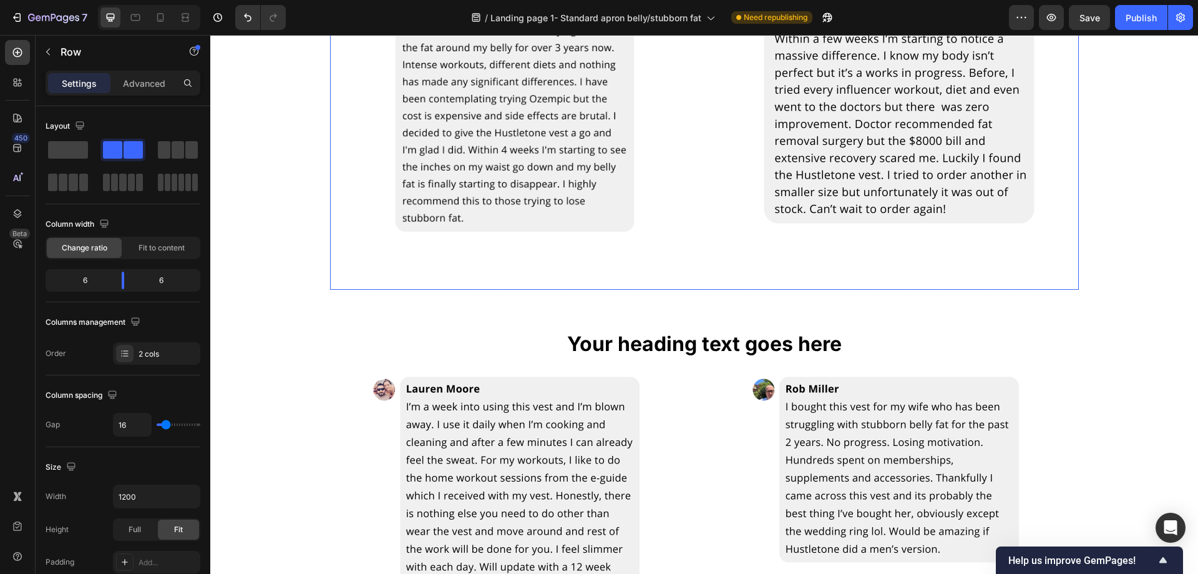
scroll to position [62, 0]
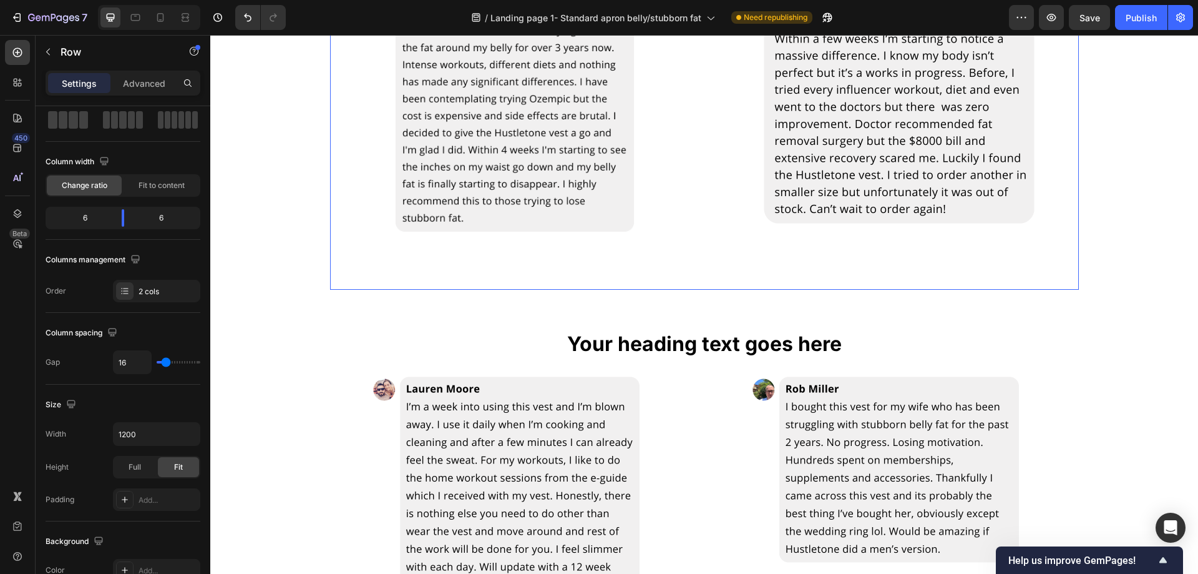
click at [702, 187] on div "Image Image Row" at bounding box center [704, 120] width 749 height 339
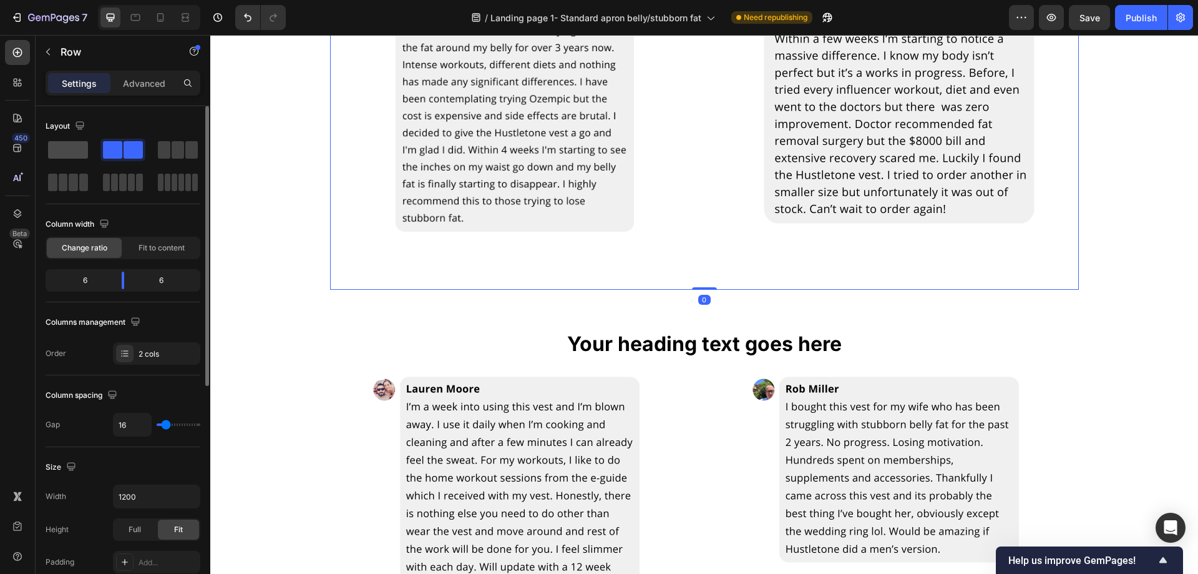
click at [70, 152] on span at bounding box center [68, 149] width 40 height 17
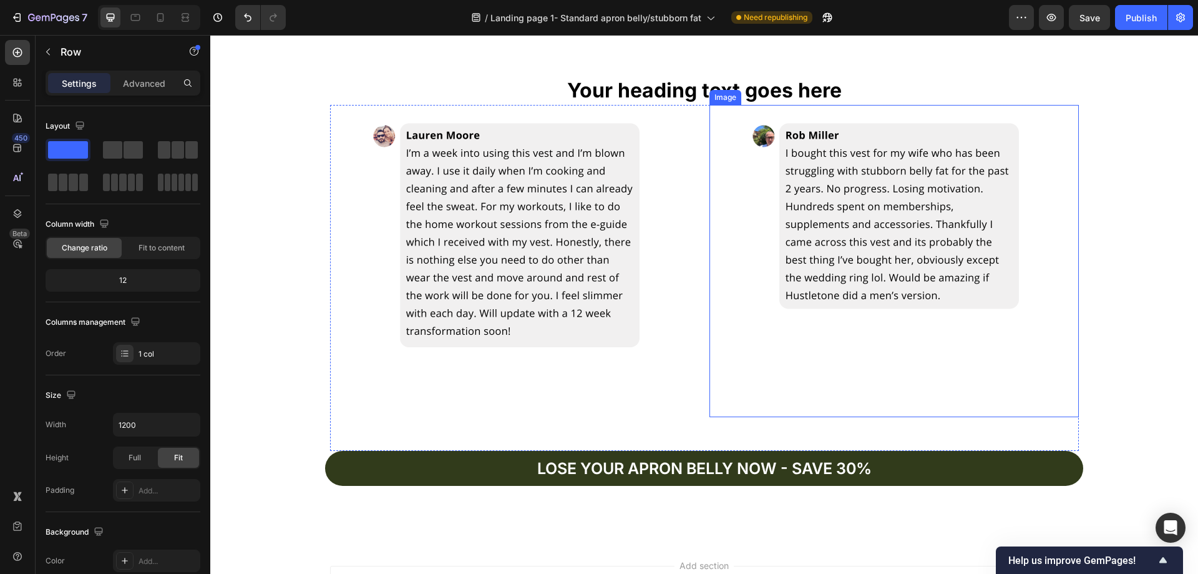
scroll to position [3081, 0]
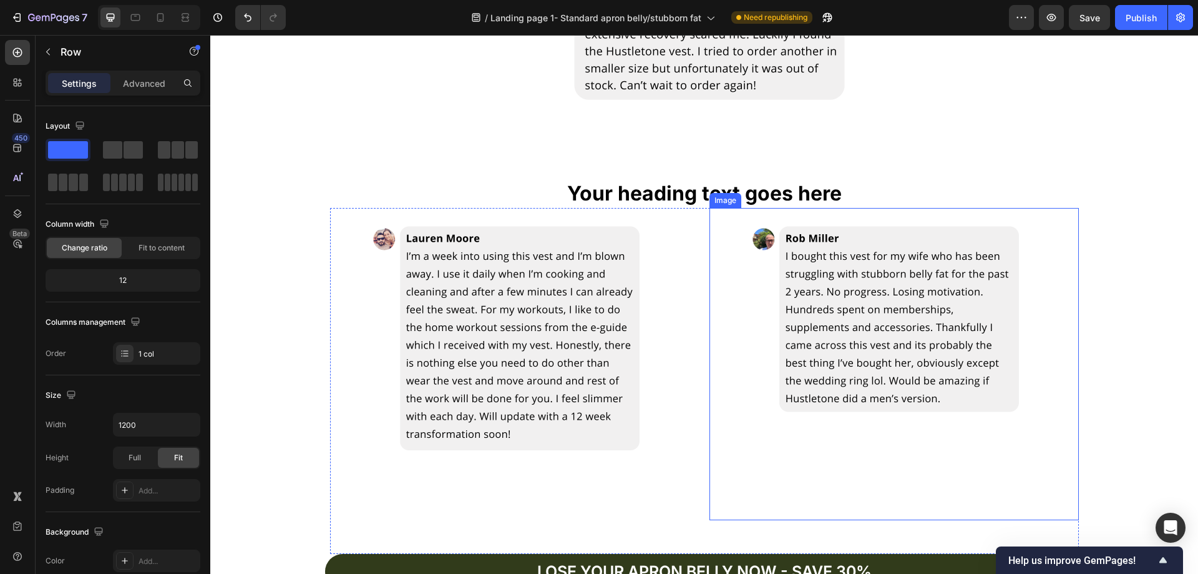
click at [741, 220] on img at bounding box center [894, 364] width 312 height 312
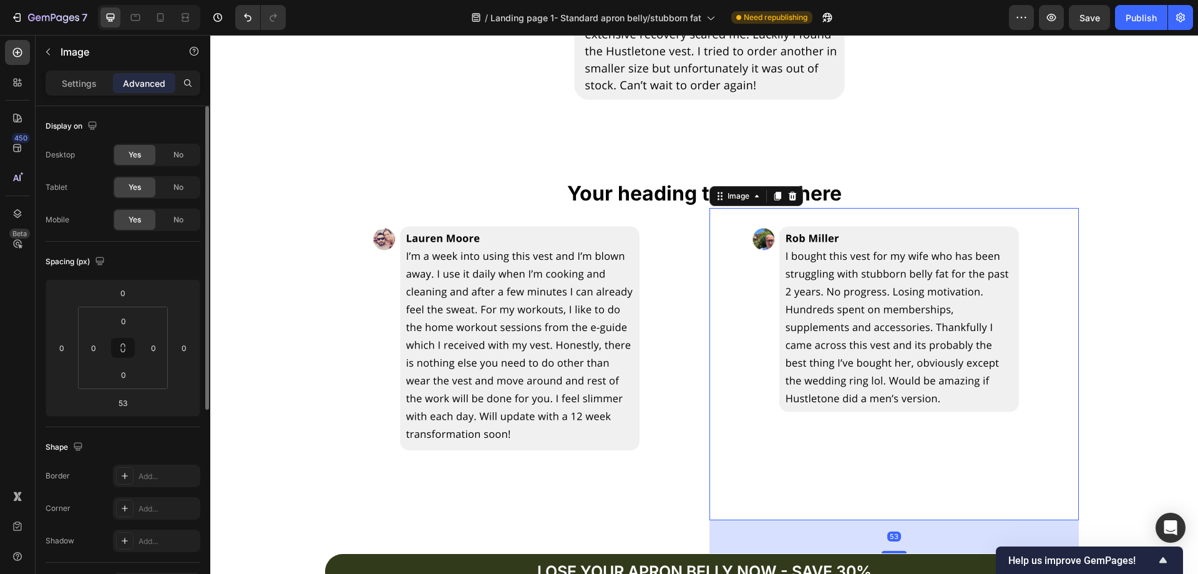
scroll to position [0, 0]
click at [49, 57] on button "button" at bounding box center [48, 52] width 20 height 20
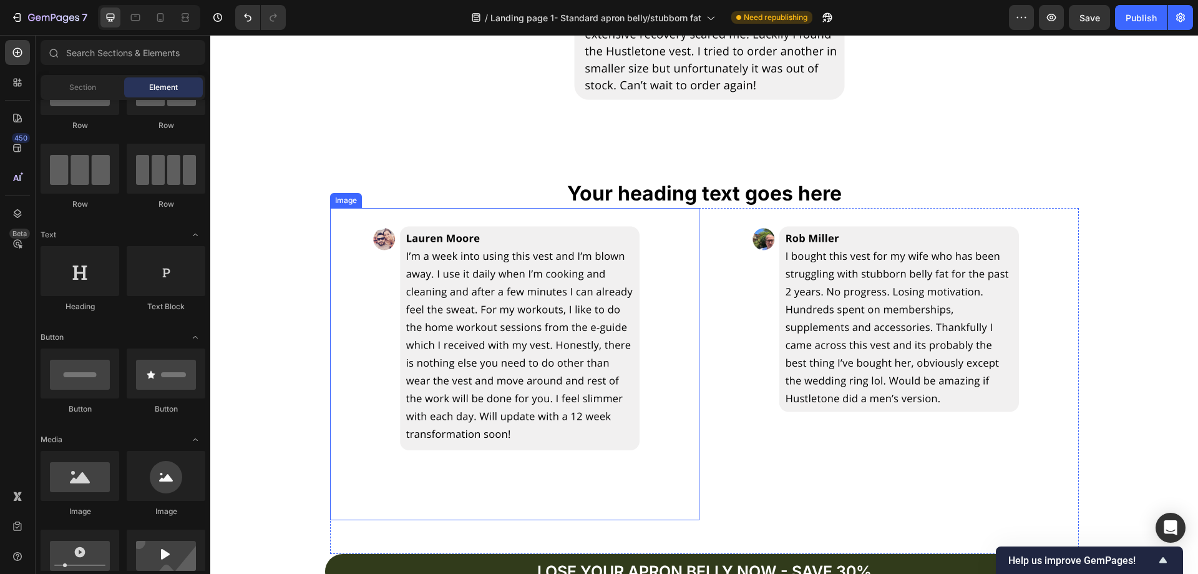
drag, startPoint x: 683, startPoint y: 233, endPoint x: 693, endPoint y: 227, distance: 11.8
click at [685, 232] on div at bounding box center [514, 364] width 369 height 312
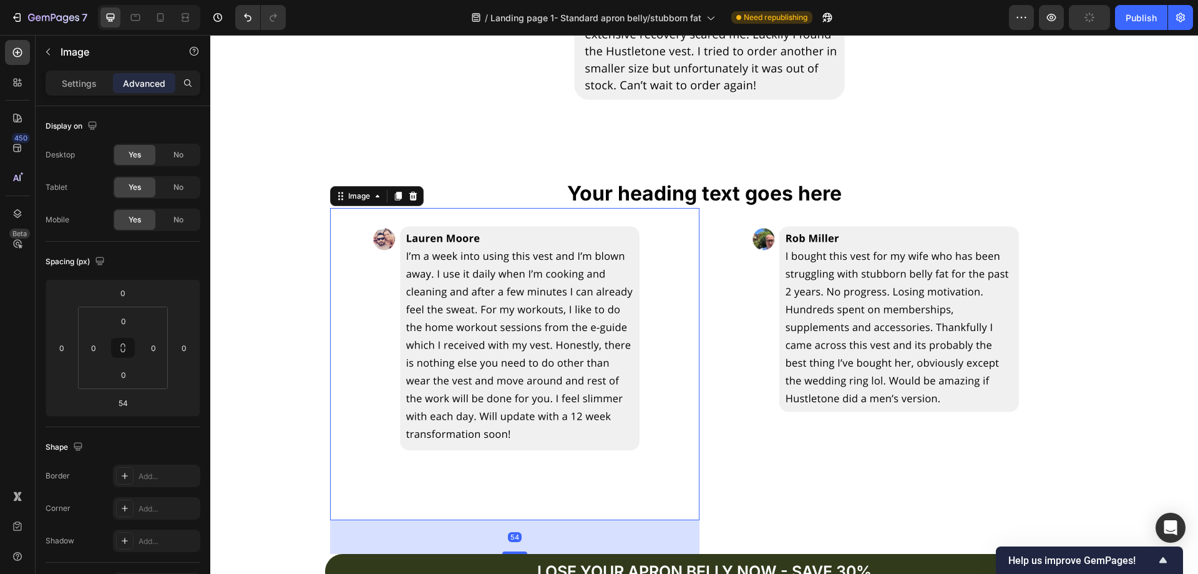
click at [693, 227] on div at bounding box center [514, 364] width 369 height 312
click at [696, 227] on div "Image 54 Image Row" at bounding box center [704, 381] width 749 height 346
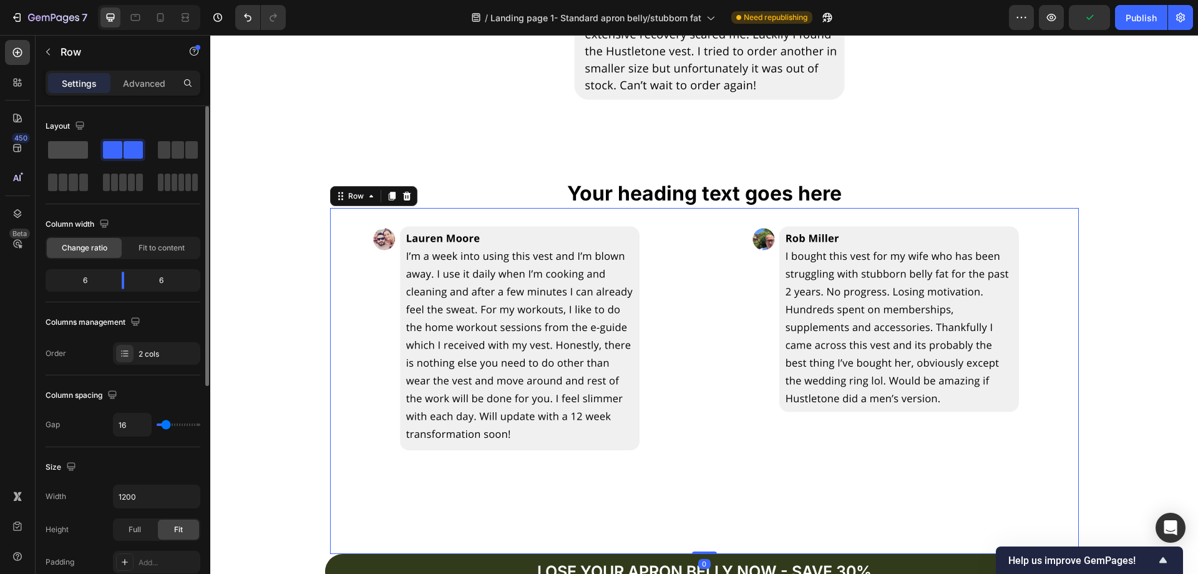
click at [75, 140] on div at bounding box center [68, 150] width 45 height 22
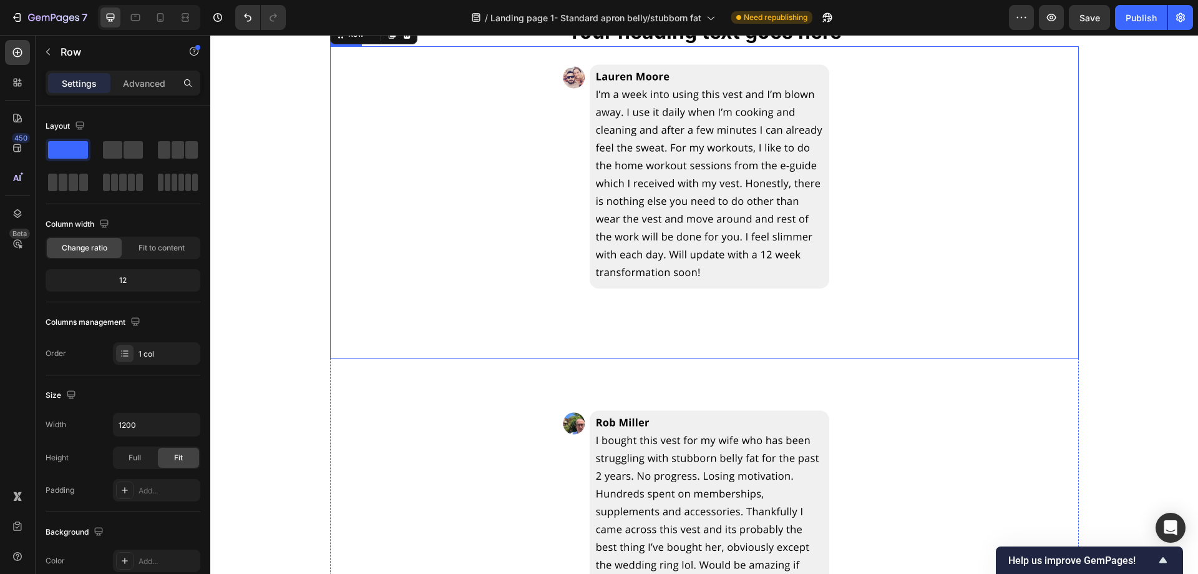
scroll to position [3268, 0]
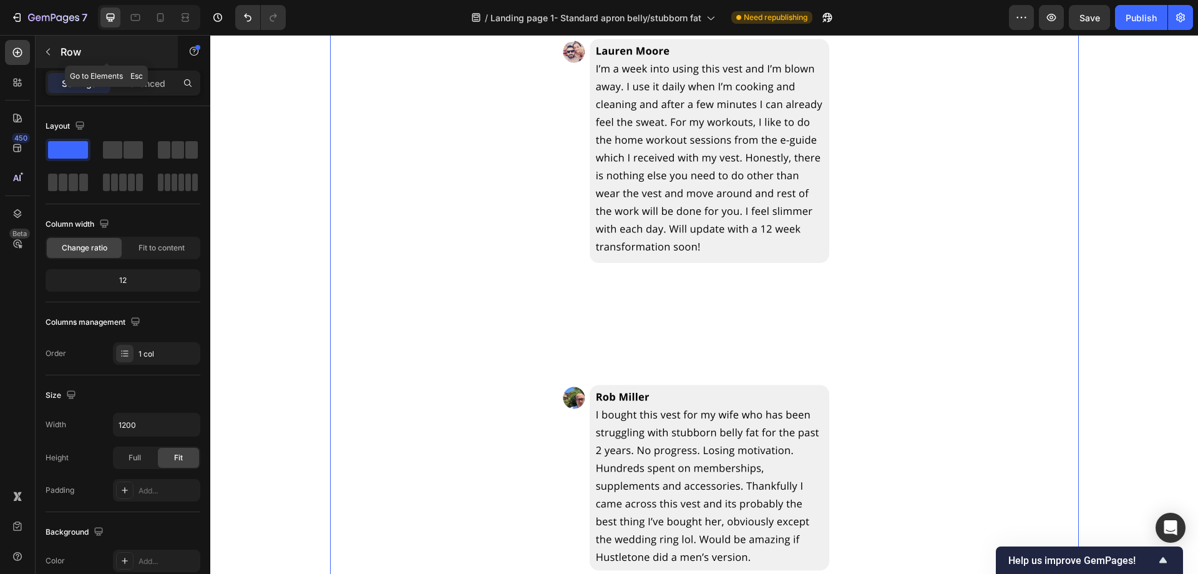
click at [47, 49] on icon "button" at bounding box center [48, 52] width 10 height 10
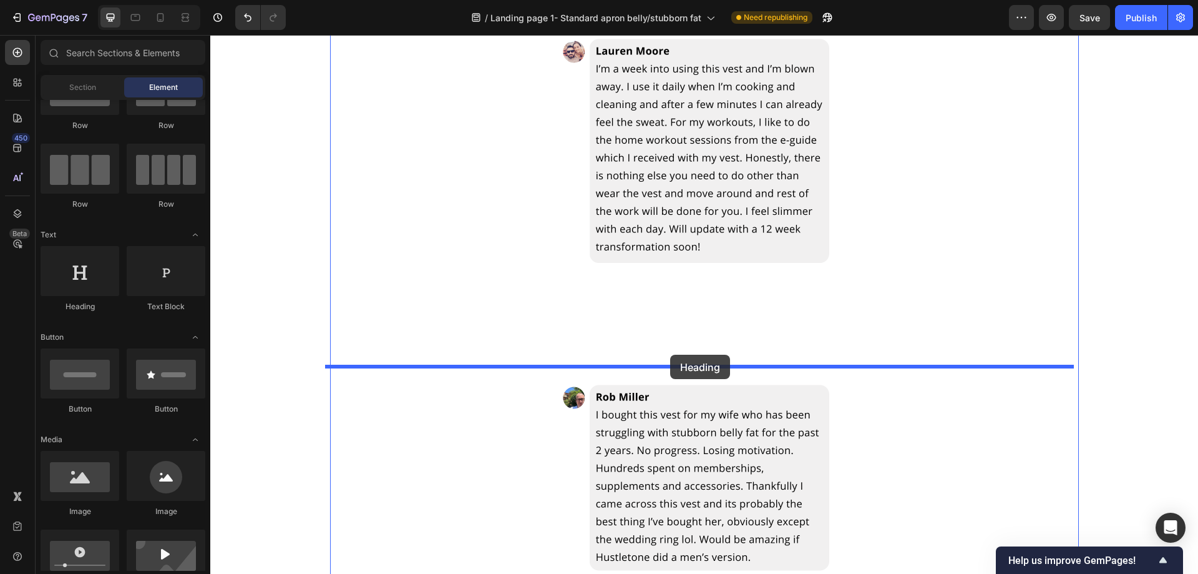
drag, startPoint x: 304, startPoint y: 300, endPoint x: 670, endPoint y: 354, distance: 370.4
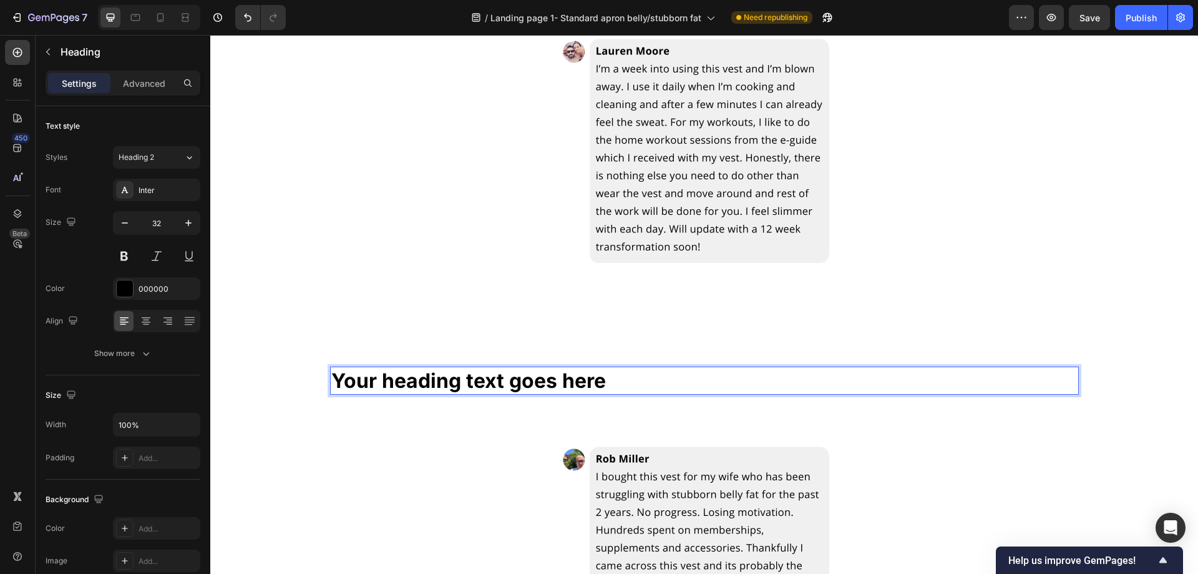
drag, startPoint x: 644, startPoint y: 381, endPoint x: 380, endPoint y: 350, distance: 265.8
click at [643, 381] on h2 "Your heading text goes here" at bounding box center [704, 380] width 749 height 29
click at [151, 318] on icon at bounding box center [146, 321] width 12 height 12
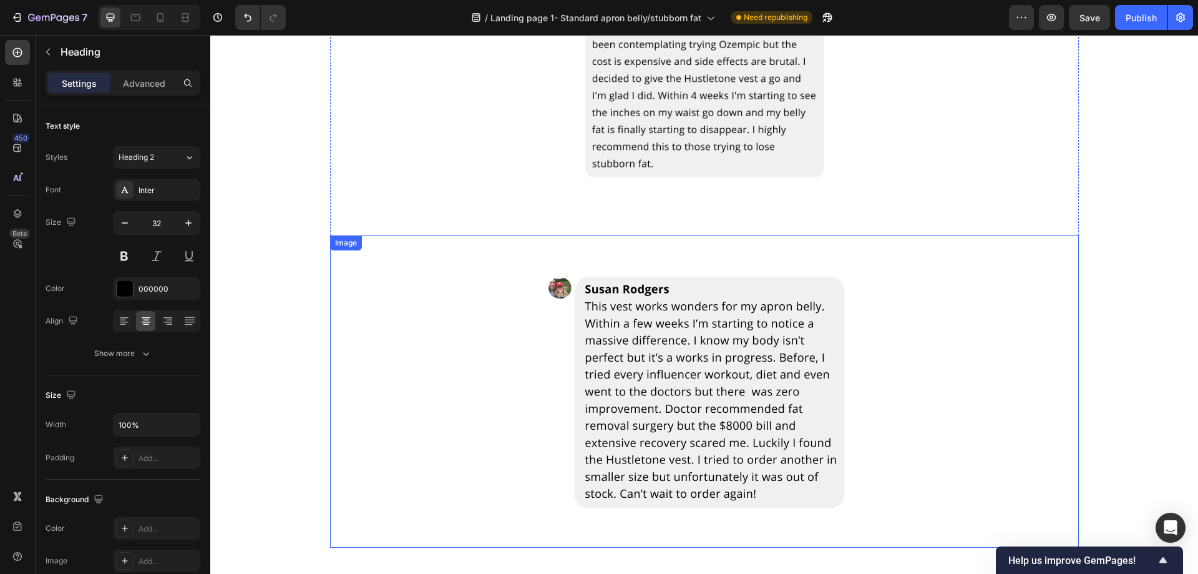
scroll to position [1511, 0]
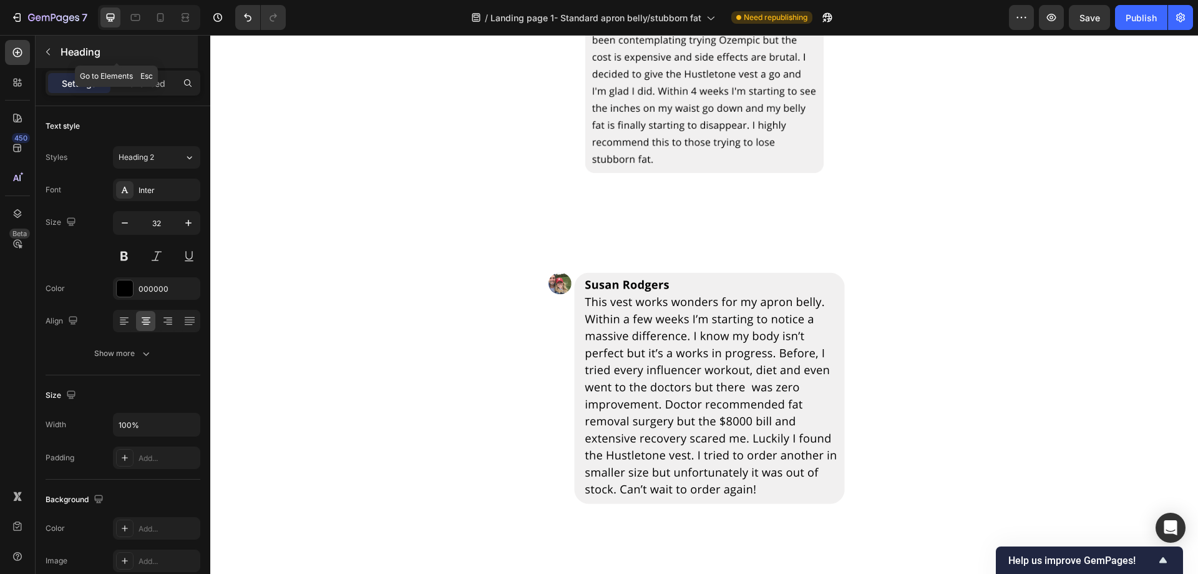
click at [50, 50] on icon "button" at bounding box center [48, 52] width 10 height 10
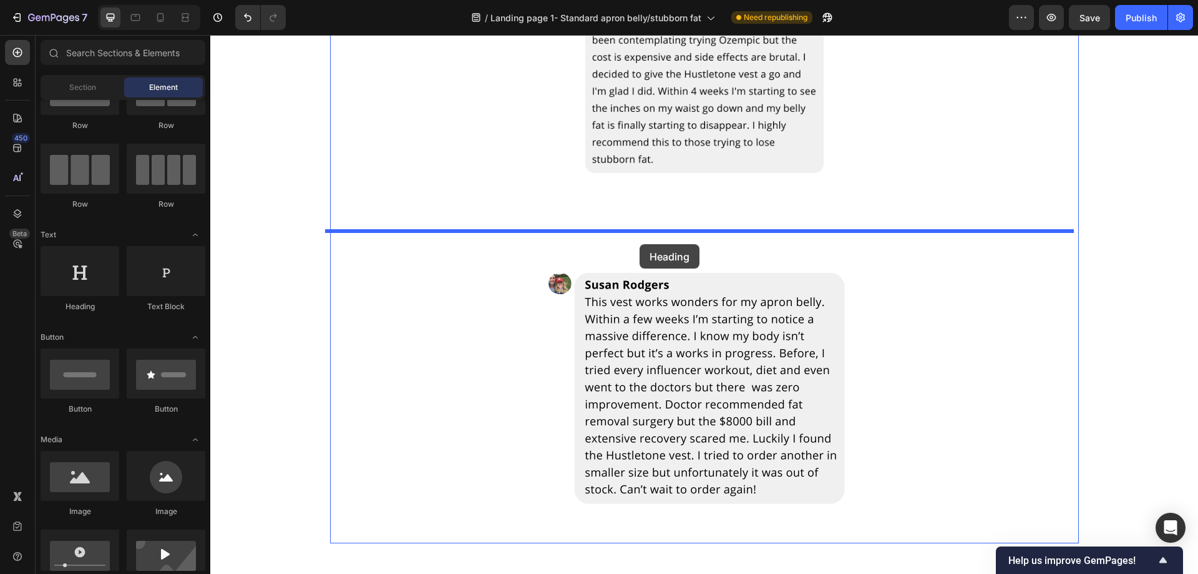
drag, startPoint x: 354, startPoint y: 306, endPoint x: 660, endPoint y: 238, distance: 312.5
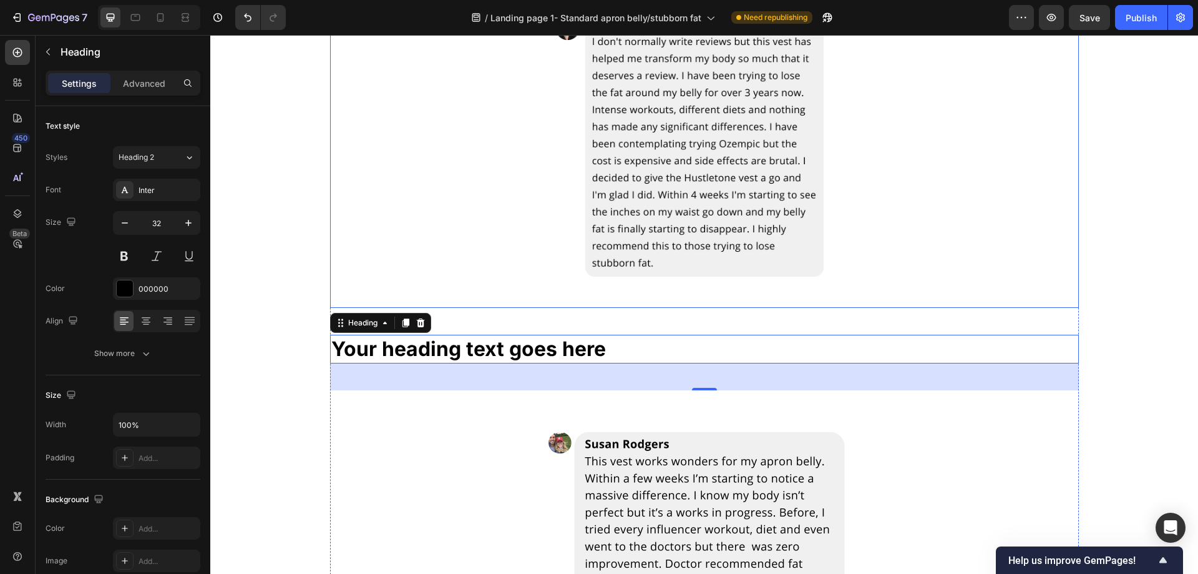
scroll to position [1502, 0]
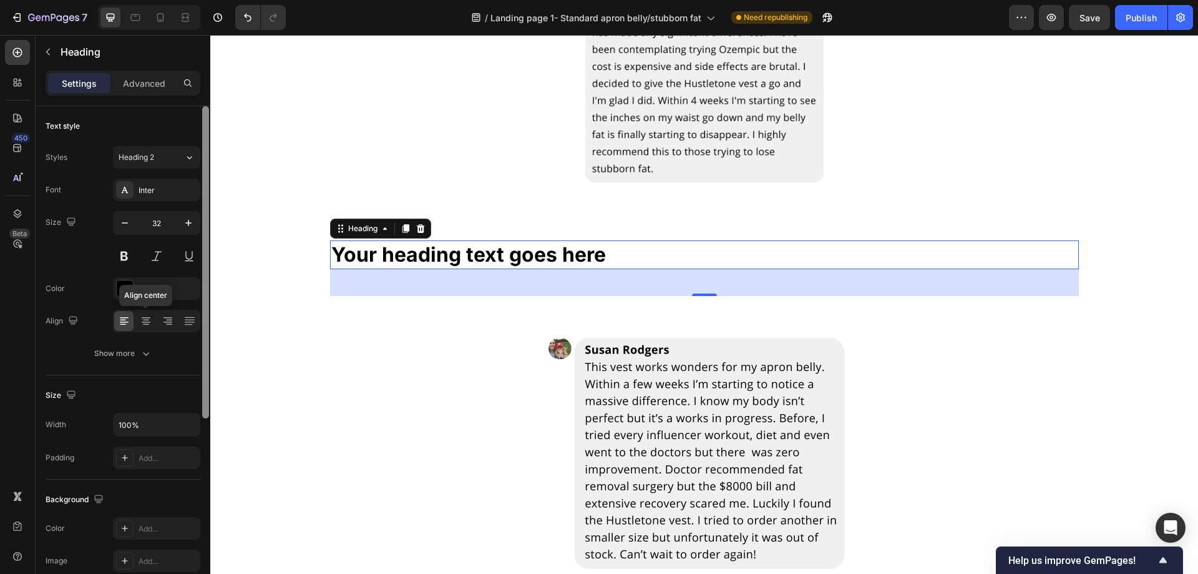
drag, startPoint x: 144, startPoint y: 325, endPoint x: 205, endPoint y: 293, distance: 69.2
click at [145, 325] on icon at bounding box center [146, 321] width 12 height 12
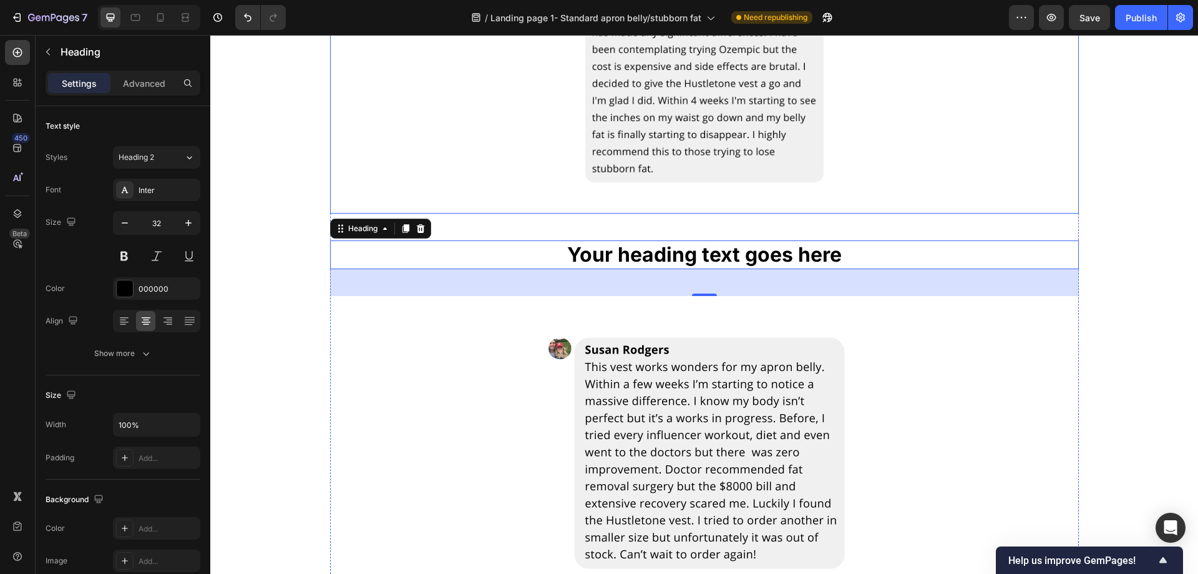
click at [331, 156] on div at bounding box center [704, 57] width 749 height 312
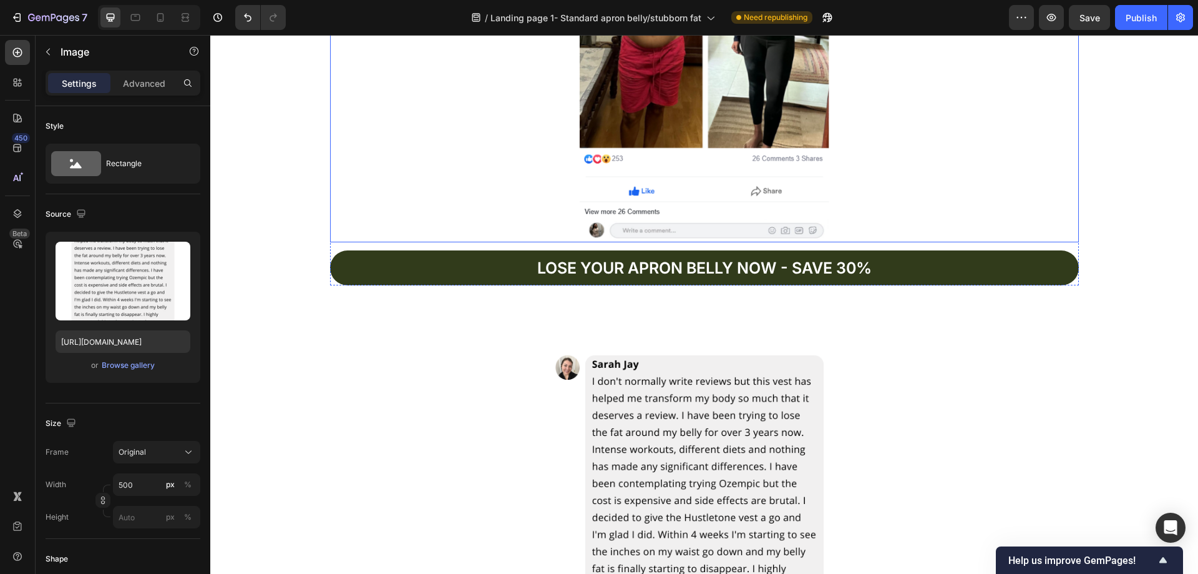
scroll to position [2251, 0]
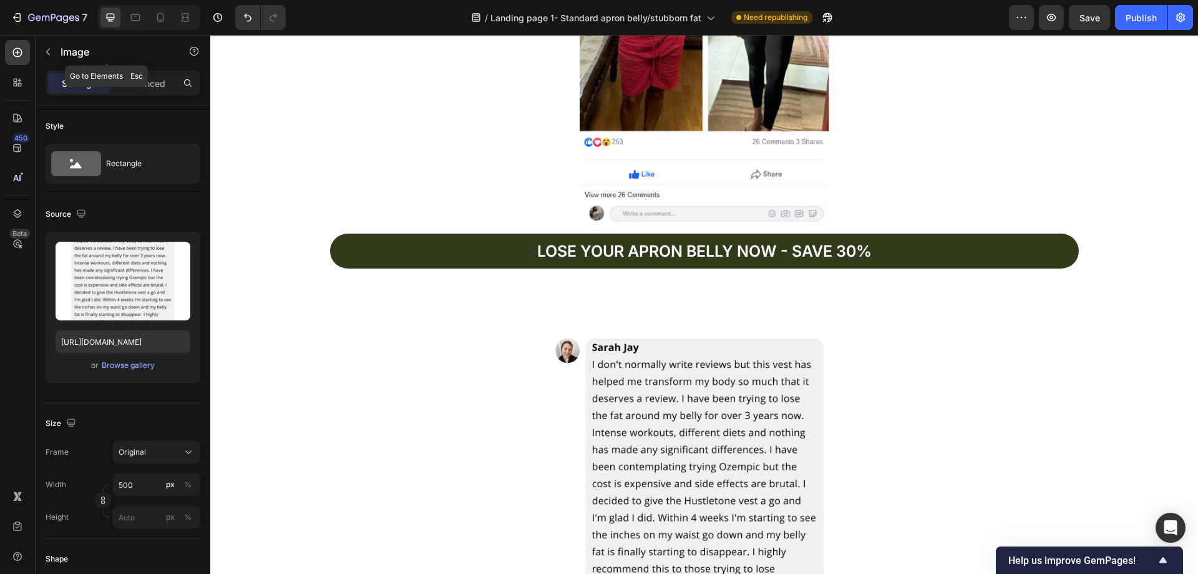
drag, startPoint x: 42, startPoint y: 57, endPoint x: 53, endPoint y: 80, distance: 25.7
click at [42, 56] on button "button" at bounding box center [48, 52] width 20 height 20
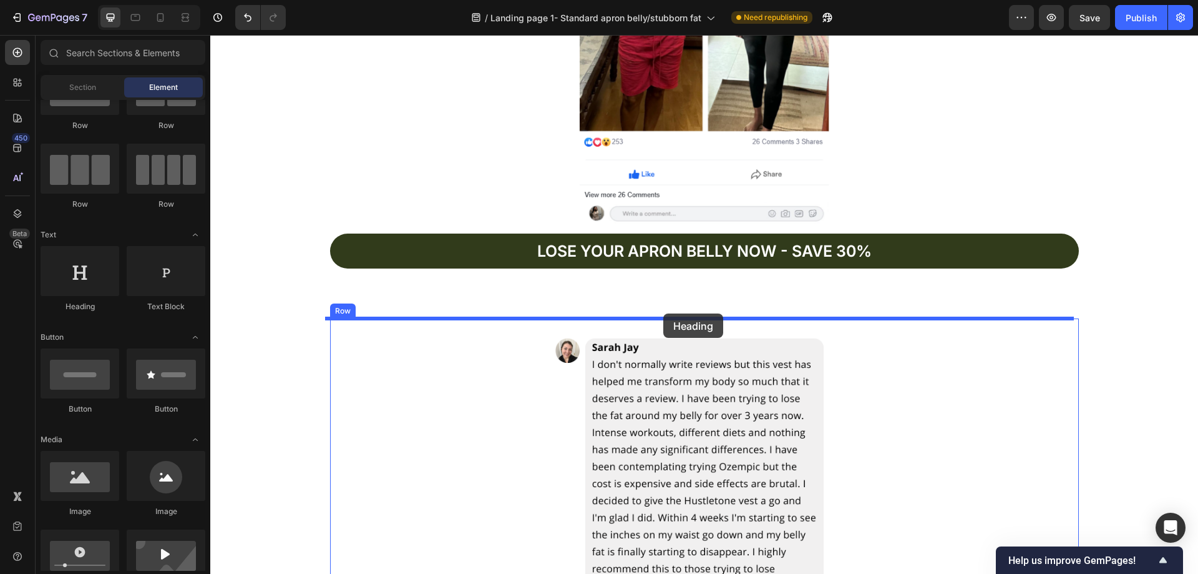
drag, startPoint x: 302, startPoint y: 313, endPoint x: 663, endPoint y: 313, distance: 361.4
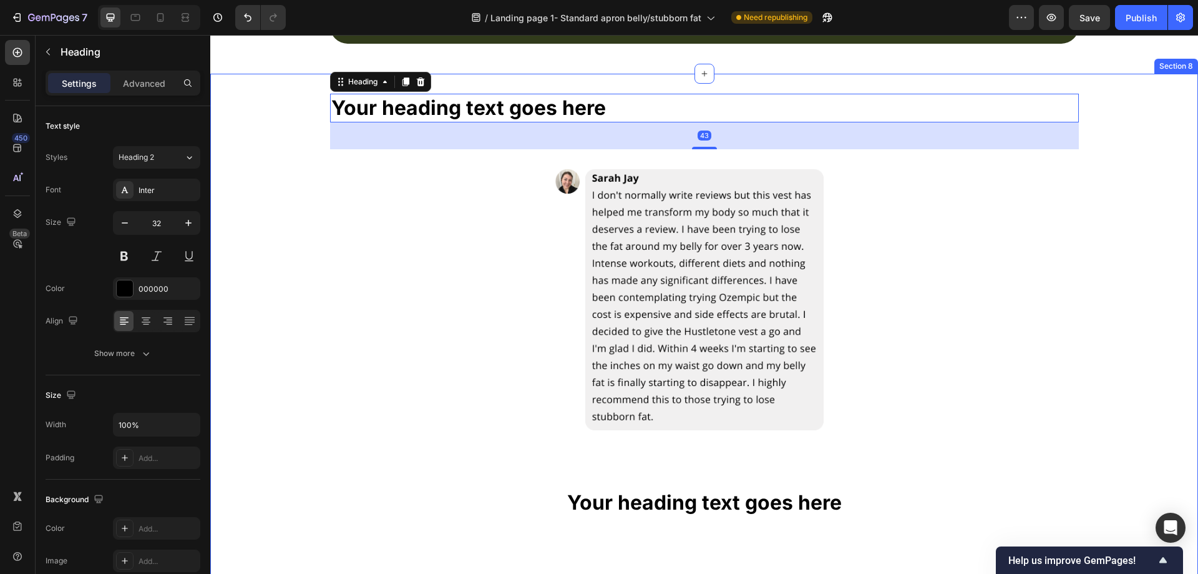
scroll to position [2500, 0]
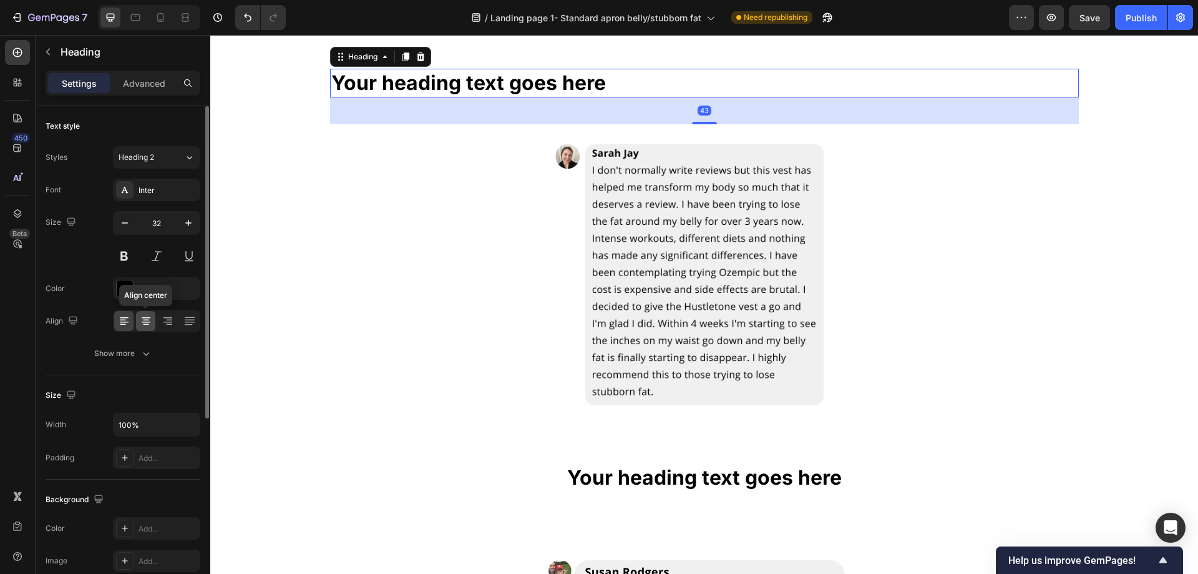
click at [143, 315] on icon at bounding box center [146, 321] width 12 height 12
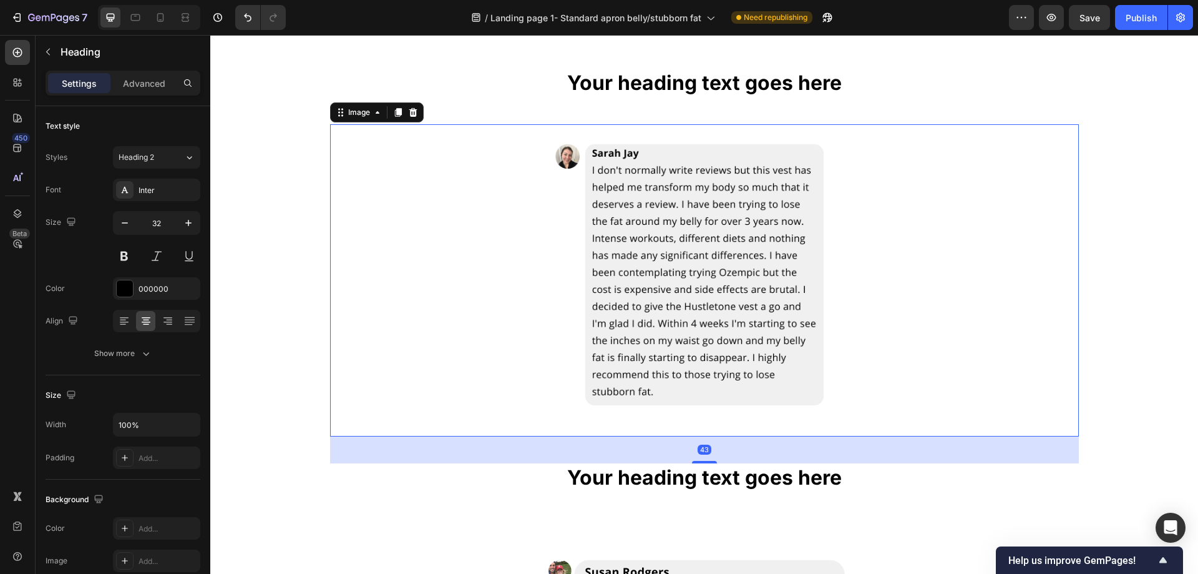
click at [427, 314] on div at bounding box center [704, 280] width 749 height 312
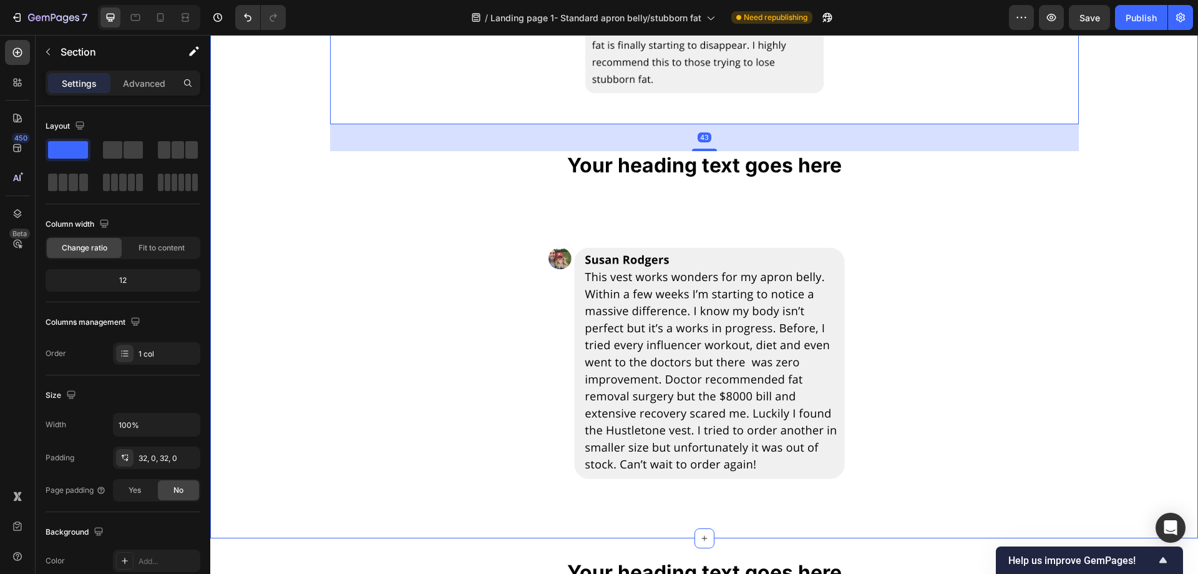
click at [1109, 298] on div "Your heading text goes here Heading Image 43 Your heading text goes here Headin…" at bounding box center [704, 137] width 988 height 761
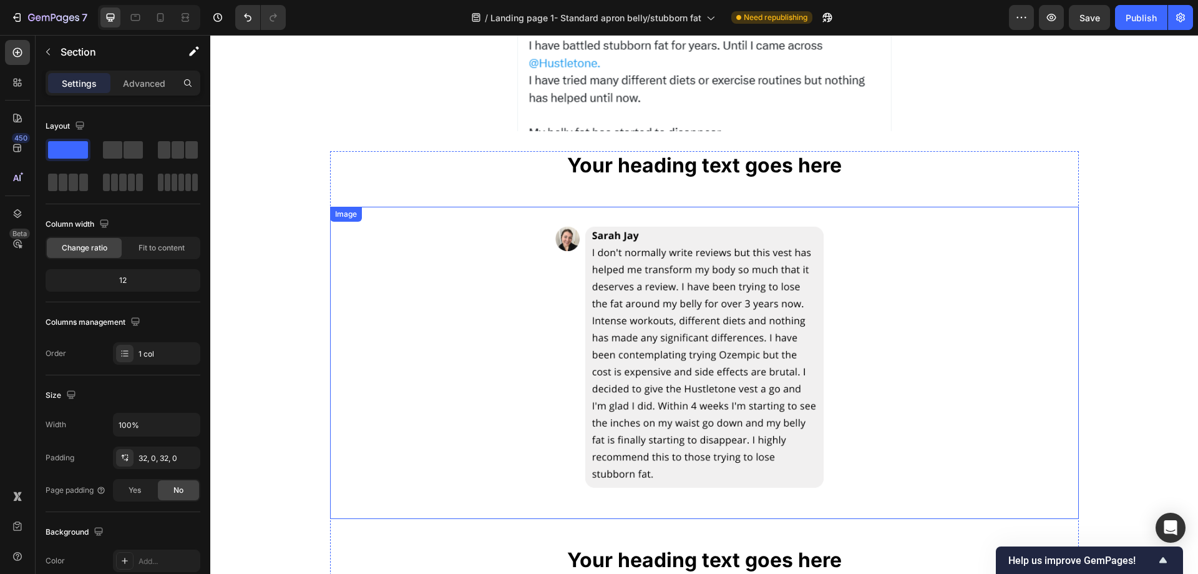
scroll to position [1227, 0]
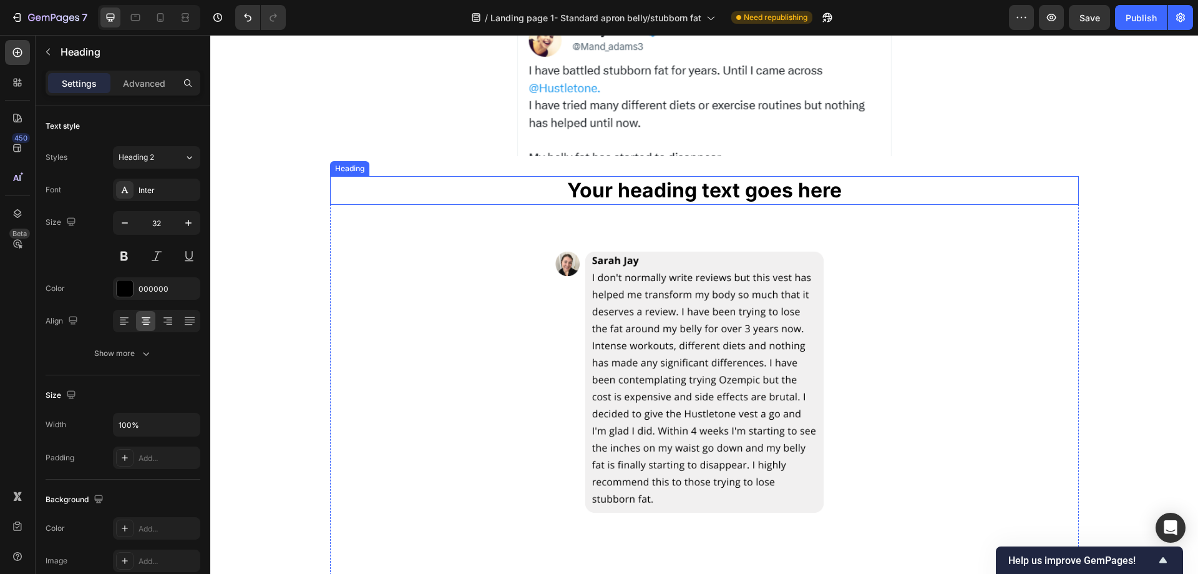
click at [748, 192] on h2 "Your heading text goes here" at bounding box center [704, 190] width 749 height 29
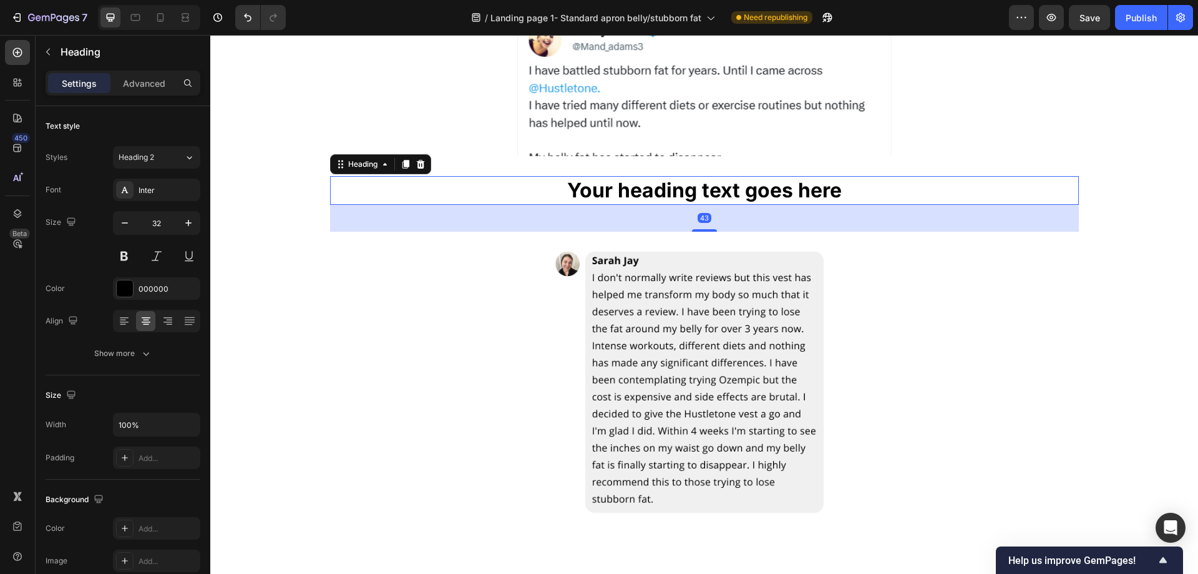
click at [823, 194] on img at bounding box center [704, 169] width 374 height 315
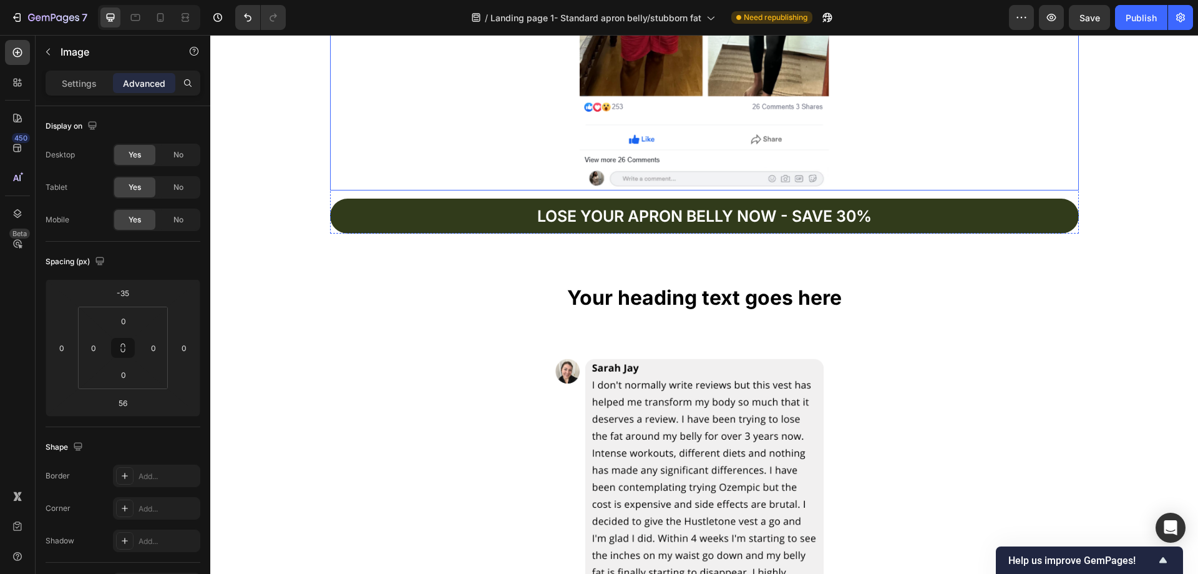
scroll to position [2288, 0]
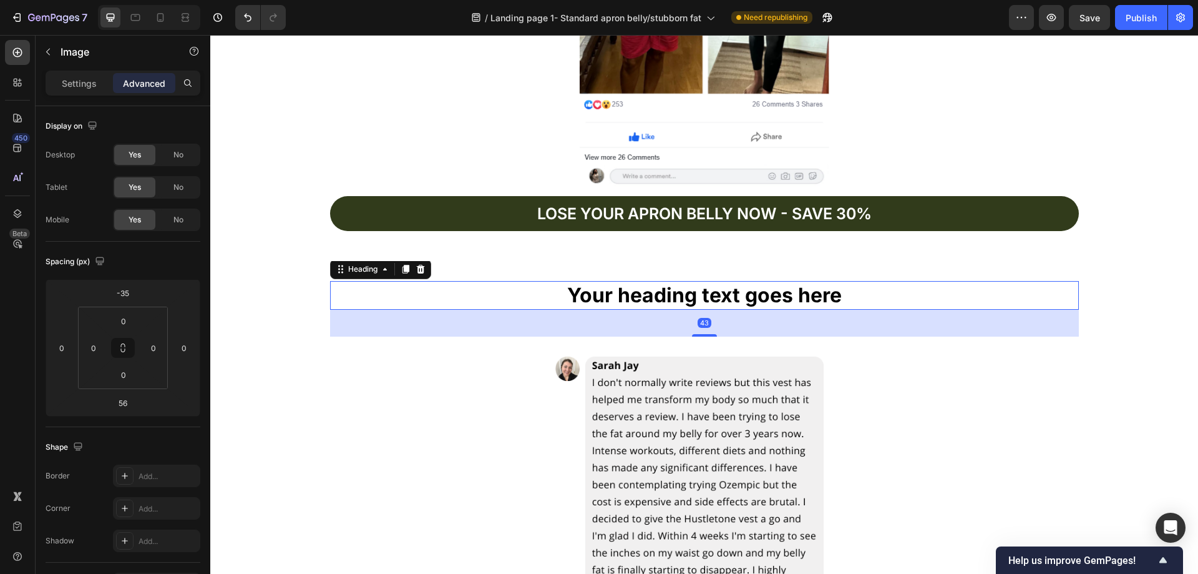
click at [822, 299] on h2 "Your heading text goes here" at bounding box center [704, 295] width 749 height 29
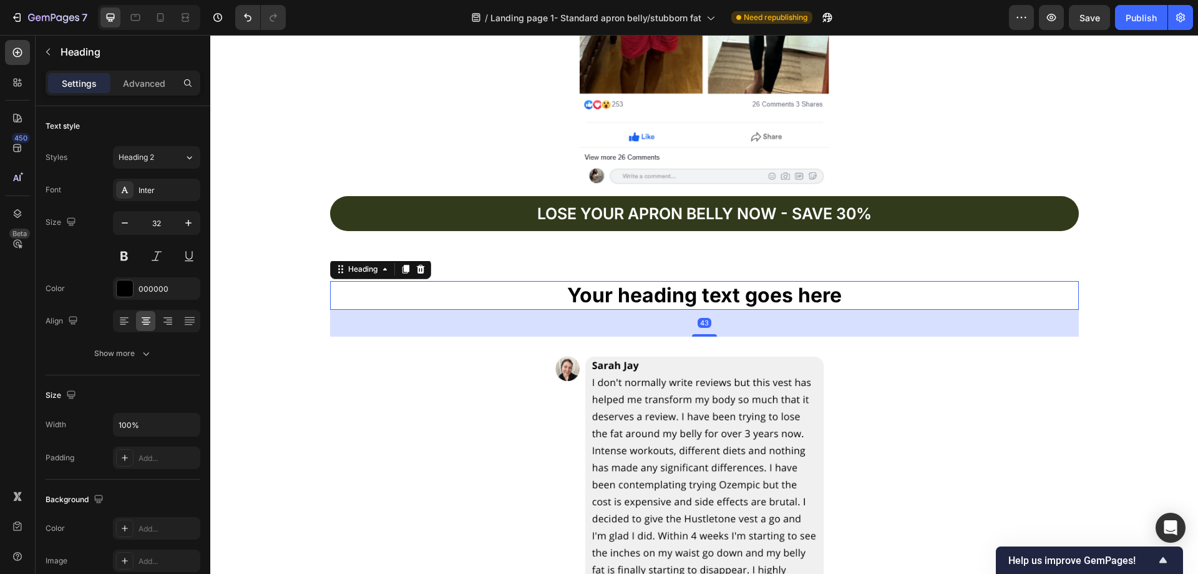
click at [836, 295] on h2 "Your heading text goes here" at bounding box center [704, 295] width 749 height 29
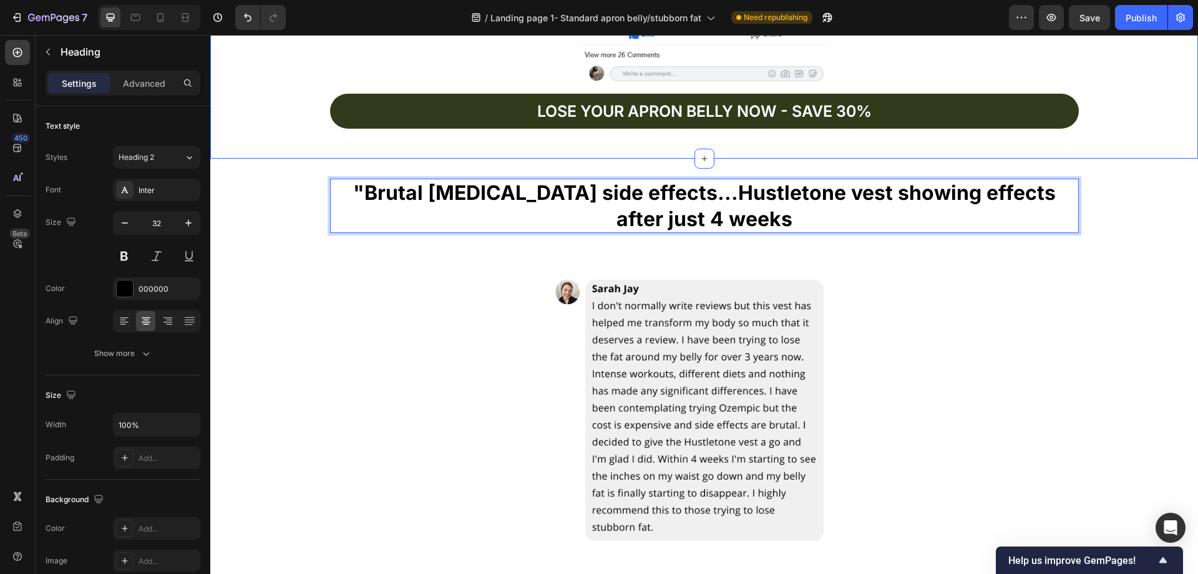
scroll to position [2413, 0]
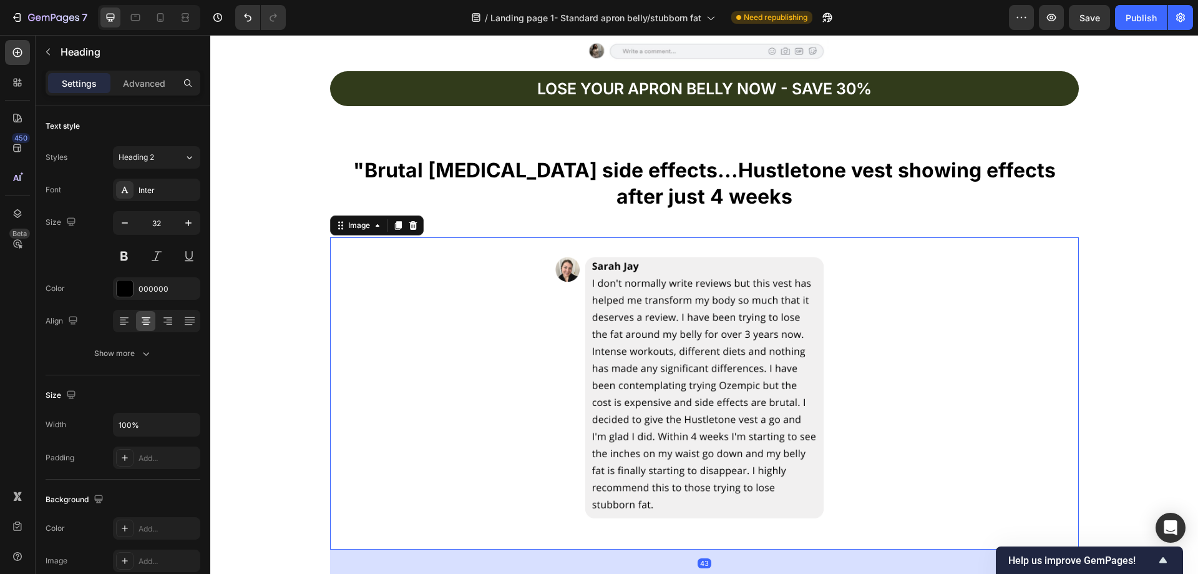
click at [929, 298] on div at bounding box center [704, 393] width 749 height 312
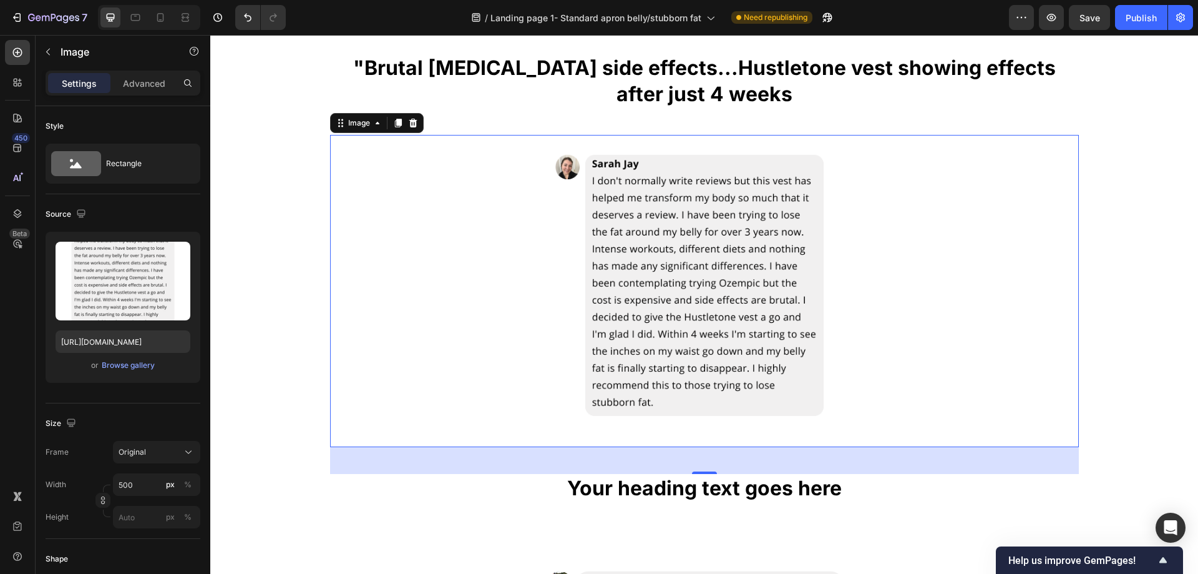
scroll to position [2475, 0]
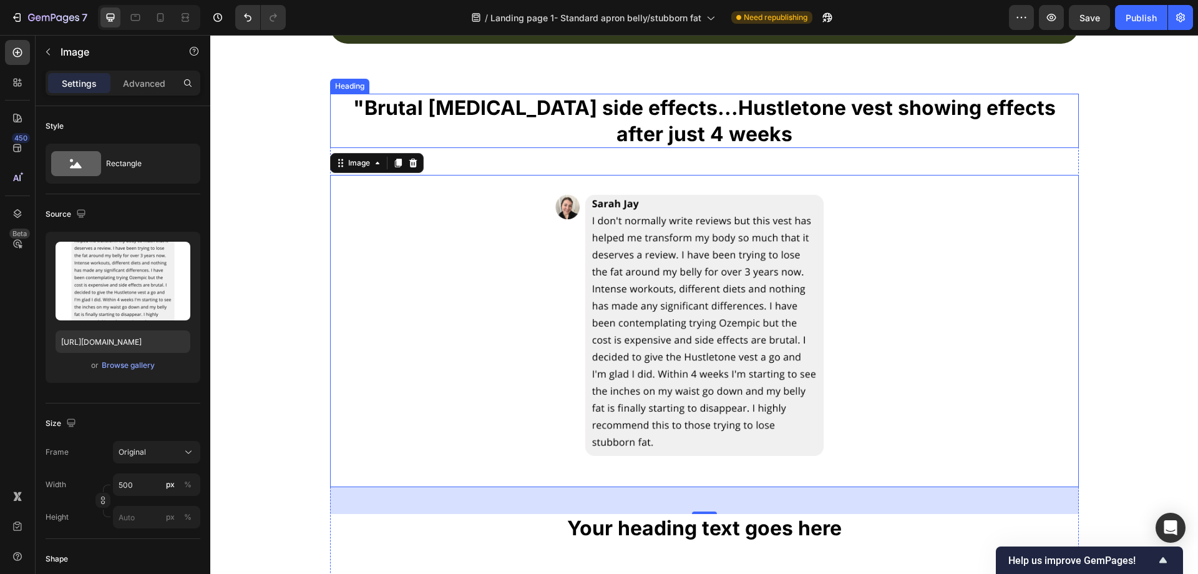
click at [750, 130] on p ""Brutal Ozempic side effects...Hustletone vest showing effects after just 4 wee…" at bounding box center [704, 121] width 746 height 52
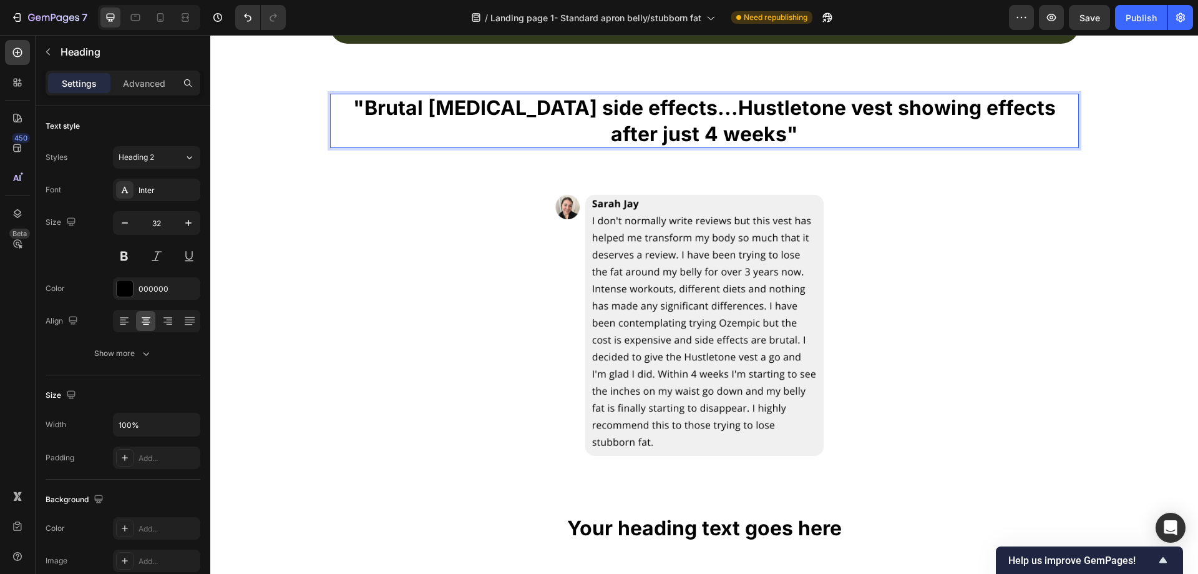
click at [753, 144] on p ""Brutal [MEDICAL_DATA] side effects...Hustletone vest showing effects after jus…" at bounding box center [704, 121] width 746 height 52
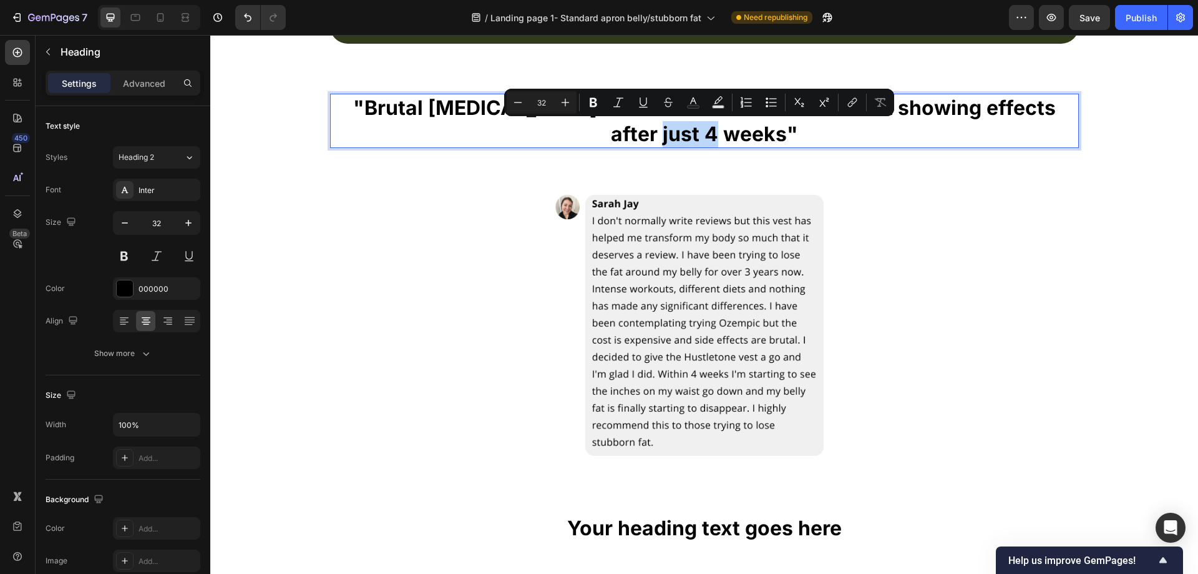
drag, startPoint x: 764, startPoint y: 134, endPoint x: 332, endPoint y: 118, distance: 432.2
click at [336, 121] on p ""Brutal [MEDICAL_DATA] side effects...Hustletone vest showing effects after jus…" at bounding box center [704, 121] width 746 height 52
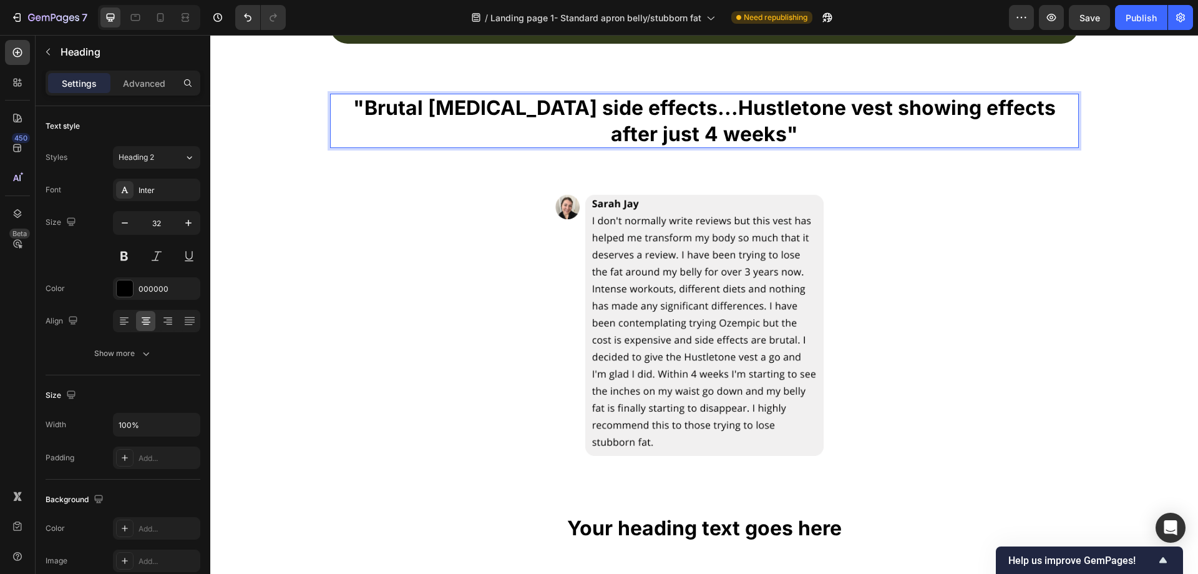
click at [338, 118] on p ""Brutal [MEDICAL_DATA] side effects...Hustletone vest showing effects after jus…" at bounding box center [704, 121] width 746 height 52
click at [130, 293] on div at bounding box center [125, 288] width 16 height 16
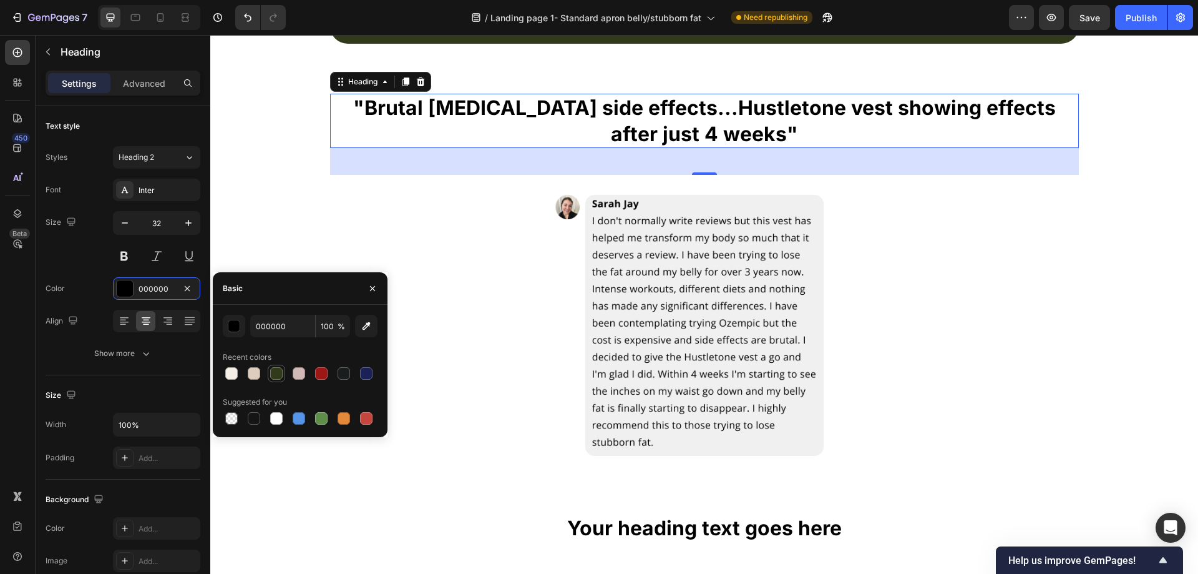
click at [281, 374] on div at bounding box center [276, 373] width 12 height 12
type input "313B1B"
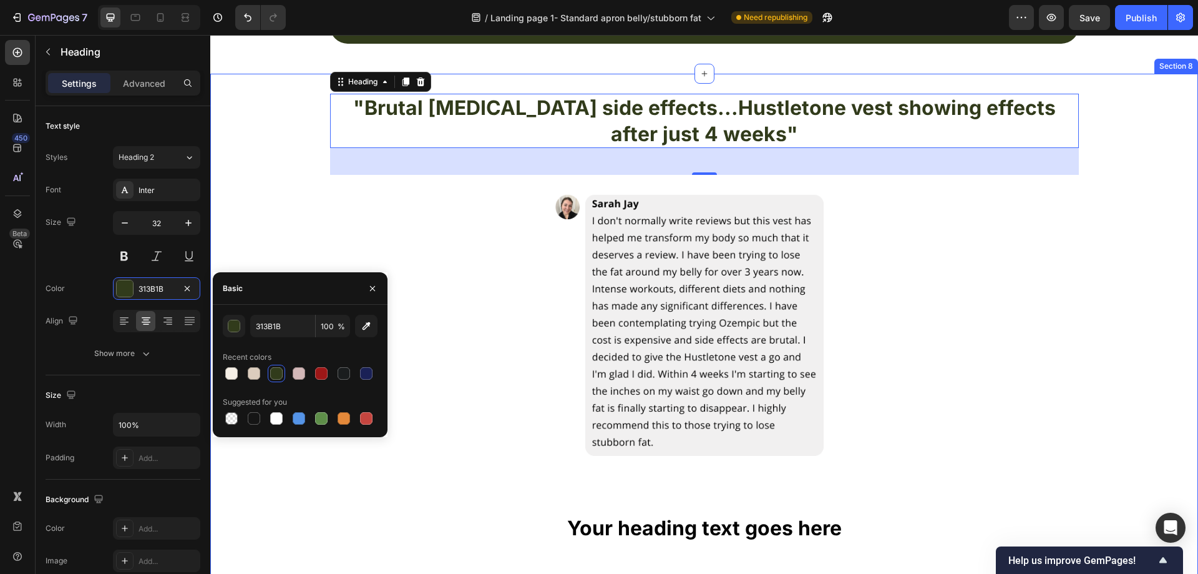
click at [252, 211] on div ""Brutal Ozempic side effects...Hustletone vest showing effects after just 4 wee…" at bounding box center [704, 488] width 988 height 788
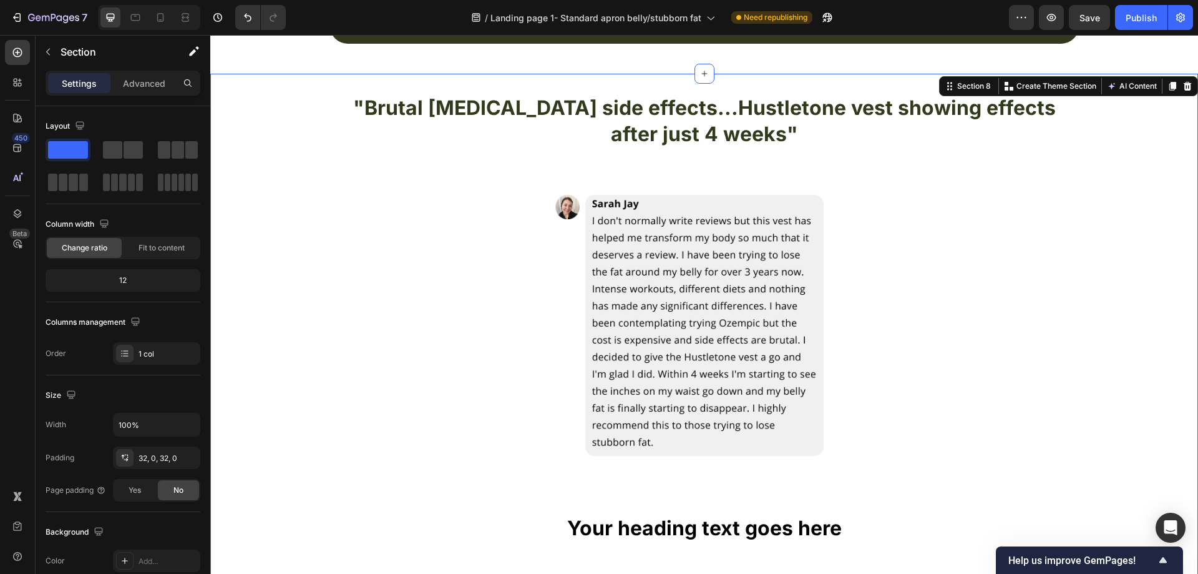
click at [1133, 211] on div ""Brutal Ozempic side effects...Hustletone vest showing effects after just 4 wee…" at bounding box center [704, 488] width 988 height 788
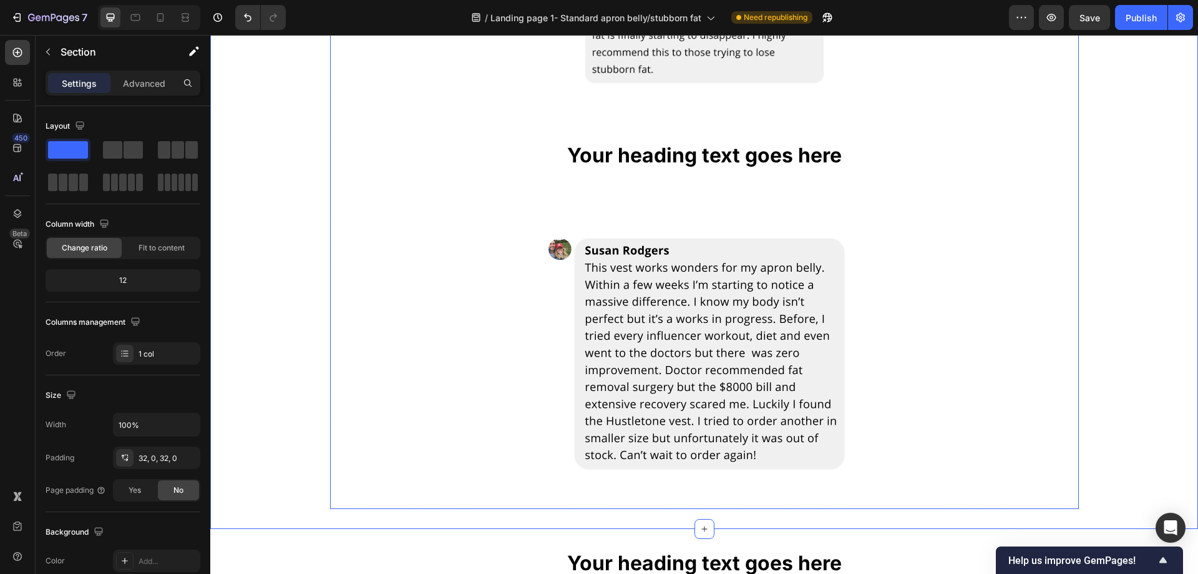
scroll to position [2850, 0]
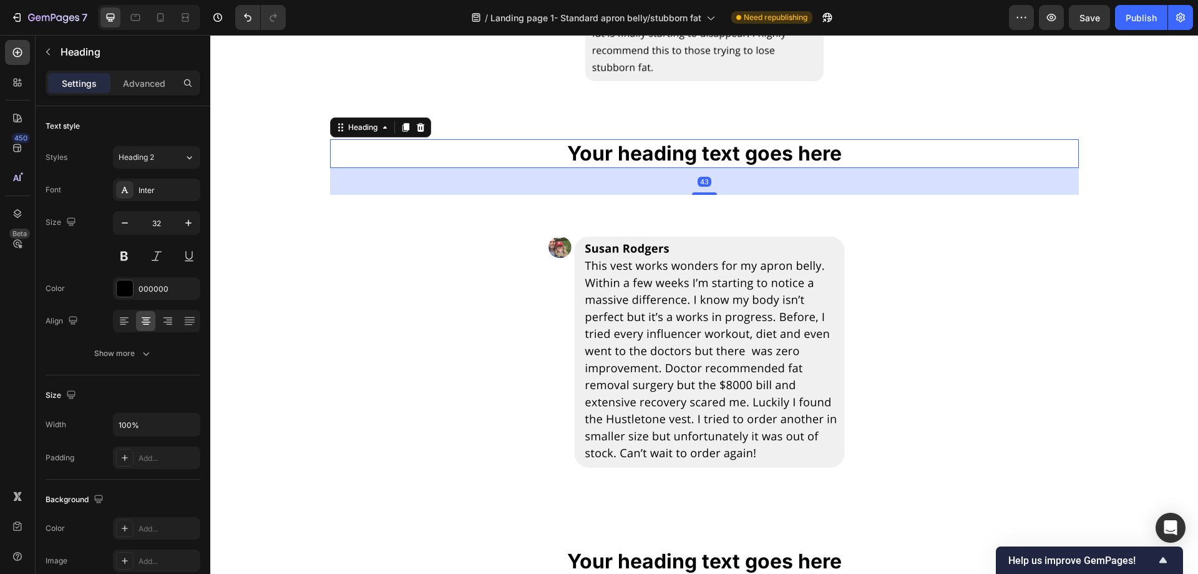
click at [841, 160] on h2 "Your heading text goes here" at bounding box center [704, 153] width 749 height 29
click at [837, 155] on h2 "Your heading text goes here" at bounding box center [704, 153] width 749 height 29
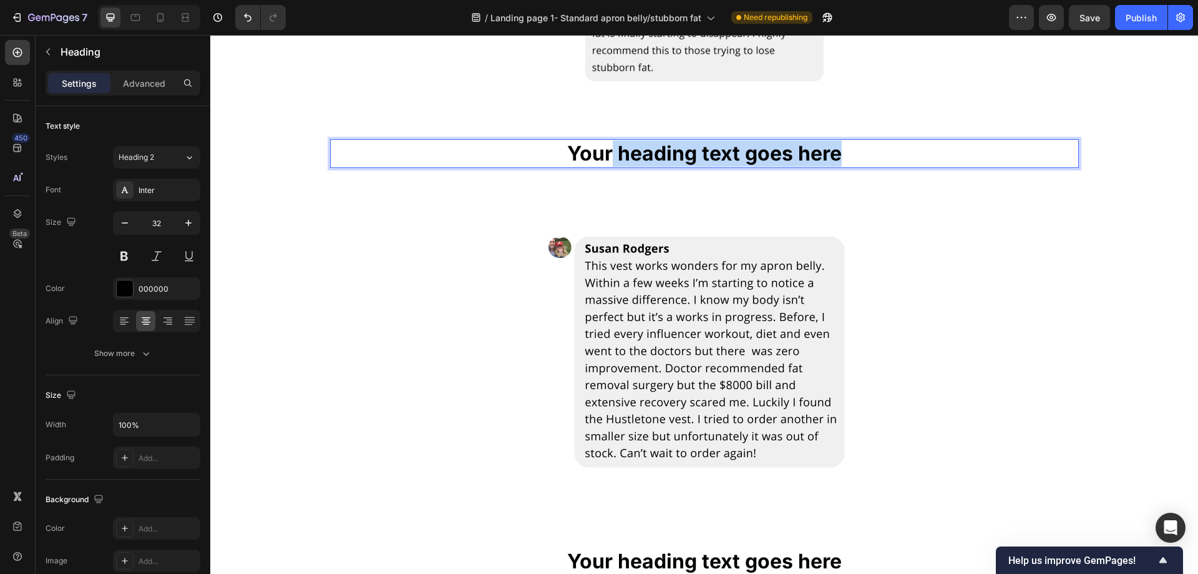
drag, startPoint x: 838, startPoint y: 155, endPoint x: 605, endPoint y: 147, distance: 232.3
click at [605, 147] on p "Your heading text goes here" at bounding box center [704, 153] width 746 height 26
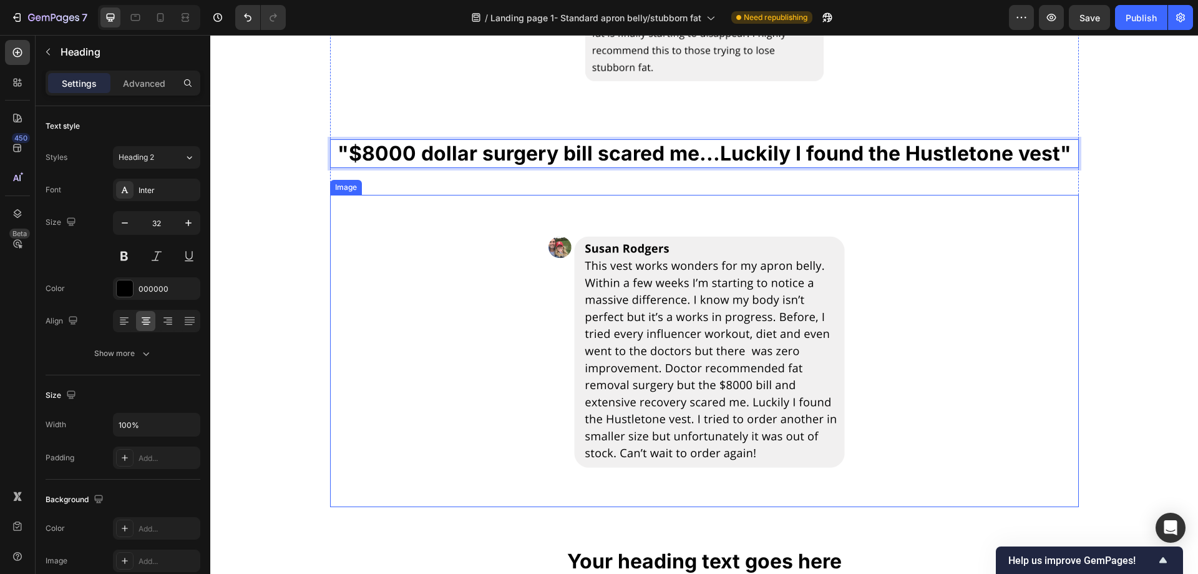
click at [941, 208] on div at bounding box center [704, 351] width 749 height 312
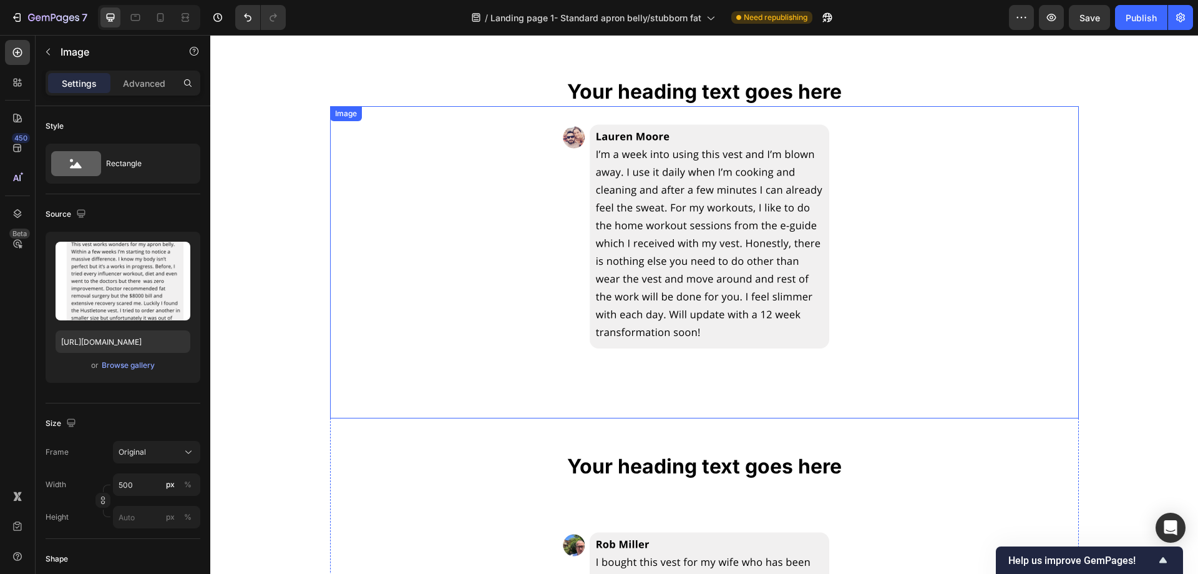
scroll to position [3162, 0]
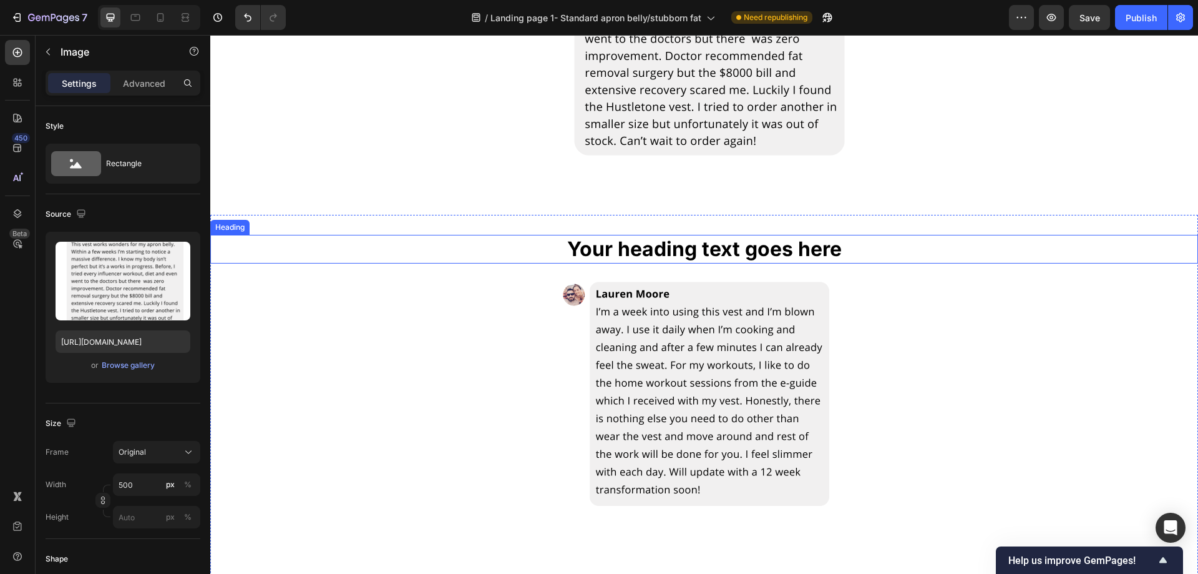
click at [831, 258] on h2 "Your heading text goes here" at bounding box center [704, 249] width 988 height 29
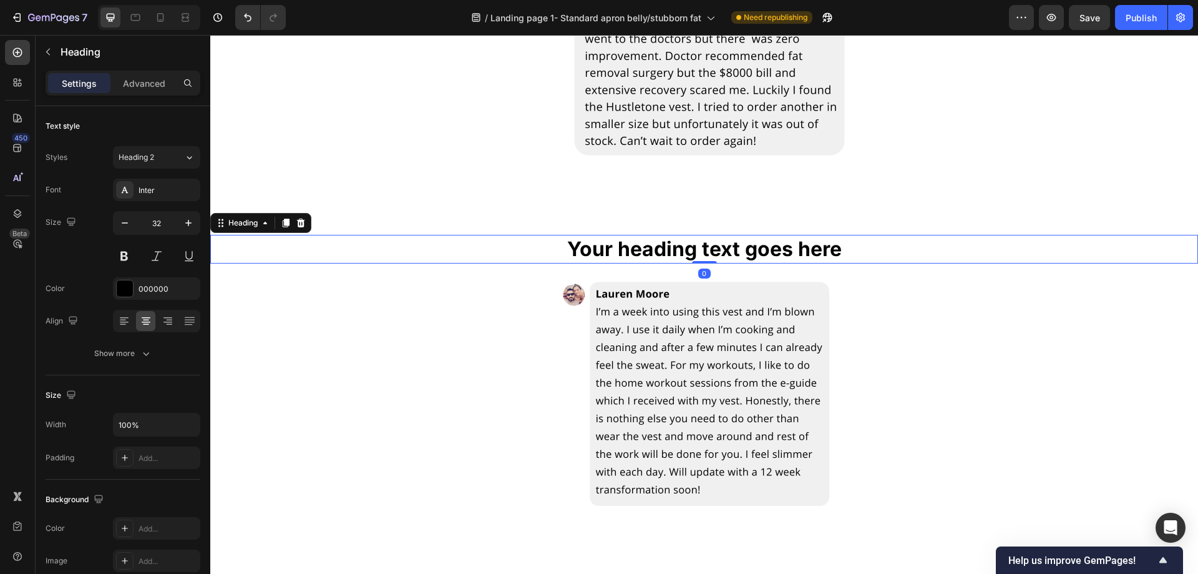
click at [837, 250] on h2 "Your heading text goes here" at bounding box center [704, 249] width 988 height 29
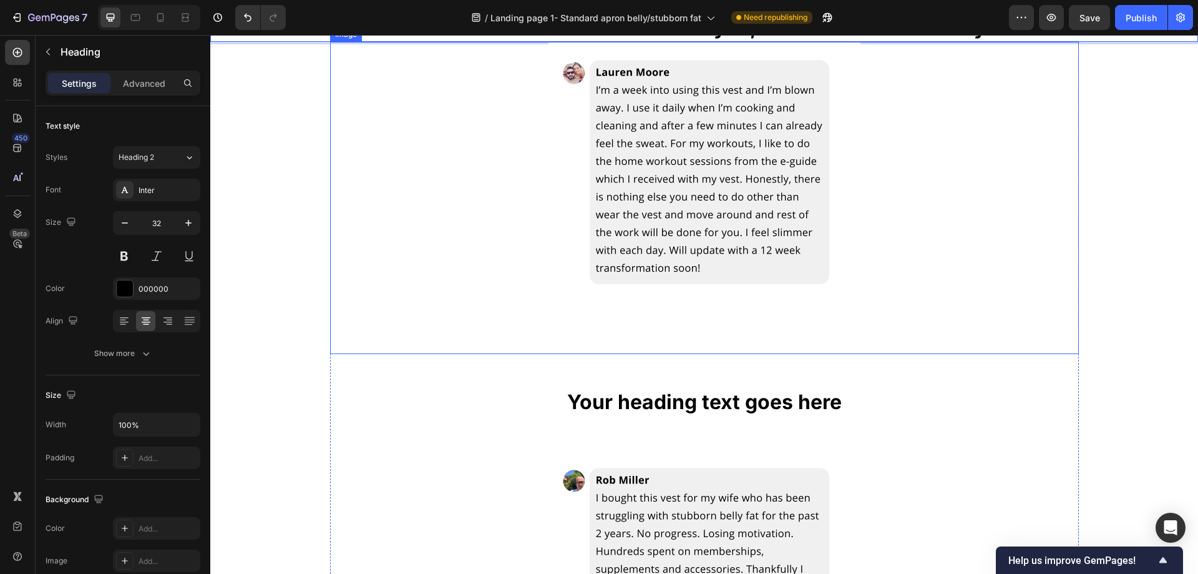
scroll to position [3349, 0]
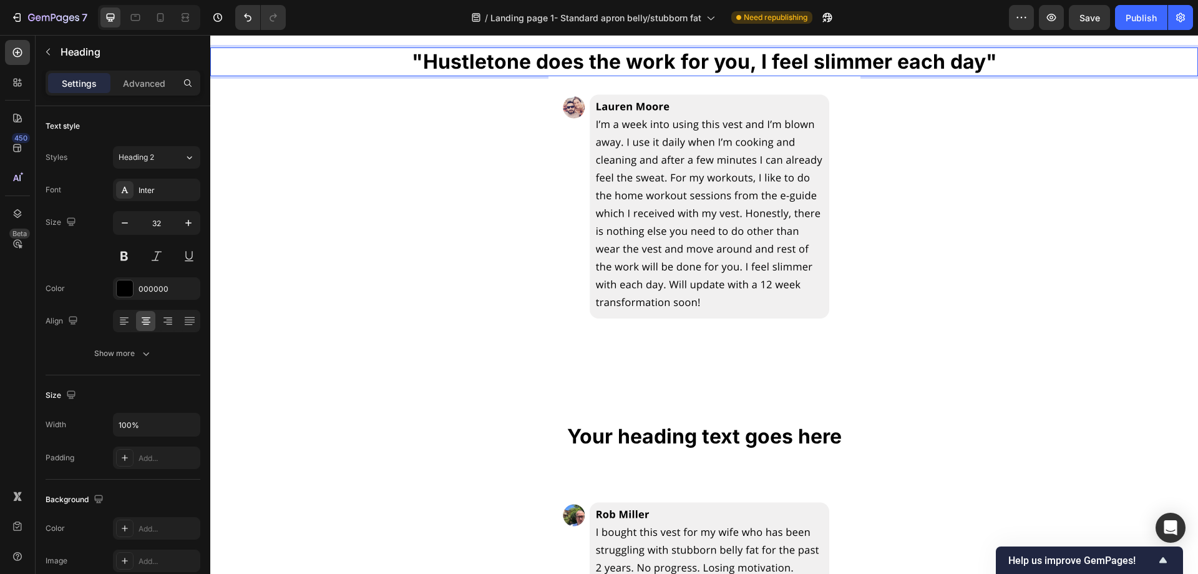
click at [888, 68] on p ""Hustletone does the work for you, I feel slimmer each day"" at bounding box center [704, 62] width 985 height 26
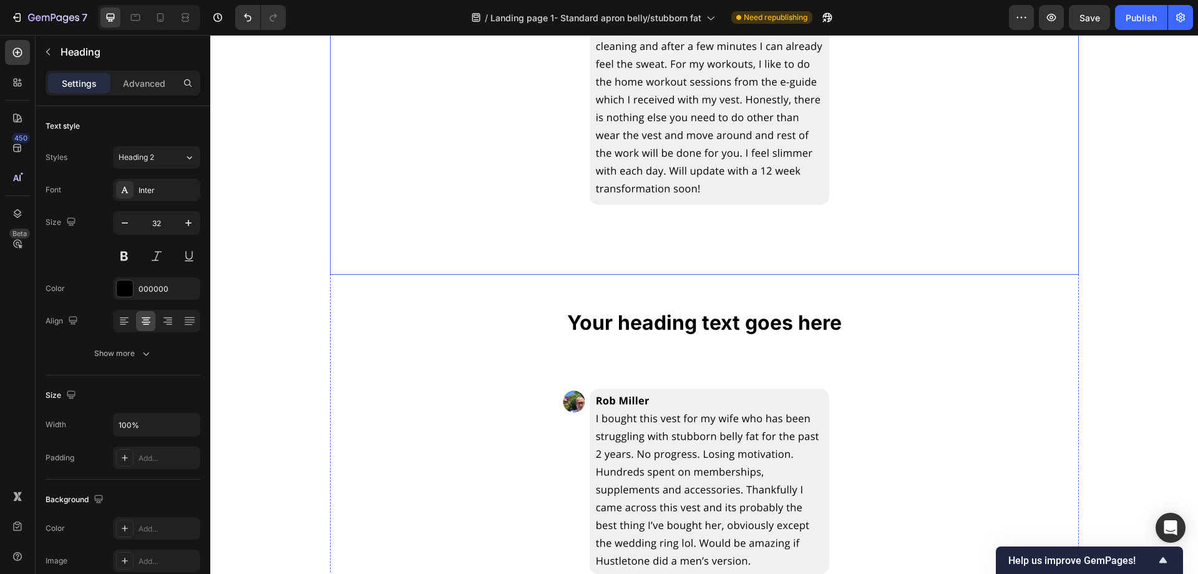
scroll to position [3474, 0]
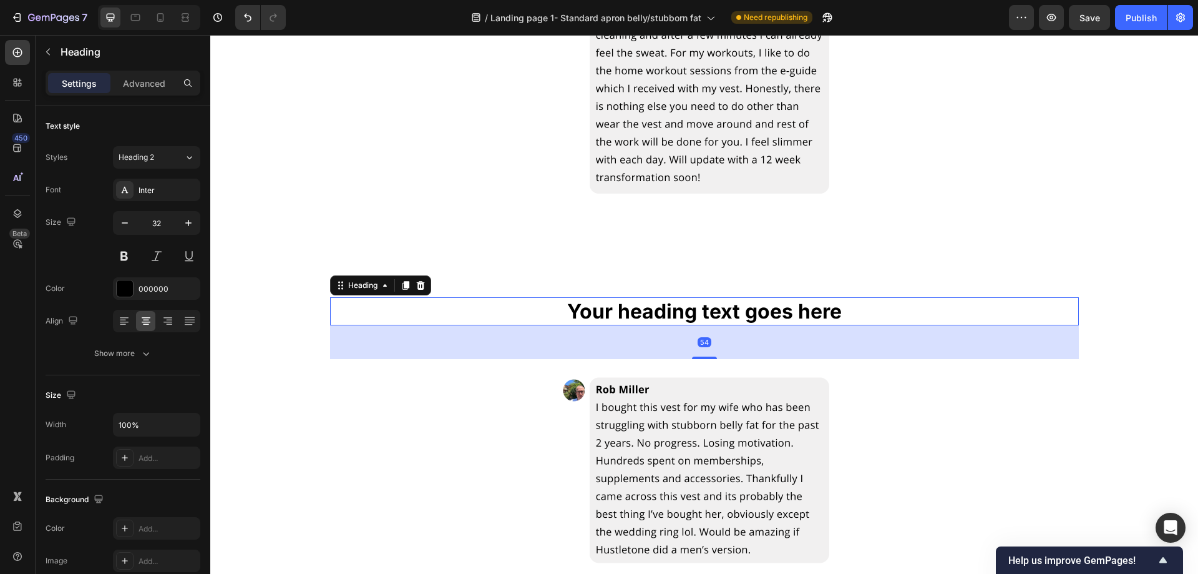
click at [748, 298] on h2 "Your heading text goes here" at bounding box center [704, 311] width 749 height 29
click at [754, 305] on h2 "Your heading text goes here" at bounding box center [704, 311] width 749 height 29
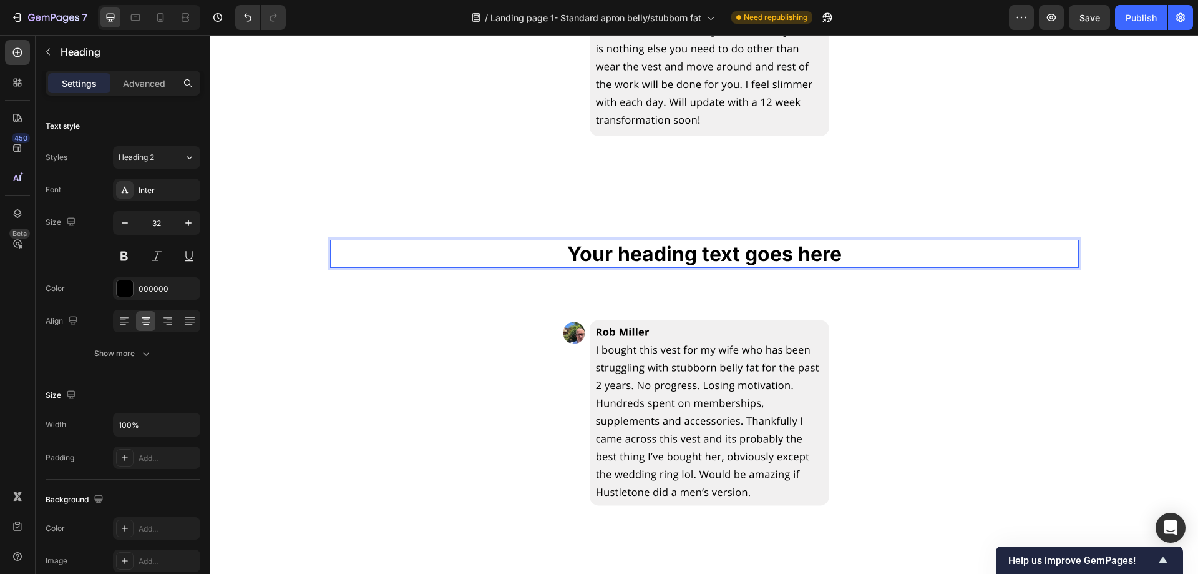
scroll to position [3536, 0]
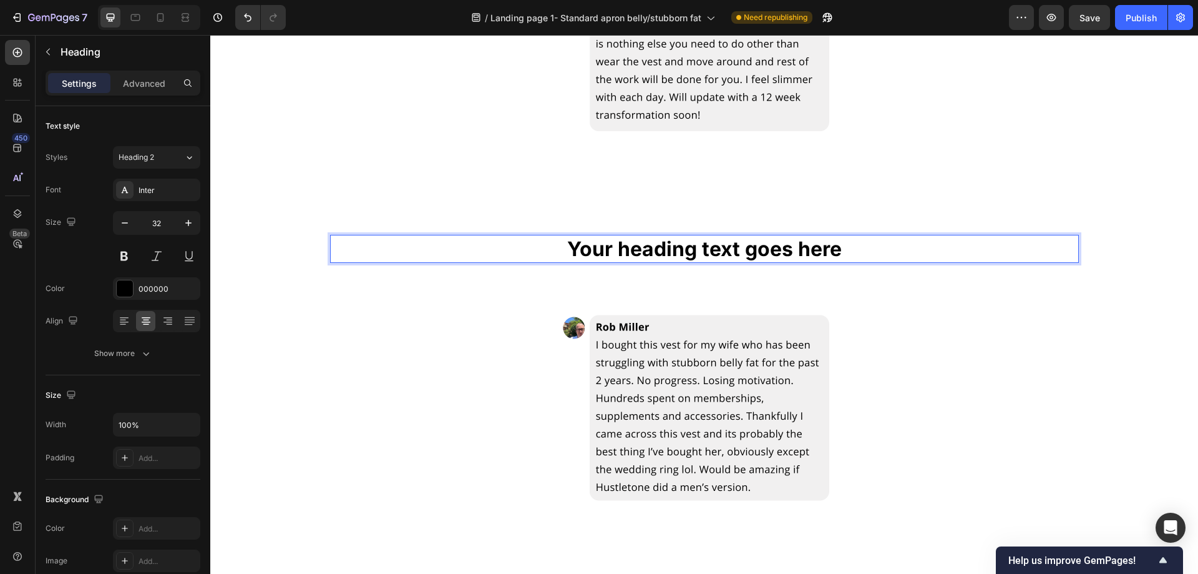
click at [837, 252] on p "Your heading text goes here" at bounding box center [704, 249] width 746 height 26
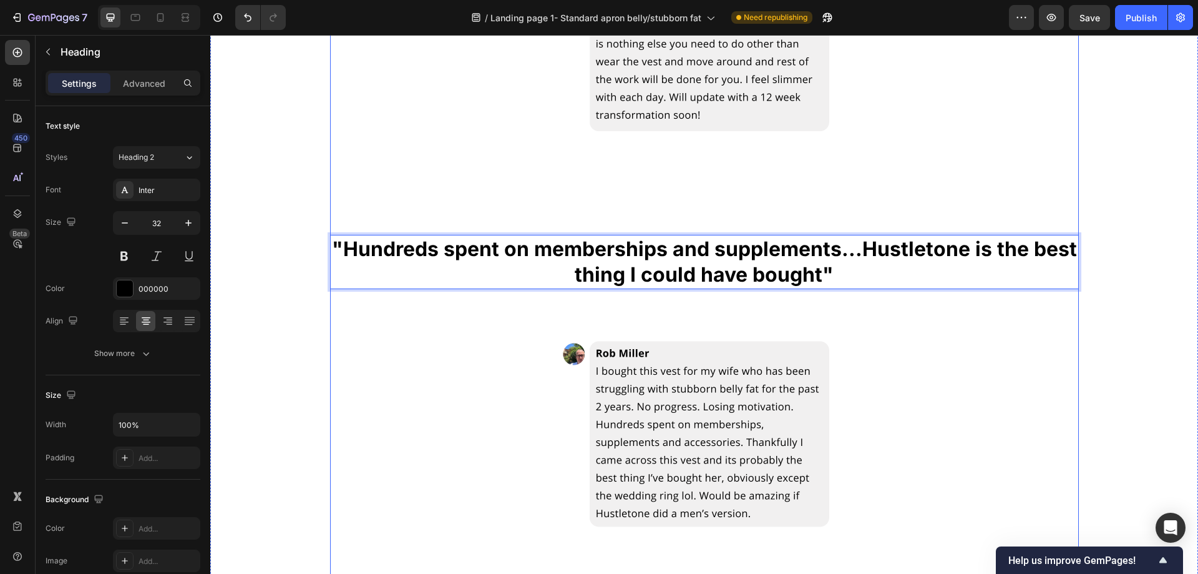
click at [839, 273] on p ""Hundreds spent on memberships and supplements...Hustletone is the best thing I…" at bounding box center [704, 262] width 746 height 52
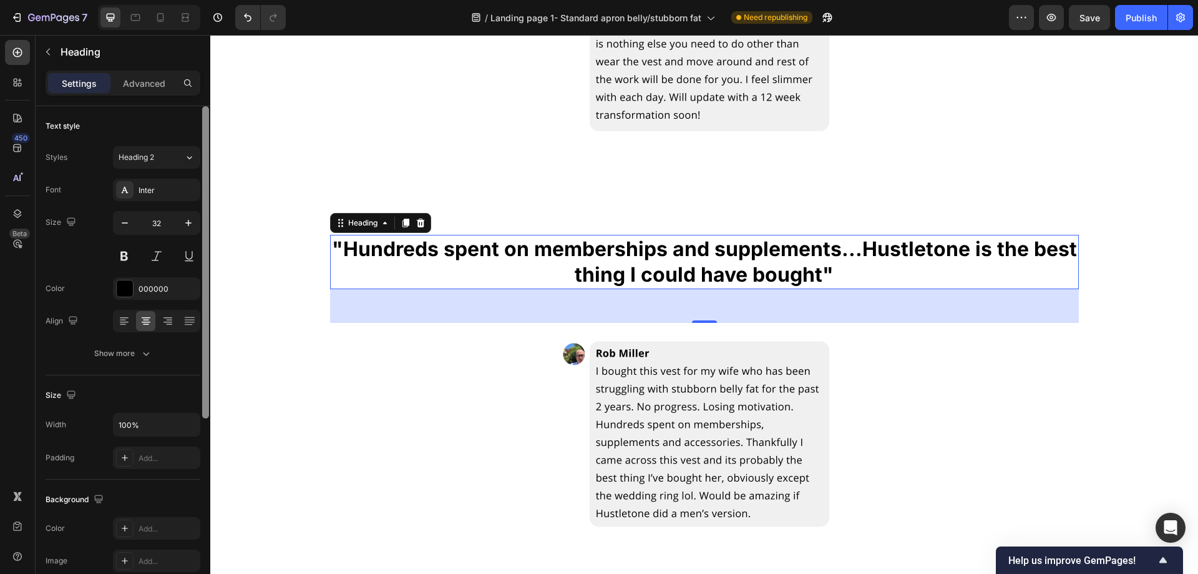
drag, startPoint x: 155, startPoint y: 297, endPoint x: 208, endPoint y: 326, distance: 60.3
click at [155, 296] on div "000000" at bounding box center [156, 288] width 87 height 22
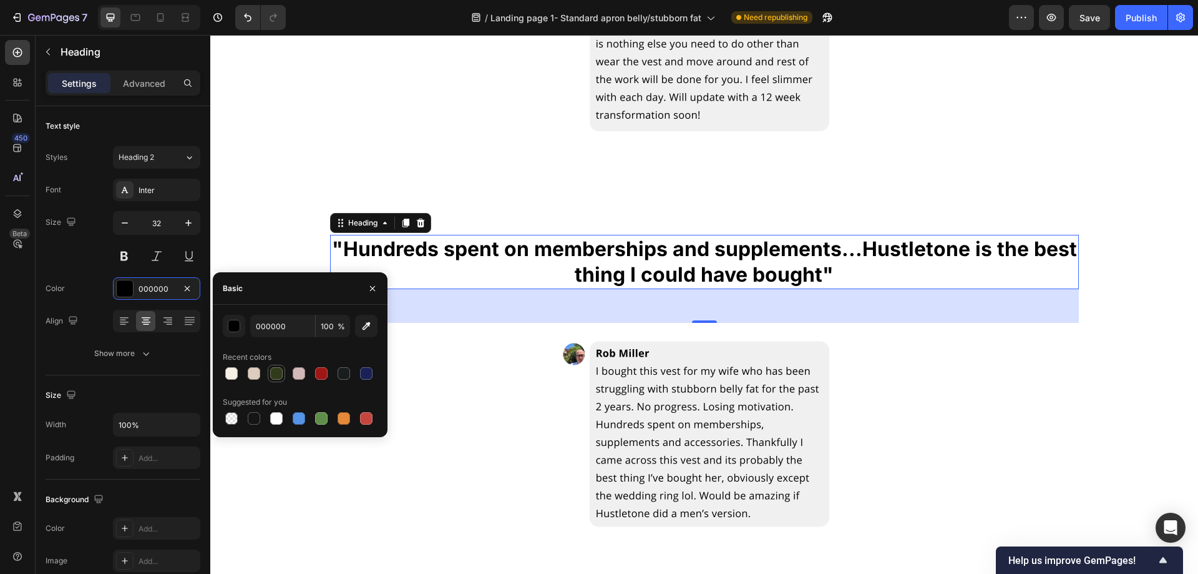
click at [275, 376] on div at bounding box center [276, 373] width 12 height 12
type input "313B1B"
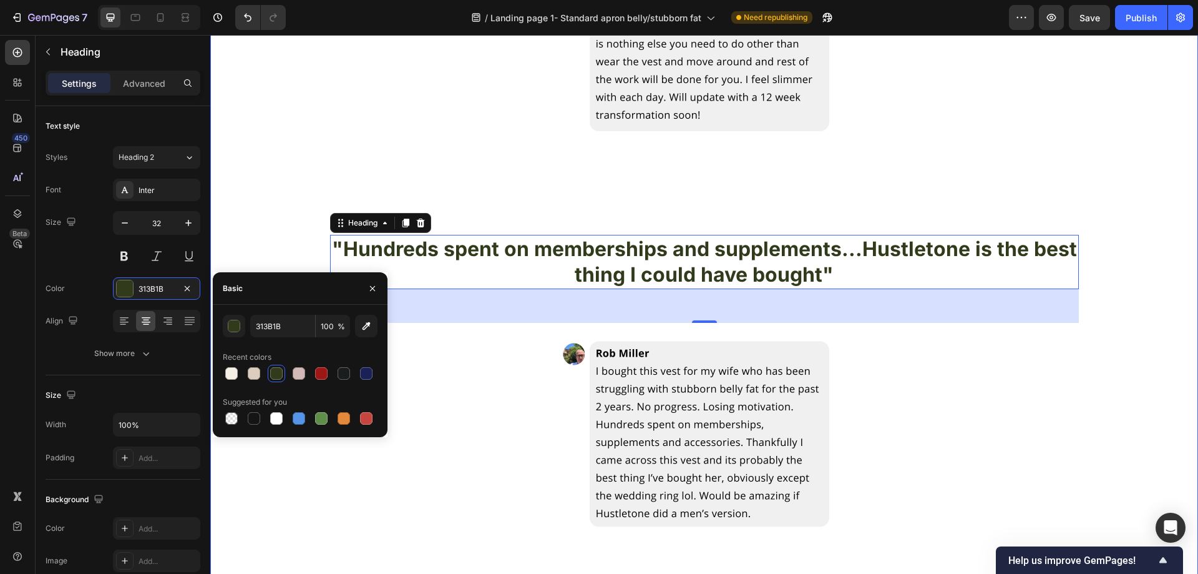
drag, startPoint x: 296, startPoint y: 180, endPoint x: 289, endPoint y: 183, distance: 8.4
click at [296, 180] on div ""Hustletone does the work for you, I feel slimmer with each day" Heading Image …" at bounding box center [704, 299] width 988 height 878
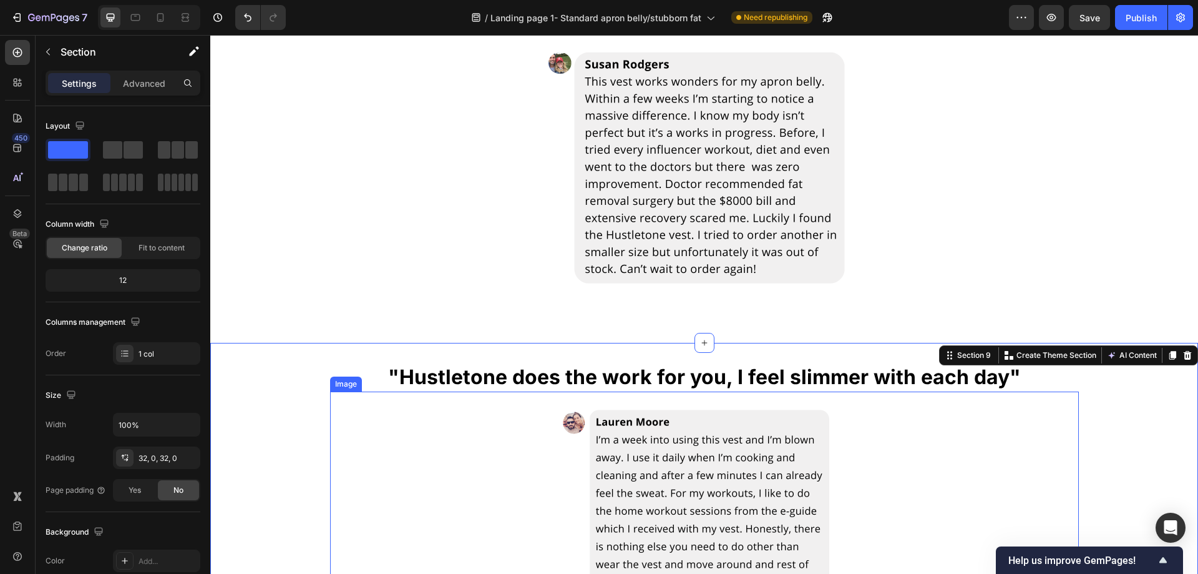
scroll to position [2975, 0]
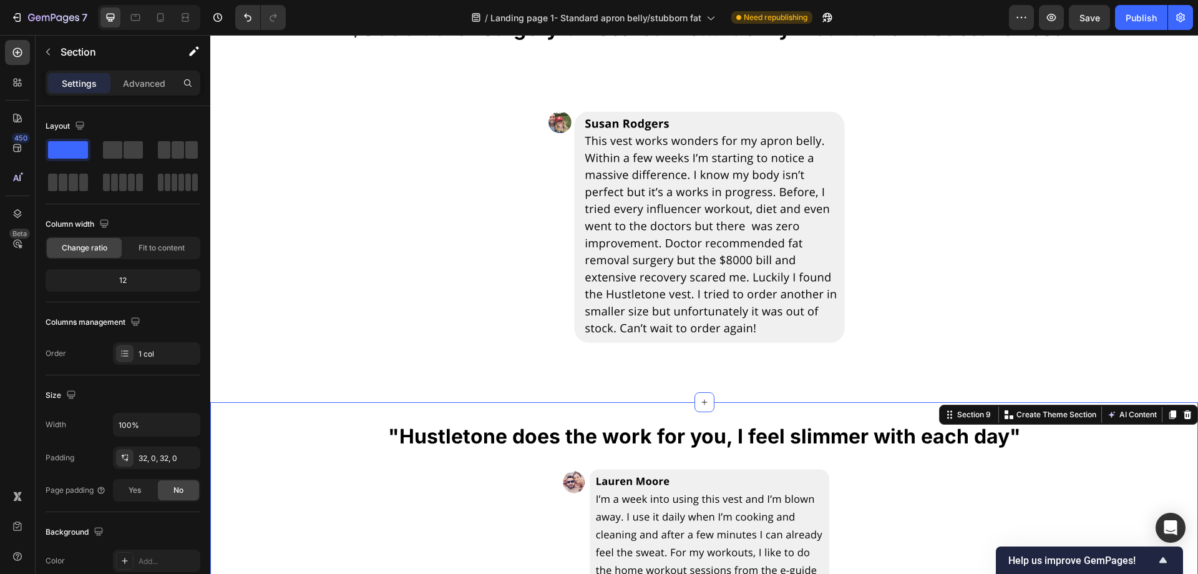
click at [573, 427] on p ""Hustletone does the work for you, I feel slimmer with each day"" at bounding box center [704, 436] width 985 height 26
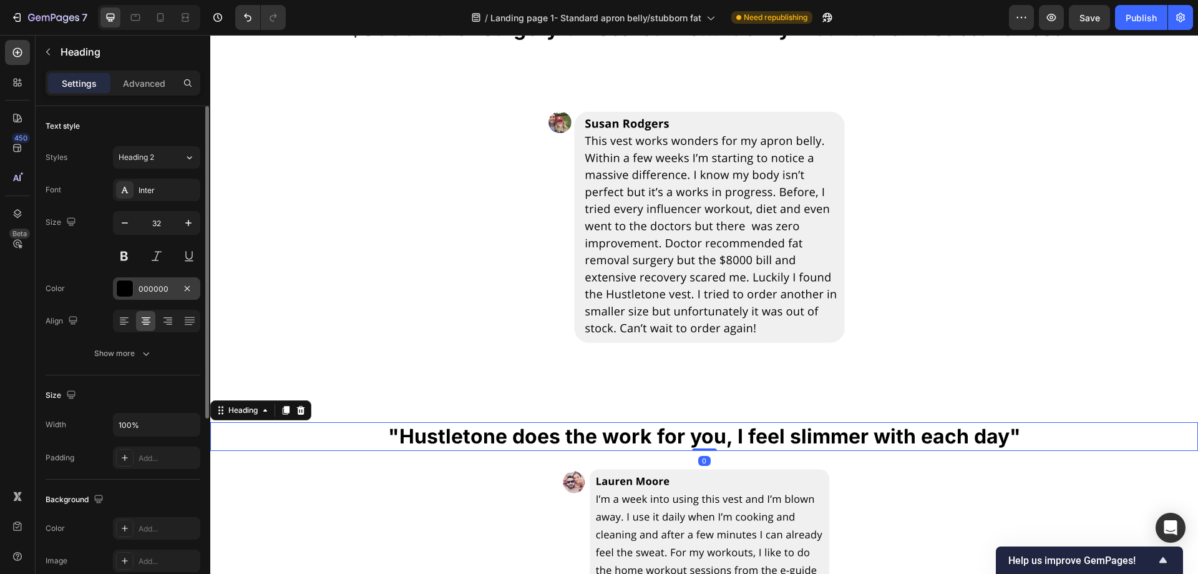
click at [135, 291] on div "000000" at bounding box center [156, 288] width 87 height 22
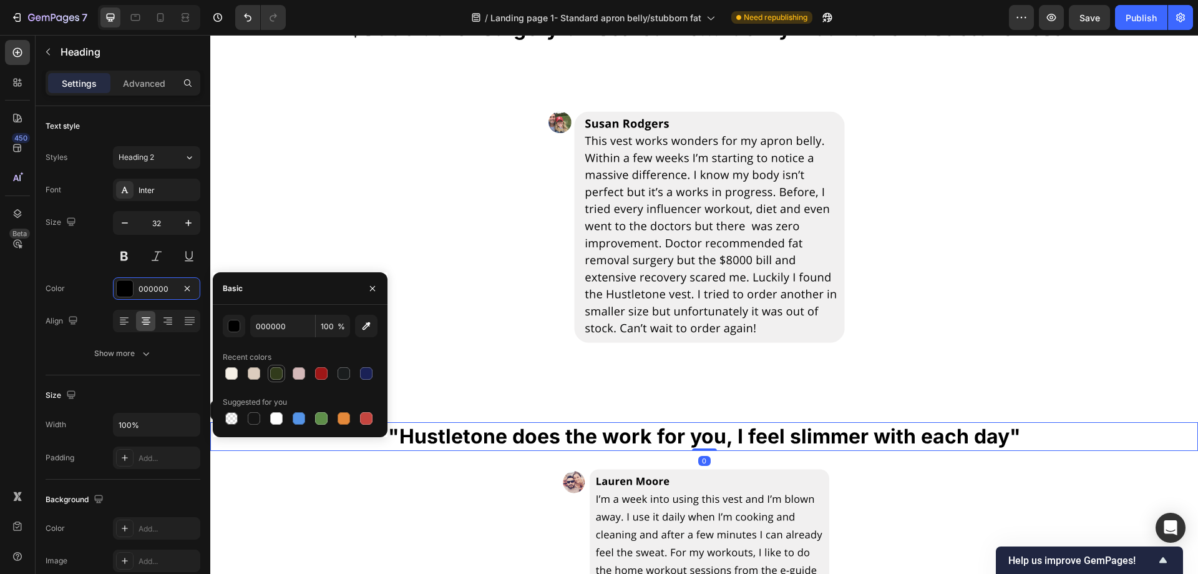
click at [270, 368] on div at bounding box center [276, 373] width 15 height 15
type input "313B1B"
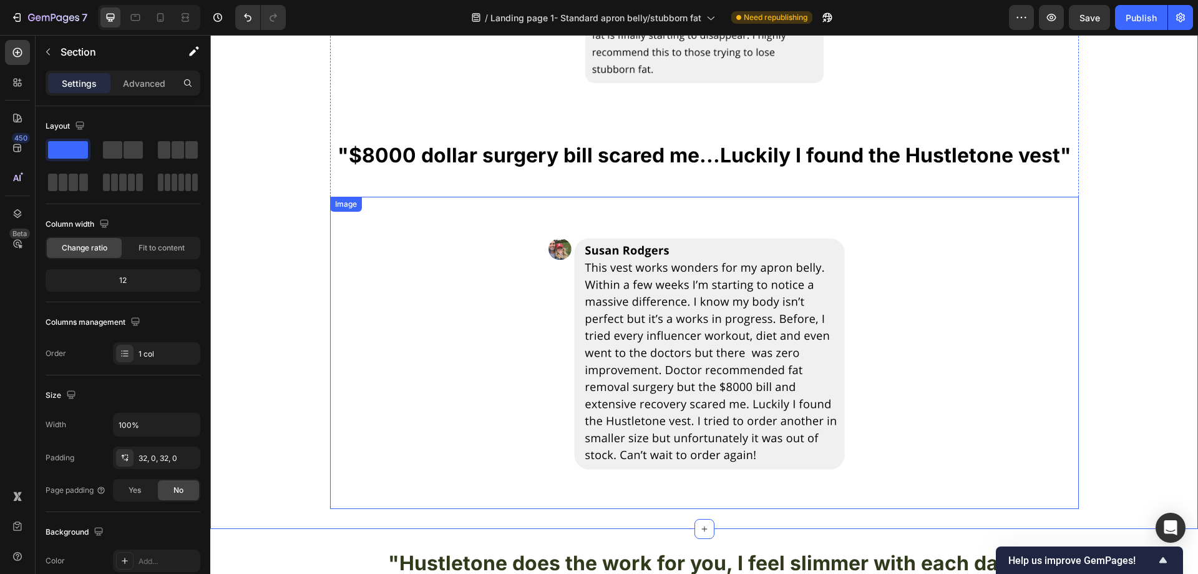
scroll to position [2725, 0]
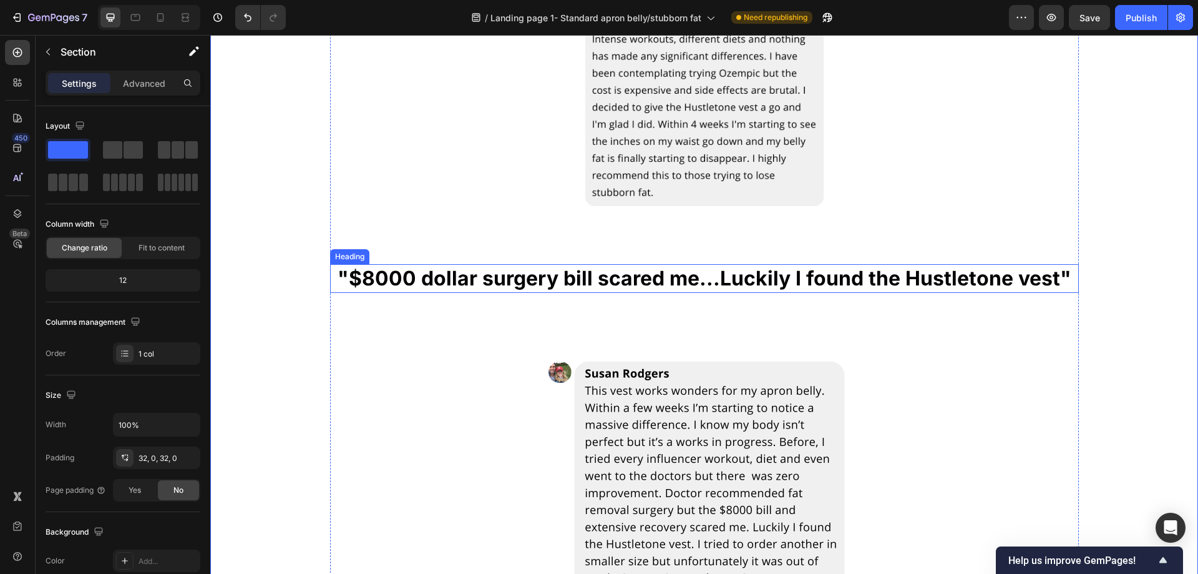
click at [617, 280] on h2 ""$8000 dollar surgery bill scared me...Luckily I found the Hustletone vest"" at bounding box center [704, 278] width 749 height 29
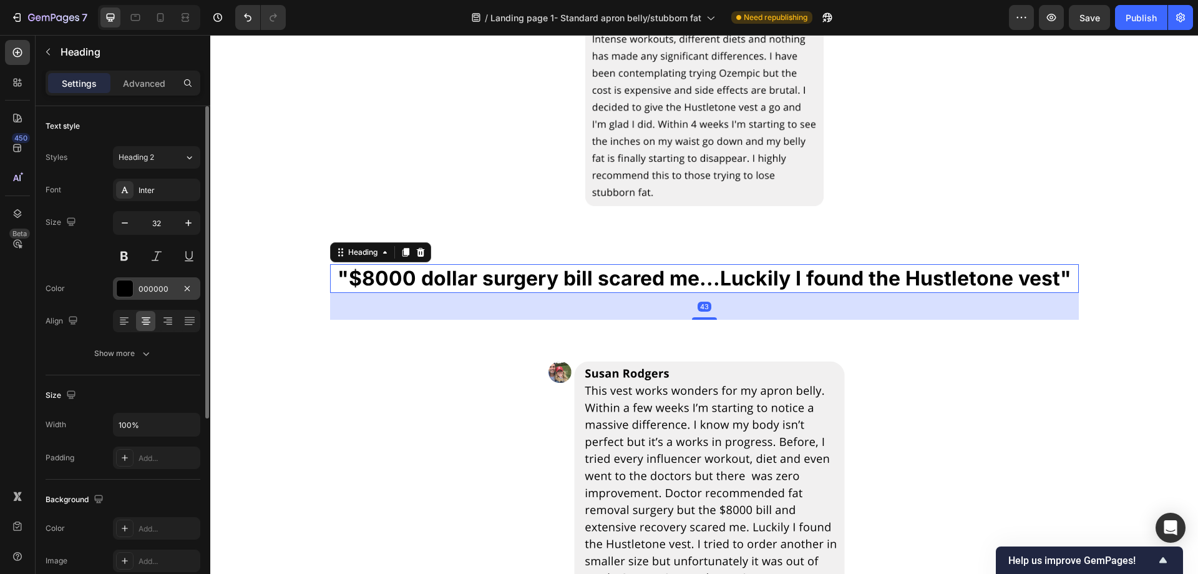
click at [157, 290] on div "000000" at bounding box center [157, 288] width 36 height 11
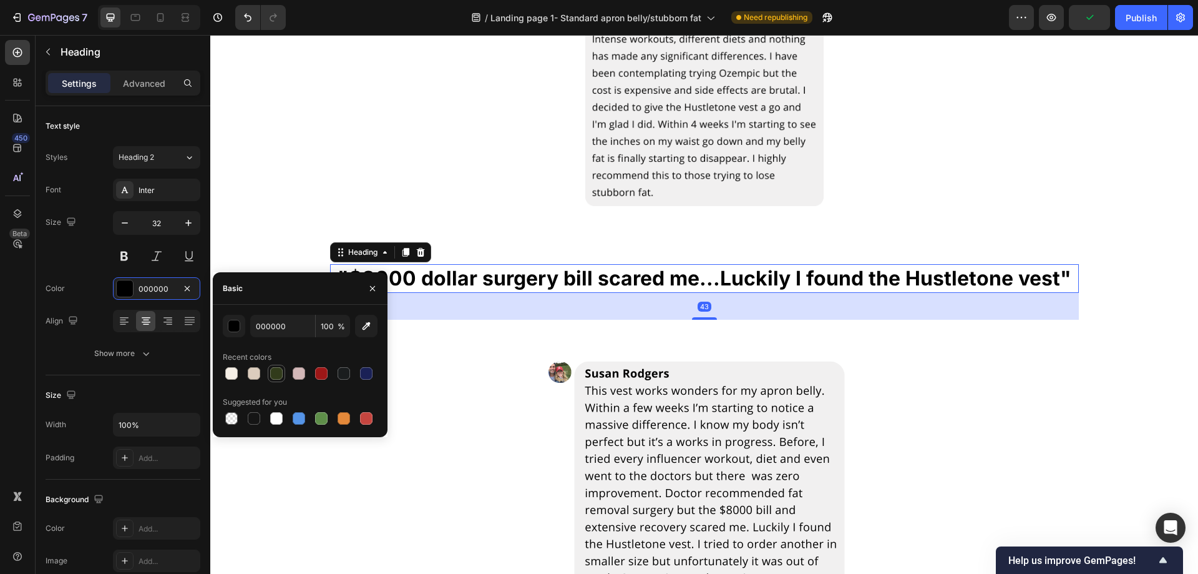
click at [280, 369] on div at bounding box center [276, 373] width 12 height 12
type input "313B1B"
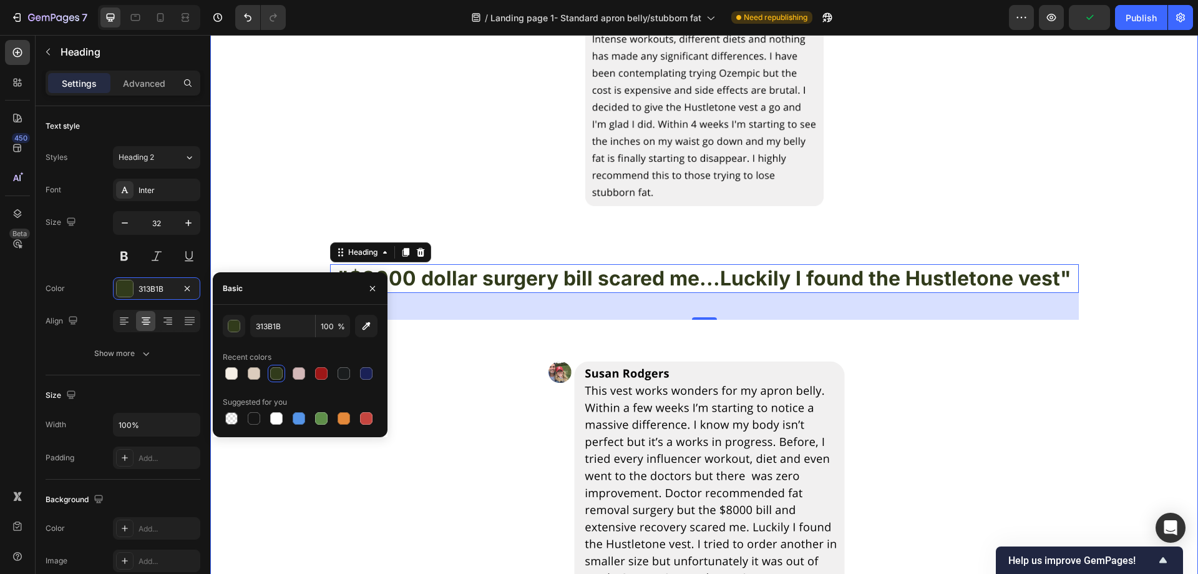
click at [227, 202] on div ""Brutal Ozempic side effects...Hustletone vest showing effects after just 4 wee…" at bounding box center [704, 238] width 988 height 788
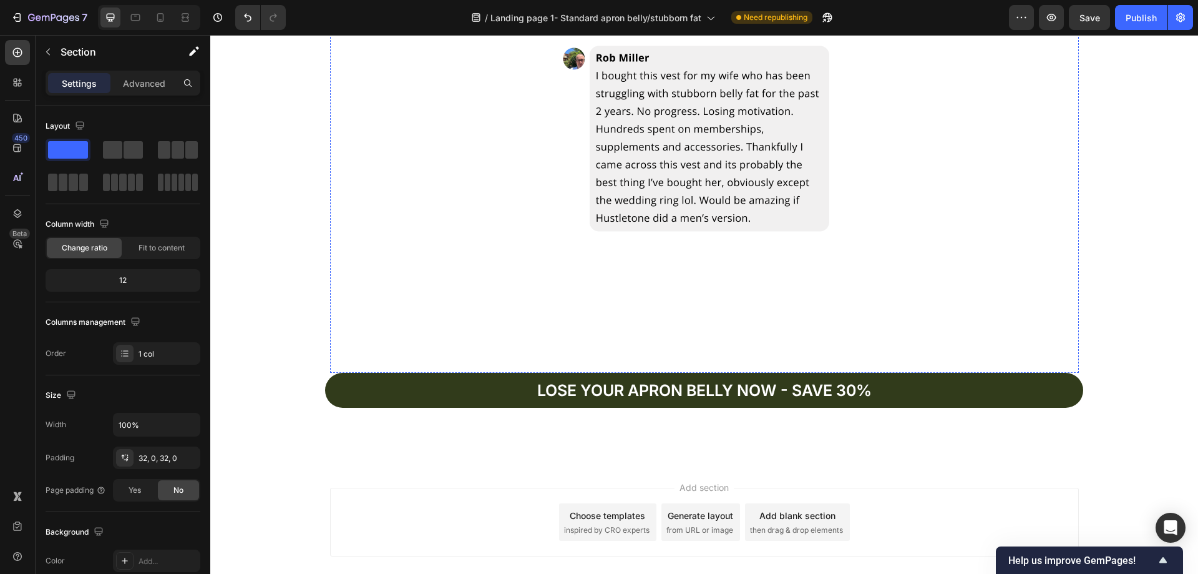
scroll to position [3900, 0]
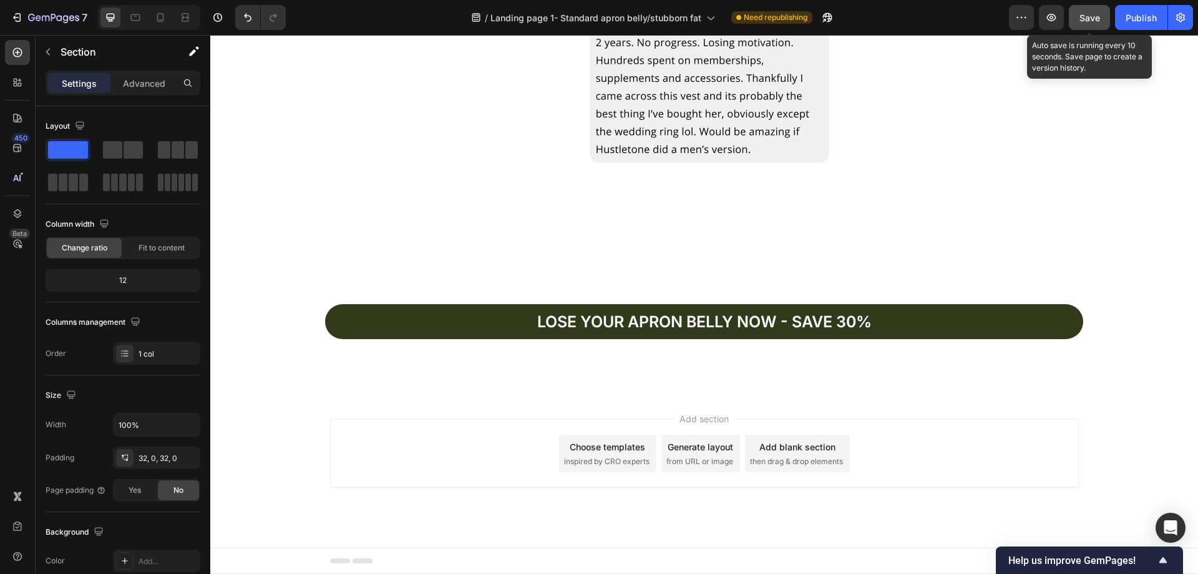
click at [1102, 21] on button "Save" at bounding box center [1089, 17] width 41 height 25
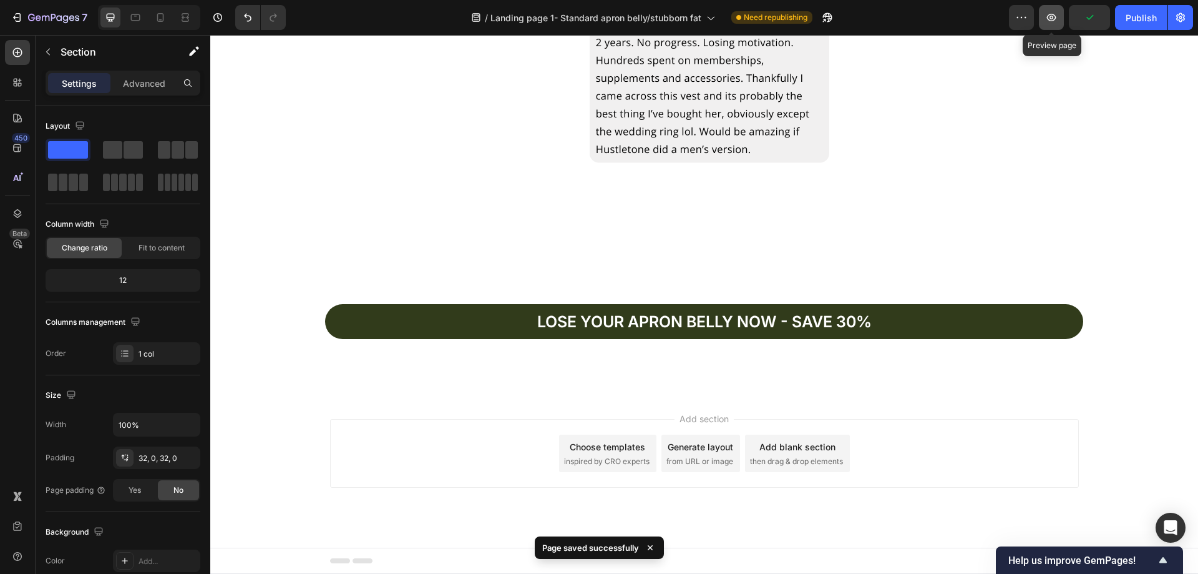
click at [1063, 13] on button "button" at bounding box center [1051, 17] width 25 height 25
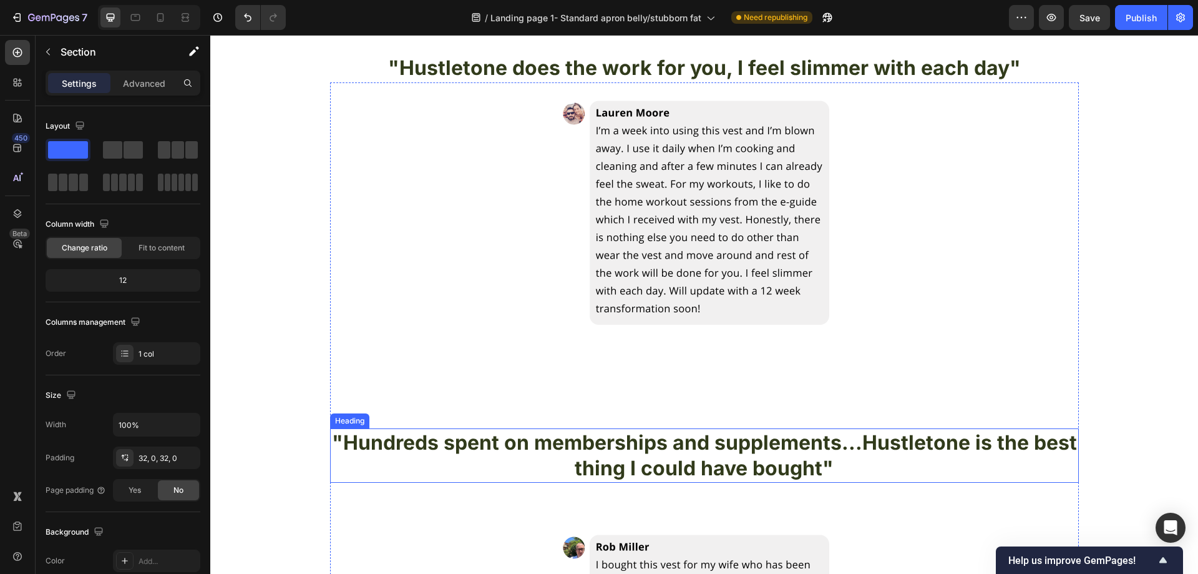
scroll to position [3338, 0]
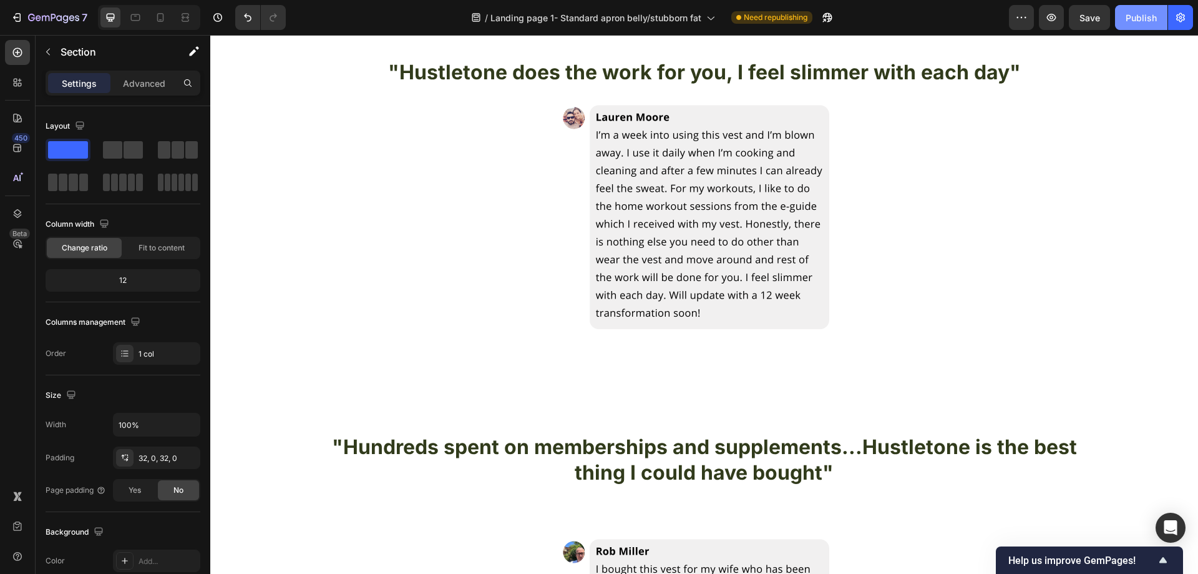
click at [1126, 26] on button "Publish" at bounding box center [1141, 17] width 52 height 25
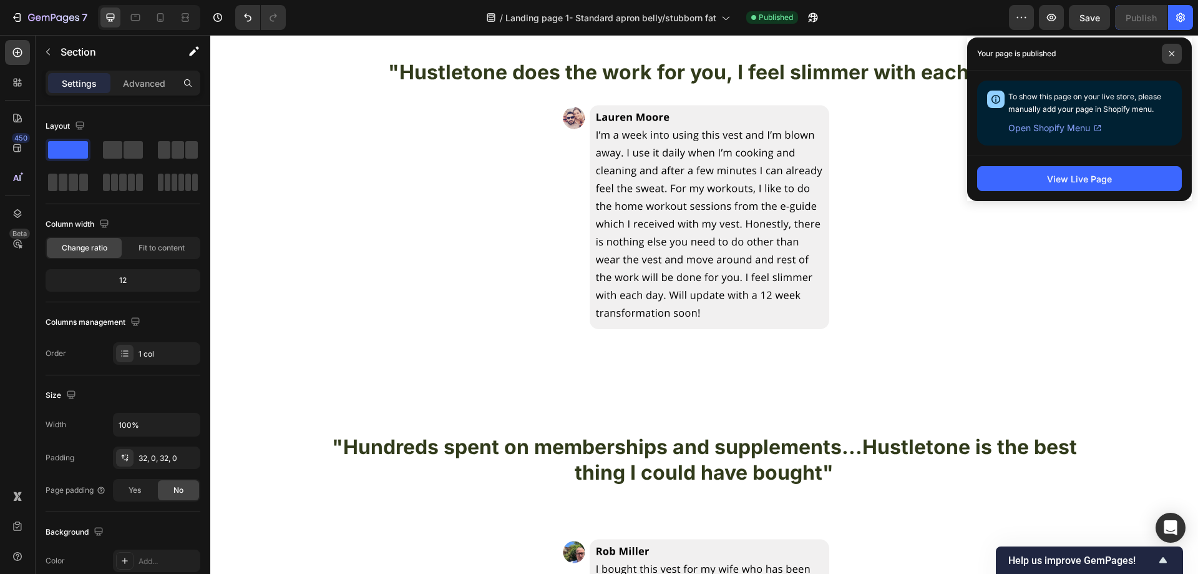
click at [1168, 54] on span at bounding box center [1172, 54] width 20 height 20
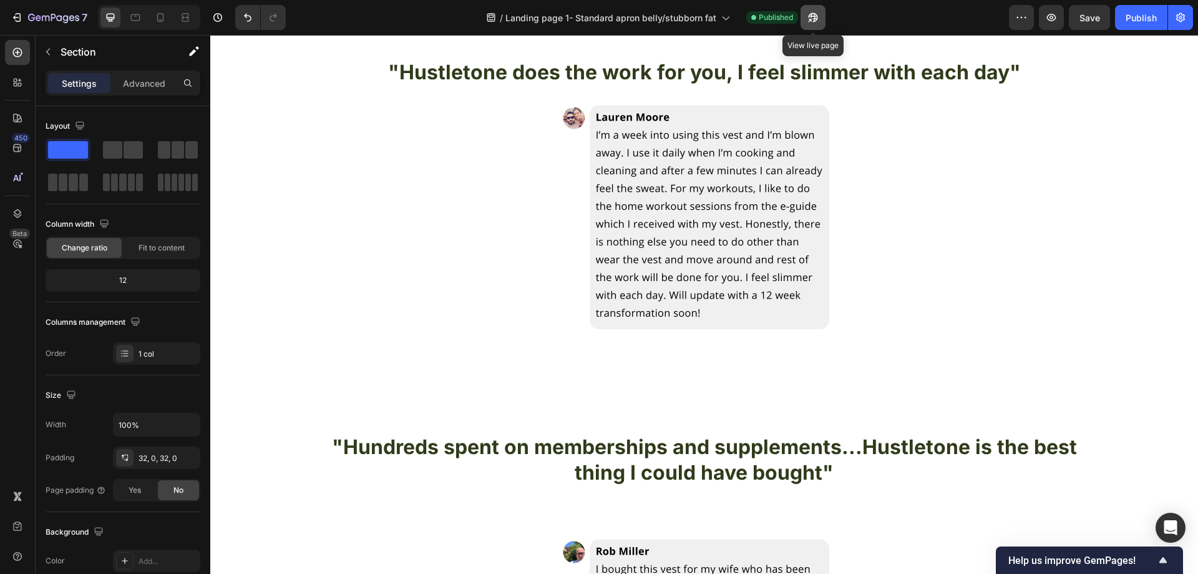
click at [803, 16] on button "button" at bounding box center [813, 17] width 25 height 25
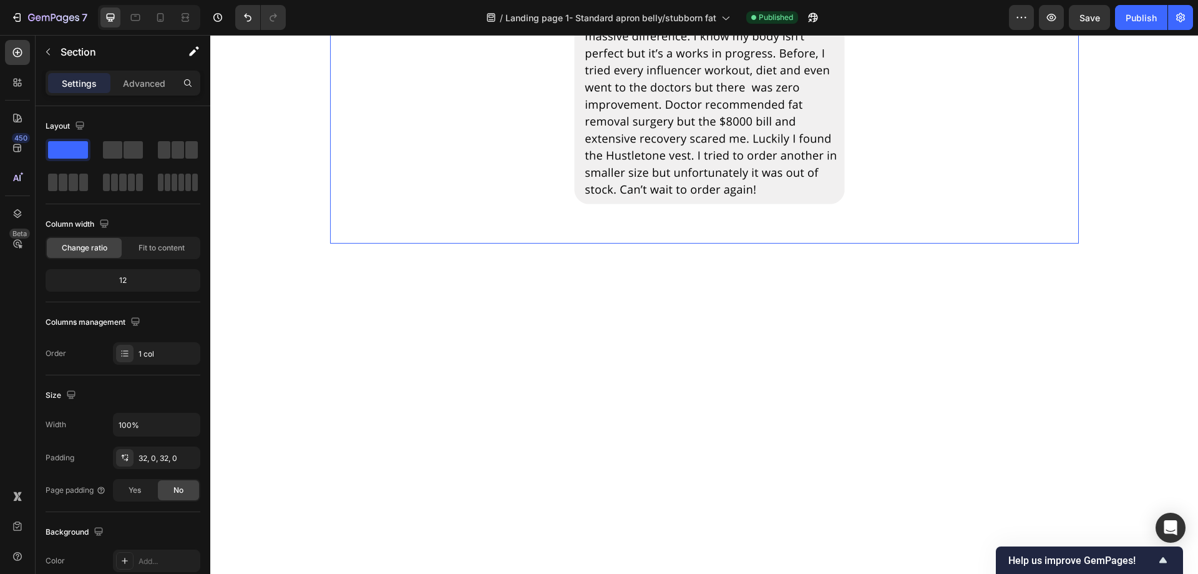
scroll to position [3151, 0]
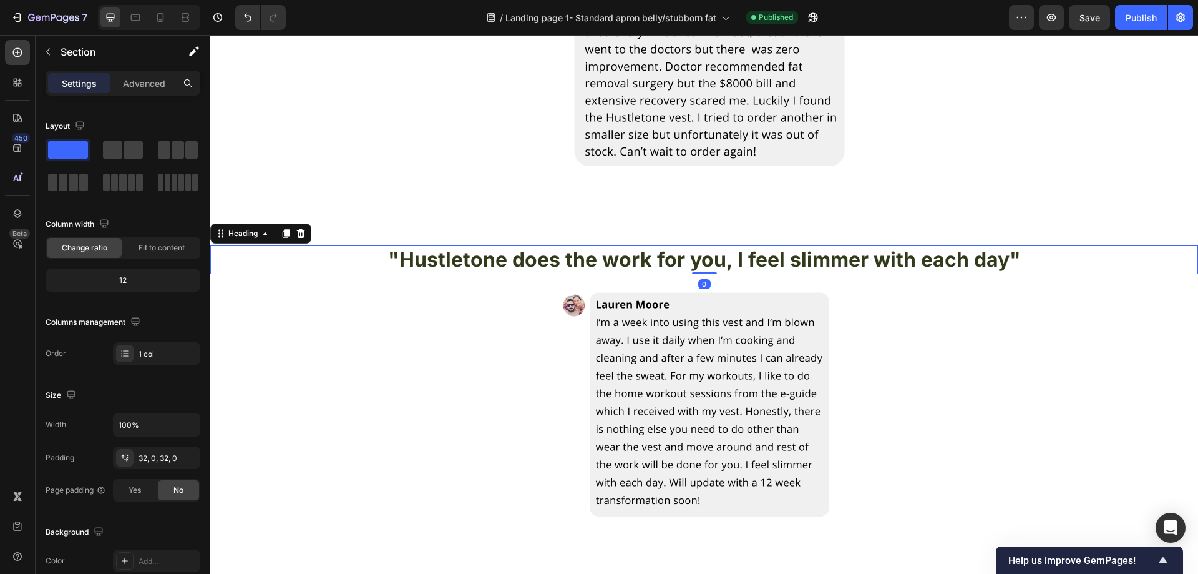
click at [366, 261] on h2 ""Hustletone does the work for you, I feel slimmer with each day"" at bounding box center [704, 259] width 988 height 29
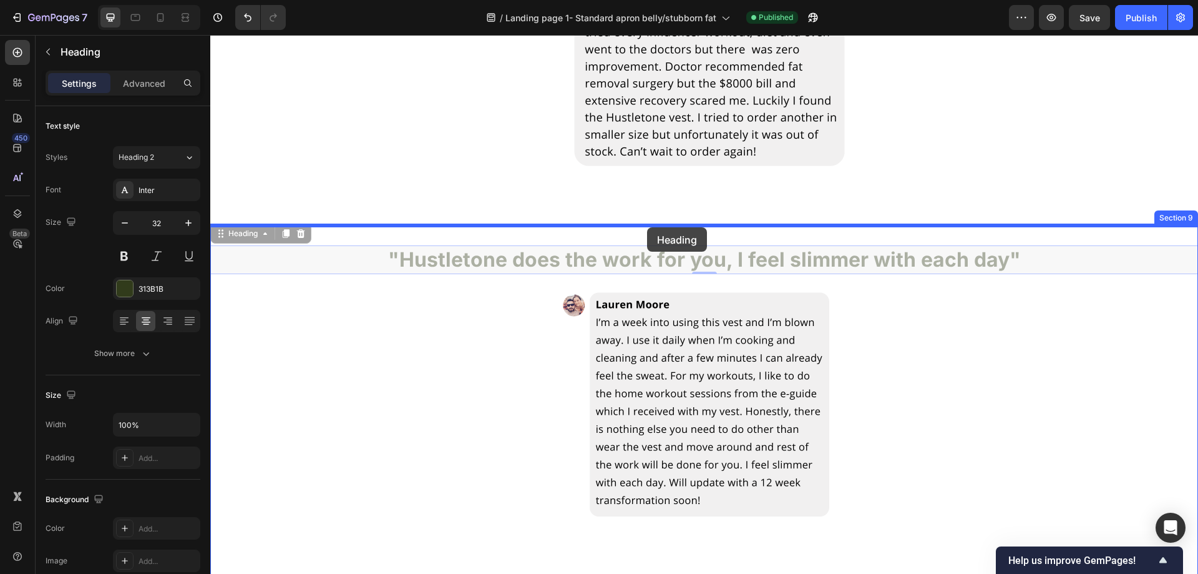
drag, startPoint x: 225, startPoint y: 238, endPoint x: 647, endPoint y: 227, distance: 422.7
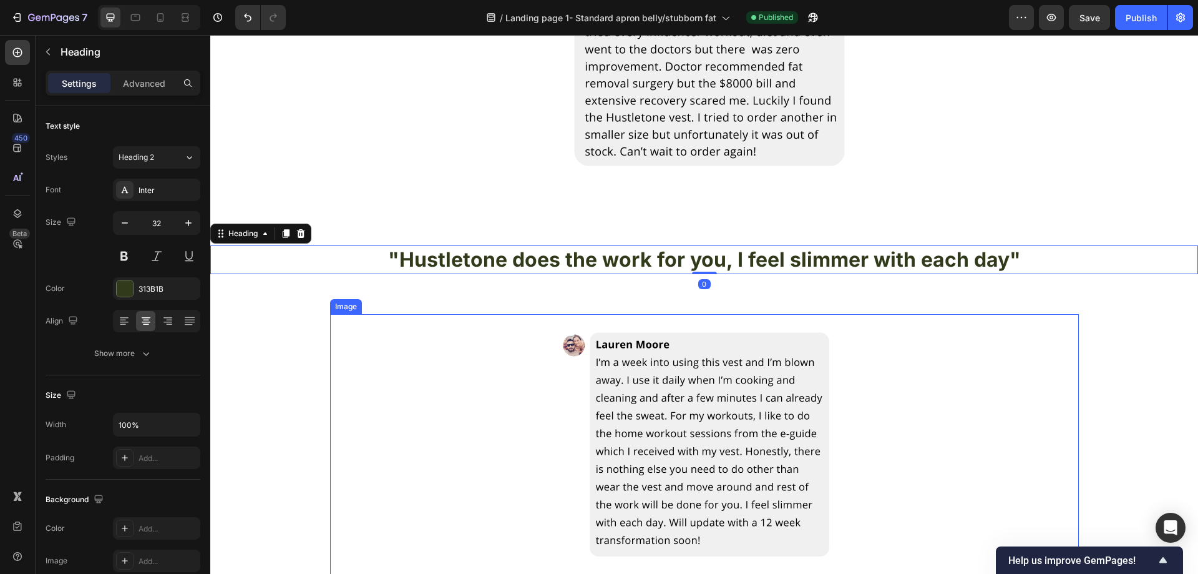
click at [990, 350] on div at bounding box center [704, 470] width 749 height 312
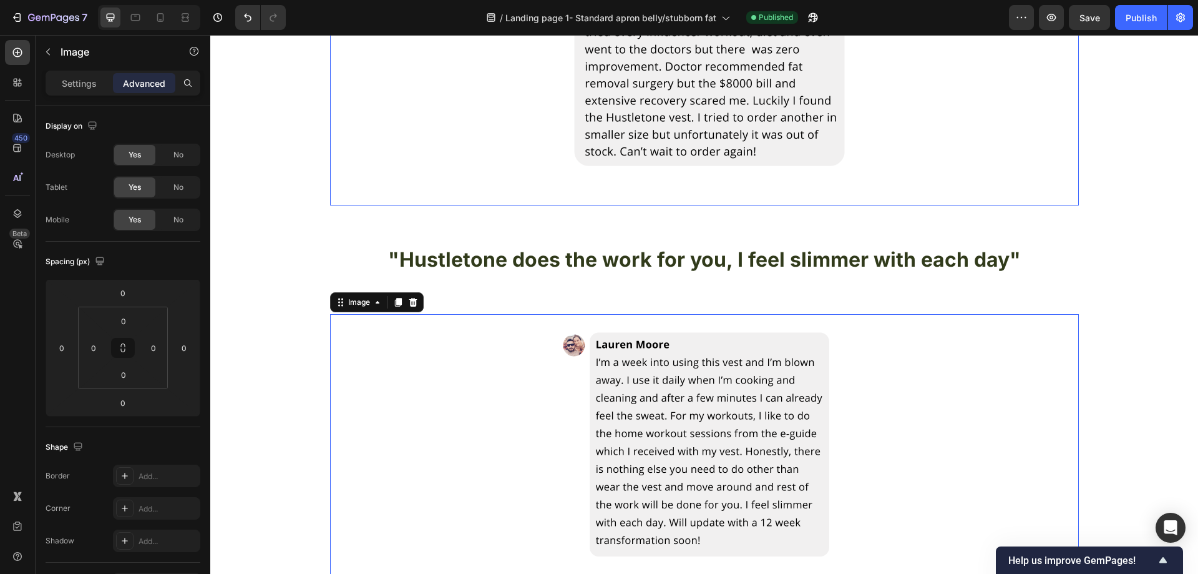
click at [428, 185] on div at bounding box center [704, 49] width 749 height 312
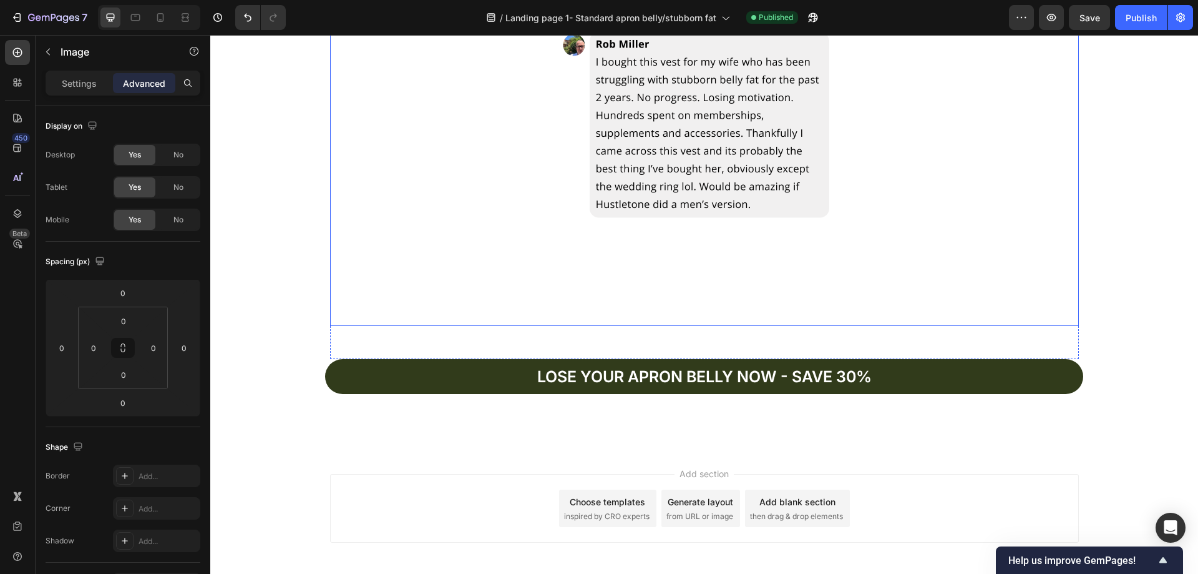
scroll to position [3878, 0]
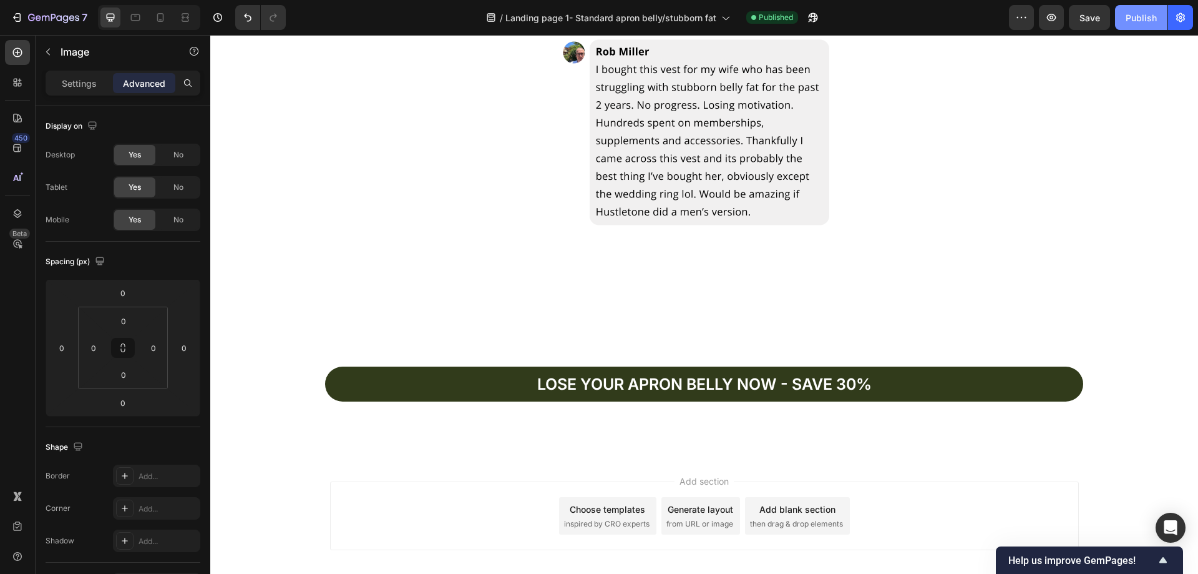
click at [1135, 12] on div "Publish" at bounding box center [1141, 17] width 31 height 13
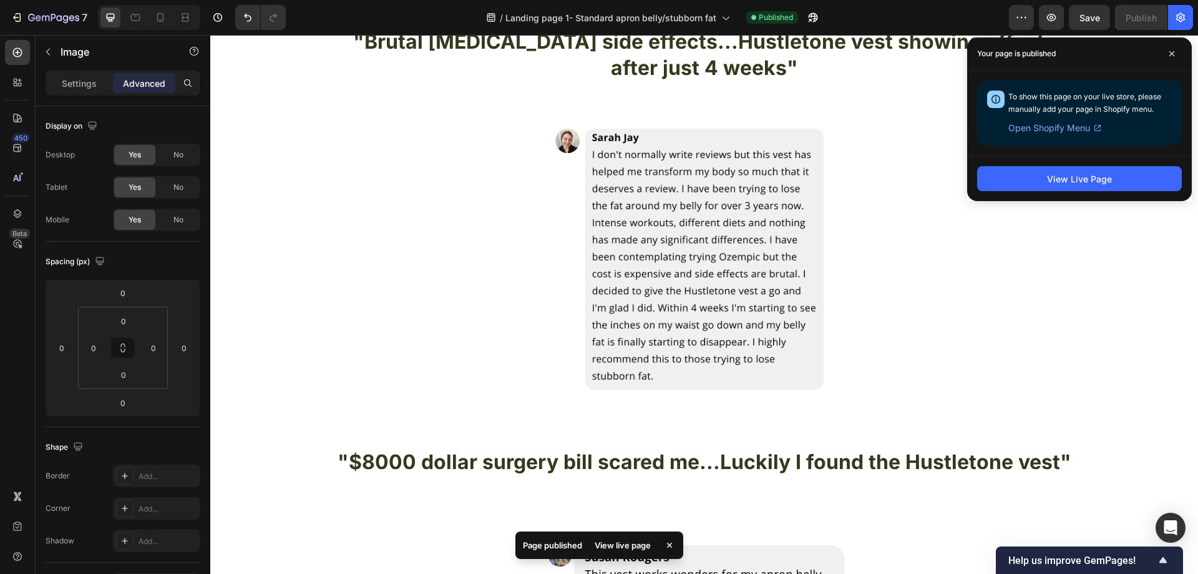
scroll to position [2505, 0]
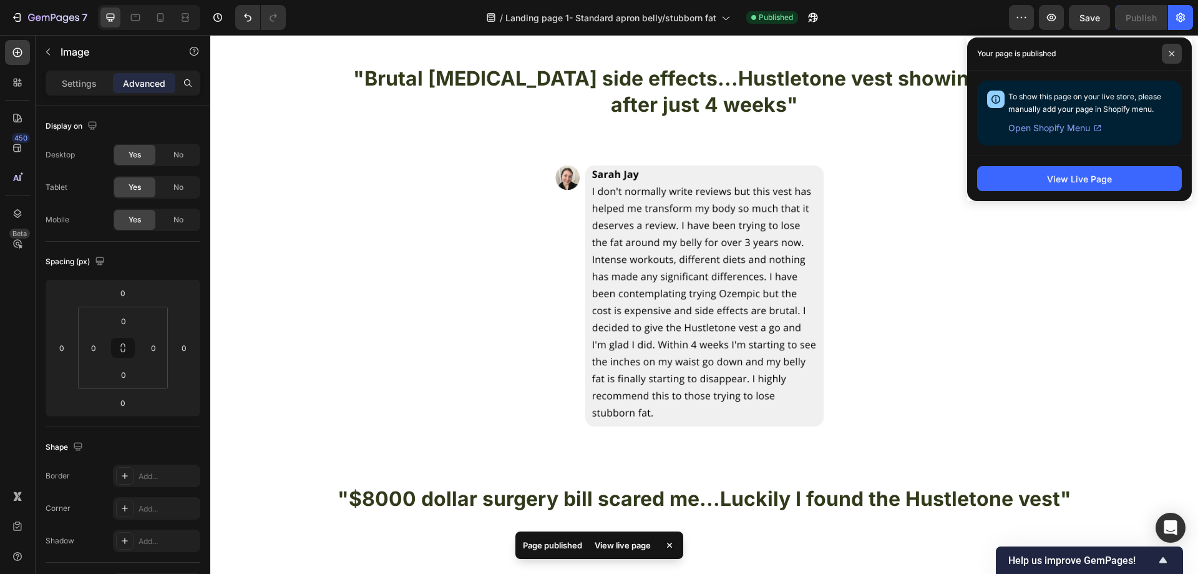
click at [1175, 52] on icon at bounding box center [1172, 54] width 6 height 6
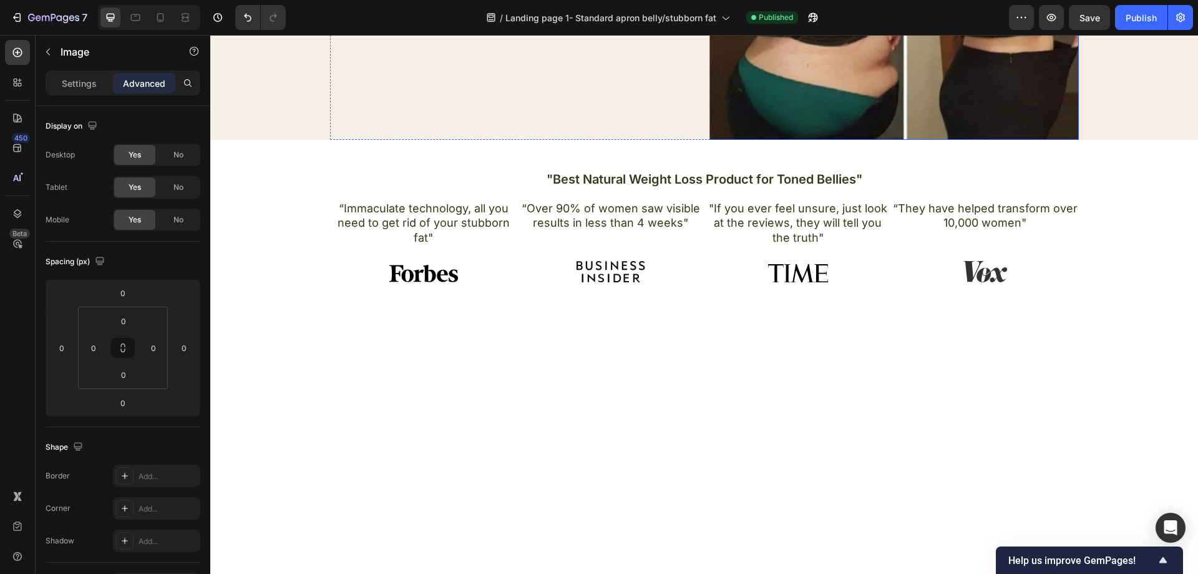
scroll to position [312, 0]
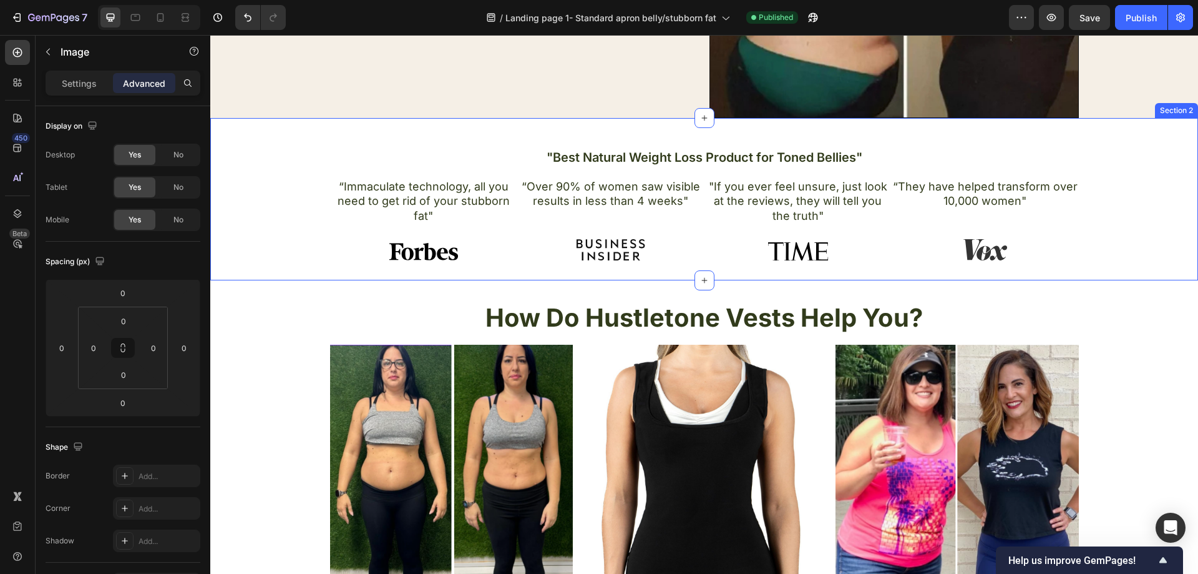
click at [303, 256] on div ""Best Natural Weight Loss Product for Toned Bellies" Heading “Immaculate techno…" at bounding box center [704, 204] width 969 height 112
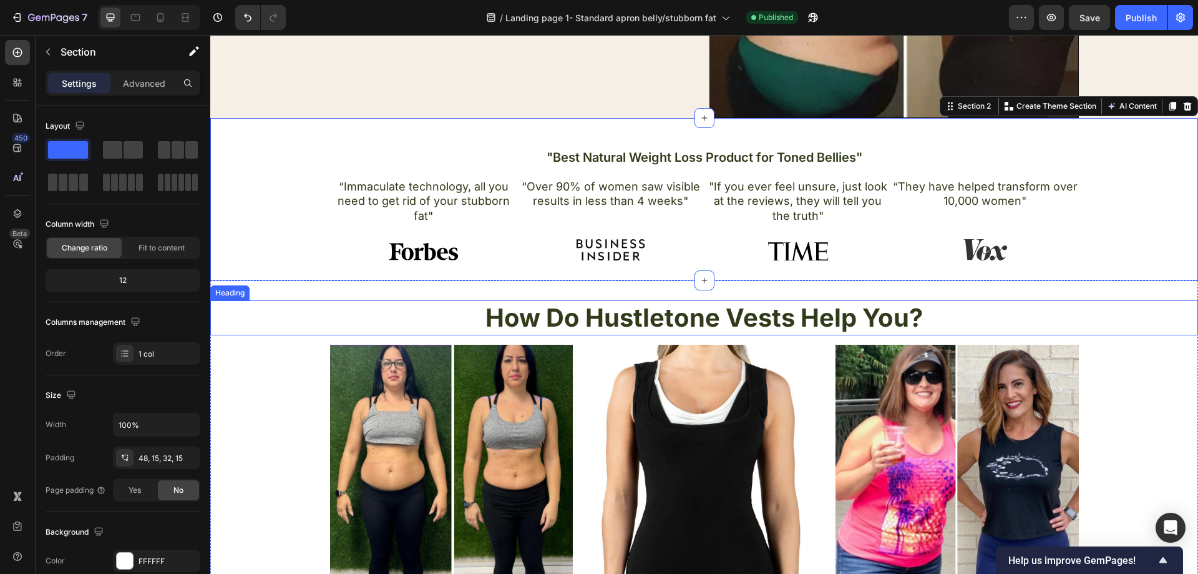
click at [270, 308] on h2 "How Do Hustletone Vests Help You?" at bounding box center [704, 317] width 988 height 35
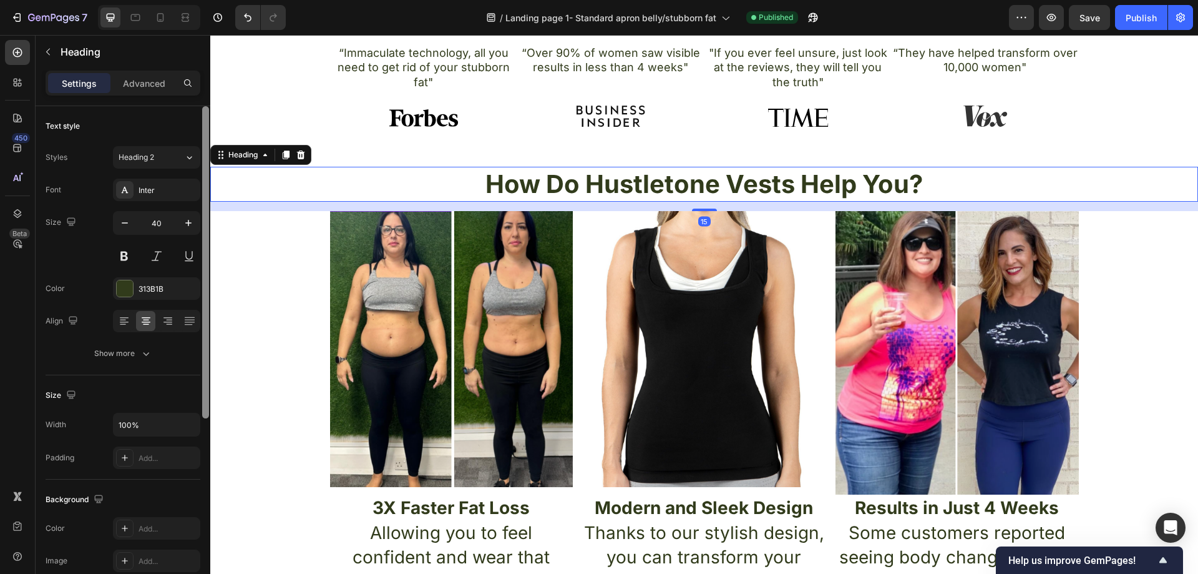
scroll to position [499, 0]
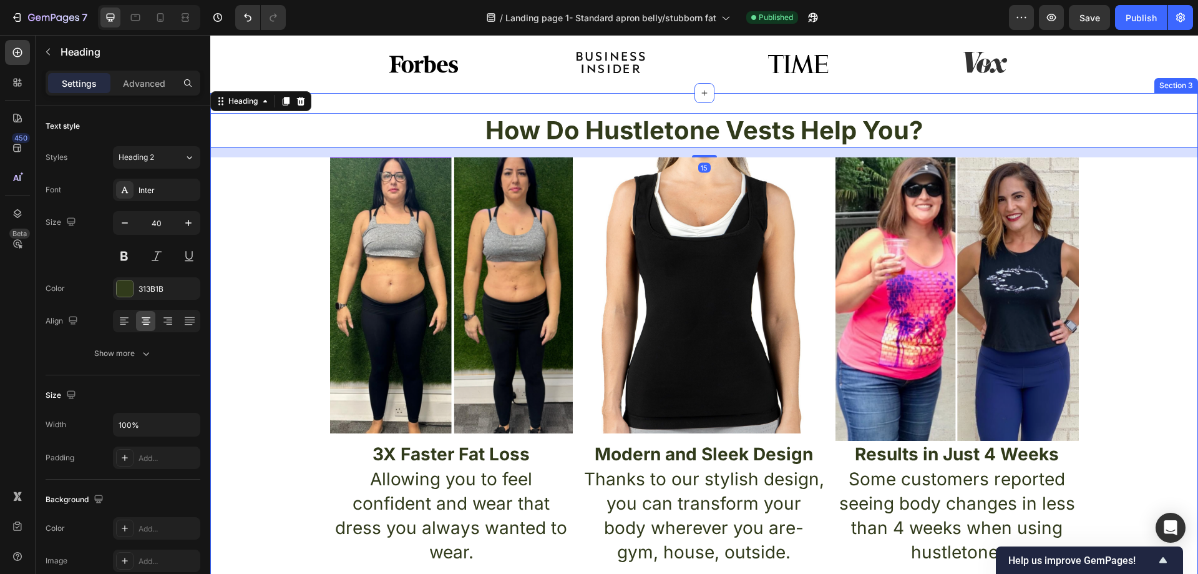
click at [276, 268] on div "How Do Hustletone Vests Help You? Heading 15 Image Image Image Row 3X Faster Fa…" at bounding box center [704, 339] width 988 height 452
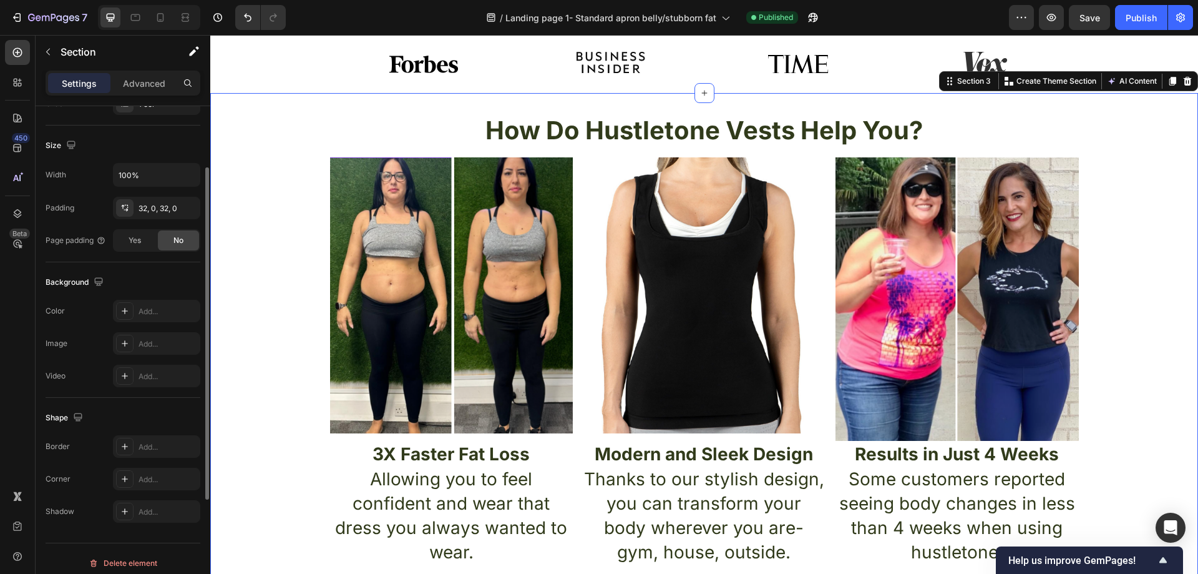
scroll to position [258, 0]
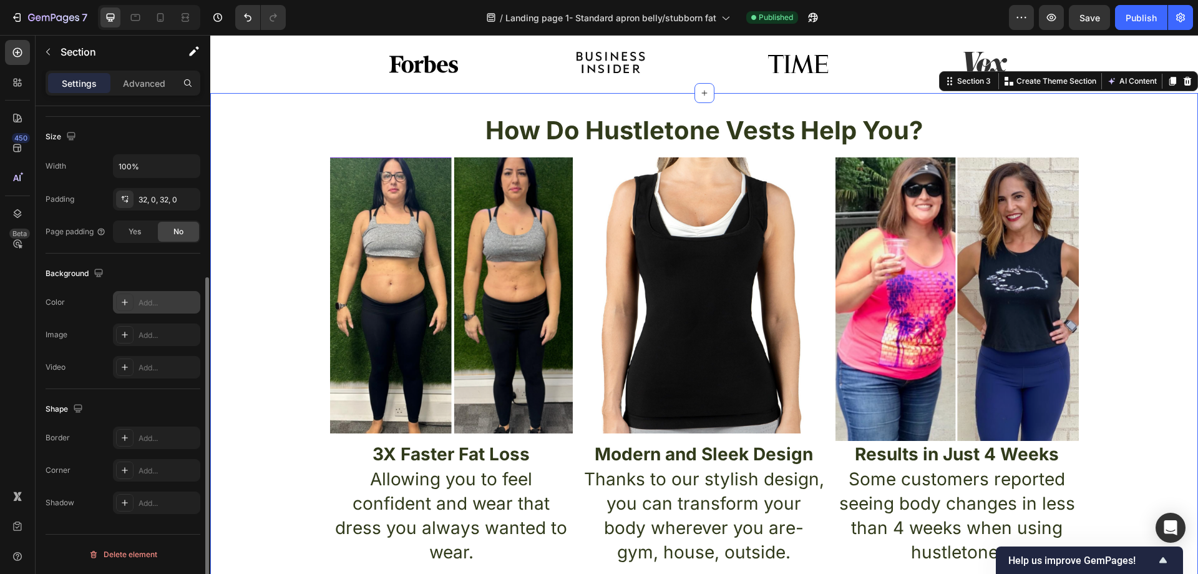
click at [152, 303] on div "Add..." at bounding box center [168, 302] width 59 height 11
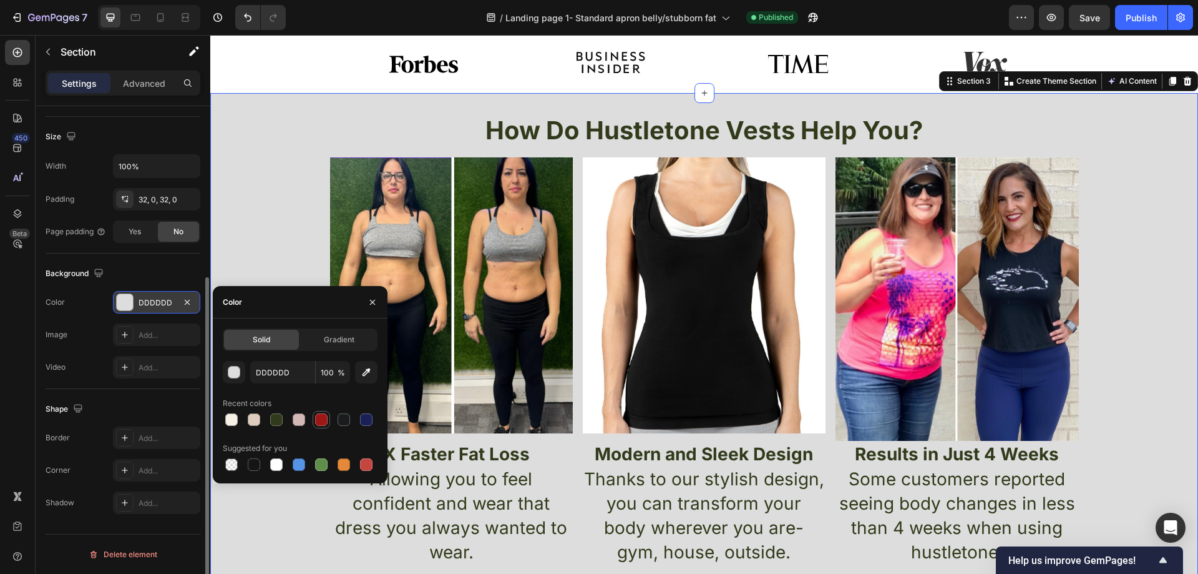
click at [323, 418] on div at bounding box center [321, 419] width 12 height 12
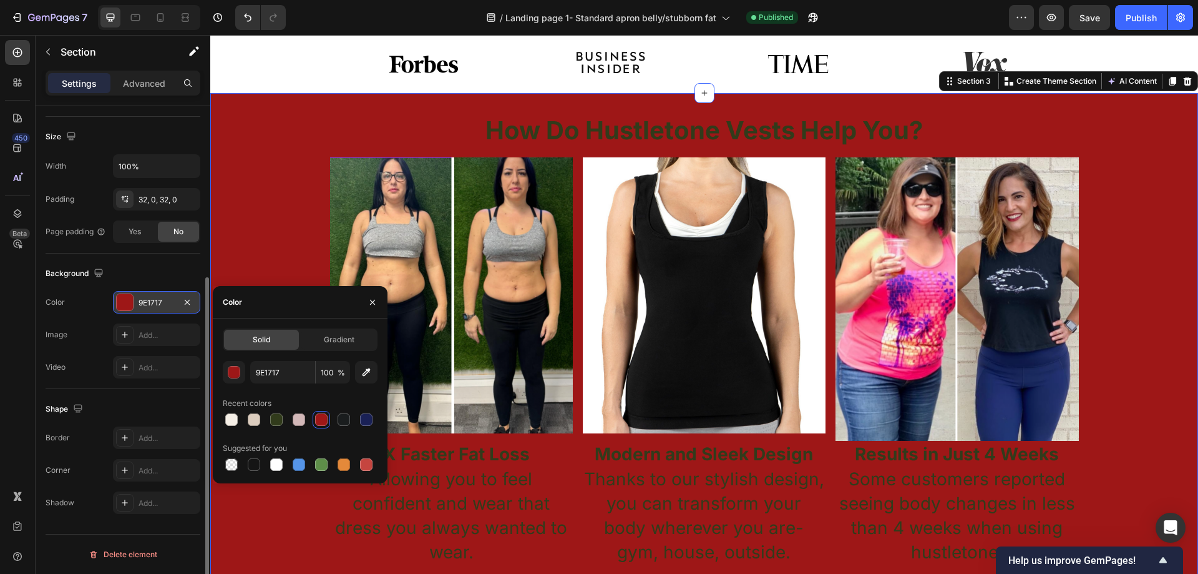
click at [288, 266] on div "How Do Hustletone Vests Help You? Heading Image Image Image Row 3X Faster Fat L…" at bounding box center [704, 339] width 988 height 452
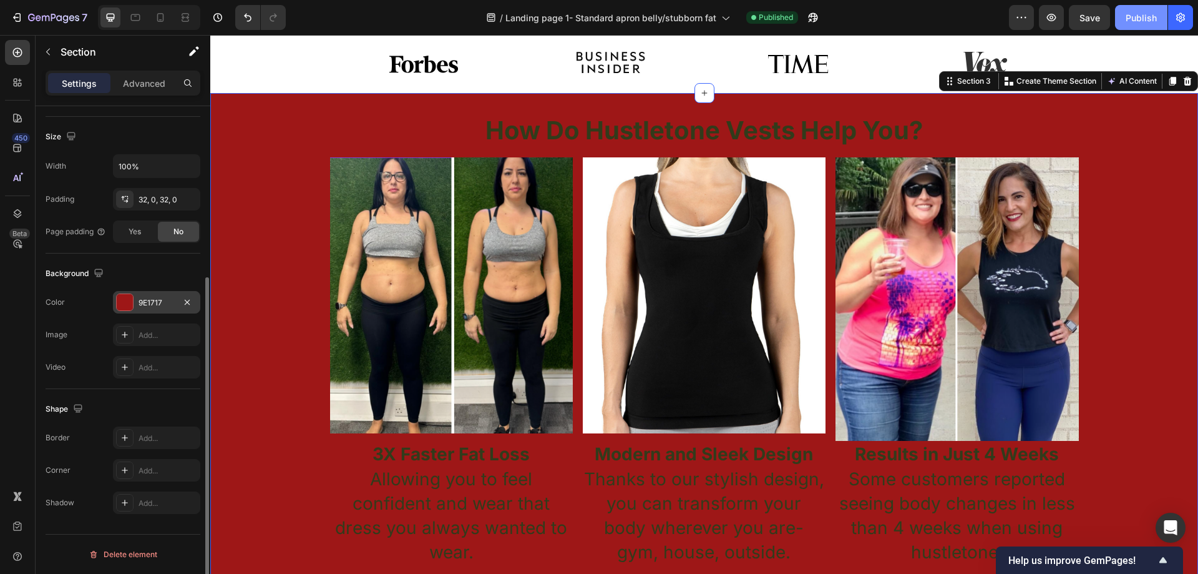
click at [1123, 20] on button "Publish" at bounding box center [1141, 17] width 52 height 25
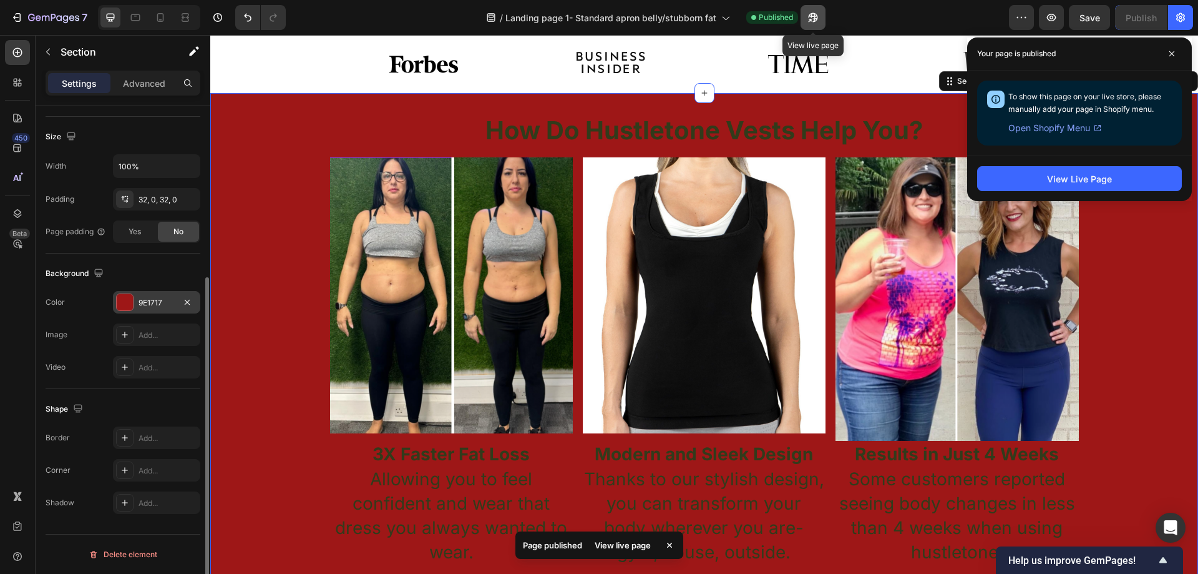
click at [814, 24] on button "button" at bounding box center [813, 17] width 25 height 25
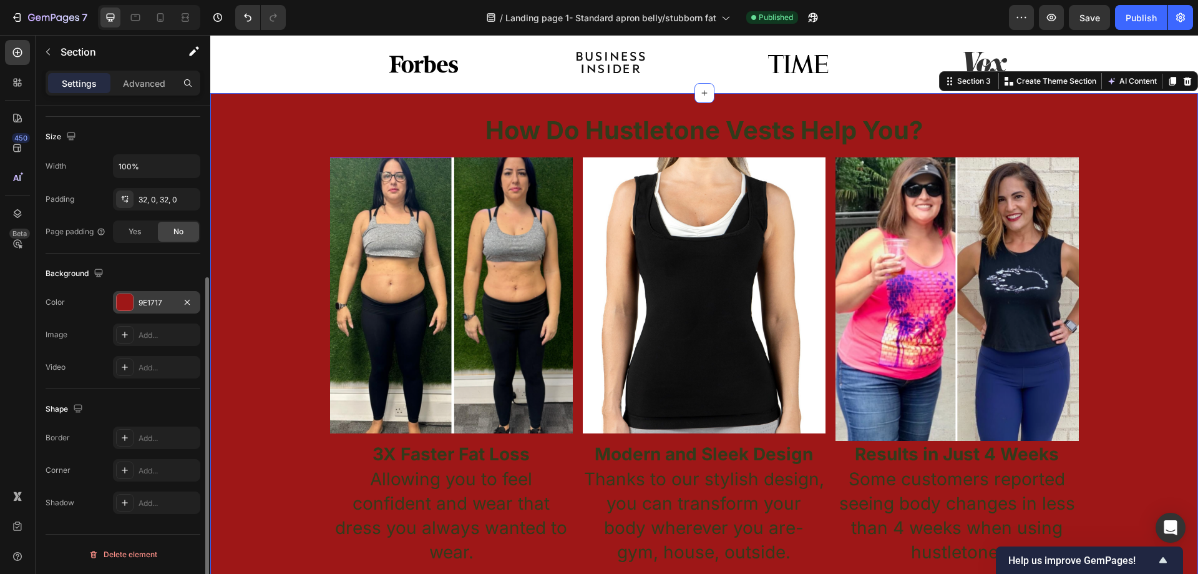
click at [158, 301] on div "9E1717" at bounding box center [157, 302] width 36 height 11
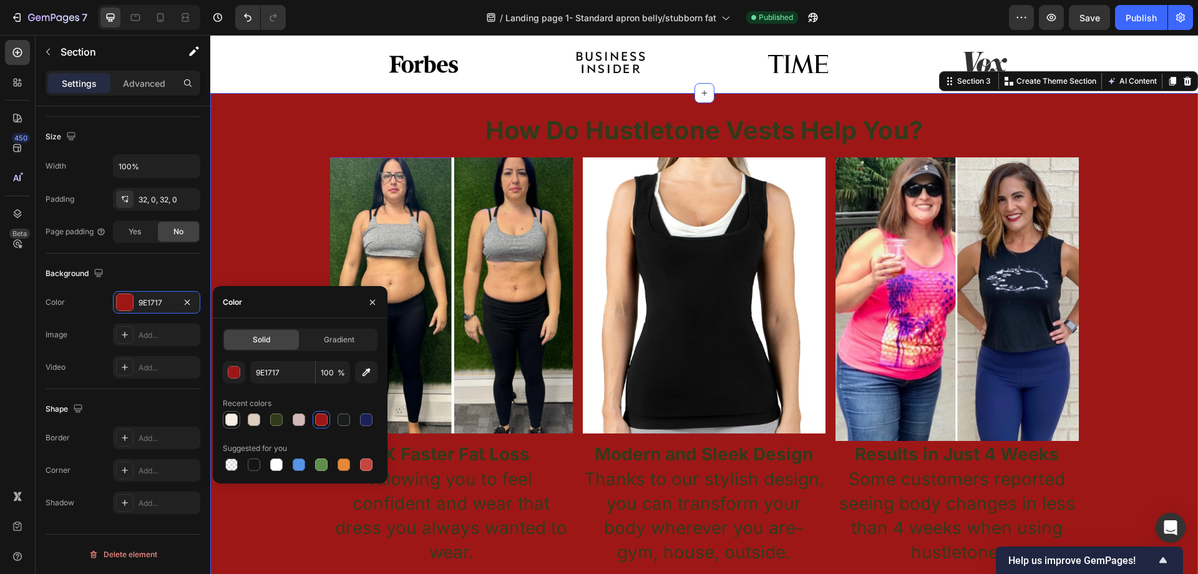
click at [227, 419] on div at bounding box center [231, 419] width 12 height 12
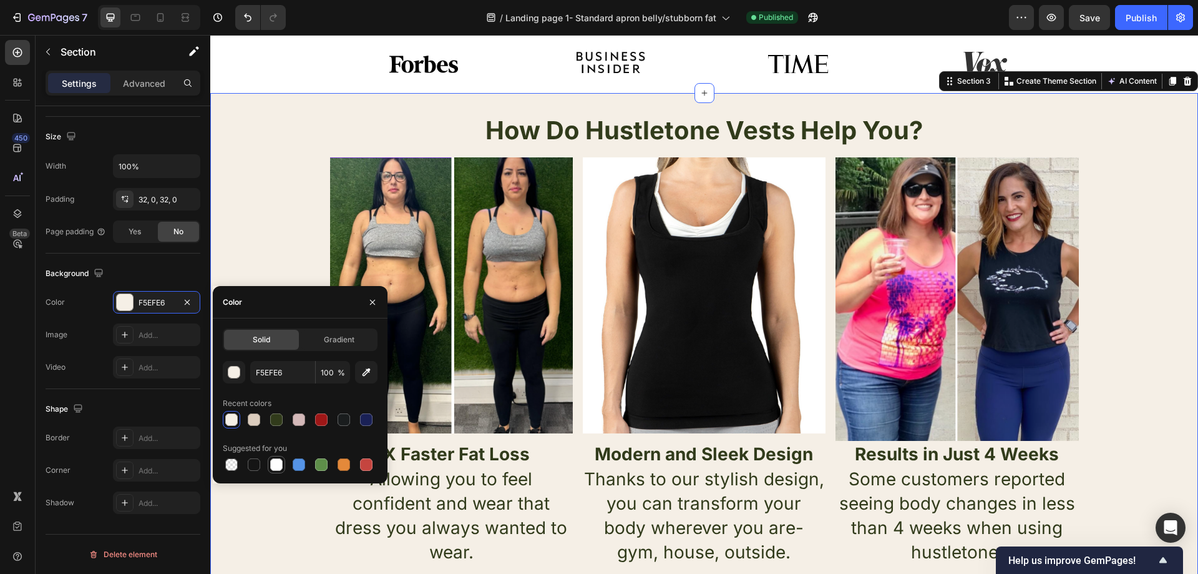
click at [274, 460] on div at bounding box center [276, 464] width 12 height 12
type input "FFFFFF"
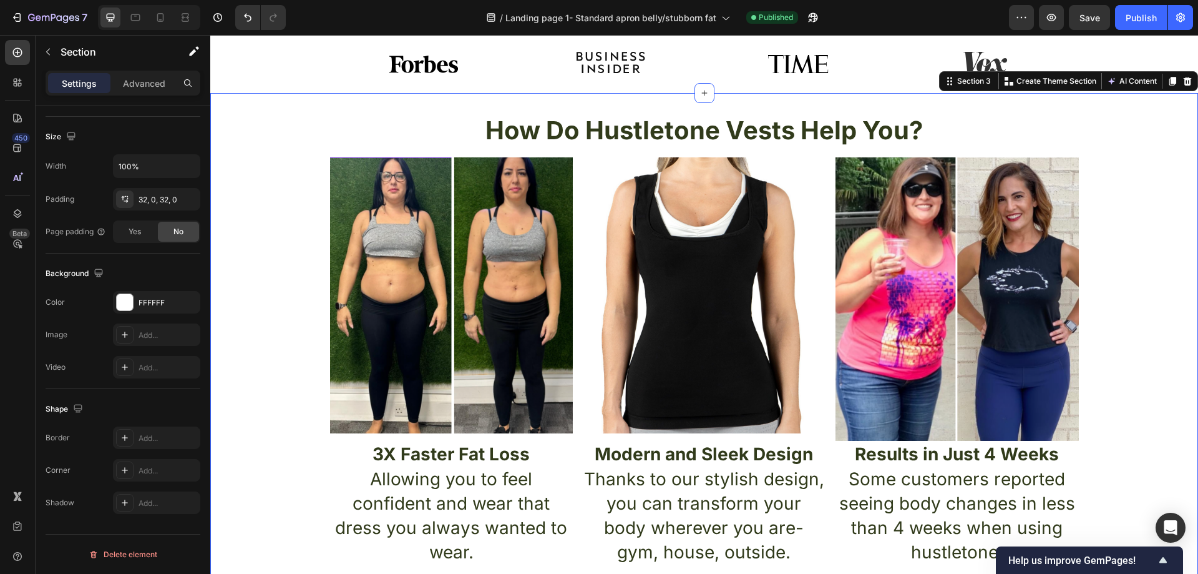
drag, startPoint x: 242, startPoint y: 177, endPoint x: 257, endPoint y: 180, distance: 15.4
click at [243, 177] on div "How Do Hustletone Vests Help You? Heading Image Image Image Row 3X Faster Fat L…" at bounding box center [704, 339] width 988 height 452
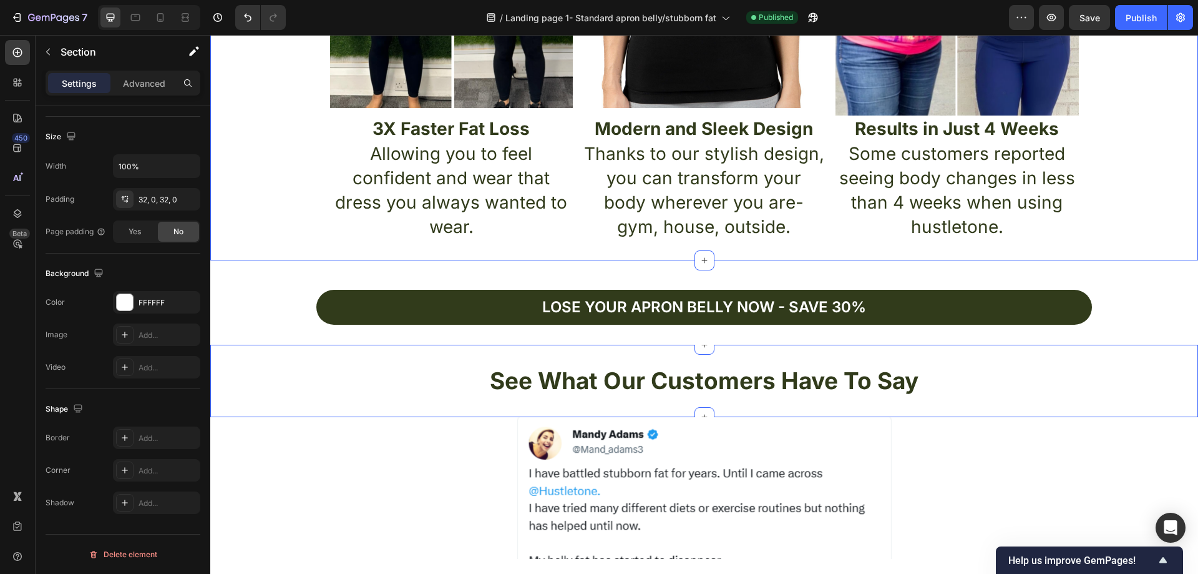
scroll to position [999, 0]
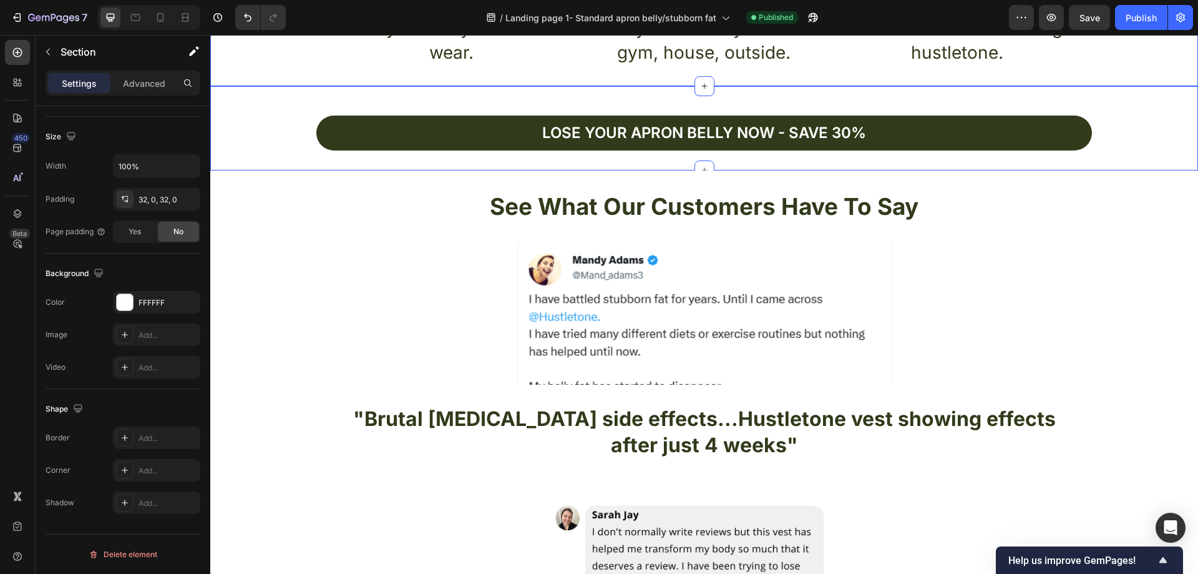
click at [254, 160] on div "Lose your apron bellY now - Save 30% Button Section 5" at bounding box center [704, 128] width 988 height 84
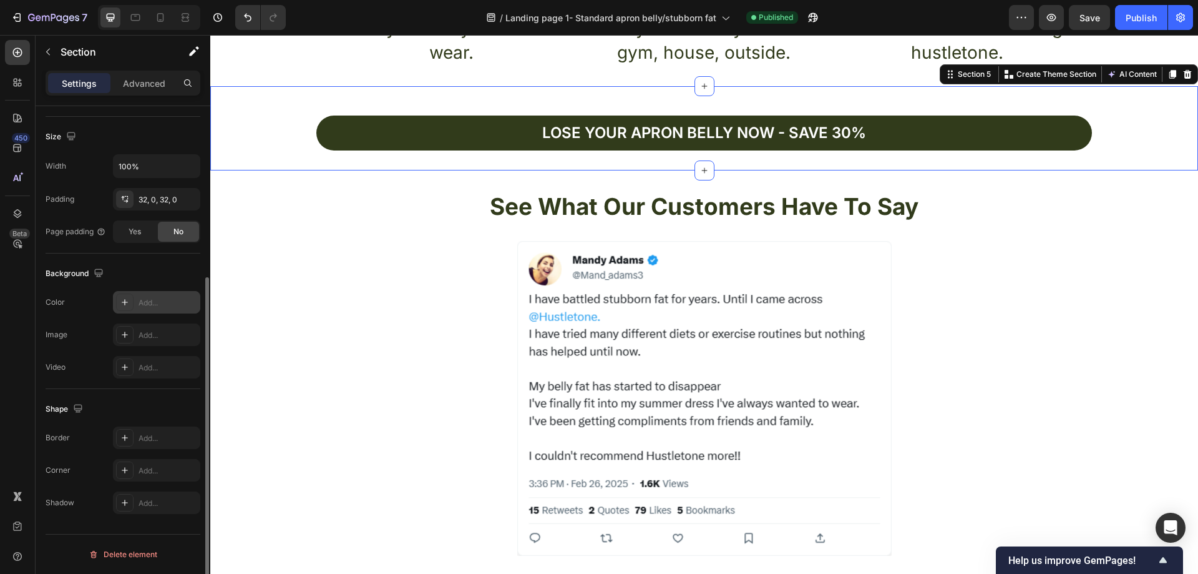
click at [147, 295] on div "Add..." at bounding box center [156, 302] width 87 height 22
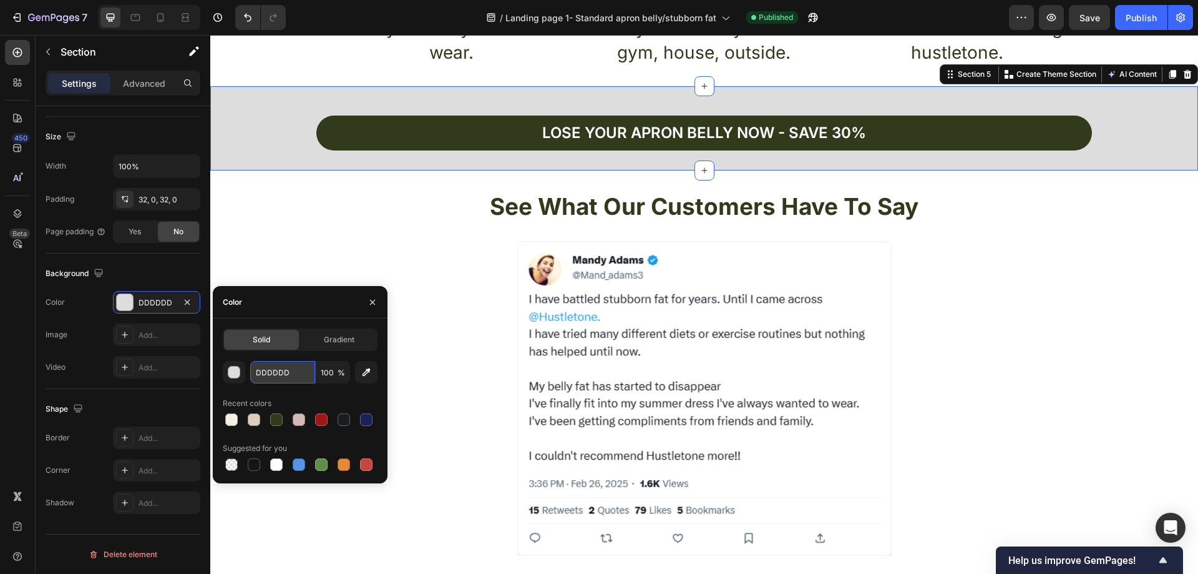
click at [291, 373] on input "DDDDDD" at bounding box center [282, 372] width 65 height 22
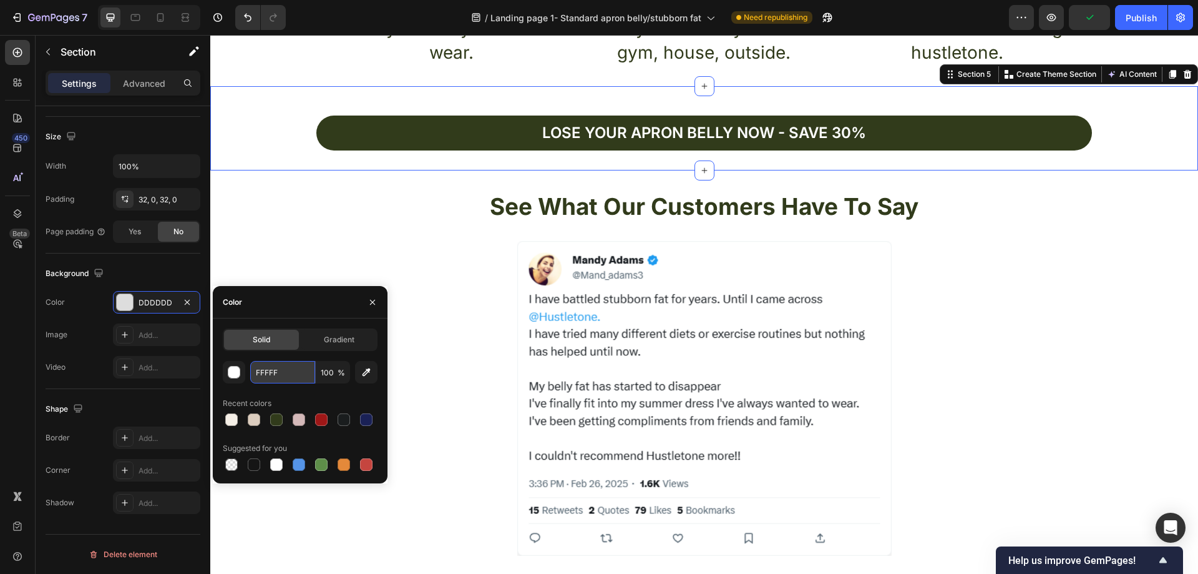
type input "FFFFFF"
drag, startPoint x: 295, startPoint y: 373, endPoint x: 220, endPoint y: 374, distance: 74.9
click at [220, 374] on div "Solid Gradient FFFFFF 100 % Recent colors Suggested for you" at bounding box center [300, 400] width 175 height 145
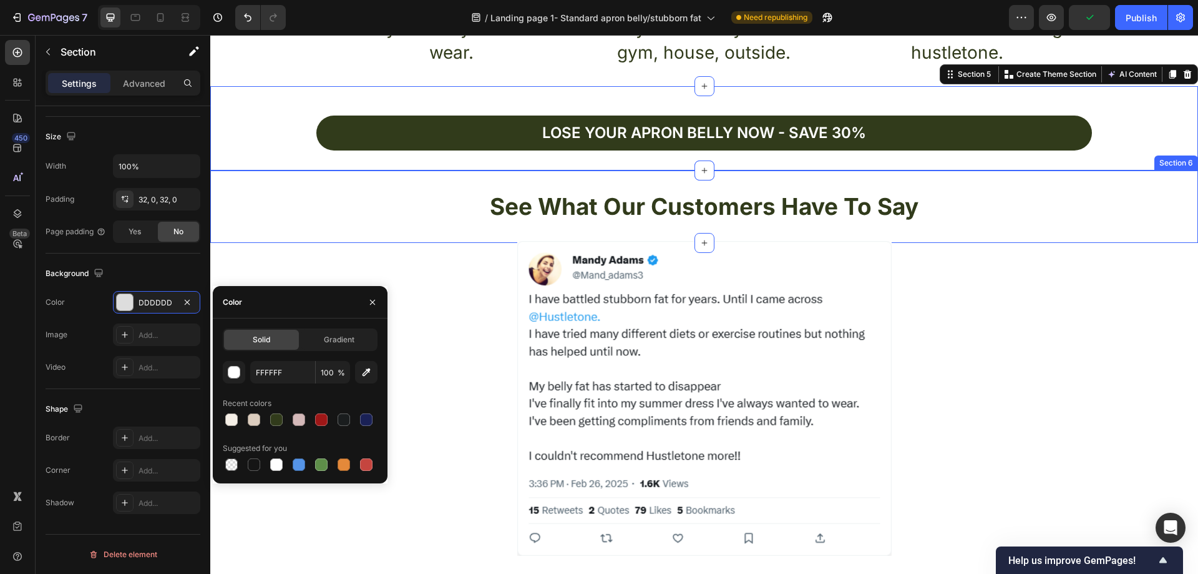
click at [283, 225] on div "See What Our Customers Have To Say Heading Section 6" at bounding box center [704, 206] width 988 height 72
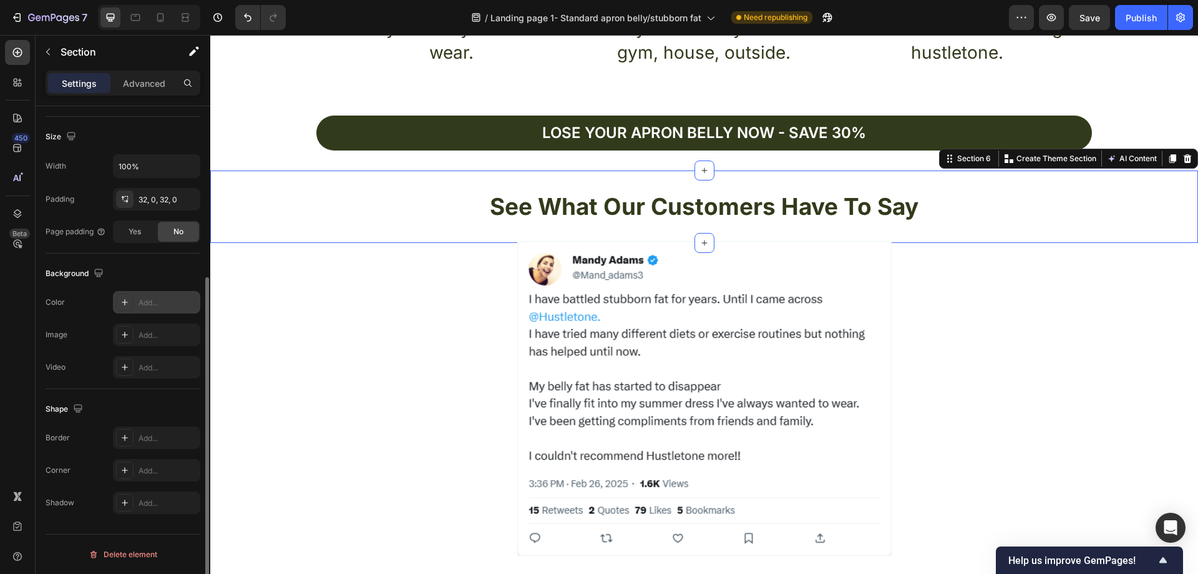
click at [147, 293] on div "Add..." at bounding box center [156, 302] width 87 height 22
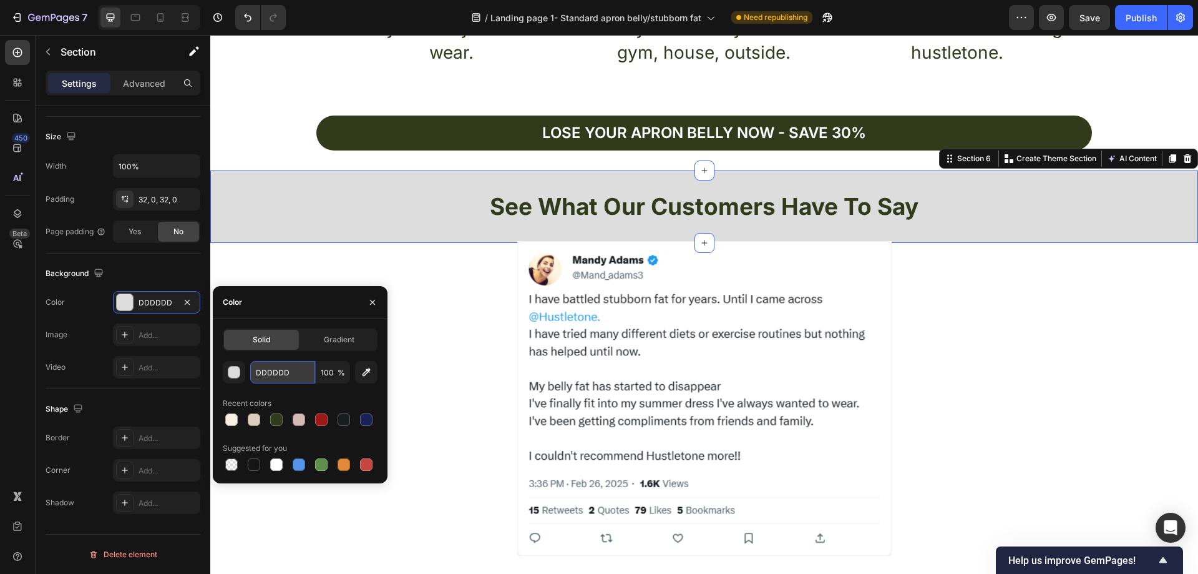
click at [281, 367] on input "DDDDDD" at bounding box center [282, 372] width 65 height 22
paste input "FFFFFF"
type input "FFFFFF"
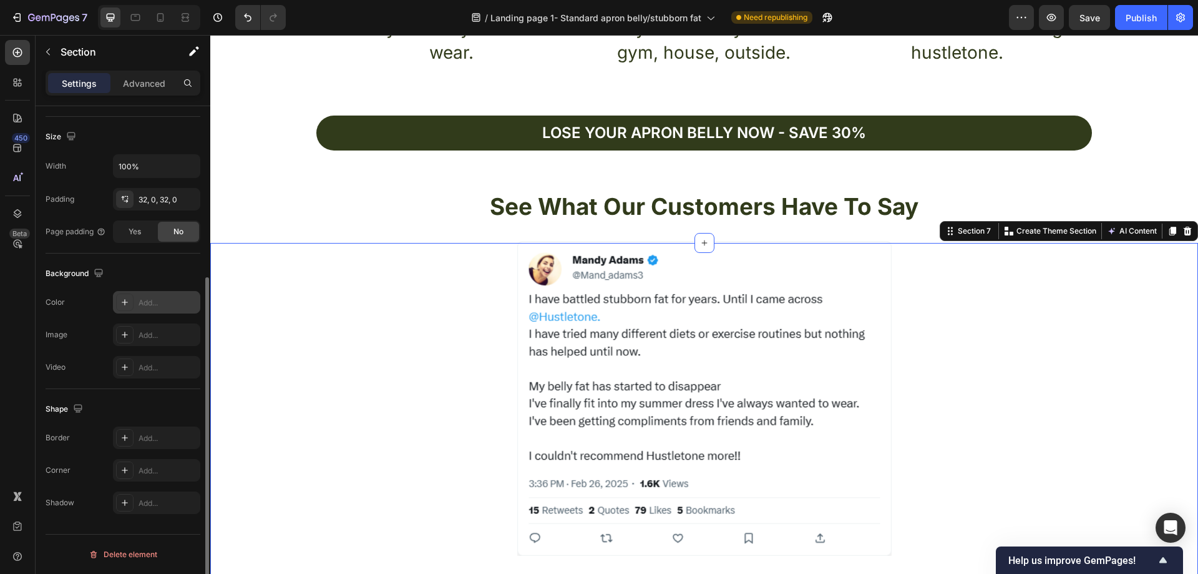
click at [147, 303] on div "Add..." at bounding box center [168, 302] width 59 height 11
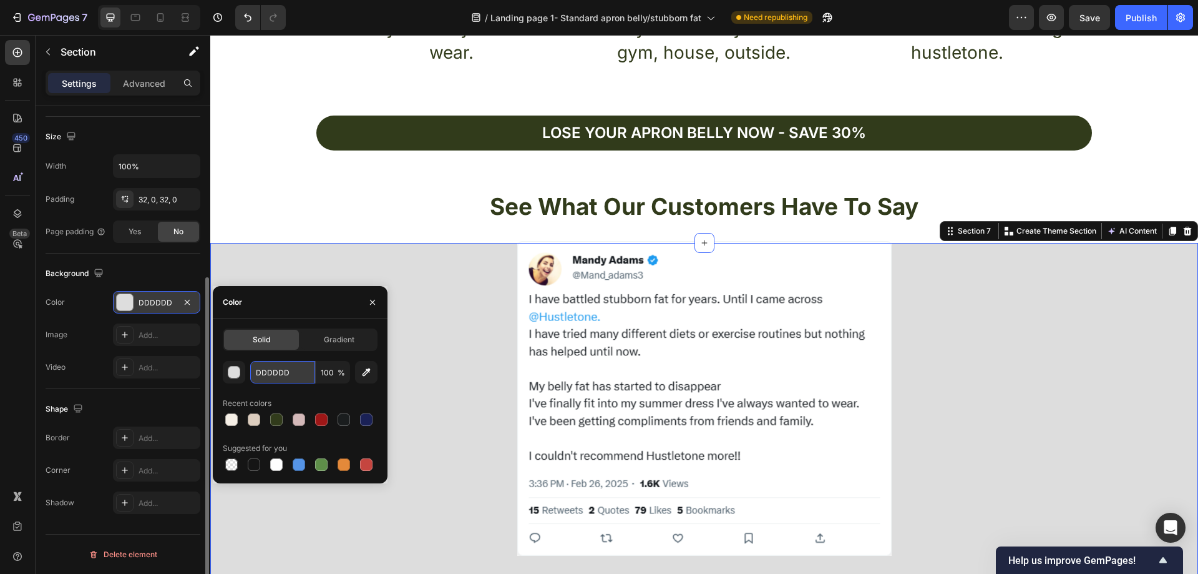
click at [283, 372] on input "DDDDDD" at bounding box center [282, 372] width 65 height 22
paste input "FFFFFF"
type input "FFFFFF"
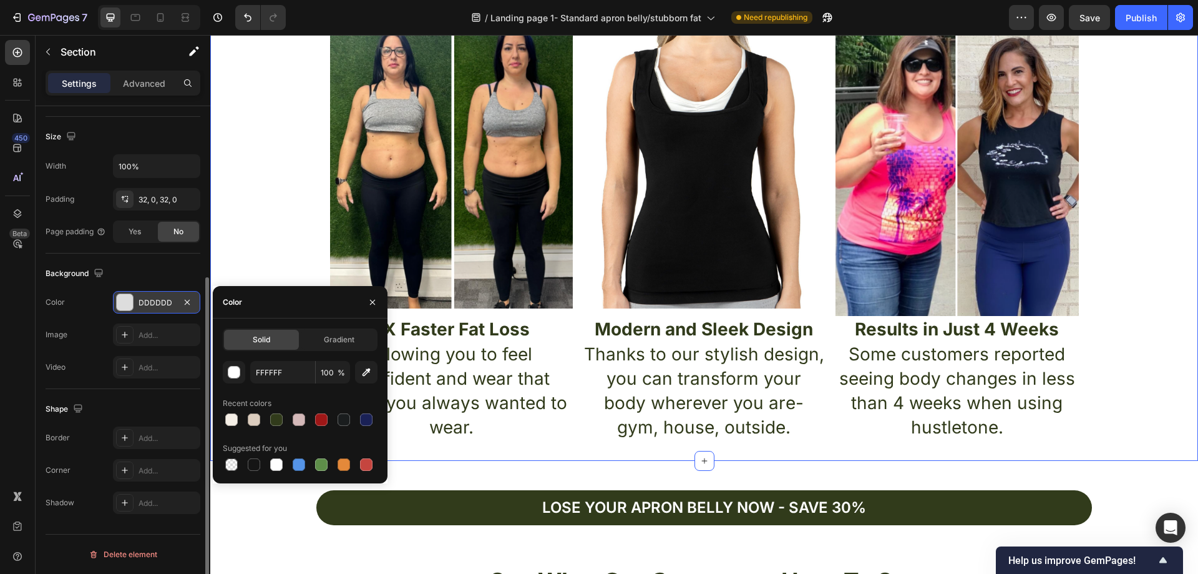
click at [266, 164] on div "How Do Hustletone Vests Help You? Heading Image Image Image Row 3X Faster Fat L…" at bounding box center [704, 214] width 988 height 452
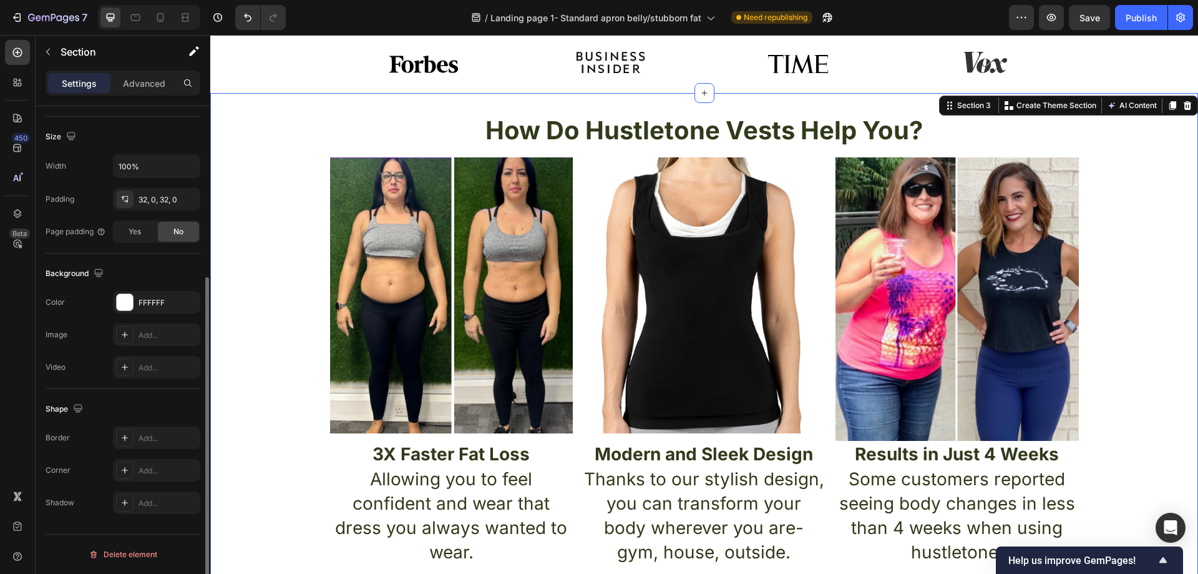
click at [272, 209] on div "How Do Hustletone Vests Help You? Heading Image Image Image Row 3X Faster Fat L…" at bounding box center [704, 339] width 988 height 452
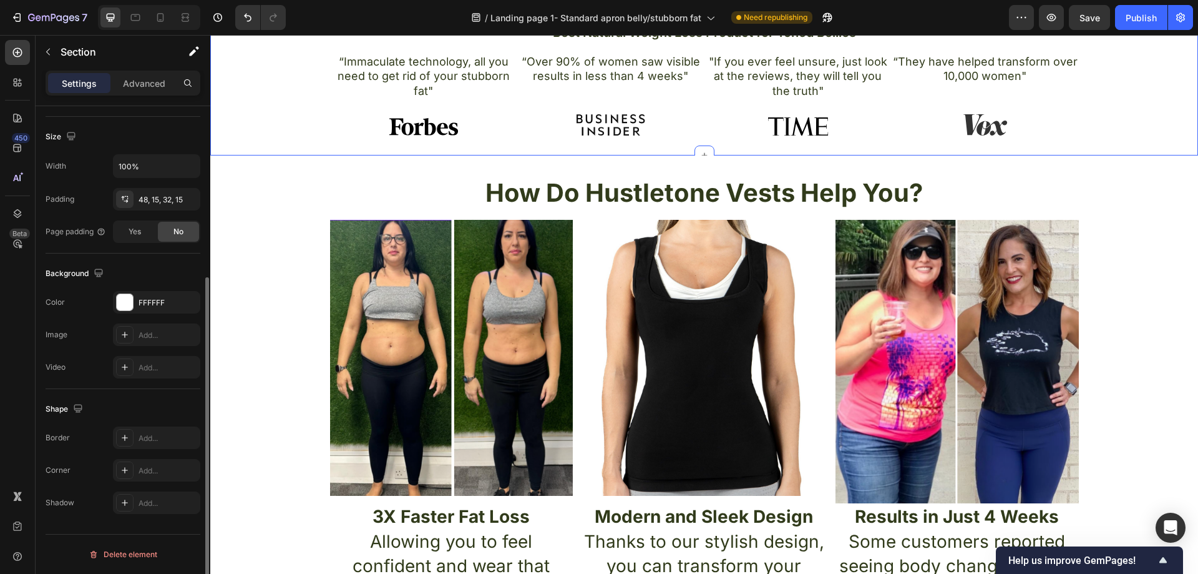
click at [288, 133] on div ""Best Natural Weight Loss Product for Toned Bellies" Heading “Immaculate techno…" at bounding box center [704, 79] width 969 height 112
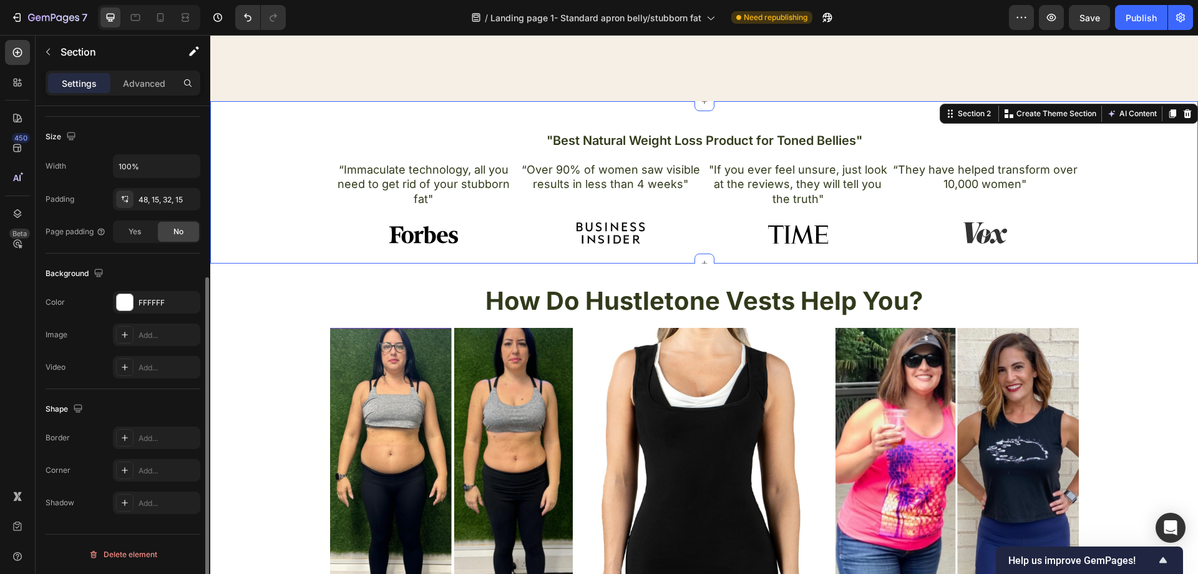
scroll to position [312, 0]
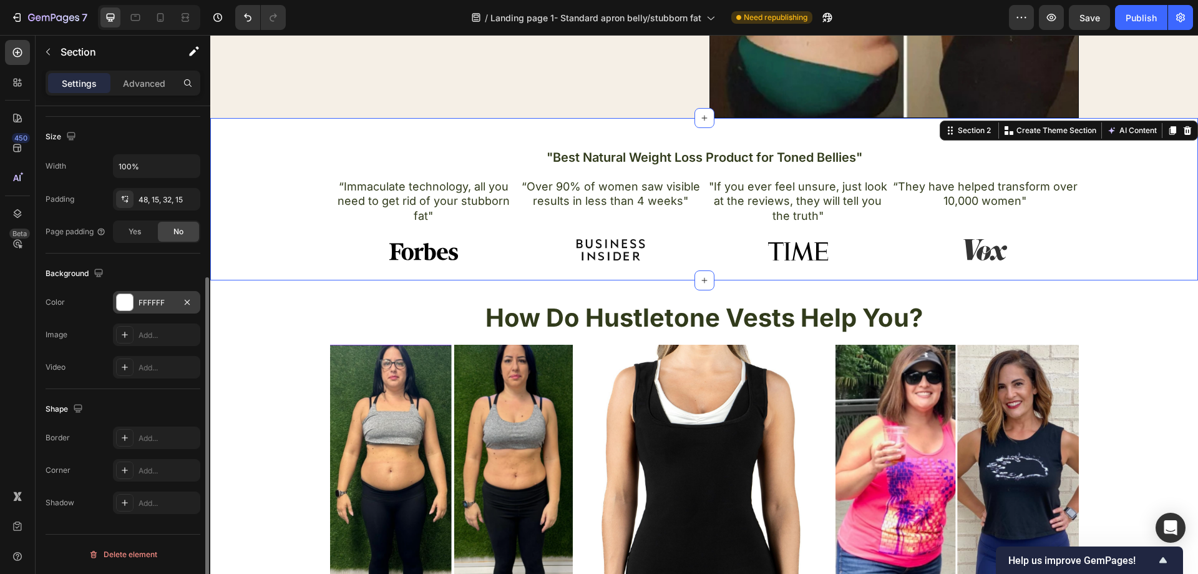
click at [165, 298] on div "FFFFFF" at bounding box center [157, 302] width 36 height 11
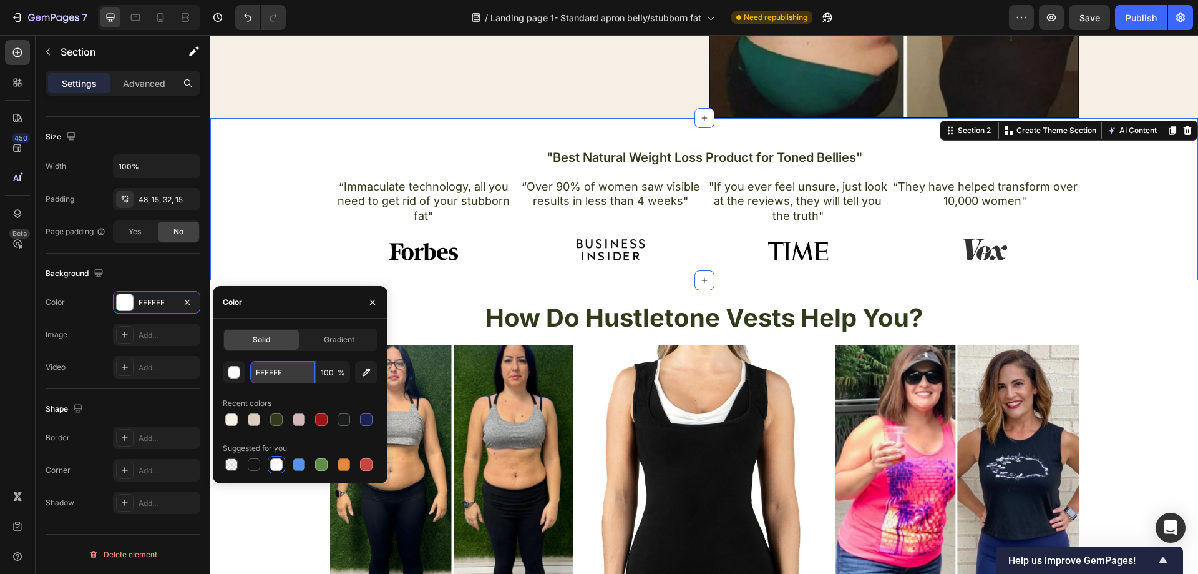
click at [291, 371] on input "FFFFFF" at bounding box center [282, 372] width 65 height 22
click at [248, 223] on div ""Best Natural Weight Loss Product for Toned Bellies" Heading “Immaculate techno…" at bounding box center [704, 204] width 969 height 112
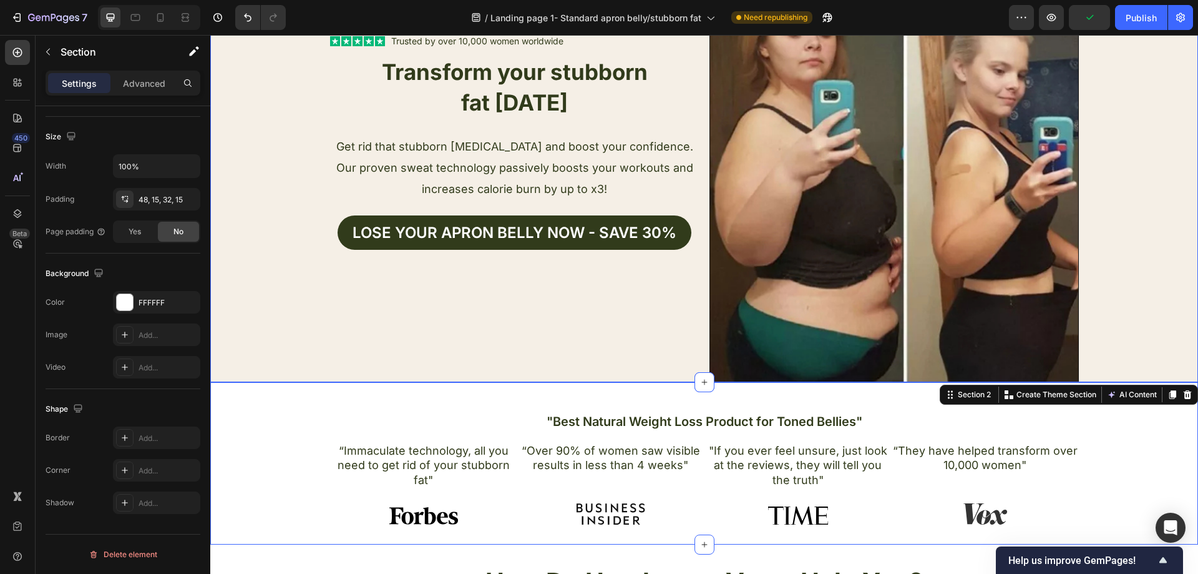
scroll to position [0, 0]
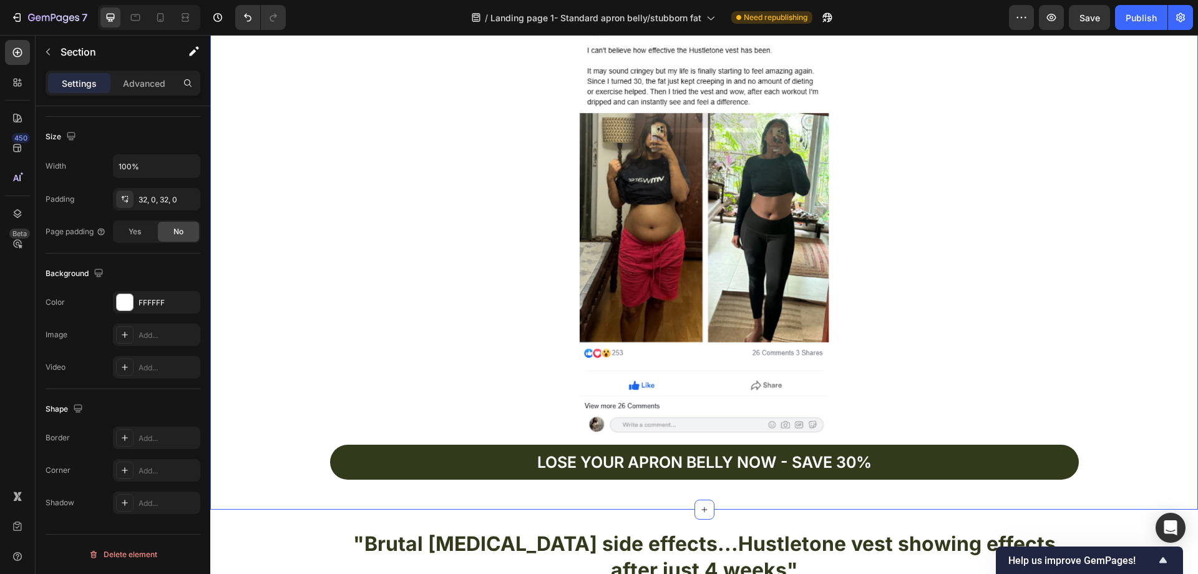
scroll to position [2372, 0]
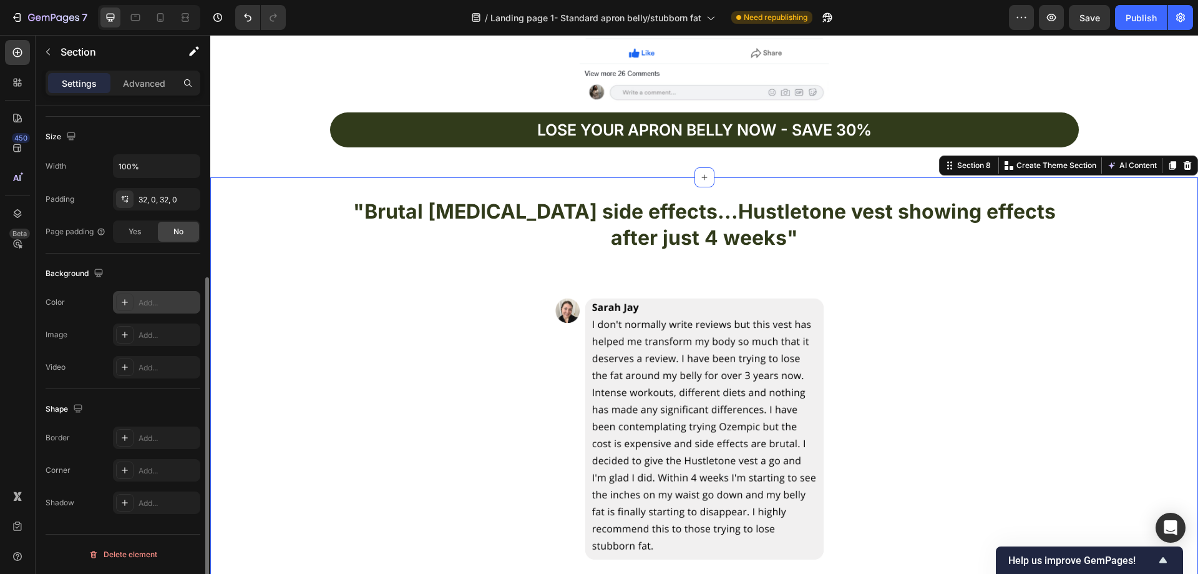
click at [169, 303] on div "Add..." at bounding box center [168, 302] width 59 height 11
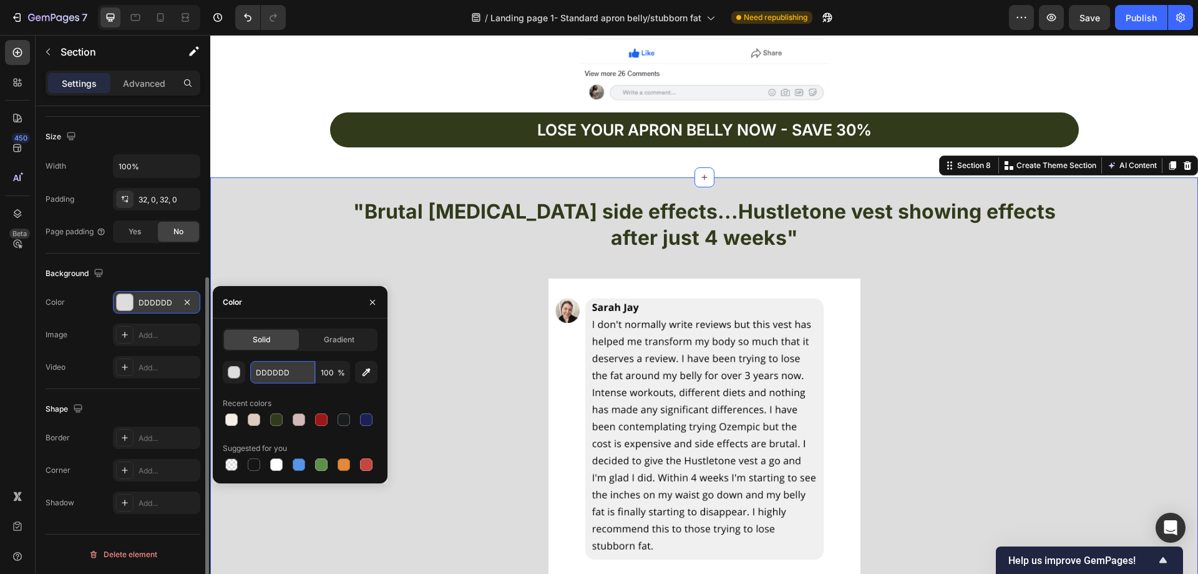
click at [289, 371] on input "DDDDDD" at bounding box center [282, 372] width 65 height 22
paste input "FFFFFF"
type input "FFFFFF"
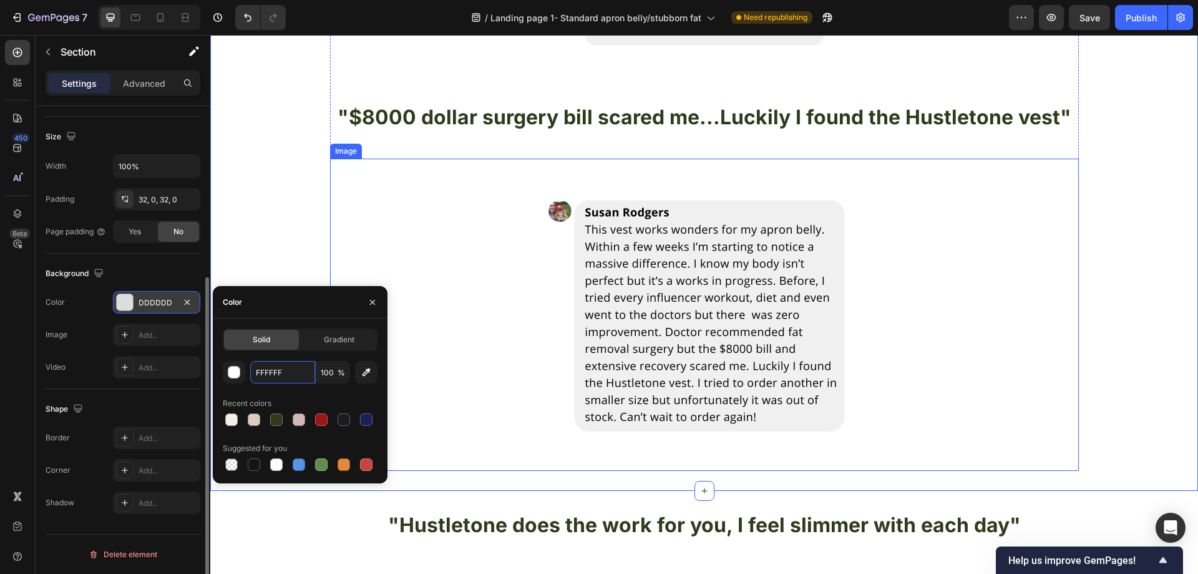
scroll to position [2933, 0]
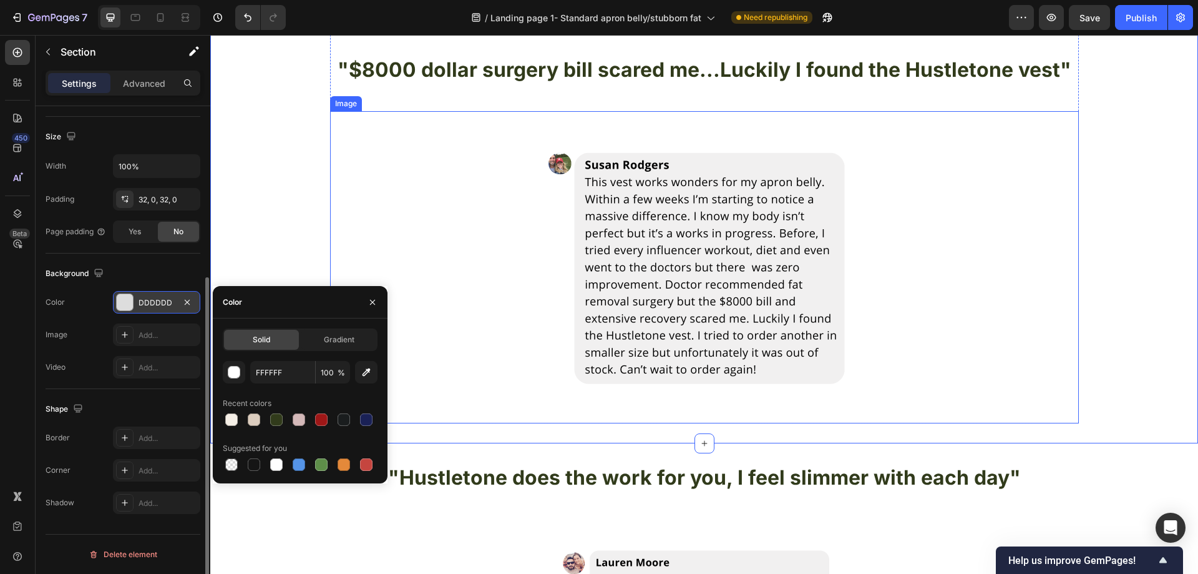
click at [331, 196] on div at bounding box center [704, 267] width 749 height 312
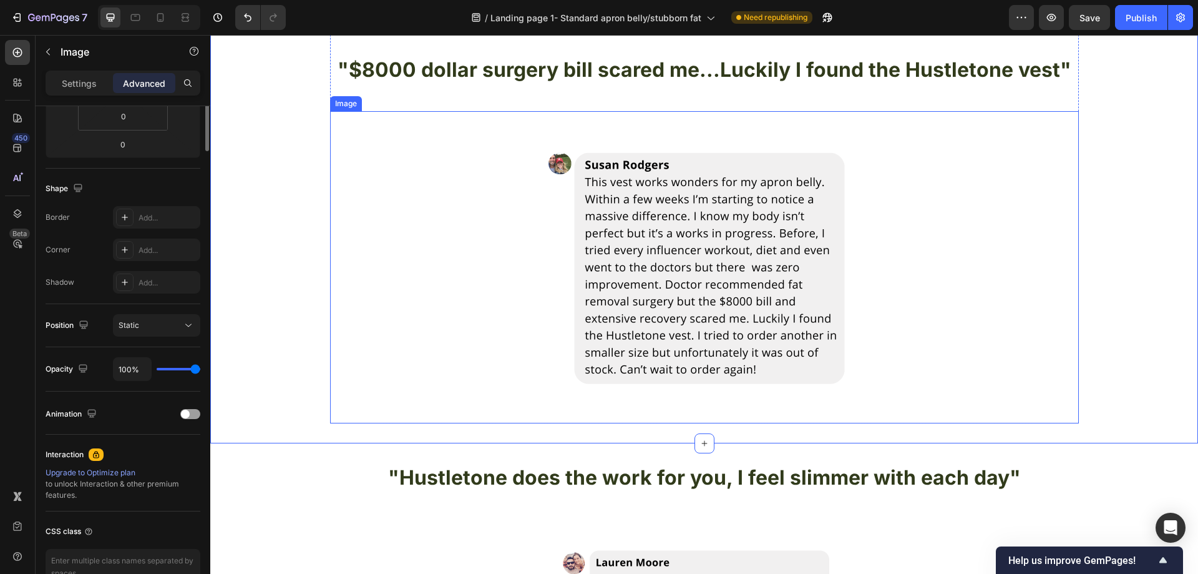
scroll to position [0, 0]
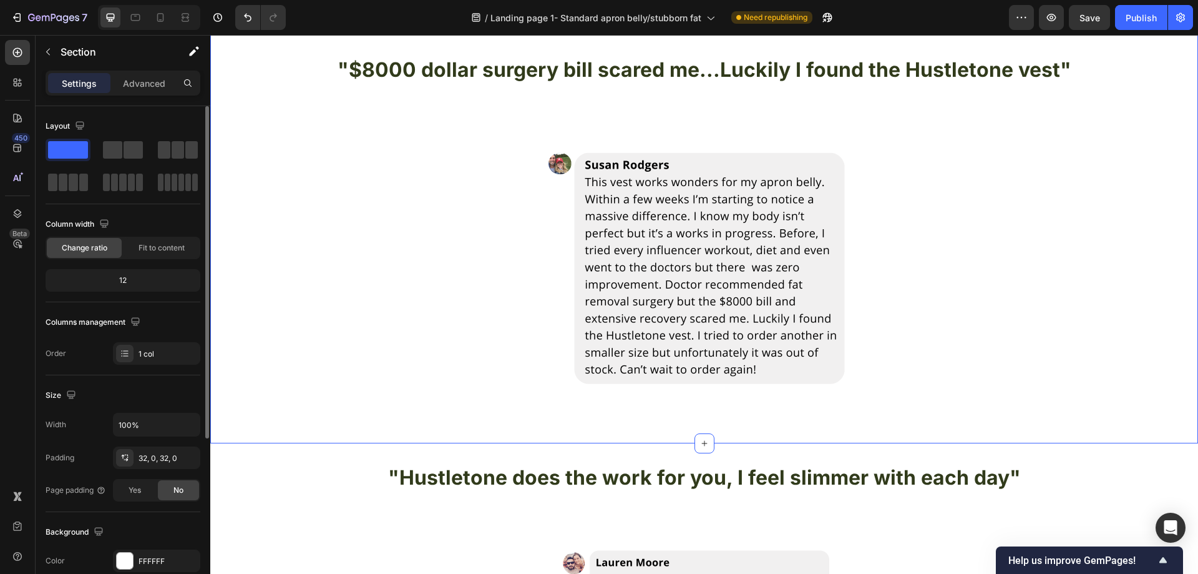
click at [298, 191] on div ""Brutal Ozempic side effects...Hustletone vest showing effects after just 4 wee…" at bounding box center [704, 30] width 988 height 788
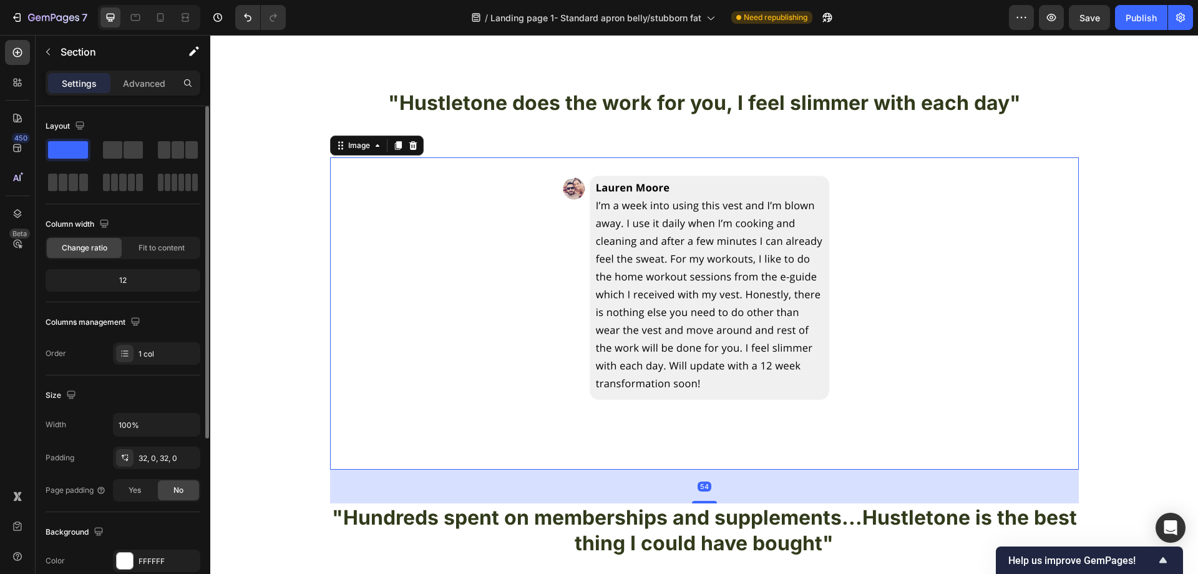
click at [363, 225] on div at bounding box center [704, 313] width 749 height 312
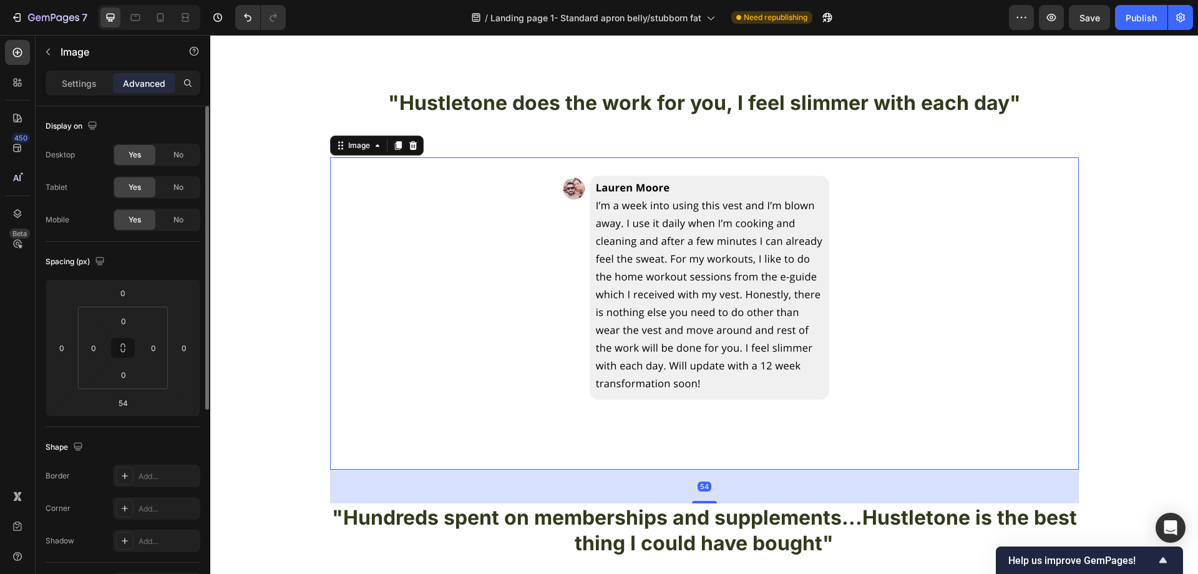
click at [311, 210] on div "Image 54 "Hundreds spent on memberships and supplements...Hustletone is the bes…" at bounding box center [704, 581] width 988 height 849
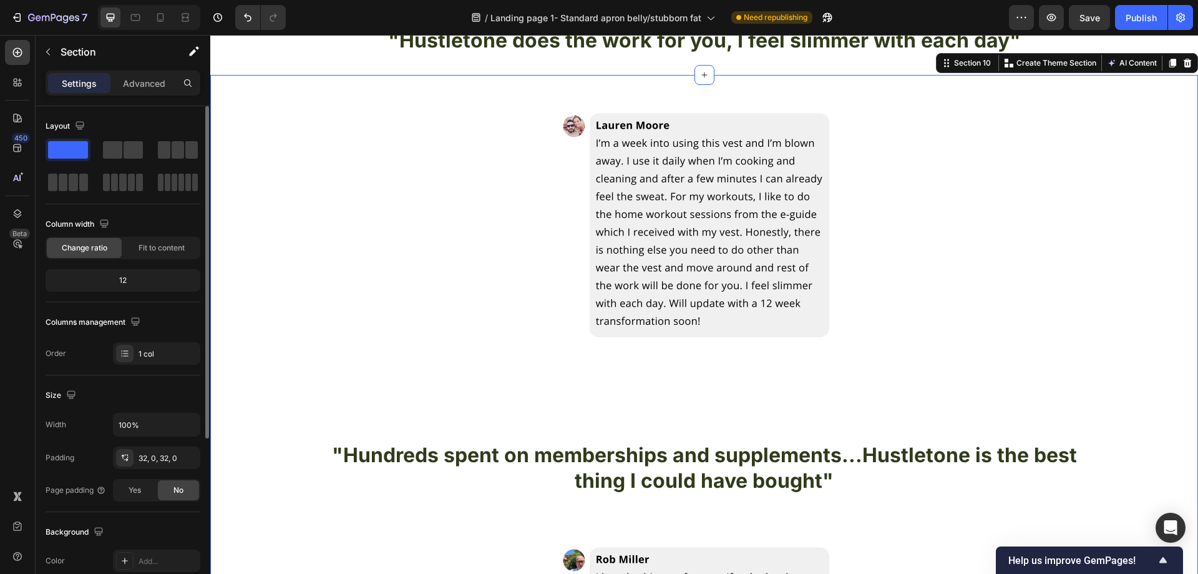
scroll to position [125, 0]
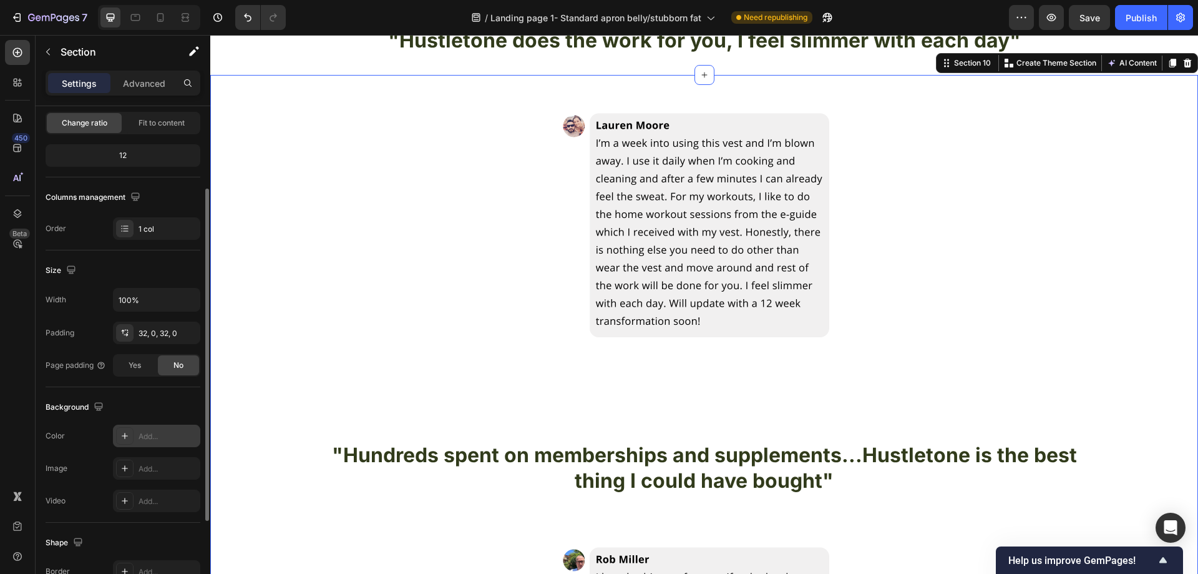
click at [157, 428] on div "Add..." at bounding box center [156, 435] width 87 height 22
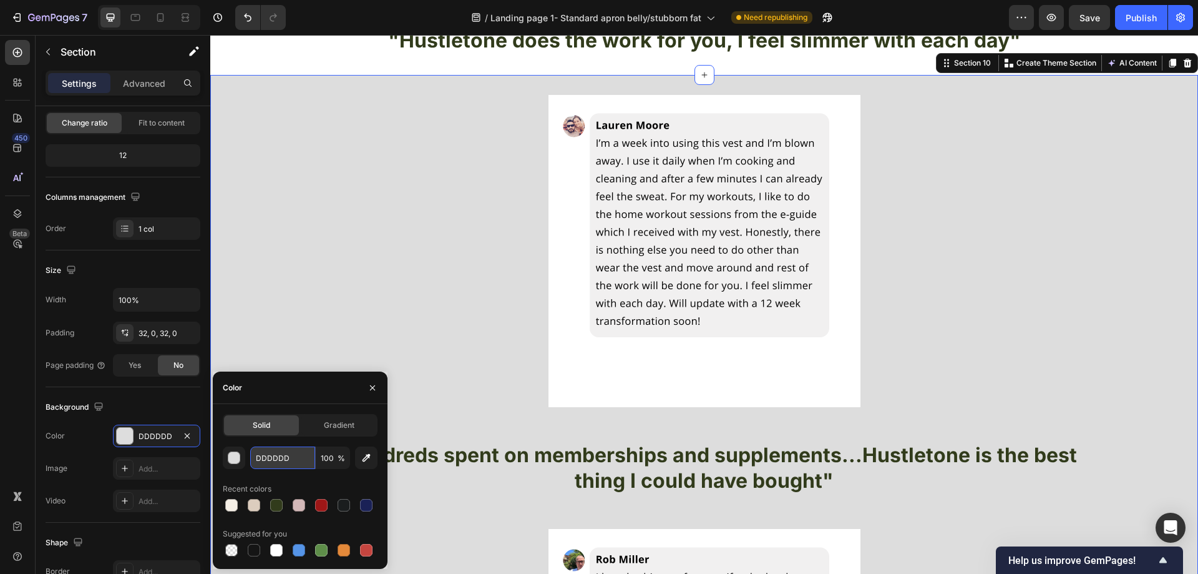
click at [285, 459] on input "DDDDDD" at bounding box center [282, 457] width 65 height 22
paste input "FFFFFF"
type input "FFFFFF"
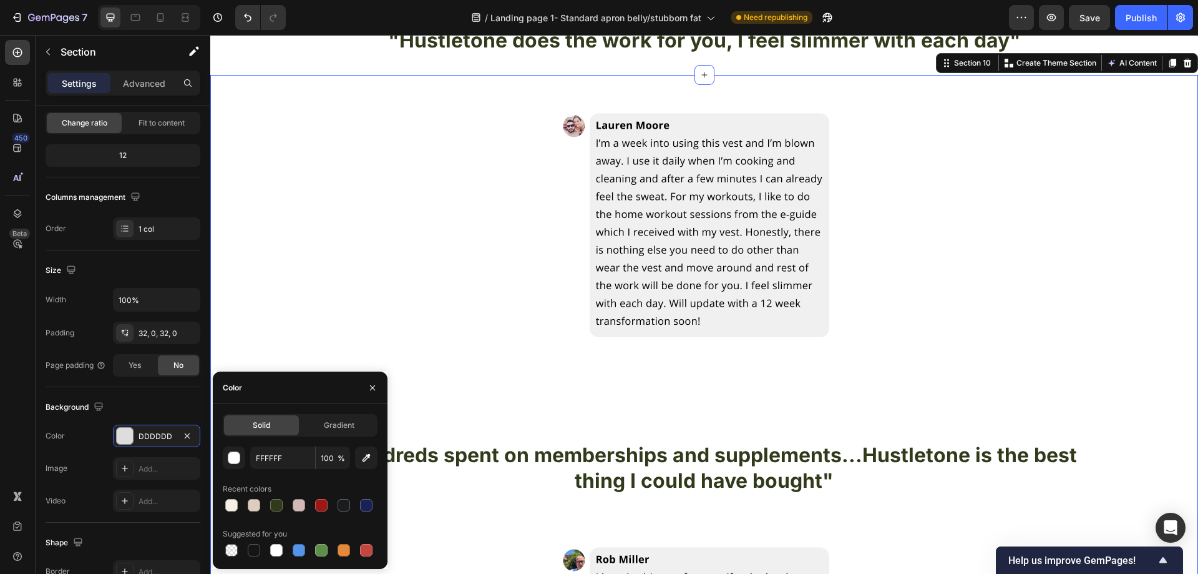
click at [288, 280] on div "Image "Hundreds spent on memberships and supplements...Hustletone is the best t…" at bounding box center [704, 519] width 988 height 849
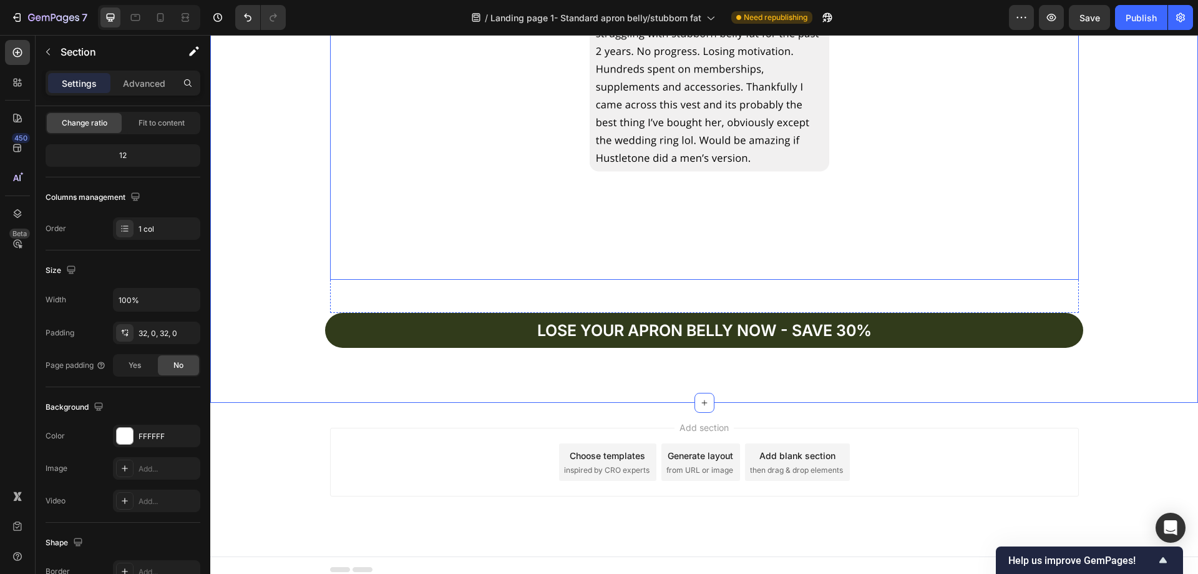
scroll to position [3940, 0]
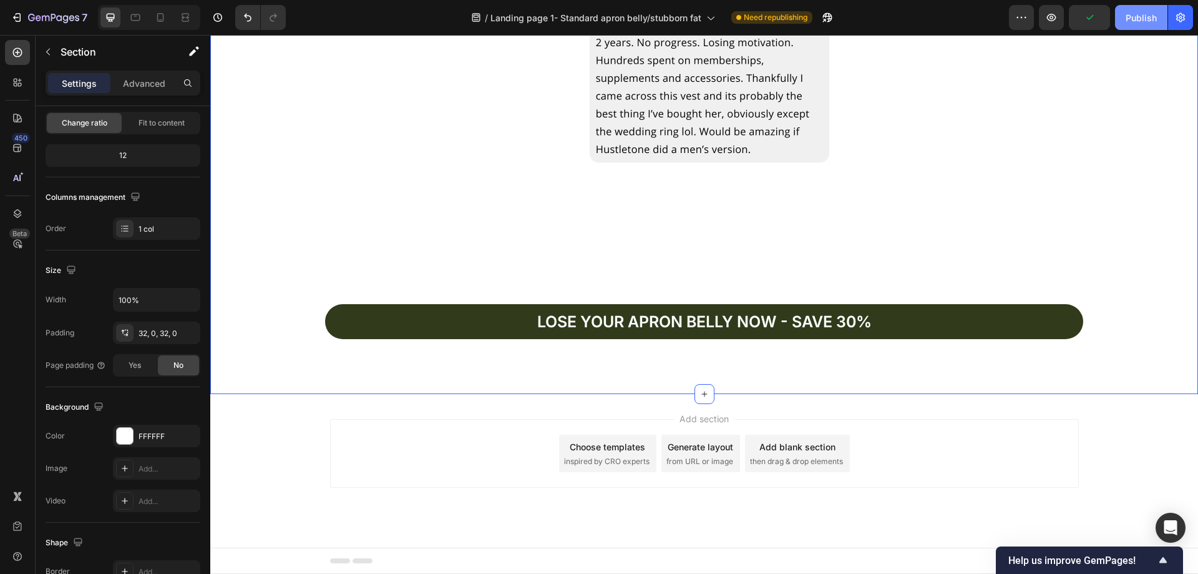
click at [1133, 18] on div "Publish" at bounding box center [1141, 17] width 31 height 13
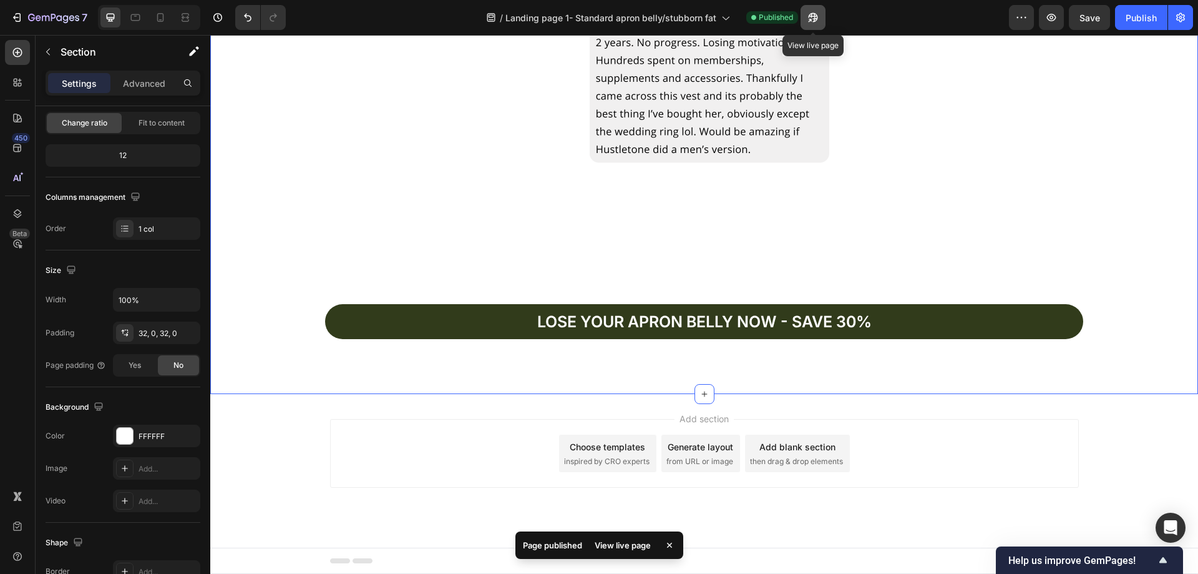
click at [820, 21] on button "button" at bounding box center [813, 17] width 25 height 25
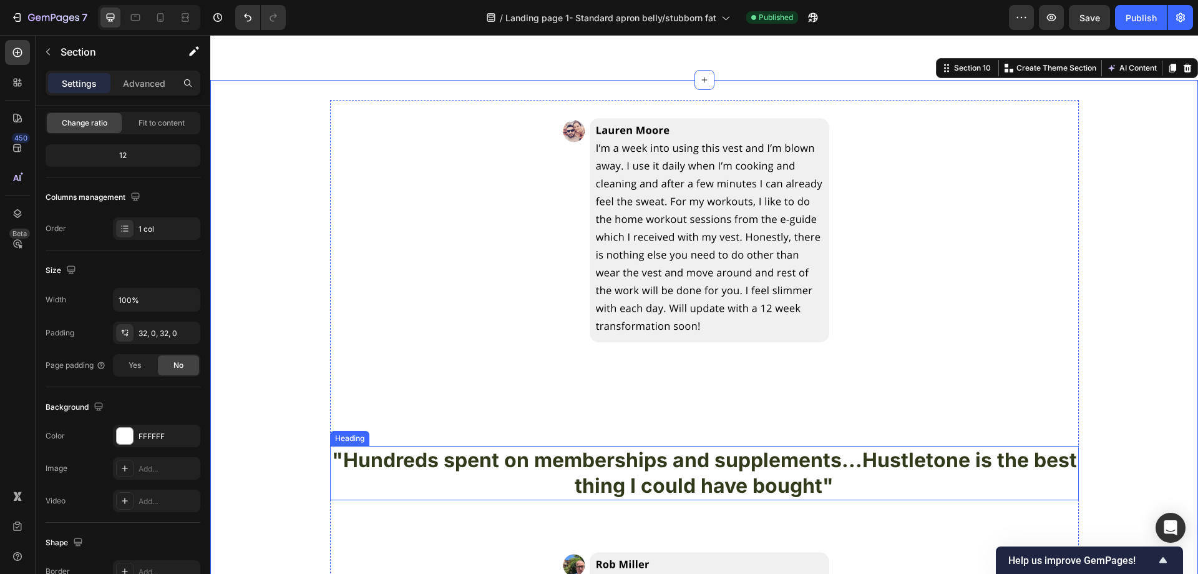
scroll to position [3254, 0]
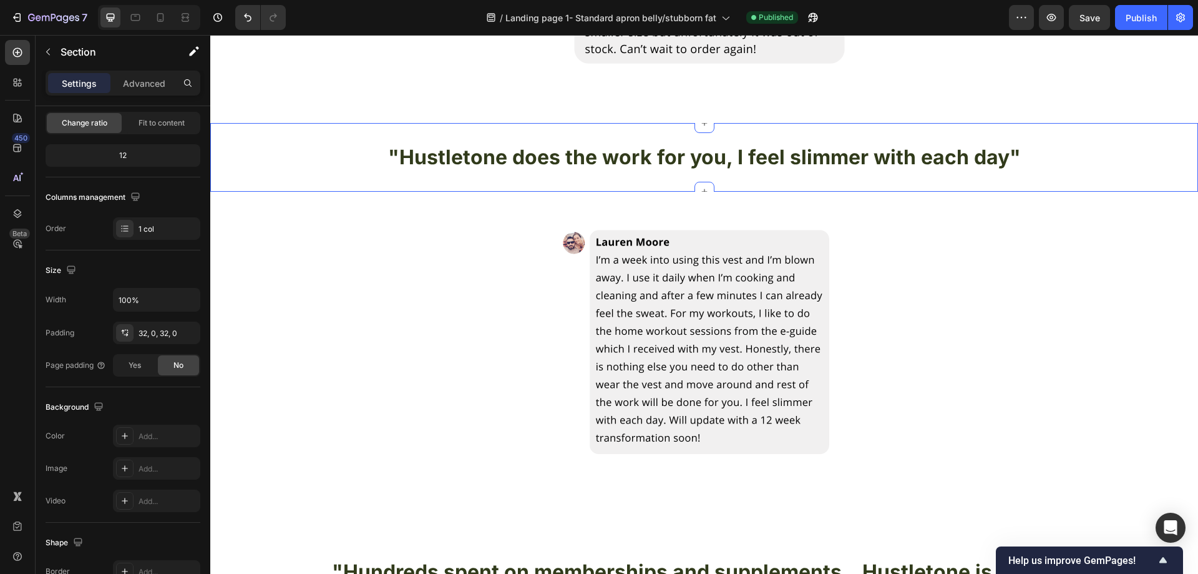
click at [474, 178] on div ""Hustletone does the work for you, I feel slimmer with each day" Heading Sectio…" at bounding box center [704, 157] width 988 height 69
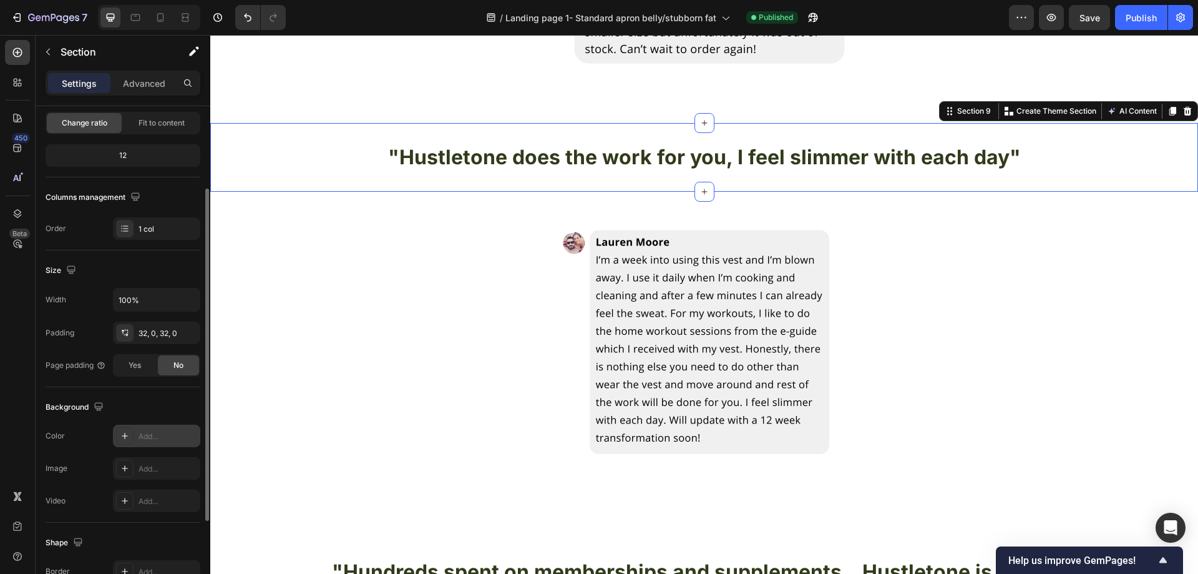
click at [143, 427] on div "Add..." at bounding box center [156, 435] width 87 height 22
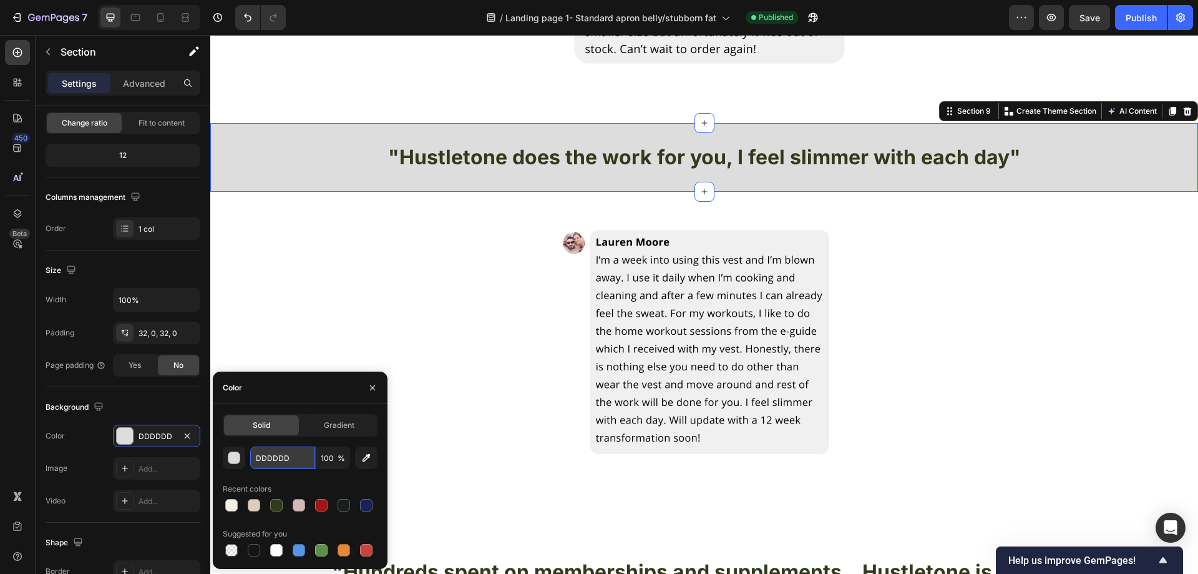
click at [288, 453] on input "DDDDDD" at bounding box center [282, 457] width 65 height 22
paste input "FFFFFF"
type input "FFFFFF"
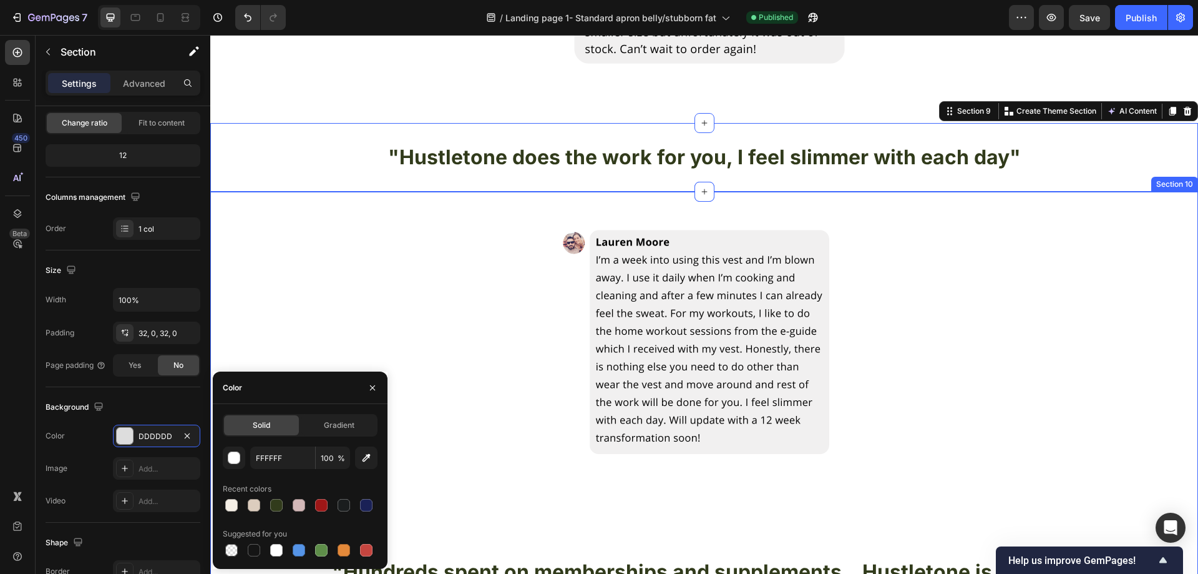
drag, startPoint x: 277, startPoint y: 321, endPoint x: 357, endPoint y: 275, distance: 92.3
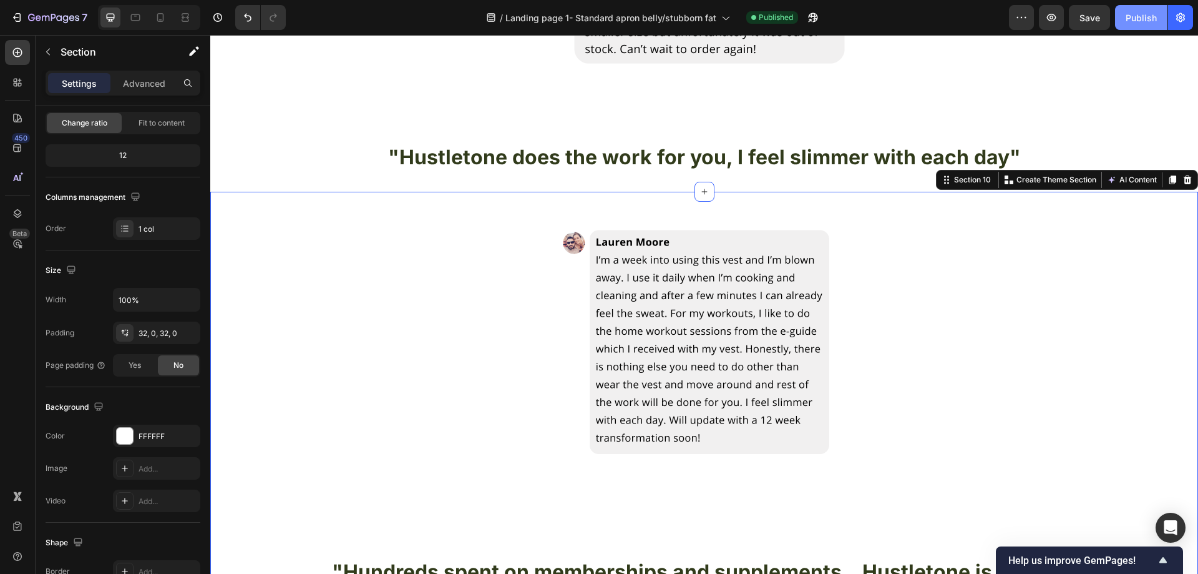
click at [1140, 21] on div "Publish" at bounding box center [1141, 17] width 31 height 13
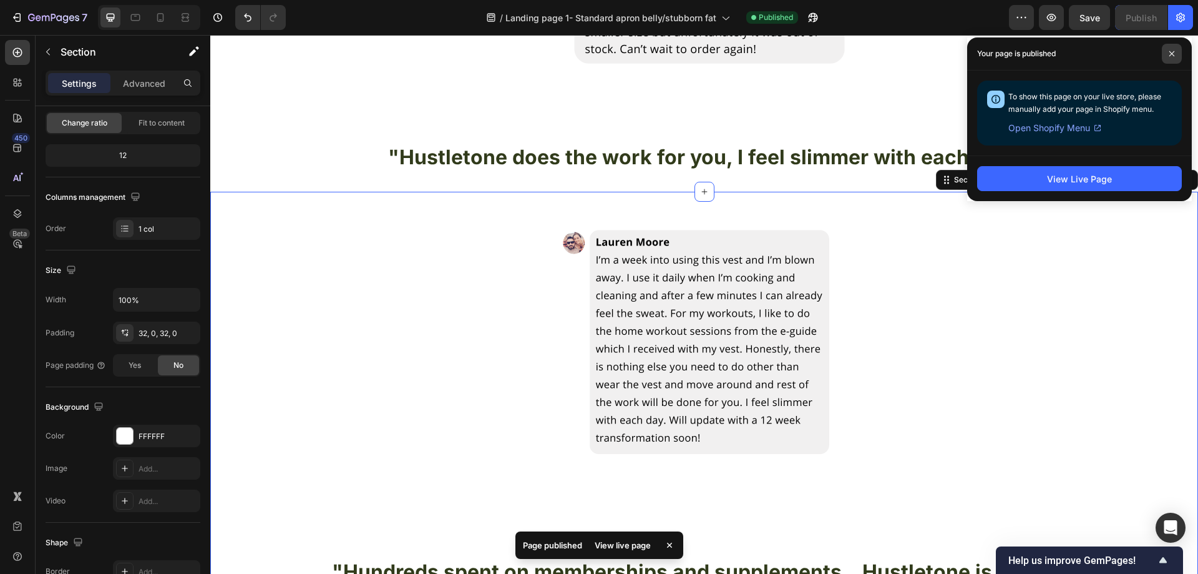
click at [1174, 46] on span at bounding box center [1172, 54] width 20 height 20
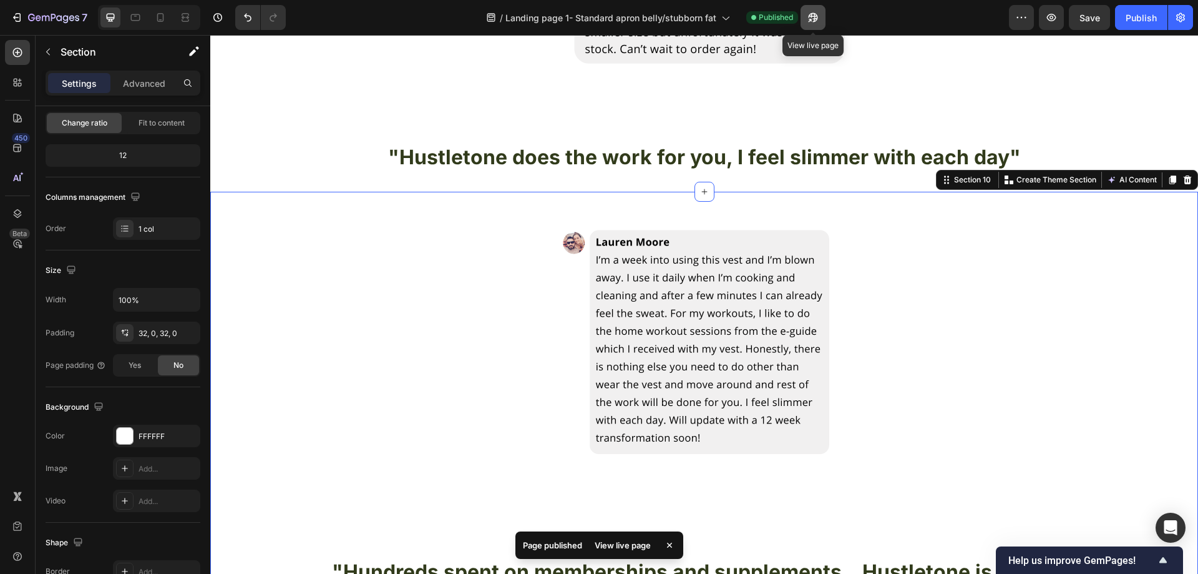
click at [815, 20] on icon "button" at bounding box center [813, 17] width 12 height 12
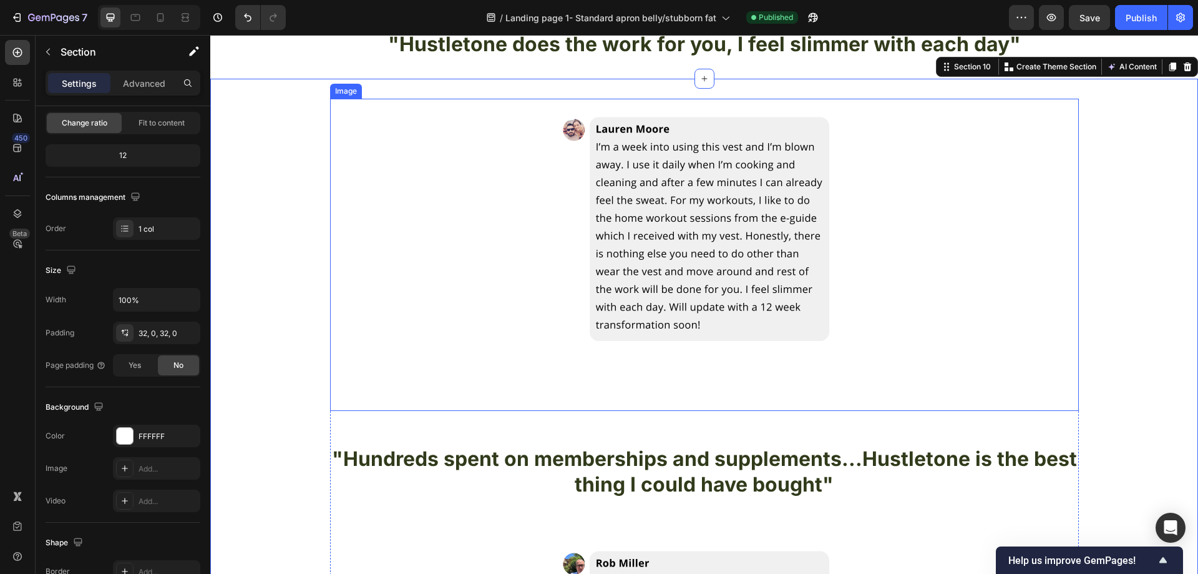
scroll to position [3378, 0]
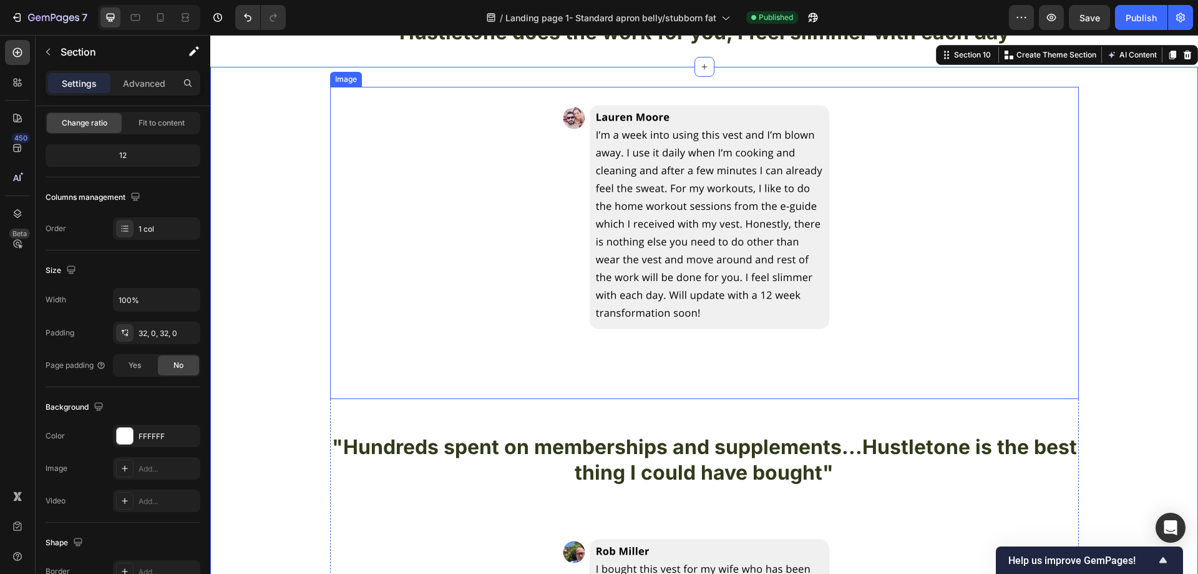
click at [369, 232] on div at bounding box center [704, 243] width 749 height 312
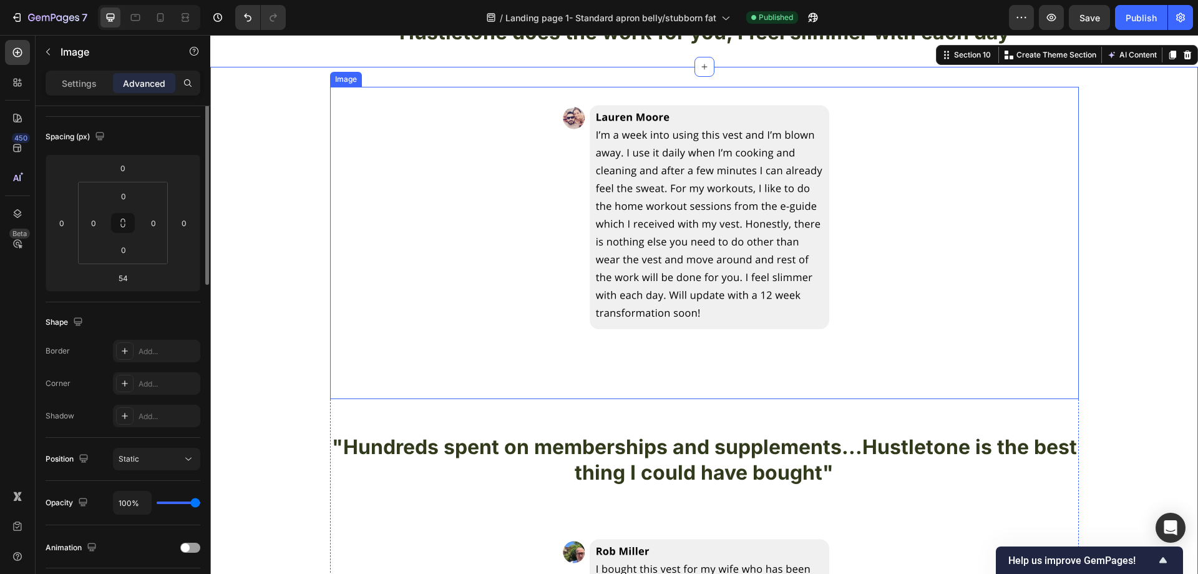
scroll to position [0, 0]
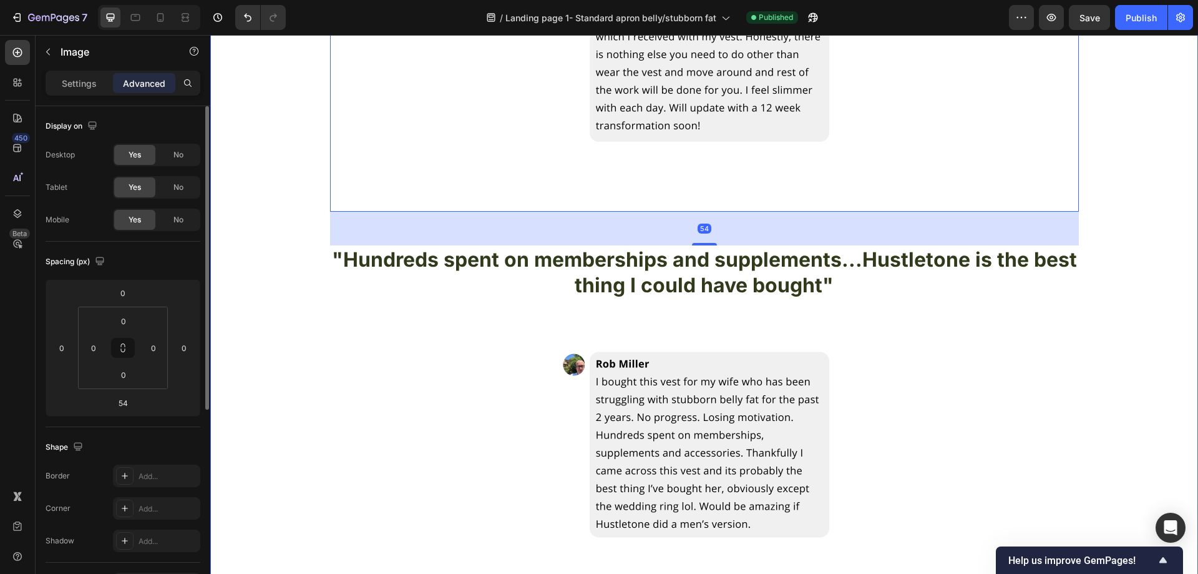
click at [315, 299] on div "Image 54 "Hundreds spent on memberships and supplements...Hustletone is the bes…" at bounding box center [704, 324] width 988 height 849
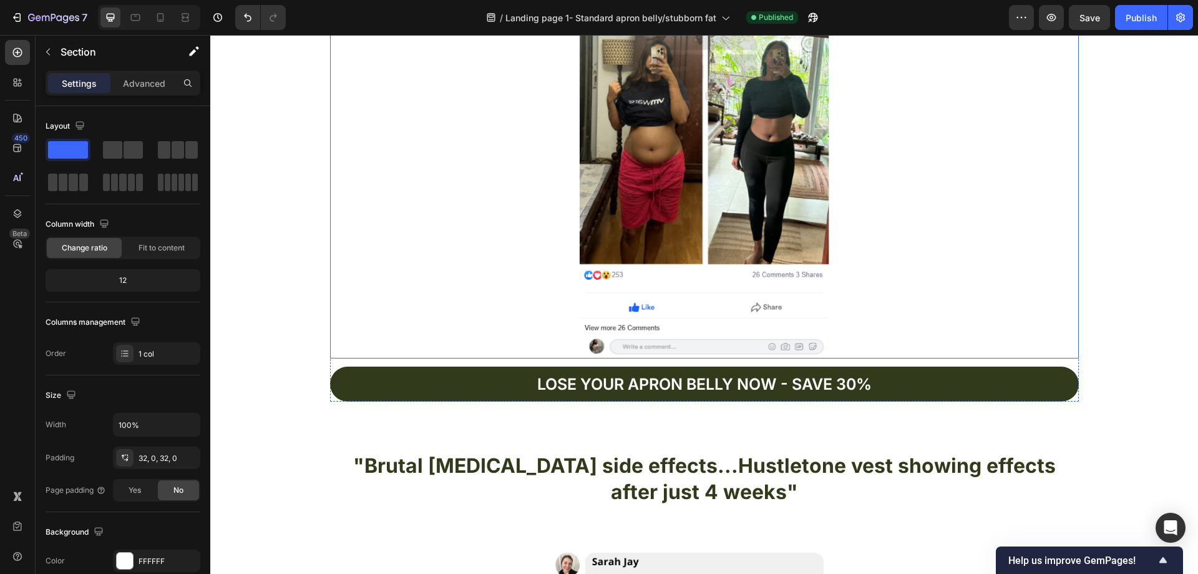
scroll to position [2133, 0]
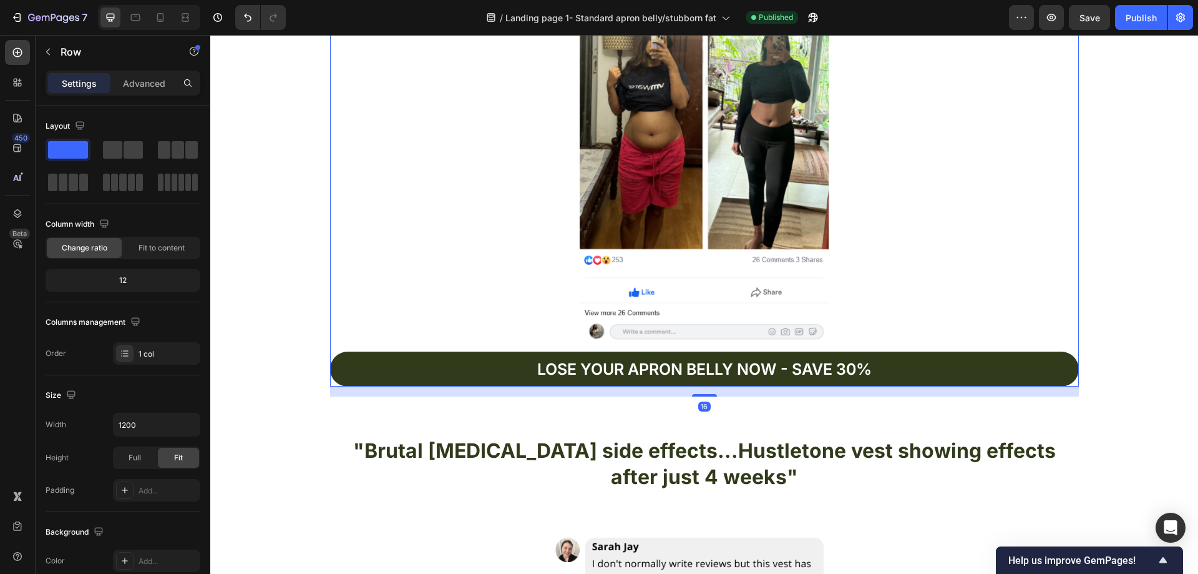
drag, startPoint x: 154, startPoint y: 81, endPoint x: 202, endPoint y: 149, distance: 83.4
click at [154, 81] on p "Advanced" at bounding box center [144, 83] width 42 height 13
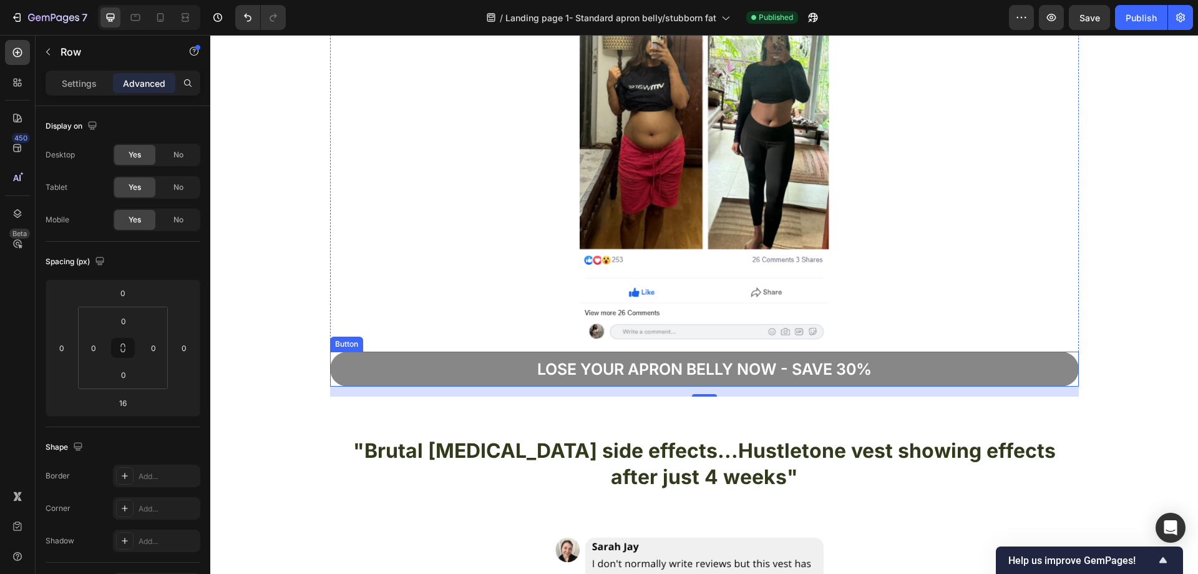
click at [931, 372] on button "Lose your apron bellY now - Save 30%" at bounding box center [704, 369] width 749 height 36
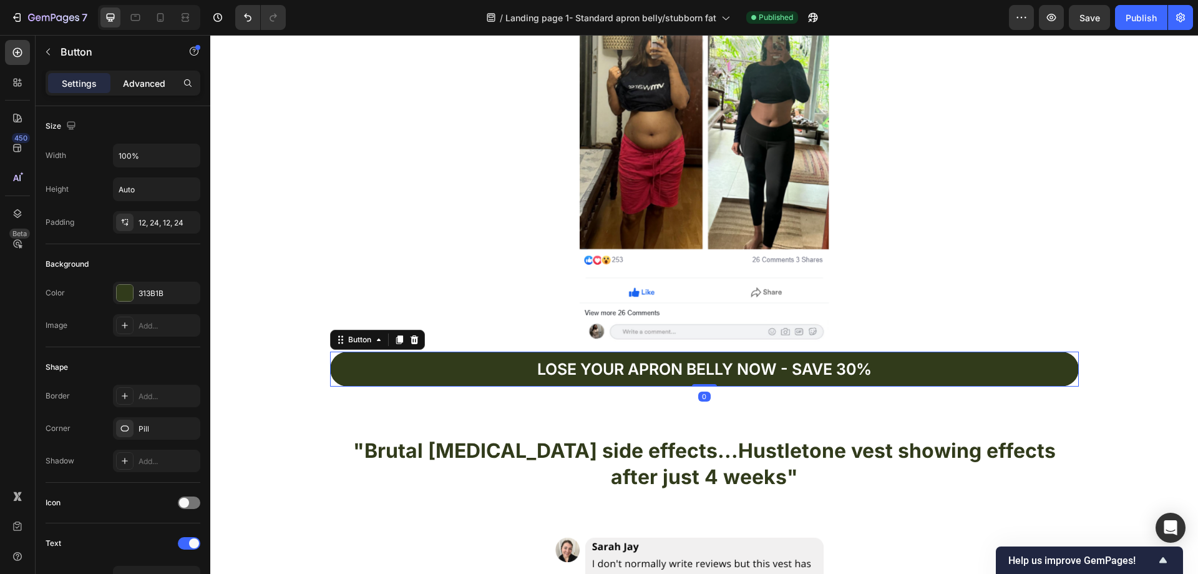
click at [144, 79] on p "Advanced" at bounding box center [144, 83] width 42 height 13
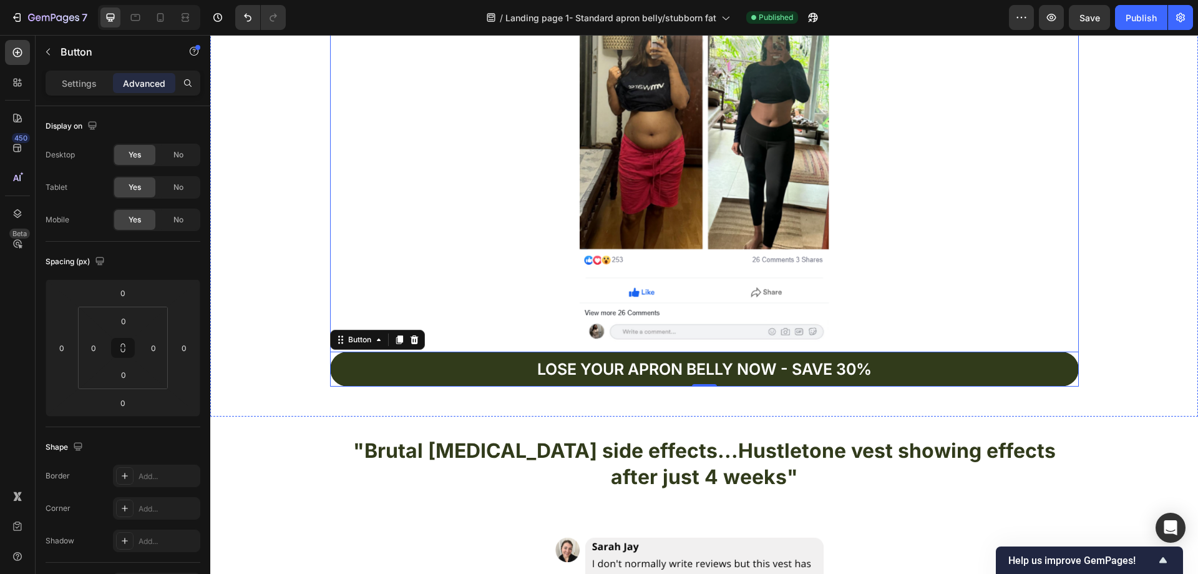
click at [744, 341] on img at bounding box center [705, 130] width 250 height 426
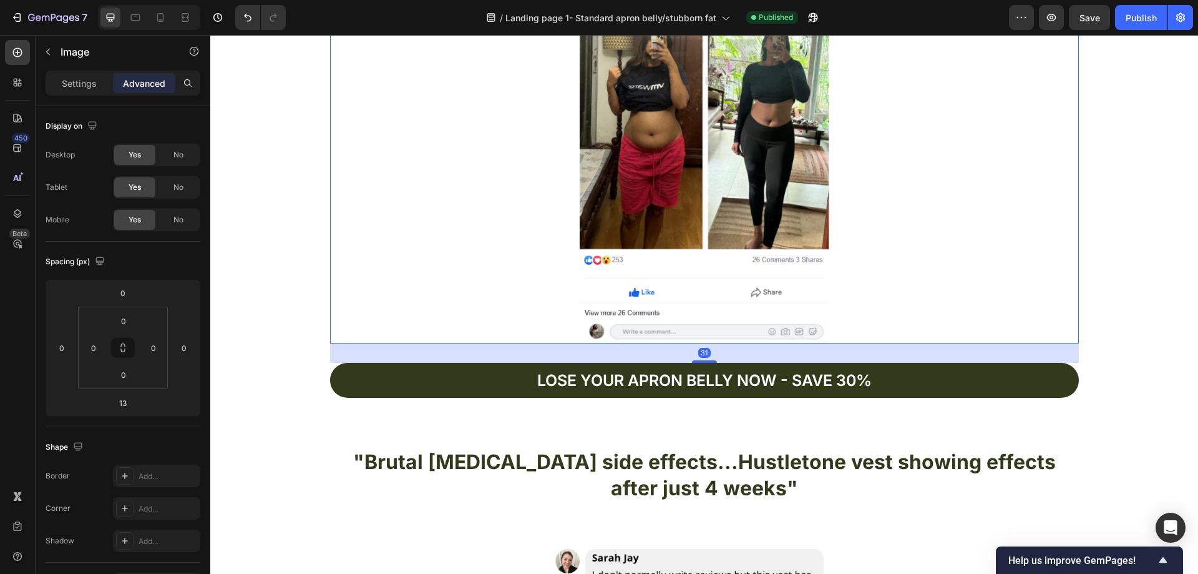
drag, startPoint x: 704, startPoint y: 350, endPoint x: 807, endPoint y: 364, distance: 103.9
click at [702, 363] on div at bounding box center [704, 361] width 25 height 2
type input "37"
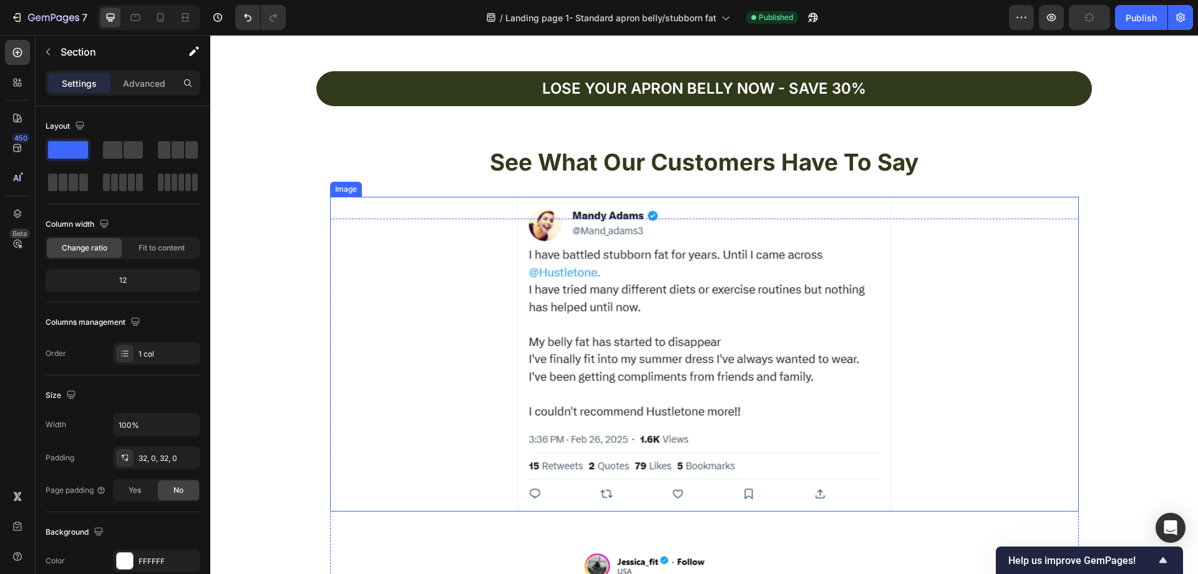
scroll to position [1030, 0]
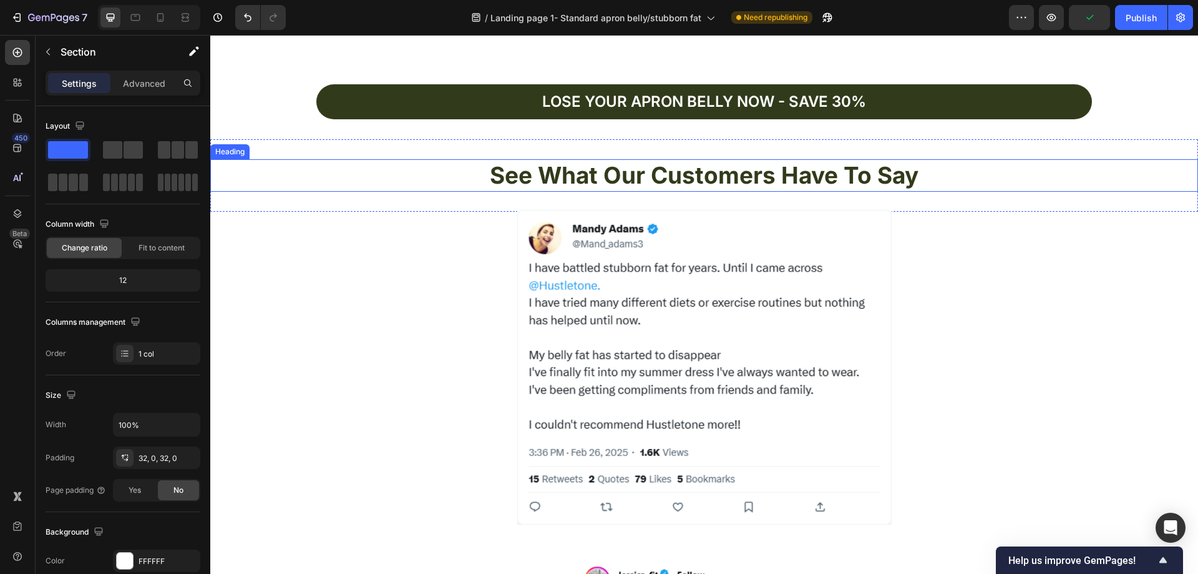
click at [912, 180] on h2 "See What Our Customers Have To Say" at bounding box center [704, 175] width 988 height 32
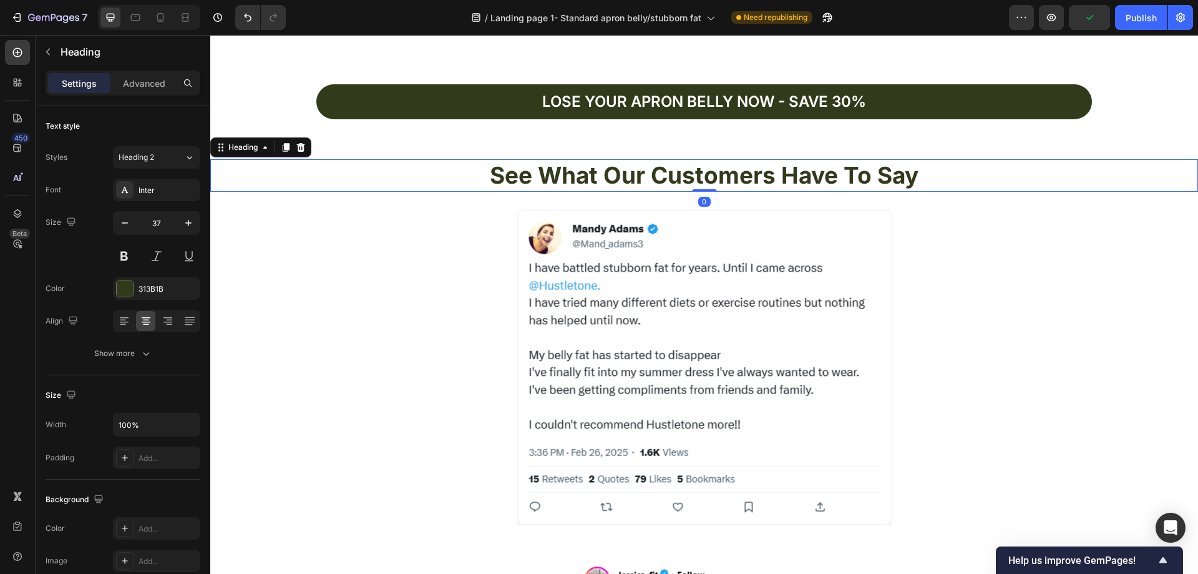
click at [913, 180] on h2 "See What Our Customers Have To Say" at bounding box center [704, 175] width 988 height 32
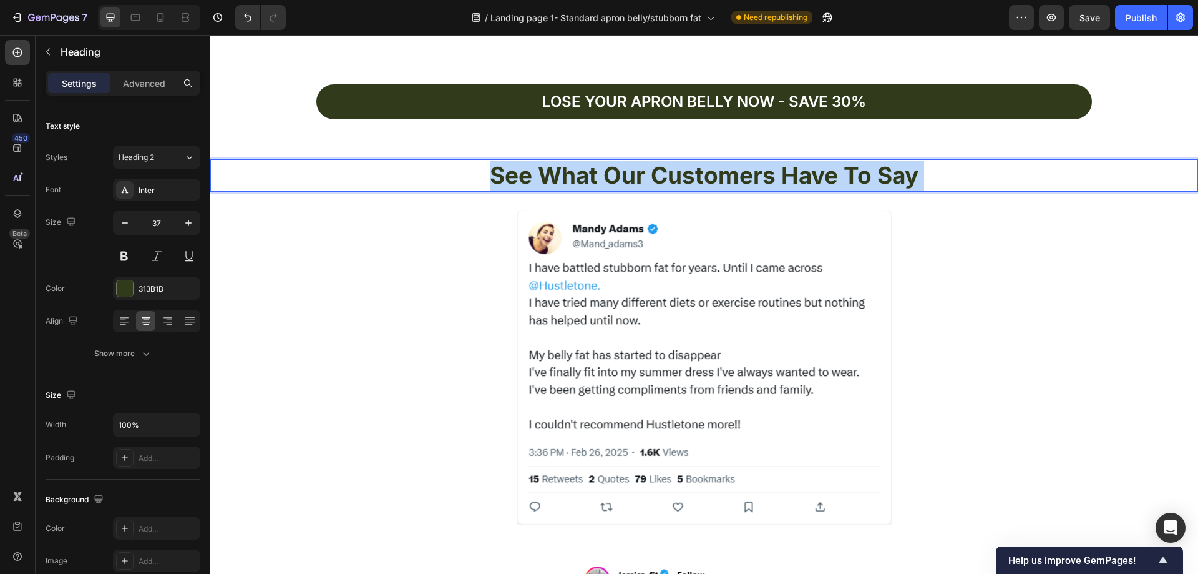
click at [711, 180] on p "See What Our Customers Have To Say" at bounding box center [704, 175] width 985 height 30
drag, startPoint x: 914, startPoint y: 176, endPoint x: 552, endPoint y: 180, distance: 362.0
click at [552, 180] on p "See What Our Customers Have To Say" at bounding box center [704, 175] width 985 height 30
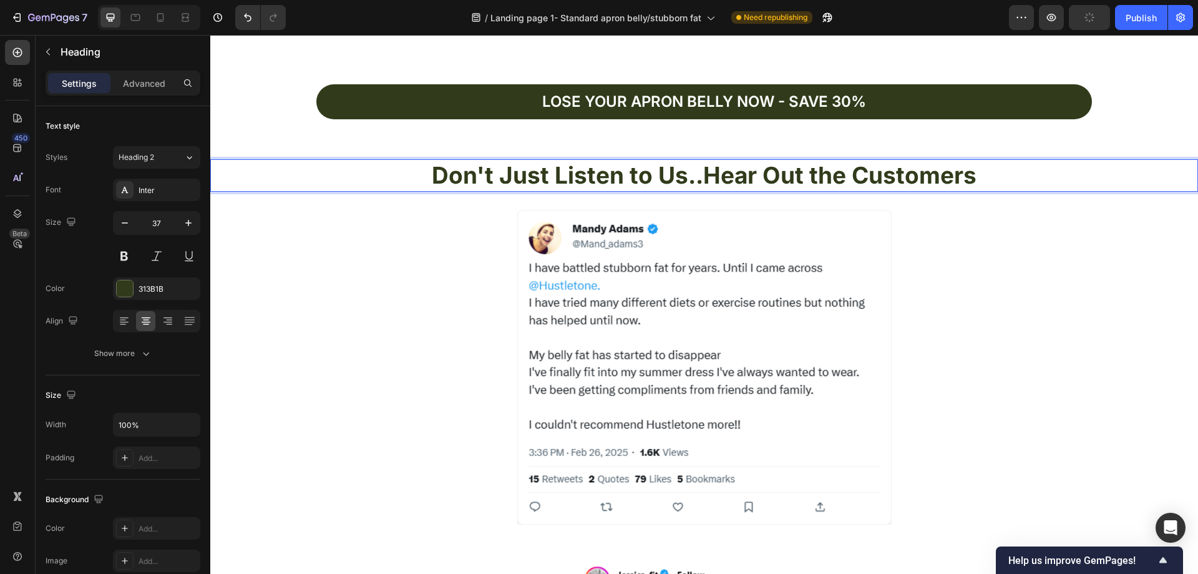
click at [700, 183] on p "Don't Just Listen to Us..Hear Out the Customers" at bounding box center [704, 175] width 985 height 30
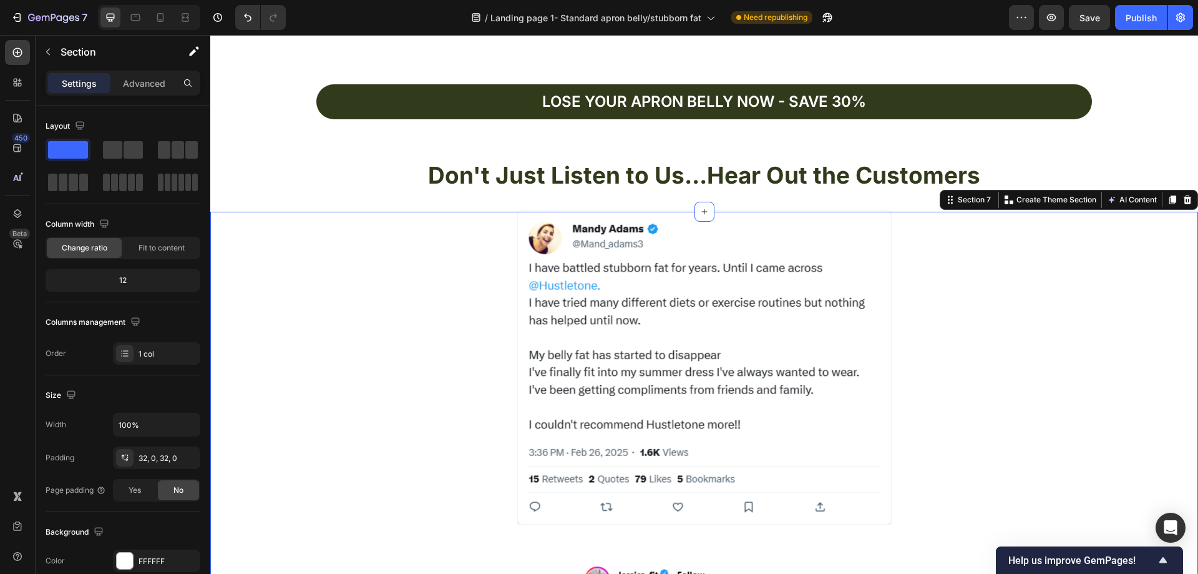
click at [424, 294] on div at bounding box center [704, 367] width 749 height 315
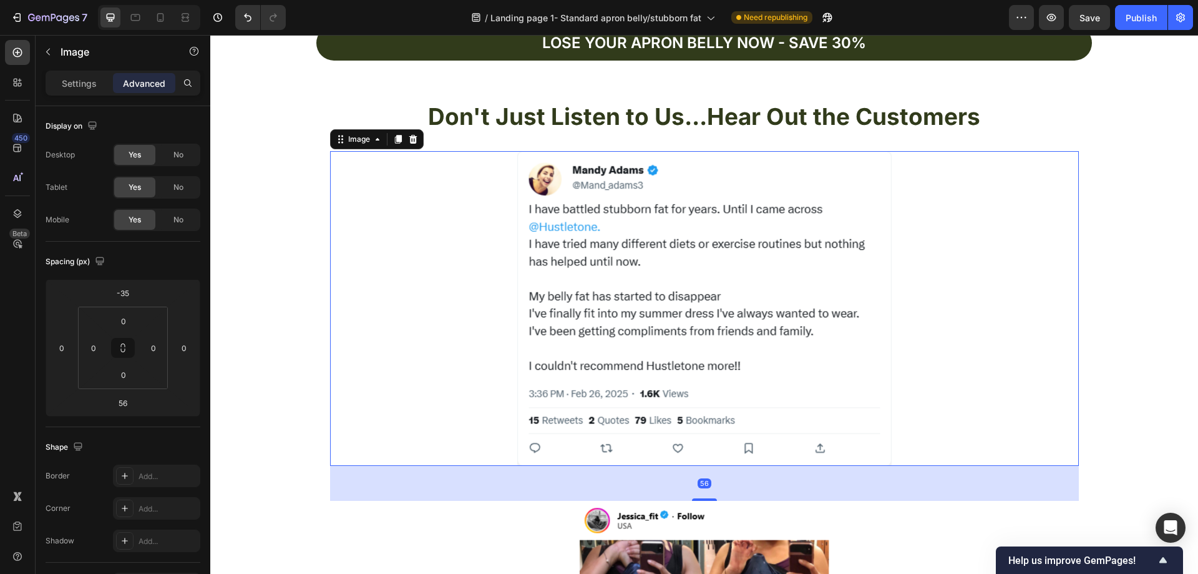
scroll to position [1092, 0]
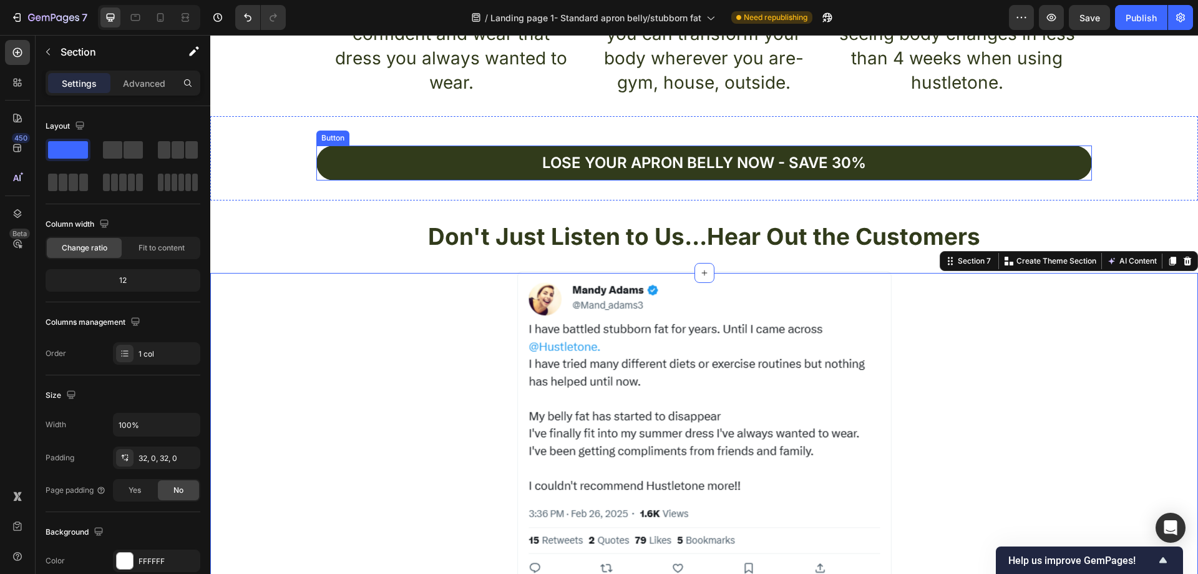
scroll to position [967, 0]
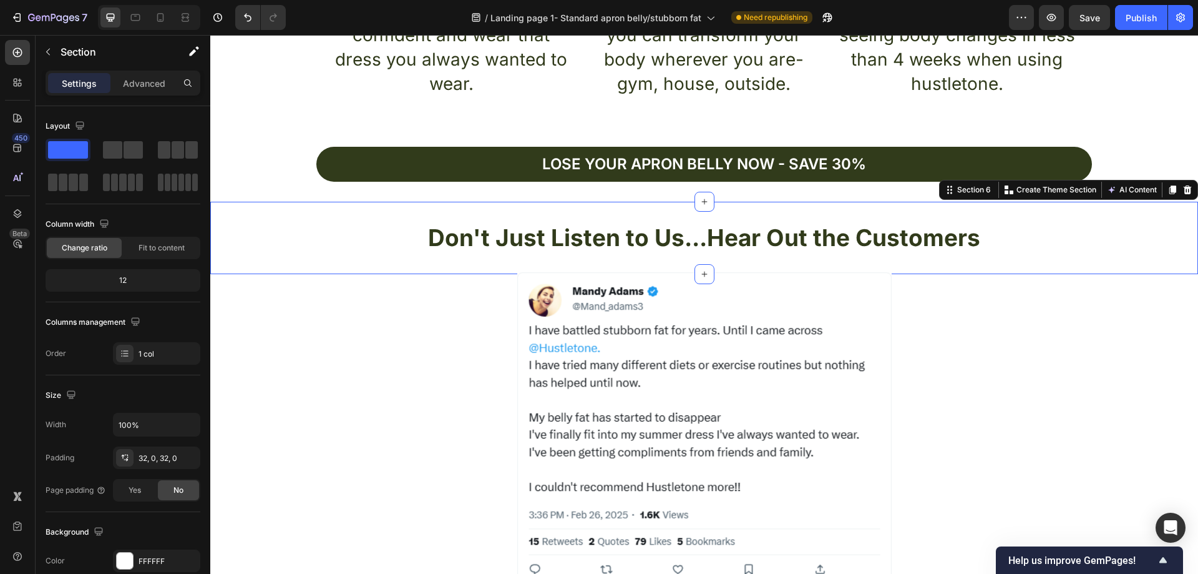
click at [309, 215] on div "Don't Just Listen to Us...Hear Out the Customers Heading Section 6 You can crea…" at bounding box center [704, 238] width 988 height 72
click at [1125, 16] on button "Publish" at bounding box center [1141, 17] width 52 height 25
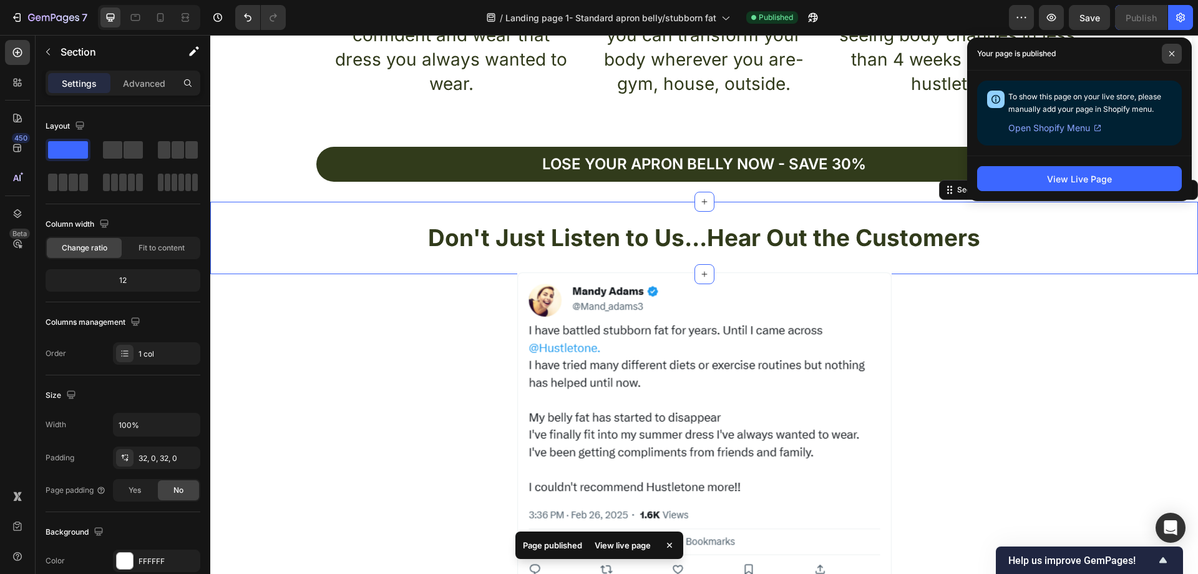
click at [1168, 54] on span at bounding box center [1172, 54] width 20 height 20
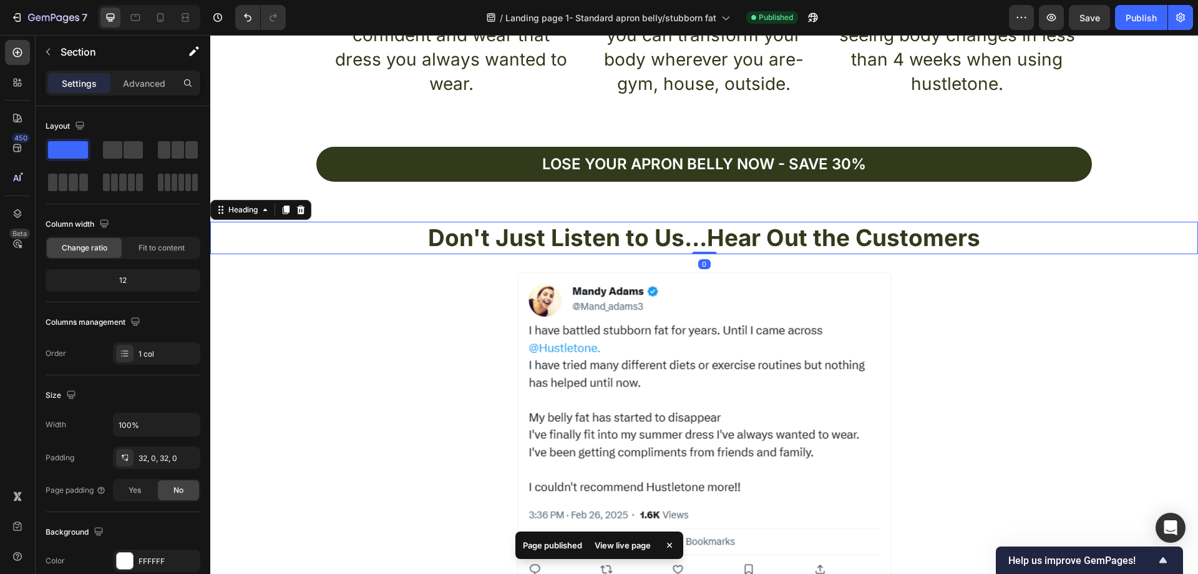
click at [514, 233] on p "Don't Just Listen to Us...Hear Out the Customers" at bounding box center [704, 238] width 985 height 30
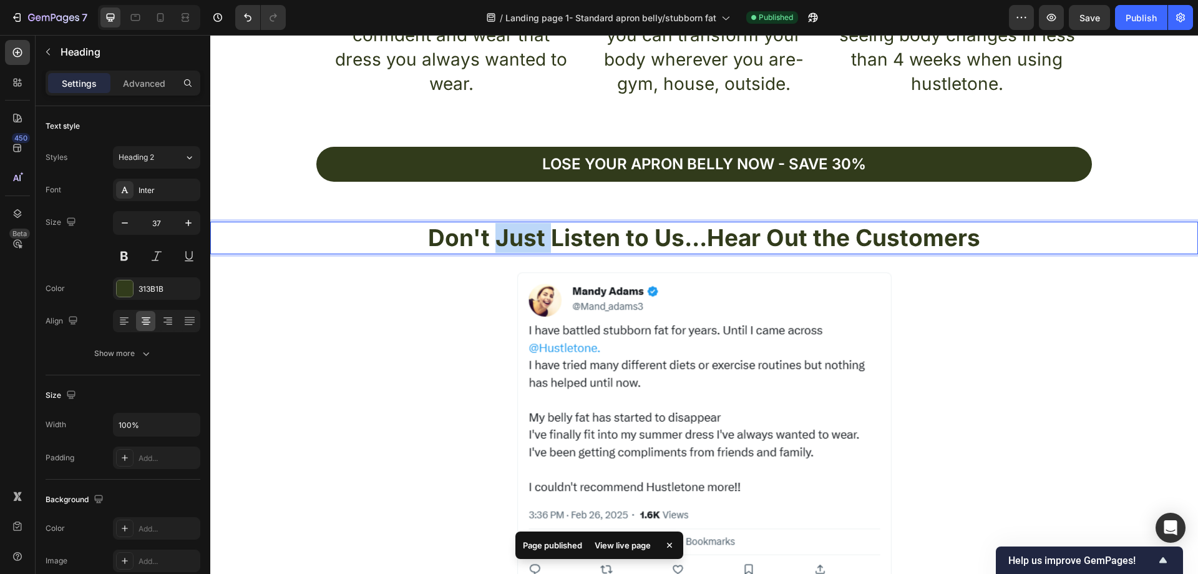
click at [507, 238] on p "Don't Just Listen to Us...Hear Out the Customers" at bounding box center [704, 238] width 985 height 30
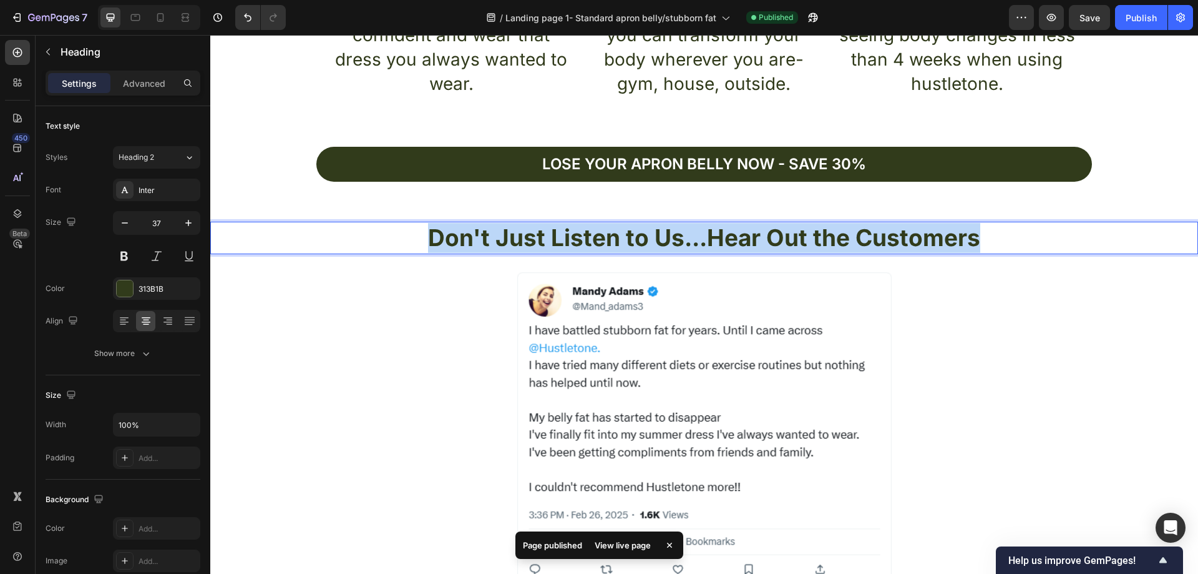
click at [507, 238] on p "Don't Just Listen to Us...Hear Out the Customers" at bounding box center [704, 238] width 985 height 30
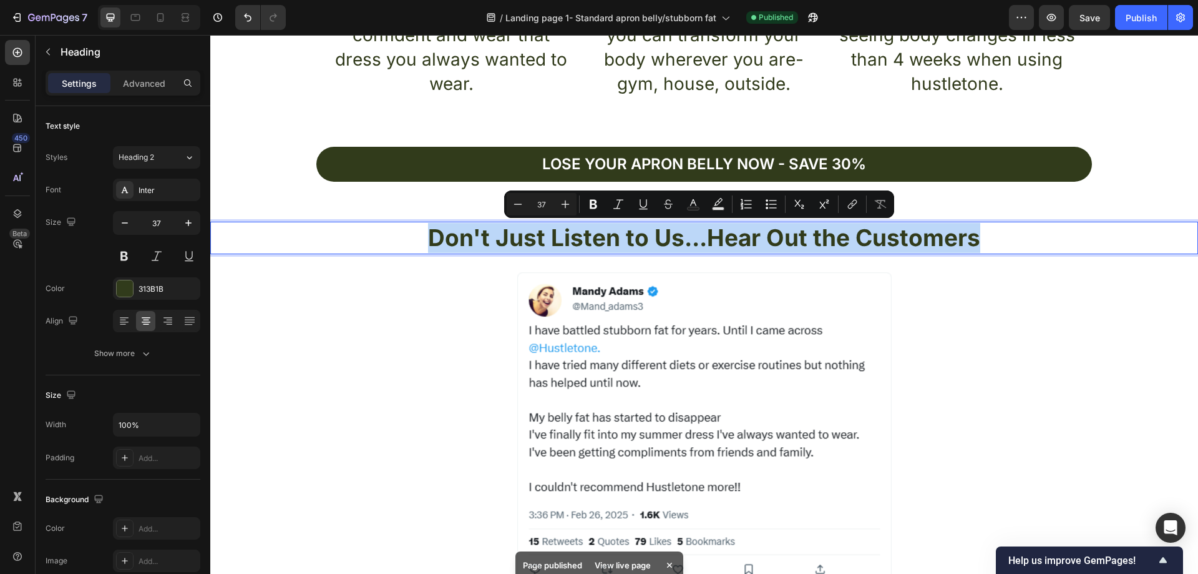
click at [505, 240] on p "Don't Just Listen to Us...Hear Out the Customers" at bounding box center [704, 238] width 985 height 30
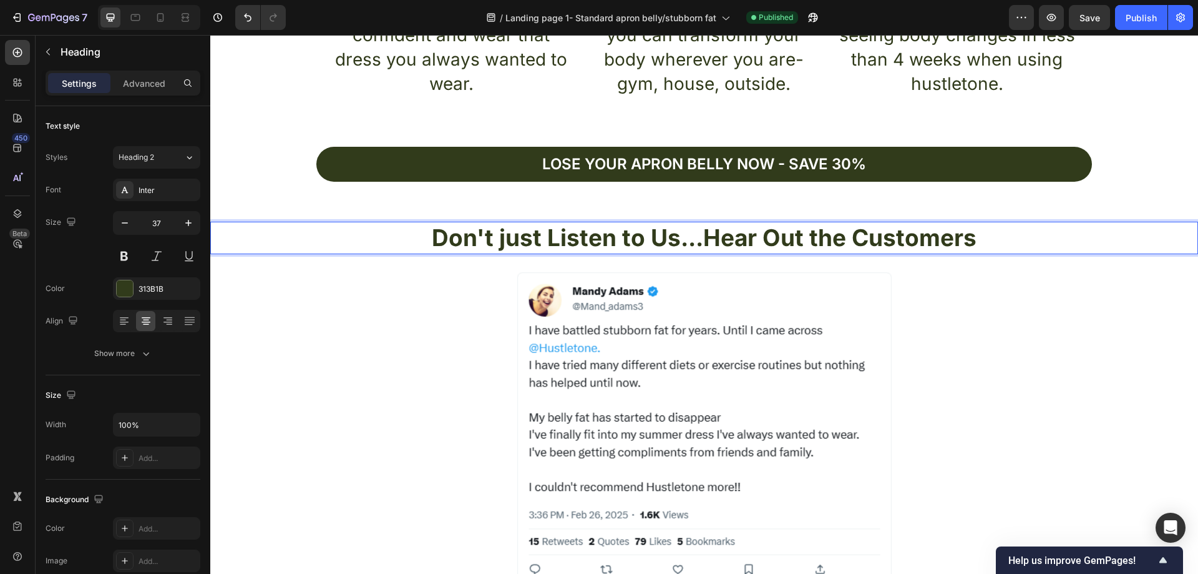
click at [549, 240] on p "Don't just Listen to Us...Hear Out the Customers" at bounding box center [704, 238] width 985 height 30
click at [552, 240] on p "Don't just Listen to Us...Hear Out the Customers" at bounding box center [704, 238] width 985 height 30
click at [653, 241] on p "Don't just listen to Us...Hear Out the Customers" at bounding box center [704, 238] width 985 height 30
click at [711, 237] on p "Don't just listen to us...Hear Out the Customers" at bounding box center [704, 238] width 985 height 30
click at [770, 235] on p "Don't just listen to us...hear Out the Customers" at bounding box center [704, 238] width 985 height 30
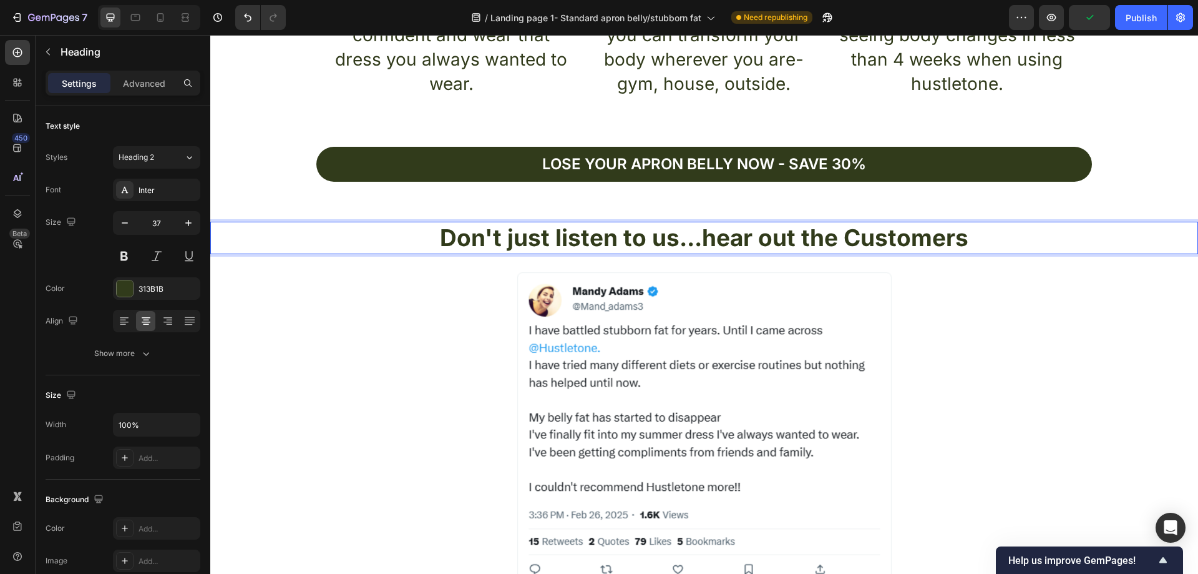
click at [712, 239] on p "Don't just listen to us...hear out the Customers" at bounding box center [704, 238] width 985 height 30
click at [853, 240] on p "Don't just listen to us...Hear out the Customers" at bounding box center [704, 238] width 985 height 30
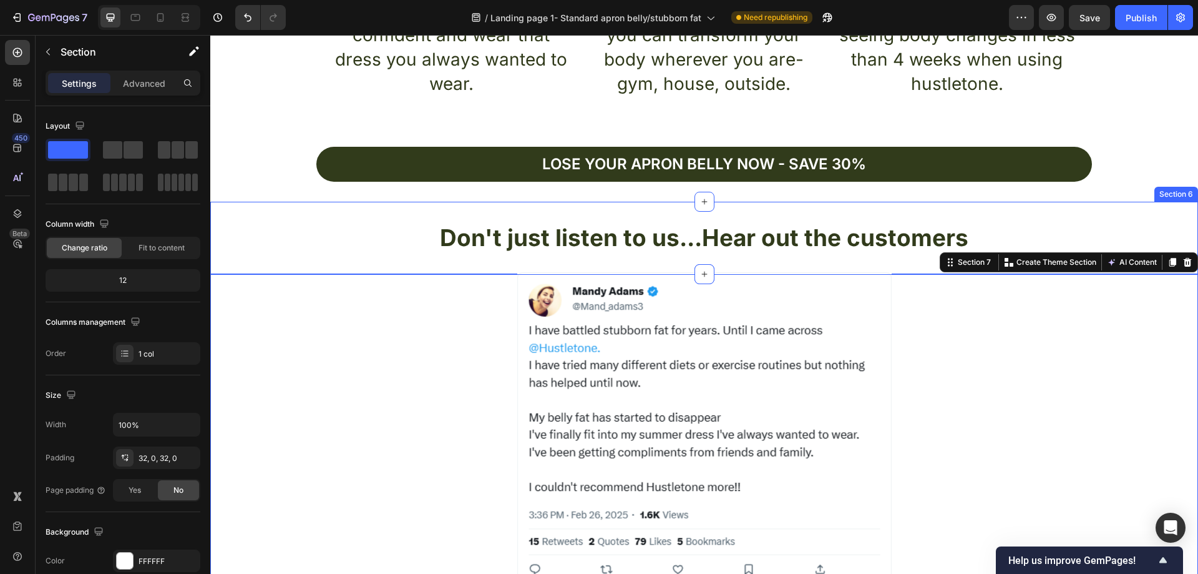
click at [1076, 204] on div "Don't just listen to us...Hear out the customers Heading Section 6" at bounding box center [704, 238] width 988 height 72
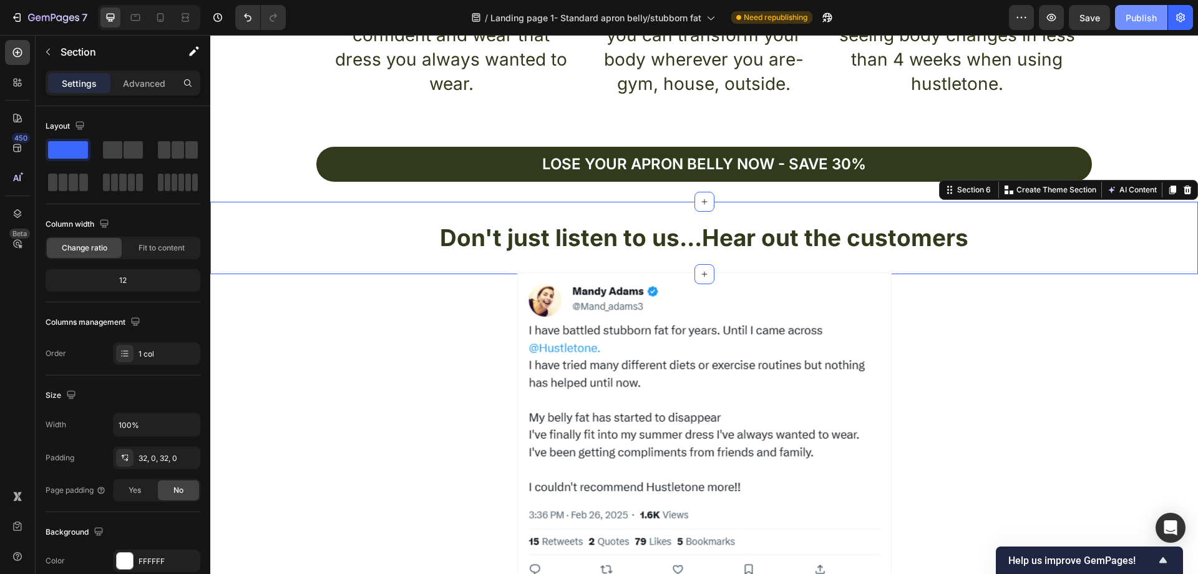
click at [1138, 24] on div "Publish" at bounding box center [1141, 17] width 31 height 13
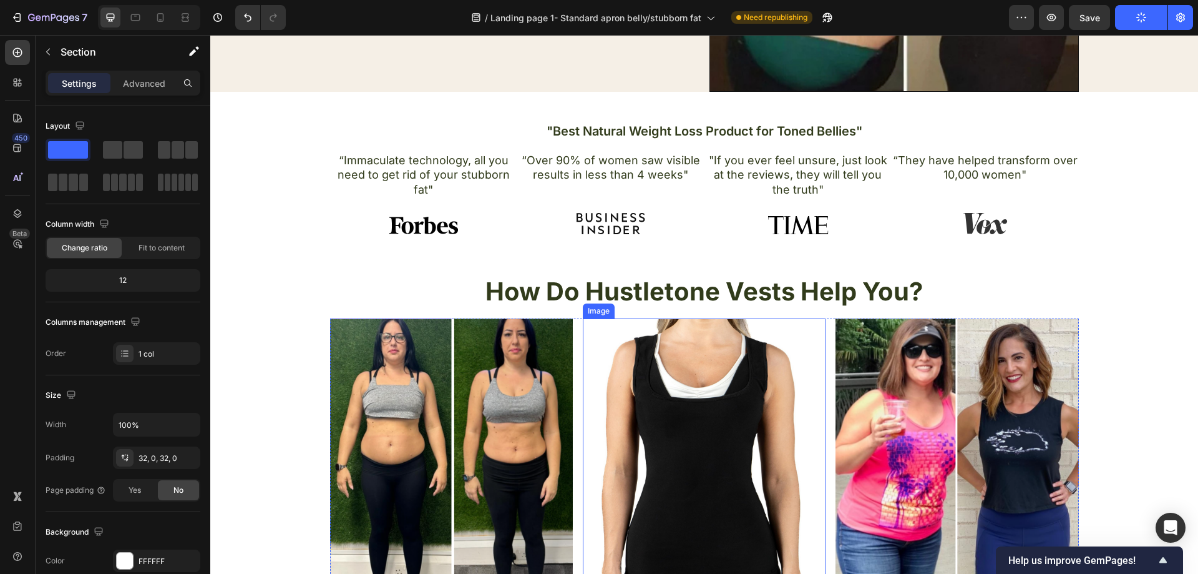
scroll to position [343, 0]
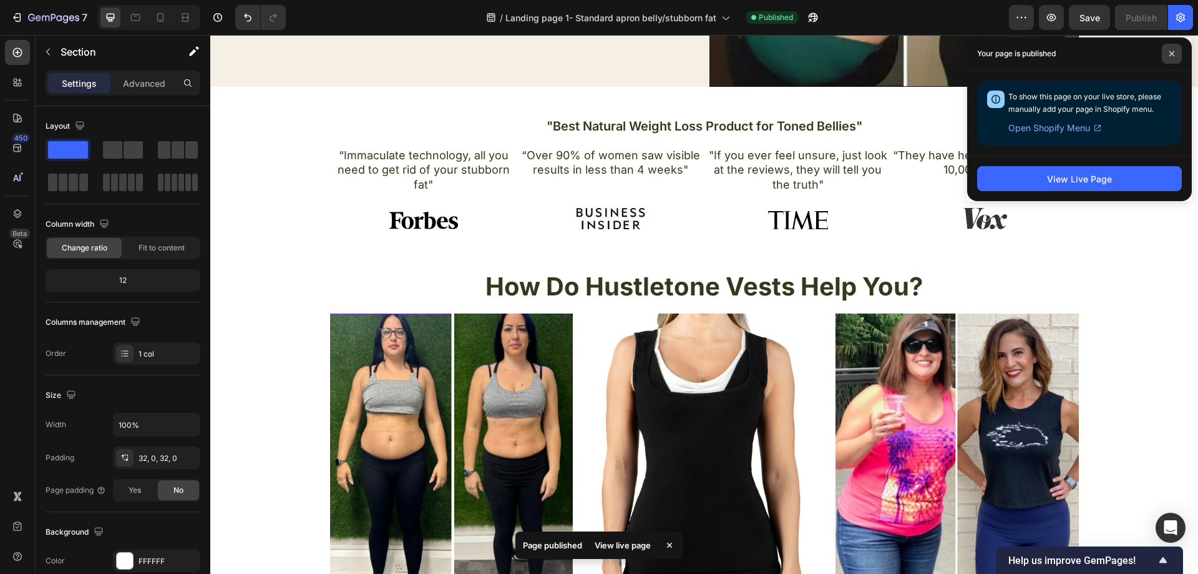
click at [1170, 54] on icon at bounding box center [1172, 54] width 6 height 6
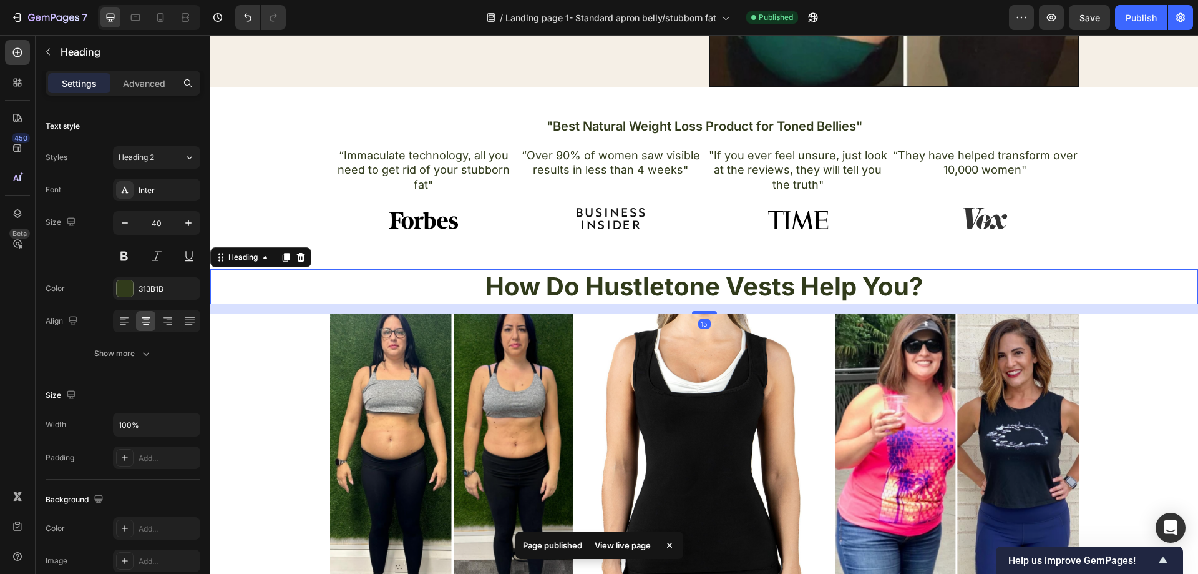
click at [559, 288] on h2 "How Do Hustletone Vests Help You?" at bounding box center [704, 286] width 988 height 35
click at [560, 286] on h2 "How Do Hustletone Vests Help You?" at bounding box center [704, 286] width 988 height 35
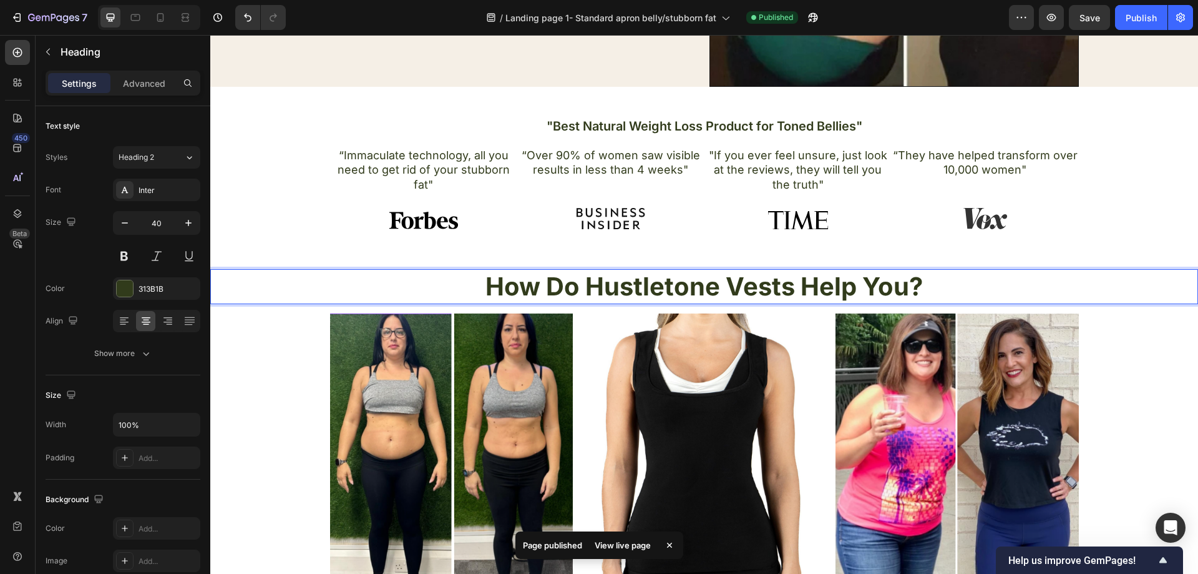
click at [560, 284] on p "How Do Hustletone Vests Help You?" at bounding box center [704, 286] width 985 height 32
click at [735, 283] on p "How do Hustletone Vests Help You?" at bounding box center [704, 286] width 985 height 32
click at [809, 286] on p "How do Hustletone vests Help You?" at bounding box center [704, 286] width 985 height 32
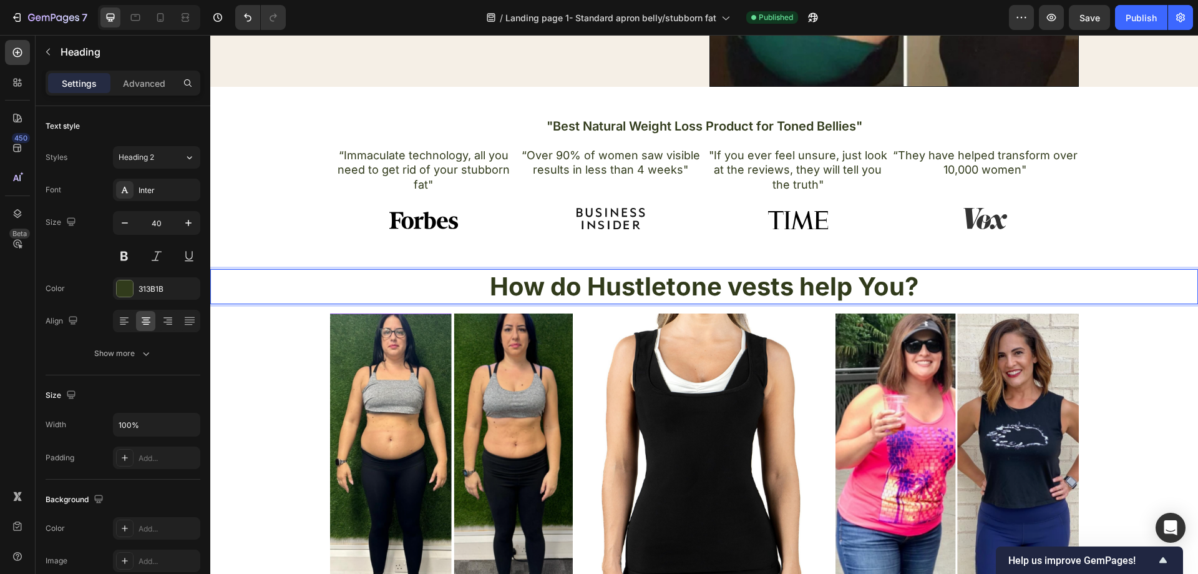
click at [871, 286] on p "How do Hustletone vests help You?" at bounding box center [704, 286] width 985 height 32
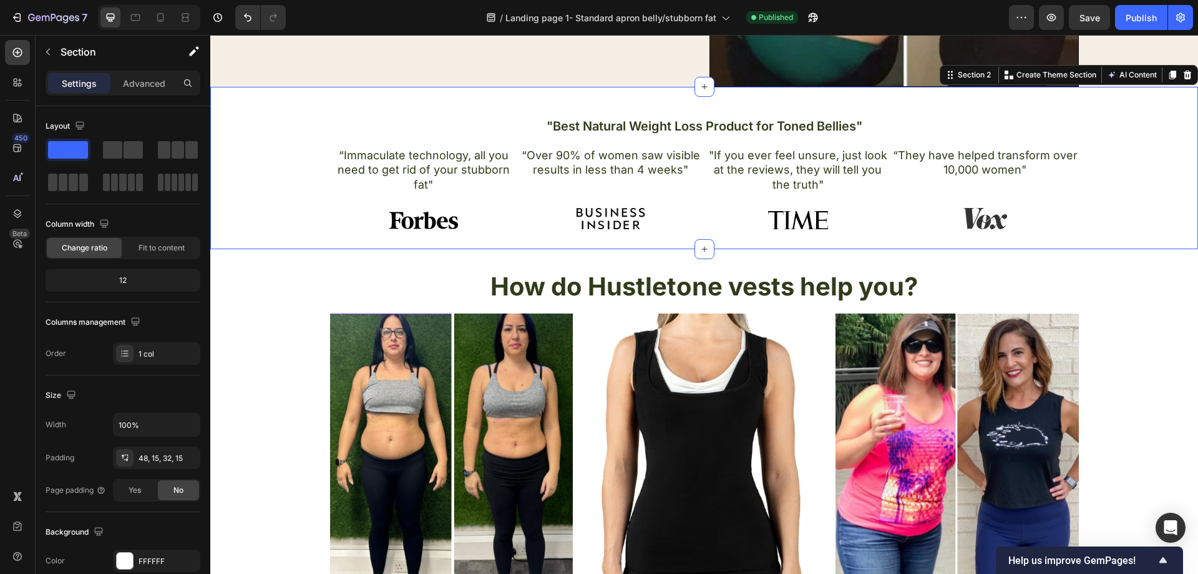
click at [1117, 235] on div ""Best Natural Weight Loss Product for Toned Bellies" Heading “Immaculate techno…" at bounding box center [704, 168] width 988 height 162
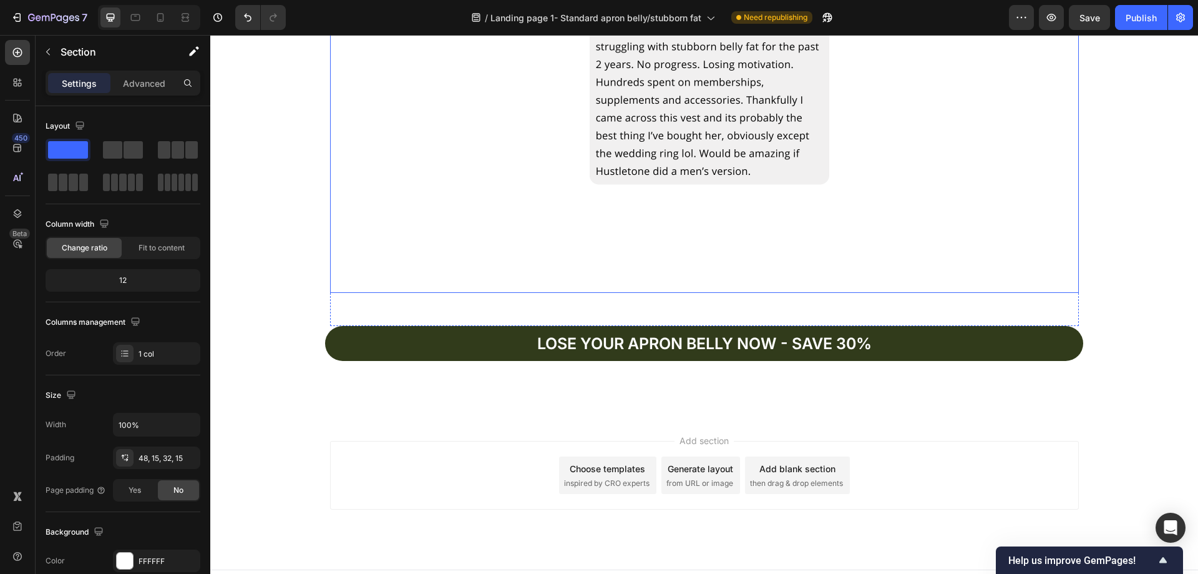
scroll to position [3955, 0]
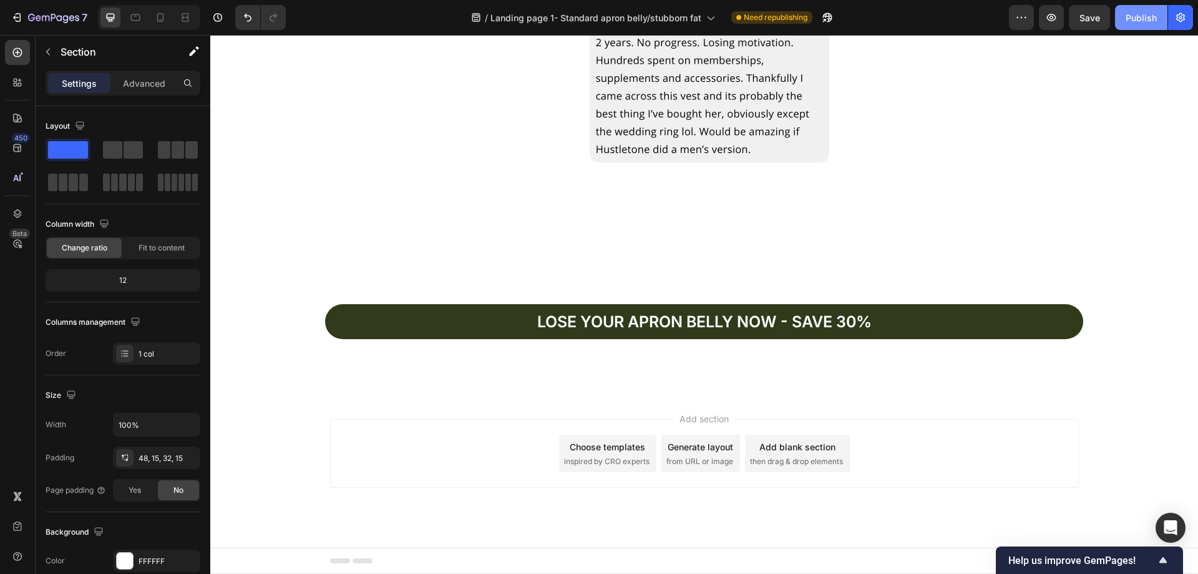
click at [1145, 19] on div "Publish" at bounding box center [1141, 17] width 31 height 13
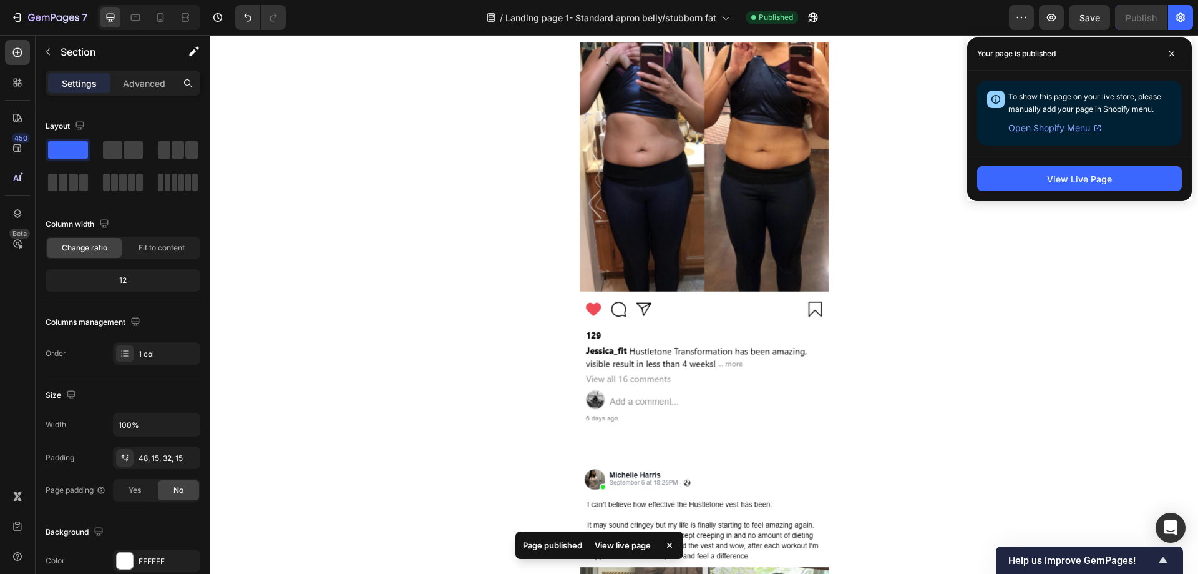
drag, startPoint x: 1170, startPoint y: 56, endPoint x: 1032, endPoint y: 87, distance: 142.2
click at [1170, 55] on icon at bounding box center [1172, 54] width 6 height 6
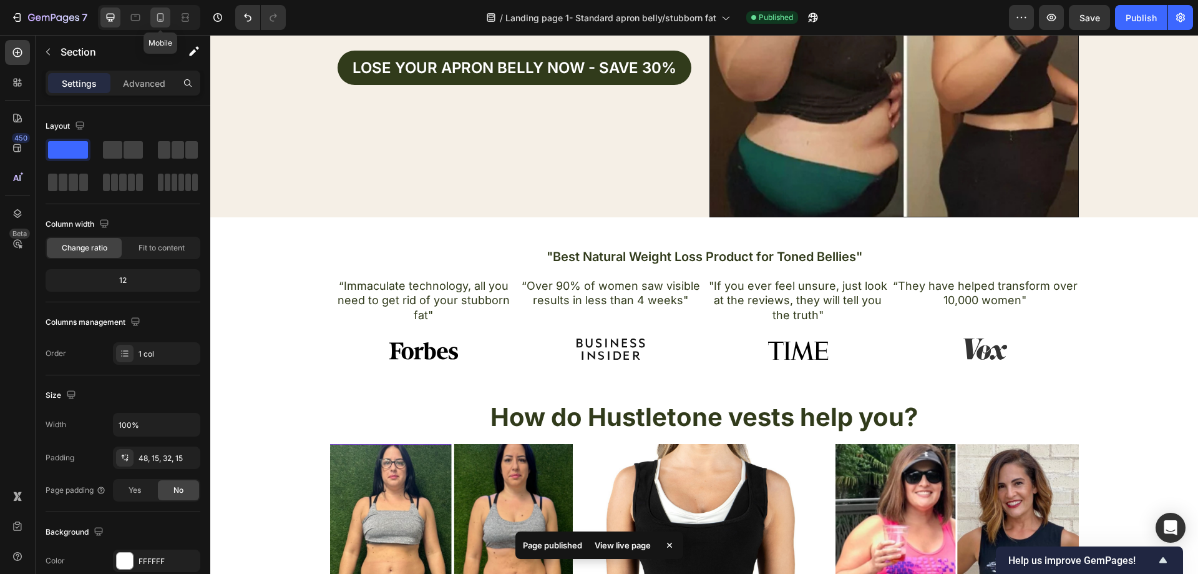
click at [155, 17] on icon at bounding box center [160, 17] width 12 height 12
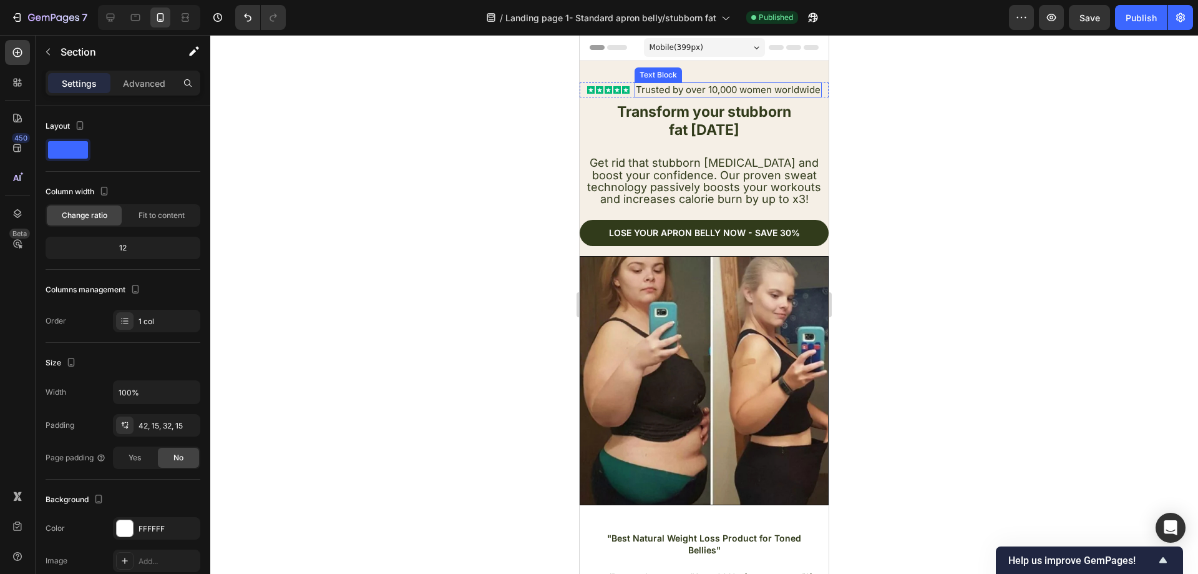
click at [726, 83] on div "Trusted by over 10,000 women worldwide" at bounding box center [728, 89] width 187 height 15
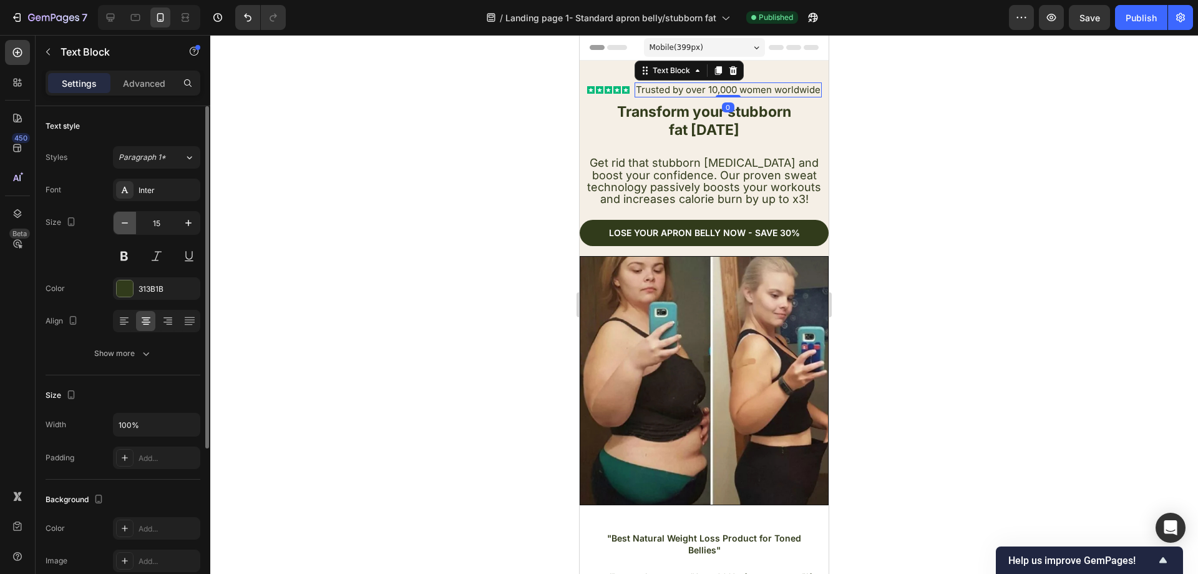
click at [123, 225] on icon "button" at bounding box center [125, 223] width 12 height 12
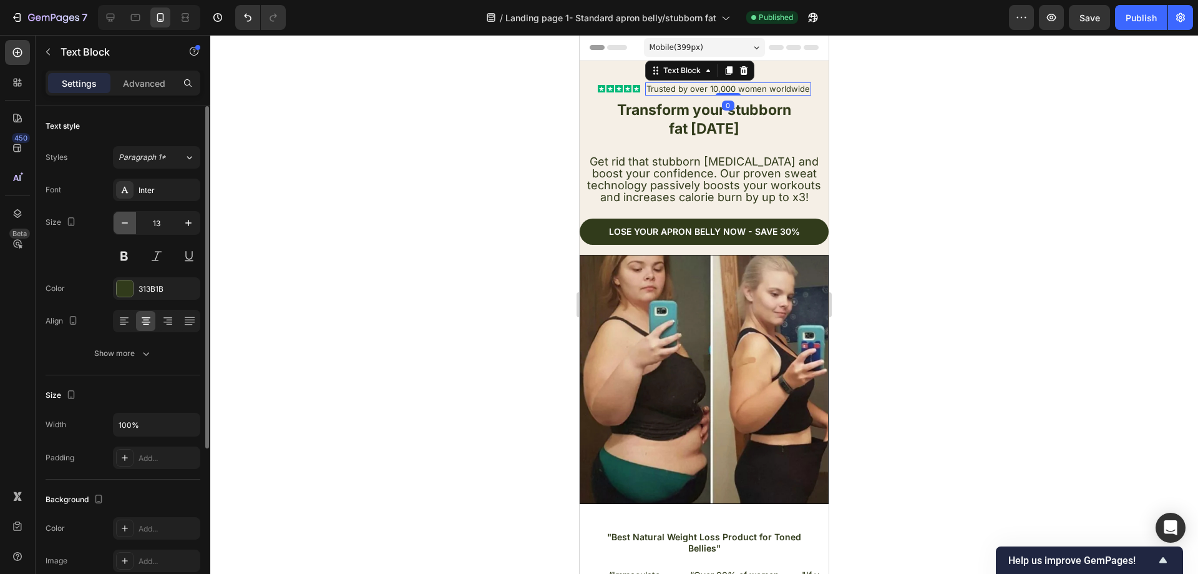
click at [123, 225] on icon "button" at bounding box center [125, 223] width 12 height 12
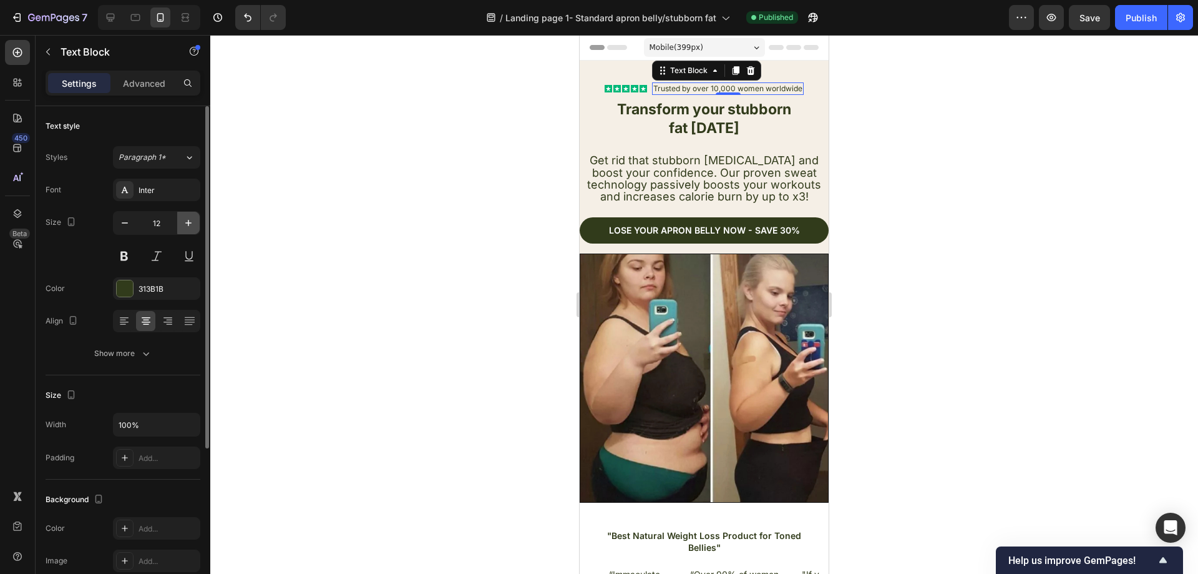
click at [178, 223] on button "button" at bounding box center [188, 223] width 22 height 22
click at [180, 223] on button "button" at bounding box center [188, 223] width 22 height 22
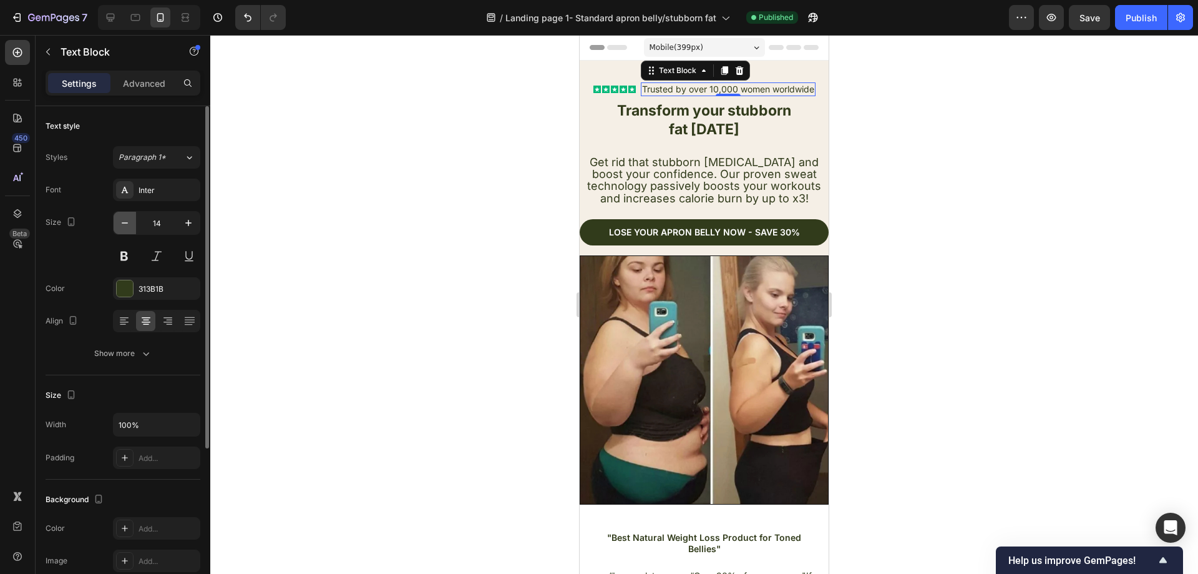
click at [126, 227] on icon "button" at bounding box center [125, 223] width 12 height 12
type input "13"
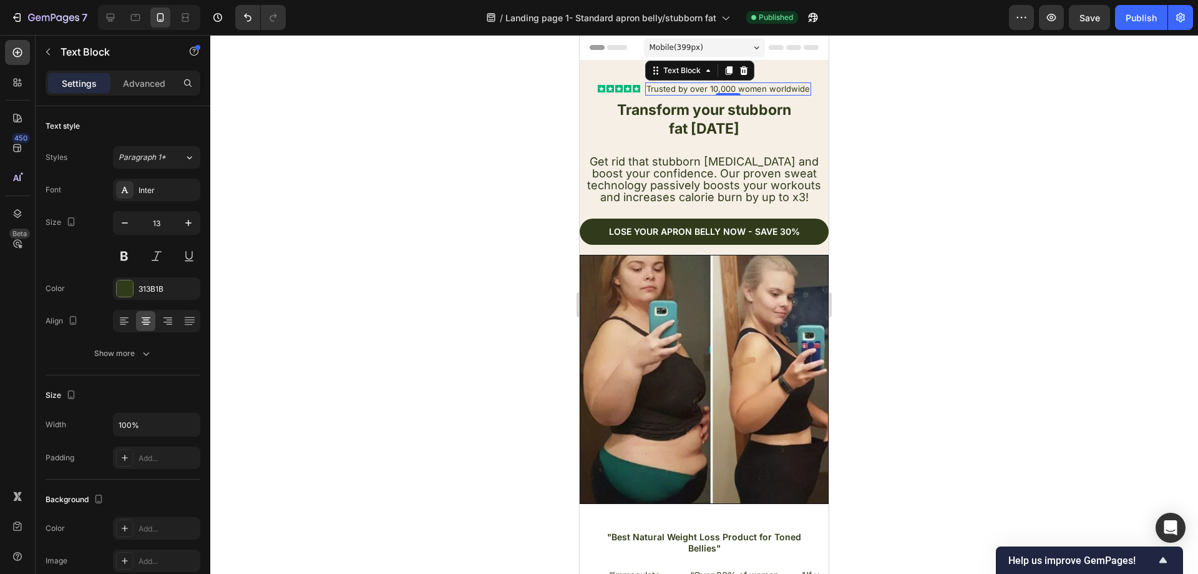
click at [368, 217] on div at bounding box center [704, 304] width 988 height 539
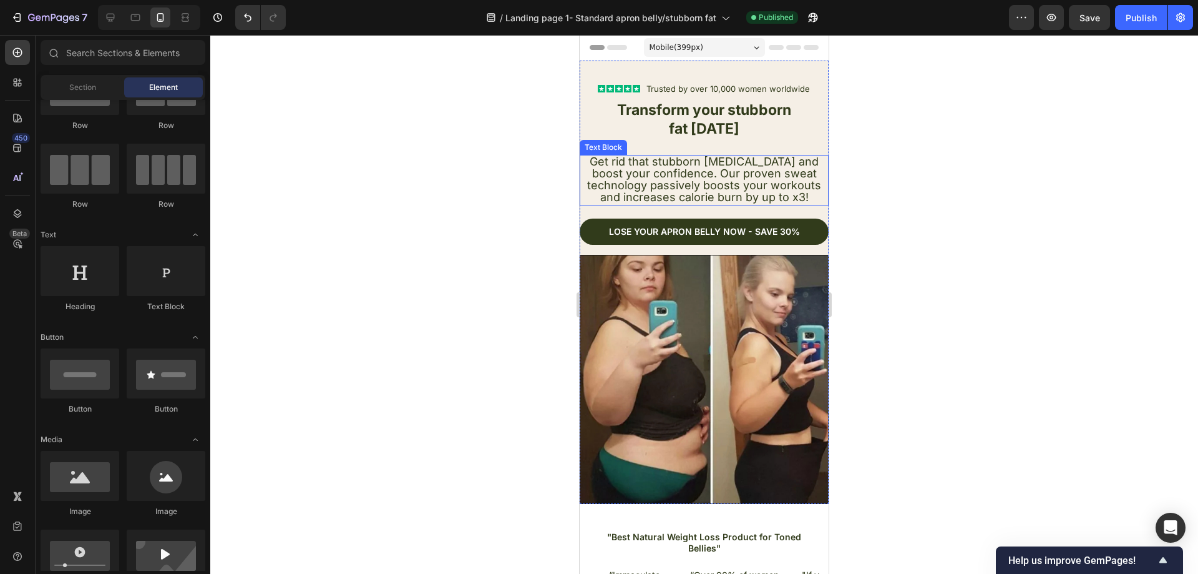
click at [736, 170] on span "Get rid that stubborn belly fat and boost your confidence. Our proven sweat tec…" at bounding box center [704, 179] width 234 height 49
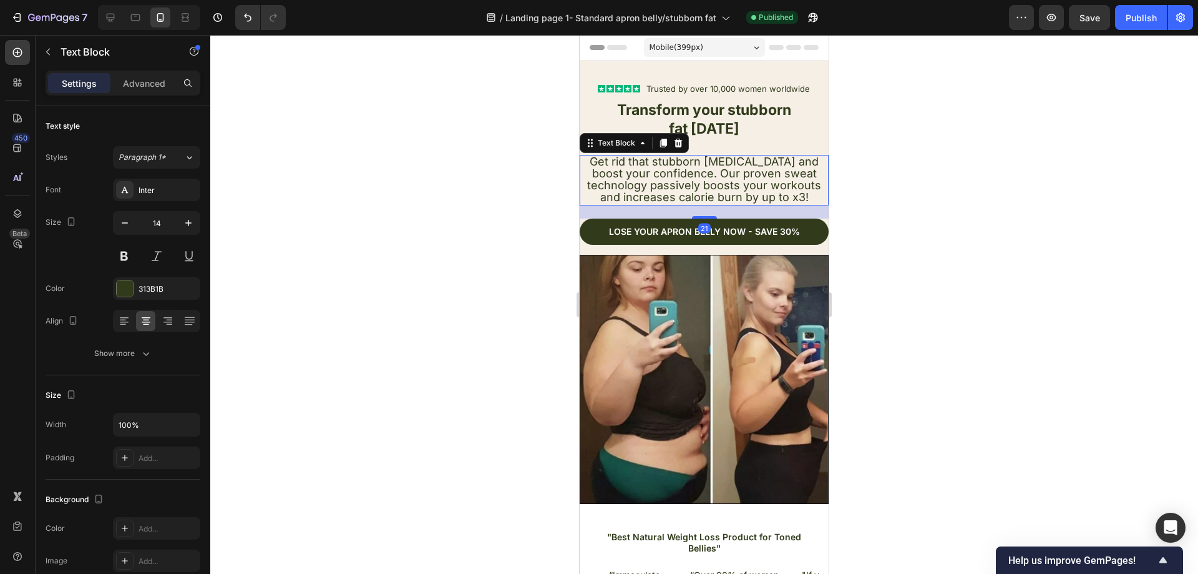
drag, startPoint x: 731, startPoint y: 195, endPoint x: 713, endPoint y: 191, distance: 18.6
click at [730, 195] on span "Get rid that stubborn belly fat and boost your confidence. Our proven sweat tec…" at bounding box center [704, 179] width 234 height 49
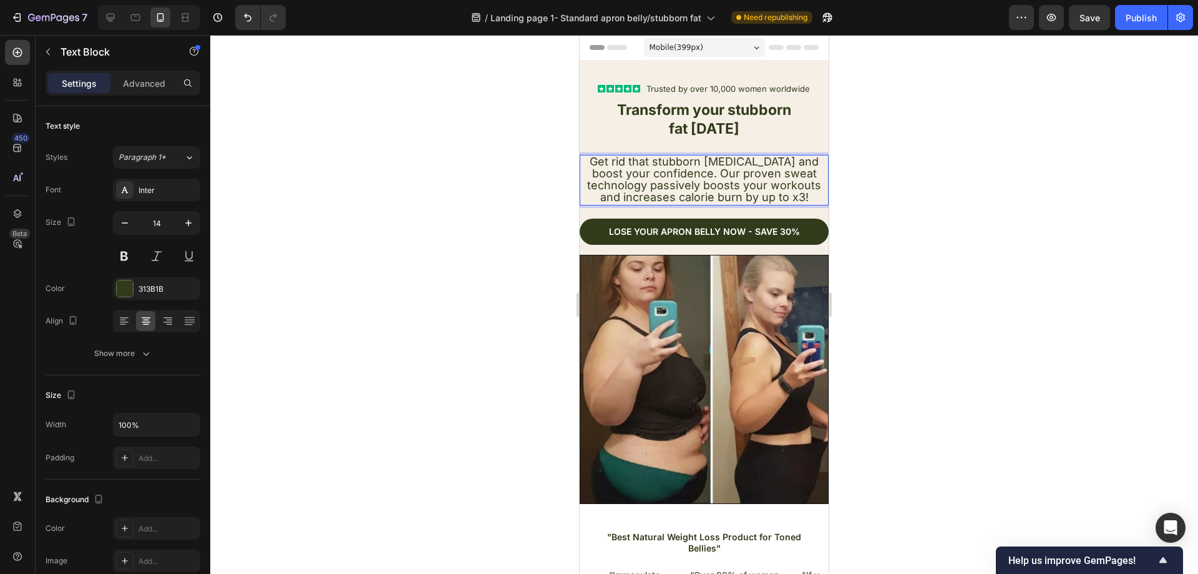
click at [705, 186] on span "Get rid that stubborn belly fat and boost your confidence. Our proven sweat tec…" at bounding box center [704, 179] width 234 height 49
click at [700, 185] on span "Get rid that stubborn belly fat and boost your confidence. Our proven sweat tec…" at bounding box center [704, 179] width 234 height 49
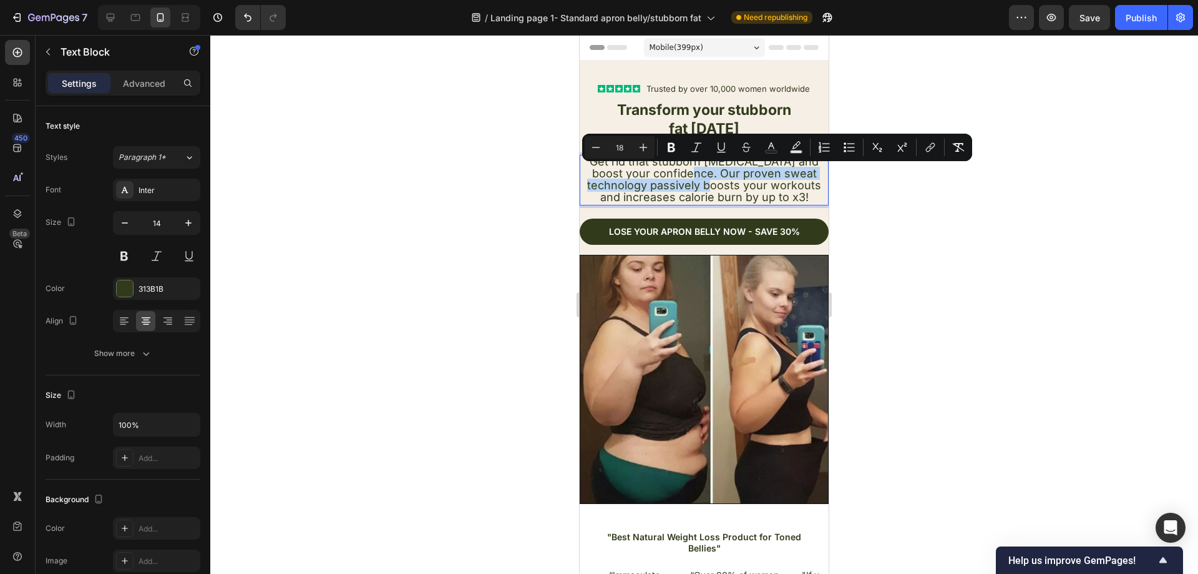
drag, startPoint x: 700, startPoint y: 185, endPoint x: 700, endPoint y: 173, distance: 12.5
click at [700, 173] on span "Get rid that stubborn belly fat and boost your confidence. Our proven sweat tec…" at bounding box center [704, 179] width 234 height 49
click at [699, 183] on span "Get rid that stubborn belly fat and boost your confidence. Our proven sweat tec…" at bounding box center [704, 179] width 234 height 49
drag, startPoint x: 699, startPoint y: 183, endPoint x: 699, endPoint y: 174, distance: 9.4
click at [699, 174] on span "Get rid that stubborn belly fat and boost your confidence. Our proven sweat tec…" at bounding box center [704, 179] width 234 height 49
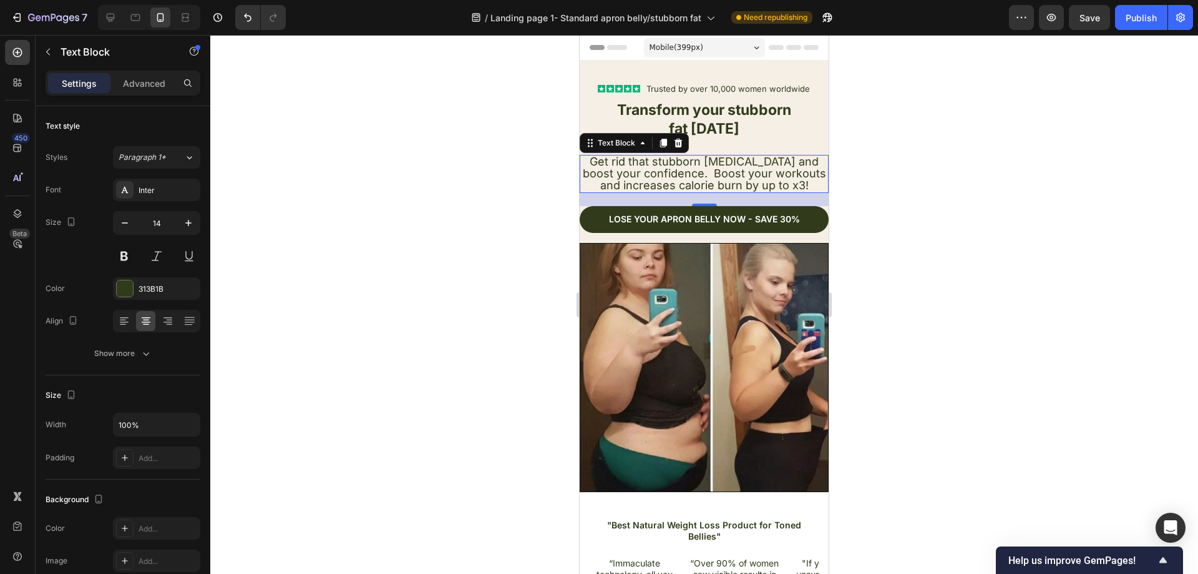
click at [981, 172] on div at bounding box center [704, 304] width 988 height 539
click at [792, 183] on span "Get rid that stubborn belly fat and boost your confidence. Boost your workouts …" at bounding box center [704, 173] width 243 height 37
click at [940, 170] on div at bounding box center [704, 304] width 988 height 539
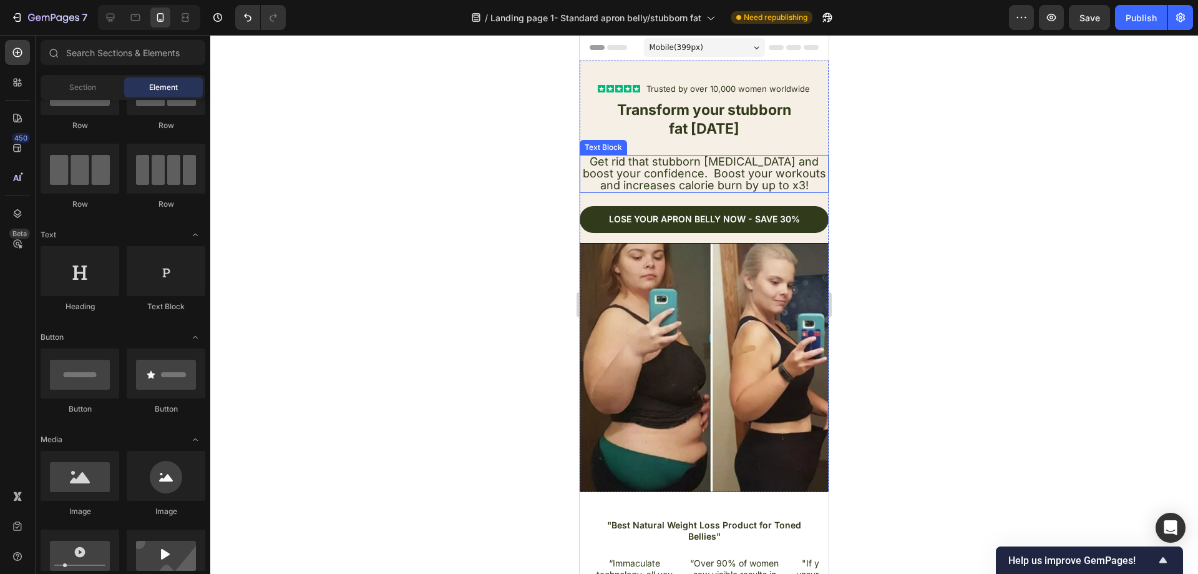
click at [1019, 157] on div at bounding box center [704, 304] width 988 height 539
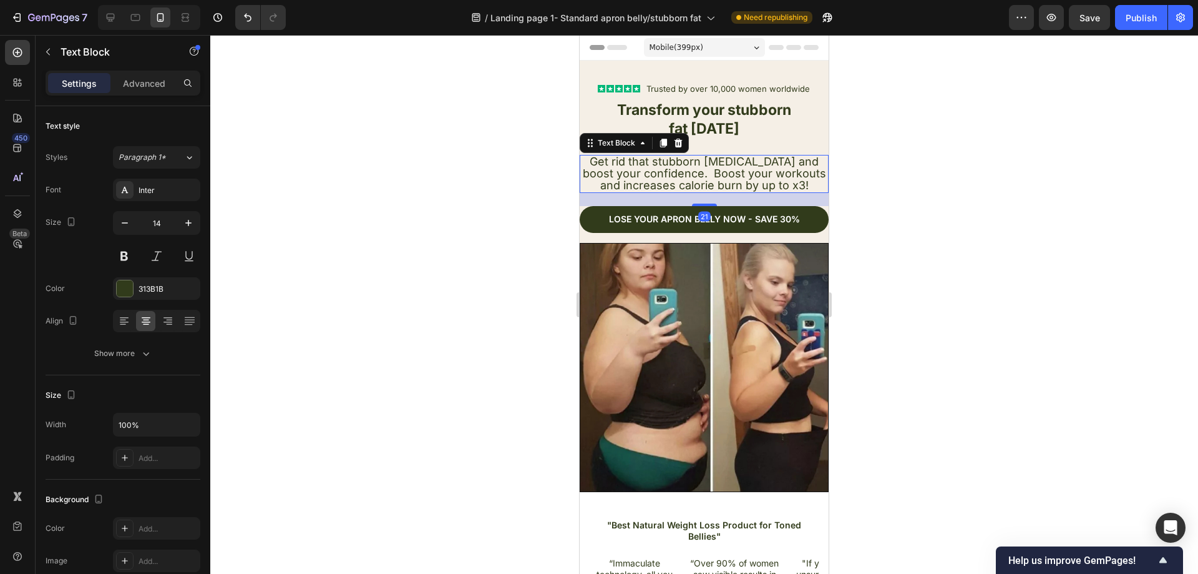
click at [721, 174] on span "Get rid that stubborn belly fat and boost your confidence. Boost your workouts …" at bounding box center [704, 173] width 243 height 37
click at [188, 222] on icon "button" at bounding box center [188, 223] width 12 height 12
type input "15"
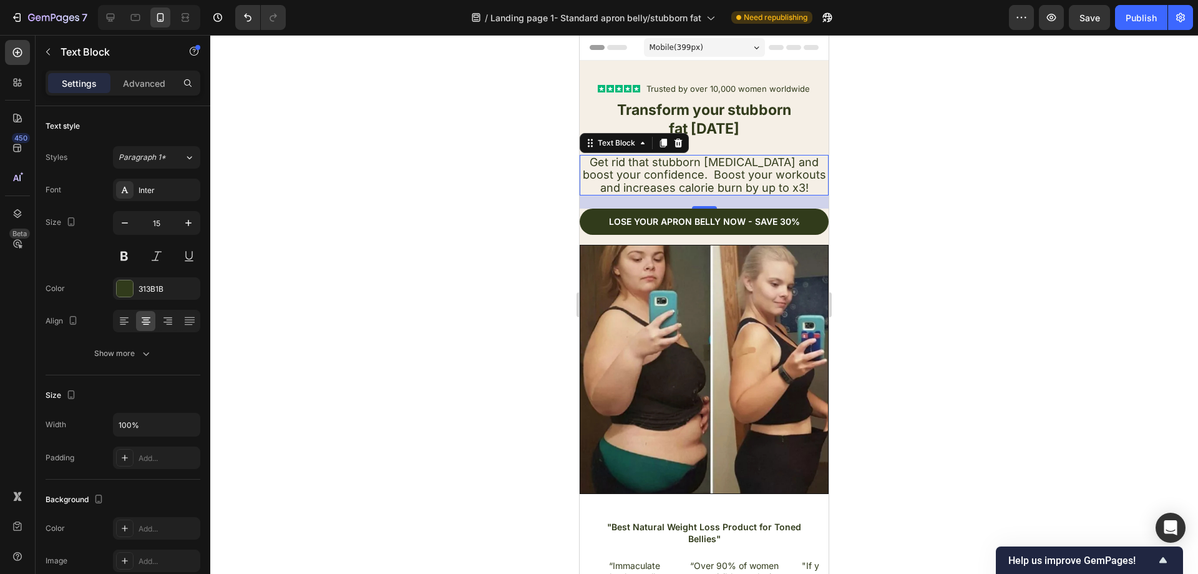
click at [369, 225] on div at bounding box center [704, 304] width 988 height 539
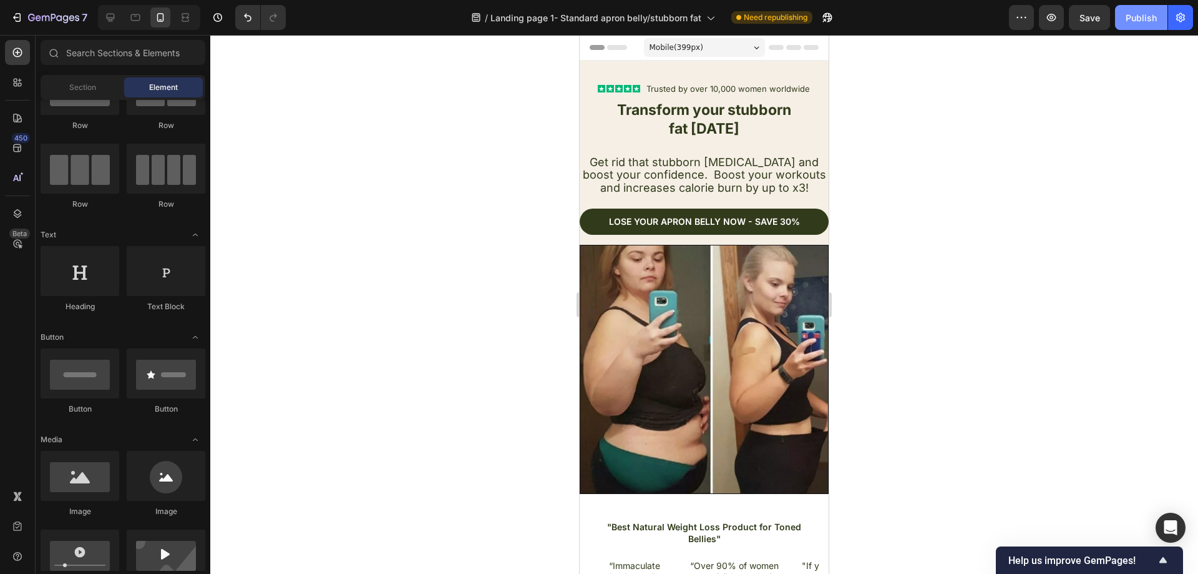
click at [1148, 14] on div "Publish" at bounding box center [1141, 17] width 31 height 13
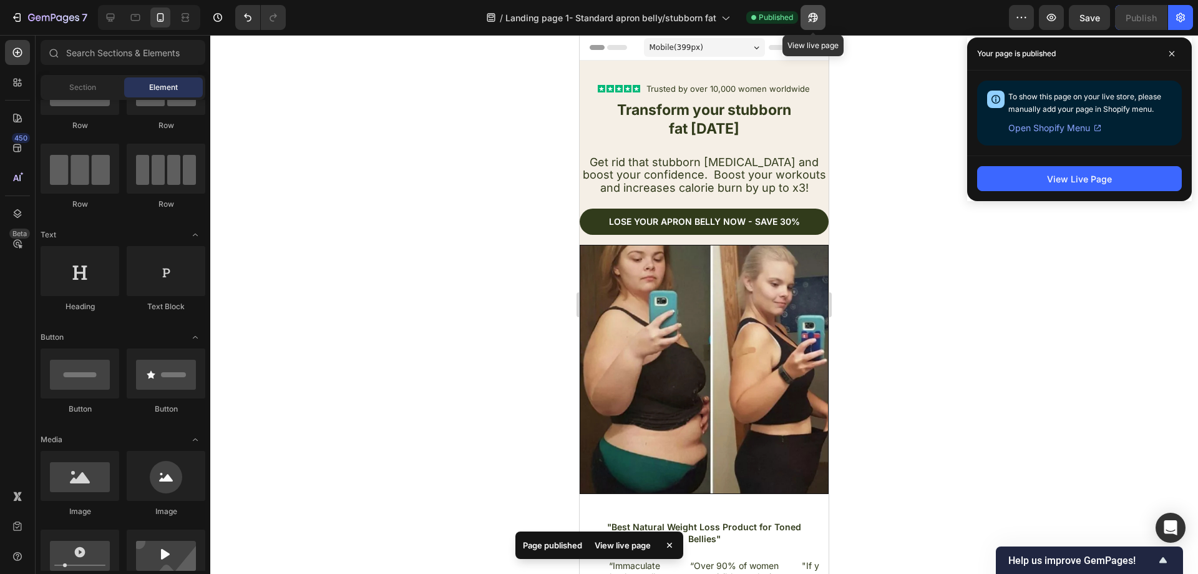
click at [818, 25] on button "button" at bounding box center [813, 17] width 25 height 25
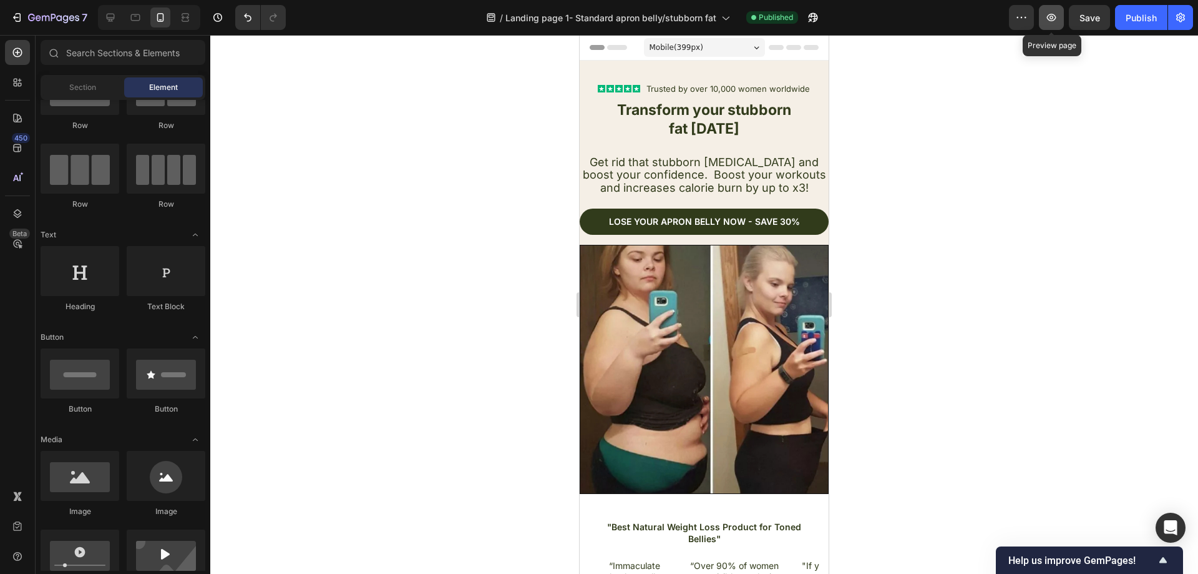
click at [1054, 16] on icon "button" at bounding box center [1051, 17] width 12 height 12
click at [1044, 11] on button "button" at bounding box center [1051, 17] width 25 height 25
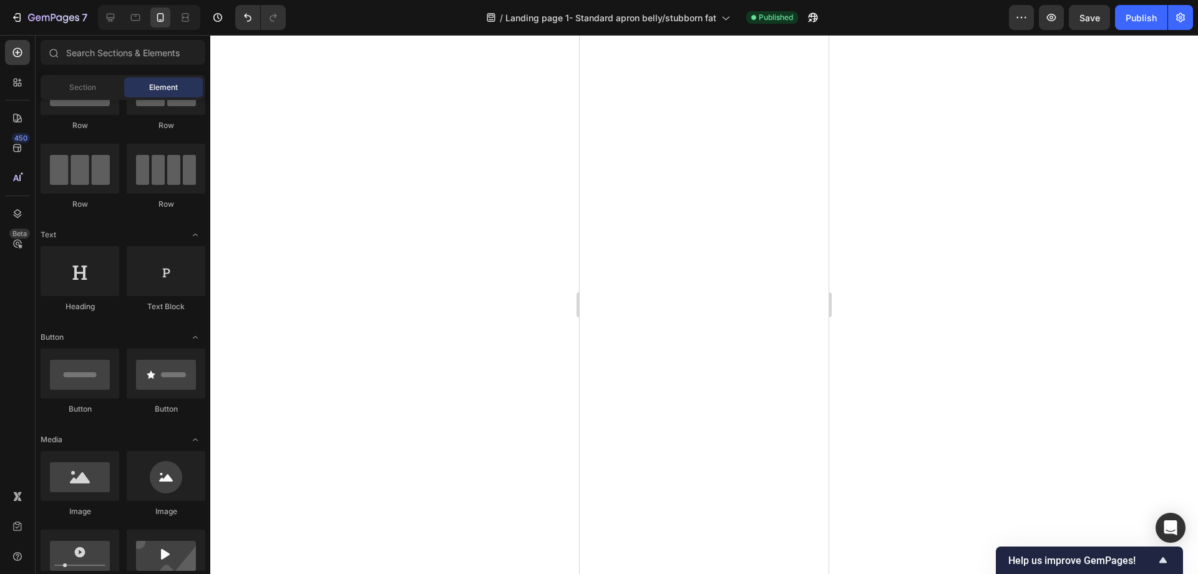
scroll to position [2996, 0]
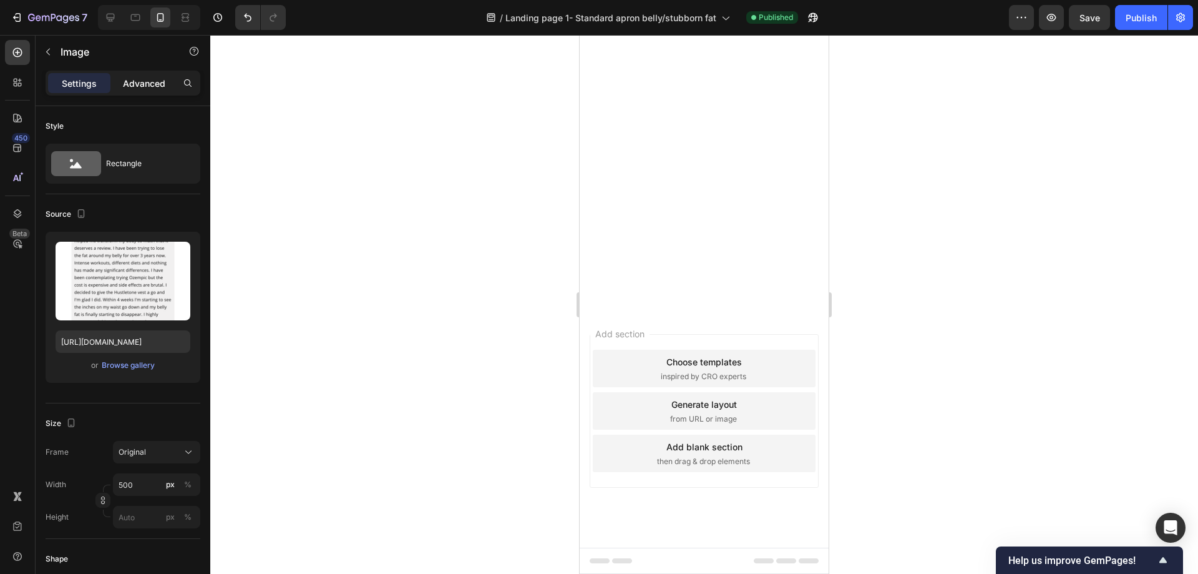
click at [144, 81] on p "Advanced" at bounding box center [144, 83] width 42 height 13
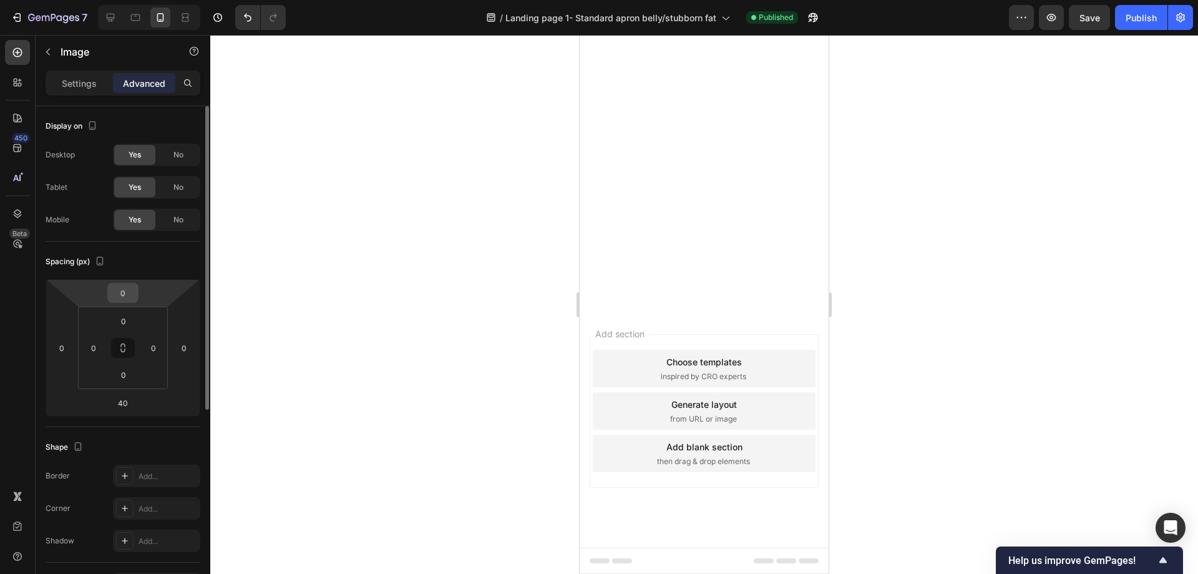
click at [130, 292] on input "0" at bounding box center [122, 292] width 25 height 19
type input "-2"
type input "-40"
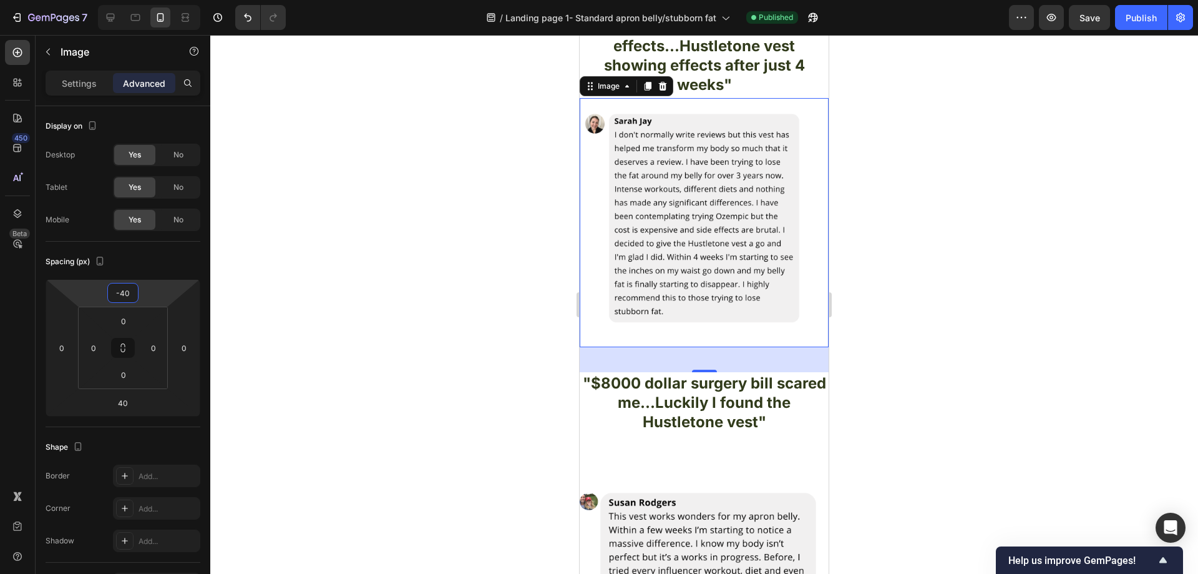
scroll to position [3245, 0]
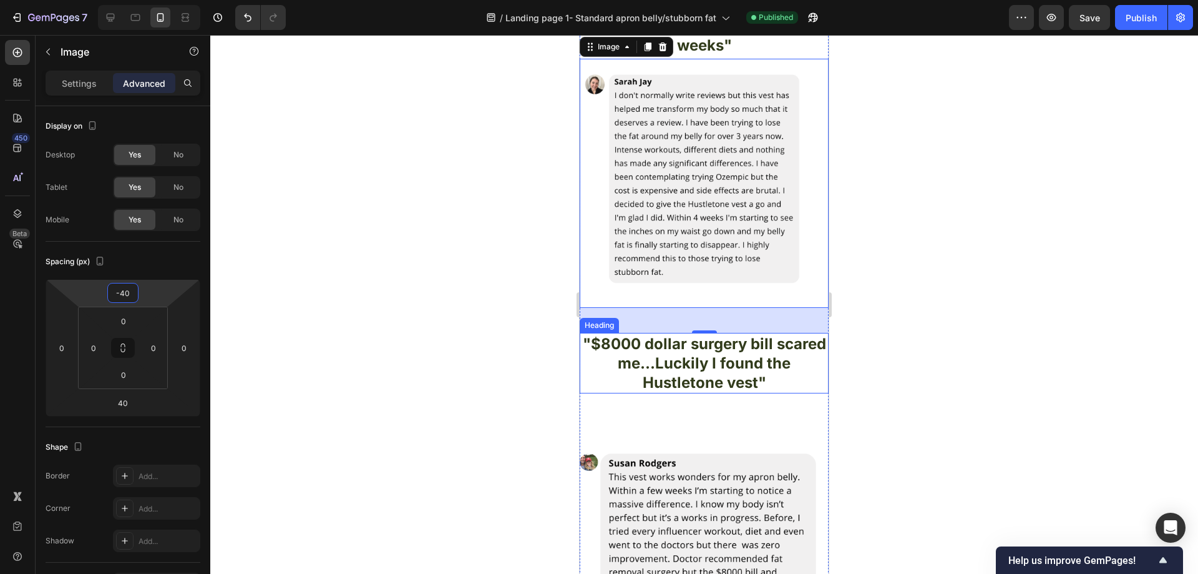
click at [791, 354] on h2 ""$8000 dollar surgery bill scared me...Luckily I found the Hustletone vest"" at bounding box center [704, 363] width 249 height 61
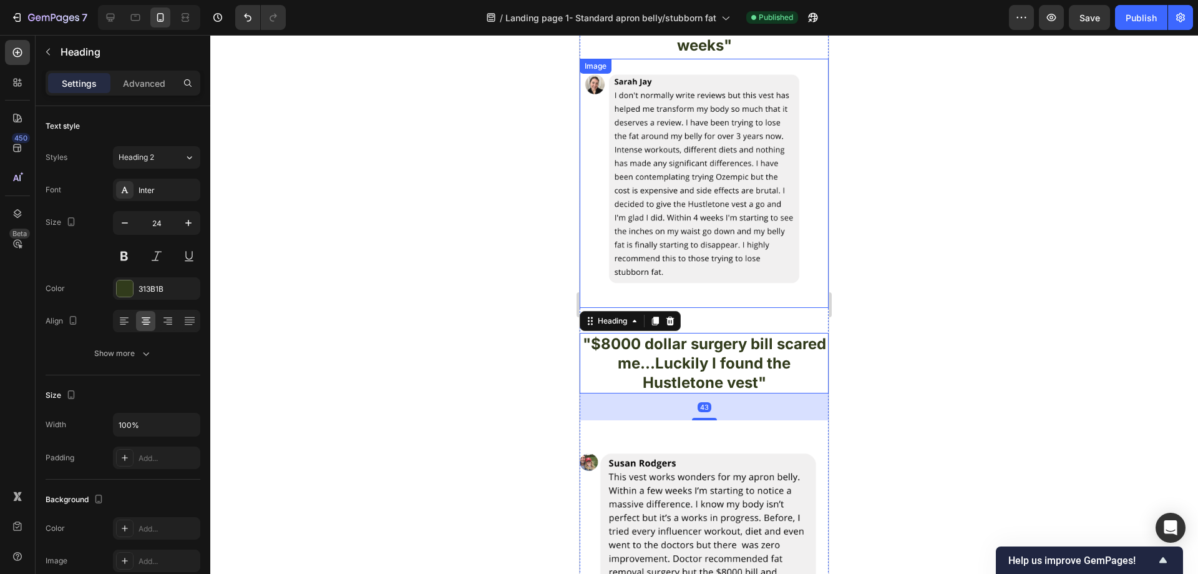
click at [717, 289] on img at bounding box center [704, 183] width 249 height 249
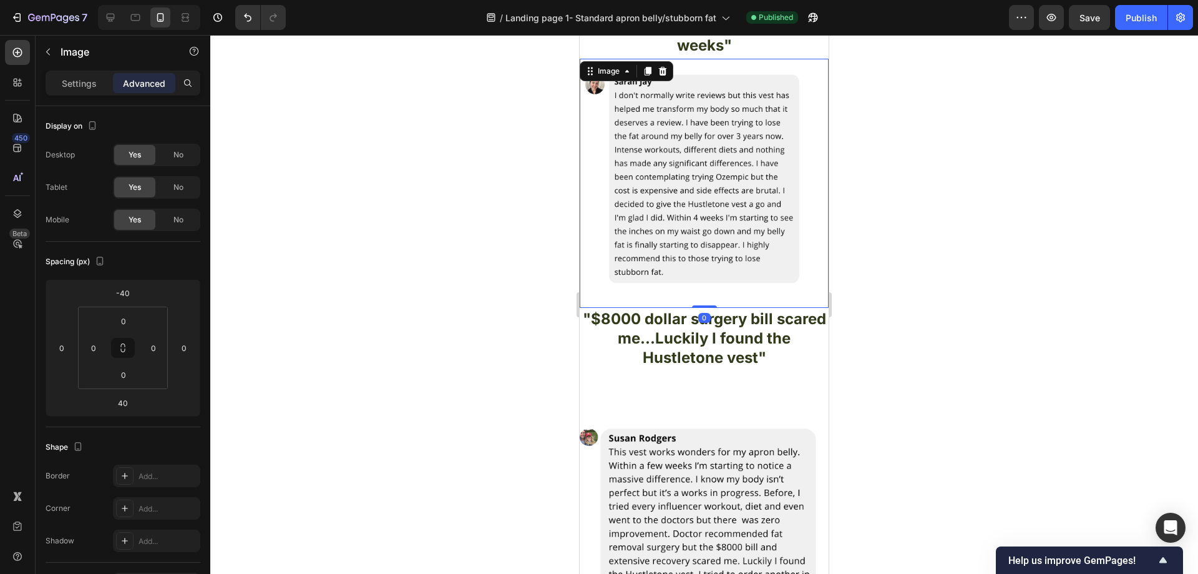
drag, startPoint x: 702, startPoint y: 321, endPoint x: 826, endPoint y: 276, distance: 131.7
click at [706, 291] on div "Image 0" at bounding box center [704, 183] width 249 height 249
type input "0"
click at [926, 253] on div at bounding box center [704, 304] width 988 height 539
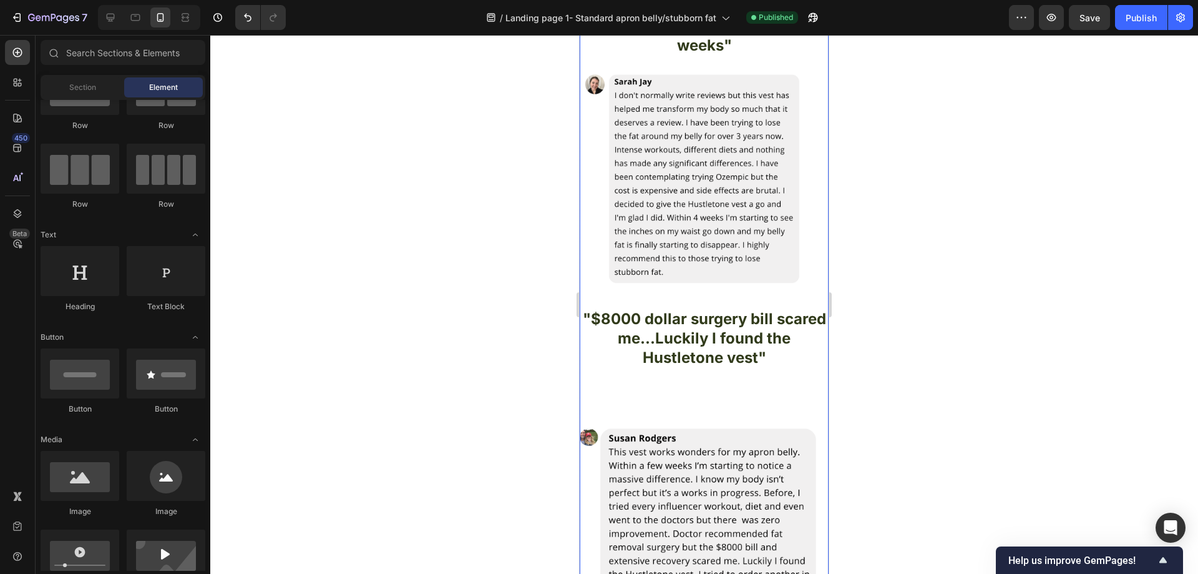
click at [691, 376] on div ""Brutal Ozempic side effects...Hustletone vest showing effects after just 4 wee…" at bounding box center [704, 310] width 249 height 668
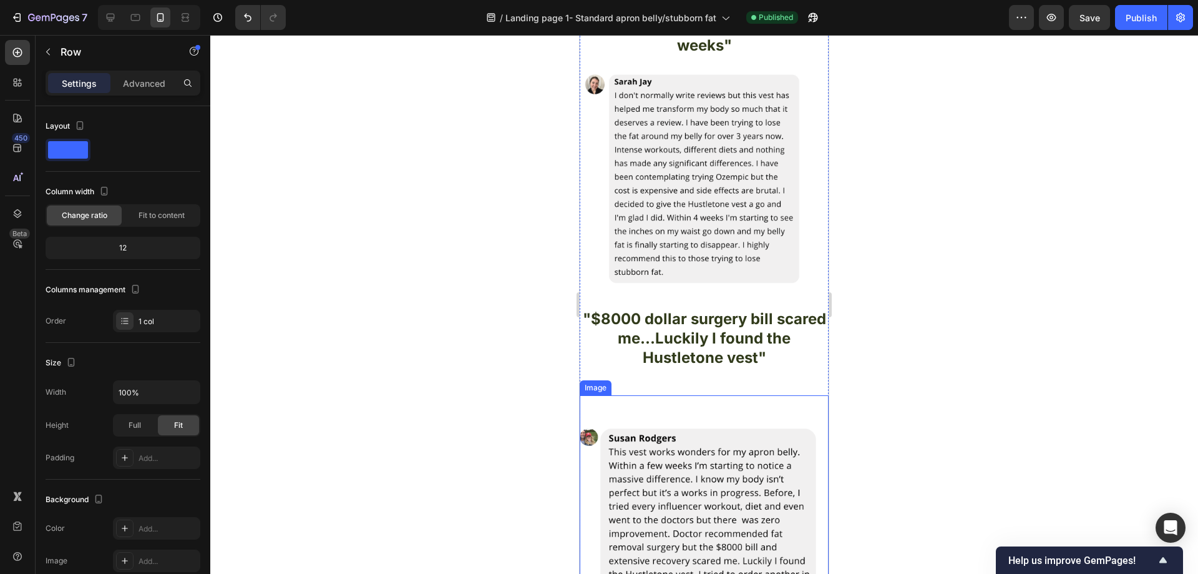
click at [715, 412] on img at bounding box center [704, 519] width 249 height 249
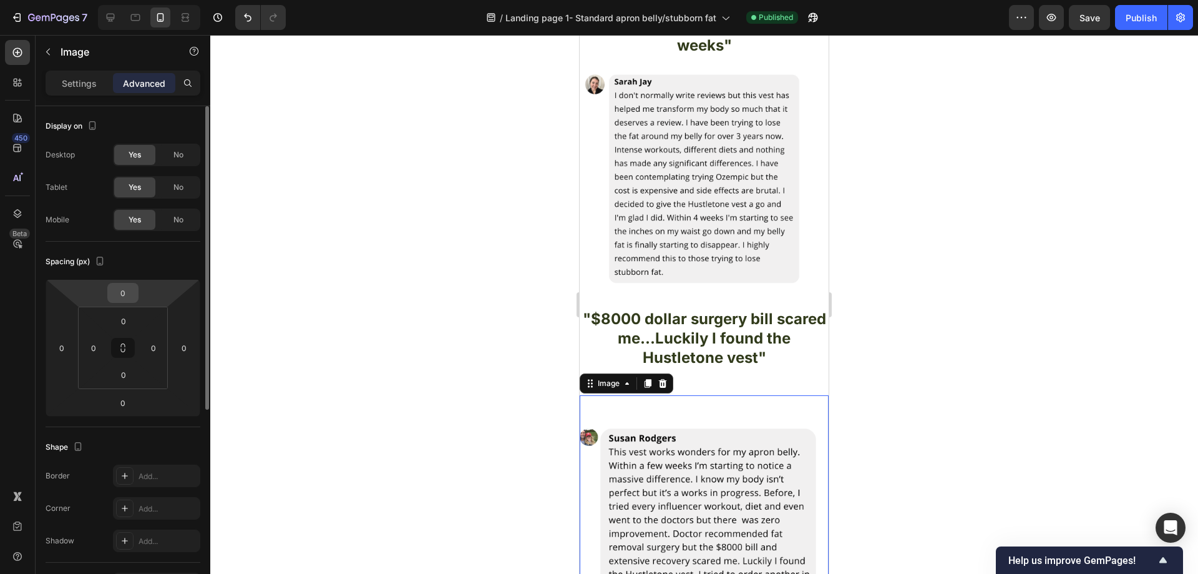
click at [129, 291] on input "0" at bounding box center [122, 292] width 25 height 19
type input "-40"
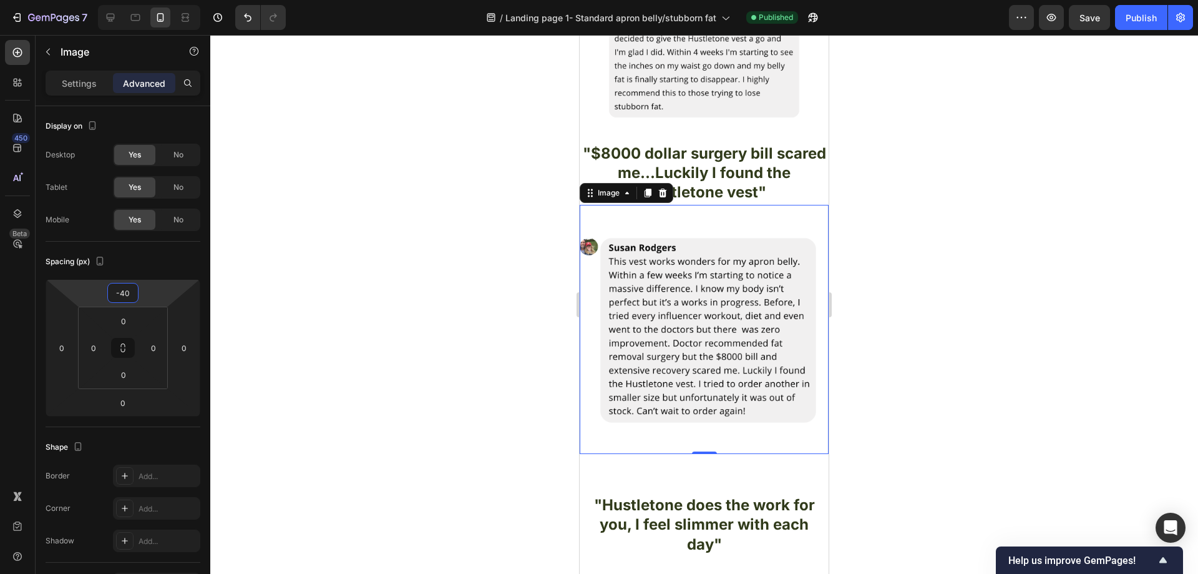
scroll to position [3495, 0]
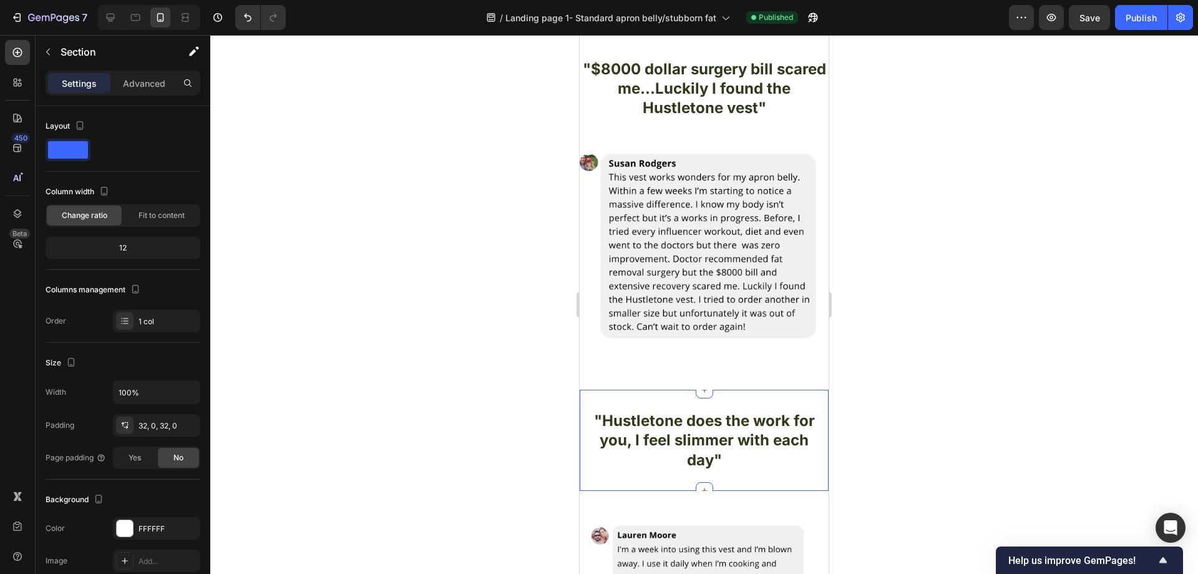
click at [725, 389] on div ""Hustletone does the work for you, I feel slimmer with each day" Heading Sectio…" at bounding box center [704, 439] width 249 height 101
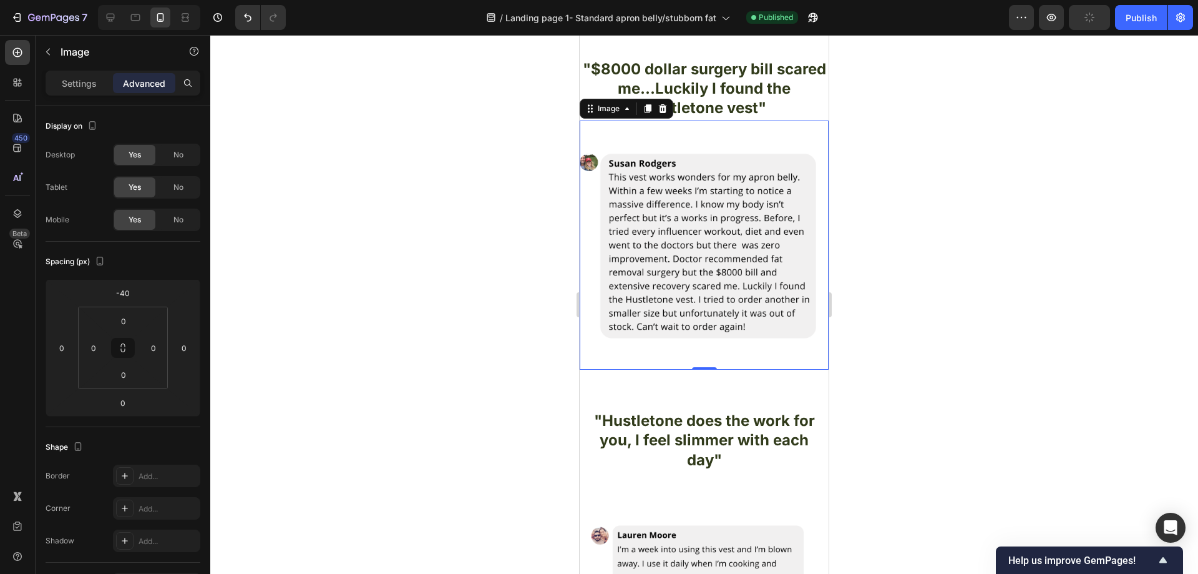
click at [752, 300] on img at bounding box center [704, 244] width 249 height 249
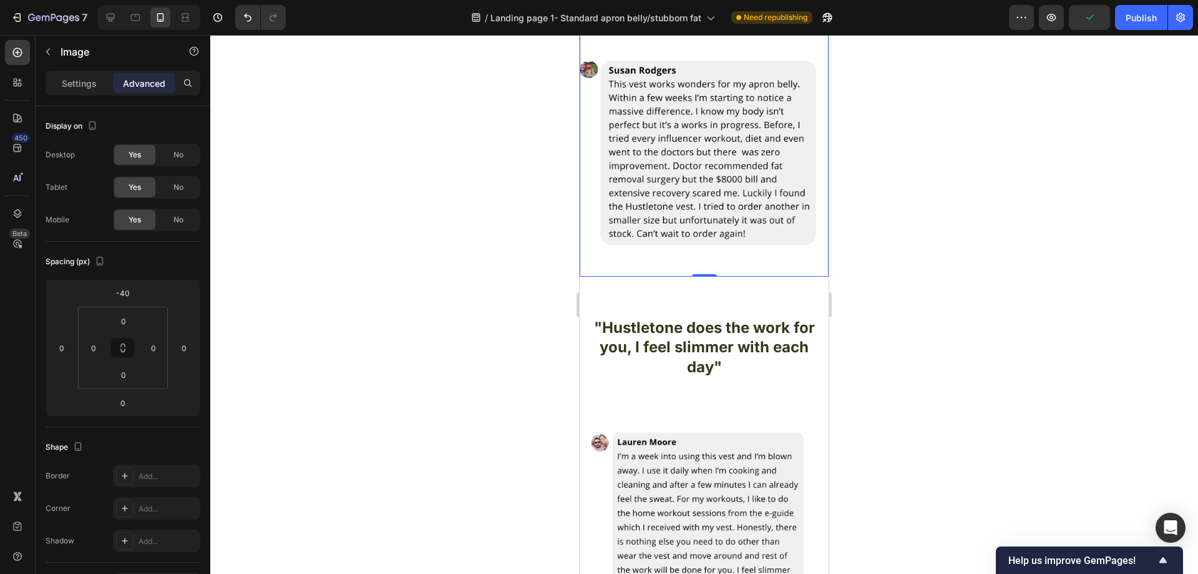
scroll to position [3620, 0]
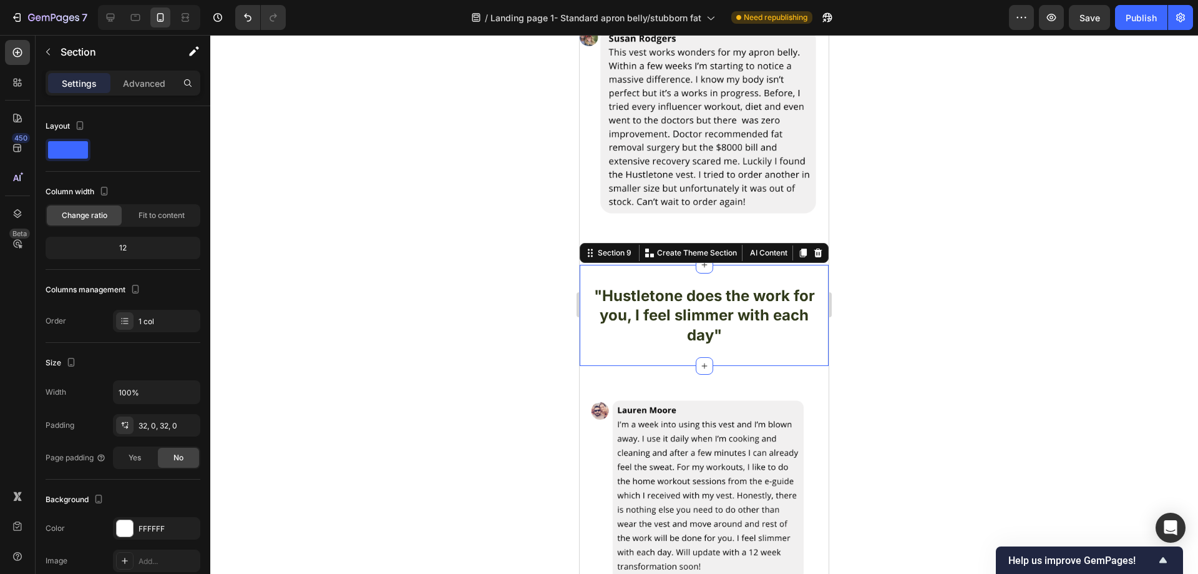
drag, startPoint x: 725, startPoint y: 257, endPoint x: 1095, endPoint y: 330, distance: 377.2
click at [725, 265] on div ""Hustletone does the work for you, I feel slimmer with each day" Heading Sectio…" at bounding box center [704, 315] width 249 height 101
click at [151, 86] on p "Advanced" at bounding box center [144, 83] width 42 height 13
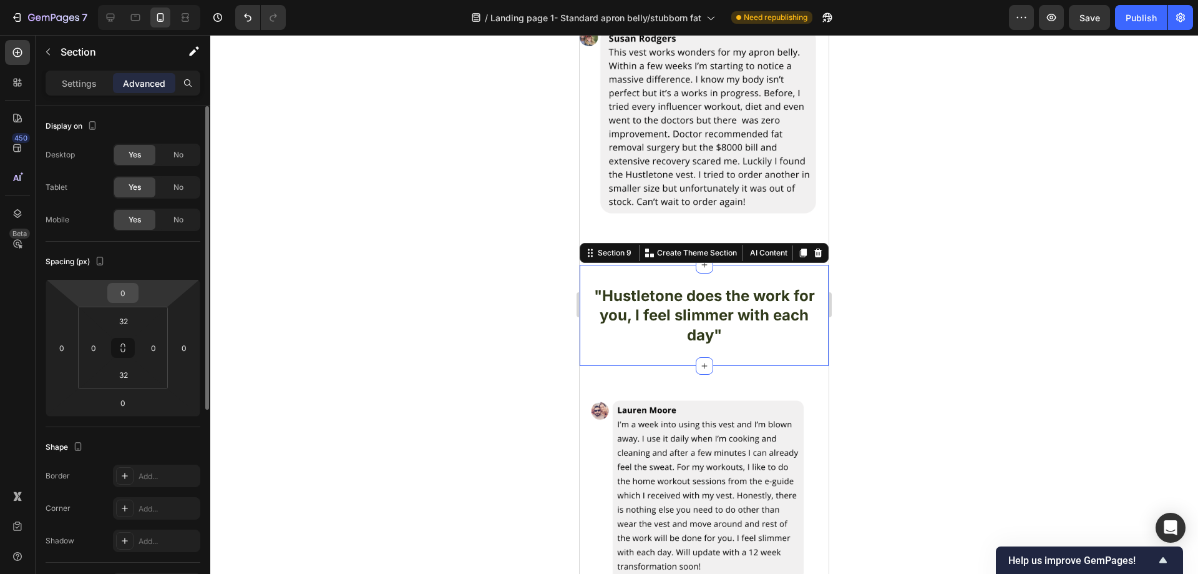
click at [135, 294] on div "0" at bounding box center [122, 293] width 31 height 20
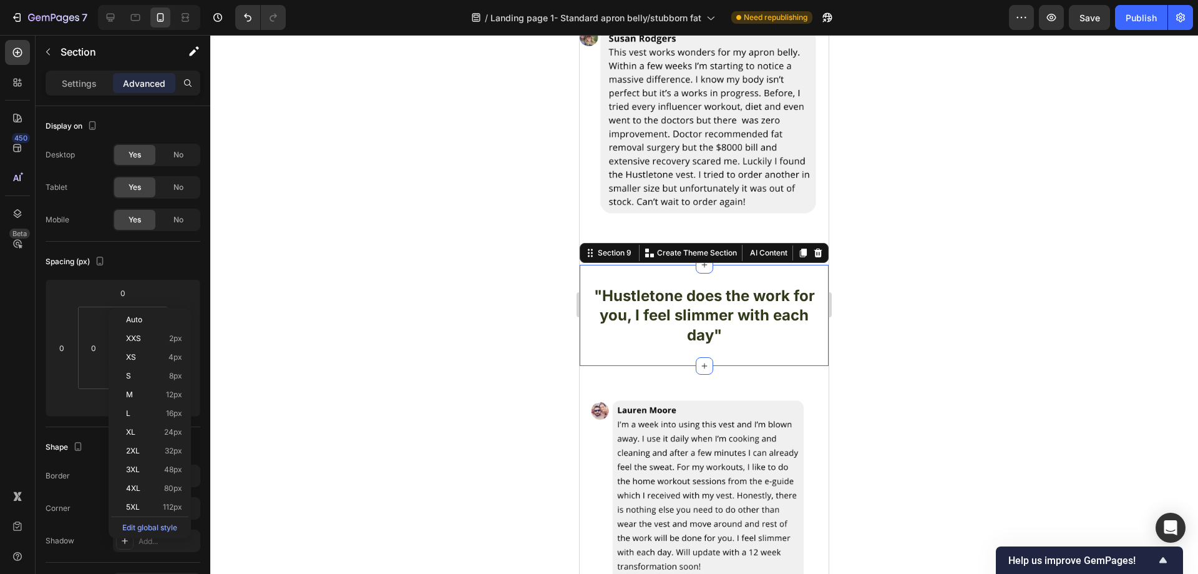
click at [263, 279] on div at bounding box center [704, 304] width 988 height 539
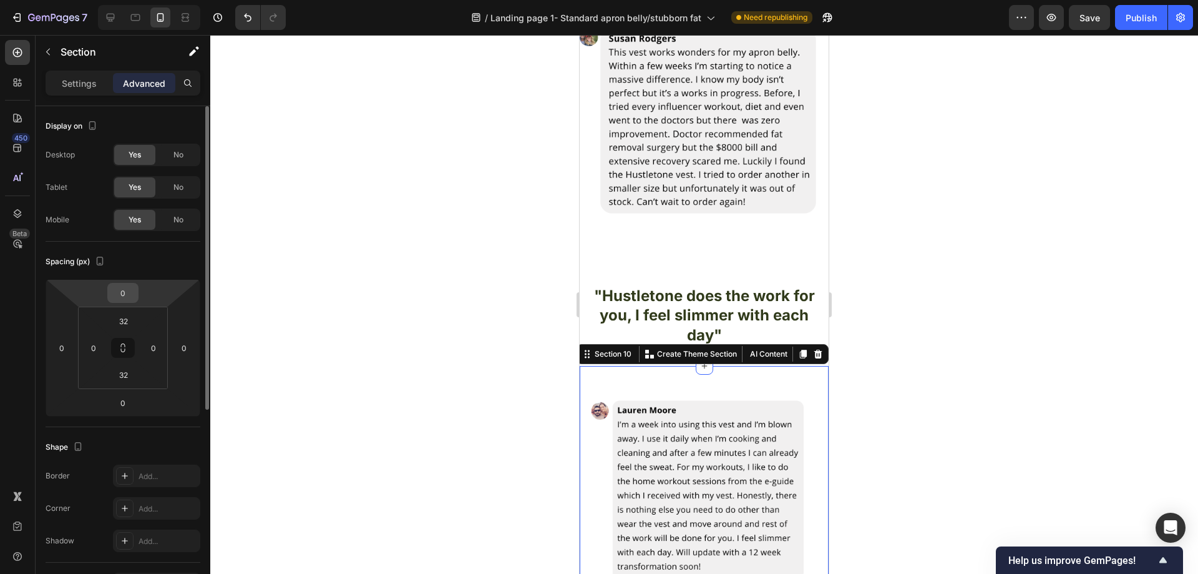
click at [128, 295] on input "0" at bounding box center [122, 292] width 25 height 19
type input "-40"
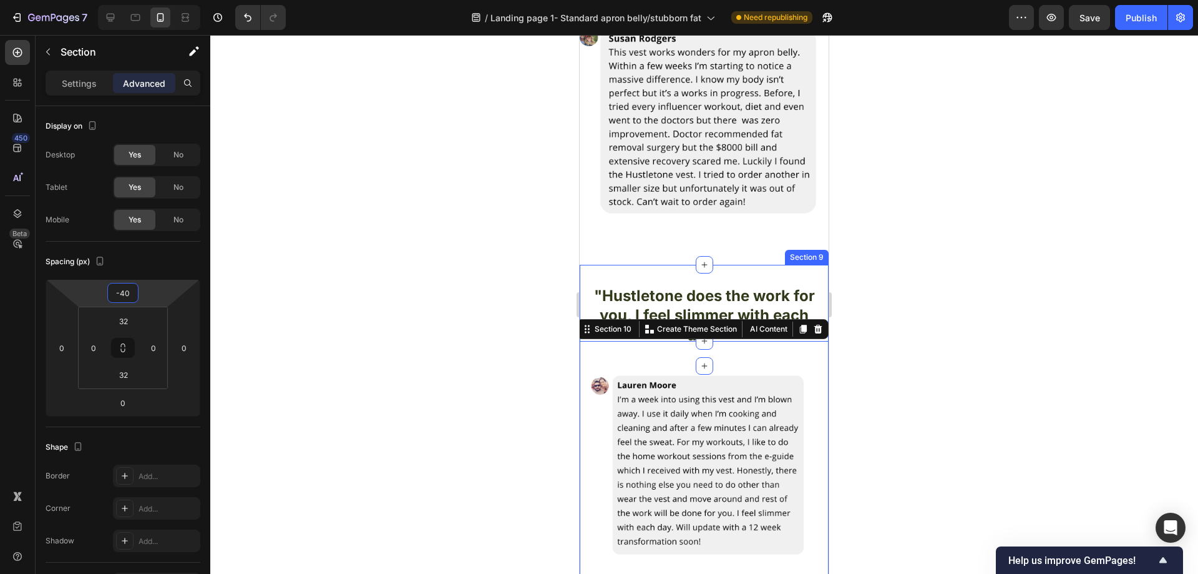
click at [715, 265] on div ""Hustletone does the work for you, I feel slimmer with each day" Heading Sectio…" at bounding box center [704, 315] width 249 height 101
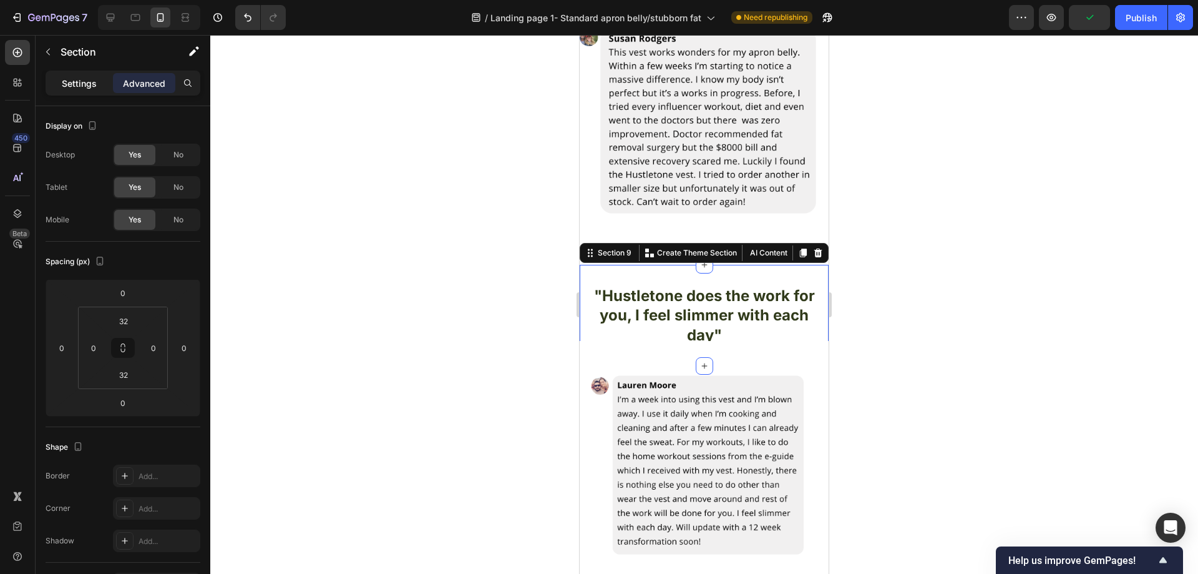
click at [86, 84] on p "Settings" at bounding box center [79, 83] width 35 height 13
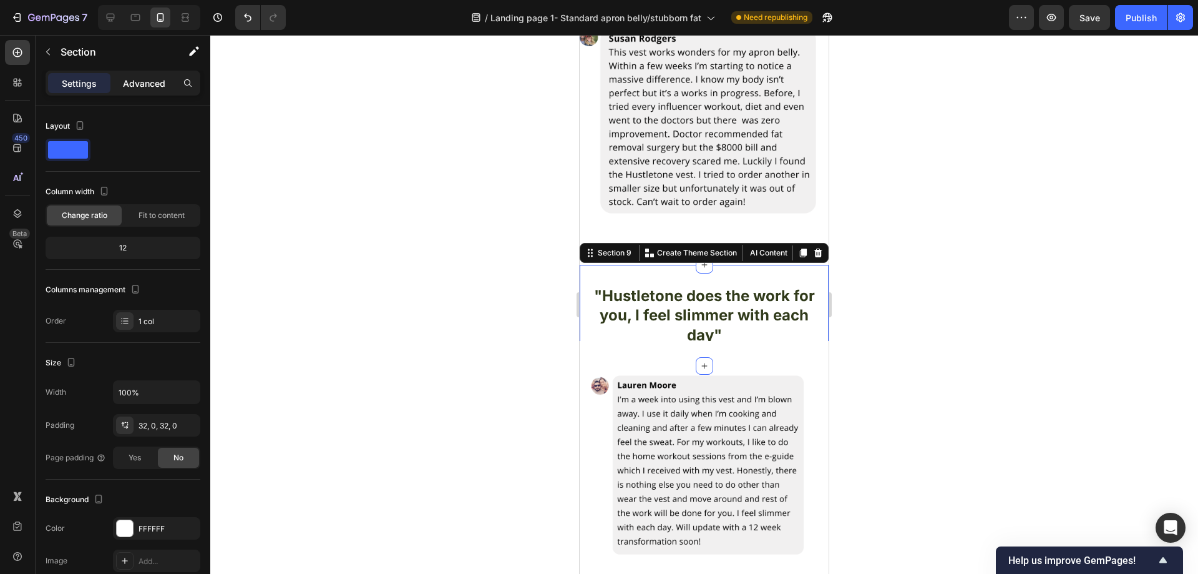
click at [145, 87] on p "Advanced" at bounding box center [144, 83] width 42 height 13
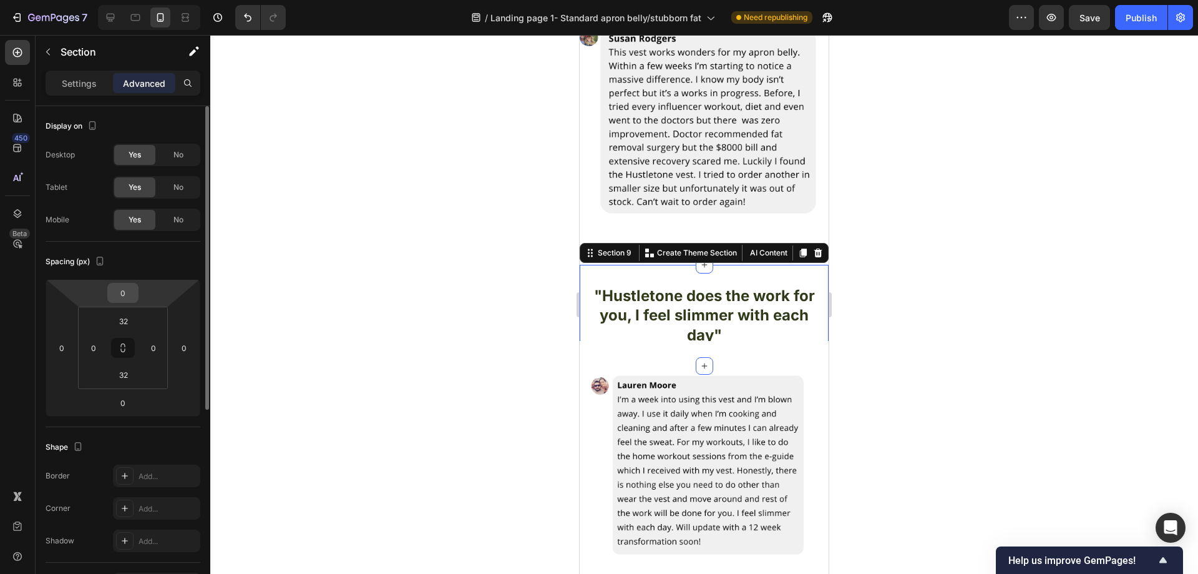
click at [129, 300] on input "0" at bounding box center [122, 292] width 25 height 19
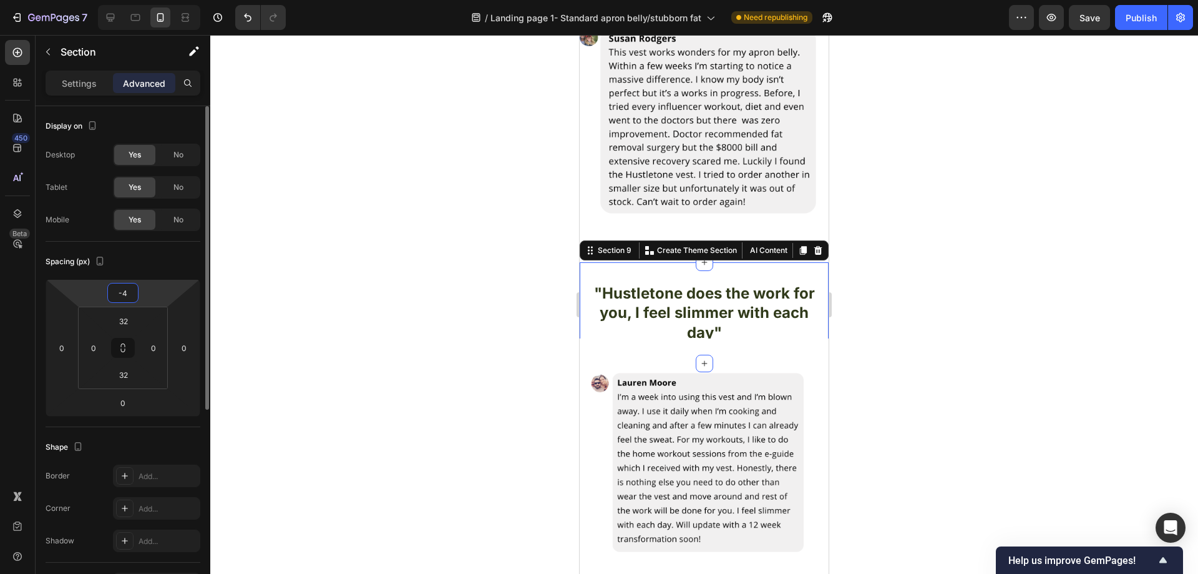
type input "-40"
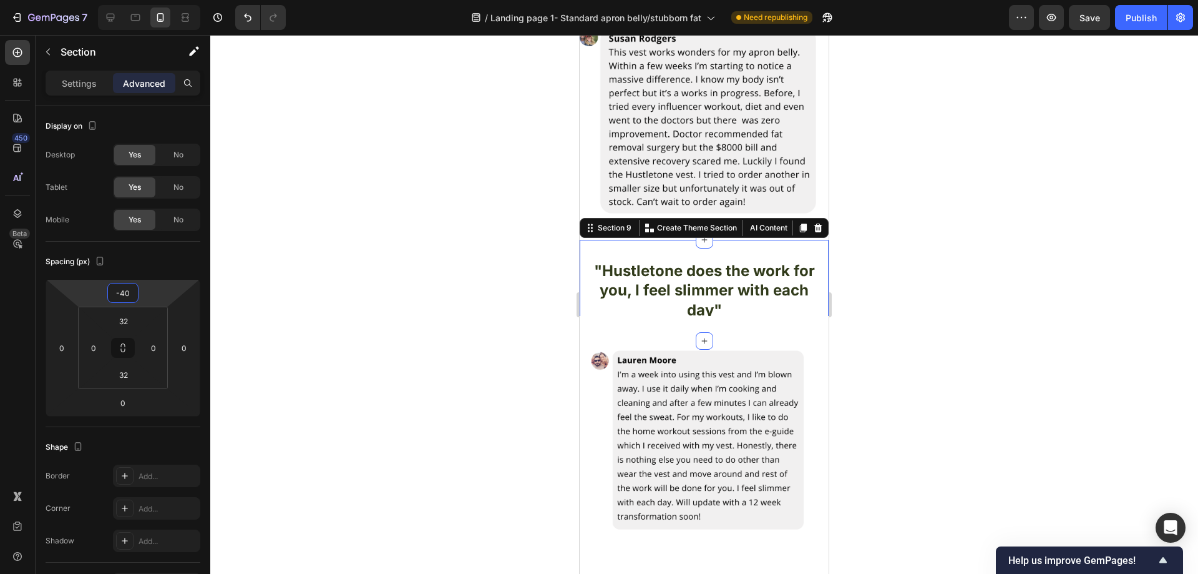
click at [448, 215] on div at bounding box center [704, 304] width 988 height 539
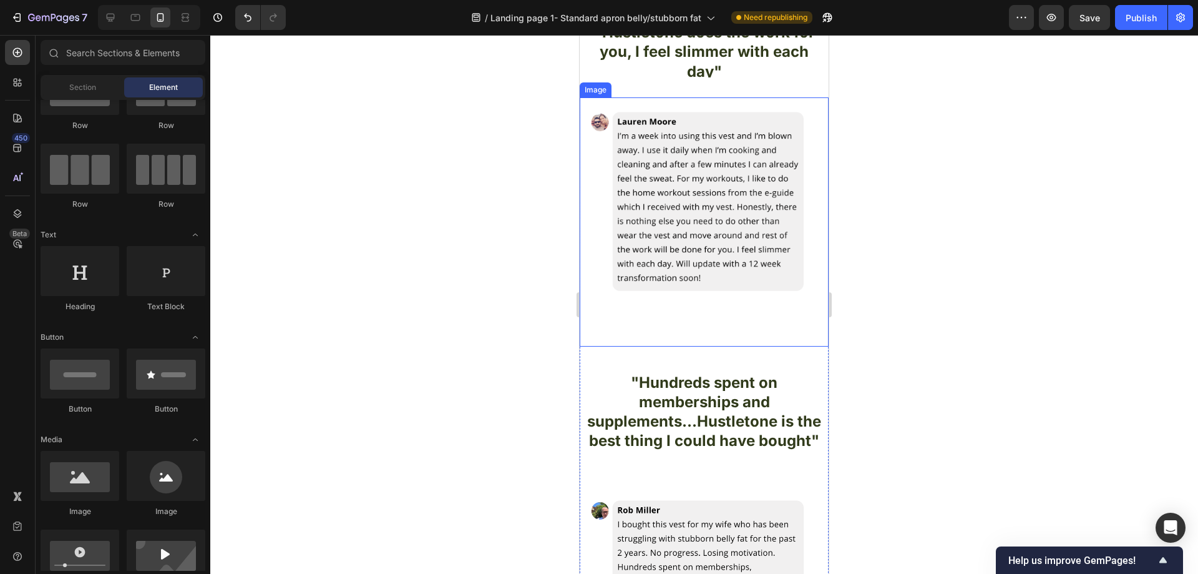
scroll to position [3870, 0]
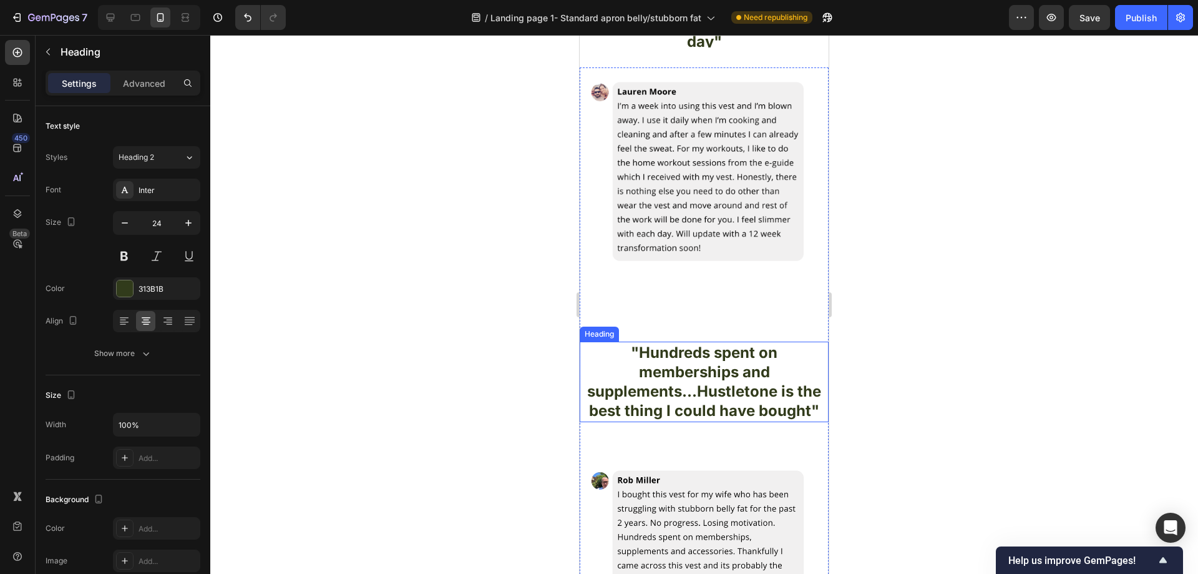
click at [782, 341] on h2 ""Hundreds spent on memberships and supplements...Hustletone is the best thing I…" at bounding box center [704, 381] width 249 height 81
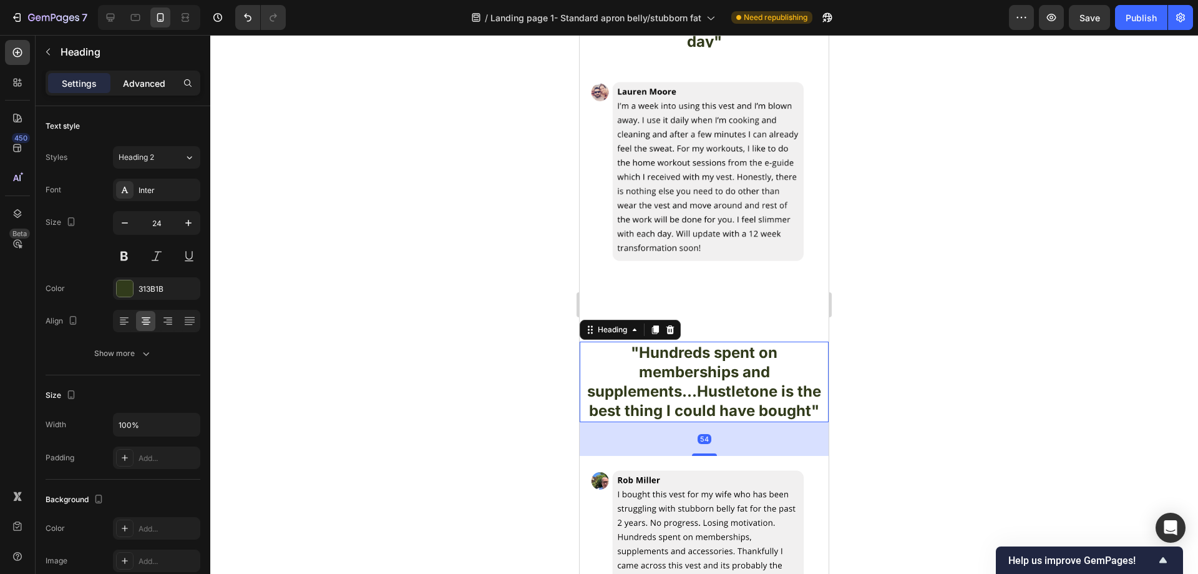
click at [148, 89] on p "Advanced" at bounding box center [144, 83] width 42 height 13
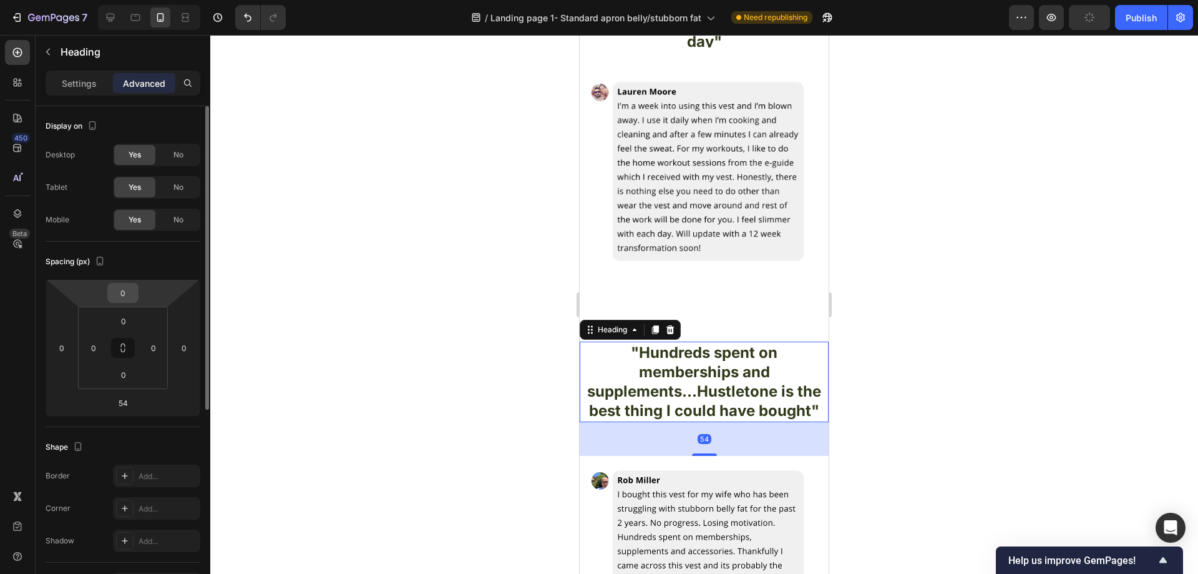
click at [131, 294] on input "0" at bounding box center [122, 292] width 25 height 19
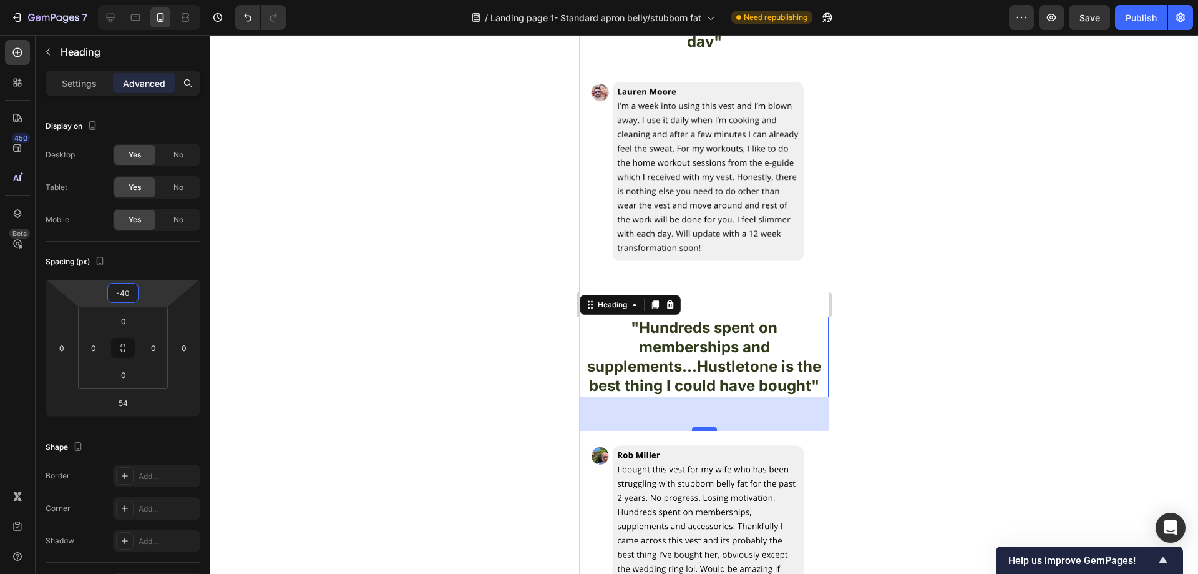
type input "-40"
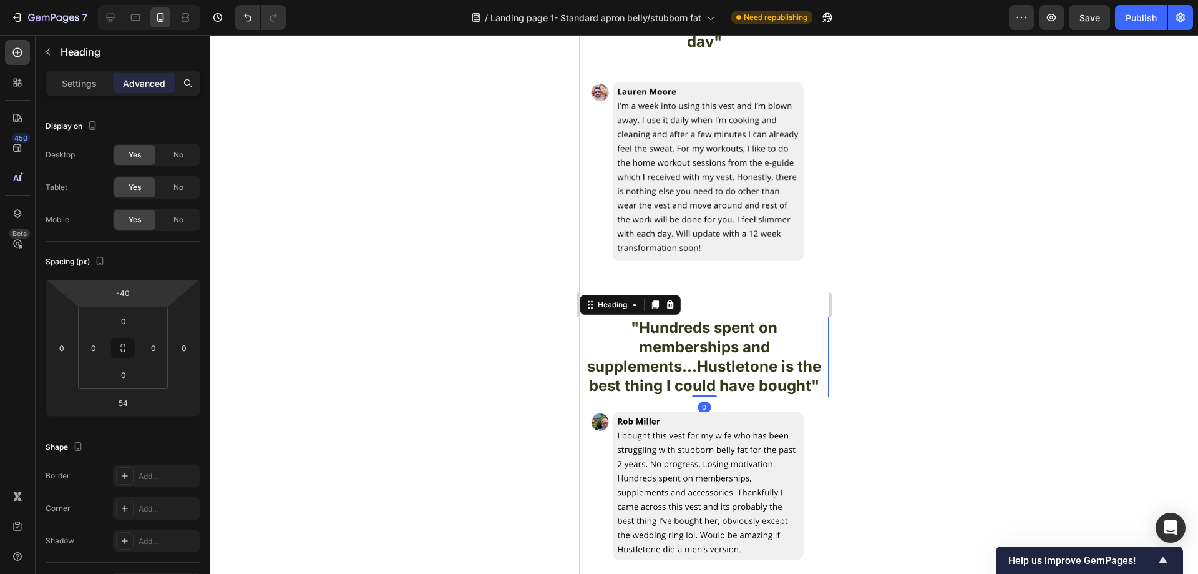
drag, startPoint x: 695, startPoint y: 420, endPoint x: 662, endPoint y: 377, distance: 53.9
click at [692, 394] on div at bounding box center [704, 395] width 25 height 2
type input "0"
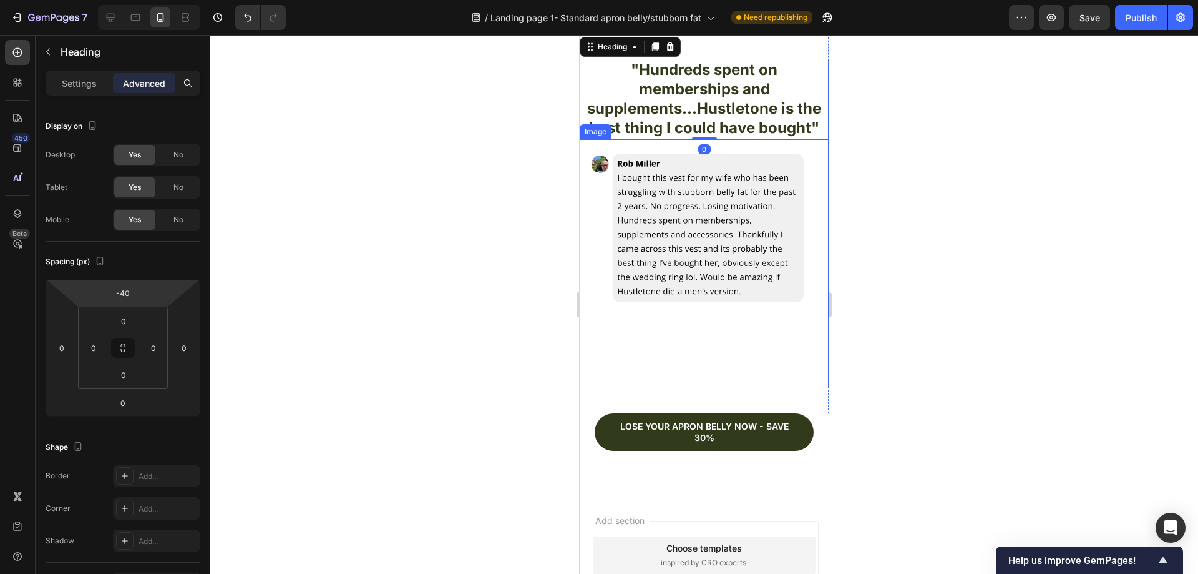
scroll to position [4182, 0]
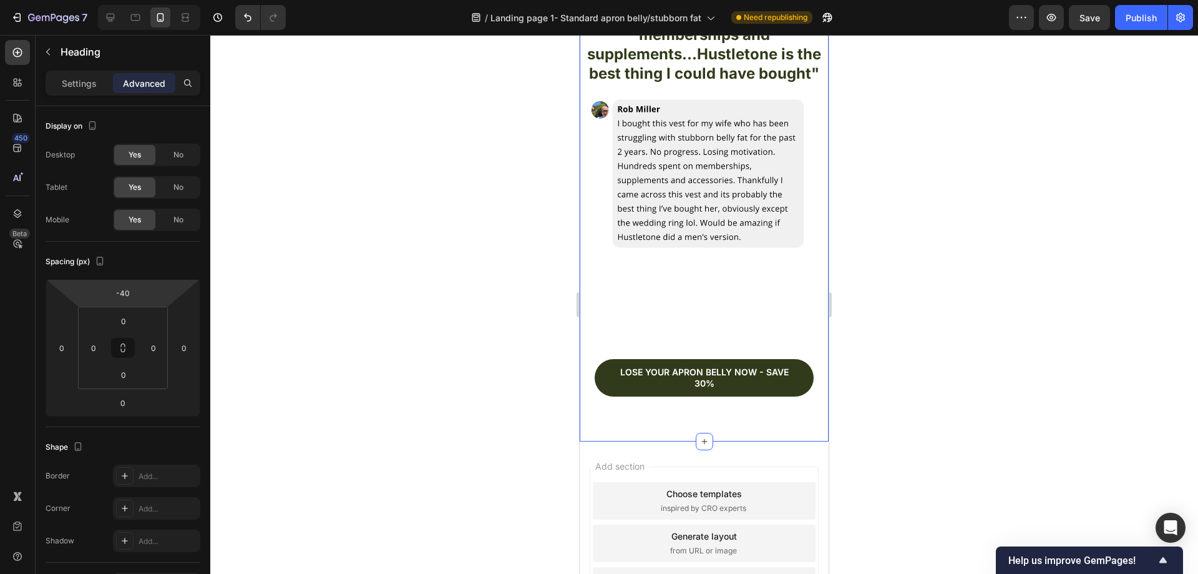
click at [804, 359] on div "Lose your apron bellY now - save 30% Button" at bounding box center [704, 390] width 249 height 62
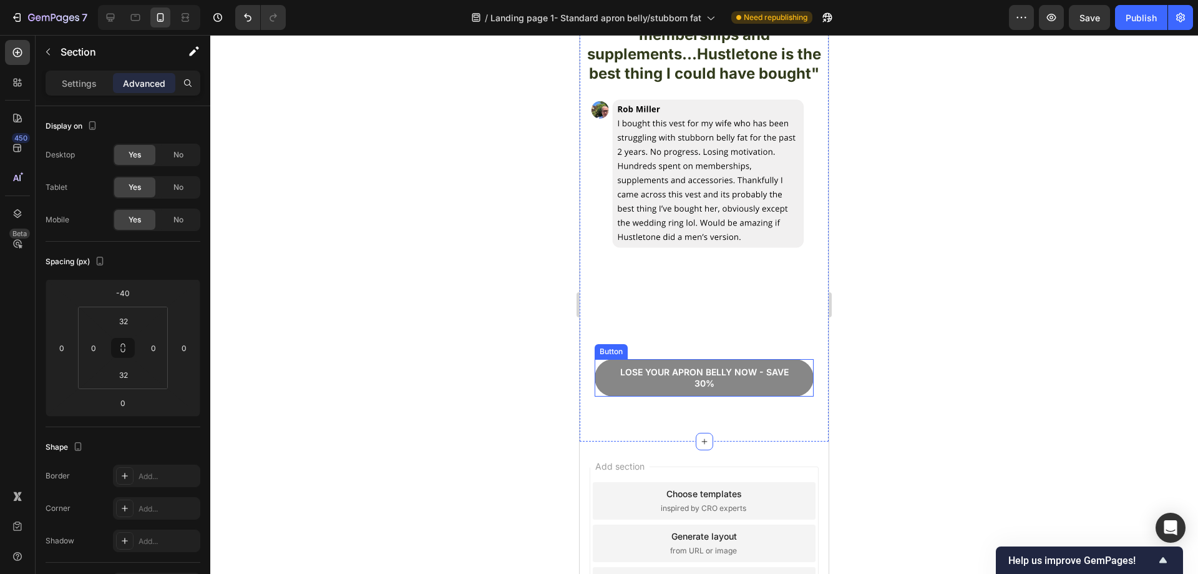
click at [804, 363] on button "Lose your apron bellY now - save 30%" at bounding box center [704, 377] width 219 height 37
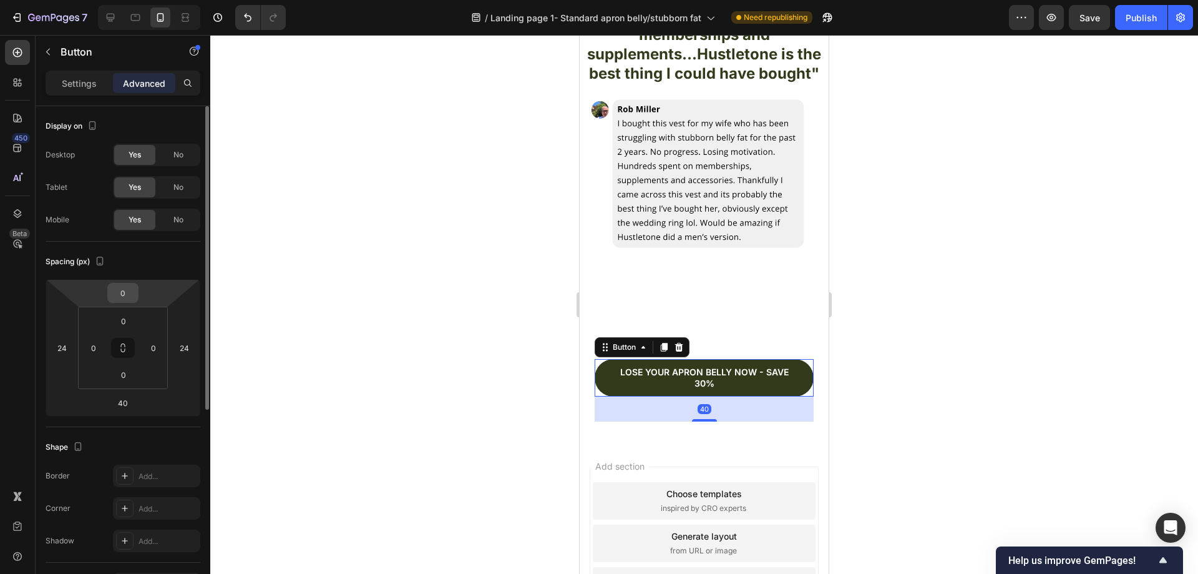
click at [130, 295] on input "0" at bounding box center [122, 292] width 25 height 19
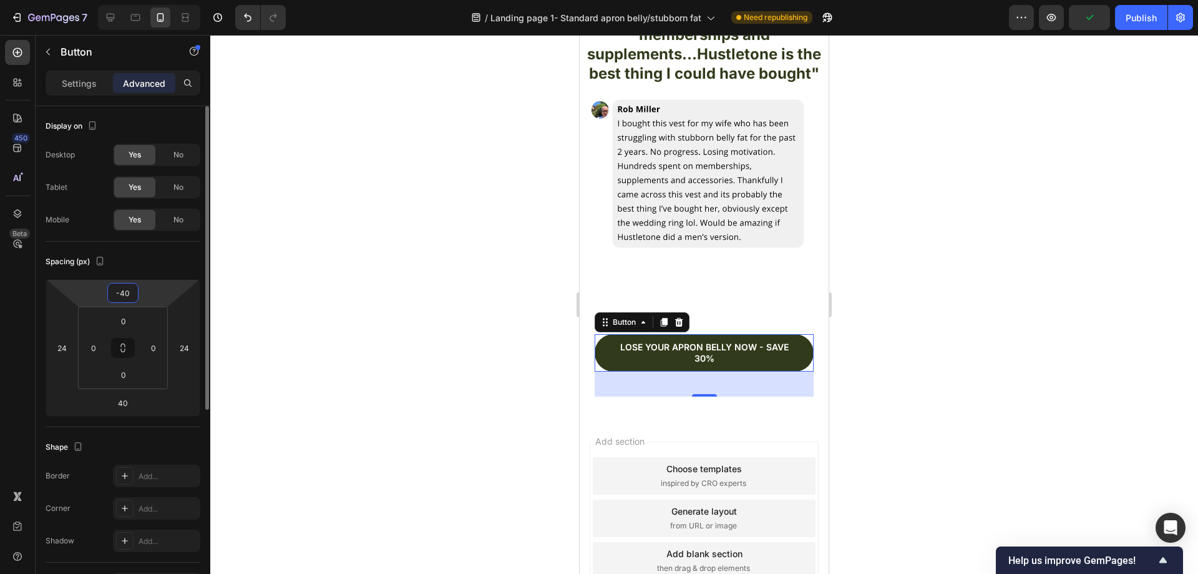
type input "-4"
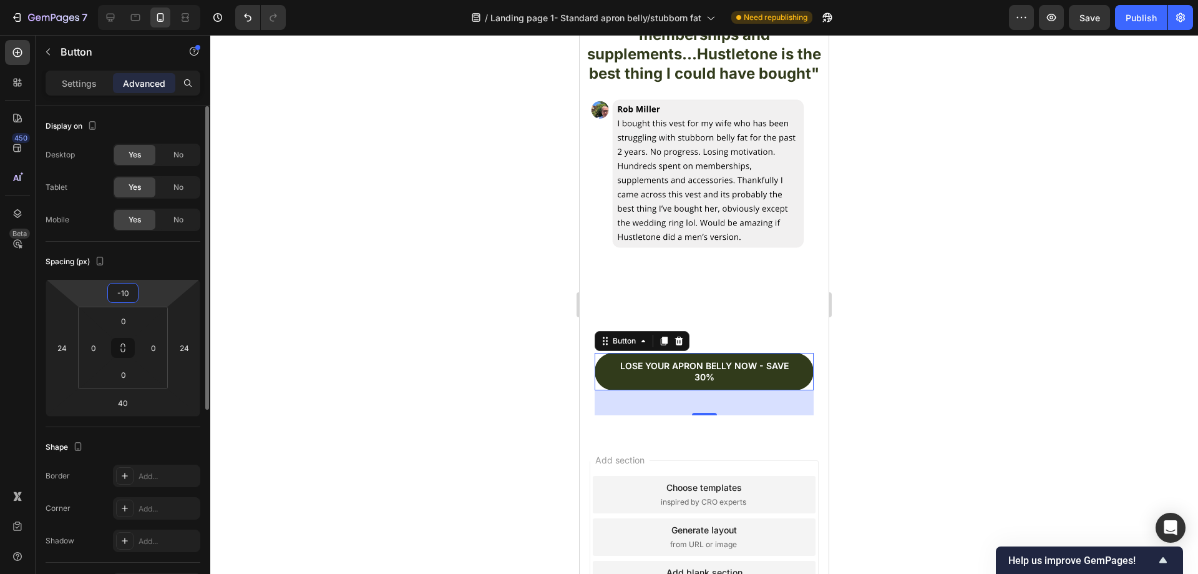
type input "-100"
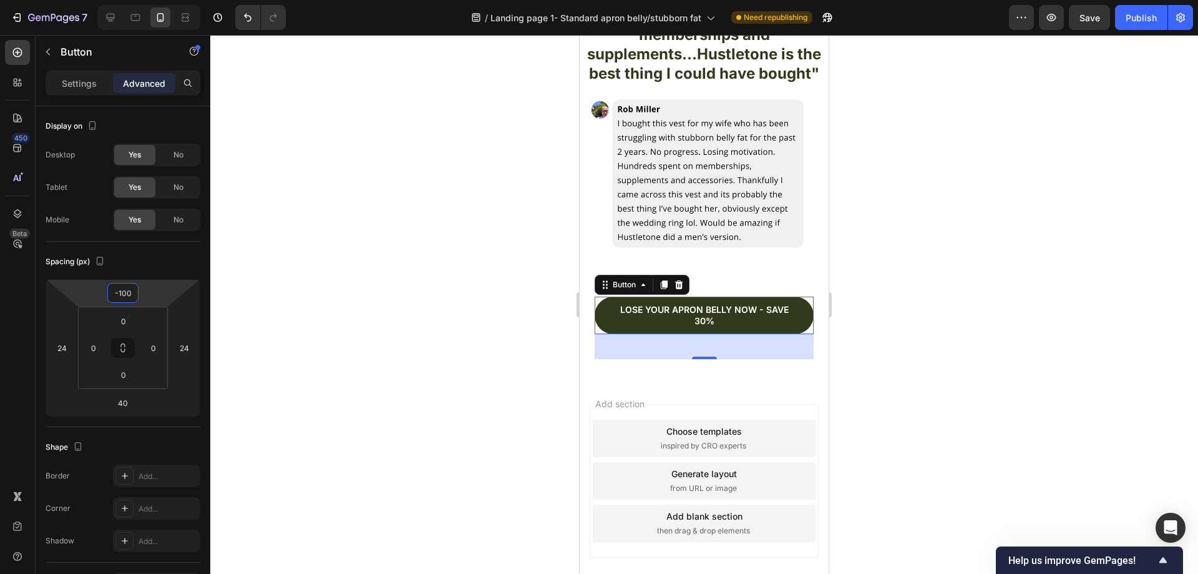
click at [456, 216] on div at bounding box center [704, 304] width 988 height 539
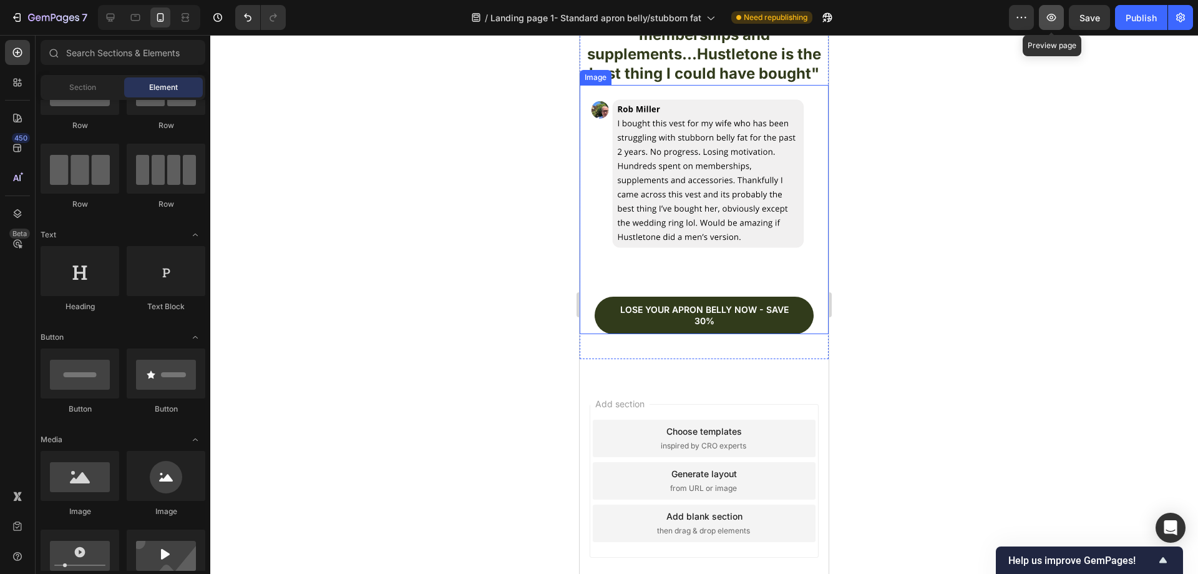
click at [1061, 20] on button "button" at bounding box center [1051, 17] width 25 height 25
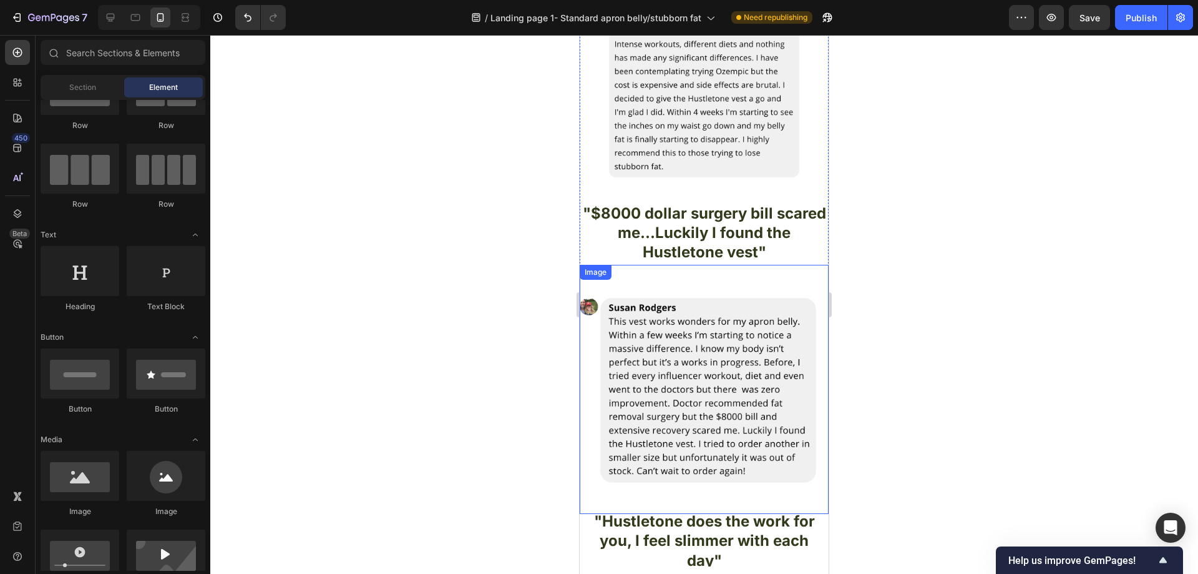
scroll to position [3308, 0]
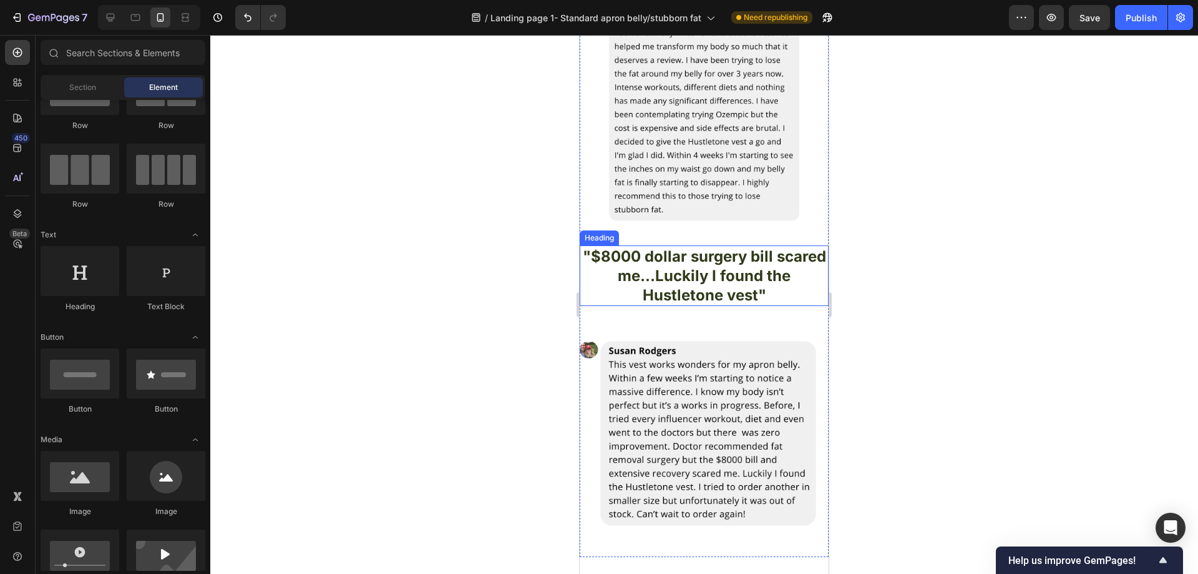
click at [801, 245] on h2 ""$8000 dollar surgery bill scared me...Luckily I found the Hustletone vest"" at bounding box center [704, 275] width 249 height 61
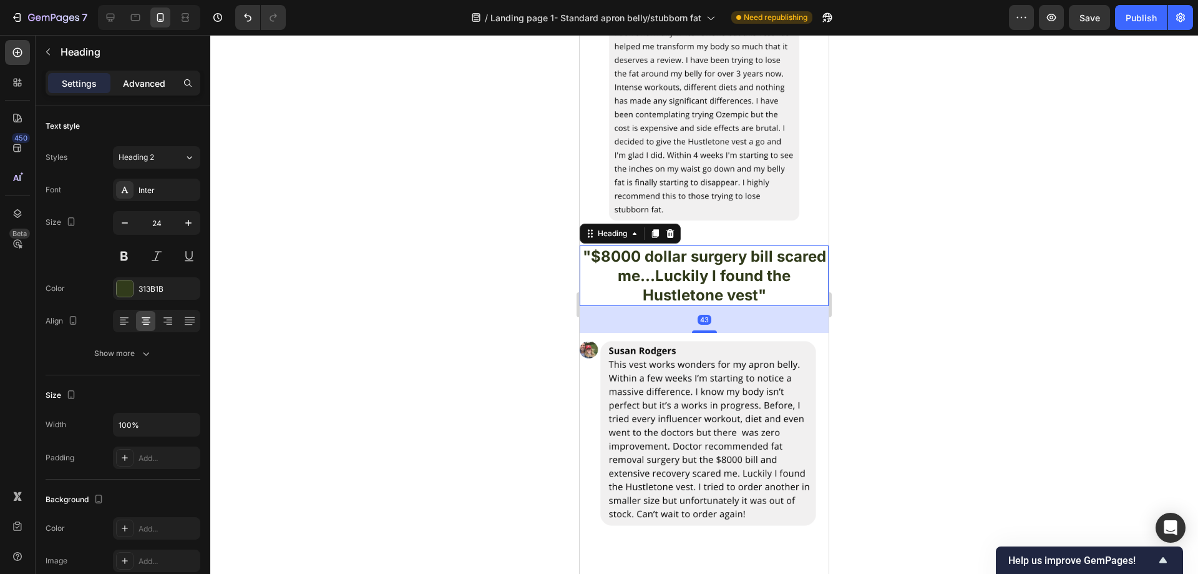
click at [162, 88] on p "Advanced" at bounding box center [144, 83] width 42 height 13
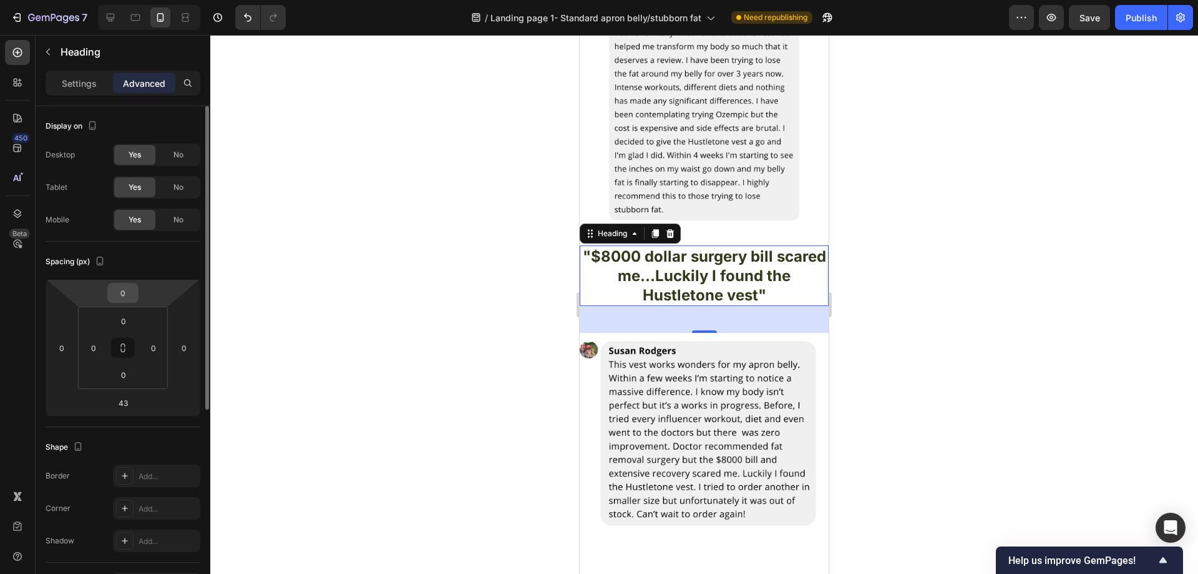
click at [131, 294] on input "0" at bounding box center [122, 292] width 25 height 19
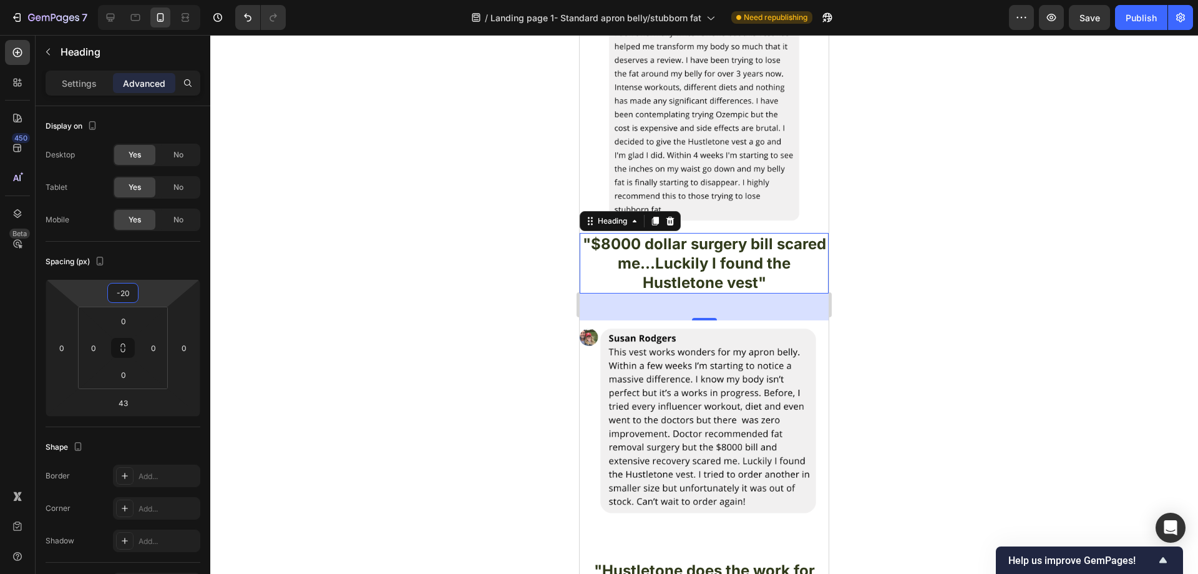
type input "-20"
click at [559, 190] on div at bounding box center [704, 304] width 988 height 539
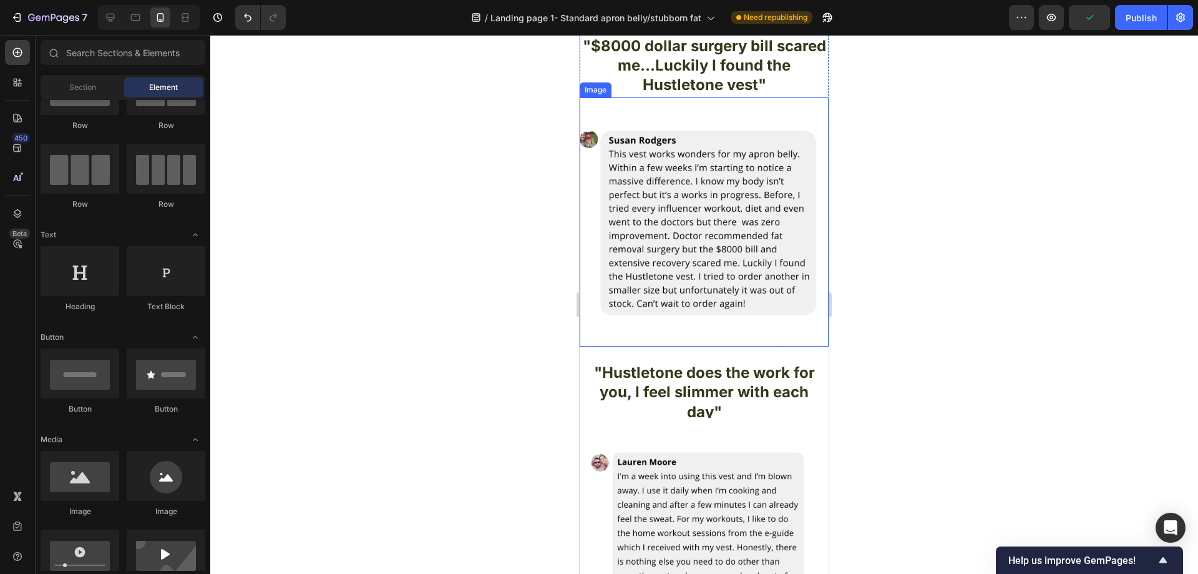
scroll to position [3557, 0]
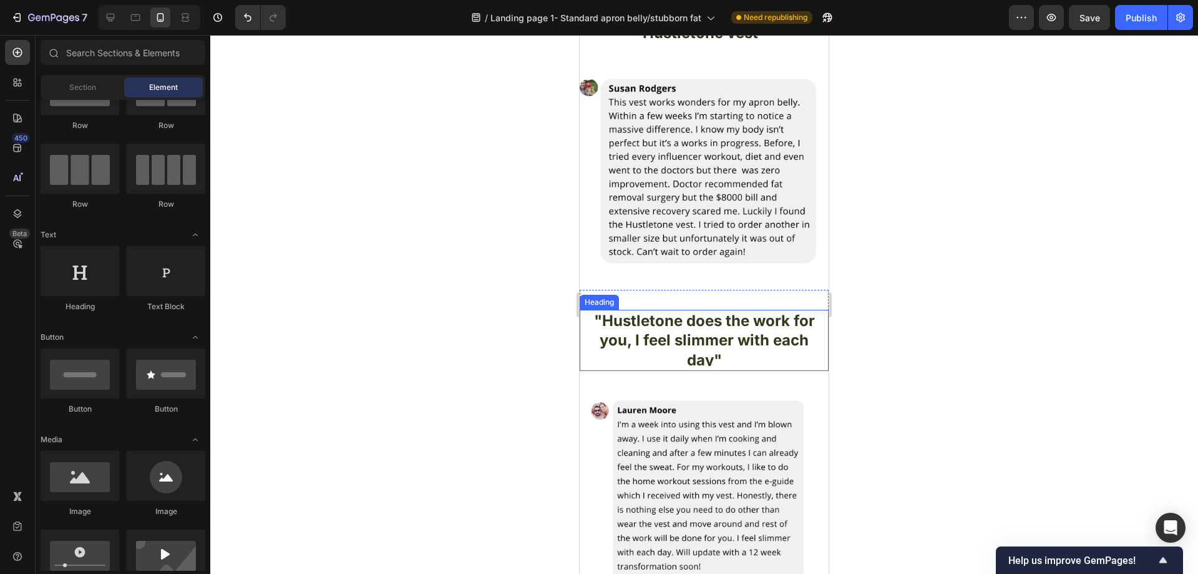
click at [724, 310] on h2 ""Hustletone does the work for you, I feel slimmer with each day"" at bounding box center [704, 340] width 249 height 61
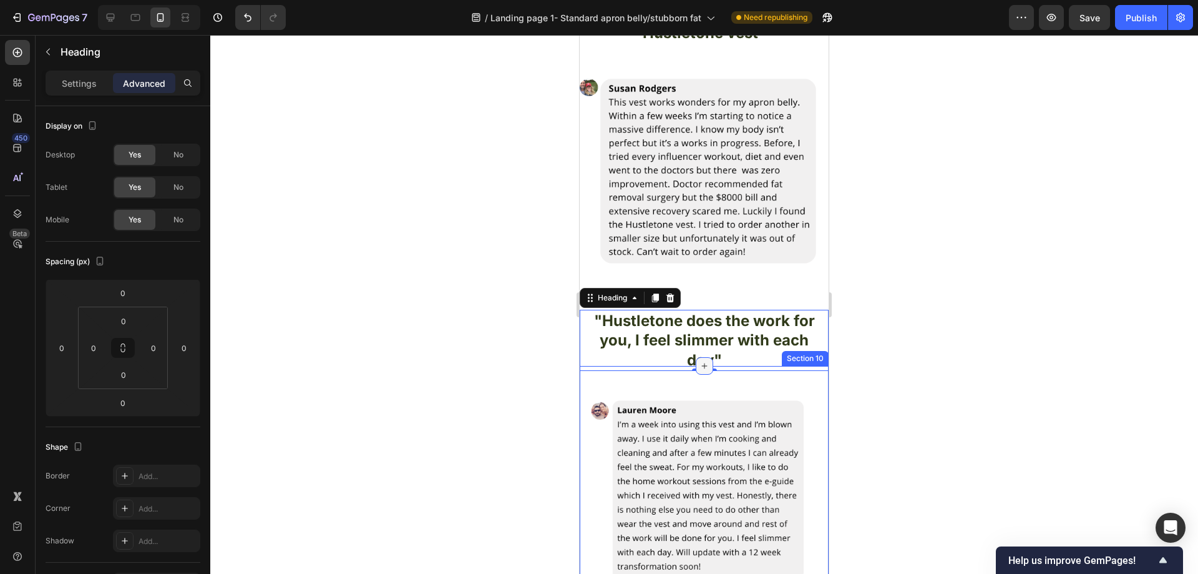
click at [707, 357] on div at bounding box center [704, 365] width 17 height 17
click at [712, 371] on div "7" at bounding box center [704, 371] width 249 height 0
type input "7"
click at [943, 328] on div at bounding box center [704, 304] width 988 height 539
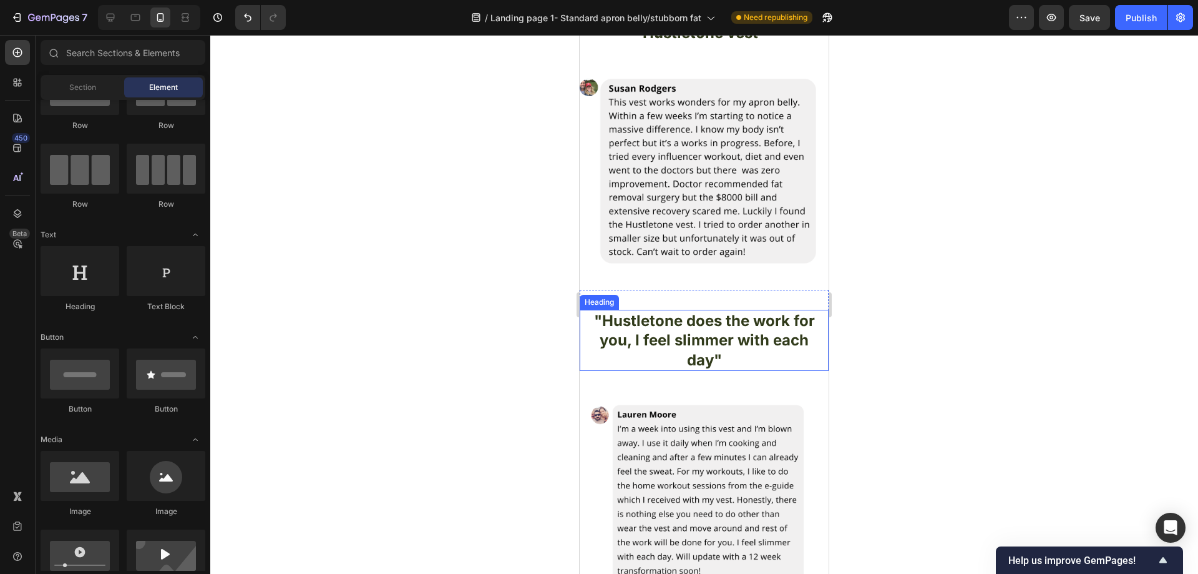
click at [735, 310] on h2 ""Hustletone does the work for you, I feel slimmer with each day"" at bounding box center [704, 340] width 249 height 61
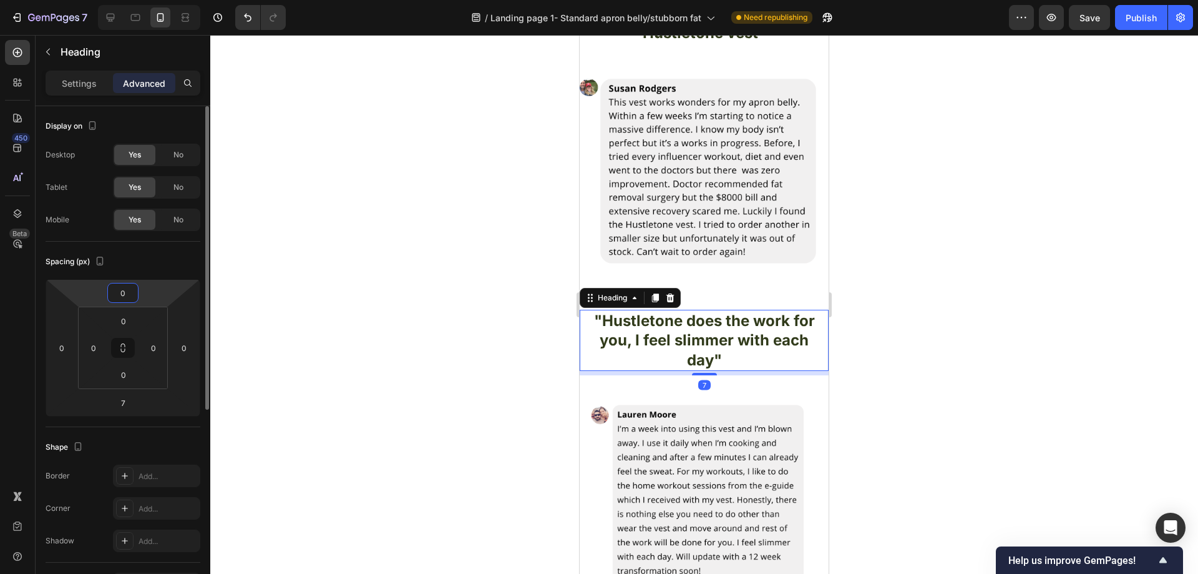
click at [132, 298] on input "0" at bounding box center [122, 292] width 25 height 19
type input "-20"
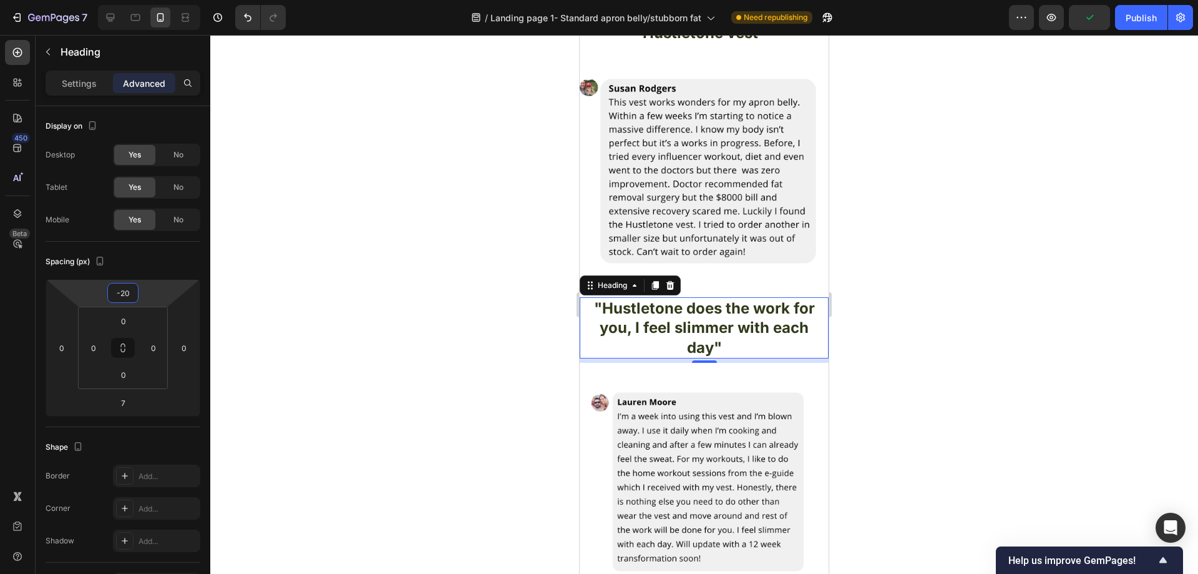
click at [414, 322] on div at bounding box center [704, 304] width 988 height 539
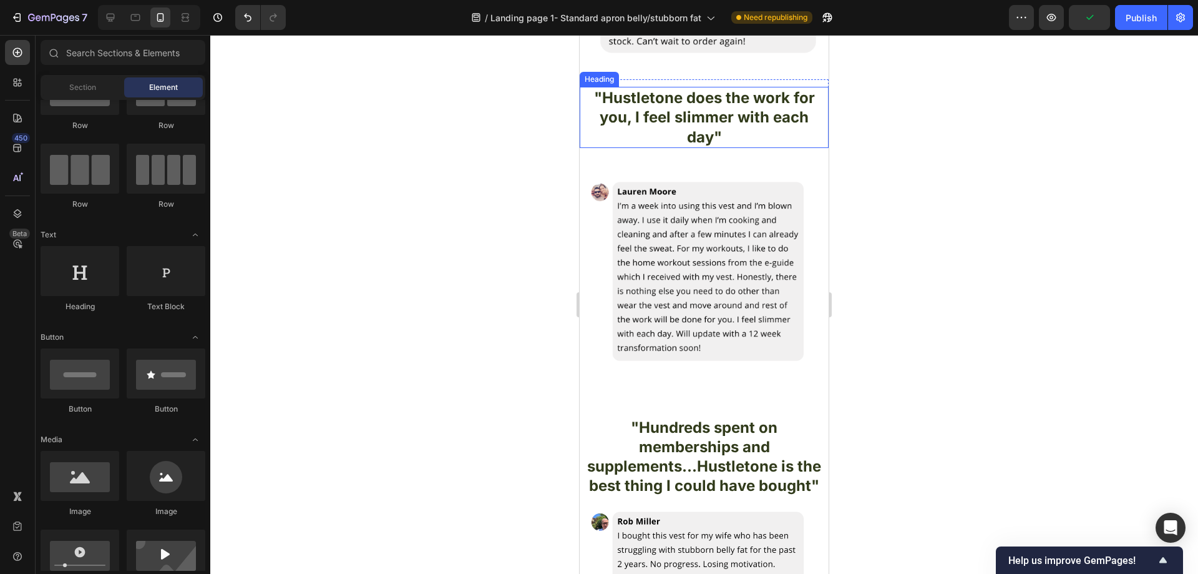
scroll to position [3807, 0]
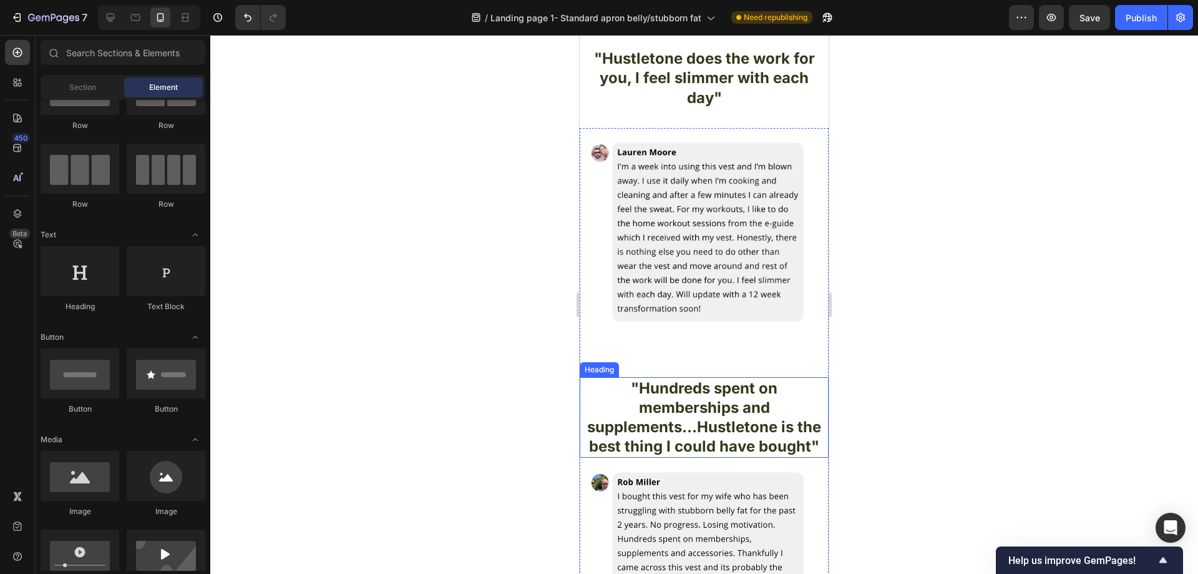
click at [788, 377] on h2 ""Hundreds spent on memberships and supplements...Hustletone is the best thing I…" at bounding box center [704, 417] width 249 height 81
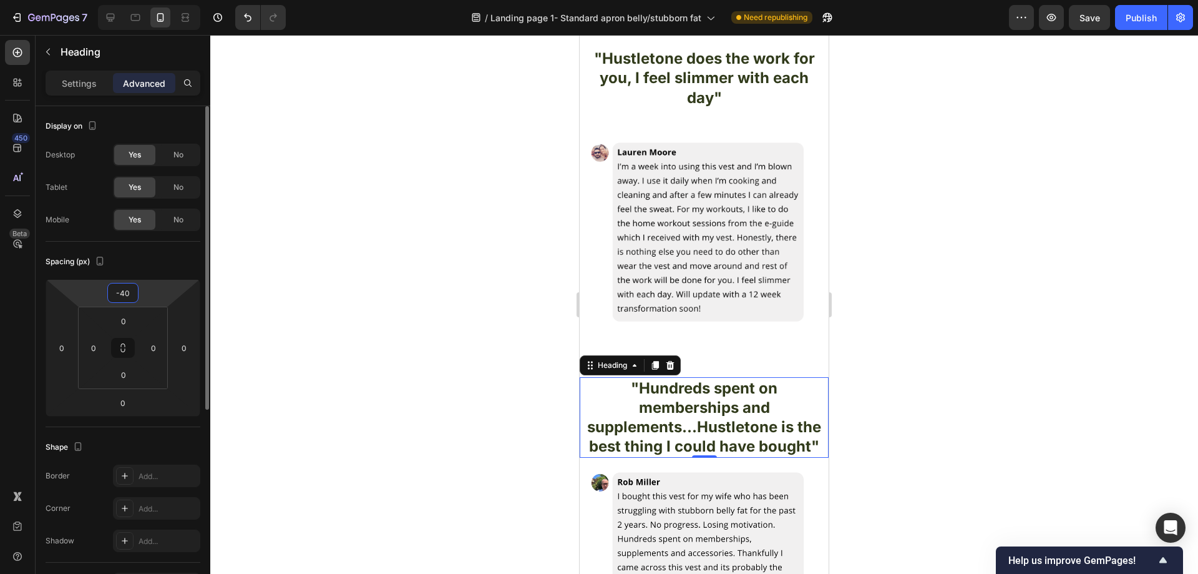
click at [132, 296] on input "-40" at bounding box center [122, 292] width 25 height 19
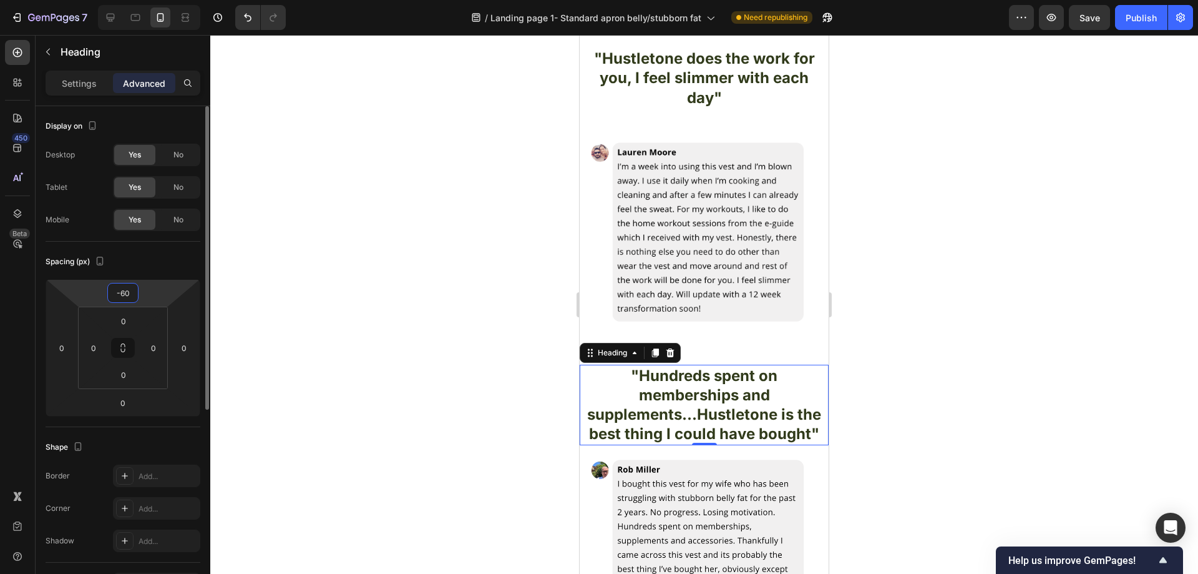
type input "-6"
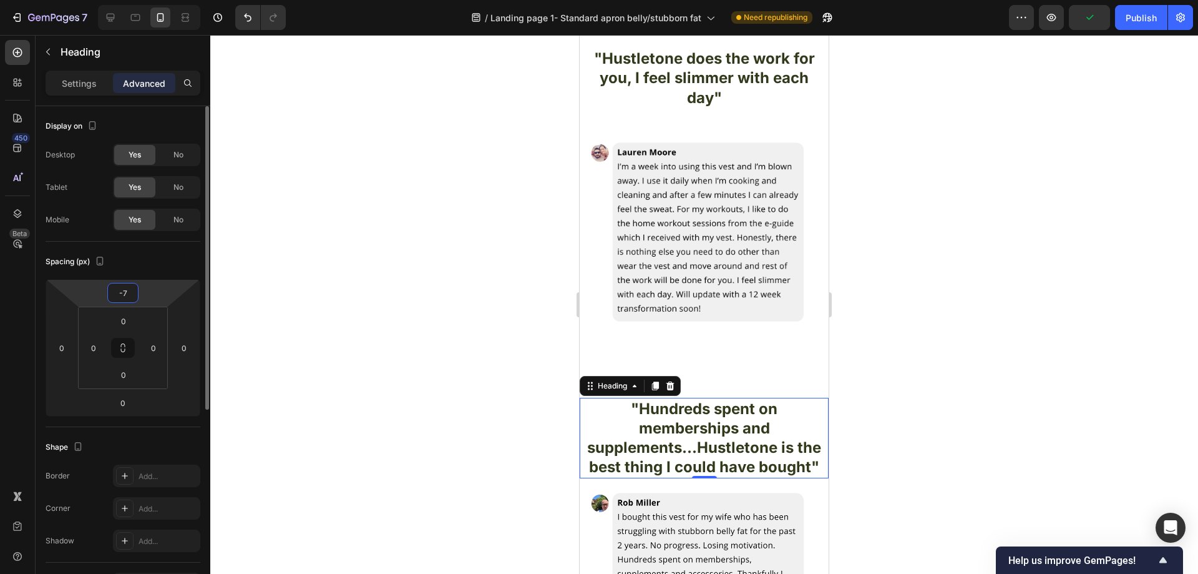
type input "-75"
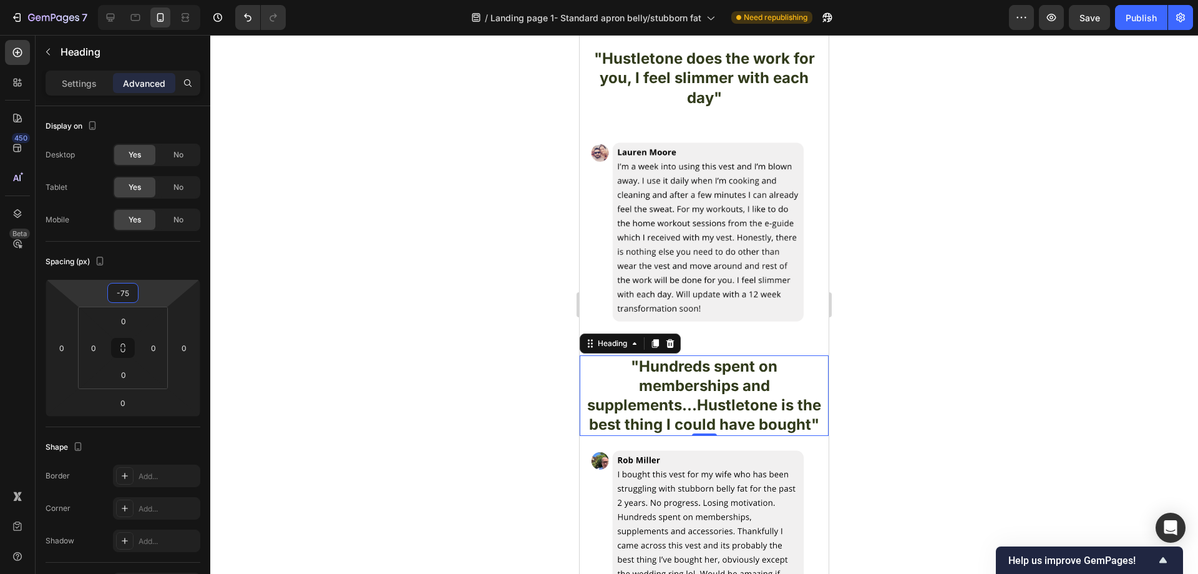
click at [448, 286] on div at bounding box center [704, 304] width 988 height 539
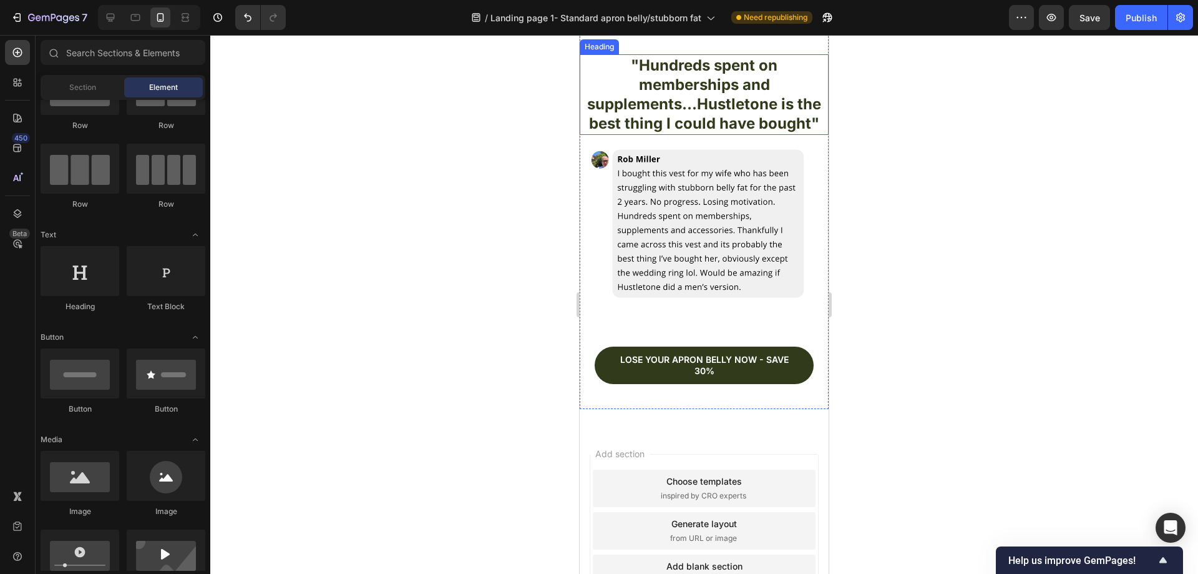
scroll to position [4119, 0]
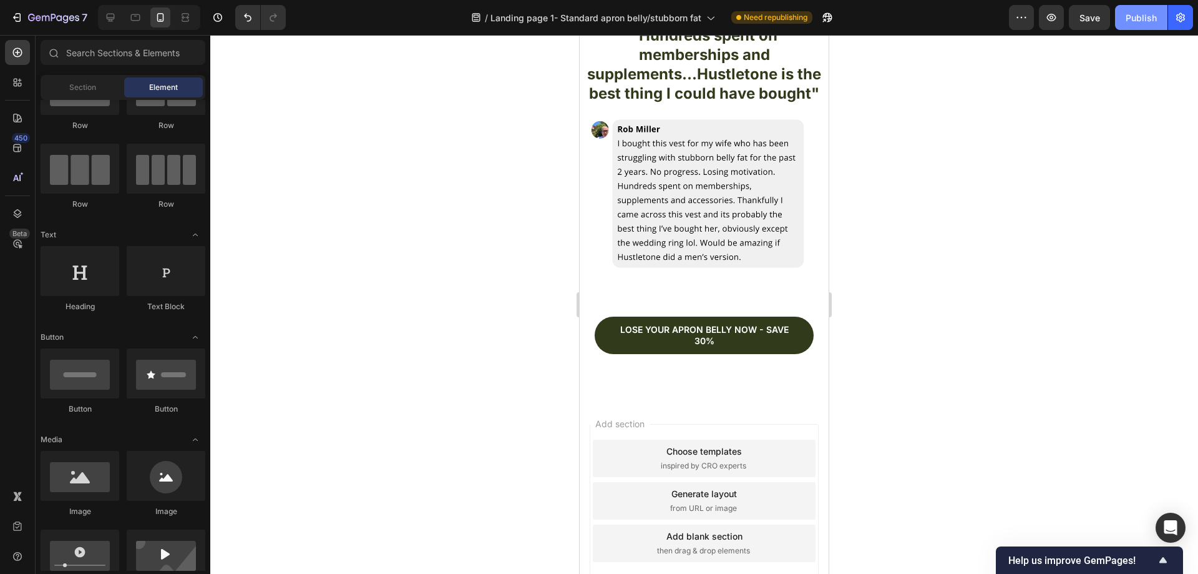
click at [1127, 22] on div "Publish" at bounding box center [1141, 17] width 31 height 13
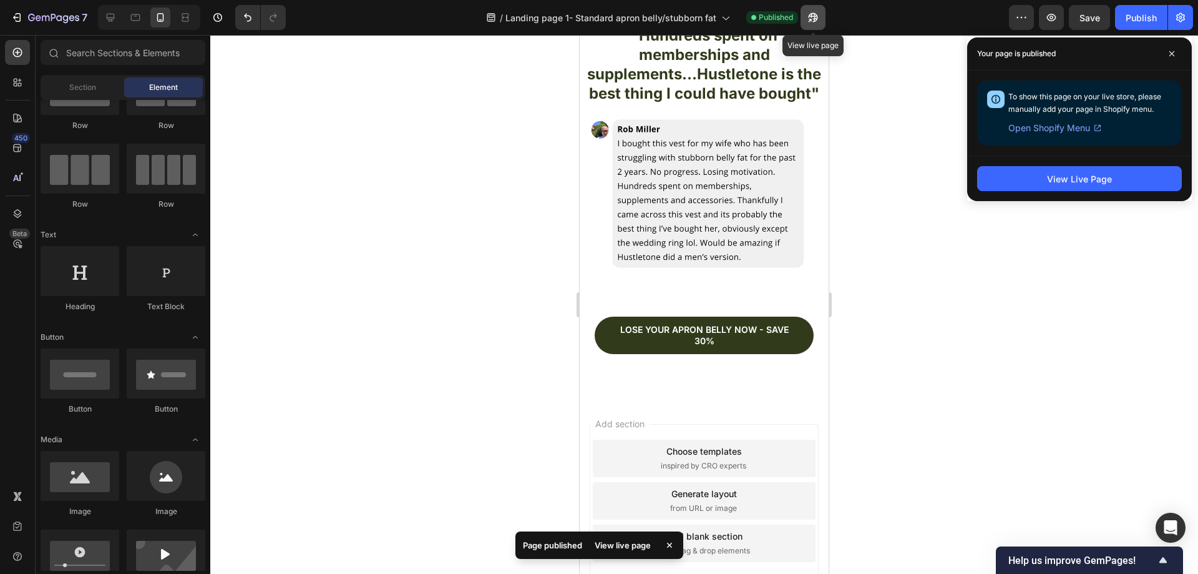
click at [821, 22] on button "button" at bounding box center [813, 17] width 25 height 25
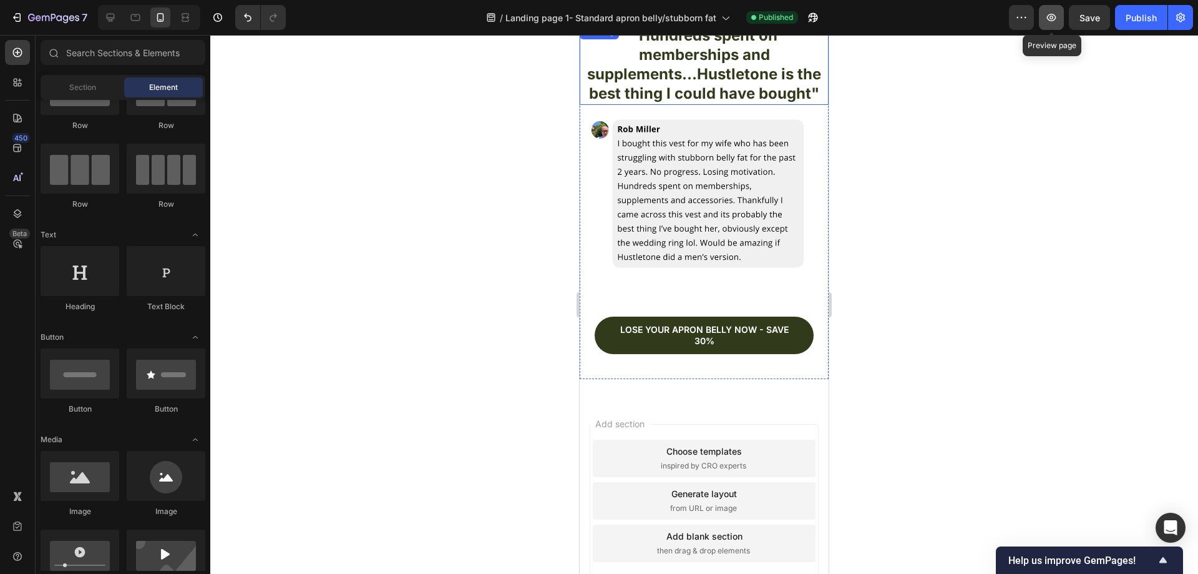
click at [1055, 22] on icon "button" at bounding box center [1051, 17] width 12 height 12
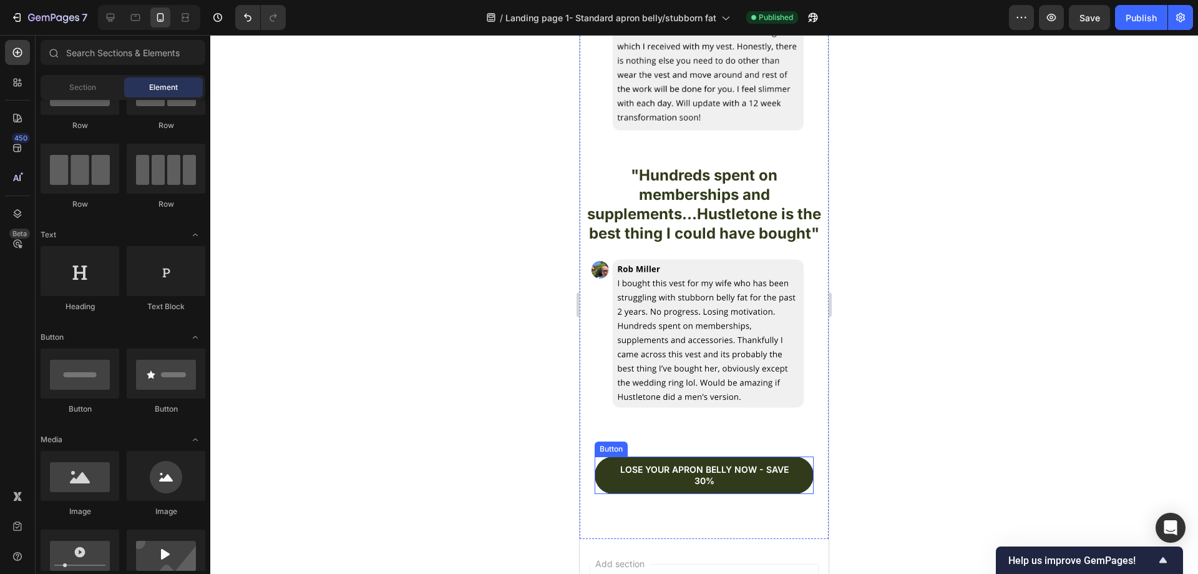
scroll to position [3878, 0]
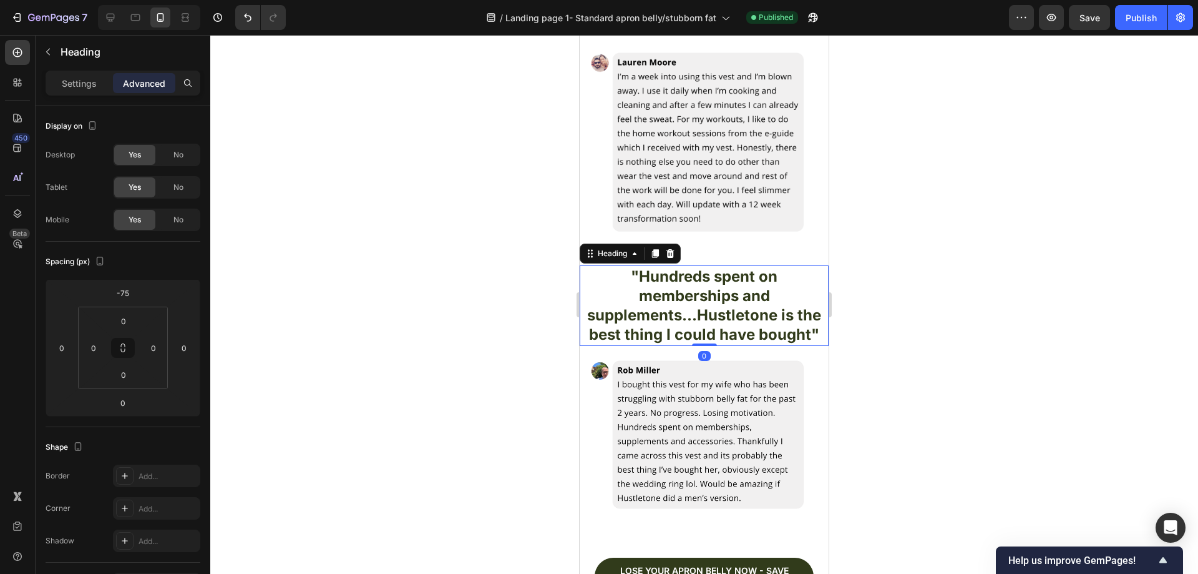
click at [756, 274] on h2 ""Hundreds spent on memberships and supplements...Hustletone is the best thing I…" at bounding box center [704, 305] width 249 height 81
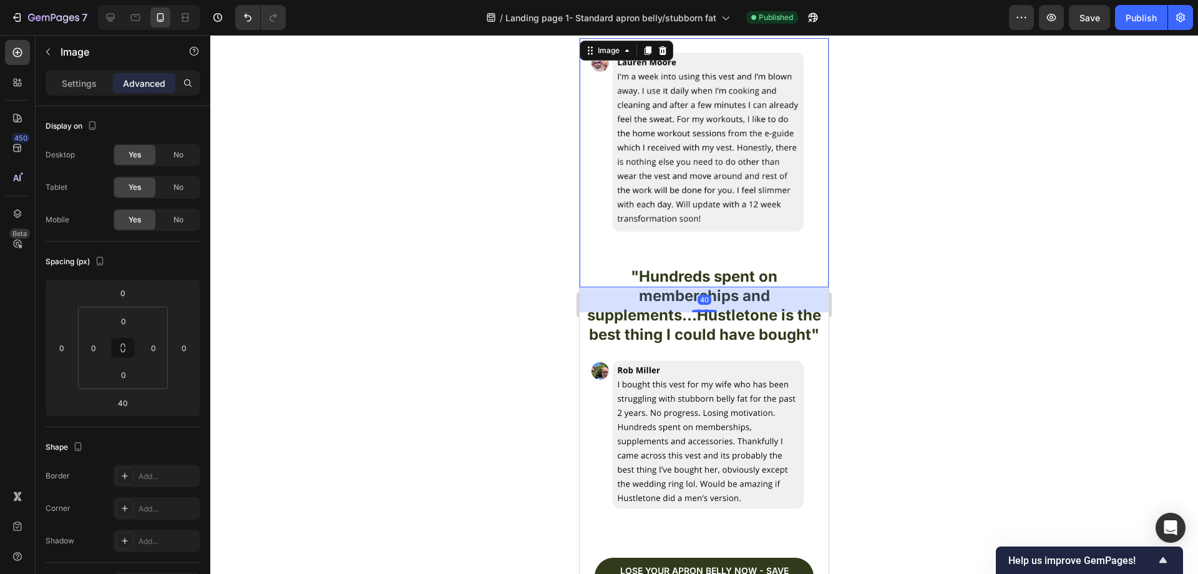
click at [776, 223] on img at bounding box center [704, 162] width 249 height 249
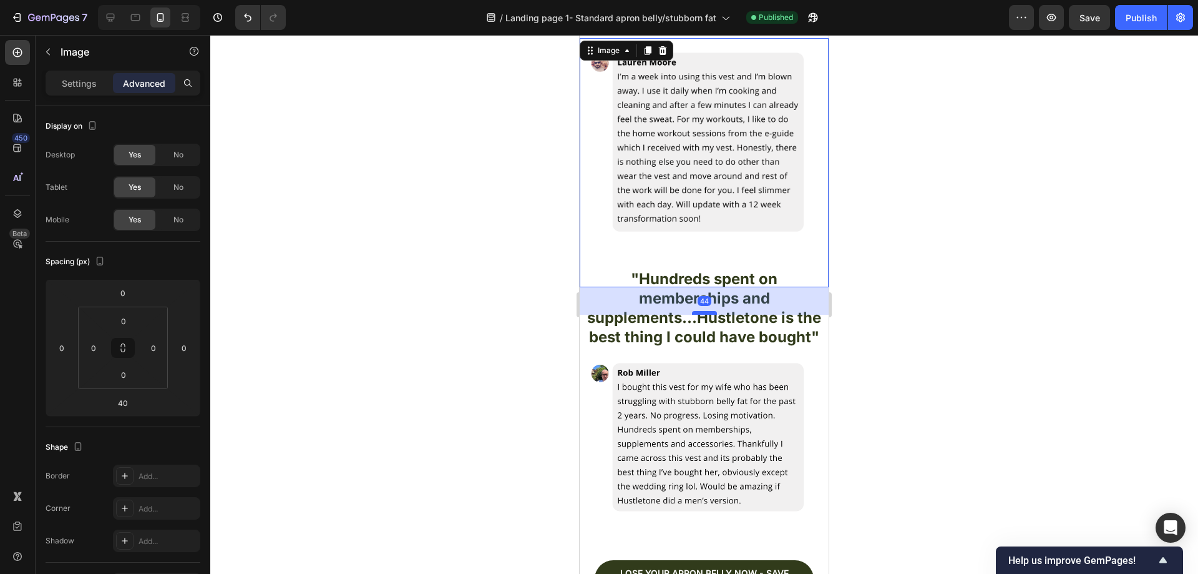
click at [696, 311] on div at bounding box center [704, 313] width 25 height 4
type input "44"
click at [792, 245] on img at bounding box center [704, 162] width 249 height 249
click at [133, 403] on input "44" at bounding box center [122, 402] width 25 height 19
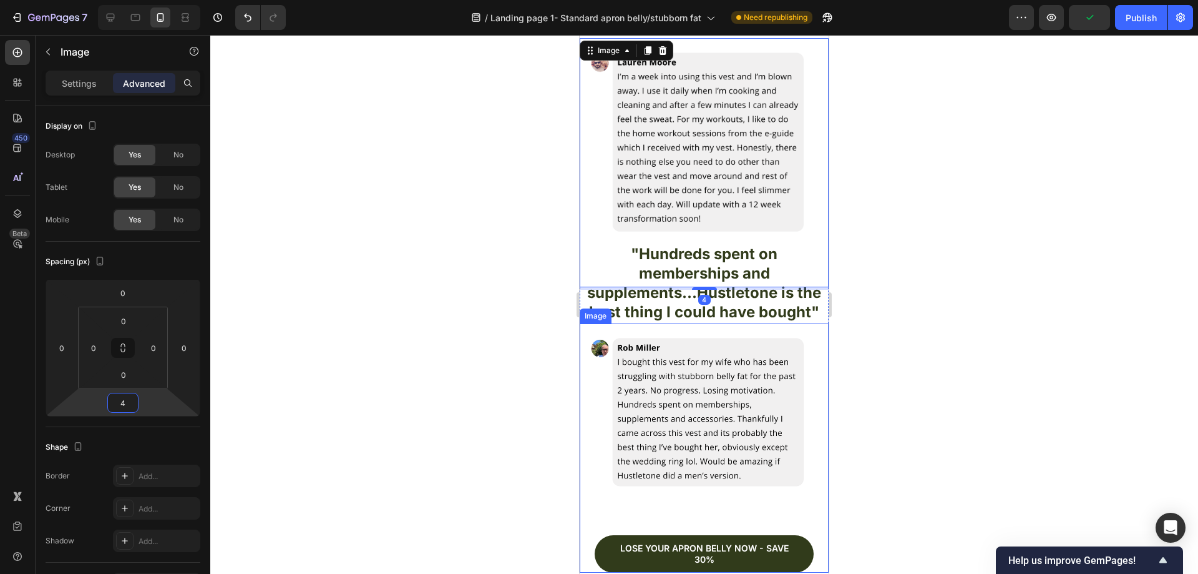
type input "44"
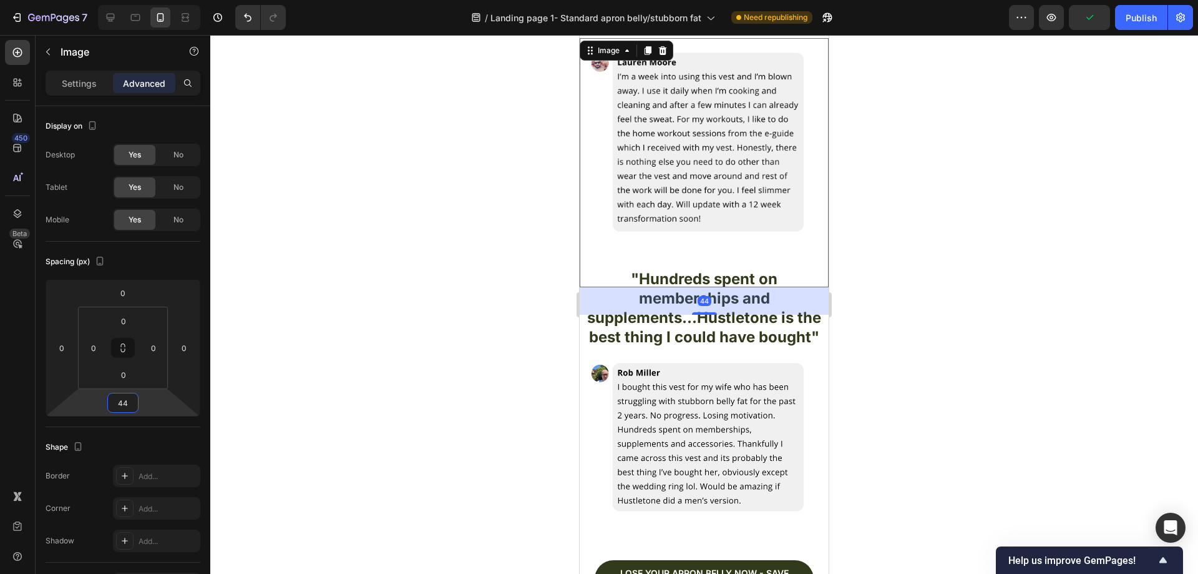
click at [754, 242] on img at bounding box center [704, 162] width 249 height 249
click at [791, 238] on img at bounding box center [704, 162] width 249 height 249
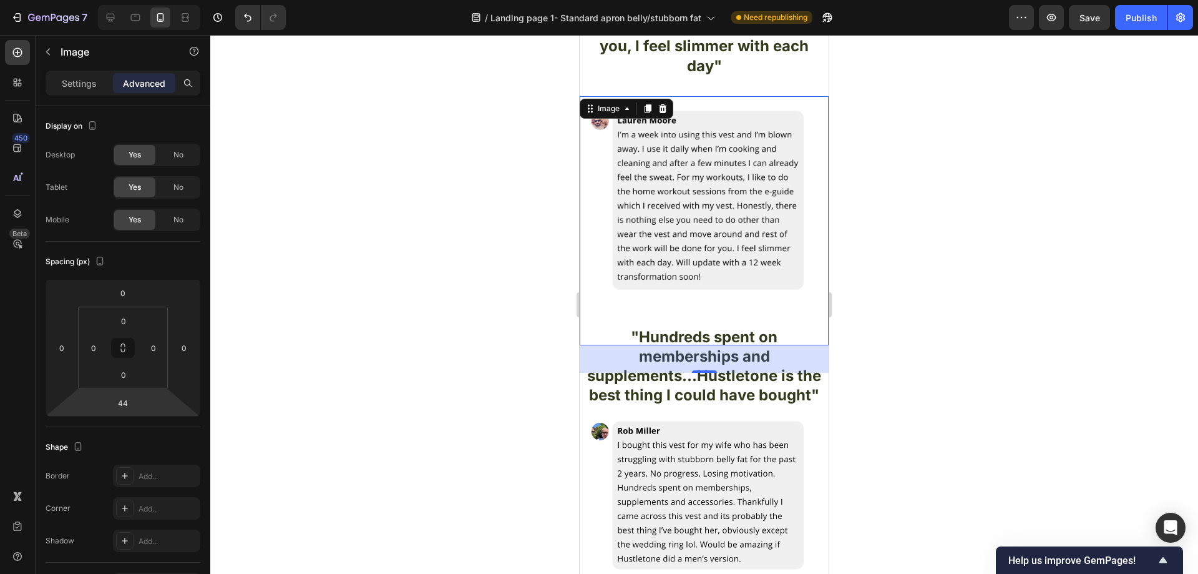
scroll to position [3816, 0]
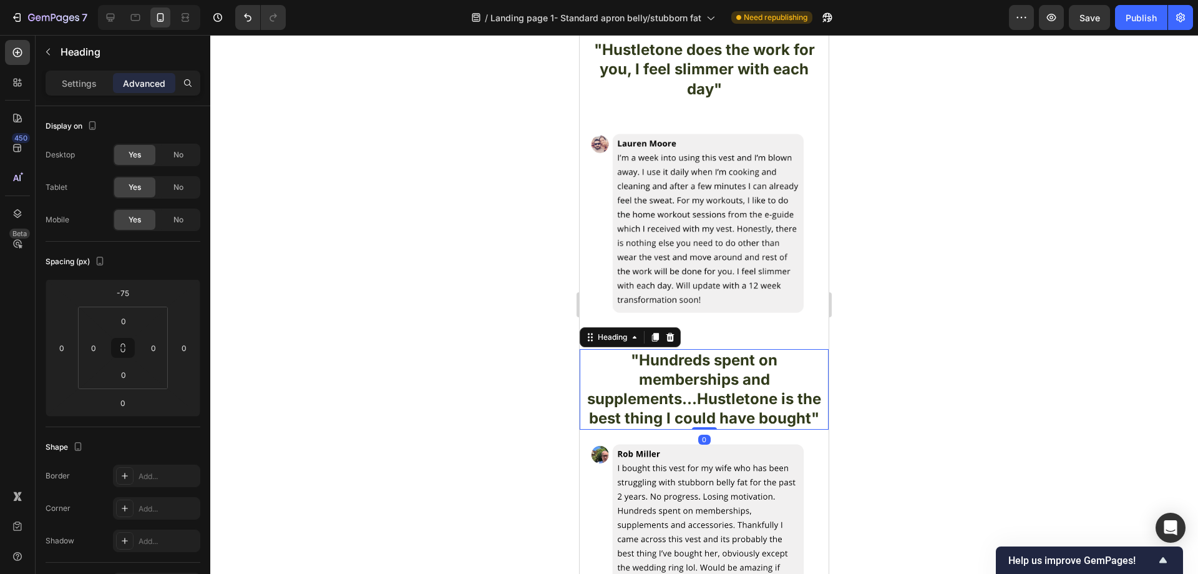
click at [753, 391] on h2 ""Hundreds spent on memberships and supplements...Hustletone is the best thing I…" at bounding box center [704, 389] width 249 height 81
drag, startPoint x: 123, startPoint y: 295, endPoint x: 130, endPoint y: 294, distance: 7.5
click at [124, 295] on input "-75" at bounding box center [122, 292] width 25 height 19
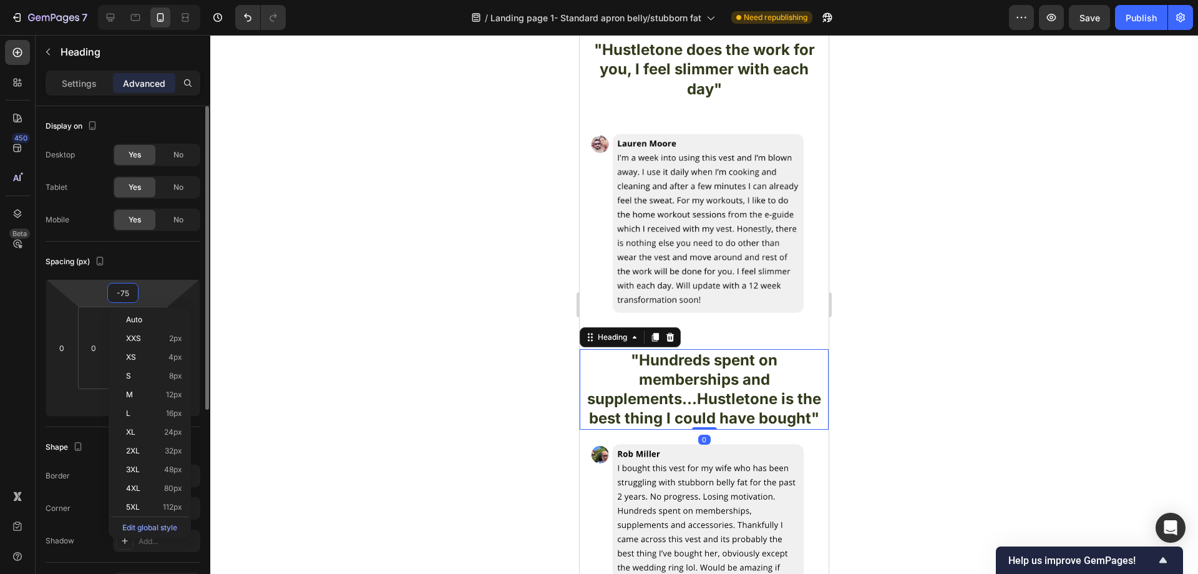
click at [131, 293] on input "-75" at bounding box center [122, 292] width 25 height 19
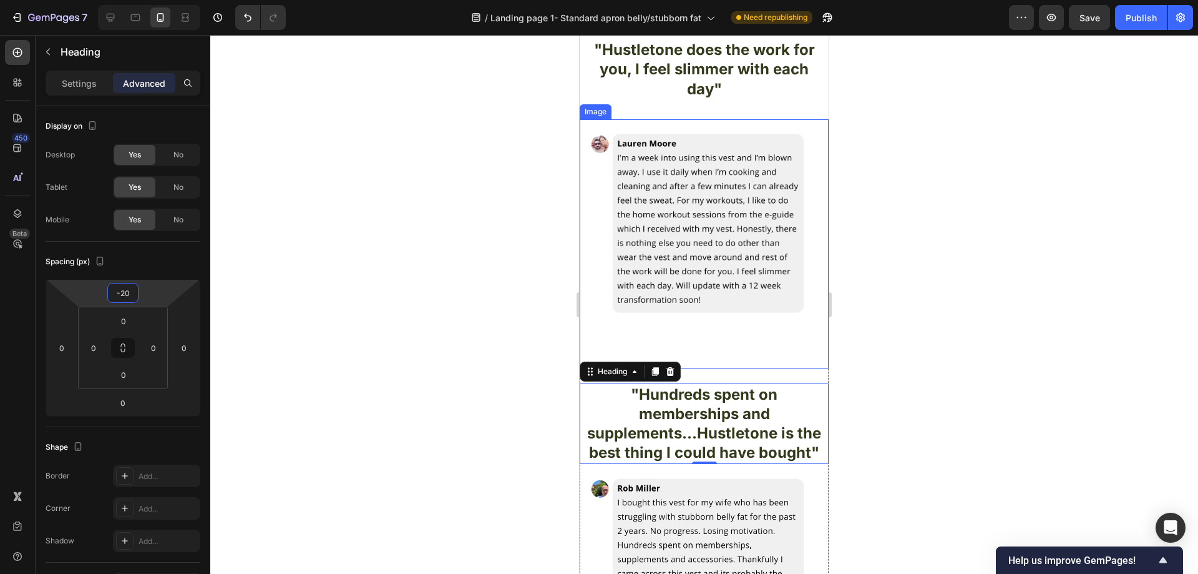
type input "-20"
click at [928, 275] on div at bounding box center [704, 304] width 988 height 539
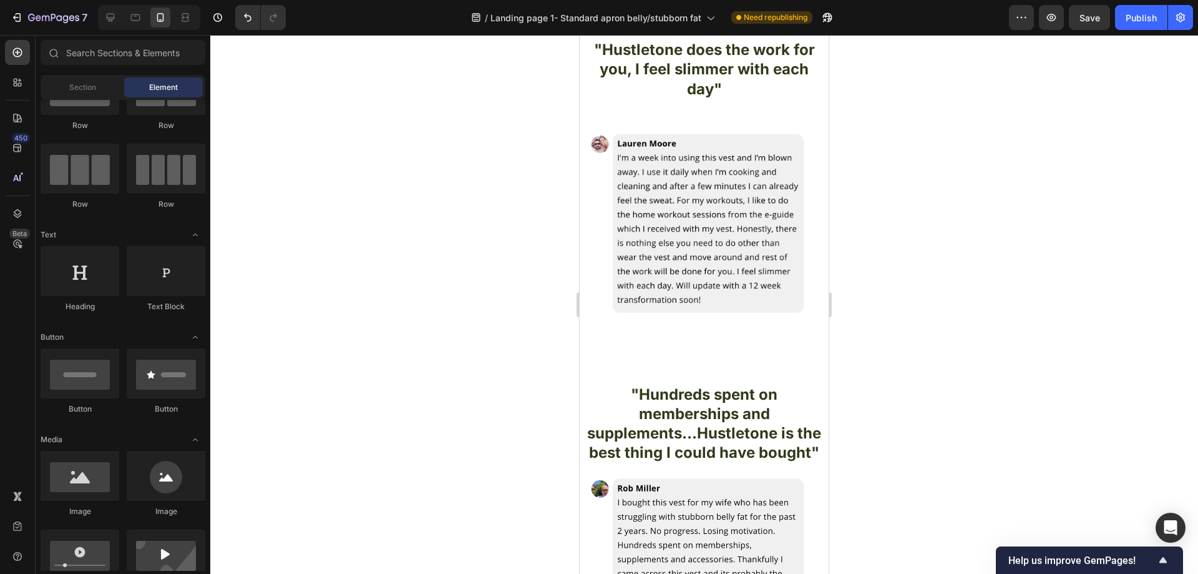
click at [425, 296] on div at bounding box center [704, 304] width 988 height 539
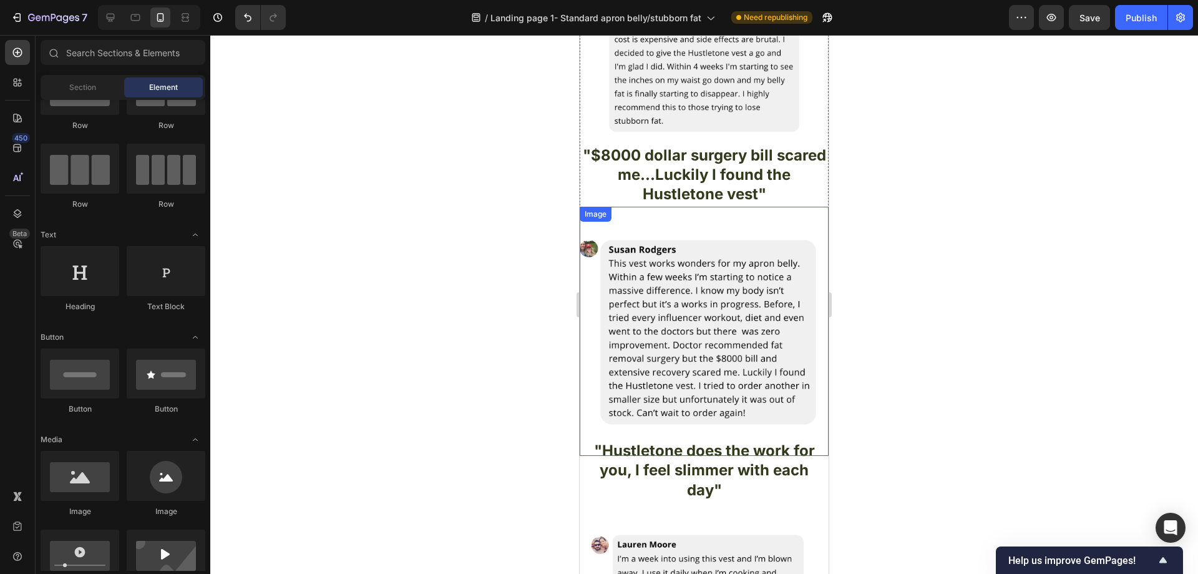
scroll to position [3317, 0]
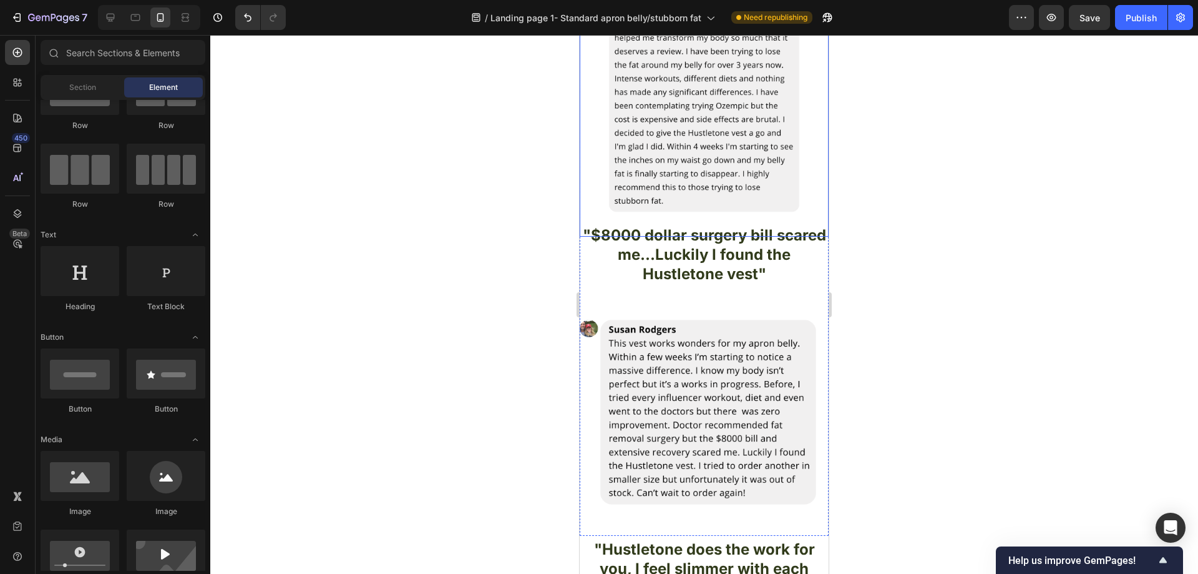
click at [751, 198] on img at bounding box center [704, 112] width 249 height 249
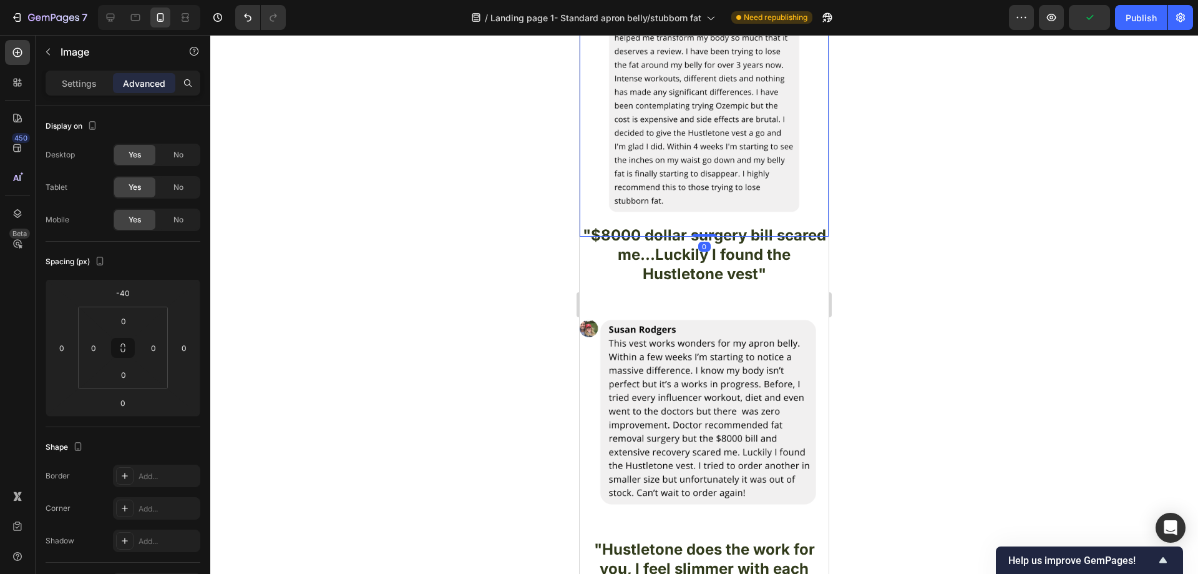
drag, startPoint x: 703, startPoint y: 225, endPoint x: 702, endPoint y: 214, distance: 10.6
click at [702, 214] on div ""Brutal Ozempic side effects...Hustletone vest showing effects after just 4 wee…" at bounding box center [704, 220] width 249 height 630
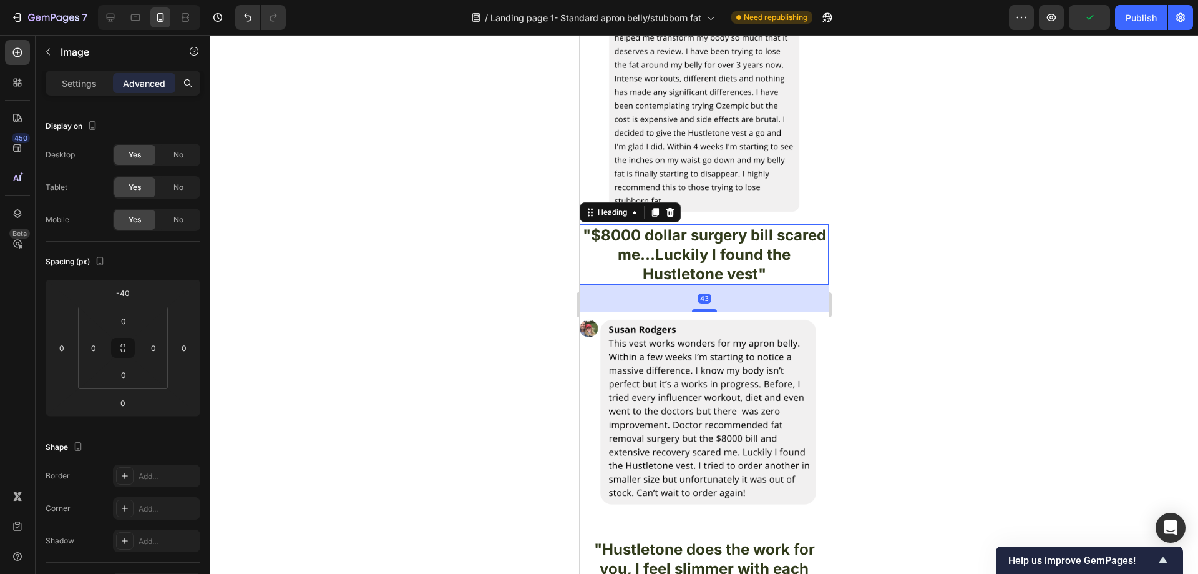
click at [766, 248] on h2 ""$8000 dollar surgery bill scared me...Luckily I found the Hustletone vest"" at bounding box center [704, 254] width 249 height 61
click at [132, 288] on input "-20" at bounding box center [122, 292] width 25 height 19
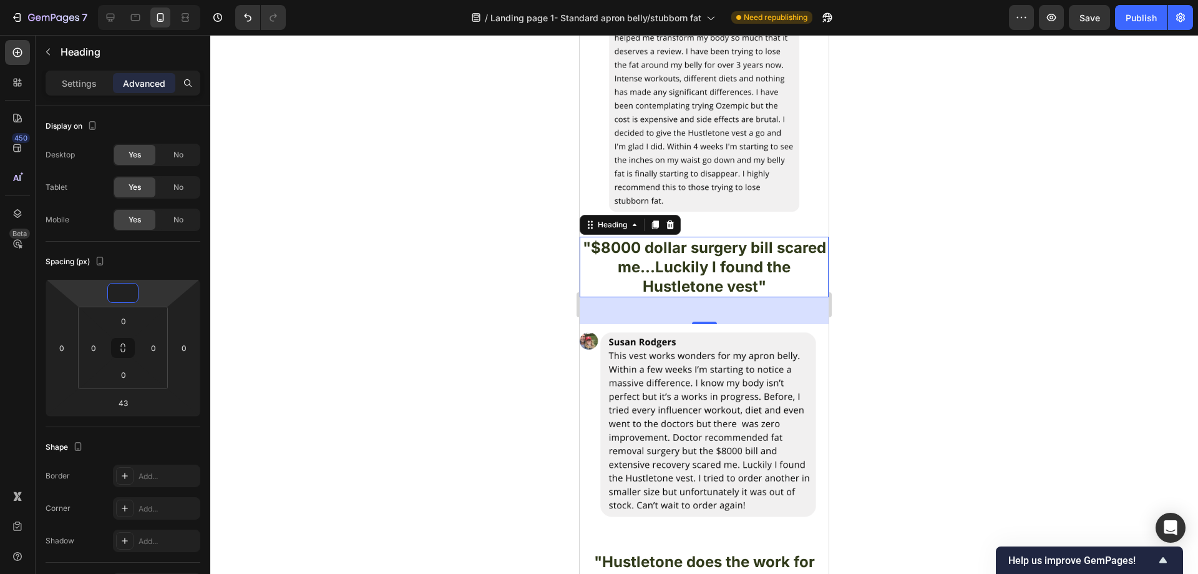
type input "0"
click at [403, 285] on div at bounding box center [704, 304] width 988 height 539
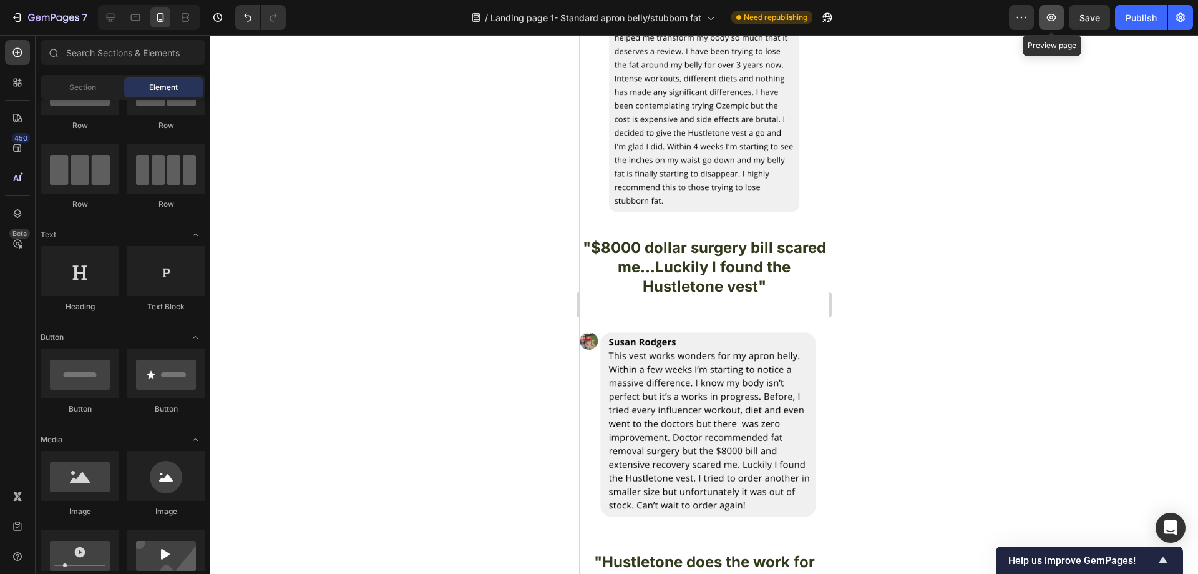
click at [1055, 16] on icon "button" at bounding box center [1051, 17] width 9 height 7
click at [1011, 11] on button "button" at bounding box center [1021, 17] width 25 height 25
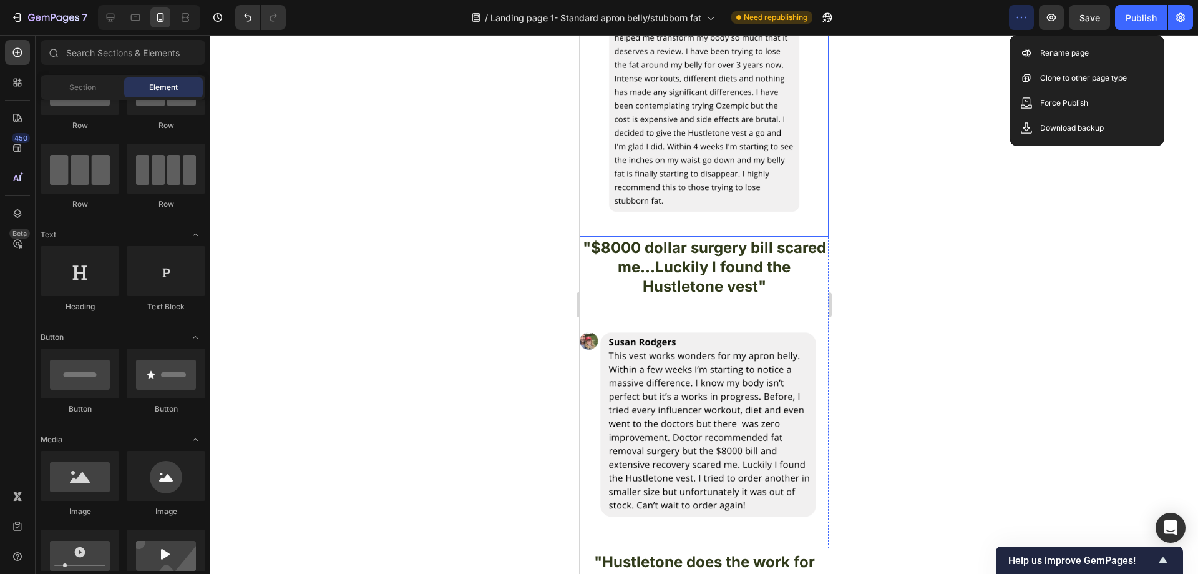
drag, startPoint x: 974, startPoint y: 132, endPoint x: 1167, endPoint y: 49, distance: 210.8
click at [974, 132] on div at bounding box center [704, 304] width 988 height 539
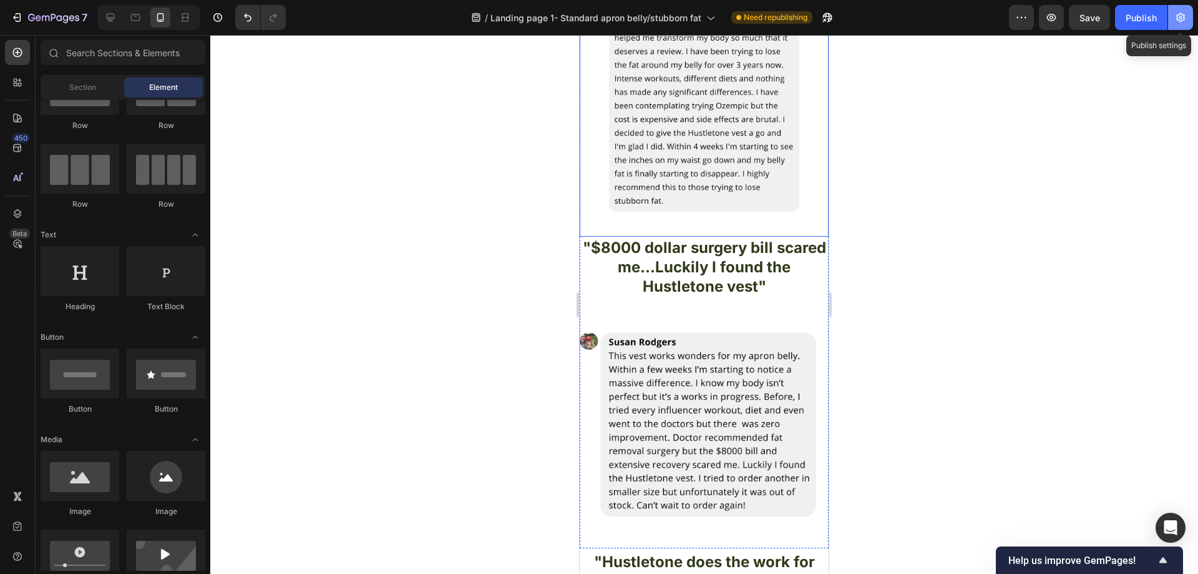
click at [1185, 24] on button "button" at bounding box center [1180, 17] width 25 height 25
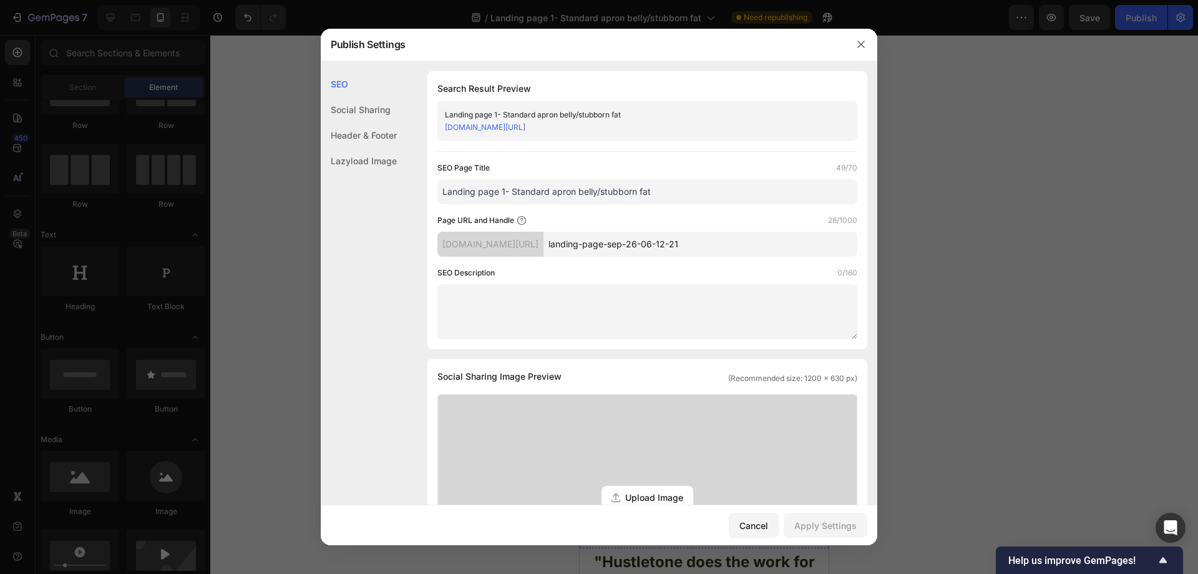
click at [389, 134] on div "Header & Footer" at bounding box center [359, 135] width 76 height 26
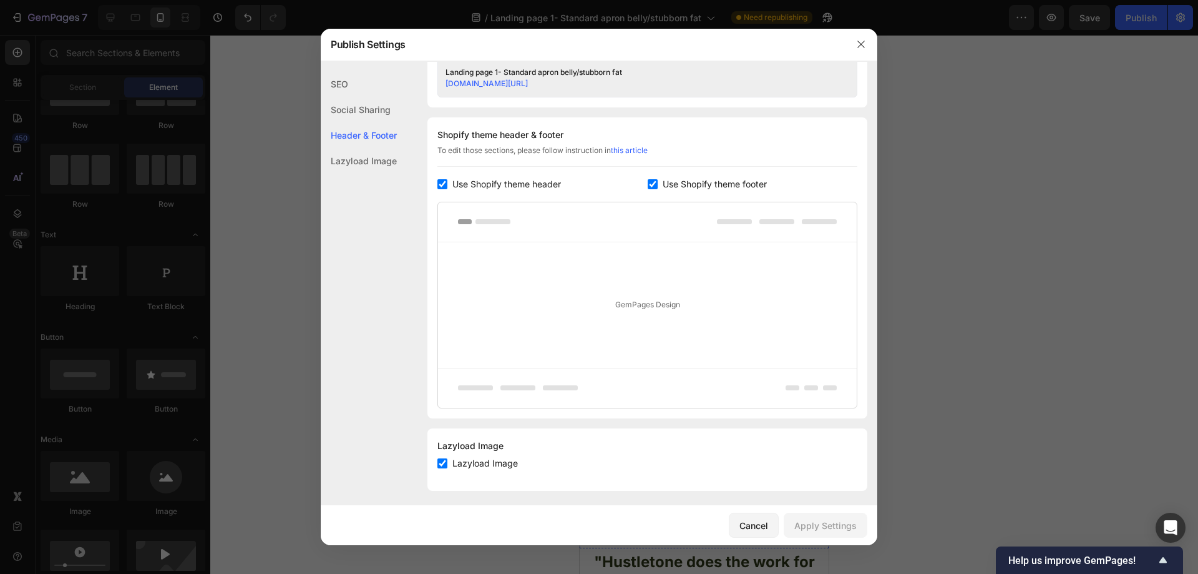
scroll to position [547, 0]
click at [502, 180] on span "Use Shopify theme header" at bounding box center [506, 178] width 109 height 15
checkbox input "false"
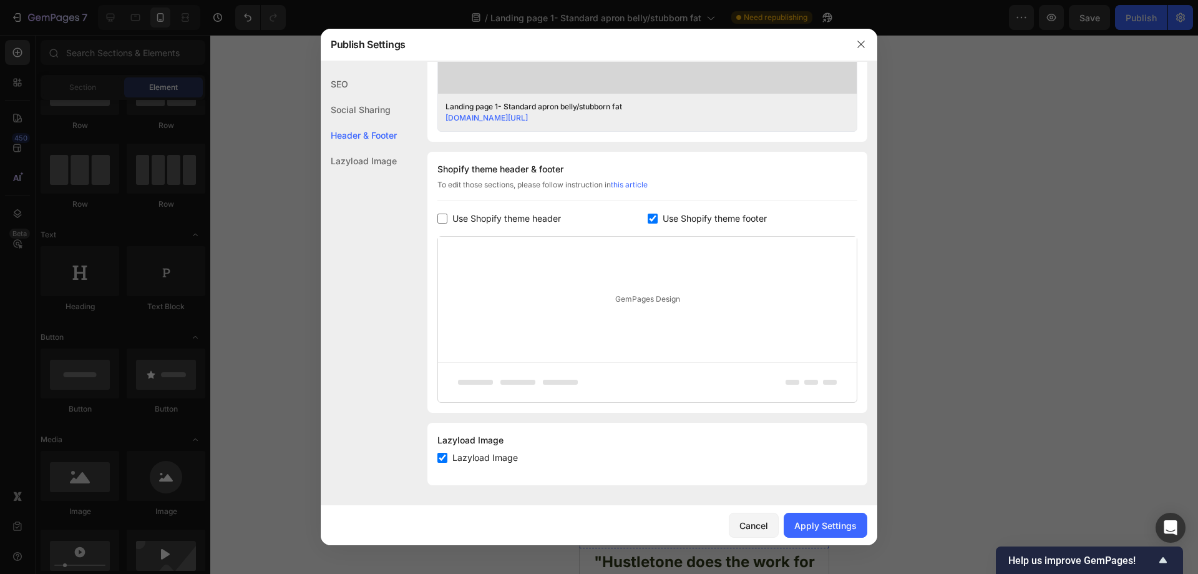
click at [678, 213] on span "Use Shopify theme footer" at bounding box center [715, 218] width 104 height 15
checkbox input "false"
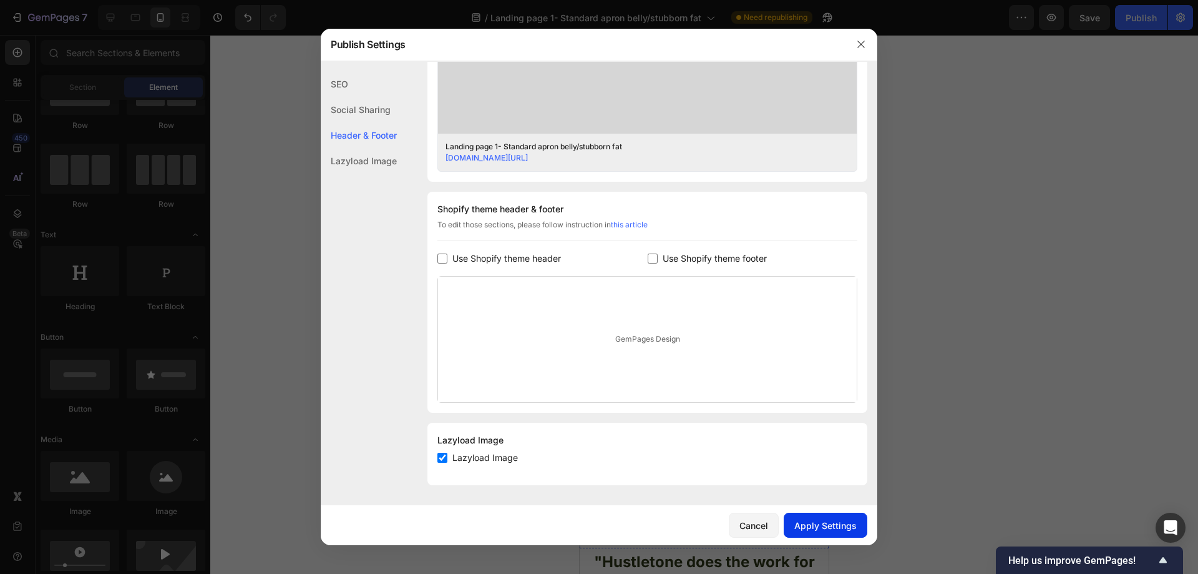
click at [821, 524] on div "Apply Settings" at bounding box center [825, 525] width 62 height 13
click at [869, 47] on button "button" at bounding box center [861, 44] width 20 height 20
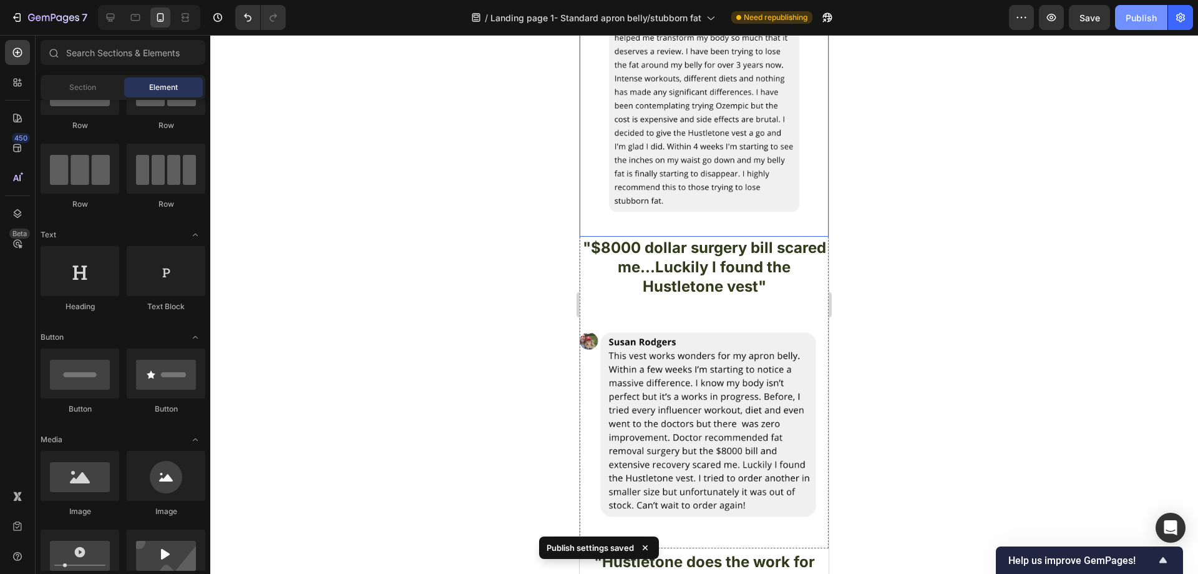
click at [1134, 24] on button "Publish" at bounding box center [1141, 17] width 52 height 25
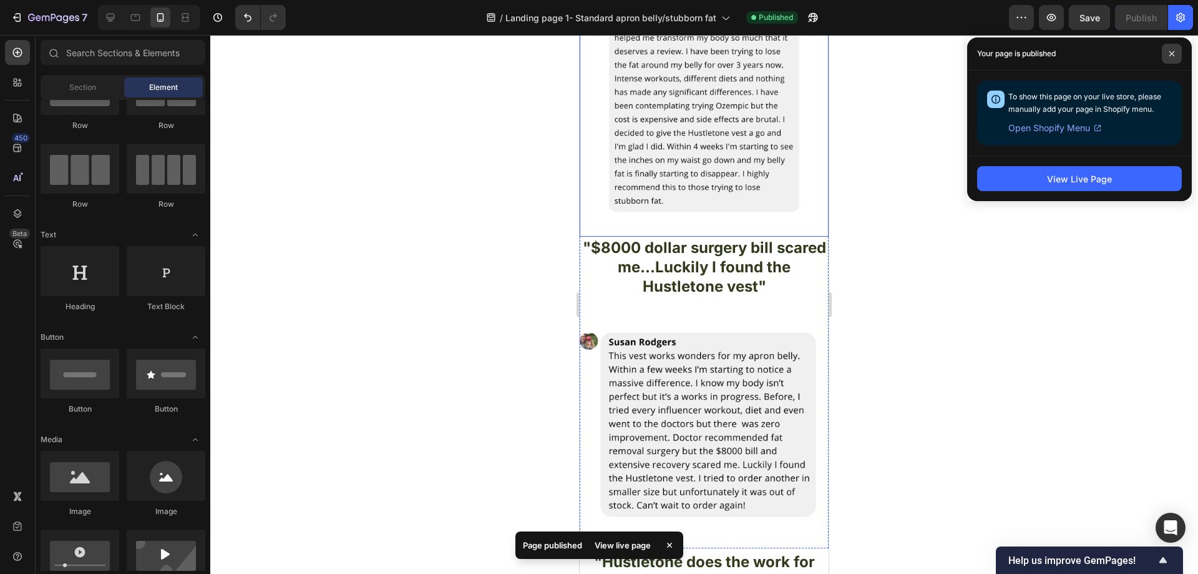
click at [1168, 48] on span at bounding box center [1172, 54] width 20 height 20
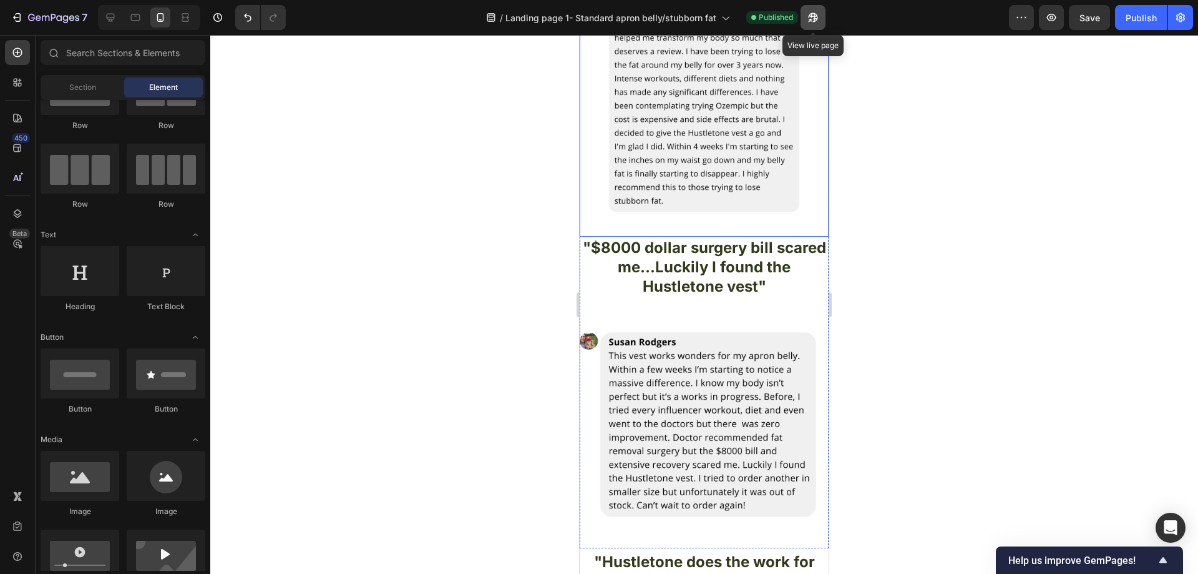
click at [819, 16] on icon "button" at bounding box center [813, 17] width 12 height 12
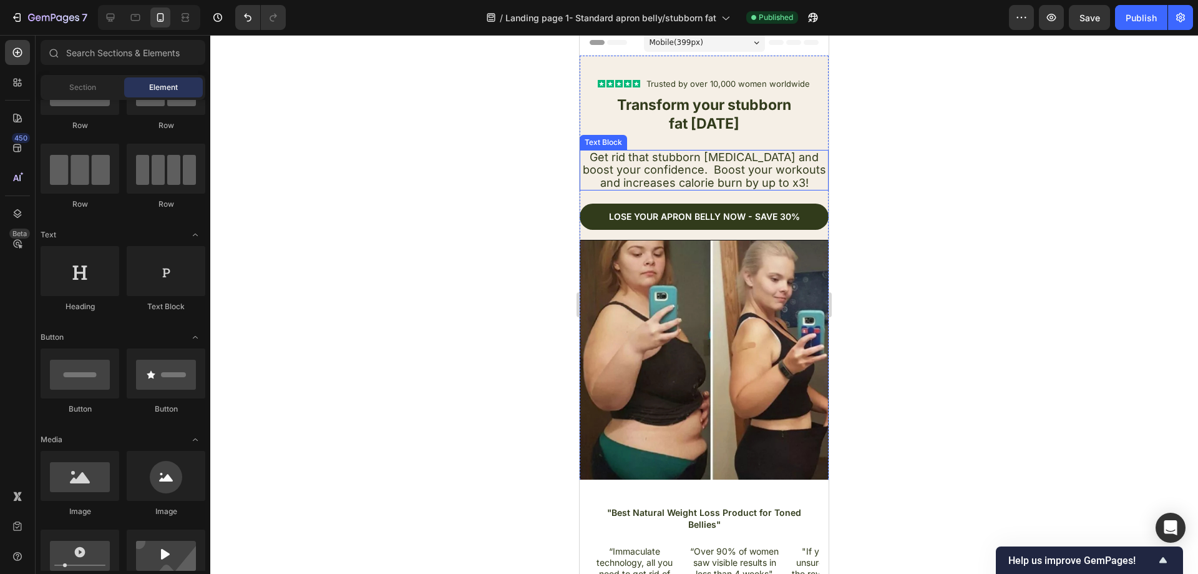
scroll to position [0, 0]
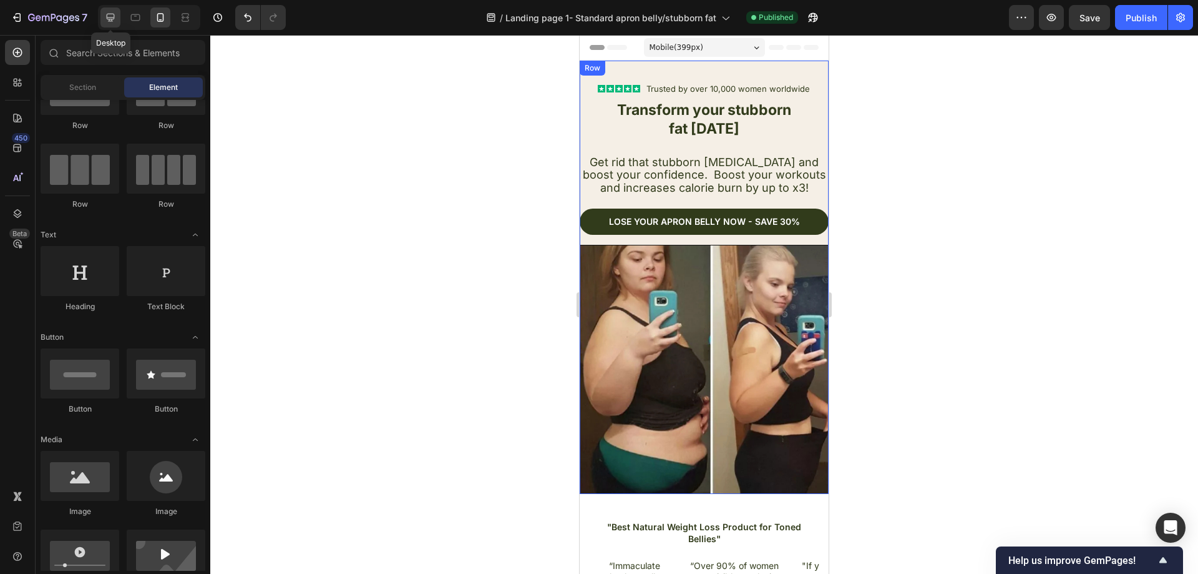
click at [114, 19] on icon at bounding box center [110, 17] width 12 height 12
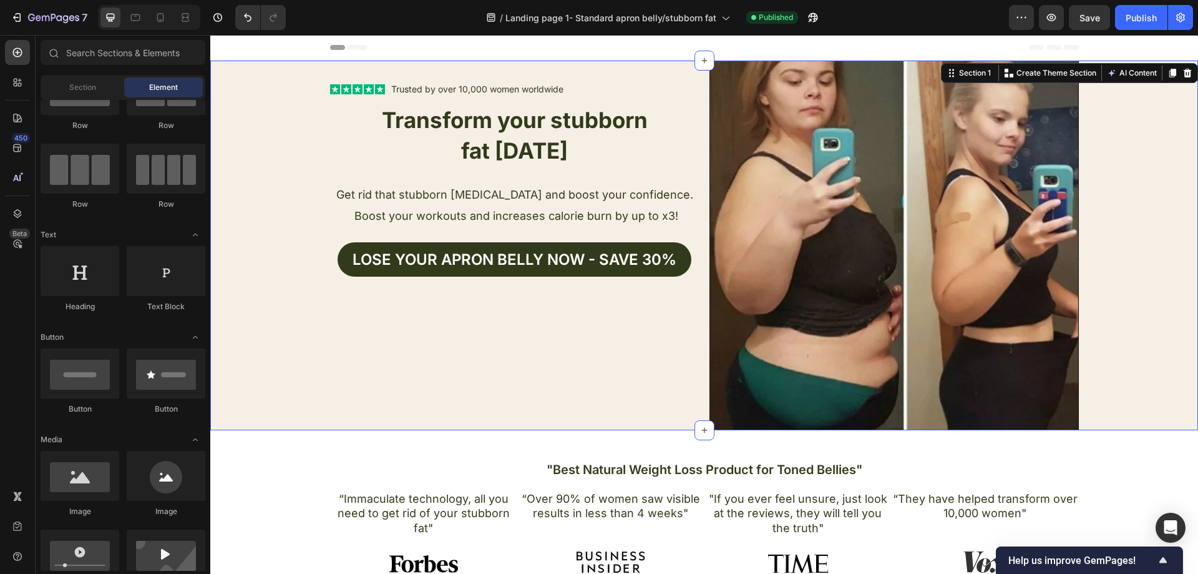
click at [295, 74] on div "Text Block Icon Icon Icon Icon Icon Icon List Trusted by over 10,000 women worl…" at bounding box center [704, 245] width 988 height 369
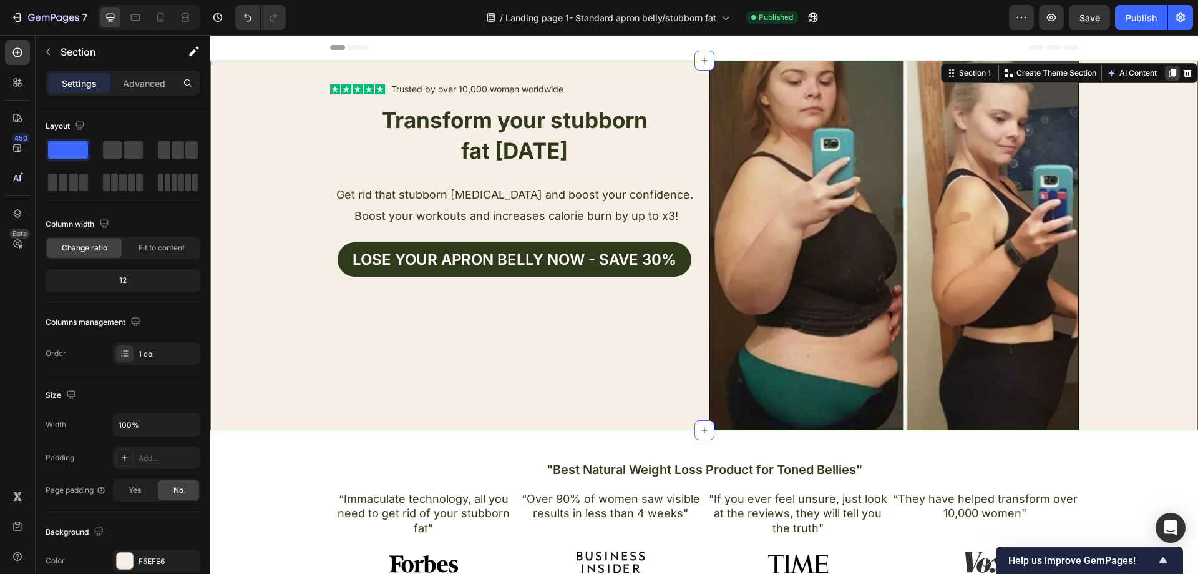
click at [1170, 75] on icon at bounding box center [1173, 73] width 7 height 9
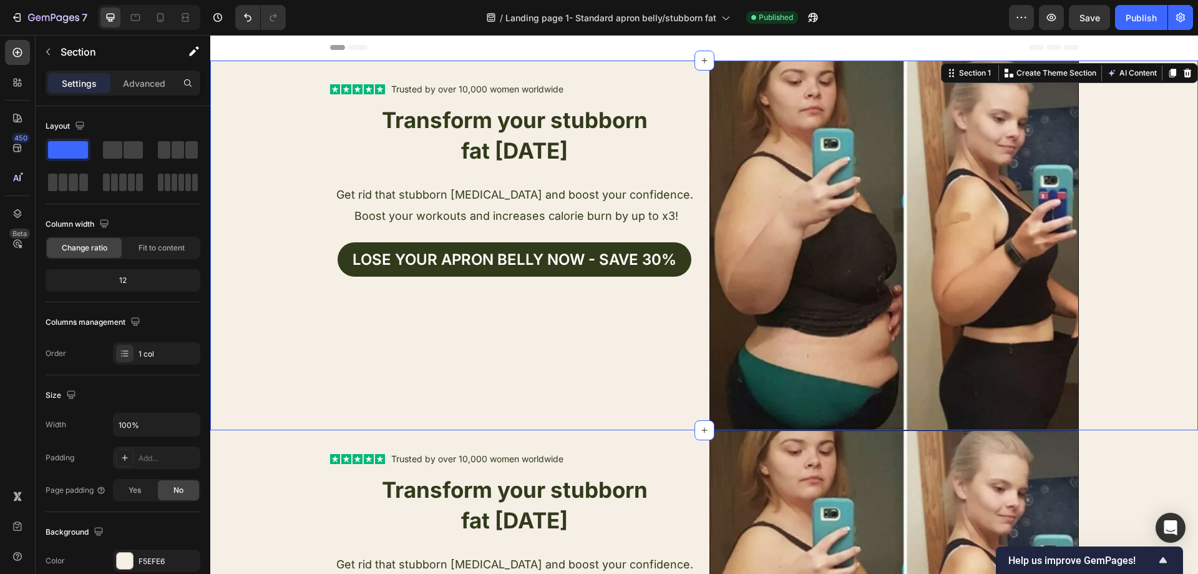
click at [1104, 130] on div "Text Block Icon Icon Icon Icon Icon Icon List Trusted by over 10,000 women worl…" at bounding box center [704, 245] width 988 height 369
click at [159, 81] on p "Advanced" at bounding box center [144, 83] width 42 height 13
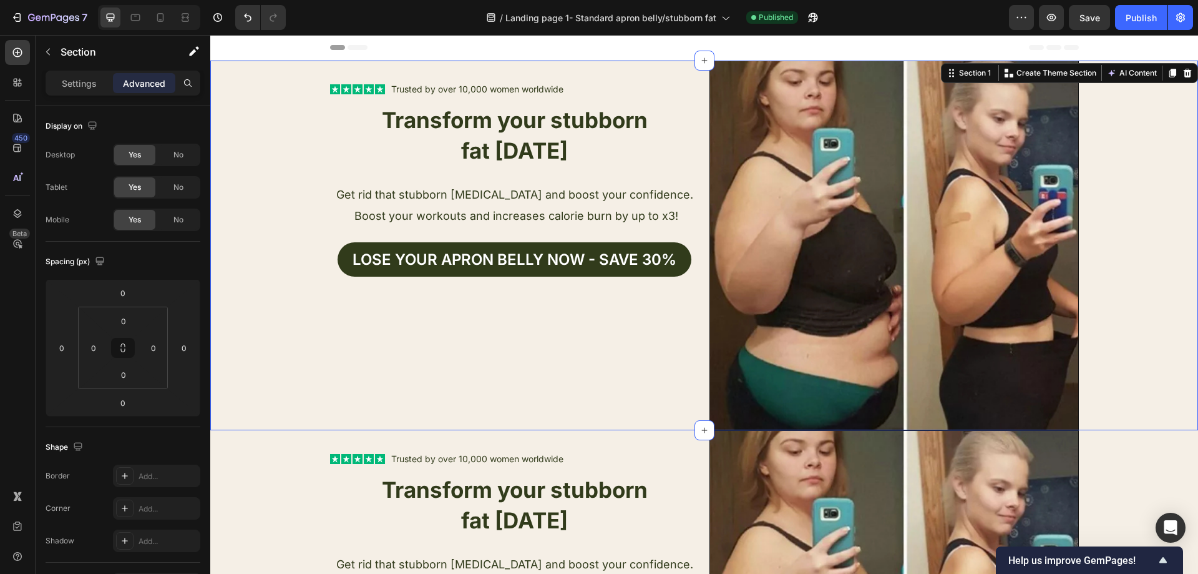
click at [305, 112] on div "Text Block Icon Icon Icon Icon Icon Icon List Trusted by over 10,000 women worl…" at bounding box center [704, 245] width 988 height 369
click at [1161, 112] on div "Text Block Icon Icon Icon Icon Icon Icon List Trusted by over 10,000 women worl…" at bounding box center [704, 245] width 988 height 369
click at [768, 145] on img at bounding box center [894, 245] width 369 height 369
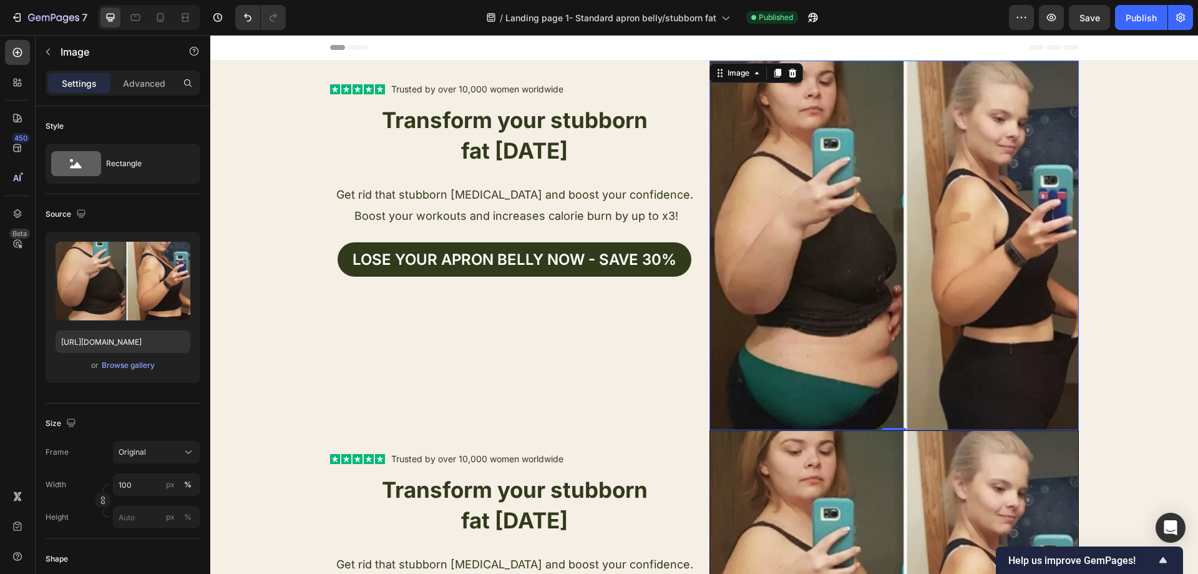
click at [951, 149] on img at bounding box center [894, 245] width 369 height 369
click at [788, 72] on icon at bounding box center [792, 73] width 8 height 9
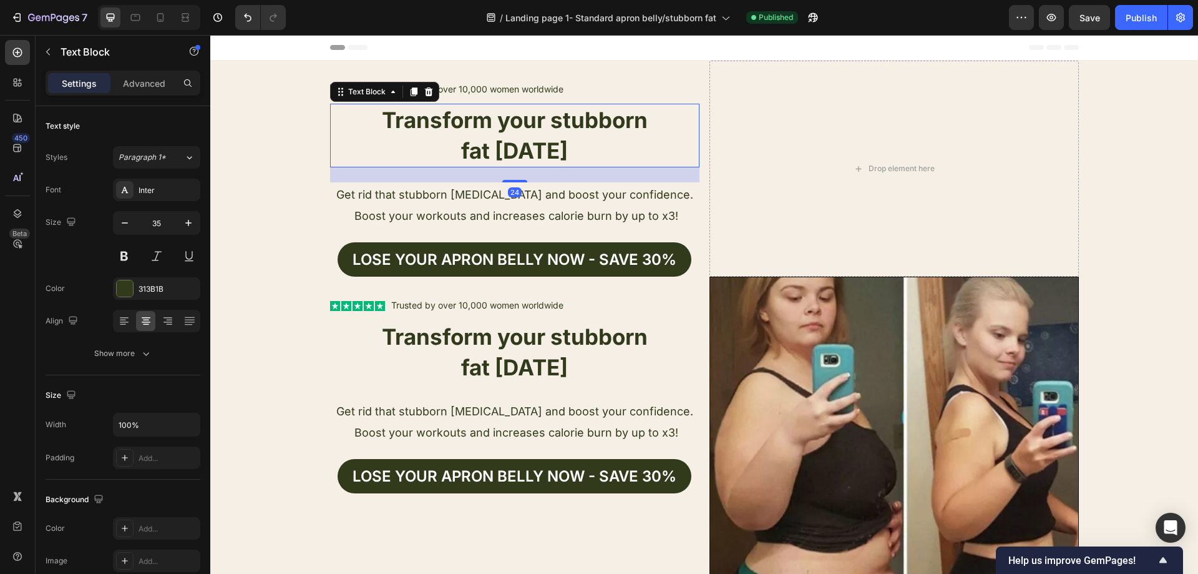
click at [655, 137] on p "fat TODAY" at bounding box center [514, 150] width 367 height 31
click at [428, 89] on icon at bounding box center [429, 92] width 10 height 10
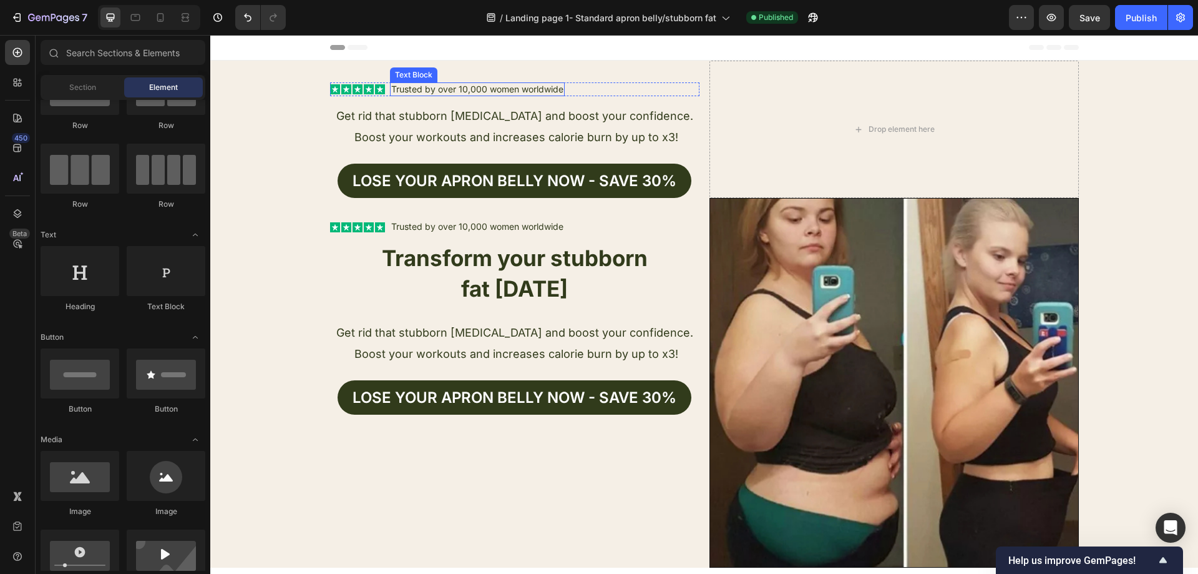
click at [517, 87] on p "Trusted by over 10,000 women worldwide" at bounding box center [477, 89] width 172 height 11
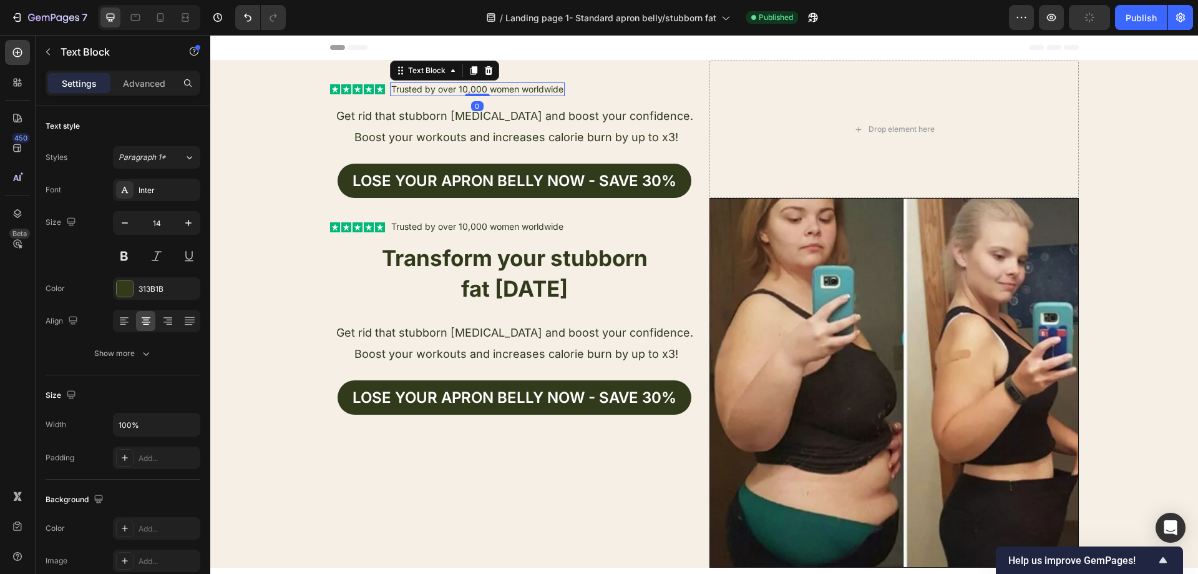
drag, startPoint x: 484, startPoint y: 68, endPoint x: 449, endPoint y: 72, distance: 35.8
click at [484, 68] on icon at bounding box center [488, 70] width 8 height 9
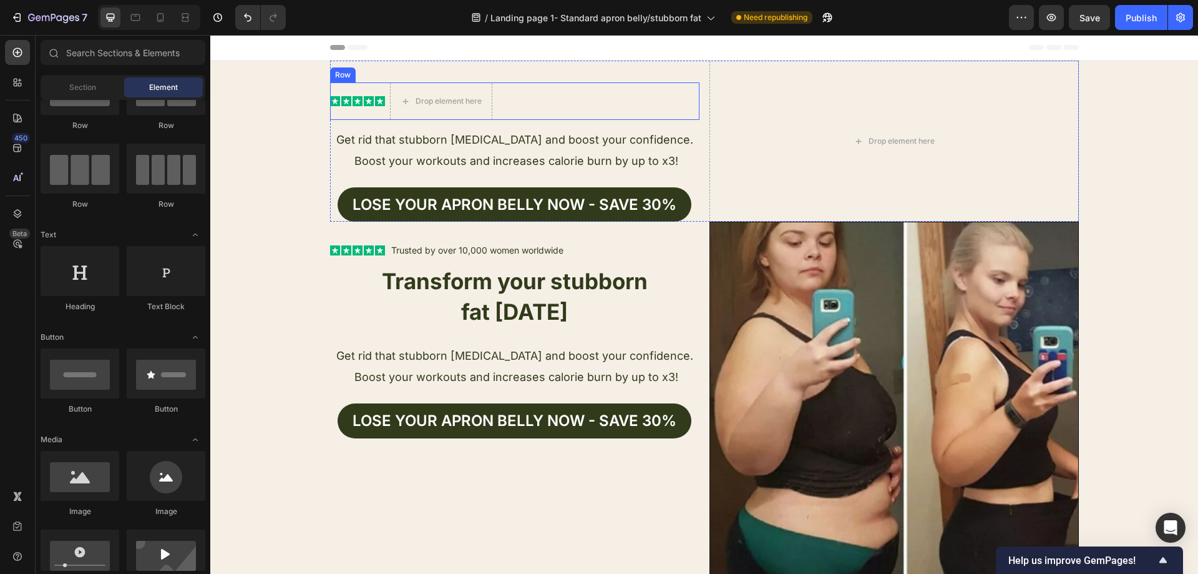
click at [375, 100] on rect at bounding box center [380, 101] width 10 height 10
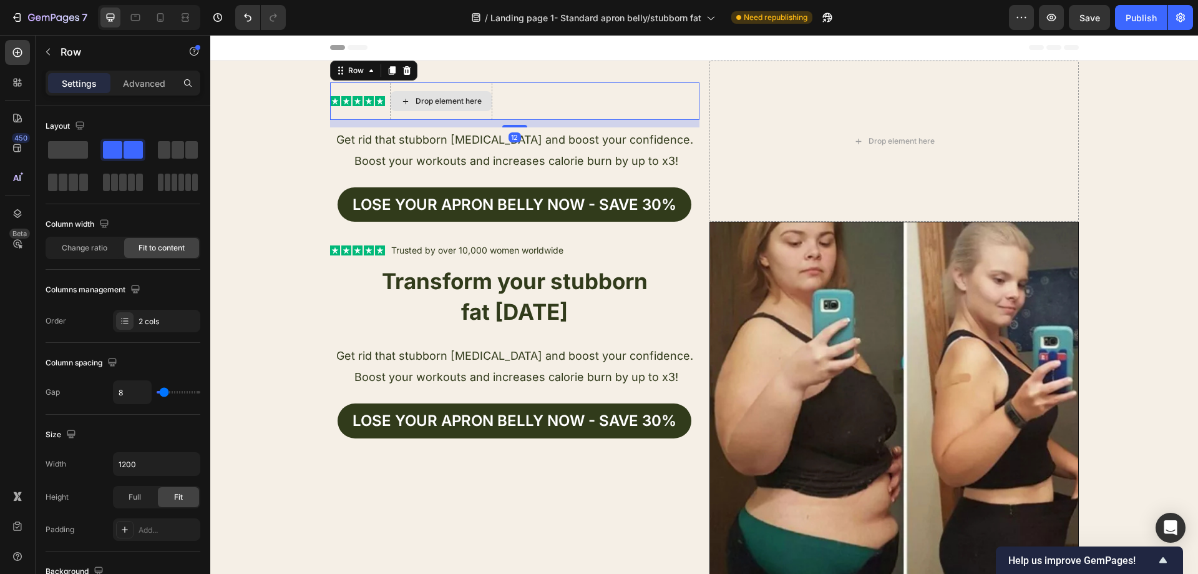
click at [461, 87] on div "Drop element here" at bounding box center [441, 100] width 102 height 37
click at [634, 160] on span "Get rid that stubborn belly fat and boost your confidence. Boost your workouts …" at bounding box center [514, 150] width 357 height 34
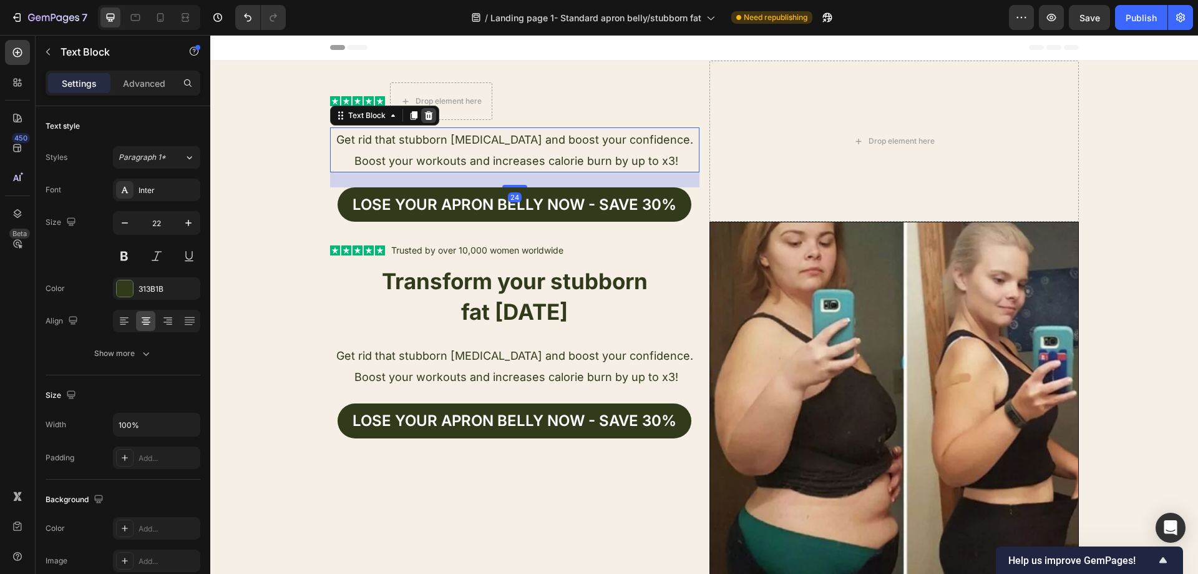
click at [426, 113] on icon at bounding box center [428, 115] width 8 height 9
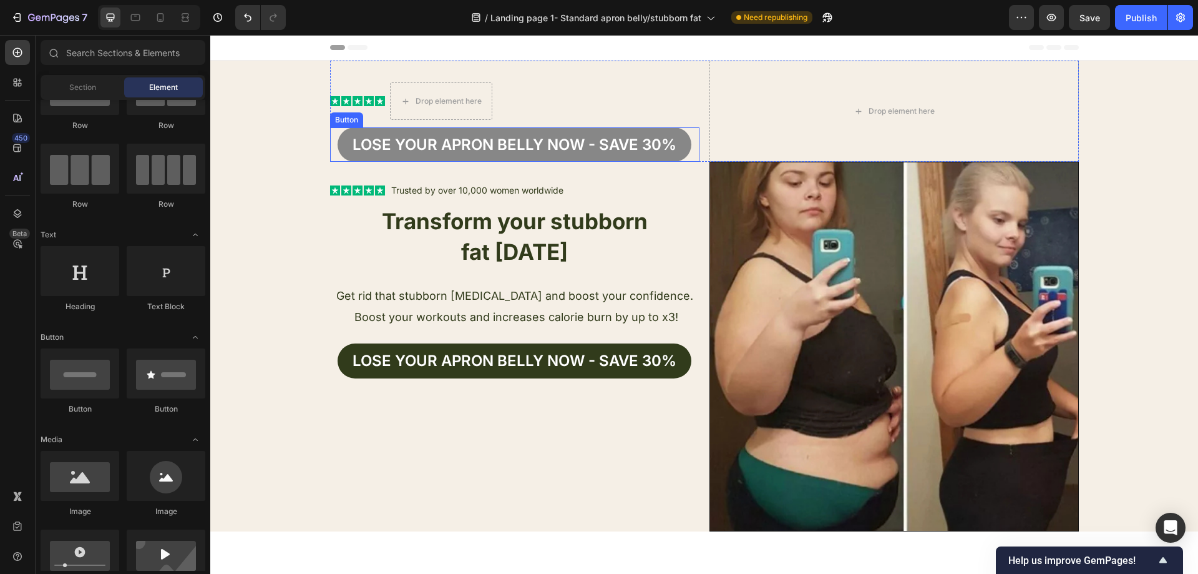
drag, startPoint x: 622, startPoint y: 137, endPoint x: 632, endPoint y: 131, distance: 11.8
click at [622, 137] on p "Lose your apron bellY now - Save 30%" at bounding box center [515, 144] width 324 height 19
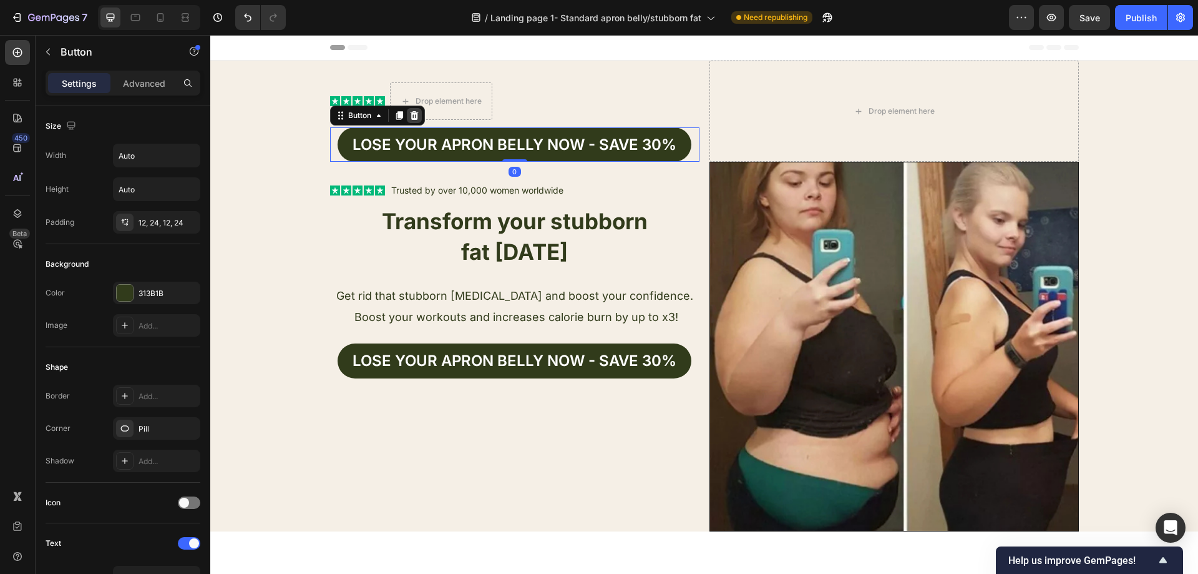
click at [414, 112] on icon at bounding box center [414, 115] width 10 height 10
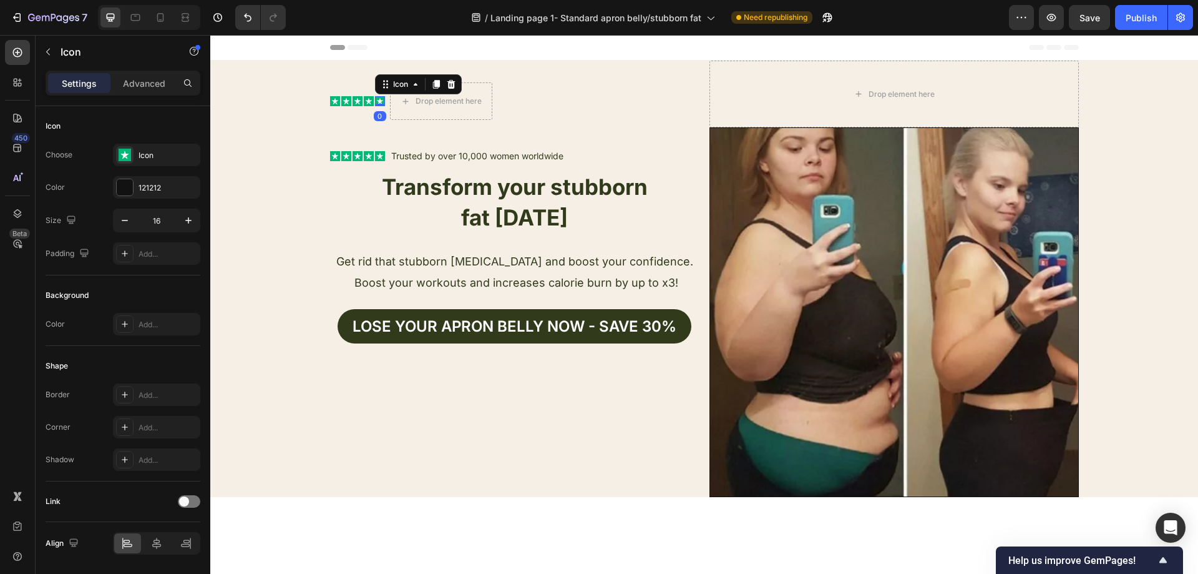
click at [372, 95] on div "Icon Icon Icon Icon Icon 0 Icon List" at bounding box center [357, 100] width 55 height 37
click at [446, 84] on icon at bounding box center [451, 84] width 10 height 10
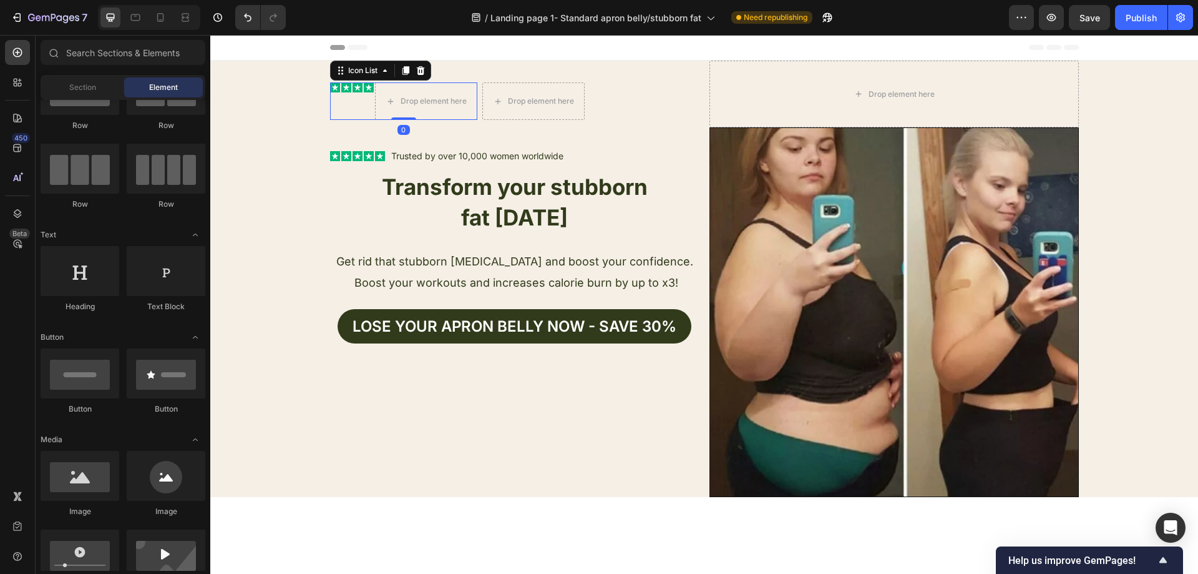
click at [364, 102] on div "Icon" at bounding box center [369, 100] width 10 height 37
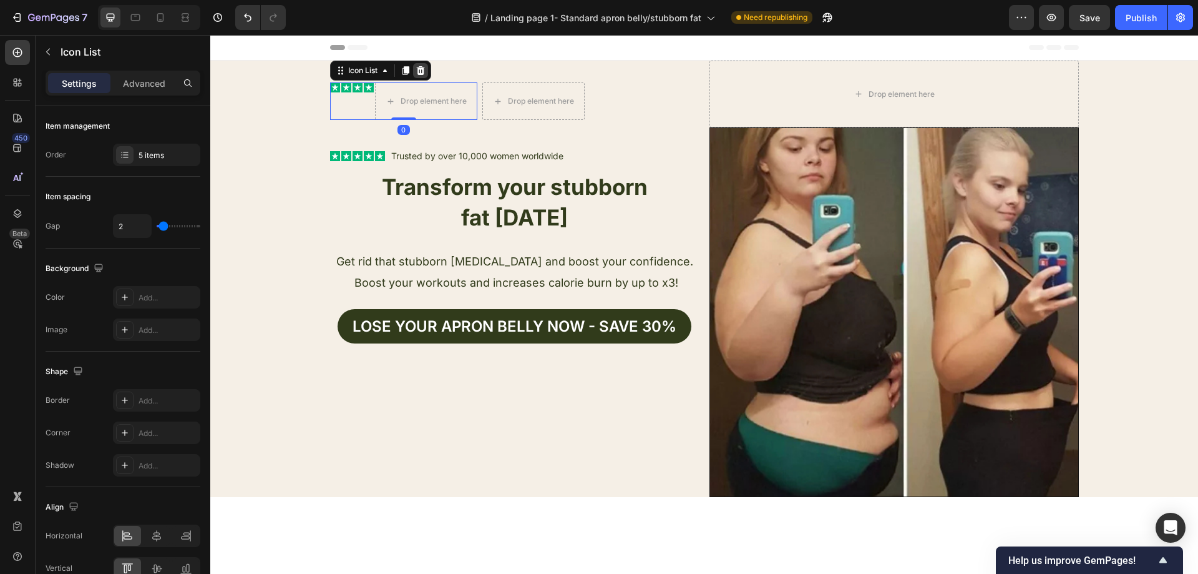
click at [420, 71] on icon at bounding box center [421, 71] width 10 height 10
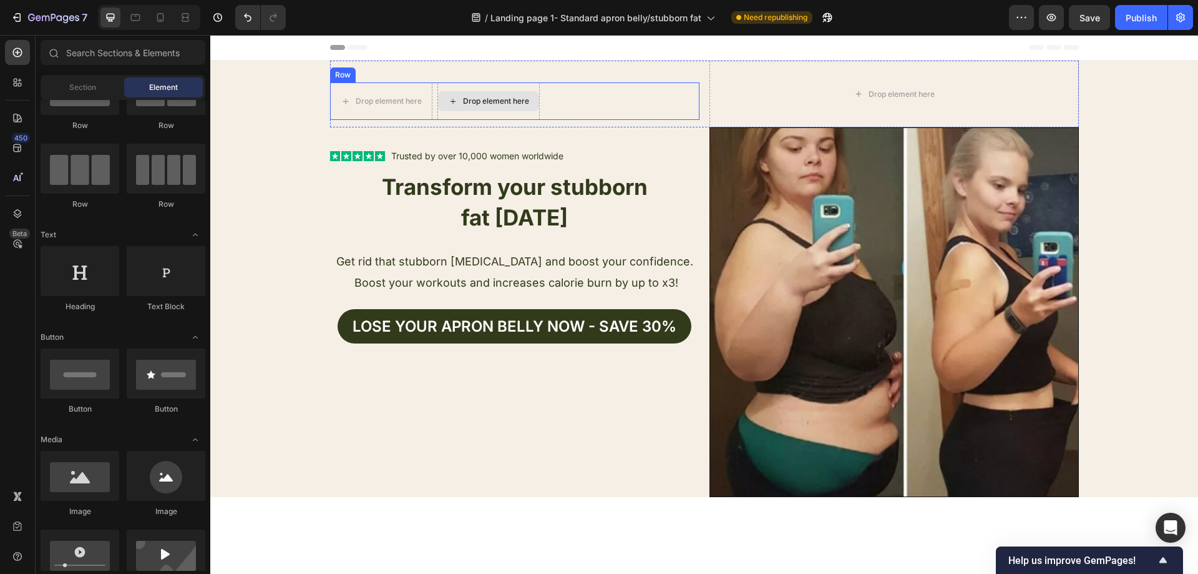
click at [474, 94] on div "Drop element here" at bounding box center [488, 101] width 101 height 20
click at [401, 99] on div "Drop element here" at bounding box center [389, 101] width 66 height 10
click at [403, 89] on div "Drop element here" at bounding box center [381, 100] width 102 height 37
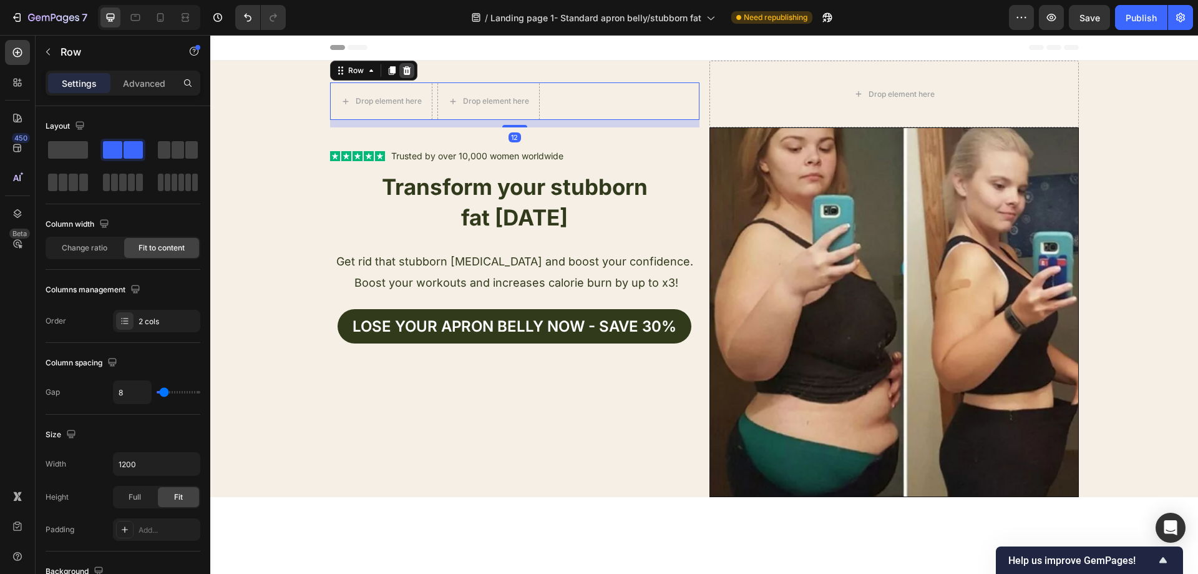
click at [403, 71] on icon at bounding box center [407, 70] width 8 height 9
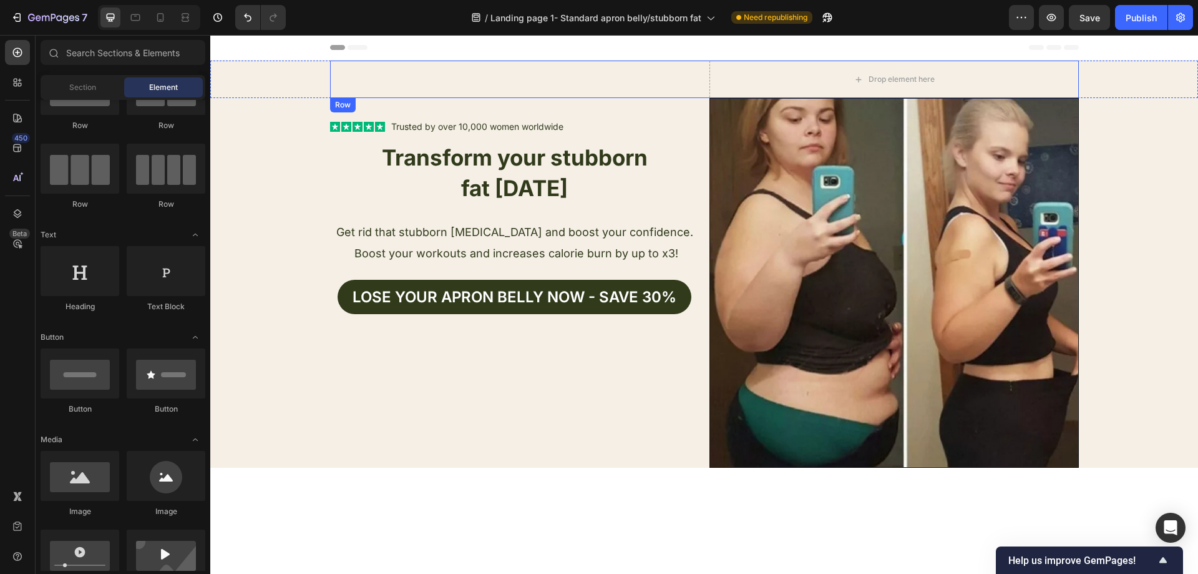
click at [589, 81] on div "Text Block" at bounding box center [514, 79] width 369 height 37
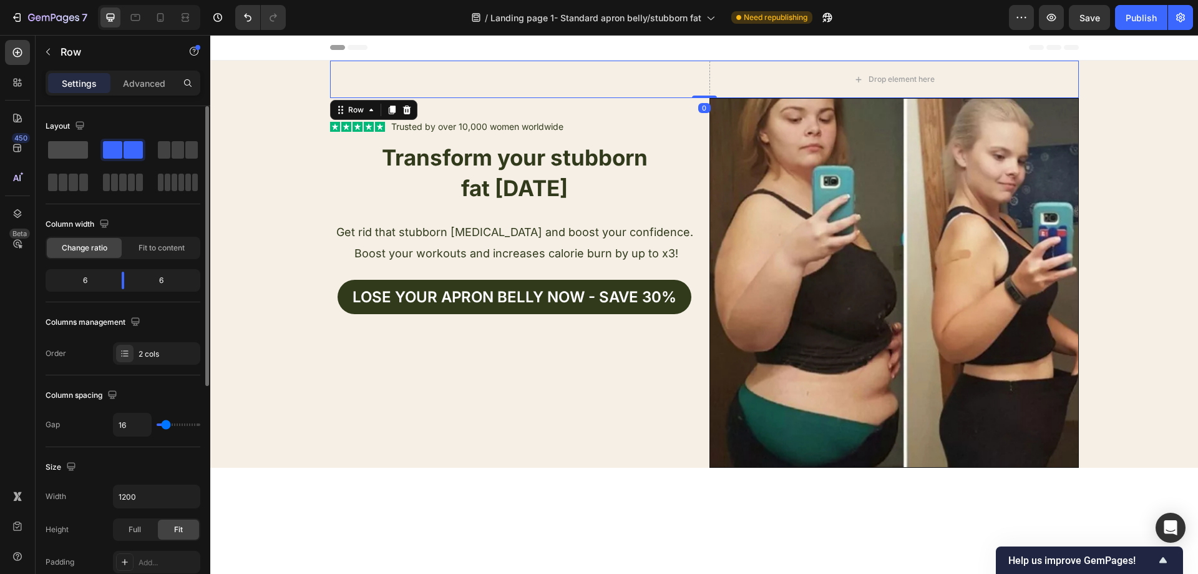
click at [79, 142] on span at bounding box center [68, 149] width 40 height 17
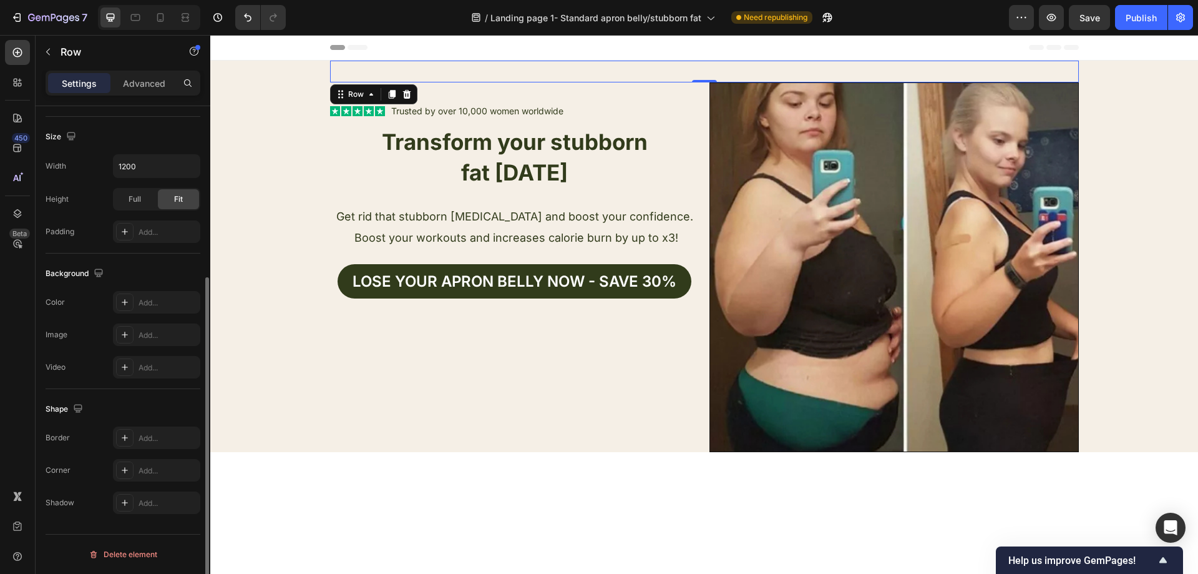
scroll to position [9, 0]
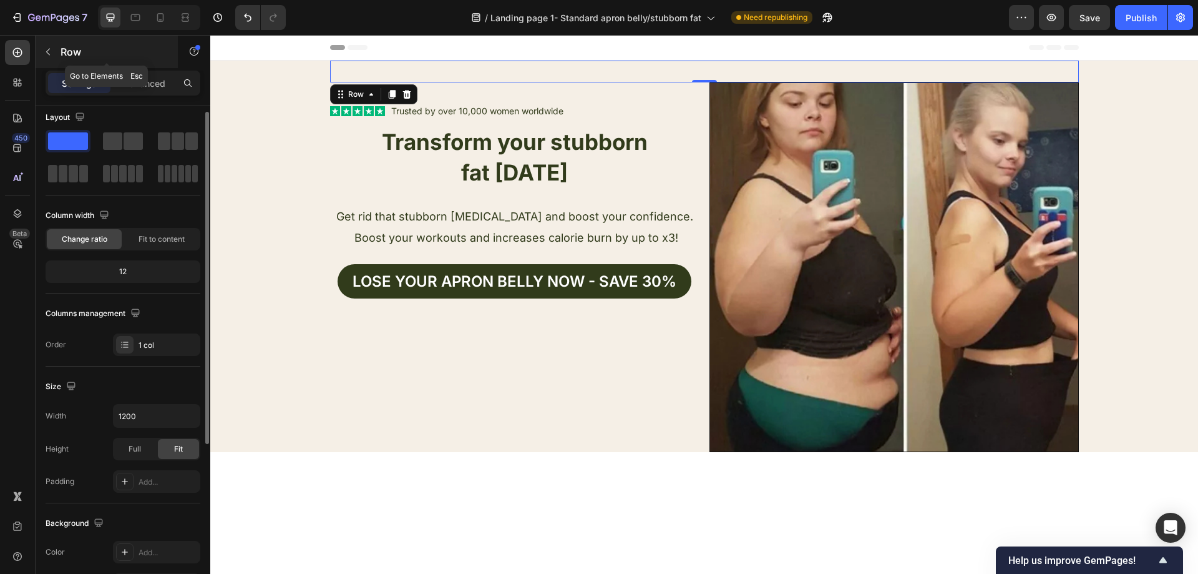
click at [49, 55] on icon "button" at bounding box center [48, 52] width 10 height 10
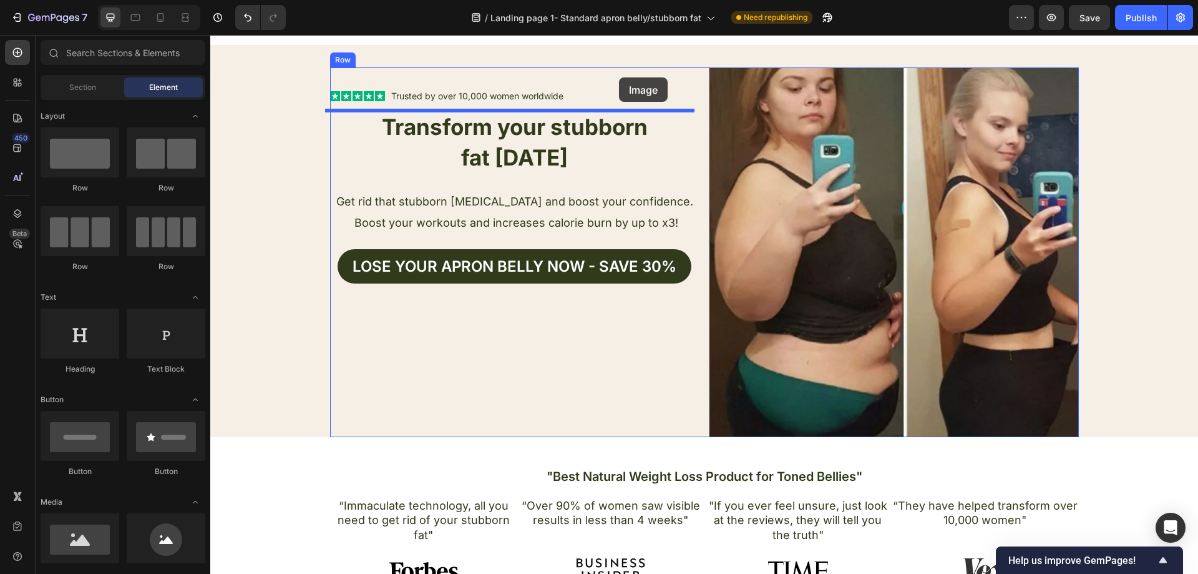
scroll to position [0, 0]
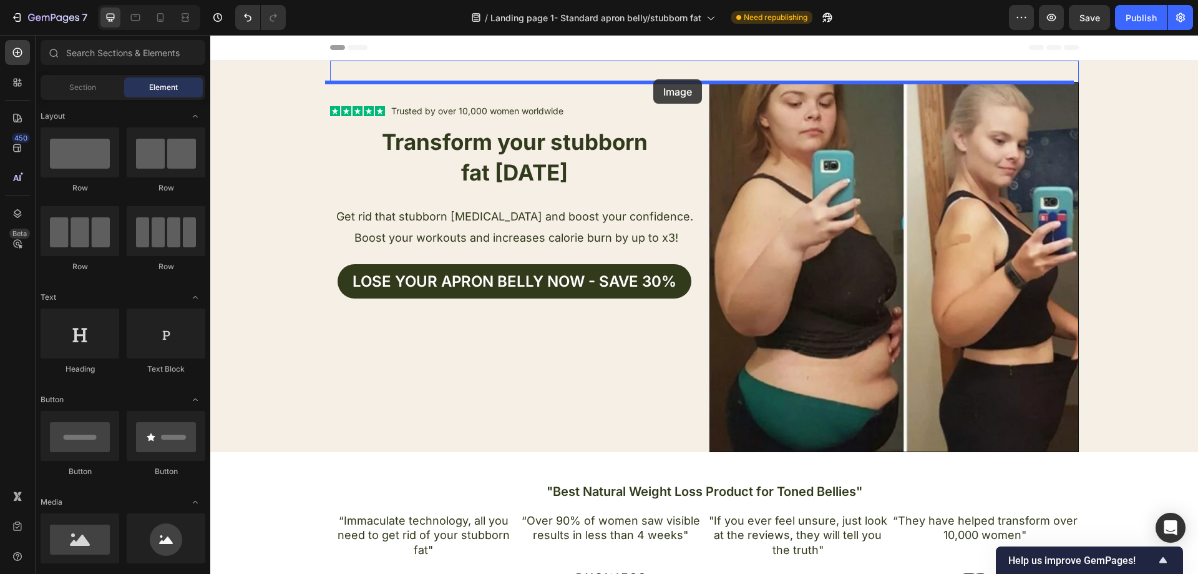
drag, startPoint x: 290, startPoint y: 578, endPoint x: 653, endPoint y: 79, distance: 616.9
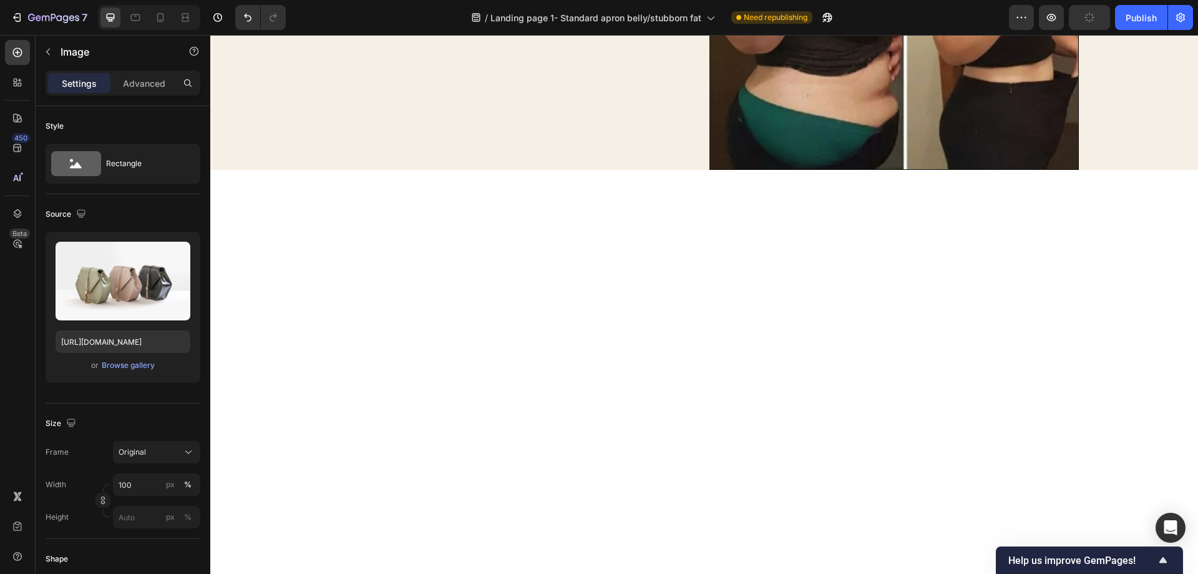
scroll to position [312, 0]
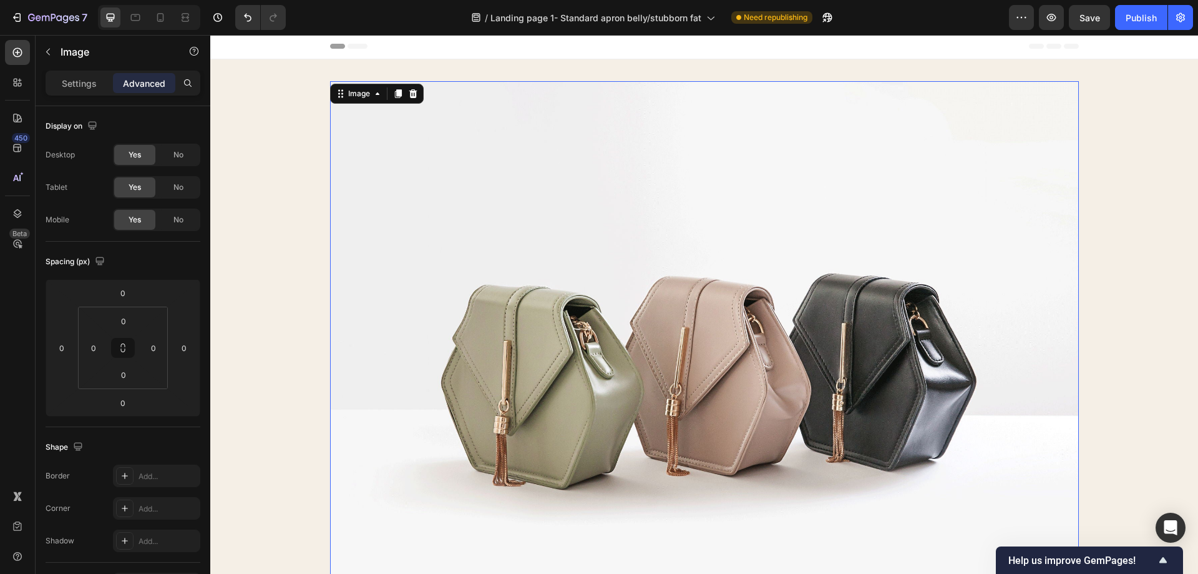
scroll to position [0, 0]
click at [243, 47] on span "Header" at bounding box center [247, 47] width 27 height 12
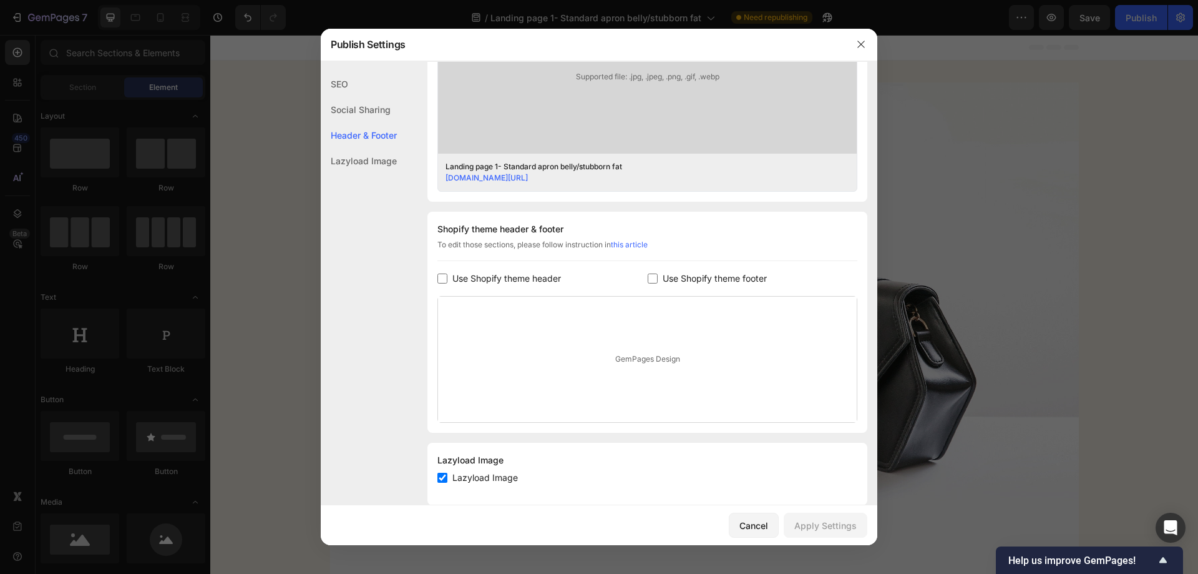
scroll to position [467, 0]
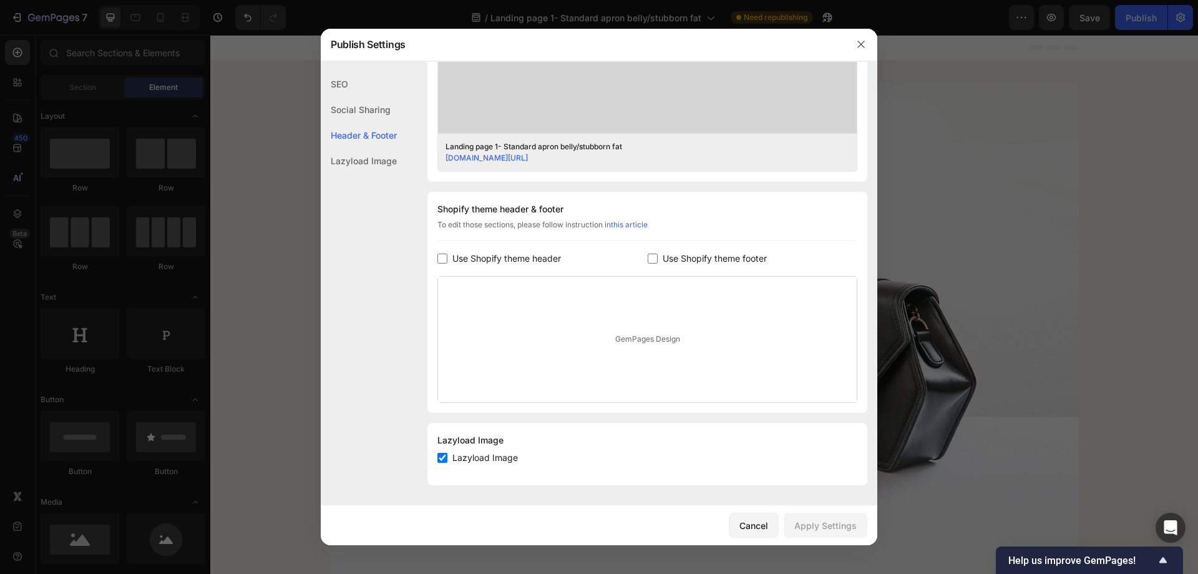
click at [635, 340] on div "GemPages Design" at bounding box center [647, 338] width 419 height 125
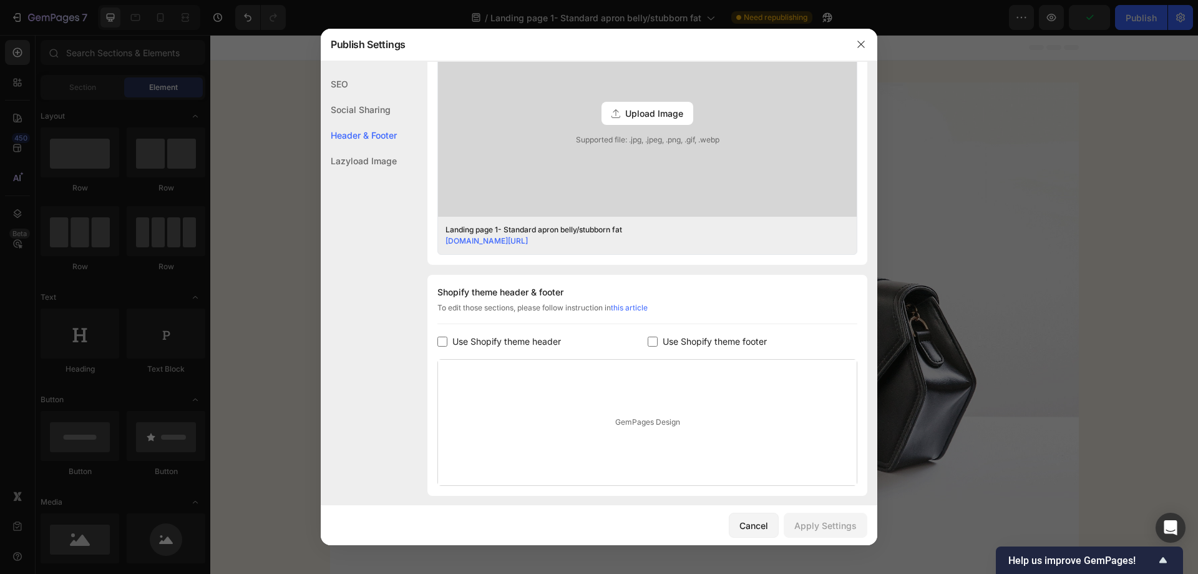
scroll to position [404, 0]
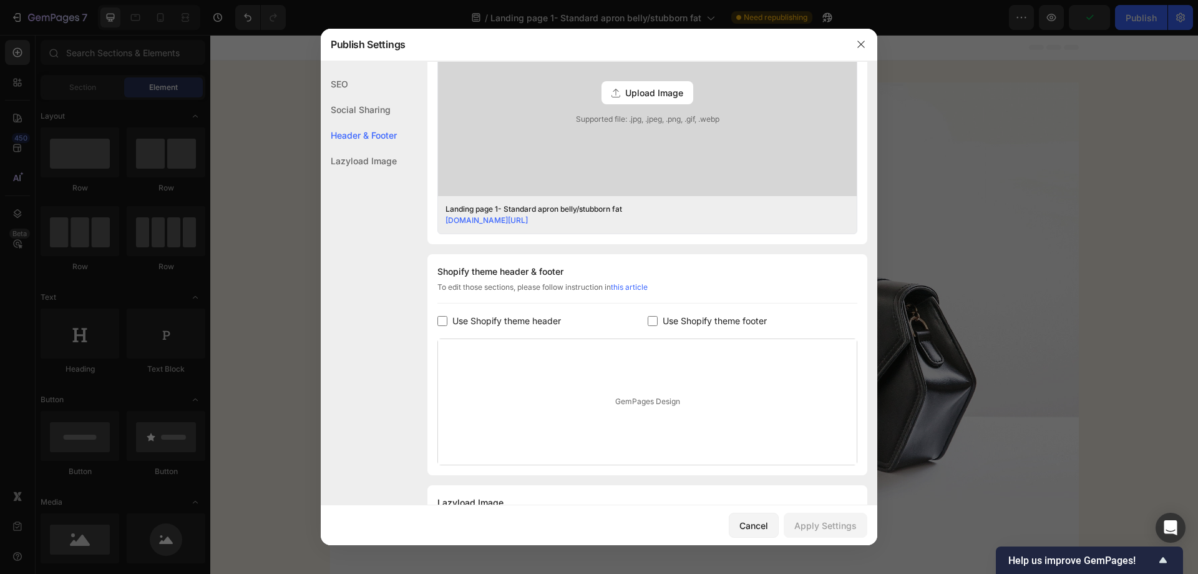
click at [640, 288] on link "this article" at bounding box center [629, 286] width 37 height 9
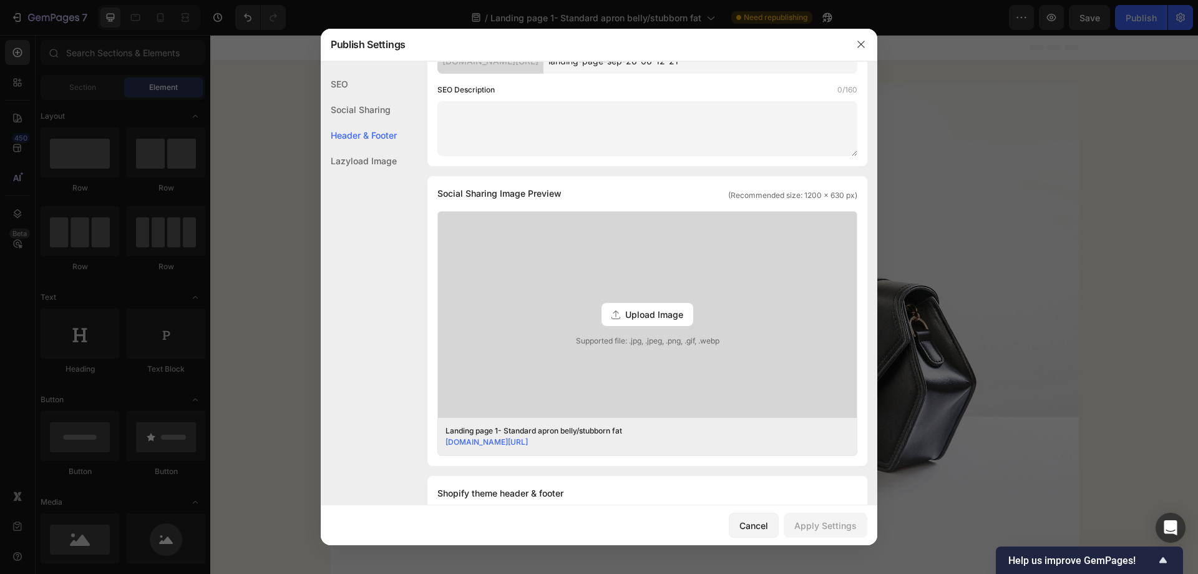
scroll to position [155, 0]
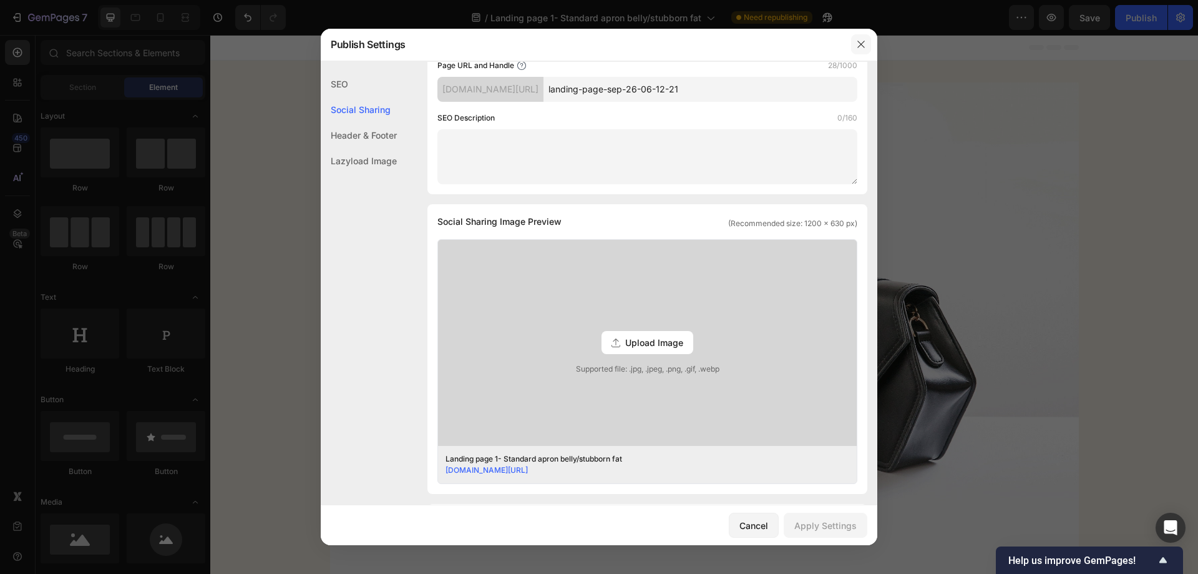
click at [865, 42] on icon "button" at bounding box center [861, 44] width 10 height 10
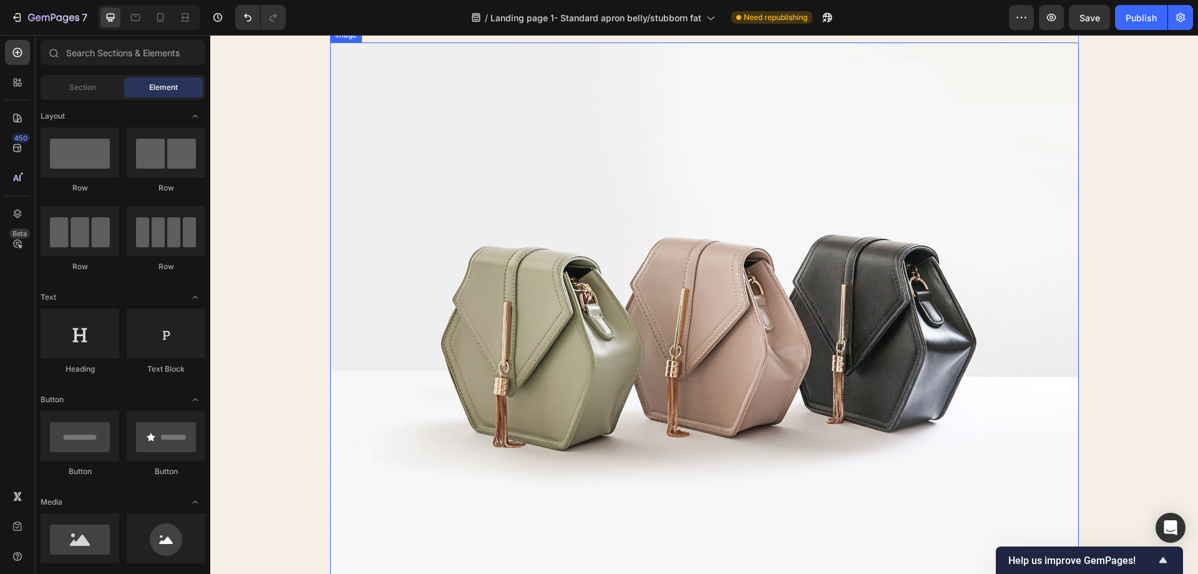
scroll to position [187, 0]
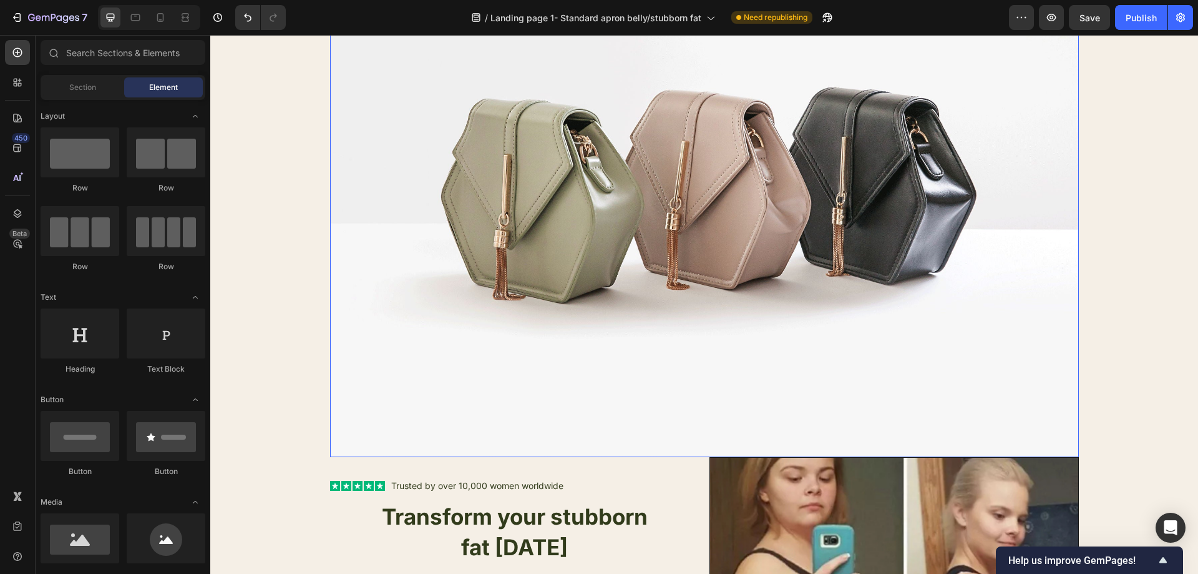
click at [760, 217] on img at bounding box center [704, 176] width 749 height 562
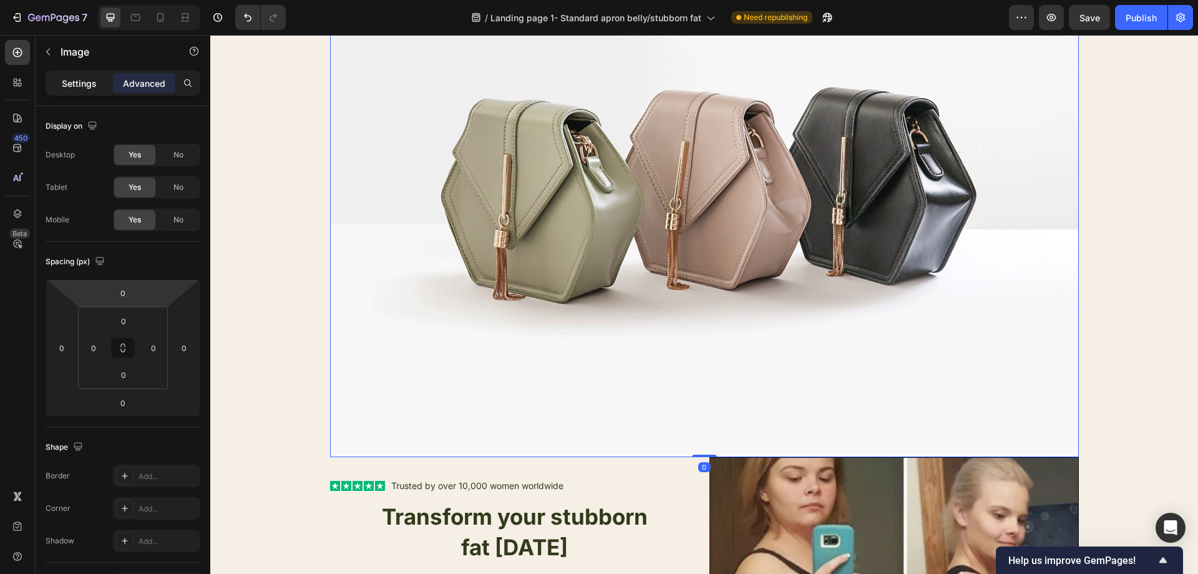
click at [75, 87] on p "Settings" at bounding box center [79, 83] width 35 height 13
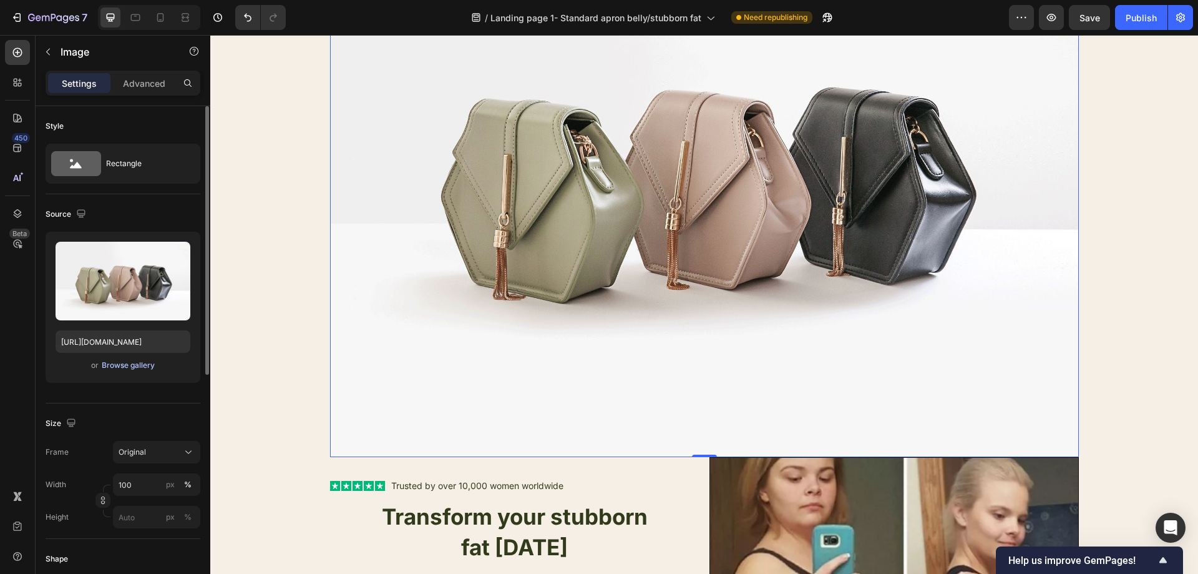
click at [139, 369] on div "Browse gallery" at bounding box center [128, 364] width 53 height 11
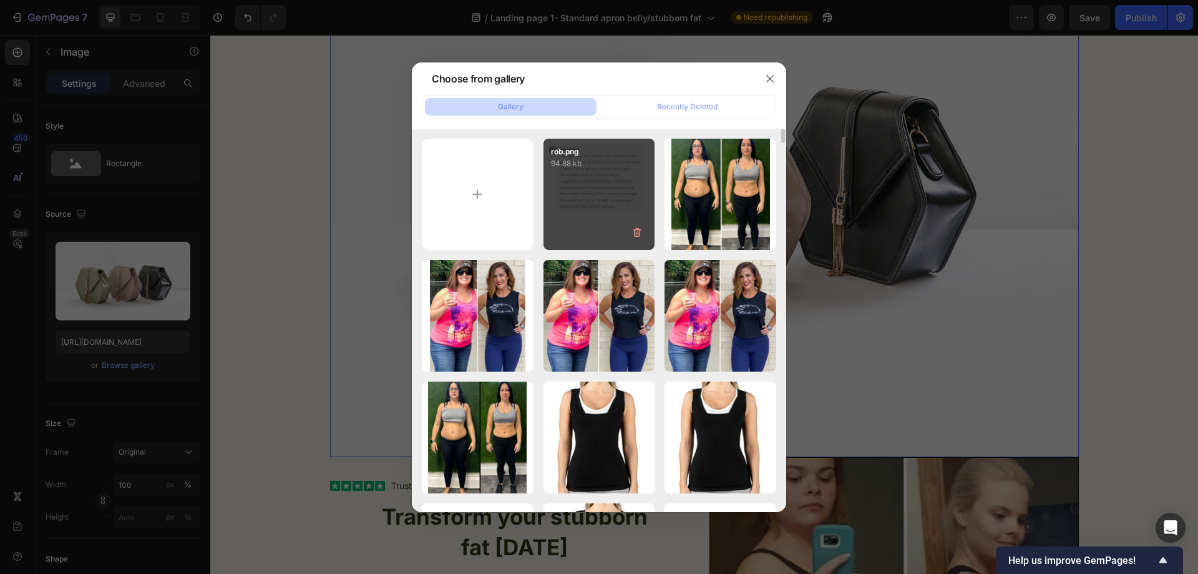
scroll to position [0, 0]
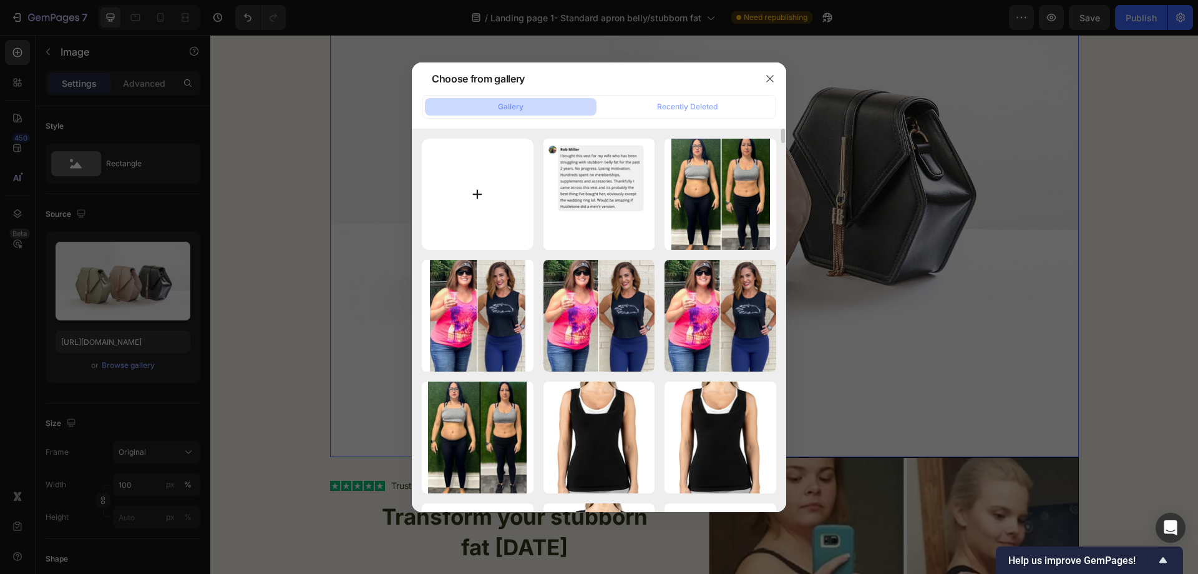
click at [473, 188] on input "file" at bounding box center [478, 195] width 112 height 112
type input "C:\fakepath\Hustle (1).png"
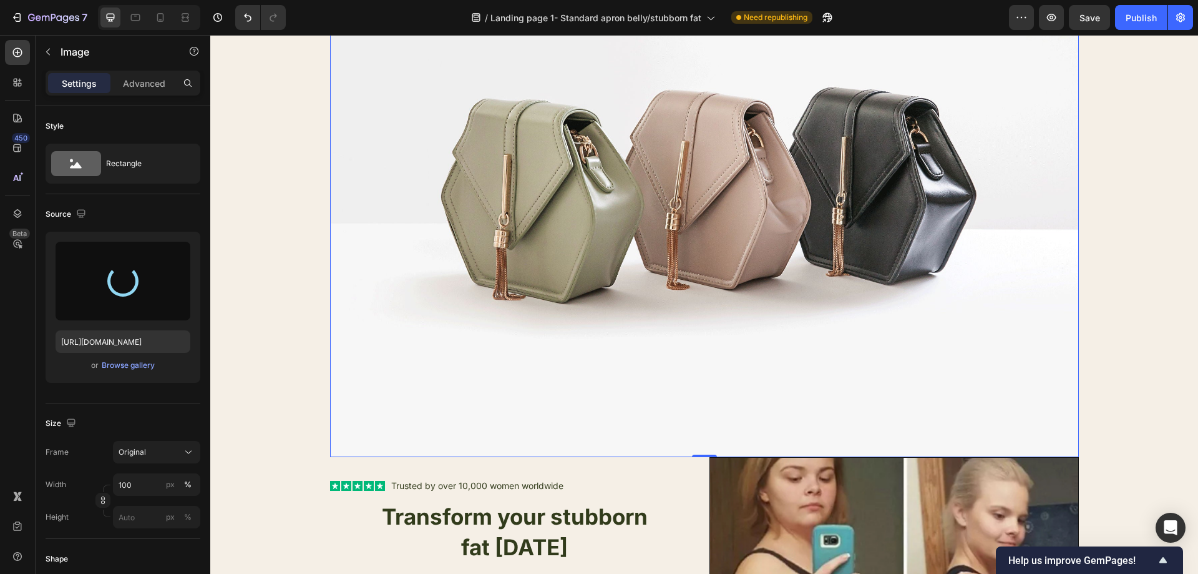
type input "https://cdn.shopify.com/s/files/1/0957/1159/2830/files/gempages_583634832253256…"
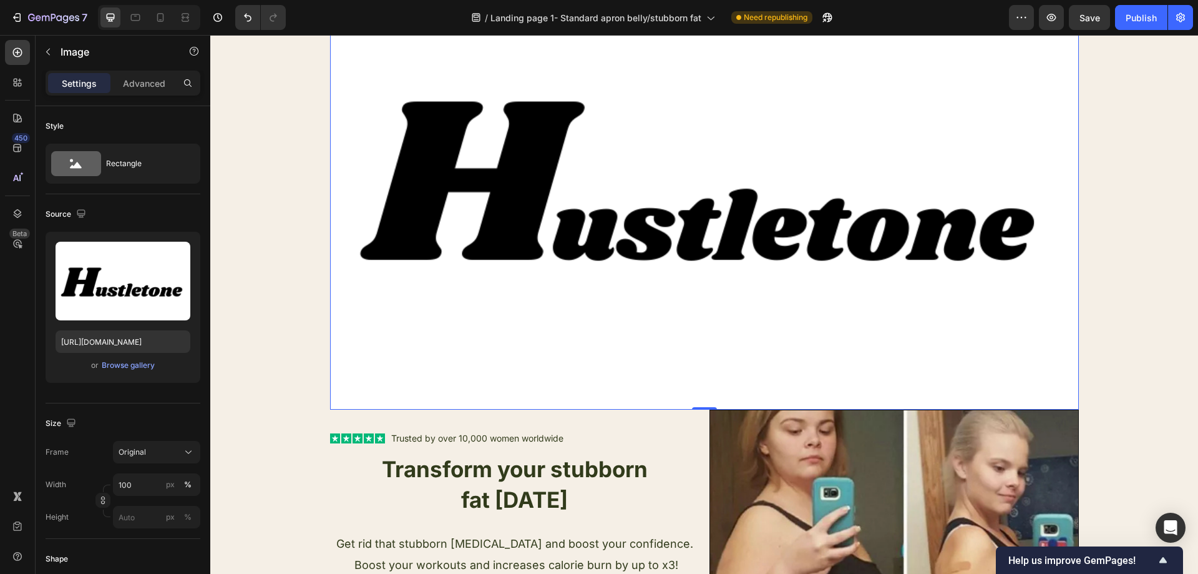
scroll to position [187, 0]
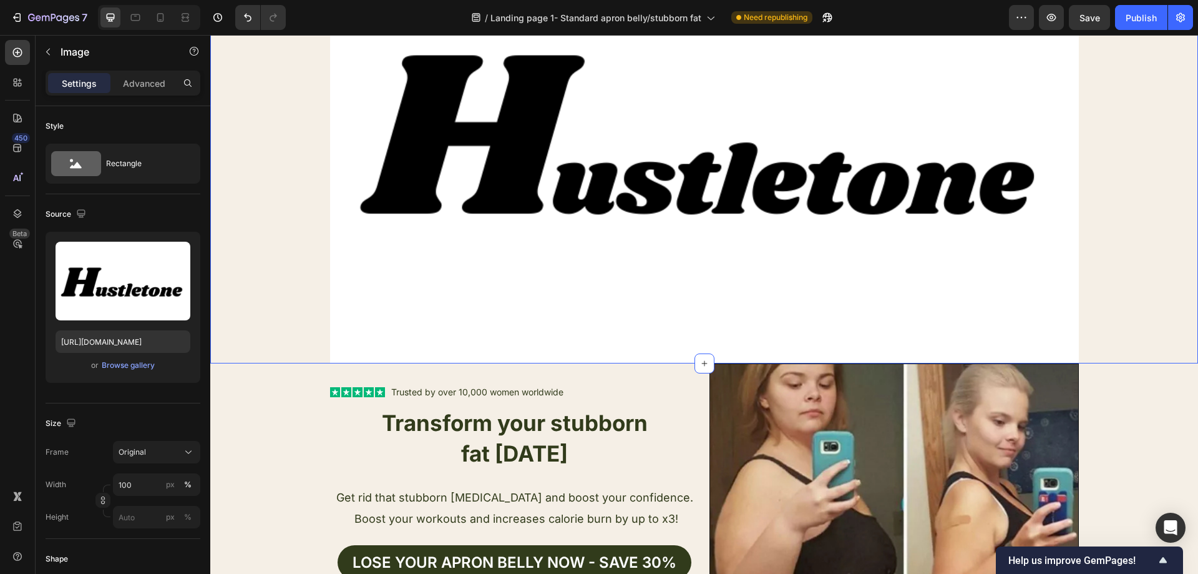
click at [1155, 207] on div "Text Block Image 0 Row" at bounding box center [704, 118] width 988 height 490
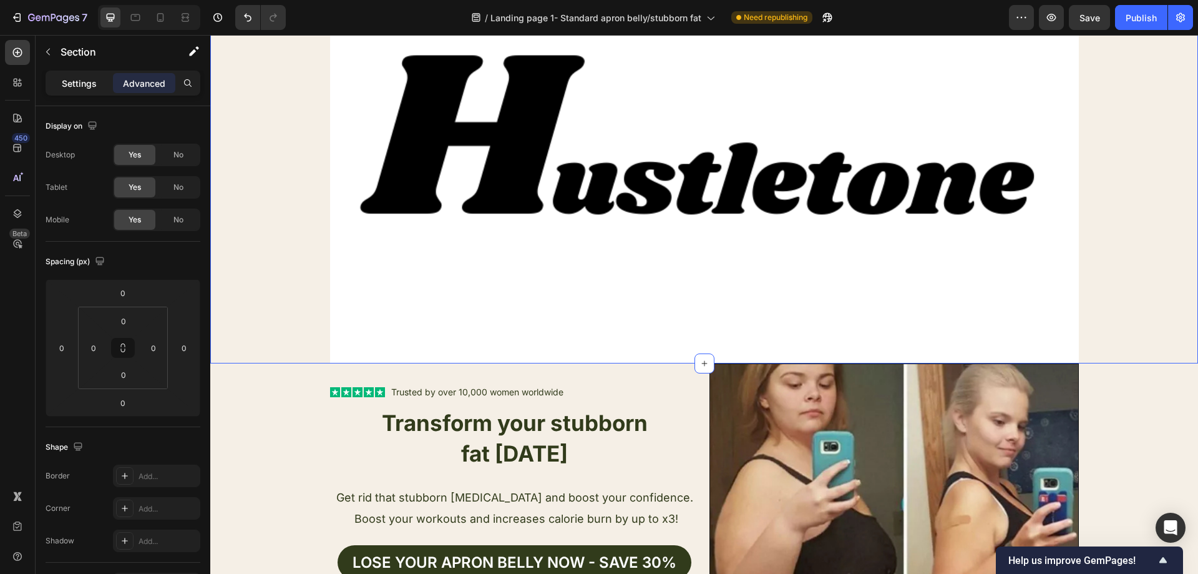
click at [92, 87] on p "Settings" at bounding box center [79, 83] width 35 height 13
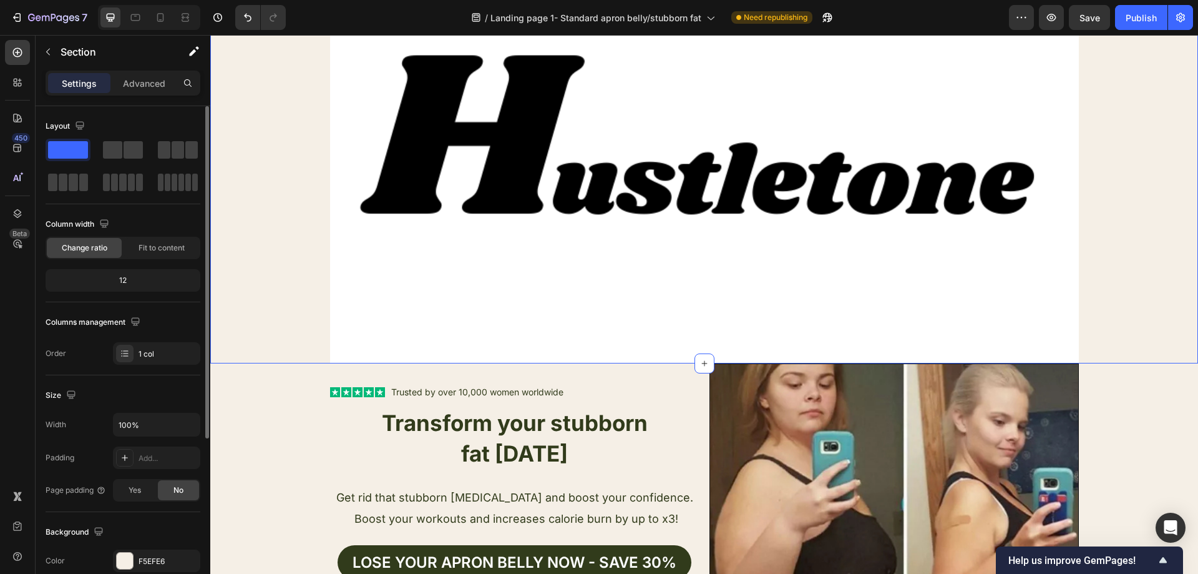
drag, startPoint x: 157, startPoint y: 555, endPoint x: 162, endPoint y: 542, distance: 13.7
click at [156, 555] on div "F5EFE6" at bounding box center [168, 560] width 59 height 11
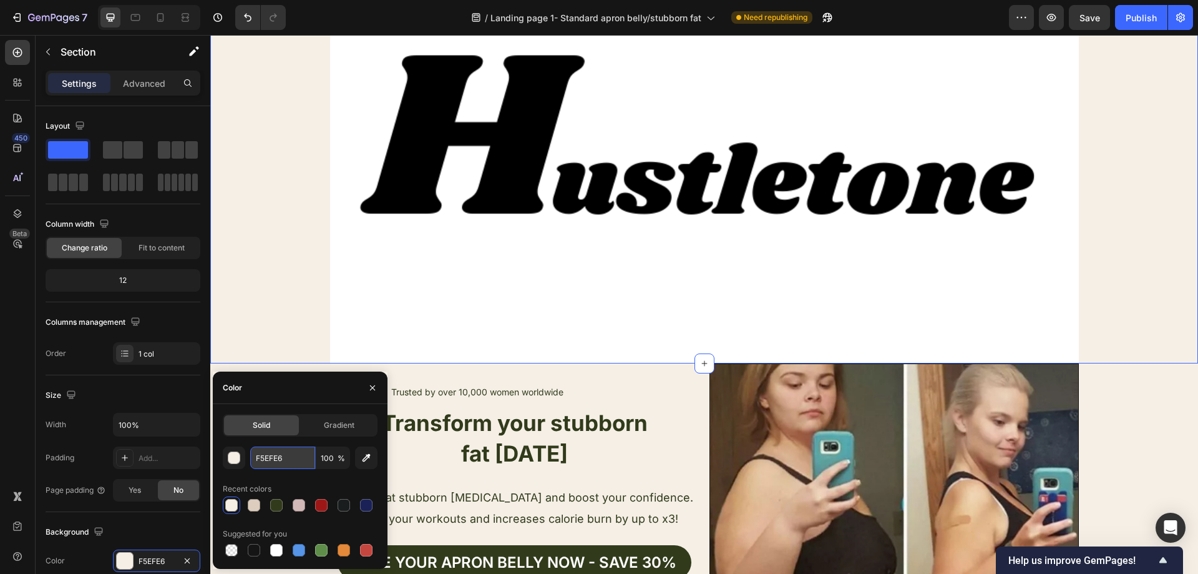
click at [296, 453] on input "F5EFE6" at bounding box center [282, 457] width 65 height 22
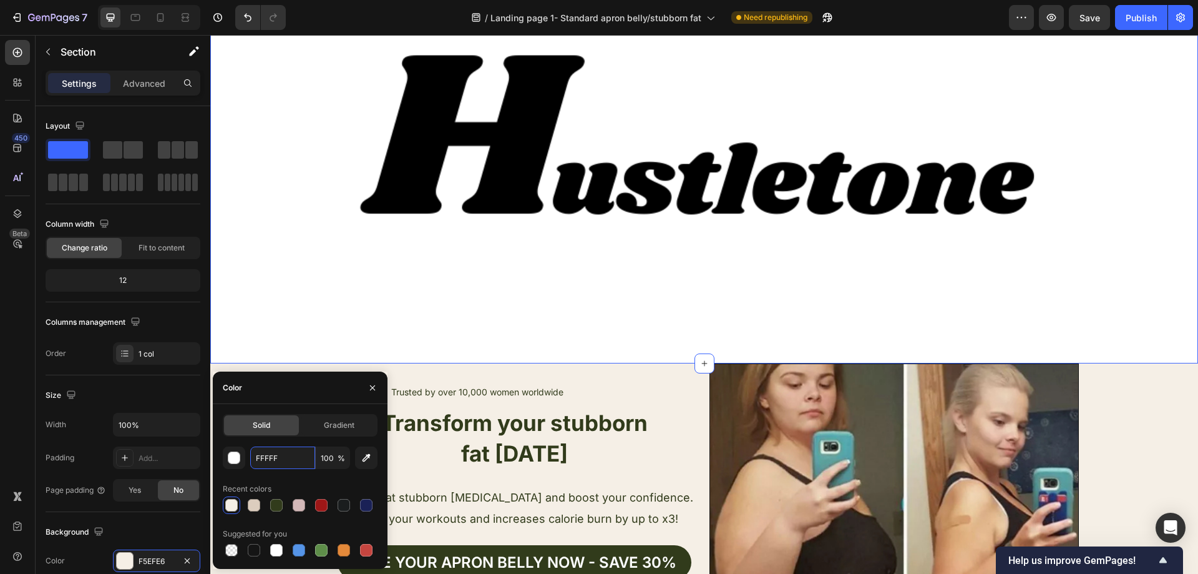
type input "FFFFFF"
click at [259, 323] on div "Text Block Image Row" at bounding box center [704, 118] width 988 height 490
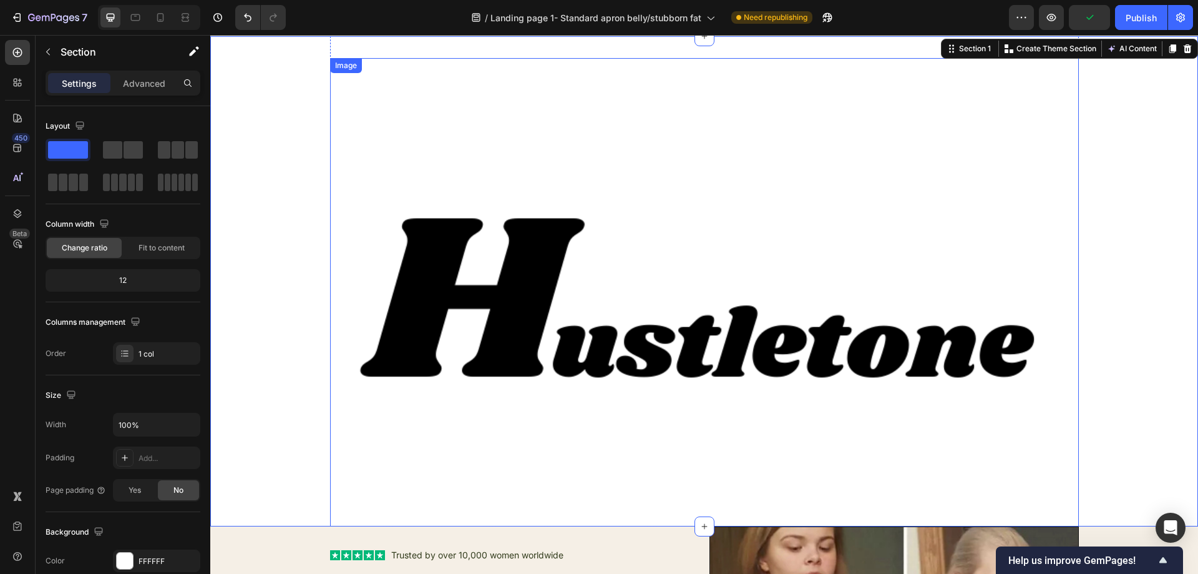
scroll to position [0, 0]
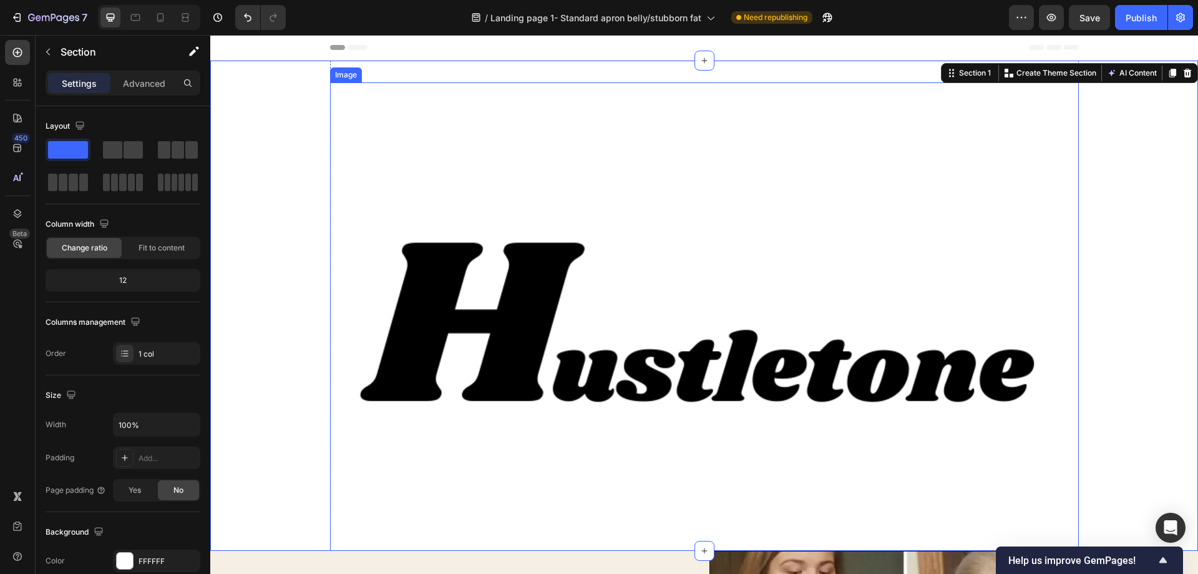
click at [856, 288] on img at bounding box center [704, 316] width 749 height 468
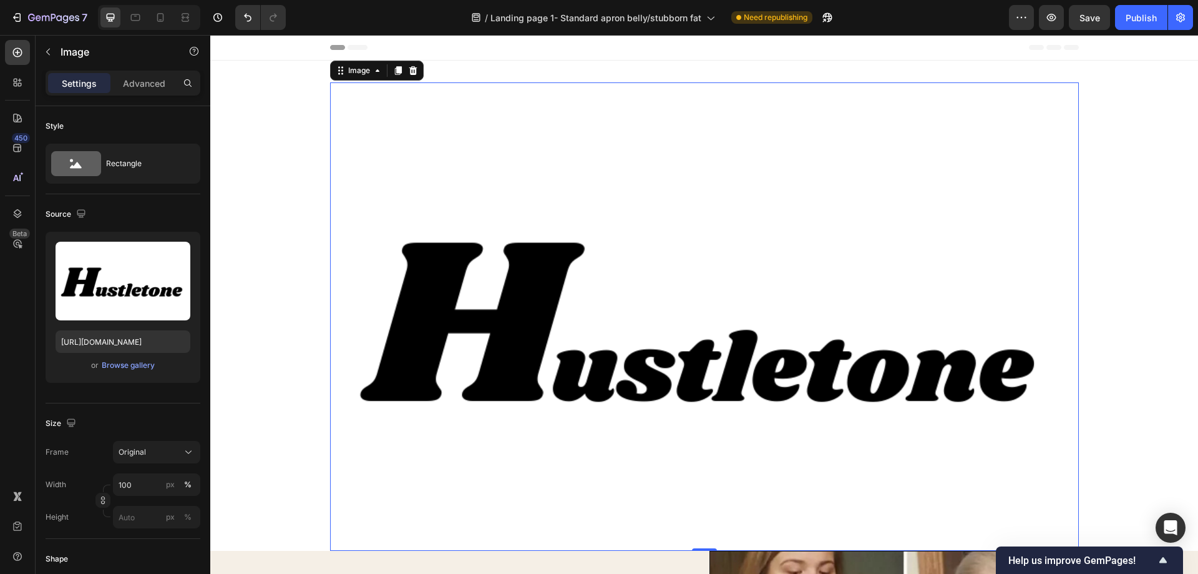
click at [602, 353] on img at bounding box center [704, 316] width 749 height 468
click at [155, 487] on input "100" at bounding box center [156, 484] width 87 height 22
type input "1"
type input "5"
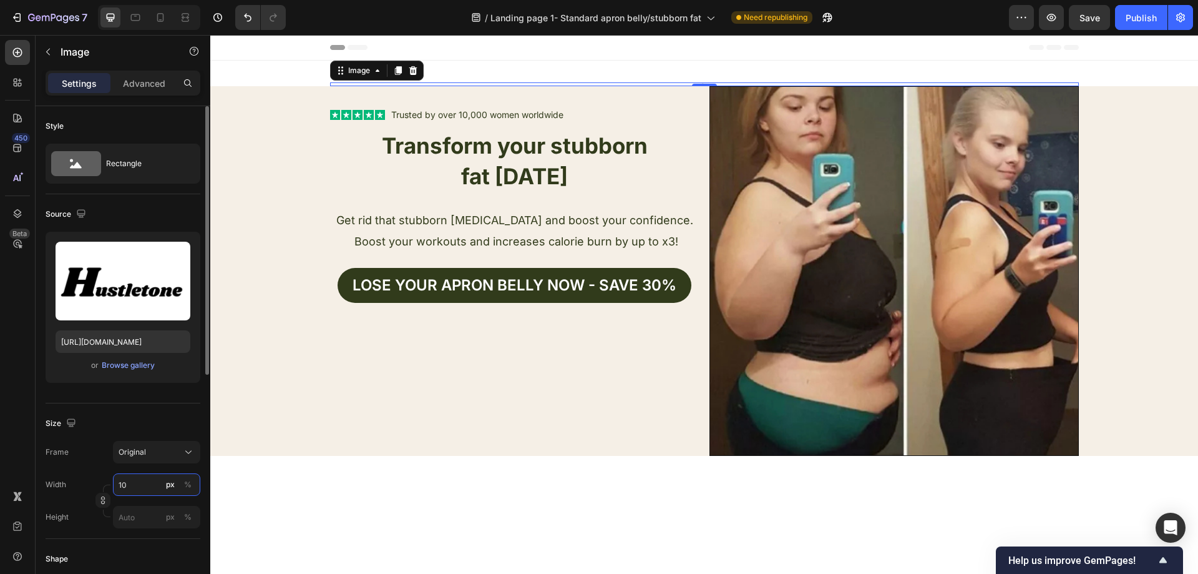
type input "1"
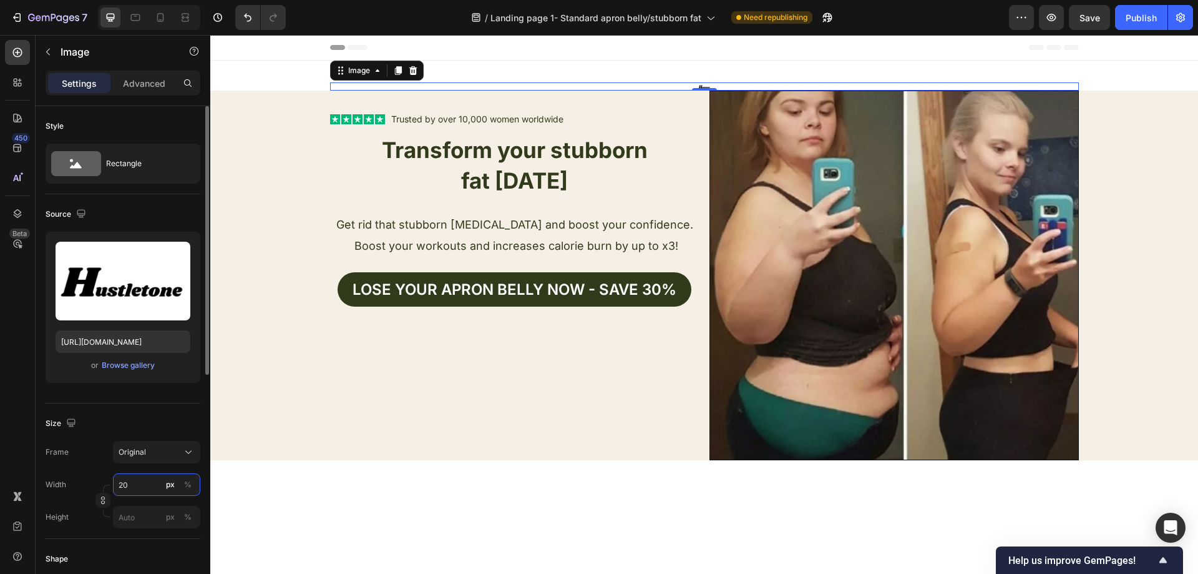
type input "200"
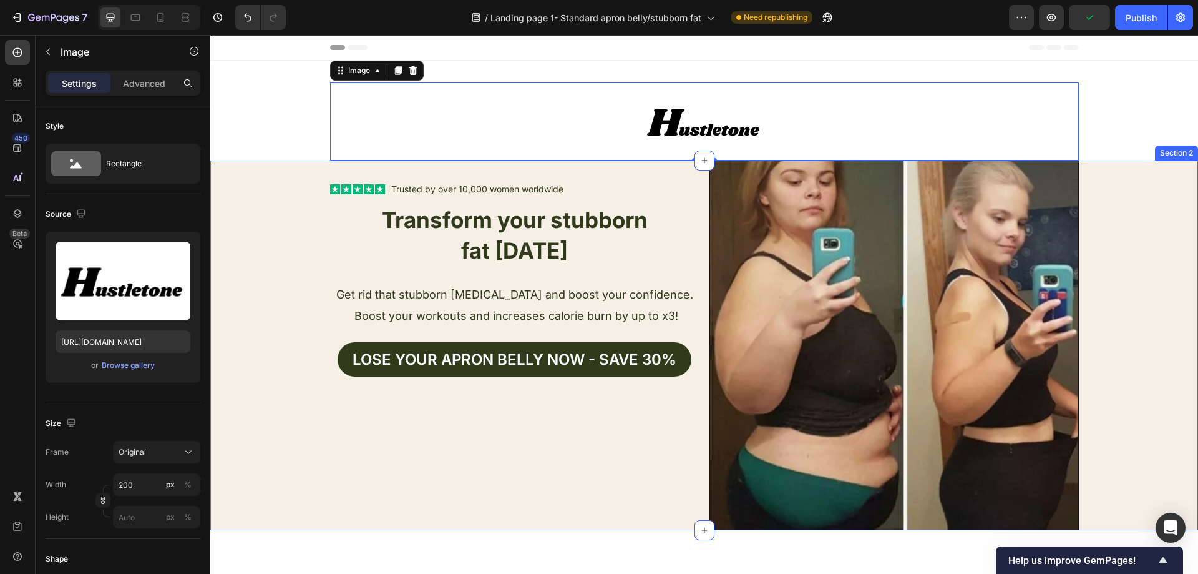
click at [258, 141] on div "Text Block Image 0 Row" at bounding box center [704, 111] width 988 height 100
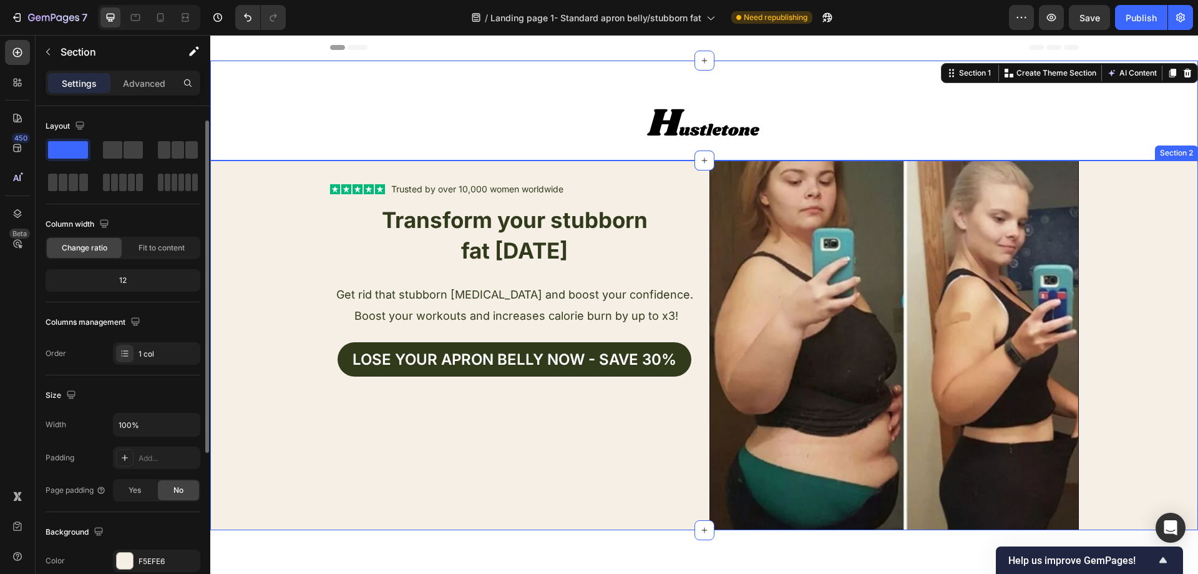
click at [262, 182] on div "Text Block Icon Icon Icon Icon Icon Icon List Trusted by over 10,000 women worl…" at bounding box center [704, 344] width 988 height 369
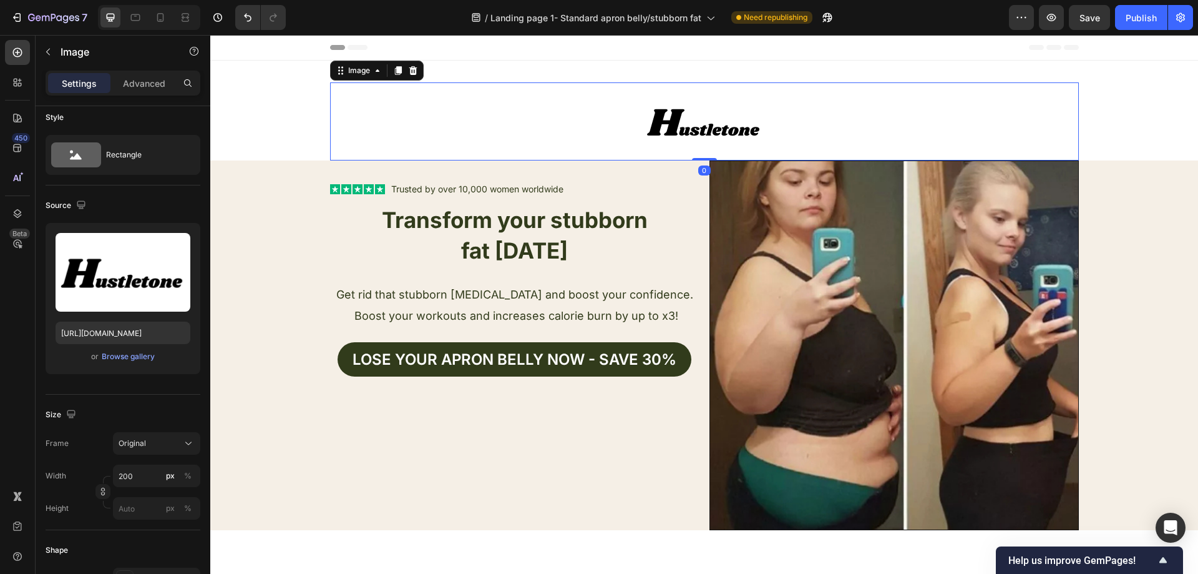
click at [725, 121] on img at bounding box center [704, 121] width 125 height 78
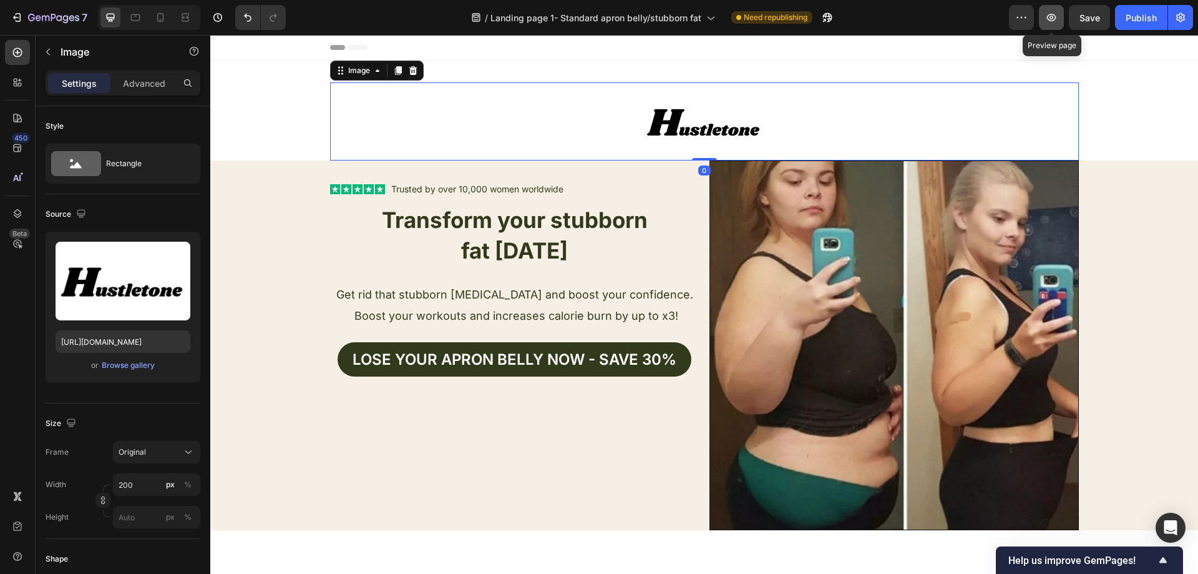
click at [1058, 16] on icon "button" at bounding box center [1051, 17] width 12 height 12
click at [565, 103] on div at bounding box center [704, 121] width 749 height 78
click at [131, 364] on div "Browse gallery" at bounding box center [128, 364] width 53 height 11
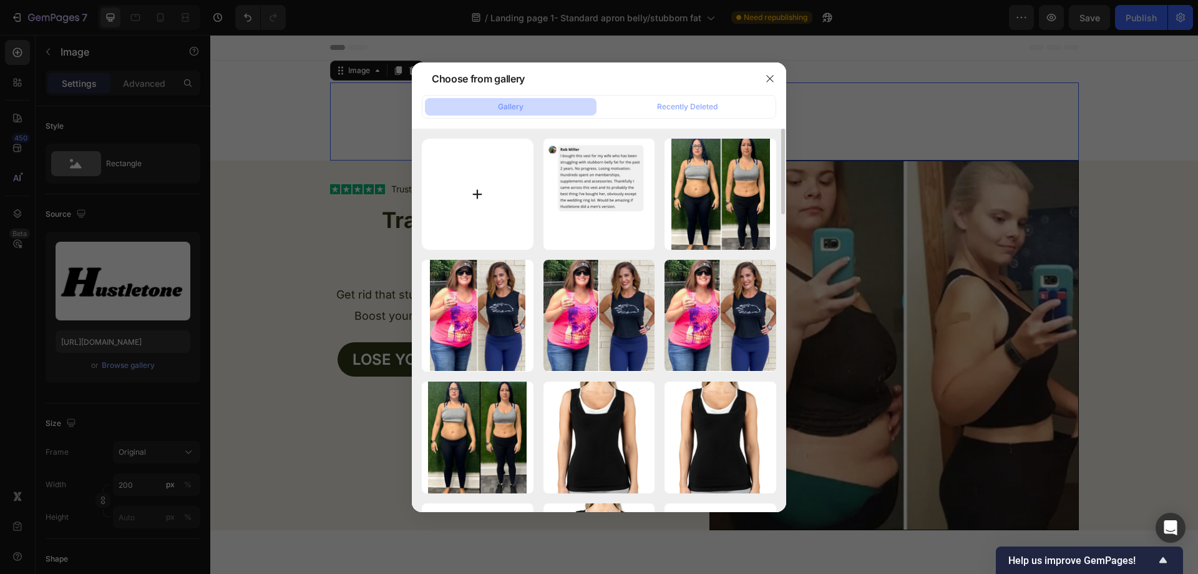
click at [481, 175] on input "file" at bounding box center [478, 195] width 112 height 112
type input "C:\fakepath\Logo.png"
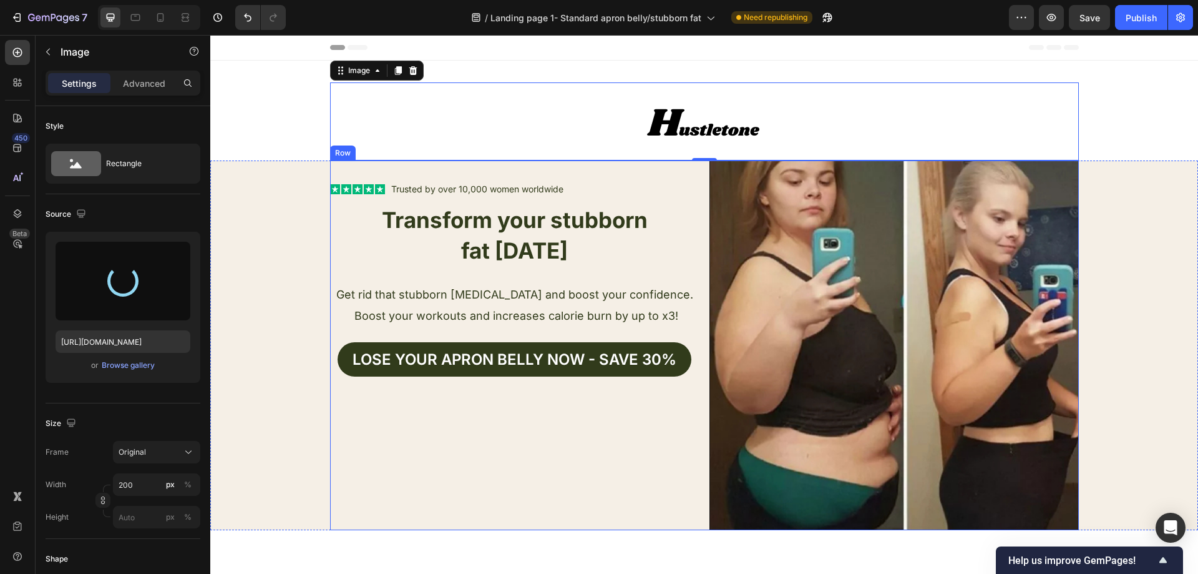
type input "https://cdn.shopify.com/s/files/1/0957/1159/2830/files/gempages_583634832253256…"
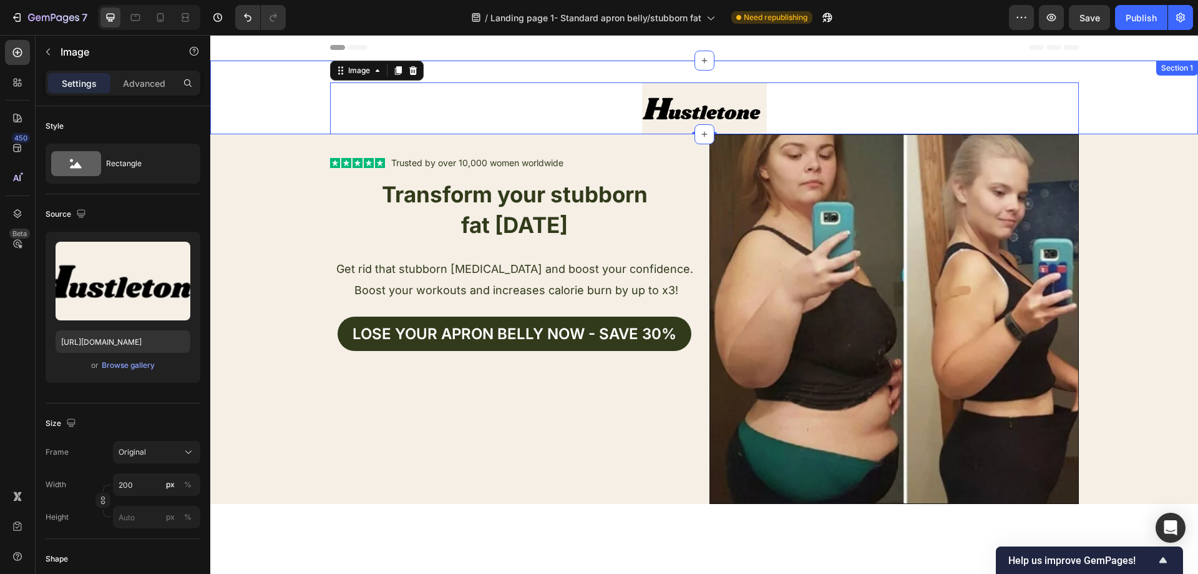
click at [1100, 112] on div "Text Block Image 0 Row" at bounding box center [704, 98] width 988 height 74
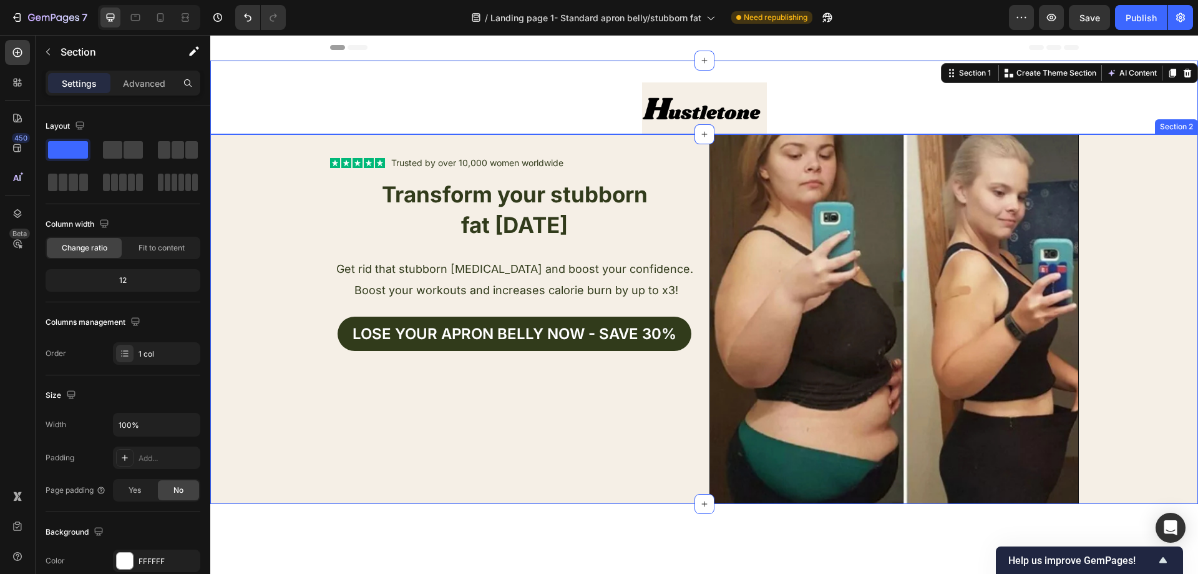
click at [303, 248] on div "Text Block Icon Icon Icon Icon Icon Icon List Trusted by over 10,000 women worl…" at bounding box center [704, 318] width 988 height 369
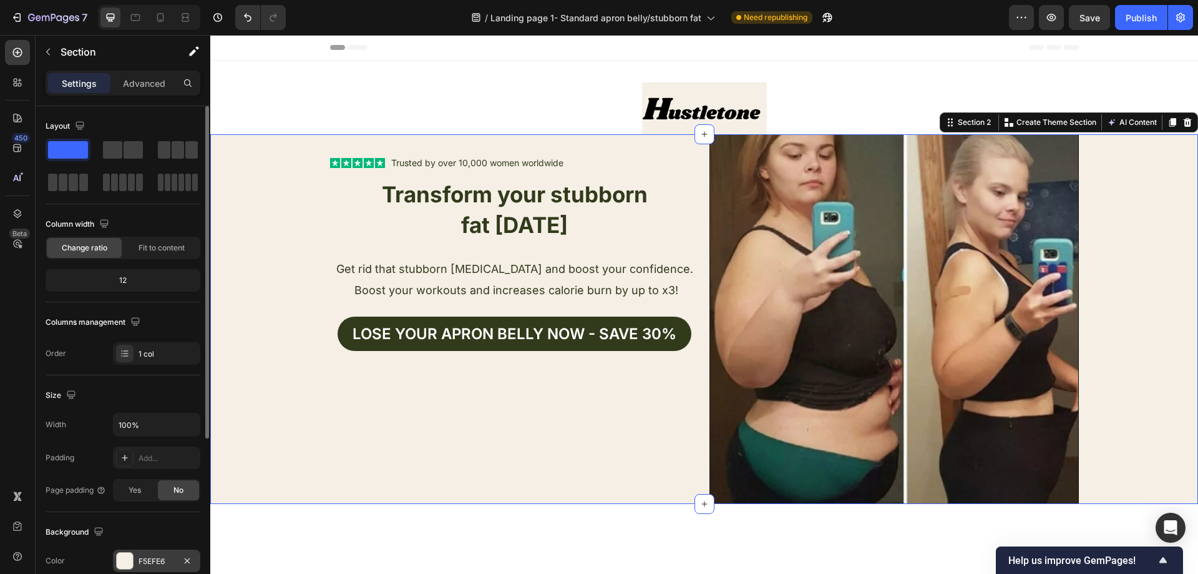
click at [152, 554] on div "F5EFE6" at bounding box center [156, 560] width 87 height 22
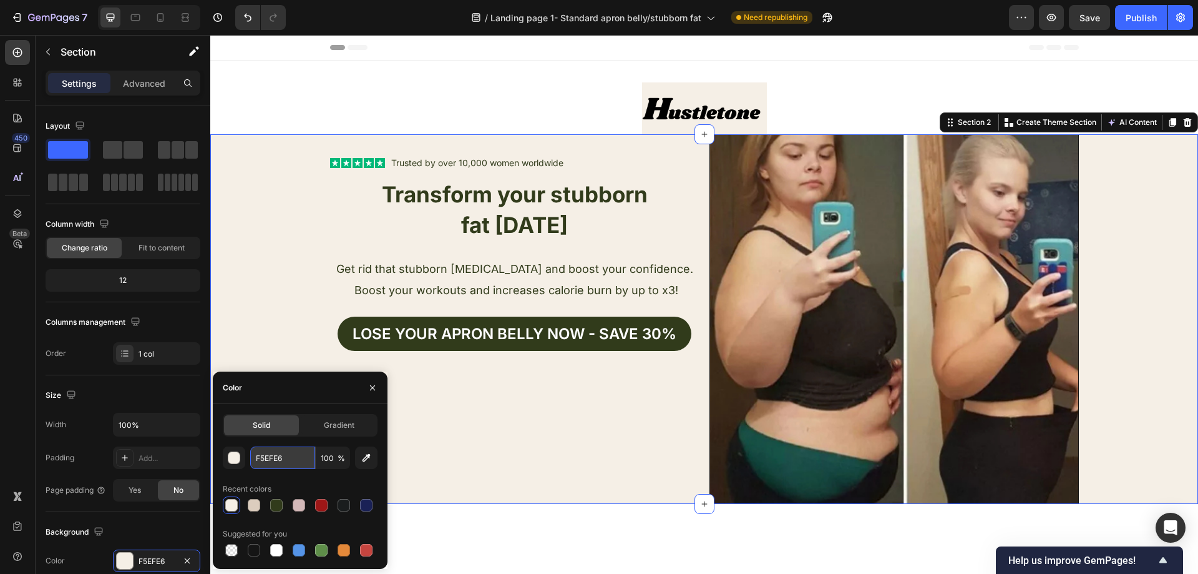
click at [305, 459] on input "F5EFE6" at bounding box center [282, 457] width 65 height 22
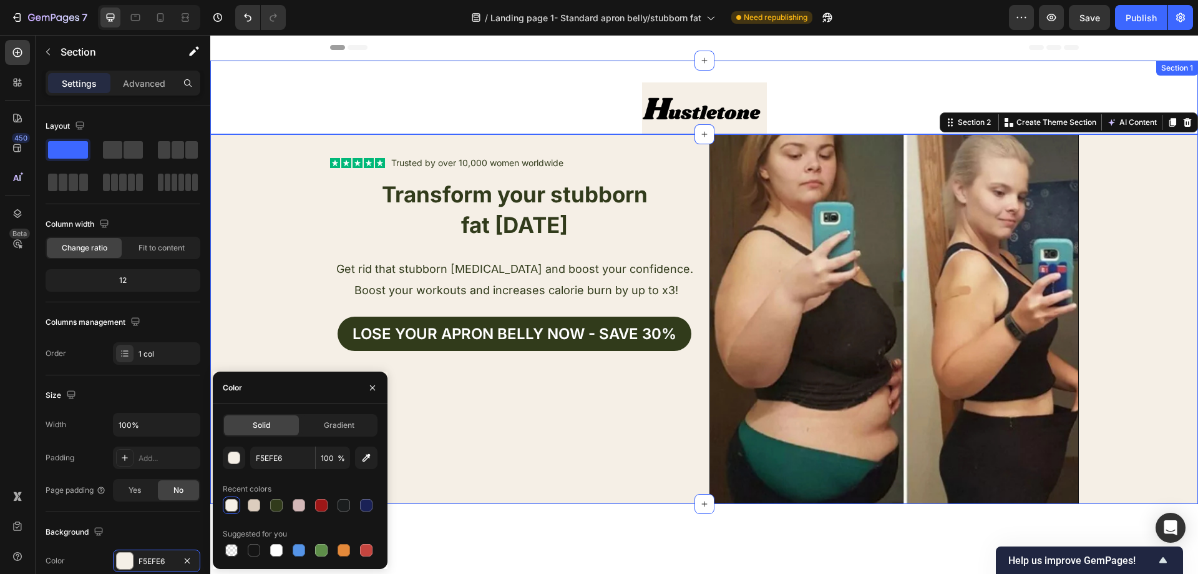
click at [280, 110] on div "Text Block Image Row" at bounding box center [704, 98] width 988 height 74
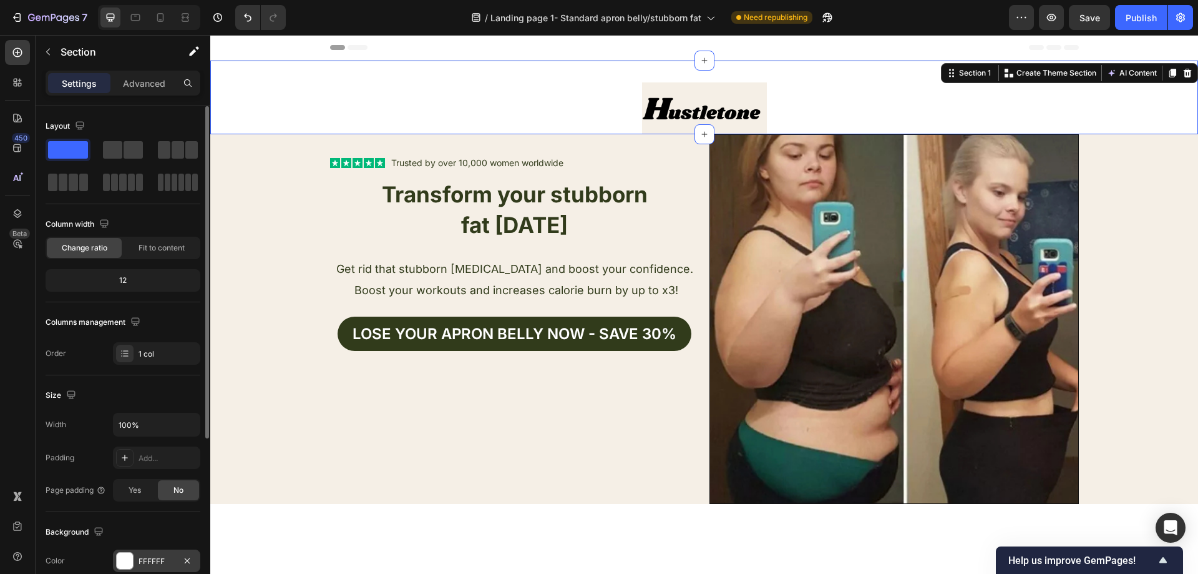
click at [159, 557] on div "FFFFFF" at bounding box center [157, 560] width 36 height 11
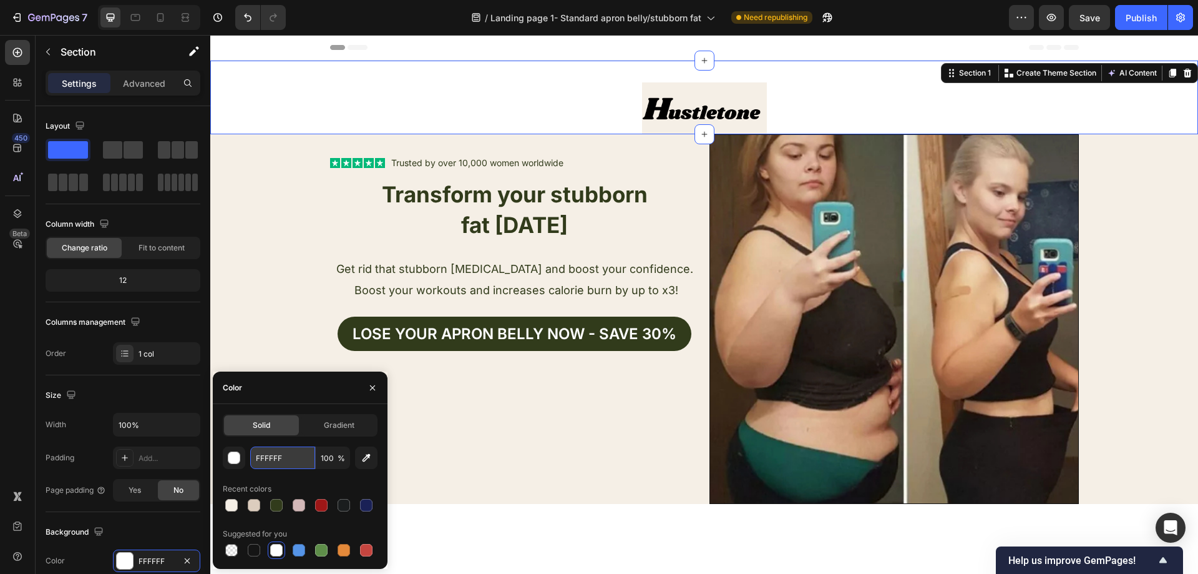
click at [283, 455] on input "FFFFFF" at bounding box center [282, 457] width 65 height 22
paste input "5EFE6"
type input "F5EFE6"
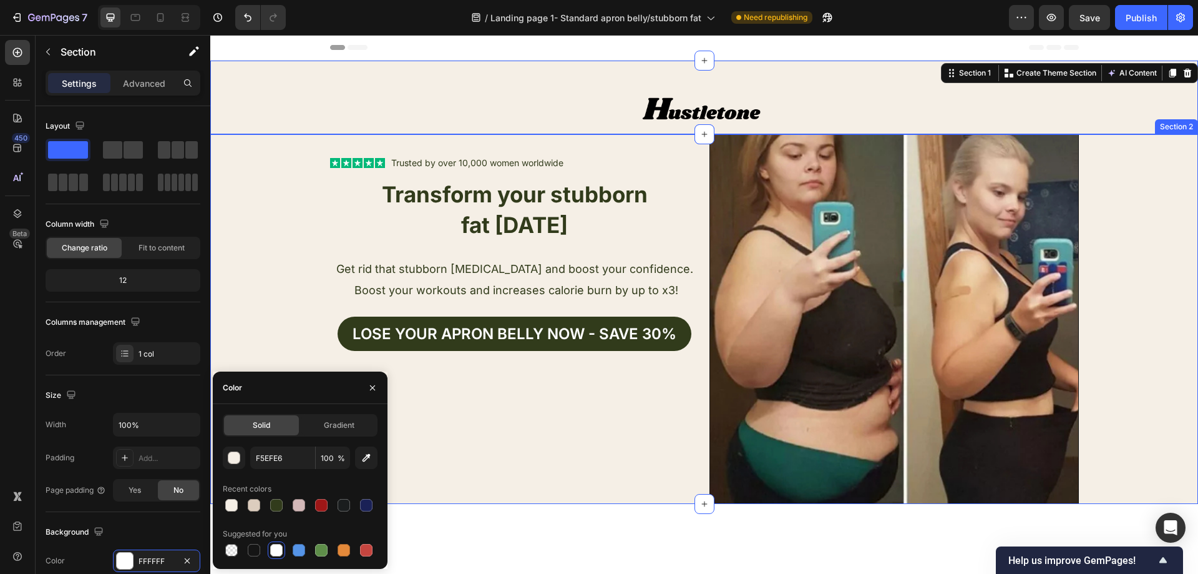
click at [271, 246] on div "Text Block Icon Icon Icon Icon Icon Icon List Trusted by over 10,000 women worl…" at bounding box center [704, 318] width 988 height 369
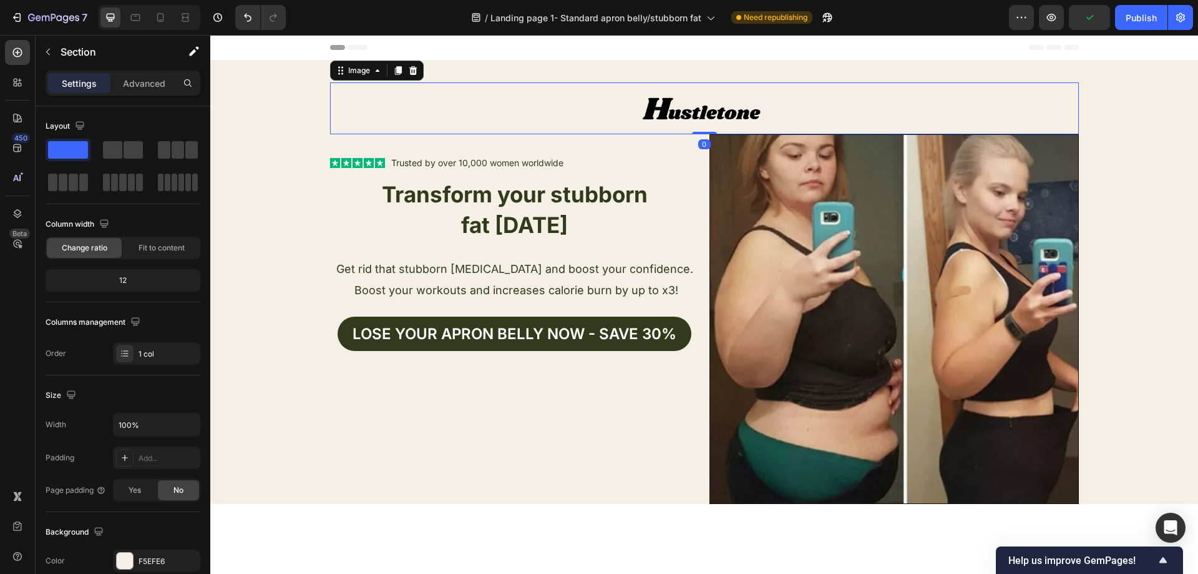
click at [510, 108] on div at bounding box center [704, 108] width 749 height 52
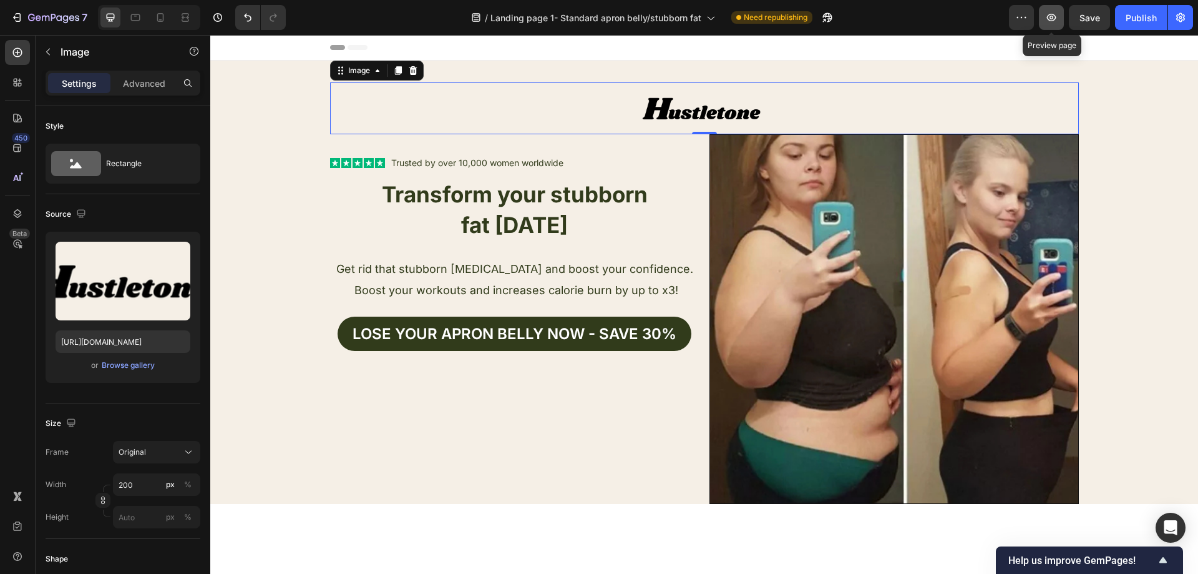
click at [1050, 25] on button "button" at bounding box center [1051, 17] width 25 height 25
click at [159, 11] on icon at bounding box center [160, 17] width 12 height 12
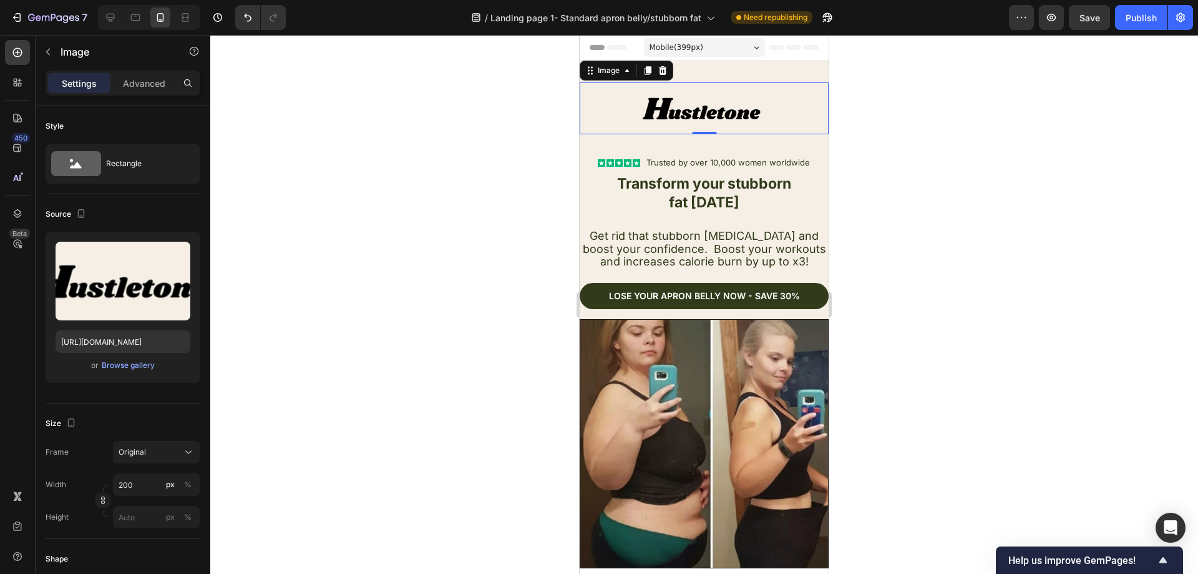
scroll to position [4, 0]
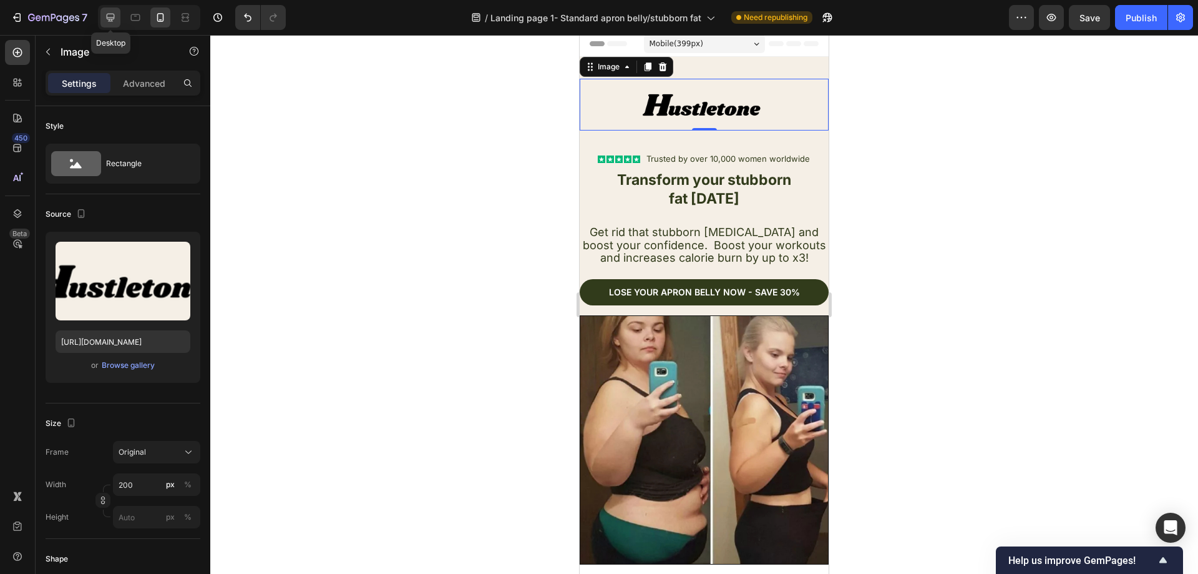
click at [114, 18] on icon at bounding box center [111, 18] width 8 height 8
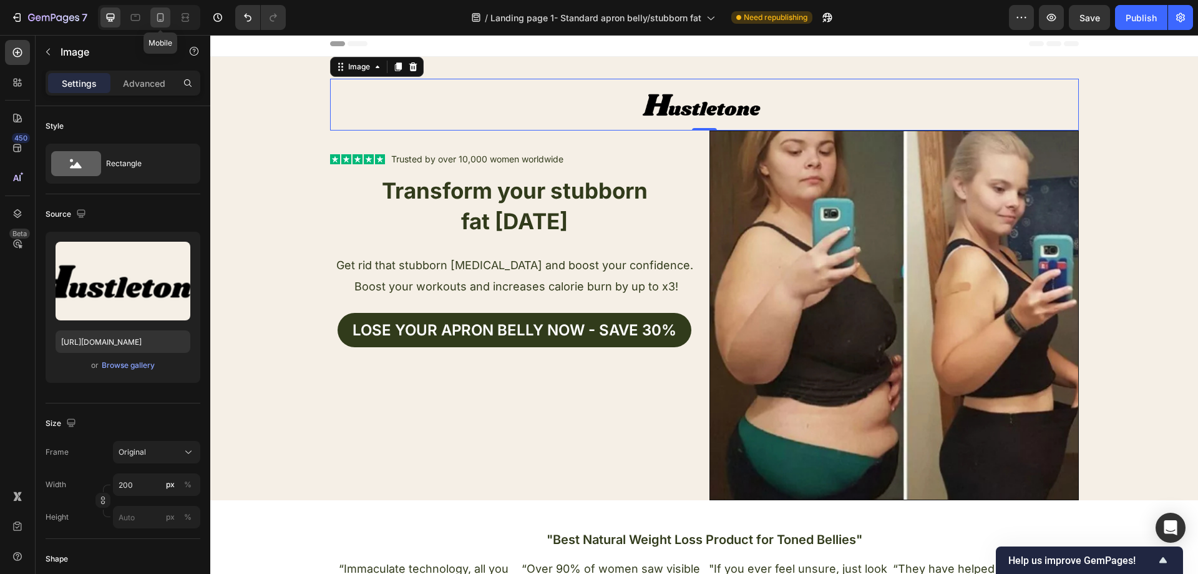
click at [154, 10] on div at bounding box center [160, 17] width 20 height 20
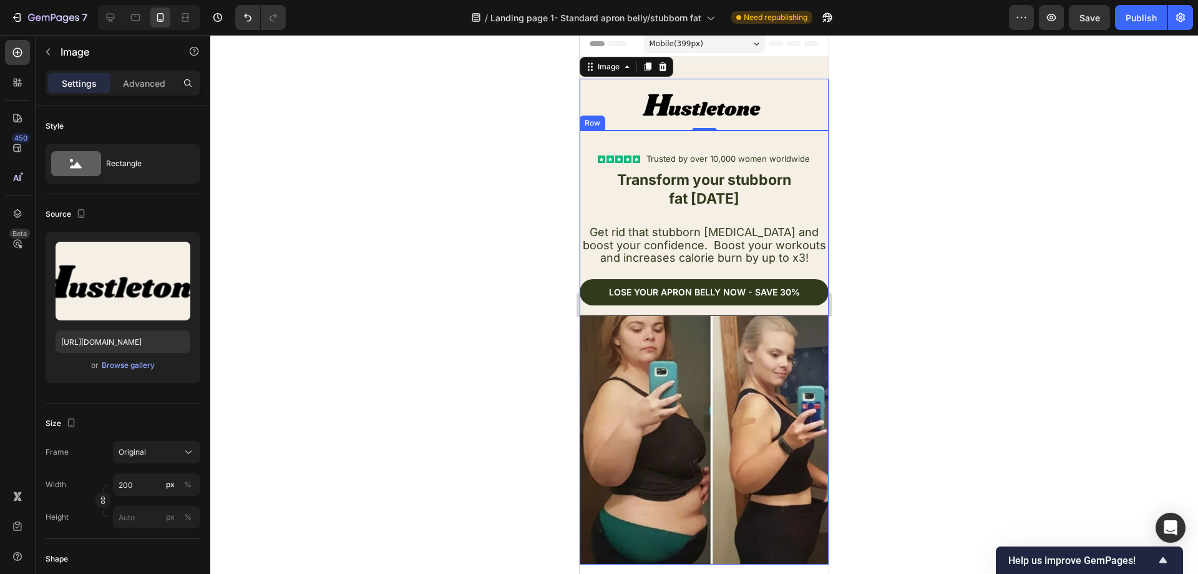
click at [891, 165] on div at bounding box center [704, 304] width 988 height 539
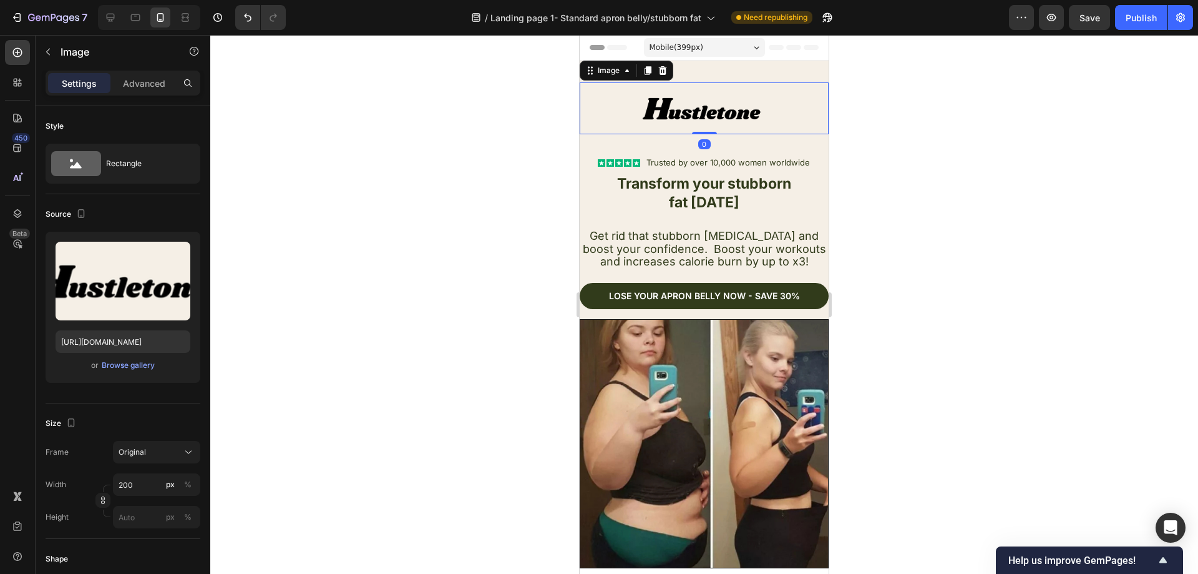
click at [715, 116] on img at bounding box center [704, 108] width 125 height 52
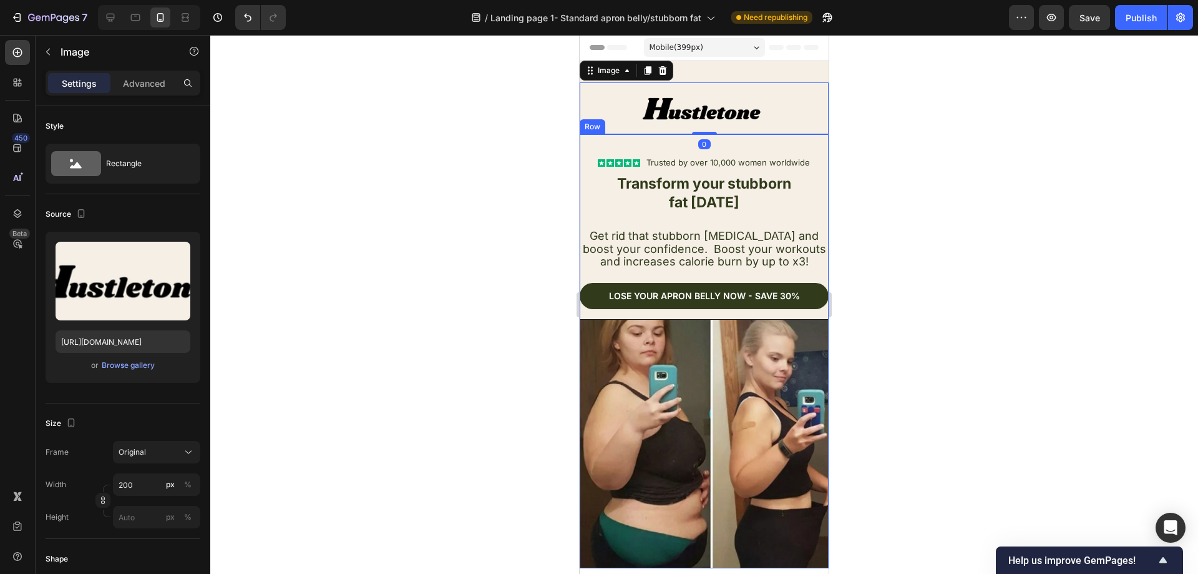
click at [740, 143] on div "Text Block Icon Icon Icon Icon Icon Icon List Trusted by over 10,000 women worl…" at bounding box center [704, 221] width 249 height 174
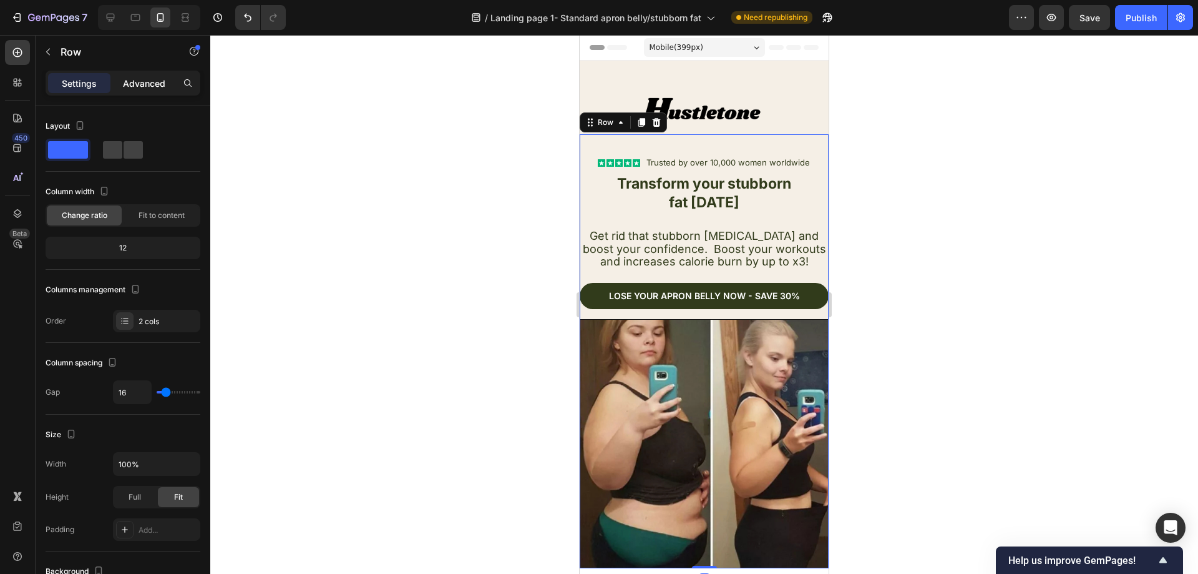
click at [151, 84] on p "Advanced" at bounding box center [144, 83] width 42 height 13
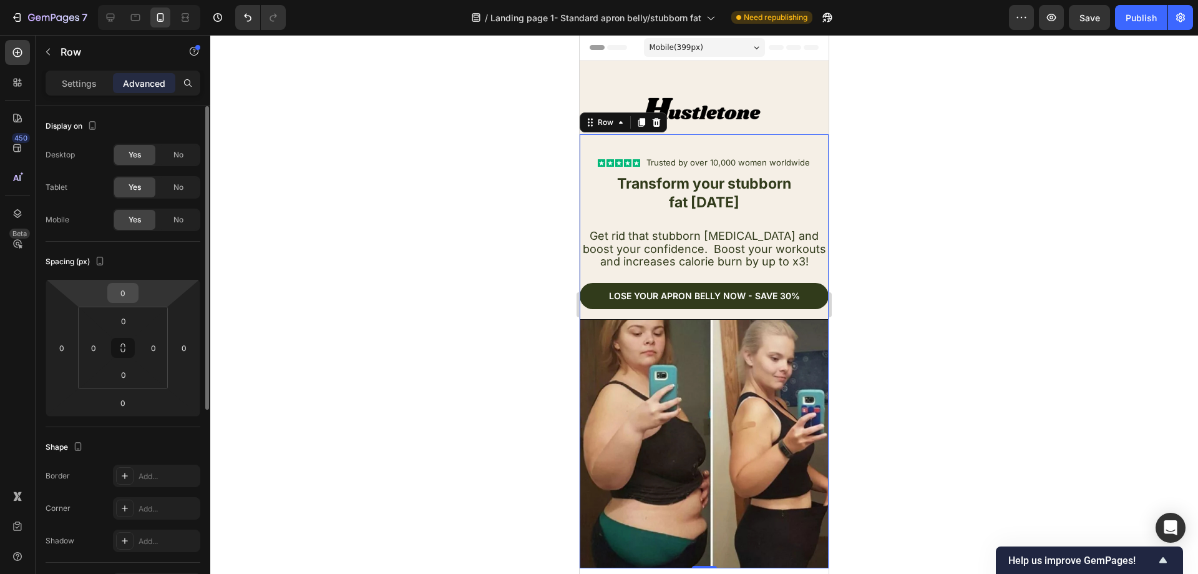
click at [134, 295] on input "0" at bounding box center [122, 292] width 25 height 19
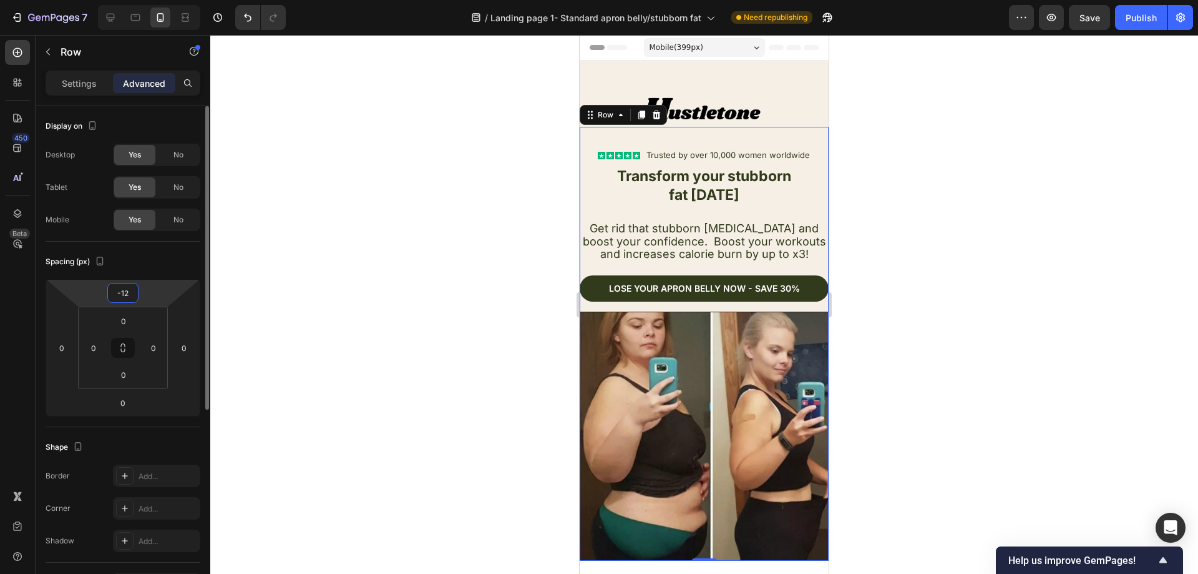
type input "-1"
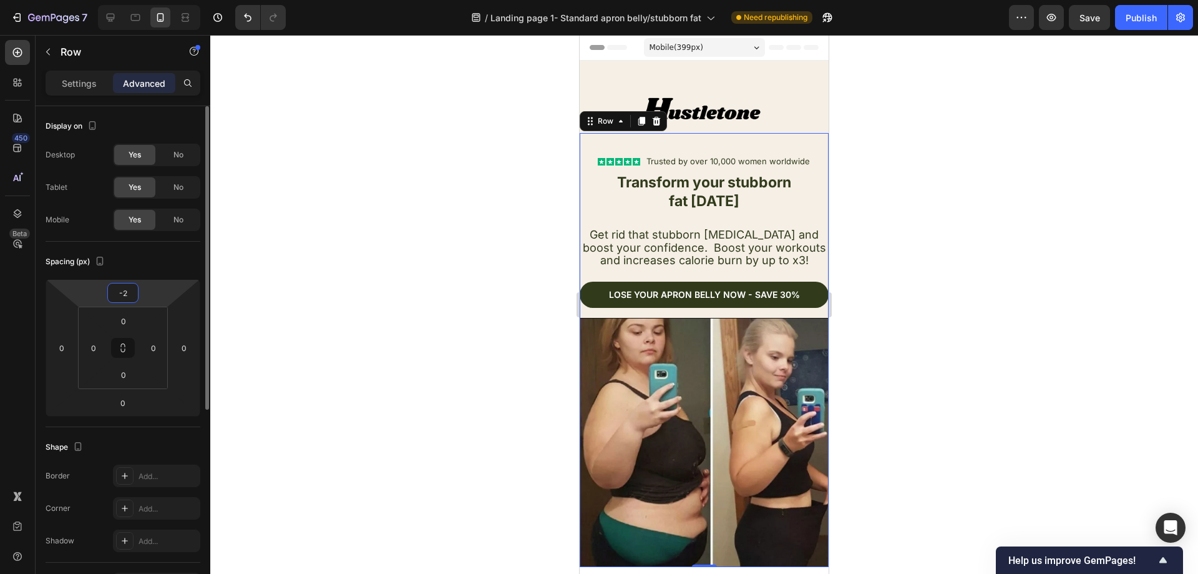
type input "-25"
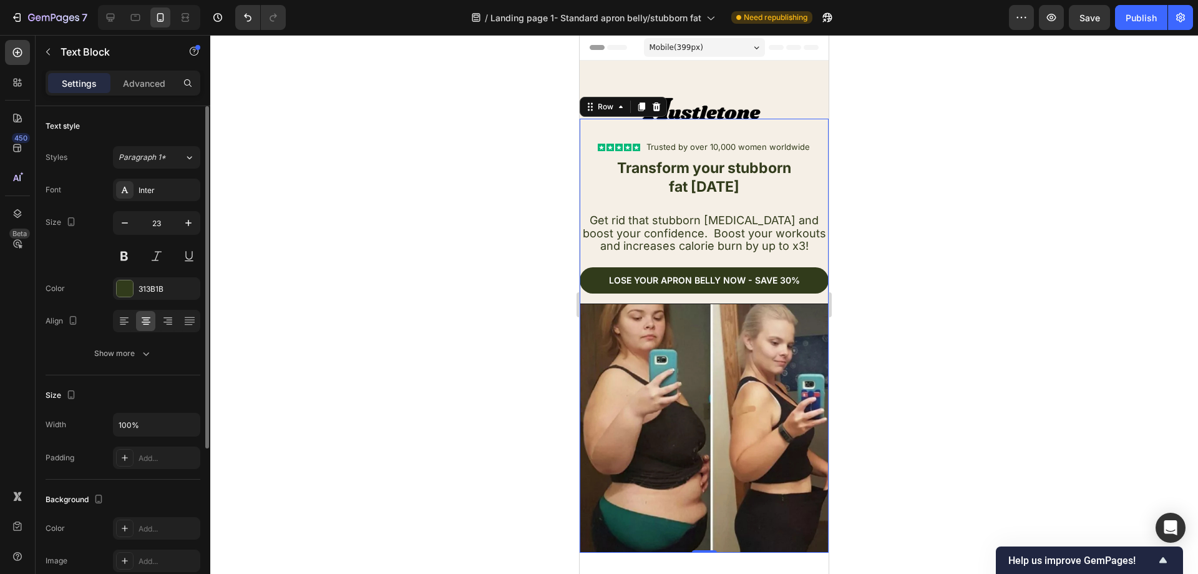
click at [595, 178] on p "fat TODAY" at bounding box center [704, 187] width 247 height 19
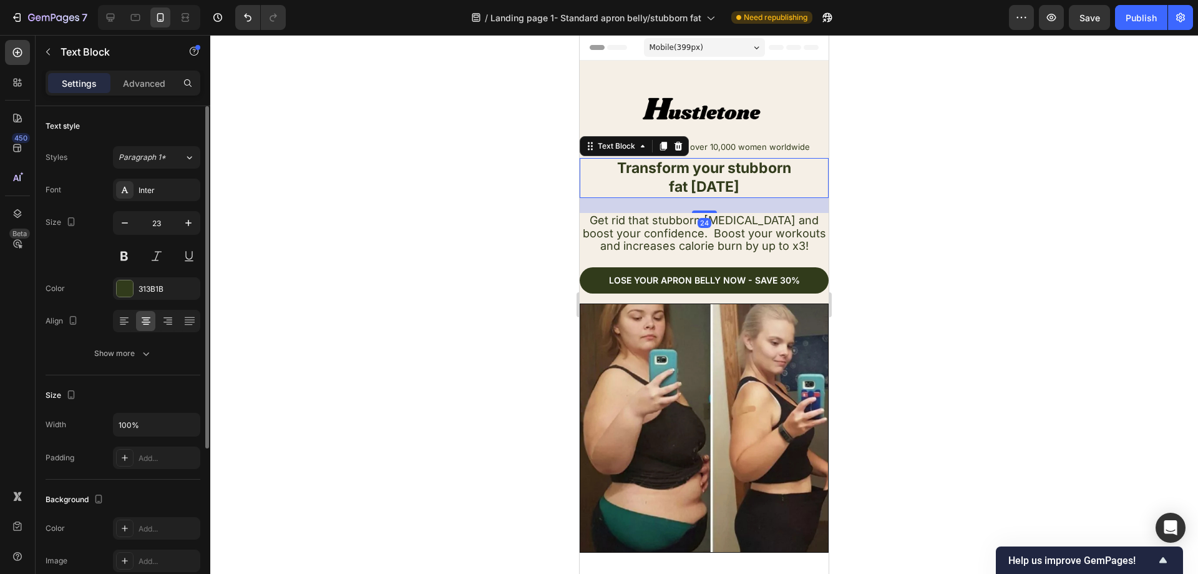
click at [544, 166] on div at bounding box center [704, 304] width 988 height 539
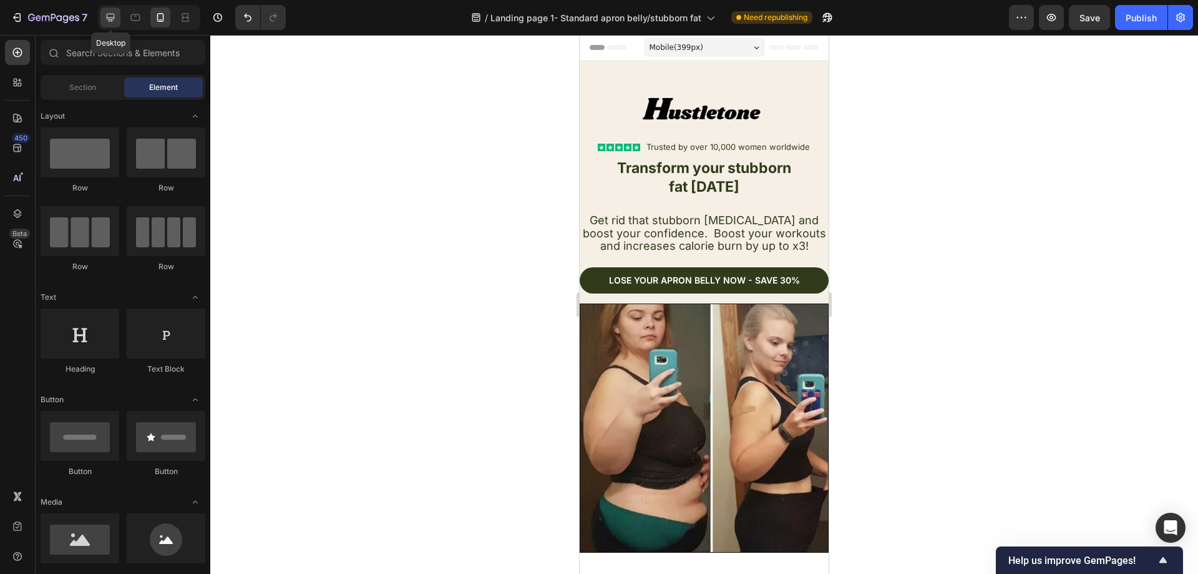
click at [115, 11] on icon at bounding box center [110, 17] width 12 height 12
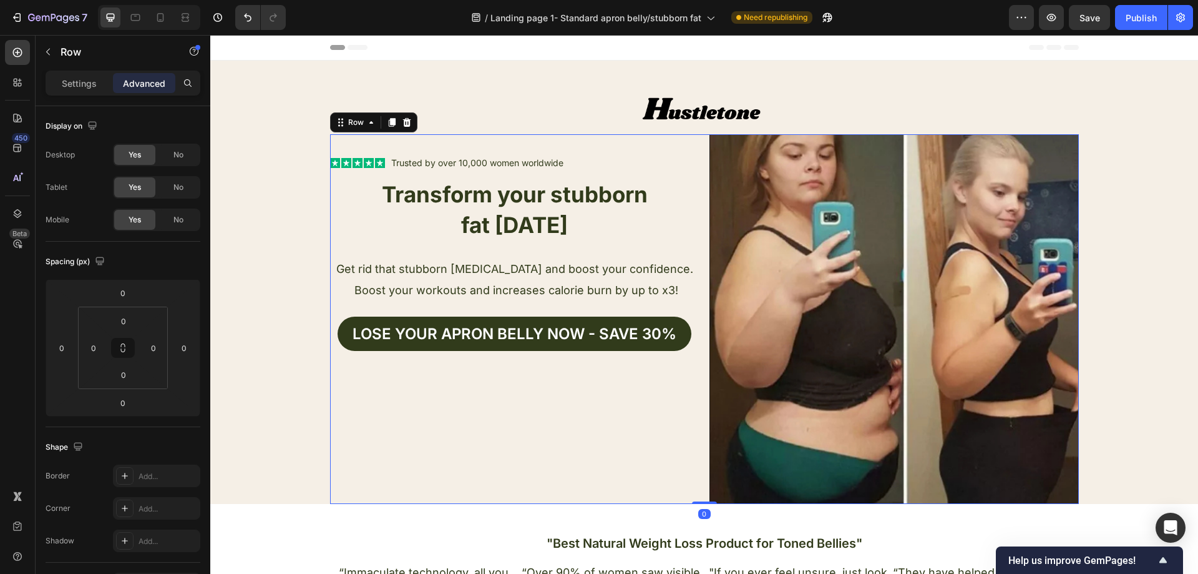
click at [642, 148] on div "Text Block Icon Icon Icon Icon Icon Icon List Trusted by over 10,000 women worl…" at bounding box center [514, 318] width 369 height 369
click at [1080, 160] on div "Text Block Icon Icon Icon Icon Icon Icon List Trusted by over 10,000 women worl…" at bounding box center [704, 318] width 988 height 369
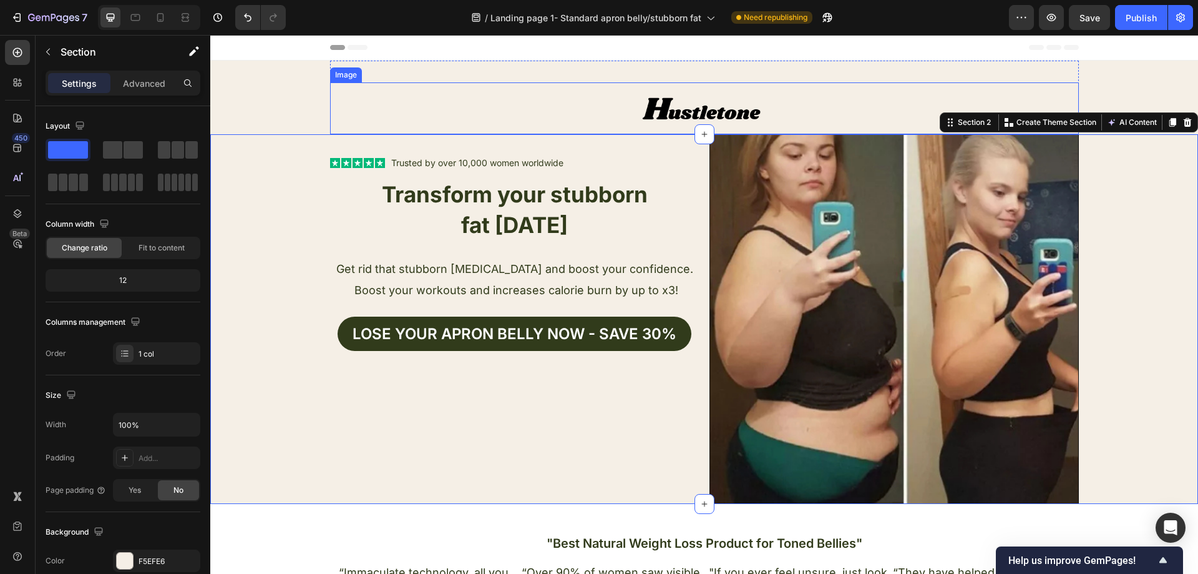
click at [733, 111] on img at bounding box center [704, 108] width 125 height 52
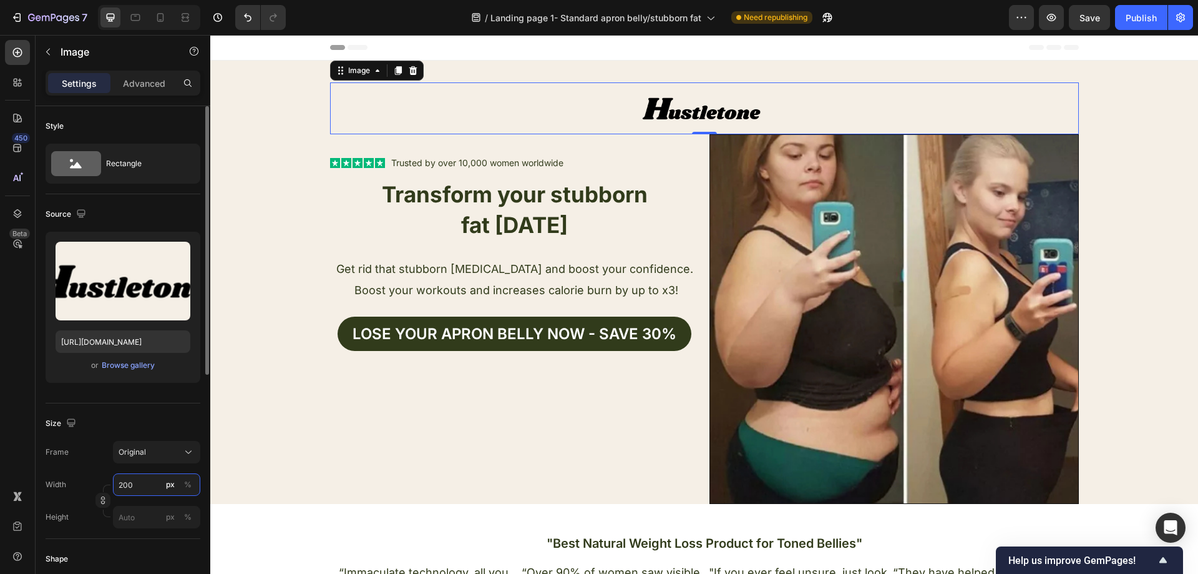
click at [147, 485] on input "200" at bounding box center [156, 484] width 87 height 22
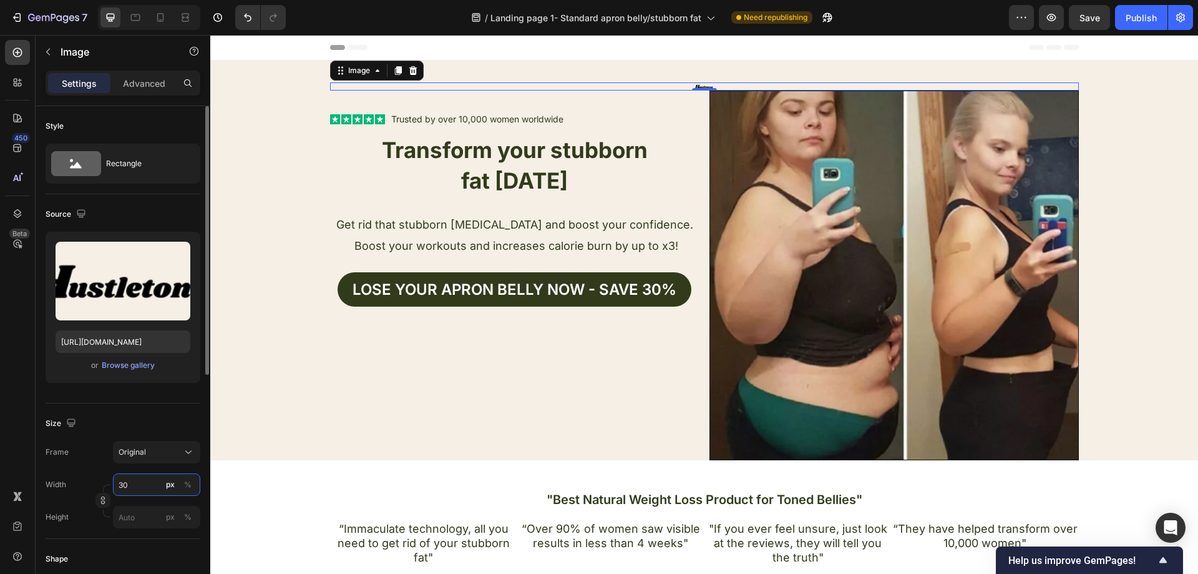
type input "300"
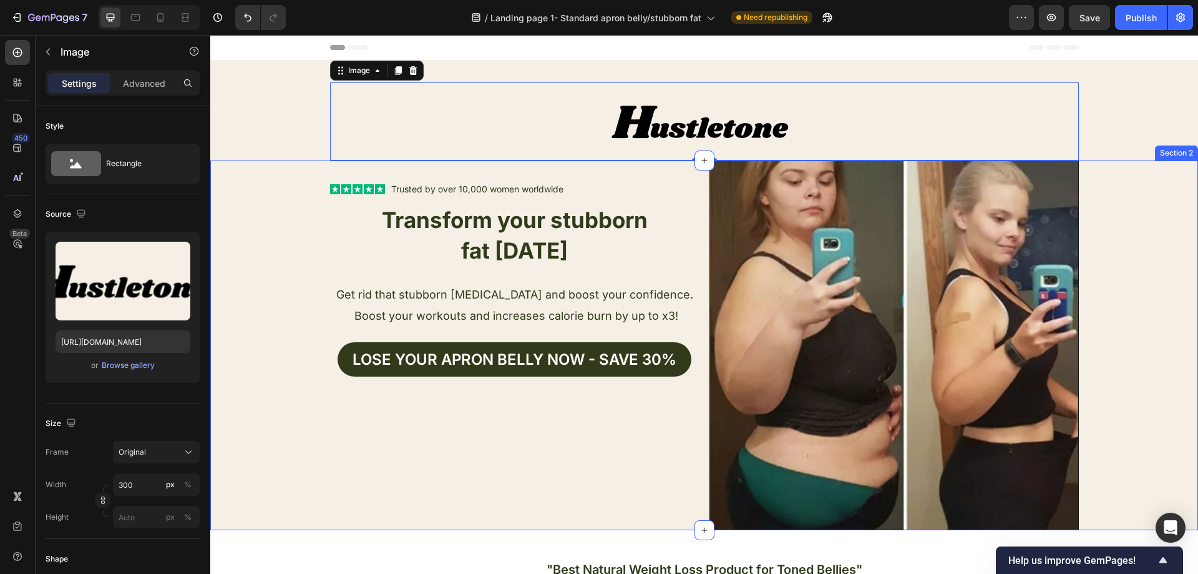
click at [1127, 226] on div "Text Block Icon Icon Icon Icon Icon Icon List Trusted by over 10,000 women worl…" at bounding box center [704, 344] width 988 height 369
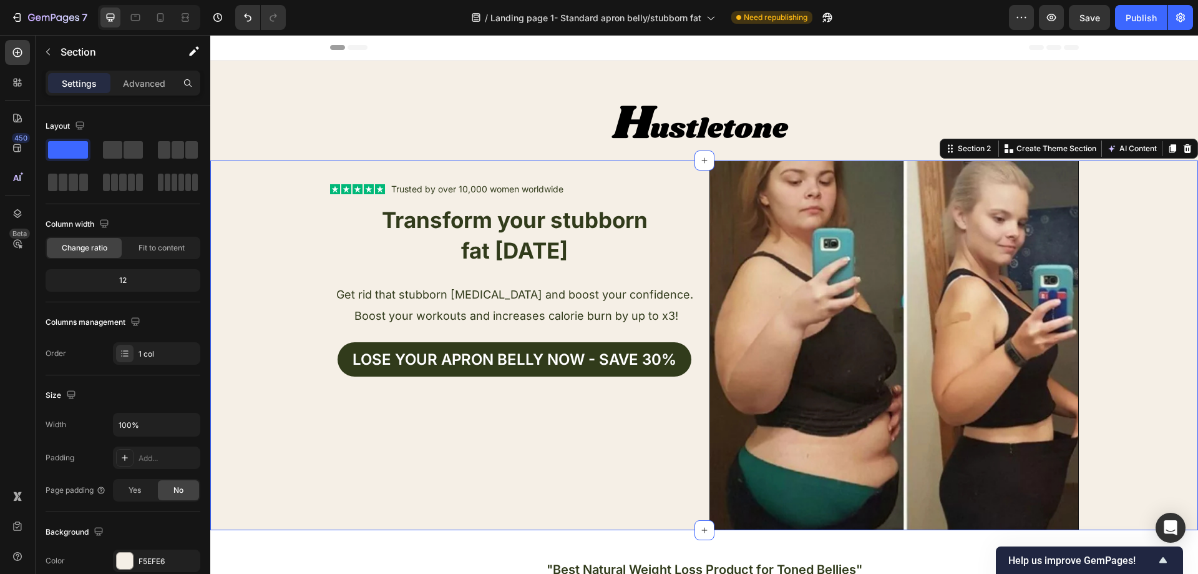
click at [274, 285] on div "Text Block Icon Icon Icon Icon Icon Icon List Trusted by over 10,000 women worl…" at bounding box center [704, 344] width 988 height 369
click at [403, 124] on div at bounding box center [704, 121] width 749 height 78
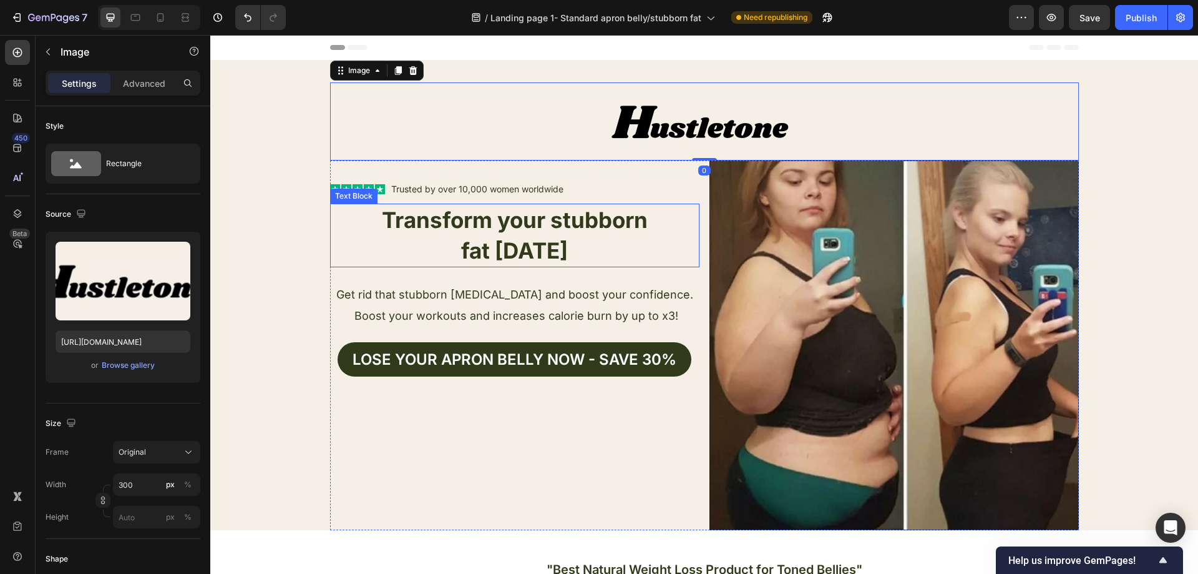
click at [331, 248] on p "fat [DATE]" at bounding box center [514, 250] width 367 height 31
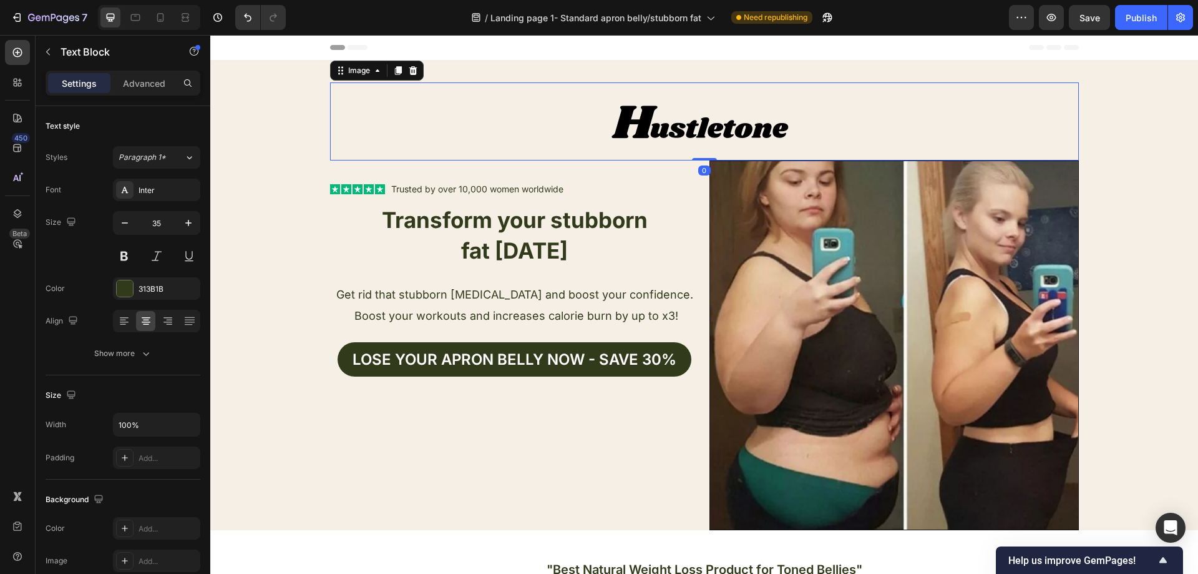
click at [482, 122] on div at bounding box center [704, 121] width 749 height 78
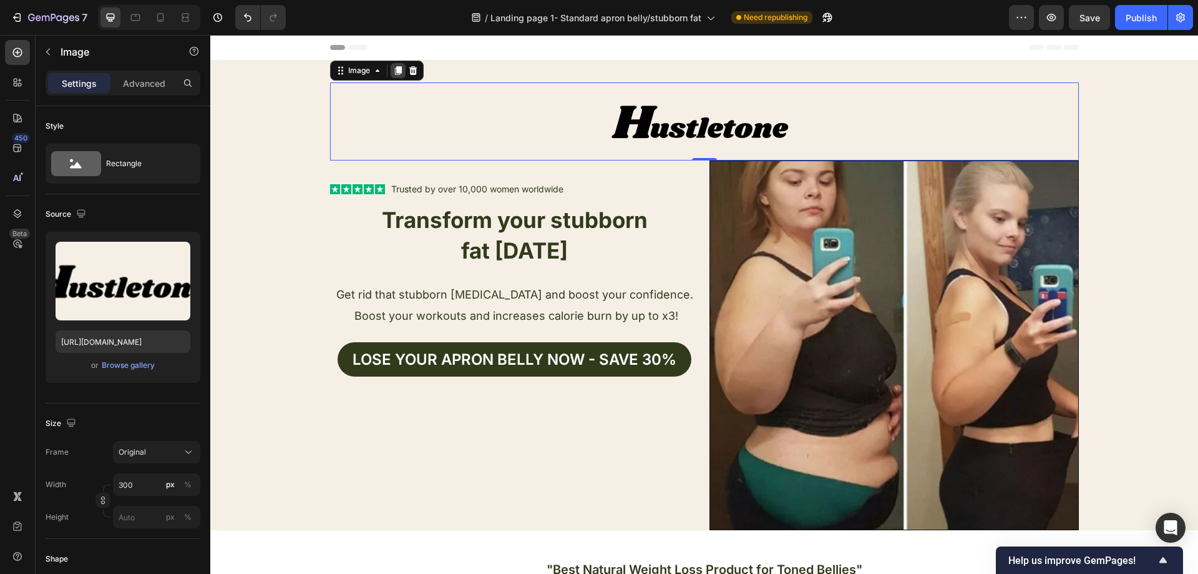
click at [394, 73] on icon at bounding box center [397, 70] width 7 height 9
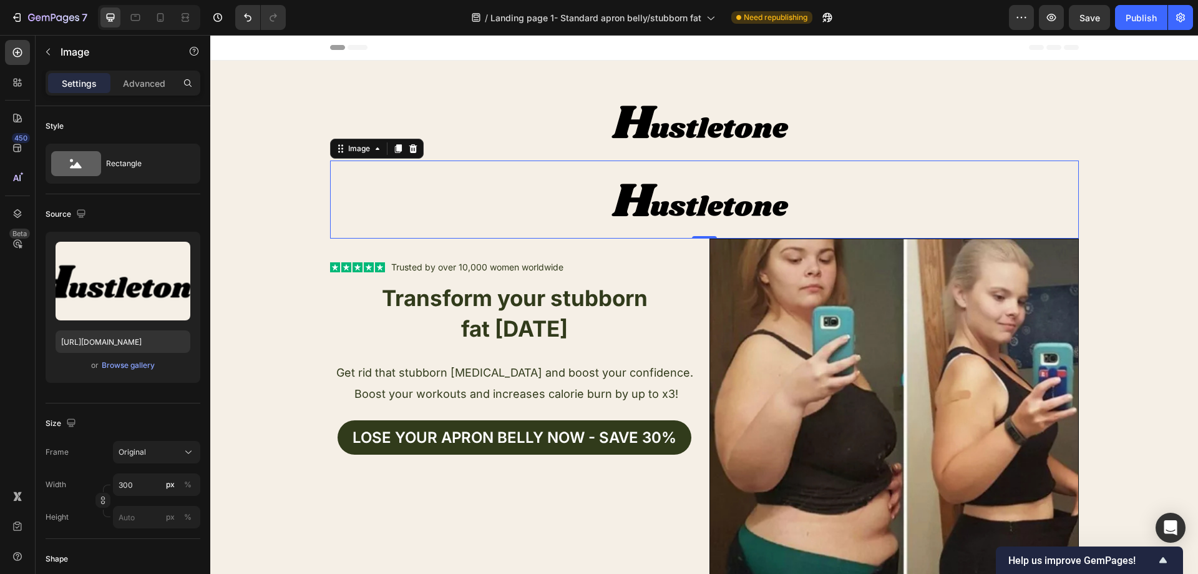
click at [532, 190] on div at bounding box center [704, 199] width 749 height 78
click at [542, 134] on div at bounding box center [704, 121] width 749 height 78
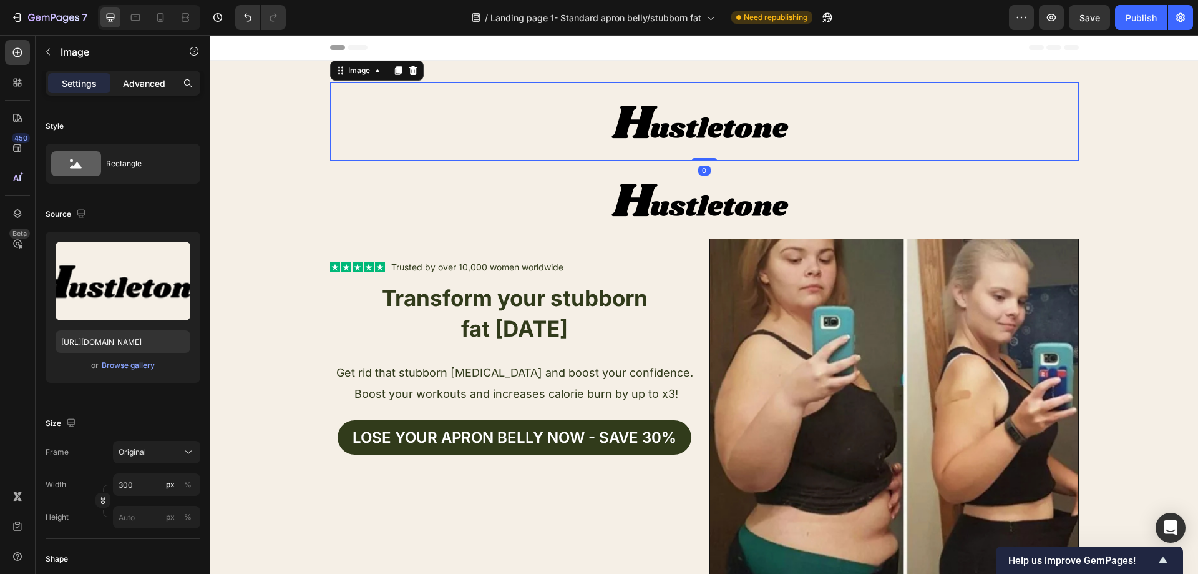
click at [146, 82] on p "Advanced" at bounding box center [144, 83] width 42 height 13
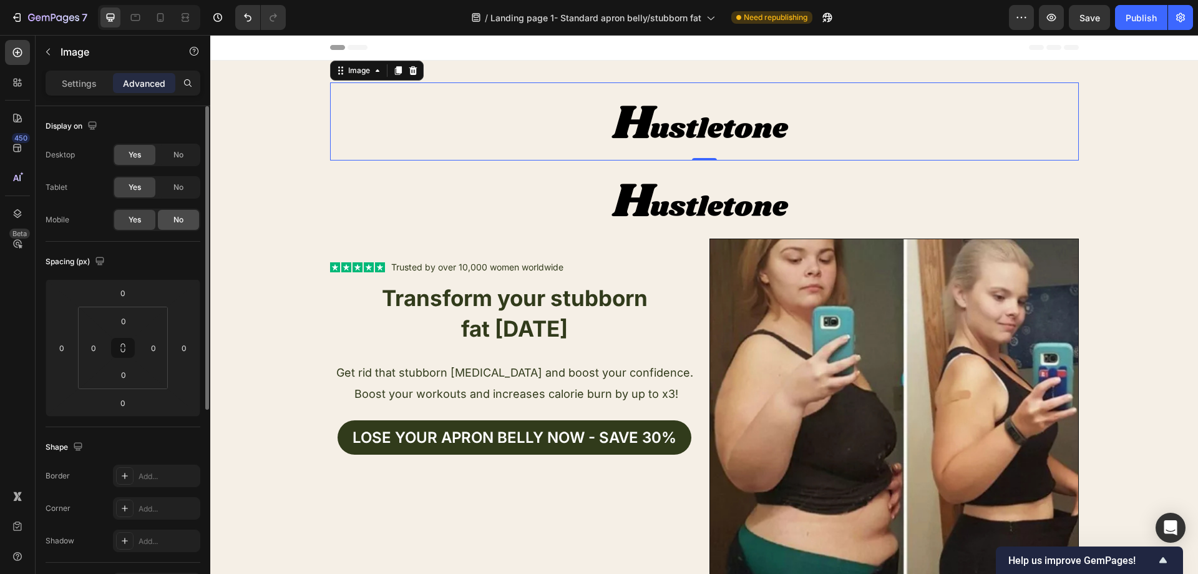
click at [179, 215] on span "No" at bounding box center [179, 219] width 10 height 11
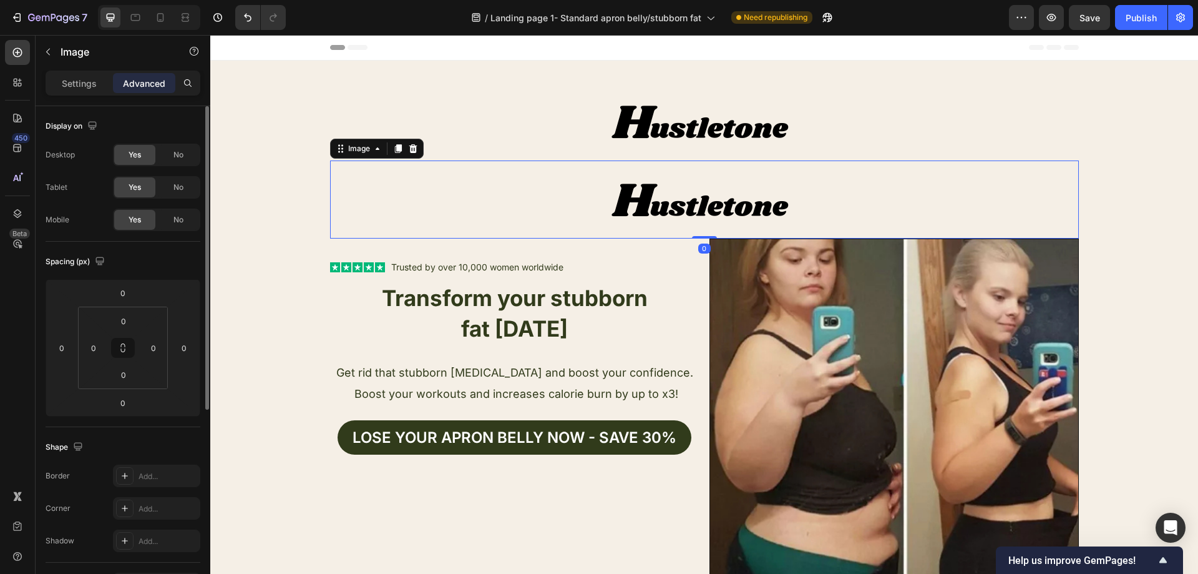
drag, startPoint x: 552, startPoint y: 193, endPoint x: 374, endPoint y: 210, distance: 179.2
click at [553, 193] on div at bounding box center [704, 199] width 749 height 78
drag, startPoint x: 175, startPoint y: 188, endPoint x: 180, endPoint y: 164, distance: 24.7
click at [175, 187] on span "No" at bounding box center [179, 187] width 10 height 11
click at [180, 164] on div "No" at bounding box center [178, 155] width 41 height 20
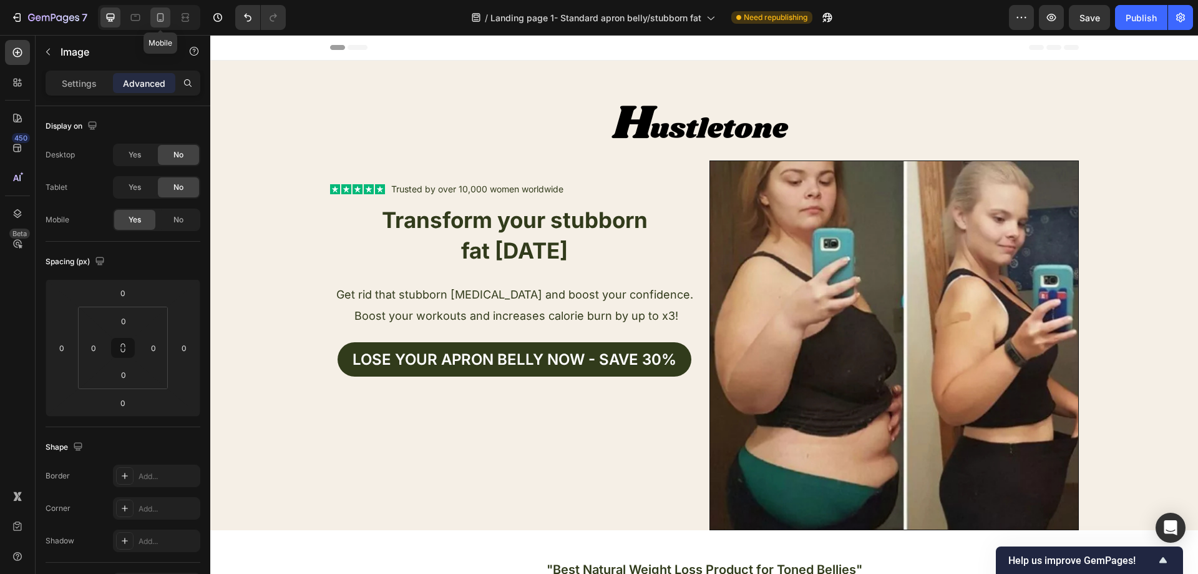
click at [159, 19] on icon at bounding box center [160, 17] width 12 height 12
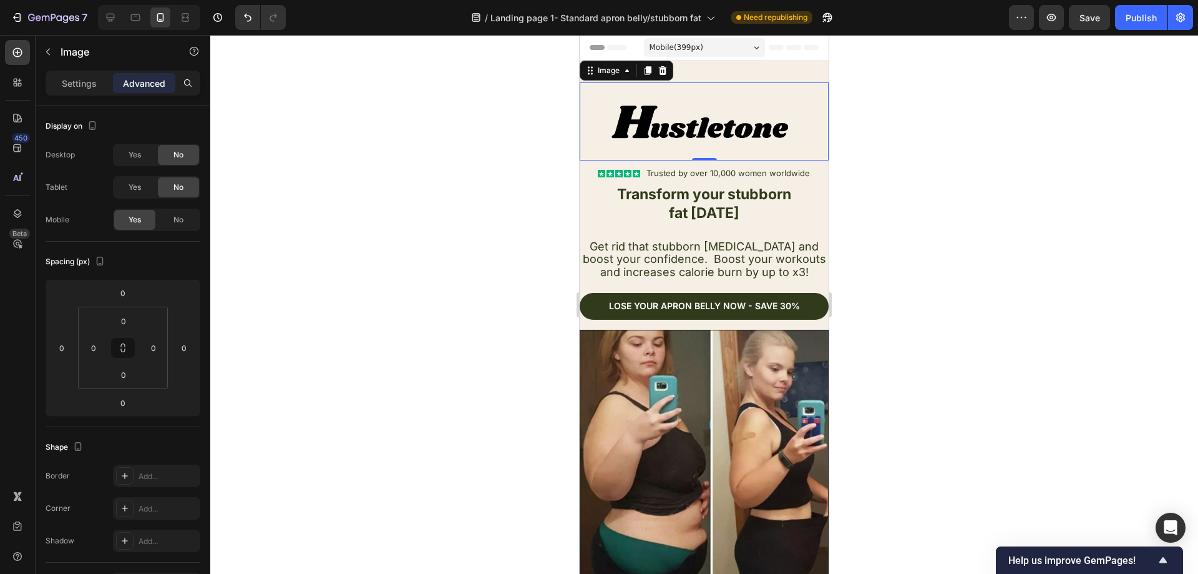
scroll to position [4, 0]
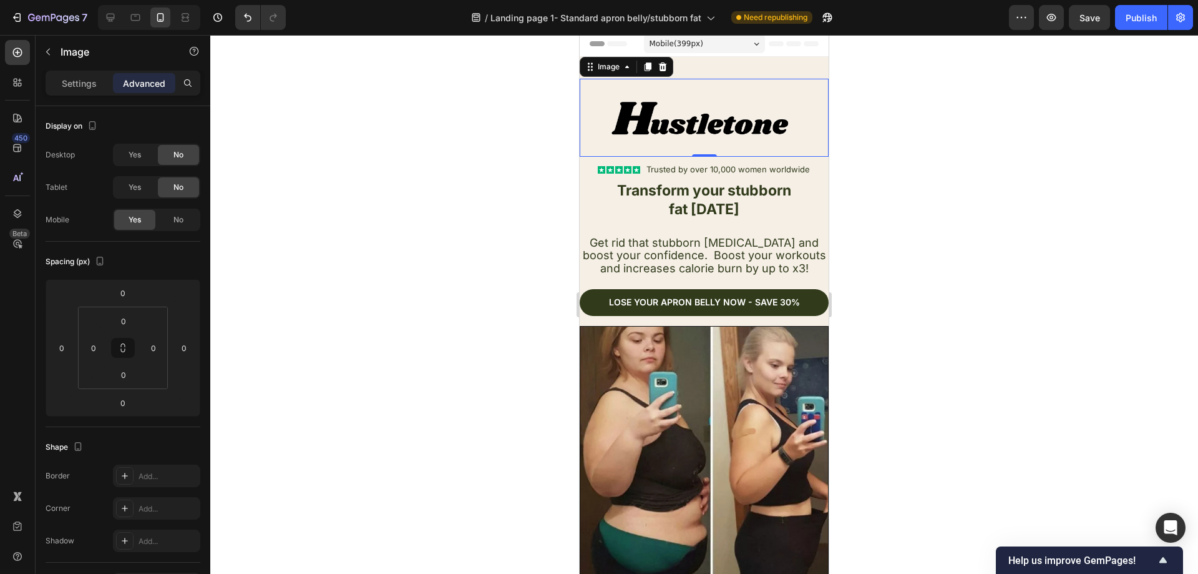
click at [763, 126] on img at bounding box center [704, 118] width 187 height 78
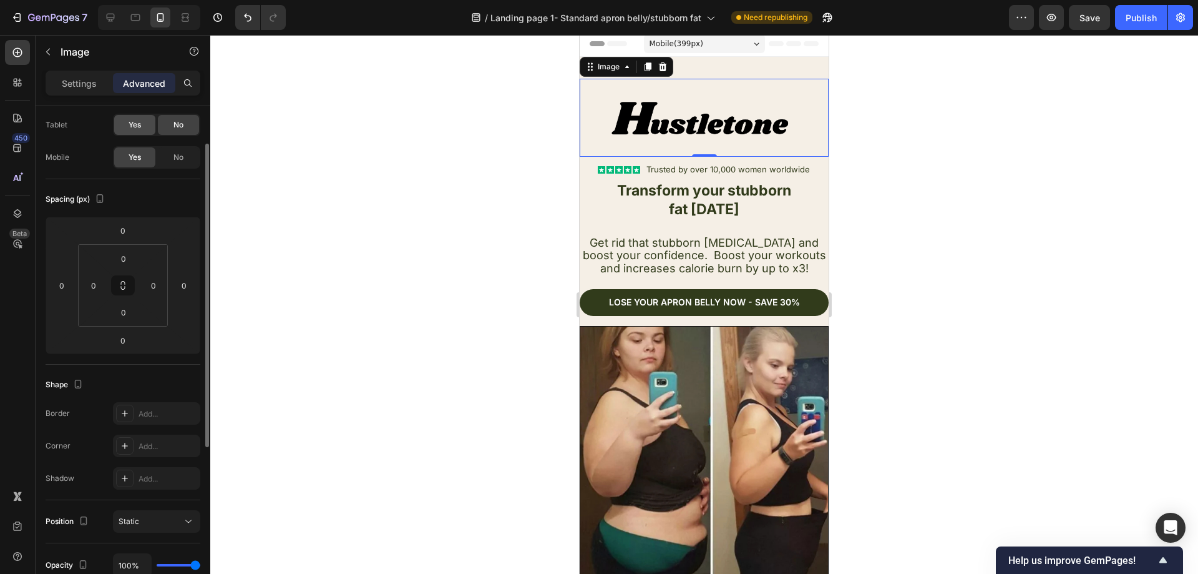
scroll to position [0, 0]
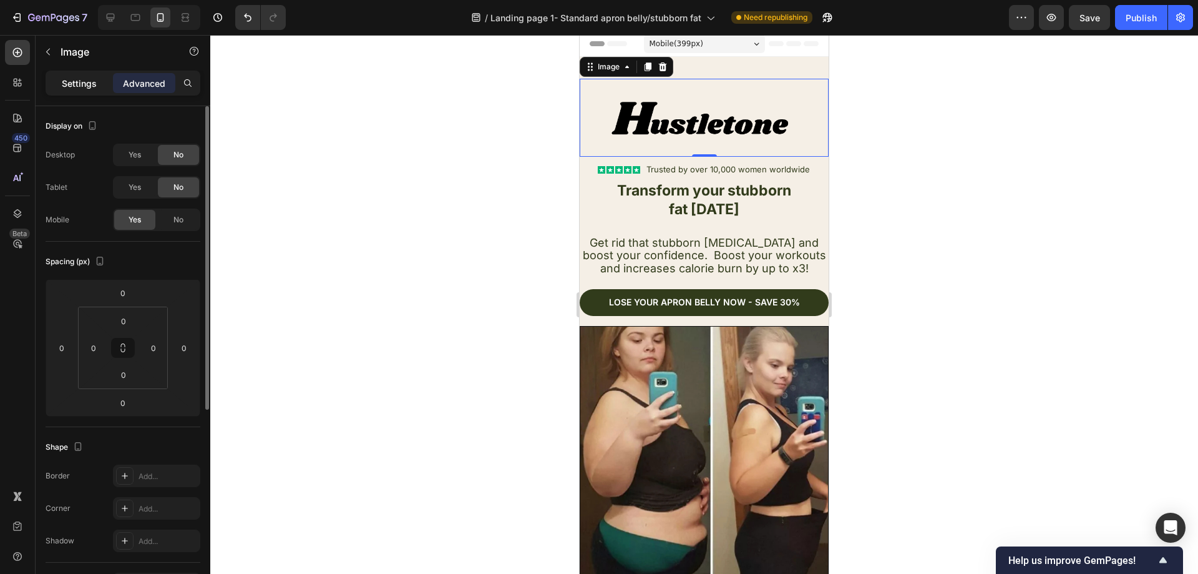
click at [90, 86] on p "Settings" at bounding box center [79, 83] width 35 height 13
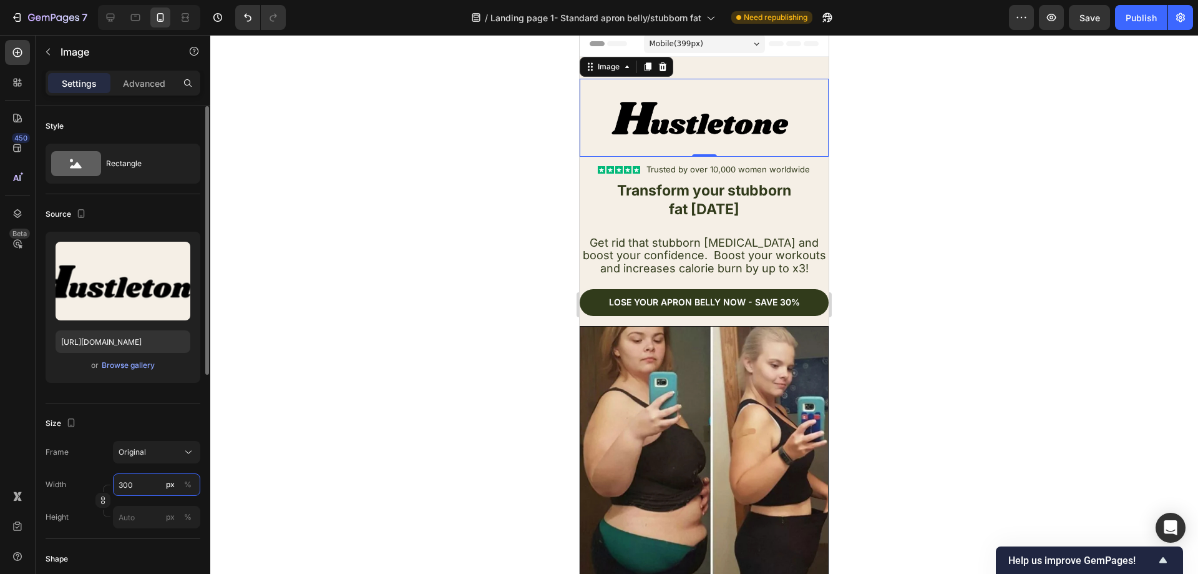
click at [147, 483] on input "300" at bounding box center [156, 484] width 87 height 22
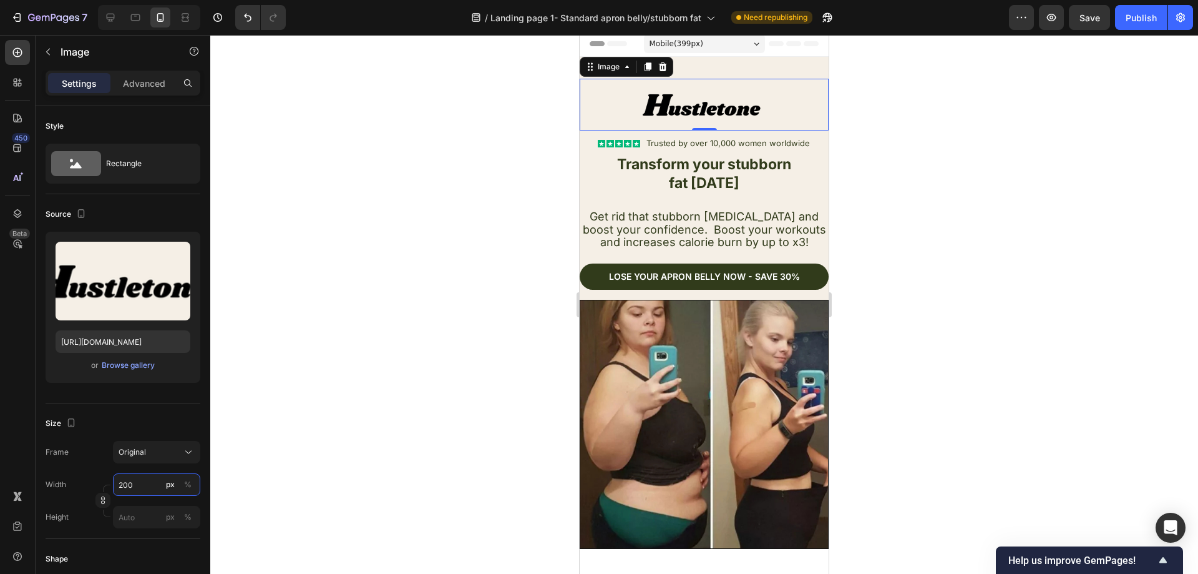
type input "200"
click at [416, 332] on div at bounding box center [704, 304] width 988 height 539
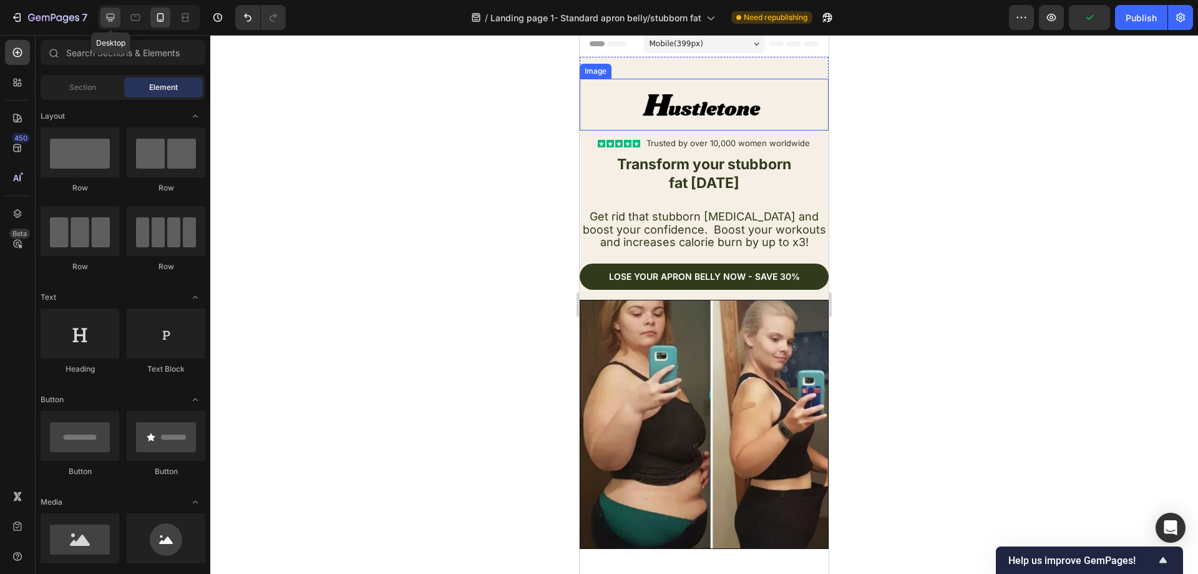
click at [117, 17] on div at bounding box center [110, 17] width 20 height 20
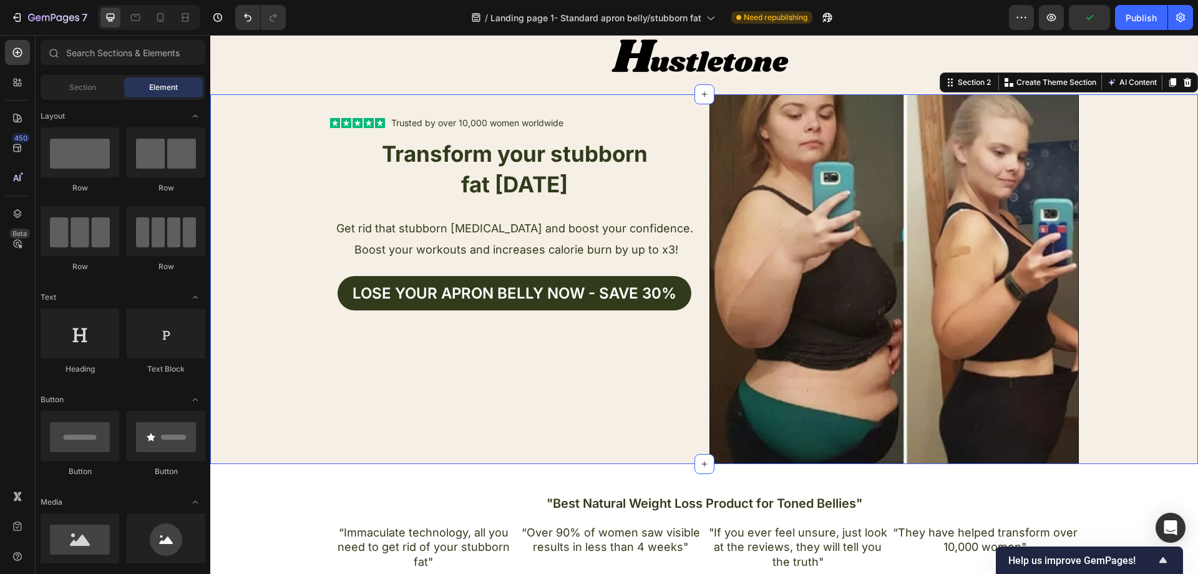
click at [1125, 184] on div "Text Block Icon Icon Icon Icon Icon Icon List Trusted by over 10,000 women worl…" at bounding box center [704, 278] width 988 height 369
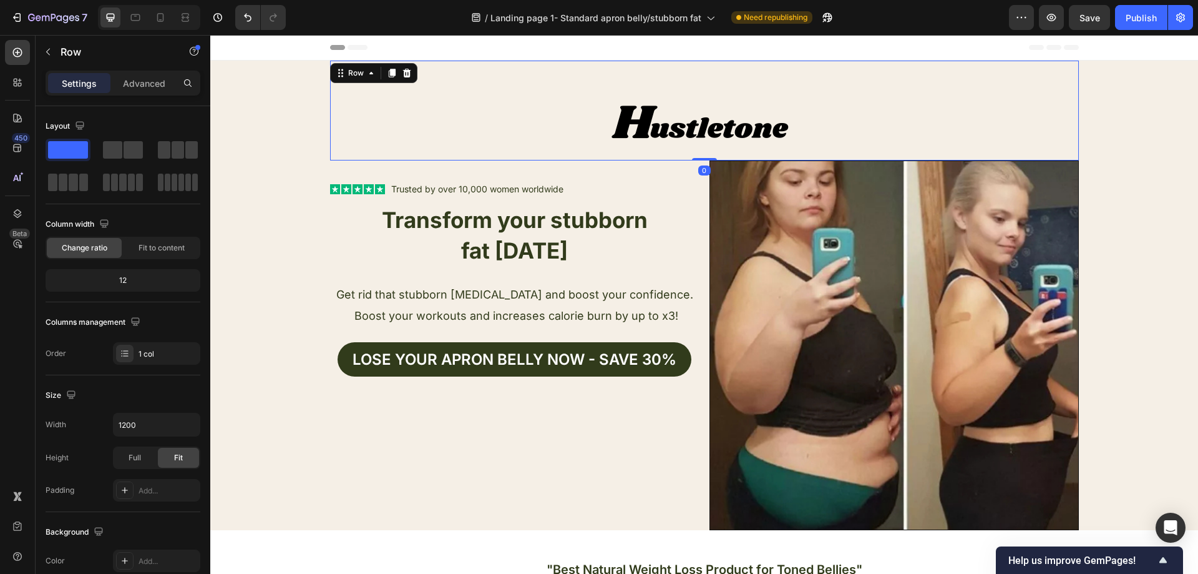
click at [779, 71] on div "Text Block Image Image" at bounding box center [704, 111] width 749 height 100
click at [150, 80] on p "Advanced" at bounding box center [144, 83] width 42 height 13
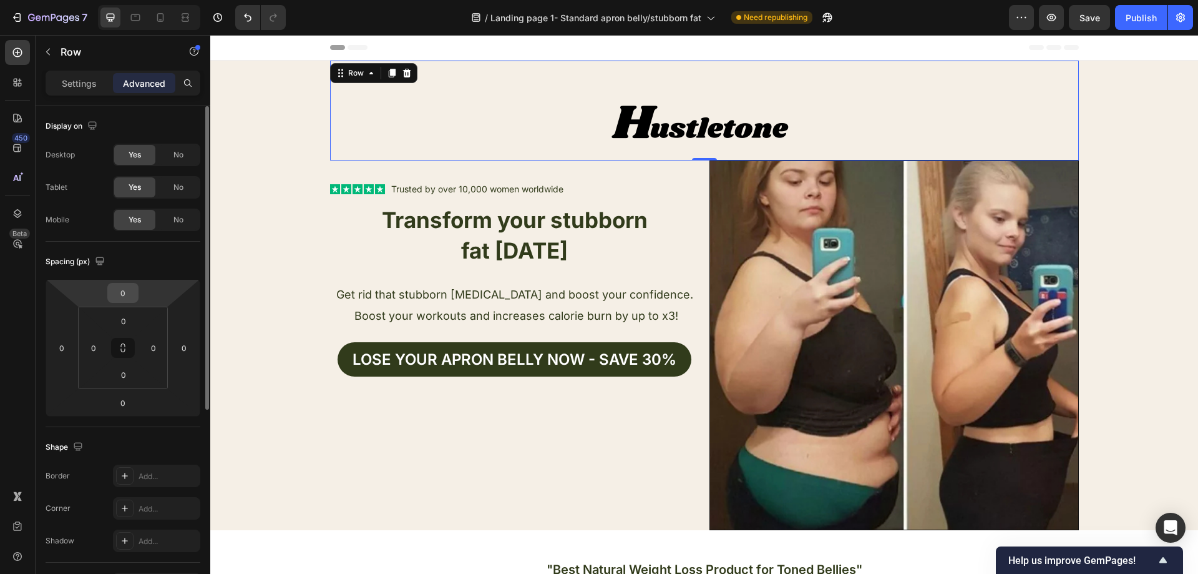
click at [126, 293] on input "0" at bounding box center [122, 292] width 25 height 19
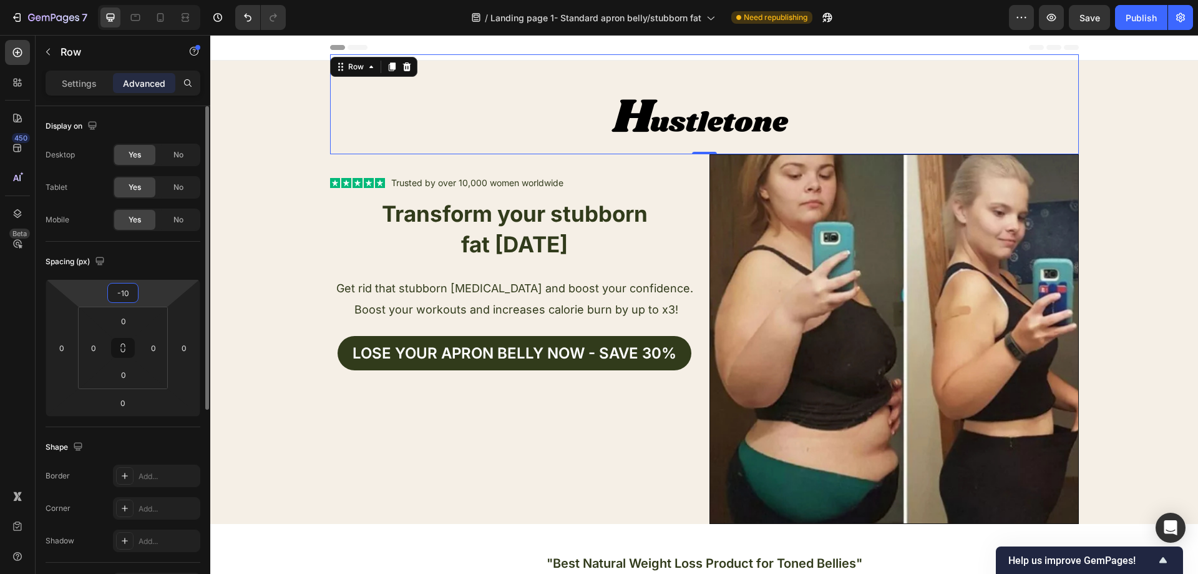
type input "-1"
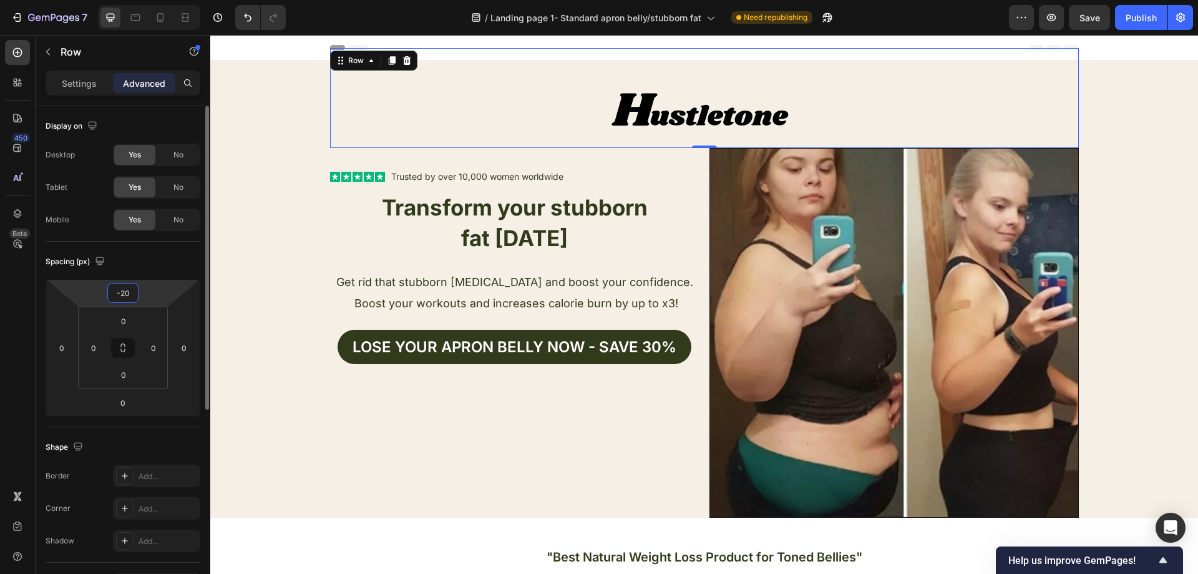
type input "-2"
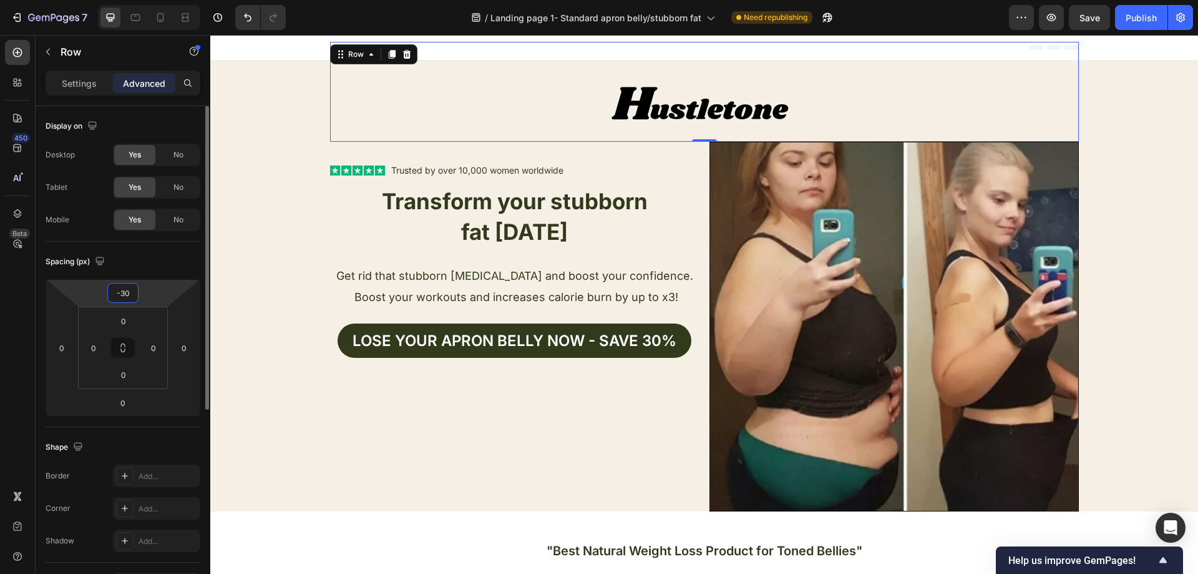
type input "-3"
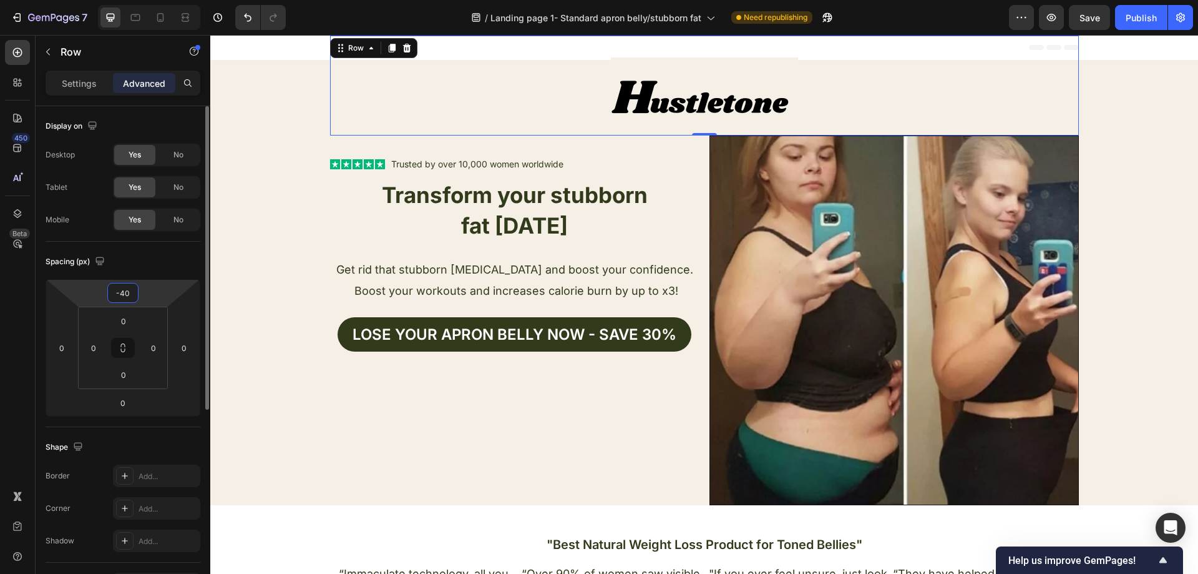
type input "-4"
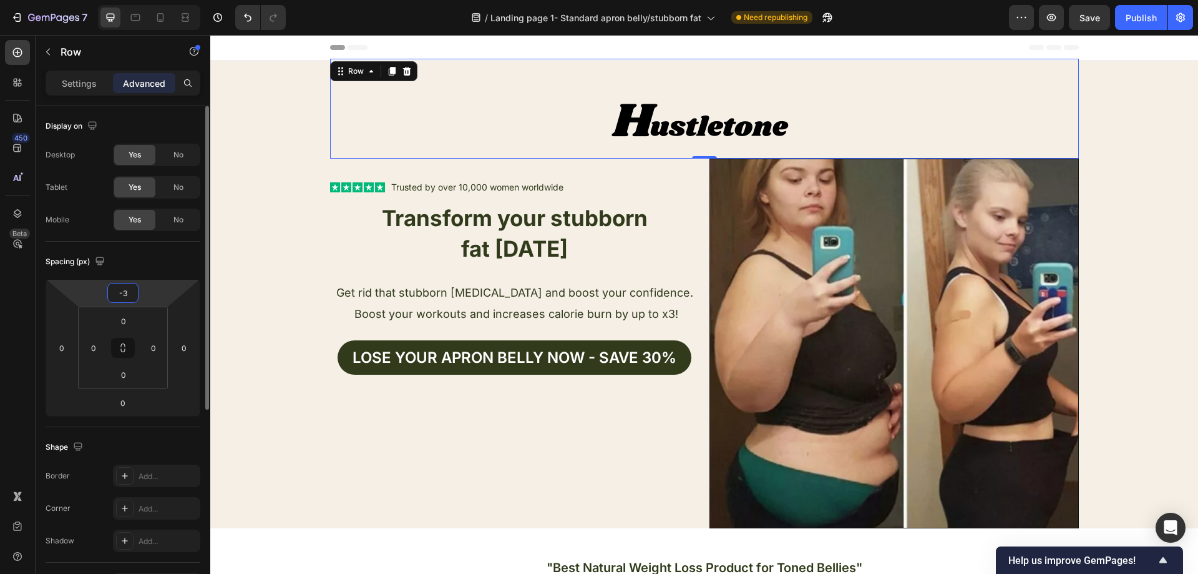
type input "-30"
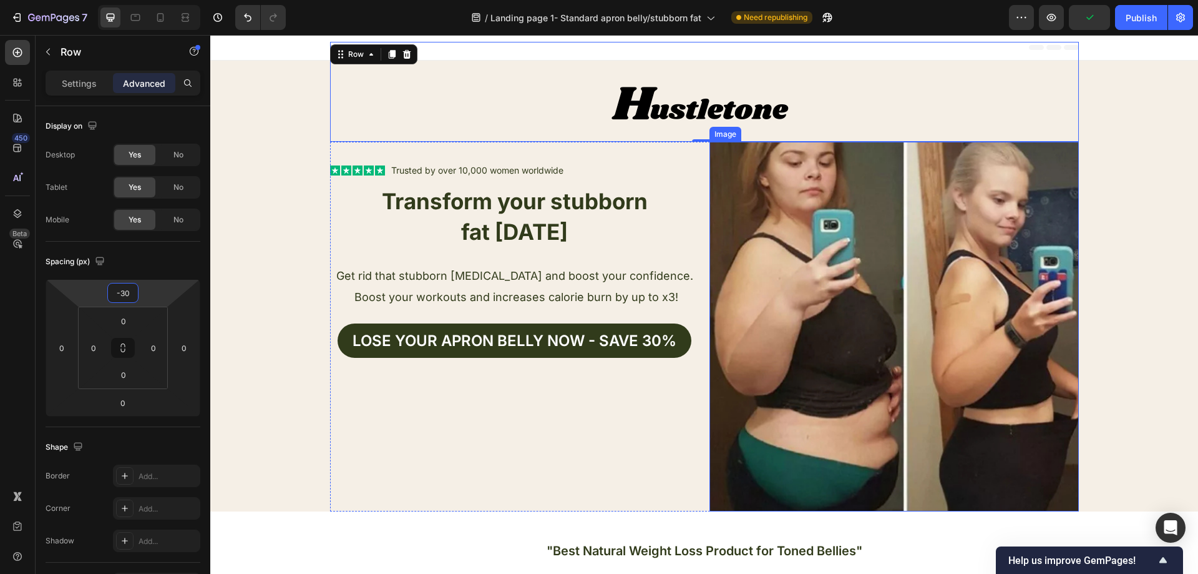
click at [1120, 143] on div "Text Block Icon Icon Icon Icon Icon Icon List Trusted by over 10,000 women worl…" at bounding box center [704, 326] width 988 height 369
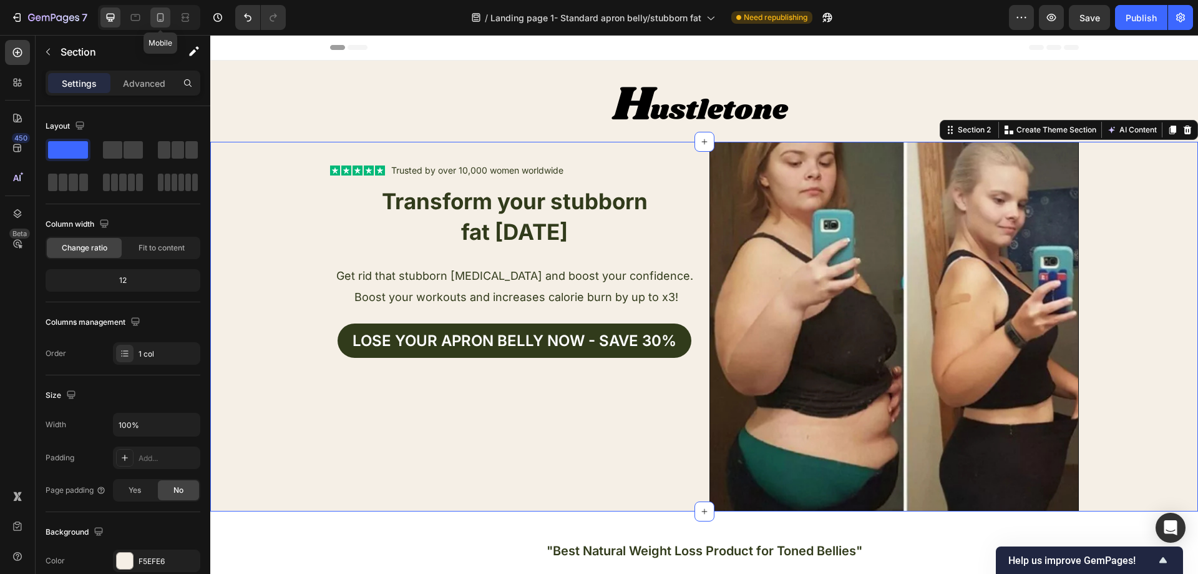
click at [167, 11] on icon at bounding box center [160, 17] width 12 height 12
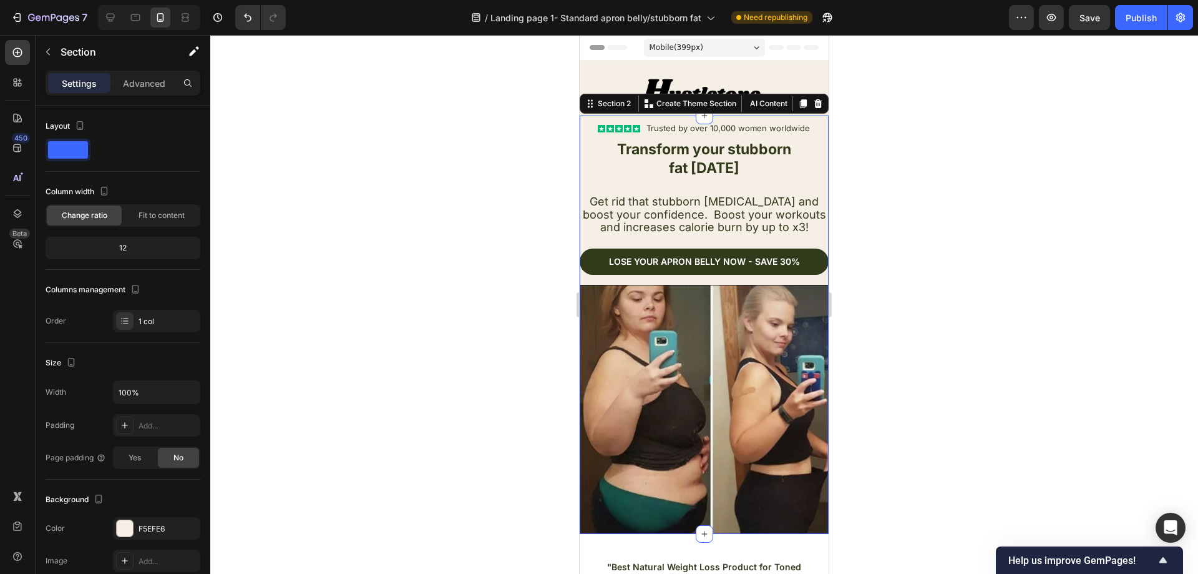
scroll to position [37, 0]
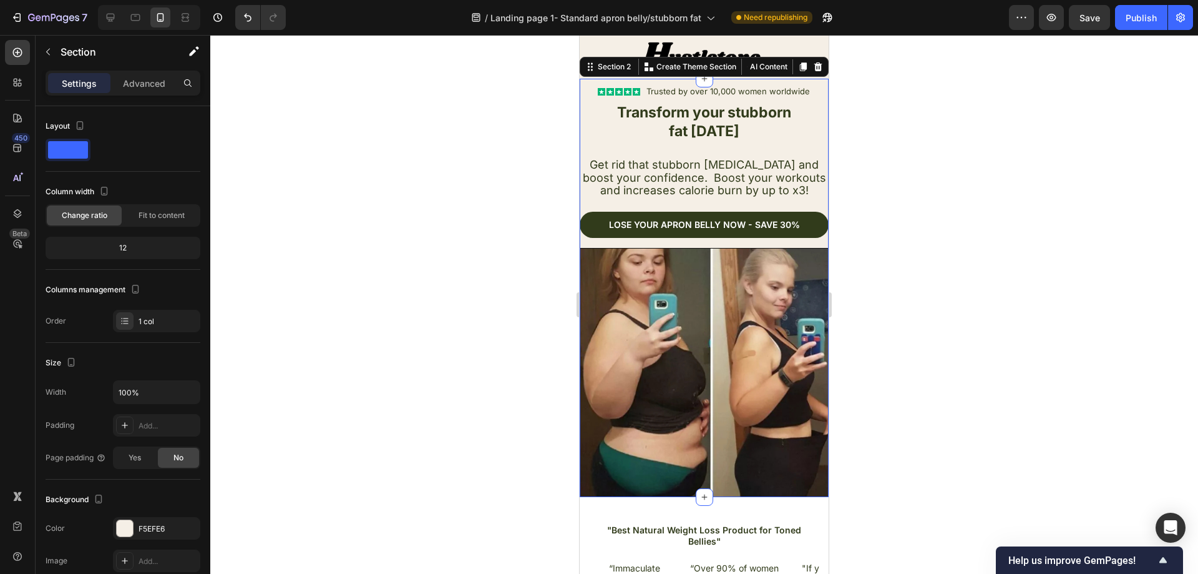
click at [954, 99] on div at bounding box center [704, 304] width 988 height 539
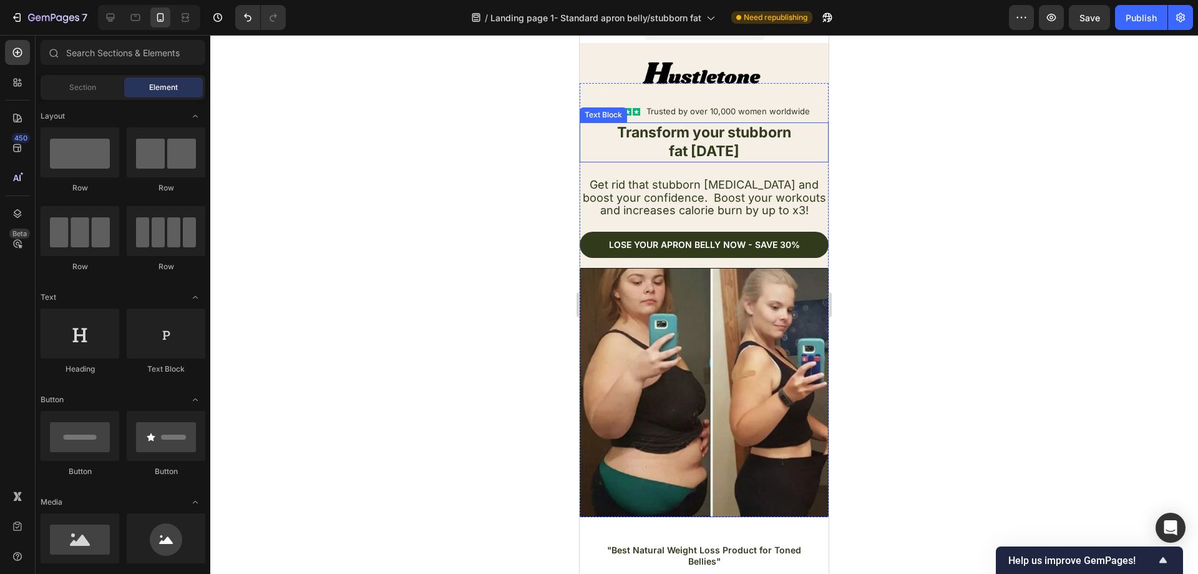
scroll to position [0, 0]
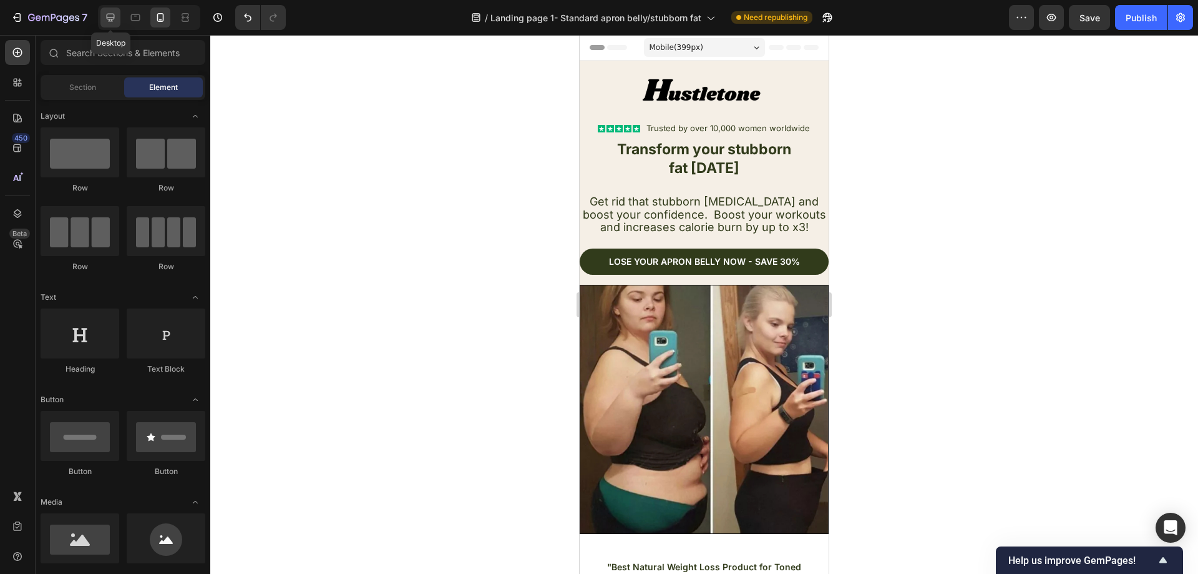
click at [114, 20] on icon at bounding box center [110, 17] width 12 height 12
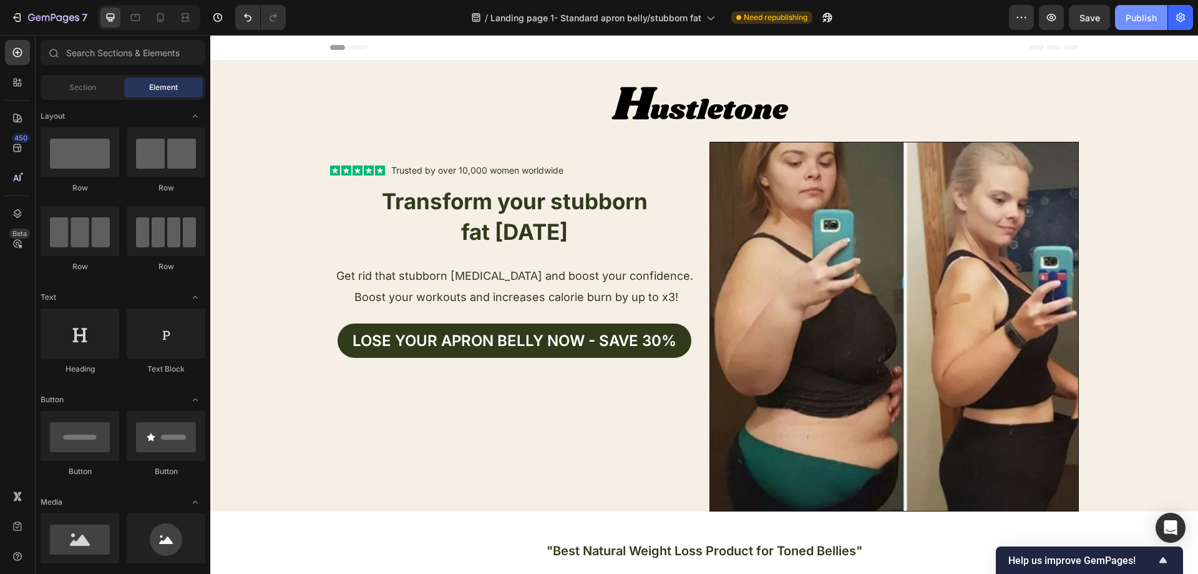
click at [1135, 23] on div "Publish" at bounding box center [1141, 17] width 31 height 13
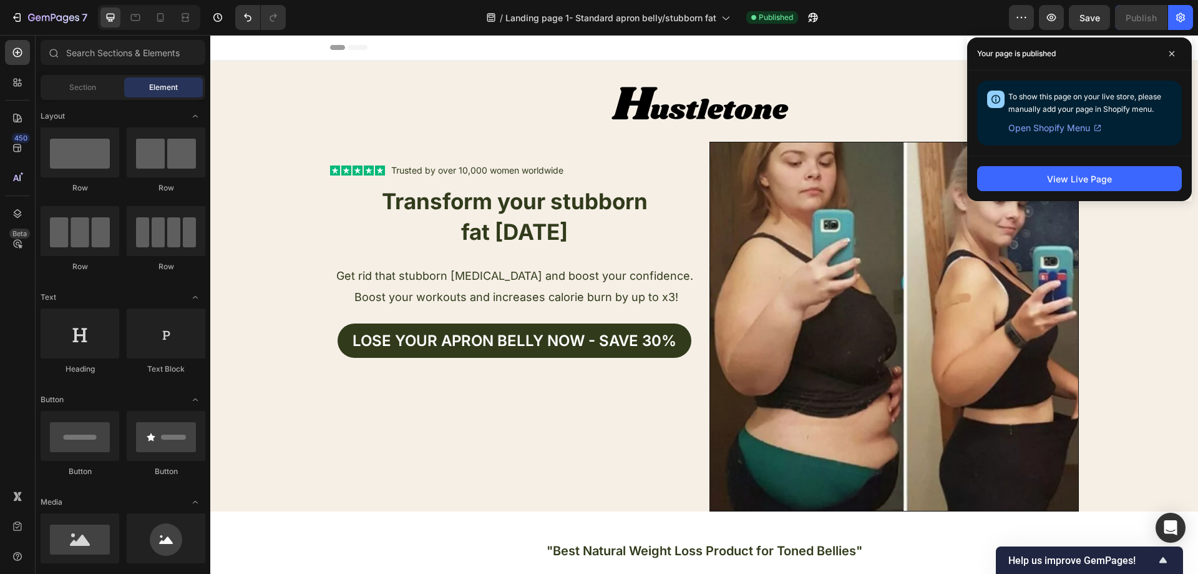
click at [1168, 53] on span at bounding box center [1172, 54] width 20 height 20
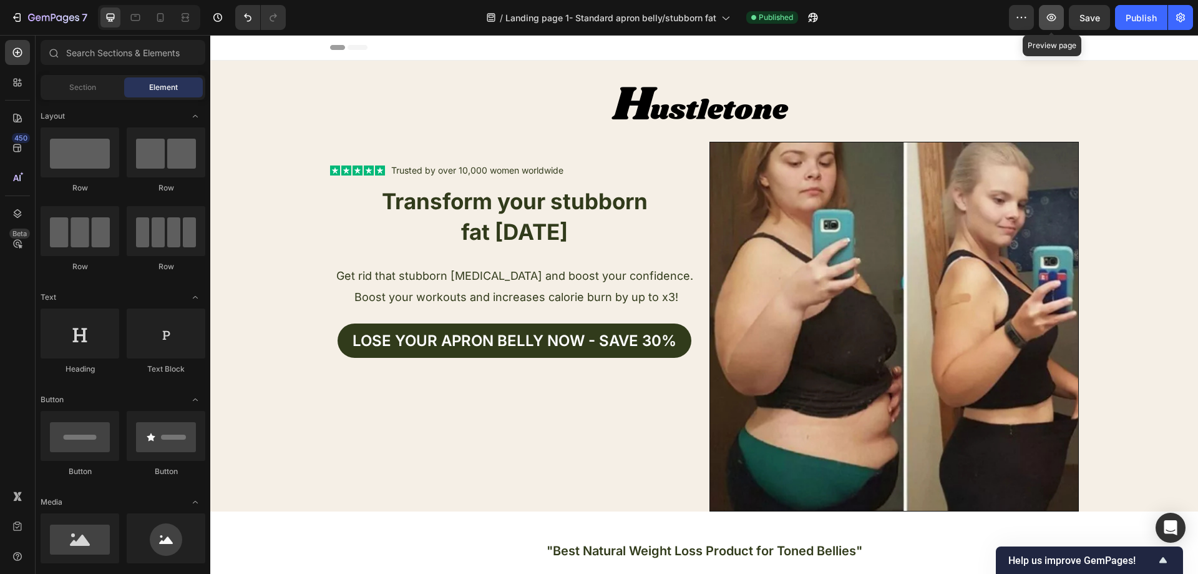
click at [1057, 20] on icon "button" at bounding box center [1051, 17] width 12 height 12
click at [159, 17] on icon at bounding box center [160, 17] width 12 height 12
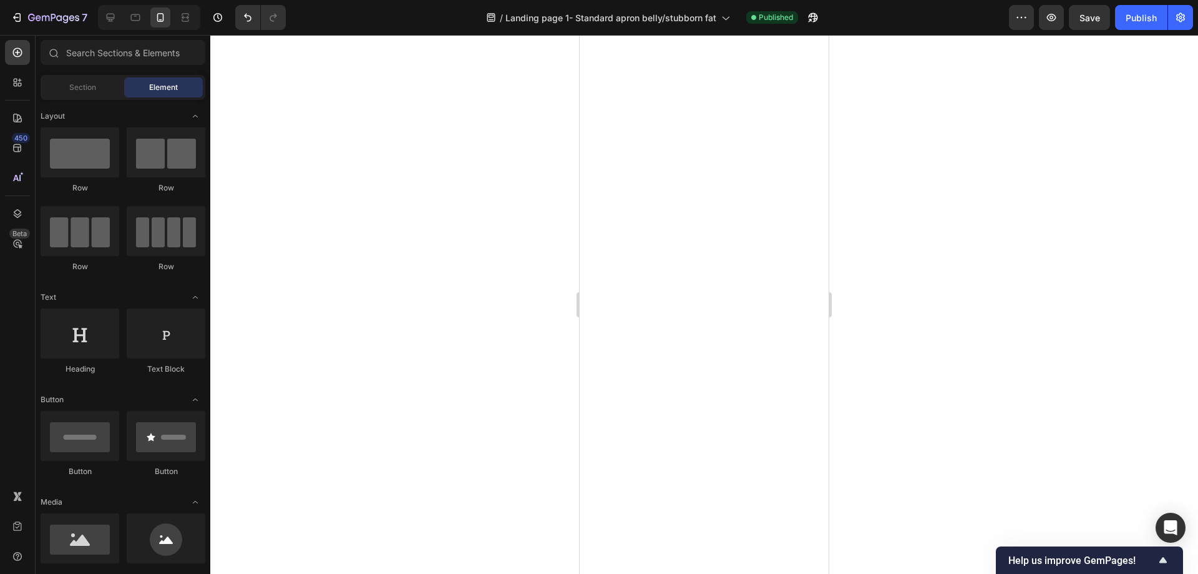
scroll to position [1748, 0]
click at [483, 170] on div at bounding box center [704, 304] width 988 height 539
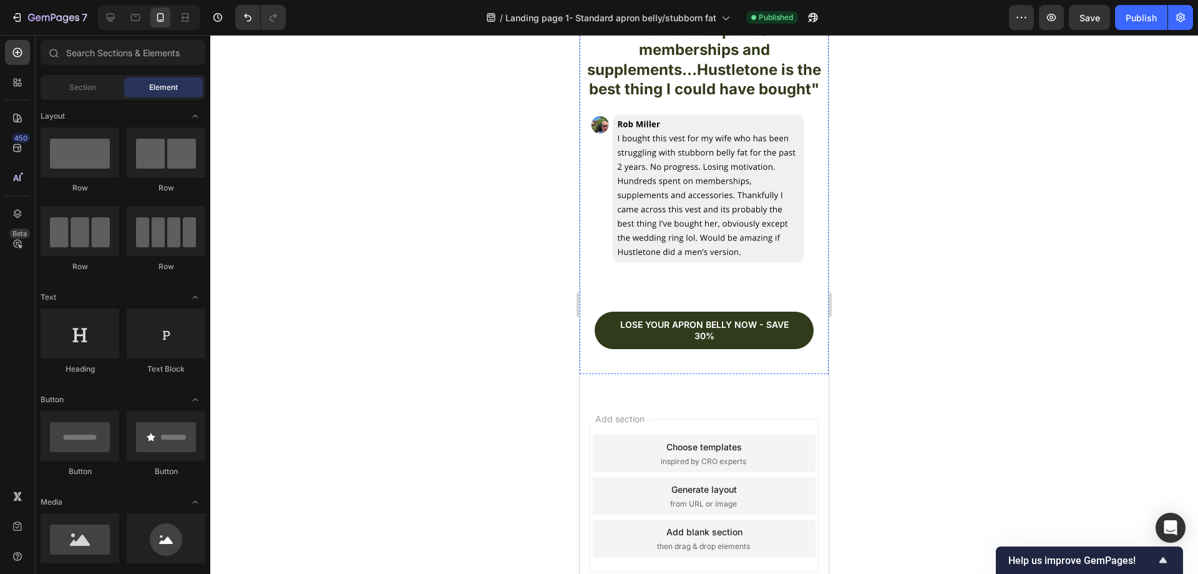
scroll to position [4249, 0]
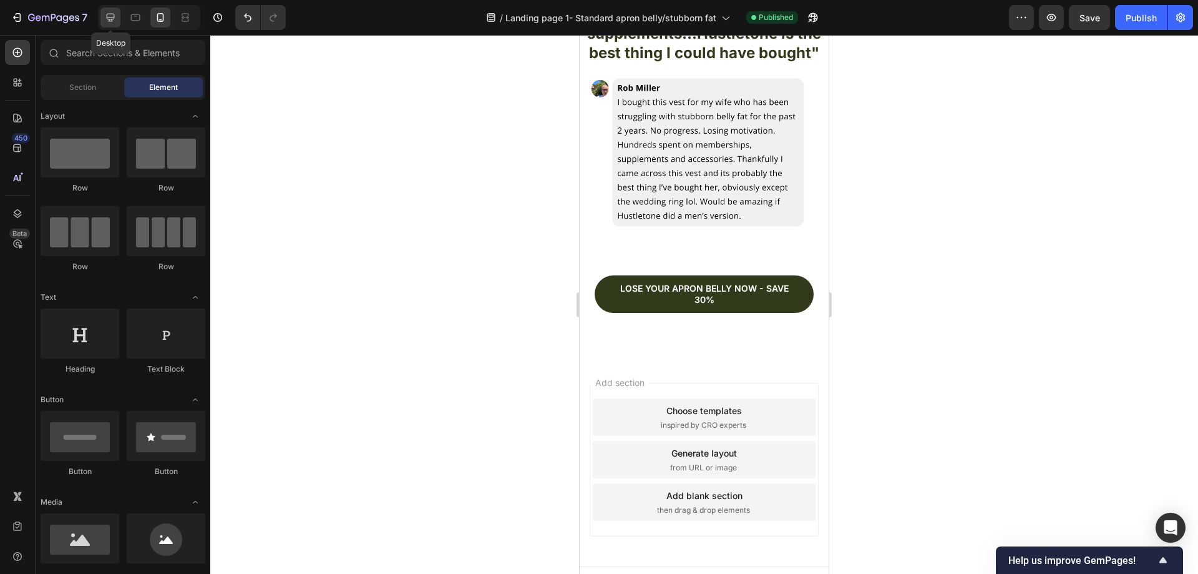
click at [110, 14] on icon at bounding box center [111, 18] width 8 height 8
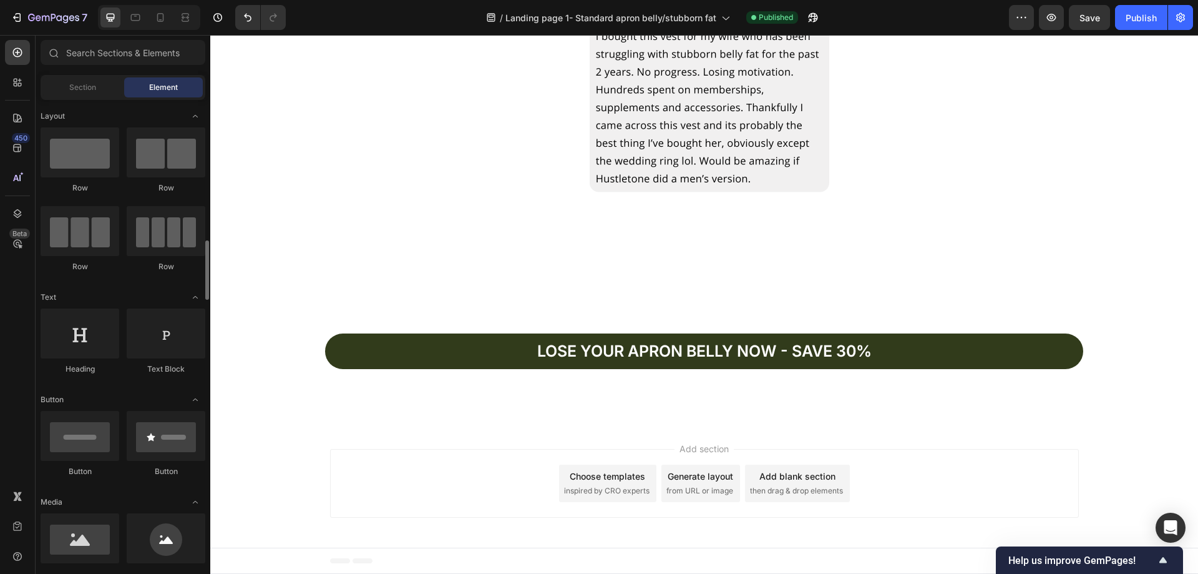
scroll to position [250, 0]
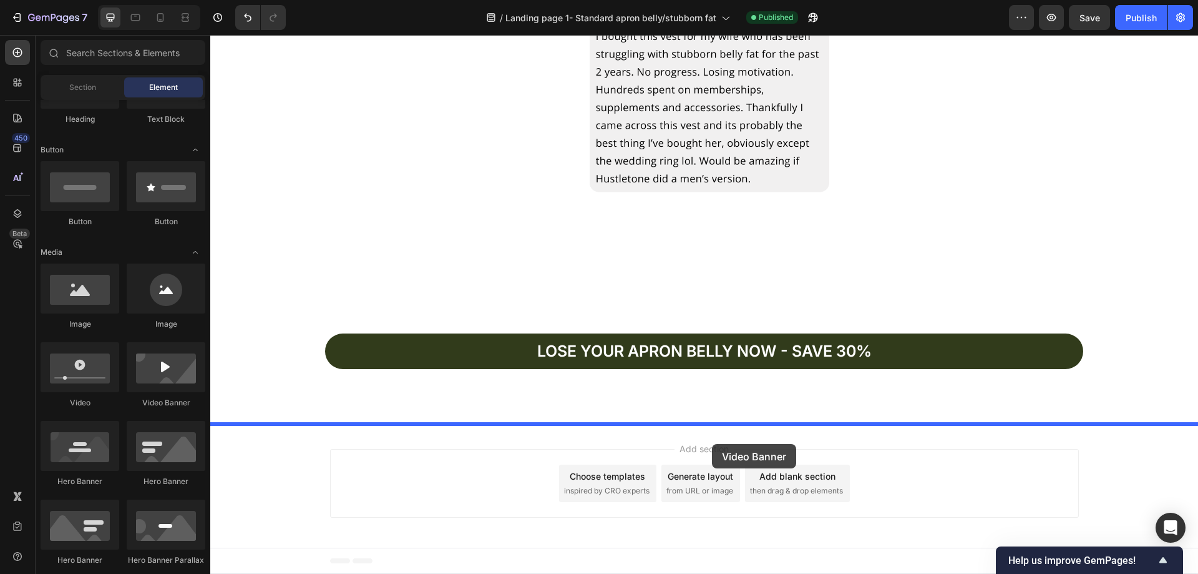
drag, startPoint x: 362, startPoint y: 413, endPoint x: 712, endPoint y: 444, distance: 351.5
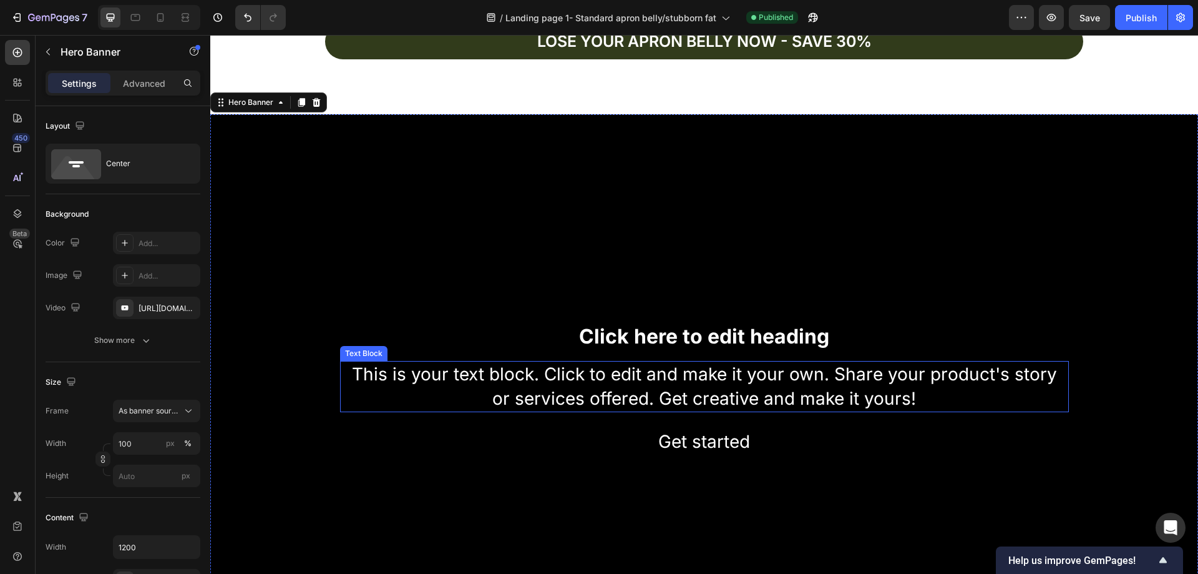
scroll to position [3952, 0]
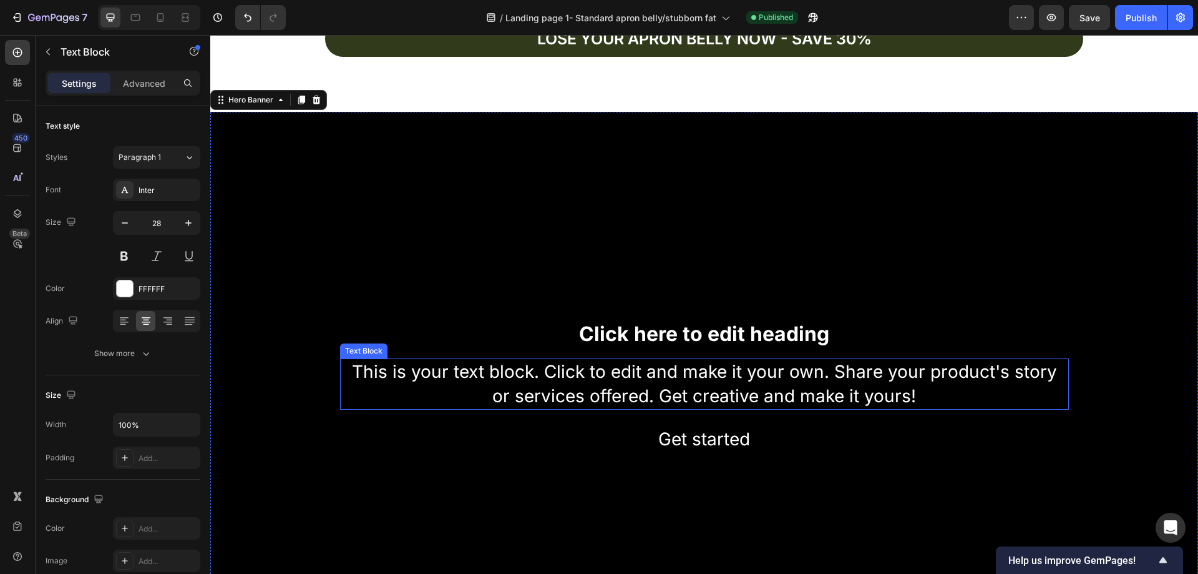
click at [765, 378] on div "This is your text block. Click to edit and make it your own. Share your product…" at bounding box center [704, 383] width 729 height 51
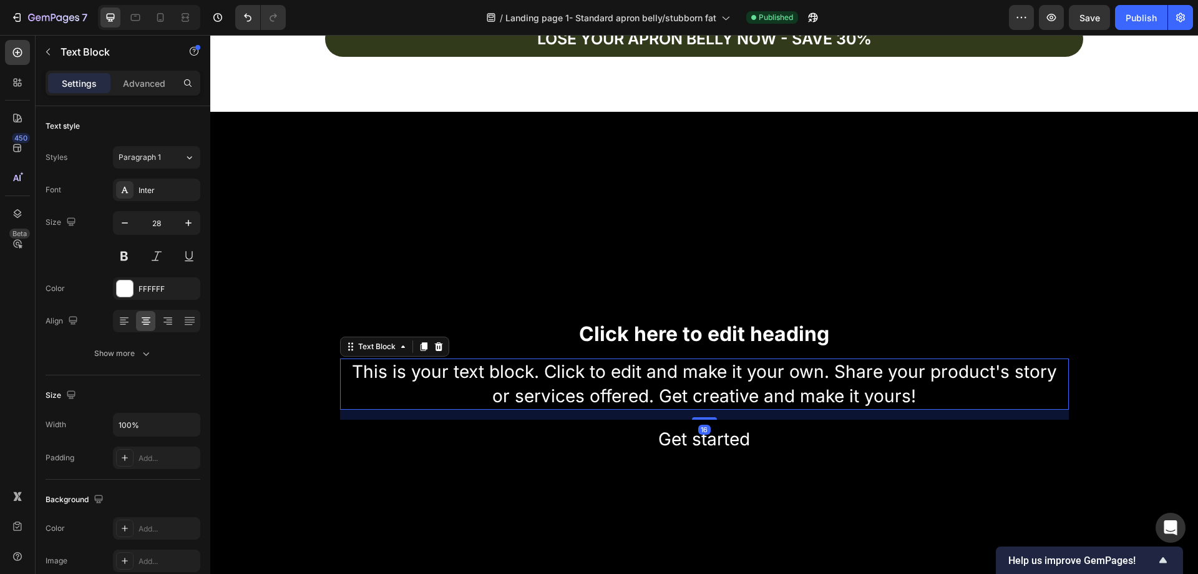
drag, startPoint x: 434, startPoint y: 342, endPoint x: 524, endPoint y: 341, distance: 89.9
click at [443, 342] on div "Text Block" at bounding box center [394, 346] width 109 height 20
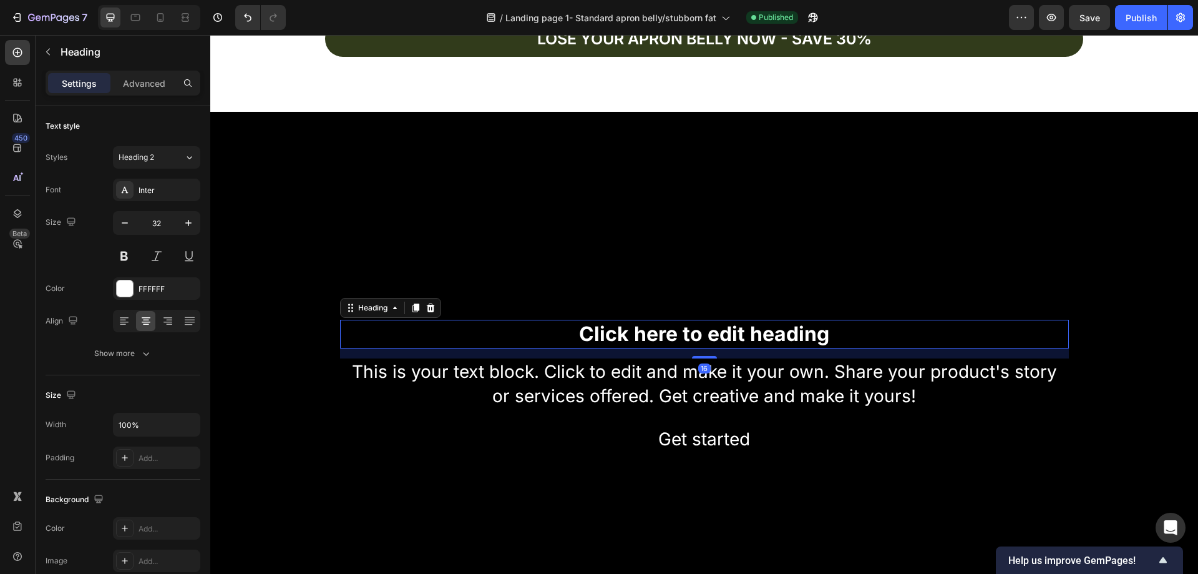
click at [741, 340] on h2 "Click here to edit heading" at bounding box center [704, 334] width 729 height 29
click at [426, 307] on icon at bounding box center [431, 308] width 10 height 10
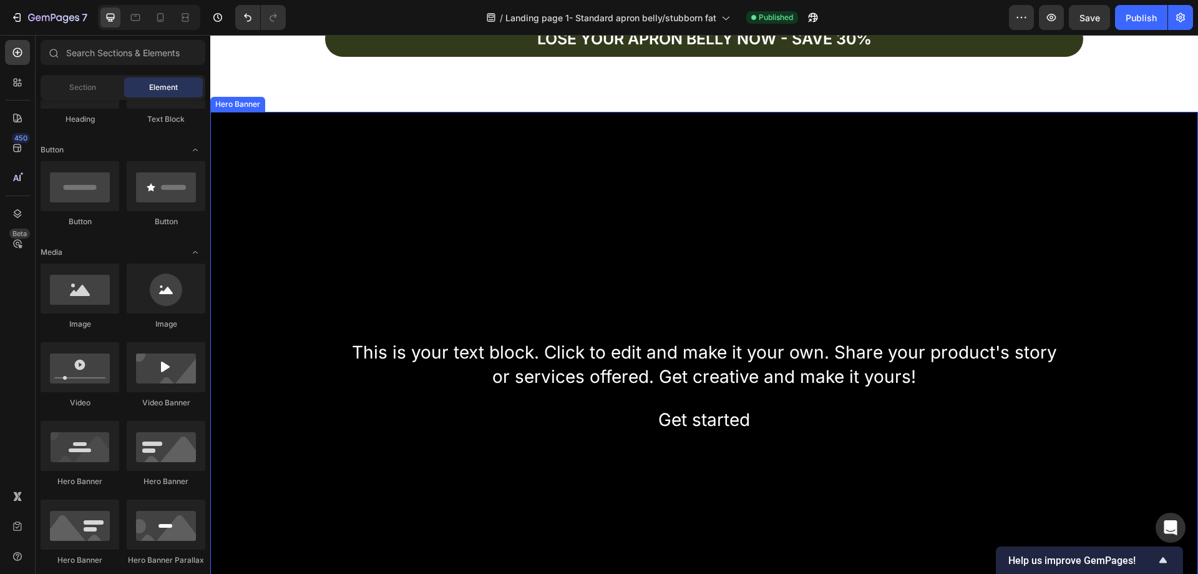
click at [612, 208] on div "Background Image" at bounding box center [704, 389] width 988 height 555
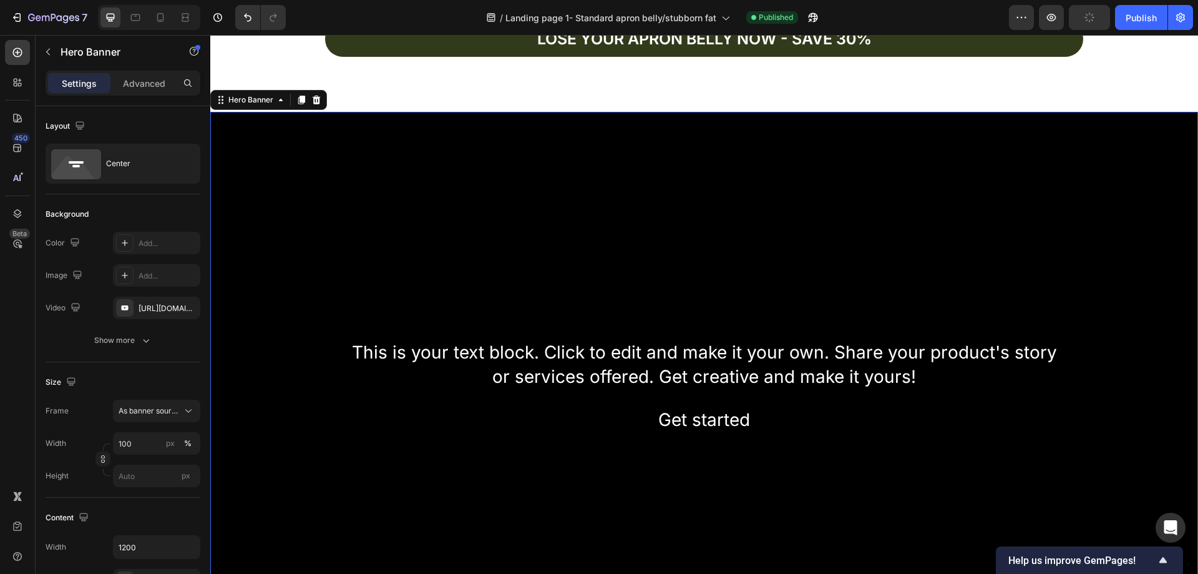
click at [638, 339] on div "This is your text block. Click to edit and make it your own. Share your product…" at bounding box center [704, 364] width 729 height 51
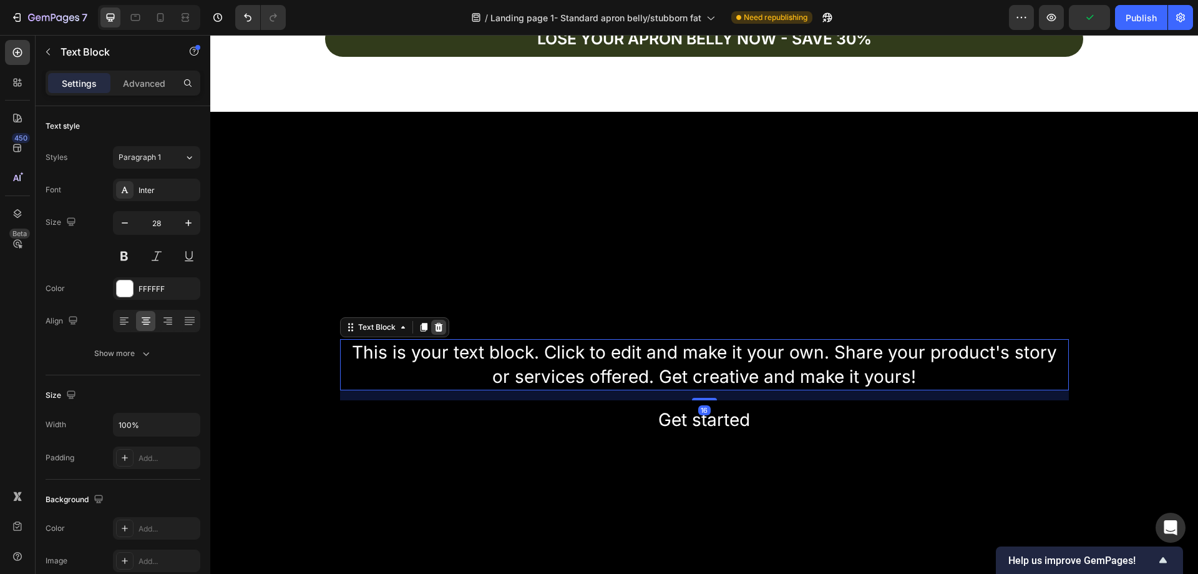
click at [434, 325] on icon at bounding box center [438, 327] width 8 height 9
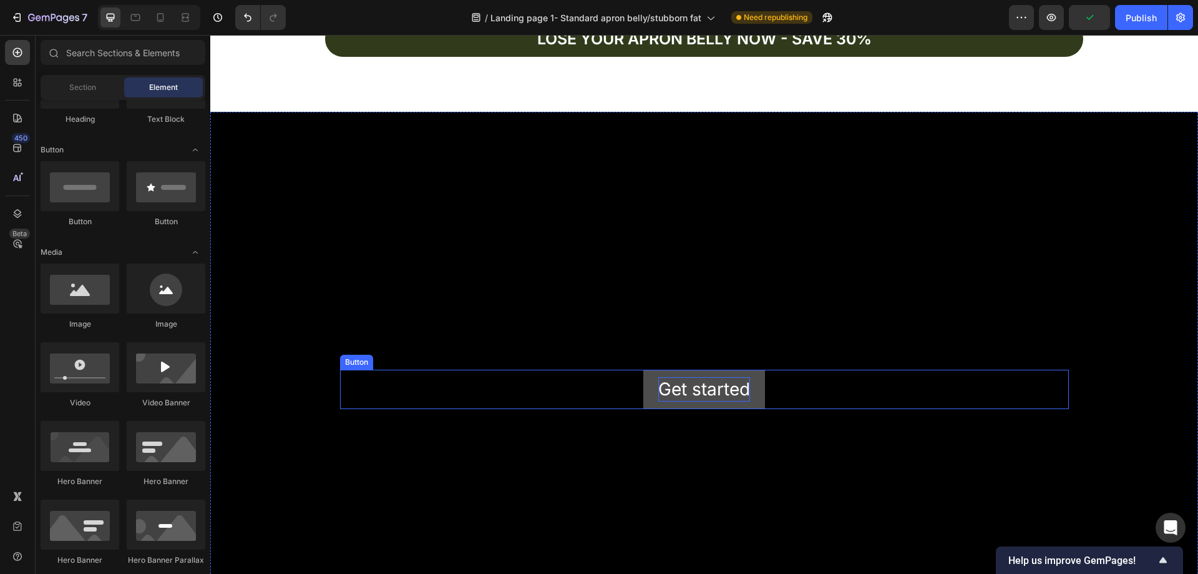
click at [735, 396] on div "Get started" at bounding box center [704, 389] width 92 height 24
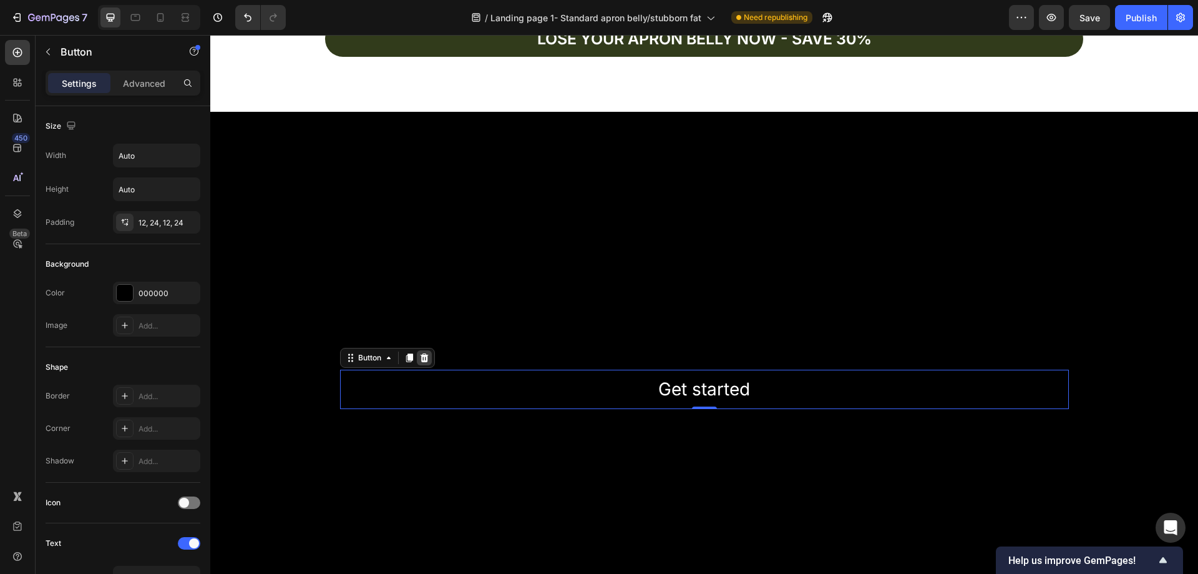
click at [421, 355] on icon at bounding box center [424, 358] width 10 height 10
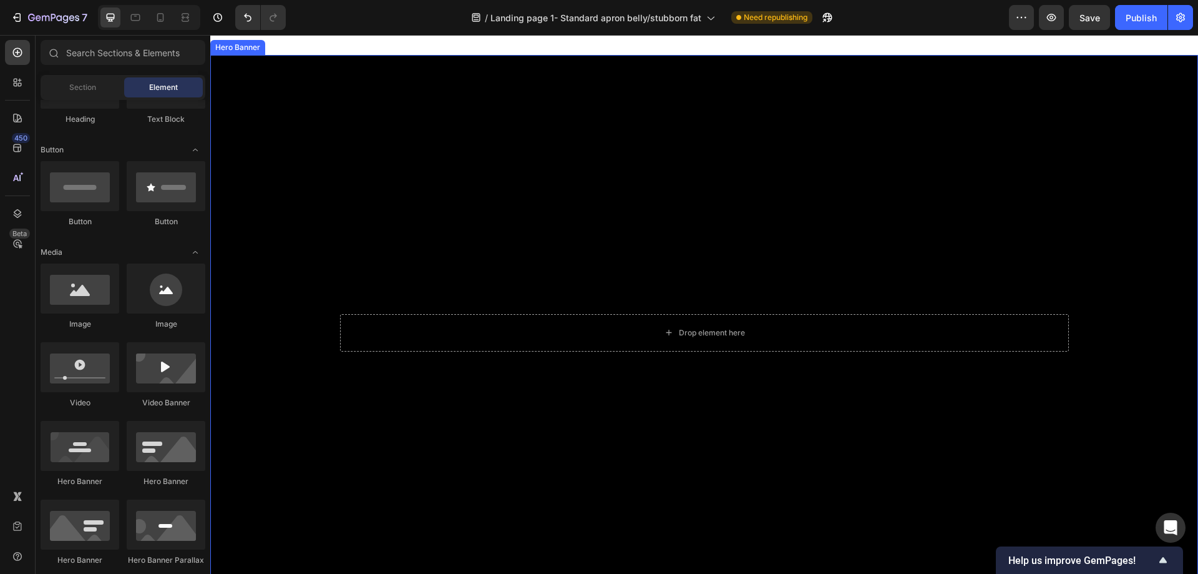
scroll to position [4003, 0]
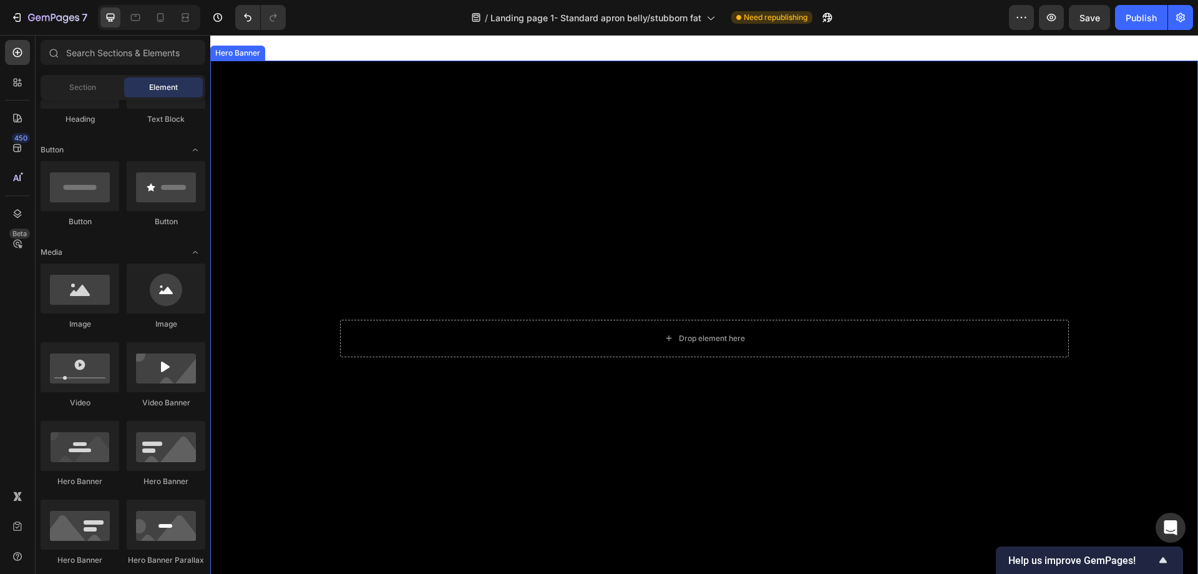
click at [401, 231] on div "Background Image" at bounding box center [704, 338] width 988 height 555
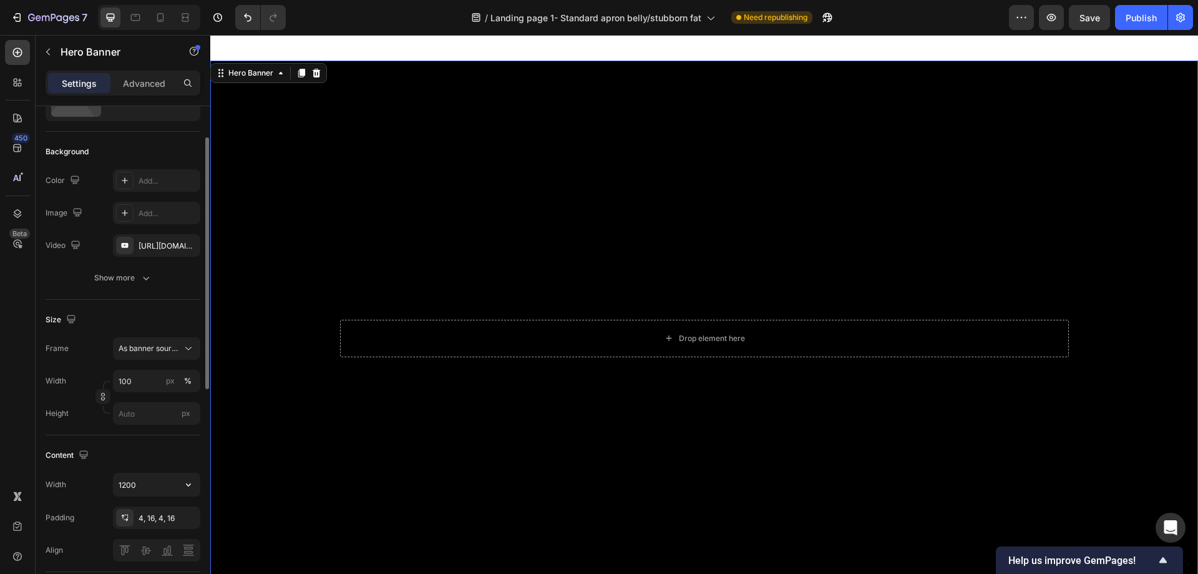
scroll to position [187, 0]
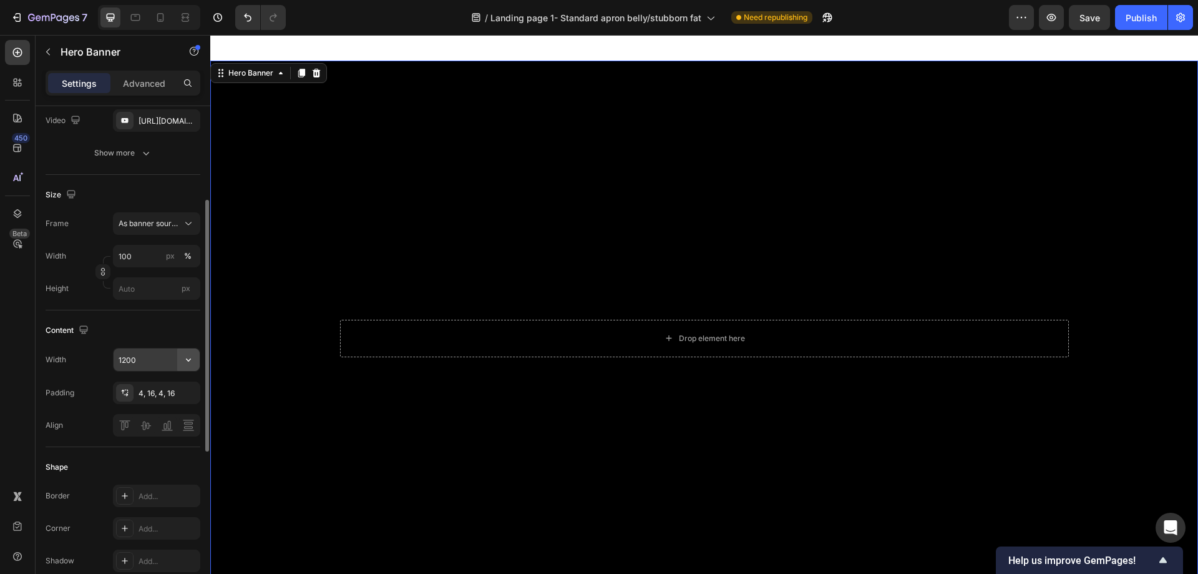
click at [190, 358] on icon "button" at bounding box center [188, 359] width 12 height 12
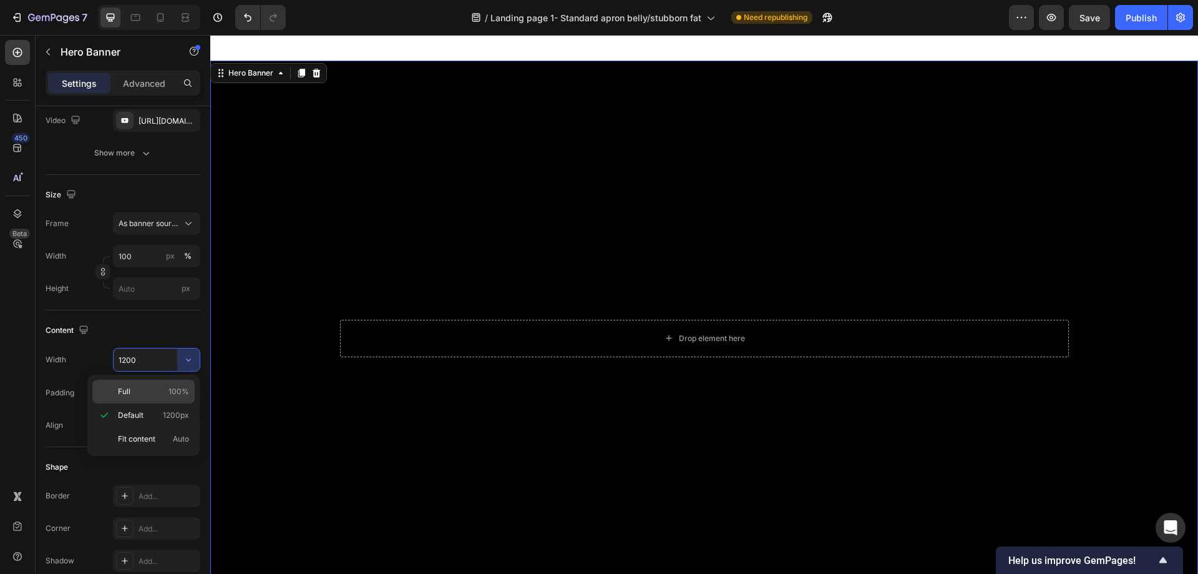
click at [163, 395] on p "Full 100%" at bounding box center [153, 391] width 71 height 11
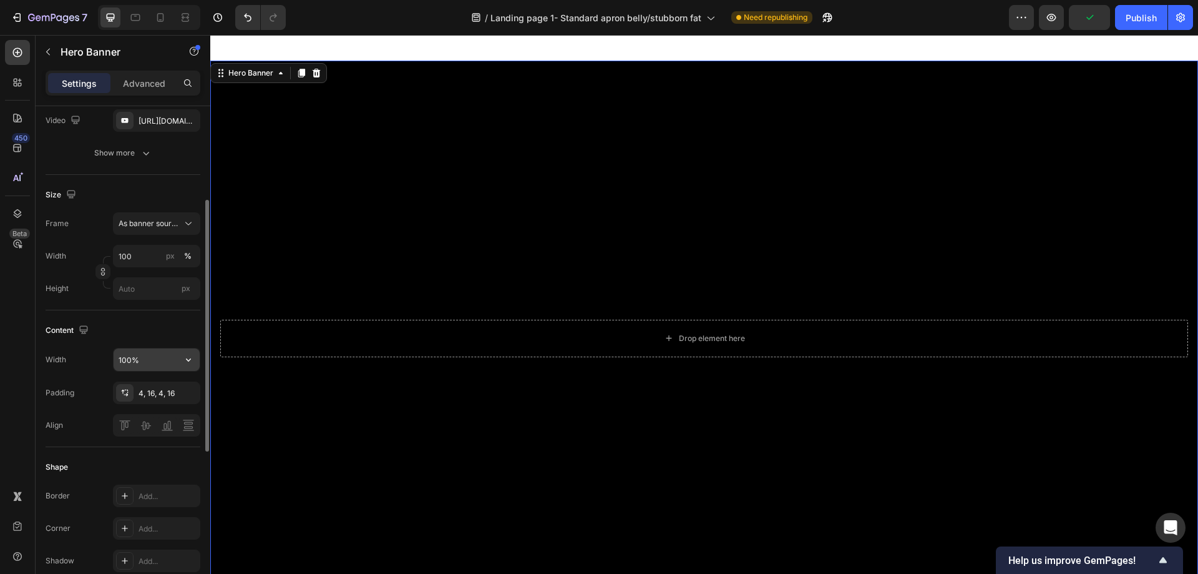
click at [174, 357] on input "100%" at bounding box center [157, 359] width 86 height 22
click at [185, 361] on icon "button" at bounding box center [188, 359] width 12 height 12
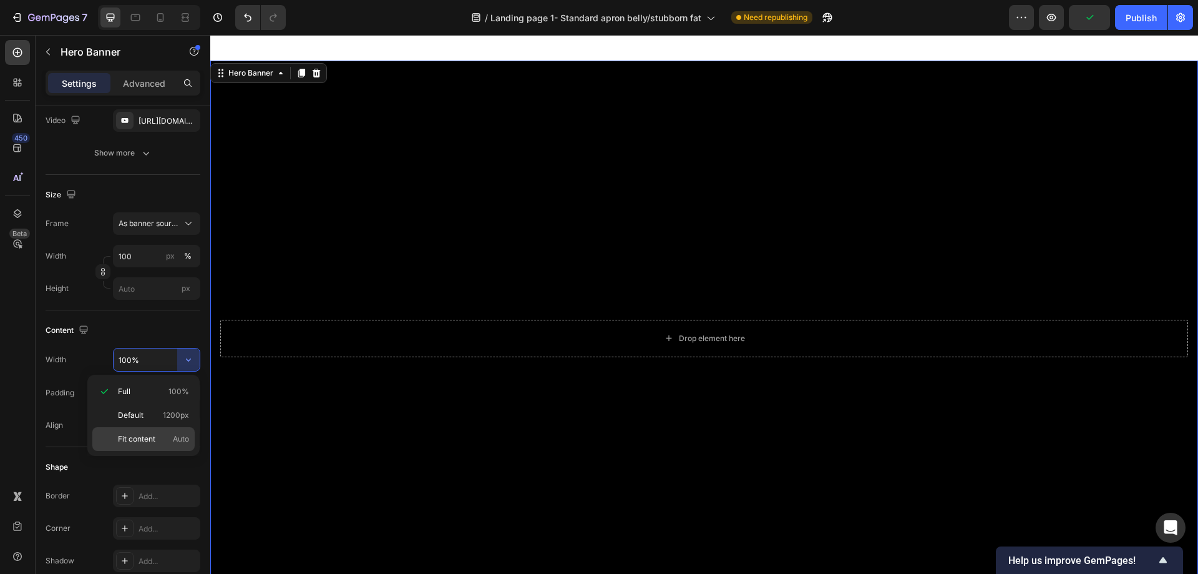
click at [157, 437] on p "Fit content Auto" at bounding box center [153, 438] width 71 height 11
type input "Auto"
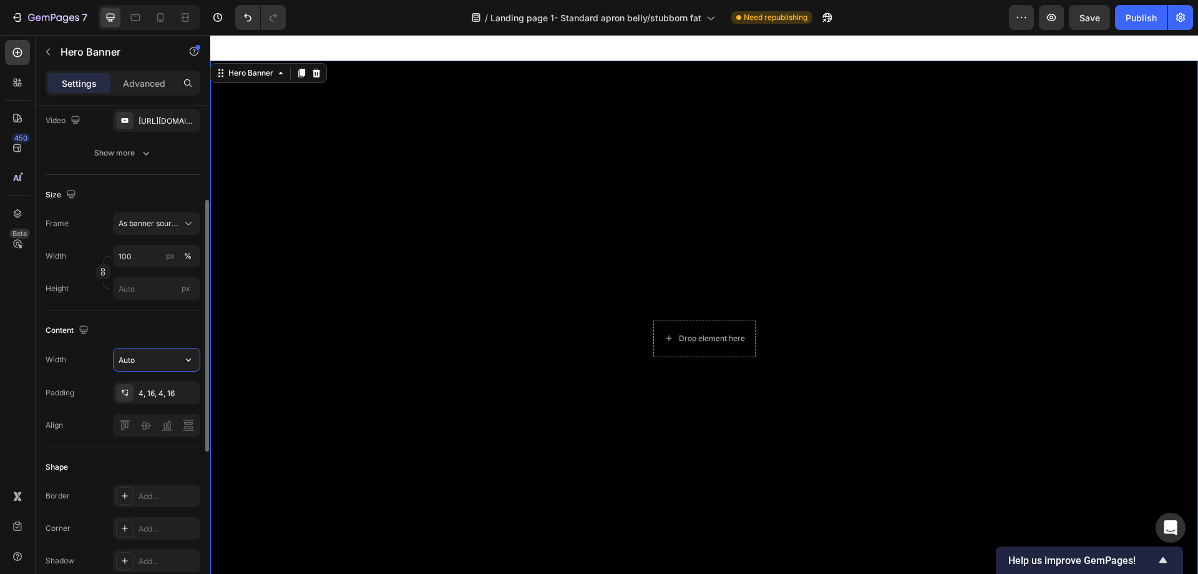
click at [174, 361] on input "Auto" at bounding box center [157, 359] width 86 height 22
click at [430, 274] on div "Background Image" at bounding box center [704, 338] width 988 height 555
drag, startPoint x: 459, startPoint y: 230, endPoint x: 444, endPoint y: 235, distance: 15.8
click at [458, 231] on div "Background Image" at bounding box center [704, 338] width 988 height 555
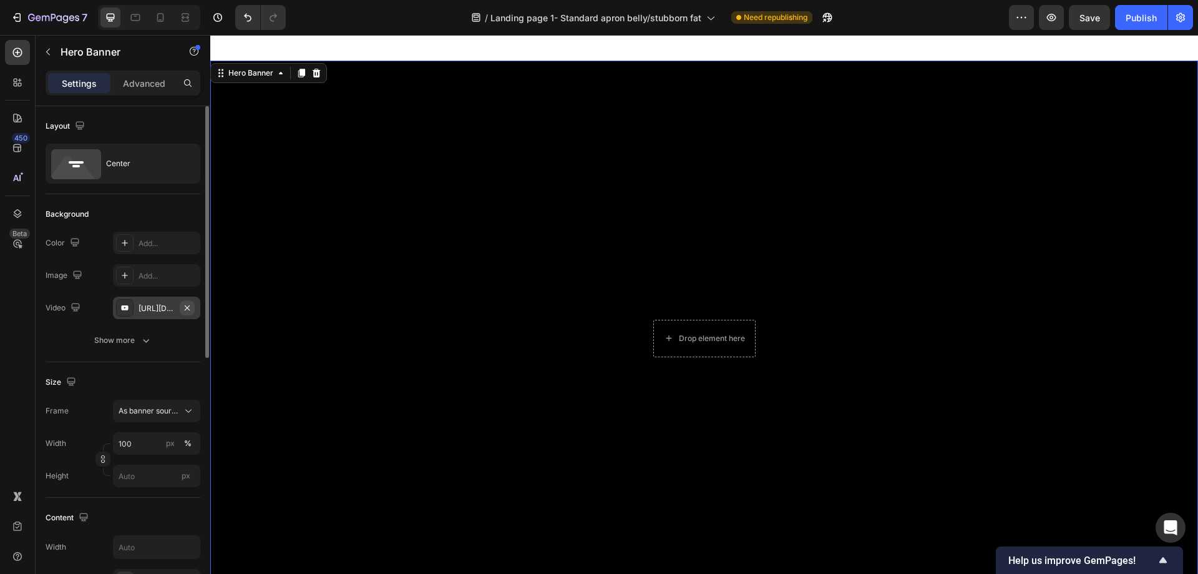
click at [185, 310] on icon "button" at bounding box center [187, 308] width 10 height 10
type input "Auto"
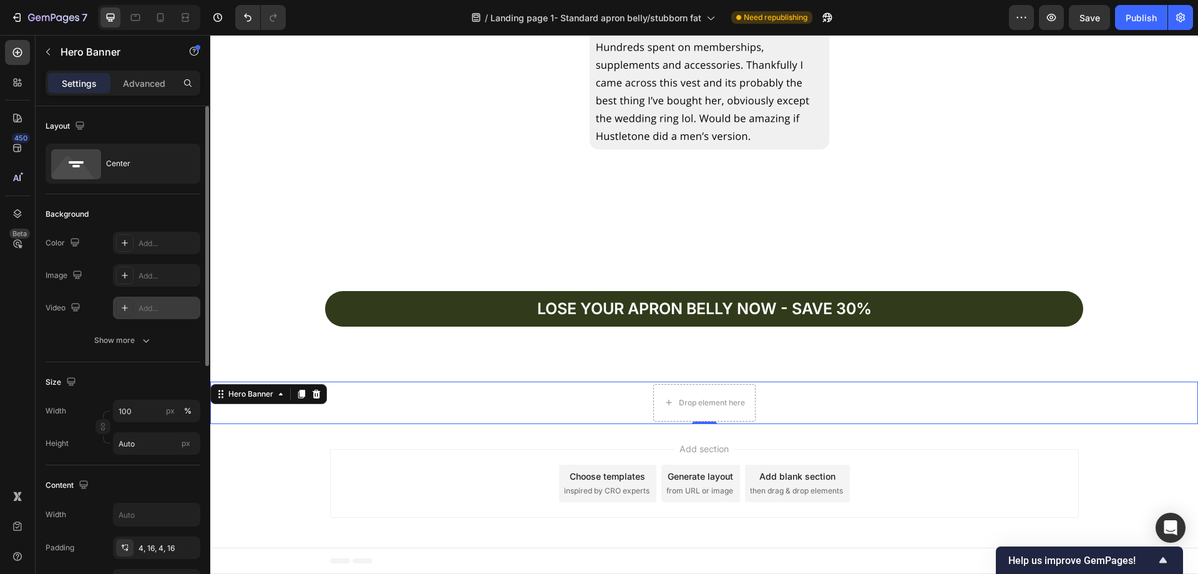
scroll to position [3682, 0]
click at [165, 309] on div "Add..." at bounding box center [168, 308] width 59 height 11
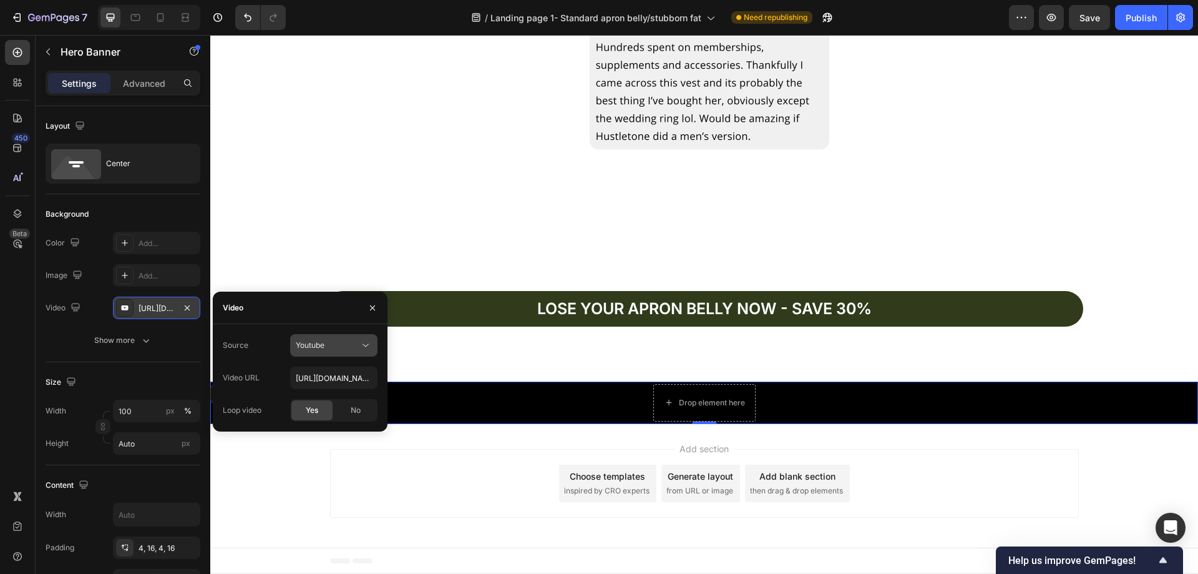
click at [328, 349] on div "Youtube" at bounding box center [328, 345] width 64 height 11
click at [327, 350] on div "Youtube" at bounding box center [328, 345] width 64 height 11
click at [327, 351] on div "Youtube" at bounding box center [334, 345] width 76 height 12
click at [331, 371] on span "Video hosting" at bounding box center [319, 375] width 47 height 11
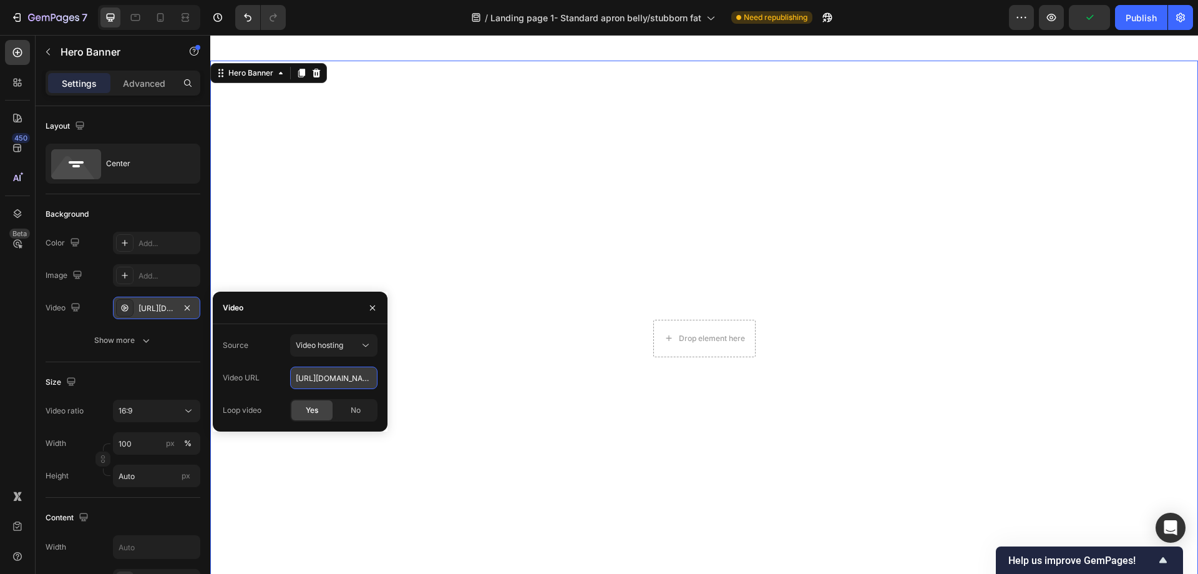
click at [331, 376] on input "[URL][DOMAIN_NAME]" at bounding box center [333, 377] width 87 height 22
paste input "F5EFE6"
type input "F5EFE6"
drag, startPoint x: 343, startPoint y: 374, endPoint x: 271, endPoint y: 374, distance: 71.2
click at [271, 374] on div "Video URL F5EFE6" at bounding box center [300, 377] width 155 height 22
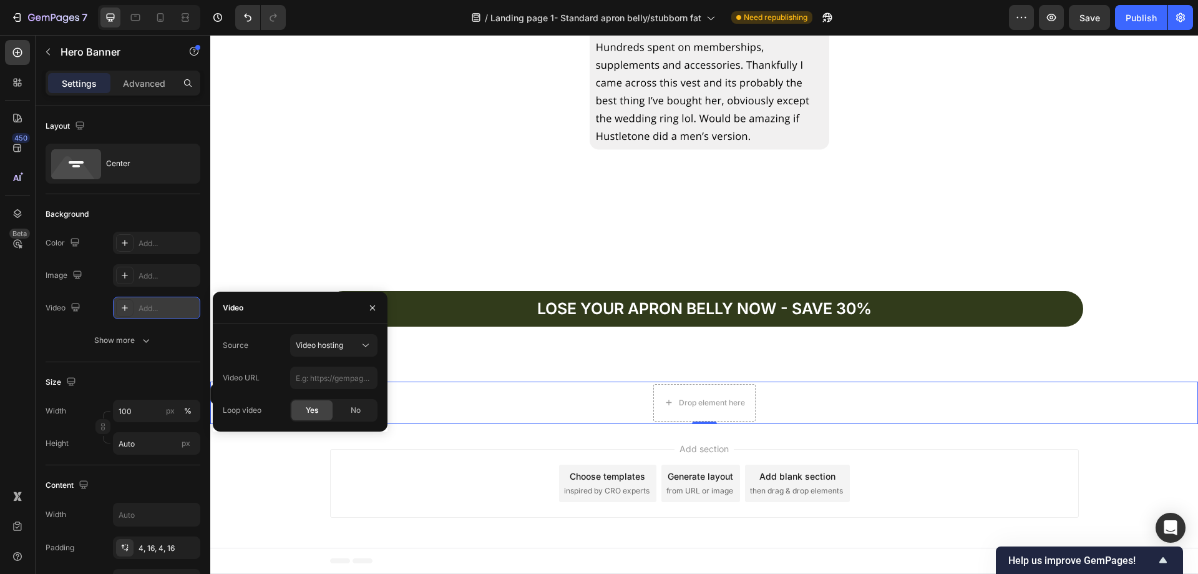
scroll to position [3682, 0]
paste input "[URL][DOMAIN_NAME]"
type input "[URL][DOMAIN_NAME]"
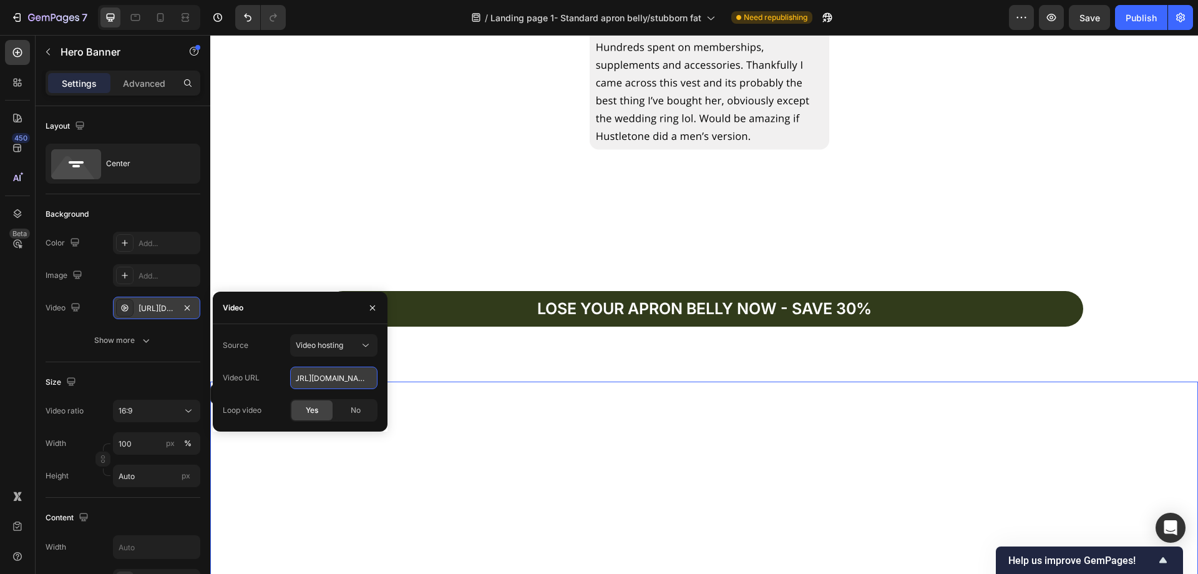
scroll to position [4003, 0]
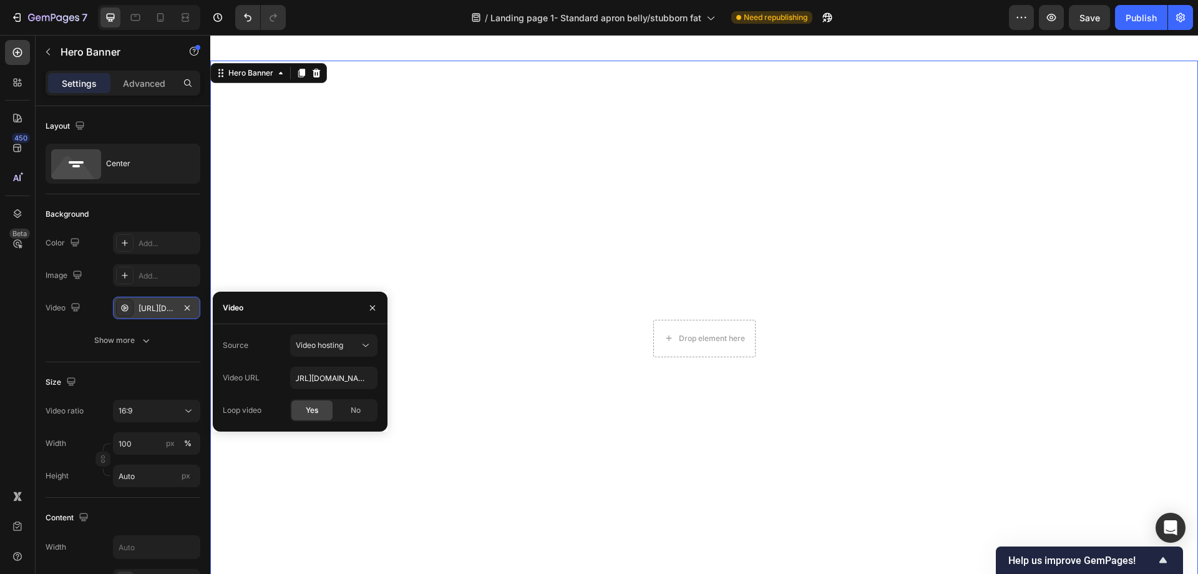
click at [338, 187] on video "Background Image" at bounding box center [704, 338] width 988 height 555
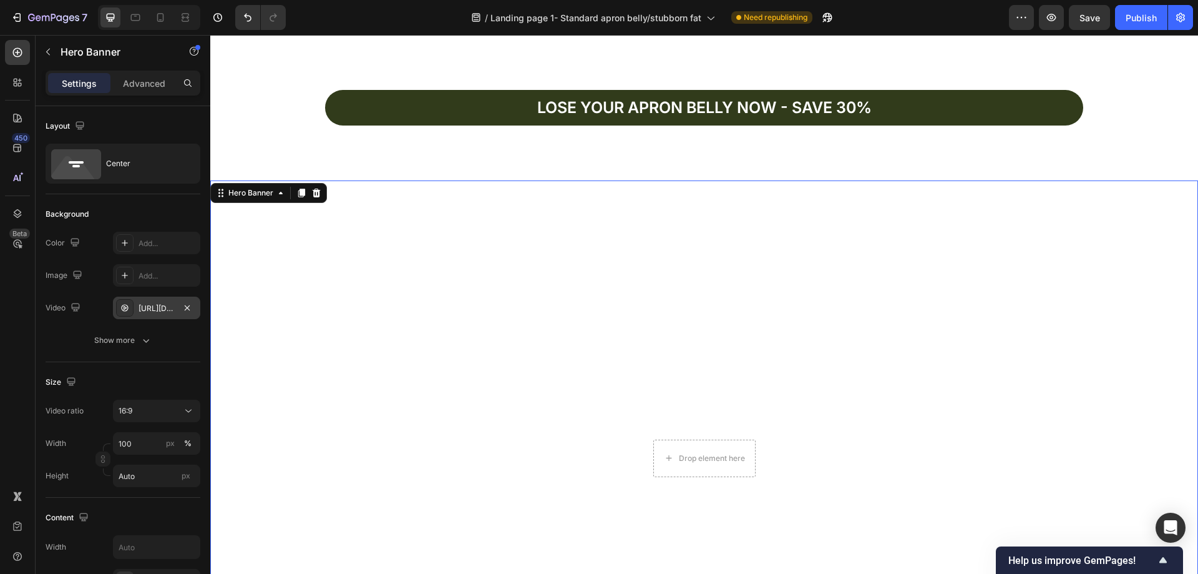
scroll to position [3878, 0]
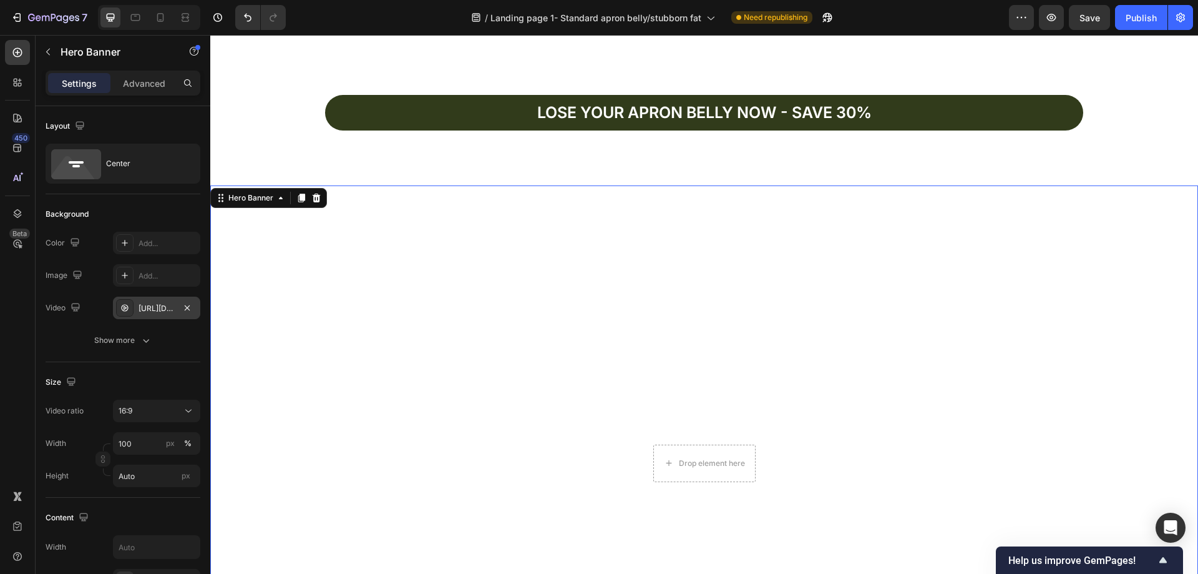
click at [396, 258] on video "Background Image" at bounding box center [704, 462] width 988 height 555
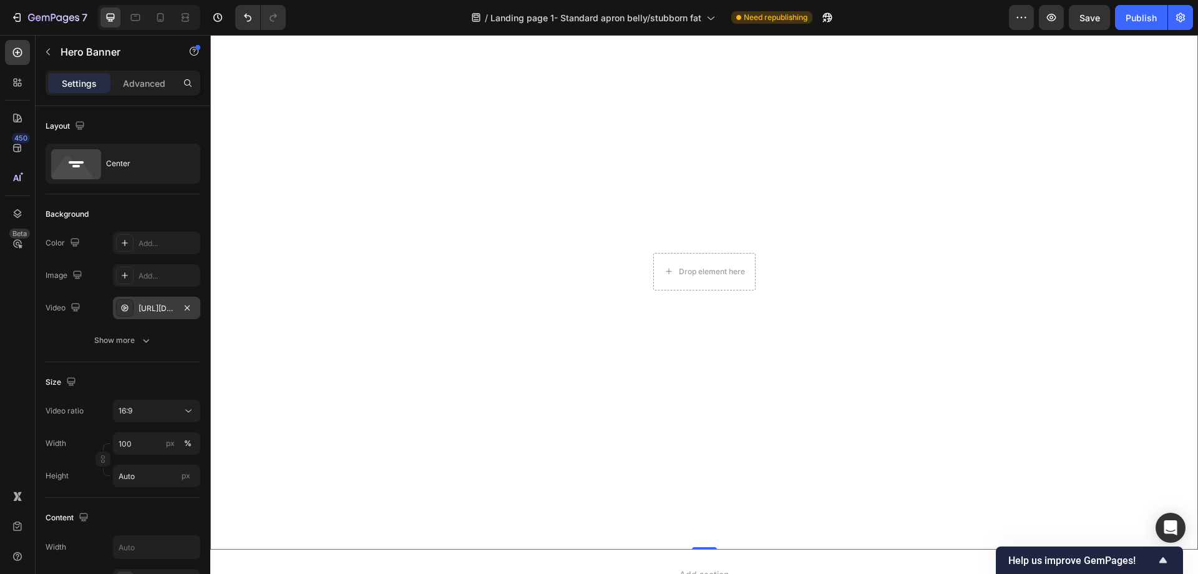
scroll to position [4065, 0]
click at [605, 208] on video "Background Image" at bounding box center [704, 275] width 988 height 555
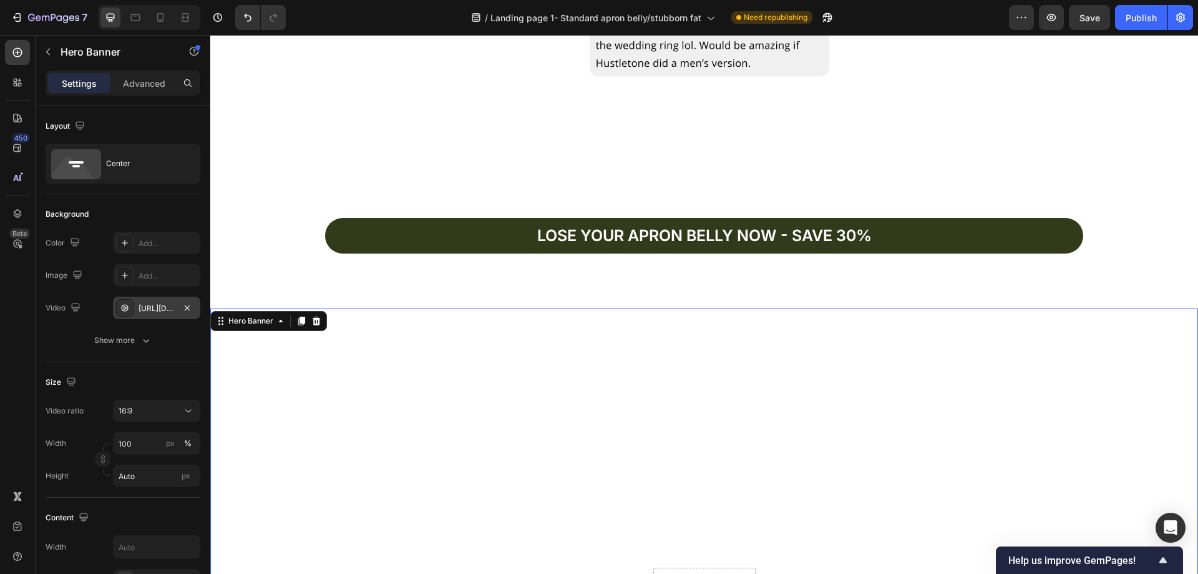
scroll to position [3753, 0]
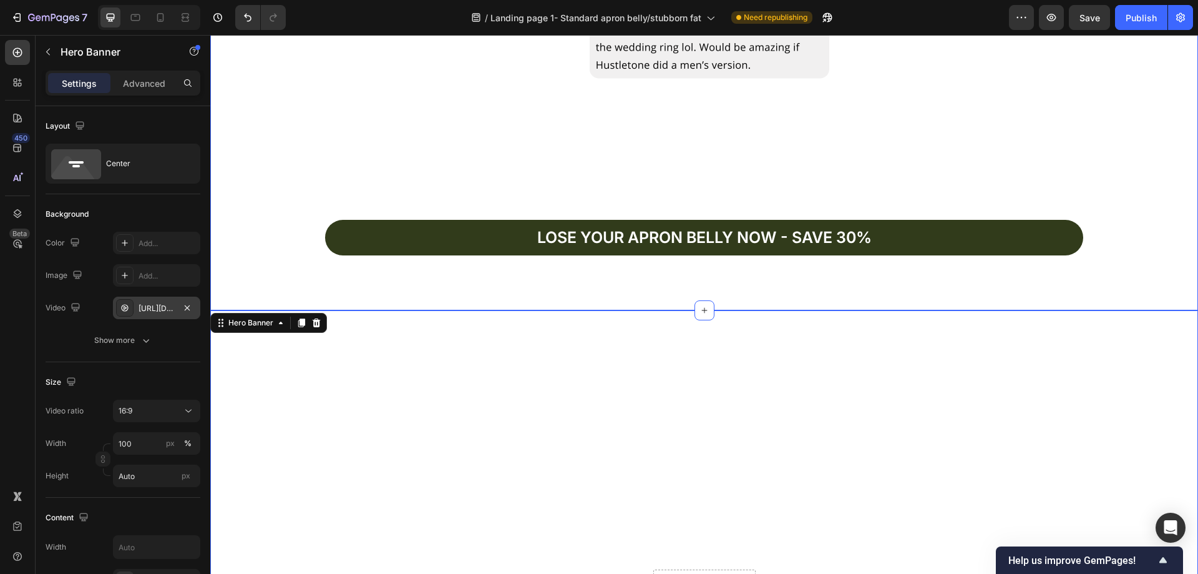
click at [374, 285] on div "Lose your apron bellY now - save 30% Button" at bounding box center [704, 255] width 988 height 71
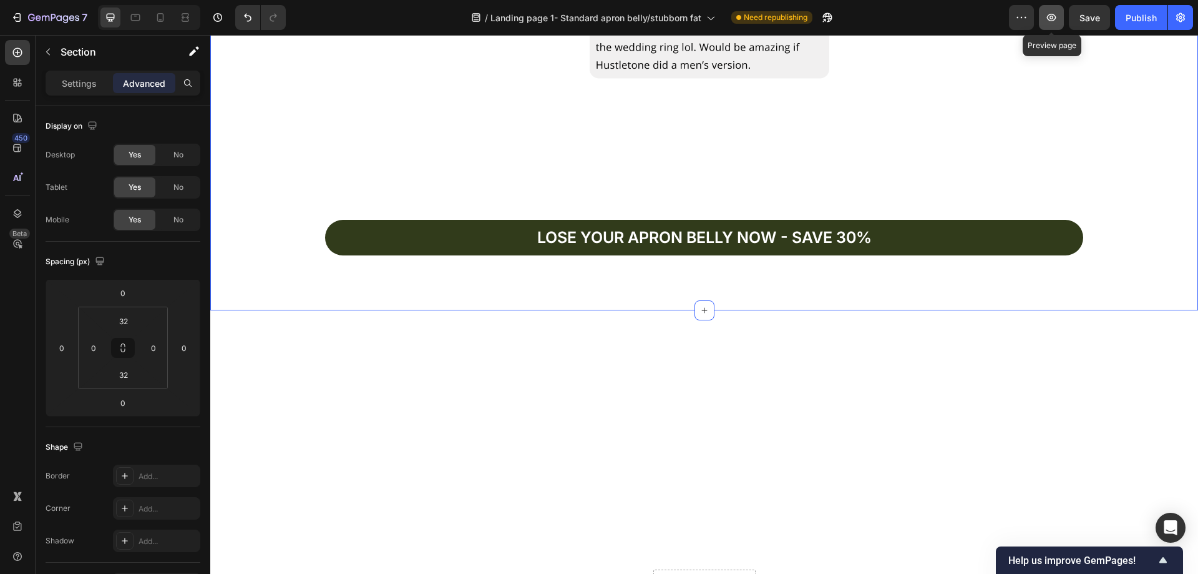
click at [1051, 16] on icon "button" at bounding box center [1051, 17] width 12 height 12
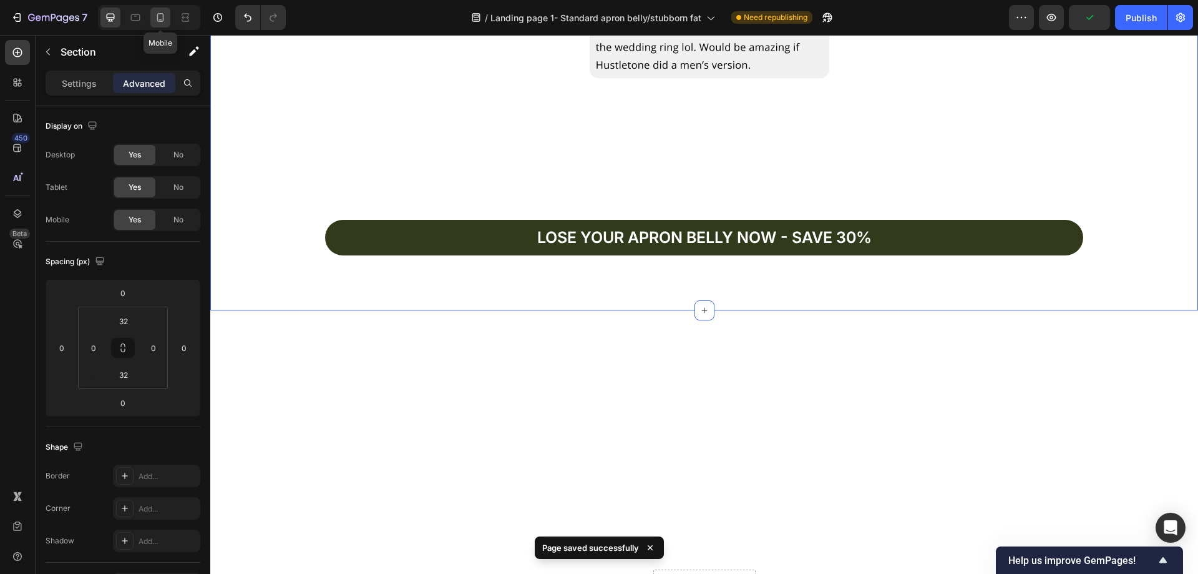
click at [158, 18] on icon at bounding box center [160, 17] width 7 height 9
type input "-40"
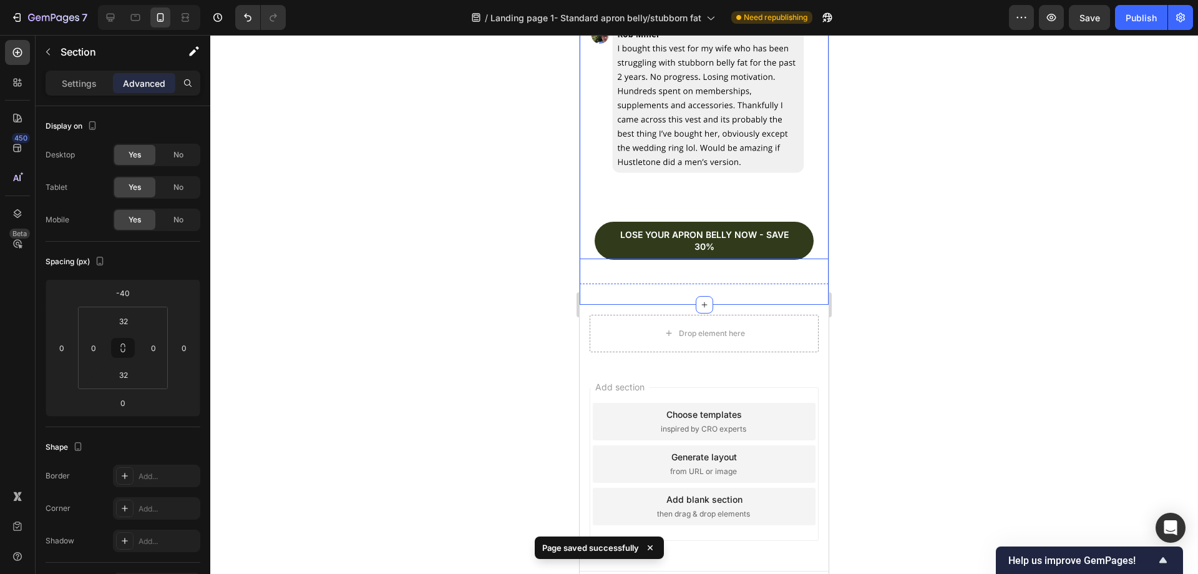
scroll to position [3391, 0]
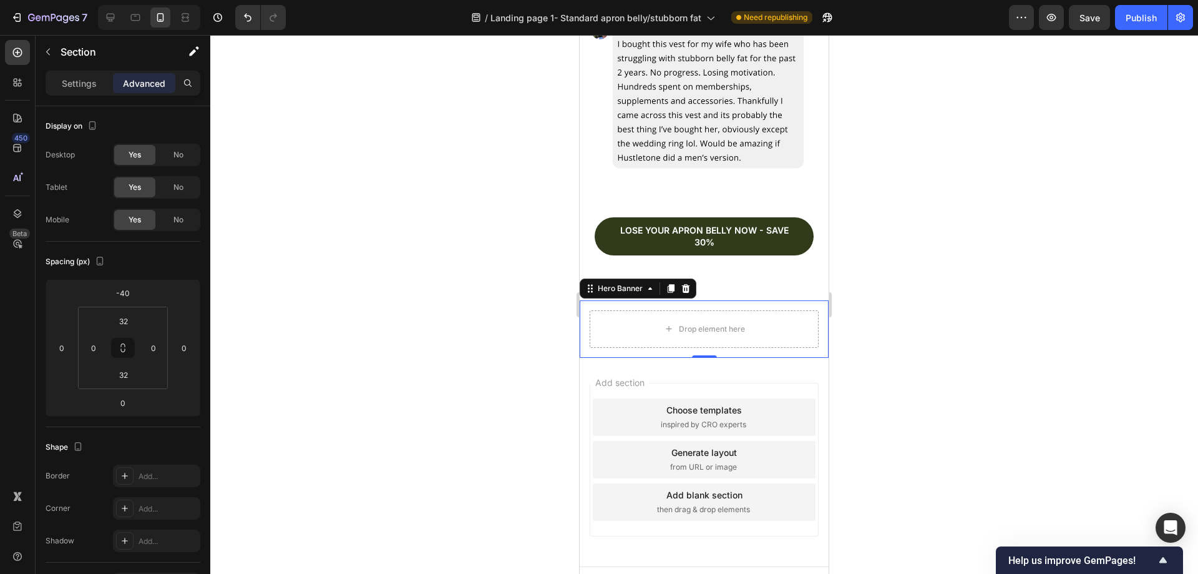
click at [787, 300] on div "Drop element here" at bounding box center [704, 328] width 249 height 57
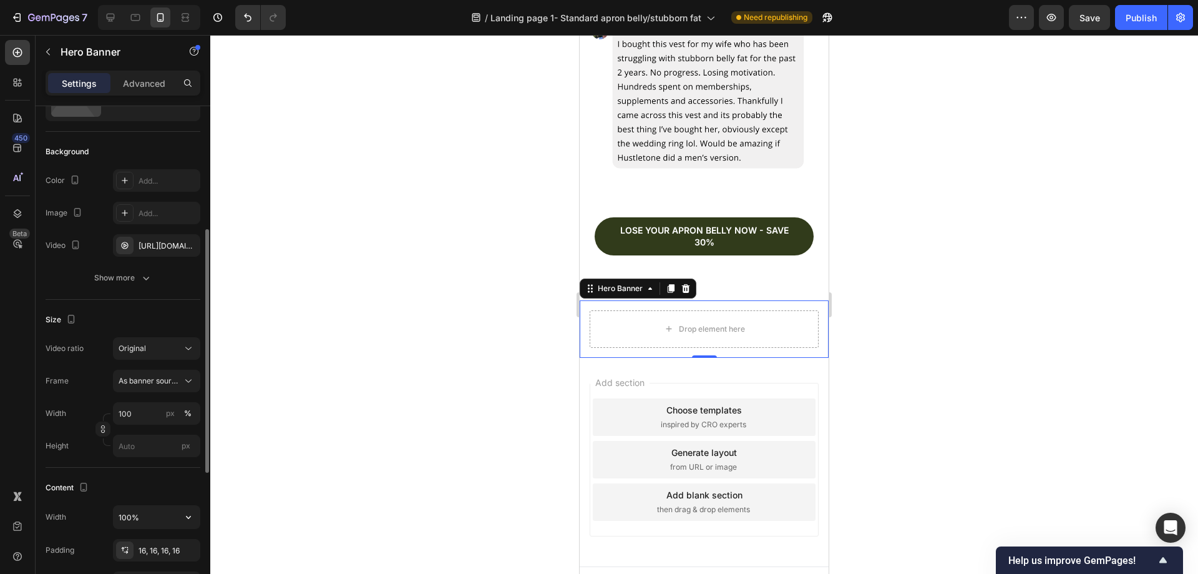
scroll to position [125, 0]
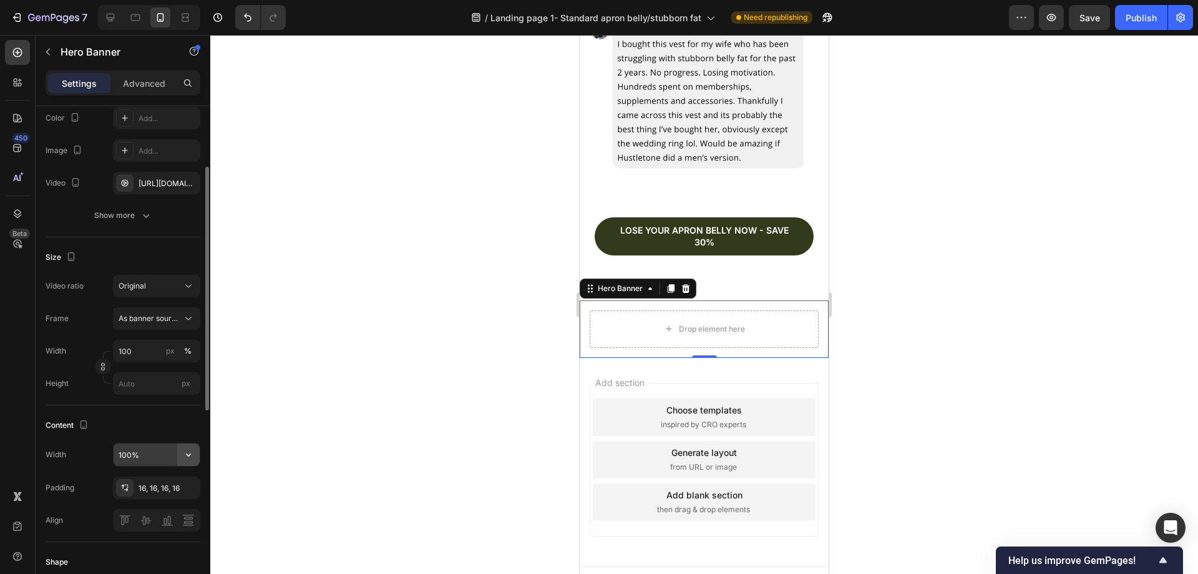
click at [190, 455] on icon "button" at bounding box center [188, 454] width 12 height 12
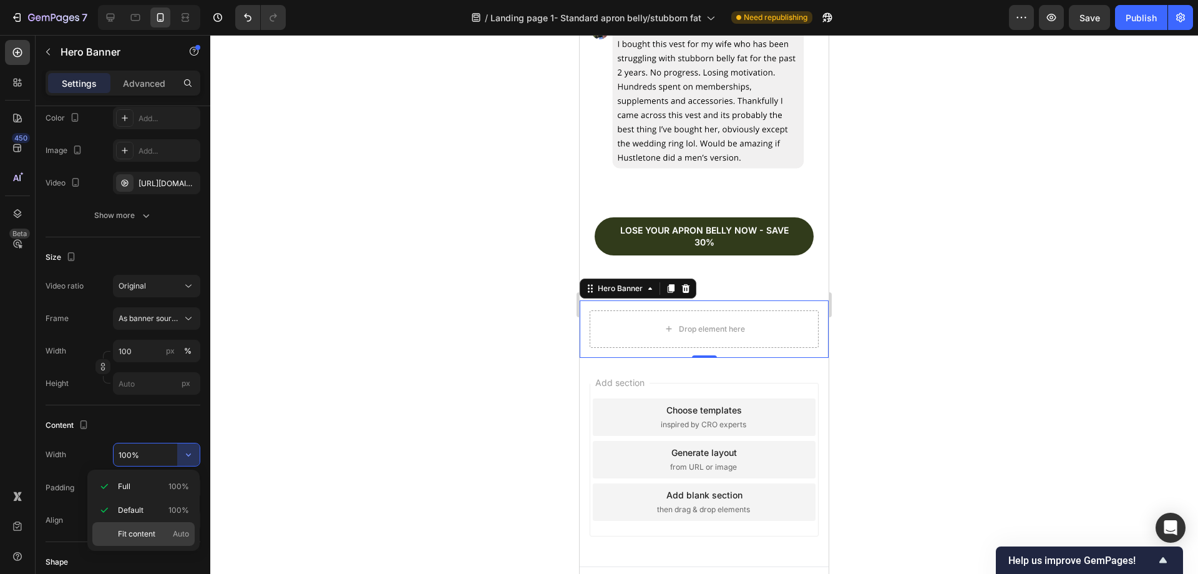
click at [154, 531] on span "Fit content" at bounding box center [136, 533] width 37 height 11
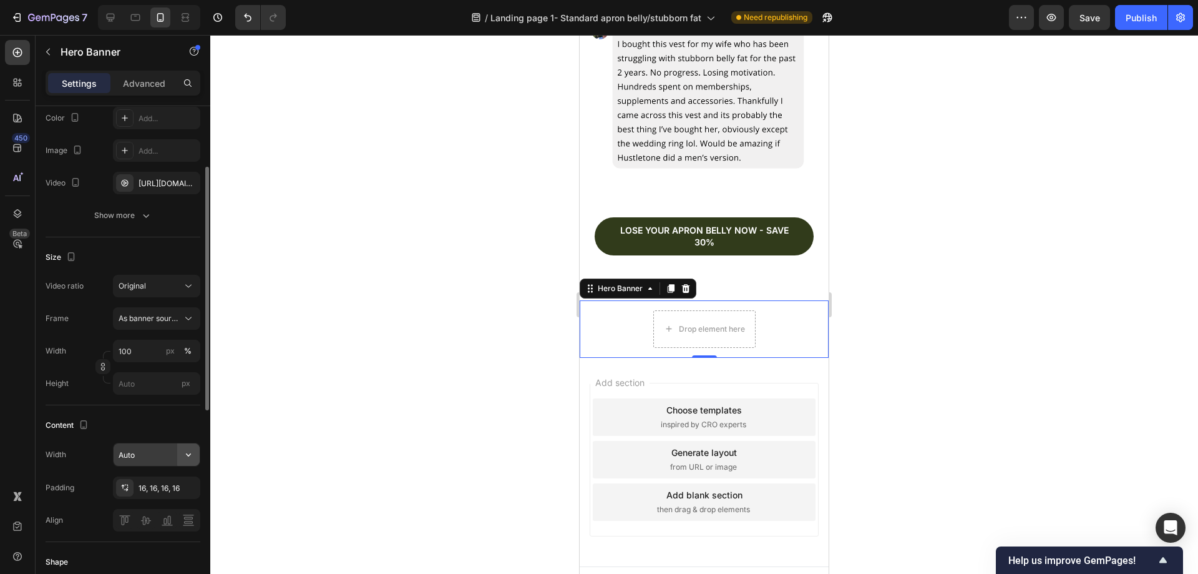
click at [187, 462] on button "button" at bounding box center [188, 454] width 22 height 22
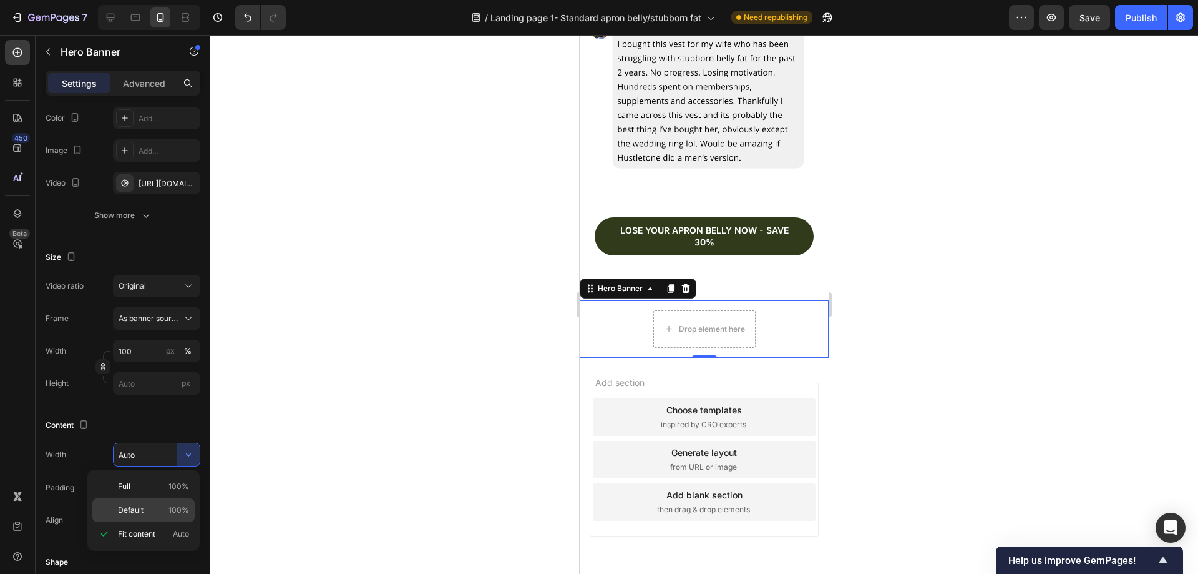
click at [154, 509] on p "Default 100%" at bounding box center [153, 509] width 71 height 11
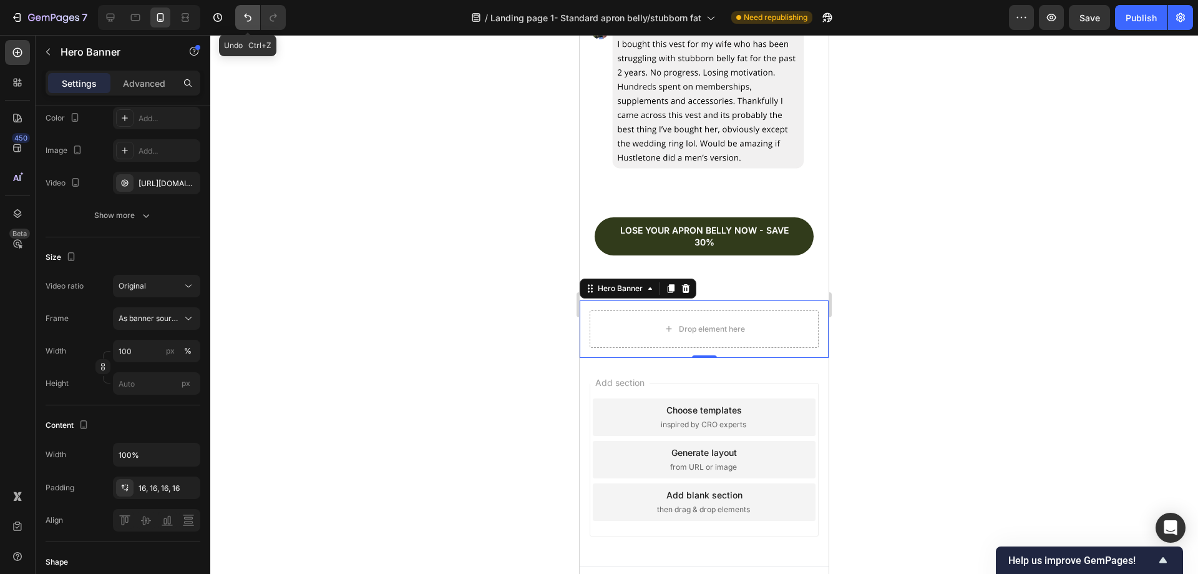
click at [245, 24] on button "Undo/Redo" at bounding box center [247, 17] width 25 height 25
type input "100%"
click at [112, 19] on icon at bounding box center [111, 18] width 8 height 8
type input "Auto"
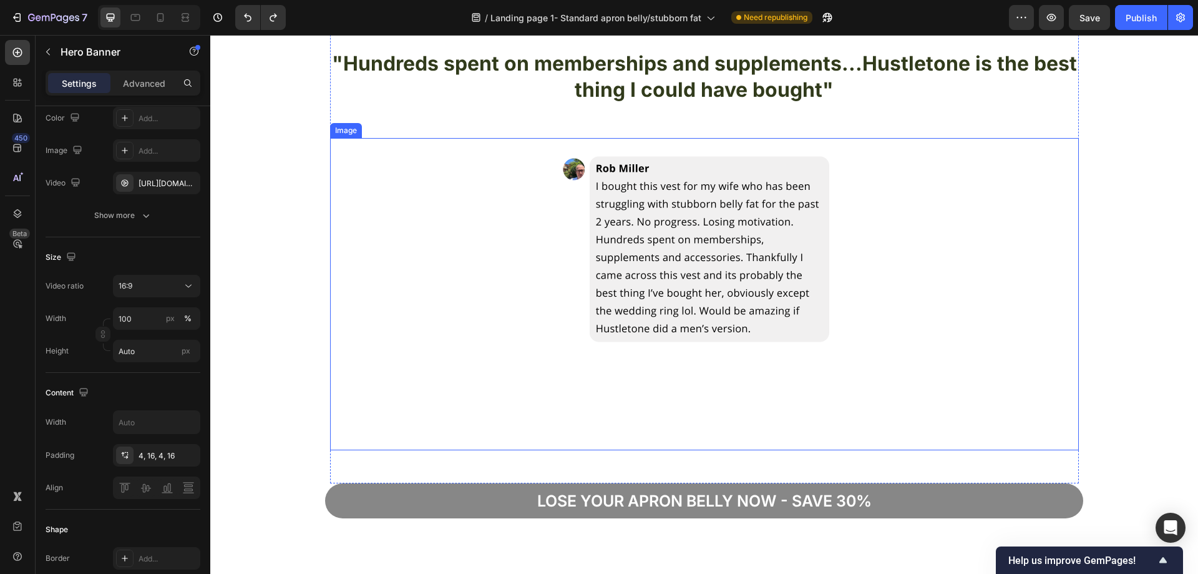
scroll to position [3686, 0]
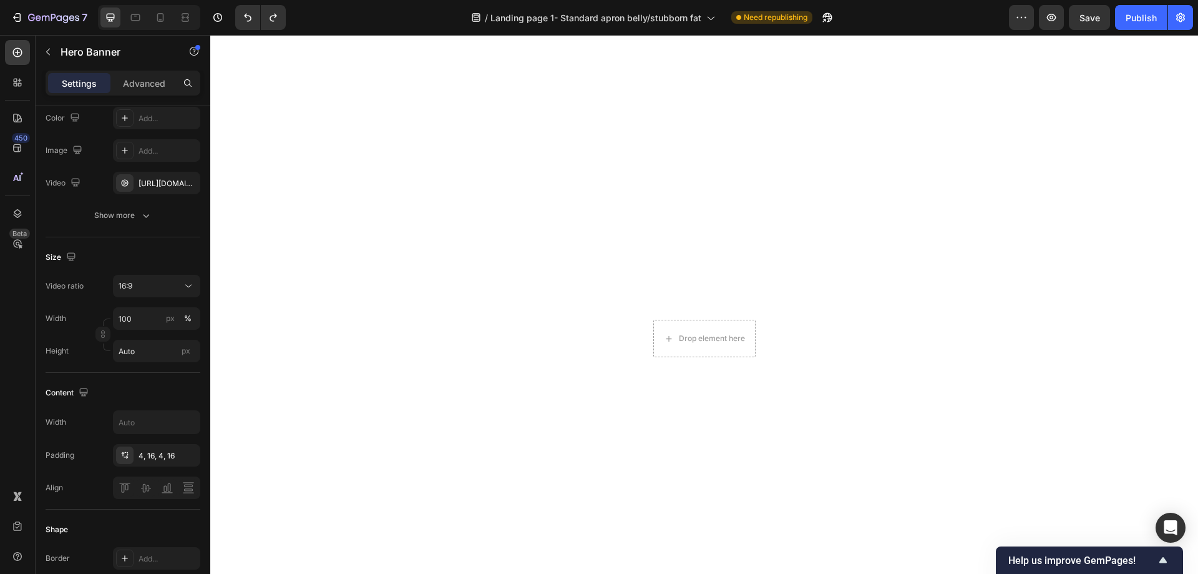
click at [886, 228] on video "Background Image" at bounding box center [704, 338] width 988 height 555
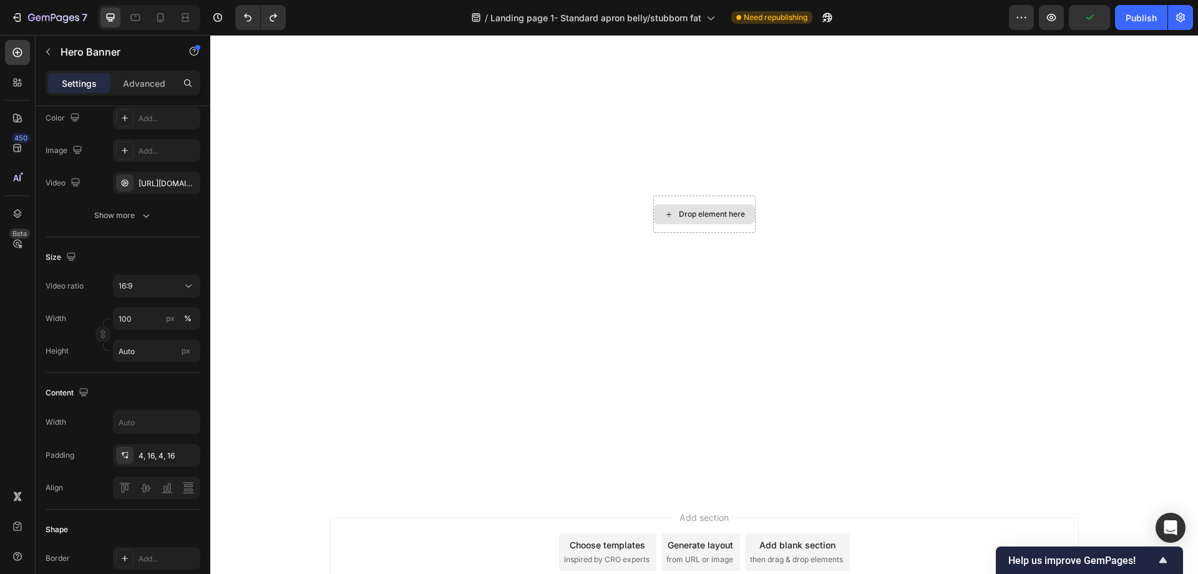
scroll to position [4132, 0]
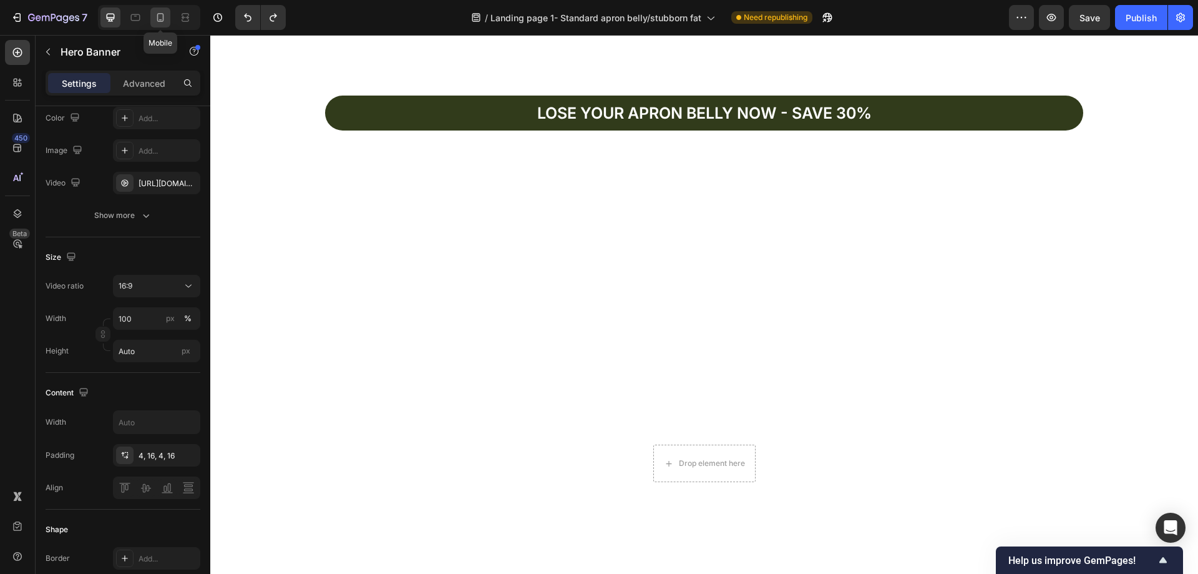
click at [164, 19] on icon at bounding box center [160, 17] width 7 height 9
type input "100%"
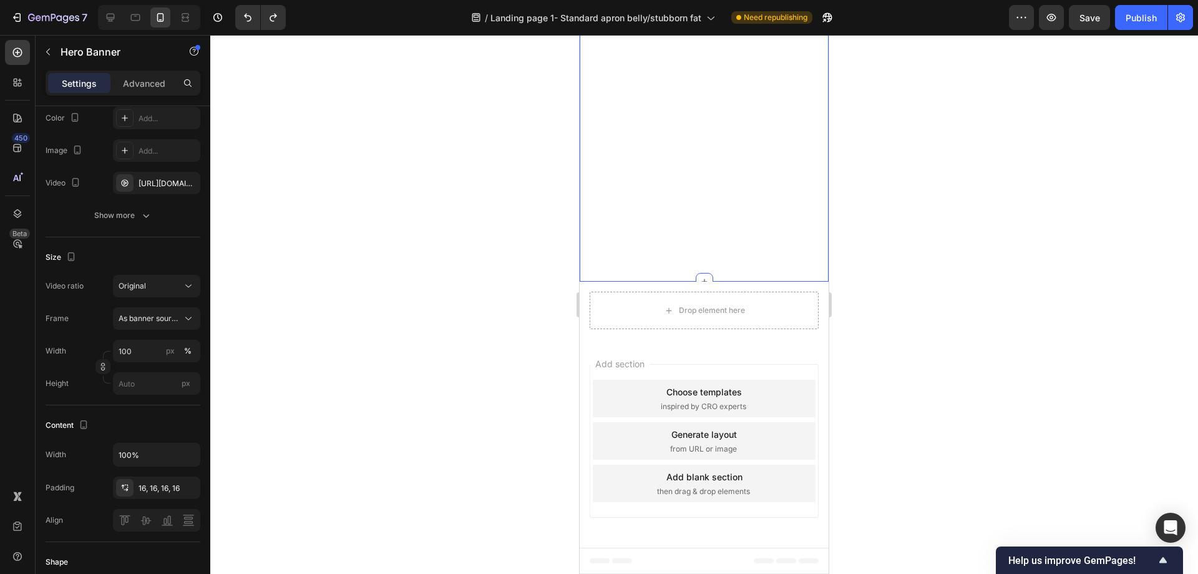
scroll to position [3391, 0]
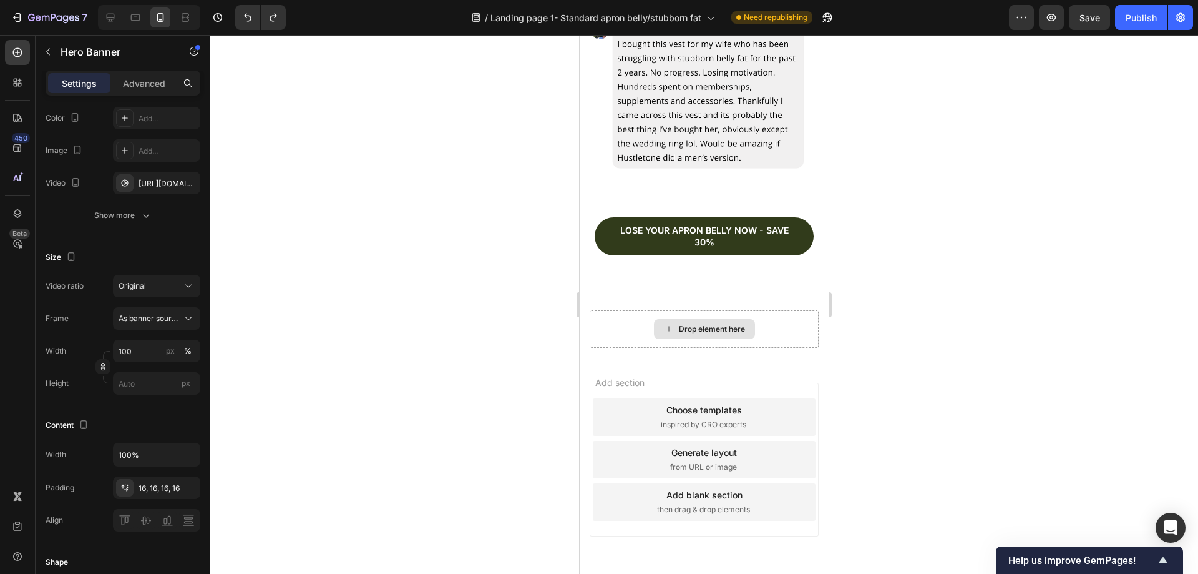
click at [808, 300] on div "Drop element here" at bounding box center [704, 328] width 249 height 57
click at [798, 310] on div "Drop element here" at bounding box center [704, 328] width 229 height 37
click at [599, 300] on div "Drop element here" at bounding box center [704, 328] width 249 height 57
click at [594, 300] on div "Drop element here" at bounding box center [704, 328] width 249 height 57
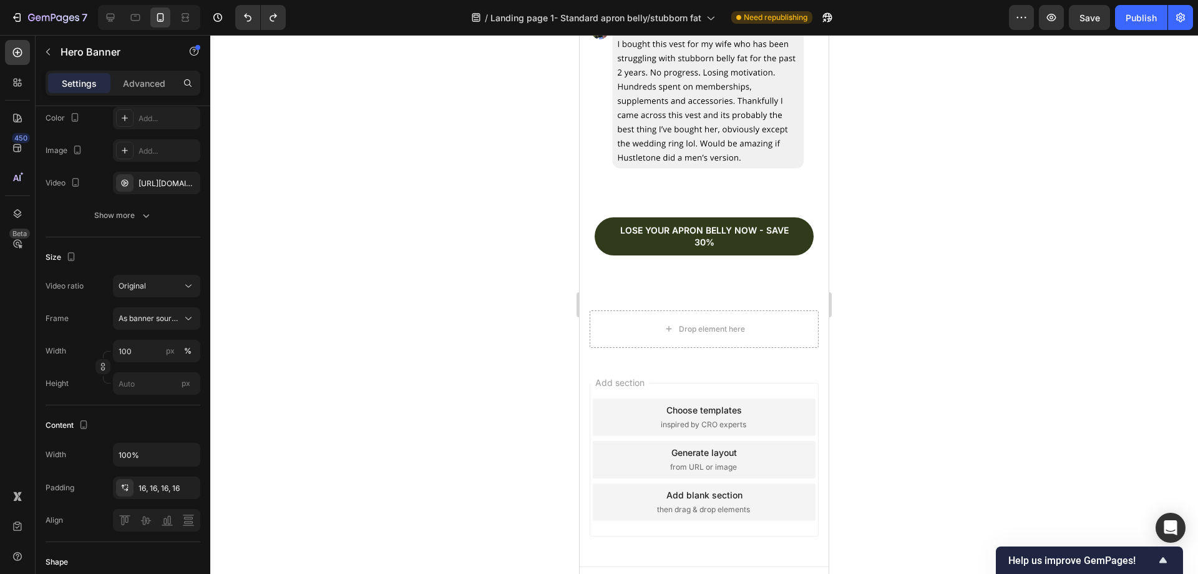
click at [594, 300] on div "Drop element here" at bounding box center [704, 328] width 249 height 57
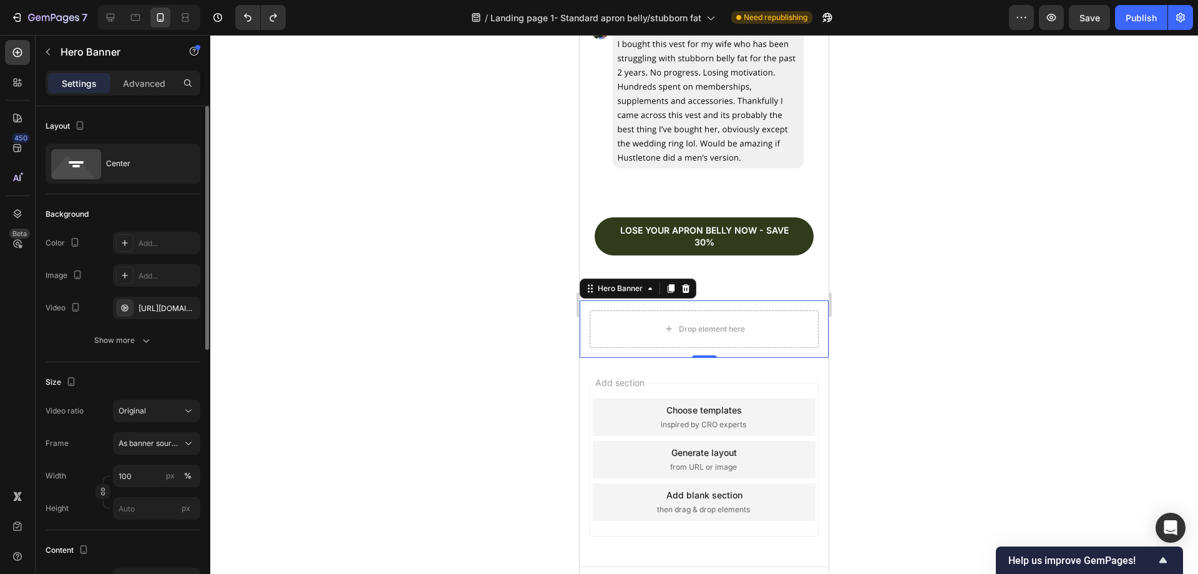
click at [610, 300] on div "Drop element here Hero Banner 0" at bounding box center [704, 328] width 249 height 57
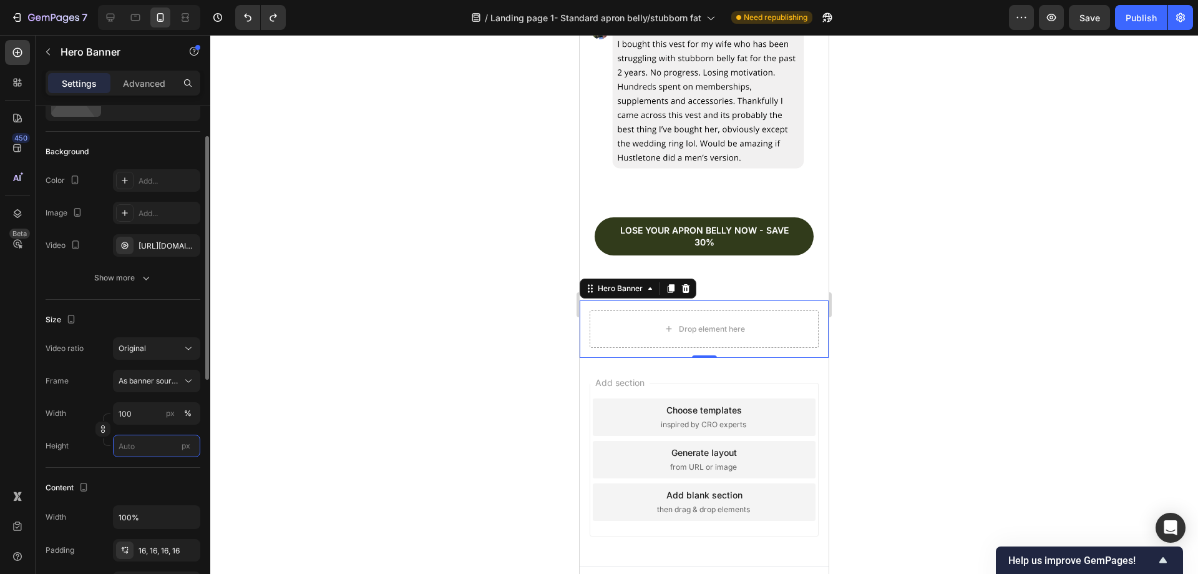
click at [149, 452] on input "px" at bounding box center [156, 445] width 87 height 22
click at [149, 451] on input "px" at bounding box center [156, 445] width 87 height 22
click at [153, 478] on span "Fit content" at bounding box center [136, 475] width 37 height 11
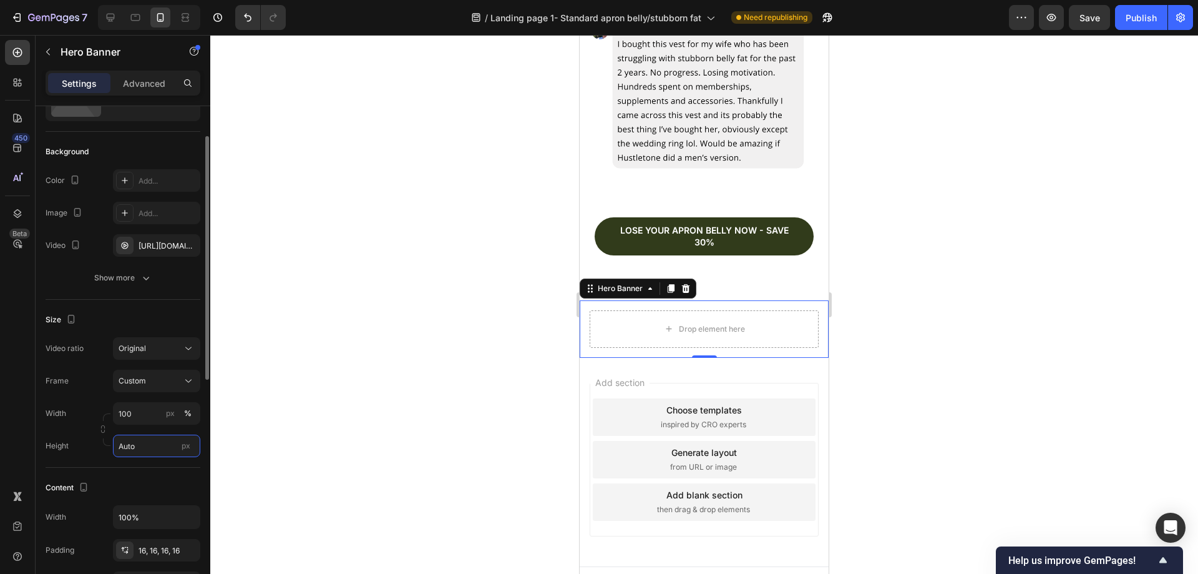
click at [152, 440] on input "Auto" at bounding box center [156, 445] width 87 height 22
click at [151, 494] on span "Fit screen" at bounding box center [135, 497] width 35 height 11
type input "100 vh"
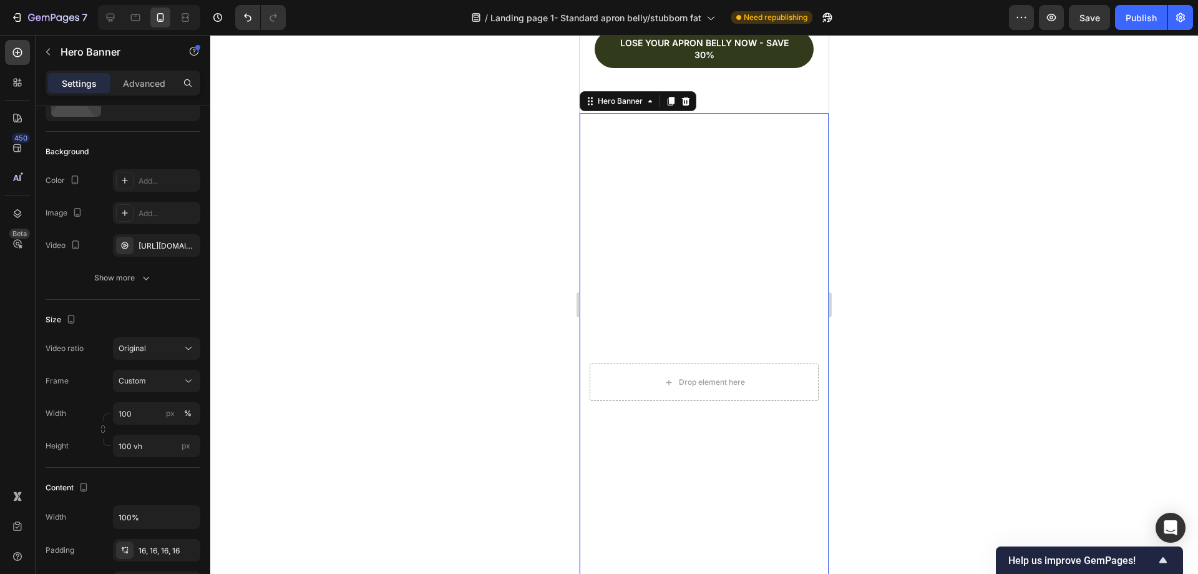
click at [403, 317] on div at bounding box center [704, 304] width 988 height 539
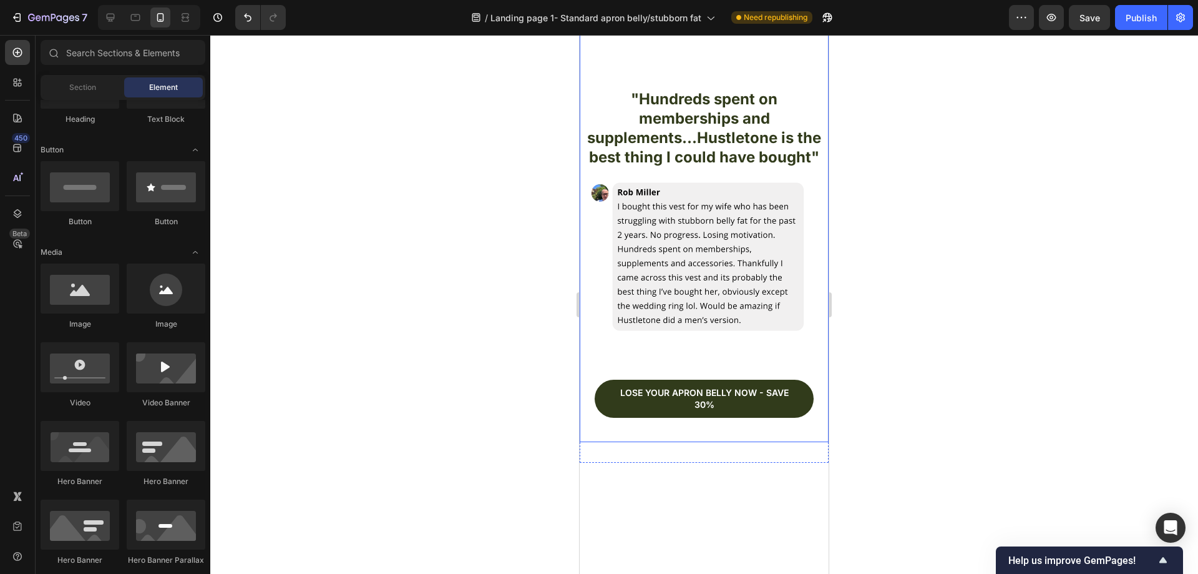
scroll to position [3357, 0]
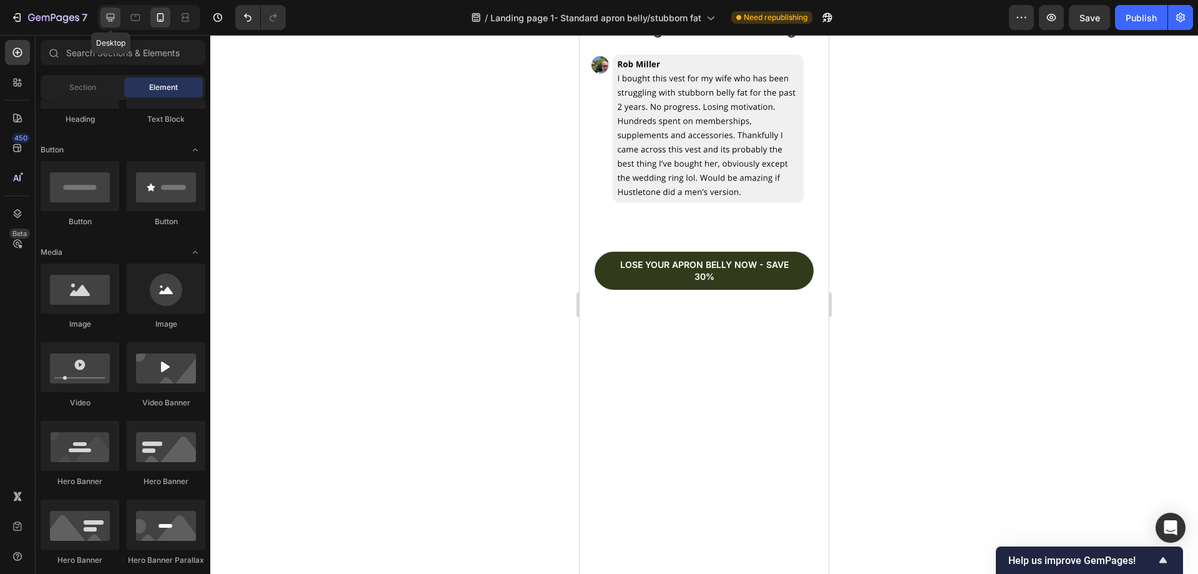
click at [120, 22] on div at bounding box center [110, 17] width 20 height 20
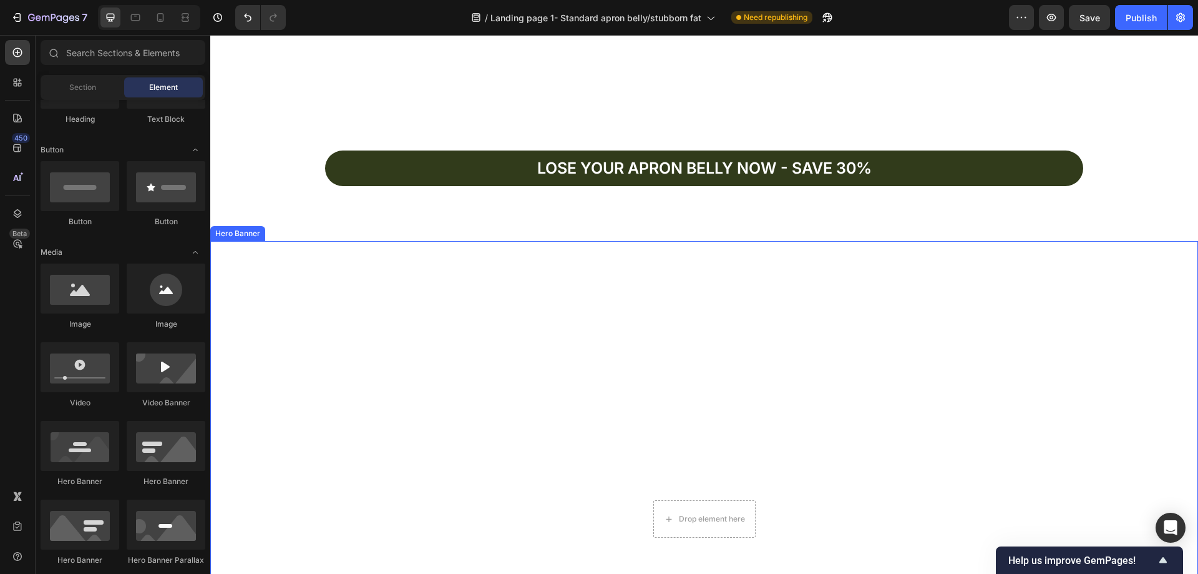
scroll to position [3879, 0]
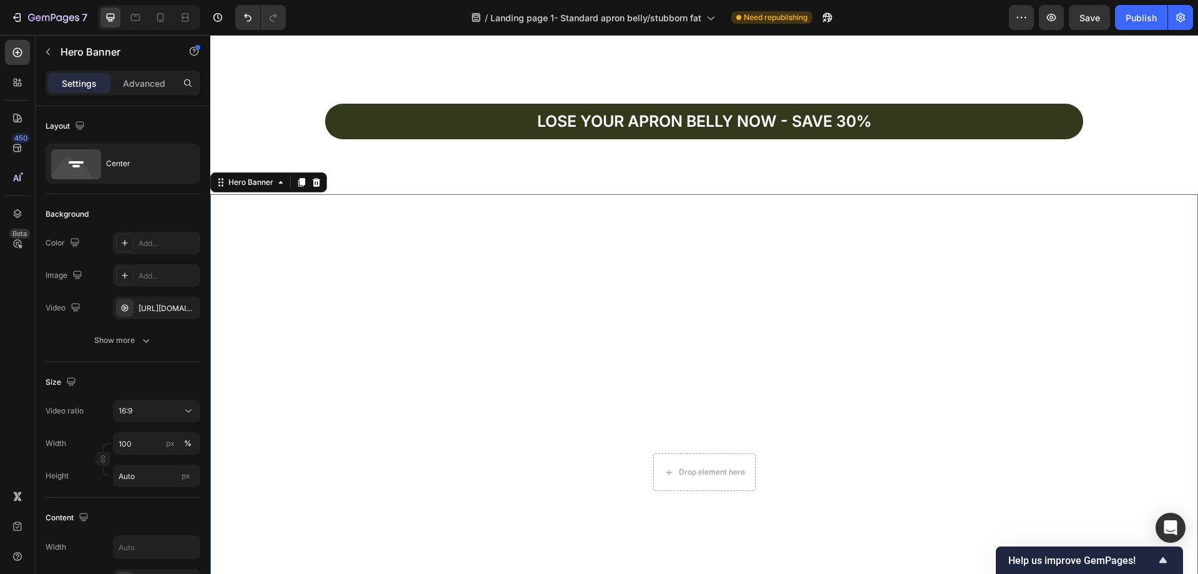
click at [1032, 309] on video "Background Image" at bounding box center [704, 471] width 988 height 555
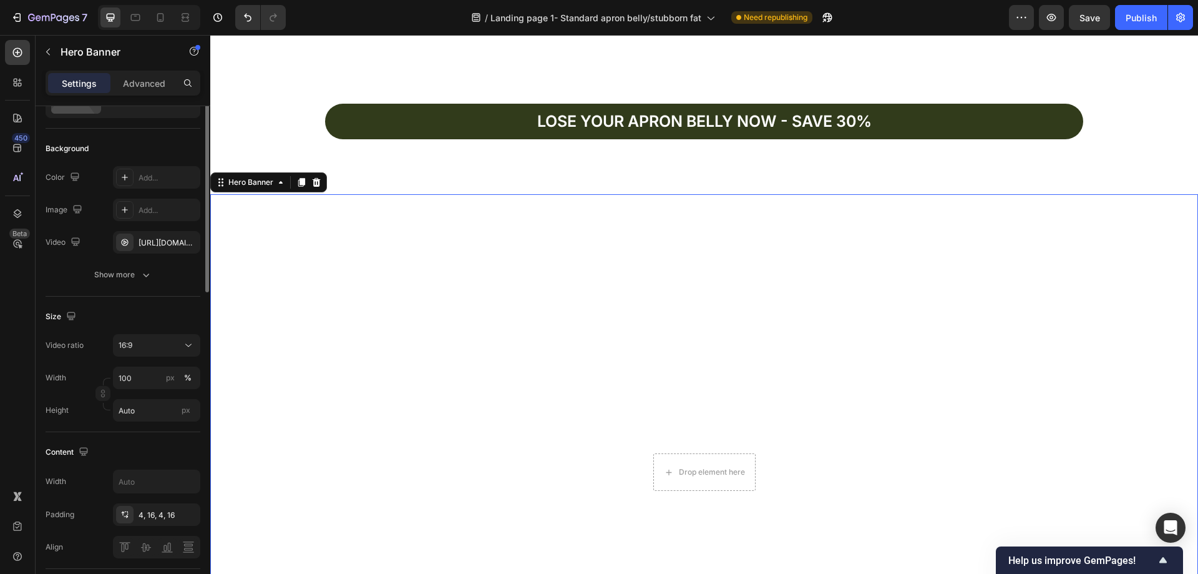
scroll to position [0, 0]
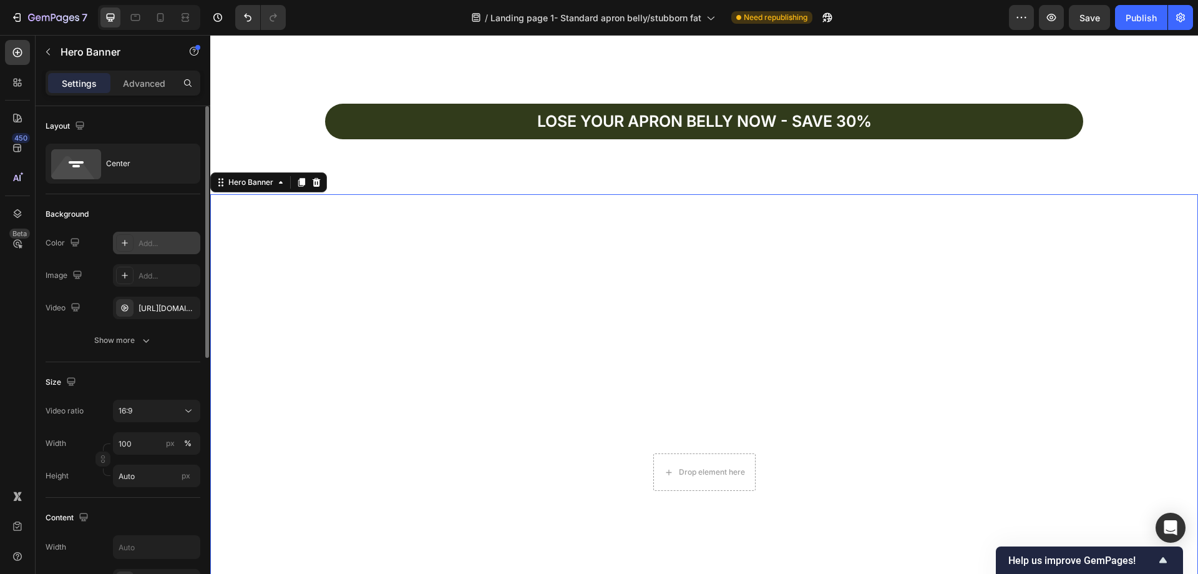
click at [147, 238] on div "Add..." at bounding box center [168, 243] width 59 height 11
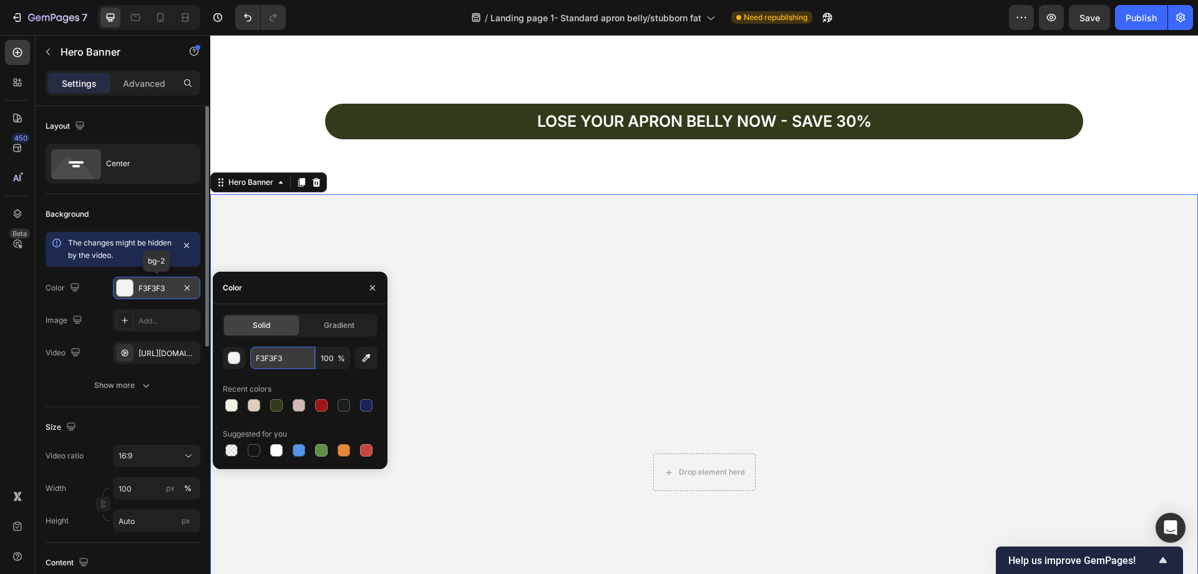
click at [292, 362] on input "F3F3F3" at bounding box center [282, 357] width 65 height 22
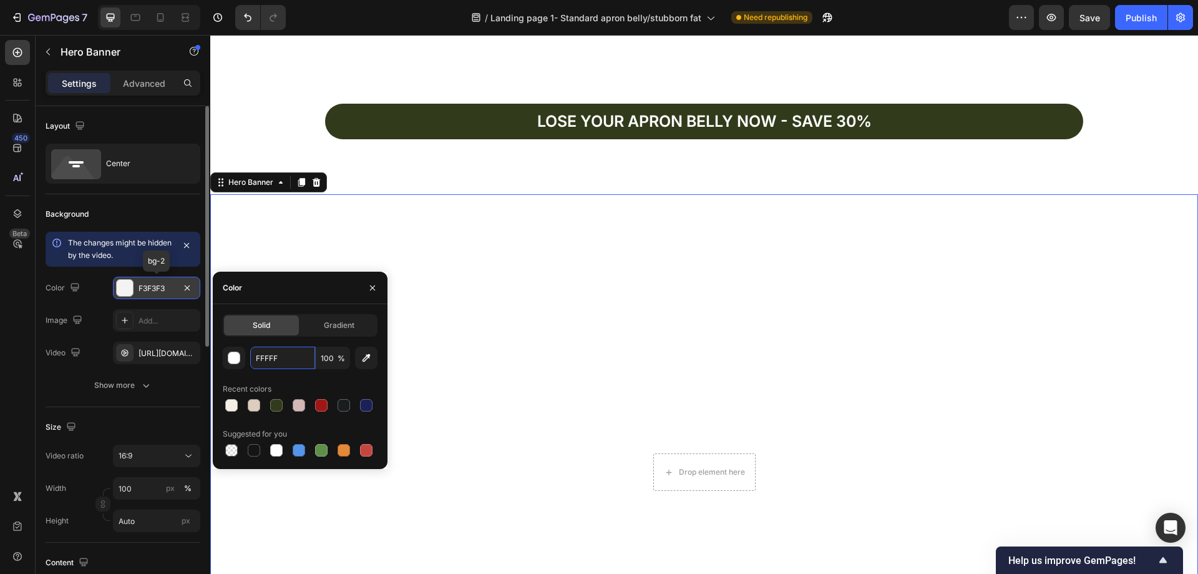
type input "FFFFFF"
click at [310, 238] on video "Background Image" at bounding box center [704, 471] width 988 height 555
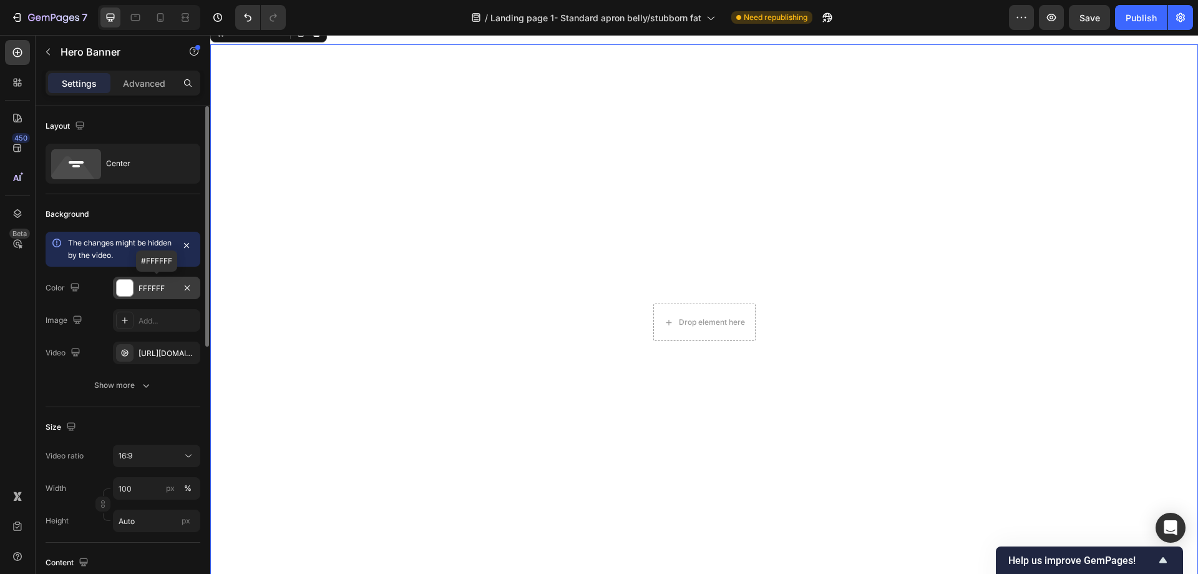
scroll to position [4004, 0]
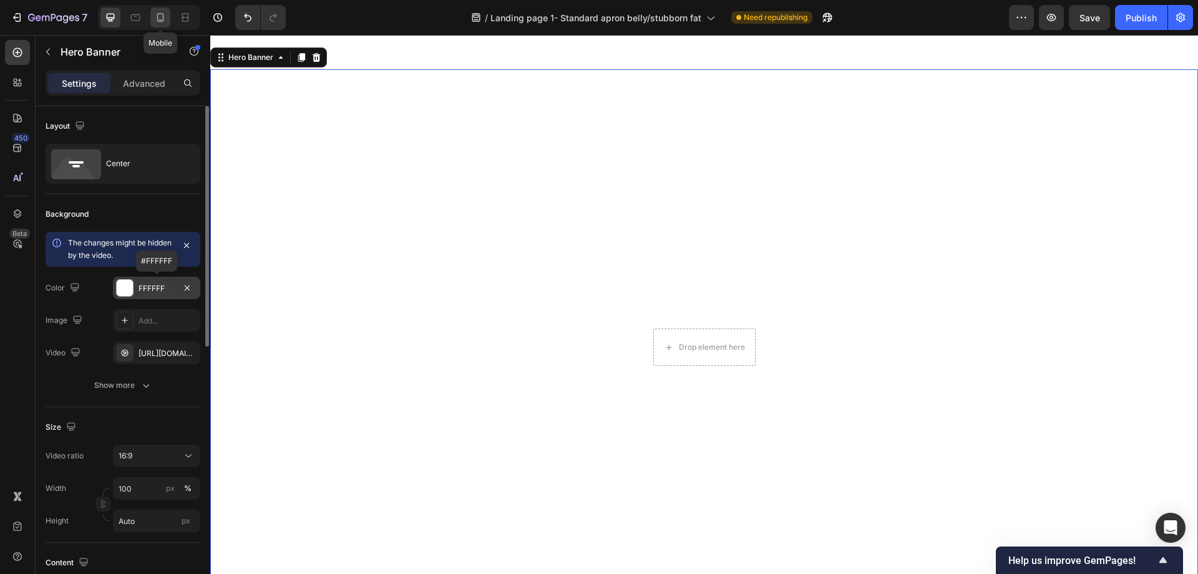
click at [161, 21] on icon at bounding box center [160, 17] width 12 height 12
type input "100 vh"
type input "100%"
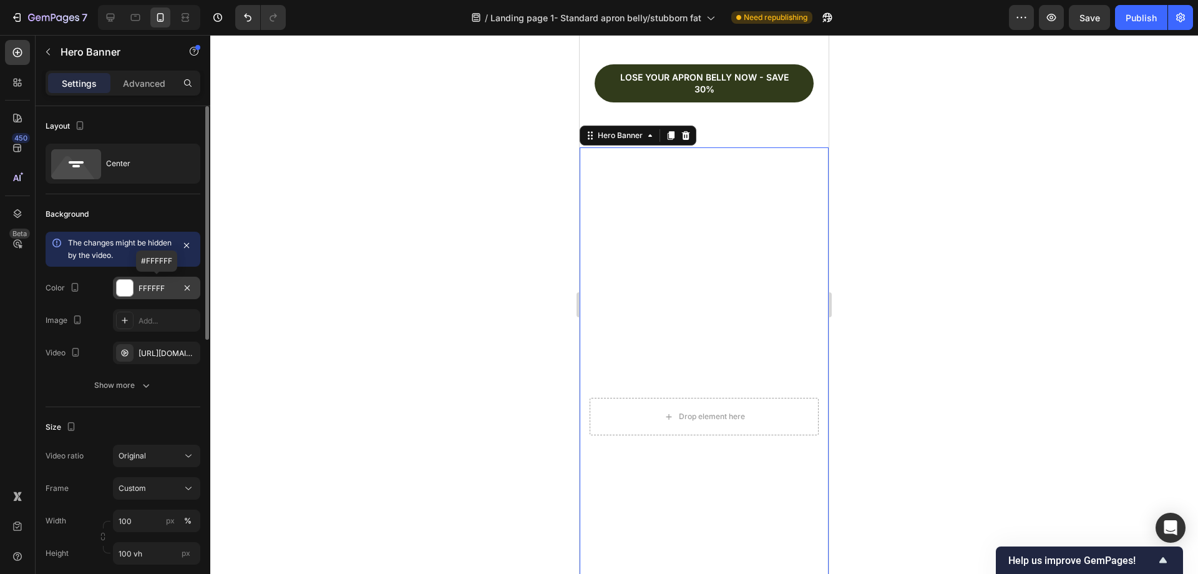
scroll to position [3539, 0]
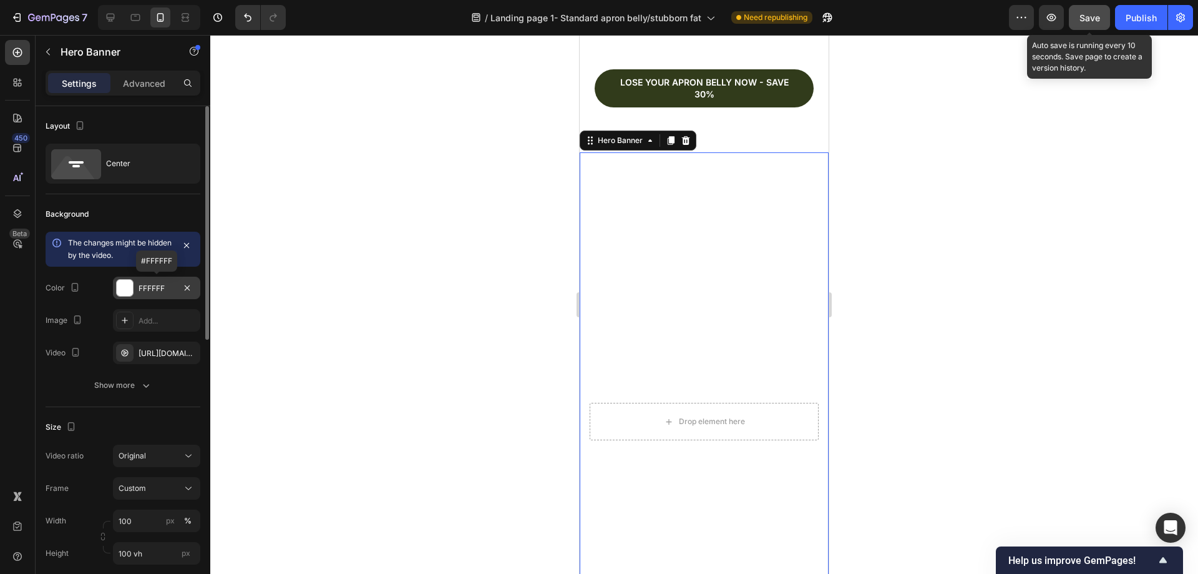
click at [1090, 23] on div "Save" at bounding box center [1090, 17] width 21 height 13
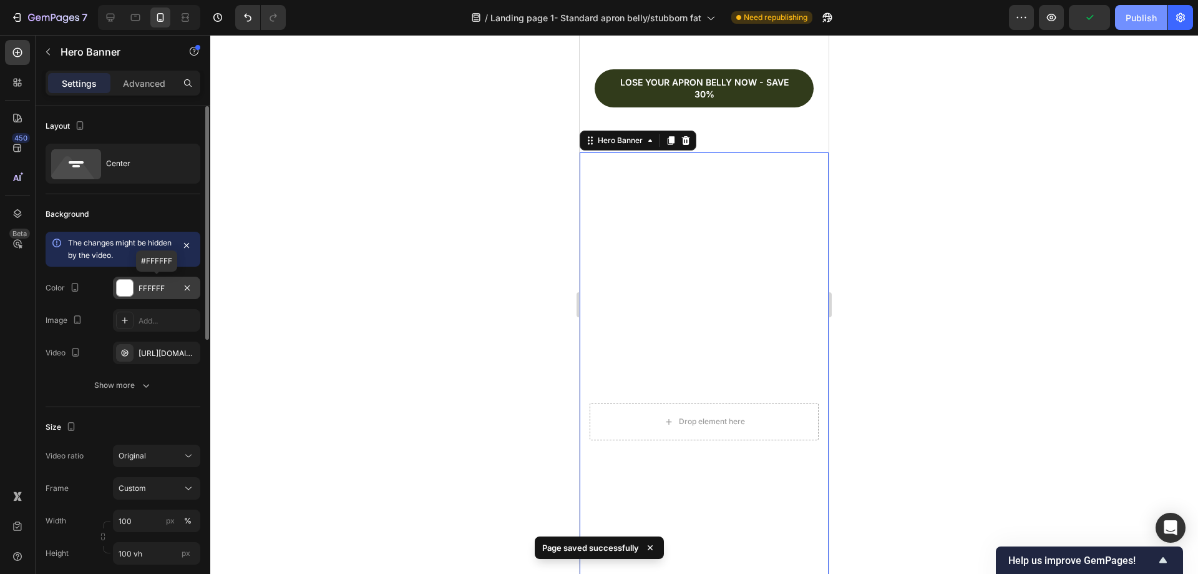
click at [1128, 16] on div "Publish" at bounding box center [1141, 17] width 31 height 13
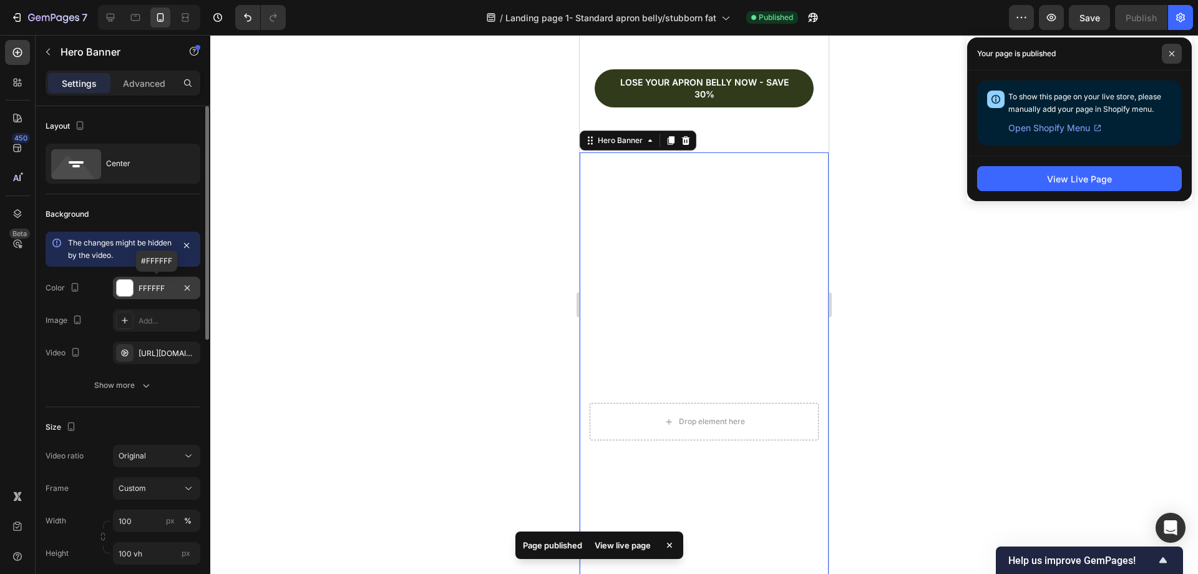
click at [1168, 47] on span at bounding box center [1172, 54] width 20 height 20
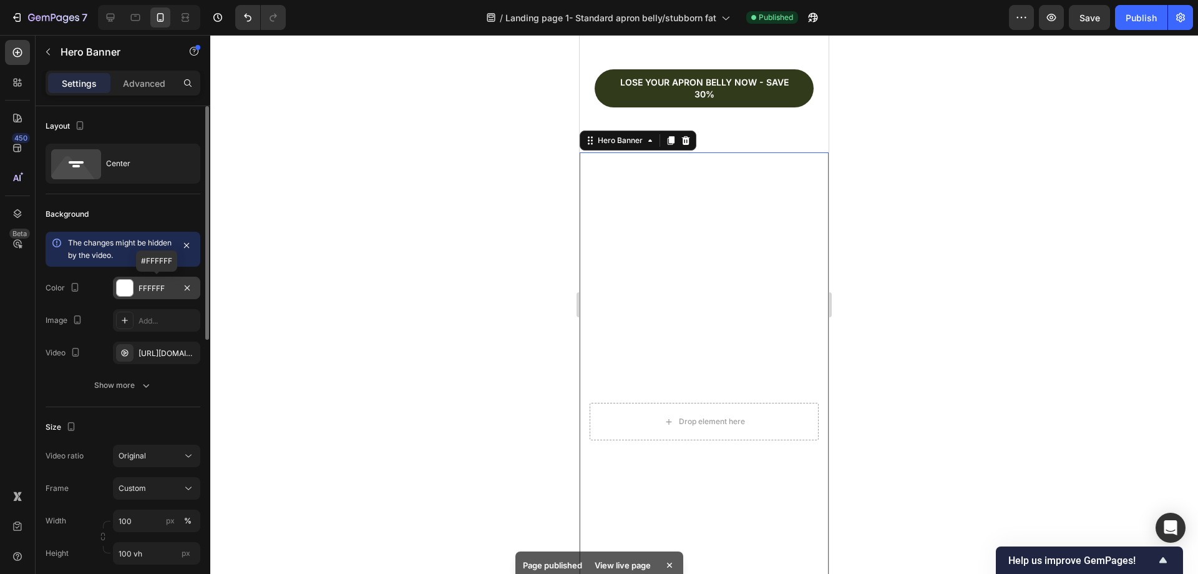
click at [932, 233] on div at bounding box center [704, 304] width 988 height 539
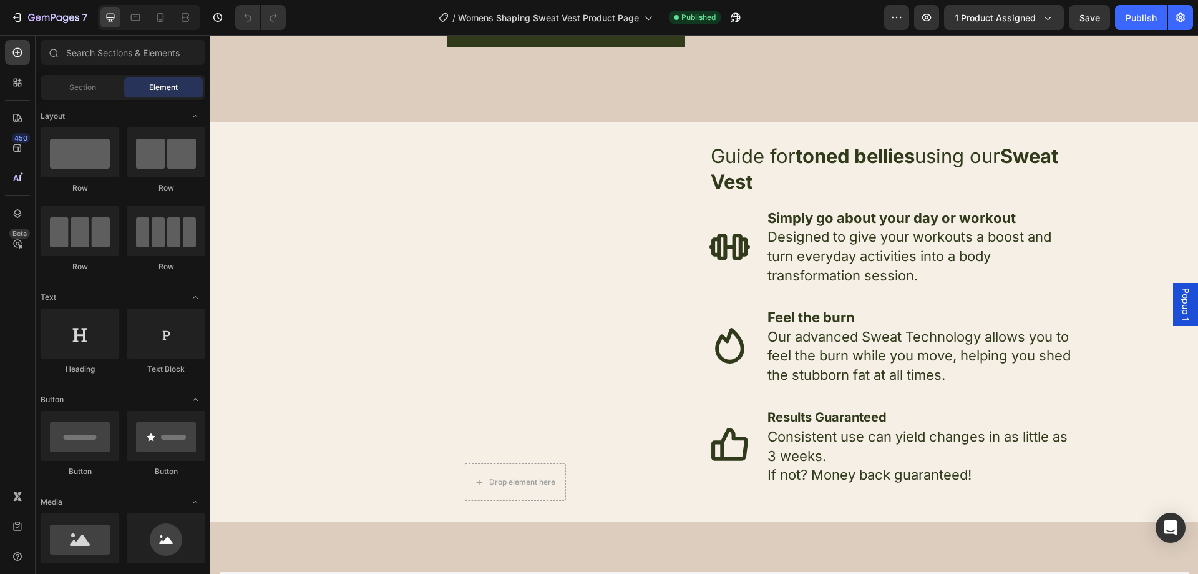
scroll to position [1872, 0]
click at [564, 223] on div "Drop element here" at bounding box center [515, 326] width 122 height 352
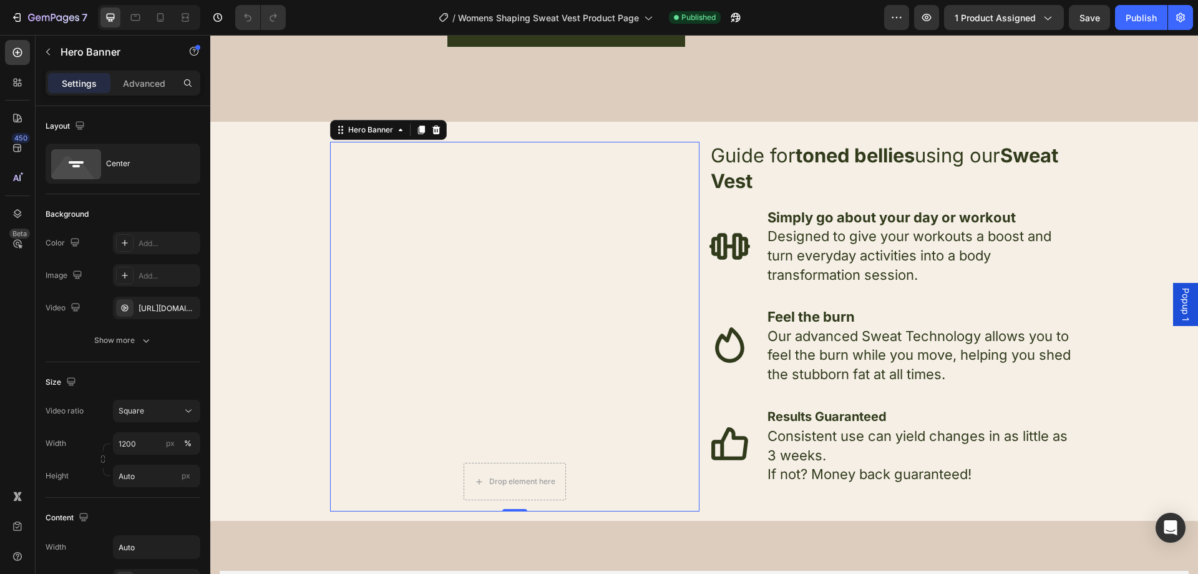
click at [522, 246] on div "Drop element here" at bounding box center [515, 326] width 122 height 352
click at [150, 306] on div "[URL][DOMAIN_NAME]" at bounding box center [157, 308] width 36 height 11
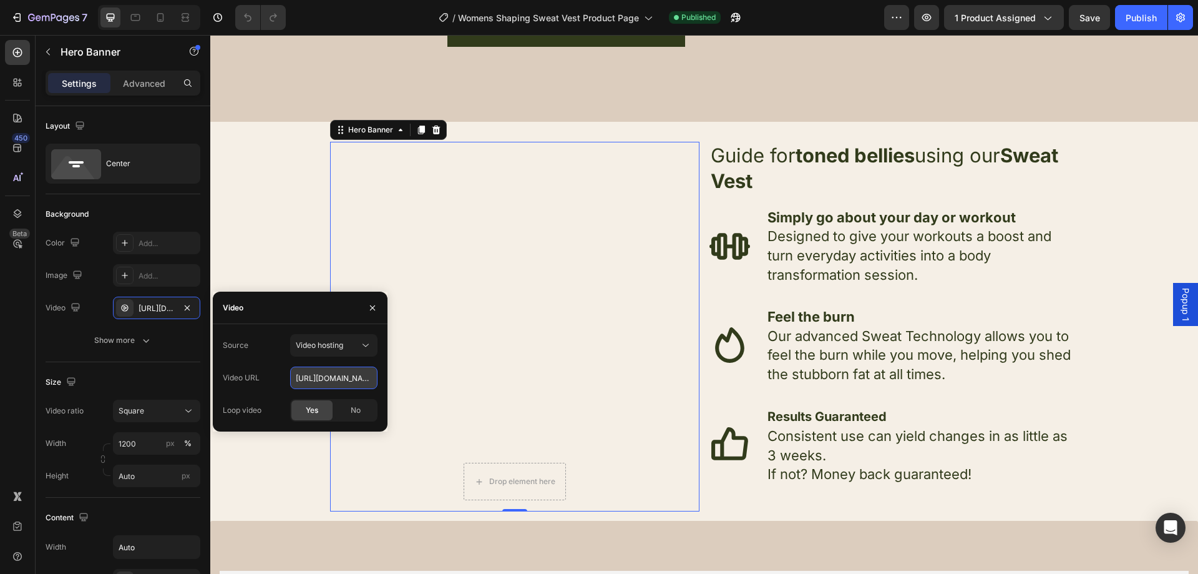
click at [323, 386] on input "[URL][DOMAIN_NAME]" at bounding box center [333, 377] width 87 height 22
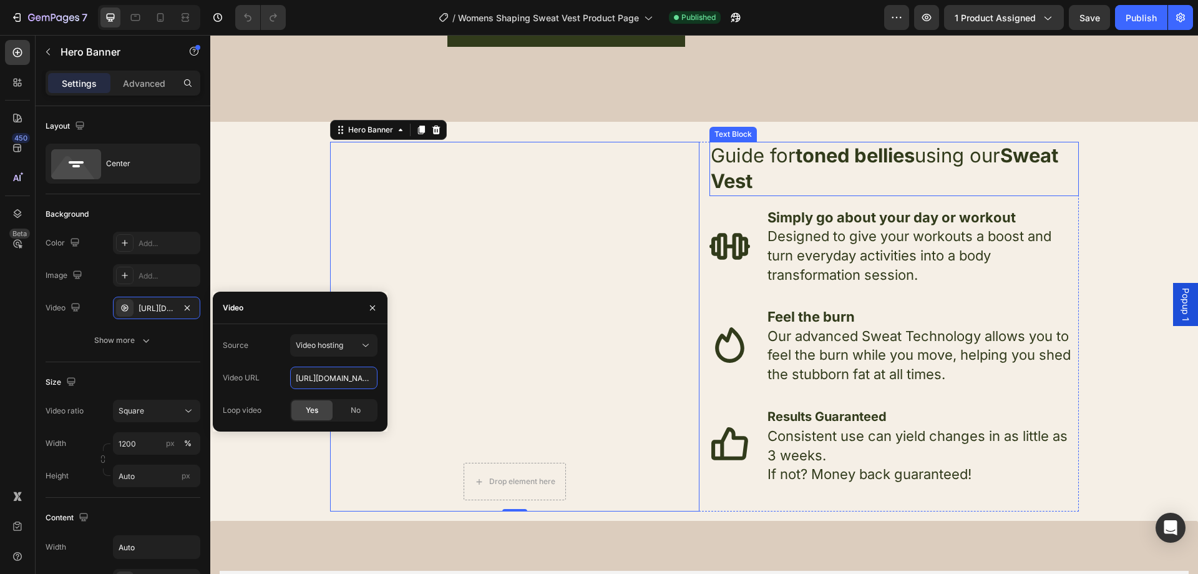
scroll to position [1935, 0]
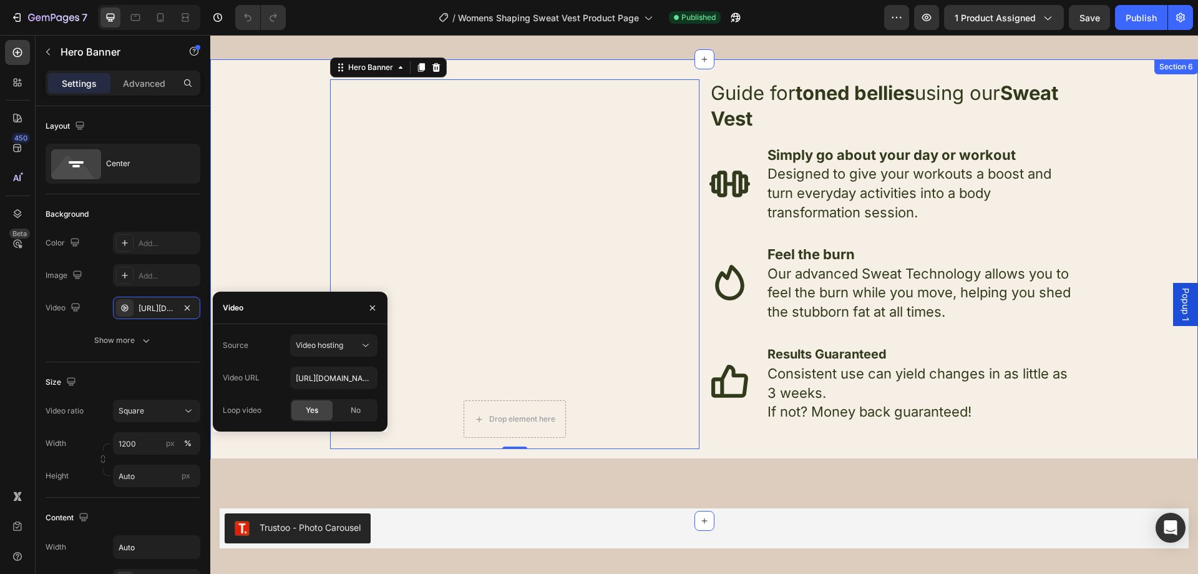
click at [1142, 152] on div "Drop element here Hero Banner 0 Guide for toned bellies using our Sweat Vest Te…" at bounding box center [704, 289] width 988 height 421
